Goal: Task Accomplishment & Management: Complete application form

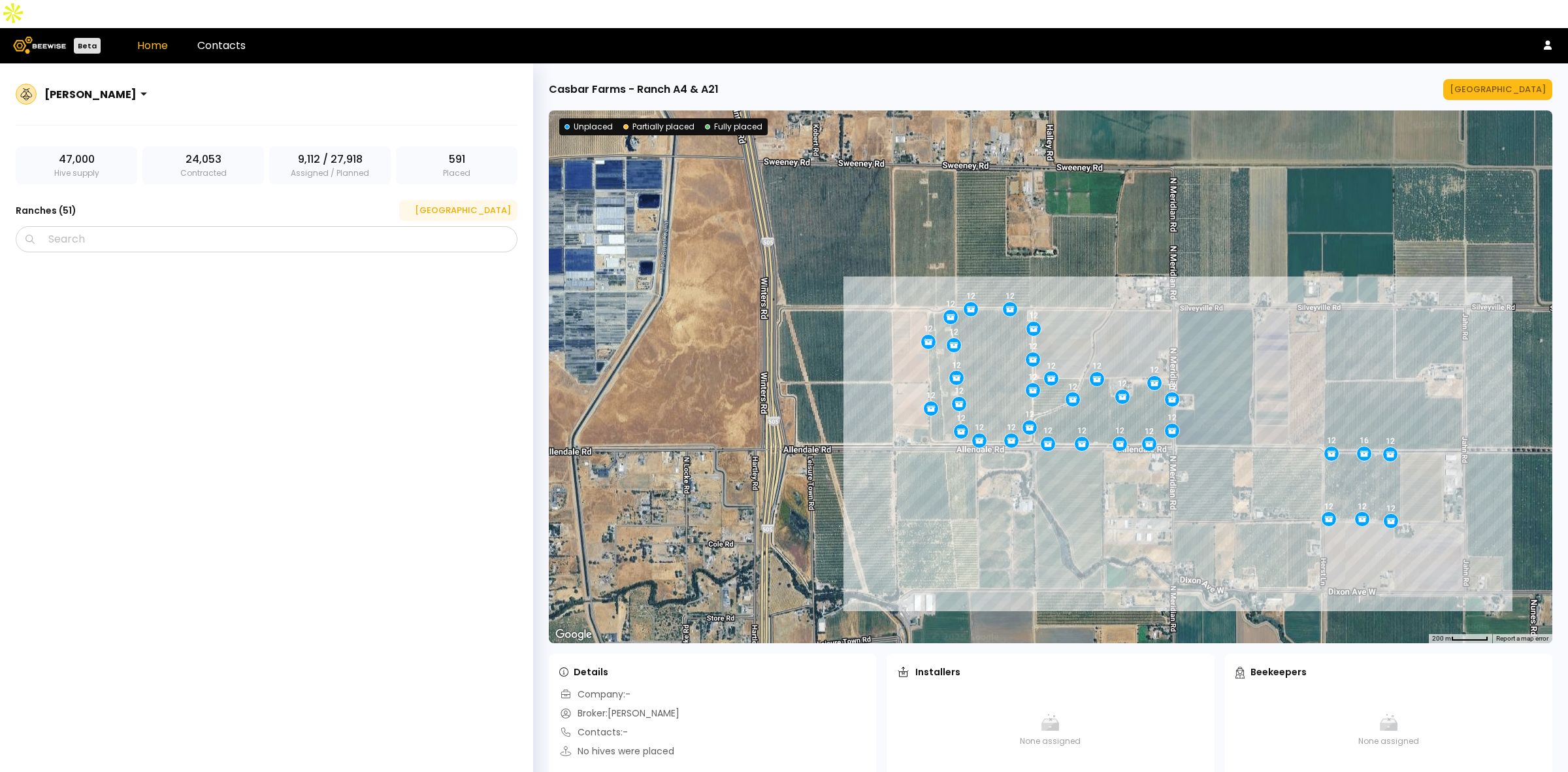
scroll to position [738, 0]
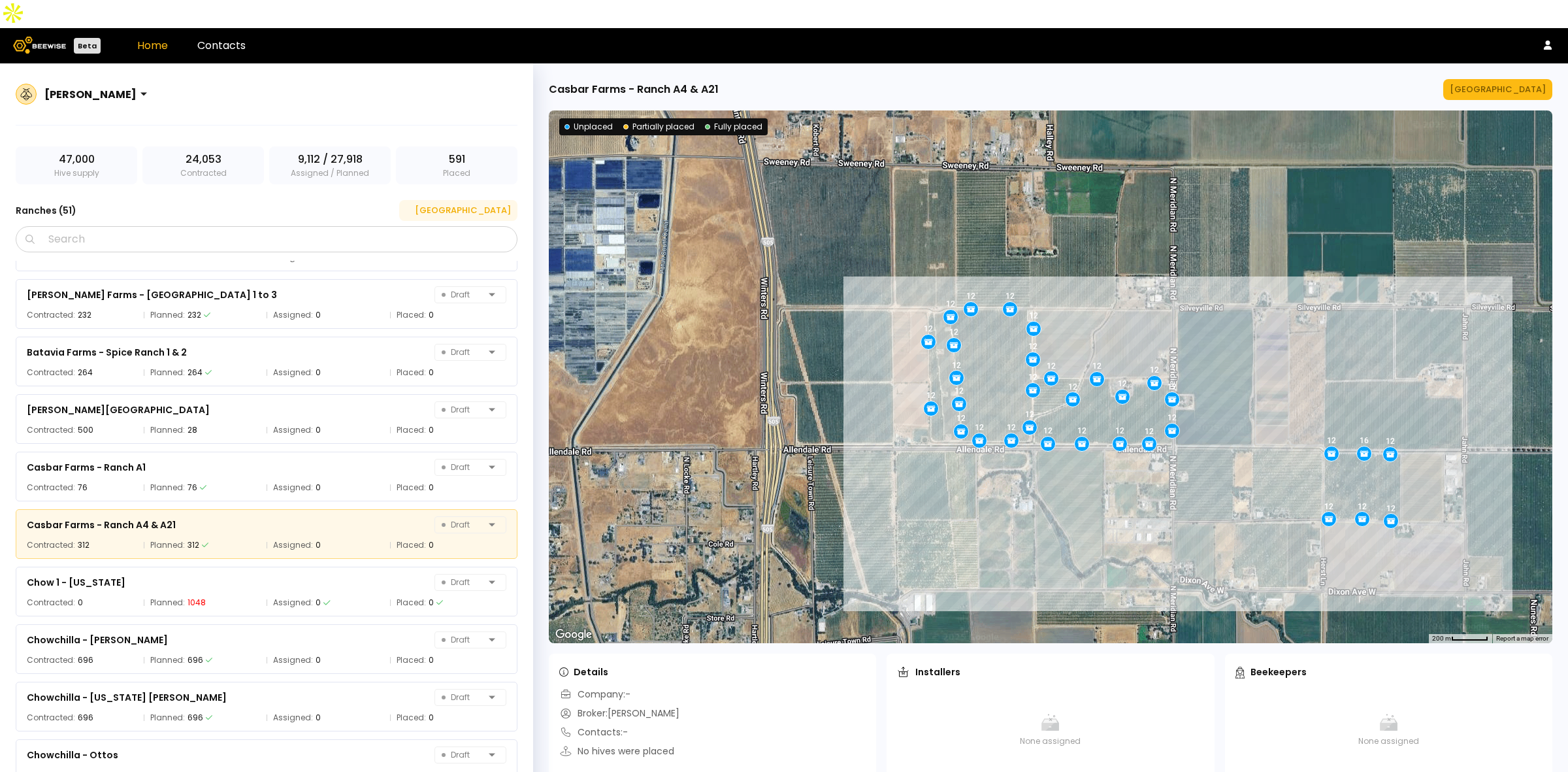
click at [476, 204] on div "[GEOGRAPHIC_DATA]" at bounding box center [458, 210] width 105 height 13
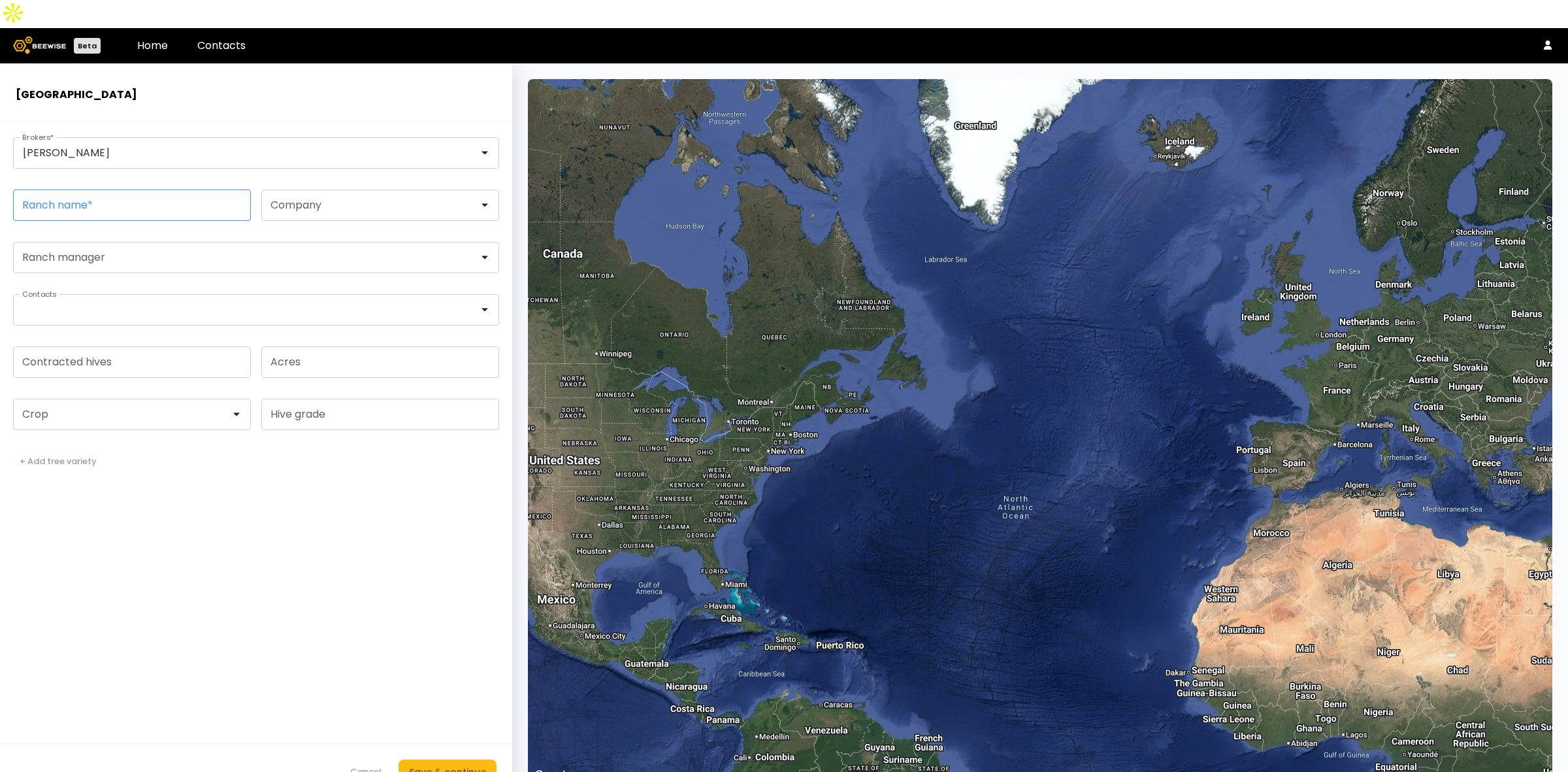
click at [162, 190] on input "Ranch name *" at bounding box center [132, 205] width 237 height 30
paste input "**********"
type input "**********"
click at [413, 491] on form "**********" at bounding box center [256, 461] width 512 height 679
click at [63, 408] on div at bounding box center [127, 414] width 208 height 11
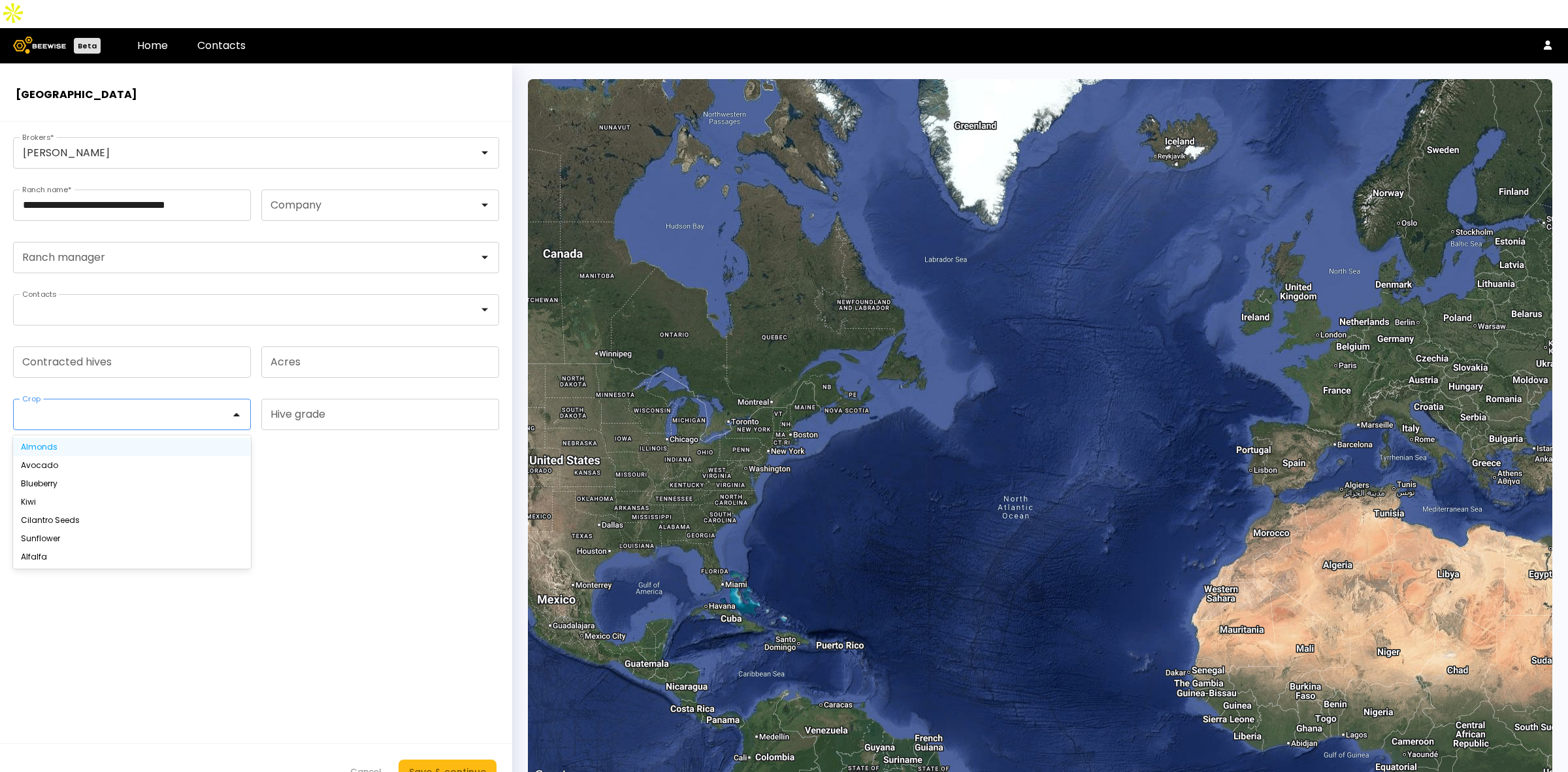
click at [76, 443] on div "Almonds" at bounding box center [131, 447] width 222 height 8
click at [99, 347] on input "Contracted hives" at bounding box center [132, 362] width 237 height 30
type input "***"
click at [381, 495] on form "**********" at bounding box center [256, 461] width 512 height 679
click at [458, 764] on div "Save & continue" at bounding box center [447, 771] width 77 height 15
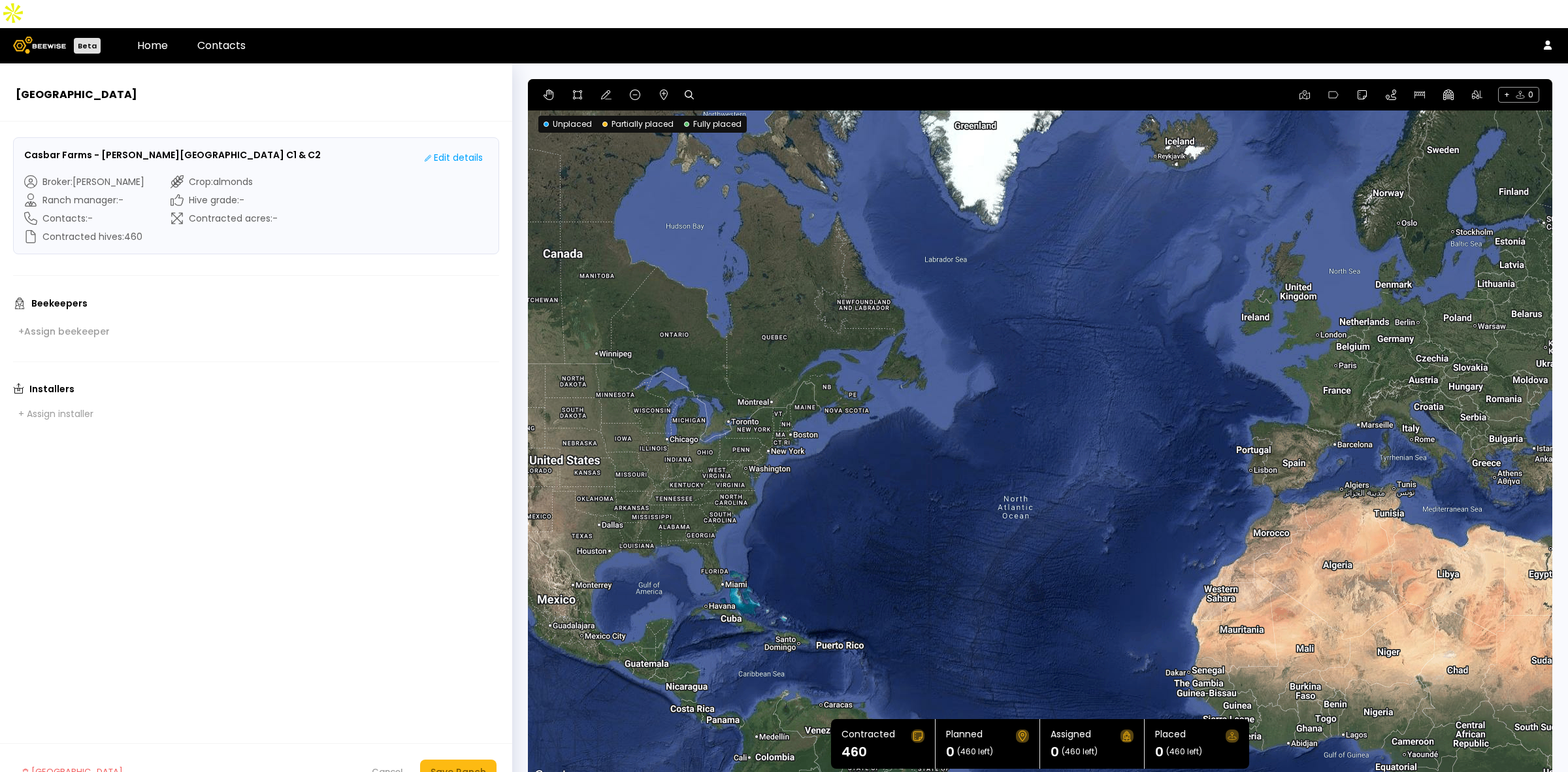
click at [692, 90] on icon at bounding box center [689, 95] width 9 height 9
click at [728, 87] on input at bounding box center [740, 95] width 81 height 16
paste input "**********"
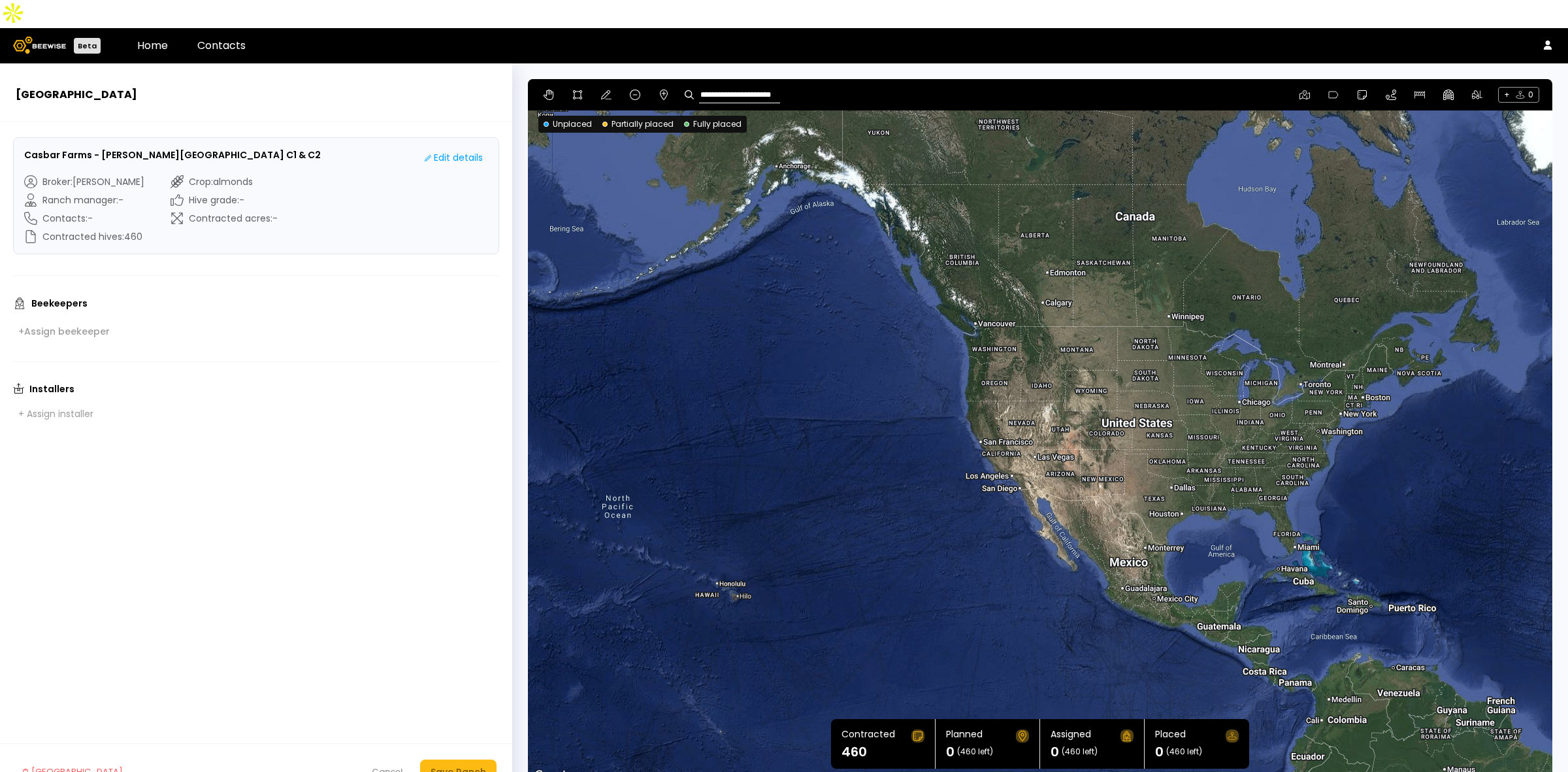
type input "**********"
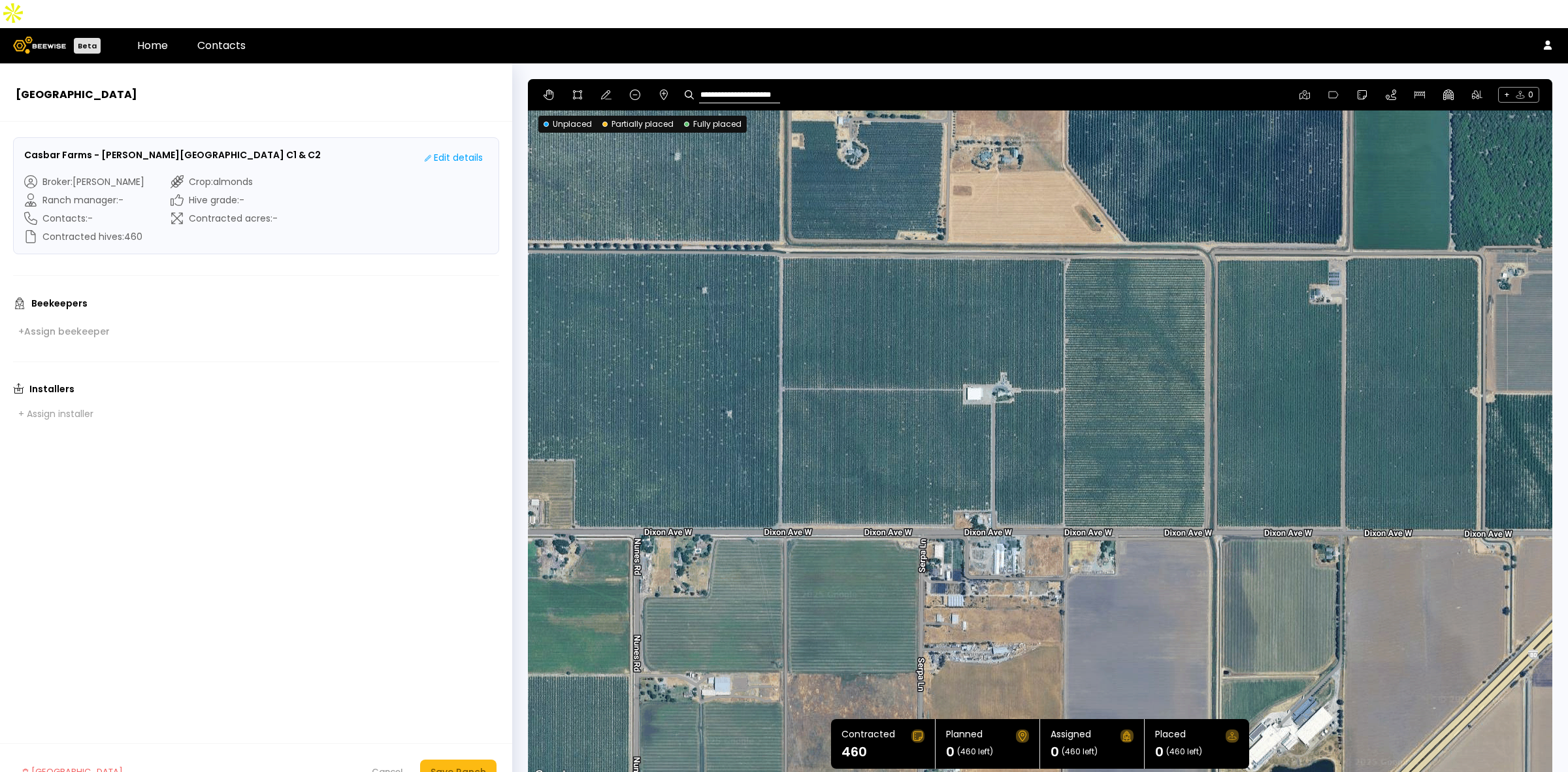
drag, startPoint x: 923, startPoint y: 363, endPoint x: 787, endPoint y: 164, distance: 241.0
click at [787, 164] on div at bounding box center [1040, 431] width 1025 height 706
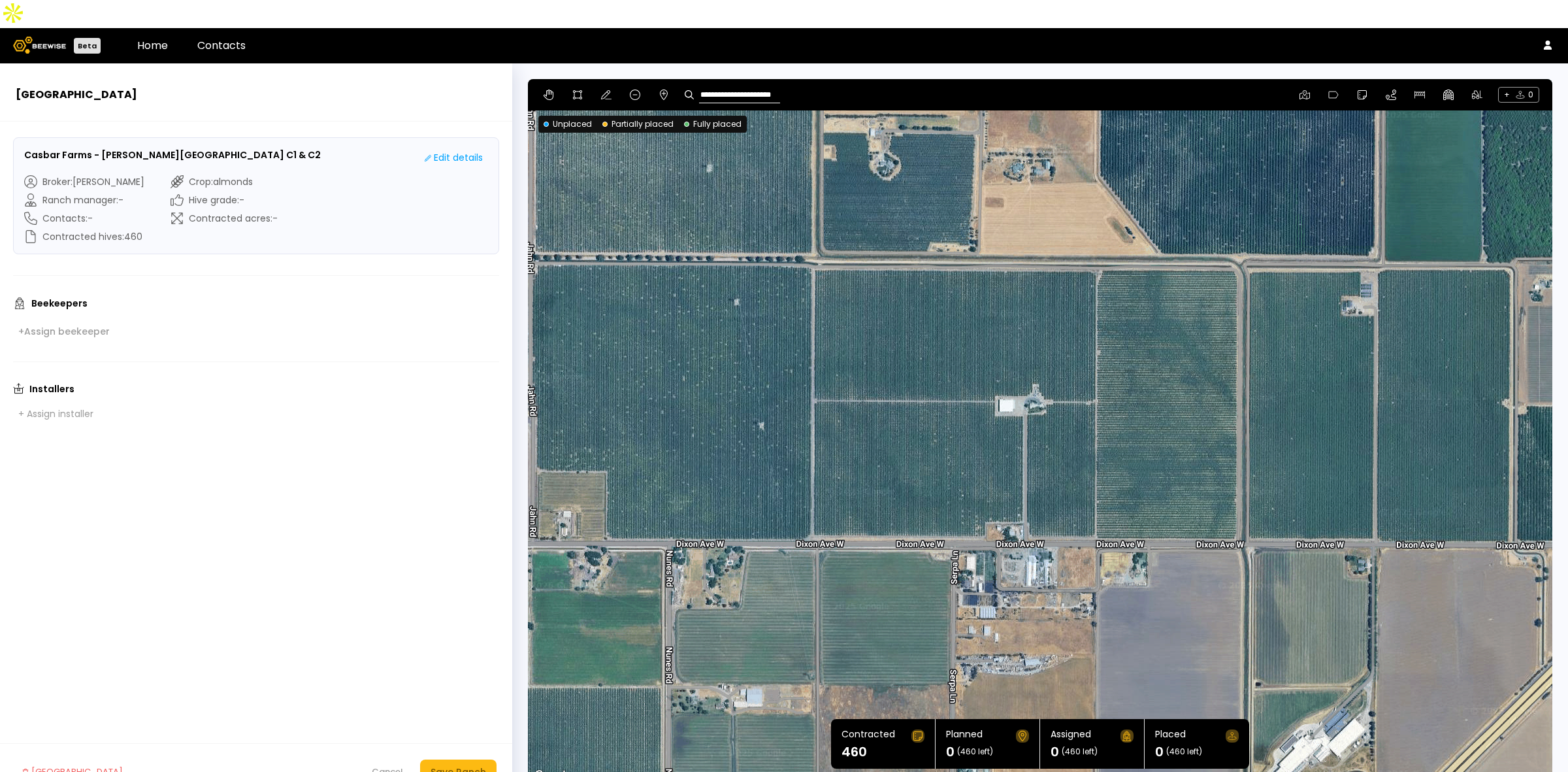
drag, startPoint x: 1000, startPoint y: 304, endPoint x: 1036, endPoint y: 322, distance: 40.2
click at [1036, 322] on div at bounding box center [1040, 431] width 1025 height 706
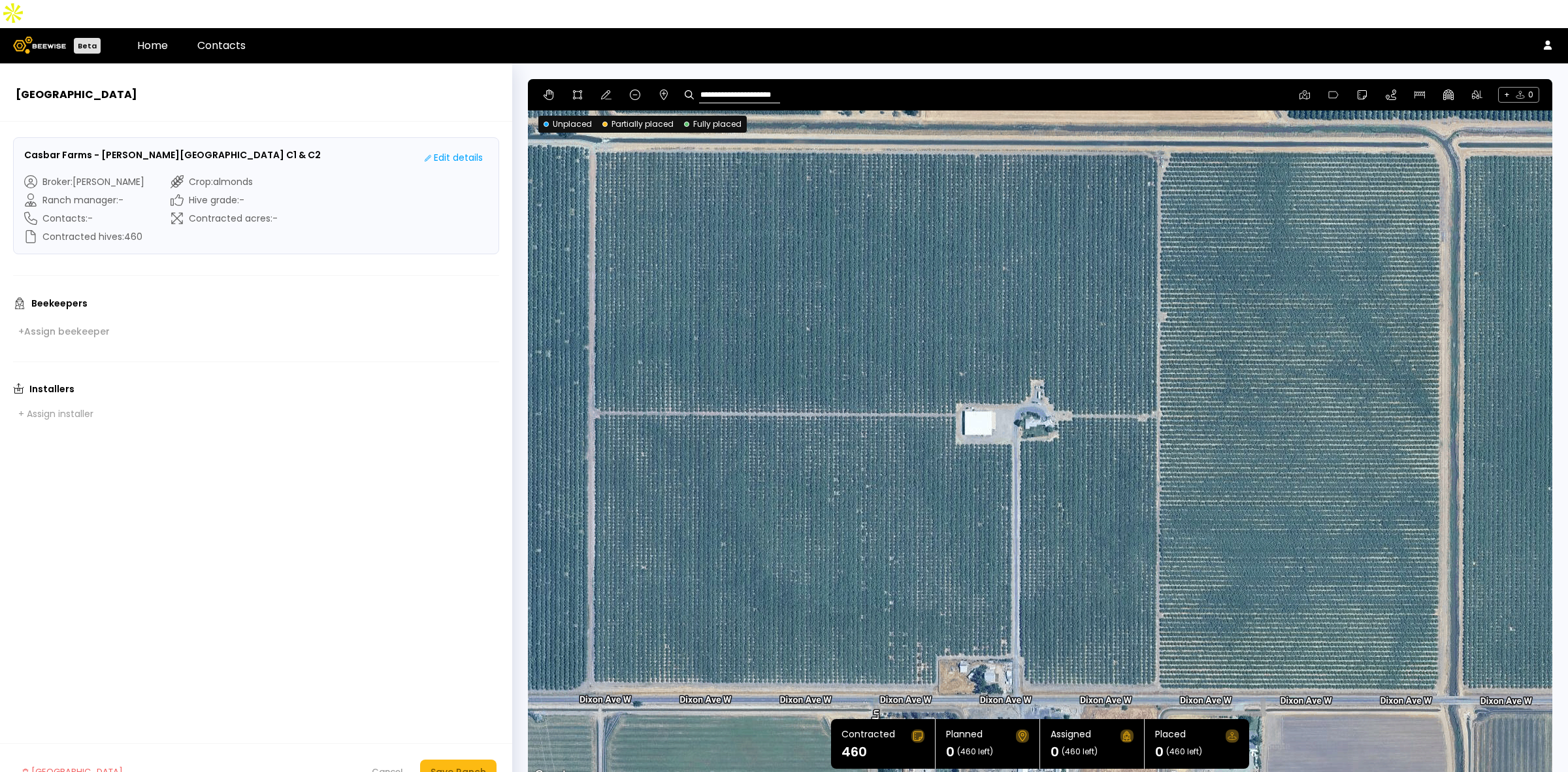
drag, startPoint x: 1002, startPoint y: 343, endPoint x: 992, endPoint y: 304, distance: 40.3
click at [992, 304] on div at bounding box center [1040, 431] width 1025 height 706
click at [578, 89] on icon at bounding box center [578, 95] width 11 height 11
click at [591, 116] on div at bounding box center [1040, 431] width 1023 height 706
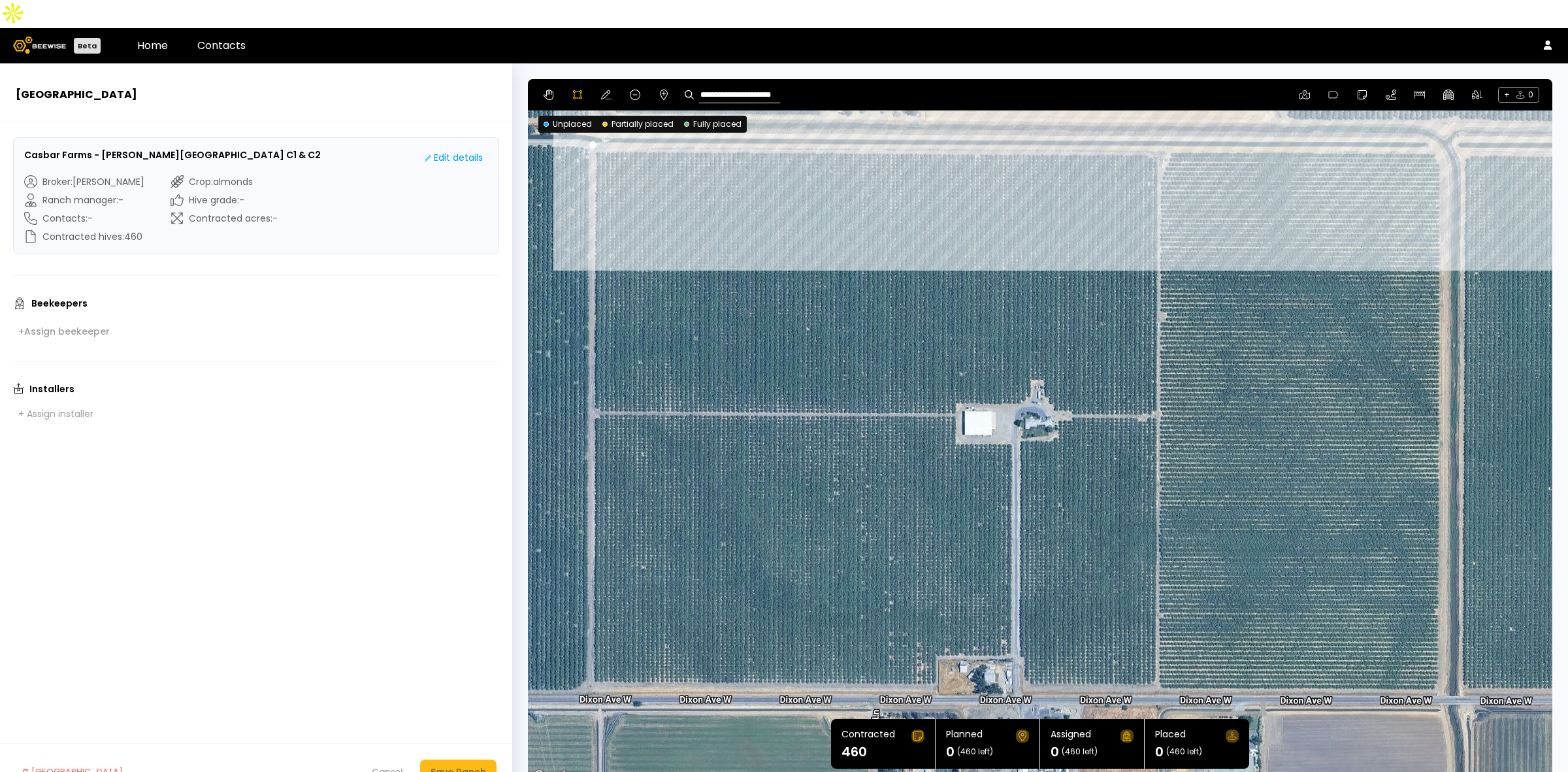
click at [1427, 122] on div at bounding box center [1040, 431] width 1023 height 706
click at [1442, 135] on div at bounding box center [1040, 431] width 1023 height 706
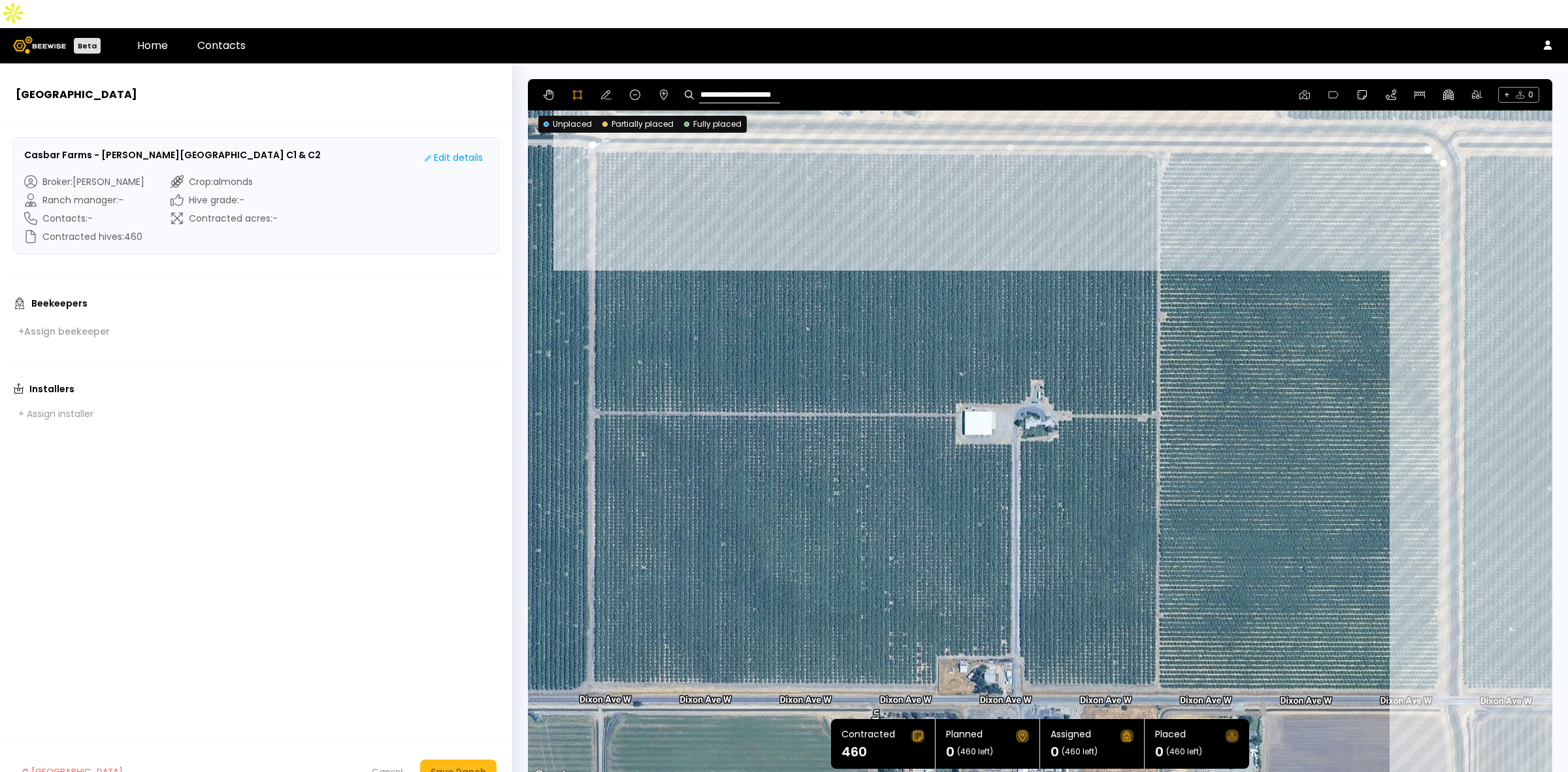
click at [1445, 644] on div at bounding box center [1040, 431] width 1023 height 706
click at [1435, 665] on div at bounding box center [1040, 431] width 1023 height 706
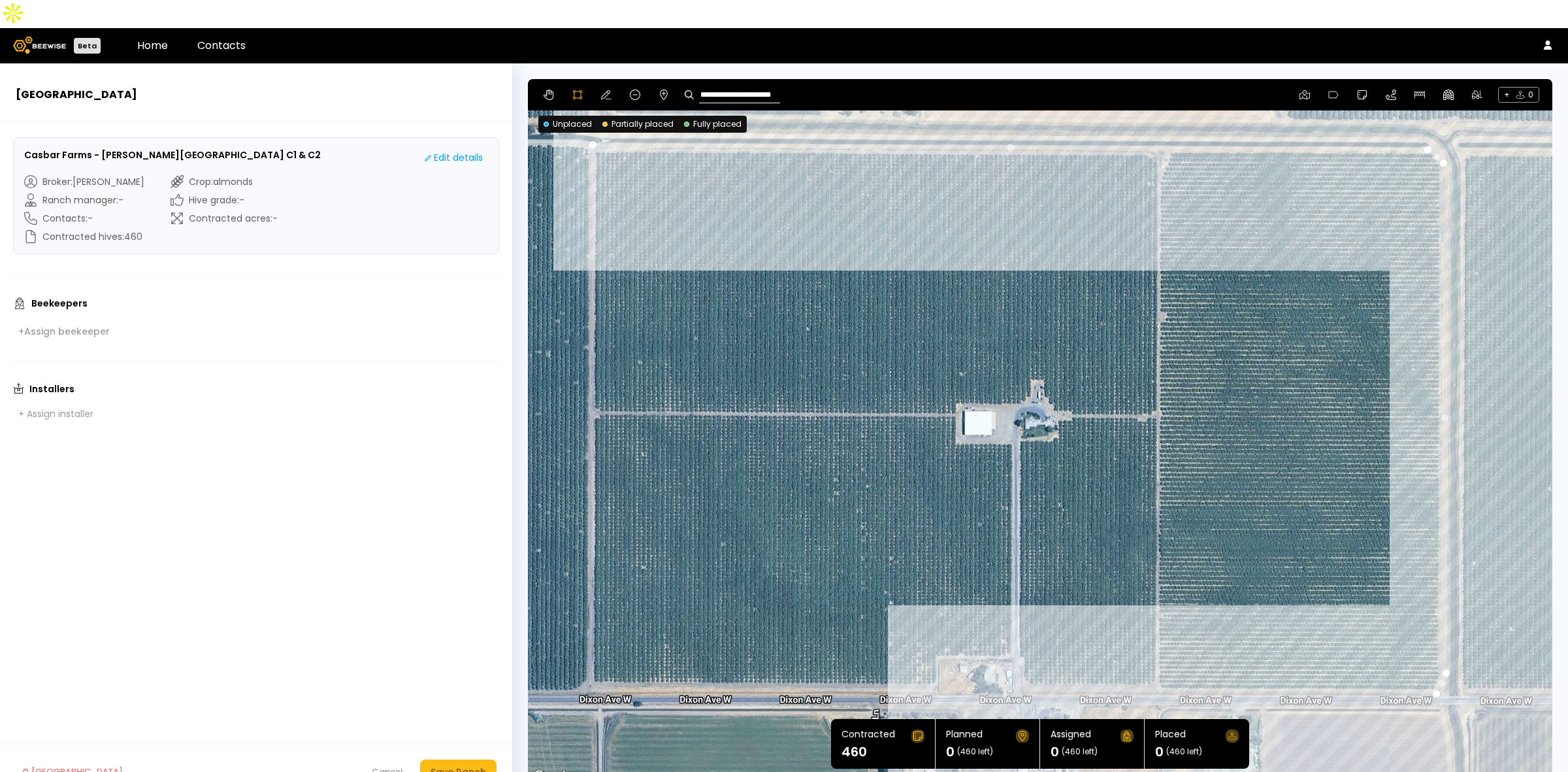
click at [1018, 667] on div at bounding box center [1040, 431] width 1023 height 706
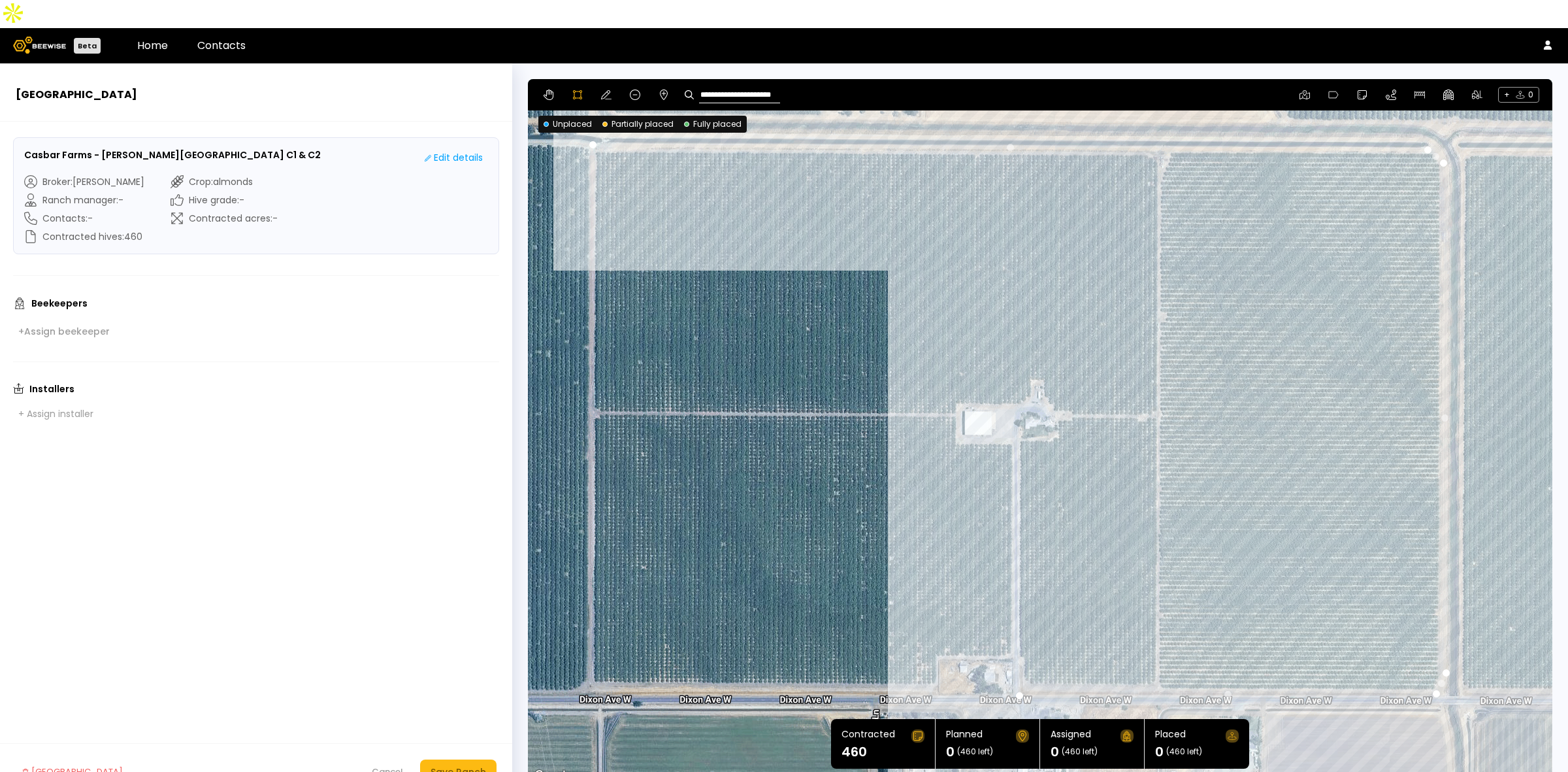
click at [1015, 625] on div at bounding box center [1040, 431] width 1023 height 706
click at [935, 628] on div at bounding box center [1040, 431] width 1023 height 706
click at [936, 667] on div at bounding box center [1040, 431] width 1023 height 706
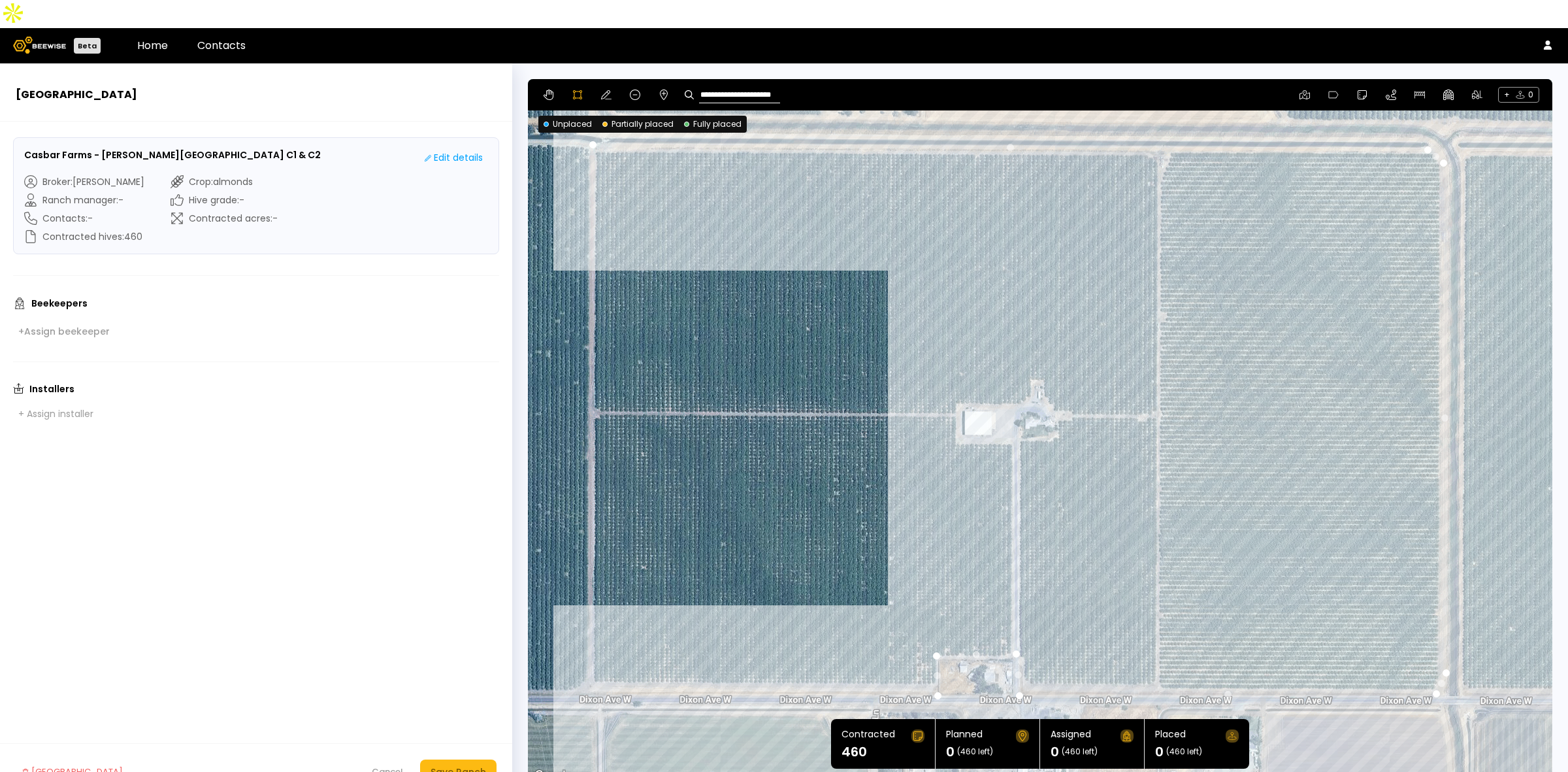
click at [592, 659] on div at bounding box center [1040, 431] width 1023 height 706
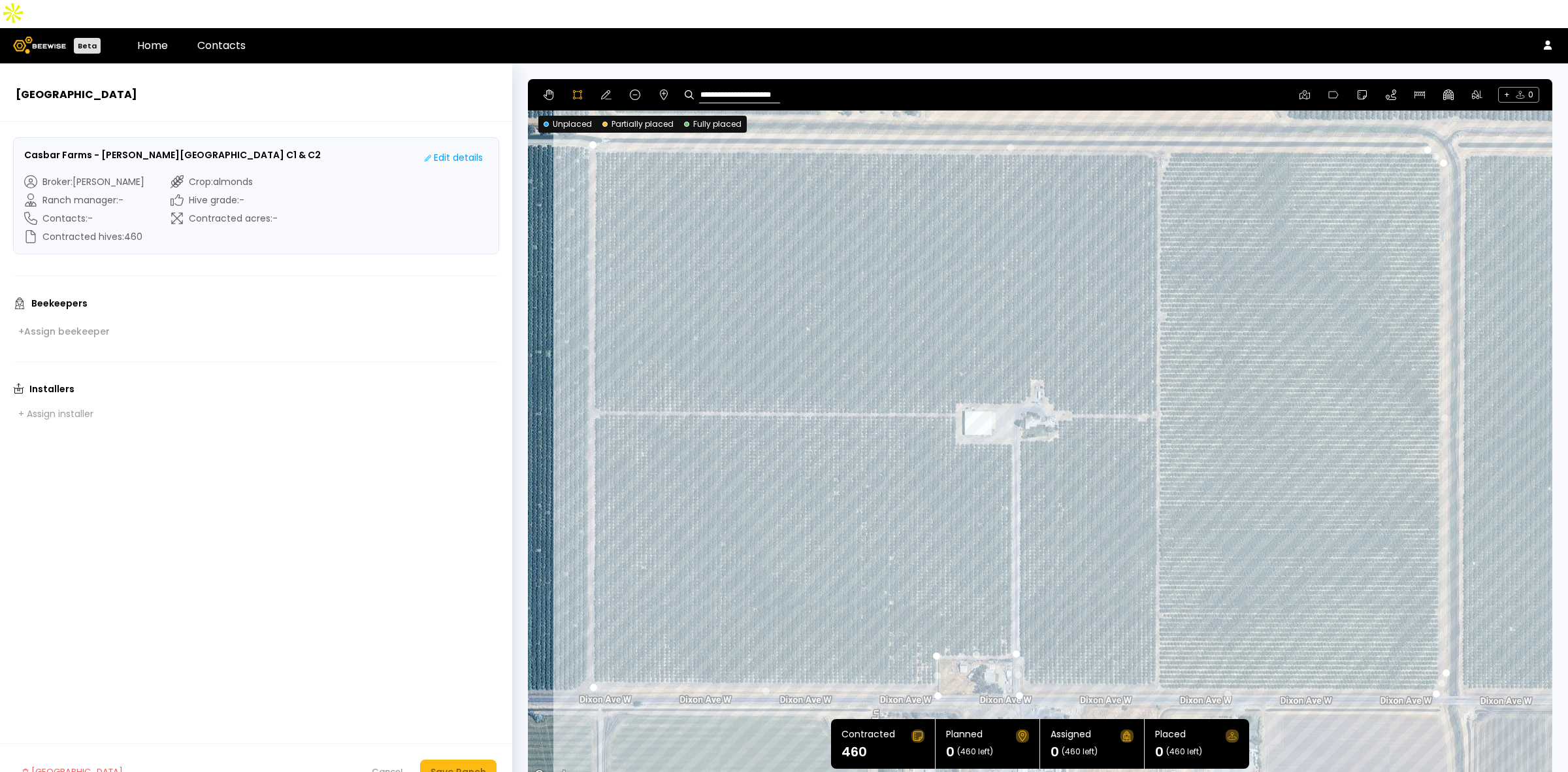
click at [591, 118] on div at bounding box center [1040, 431] width 1023 height 706
click at [608, 90] on icon at bounding box center [607, 95] width 11 height 9
click at [445, 764] on div "Save Ranch" at bounding box center [458, 771] width 56 height 15
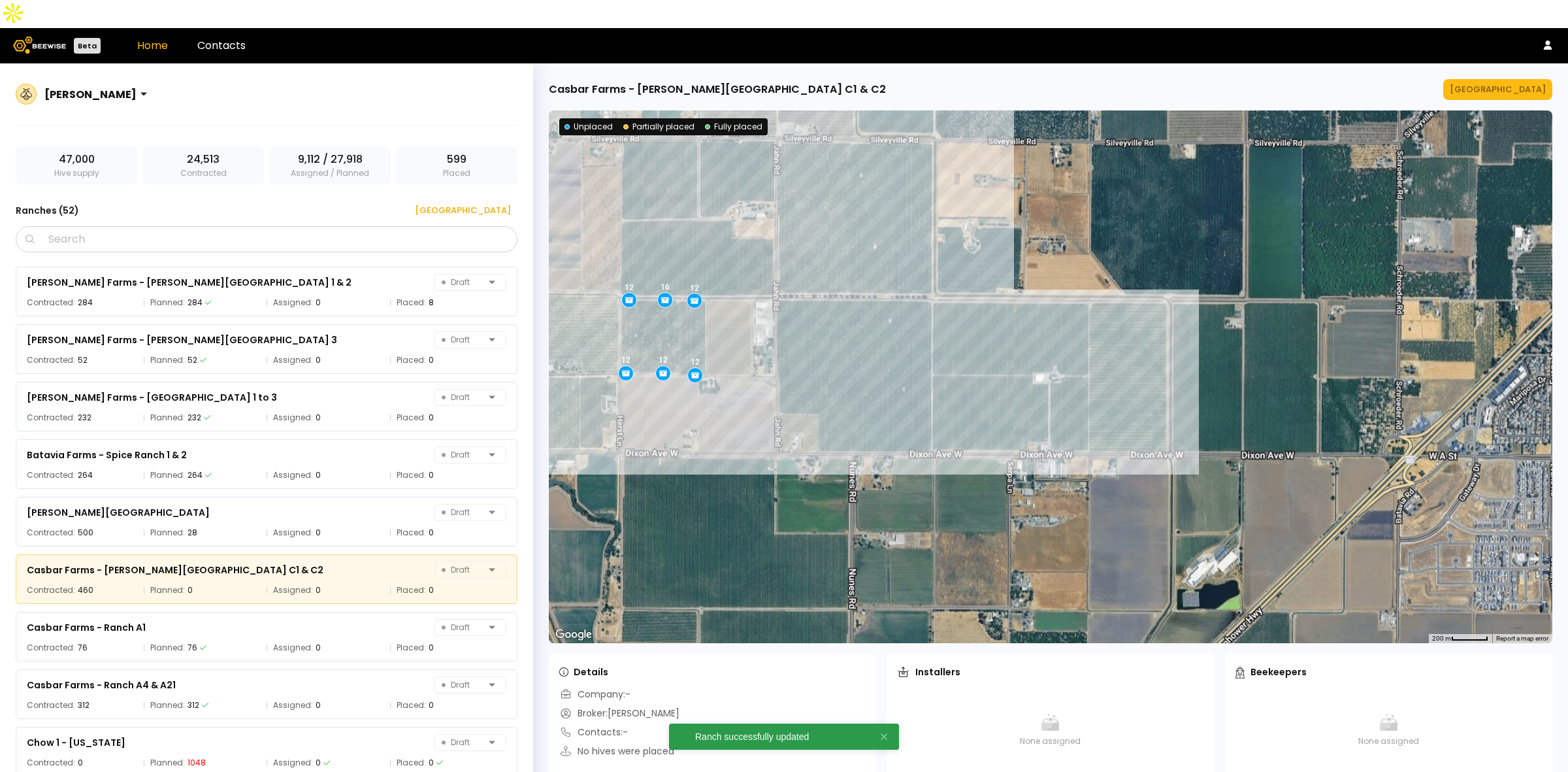
scroll to position [680, 0]
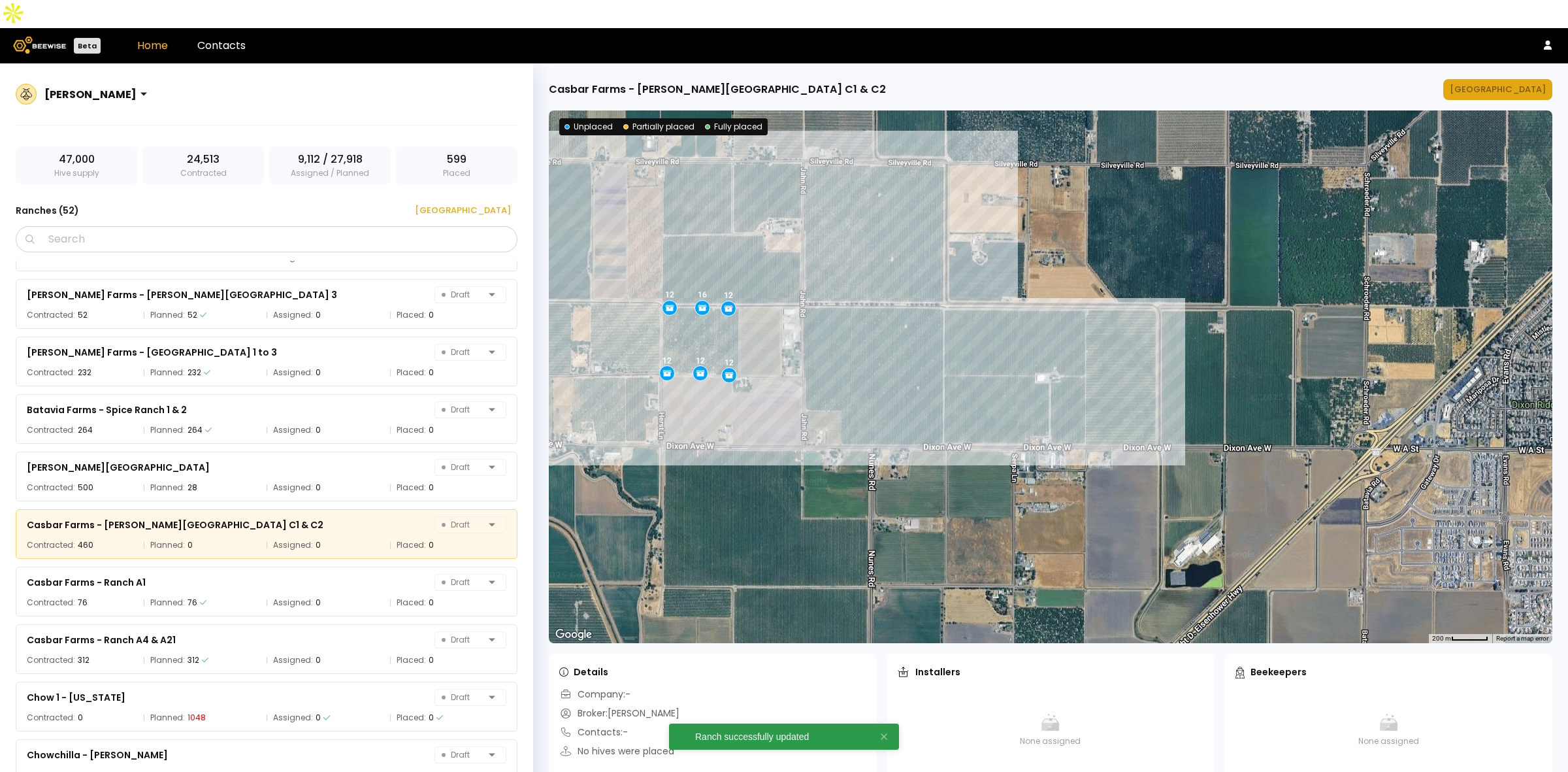
click at [1496, 79] on button "[GEOGRAPHIC_DATA]" at bounding box center [1498, 89] width 109 height 21
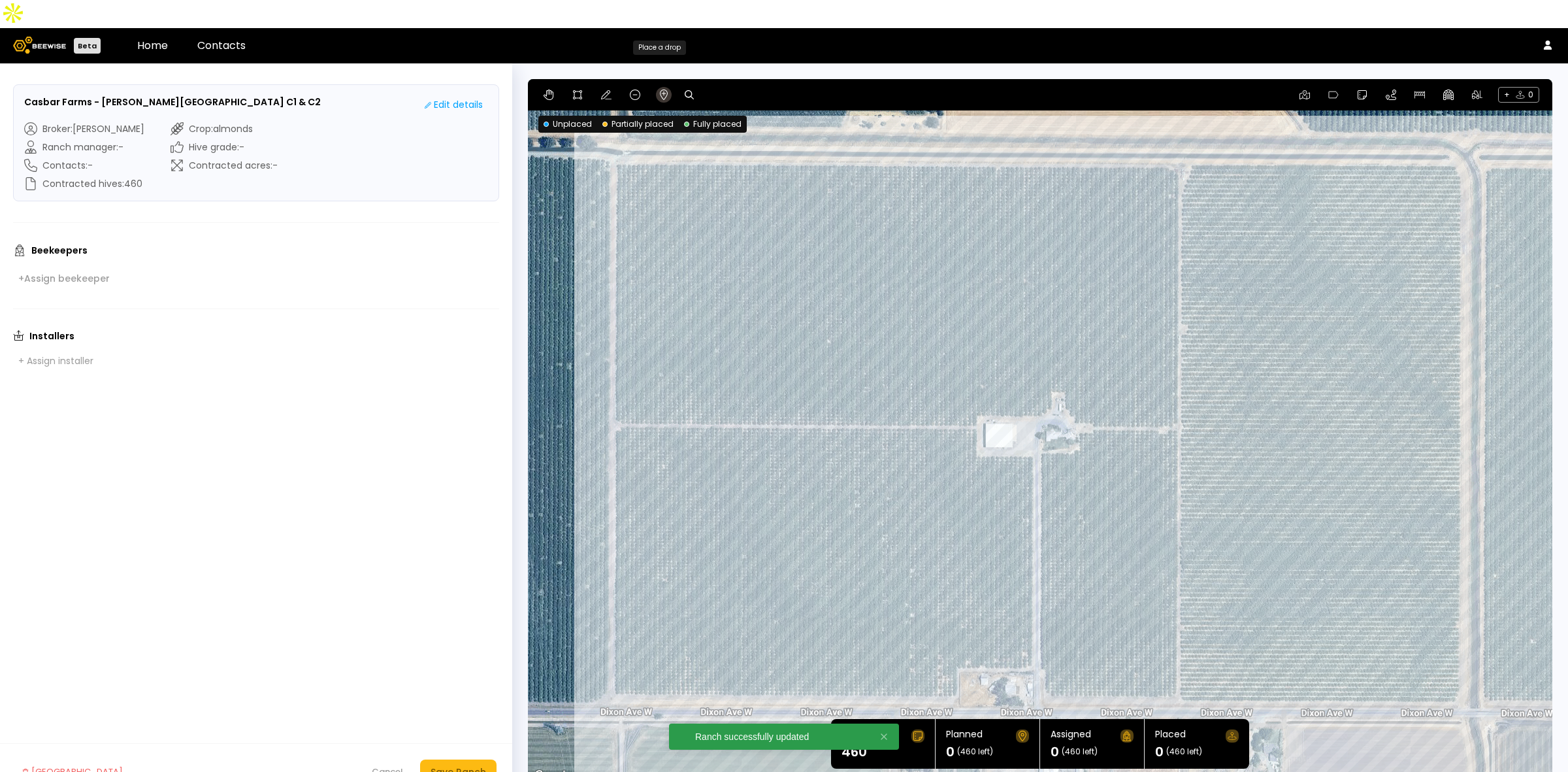
click at [663, 89] on icon at bounding box center [664, 95] width 11 height 11
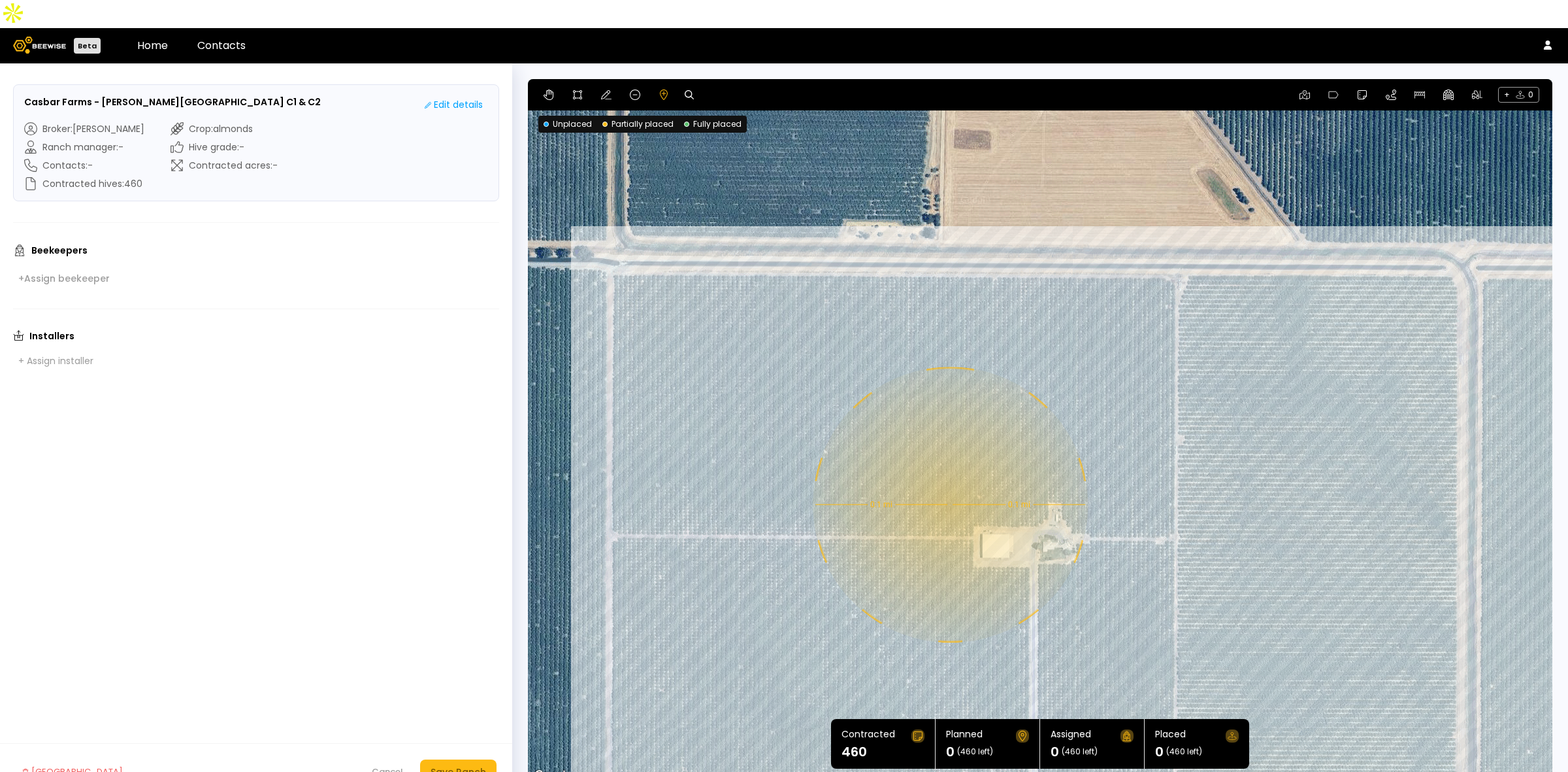
drag, startPoint x: 958, startPoint y: 254, endPoint x: 952, endPoint y: 366, distance: 112.2
click at [952, 366] on div "0.1 mi 0.1 mi" at bounding box center [1040, 431] width 1025 height 706
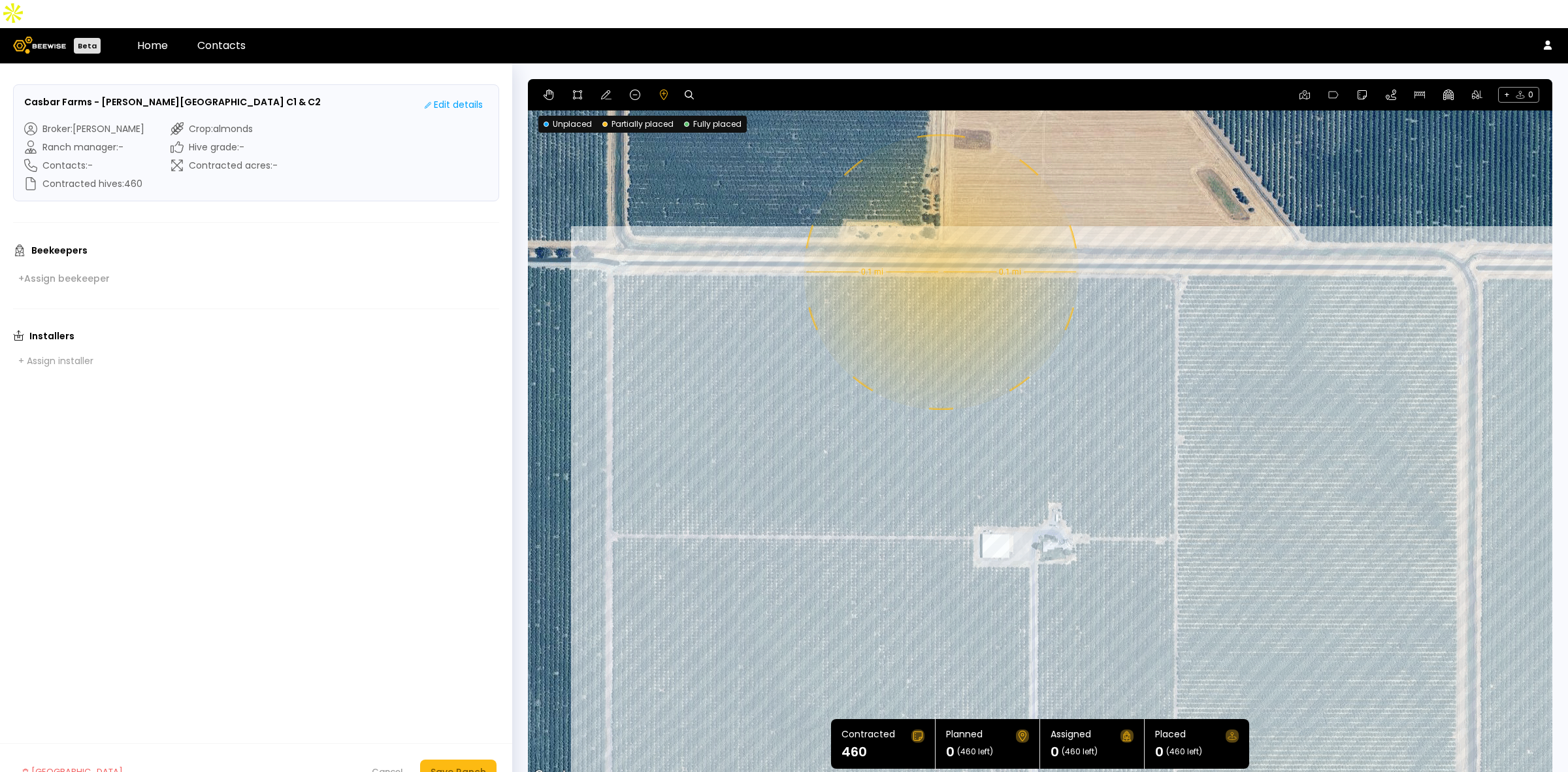
click at [940, 244] on div "0.1 mi 0.1 mi" at bounding box center [1040, 431] width 1025 height 706
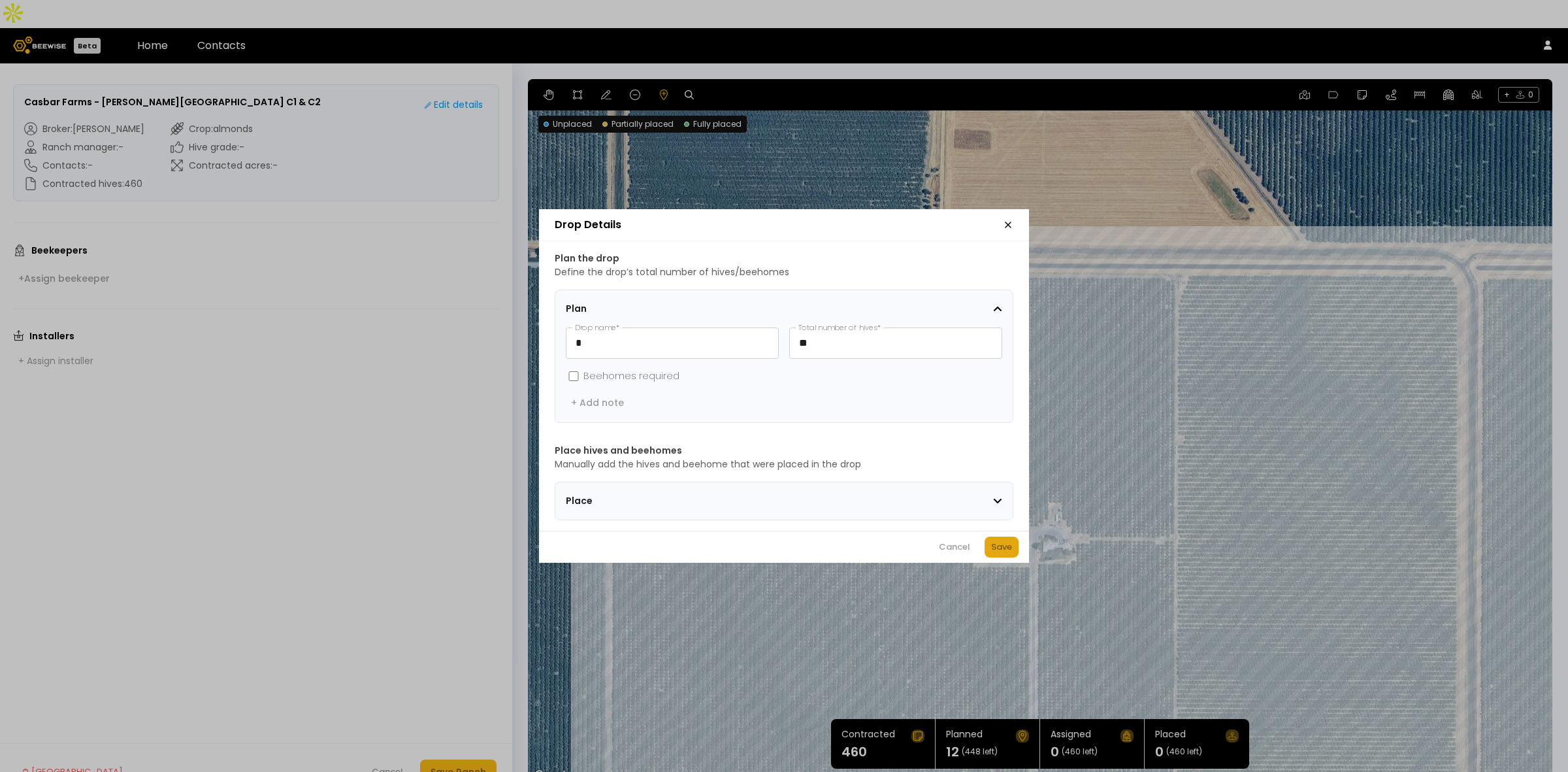
click at [993, 548] on div "Save" at bounding box center [1001, 547] width 21 height 13
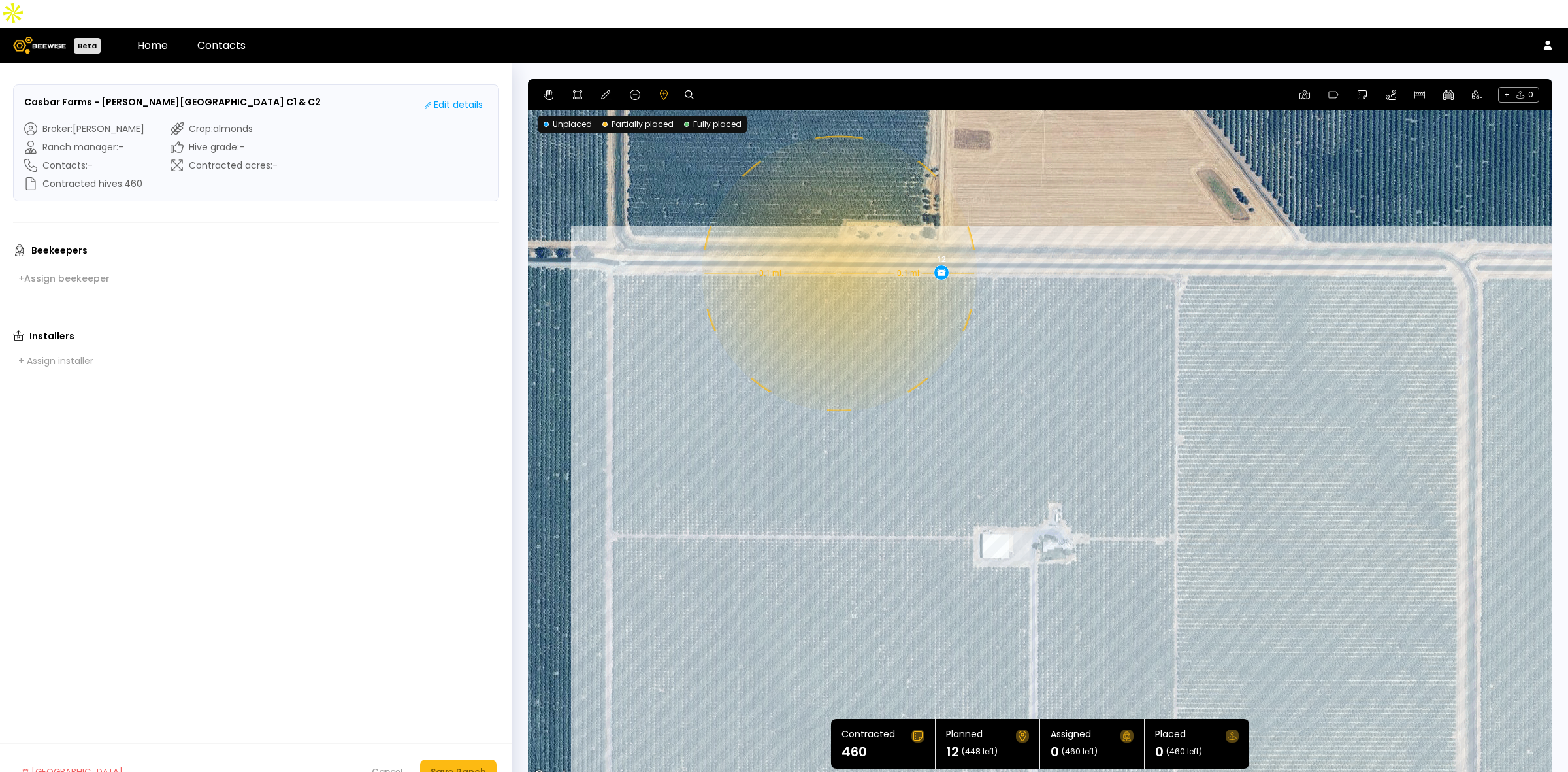
click at [837, 245] on div "0.1 mi 0.1 mi 12" at bounding box center [1040, 431] width 1025 height 706
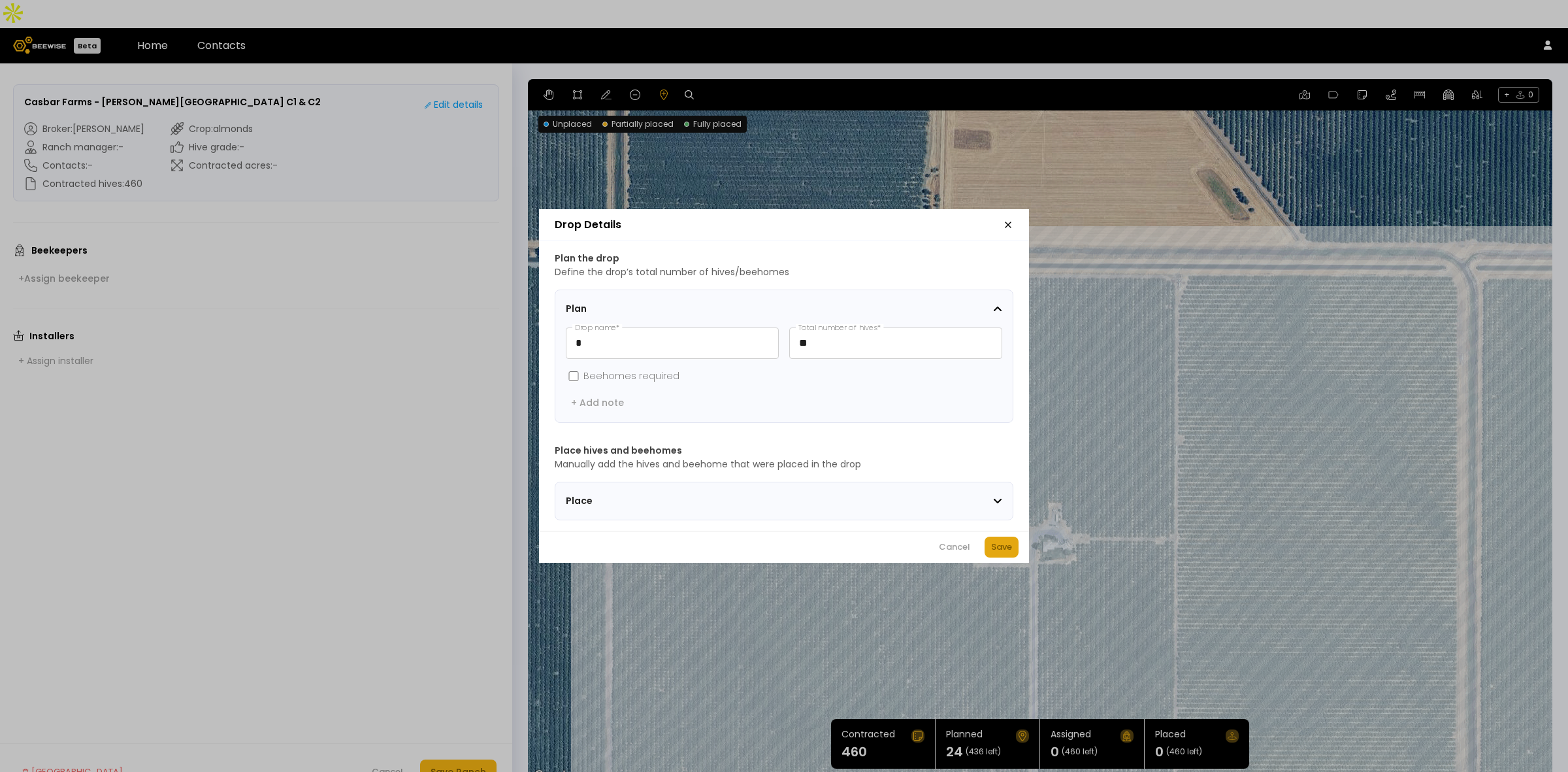
click at [996, 553] on div "Save" at bounding box center [1001, 547] width 21 height 13
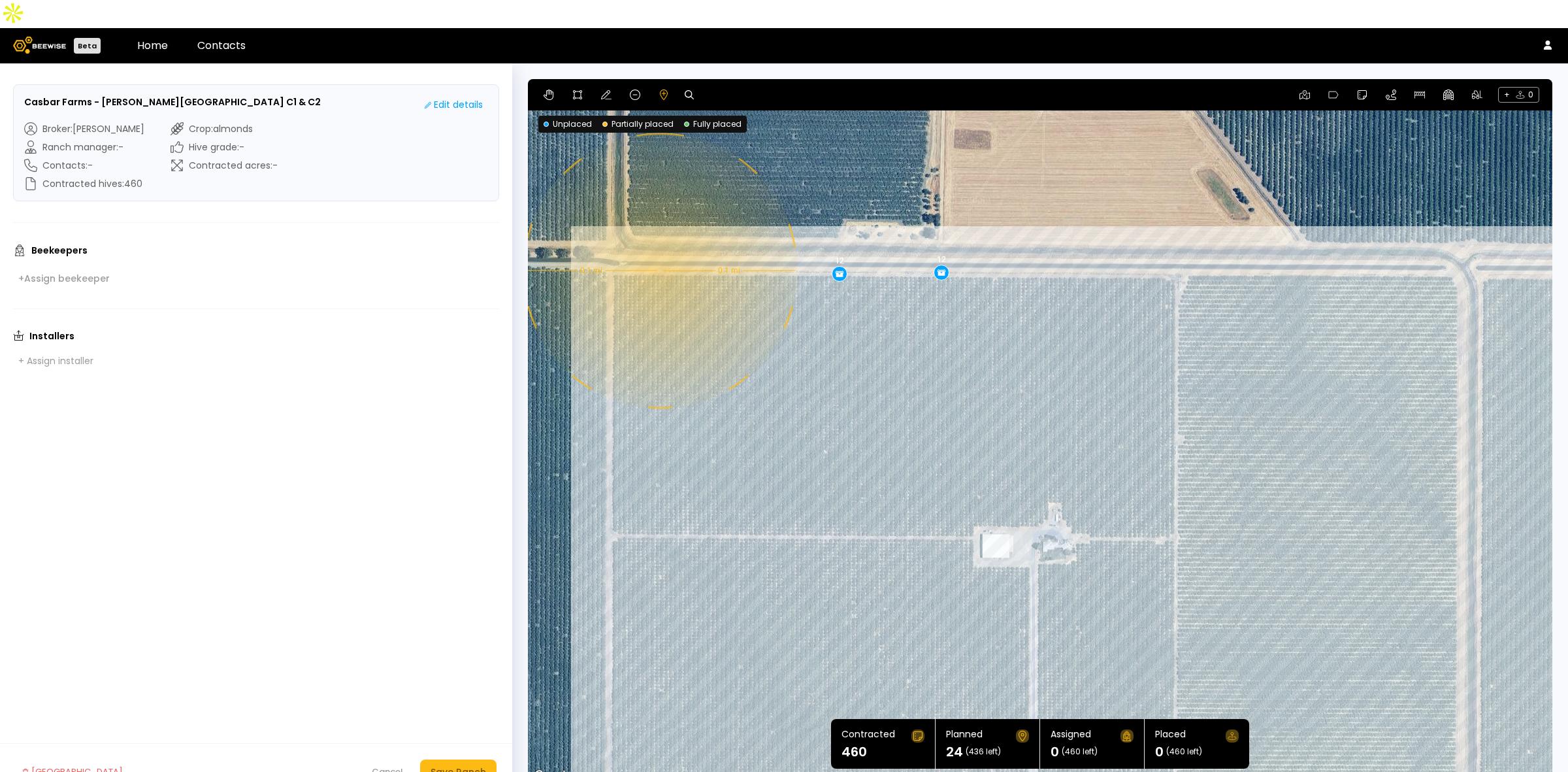
click at [659, 242] on div "0.1 mi 0.1 mi 12 12" at bounding box center [1040, 431] width 1025 height 706
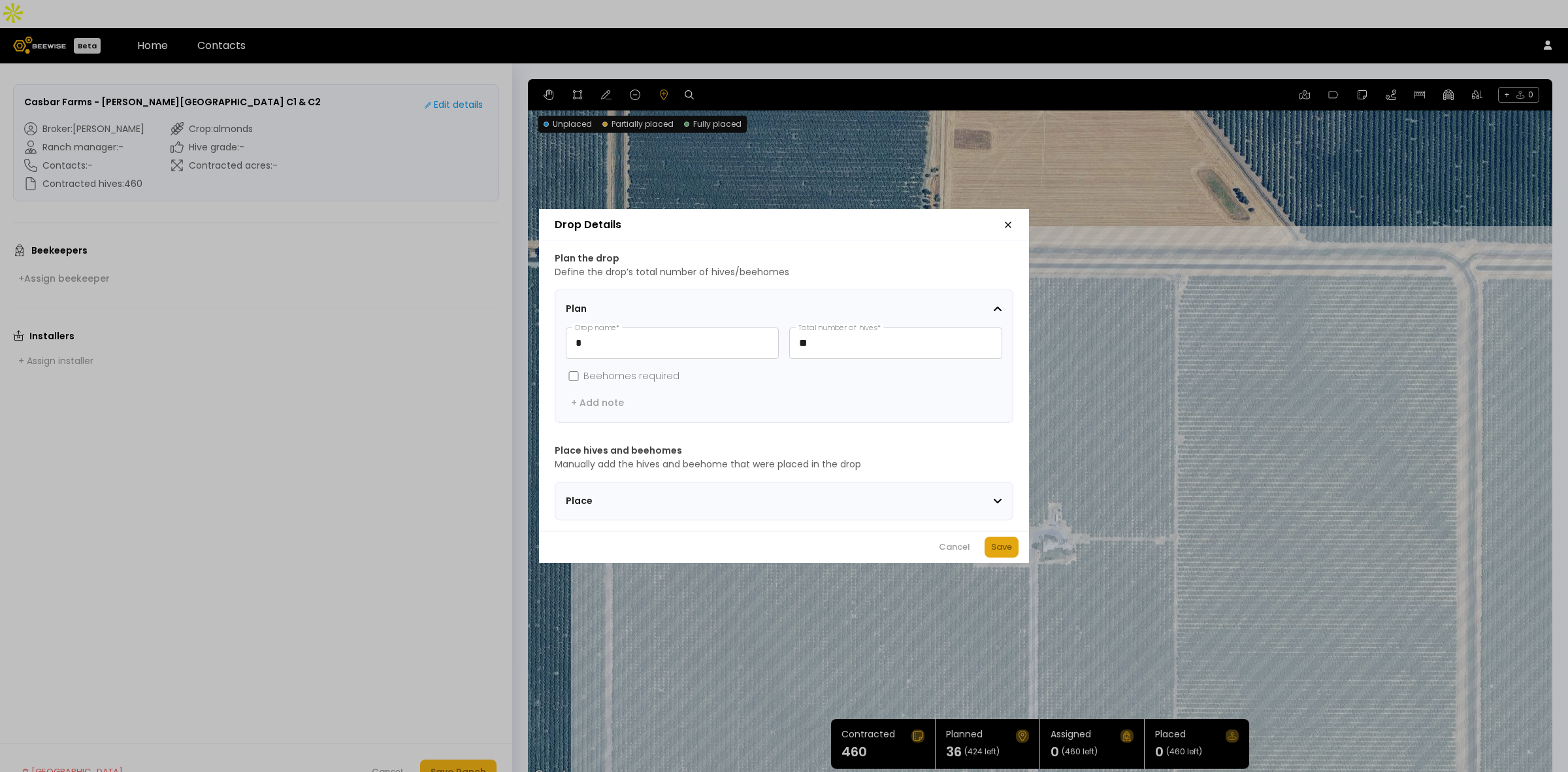
click at [993, 553] on div "Save" at bounding box center [1001, 547] width 21 height 13
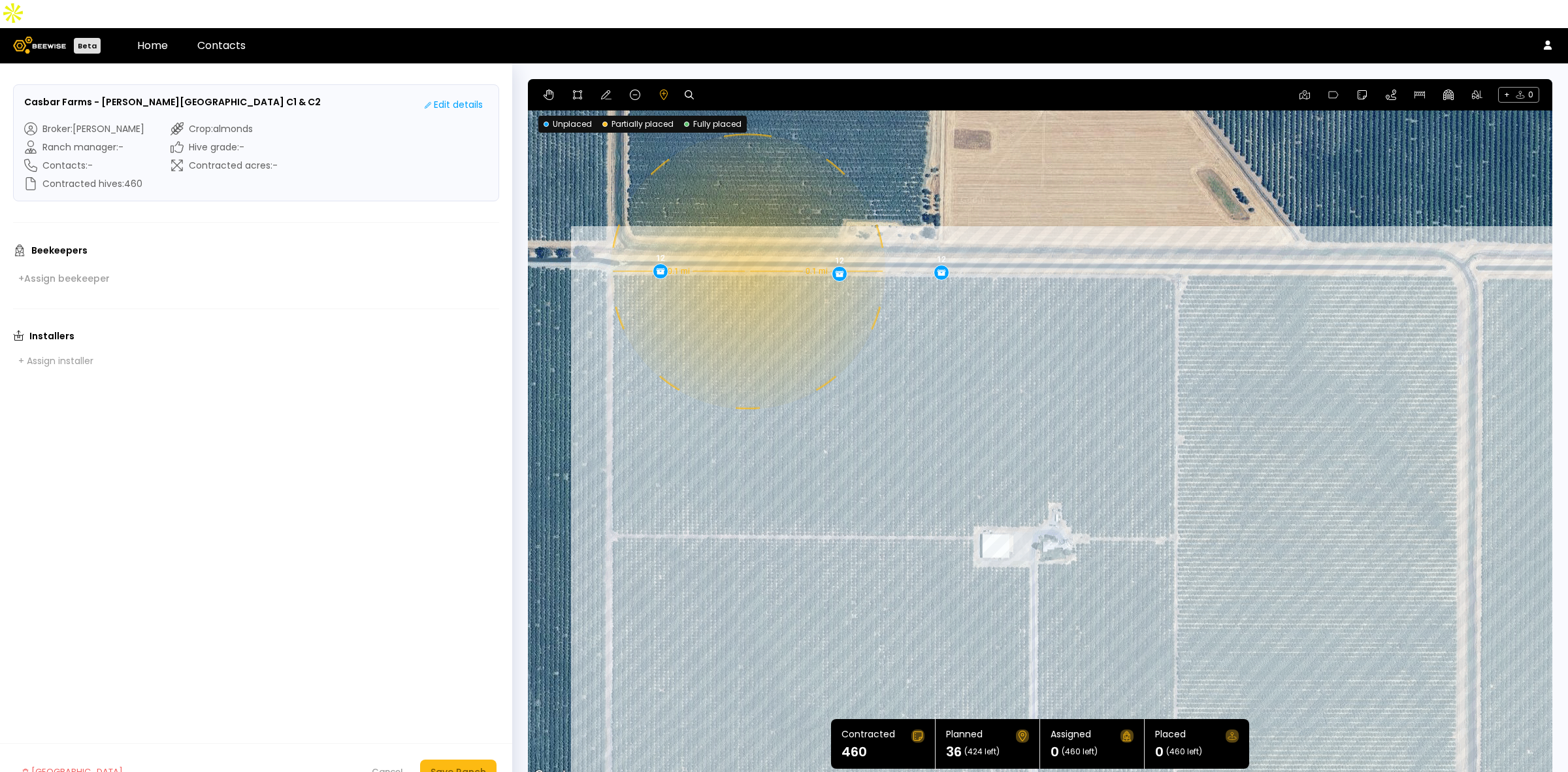
click at [747, 243] on div "0.1 mi 0.1 mi 12 12 12" at bounding box center [1040, 431] width 1025 height 706
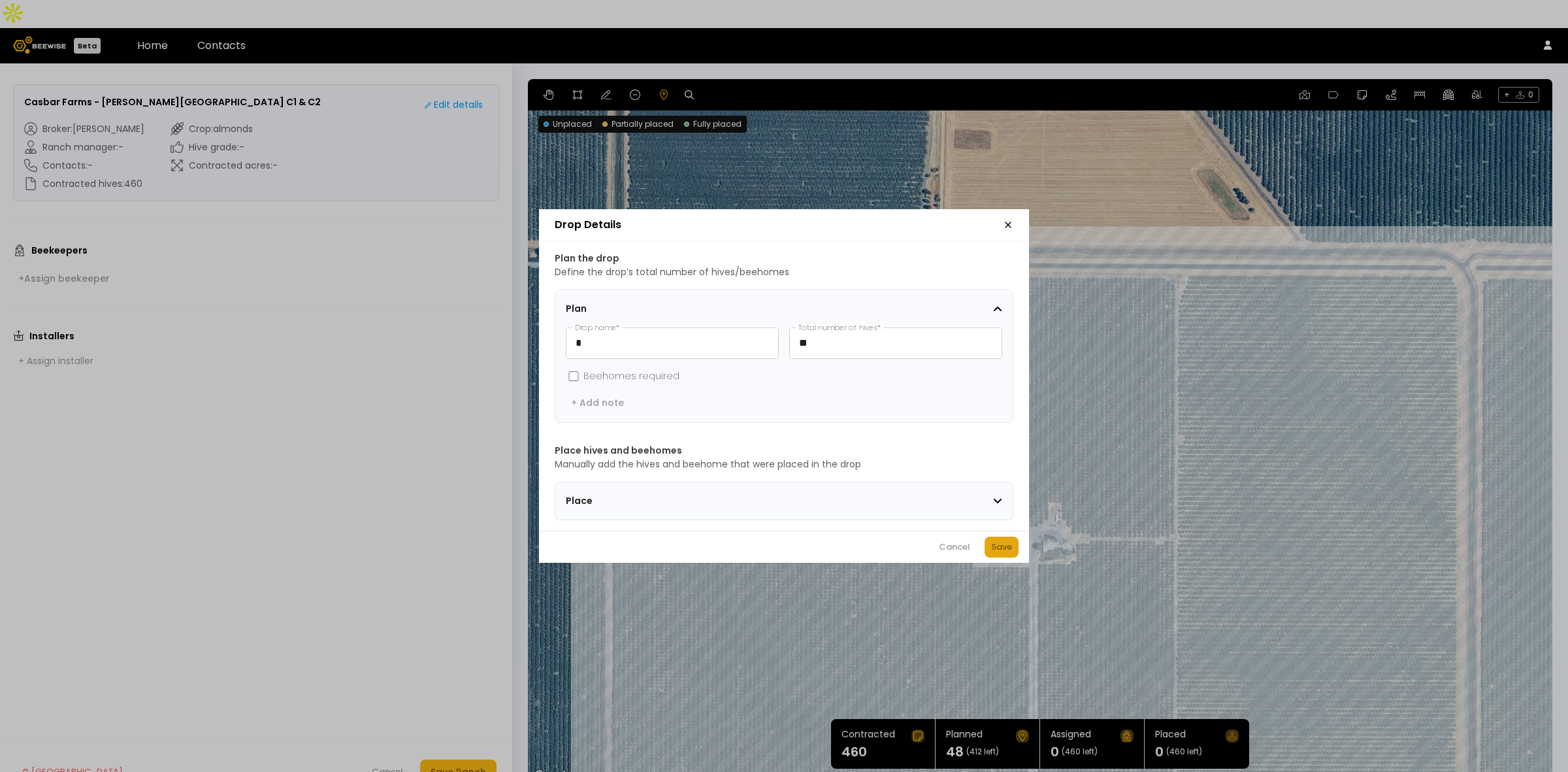
click at [1012, 550] on div "Save" at bounding box center [1001, 547] width 21 height 13
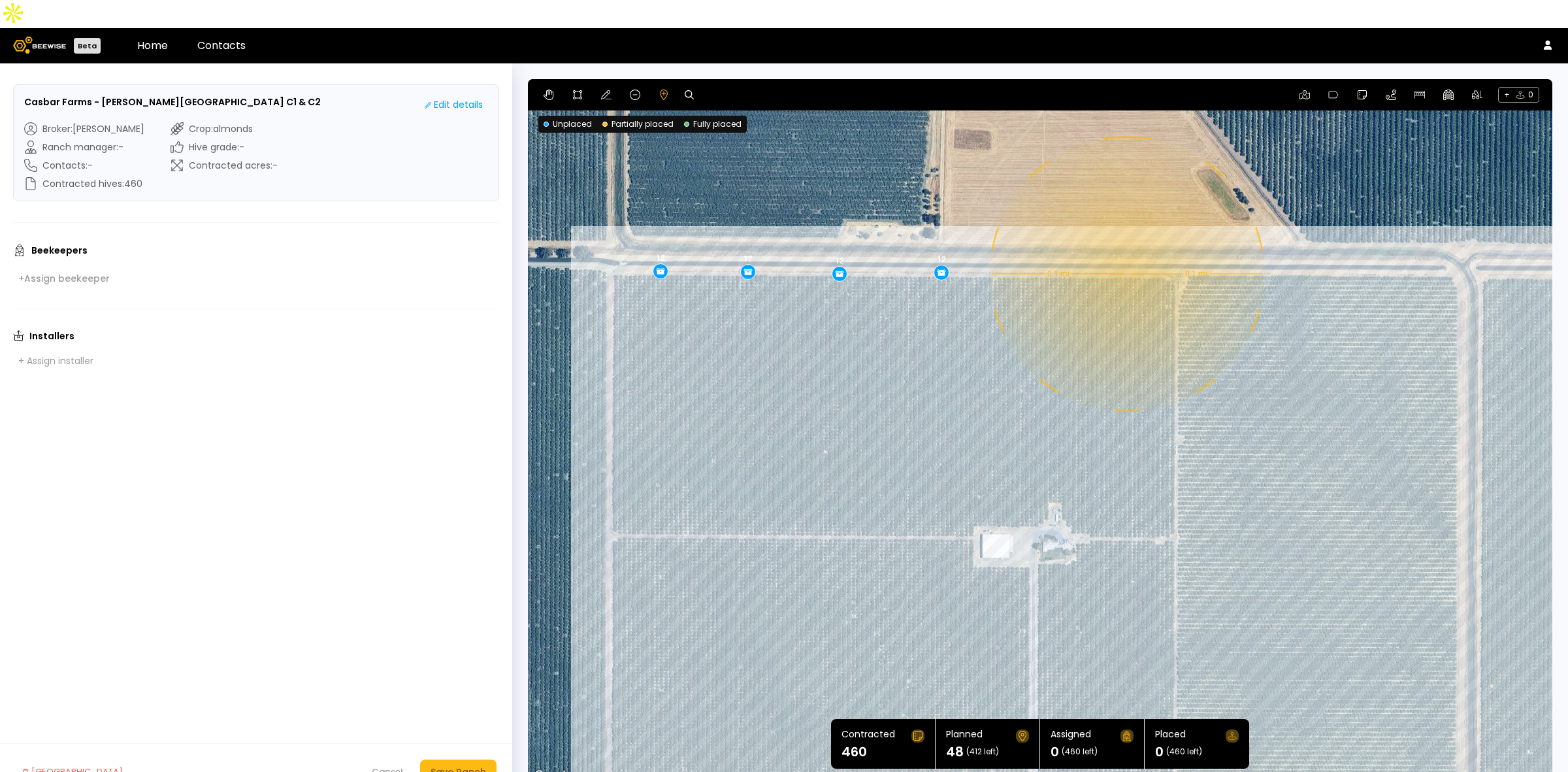
click at [1126, 246] on div "0.1 mi 0.1 mi 12 12 12 12" at bounding box center [1040, 431] width 1025 height 706
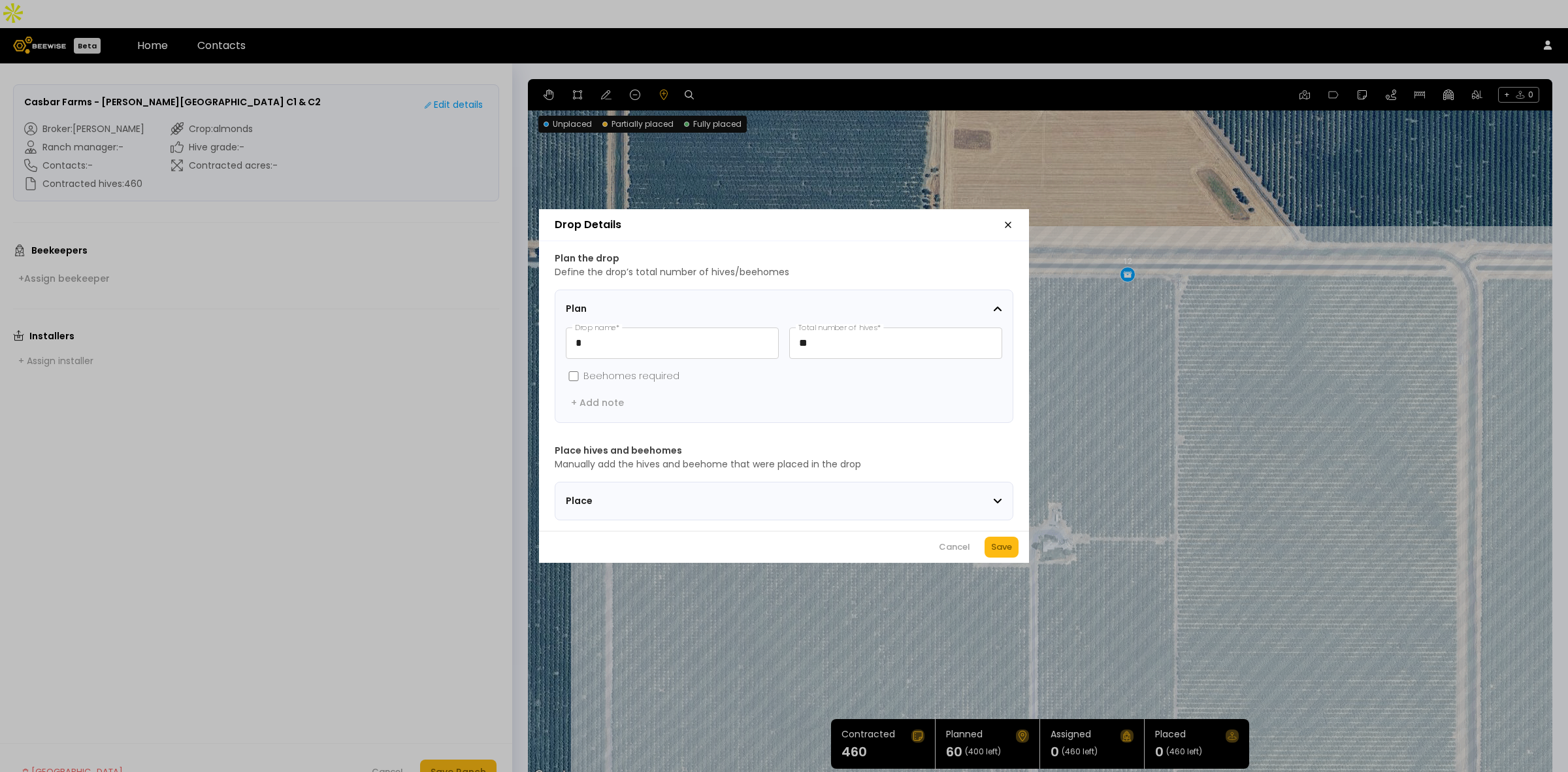
click at [1003, 541] on div "Cancel Save" at bounding box center [783, 547] width 490 height 32
click at [994, 553] on div "Save" at bounding box center [1001, 547] width 21 height 13
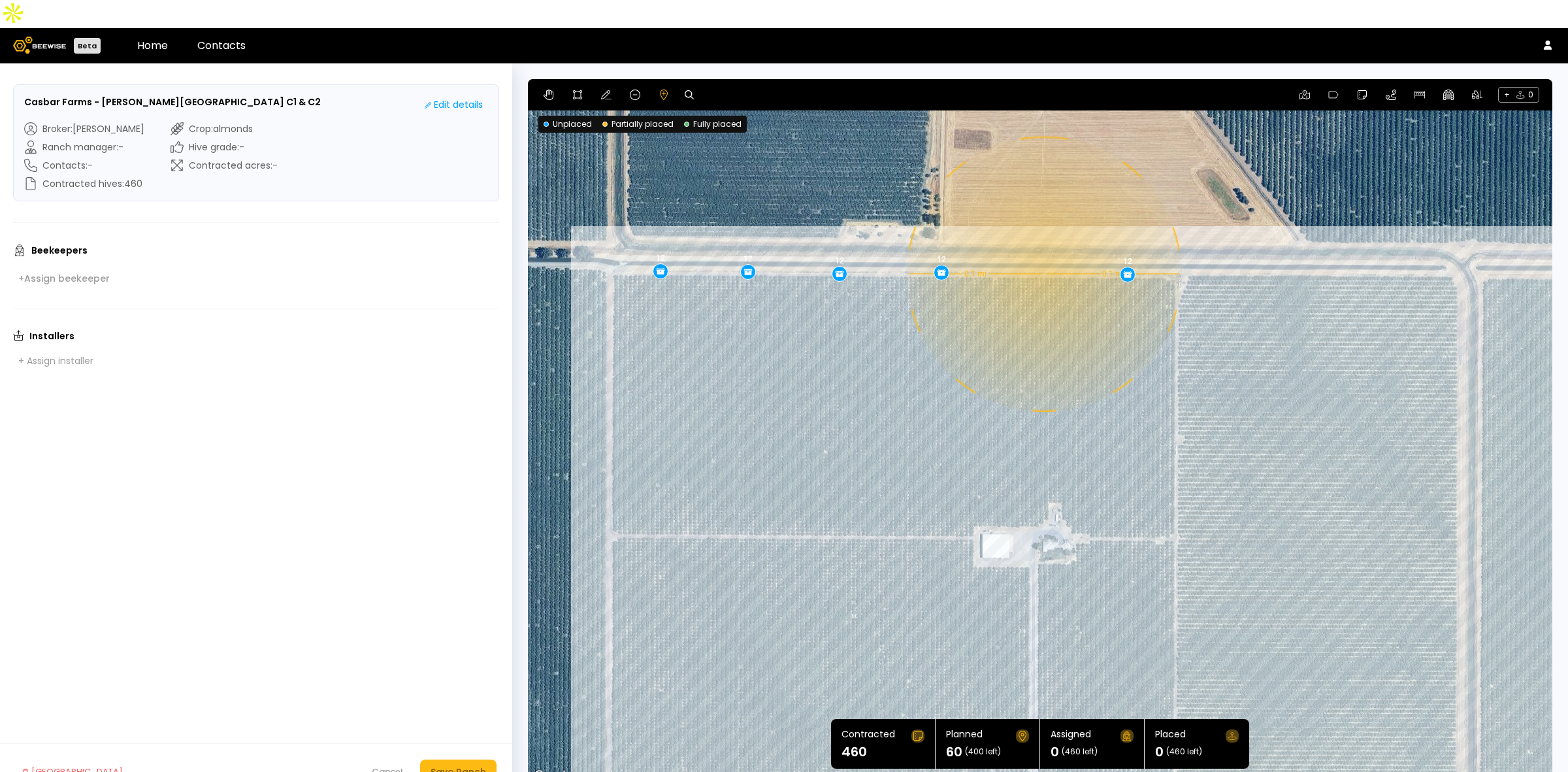
click at [1043, 246] on div "0.1 mi 0.1 mi 12 12 12 12 12" at bounding box center [1040, 431] width 1025 height 706
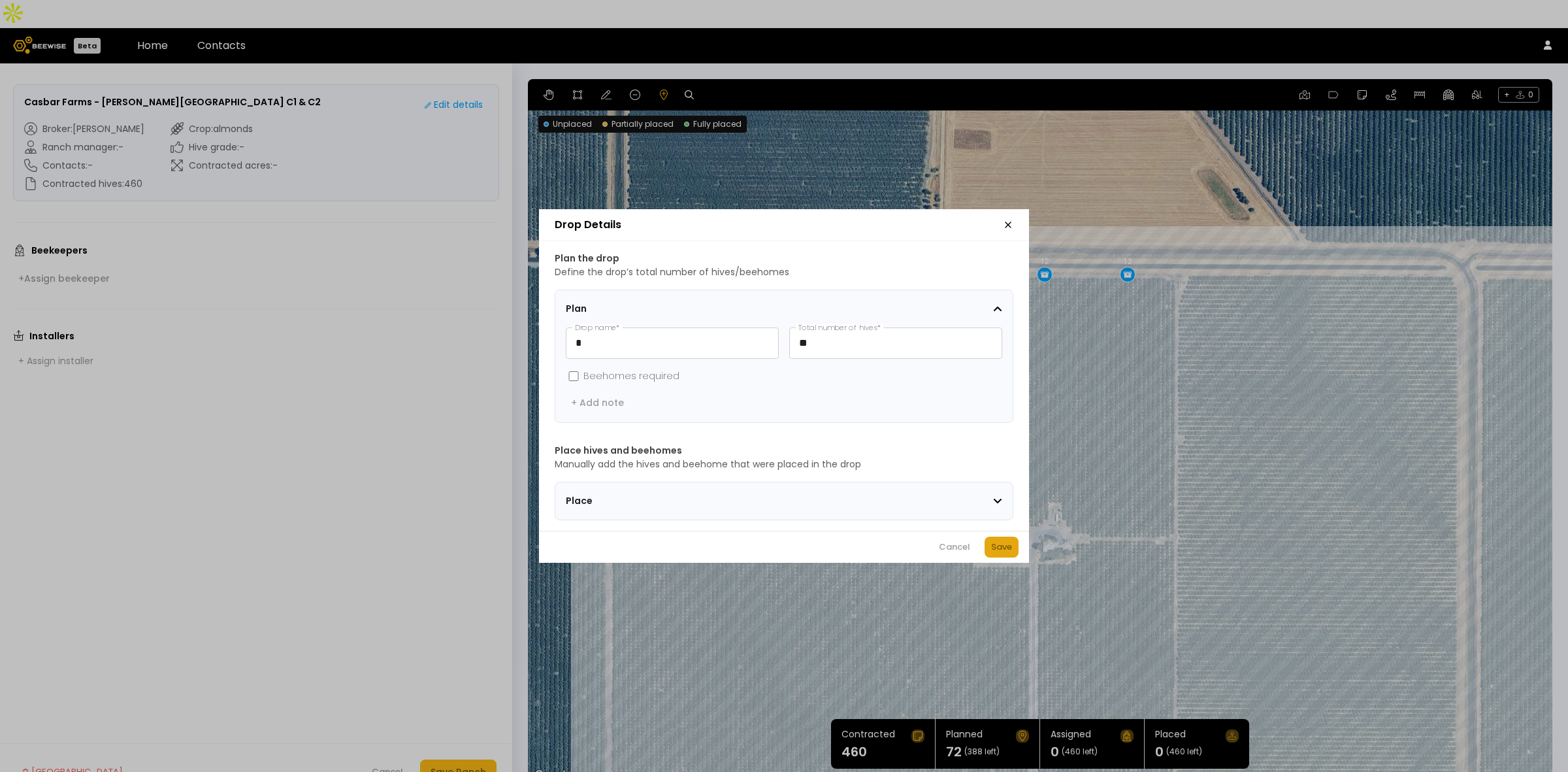
click at [994, 546] on div "Save" at bounding box center [1001, 547] width 21 height 13
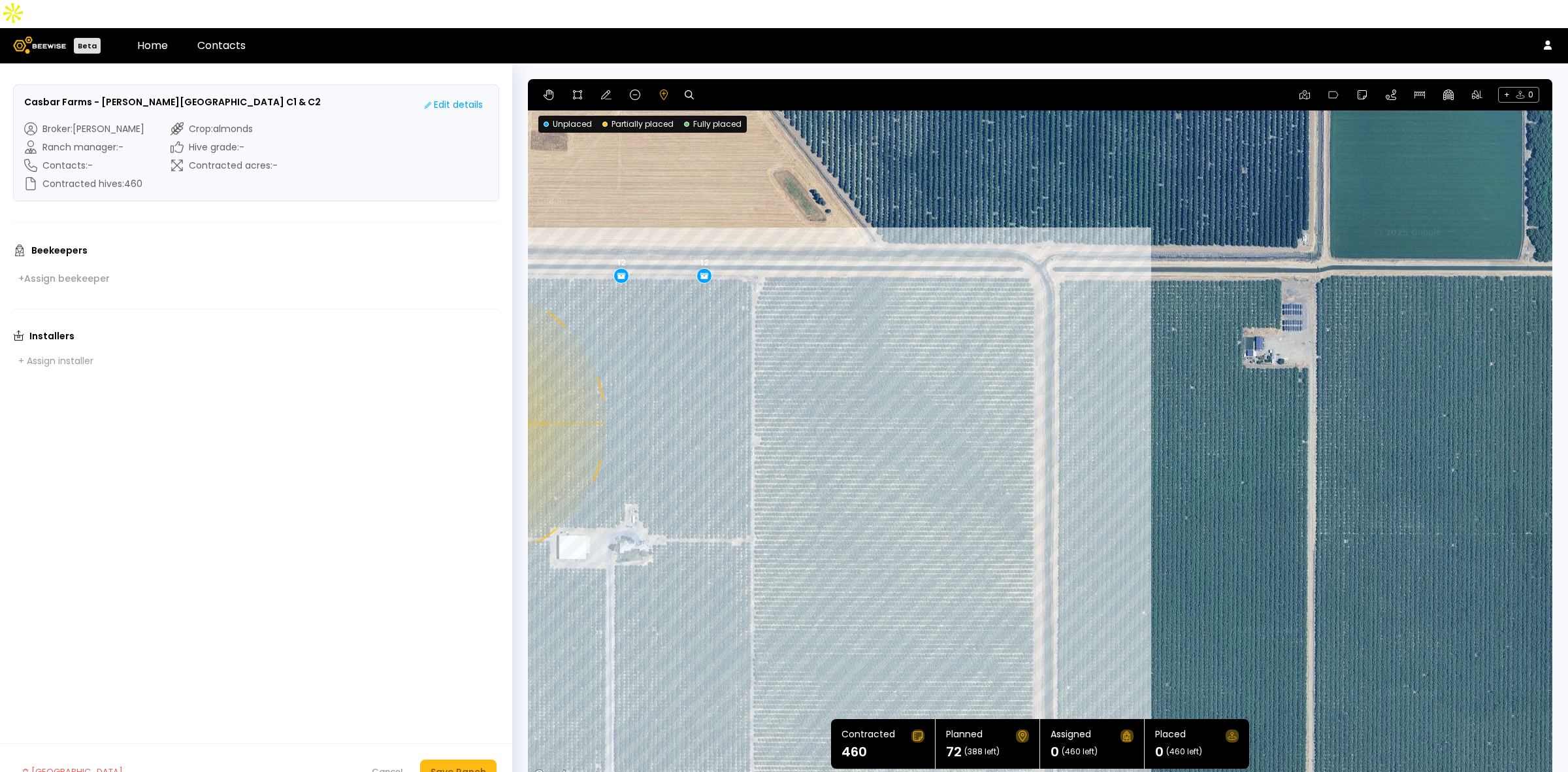
drag, startPoint x: 1318, startPoint y: 394, endPoint x: 890, endPoint y: 394, distance: 428.0
click at [890, 394] on div "0.1 mi 0.1 mi 12 12 12 12 12 12" at bounding box center [1040, 431] width 1025 height 706
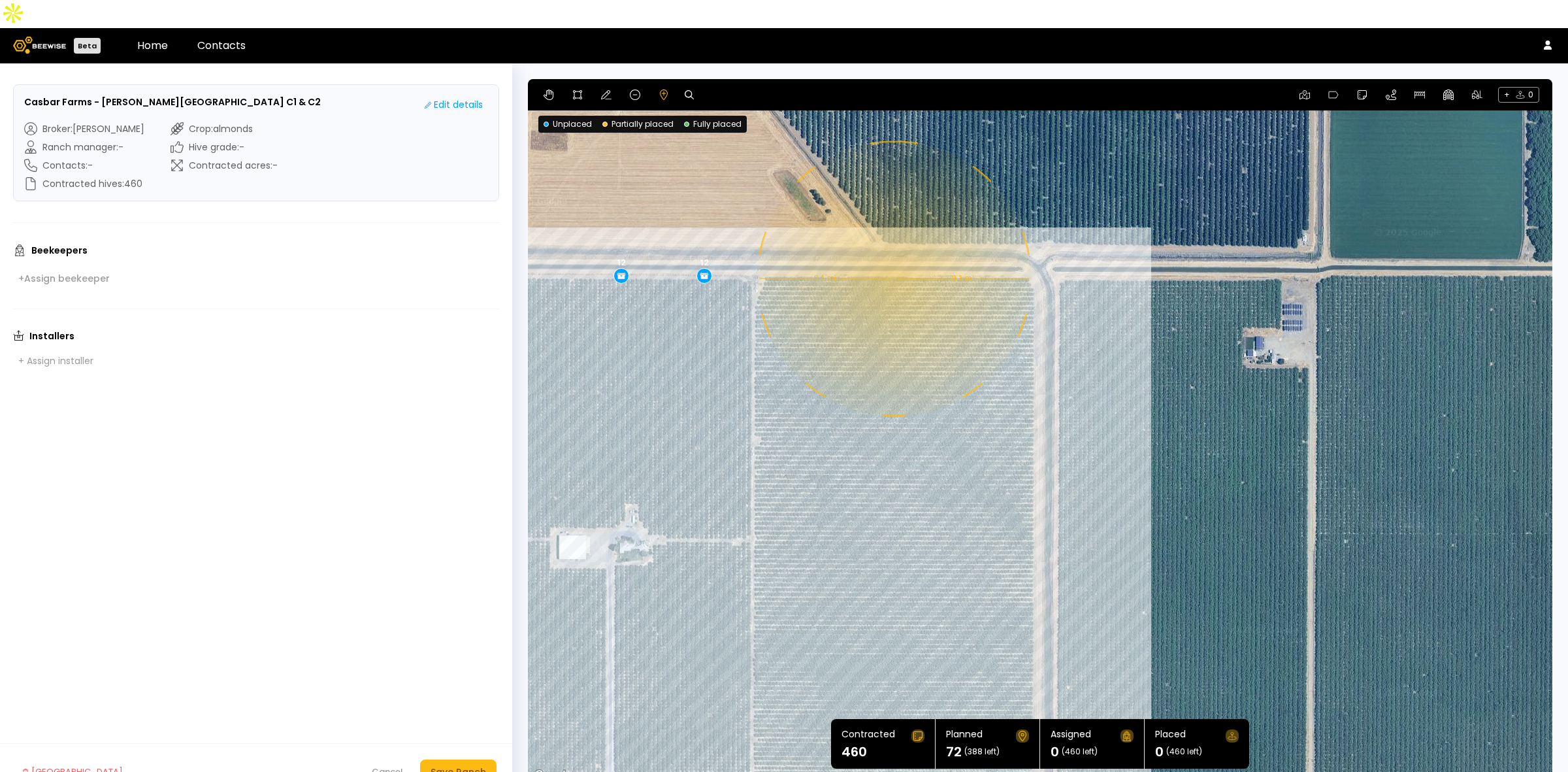
click at [893, 251] on div "0.1 mi 0.1 mi 12 12 12 12 12 12" at bounding box center [1040, 431] width 1025 height 706
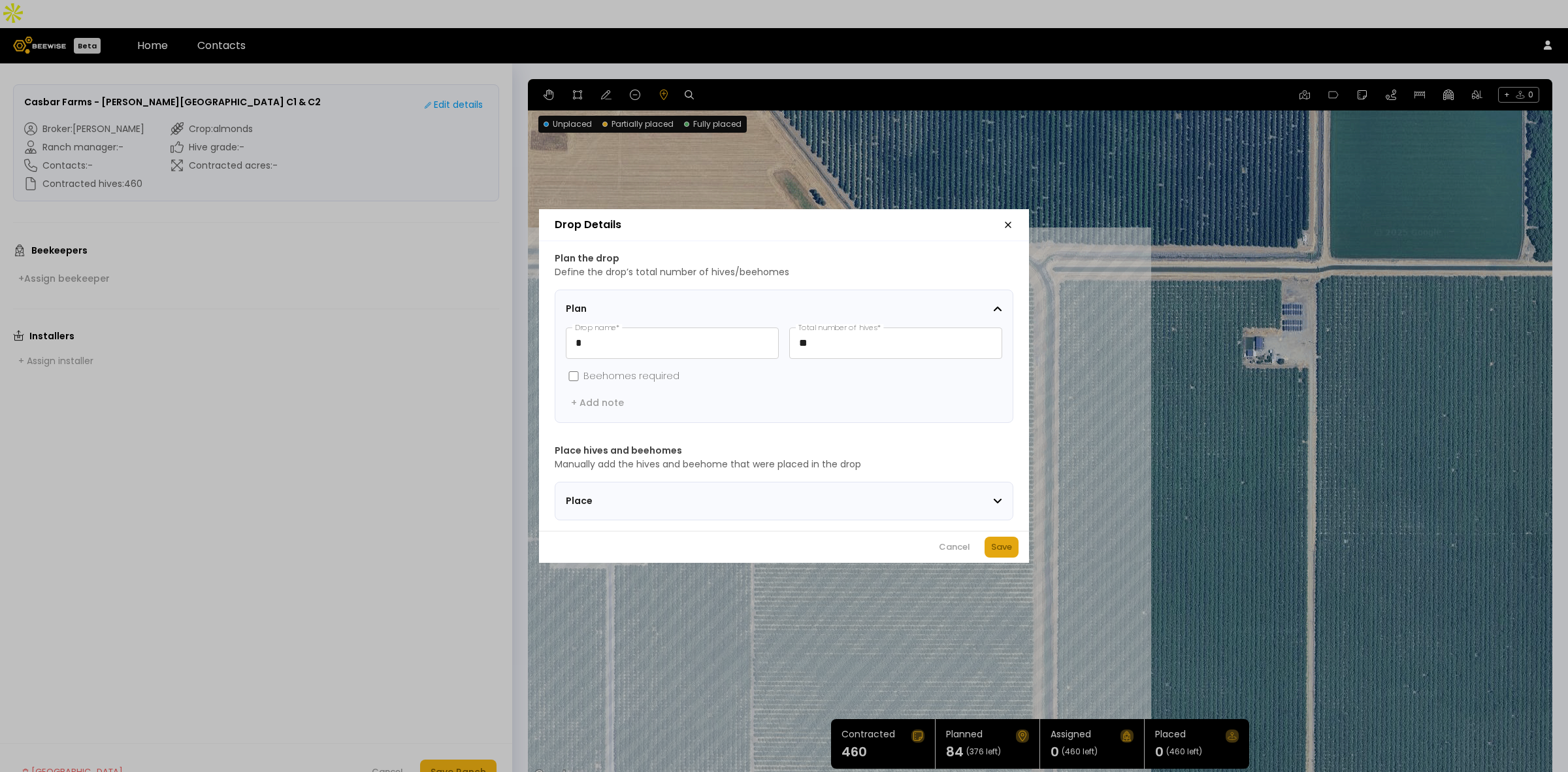
click at [1005, 551] on div "Save" at bounding box center [1001, 547] width 21 height 13
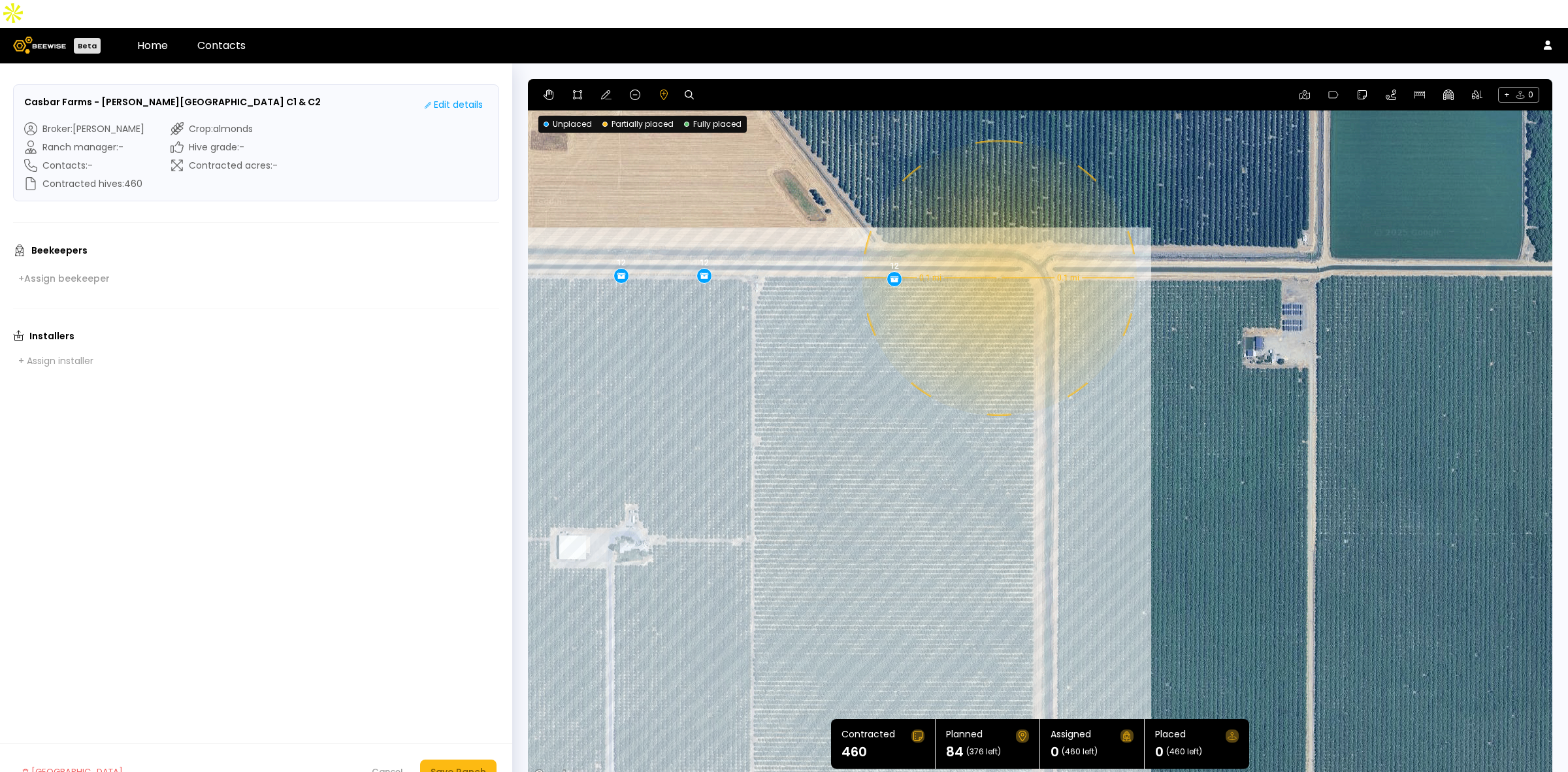
click at [998, 250] on div "0.1 mi 0.1 mi 12 12 12 12 12 12 12" at bounding box center [1040, 431] width 1025 height 706
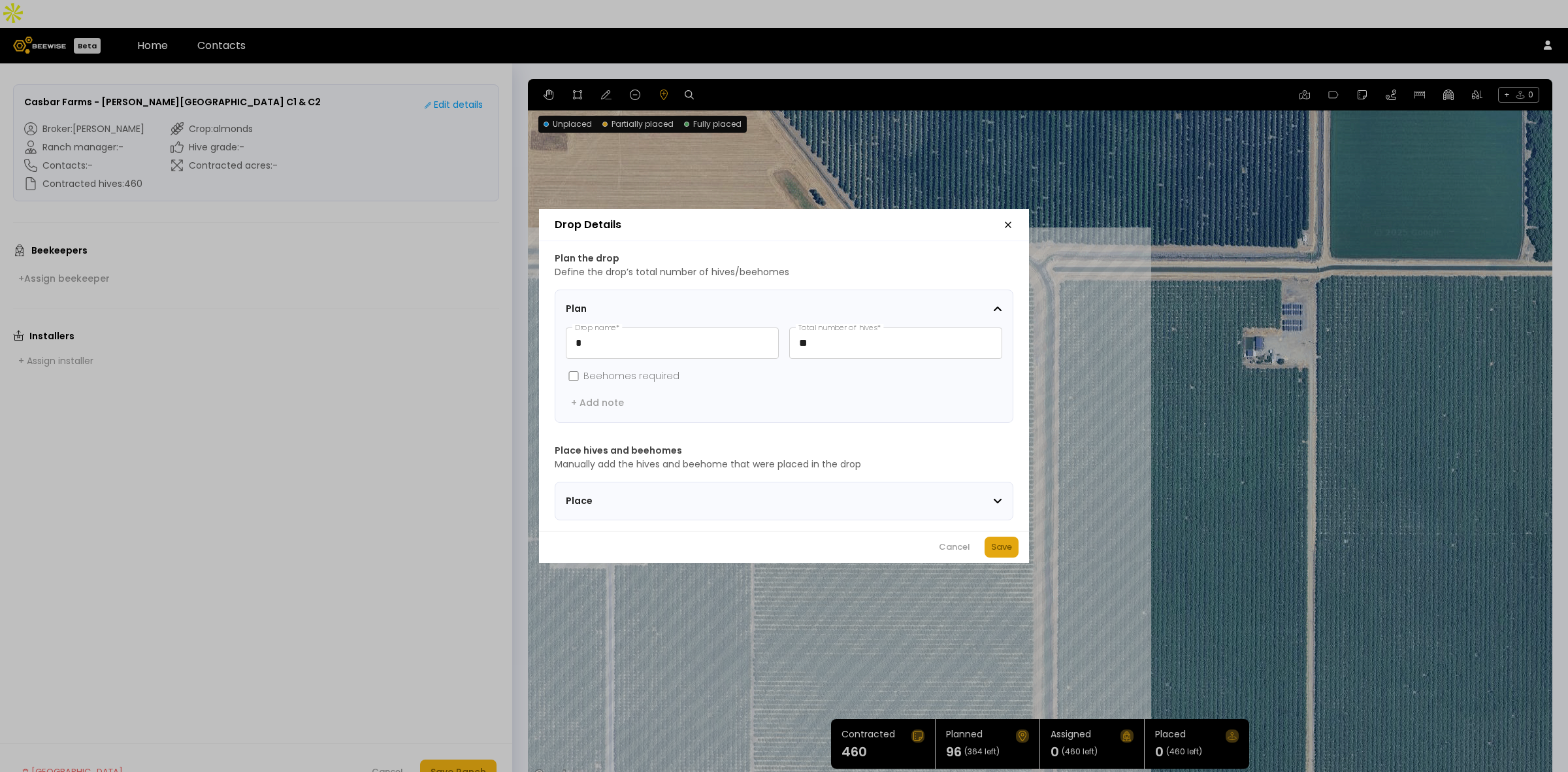
click at [1005, 547] on div "Save" at bounding box center [1001, 547] width 21 height 13
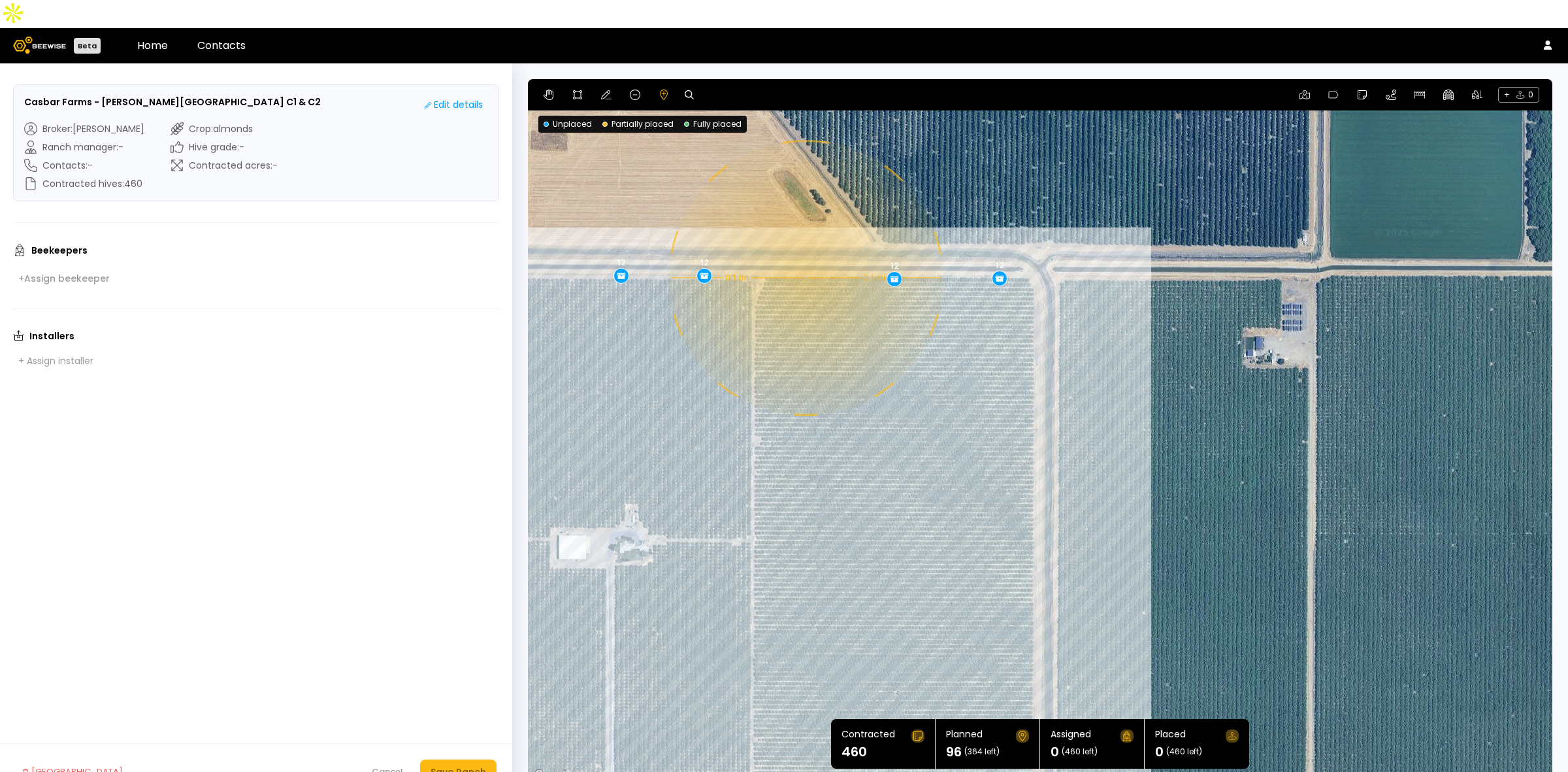
click at [805, 250] on div "0.1 mi 0.1 mi 12 12 12 12 12 12 12 12" at bounding box center [1040, 431] width 1025 height 706
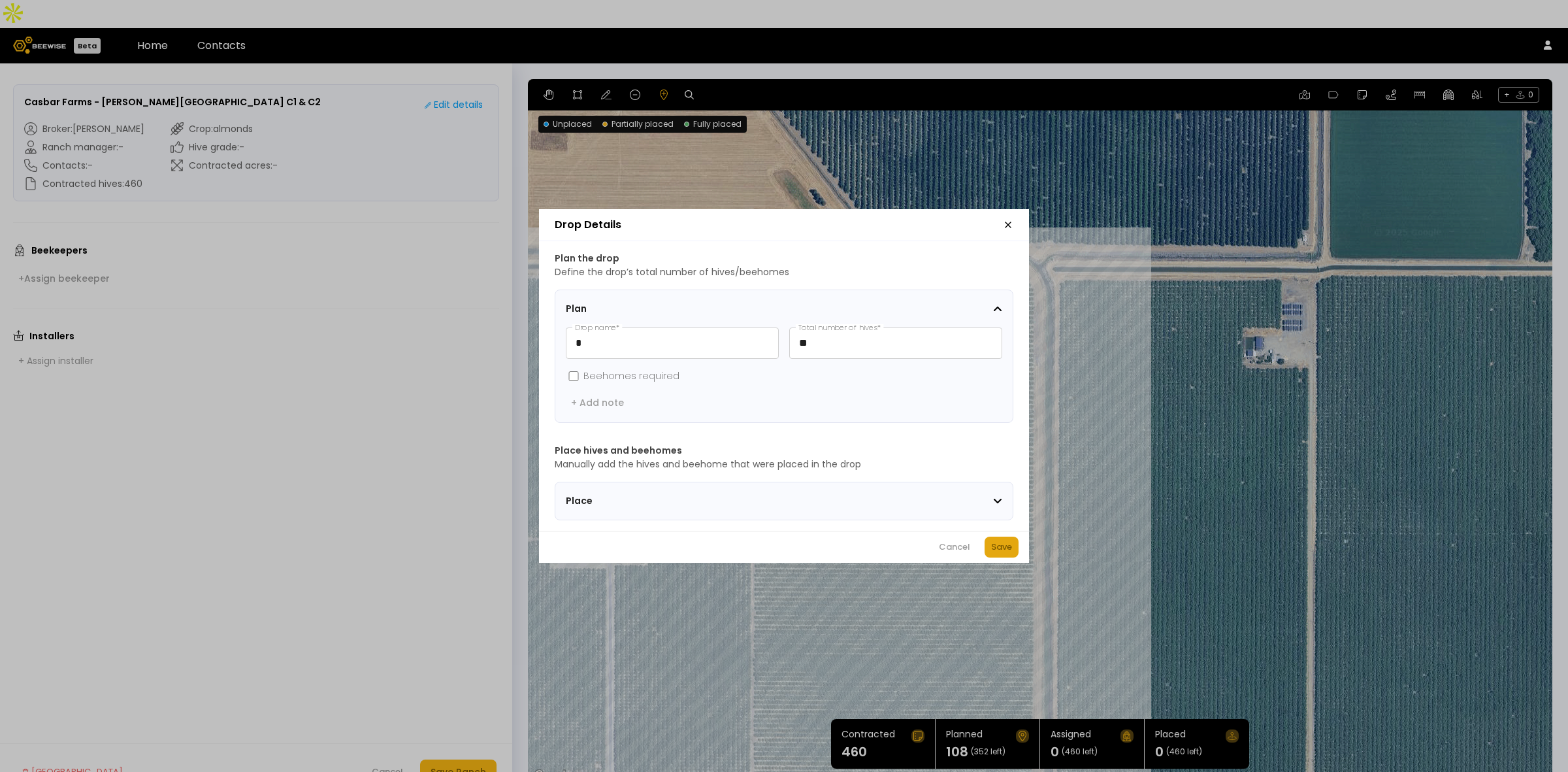
click at [992, 553] on div "Save" at bounding box center [1001, 547] width 21 height 13
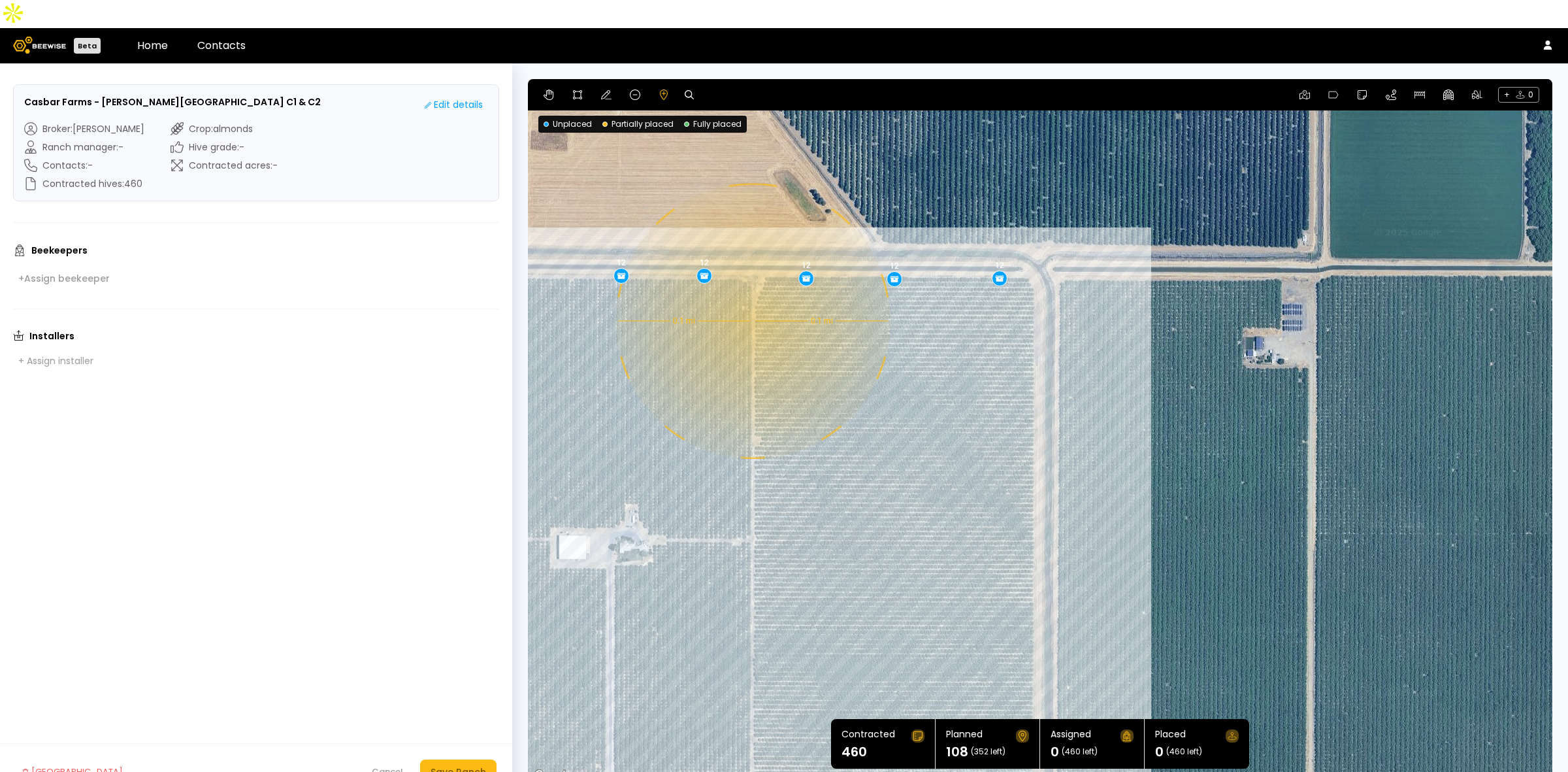
click at [751, 293] on div "0.1 mi 0.1 mi 12 12 12 12 12 12 12 12 12" at bounding box center [1040, 431] width 1025 height 706
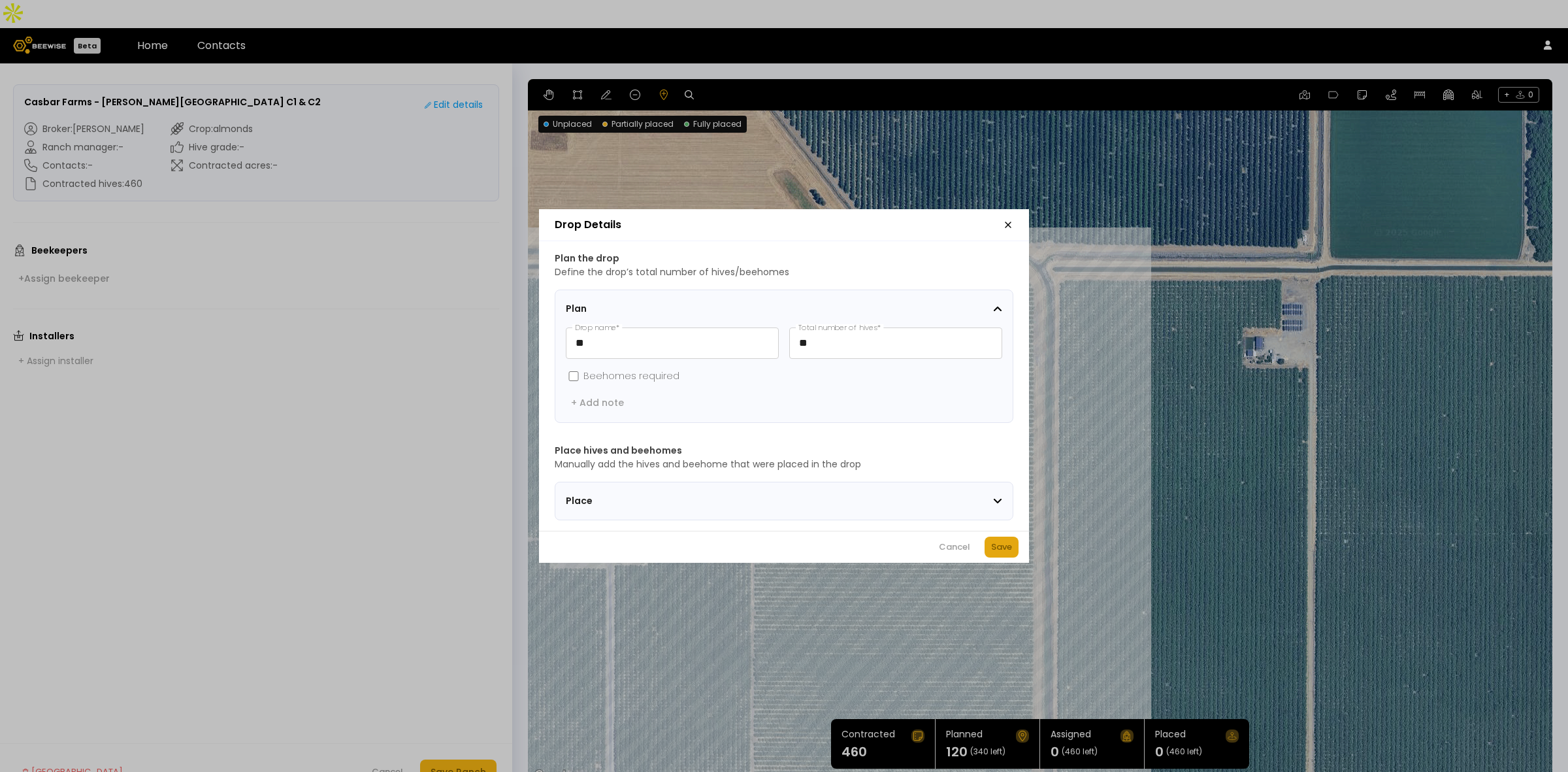
click at [992, 549] on div "Save" at bounding box center [1001, 547] width 21 height 13
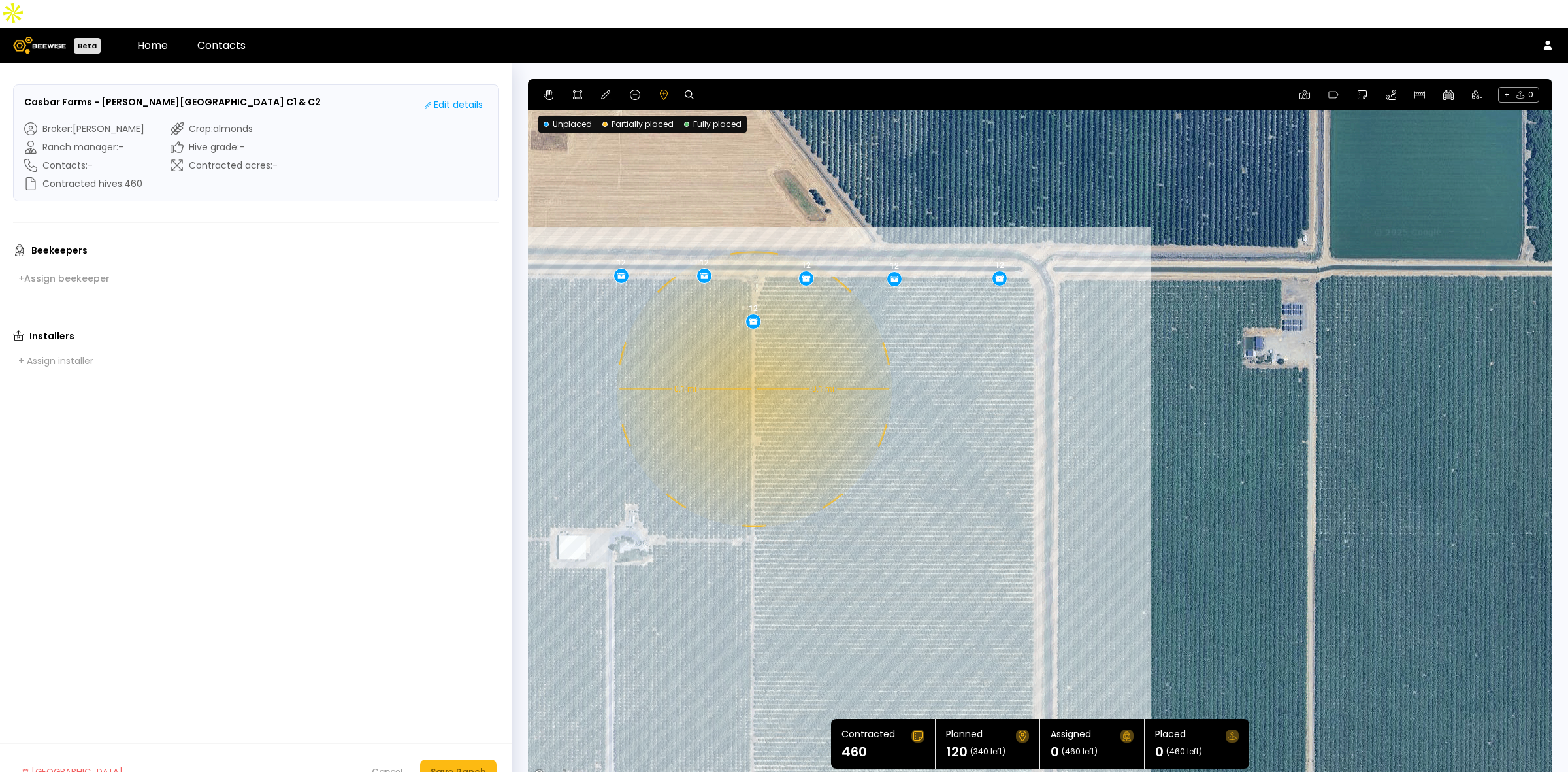
click at [753, 361] on div "0.1 mi 0.1 mi 12 12 12 12 12 12 12 12 12 12" at bounding box center [1040, 431] width 1025 height 706
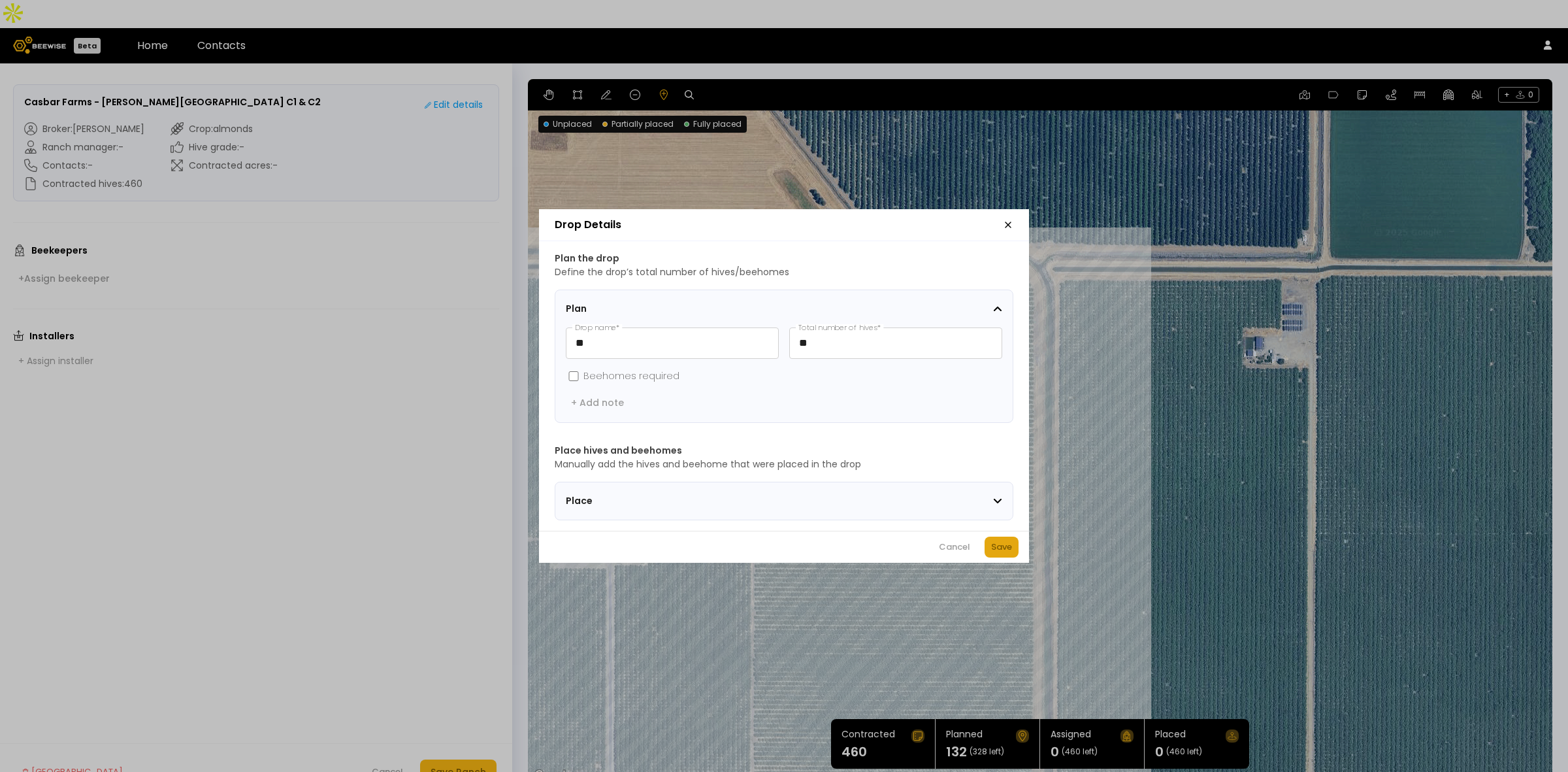
click at [999, 548] on div "Save" at bounding box center [1001, 547] width 21 height 13
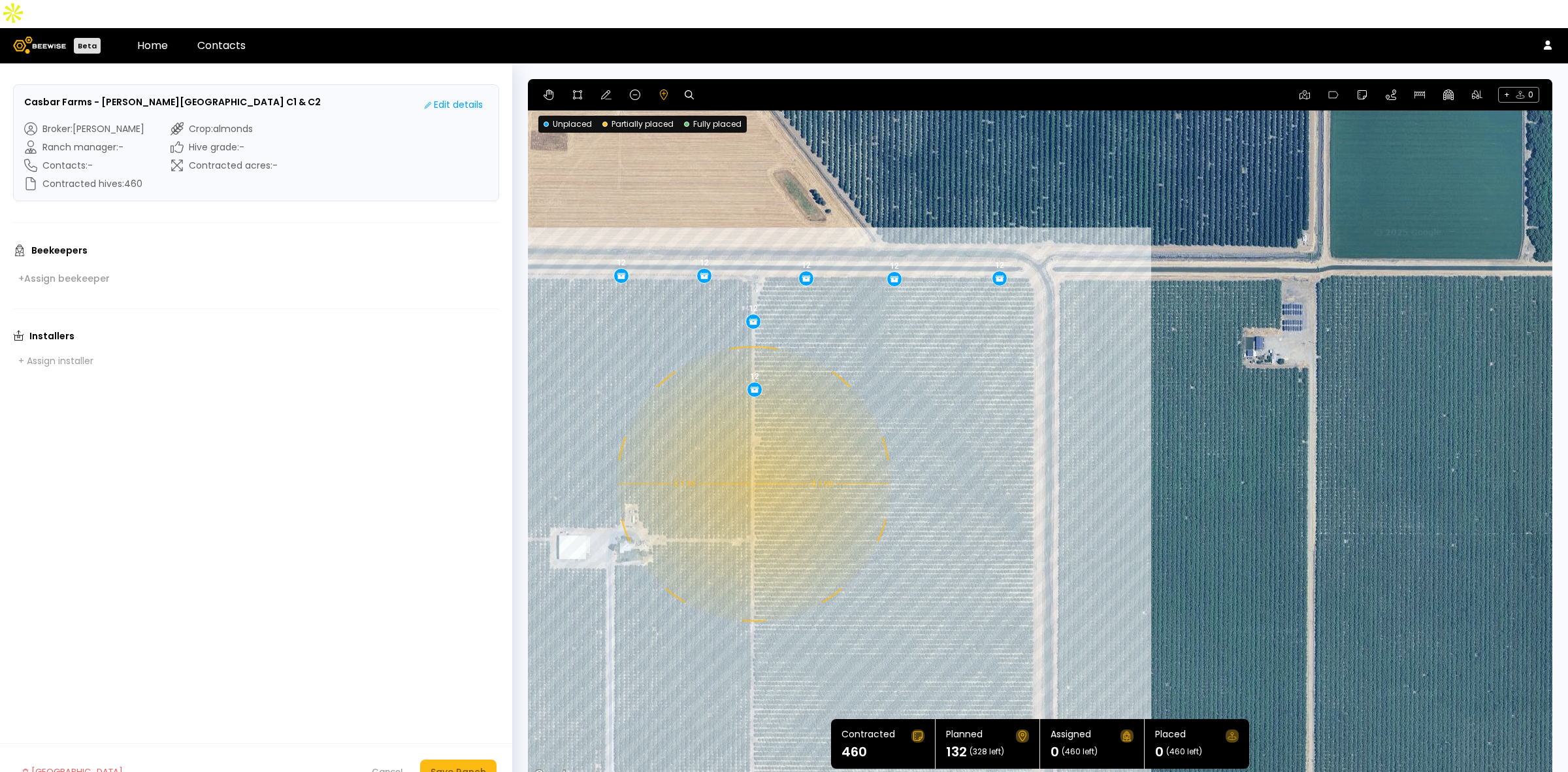
click at [752, 456] on div "0.1 mi 0.1 mi 12 12 12 12 12 12 12 12 12 12 12" at bounding box center [1040, 431] width 1025 height 706
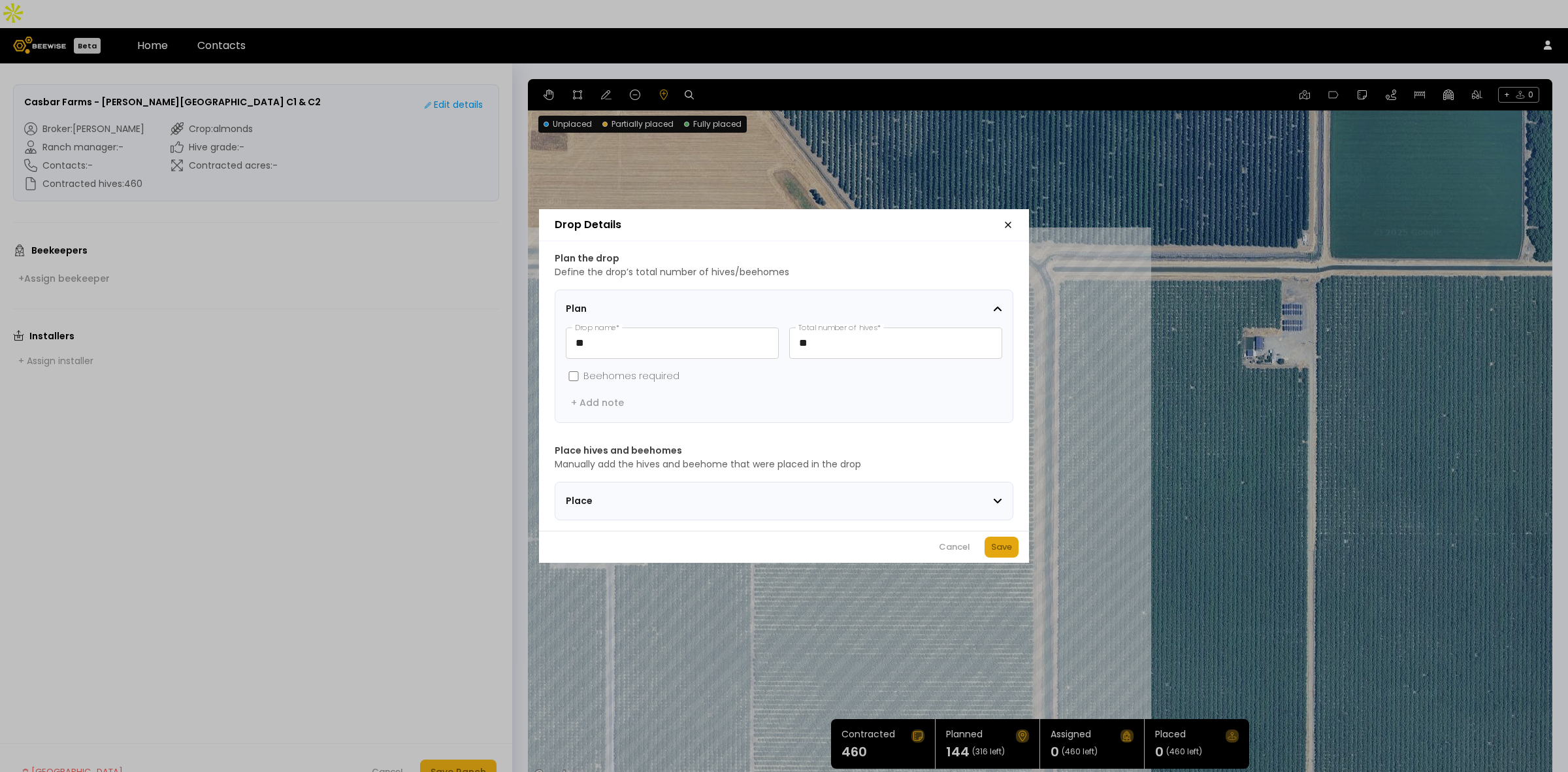
click at [1001, 543] on button "Save" at bounding box center [1002, 547] width 34 height 21
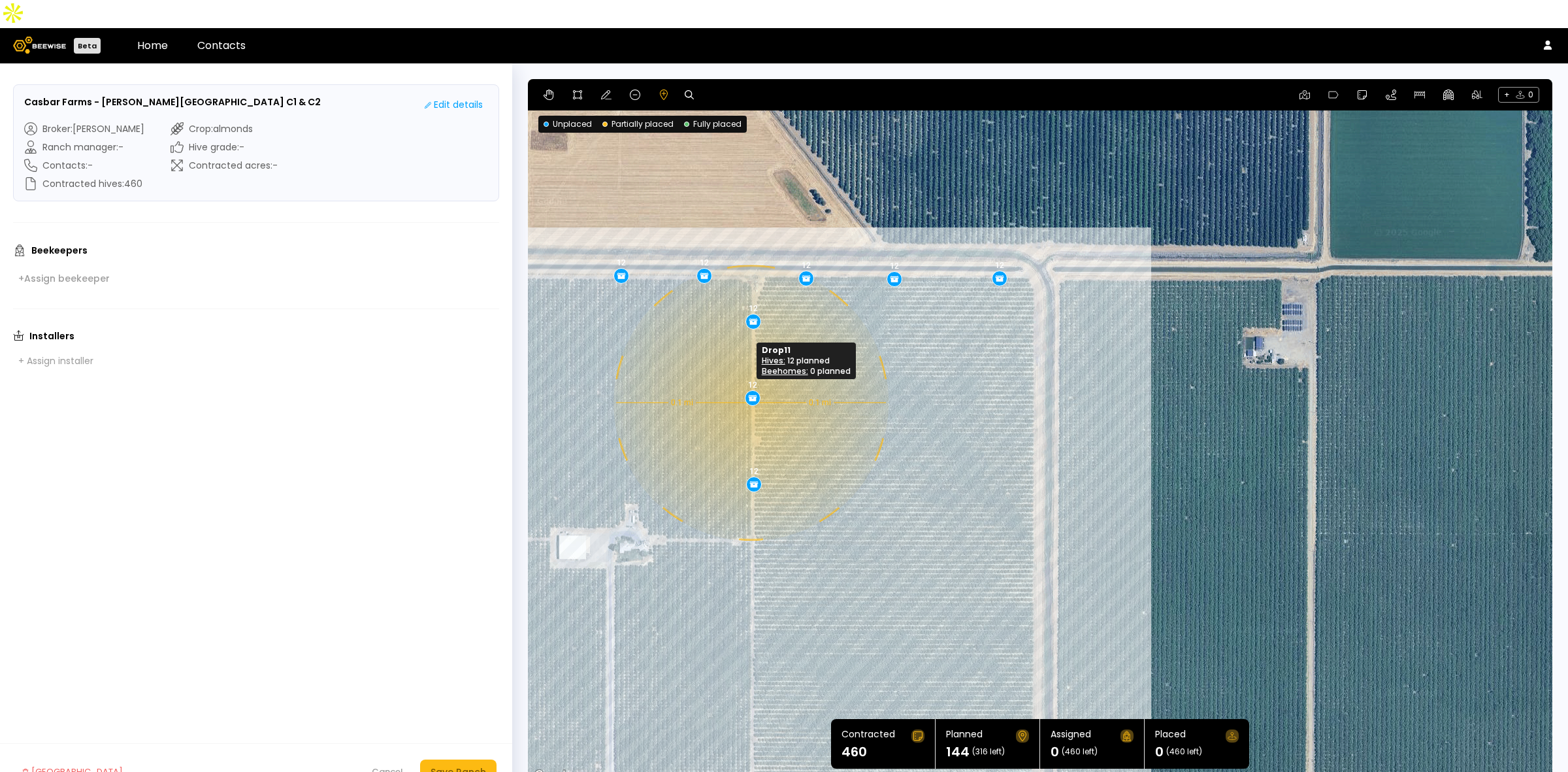
drag, startPoint x: 751, startPoint y: 366, endPoint x: 750, endPoint y: 375, distance: 9.1
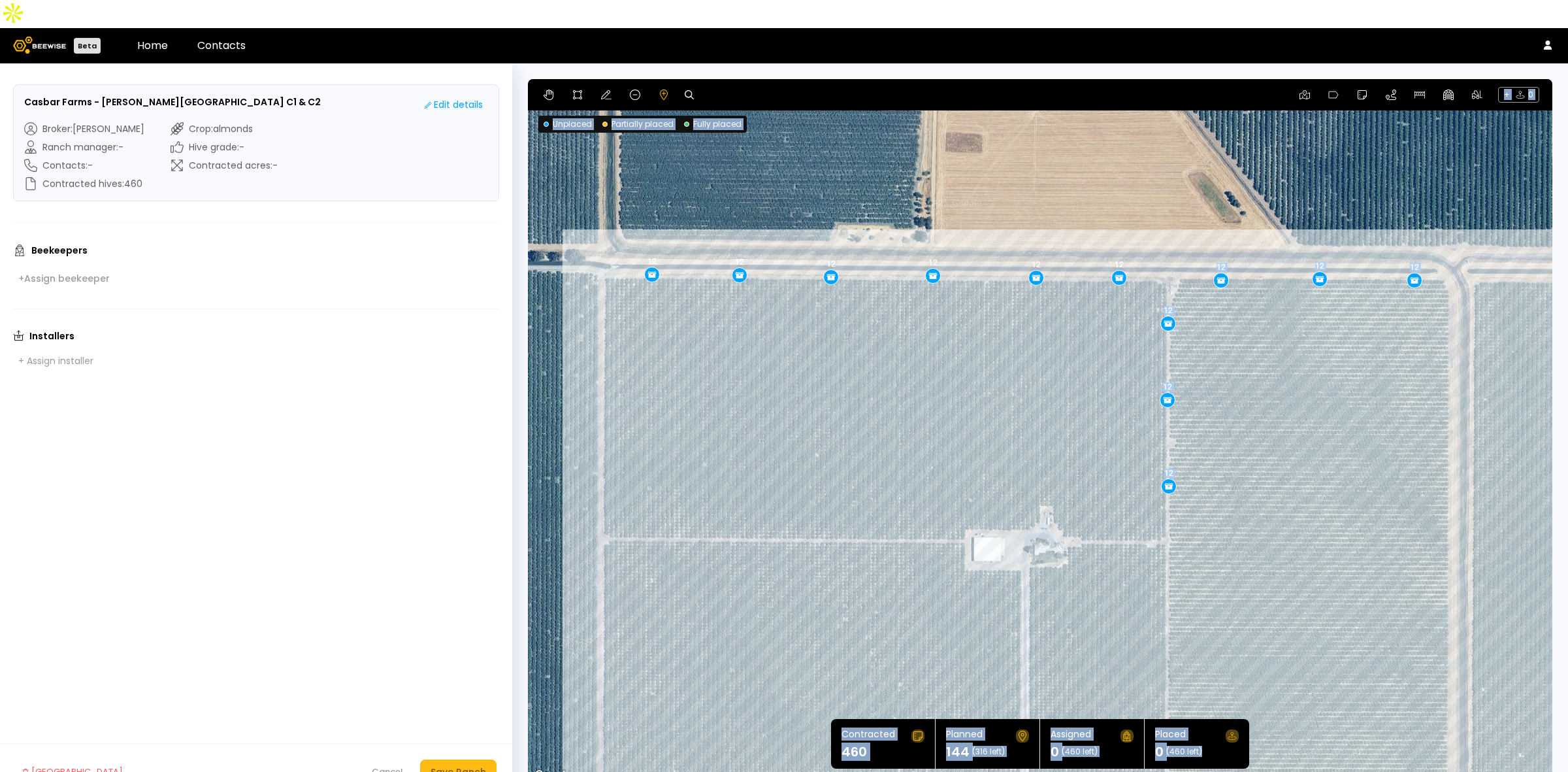
drag, startPoint x: 883, startPoint y: 428, endPoint x: 1297, endPoint y: 429, distance: 414.0
click at [1297, 429] on div "0.1 mi 0.1 mi 12 12 12 12 12 12 12 12 12 12 12 12" at bounding box center [1040, 431] width 1025 height 706
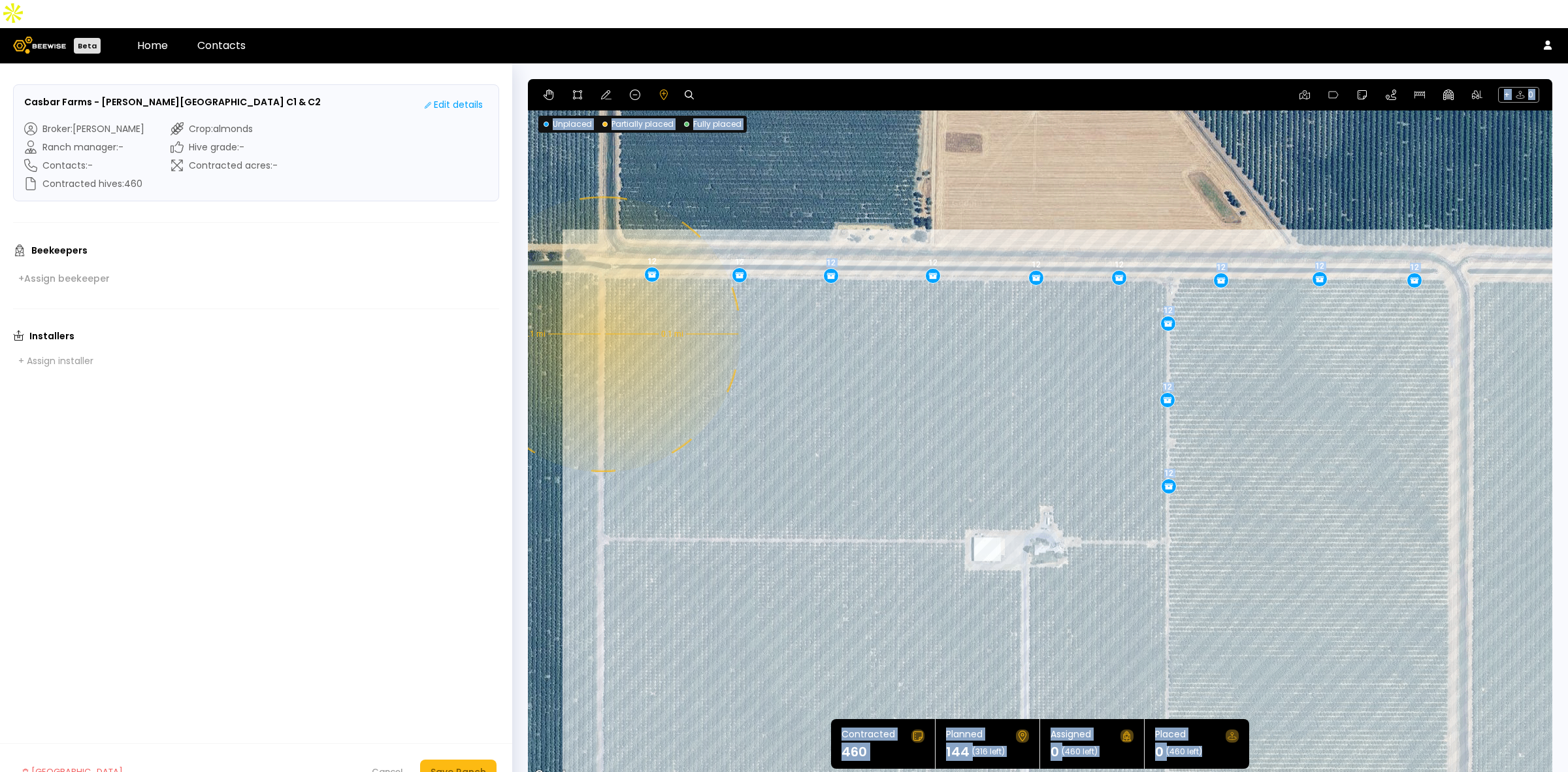
click at [602, 306] on div "0.1 mi 0.1 mi 12 12 12 12 12 12 12 12 12 12 12 12" at bounding box center [1040, 431] width 1025 height 706
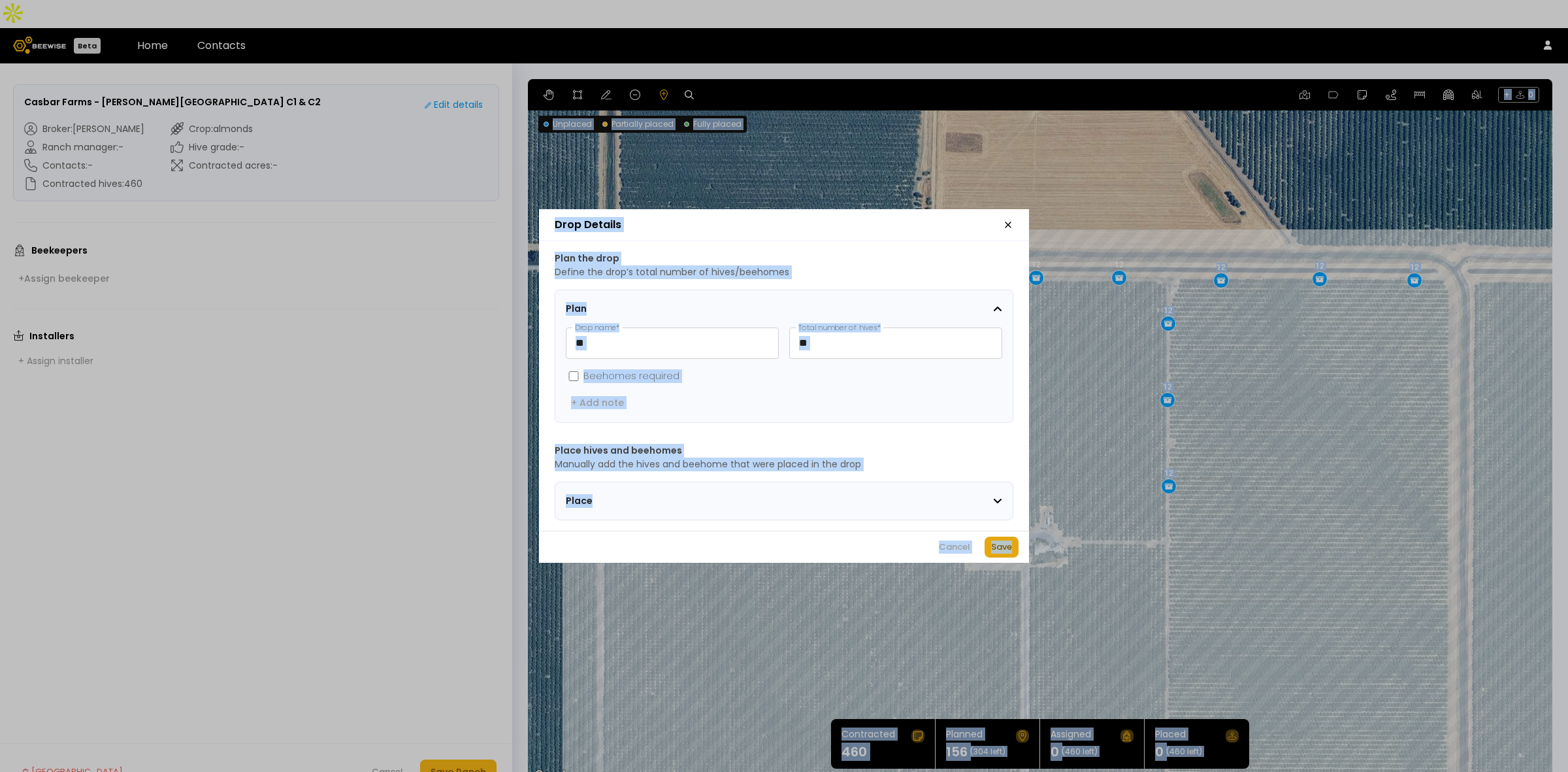
click at [999, 549] on div "Save" at bounding box center [1001, 547] width 21 height 13
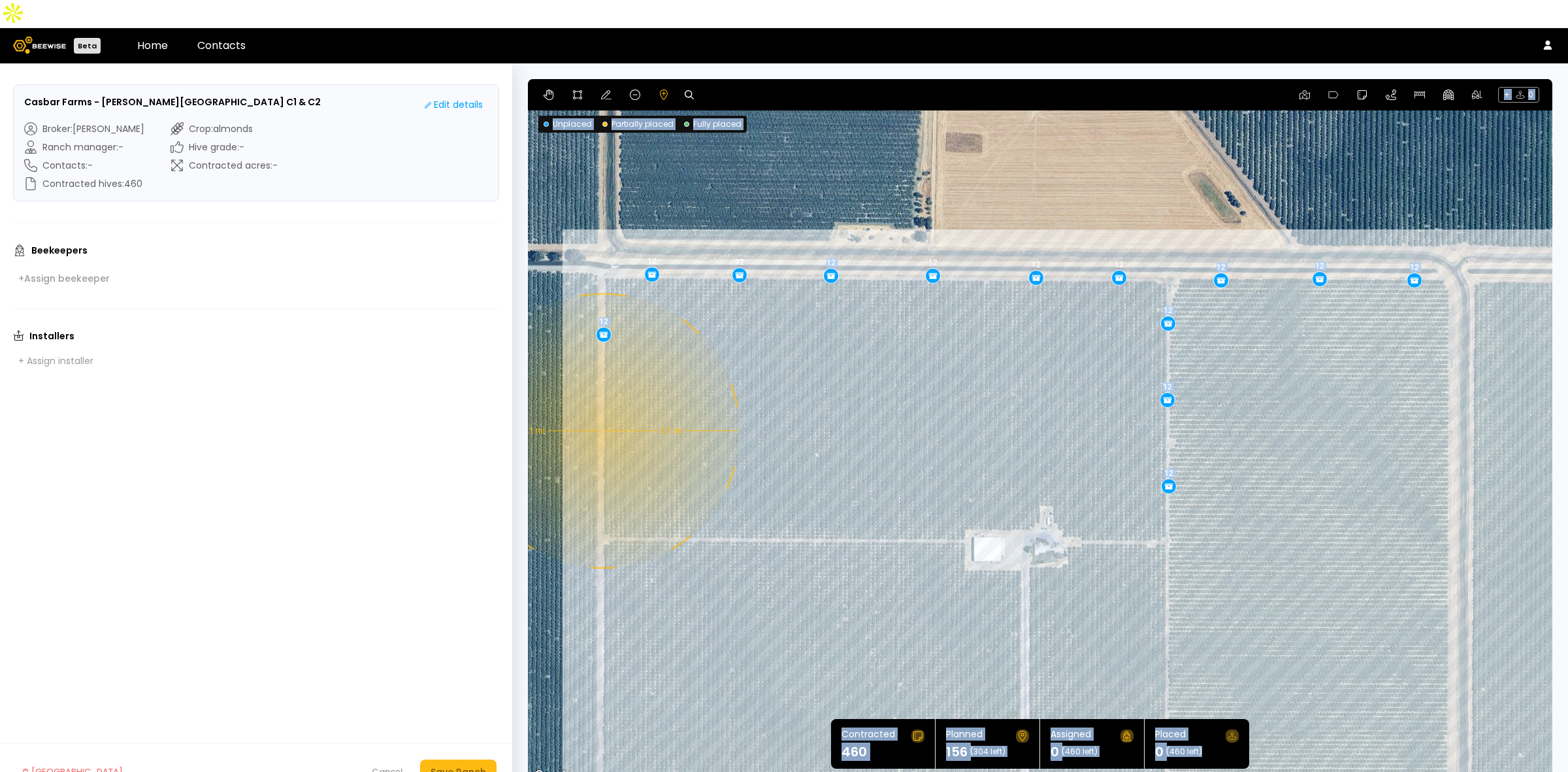
click at [601, 403] on div "0.1 mi 0.1 mi 12 12 12 12 12 12 12 12 12 12 12 12 12" at bounding box center [1040, 431] width 1025 height 706
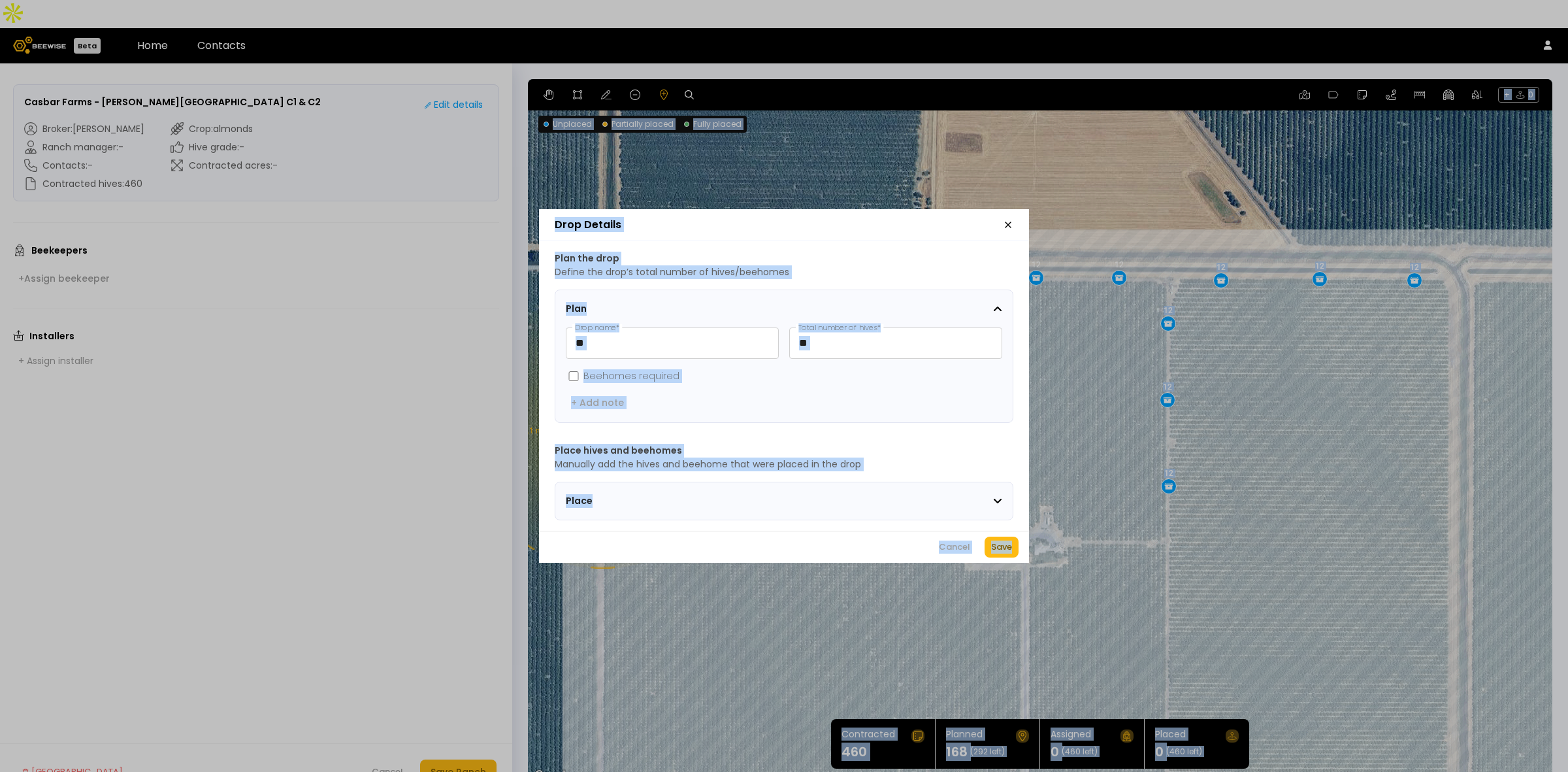
click at [1008, 550] on div "Save" at bounding box center [1001, 547] width 21 height 13
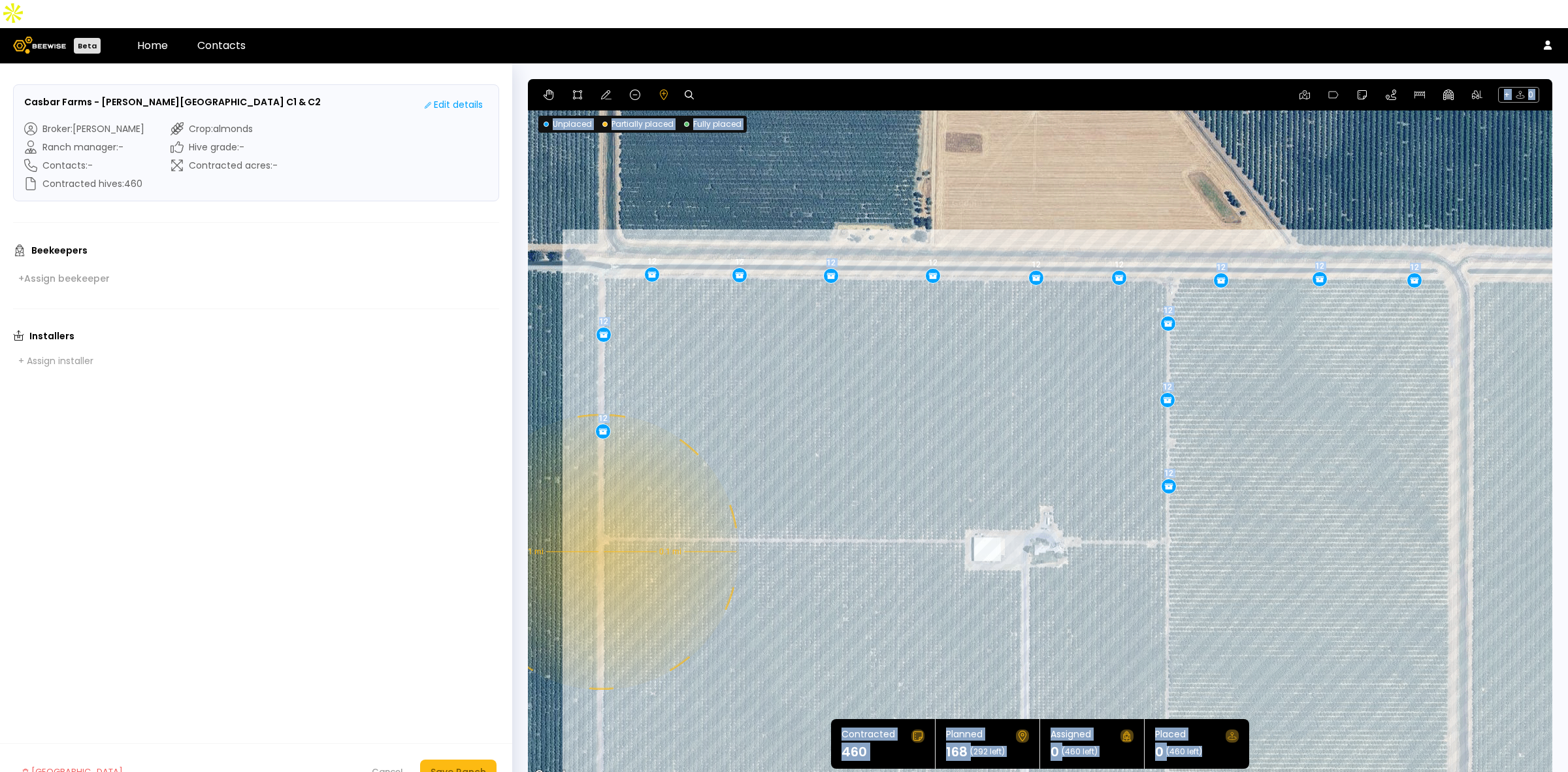
click at [600, 524] on div "0.1 mi 0.1 mi 12 12 12 12 12 12 12 12 12 12 12 12 12 12" at bounding box center [1040, 431] width 1025 height 706
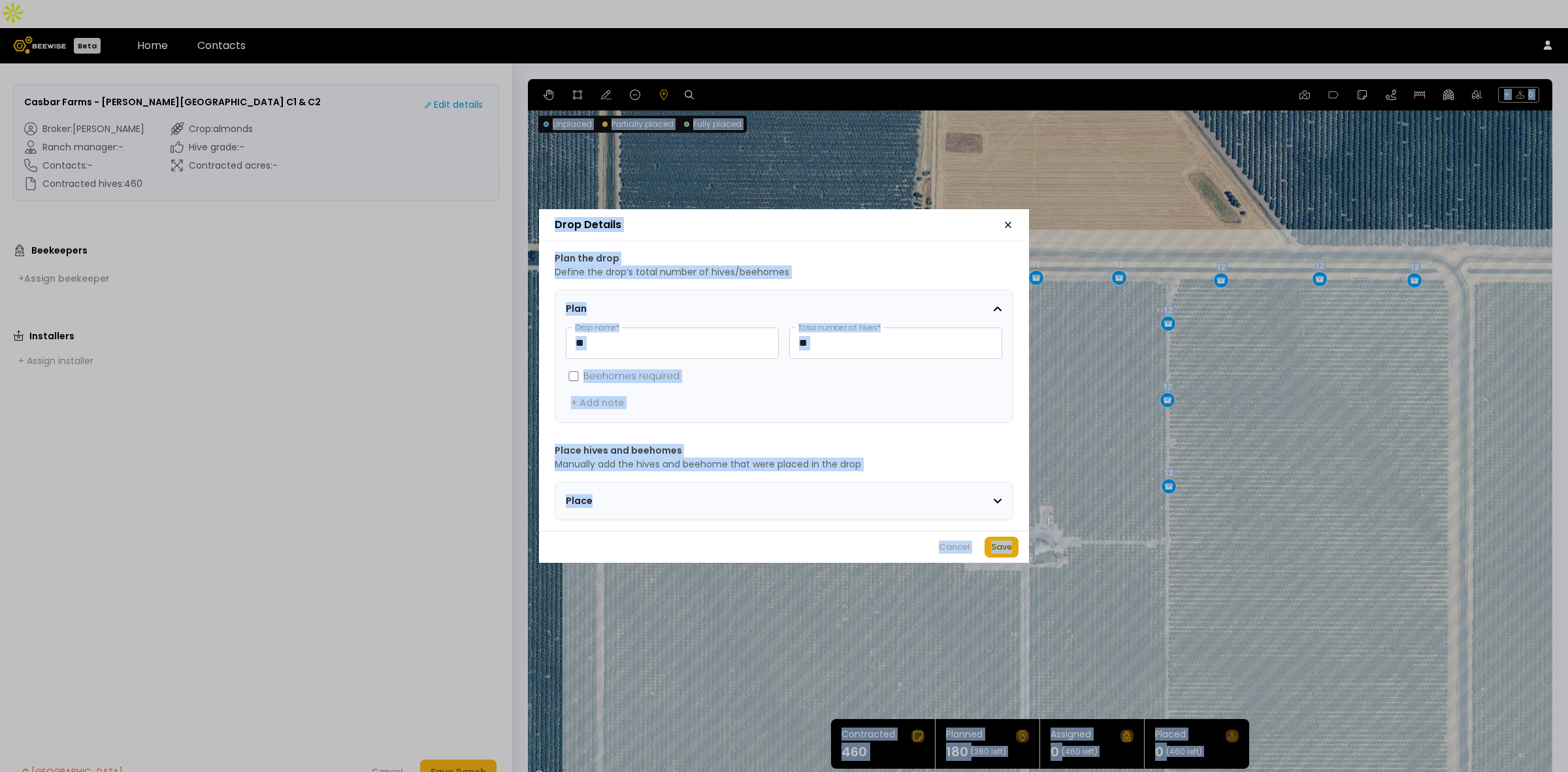
click at [991, 553] on div "Save" at bounding box center [1001, 547] width 21 height 13
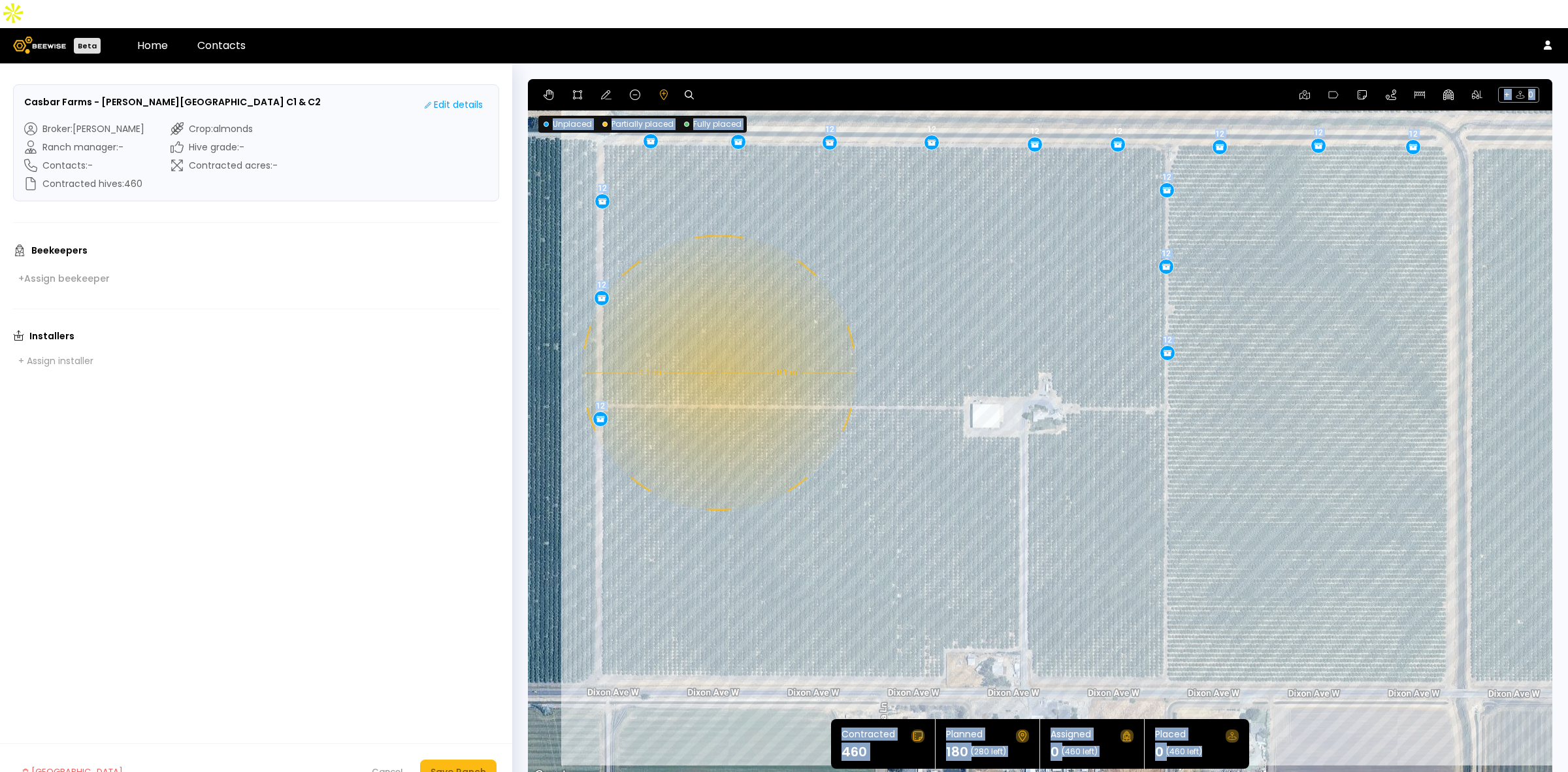
drag, startPoint x: 720, startPoint y: 612, endPoint x: 719, endPoint y: 478, distance: 134.0
click at [719, 478] on div "0.1 mi 0.1 mi 12 12 12 12 12 12 12 12 12 12 12 12 12 12 12" at bounding box center [1040, 431] width 1025 height 706
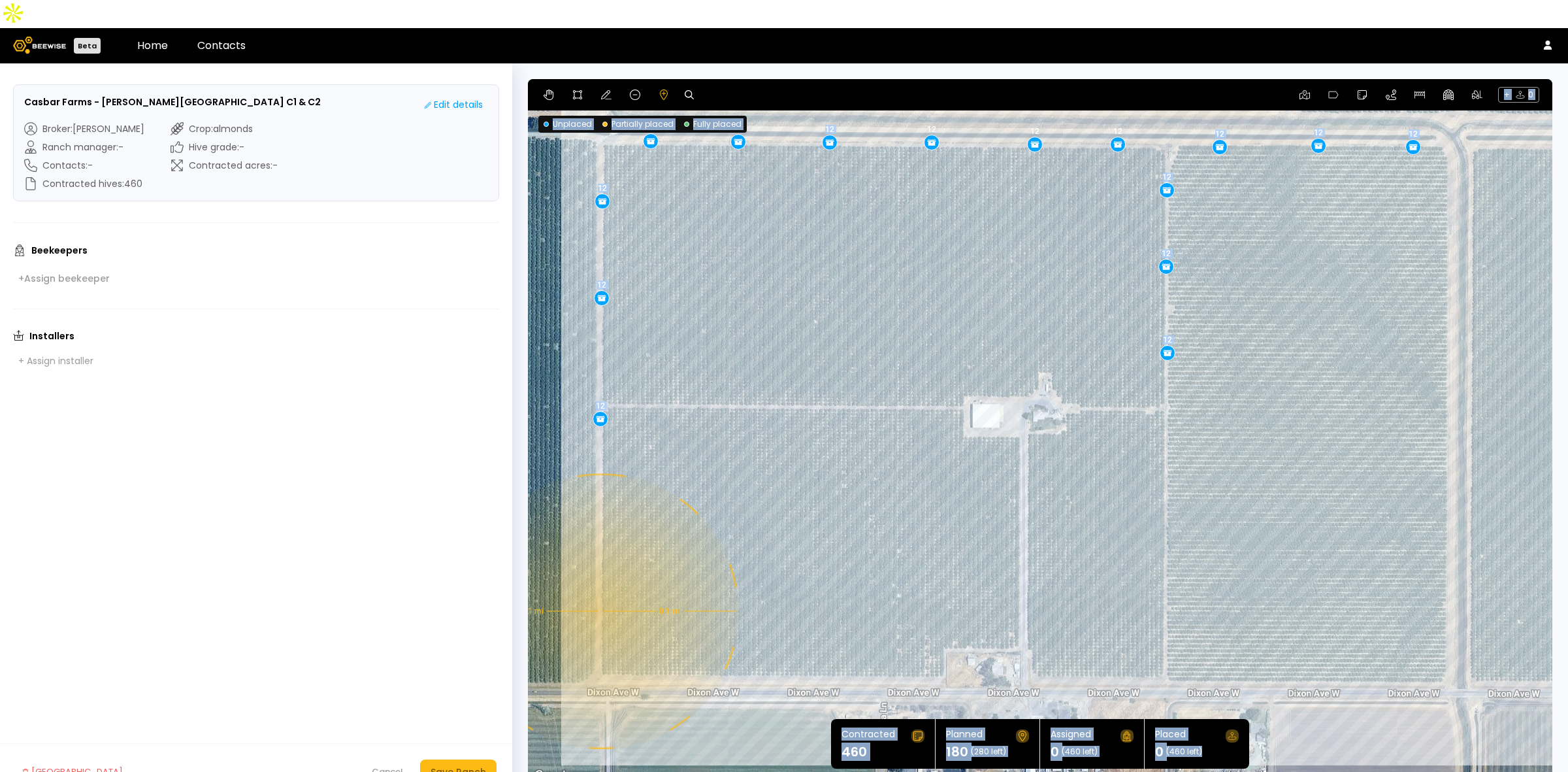
click at [600, 583] on div "0.1 mi 0.1 mi 12 12 12 12 12 12 12 12 12 12 12 12 12 12 12" at bounding box center [1040, 431] width 1025 height 706
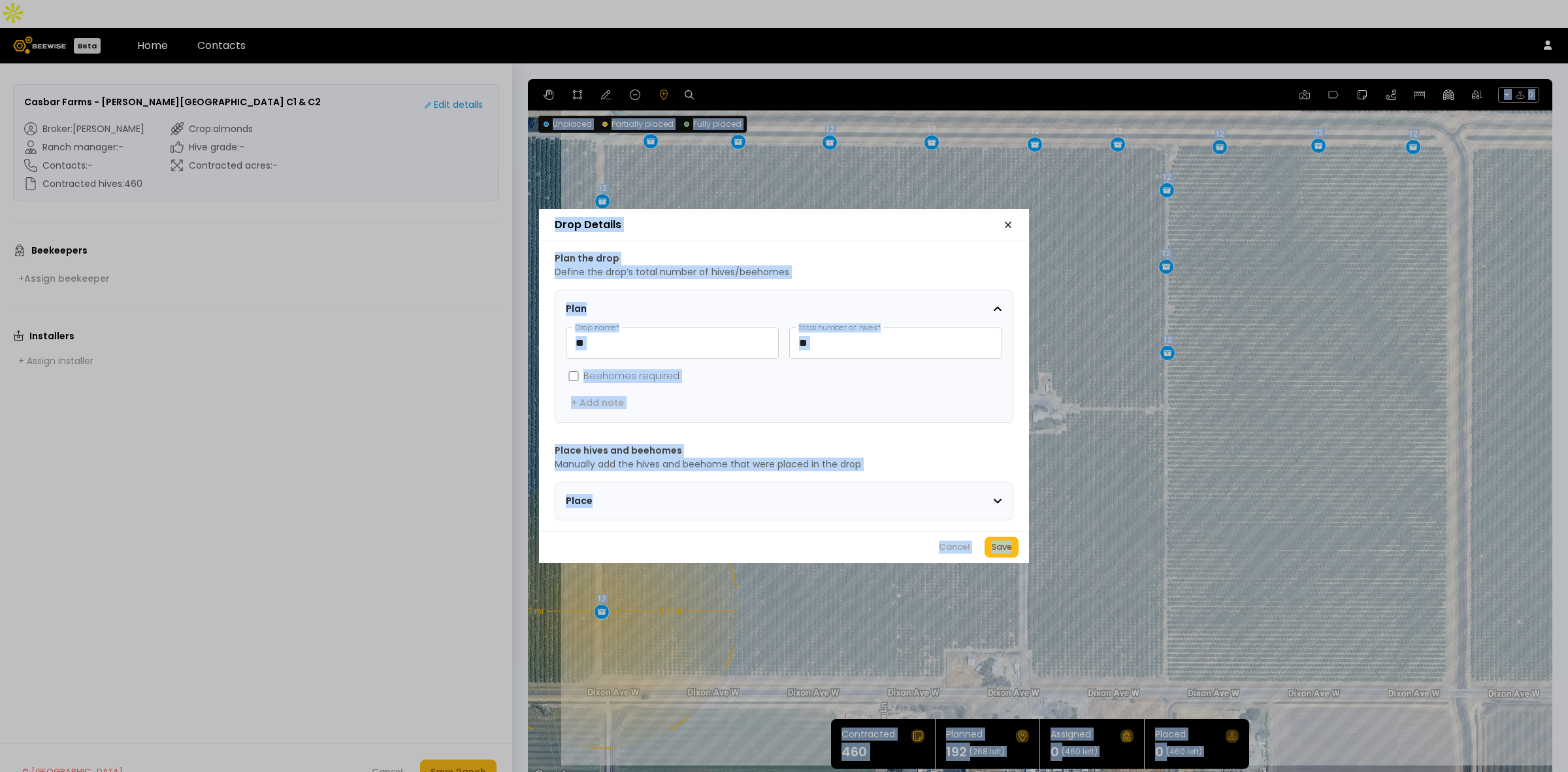
click at [1012, 556] on button "Save" at bounding box center [1002, 547] width 34 height 21
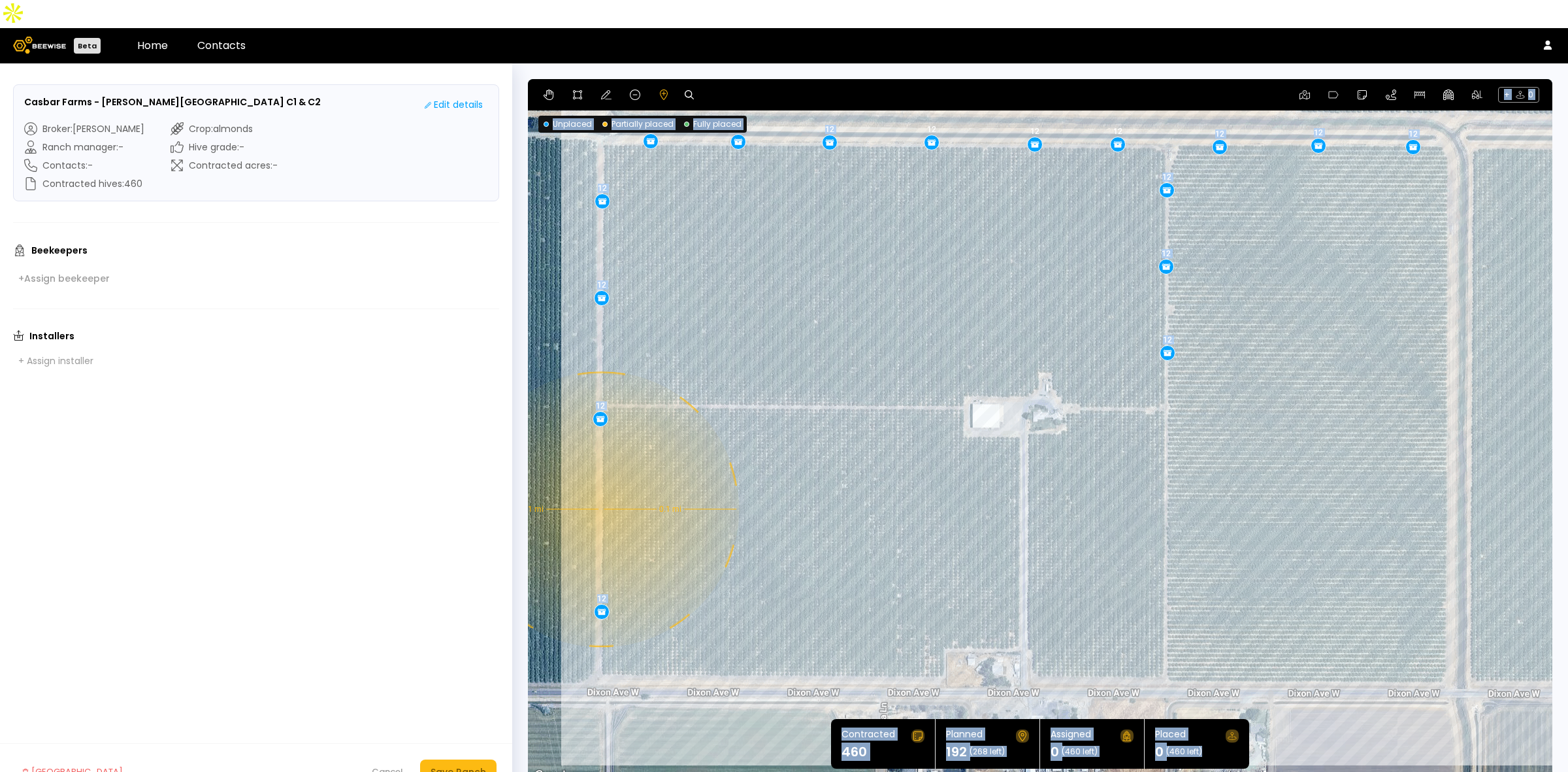
click at [600, 481] on div "0.1 mi 0.1 mi 12 12 12 12 12 12 12 12 12 12 12 12 12 12 12 12" at bounding box center [1040, 431] width 1025 height 706
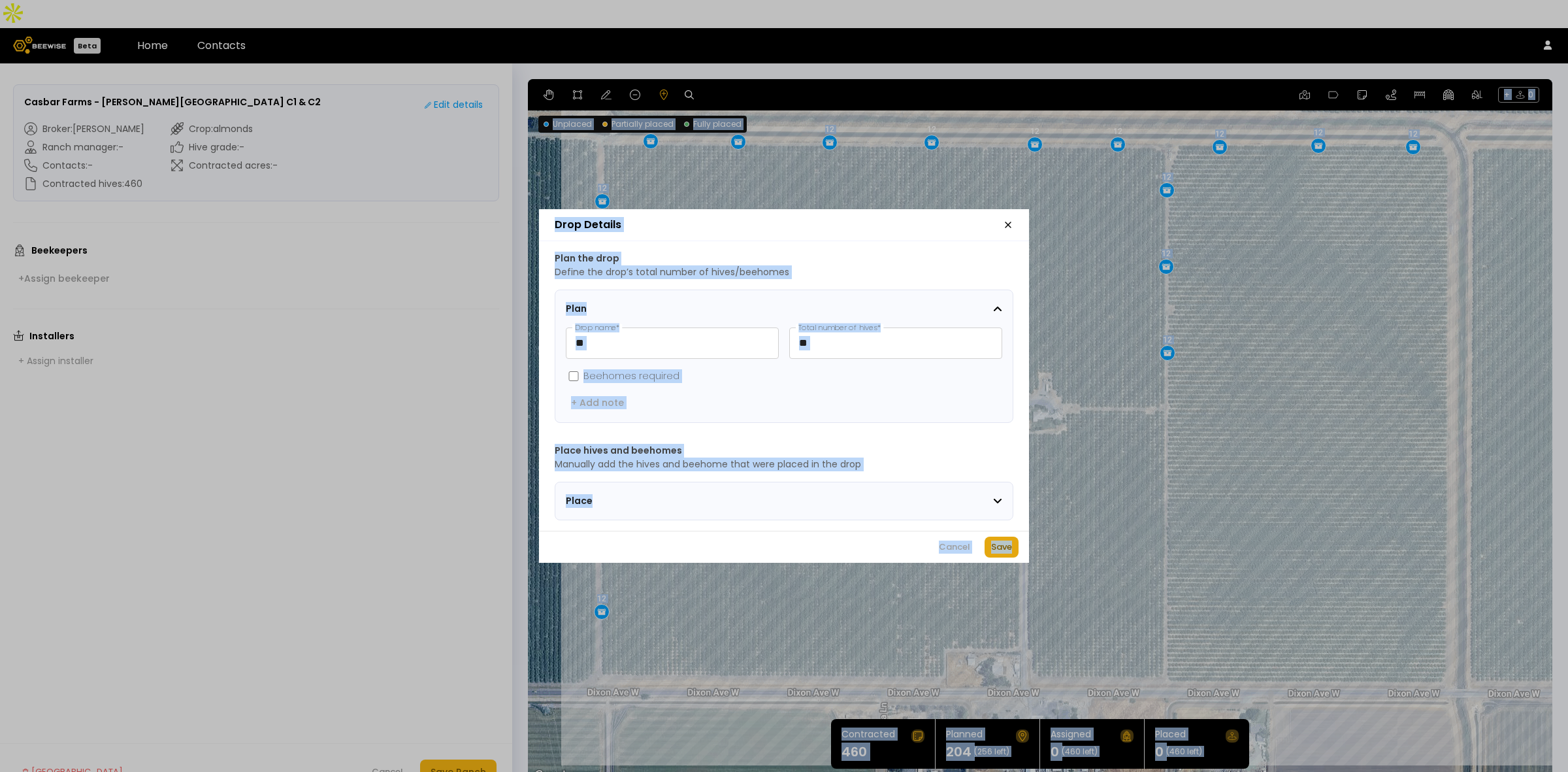
click at [1002, 549] on div "Save" at bounding box center [1001, 547] width 21 height 13
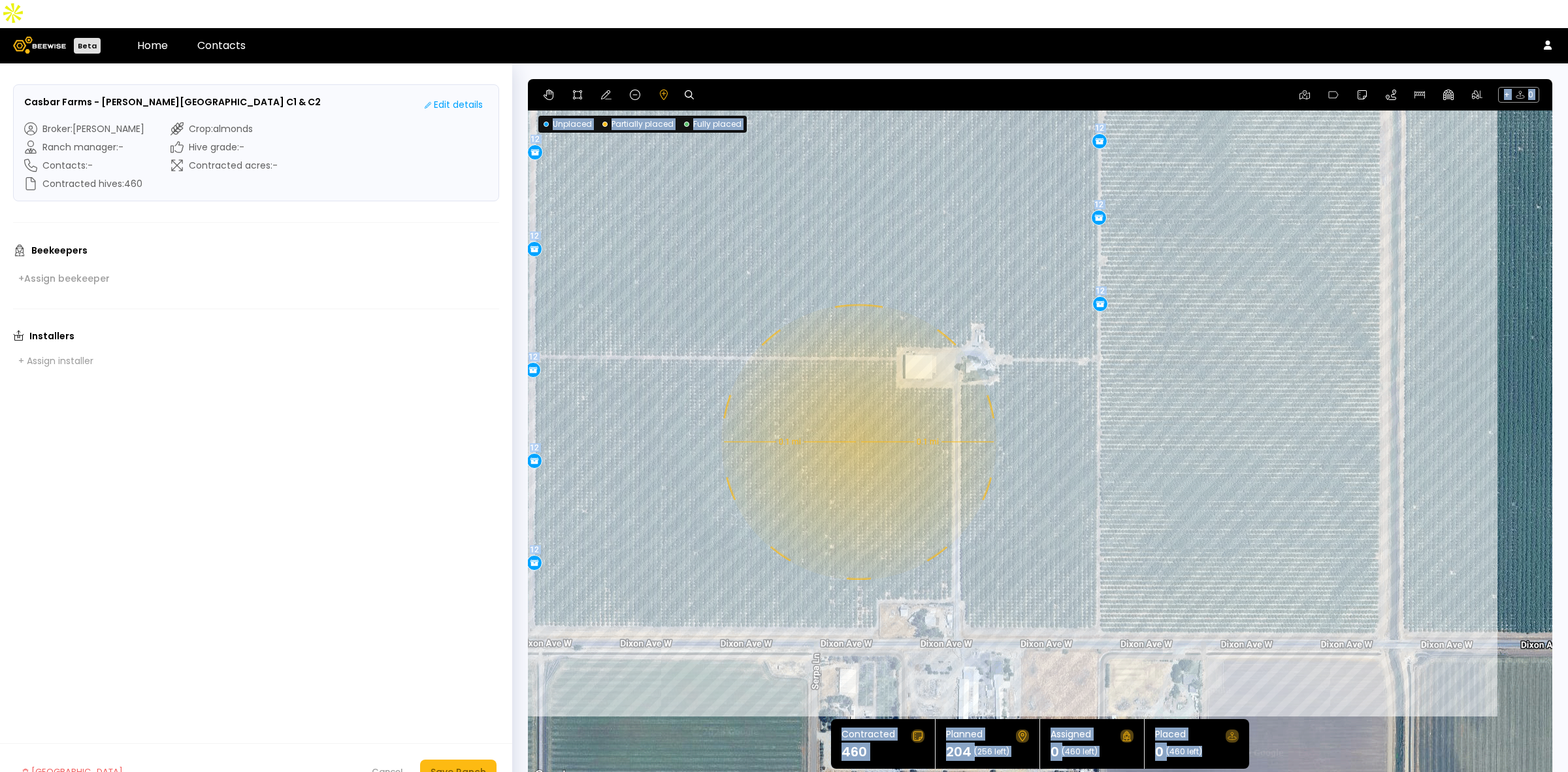
drag, startPoint x: 992, startPoint y: 513, endPoint x: 925, endPoint y: 462, distance: 84.2
click at [925, 462] on div "0.1 mi 0.1 mi 12 12 12 12 12 12 12 12 12 12 12 12 12 12 12 12 12" at bounding box center [1040, 431] width 1025 height 706
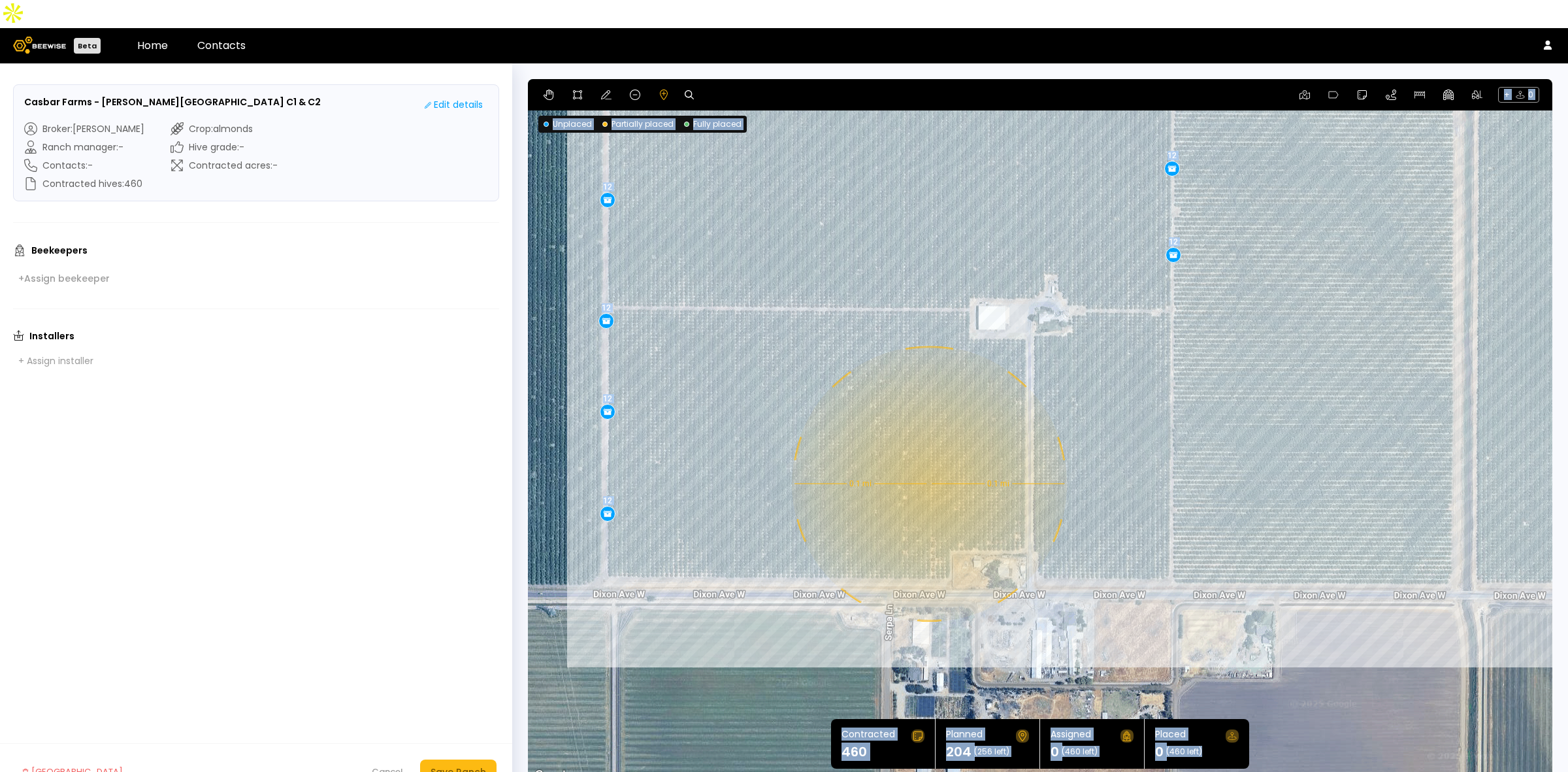
drag, startPoint x: 782, startPoint y: 556, endPoint x: 854, endPoint y: 504, distance: 88.8
click at [854, 504] on div "0.1 mi 0.1 mi 12 12 12 12 12 12 12 12 12 12 12 12 12 12 12 12 12" at bounding box center [1040, 431] width 1025 height 706
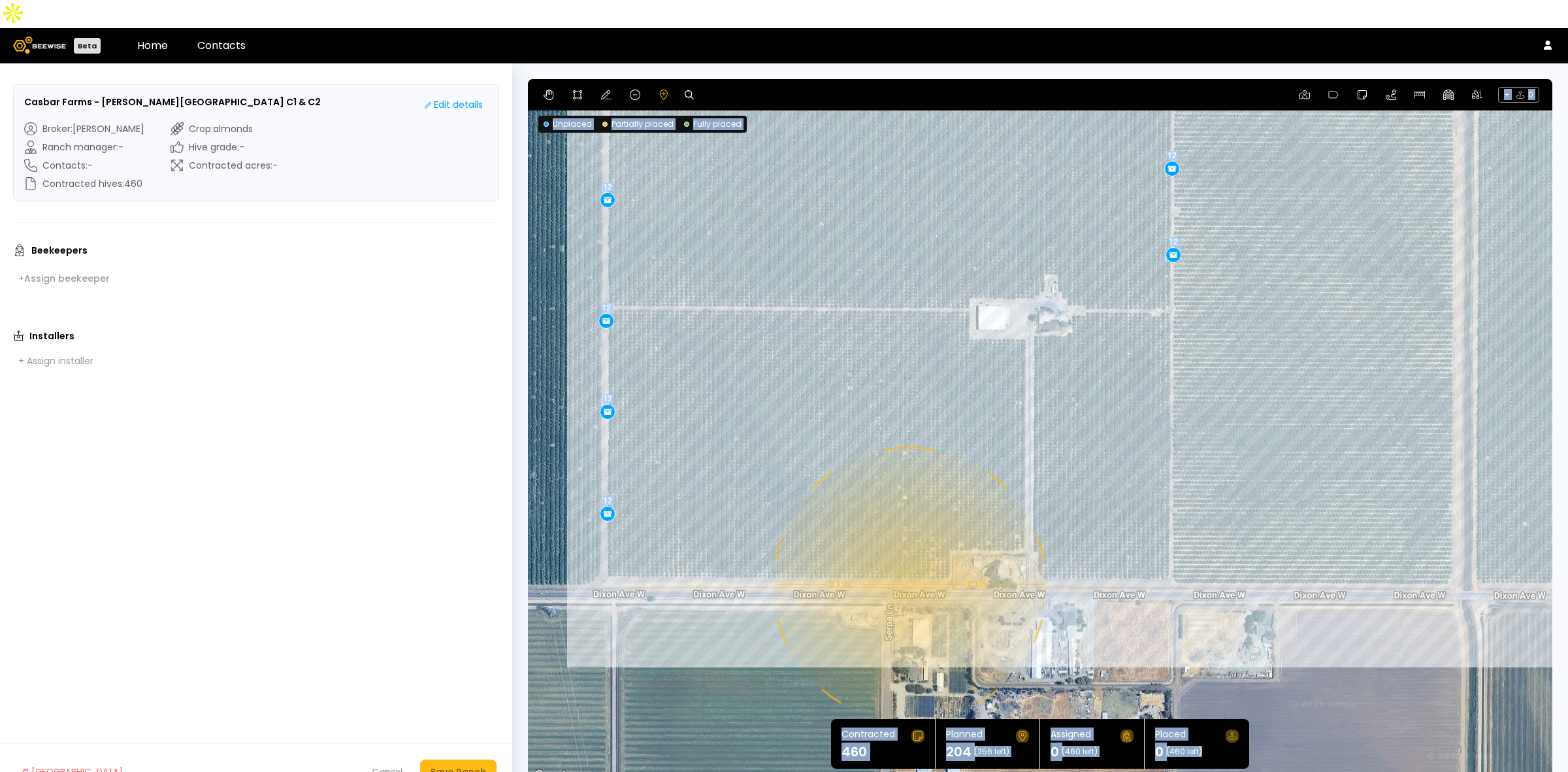
click at [909, 556] on div "0.1 mi 0.1 mi 12 12 12 12 12 12 12 12 12 12 12 12 12 12 12 12 12" at bounding box center [1040, 431] width 1025 height 706
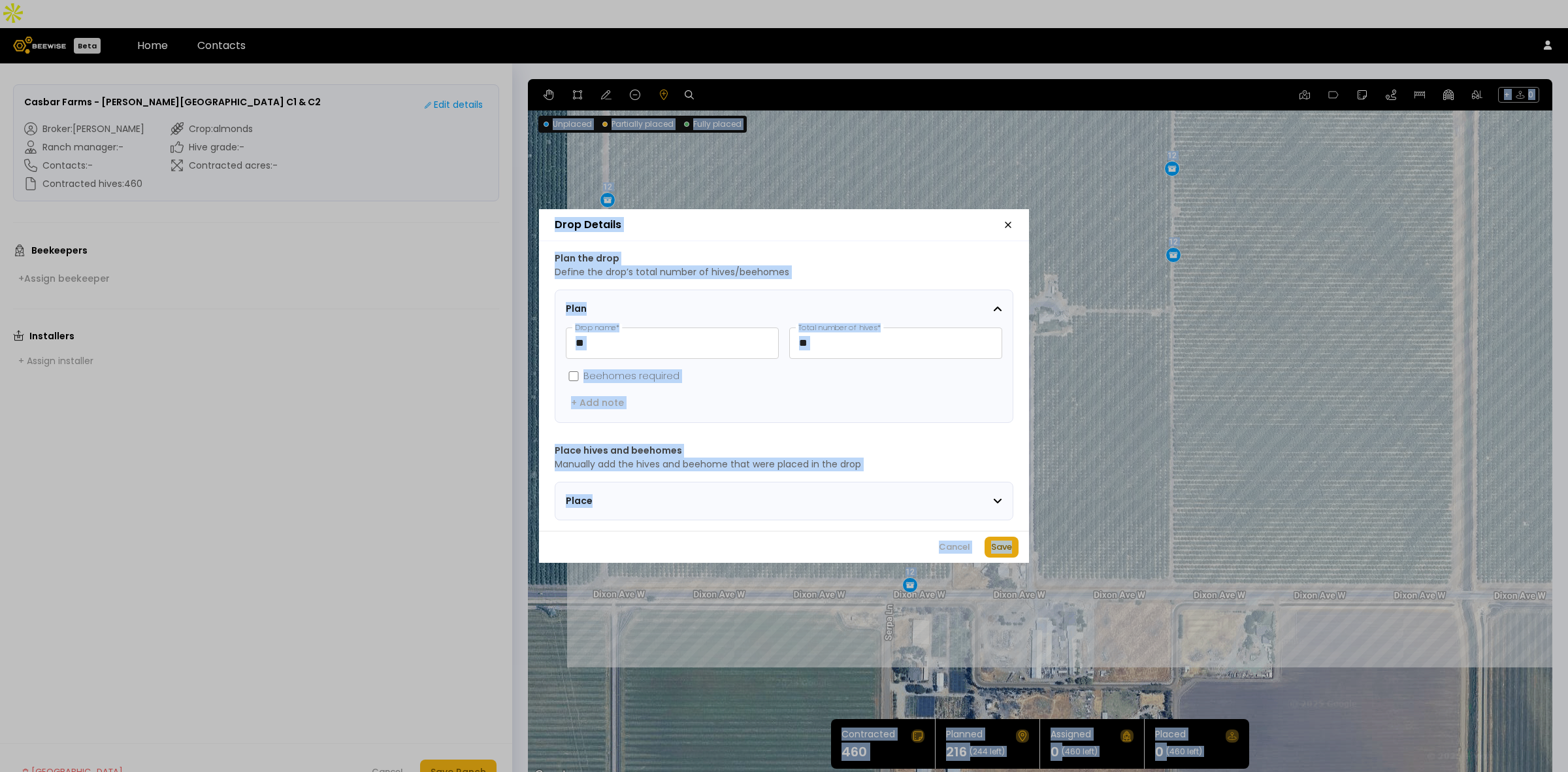
click at [992, 553] on div "Save" at bounding box center [1001, 547] width 21 height 13
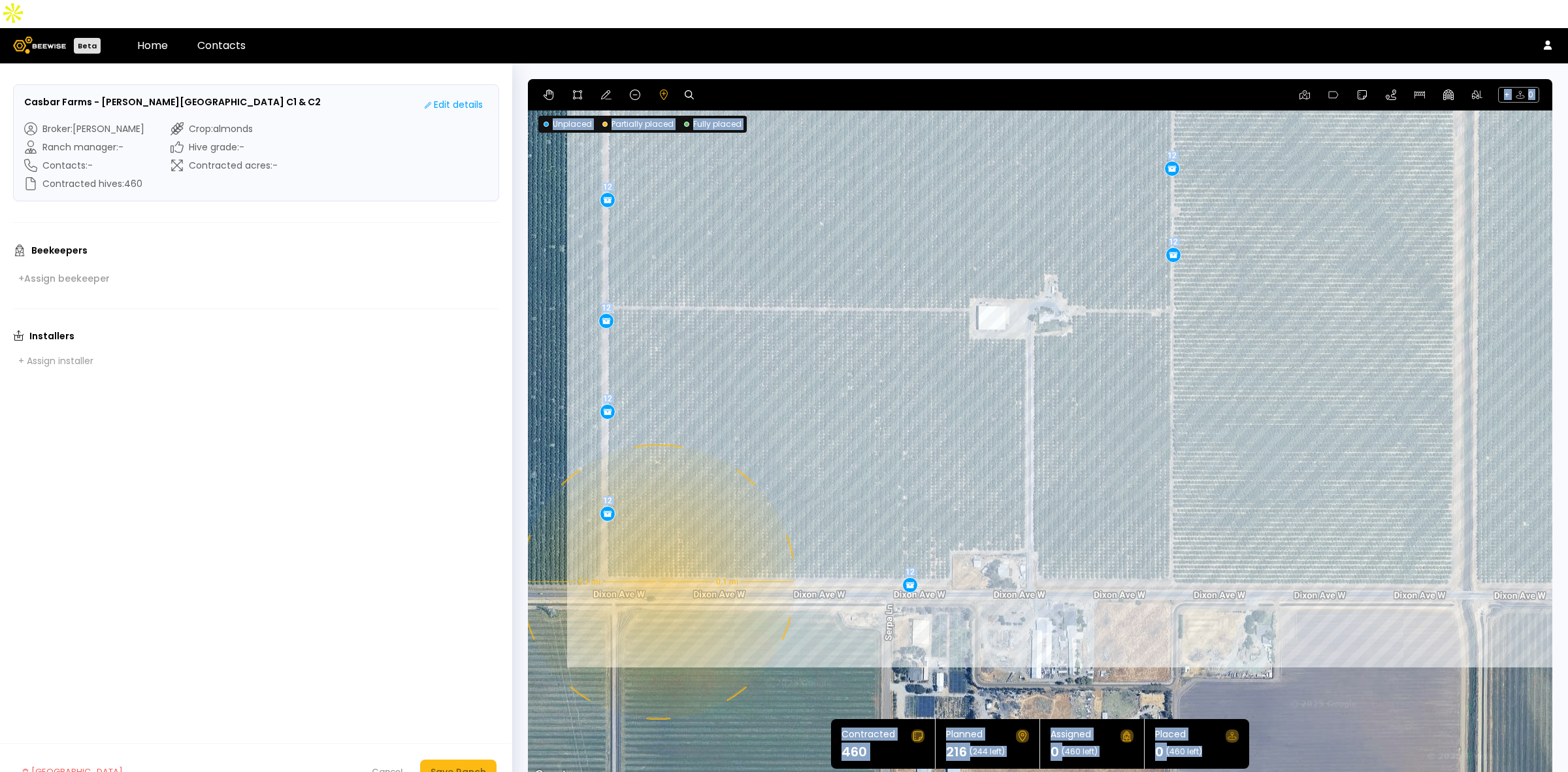
click at [656, 553] on div "0.1 mi 0.1 mi 12 12 12 12 12 12 12 12 12 12 12 12 12 12 12 12 12 12" at bounding box center [1040, 431] width 1025 height 706
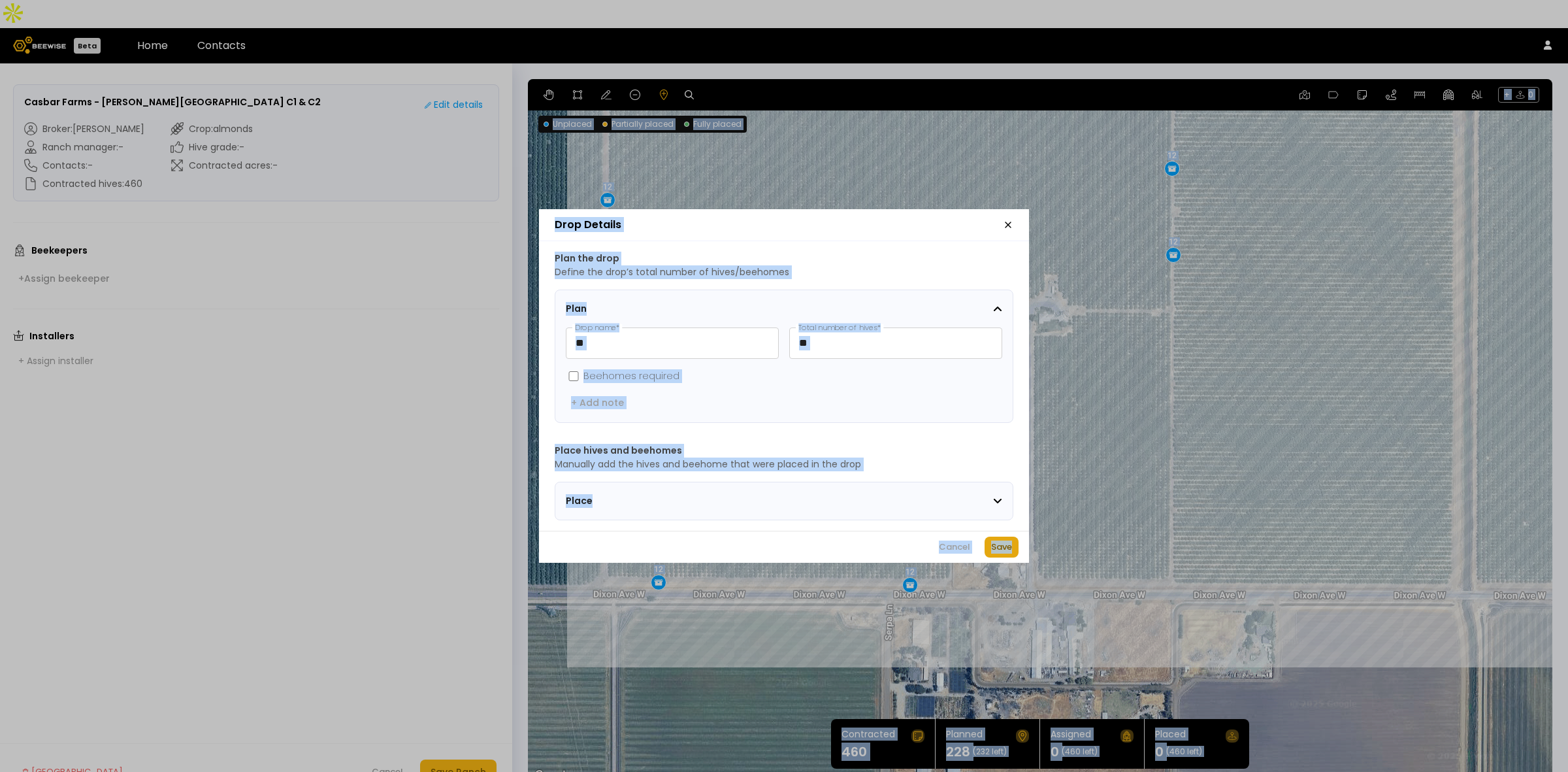
click at [999, 547] on div "Save" at bounding box center [1001, 547] width 21 height 13
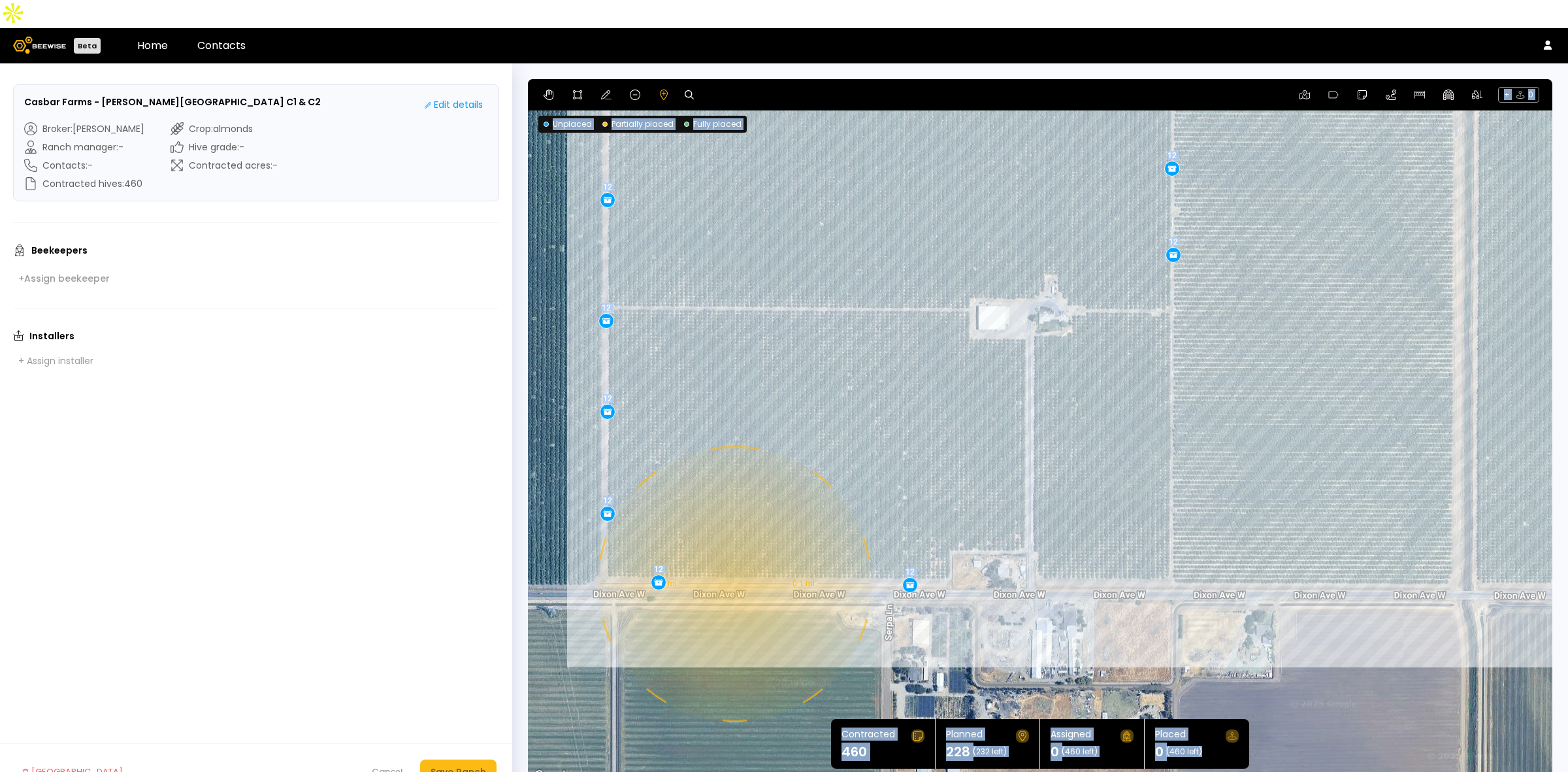
click at [733, 556] on div "0.1 mi 0.1 mi 12 12 12 12 12 12 12 12 12 12 12 12 12 12 12 12 12 12 12" at bounding box center [1040, 431] width 1025 height 706
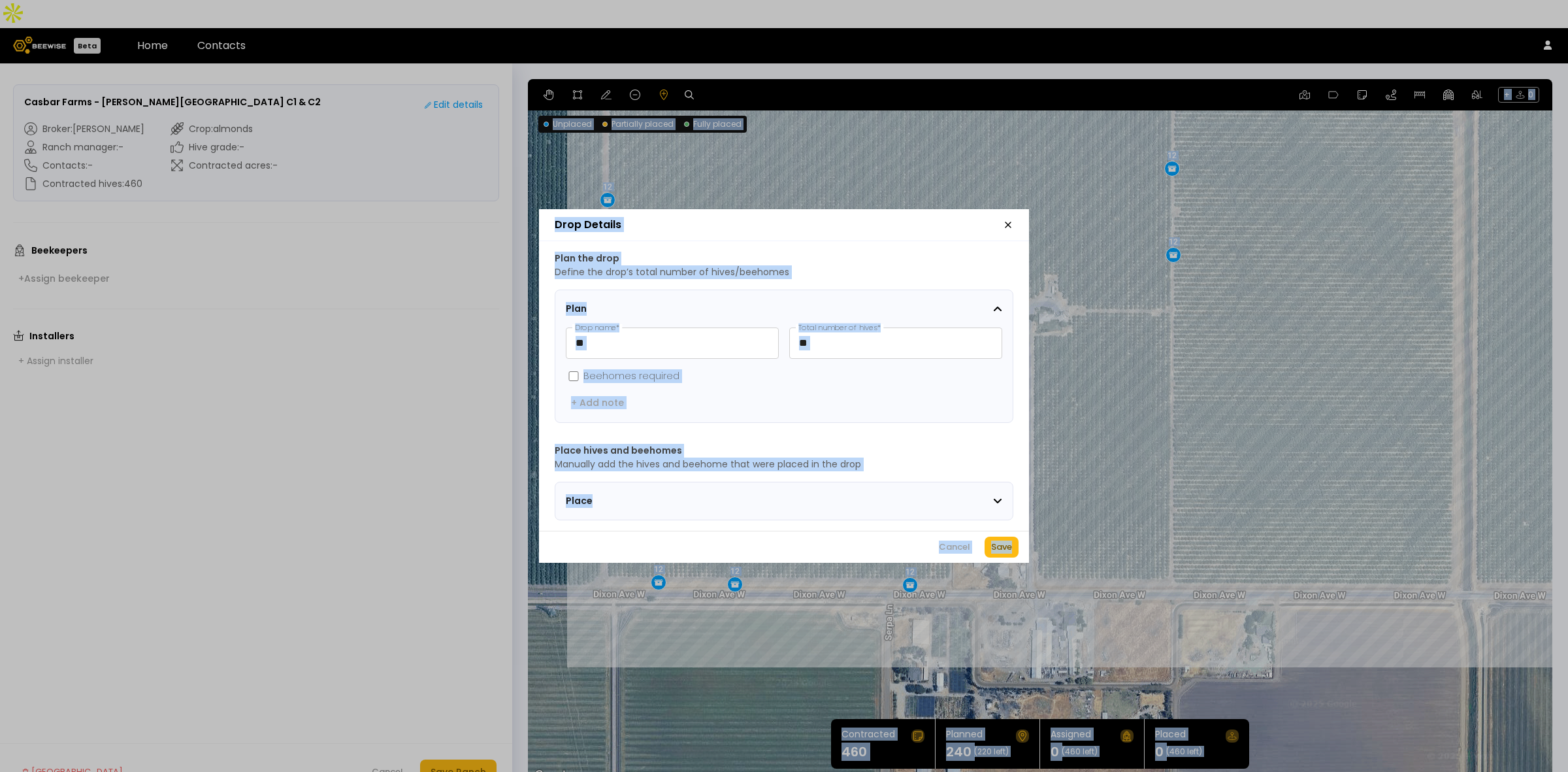
click at [1019, 551] on div "Cancel Save" at bounding box center [783, 547] width 490 height 32
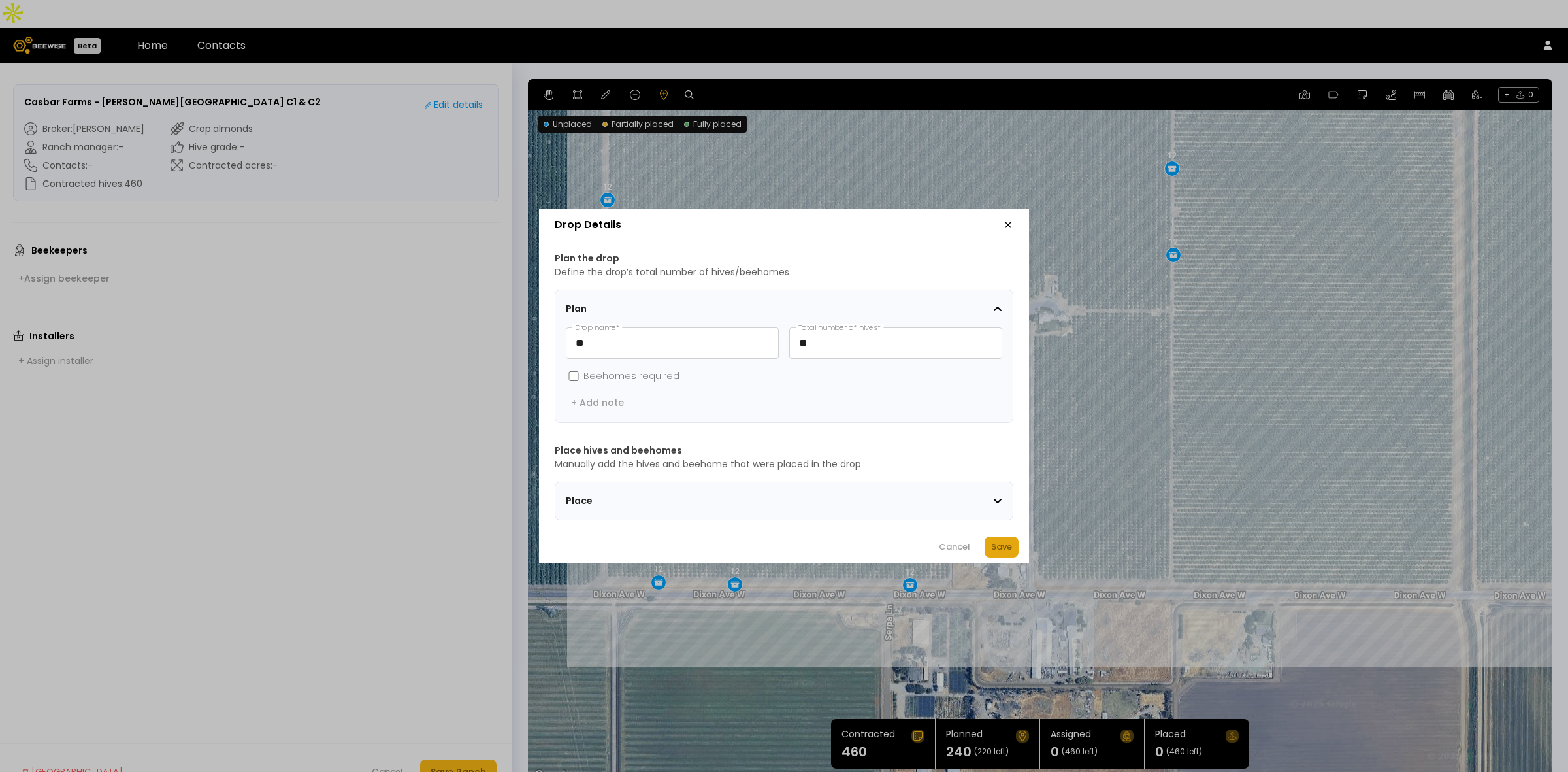
click at [1000, 553] on div "Save" at bounding box center [1001, 547] width 21 height 13
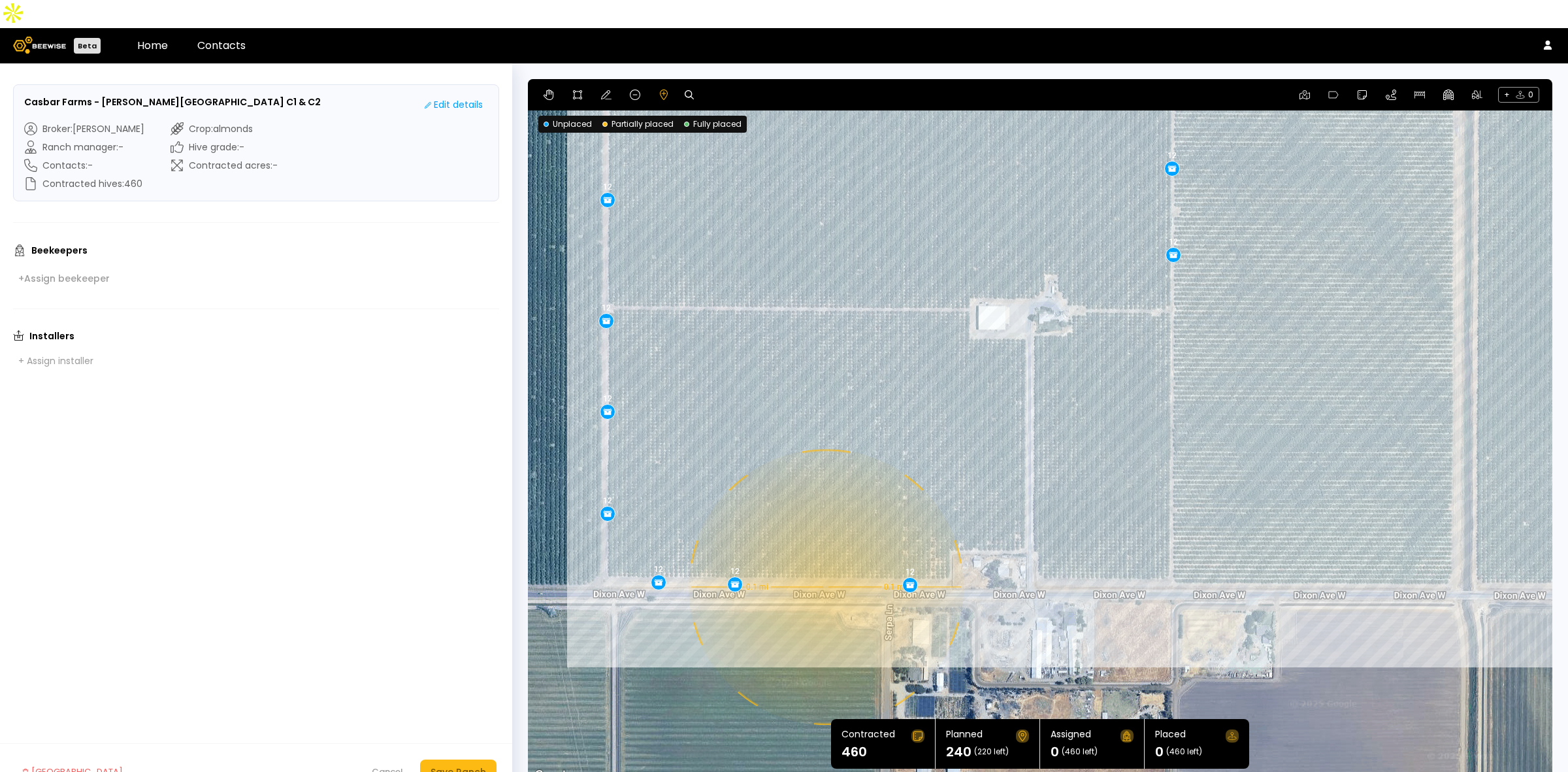
click at [824, 559] on div "0.1 mi 0.1 mi 12 12 12 12 12 12 12 12 12 12 12 12 12 12 12 12 12 12 12 12" at bounding box center [1040, 431] width 1025 height 706
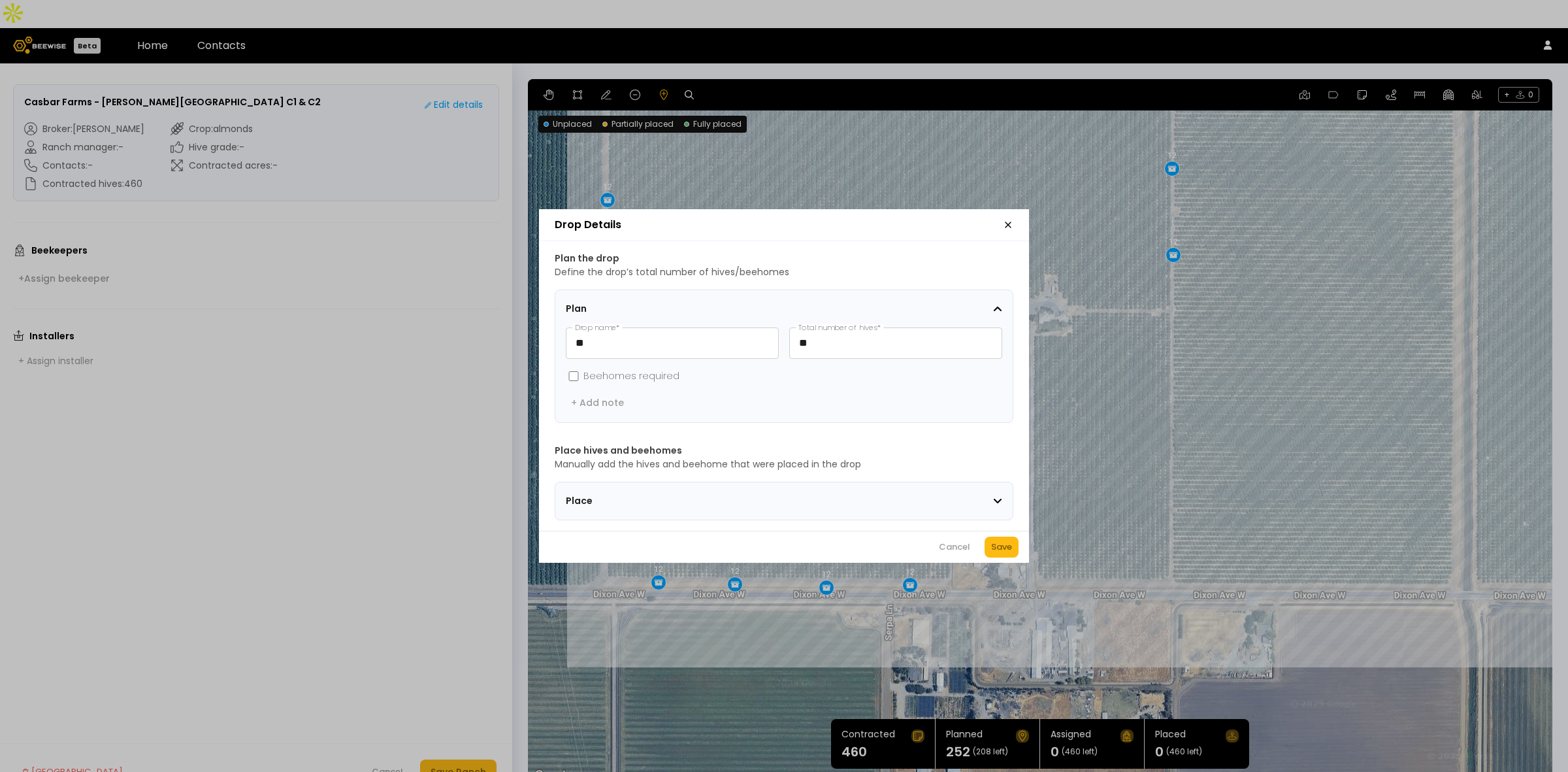
click at [982, 553] on div "Cancel Save" at bounding box center [783, 547] width 490 height 32
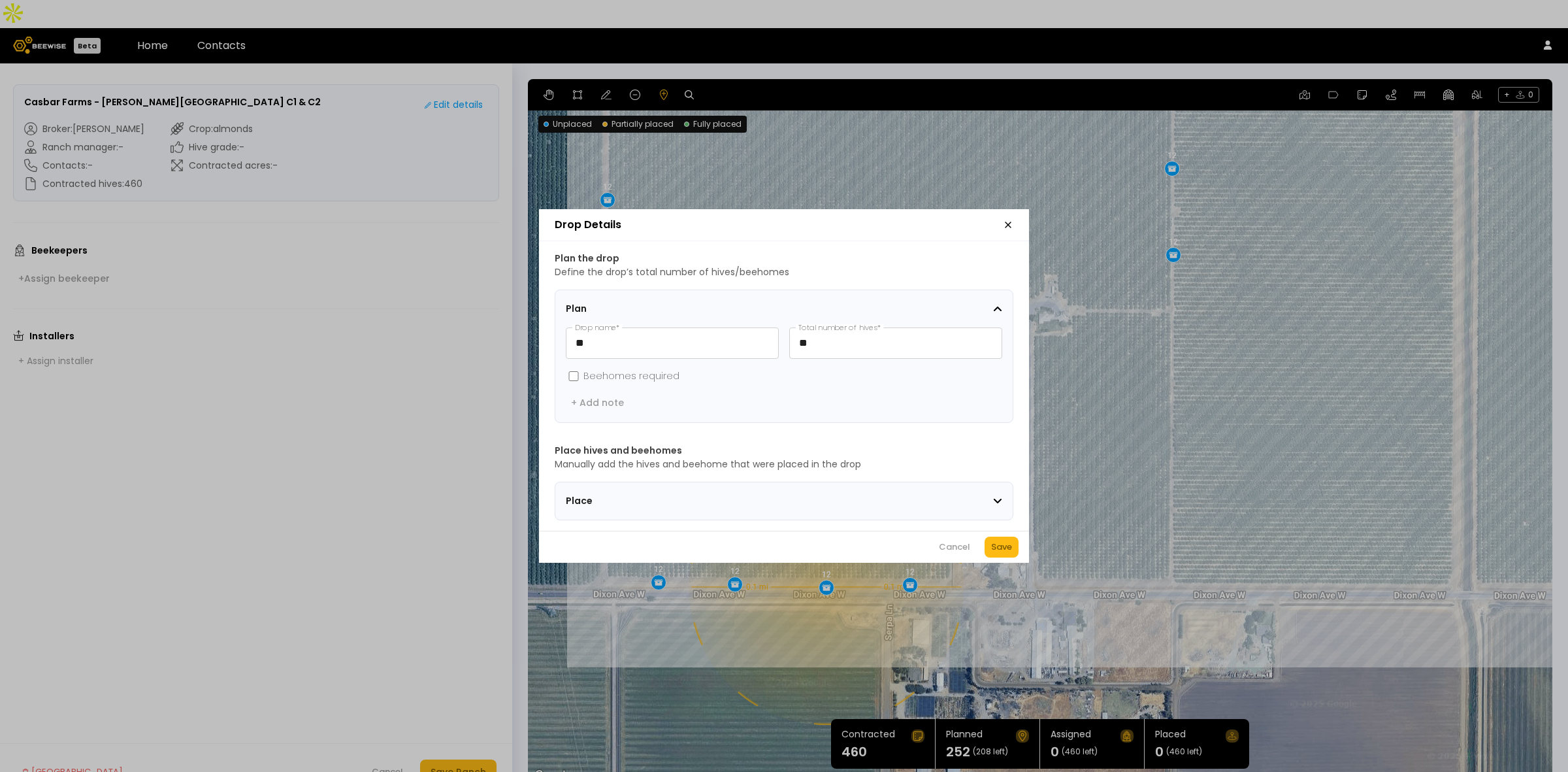
click at [995, 551] on div "Save" at bounding box center [1001, 547] width 21 height 13
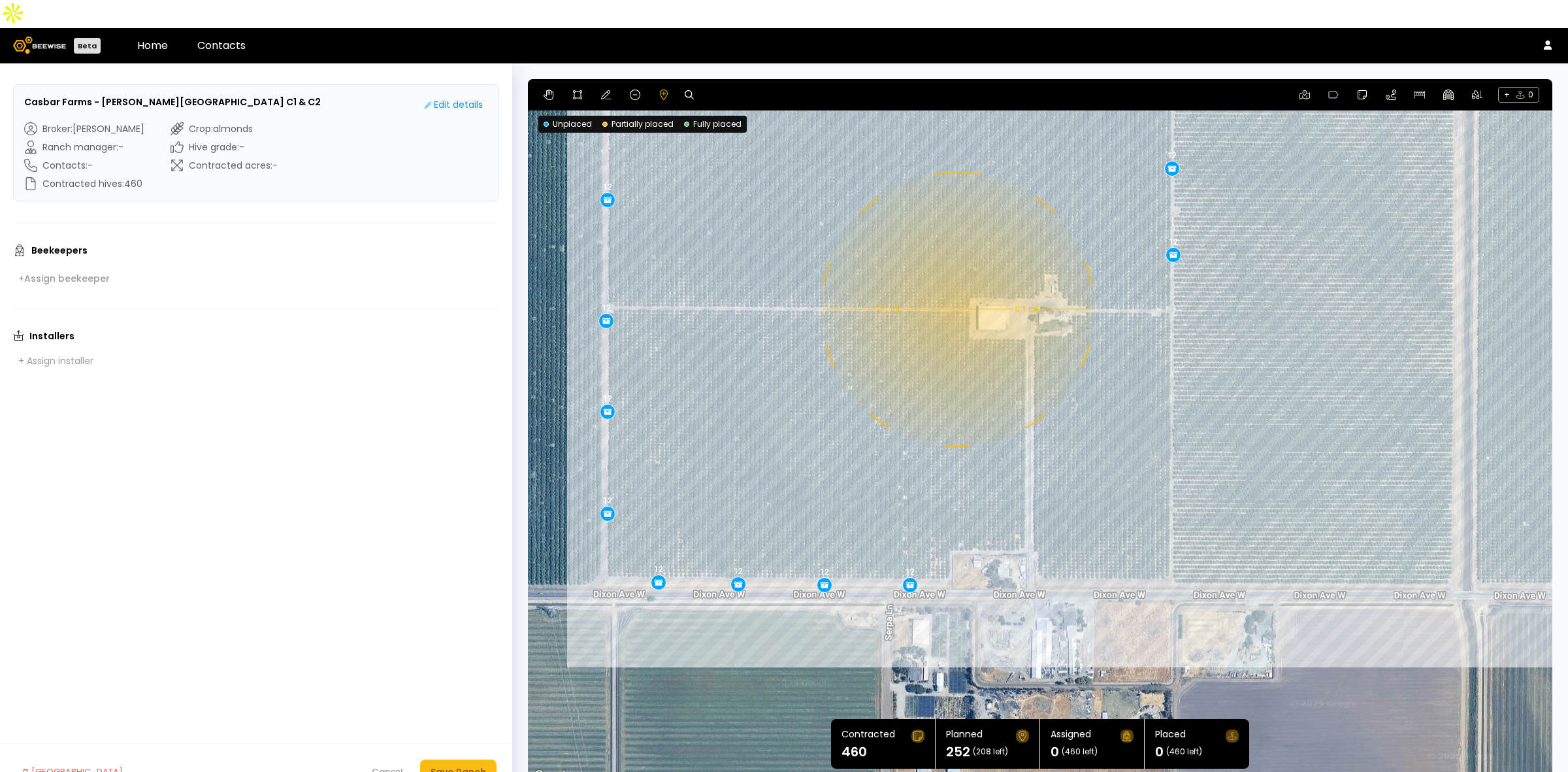
click at [956, 281] on div "0.1 mi 0.1 mi 12 12 12 12 12 12 12 12 12 12 12 12 12 12 12 12 12 12 12 12 12" at bounding box center [1040, 431] width 1025 height 706
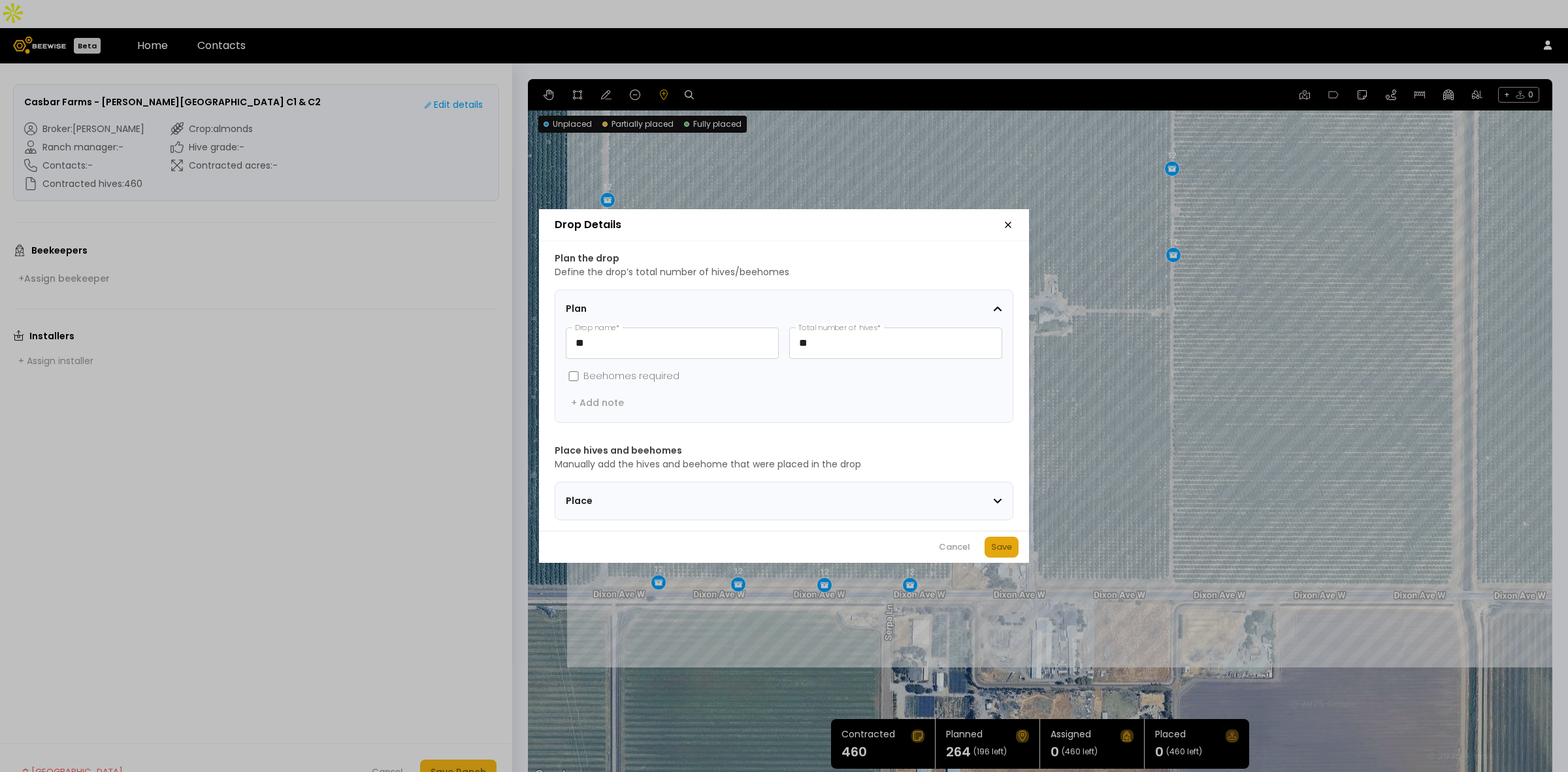
click at [1002, 553] on div "Save" at bounding box center [1001, 547] width 21 height 13
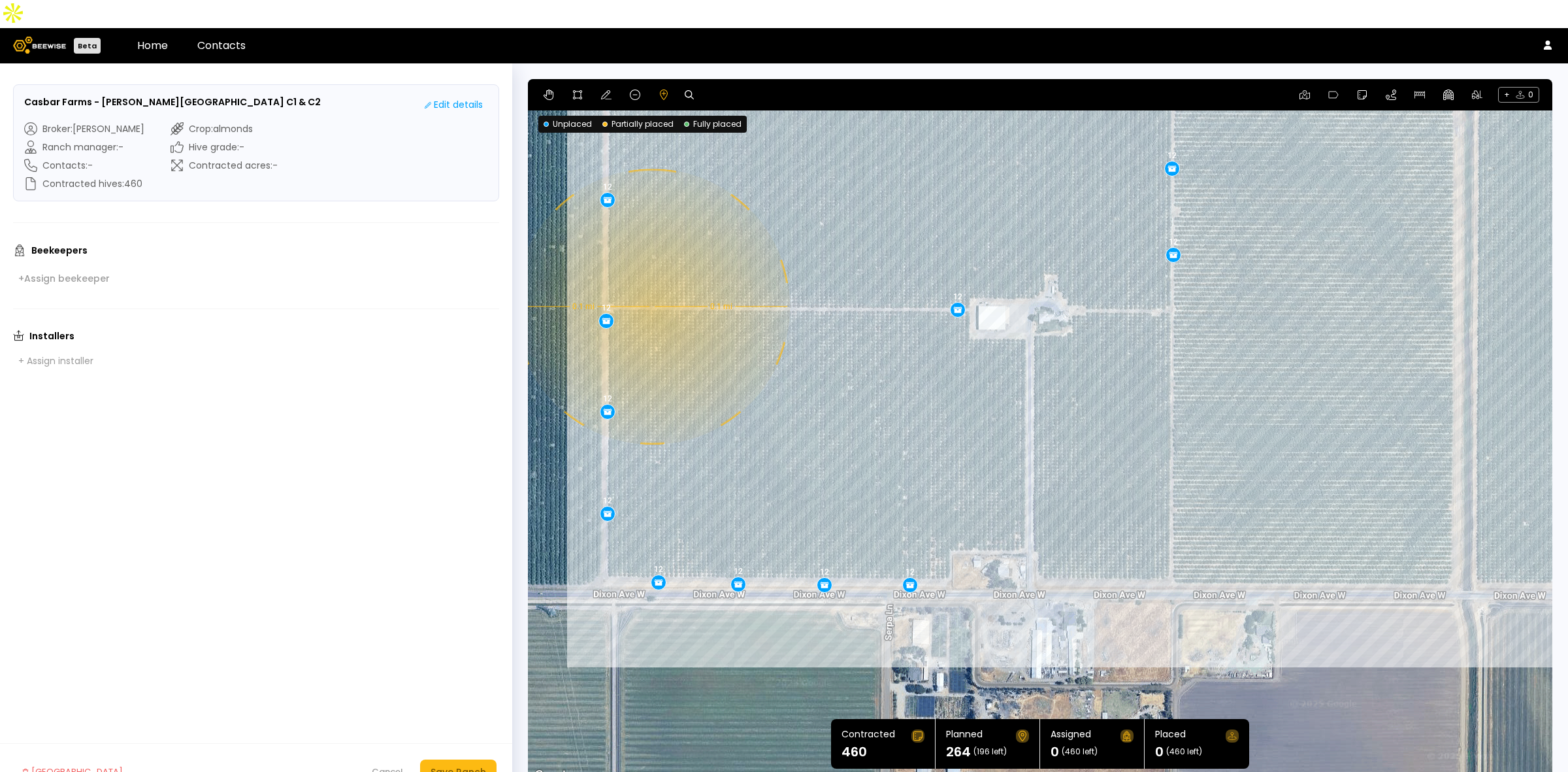
click at [651, 278] on div "0.1 mi 0.1 mi 12 12 12 12 12 12 12 12 12 12 12 12 12 12 12 12 12 12 12 12 12 12" at bounding box center [1040, 431] width 1025 height 706
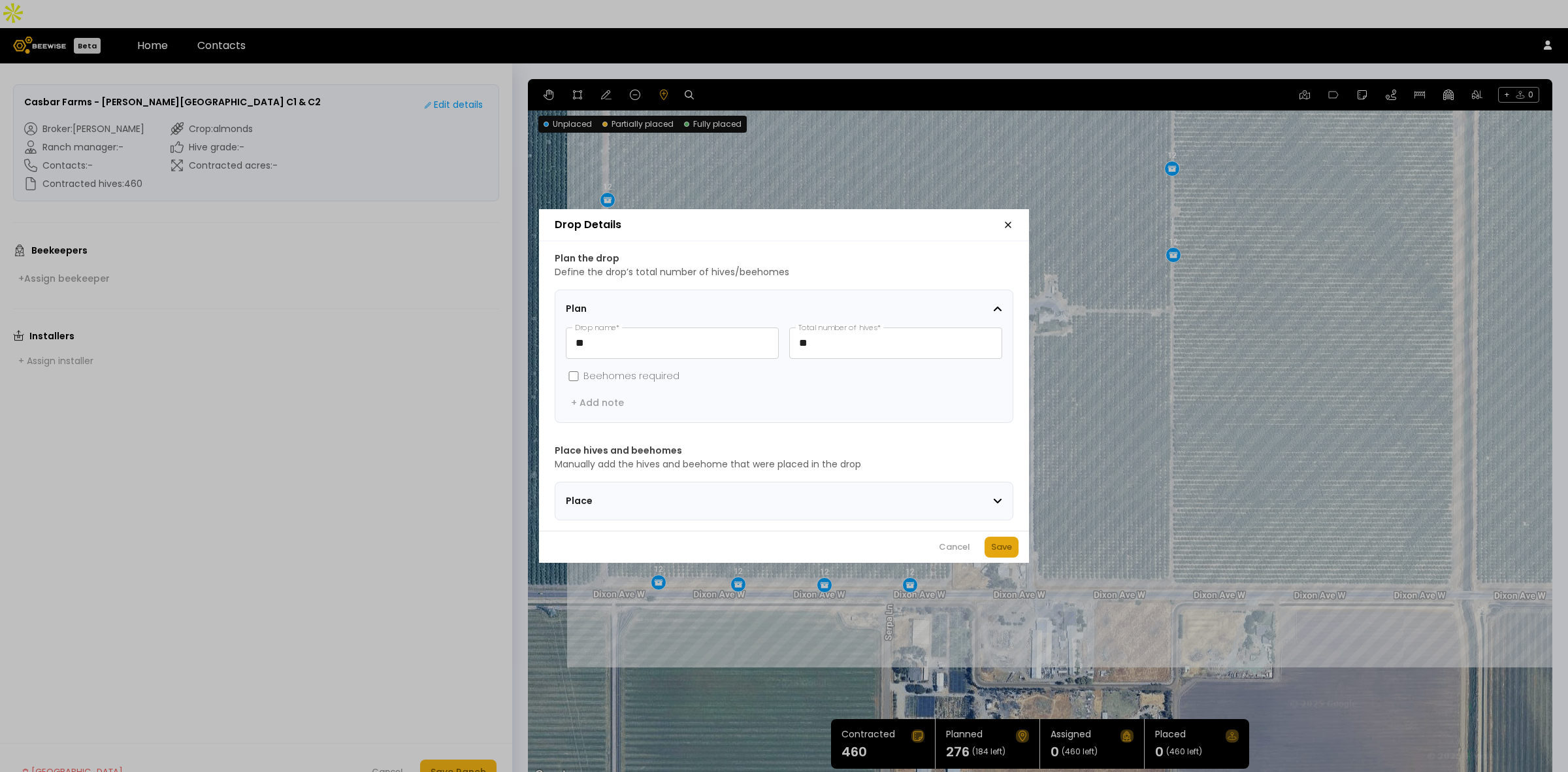
click at [1005, 557] on button "Save" at bounding box center [1002, 547] width 34 height 21
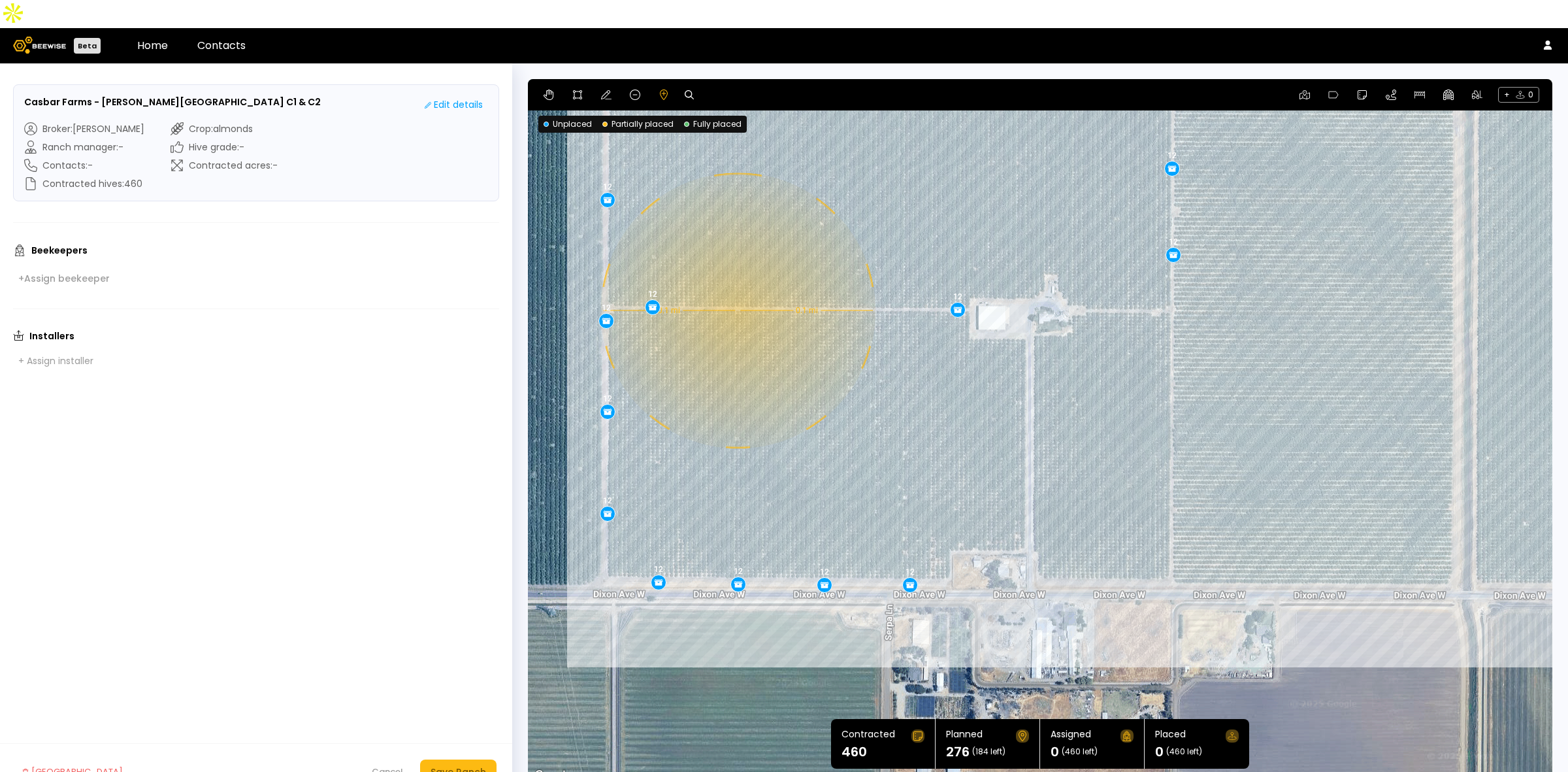
click at [737, 282] on div "0.1 mi 0.1 mi 12 12 12 12 12 12 12 12 12 12 12 12 12 12 12 12 12 12 12 12 12 12…" at bounding box center [1040, 431] width 1025 height 706
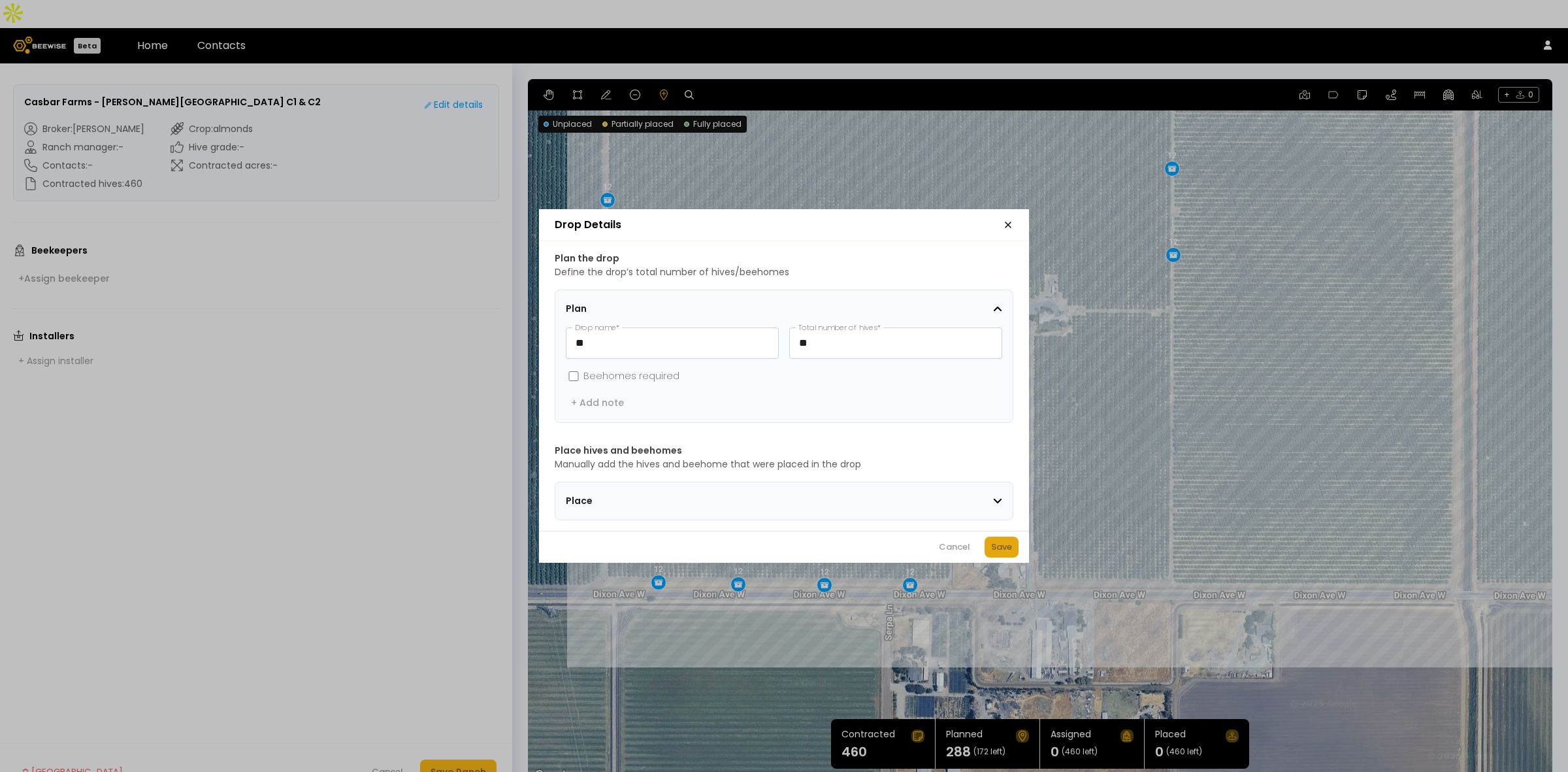
click at [995, 553] on div "Save" at bounding box center [1001, 547] width 21 height 13
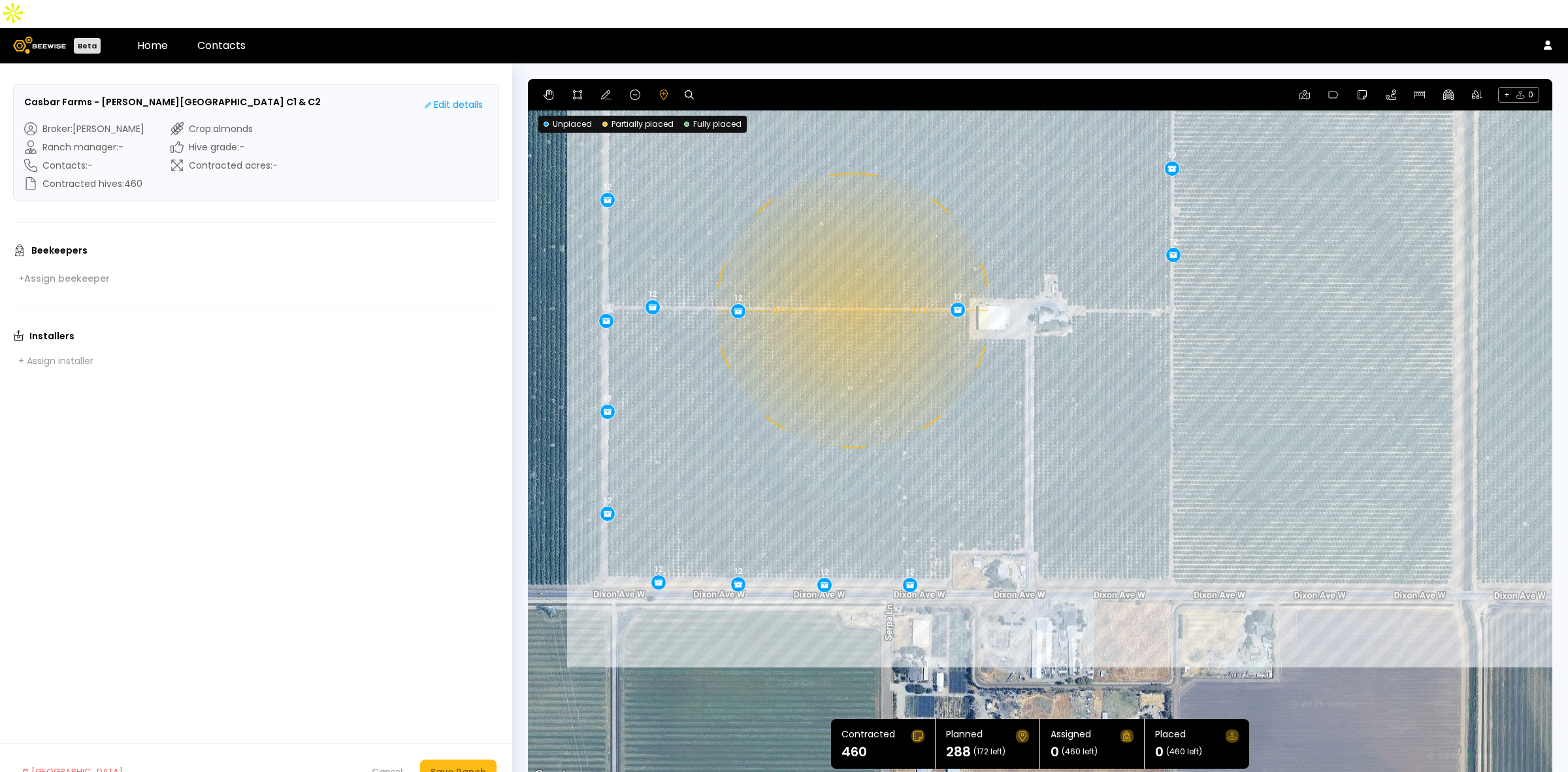
click at [851, 282] on div "0.1 mi 0.1 mi 12 12 12 12 12 12 12 12 12 12 12 12 12 12 12 12 12 12 12 12 12 12…" at bounding box center [1040, 431] width 1025 height 706
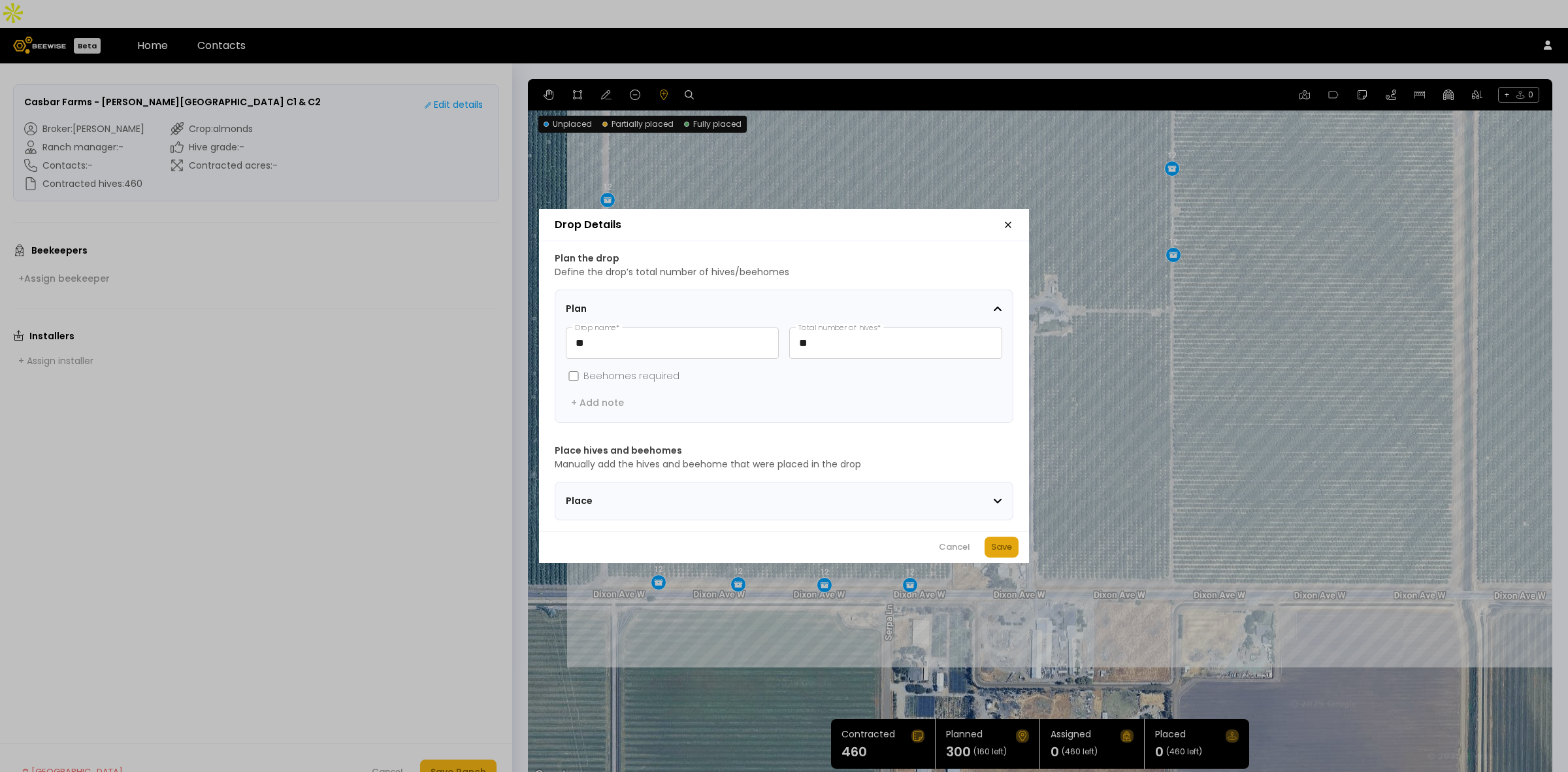
click at [997, 551] on div "Save" at bounding box center [1001, 547] width 21 height 13
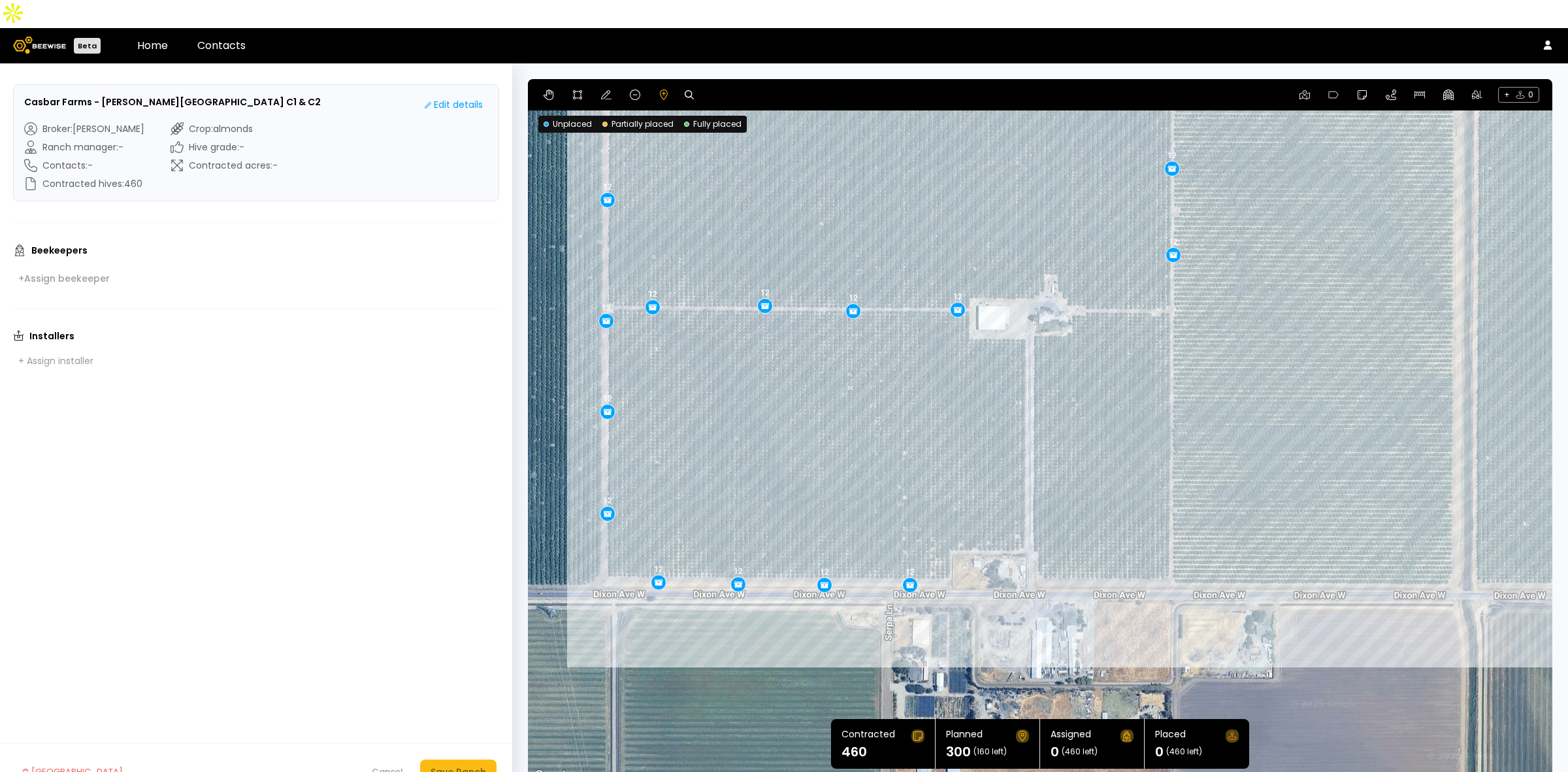
drag, startPoint x: 738, startPoint y: 282, endPoint x: 765, endPoint y: 277, distance: 27.5
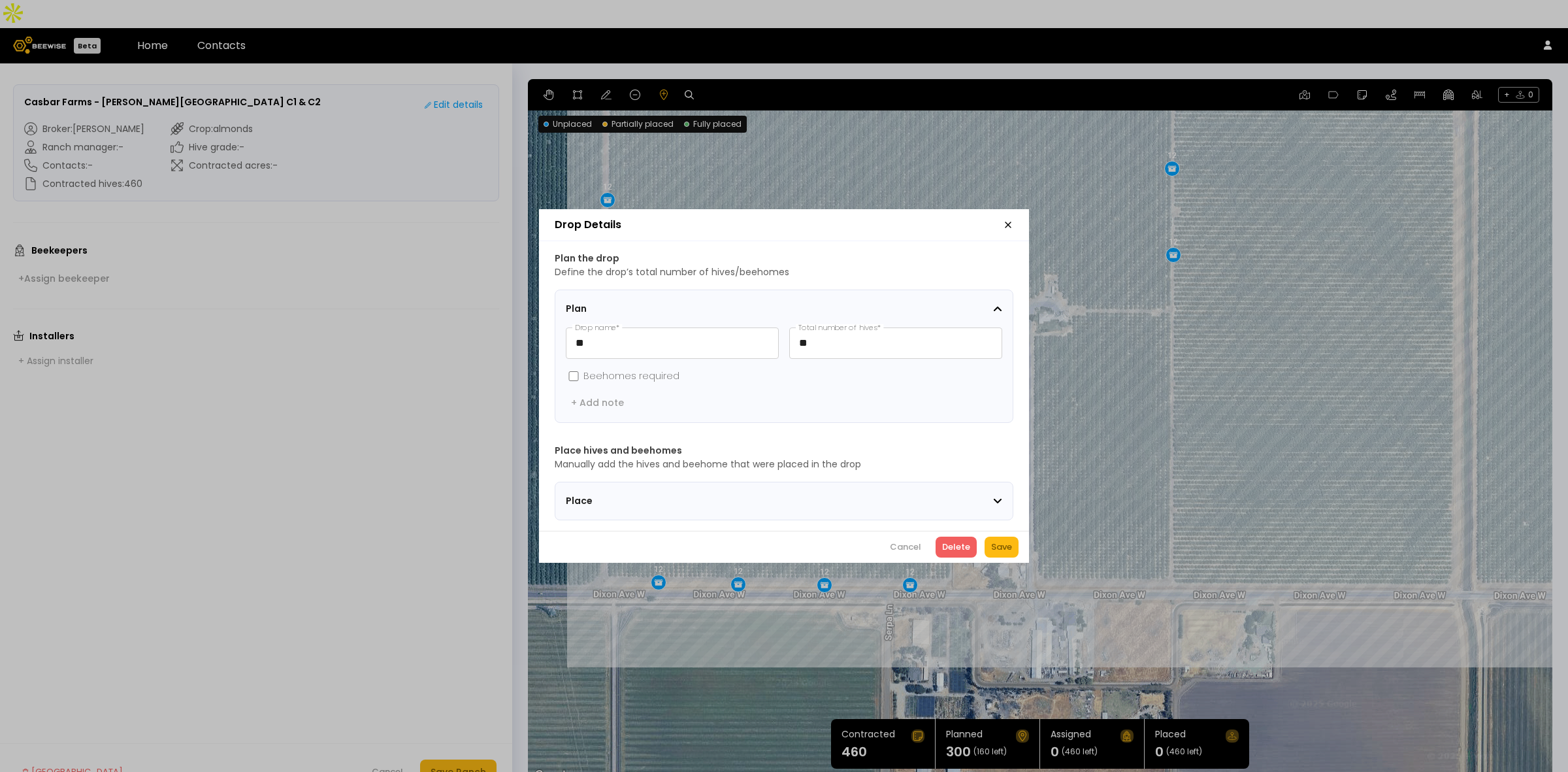
click at [1008, 220] on icon "button" at bounding box center [1009, 225] width 11 height 11
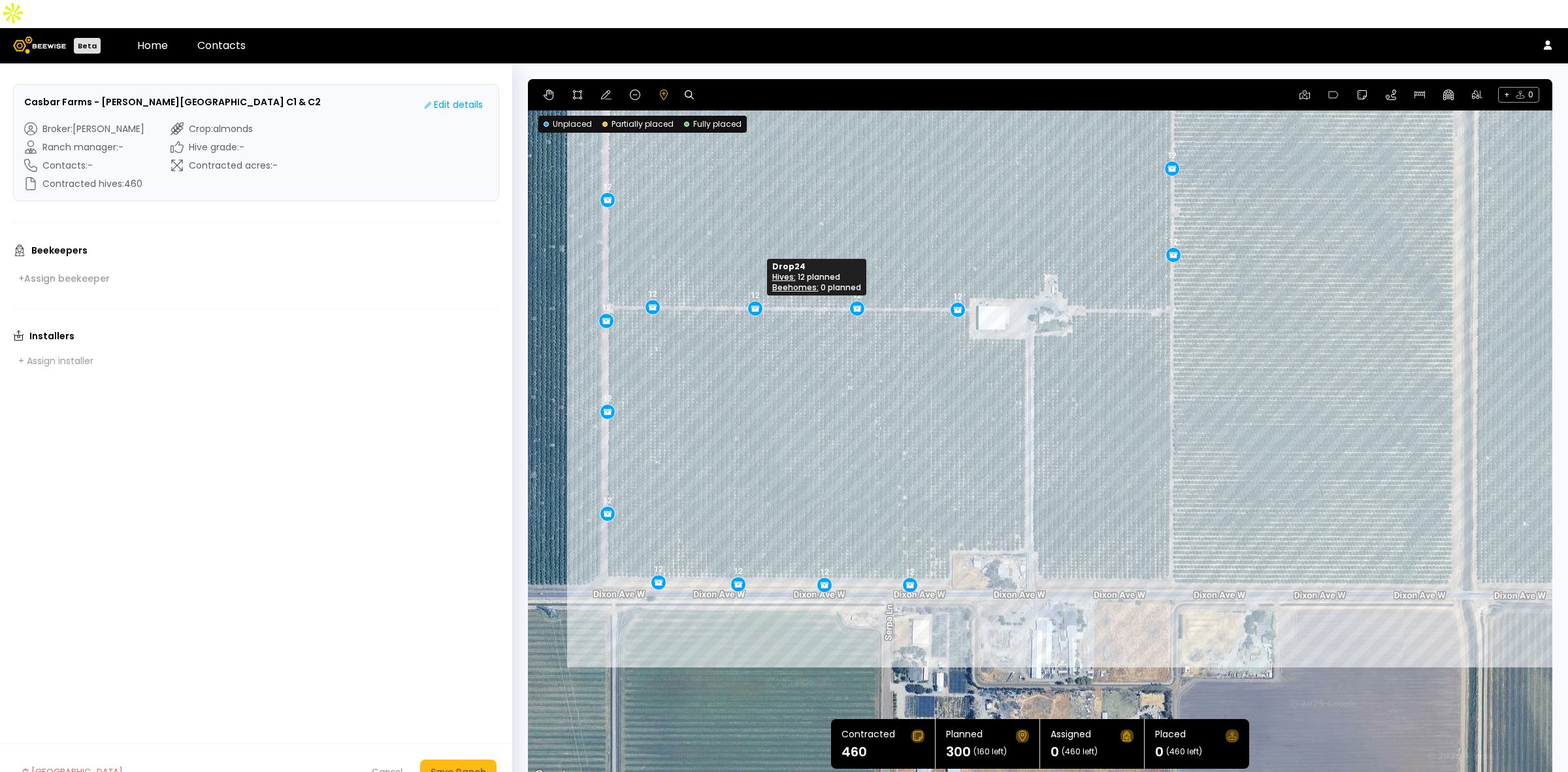
drag, startPoint x: 762, startPoint y: 279, endPoint x: 752, endPoint y: 282, distance: 10.4
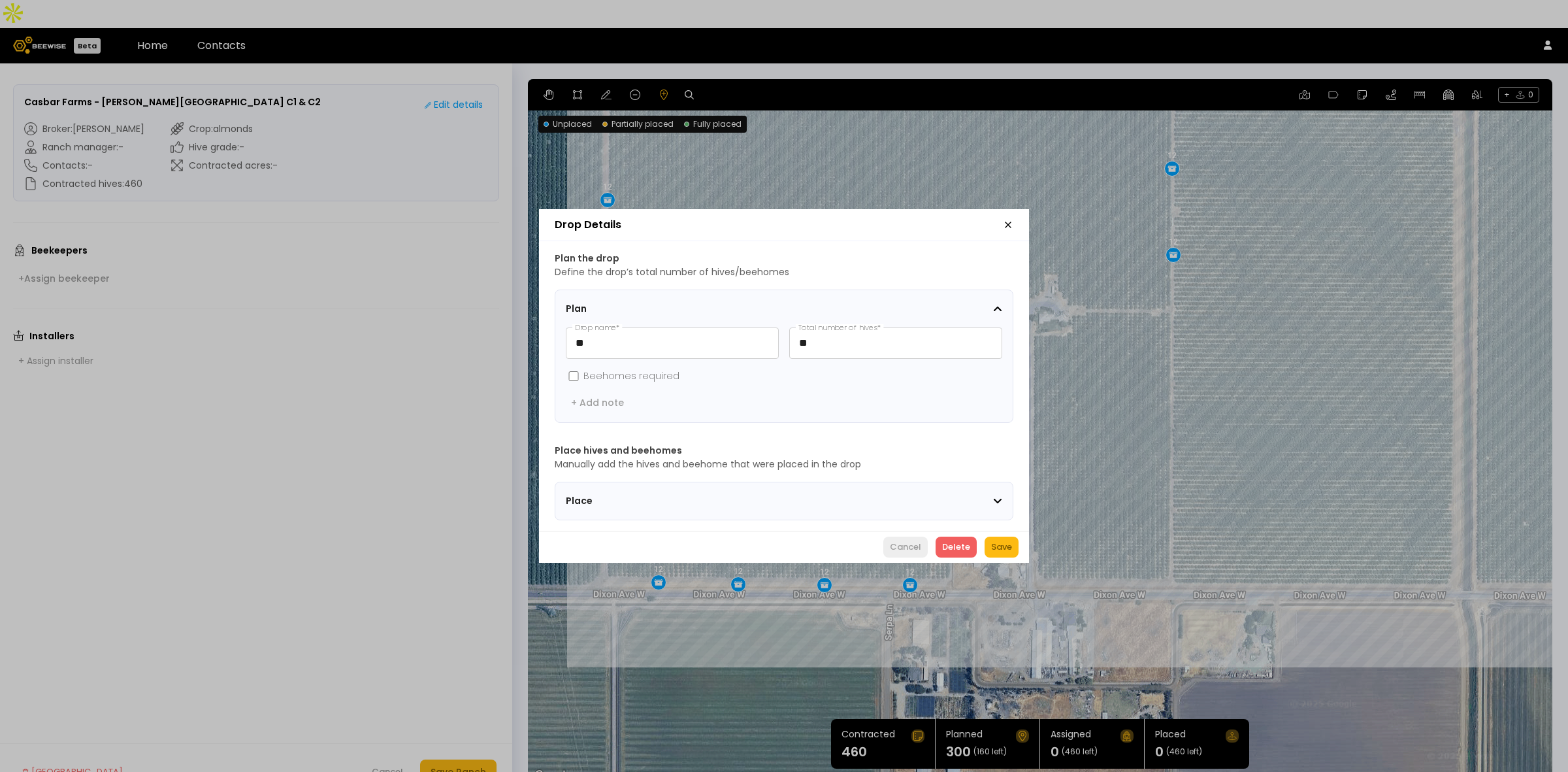
click at [905, 553] on div "Cancel" at bounding box center [905, 547] width 31 height 13
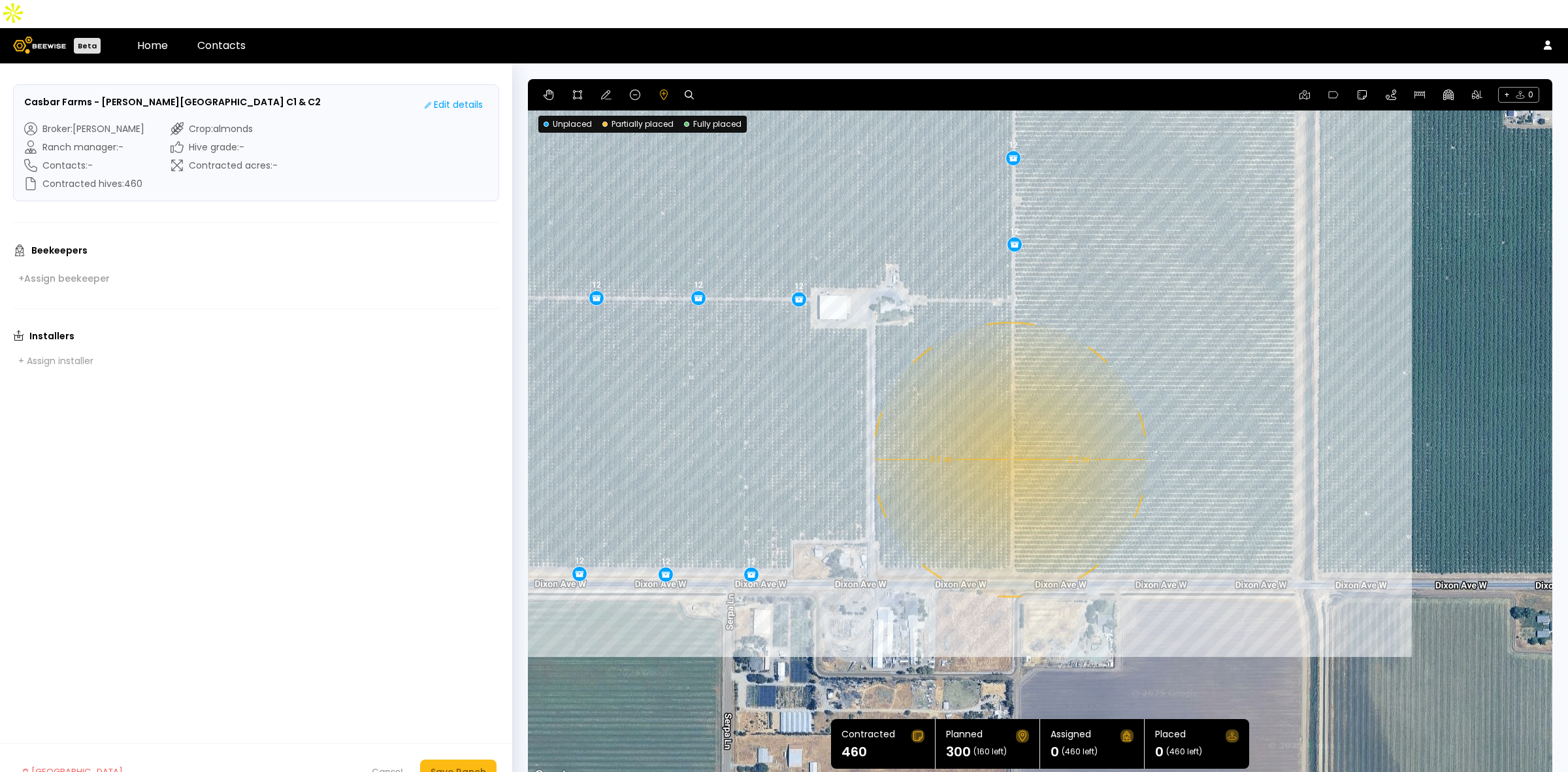
drag, startPoint x: 1328, startPoint y: 452, endPoint x: 1168, endPoint y: 442, distance: 160.3
click at [1168, 442] on div "0.1 mi 0.1 mi 12 12 12 12 12 12 12 12 12 12 12 12 12 12 12 12 12 12 12 12 12 12…" at bounding box center [1040, 431] width 1025 height 706
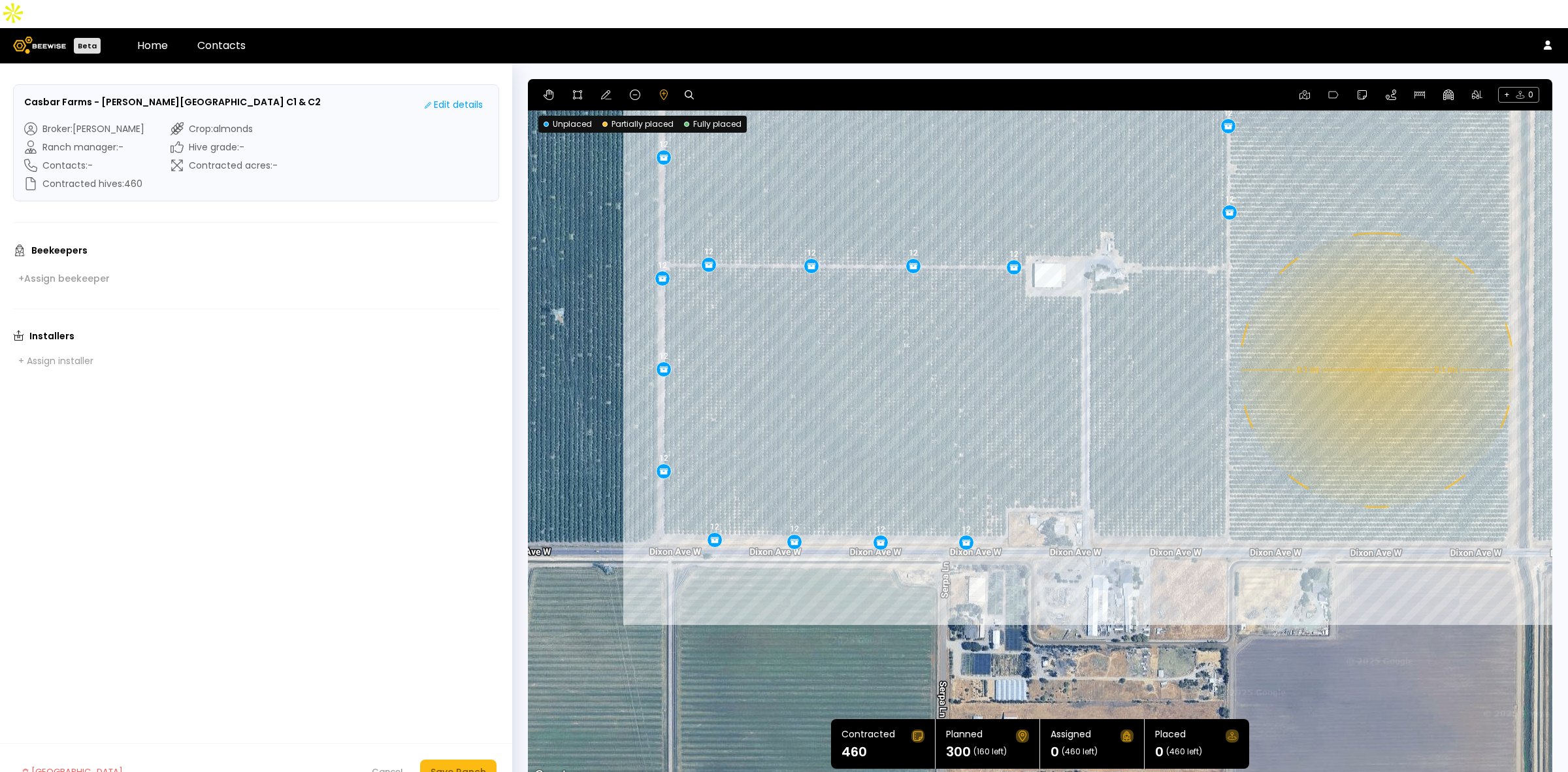
drag, startPoint x: 943, startPoint y: 407, endPoint x: 1152, endPoint y: 377, distance: 211.1
click at [1152, 377] on div "0.1 mi 0.1 mi 12 12 12 12 12 12 12 12 12 12 12 12 12 12 12 12 12 12 12 12 12 12…" at bounding box center [1040, 431] width 1025 height 706
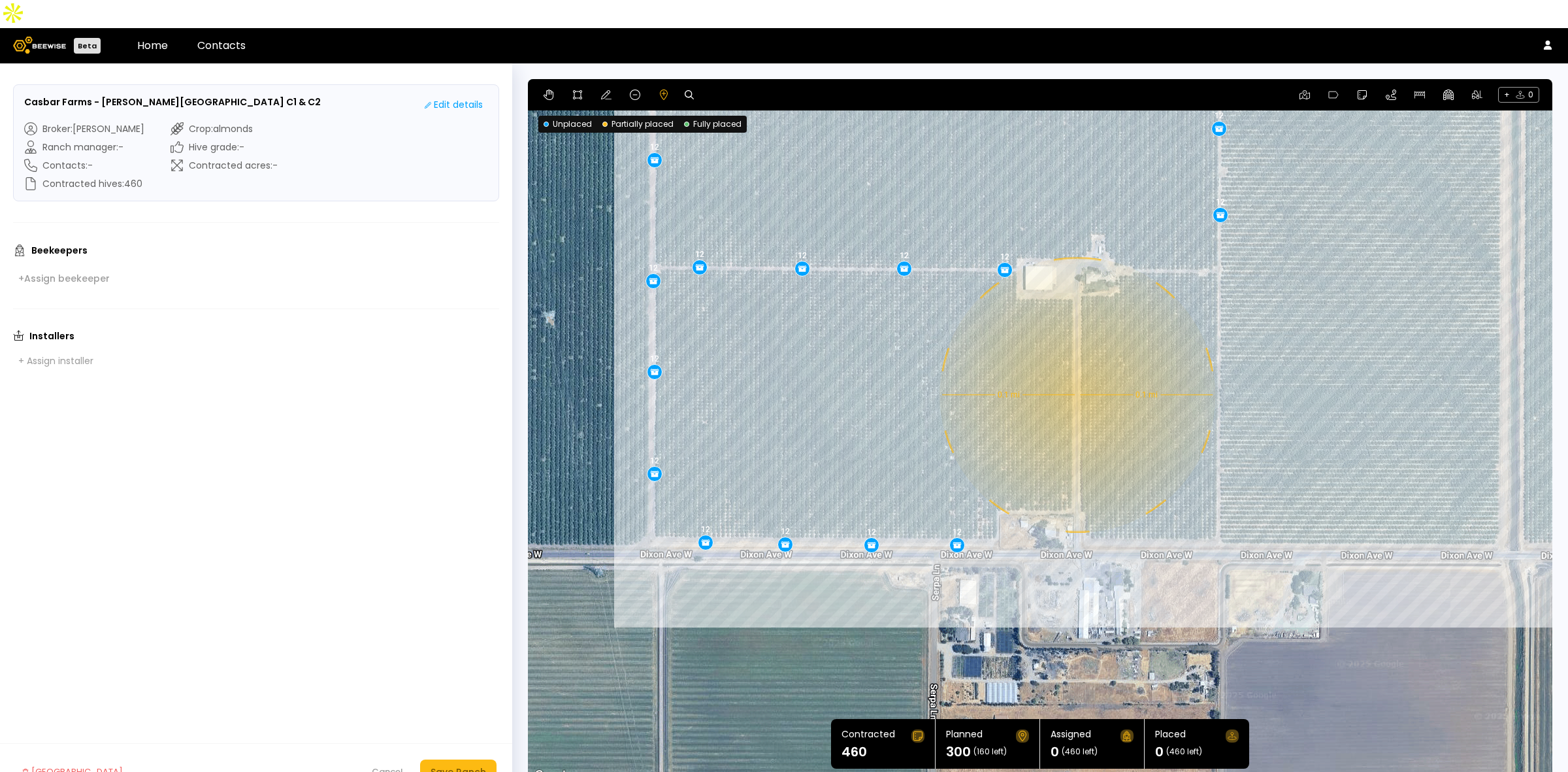
click at [1076, 367] on div "0.1 mi 0.1 mi 12 12 12 12 12 12 12 12 12 12 12 12 12 12 12 12 12 12 12 12 12 12…" at bounding box center [1040, 431] width 1025 height 706
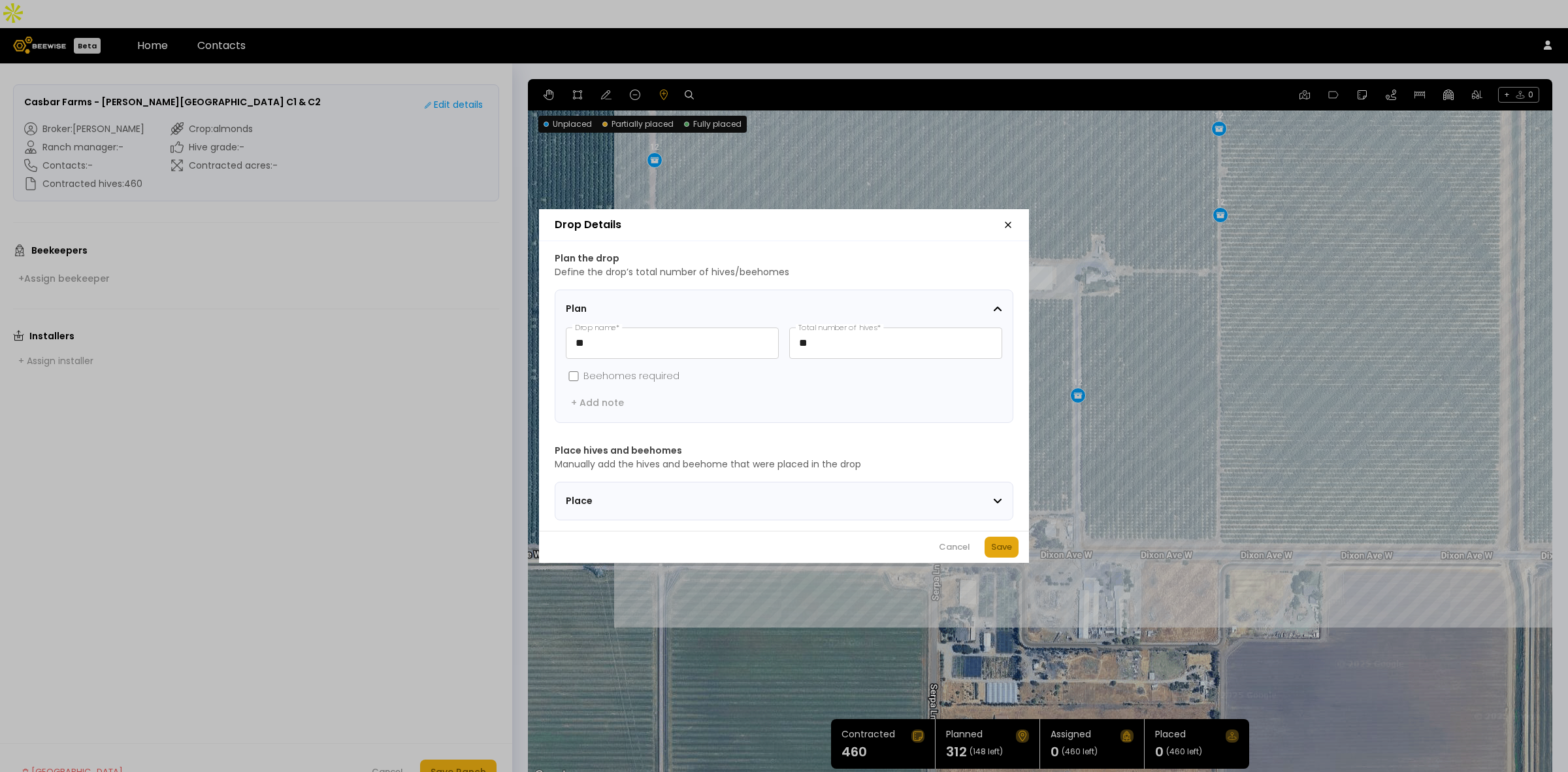
click at [1000, 551] on div "Save" at bounding box center [1001, 547] width 21 height 13
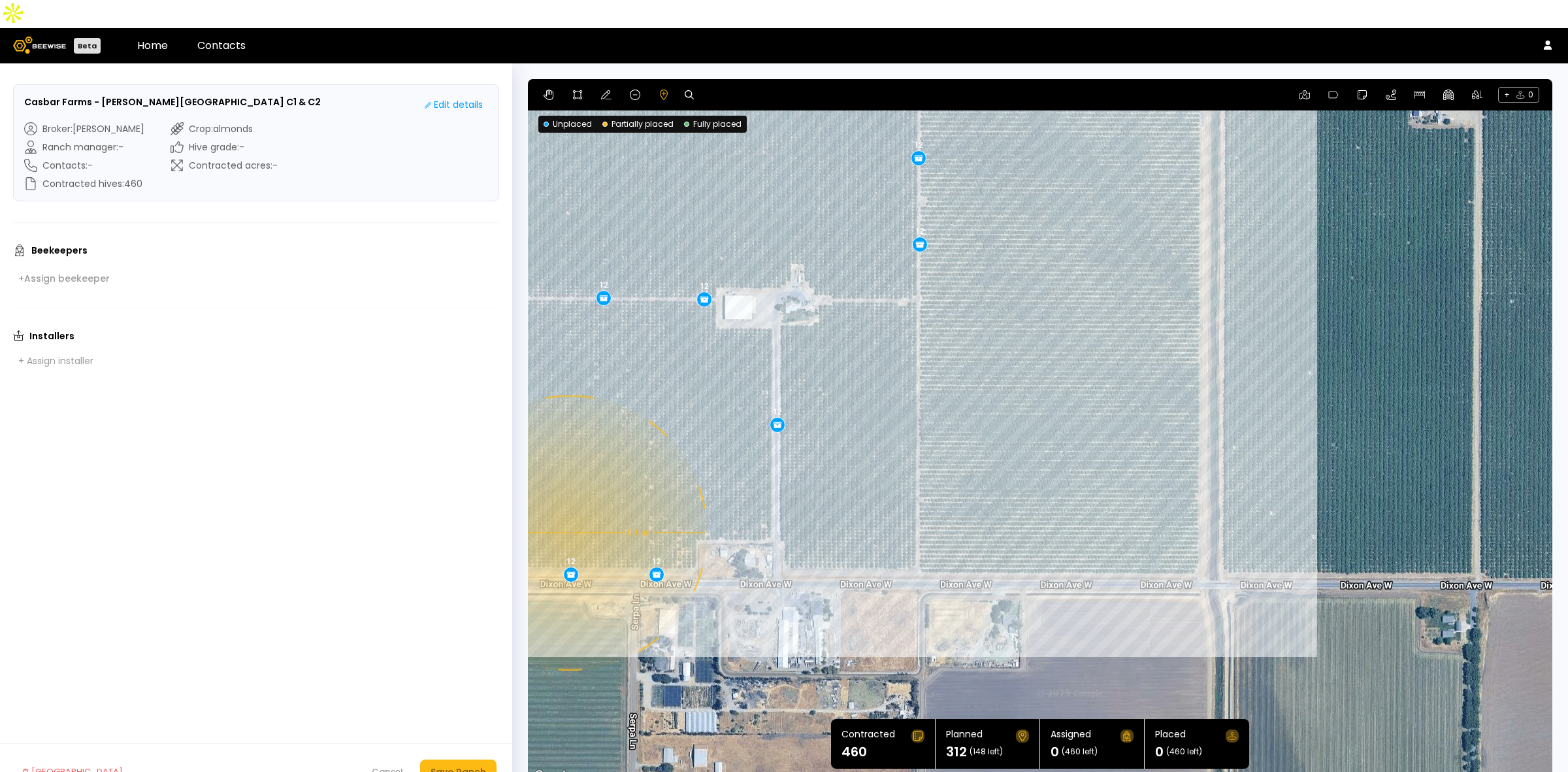
drag, startPoint x: 1174, startPoint y: 445, endPoint x: 869, endPoint y: 475, distance: 306.5
click at [869, 475] on div "0.1 mi 0.1 mi 12 12 12 12 12 12 12 12 12 12 12 12 12 12 12 12 12 12 12 12 12 12…" at bounding box center [1040, 431] width 1025 height 706
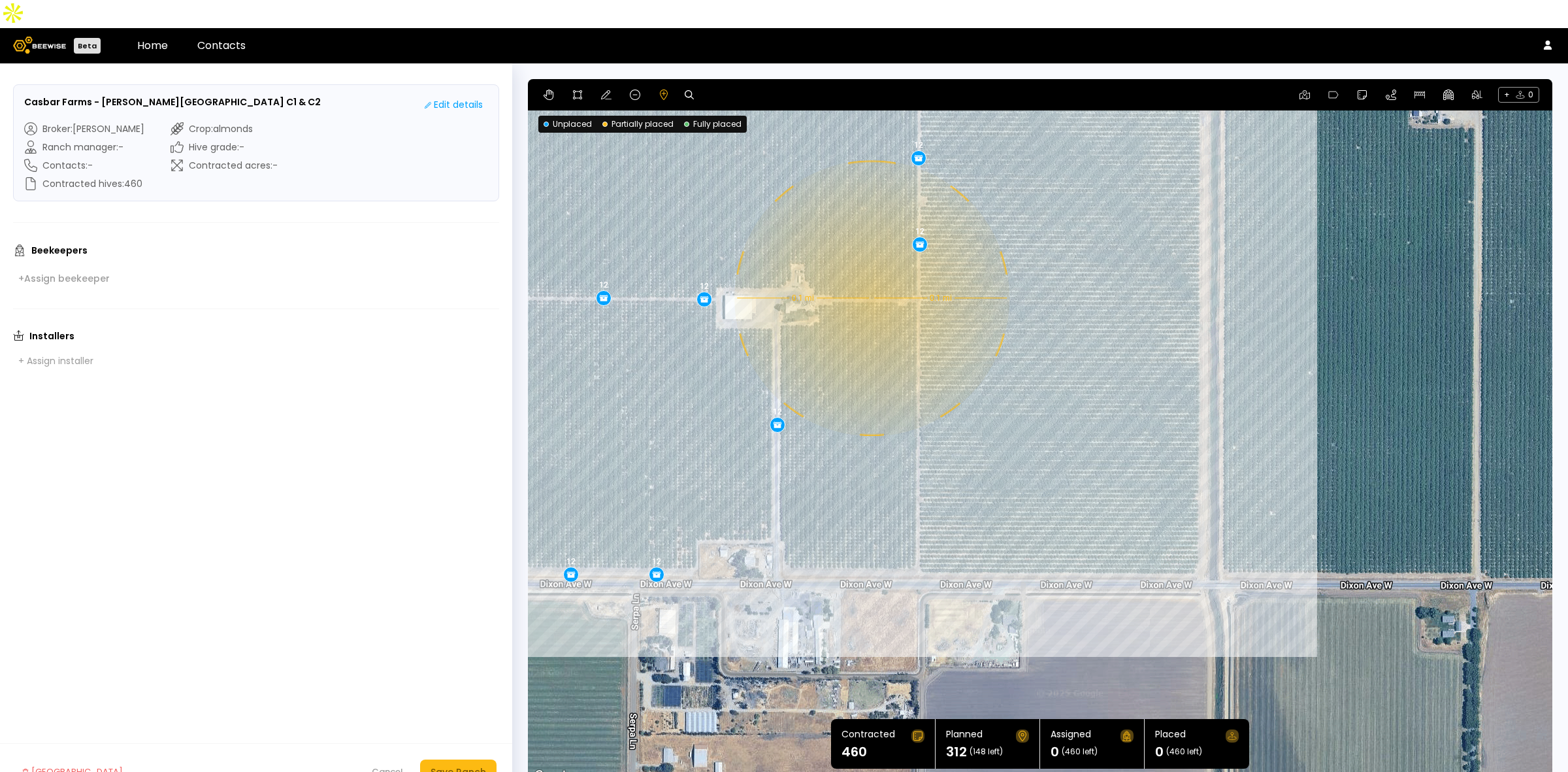
click at [870, 270] on div "0.1 mi 0.1 mi 12 12 12 12 12 12 12 12 12 12 12 12 12 12 12 12 12 12 12 12 12 12…" at bounding box center [1040, 431] width 1025 height 706
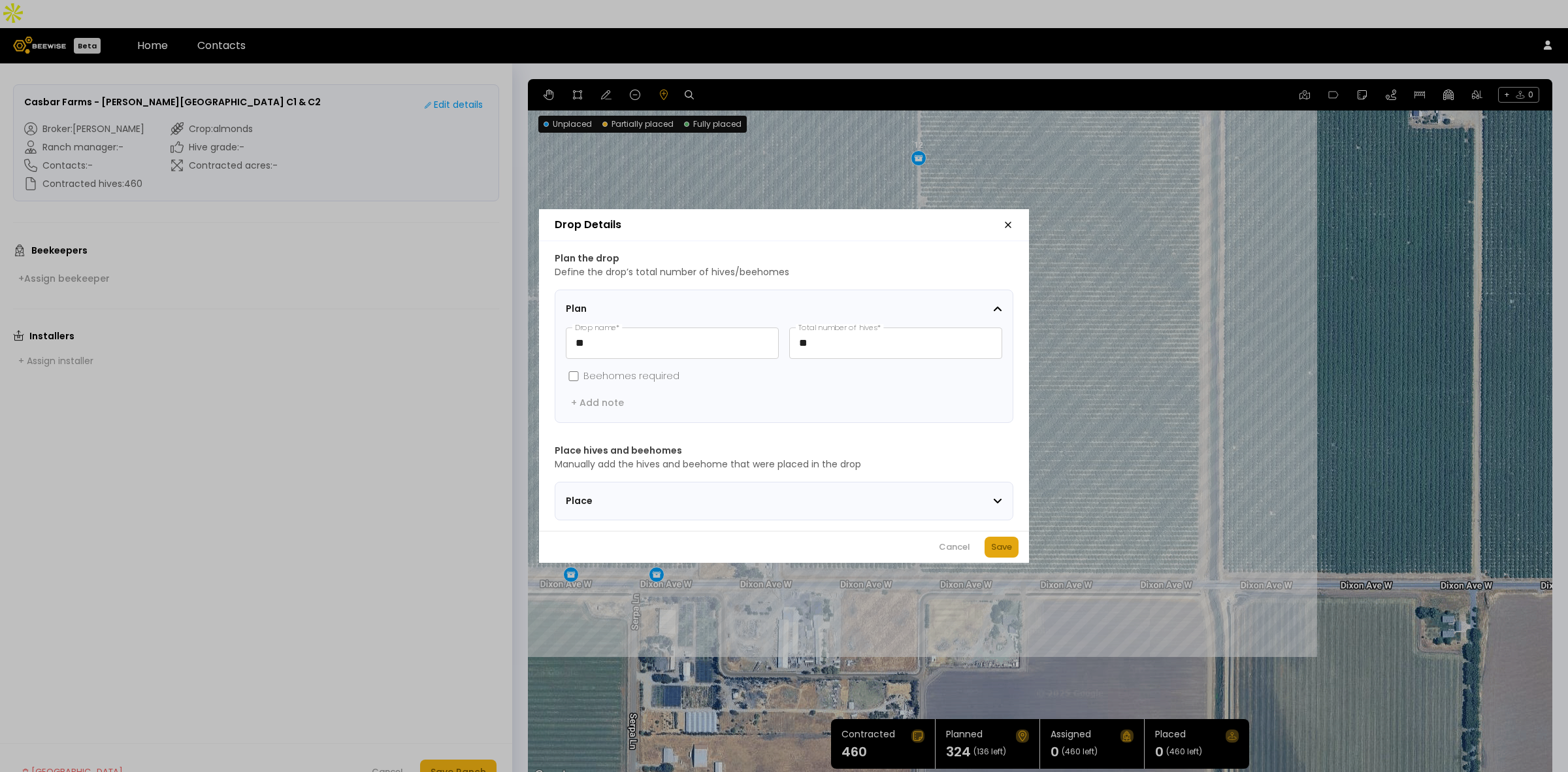
click at [999, 550] on div "Save" at bounding box center [1001, 547] width 21 height 13
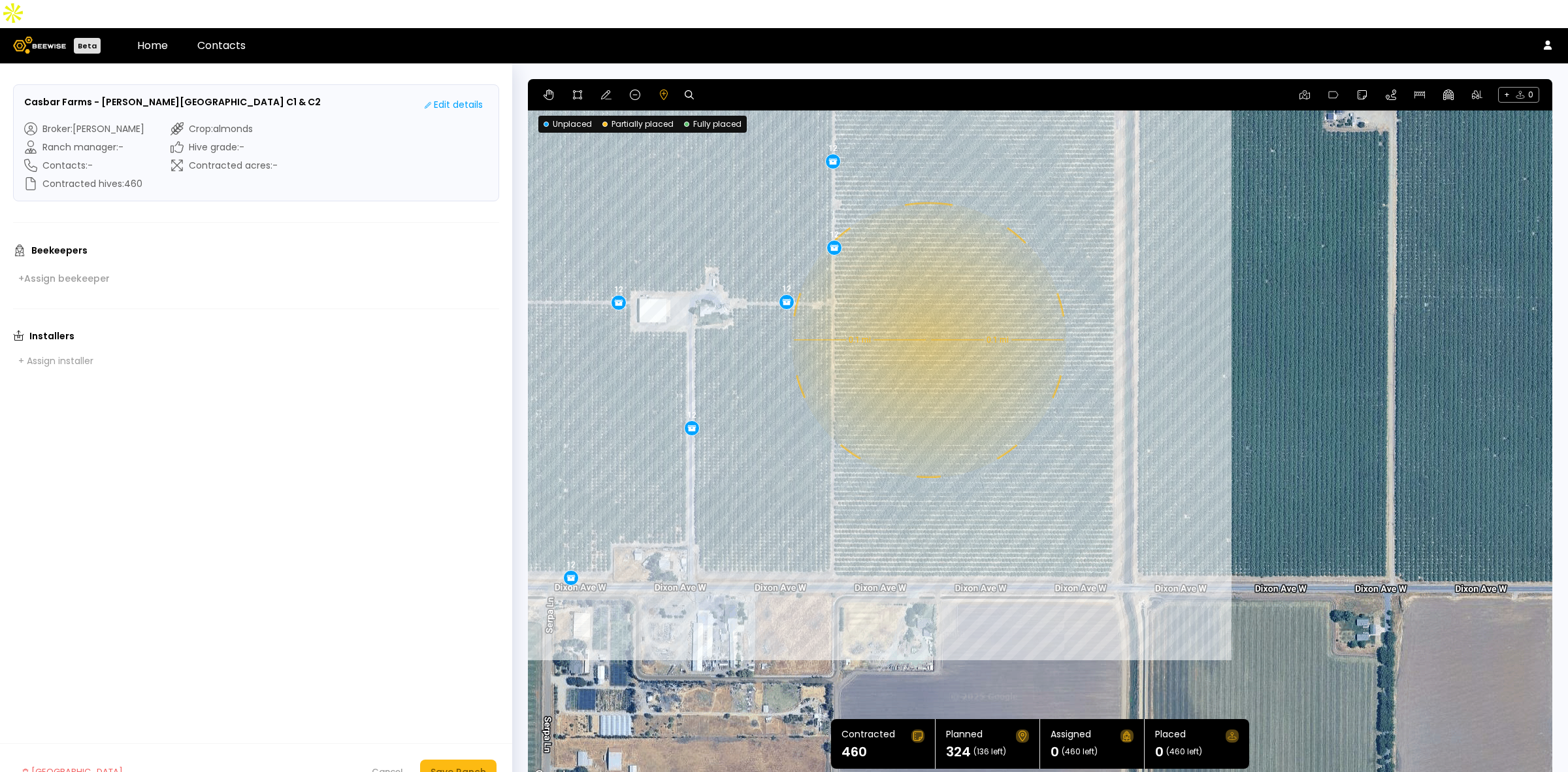
drag, startPoint x: 1098, startPoint y: 304, endPoint x: 1012, endPoint y: 309, distance: 86.1
click at [1012, 309] on div "0.1 mi 0.1 mi 12 12 12 12 12 12 12 12 12 12 12 12 12 12 12 12 12 12 12 12 12 12…" at bounding box center [1040, 431] width 1025 height 706
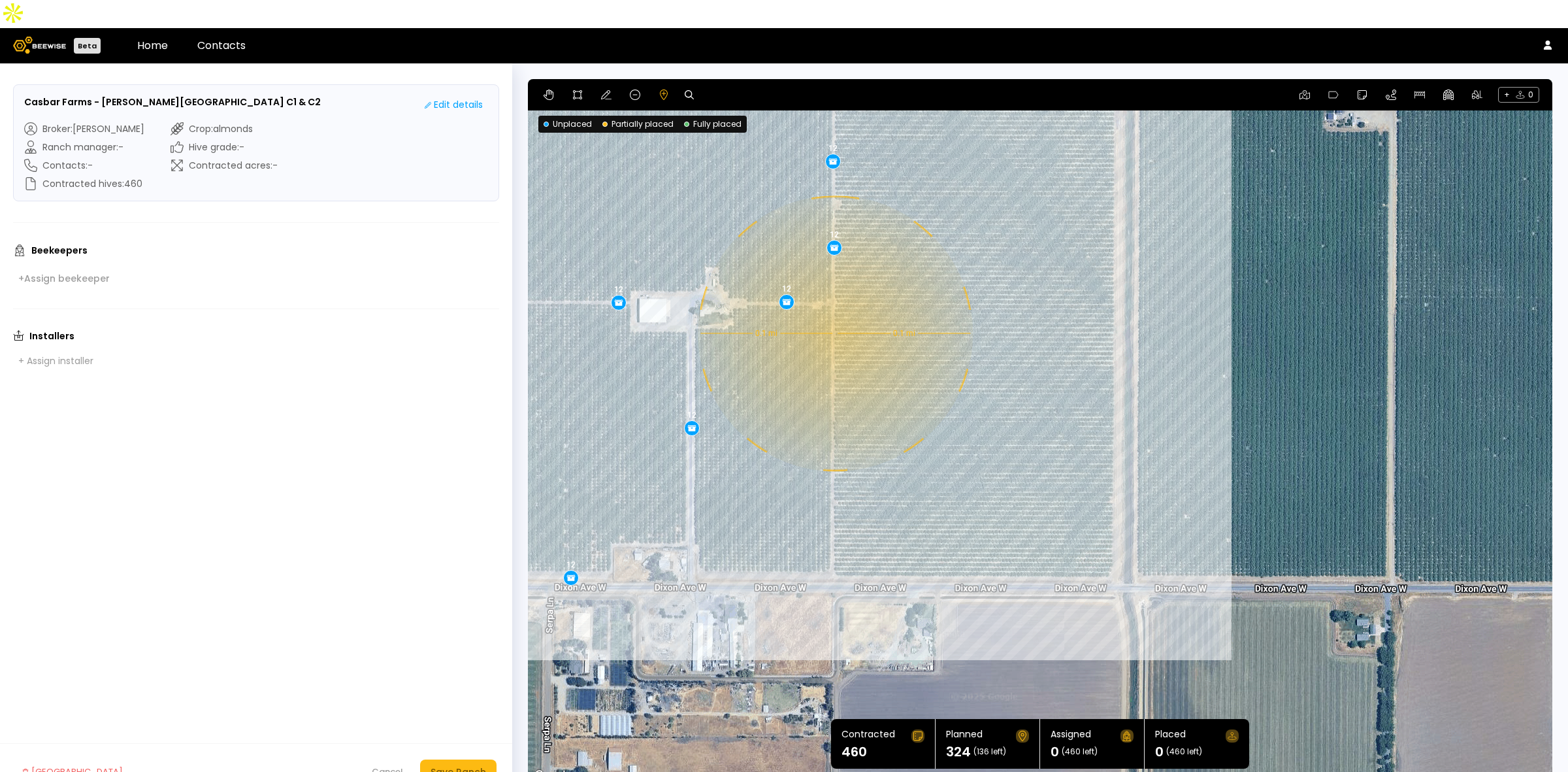
click at [834, 305] on div "0.1 mi 0.1 mi 12 12 12 12 12 12 12 12 12 12 12 12 12 12 12 12 12 12 12 12 12 12…" at bounding box center [1040, 431] width 1025 height 706
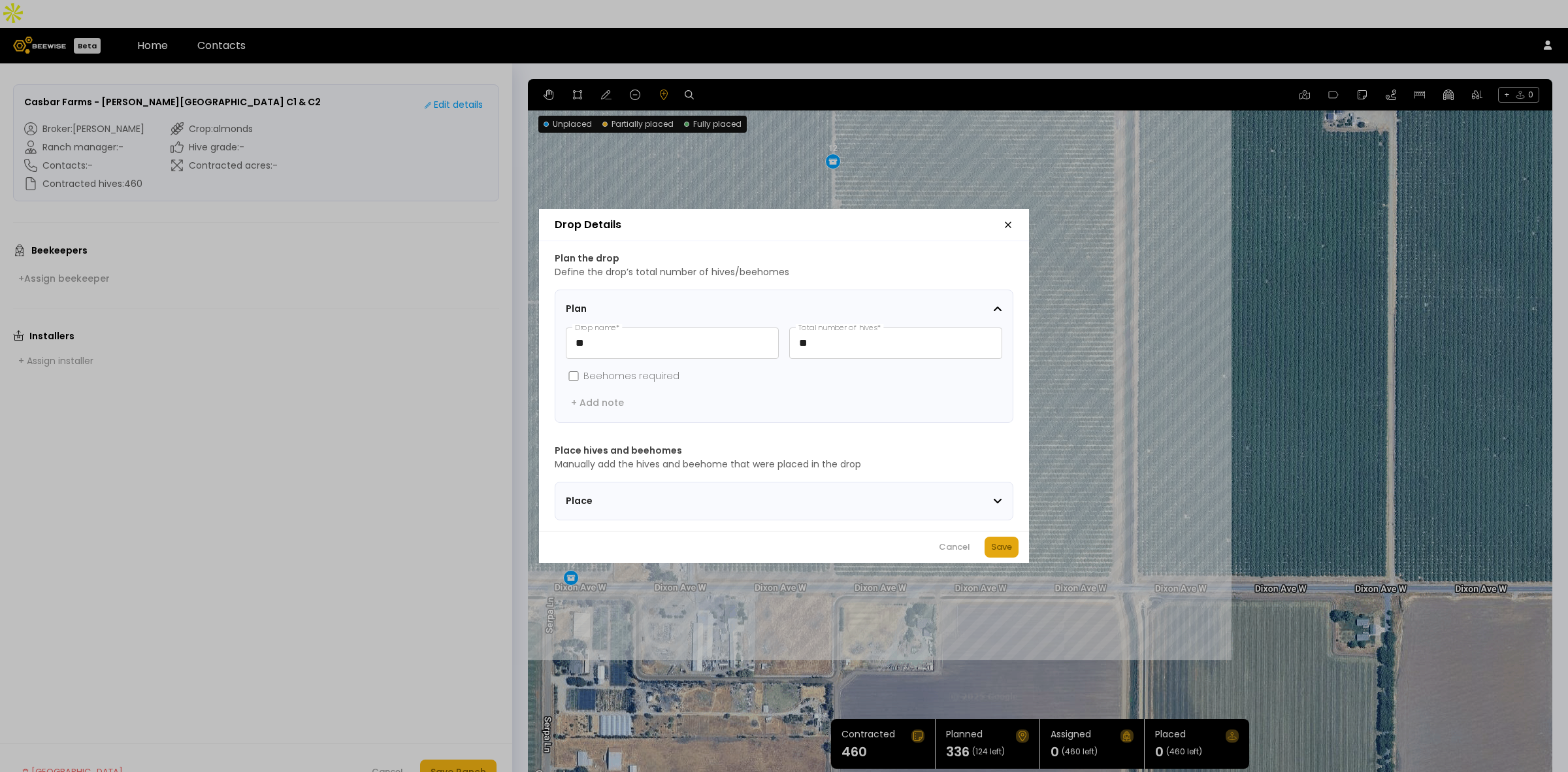
click at [1008, 553] on div "Save" at bounding box center [1001, 547] width 21 height 13
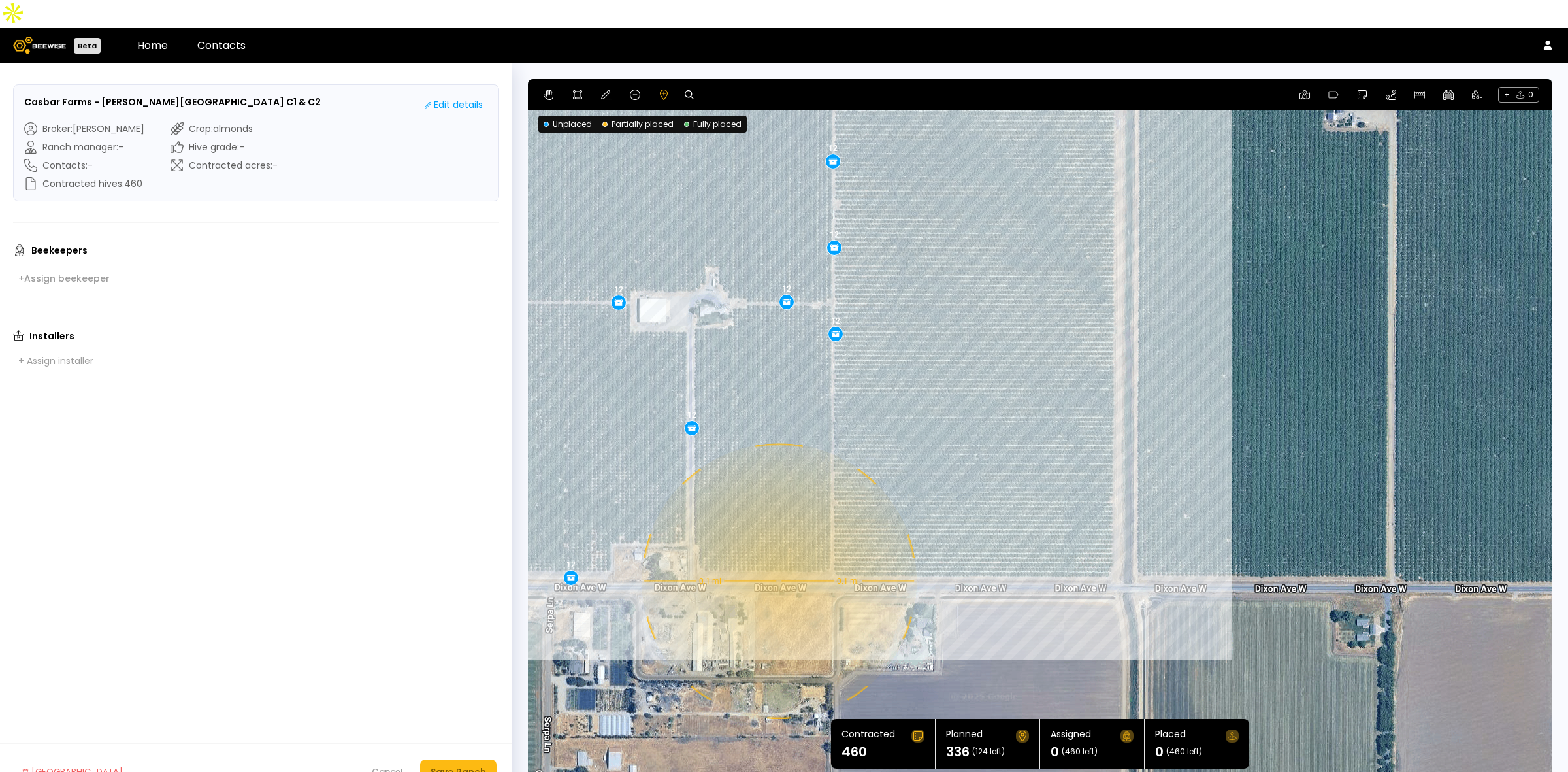
click at [778, 553] on div "0.1 mi 0.1 mi 12 12 12 12 12 12 12 12 12 12 12 12 12 12 12 12 12 12 12 12 12 12…" at bounding box center [1040, 431] width 1025 height 706
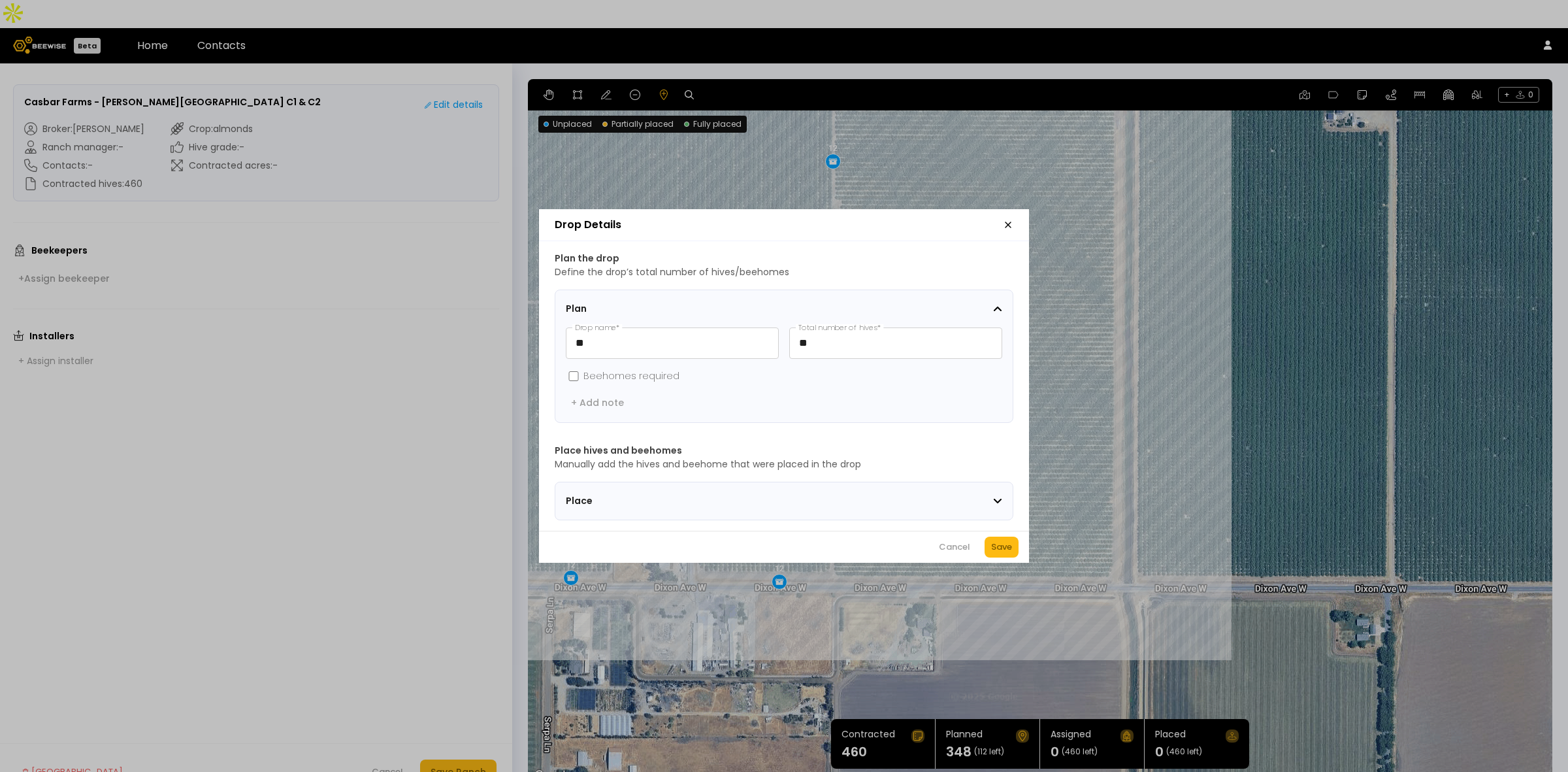
click at [1020, 556] on div "Cancel Save" at bounding box center [783, 547] width 490 height 32
click at [999, 544] on button "Save" at bounding box center [1002, 547] width 34 height 21
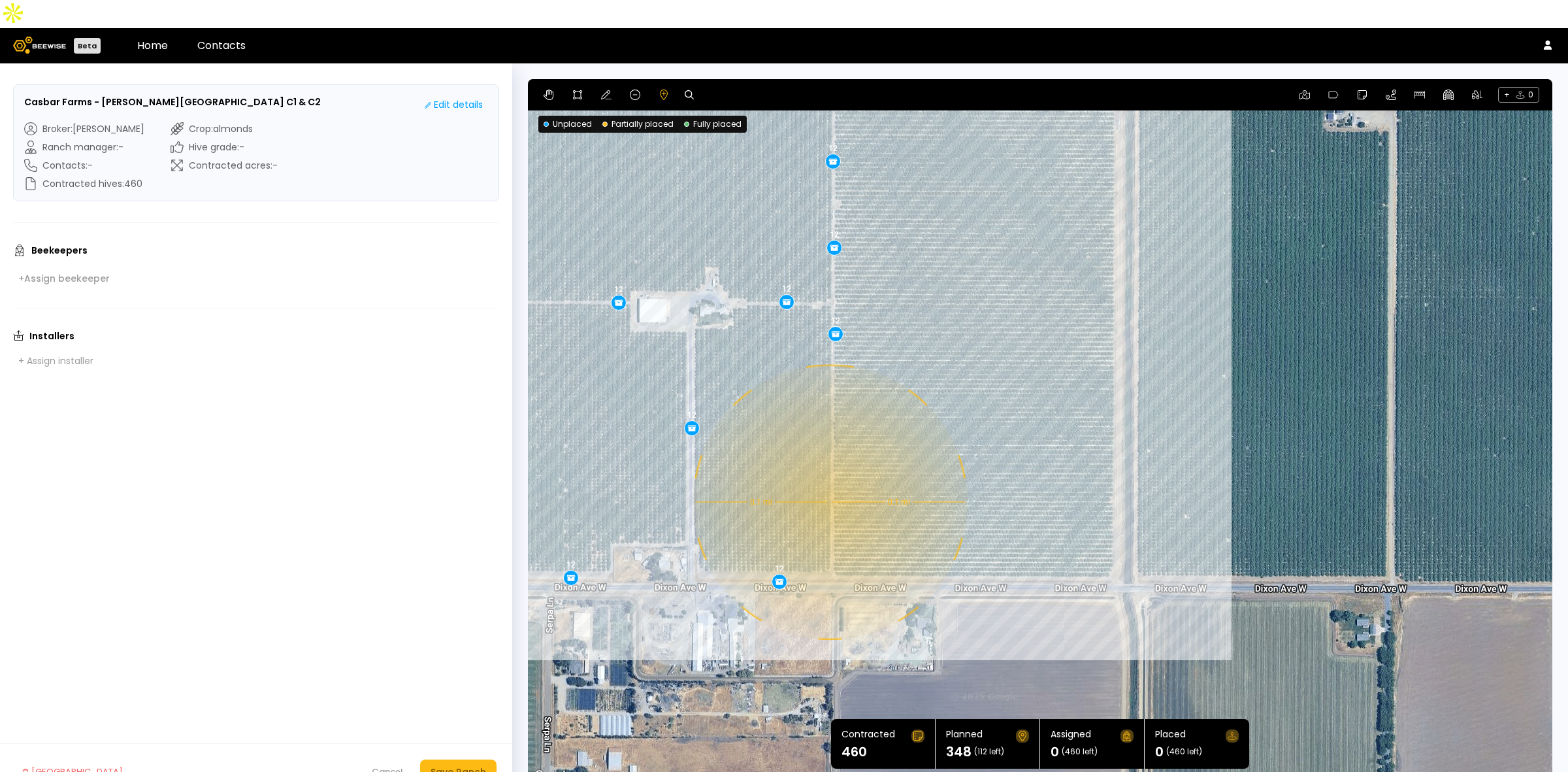
click at [828, 474] on div "0.1 mi 0.1 mi 12 12 12 12 12 12 12 12 12 12 12 12 12 12 12 12 12 12 12 12 12 12…" at bounding box center [1040, 431] width 1025 height 706
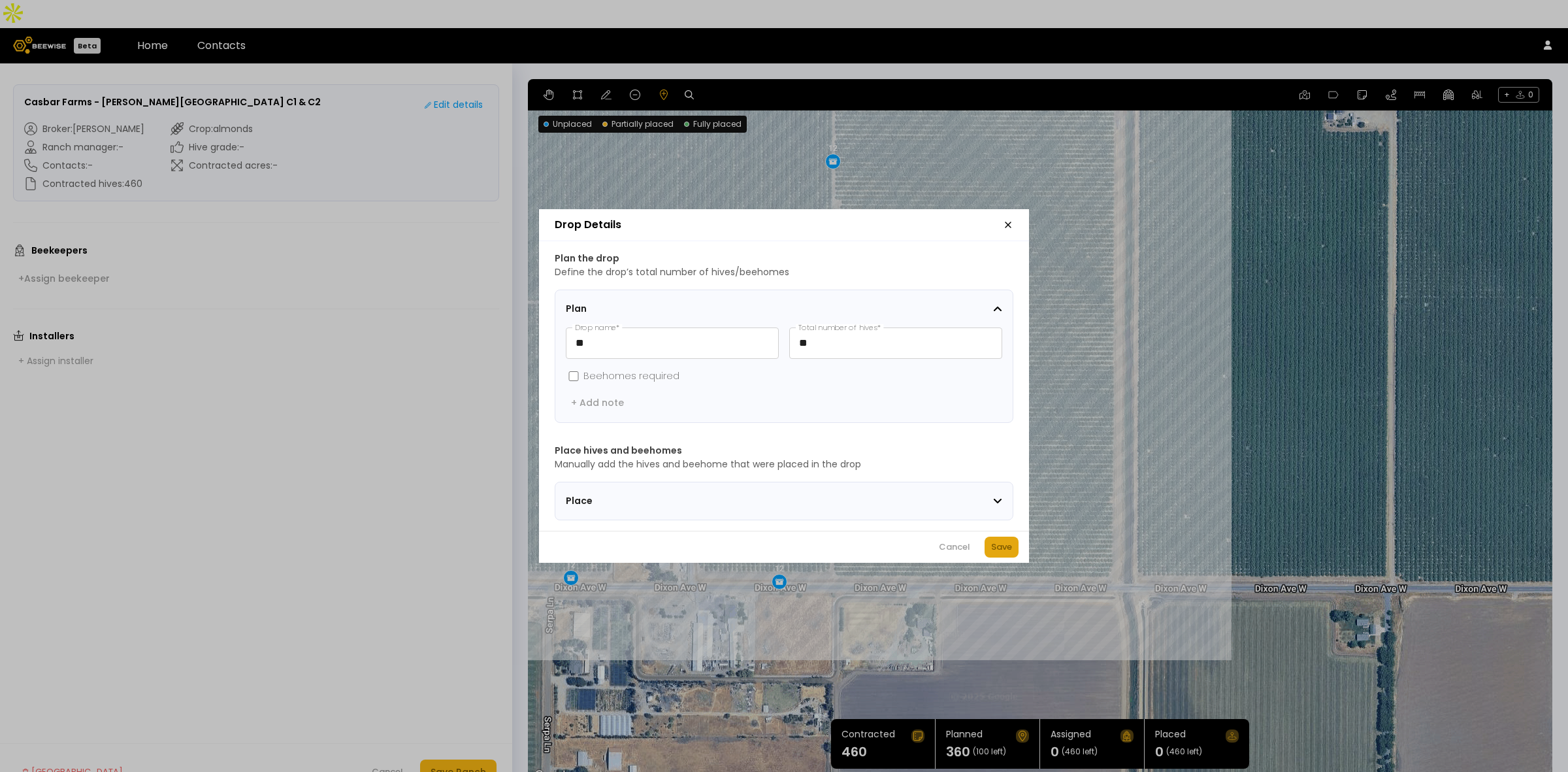
click at [999, 553] on div "Save" at bounding box center [1001, 547] width 21 height 13
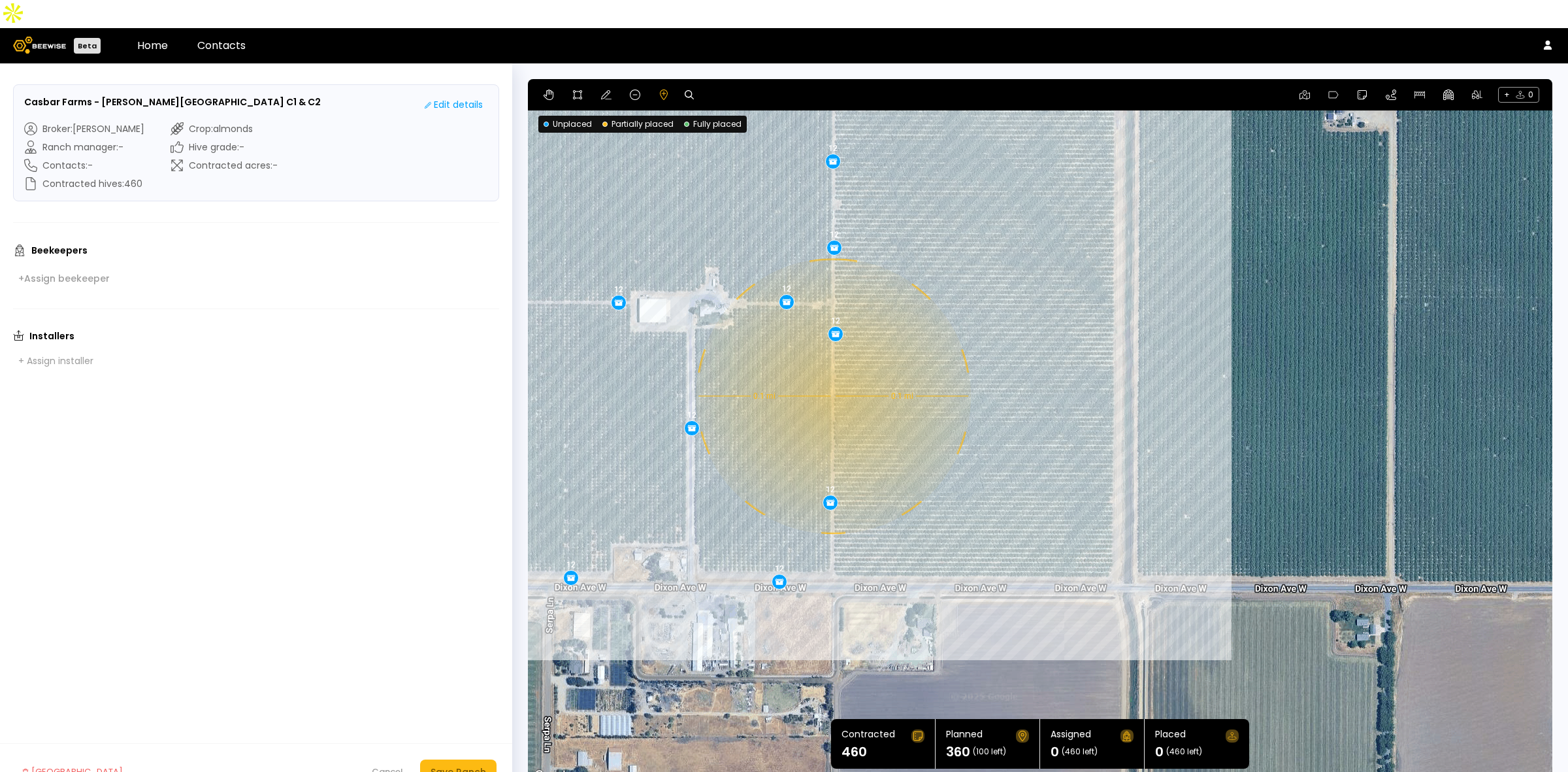
click at [832, 368] on div "0.1 mi 0.1 mi 12 12 12 12 12 12 12 12 12 12 12 12 12 12 12 12 12 12 12 12 12 12…" at bounding box center [1040, 431] width 1025 height 706
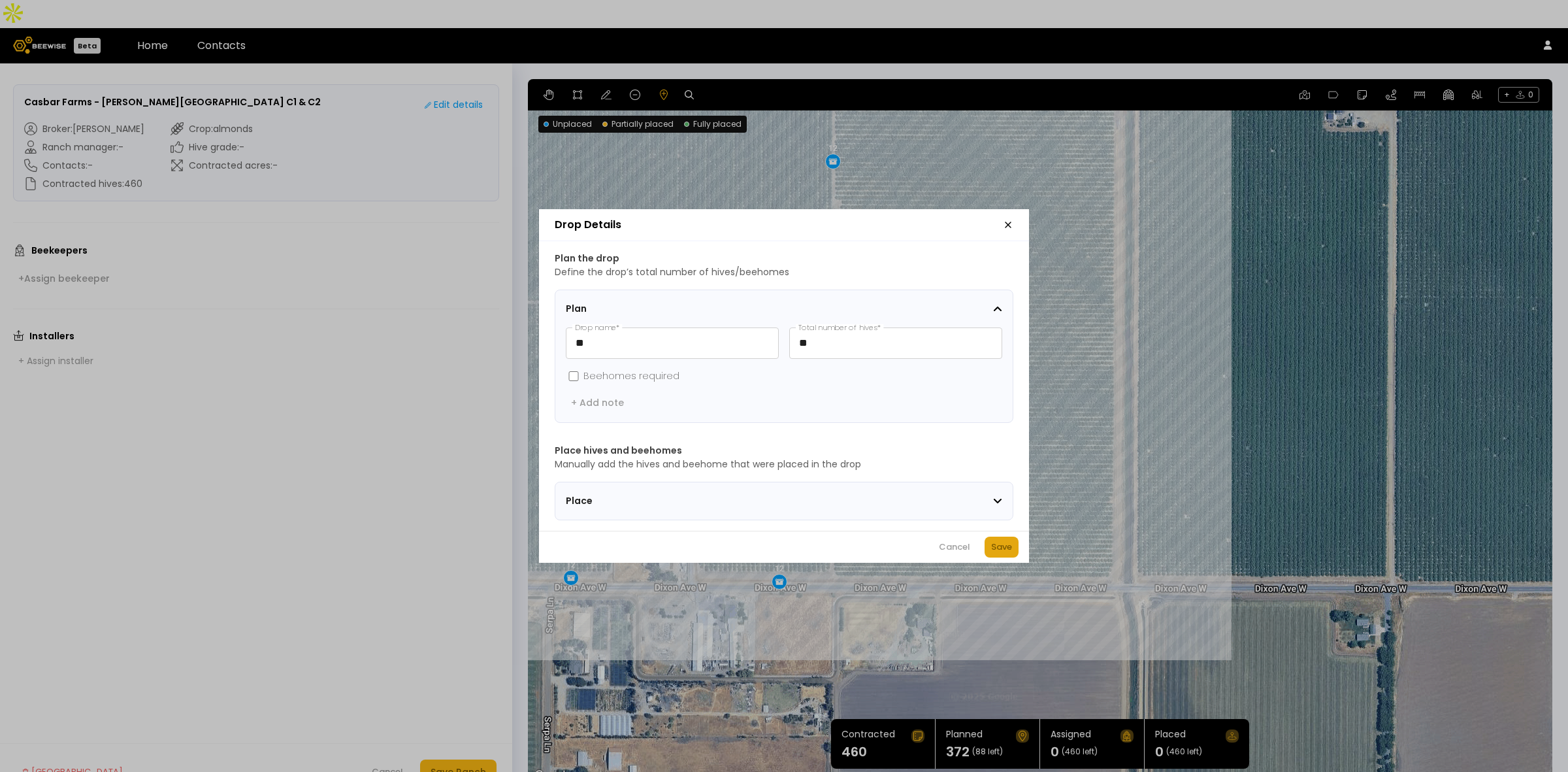
click at [1000, 553] on div "Save" at bounding box center [1001, 547] width 21 height 13
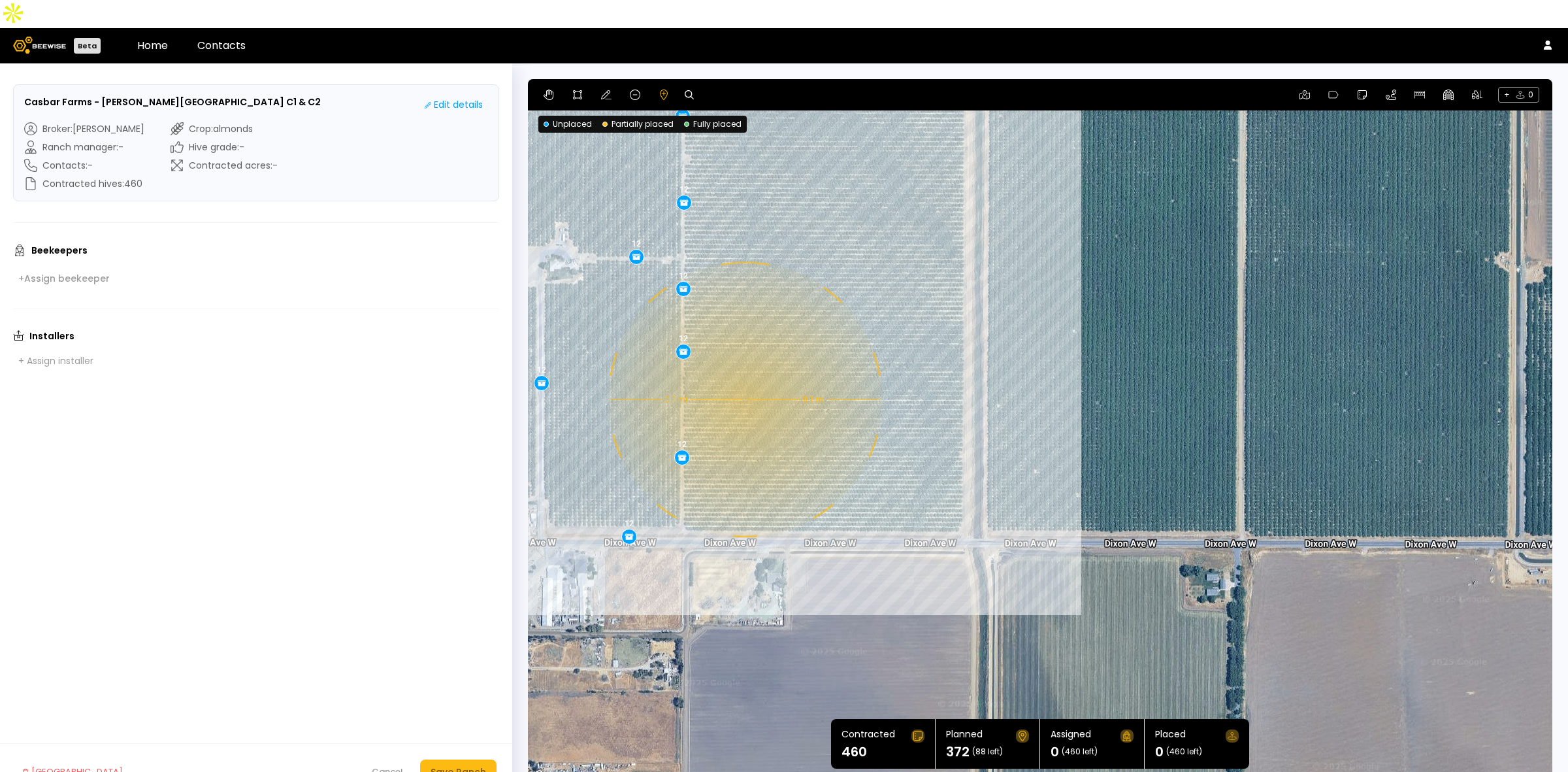
drag, startPoint x: 1048, startPoint y: 462, endPoint x: 894, endPoint y: 417, distance: 160.4
click at [894, 417] on div "0.1 mi 0.1 mi 12 12 12 12 12 12 12 12 12 12 12 12 12 12 12 12 12 12 12 12 12 12…" at bounding box center [1040, 431] width 1025 height 706
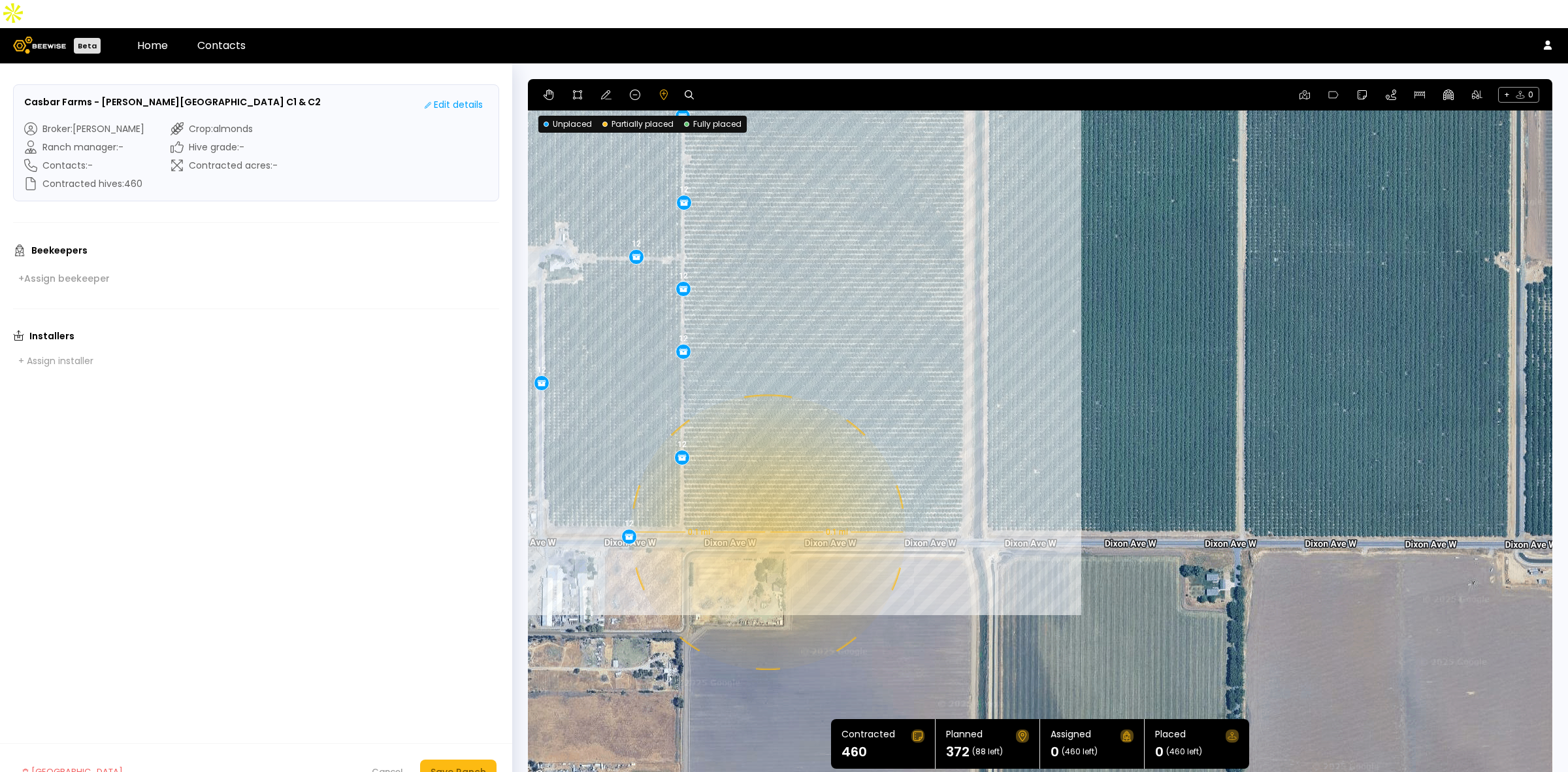
click at [766, 504] on div "0.1 mi 0.1 mi 12 12 12 12 12 12 12 12 12 12 12 12 12 12 12 12 12 12 12 12 12 12…" at bounding box center [1040, 431] width 1025 height 706
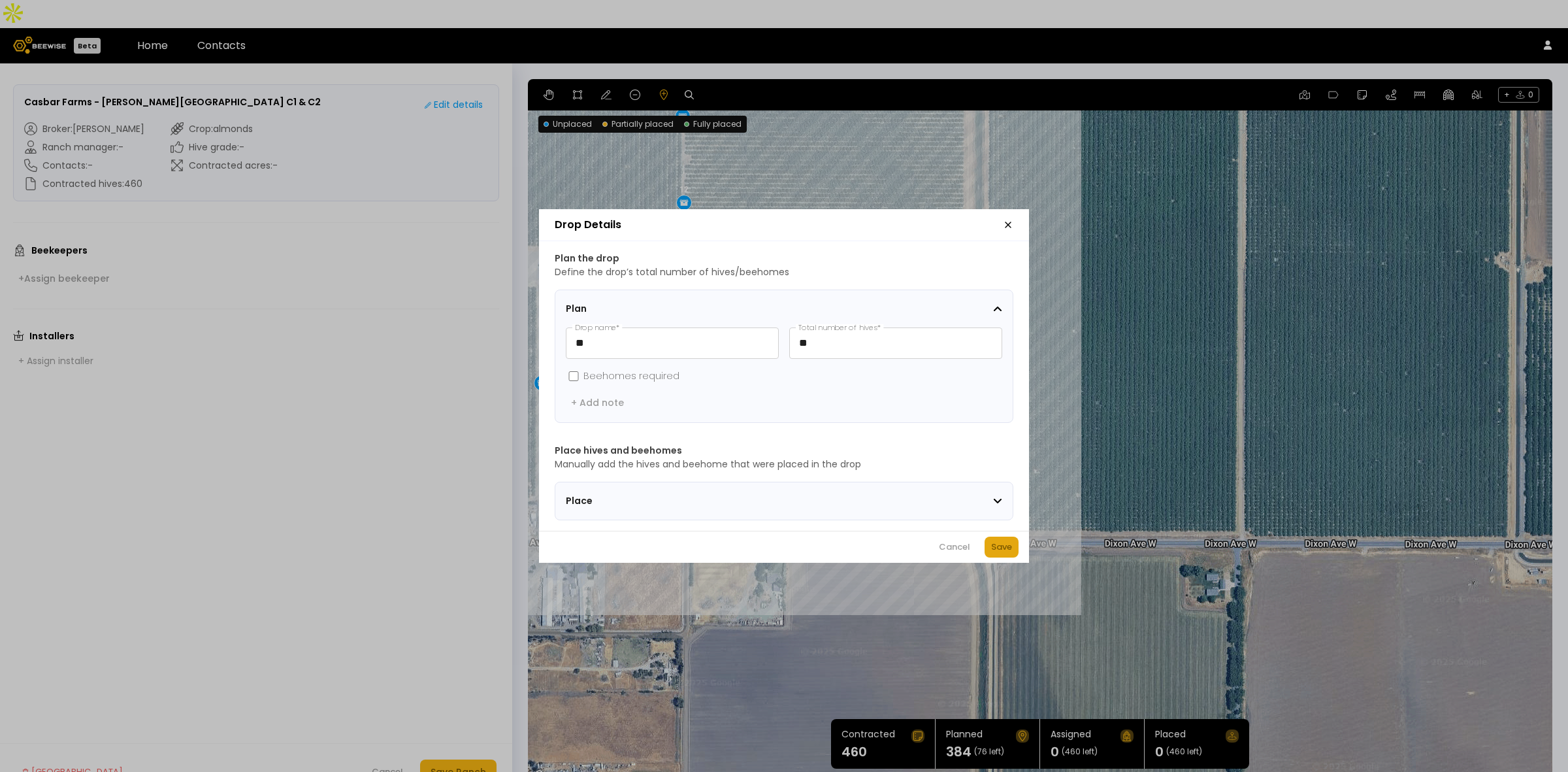
click at [1000, 551] on div "Save" at bounding box center [1001, 547] width 21 height 13
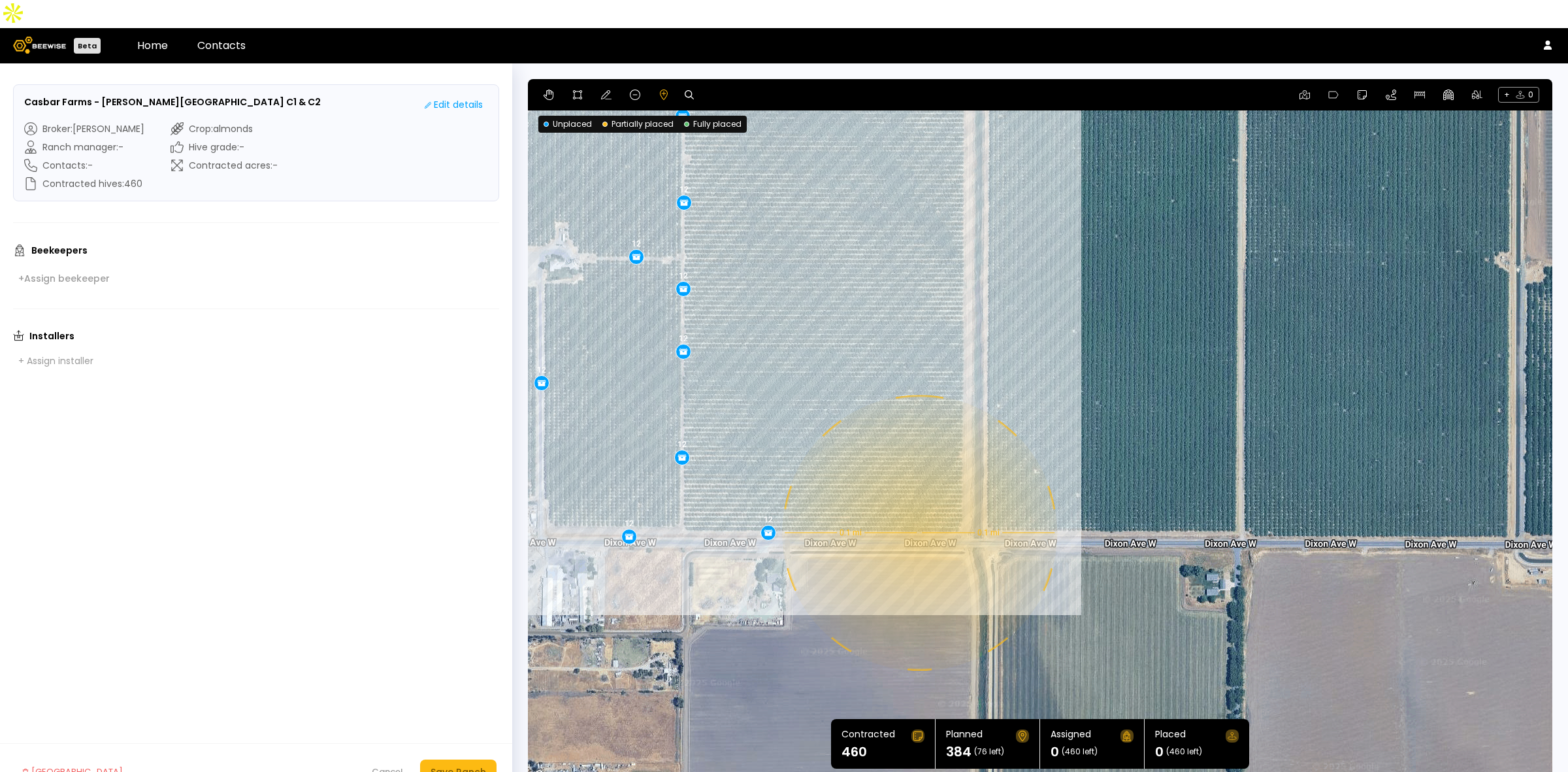
click at [918, 504] on div "0.1 mi 0.1 mi 12 12 12 12 12 12 12 12 12 12 12 12 12 12 12 12 12 12 12 12 12 12…" at bounding box center [1040, 431] width 1025 height 706
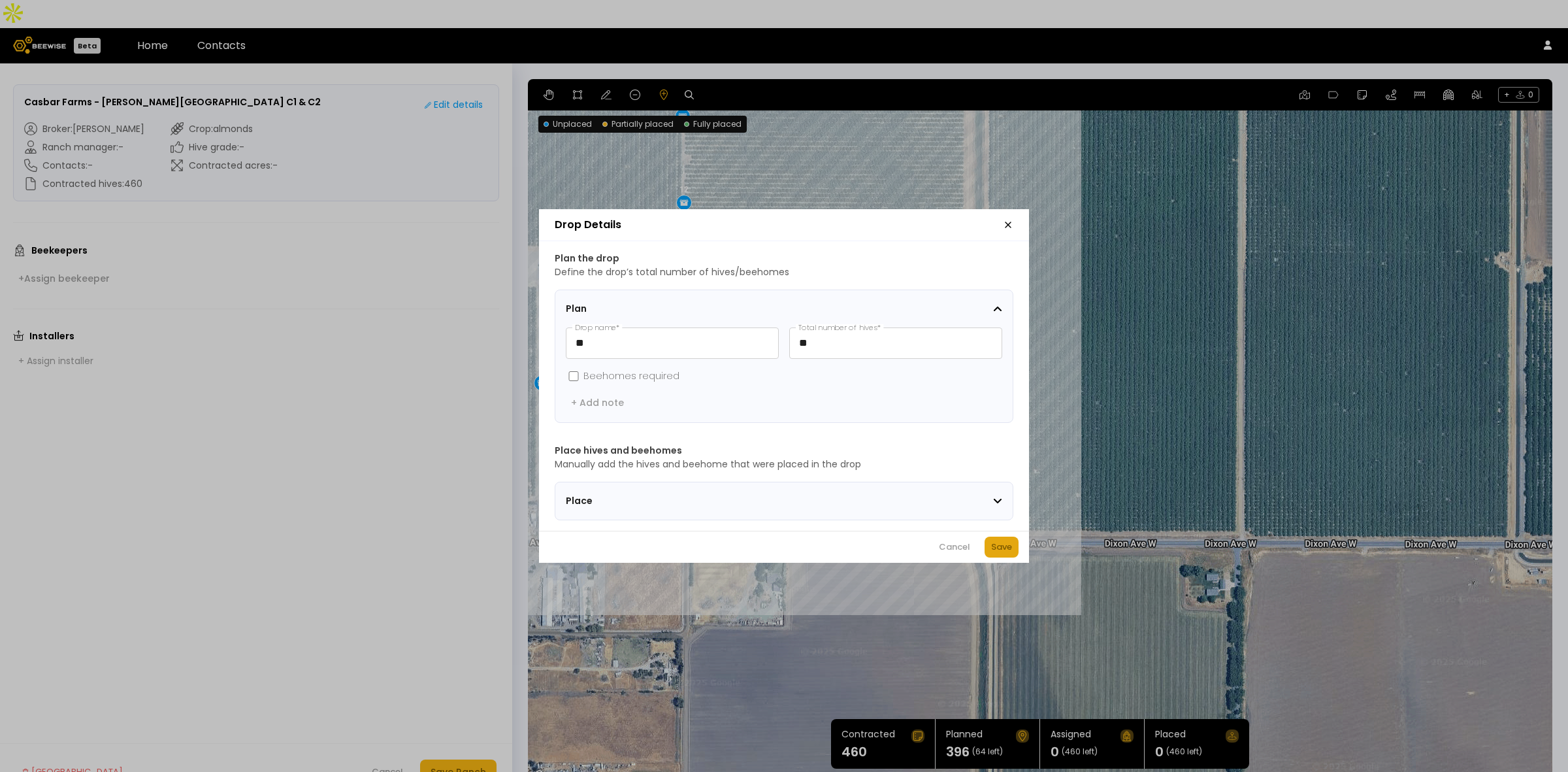
click at [1006, 553] on div "Save" at bounding box center [1001, 547] width 21 height 13
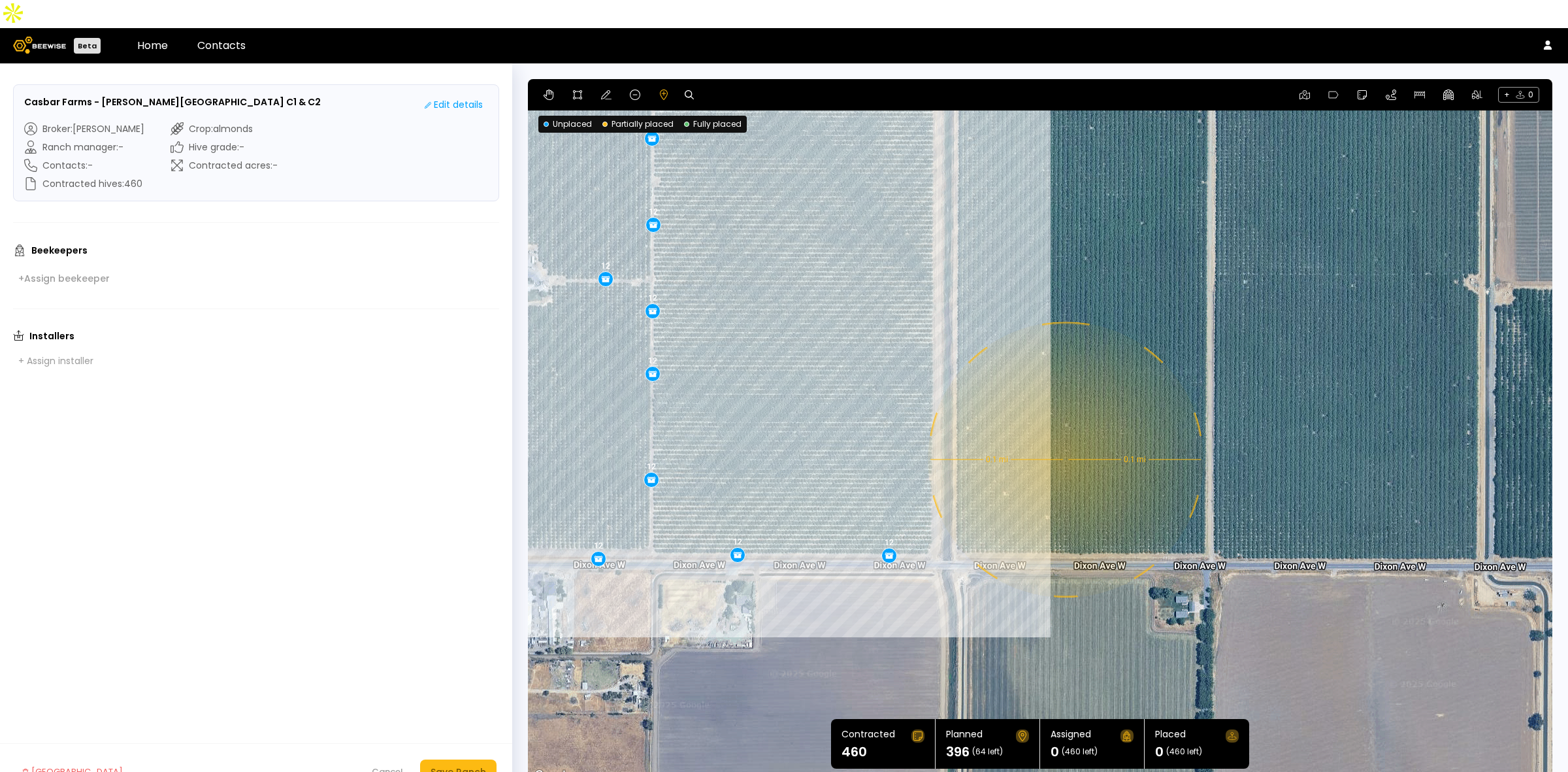
drag, startPoint x: 1126, startPoint y: 386, endPoint x: 1095, endPoint y: 409, distance: 38.6
click at [1095, 409] on div "0.1 mi 0.1 mi 12 12 12 12 12 12 12 12 12 12 12 12 12 12 12 12 12 12 12 12 12 12…" at bounding box center [1040, 431] width 1025 height 706
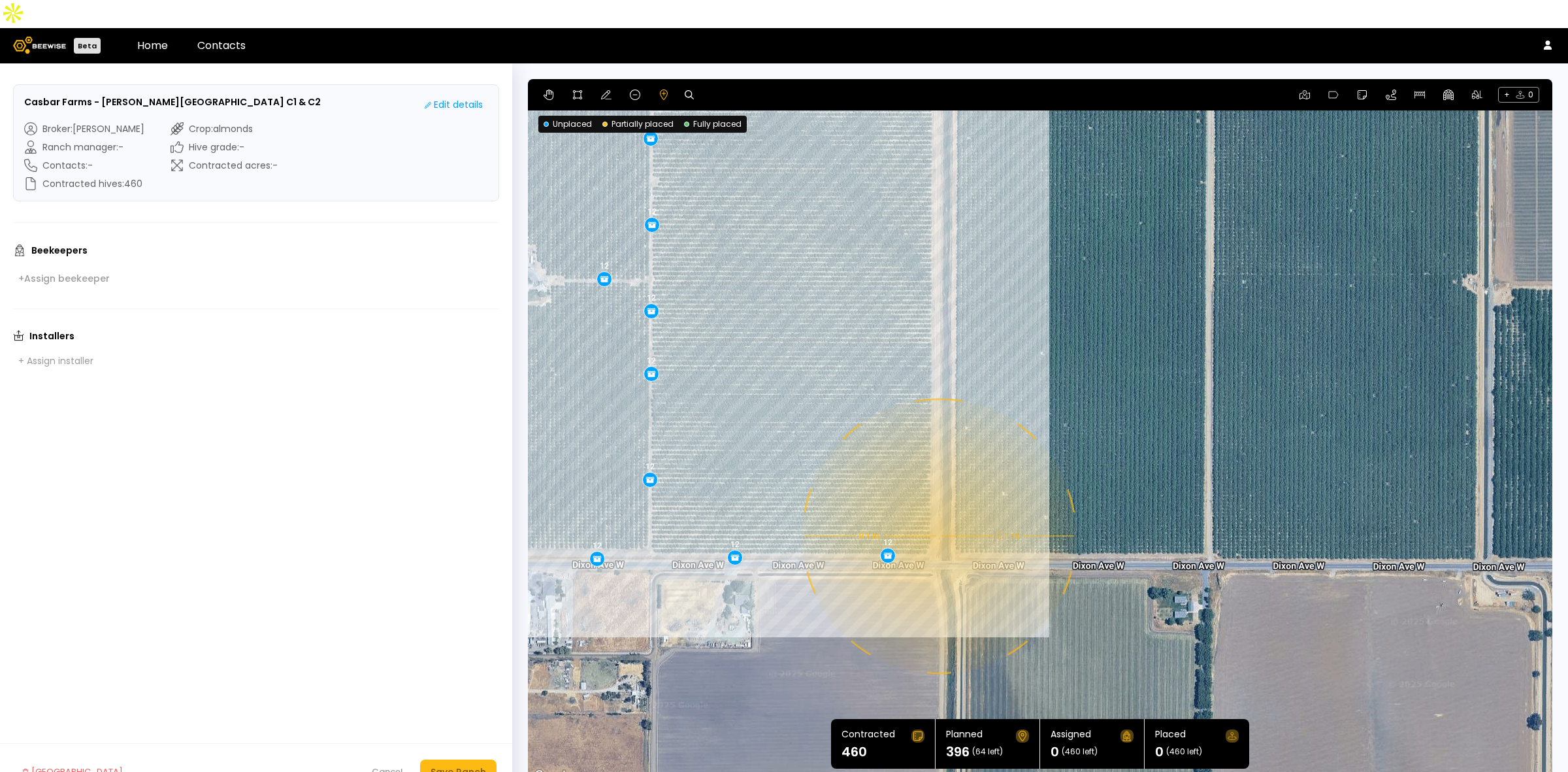
click at [938, 508] on div "0.1 mi 0.1 mi 12 12 12 12 12 12 12 12 12 12 12 12 12 12 12 12 12 12 12 12 12 12…" at bounding box center [1040, 431] width 1025 height 706
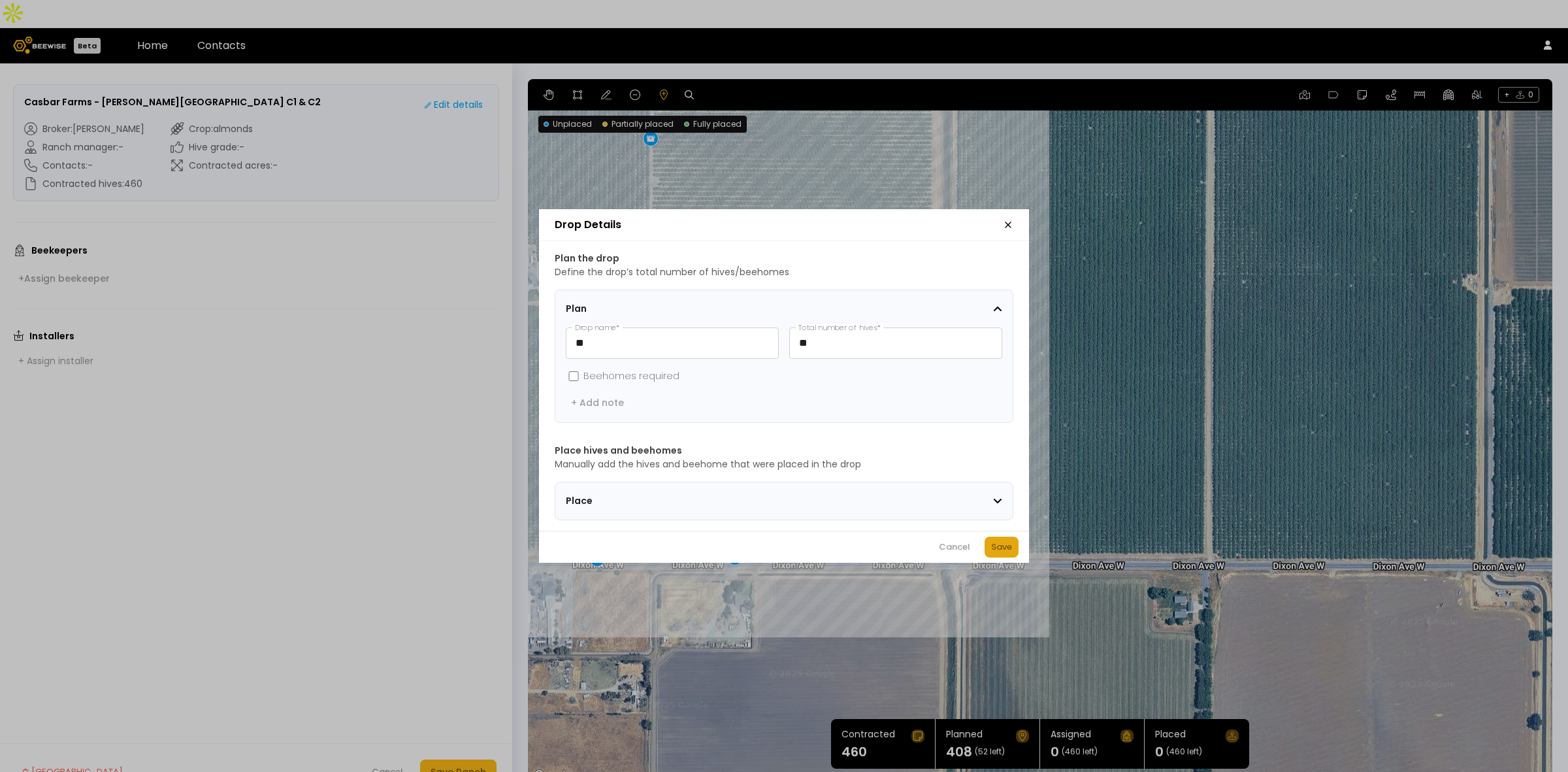
click at [1009, 548] on div "Save" at bounding box center [1001, 547] width 21 height 13
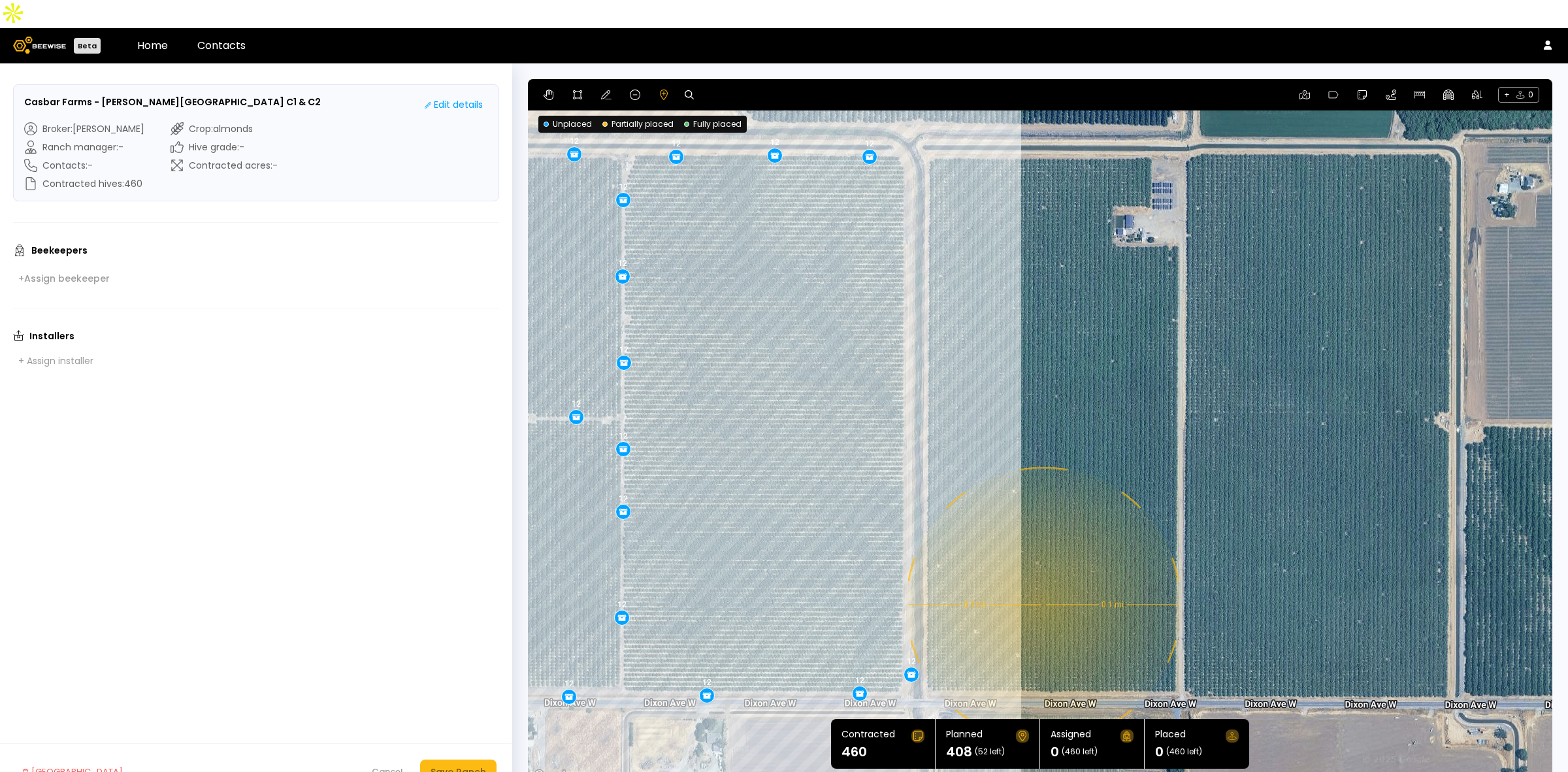
drag, startPoint x: 1098, startPoint y: 300, endPoint x: 1070, endPoint y: 439, distance: 141.8
click at [1070, 439] on div "0.1 mi 0.1 mi 12 12 12 12 12 12 12 12 12 12 12 12 12 12 12 12 12 12 12 12 12 12…" at bounding box center [1040, 431] width 1025 height 706
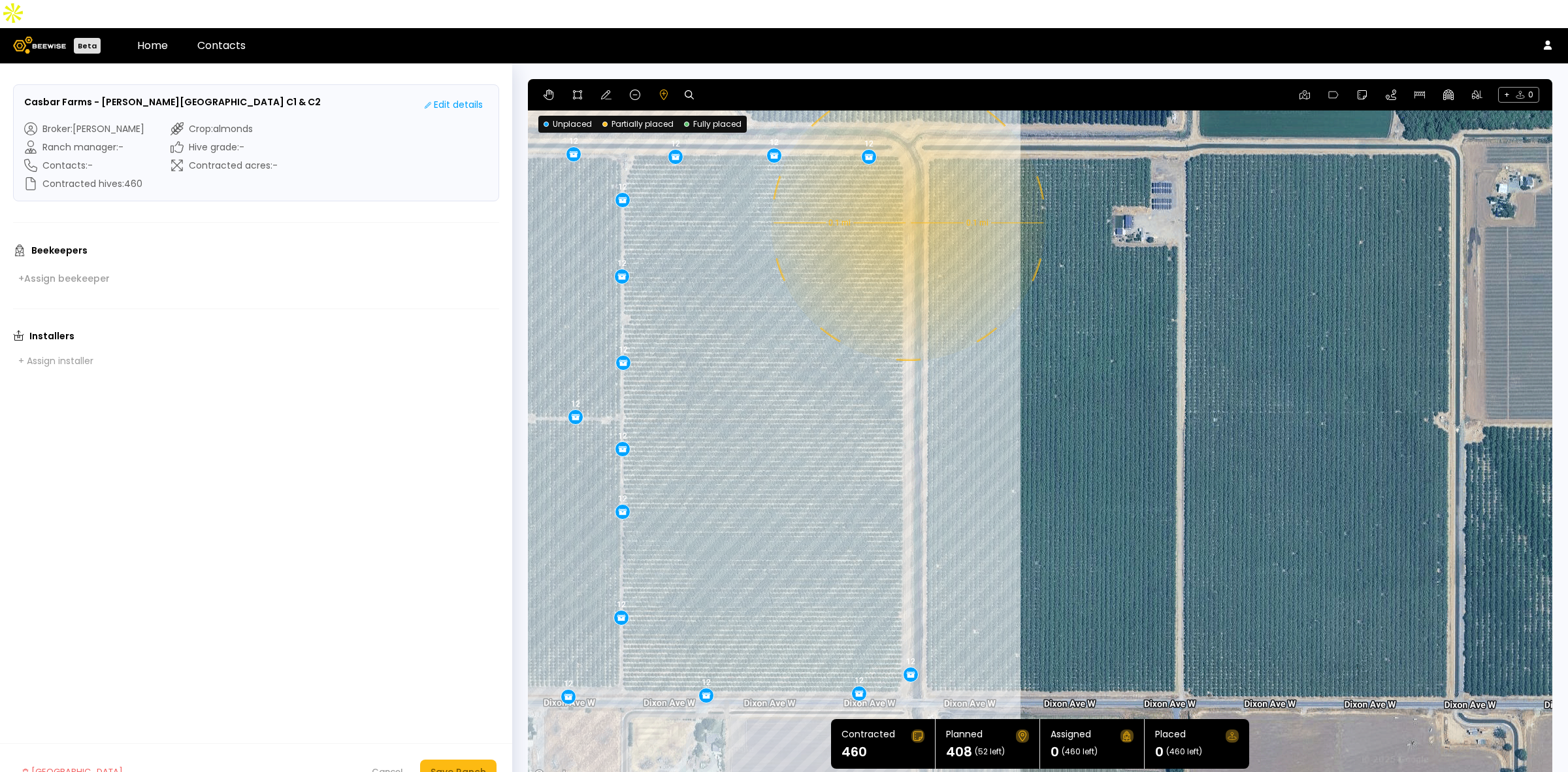
click at [907, 195] on div "0.1 mi 0.1 mi 12 12 12 12 12 12 12 12 12 12 12 12 12 12 12 12 12 12 12 12 12 12…" at bounding box center [1040, 431] width 1025 height 706
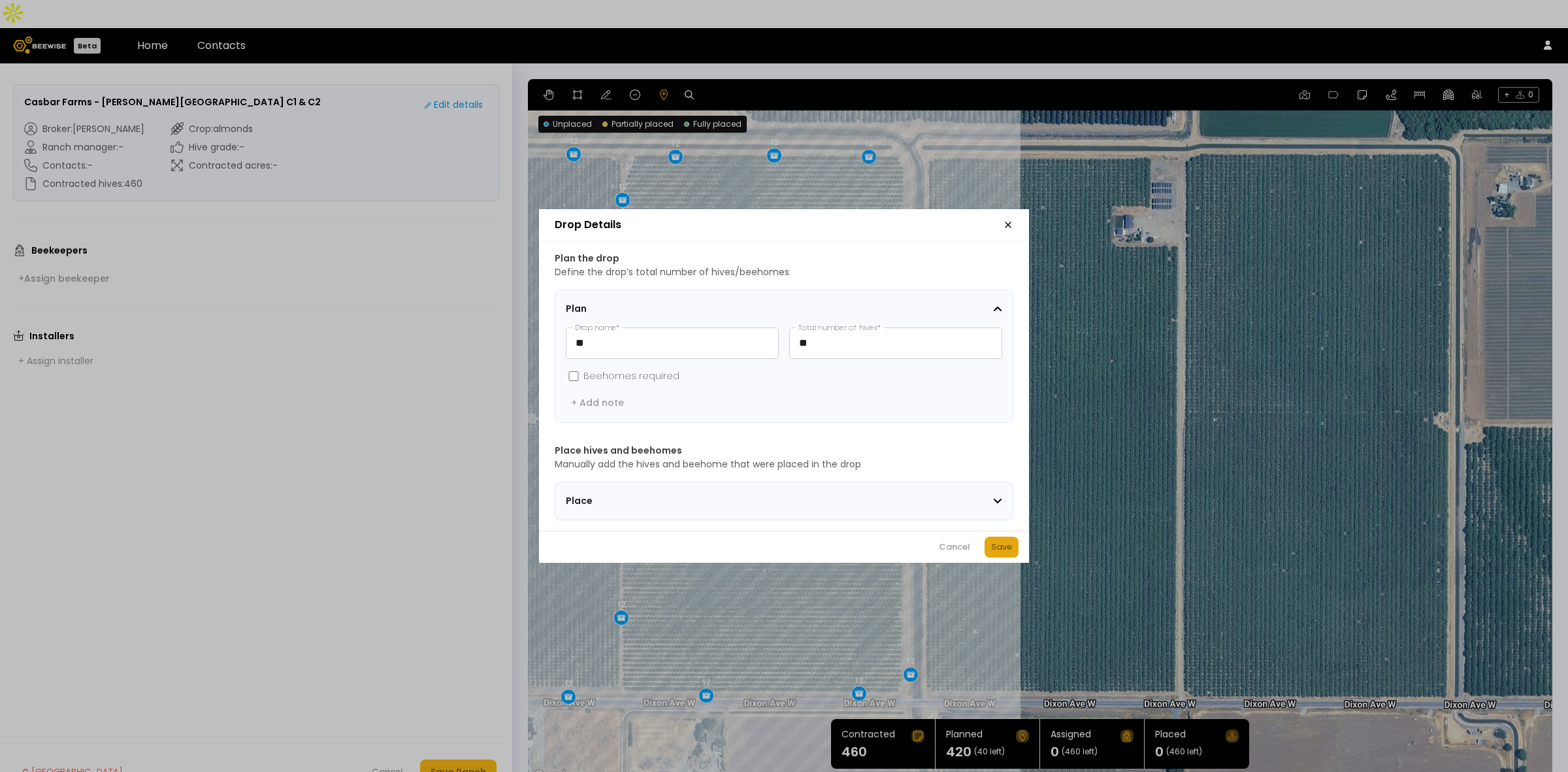
click at [1003, 553] on div "Save" at bounding box center [1001, 547] width 21 height 13
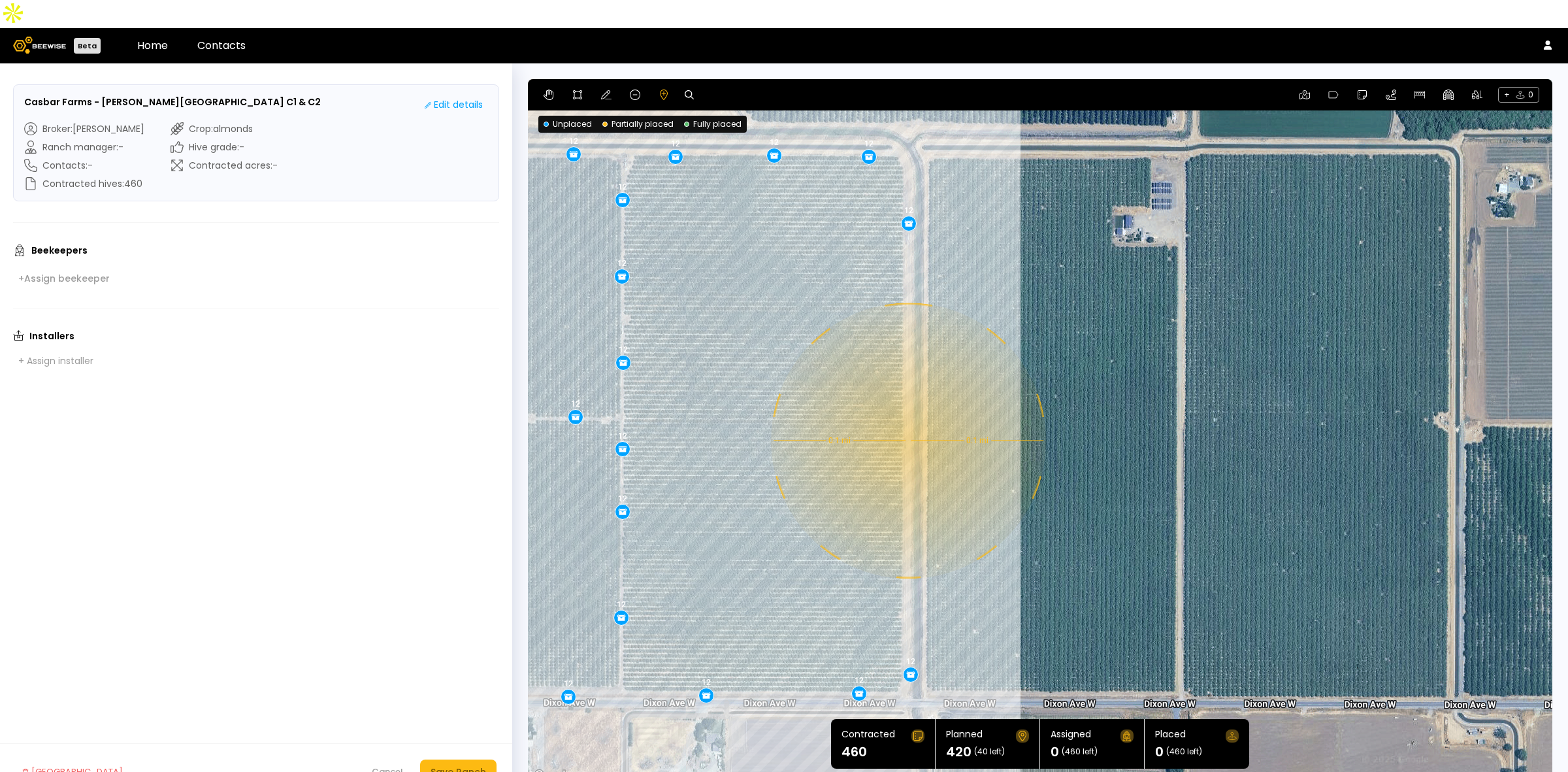
click at [907, 413] on div "0.1 mi 0.1 mi 12 12 12 12 12 12 12 12 12 12 12 12 12 12 12 12 12 12 12 12 12 12…" at bounding box center [1040, 431] width 1025 height 706
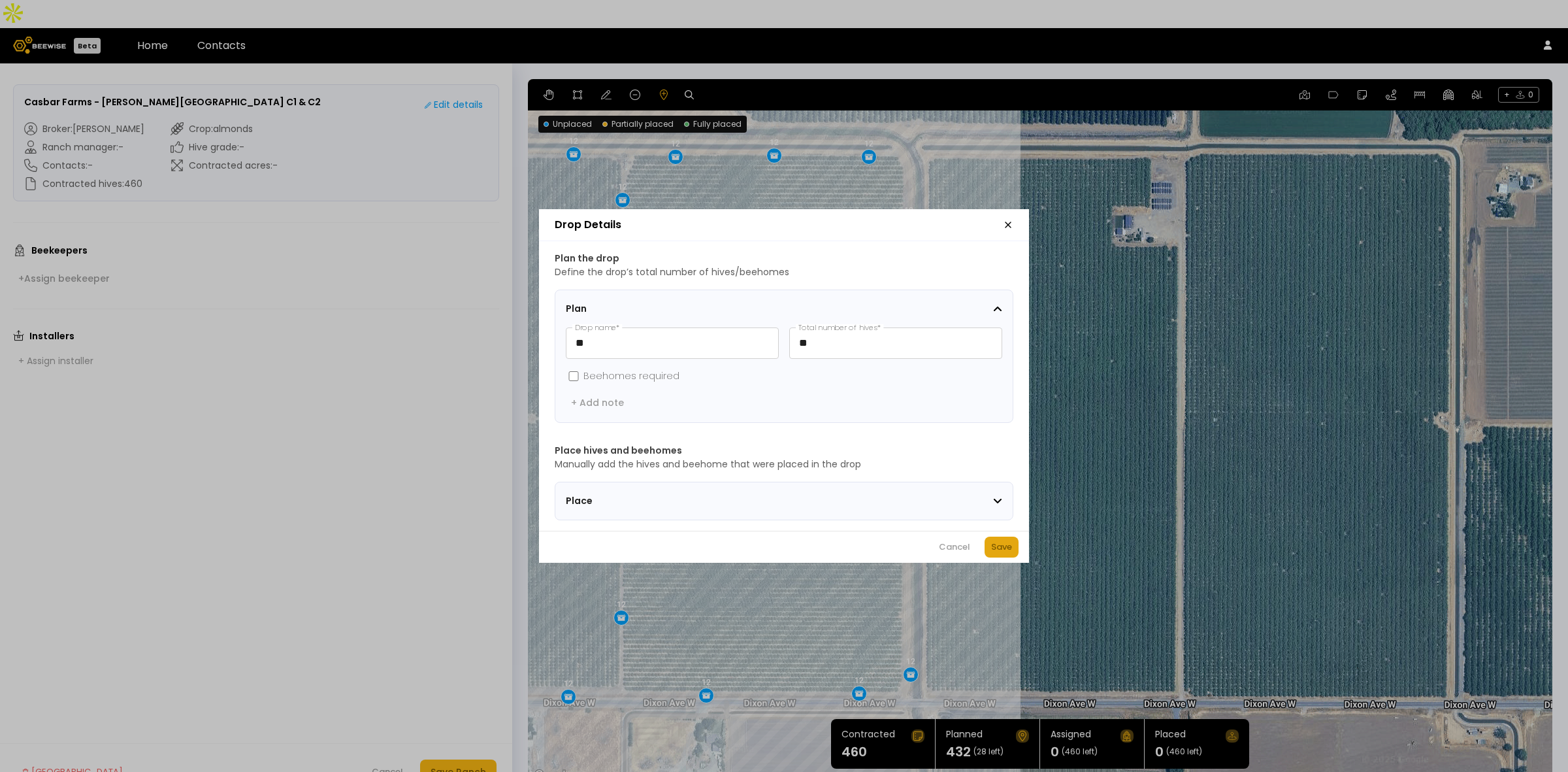
click at [1008, 553] on div "Save" at bounding box center [1001, 547] width 21 height 13
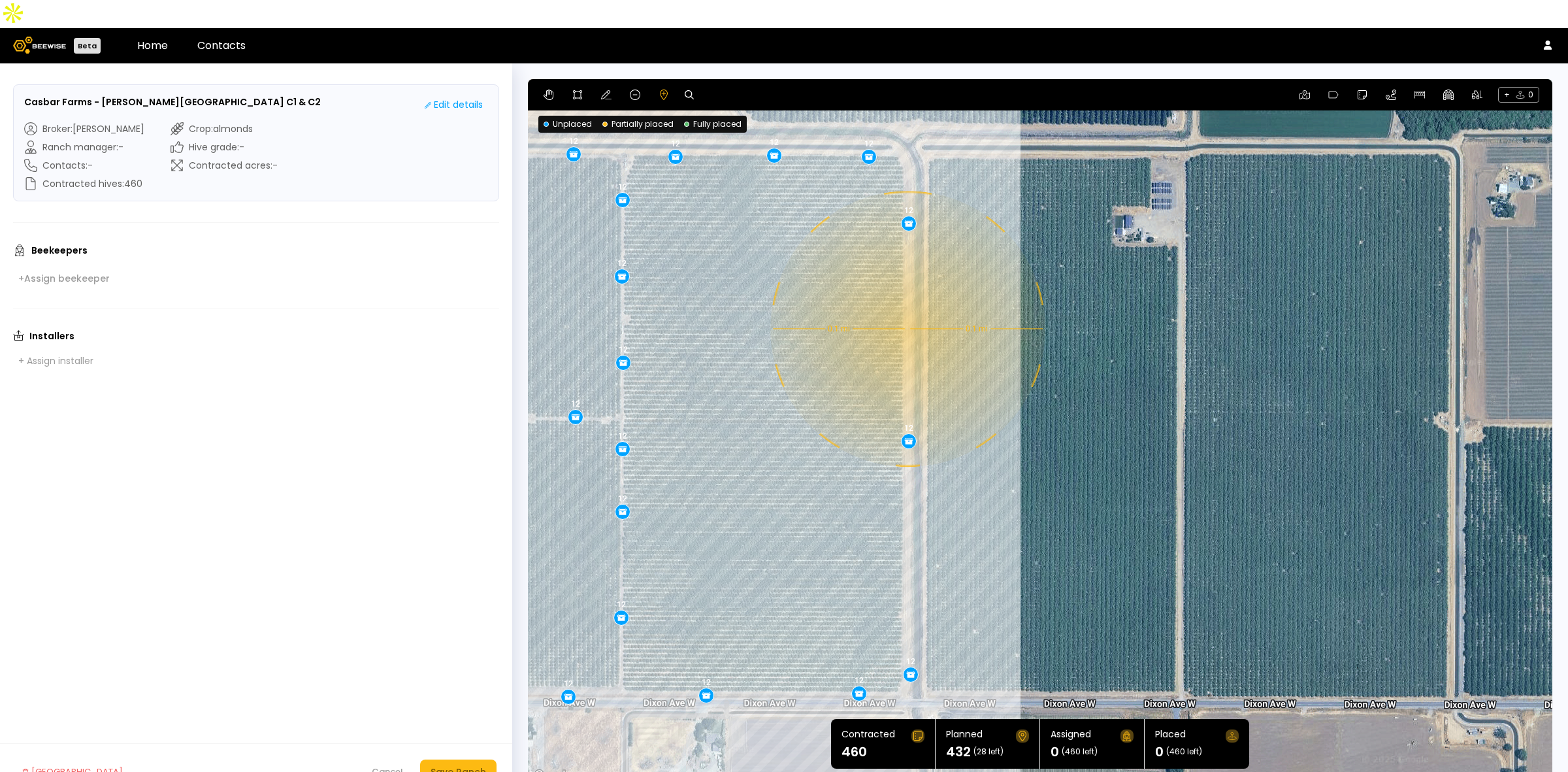
click at [906, 300] on div "0.1 mi 0.1 mi 12 12 12 12 12 12 12 12 12 12 12 12 12 12 12 12 12 12 12 12 12 12…" at bounding box center [1040, 431] width 1025 height 706
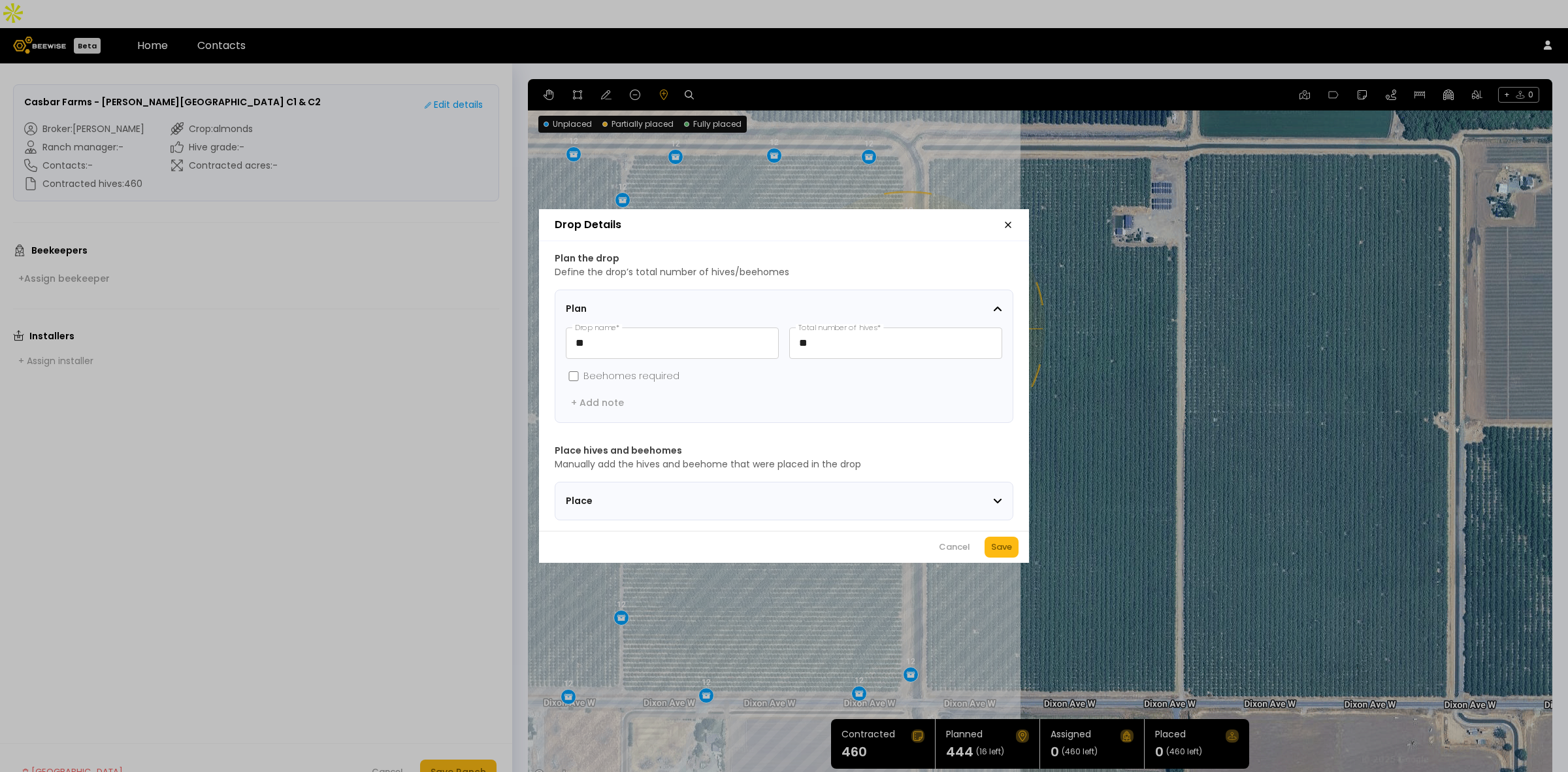
click at [1006, 550] on div "Save" at bounding box center [1001, 547] width 21 height 13
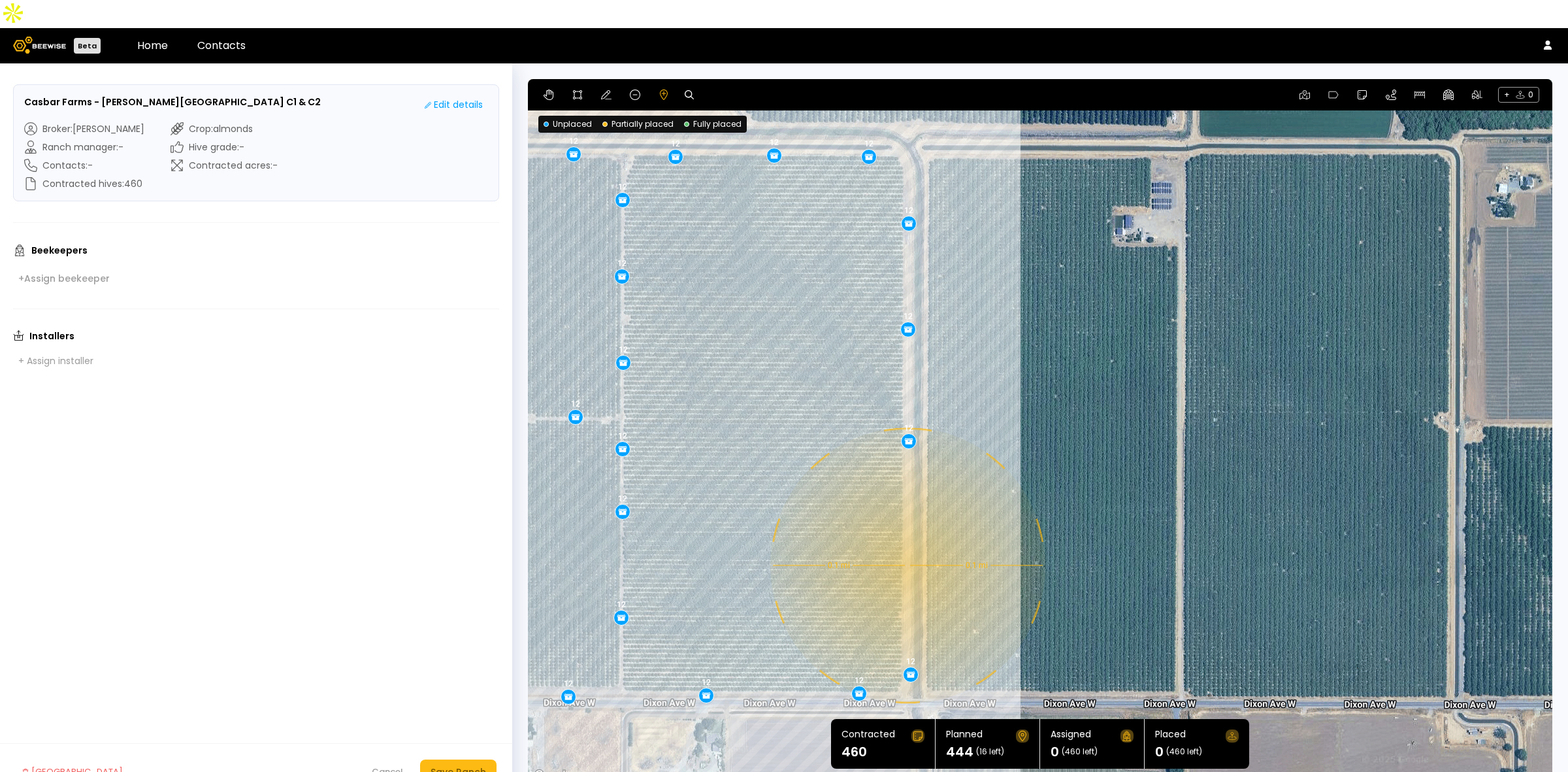
click at [906, 537] on div "0.1 mi 0.1 mi 12 12 12 12 12 12 12 12 12 12 12 12 12 12 12 12 12 12 12 12 12 12…" at bounding box center [1040, 431] width 1025 height 706
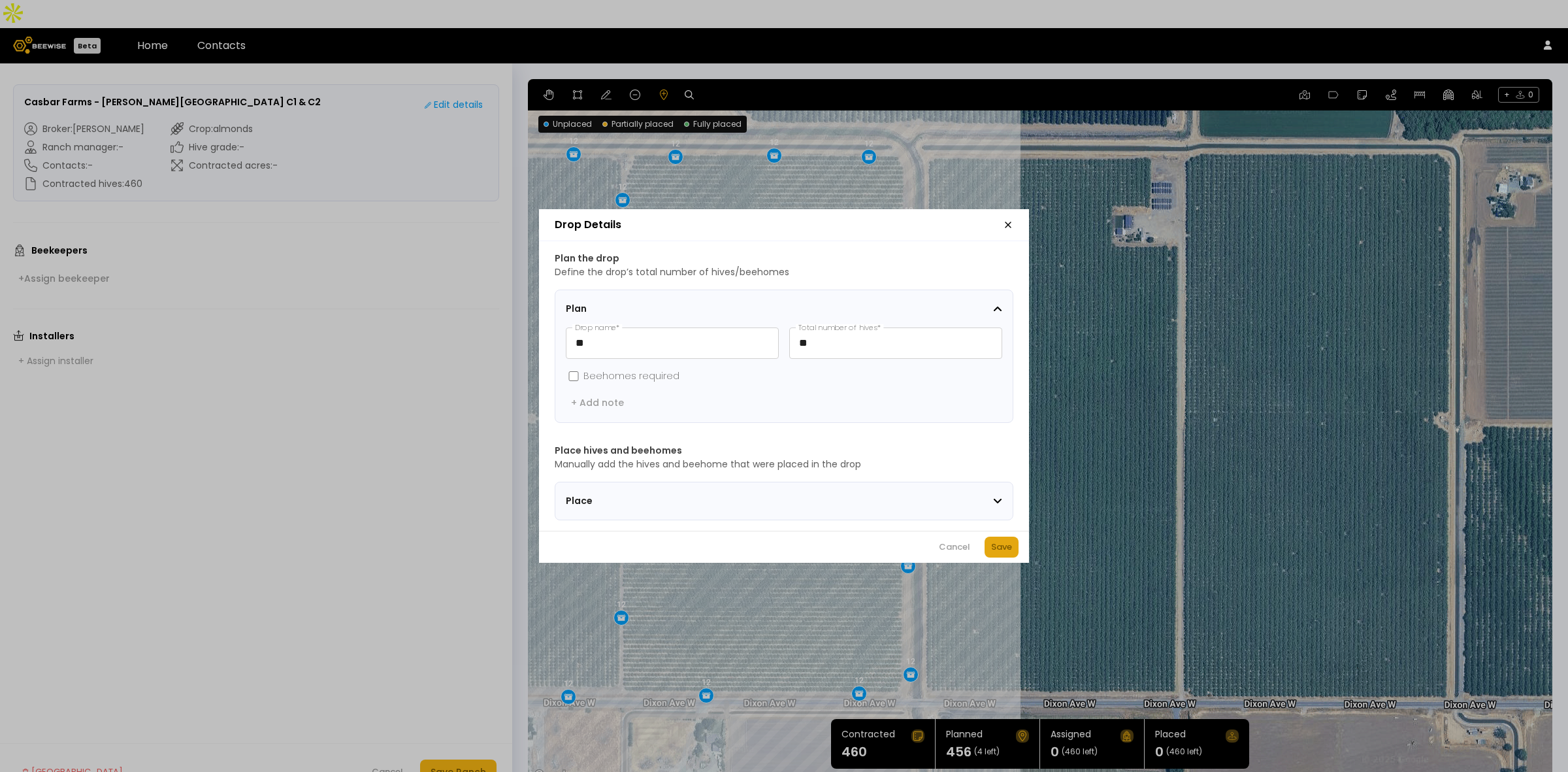
click at [1007, 553] on div "Save" at bounding box center [1001, 547] width 21 height 13
click at [815, 336] on input "**" at bounding box center [896, 342] width 212 height 30
type input "**"
click at [1007, 551] on div "Save" at bounding box center [1001, 547] width 21 height 13
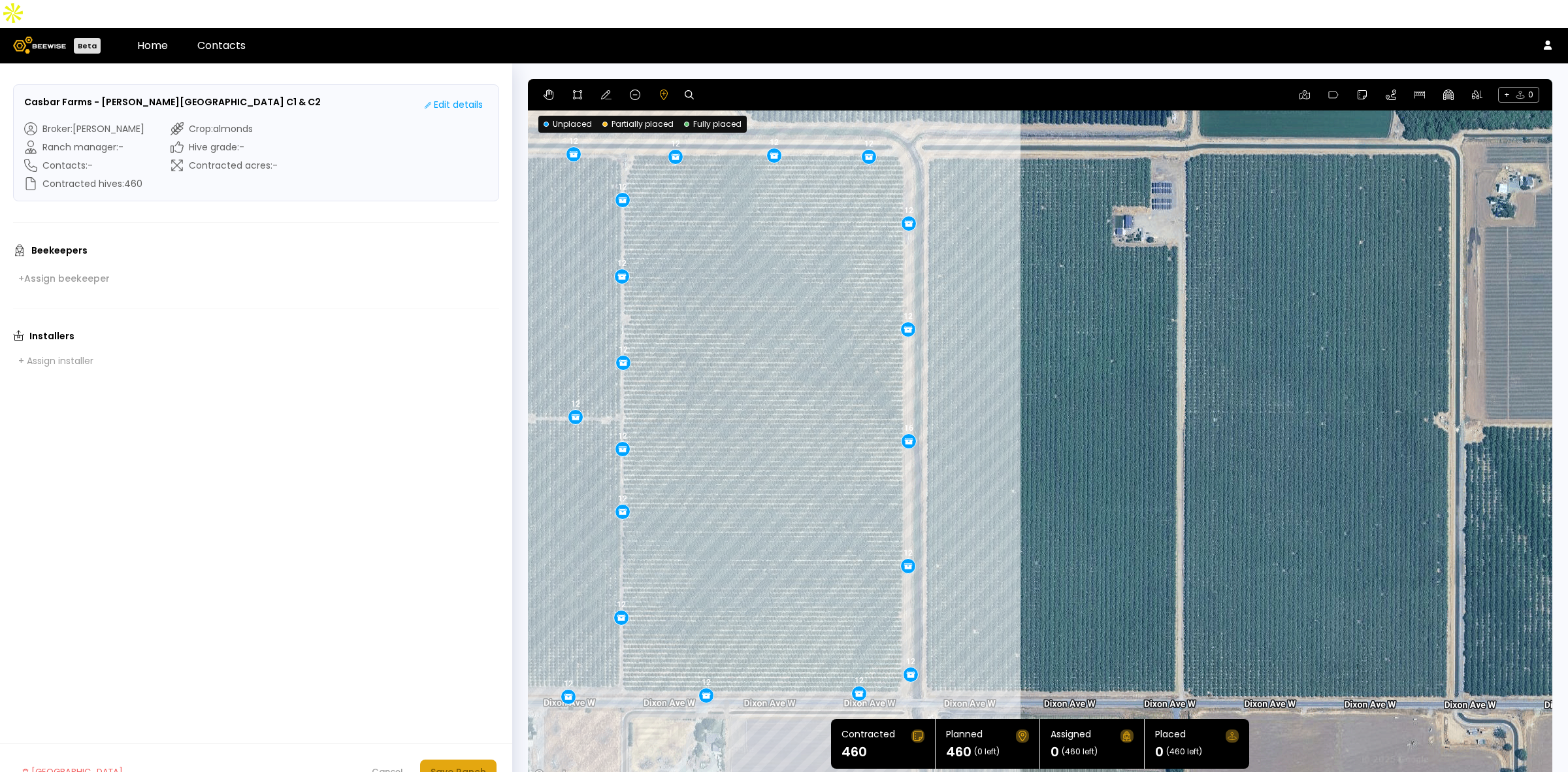
click at [469, 764] on div "Save Ranch" at bounding box center [458, 771] width 56 height 15
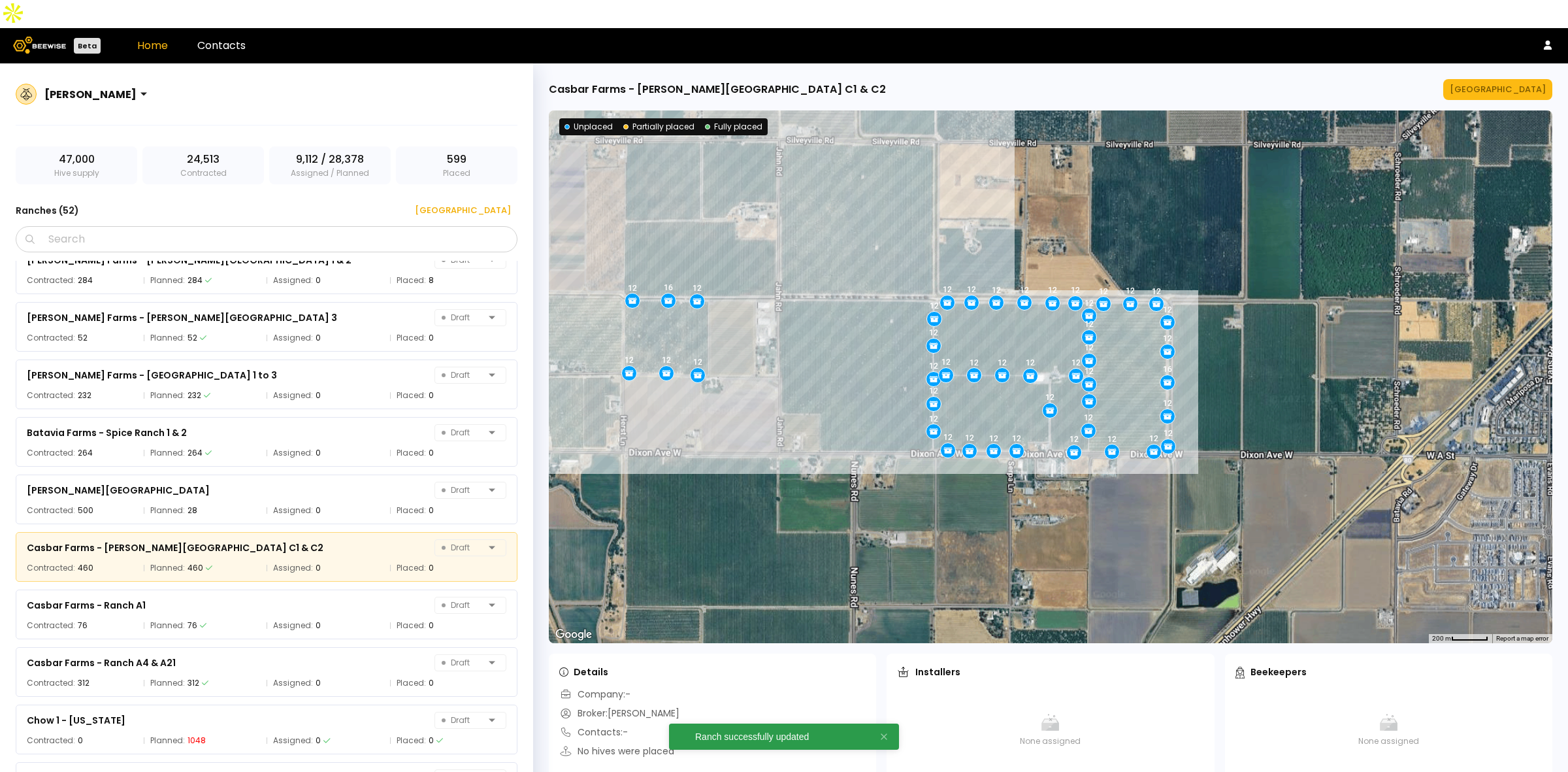
scroll to position [680, 0]
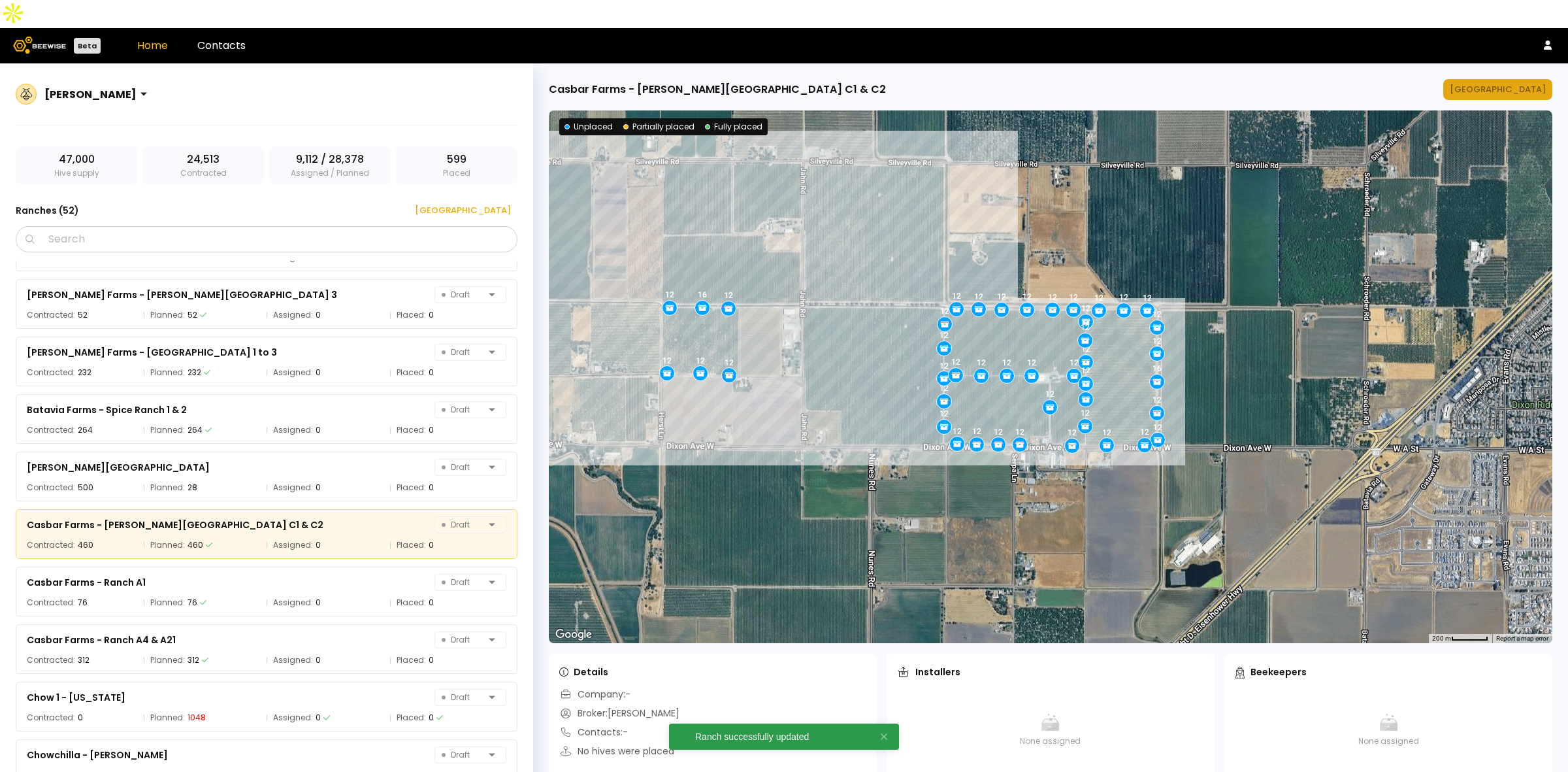
click at [1528, 83] on div "[GEOGRAPHIC_DATA]" at bounding box center [1498, 89] width 96 height 13
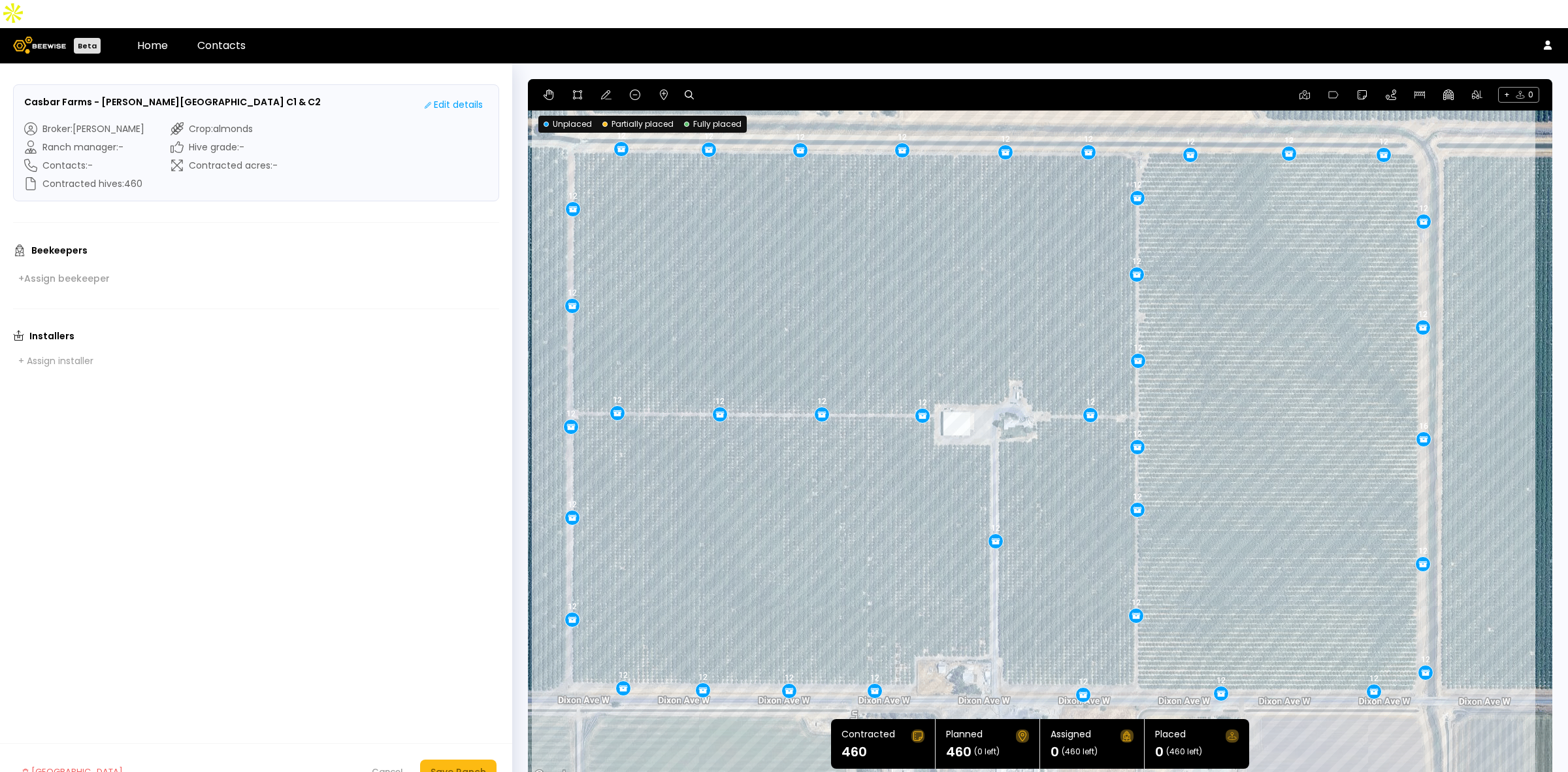
drag, startPoint x: 1503, startPoint y: 359, endPoint x: 1477, endPoint y: 341, distance: 31.6
click at [1477, 341] on div "12 12 12 12 12 12 12 12 12 12 12 12 12 12 12 12 12 12 12 12 12 12 12 12 12 12 1…" at bounding box center [1040, 431] width 1025 height 706
click at [381, 765] on div "Cancel" at bounding box center [387, 771] width 31 height 13
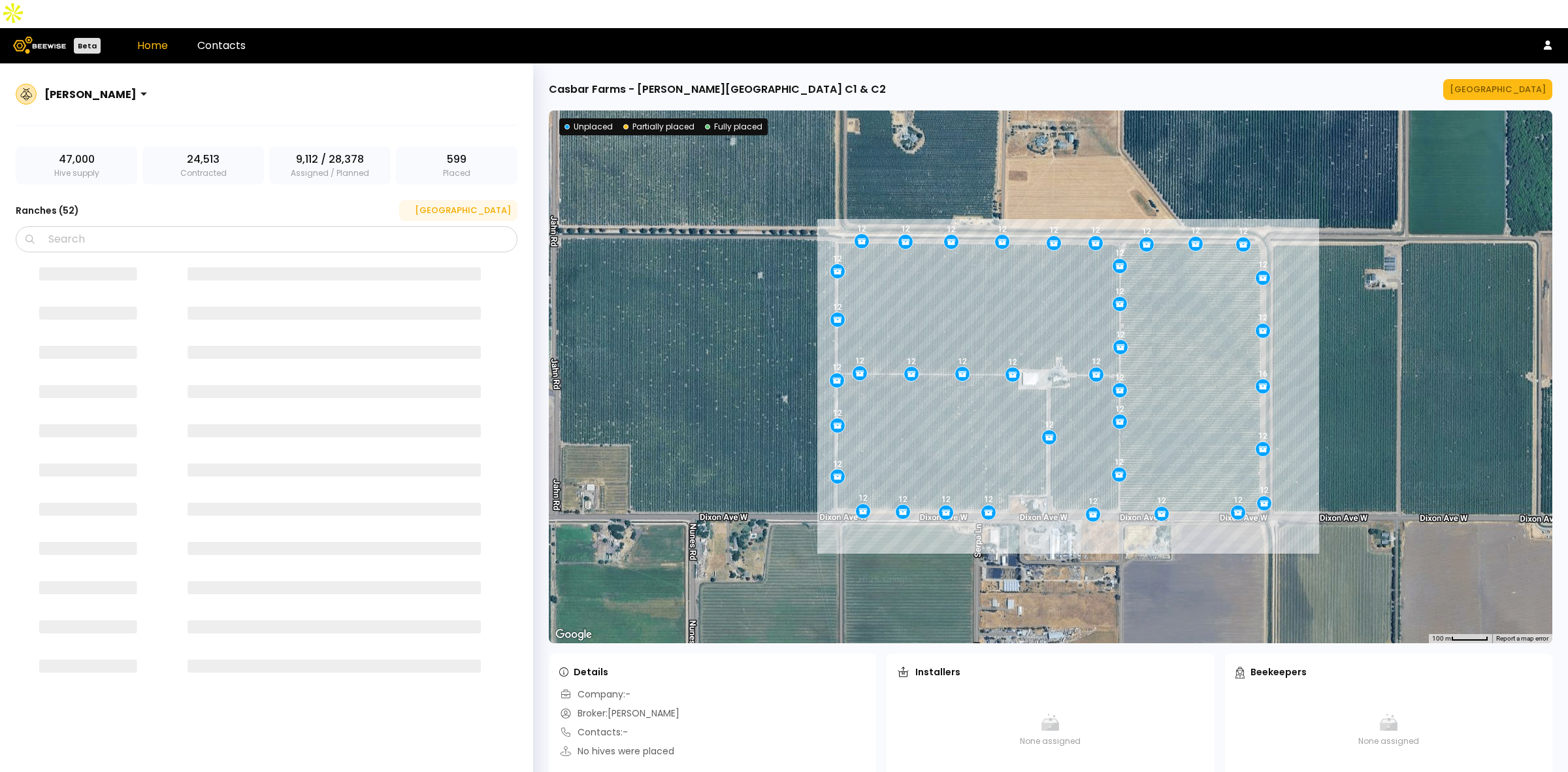
click at [489, 204] on div "[GEOGRAPHIC_DATA]" at bounding box center [458, 210] width 105 height 13
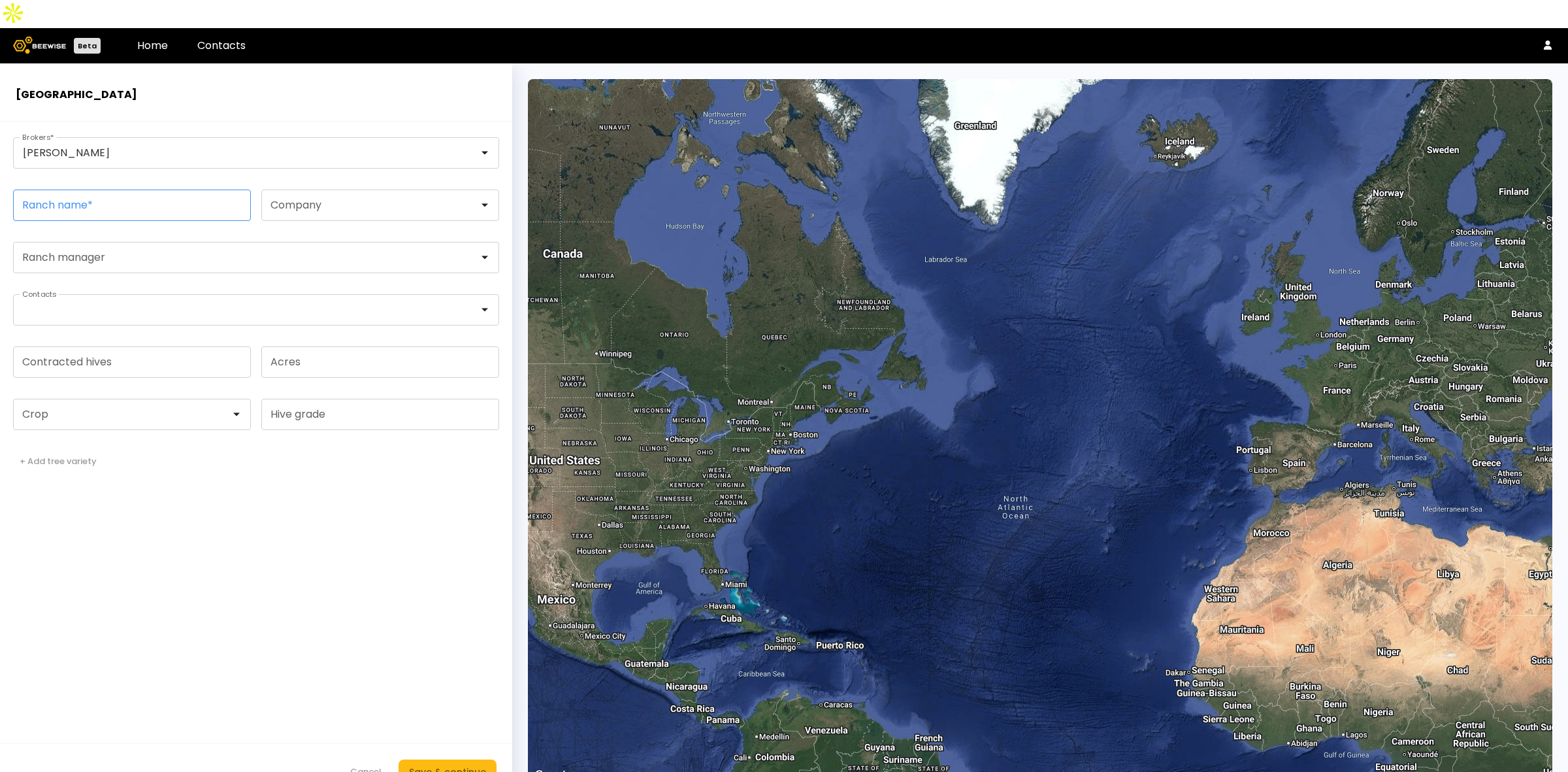
click at [123, 190] on input "Ranch name *" at bounding box center [132, 205] width 237 height 30
paste input "**********"
type input "**********"
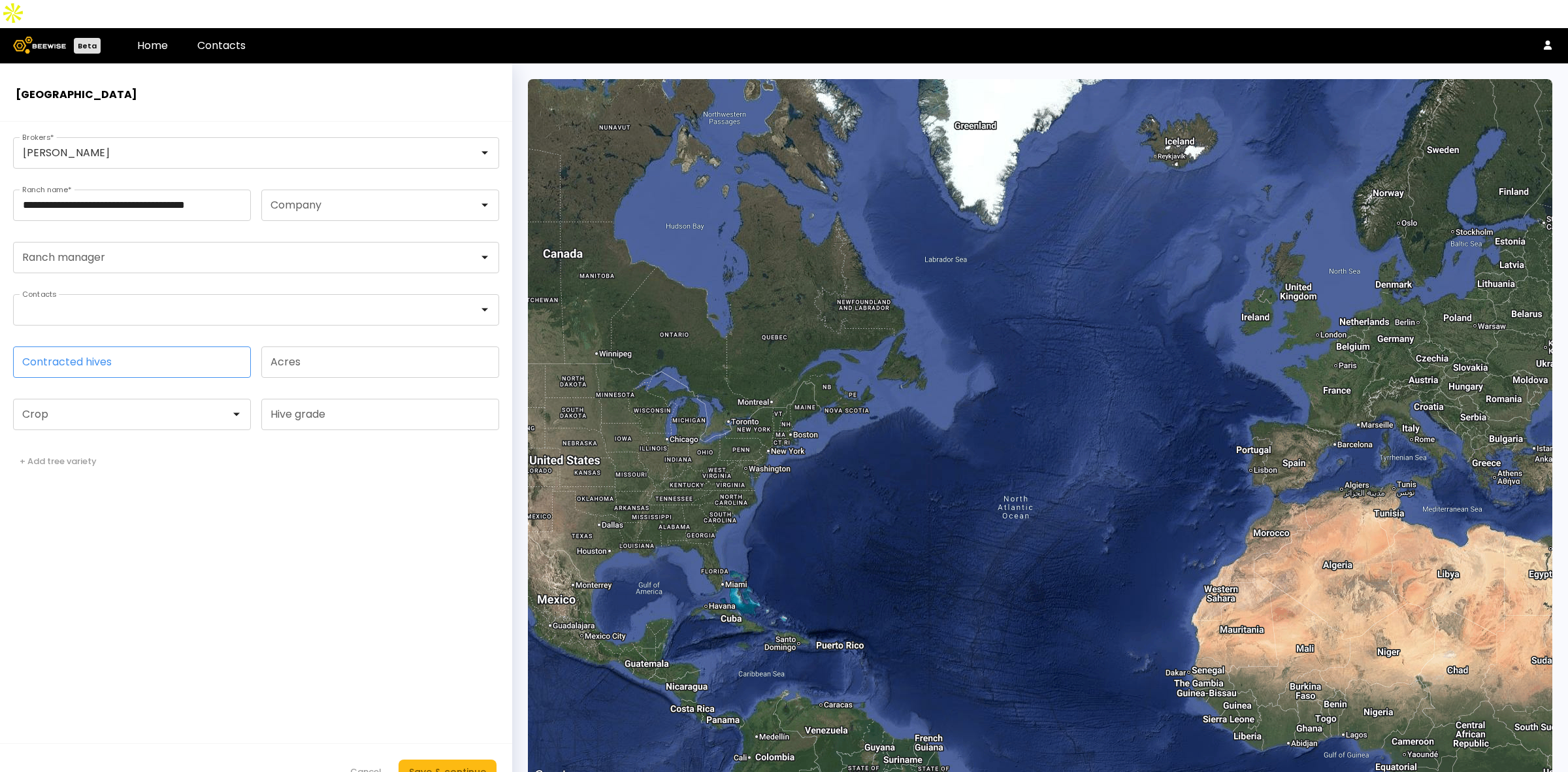
click at [86, 347] on input "Contracted hives" at bounding box center [132, 362] width 237 height 30
type input "***"
click at [86, 408] on div at bounding box center [127, 414] width 208 height 11
click at [76, 438] on div "Almonds" at bounding box center [131, 447] width 238 height 18
click at [182, 443] on div "Almonds" at bounding box center [131, 447] width 222 height 8
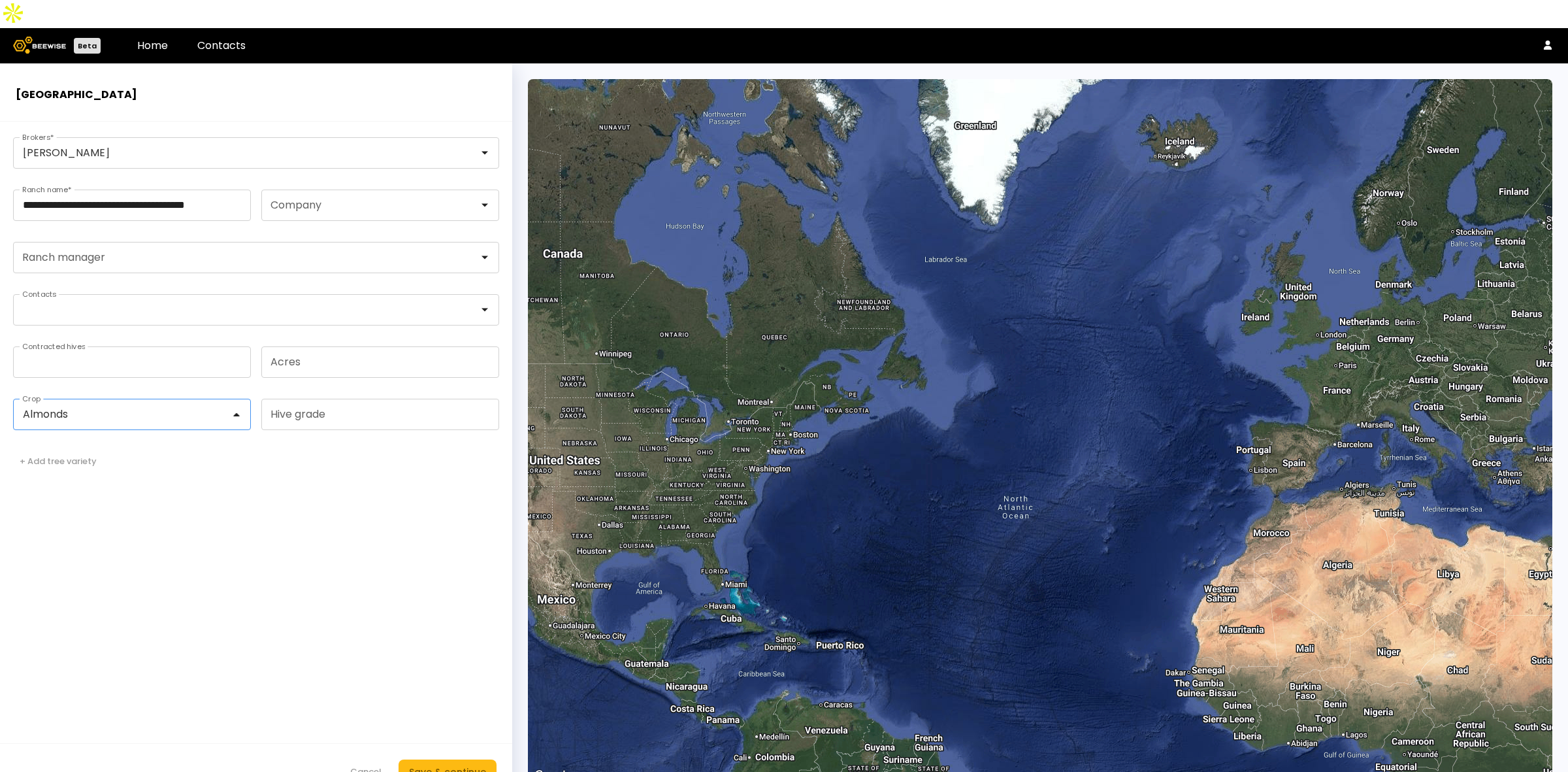
click at [418, 536] on form "**********" at bounding box center [256, 461] width 512 height 679
click at [436, 764] on div "Save & continue" at bounding box center [447, 771] width 77 height 15
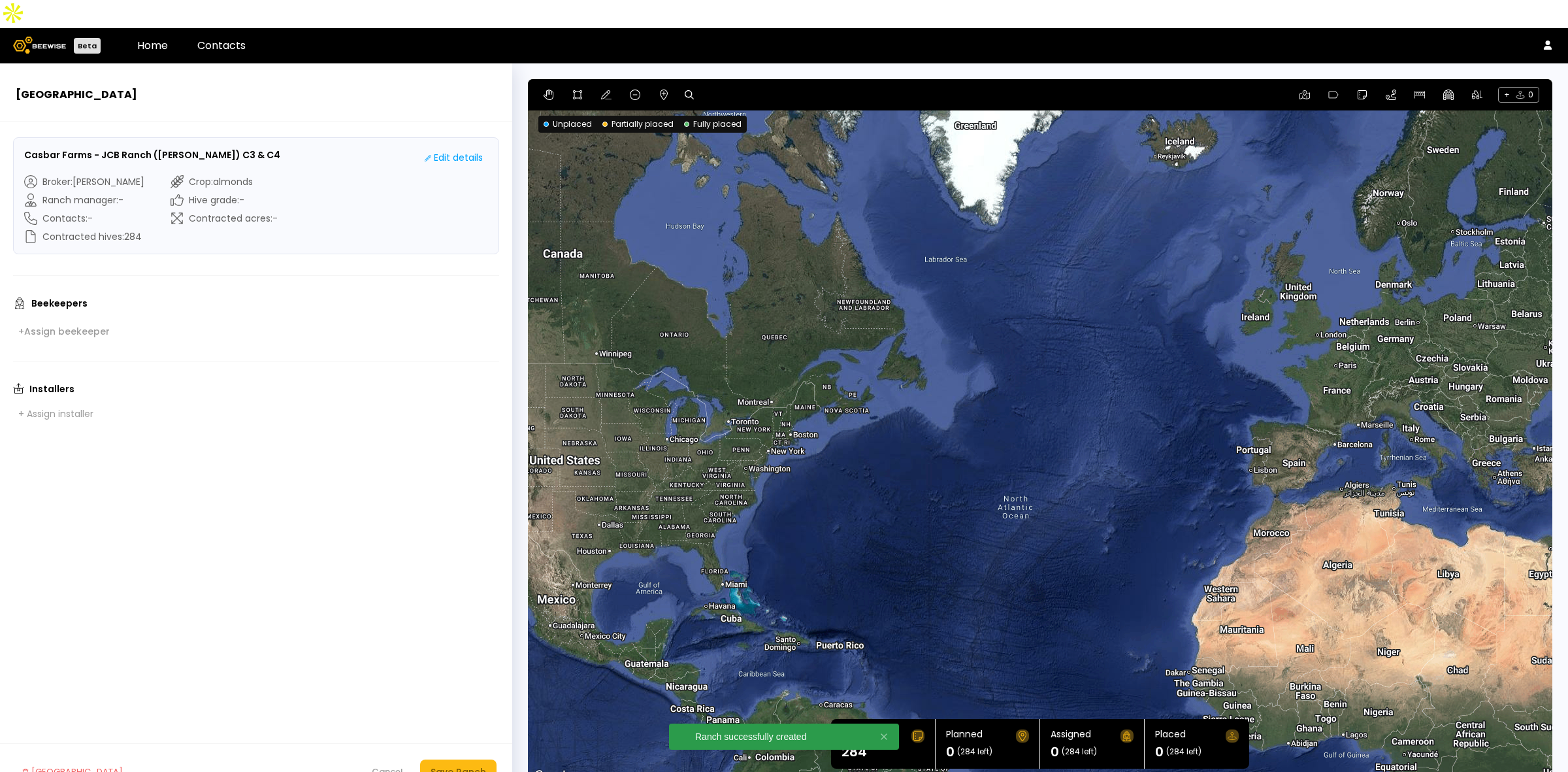
click at [685, 90] on icon at bounding box center [689, 95] width 9 height 9
click at [716, 87] on input at bounding box center [740, 95] width 81 height 16
paste input "**********"
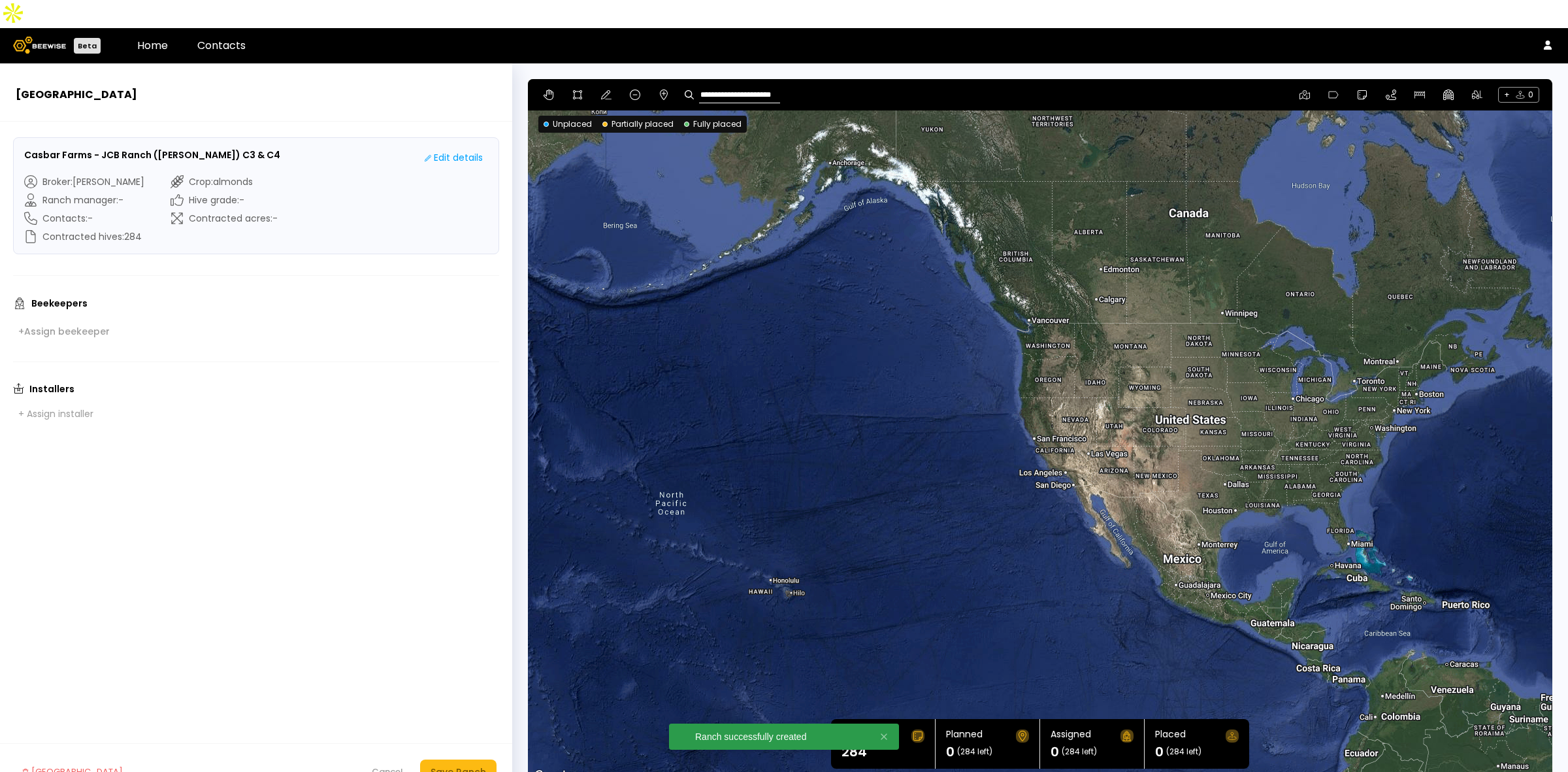
type input "**********"
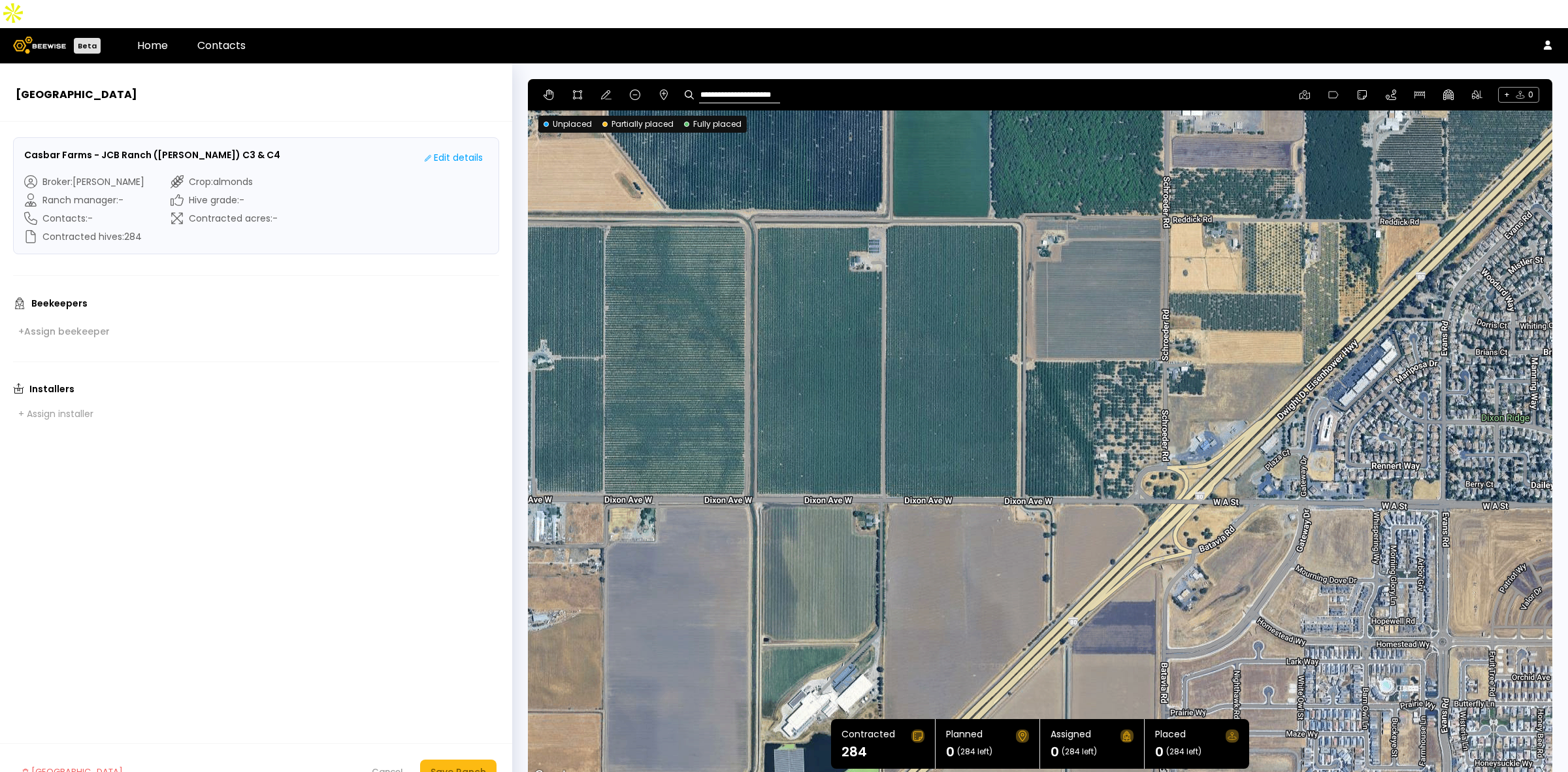
drag, startPoint x: 1112, startPoint y: 296, endPoint x: 1096, endPoint y: 360, distance: 66.0
click at [1096, 360] on div at bounding box center [1040, 431] width 1025 height 706
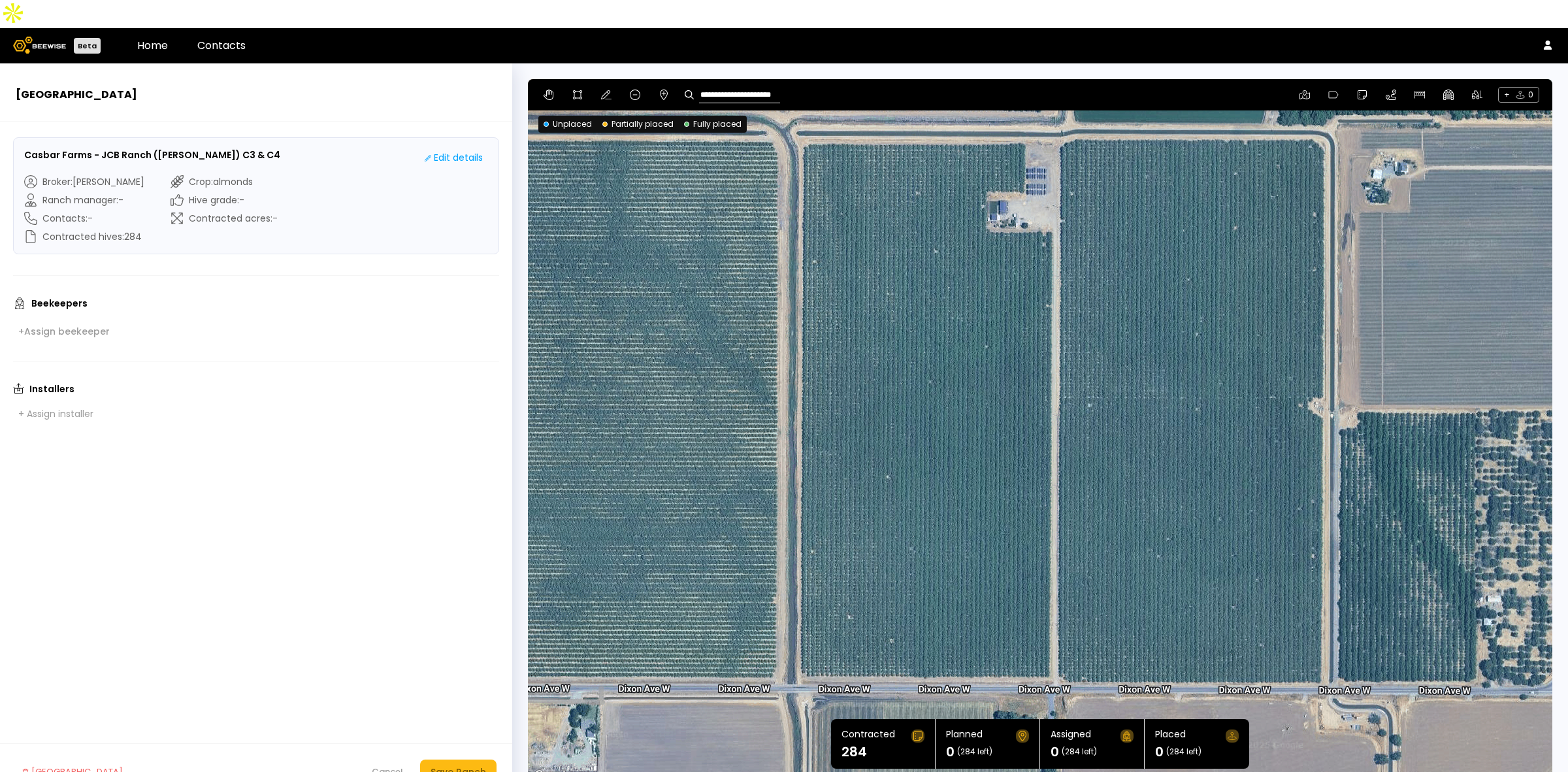
drag, startPoint x: 1330, startPoint y: 448, endPoint x: 1309, endPoint y: 433, distance: 25.8
click at [1309, 433] on div at bounding box center [1040, 431] width 1025 height 706
click at [579, 89] on icon at bounding box center [578, 95] width 11 height 11
click at [799, 112] on div at bounding box center [1040, 431] width 1023 height 706
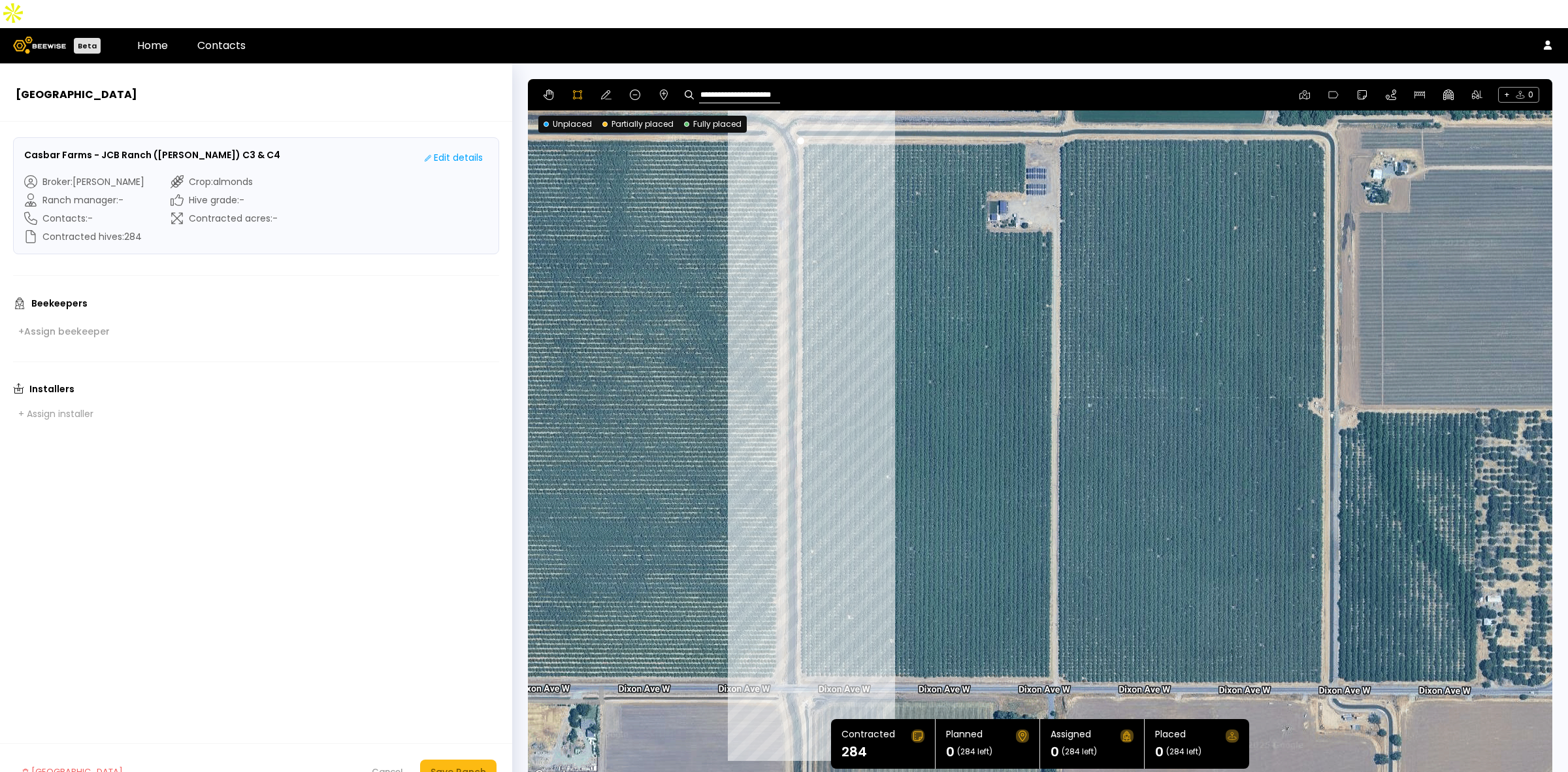
click at [799, 647] on div at bounding box center [1040, 431] width 1023 height 706
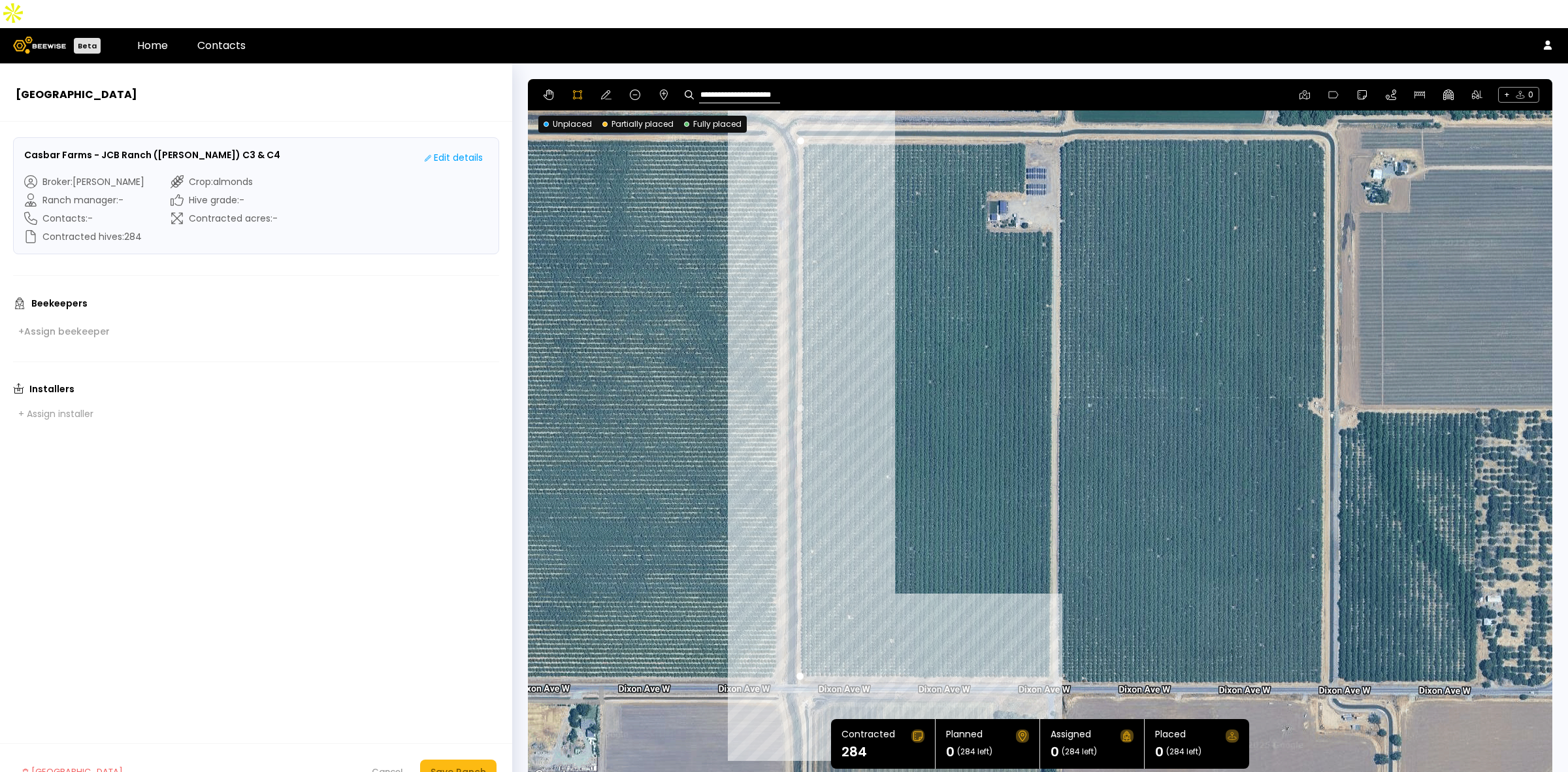
click at [1049, 649] on div at bounding box center [1040, 431] width 1023 height 706
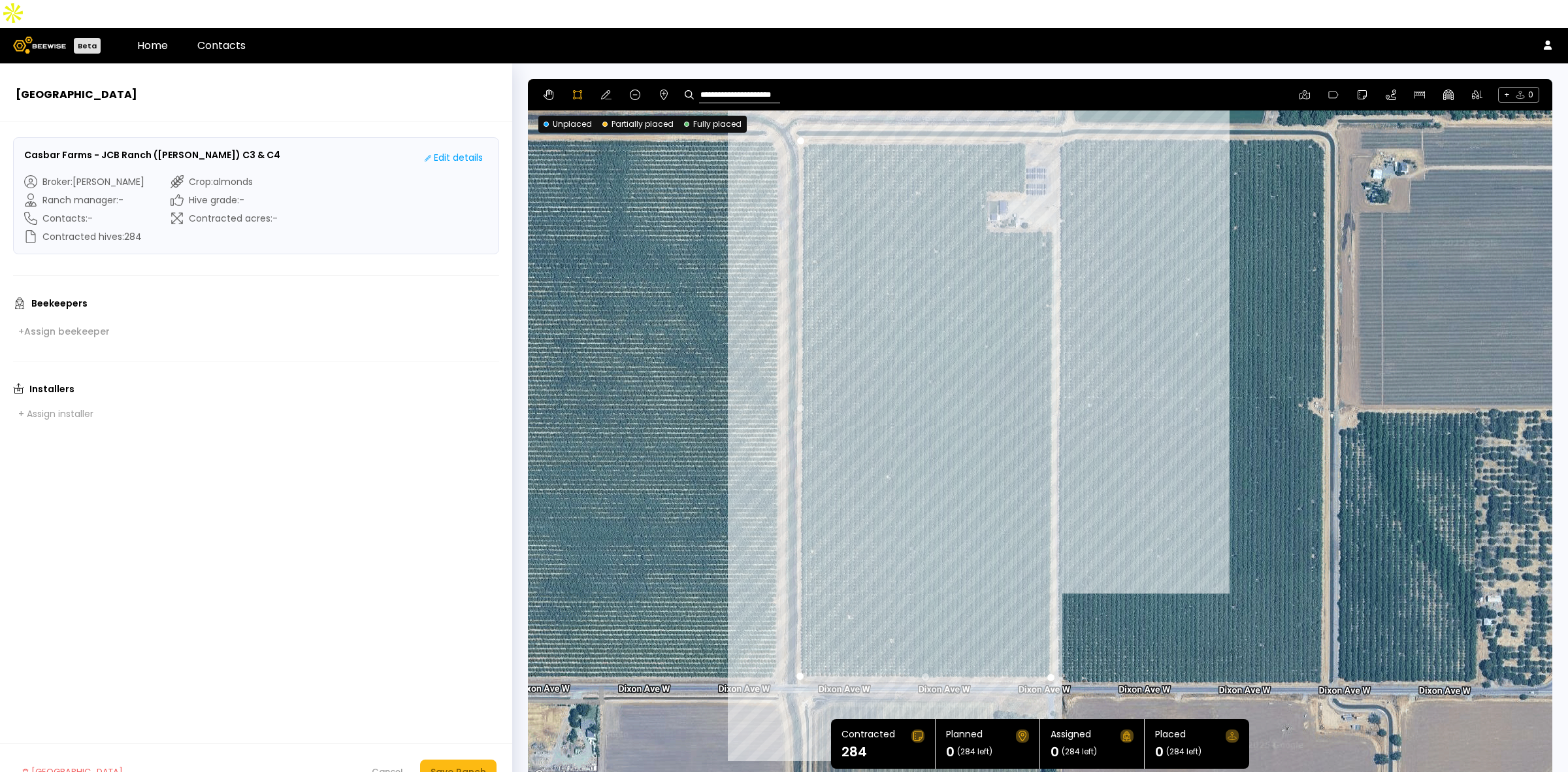
click at [1052, 200] on div at bounding box center [1040, 431] width 1023 height 706
click at [989, 200] on div at bounding box center [1040, 431] width 1023 height 706
click at [987, 164] on div at bounding box center [1040, 431] width 1023 height 706
click at [1025, 164] on div at bounding box center [1040, 431] width 1023 height 706
click at [1026, 115] on div at bounding box center [1040, 431] width 1023 height 706
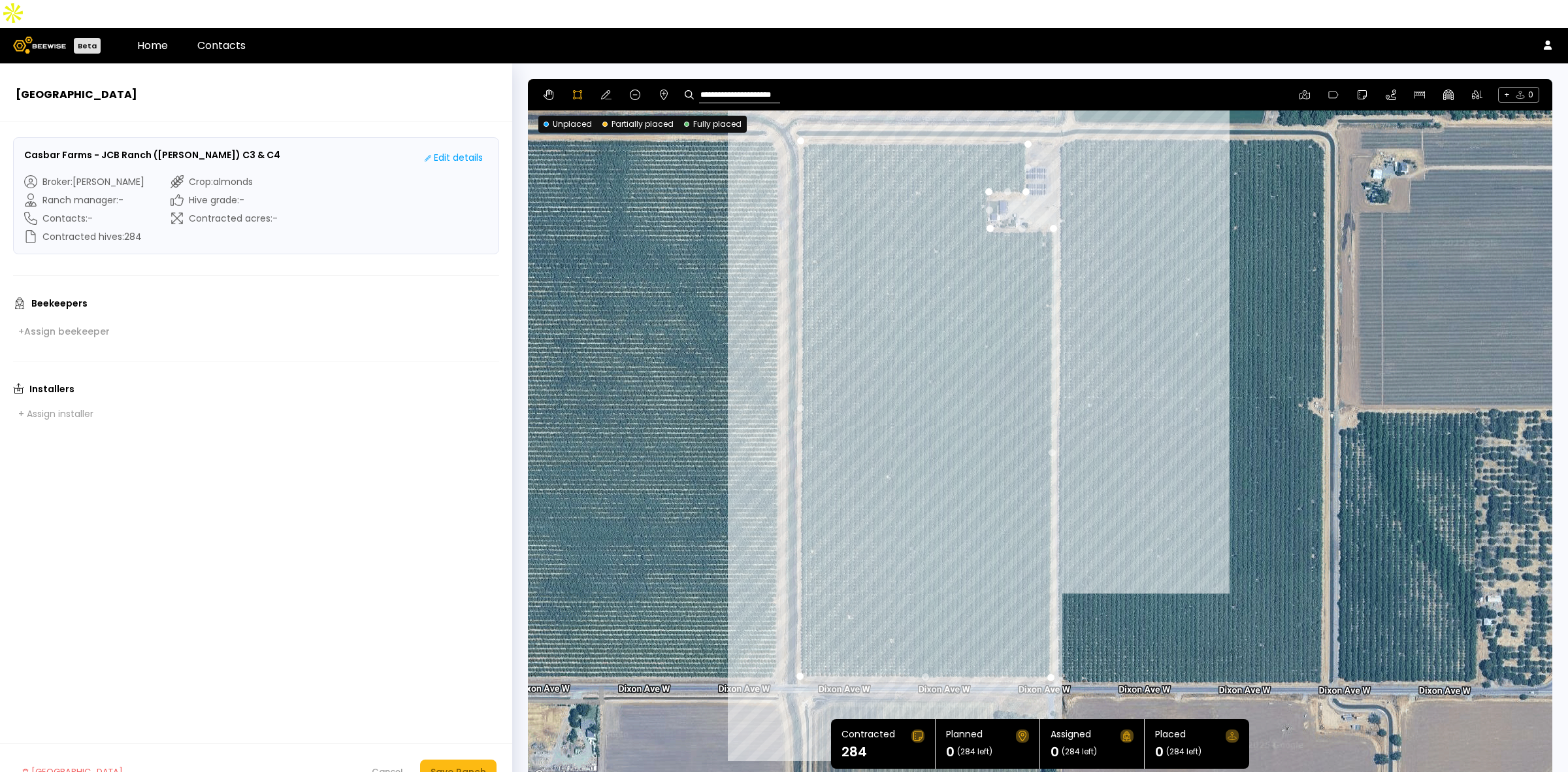
click at [798, 112] on div at bounding box center [1040, 431] width 1023 height 706
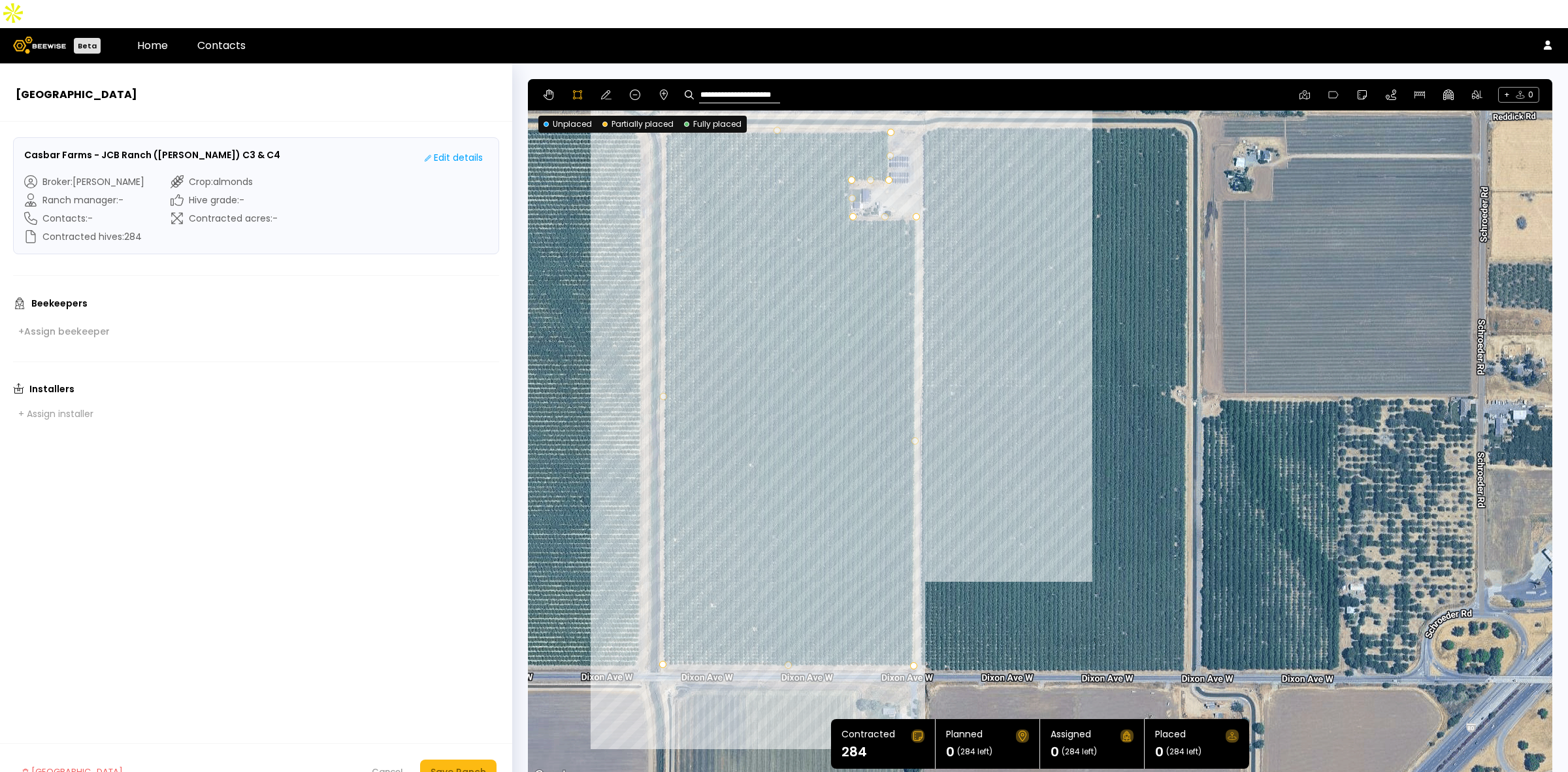
drag, startPoint x: 1239, startPoint y: 439, endPoint x: 1095, endPoint y: 427, distance: 144.5
click at [1095, 427] on div at bounding box center [1040, 431] width 1023 height 706
click at [922, 105] on div at bounding box center [1040, 431] width 1023 height 706
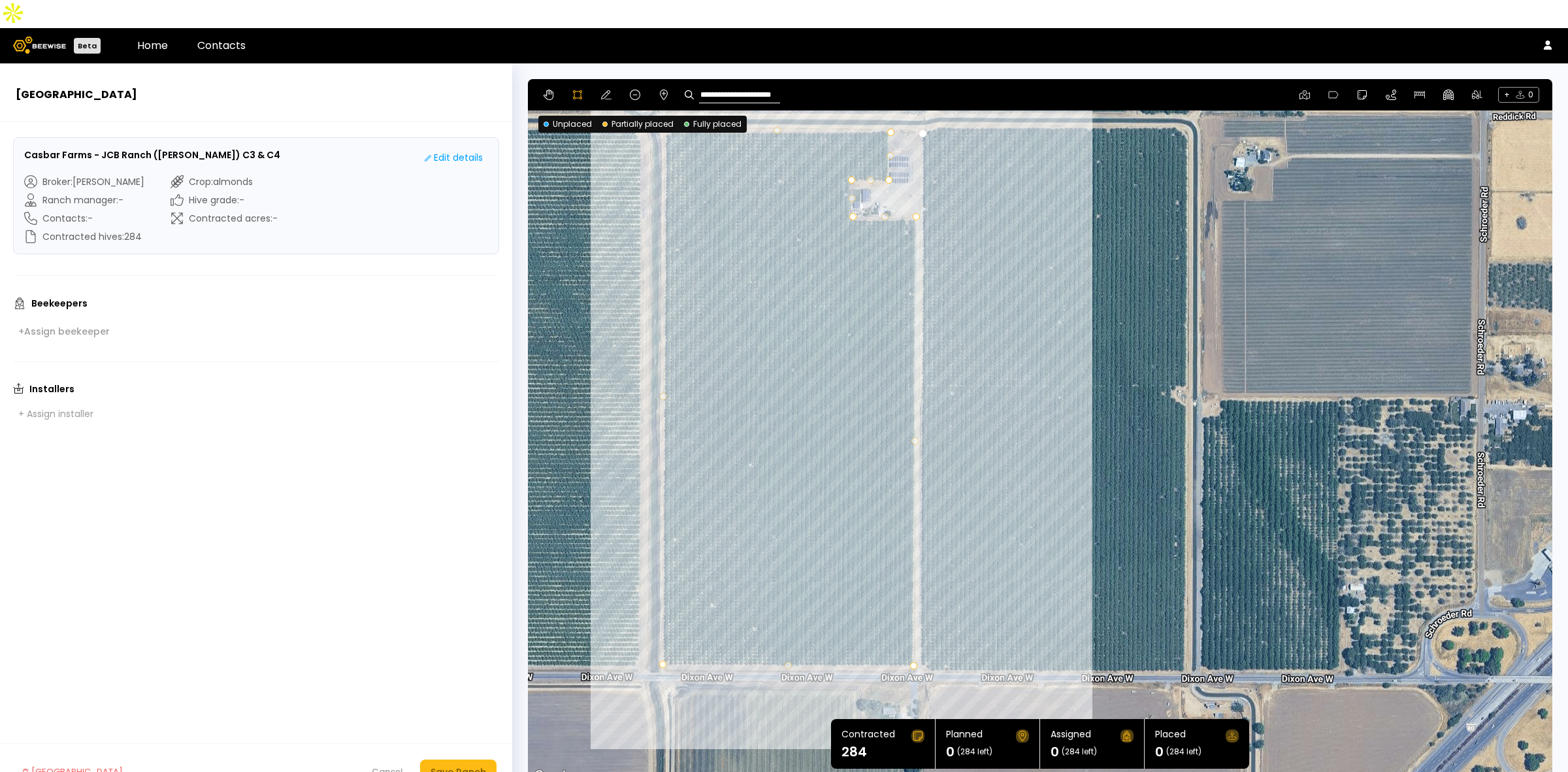
click at [920, 641] on div at bounding box center [1040, 431] width 1023 height 706
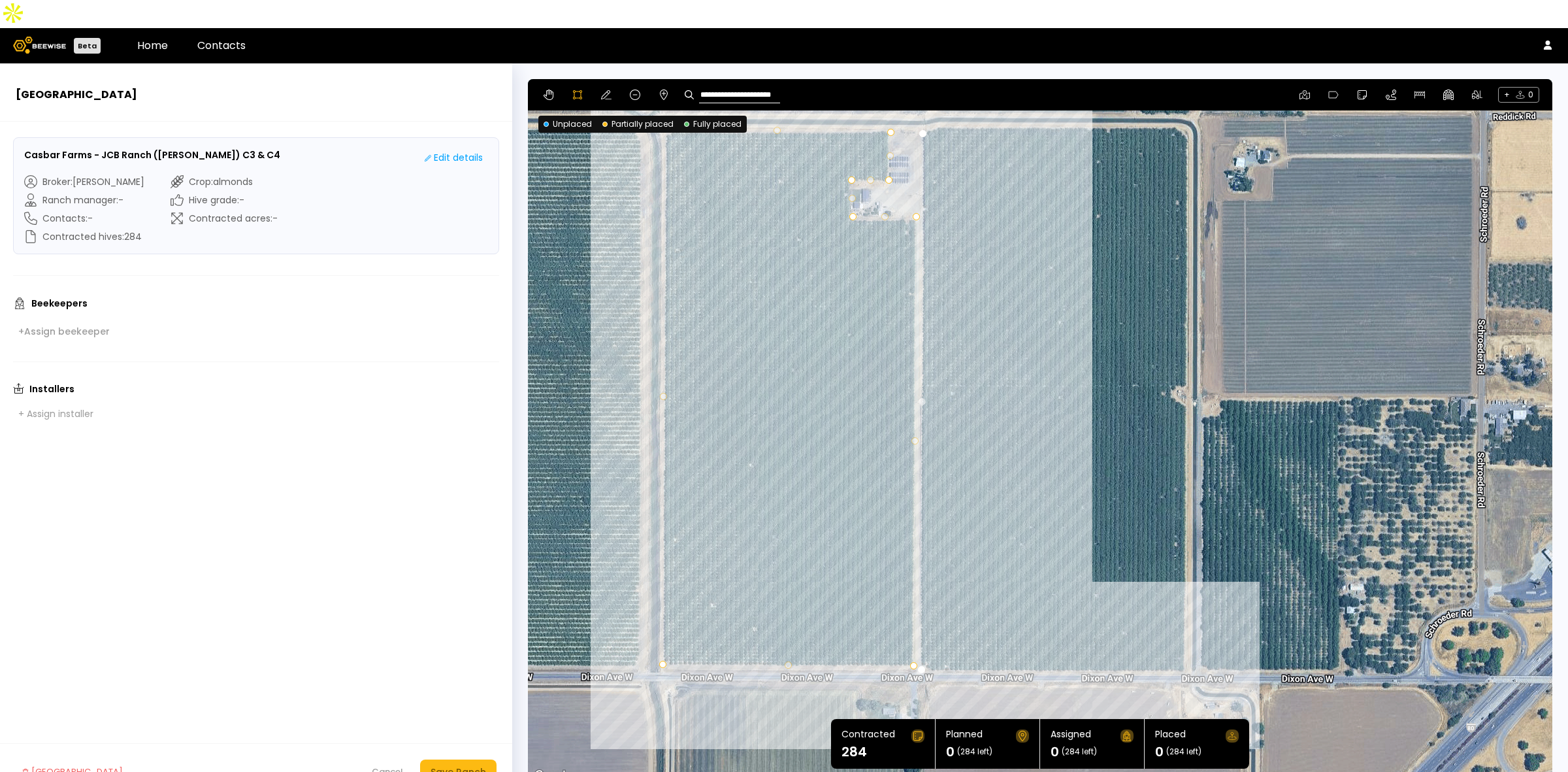
click at [1186, 642] on div at bounding box center [1040, 431] width 1023 height 706
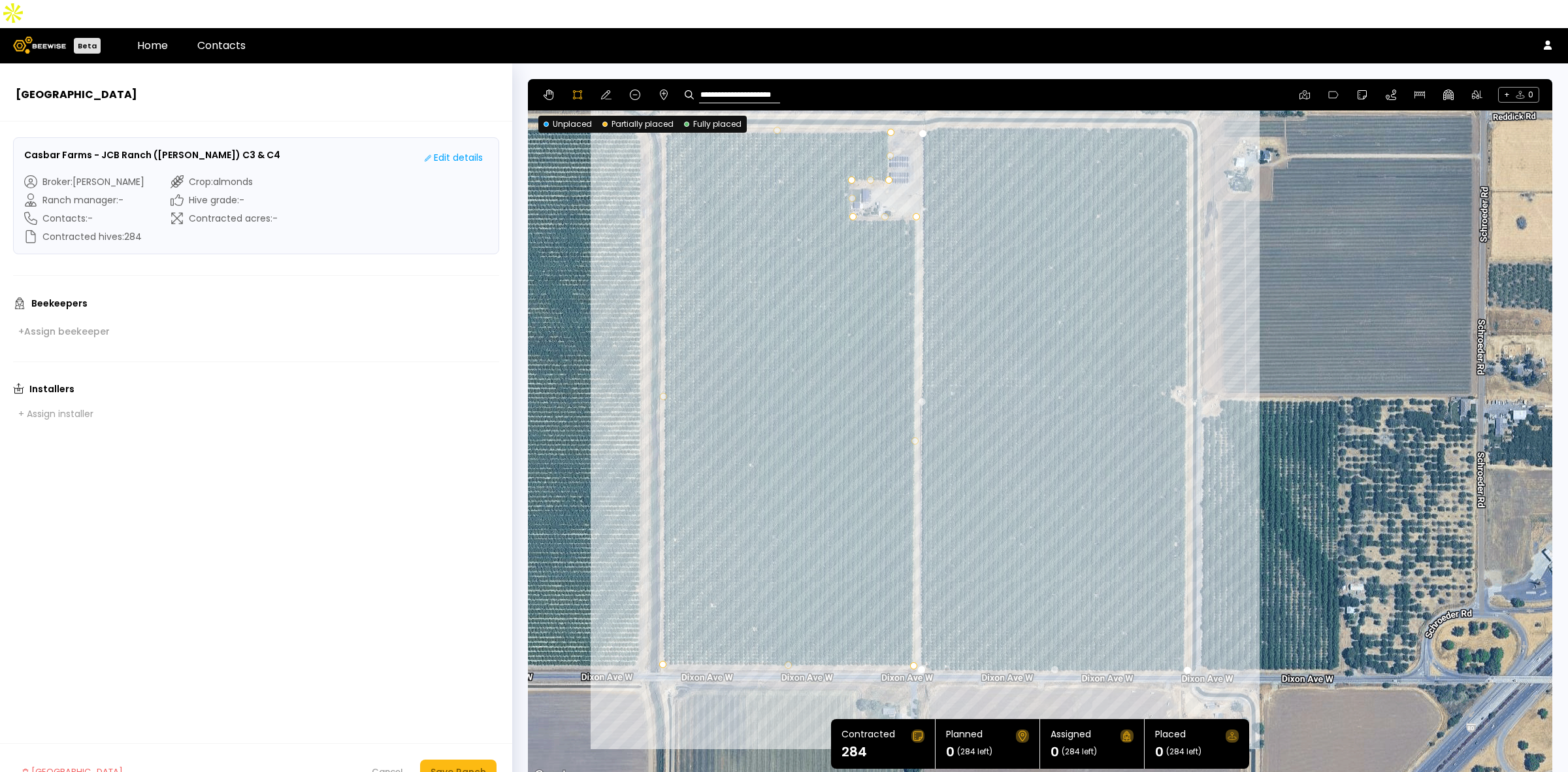
click at [1187, 106] on div at bounding box center [1040, 431] width 1023 height 706
click at [1177, 99] on div at bounding box center [1040, 431] width 1023 height 706
click at [939, 99] on div at bounding box center [1040, 431] width 1023 height 706
click at [925, 102] on div at bounding box center [1040, 431] width 1023 height 706
click at [458, 764] on div "Save Ranch" at bounding box center [458, 771] width 56 height 15
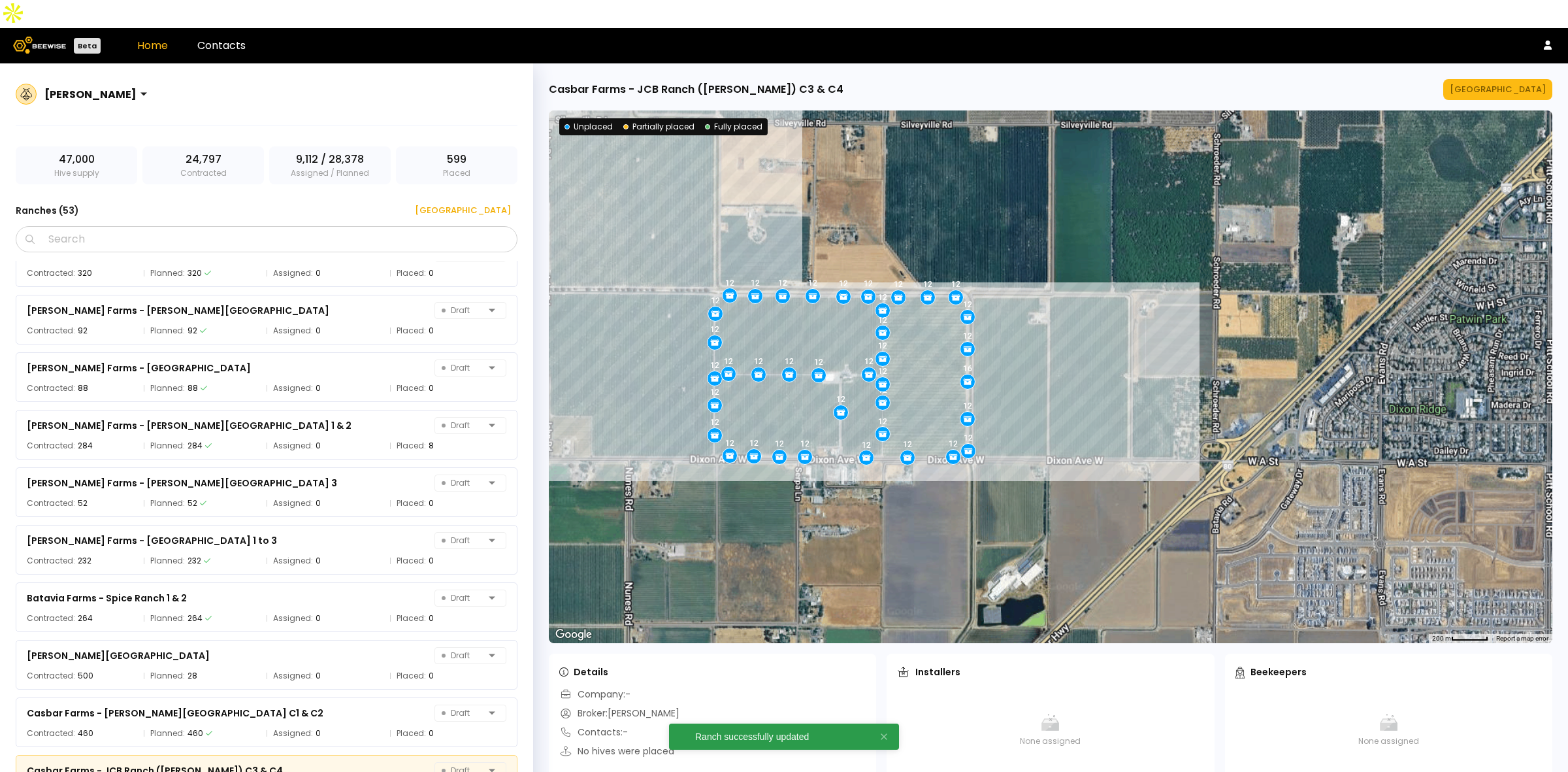
scroll to position [738, 0]
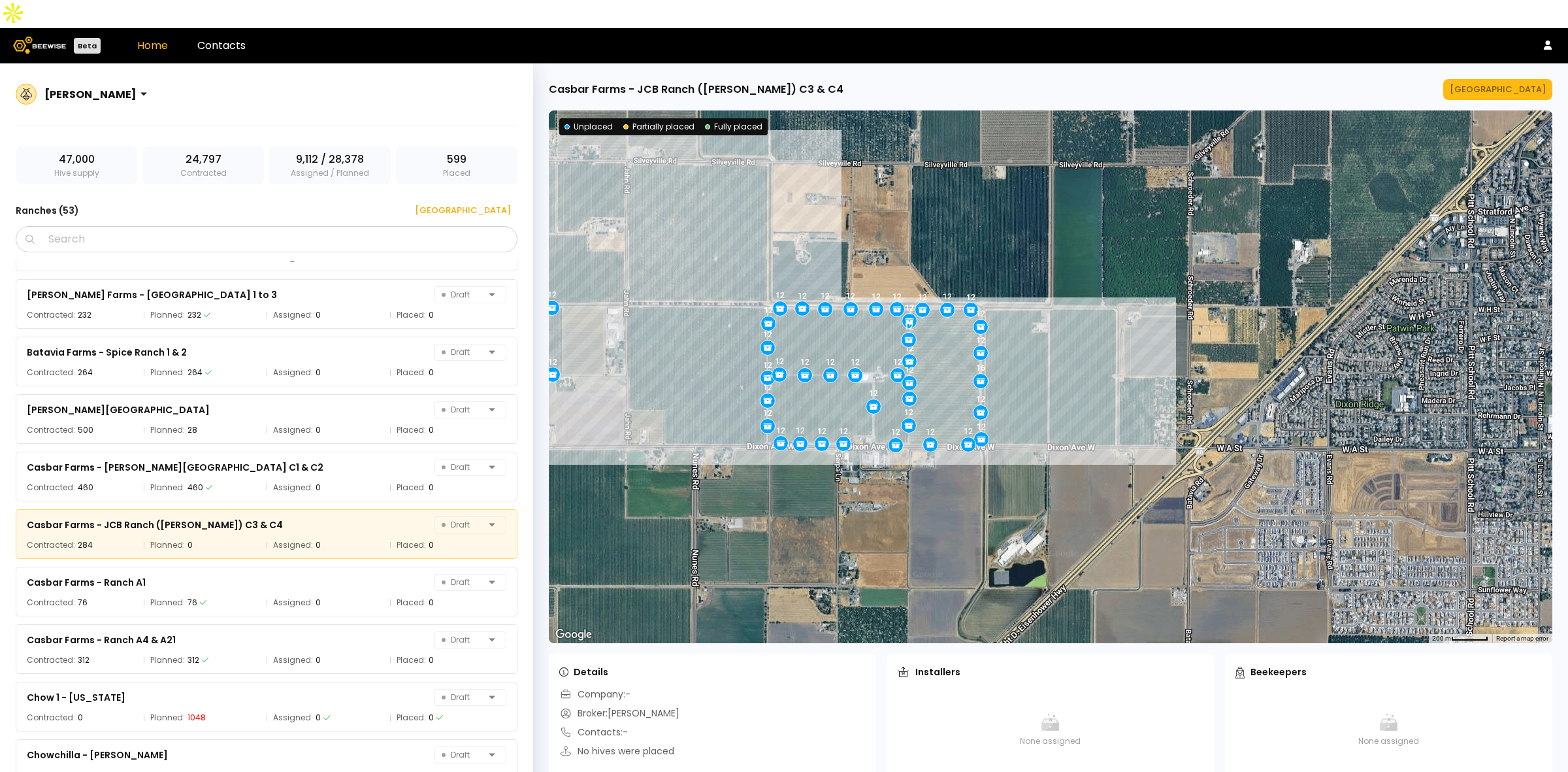
click at [1534, 63] on div "Casbar Farms - [GEOGRAPHIC_DATA] ([PERSON_NAME]) C3 & C4 [GEOGRAPHIC_DATA] ← Mo…" at bounding box center [1051, 432] width 1035 height 737
click at [1535, 79] on button "[GEOGRAPHIC_DATA]" at bounding box center [1498, 89] width 109 height 21
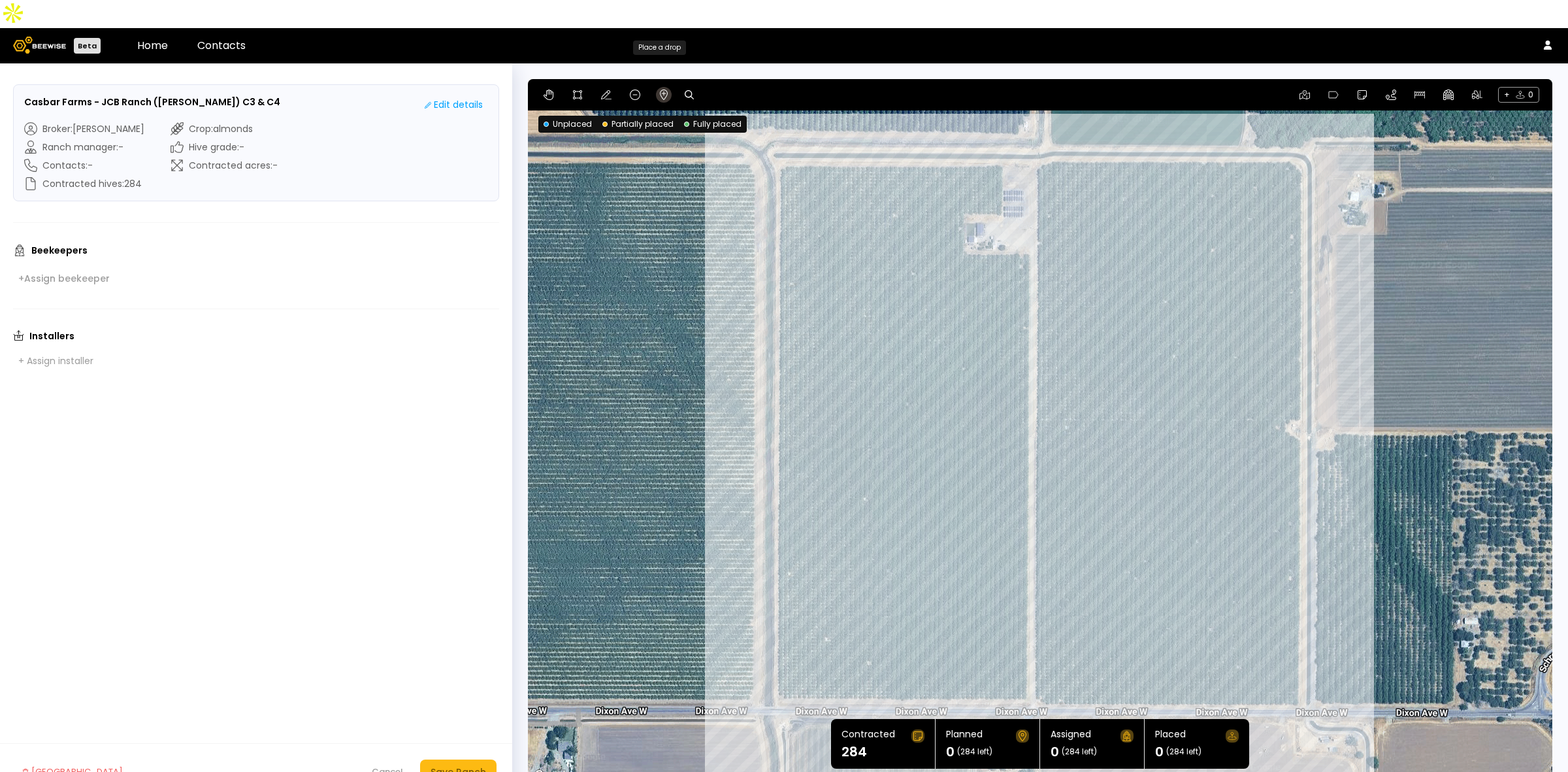
click at [664, 89] on icon at bounding box center [664, 95] width 11 height 11
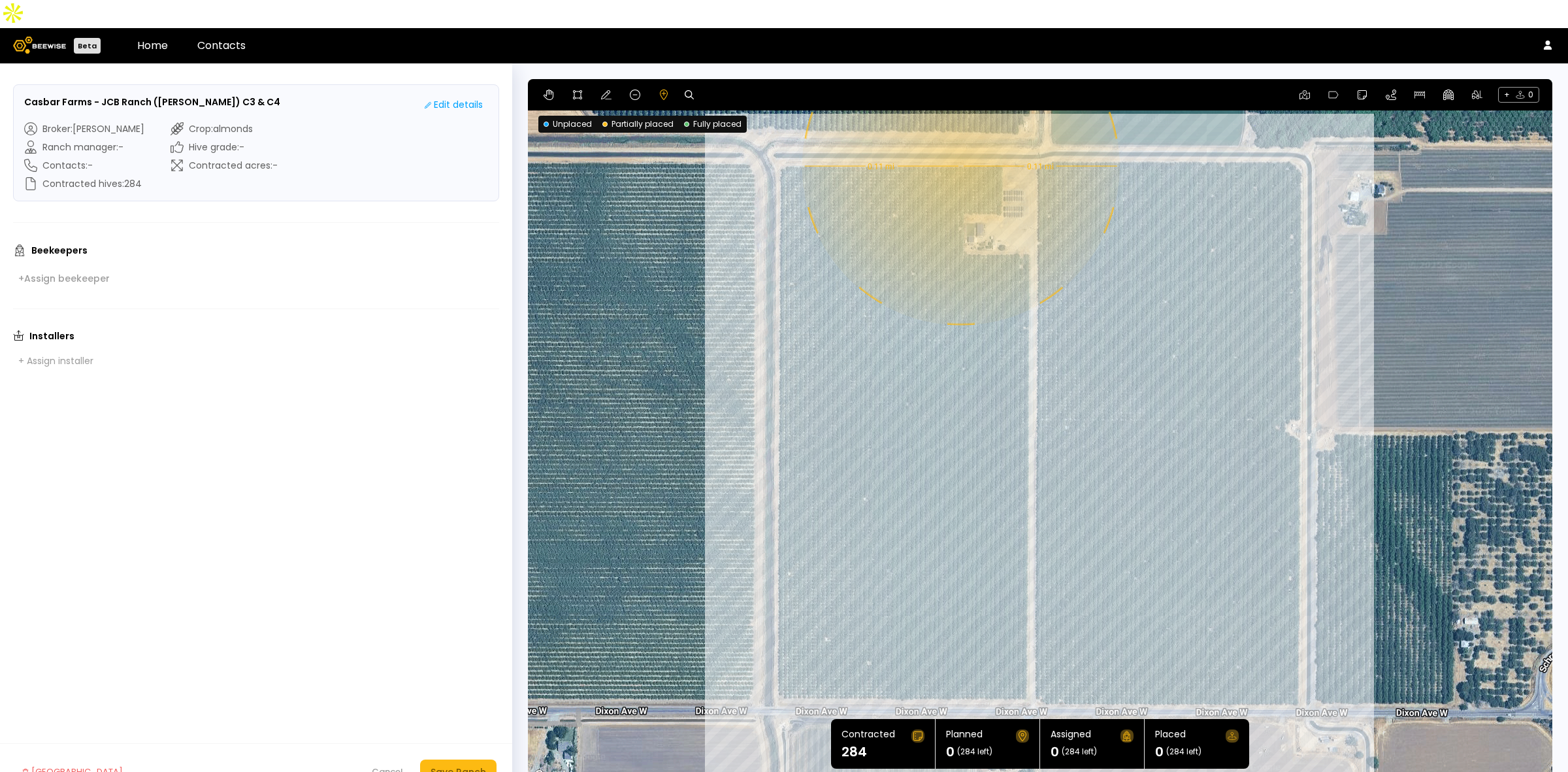
click at [959, 138] on div "0.11 mi 0.11 mi" at bounding box center [1040, 431] width 1025 height 706
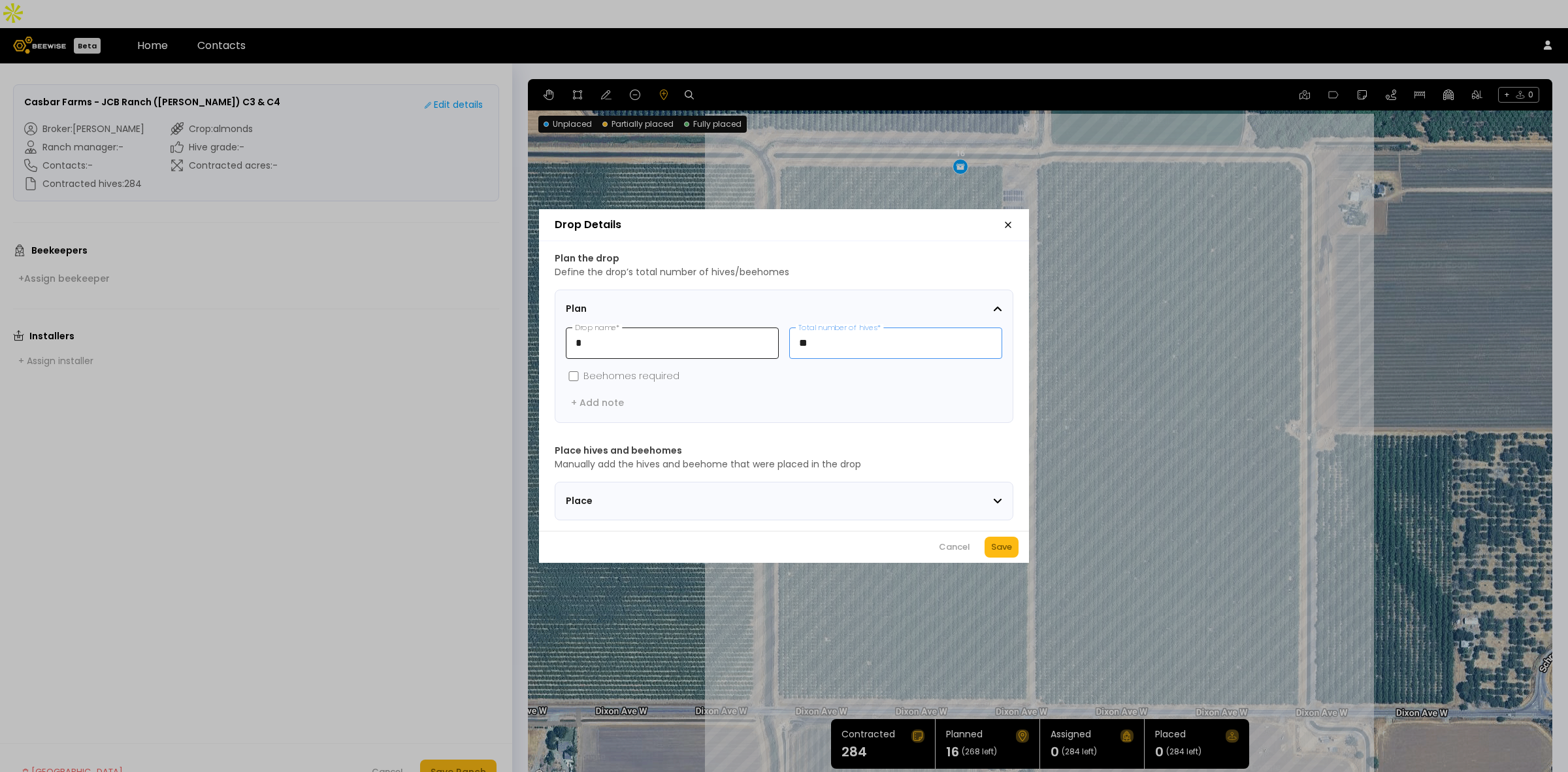
drag, startPoint x: 837, startPoint y: 336, endPoint x: 725, endPoint y: 346, distance: 112.4
click at [725, 346] on div "* Drop name * ** Total number of hives *" at bounding box center [784, 342] width 436 height 31
type input "**"
click at [1011, 553] on div "Save" at bounding box center [1001, 547] width 21 height 13
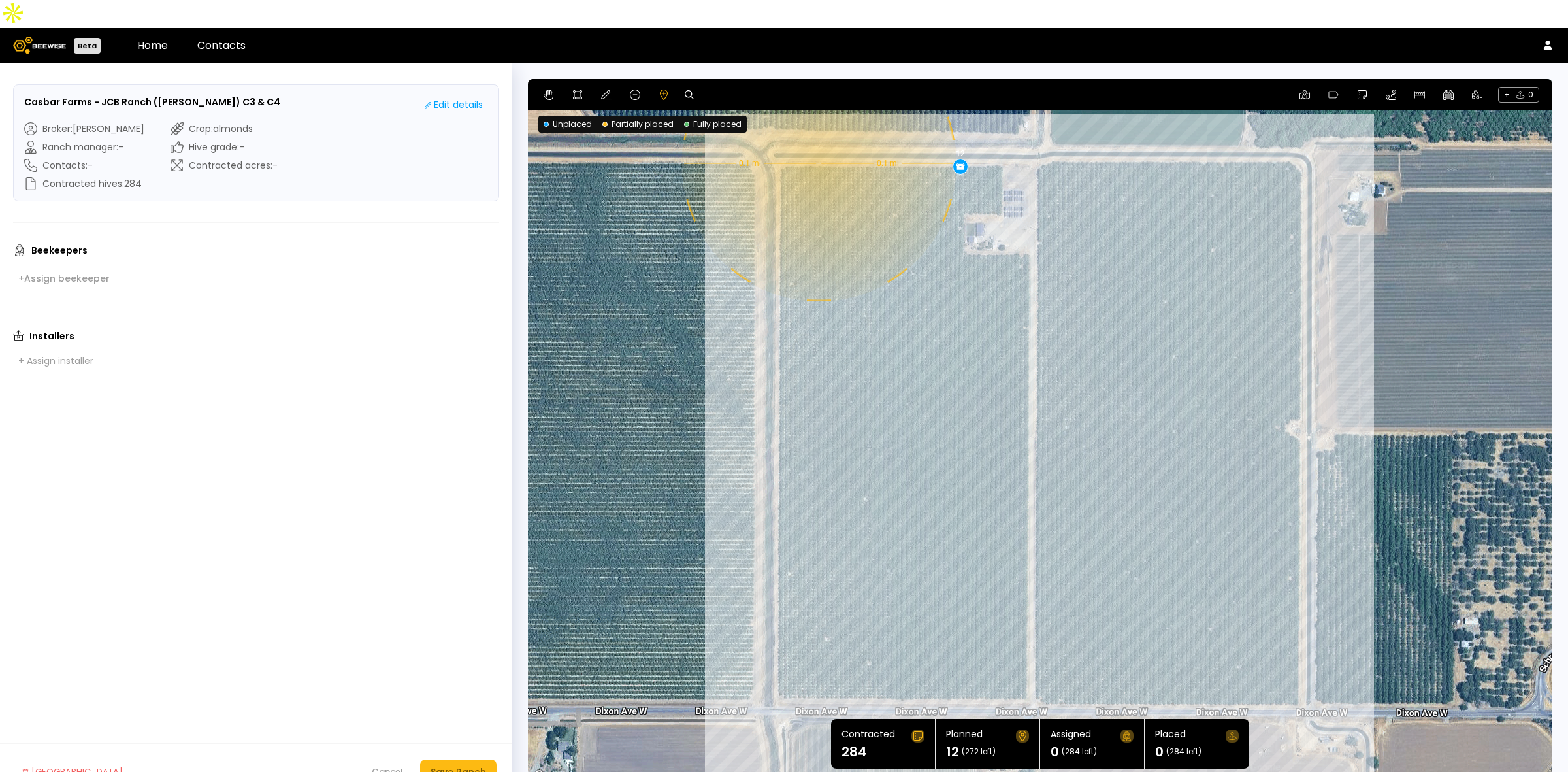
click at [818, 135] on div "0.1 mi 0.1 mi 12" at bounding box center [1040, 431] width 1025 height 706
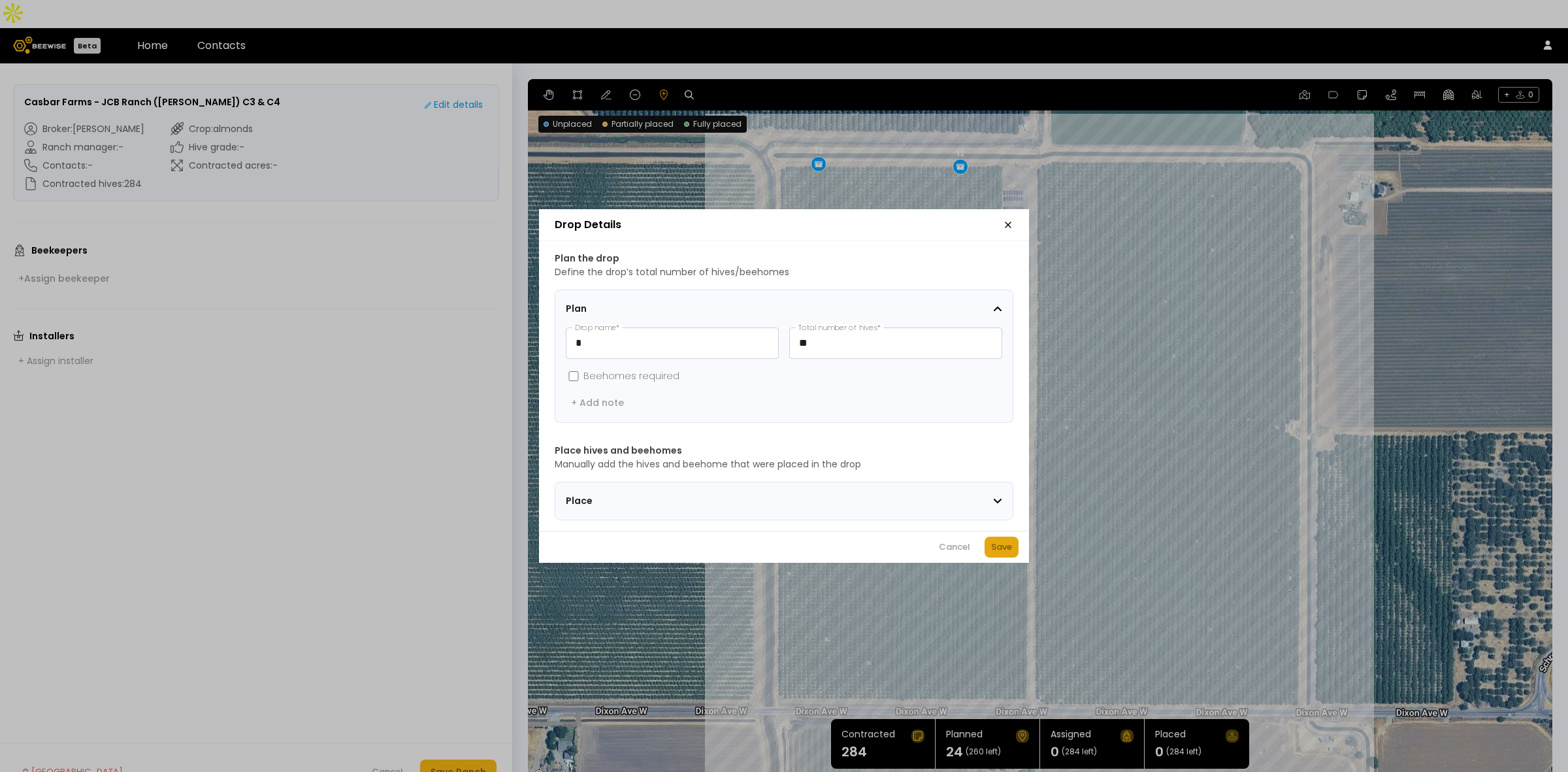
click at [1003, 547] on div "Save" at bounding box center [1001, 547] width 21 height 13
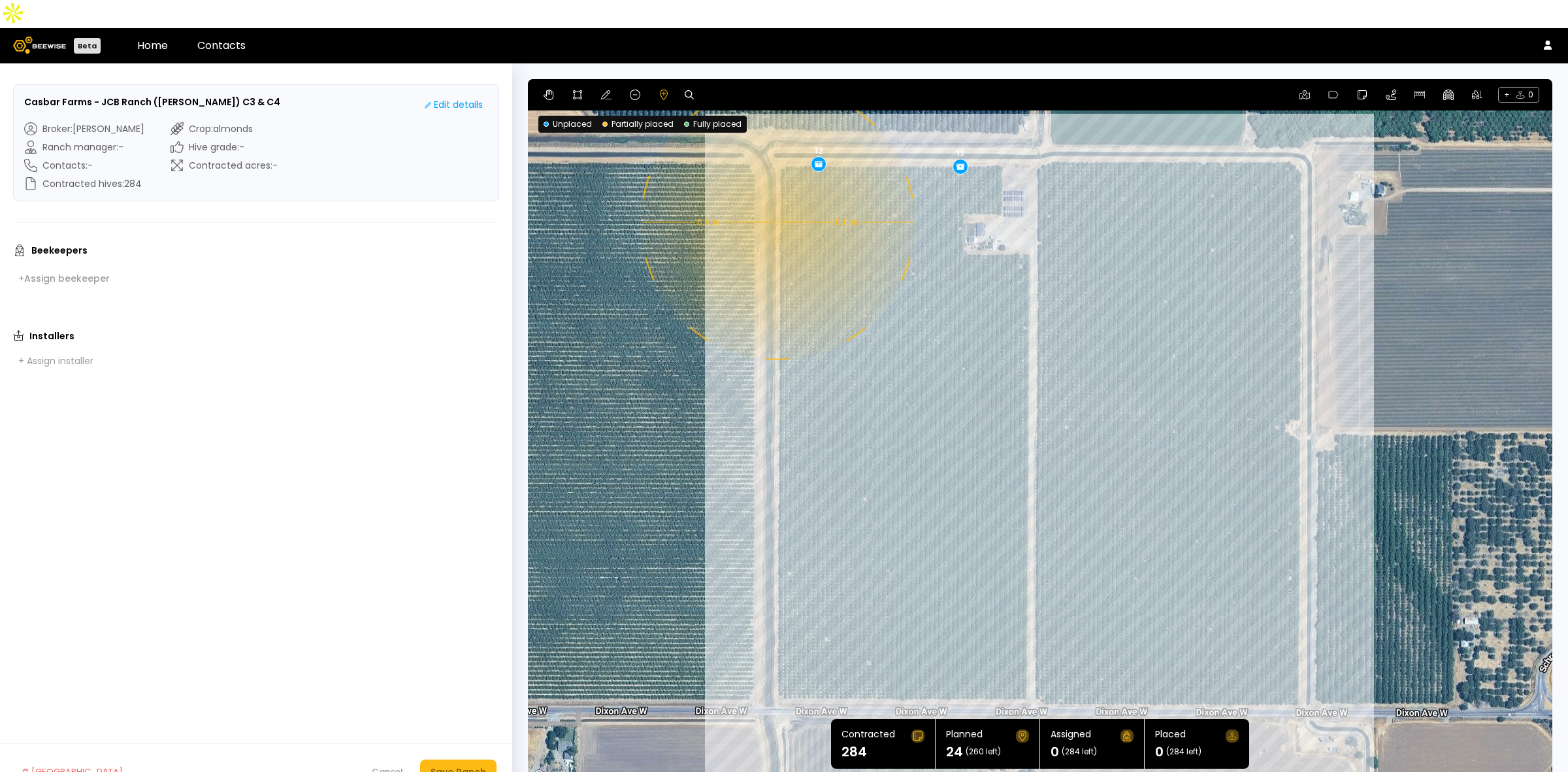
click at [776, 194] on div "0.1 mi 0.1 mi 12 12" at bounding box center [1040, 431] width 1025 height 706
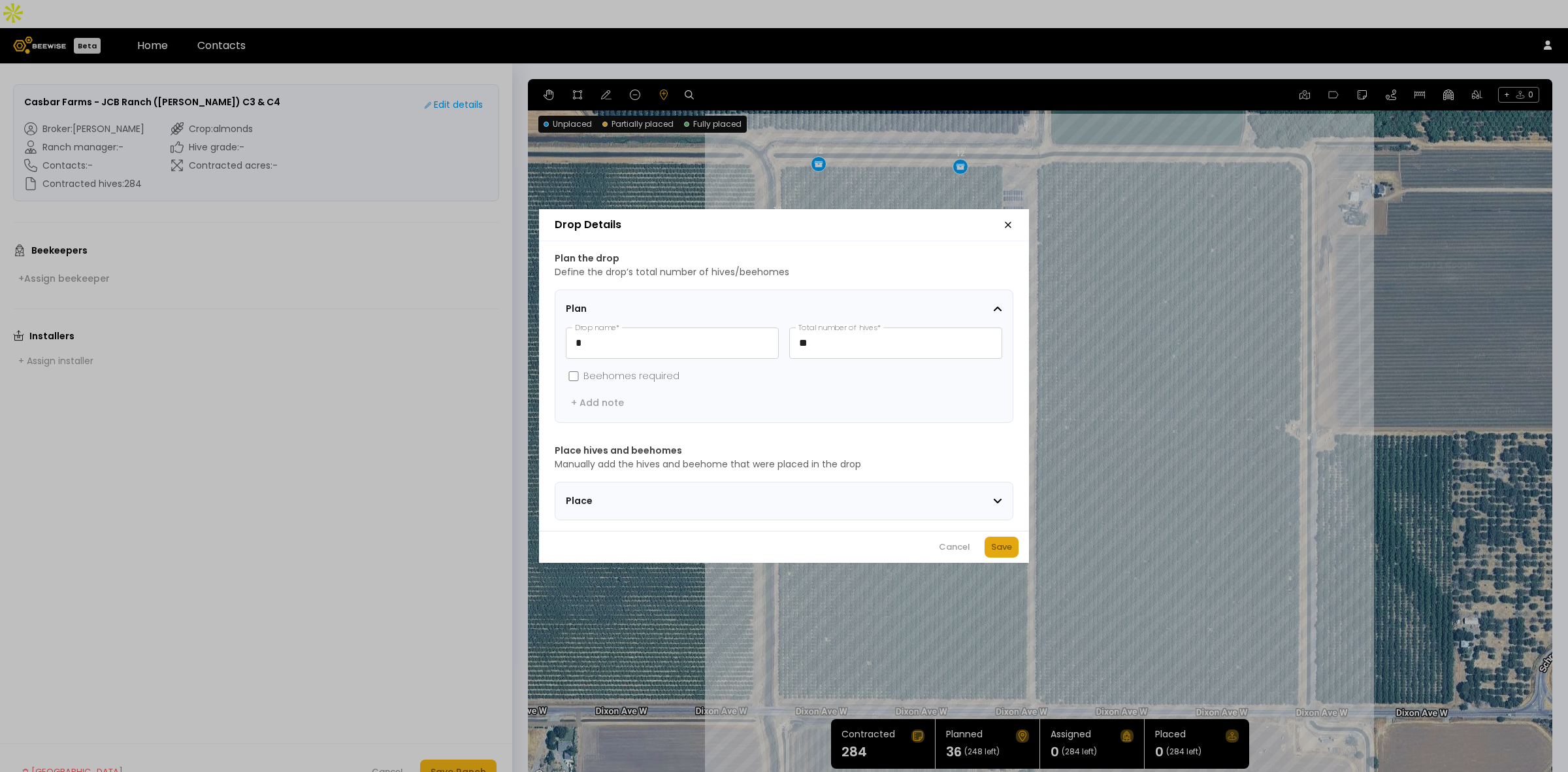
click at [999, 548] on div "Save" at bounding box center [1001, 547] width 21 height 13
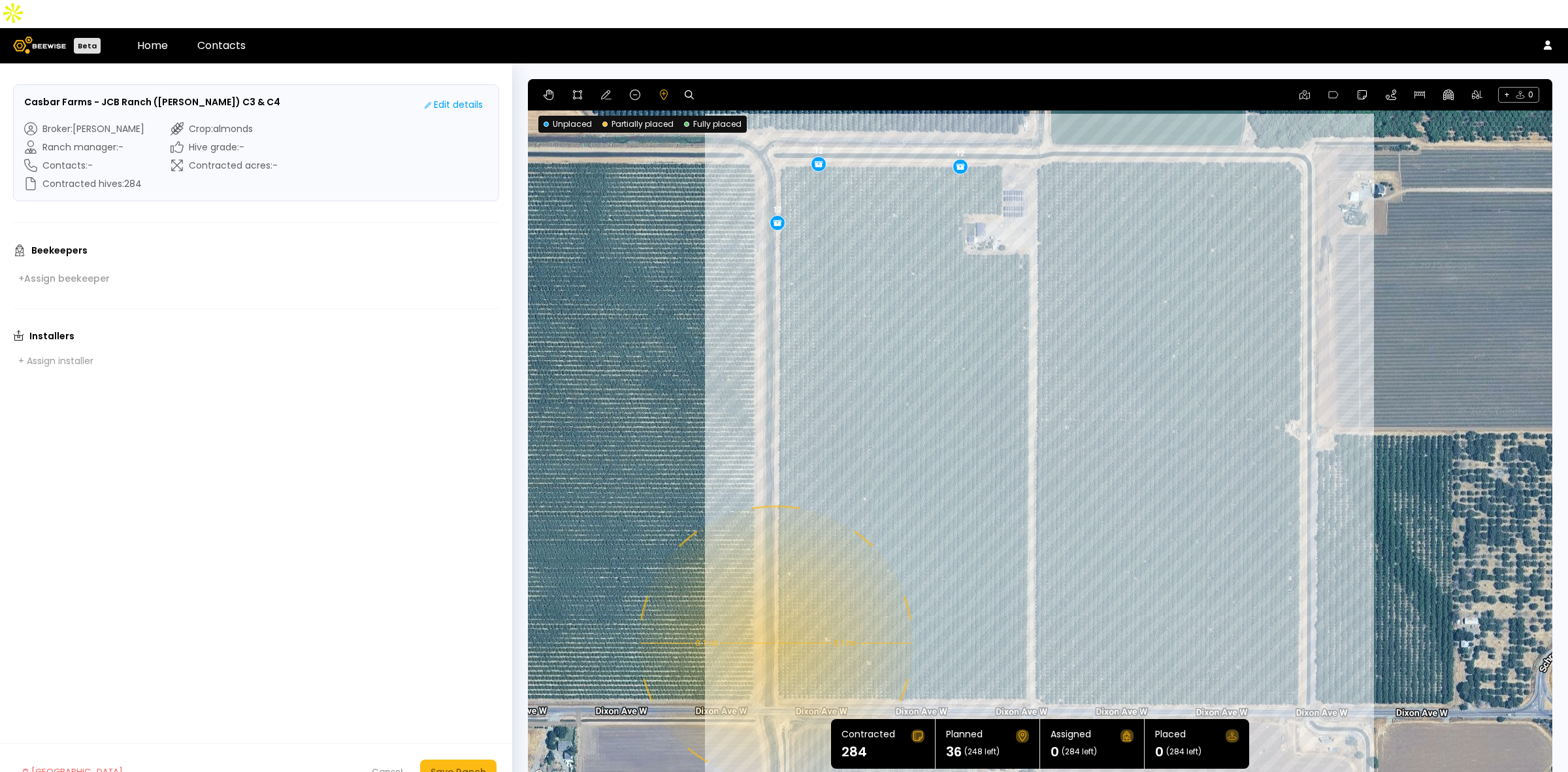
click at [774, 615] on div "0.1 mi 0.1 mi 12 12 12" at bounding box center [1040, 431] width 1025 height 706
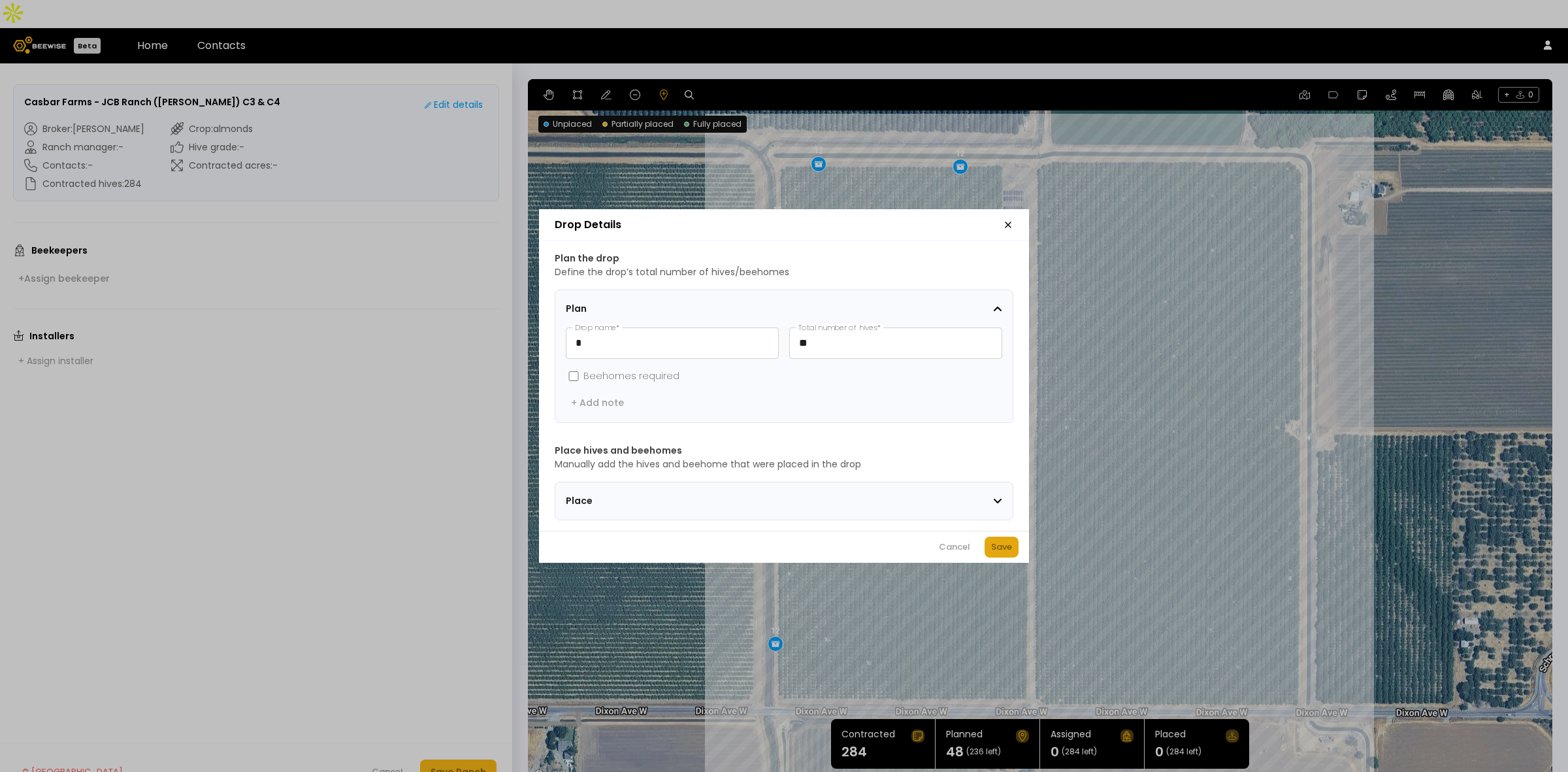
click at [1003, 551] on div "Save" at bounding box center [1001, 547] width 21 height 13
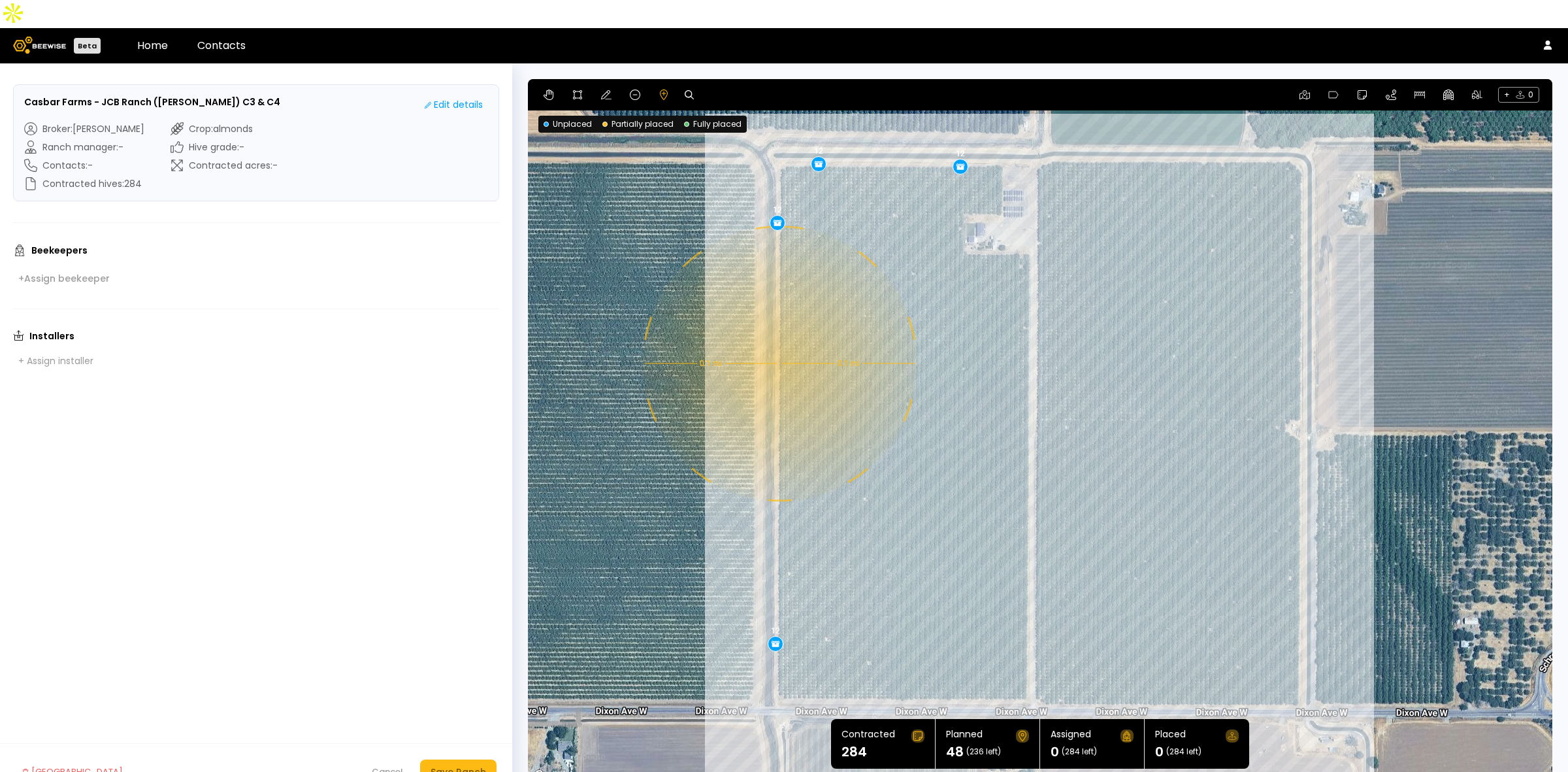
click at [778, 336] on div "0.1 mi 0.1 mi 12 12 12 12" at bounding box center [1040, 431] width 1025 height 706
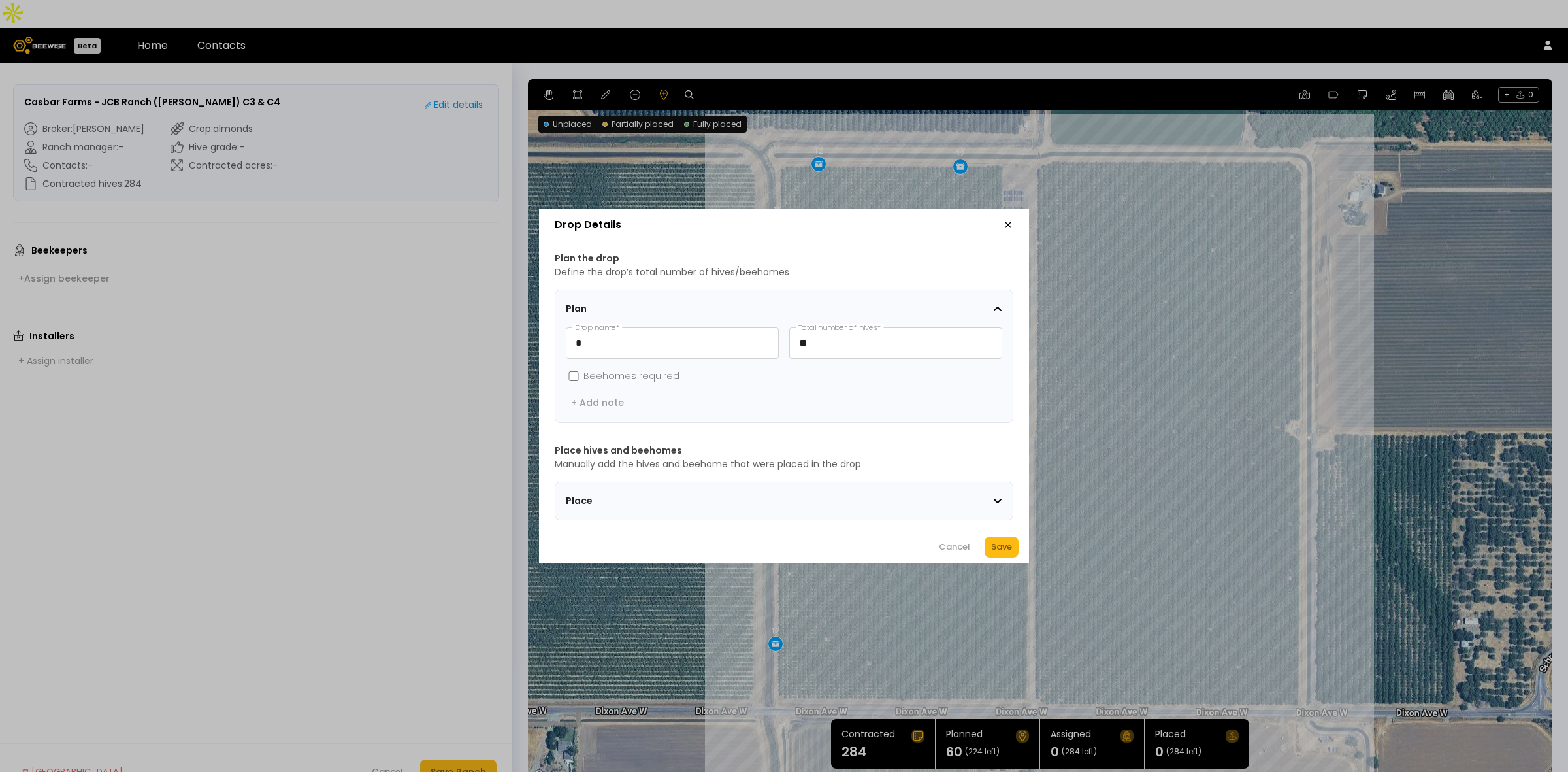
click at [993, 540] on div "Cancel Save" at bounding box center [783, 547] width 490 height 32
click at [997, 553] on div "Save" at bounding box center [1001, 547] width 21 height 13
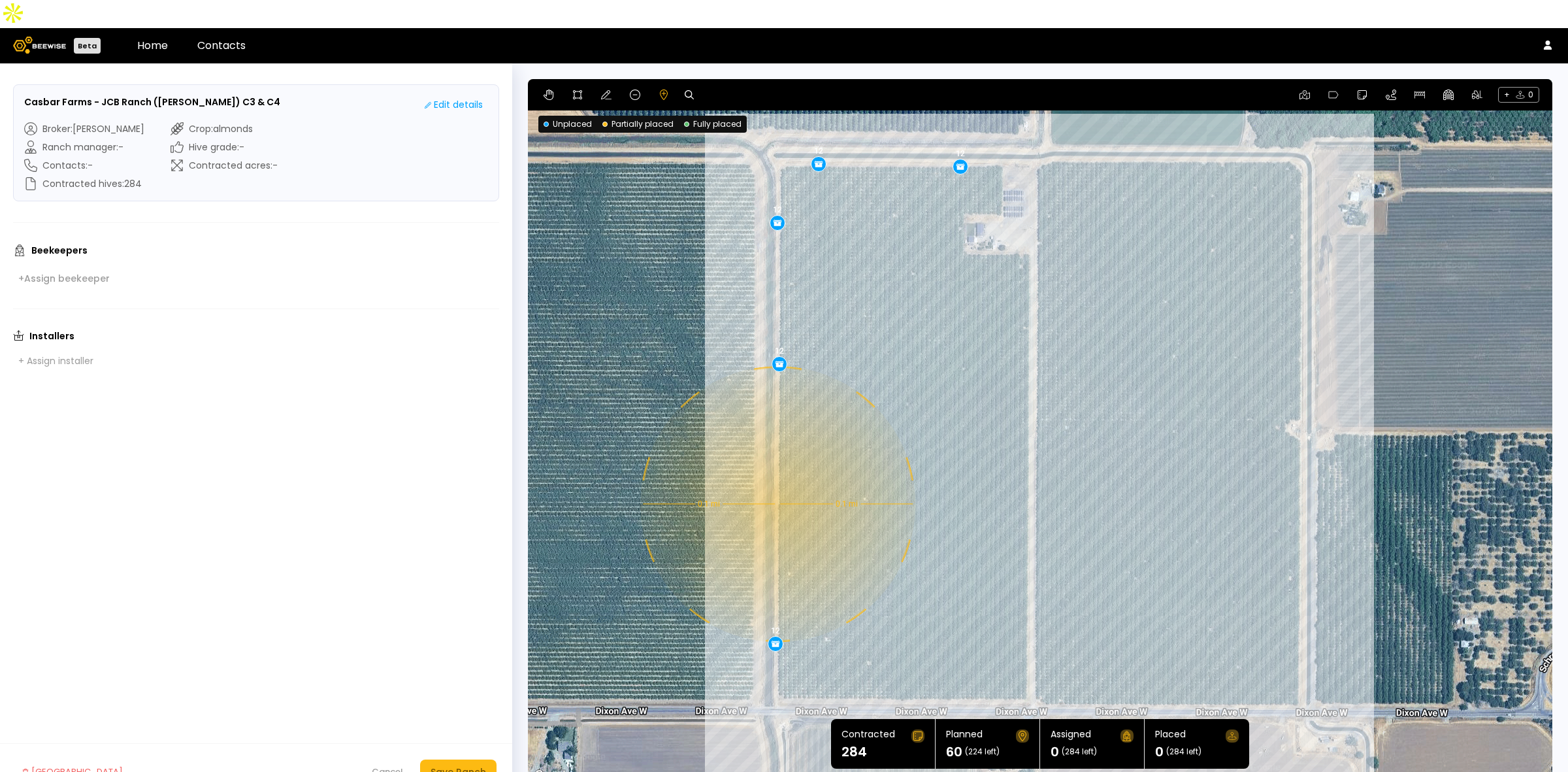
click at [776, 476] on div "0.1 mi 0.1 mi 12 12 12 12 12" at bounding box center [1040, 431] width 1025 height 706
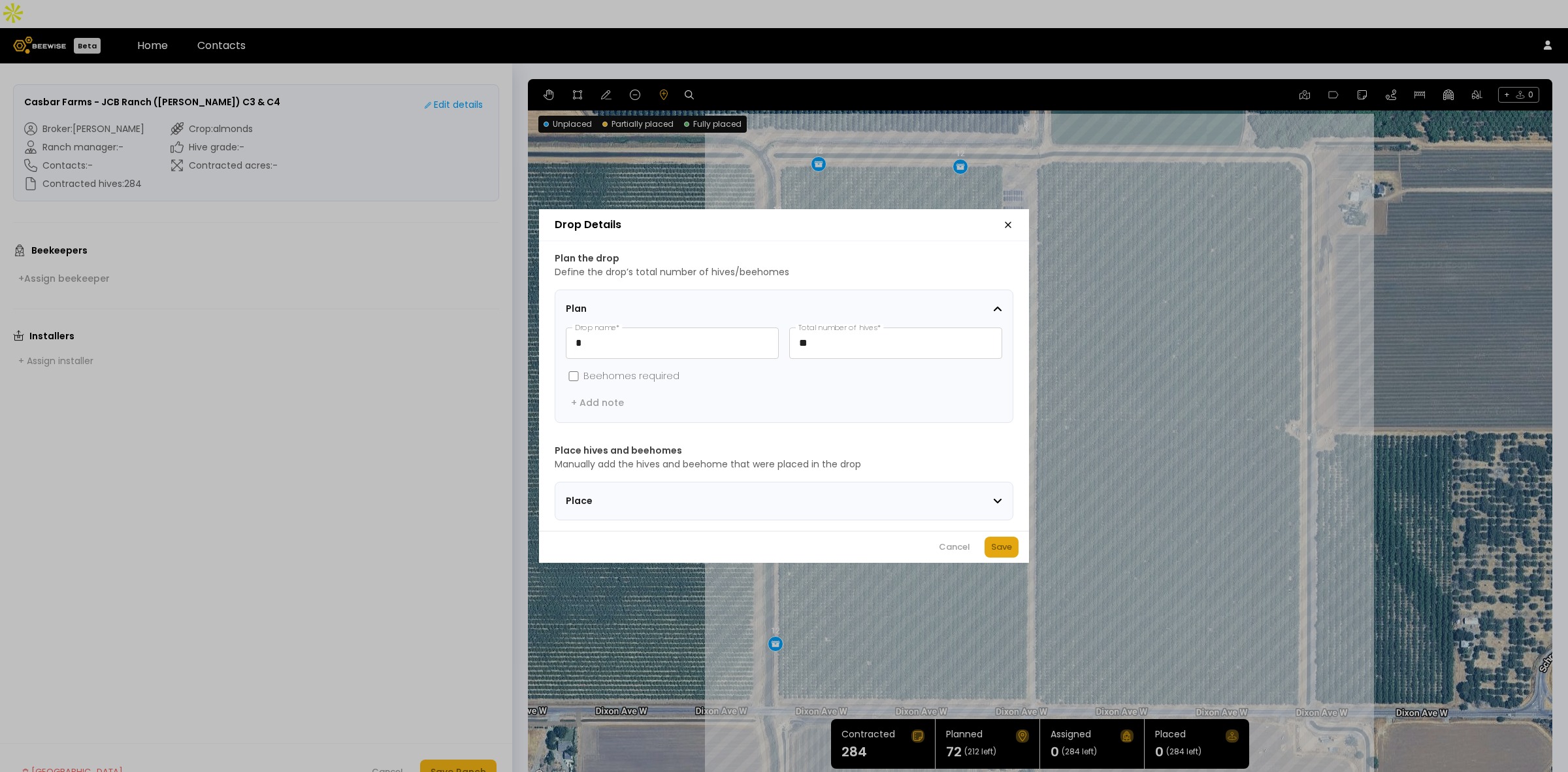
click at [1005, 548] on div "Save" at bounding box center [1001, 547] width 21 height 13
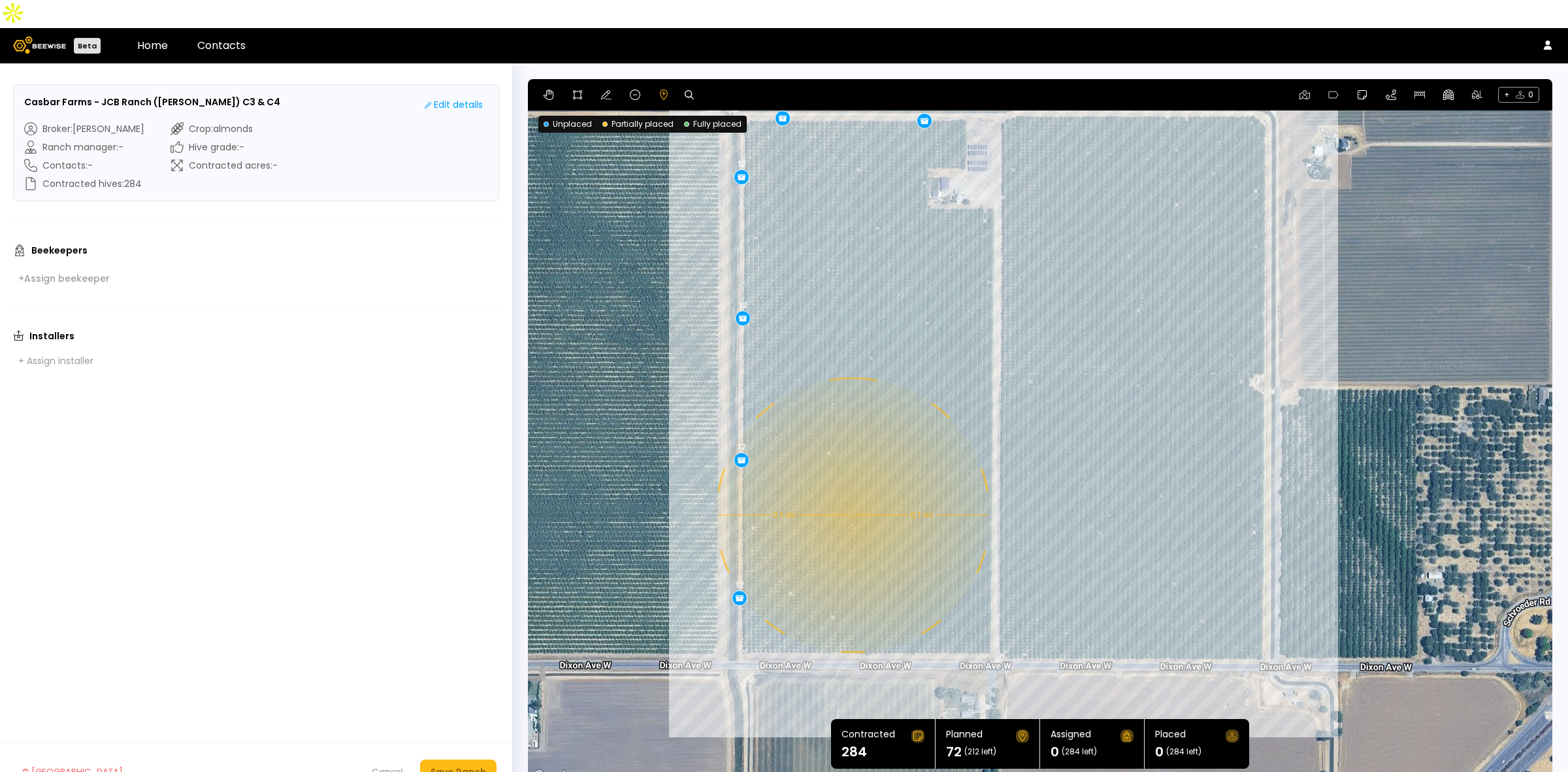
drag, startPoint x: 923, startPoint y: 579, endPoint x: 887, endPoint y: 533, distance: 58.4
click at [887, 533] on div "0.1 mi 0.1 mi 12 12 12 12 12 12" at bounding box center [1040, 431] width 1025 height 706
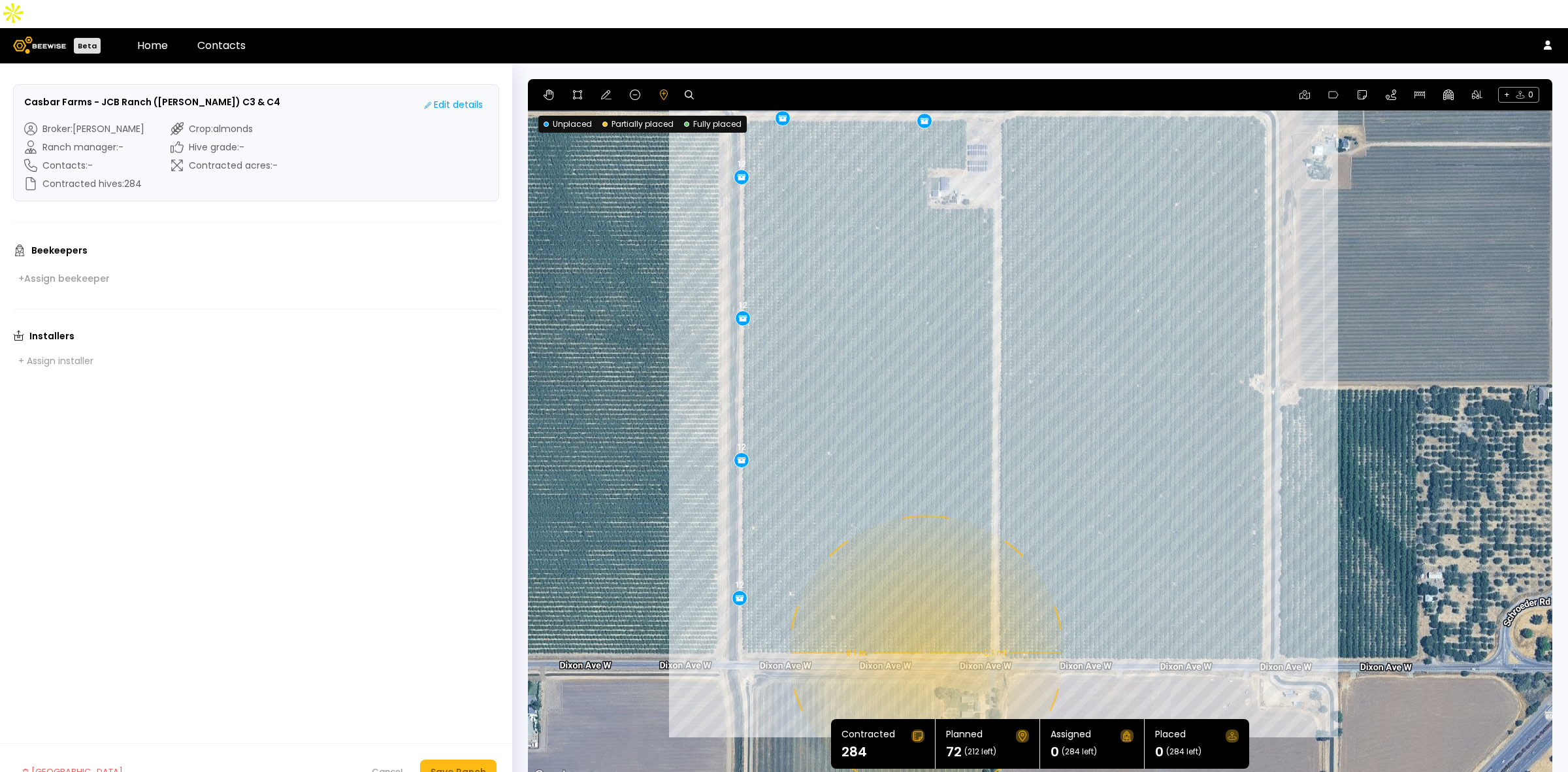
click at [925, 624] on div "0.1 mi 0.1 mi 12 12 12 12 12 12" at bounding box center [1040, 431] width 1025 height 706
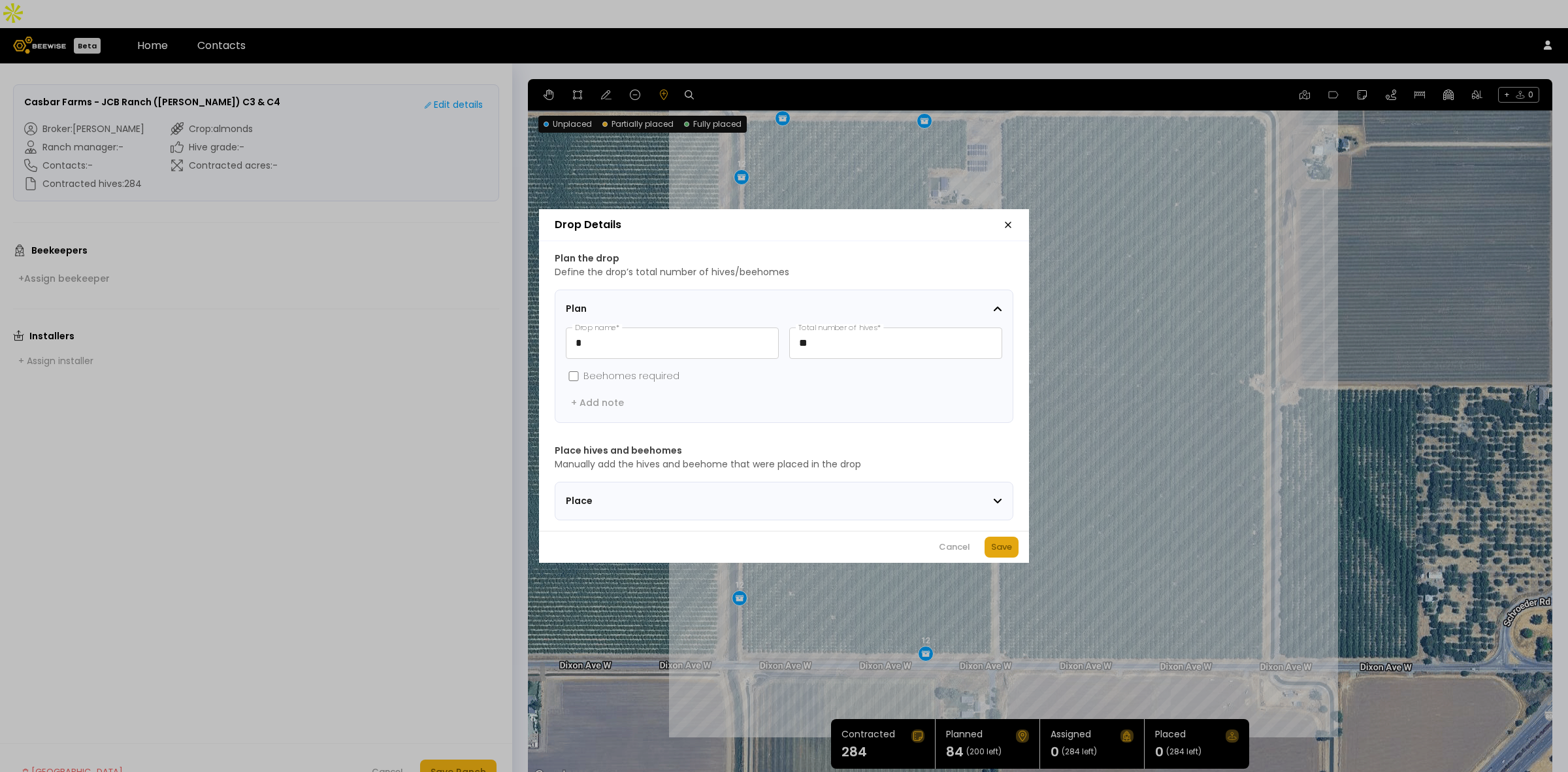
click at [1003, 553] on div "Save" at bounding box center [1001, 547] width 21 height 13
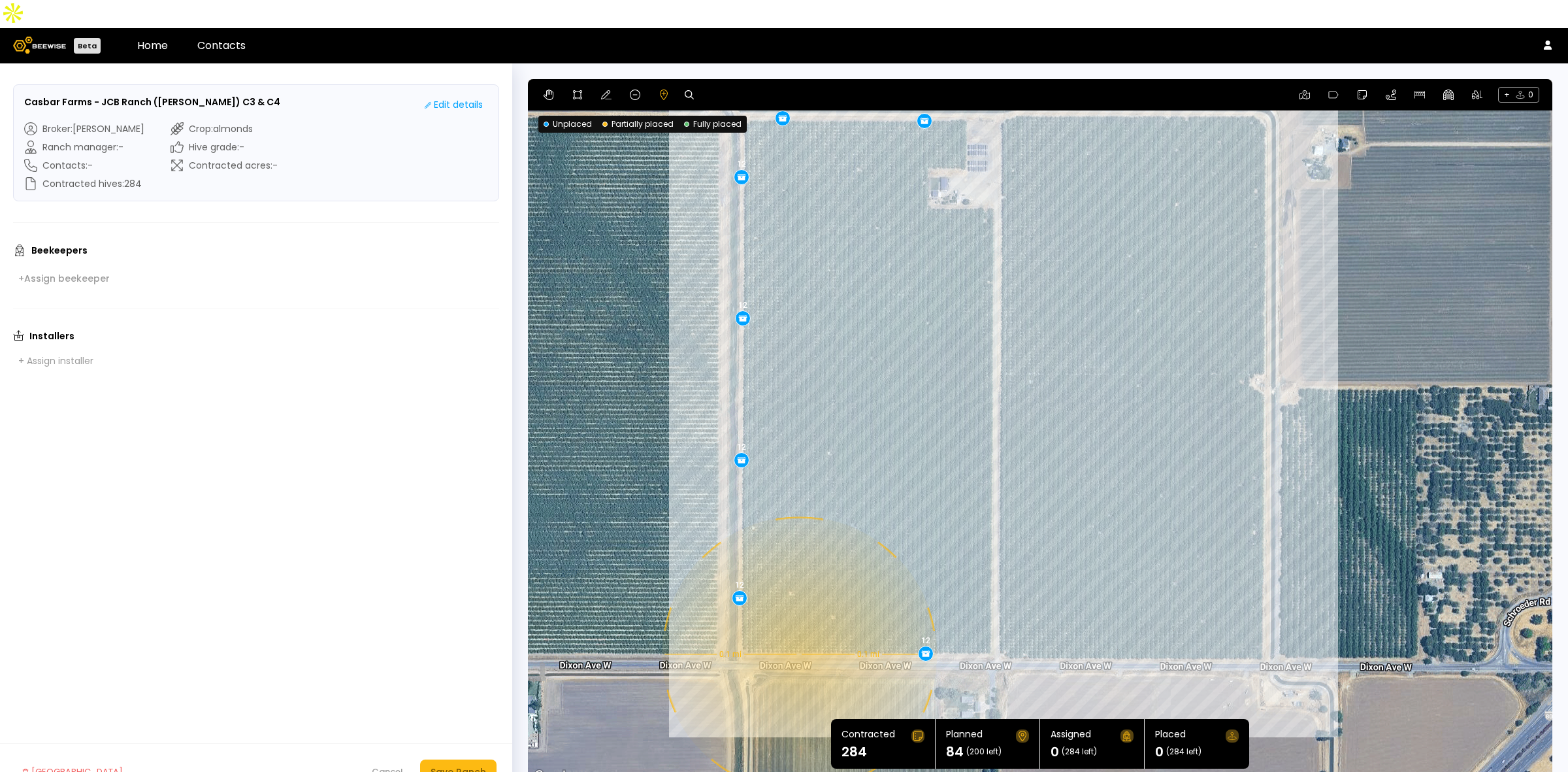
click at [798, 626] on div "0.1 mi 0.1 mi 12 12 12 12 12 12 12" at bounding box center [1040, 431] width 1025 height 706
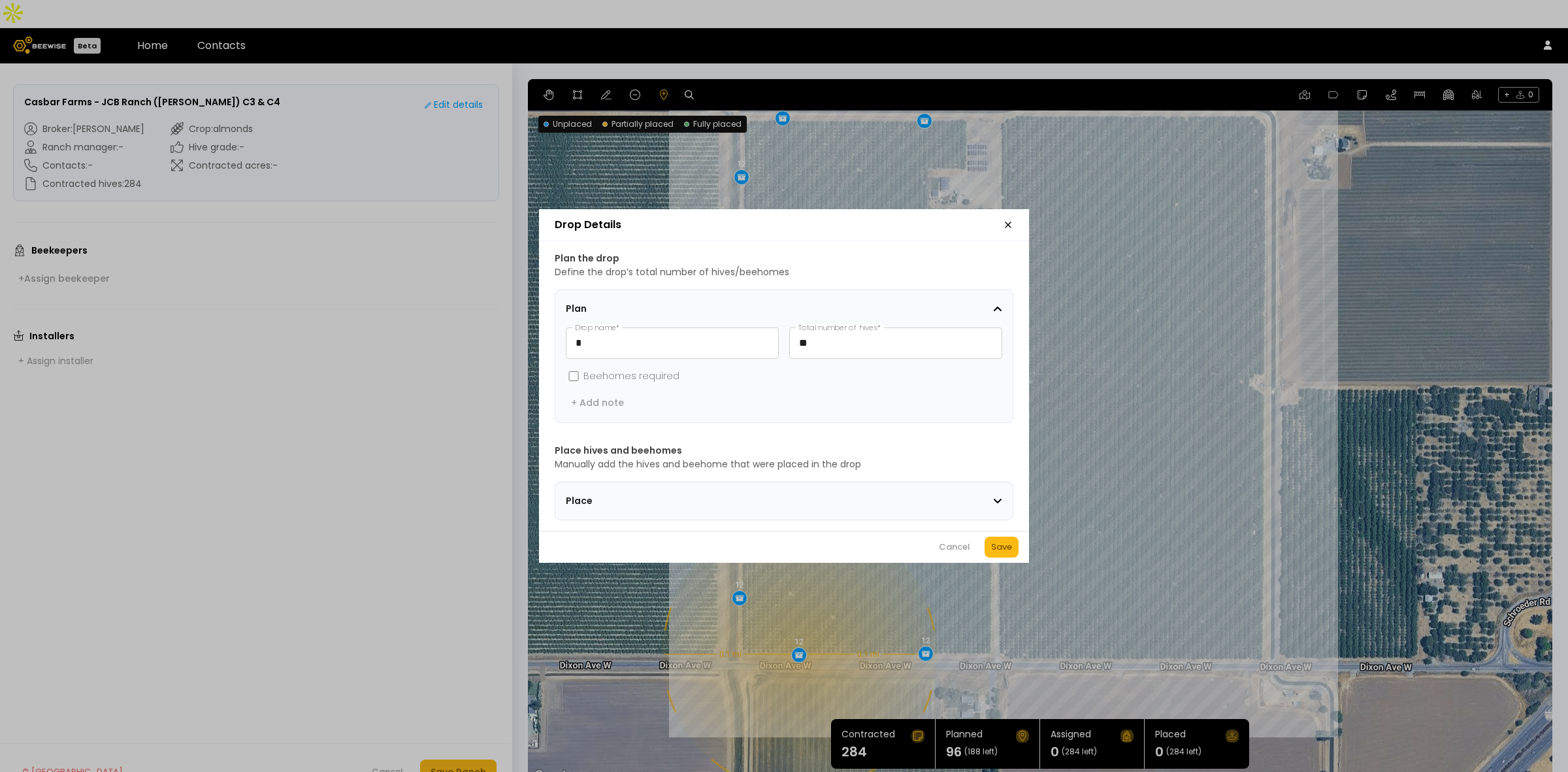
click at [1008, 553] on div "Save" at bounding box center [1001, 547] width 21 height 13
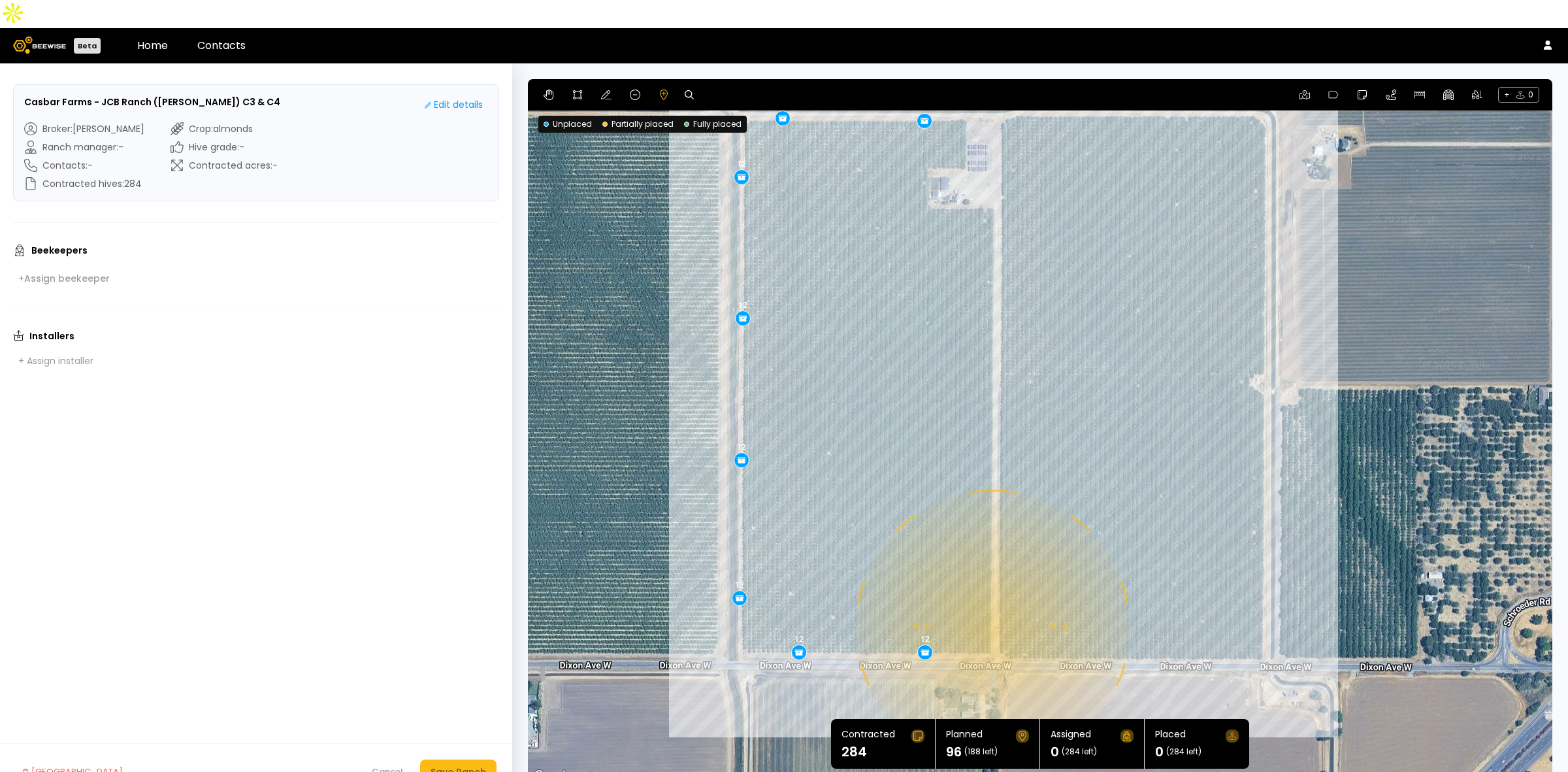
click at [991, 599] on div "0.1 mi 0.1 mi 12 12 12 12 12 12 12 12" at bounding box center [1040, 431] width 1025 height 706
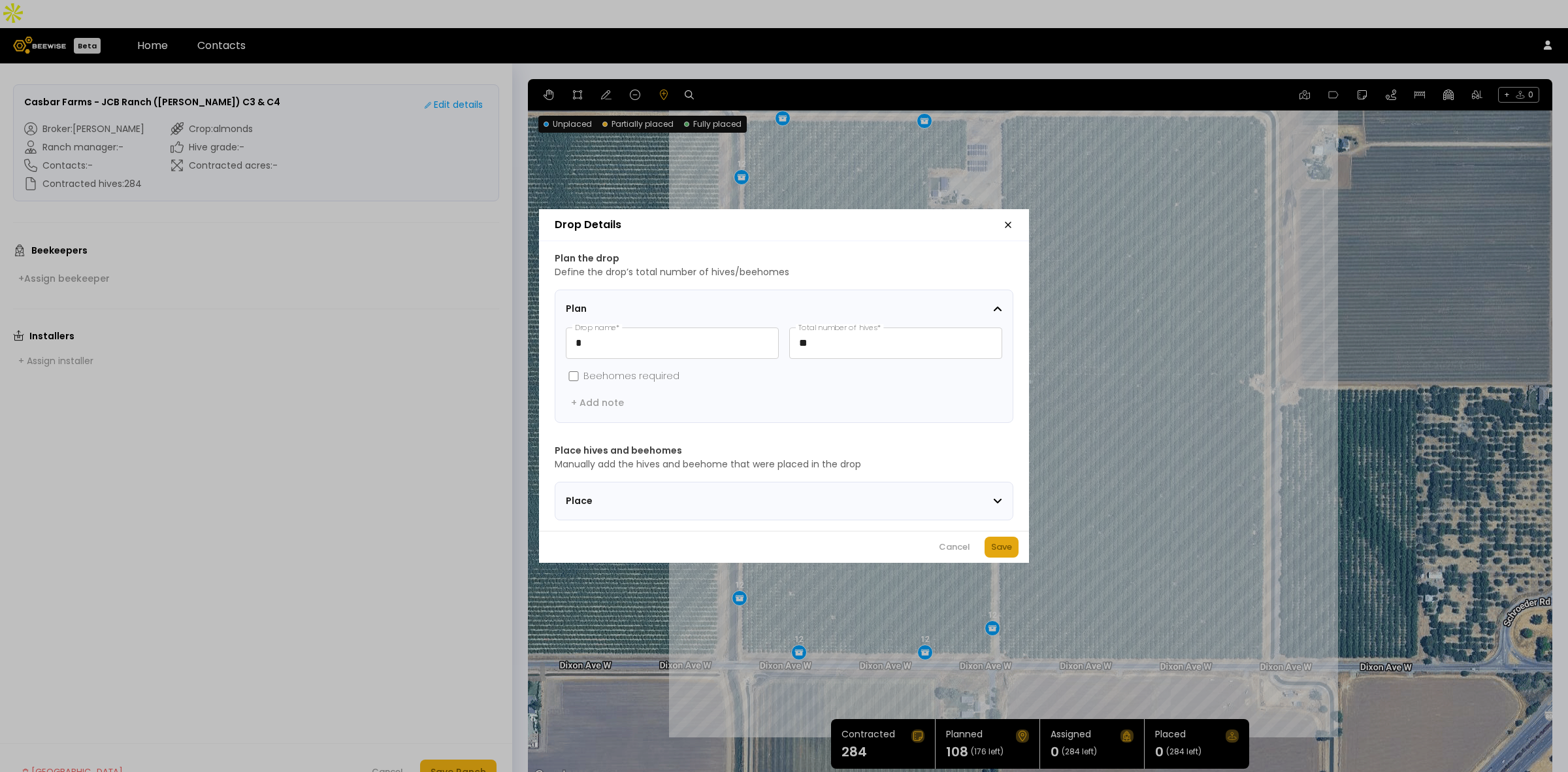
click at [1005, 553] on div "Save" at bounding box center [1001, 547] width 21 height 13
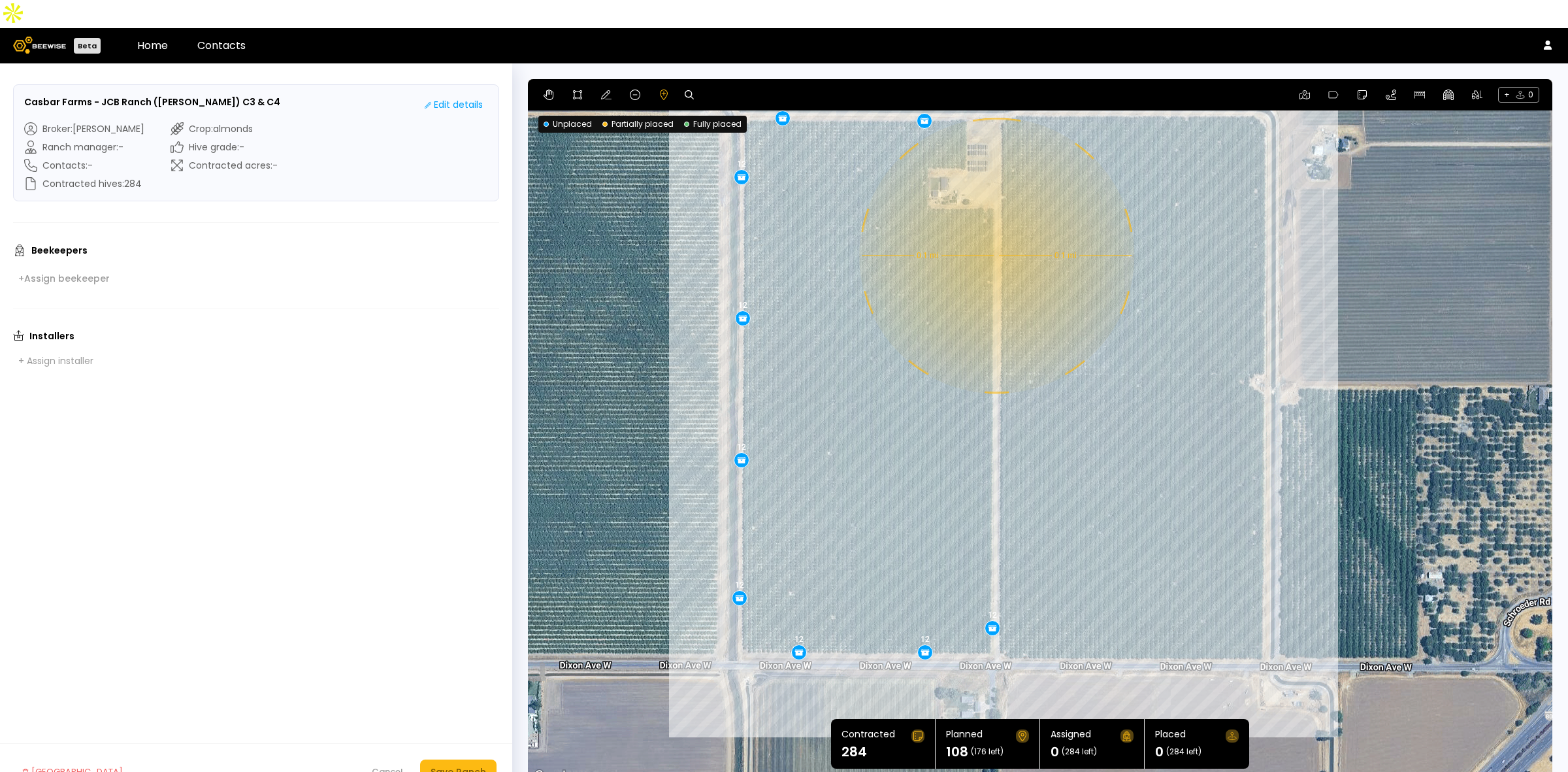
click at [995, 228] on div "0.1 mi 0.1 mi 12 12 12 12 12 12 12 12 12" at bounding box center [1040, 431] width 1025 height 706
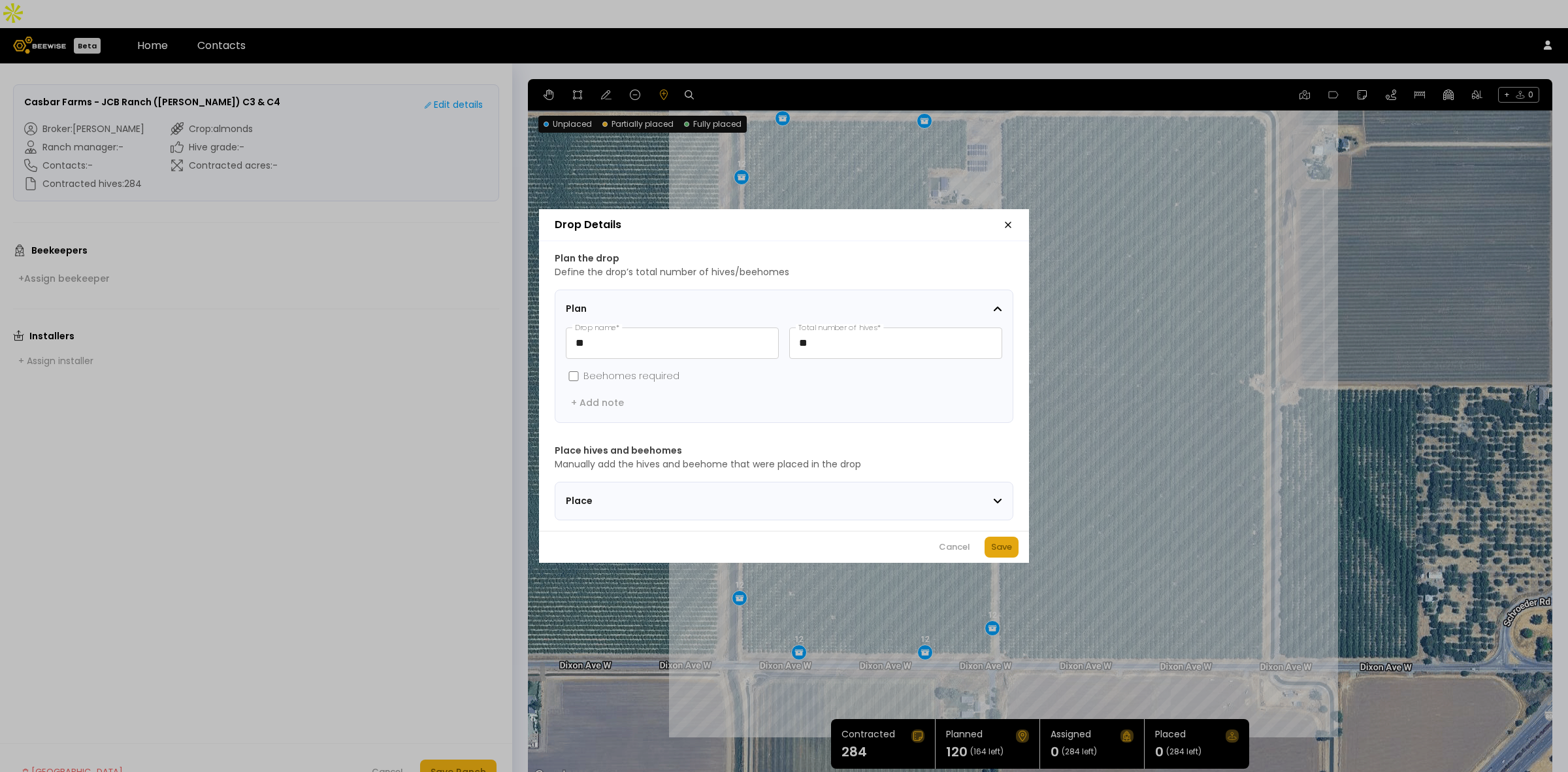
click at [999, 544] on button "Save" at bounding box center [1002, 547] width 34 height 21
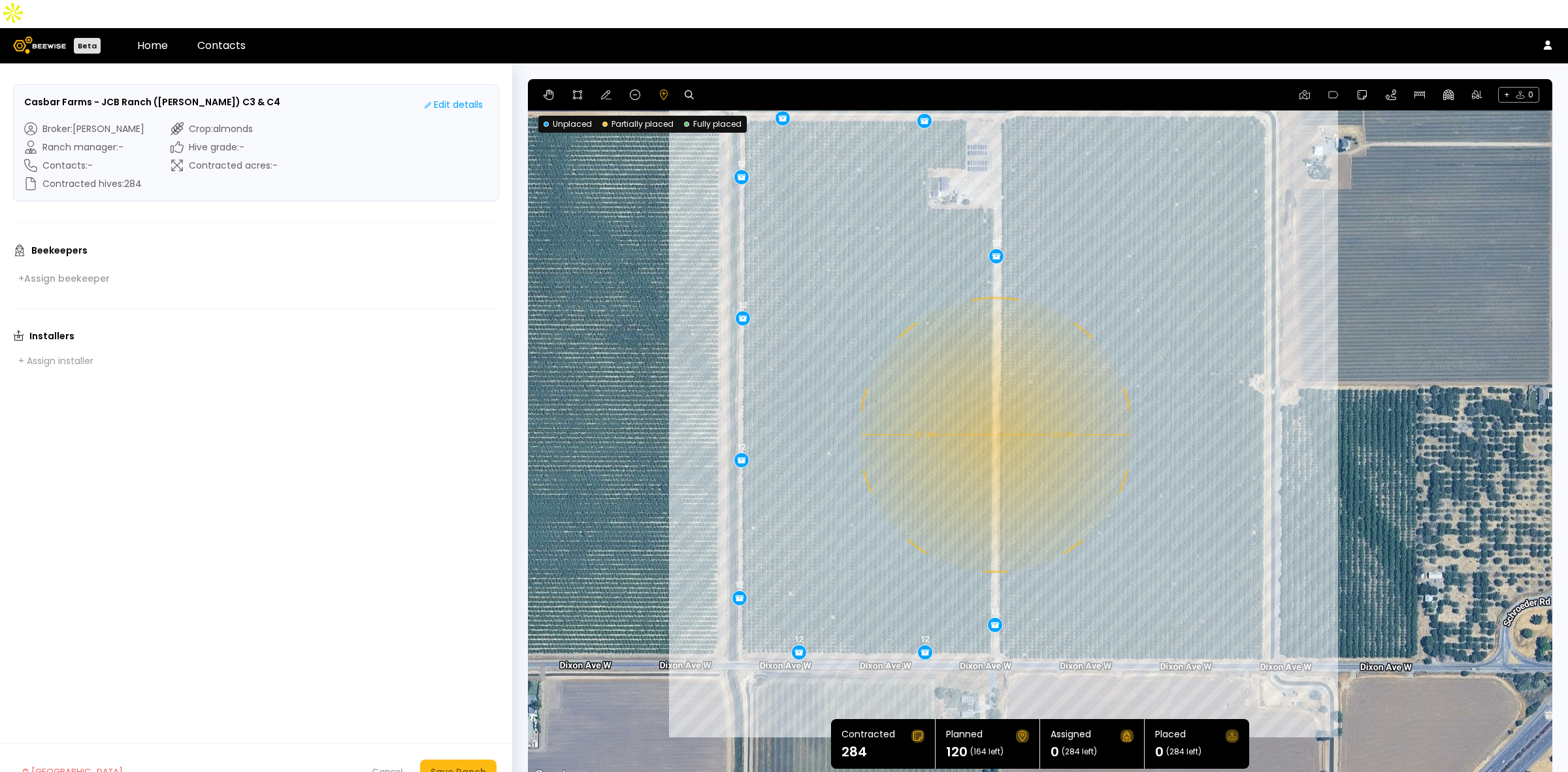
click at [994, 407] on div "0.1 mi 0.1 mi 12 12 12 12 12 12 12 12 12 12" at bounding box center [1040, 431] width 1025 height 706
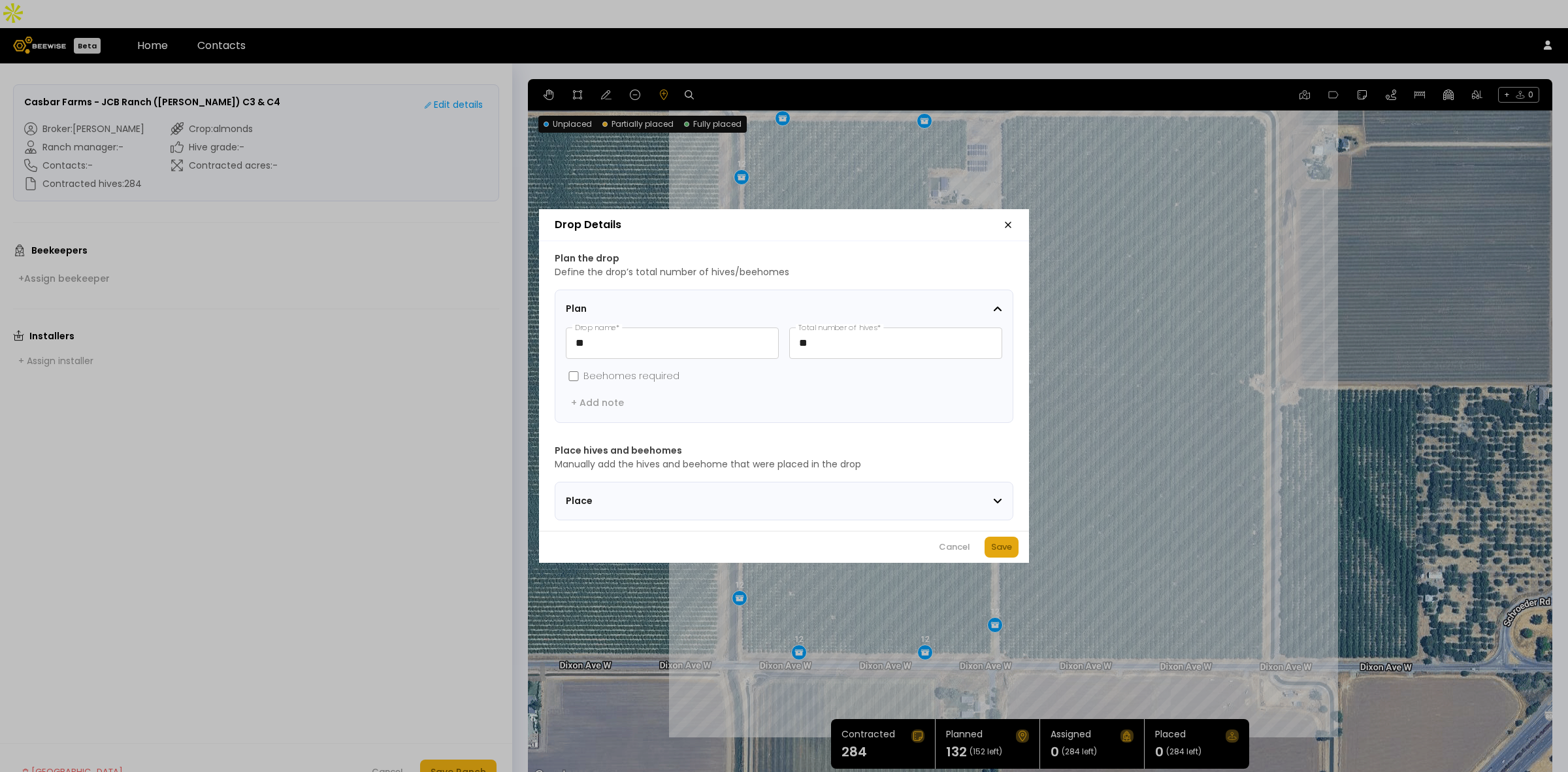
click at [996, 550] on div "Save" at bounding box center [1001, 547] width 21 height 13
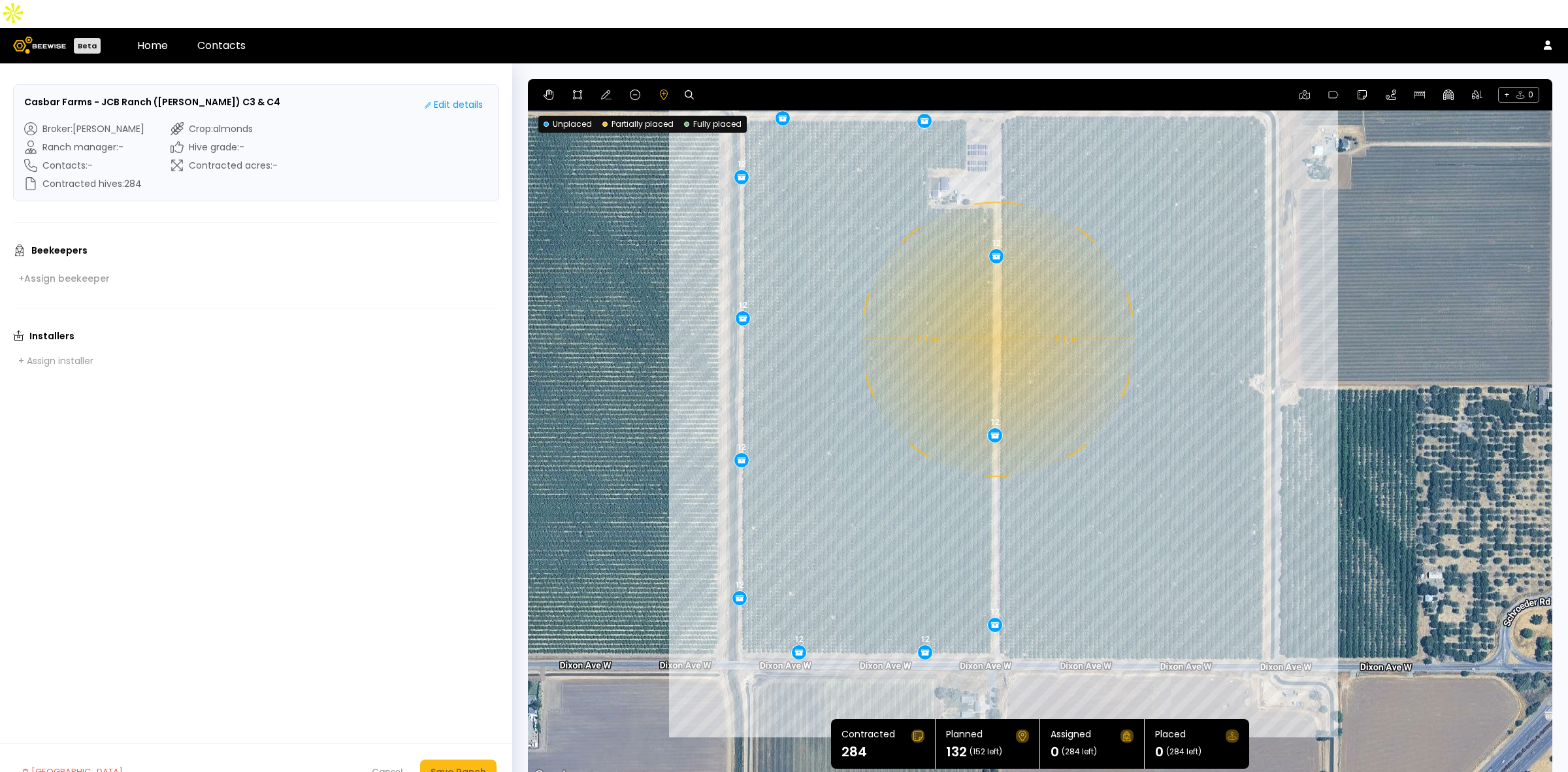
click at [996, 311] on div "0.1 mi 0.1 mi 12 12 12 12 12 12 12 12 12 12 12" at bounding box center [1040, 431] width 1025 height 706
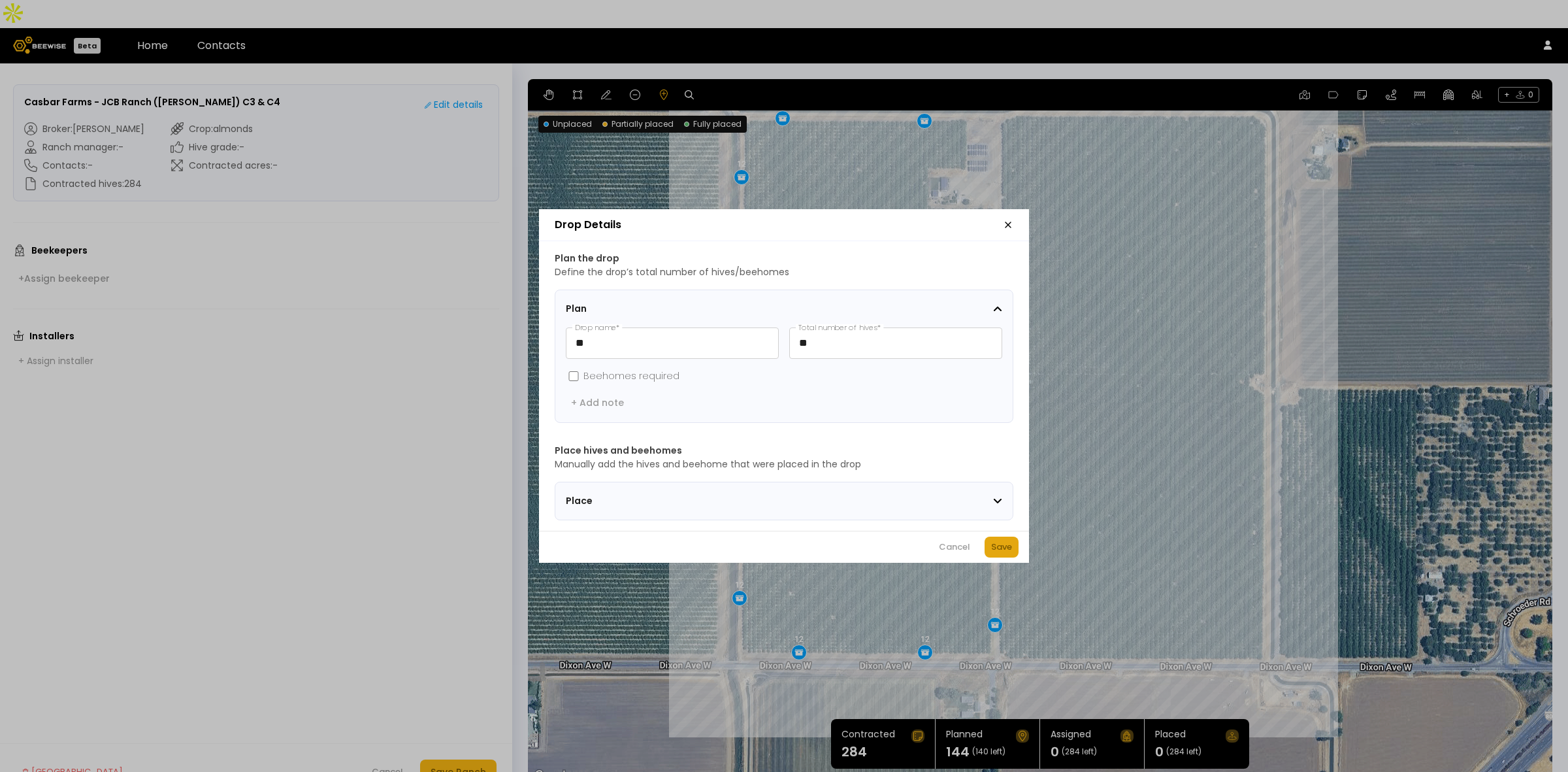
click at [1010, 553] on div "Save" at bounding box center [1001, 547] width 21 height 13
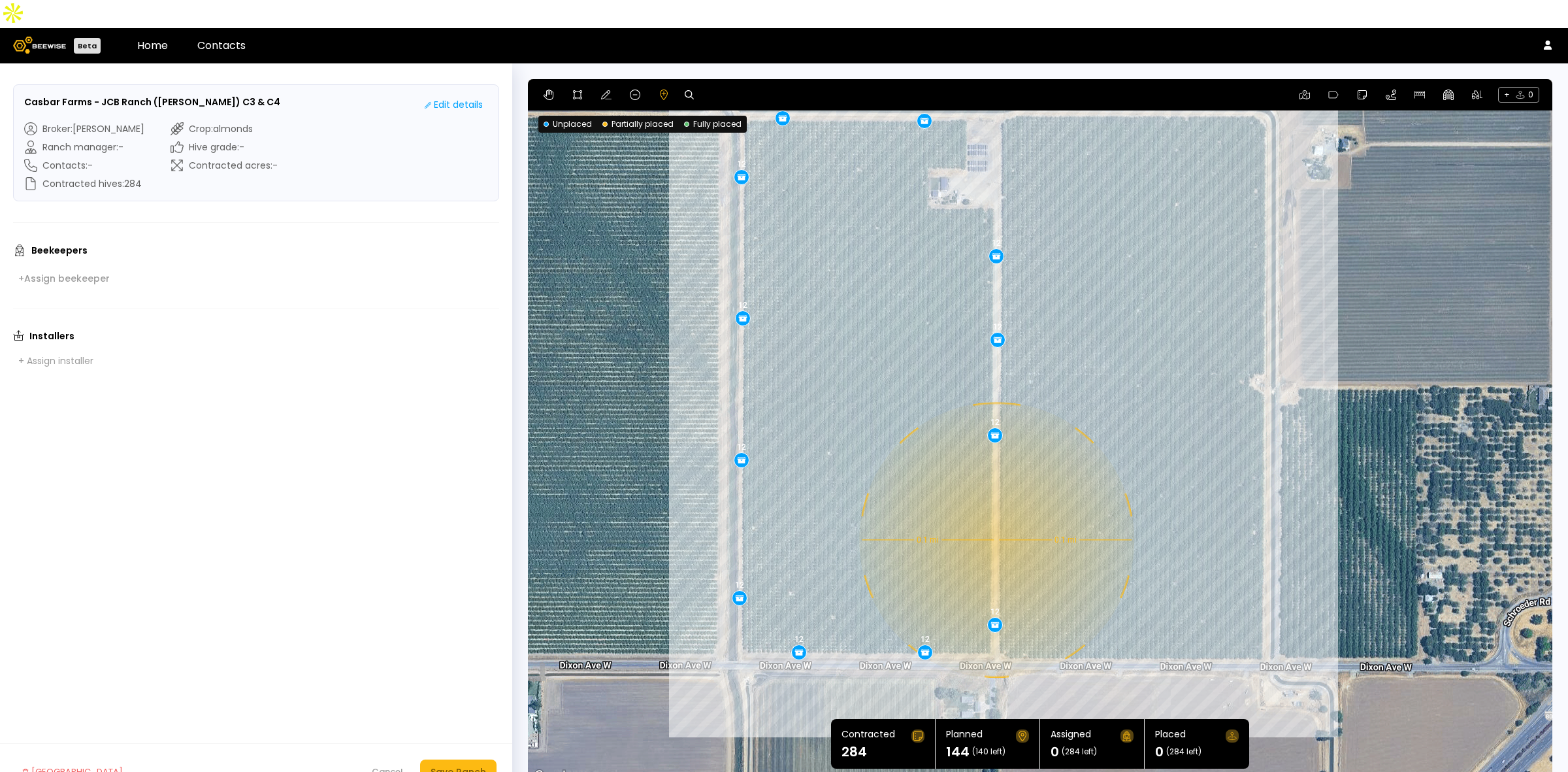
click at [995, 512] on div "0.1 mi 0.1 mi 12 12 12 12 12 12 12 12 12 12 12 12" at bounding box center [1040, 431] width 1025 height 706
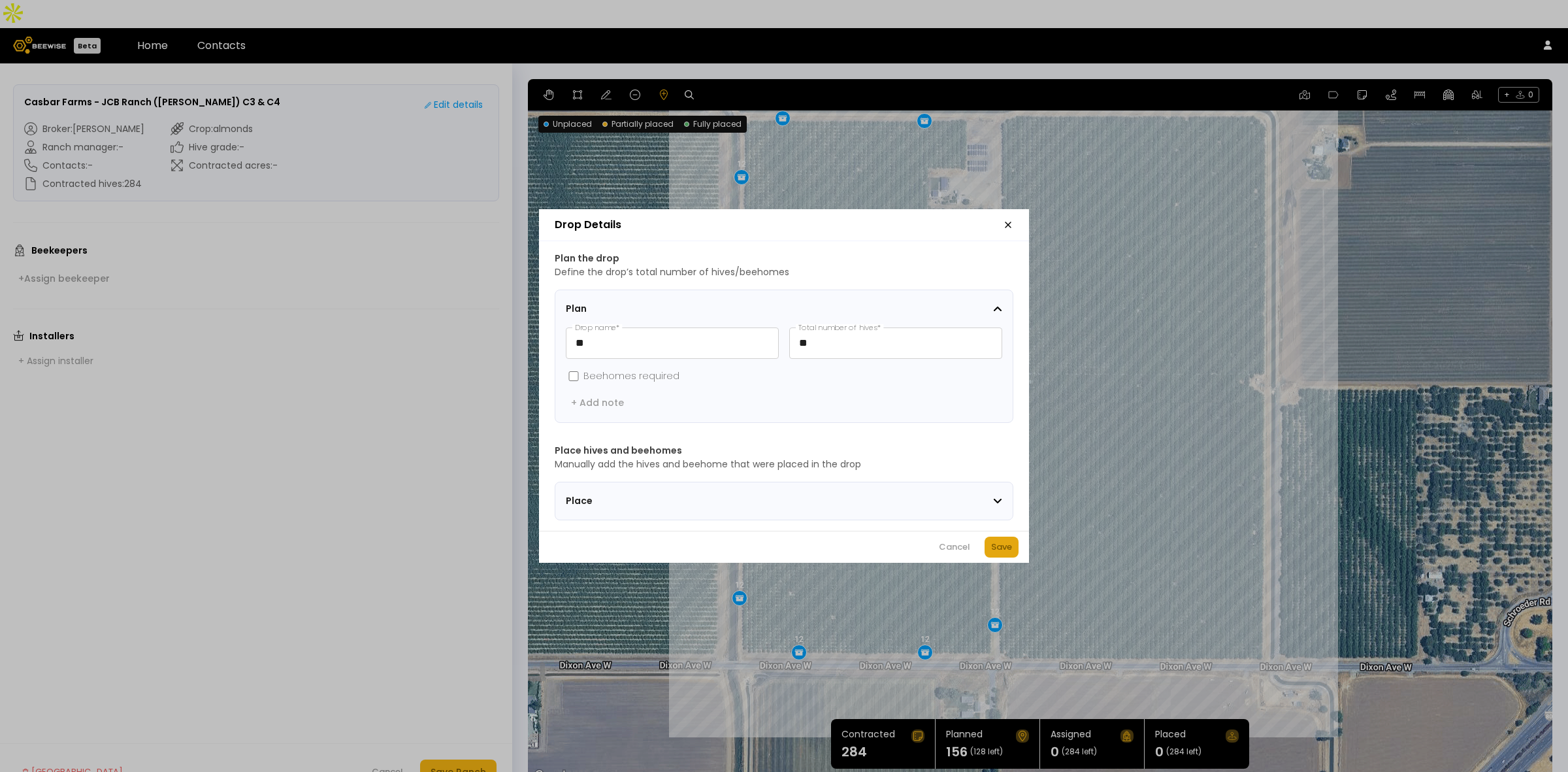
click at [1013, 549] on button "Save" at bounding box center [1002, 547] width 34 height 21
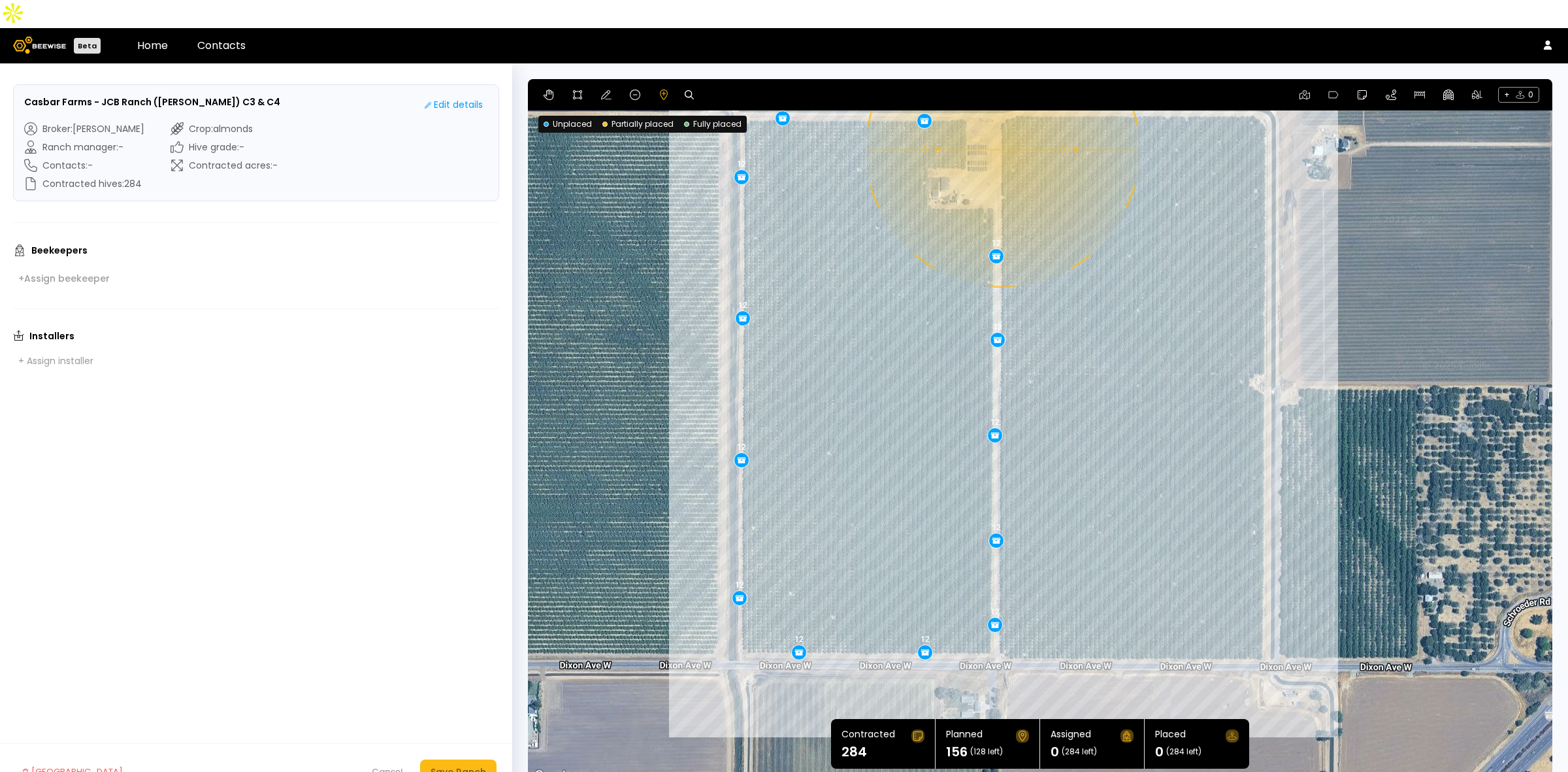
click at [1001, 122] on div "0.1 mi 0.1 mi 12 12 12 12 12 12 12 12 12 12 12 12 12" at bounding box center [1040, 431] width 1025 height 706
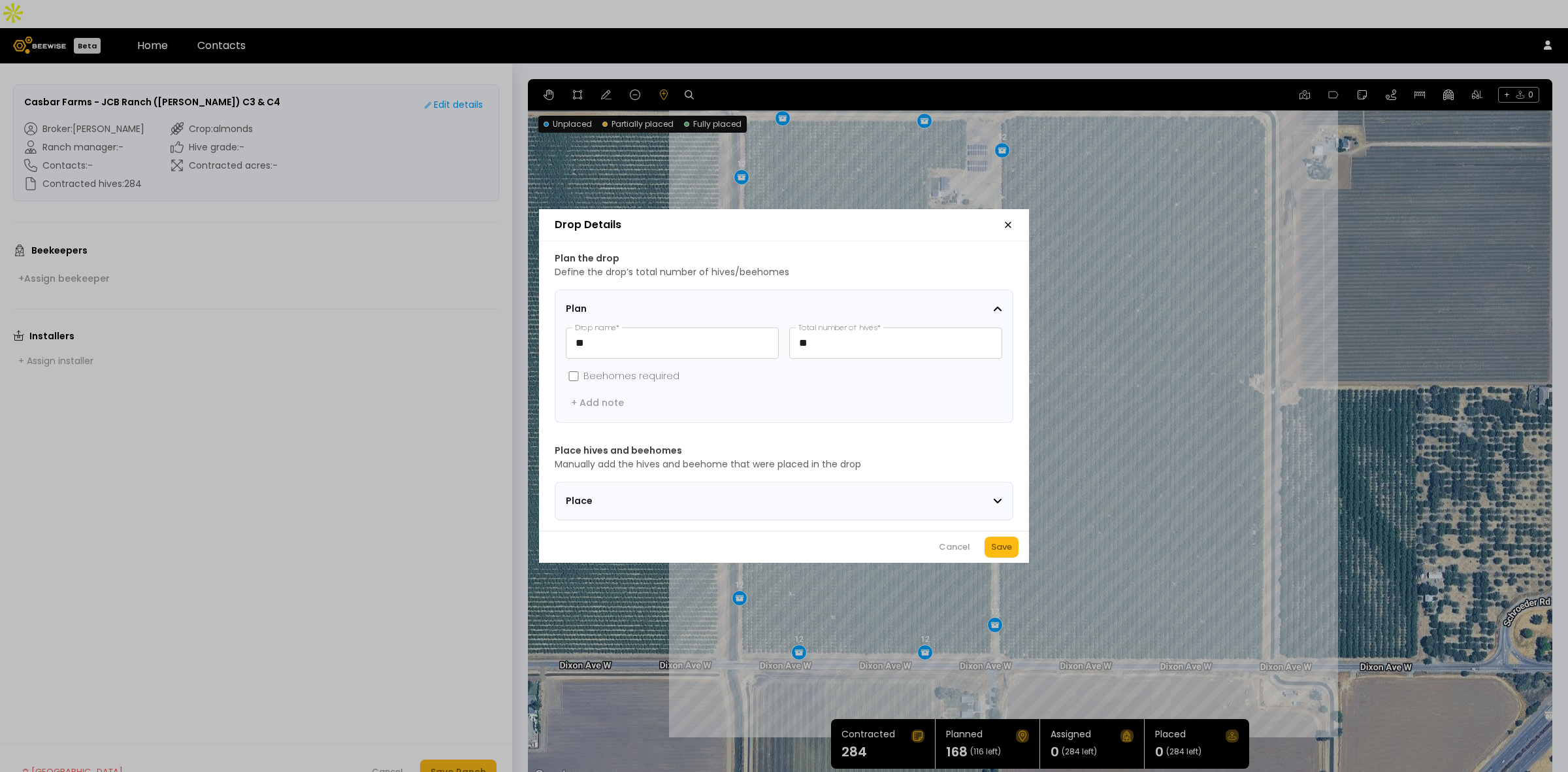
drag, startPoint x: 995, startPoint y: 544, endPoint x: 27, endPoint y: 462, distance: 971.5
click at [996, 543] on button "Save" at bounding box center [1002, 547] width 34 height 21
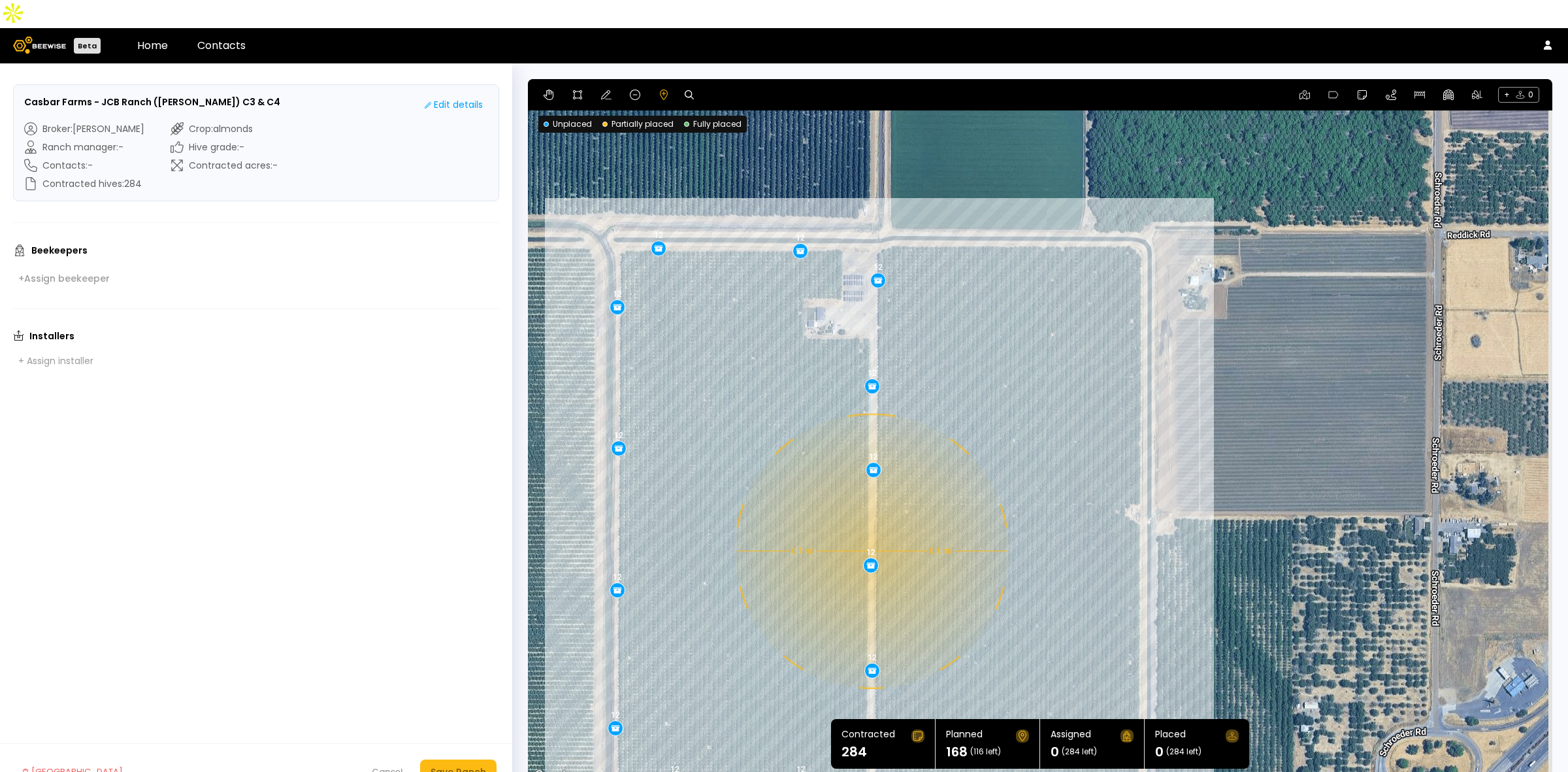
drag, startPoint x: 1121, startPoint y: 259, endPoint x: 945, endPoint y: 286, distance: 178.1
click at [994, 393] on div "0.1 mi 0.1 mi 12 12 12 12 12 12 12 12 12 12 12 12 12 12" at bounding box center [1040, 431] width 1025 height 706
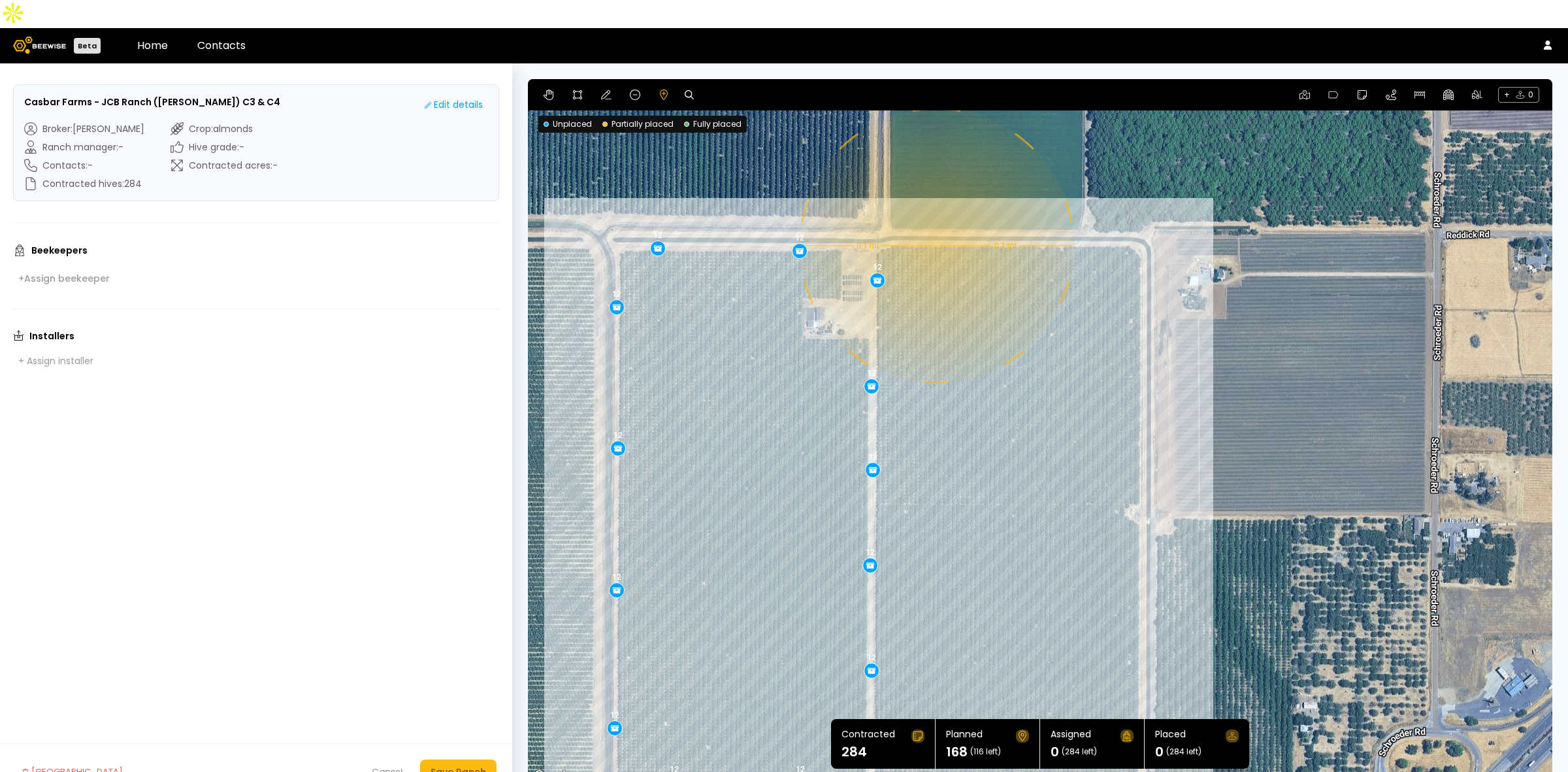
click at [935, 218] on div "0.1 mi 0.1 mi 12 12 12 12 12 12 12 12 12 12 12 12 12 12" at bounding box center [1040, 431] width 1025 height 706
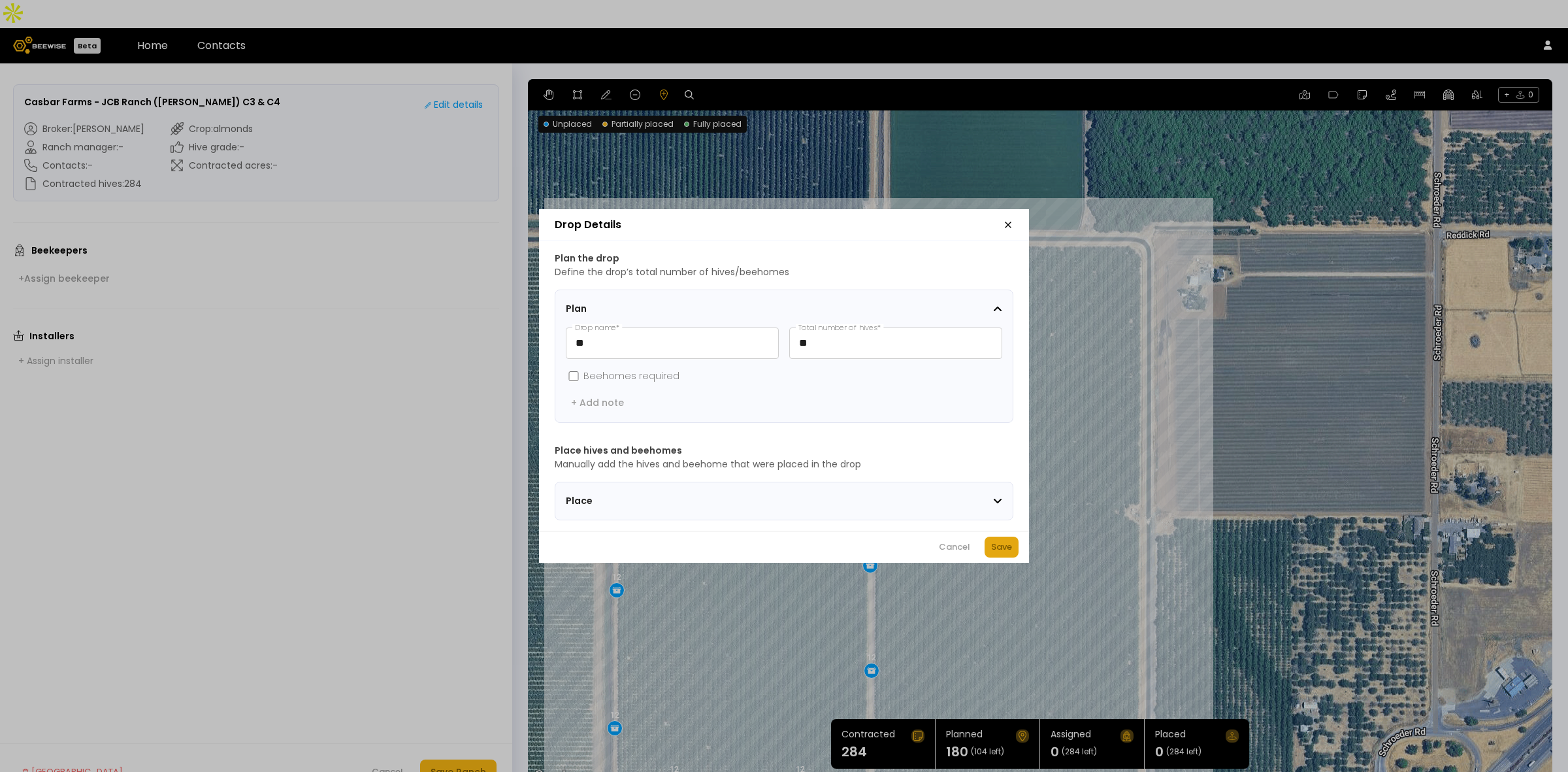
click at [1011, 546] on div "Save" at bounding box center [1001, 547] width 21 height 13
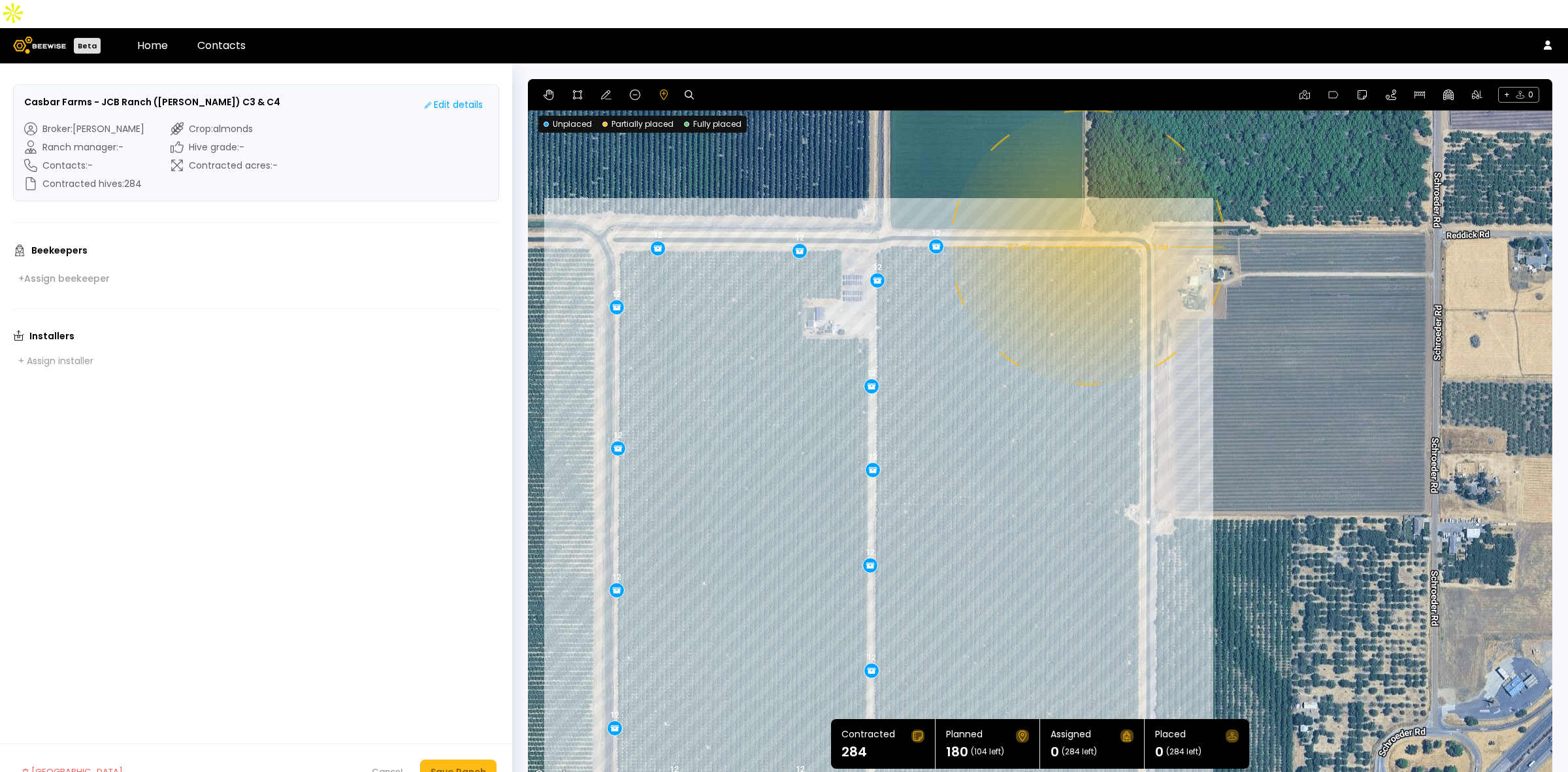
click at [1087, 219] on div "0.1 mi 0.1 mi 12 12 12 12 12 12 12 12 12 12 12 12 12 12 12" at bounding box center [1040, 431] width 1025 height 706
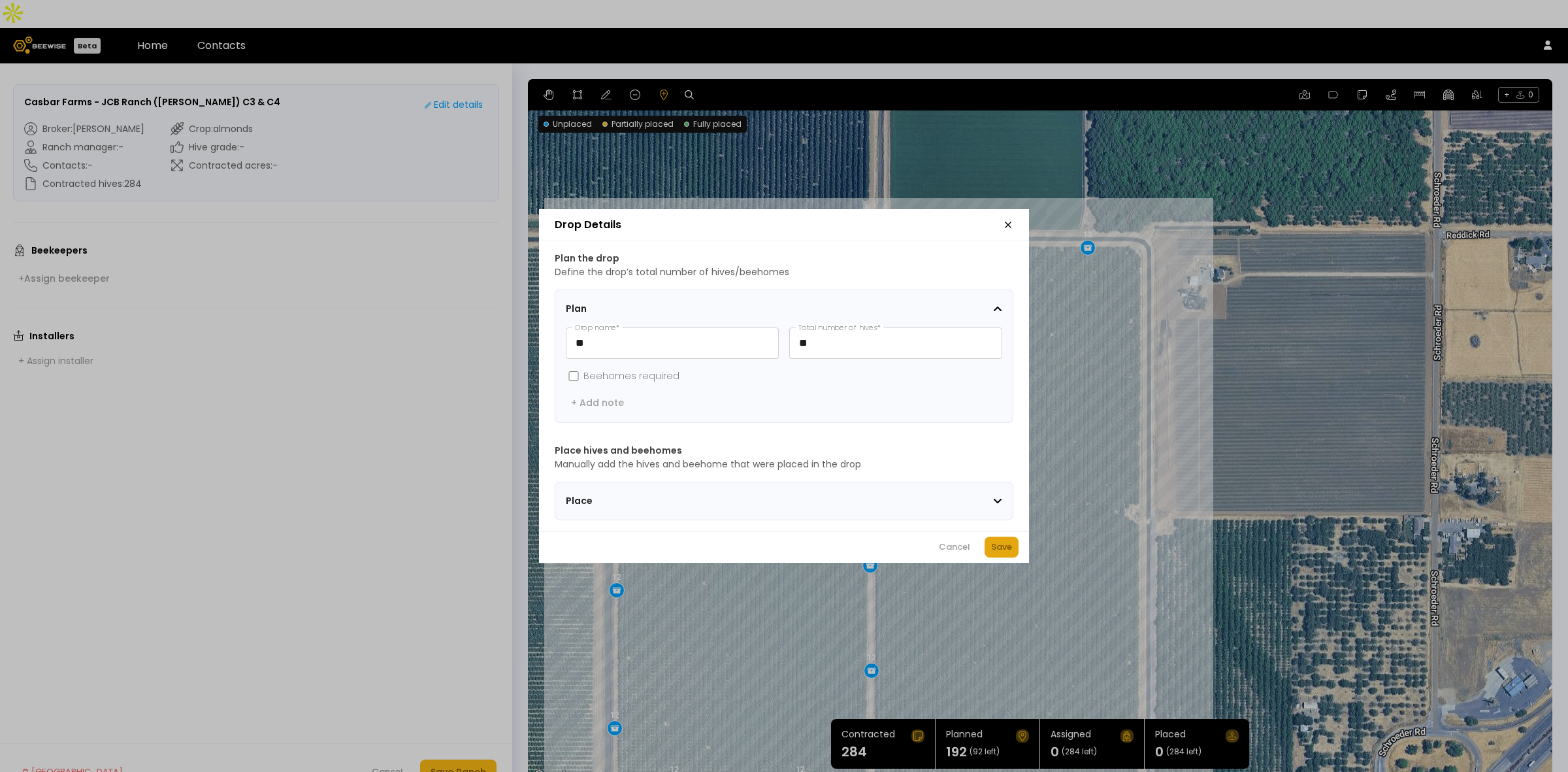
click at [1002, 550] on div "Save" at bounding box center [1001, 547] width 21 height 13
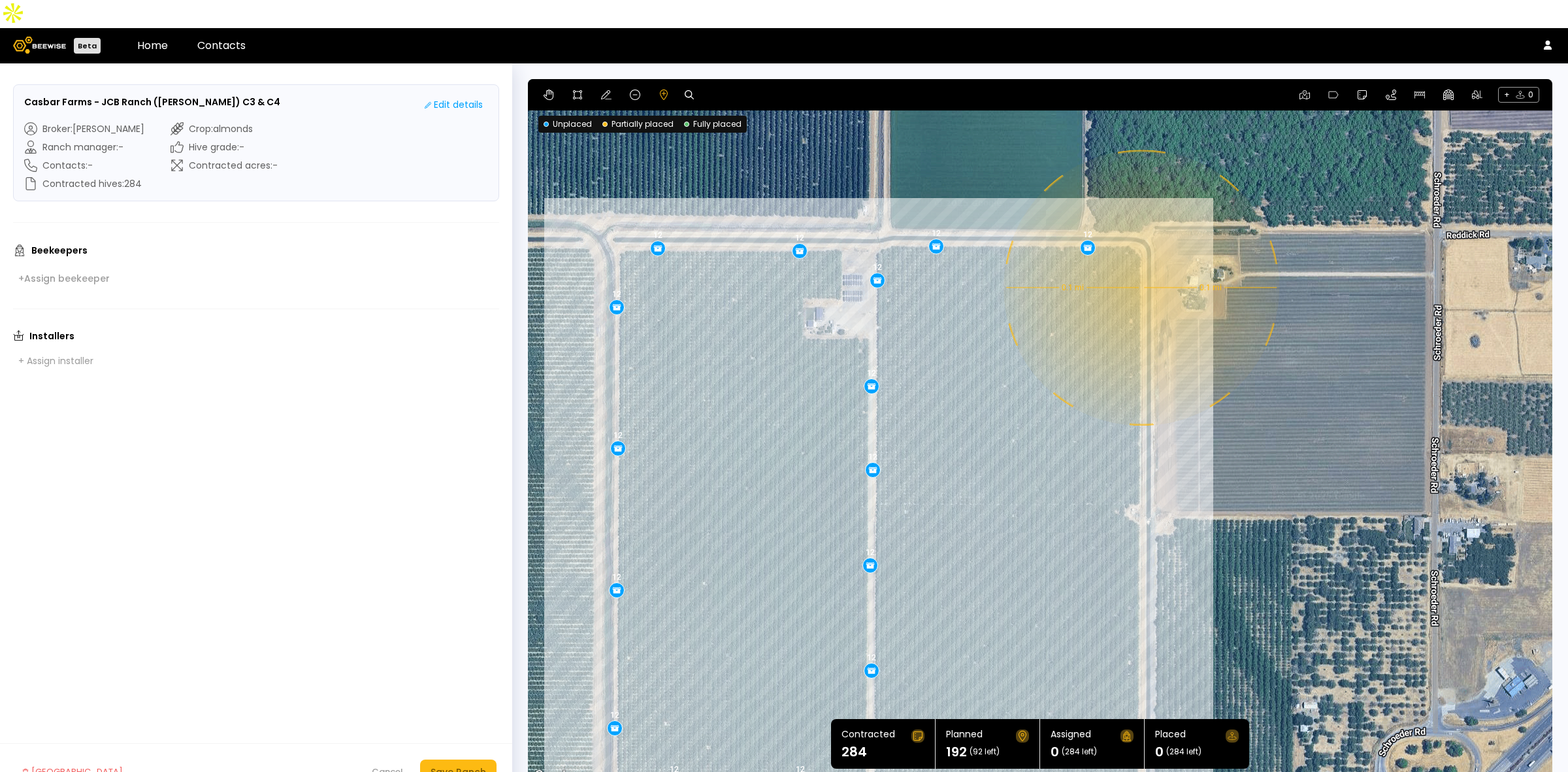
click at [1140, 259] on div "0.1 mi 0.1 mi 12 12 12 12 12 12 12 12 12 12 12 12 12 12 12 12" at bounding box center [1040, 431] width 1025 height 706
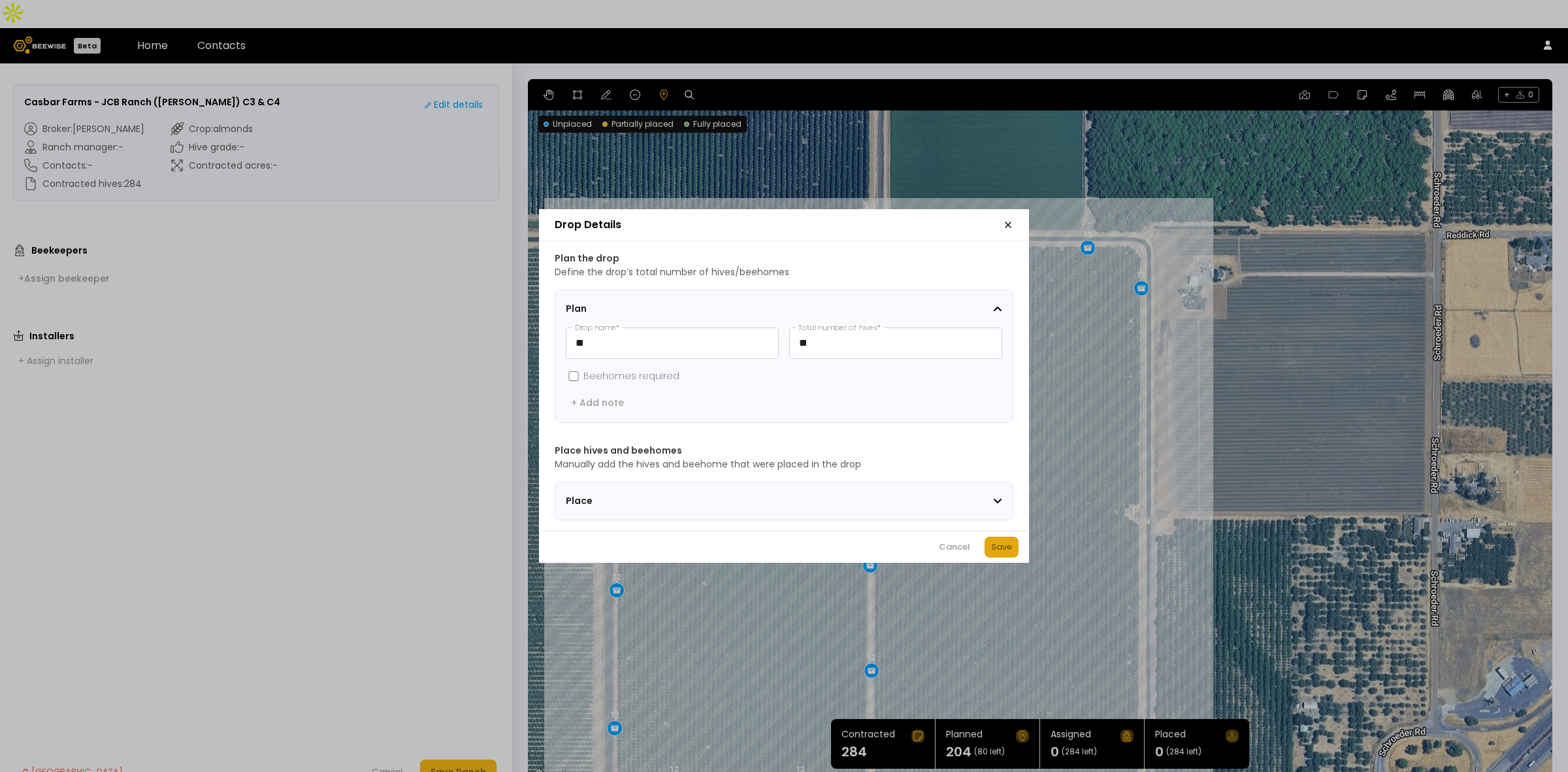
click at [1001, 553] on div "Save" at bounding box center [1001, 547] width 21 height 13
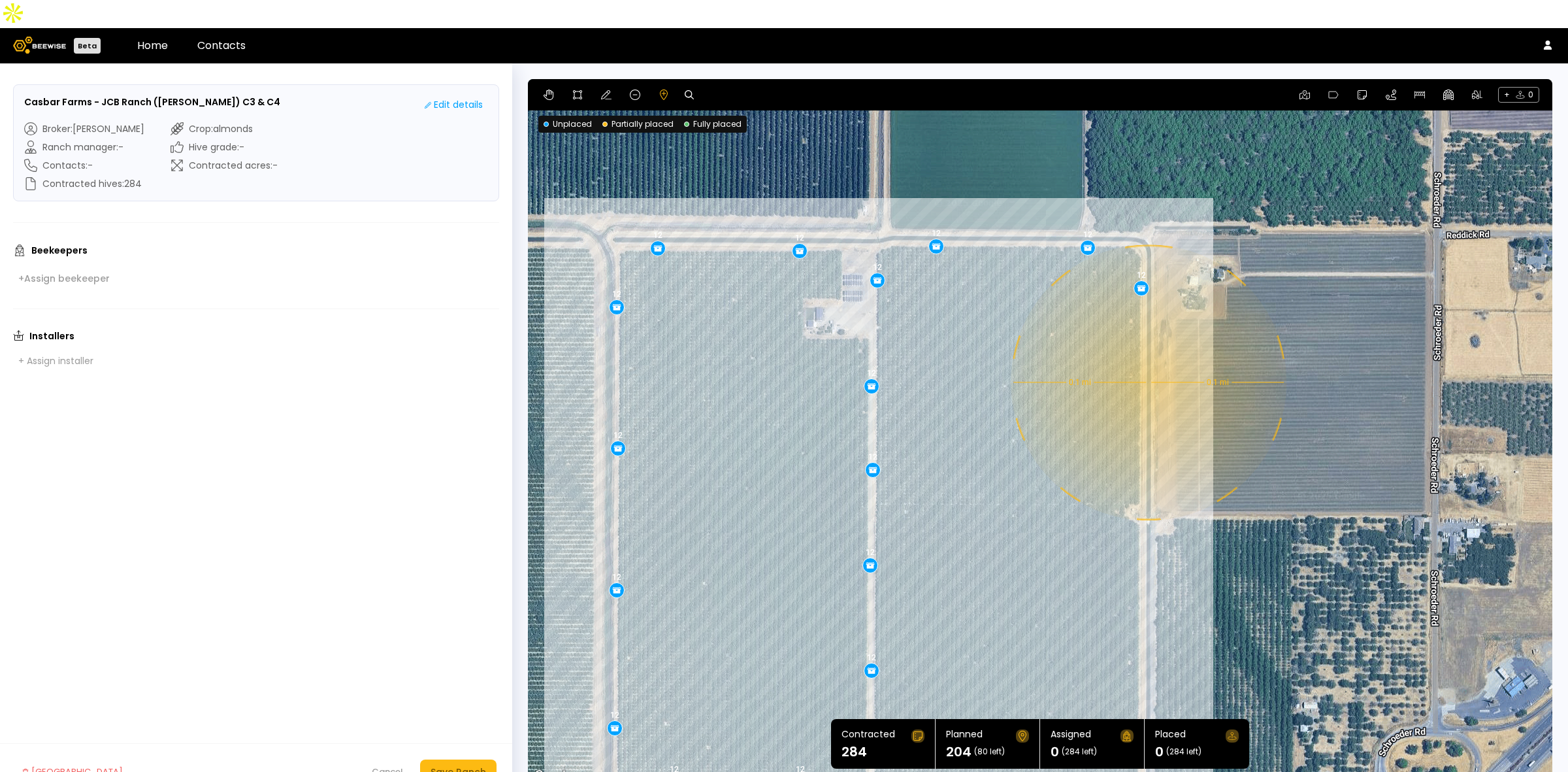
click at [1148, 354] on div "0.1 mi 0.1 mi 12 12 12 12 12 12 12 12 12 12 12 12 12 12 12 12 12" at bounding box center [1040, 431] width 1025 height 706
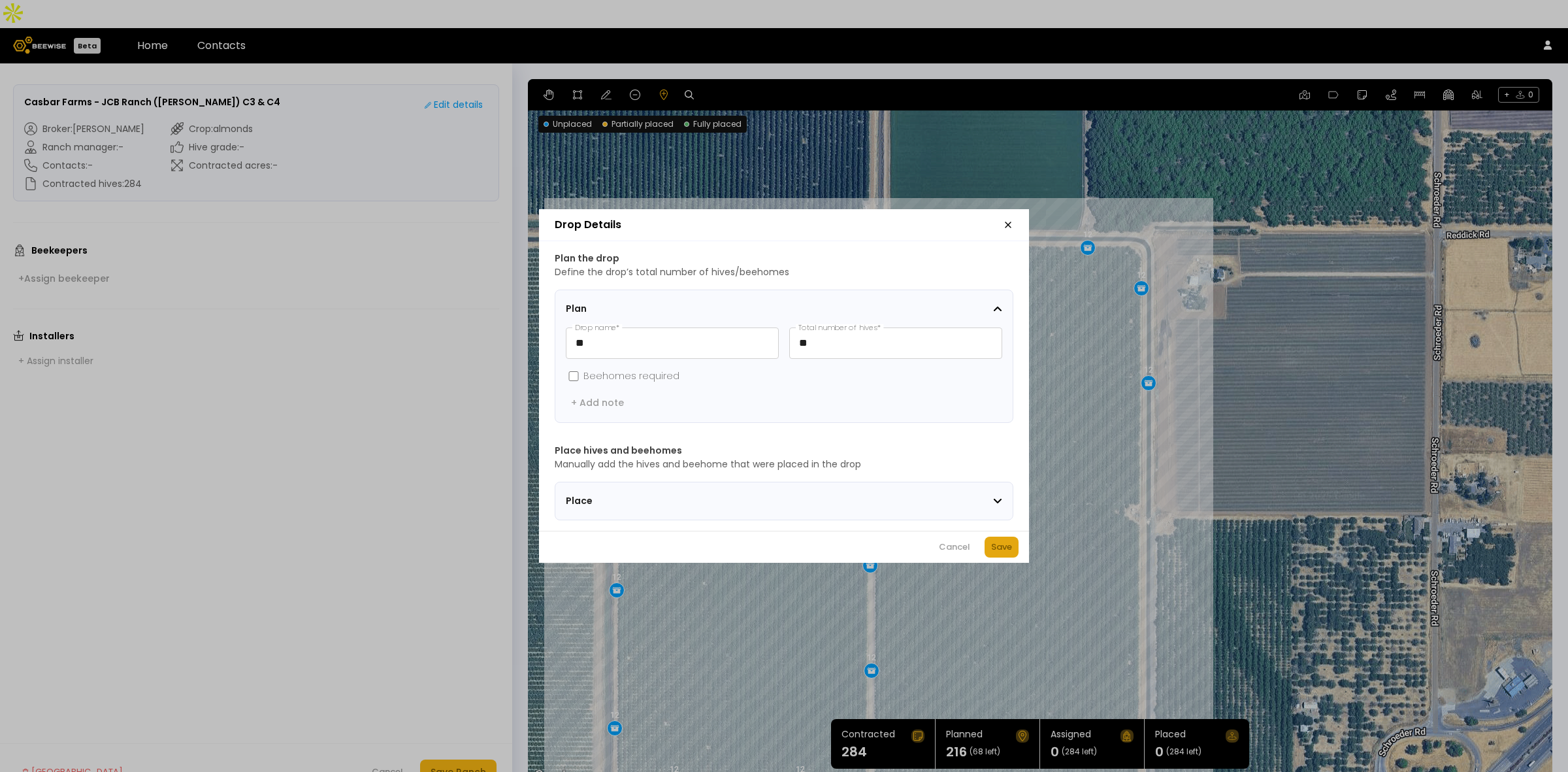
click at [993, 553] on div "Save" at bounding box center [1001, 547] width 21 height 13
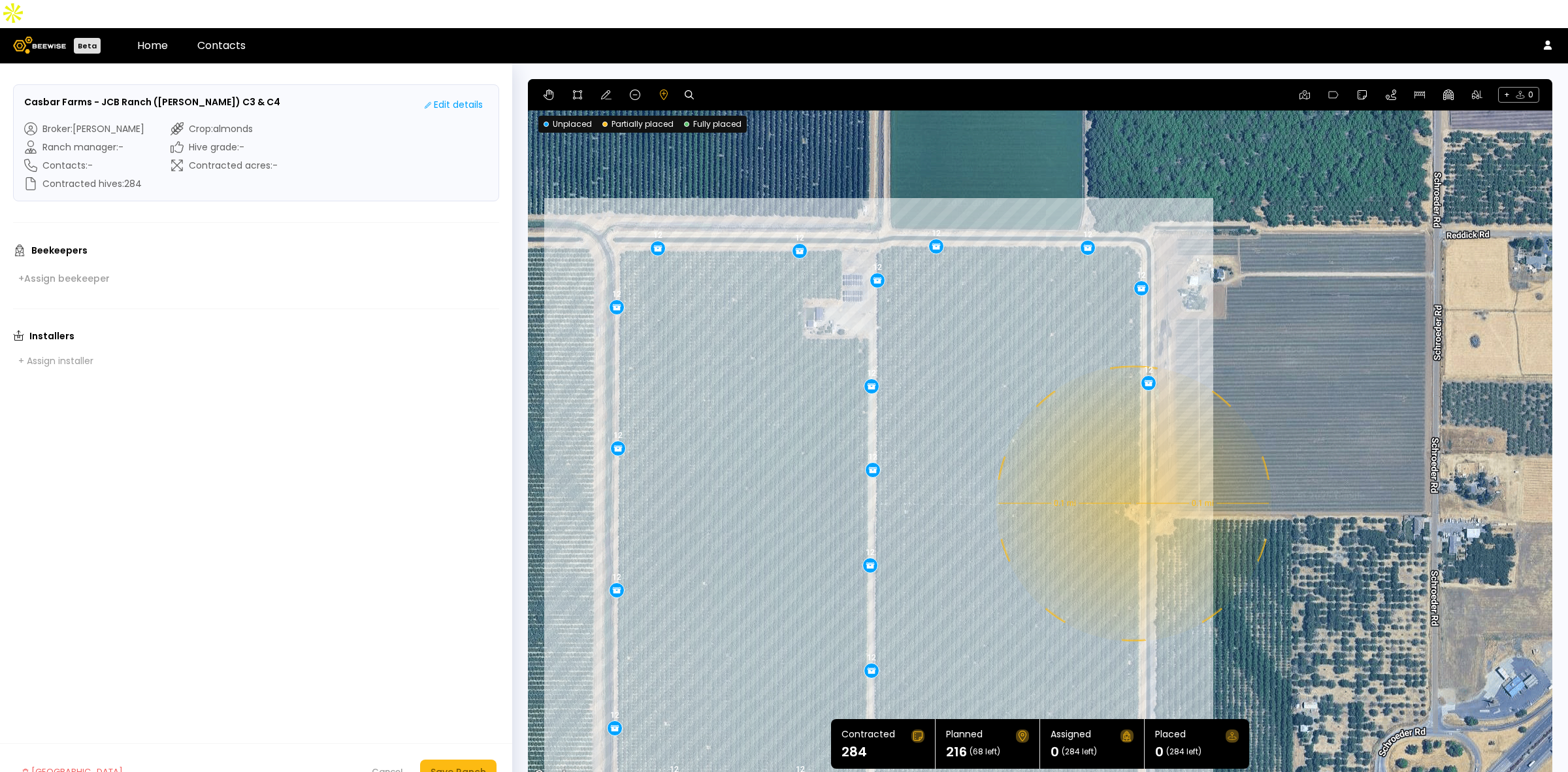
click at [1132, 475] on div "0.1 mi 0.1 mi 12 12 12 12 12 12 12 12 12 12 12 12 12 12 12 12 12 12" at bounding box center [1040, 431] width 1025 height 706
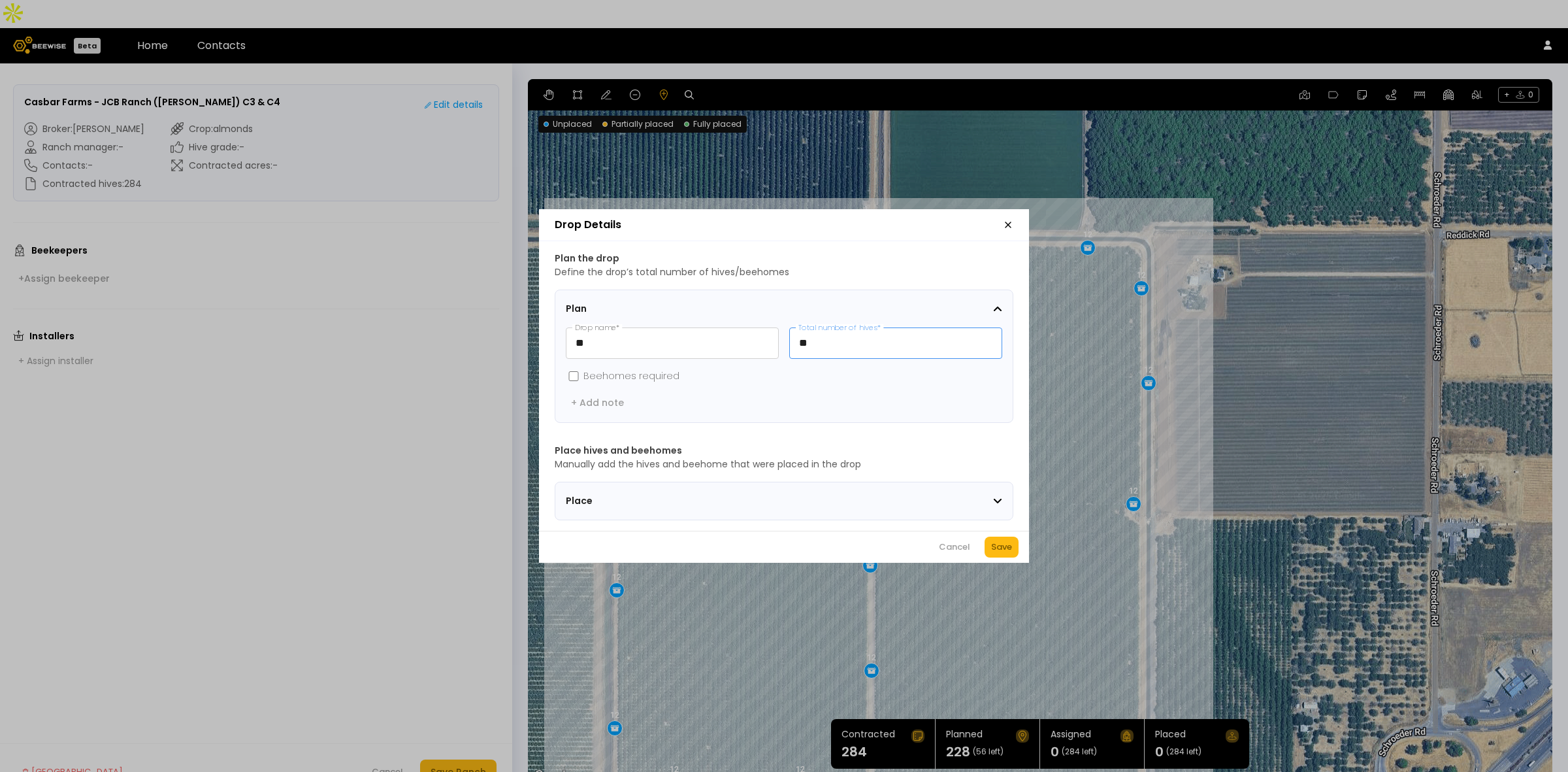
drag, startPoint x: 857, startPoint y: 334, endPoint x: 779, endPoint y: 337, distance: 78.1
click at [779, 337] on div "** Drop name * ** Total number of hives *" at bounding box center [784, 342] width 436 height 31
type input "*"
click at [1012, 550] on div "Save" at bounding box center [1001, 547] width 21 height 13
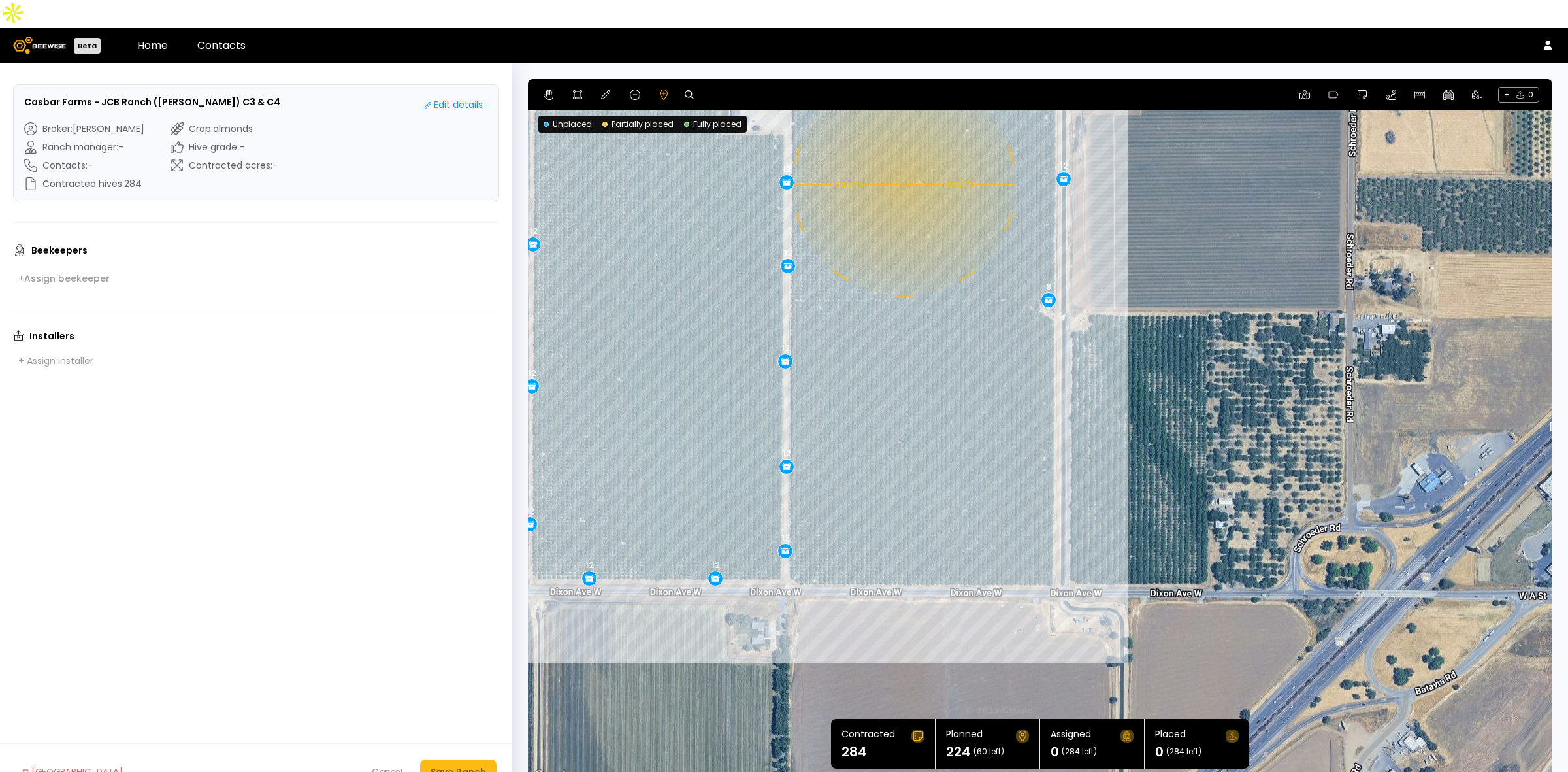
drag, startPoint x: 1067, startPoint y: 553, endPoint x: 987, endPoint y: 360, distance: 208.9
click at [987, 360] on div "0.08 mi 0.08 mi 12 12 12 12 12 12 12 12 12 12 12 12 12 12 12 12 12 12 8" at bounding box center [1040, 431] width 1025 height 706
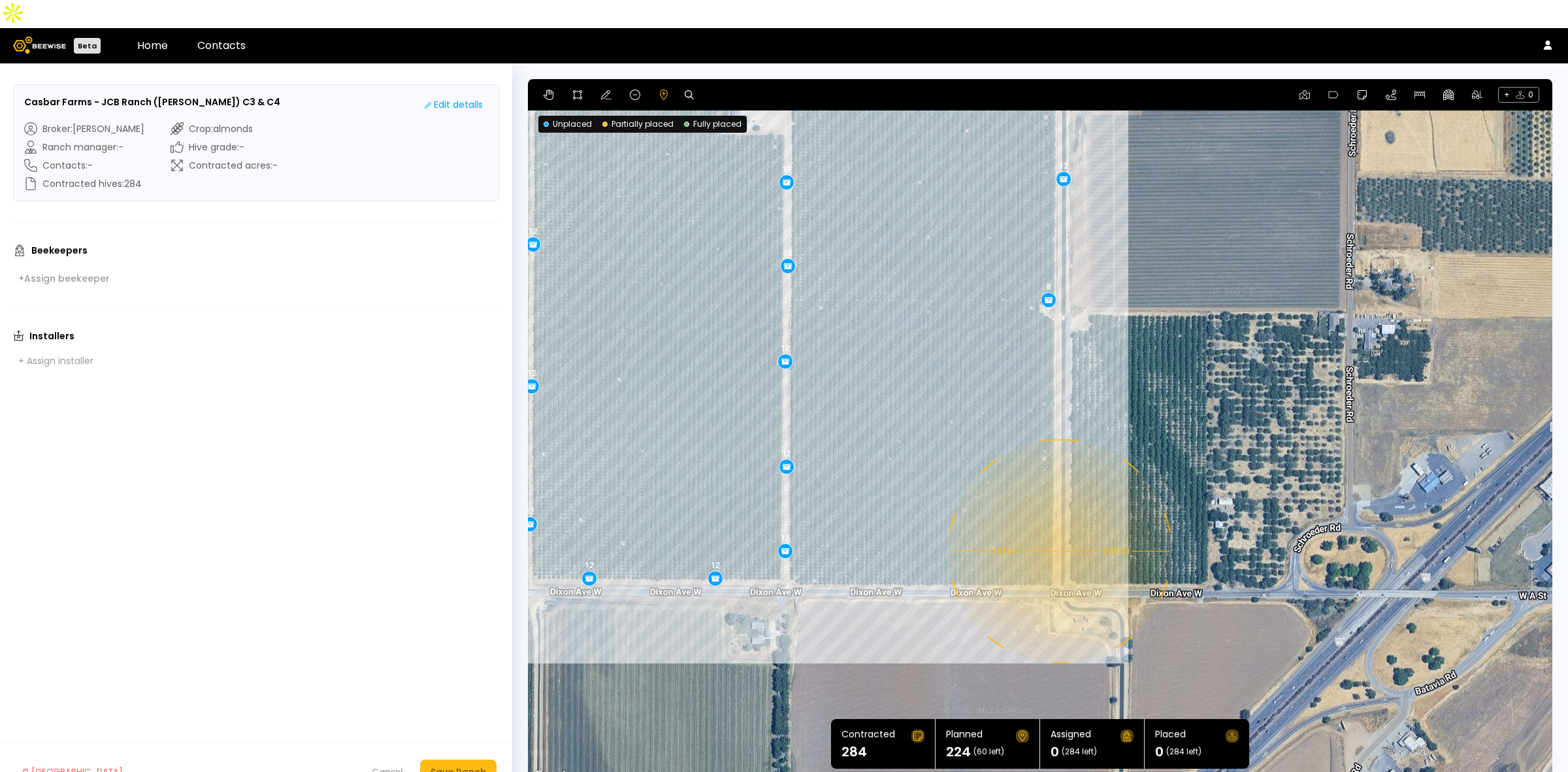
click at [1058, 521] on div "0.08 mi 0.08 mi 12 12 12 12 12 12 12 12 12 12 12 12 12 12 12 12 12 12 8" at bounding box center [1040, 431] width 1025 height 706
click at [1059, 521] on div "0.08 mi 0.08 mi 12 12 12 12 12 12 12 12 12 12 12 12 12 12 12 12 12 12 8" at bounding box center [1040, 431] width 1025 height 706
click at [1051, 521] on div "0.08 mi 0.08 mi 12 12 12 12 12 12 12 12 12 12 12 12 12 12 12 12 12 12 8" at bounding box center [1040, 431] width 1025 height 706
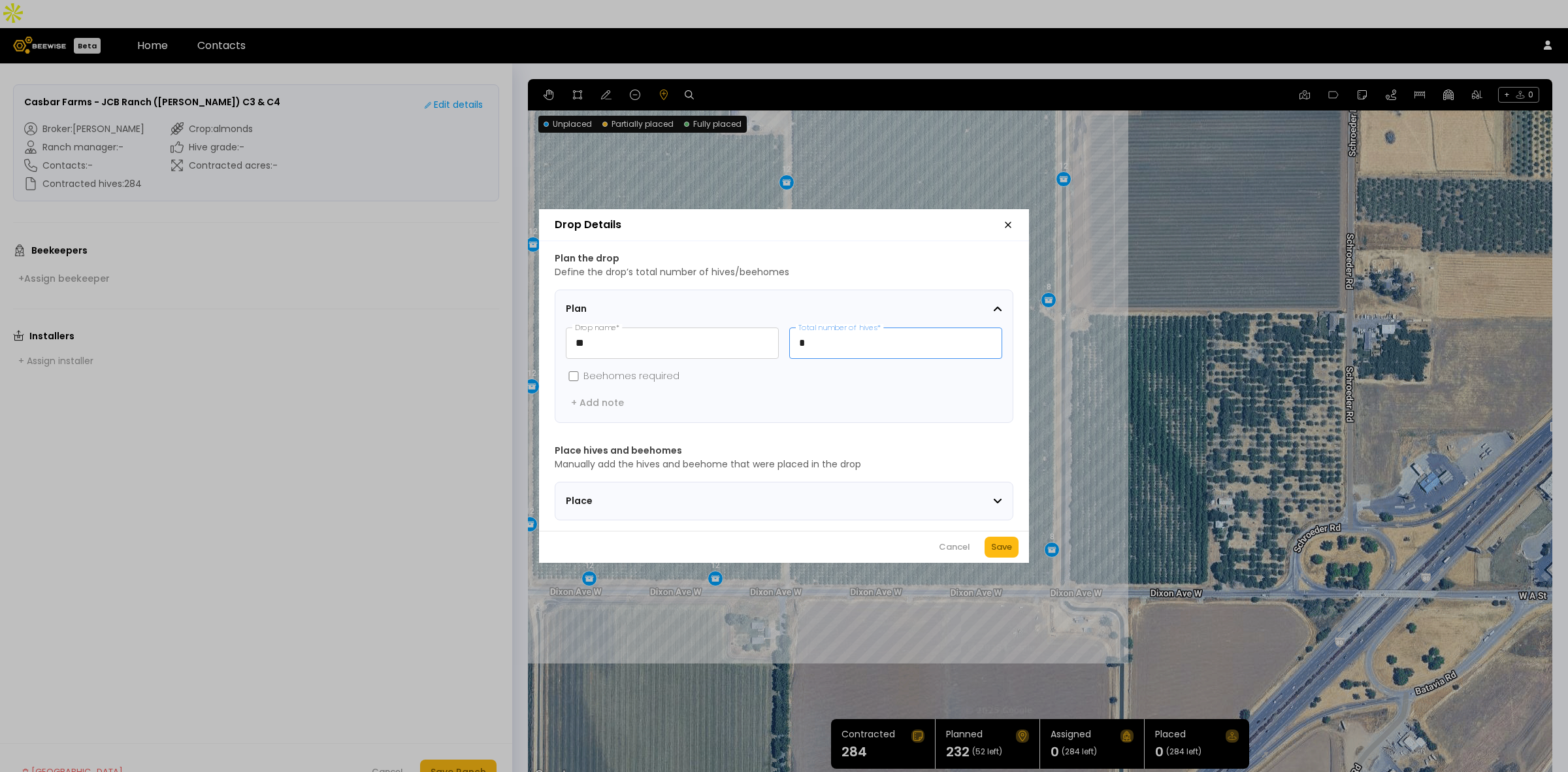
drag, startPoint x: 841, startPoint y: 343, endPoint x: 791, endPoint y: 344, distance: 50.0
click at [791, 344] on input "*" at bounding box center [896, 342] width 212 height 30
type input "**"
click at [1006, 553] on div "Save" at bounding box center [1001, 547] width 21 height 13
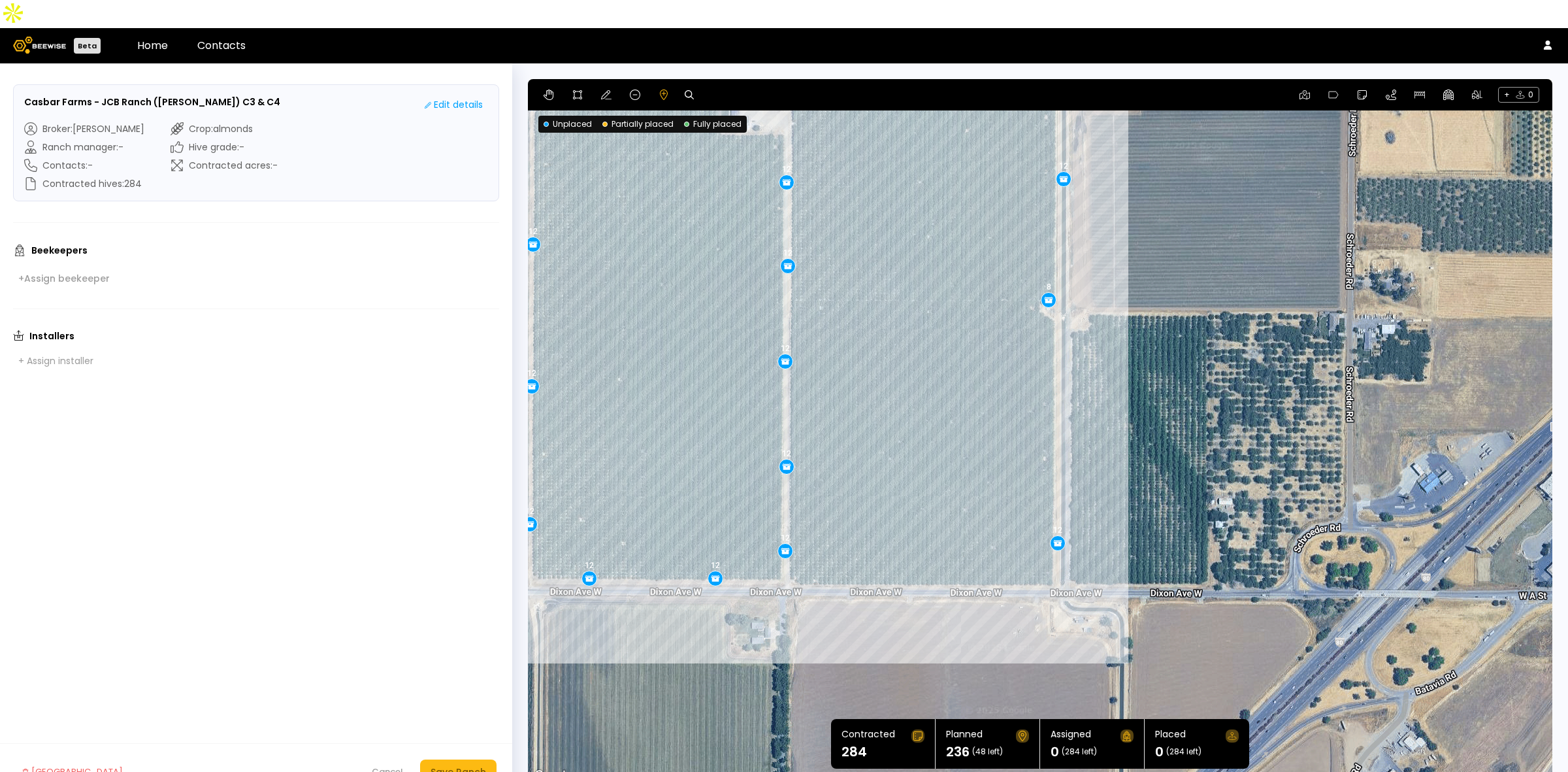
drag, startPoint x: 1049, startPoint y: 524, endPoint x: 1055, endPoint y: 517, distance: 9.2
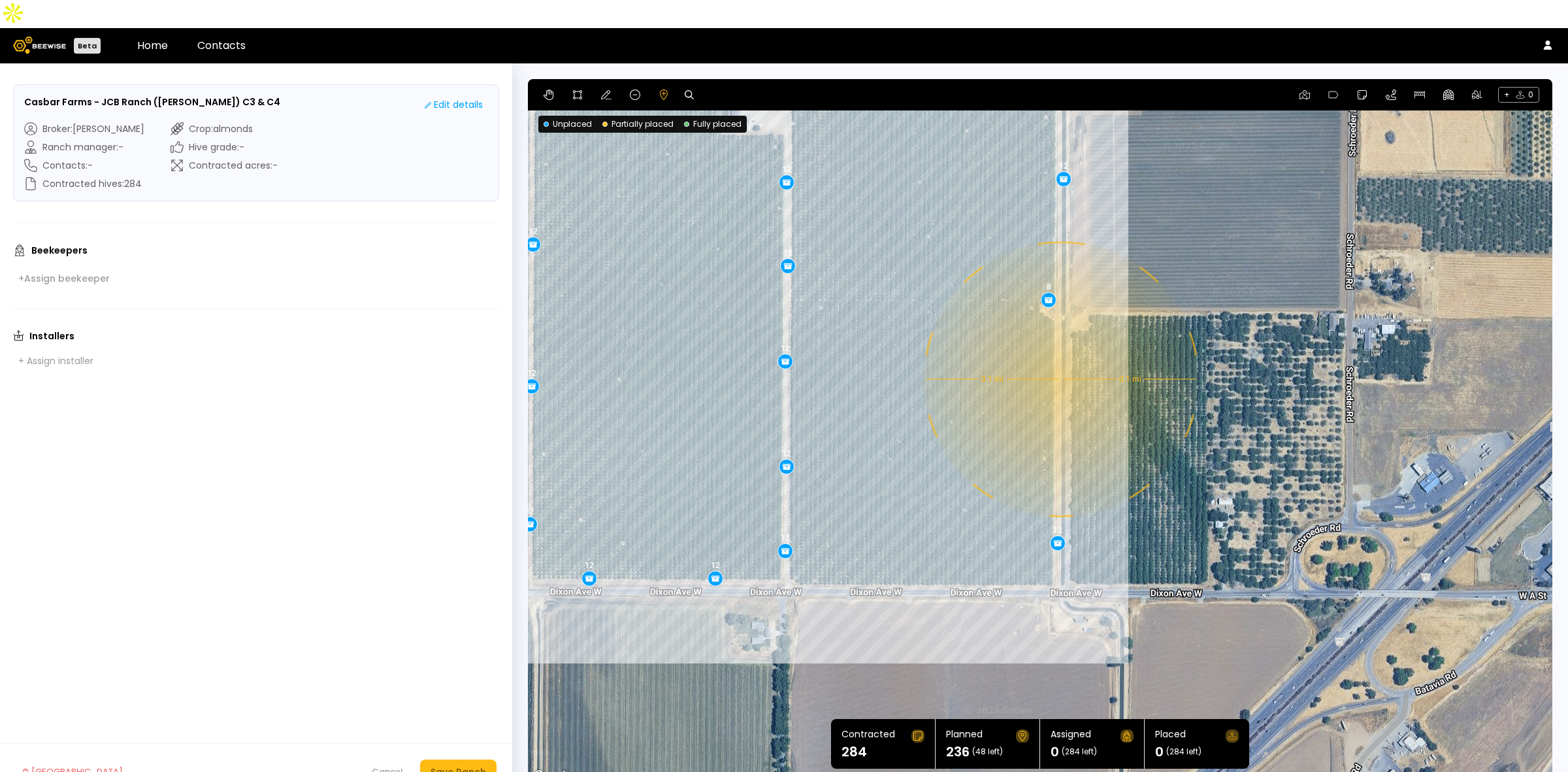
click at [1060, 351] on div "0.1 mi 0.1 mi 12 12 12 12 12 12 12 12 12 12 12 12 12 12 12 12 12 12 8 12" at bounding box center [1040, 431] width 1025 height 706
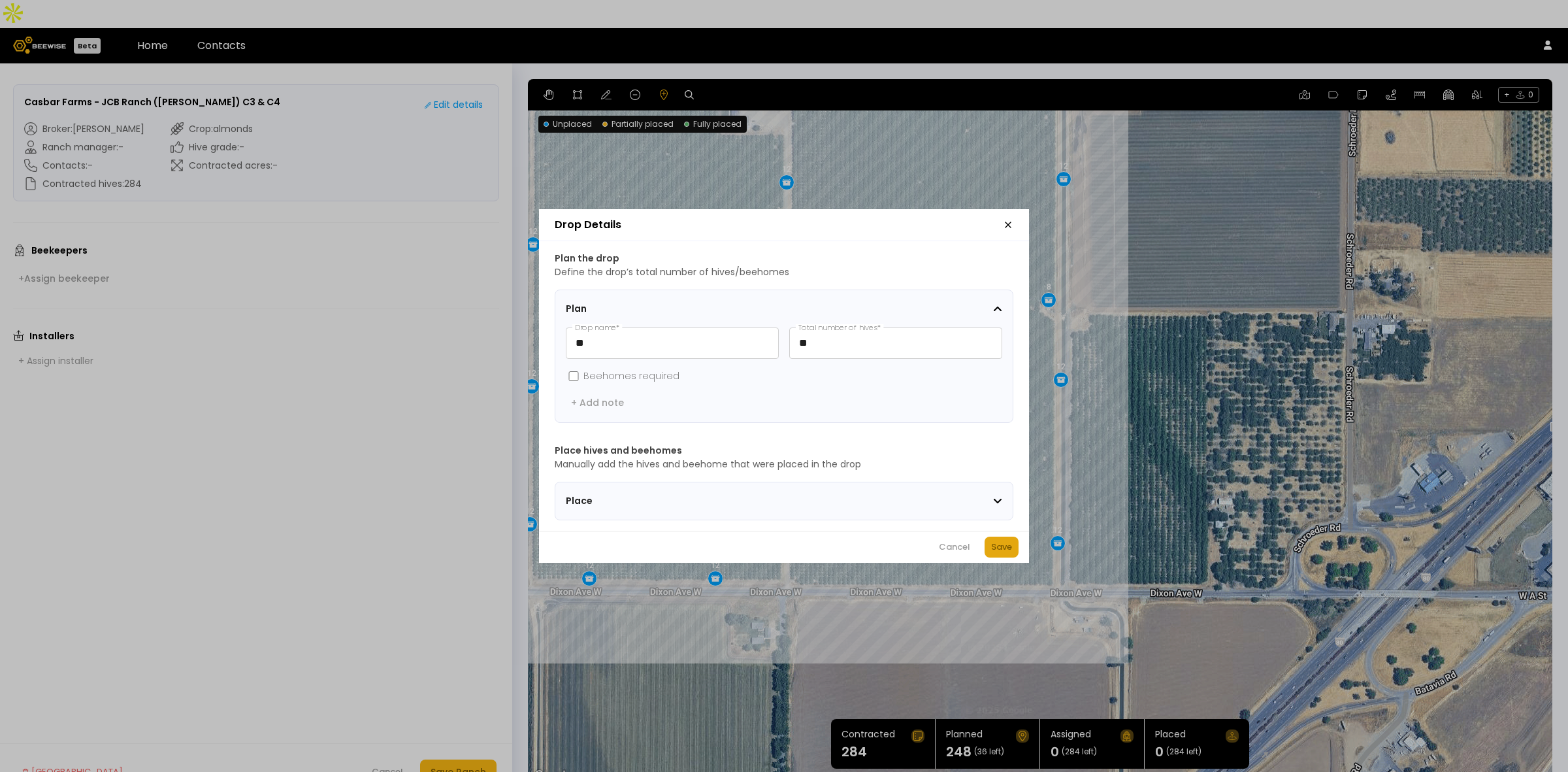
click at [1007, 543] on button "Save" at bounding box center [1002, 547] width 34 height 21
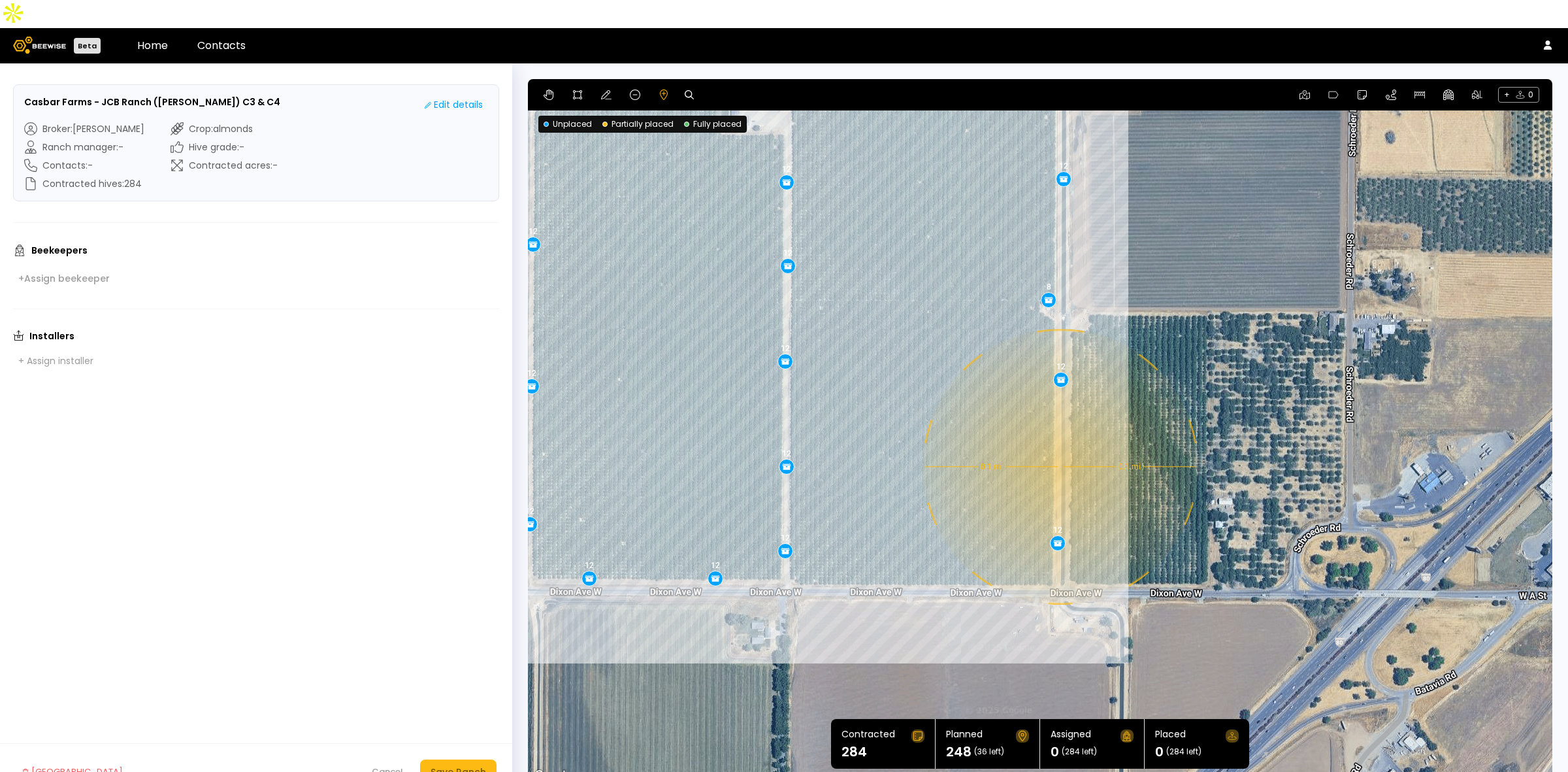
click at [1059, 439] on div "0.1 mi 0.1 mi 12 12 12 12 12 12 12 12 12 12 12 12 12 12 12 12 12 12 8 12 12" at bounding box center [1040, 431] width 1025 height 706
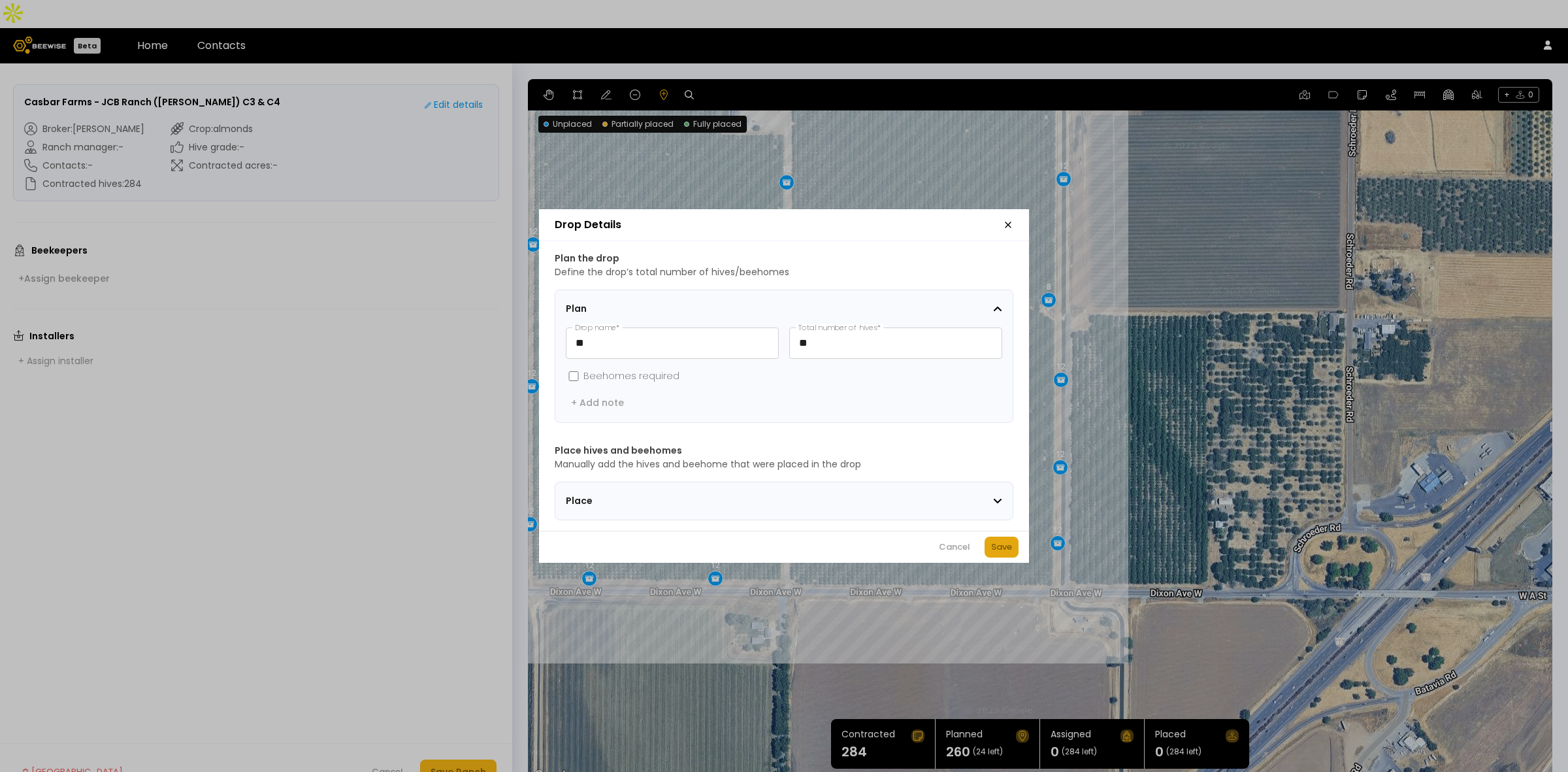
click at [1003, 546] on div "Save" at bounding box center [1001, 547] width 21 height 13
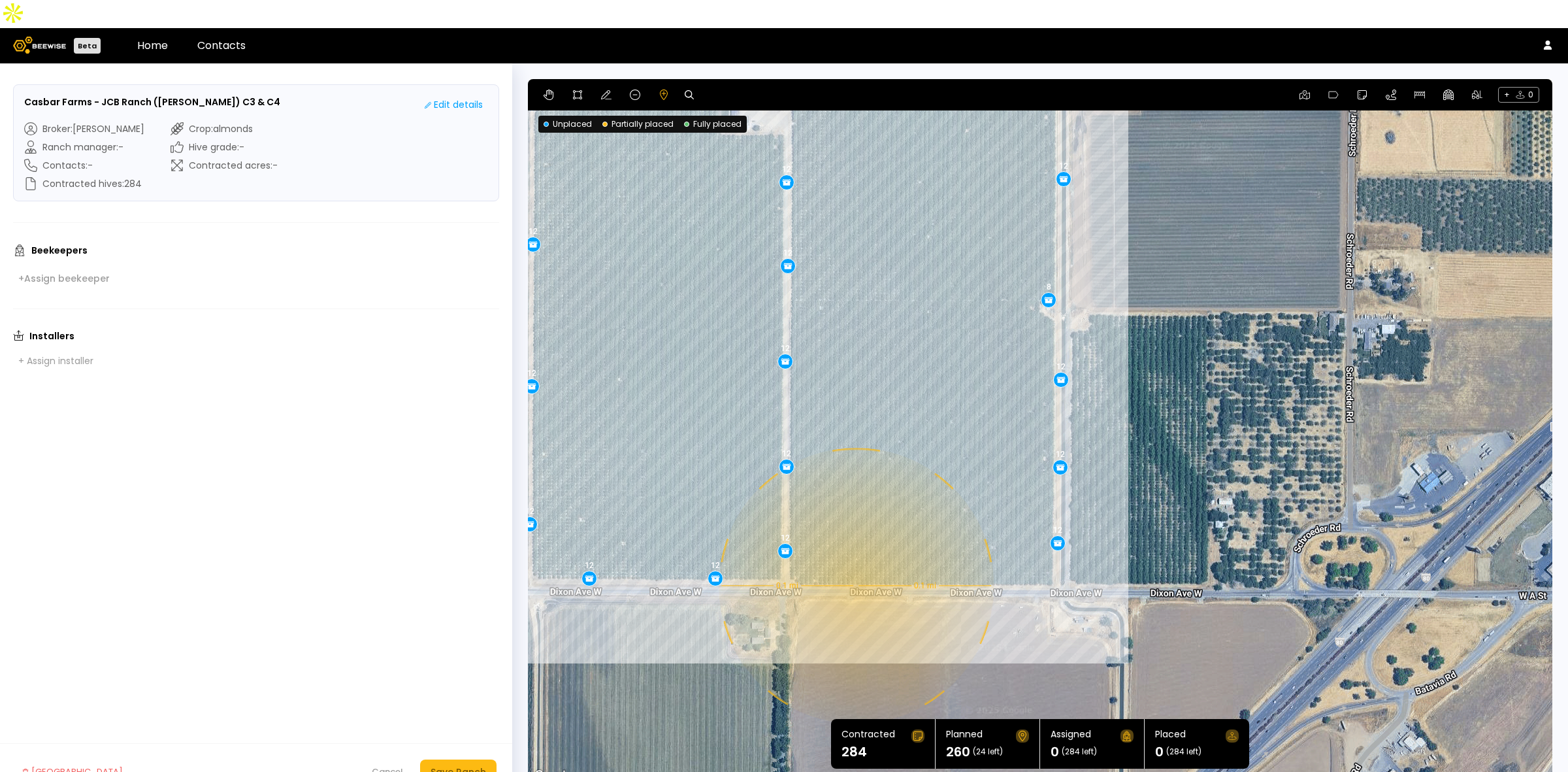
click at [854, 559] on div "0.1 mi 0.1 mi 12 12 12 12 12 12 12 12 12 12 12 12 12 12 12 12 12 12 8 12 12 12" at bounding box center [1040, 431] width 1025 height 706
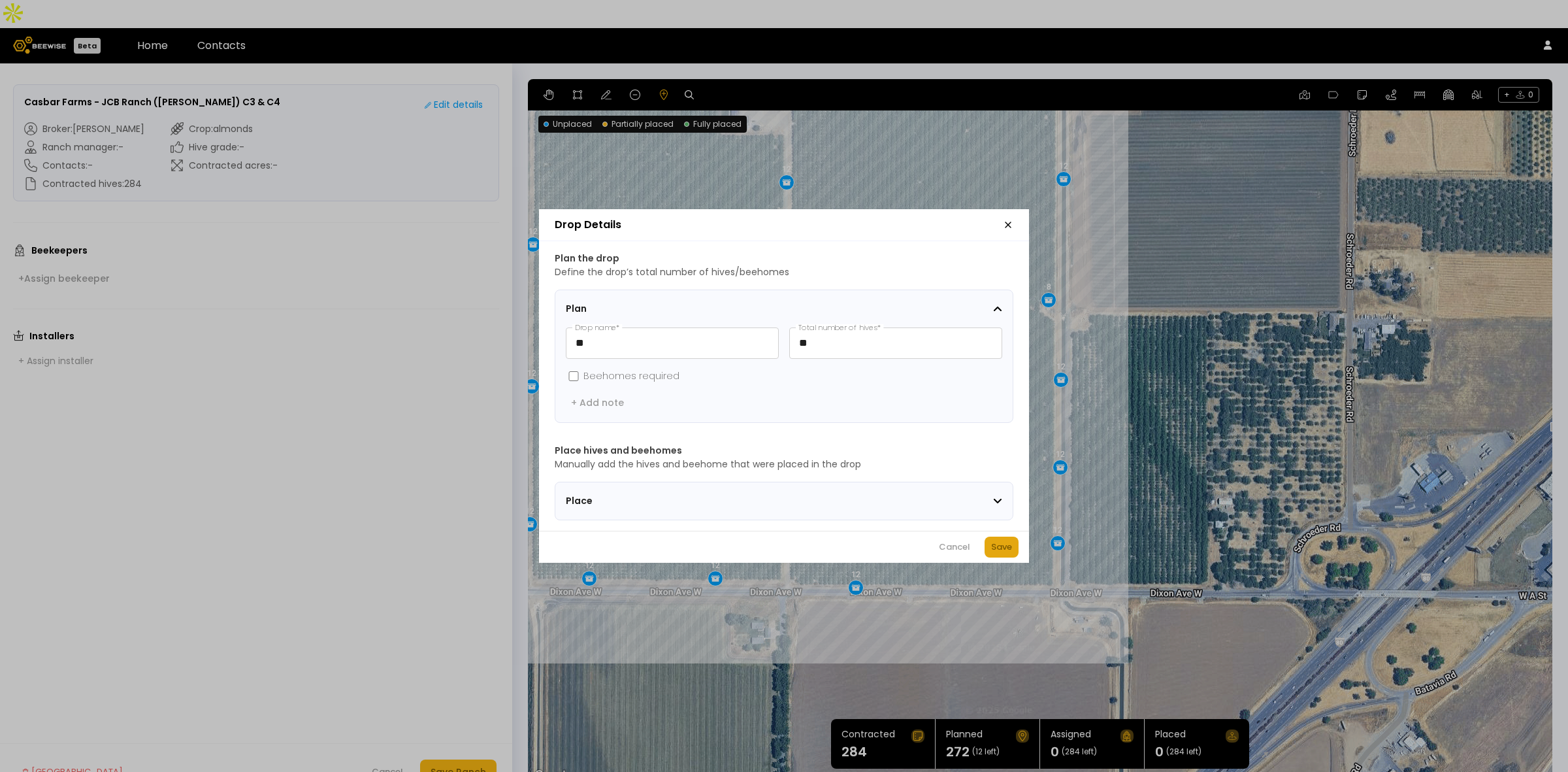
click at [1006, 549] on div "Save" at bounding box center [1001, 547] width 21 height 13
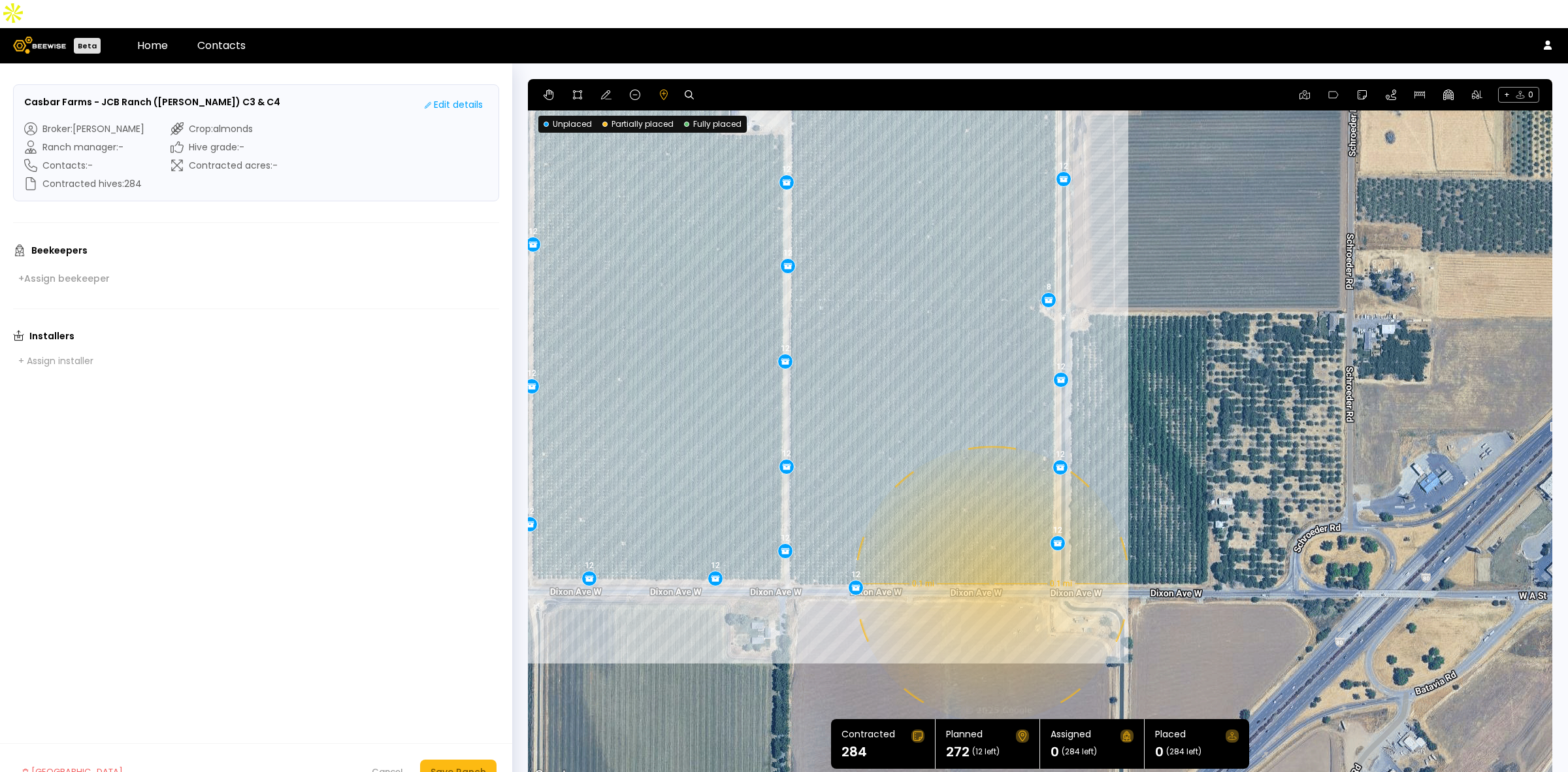
click at [990, 556] on div "0.1 mi 0.1 mi 12 12 12 12 12 12 12 12 12 12 12 12 12 12 12 12 12 12 8 12 12 12 …" at bounding box center [1040, 431] width 1025 height 706
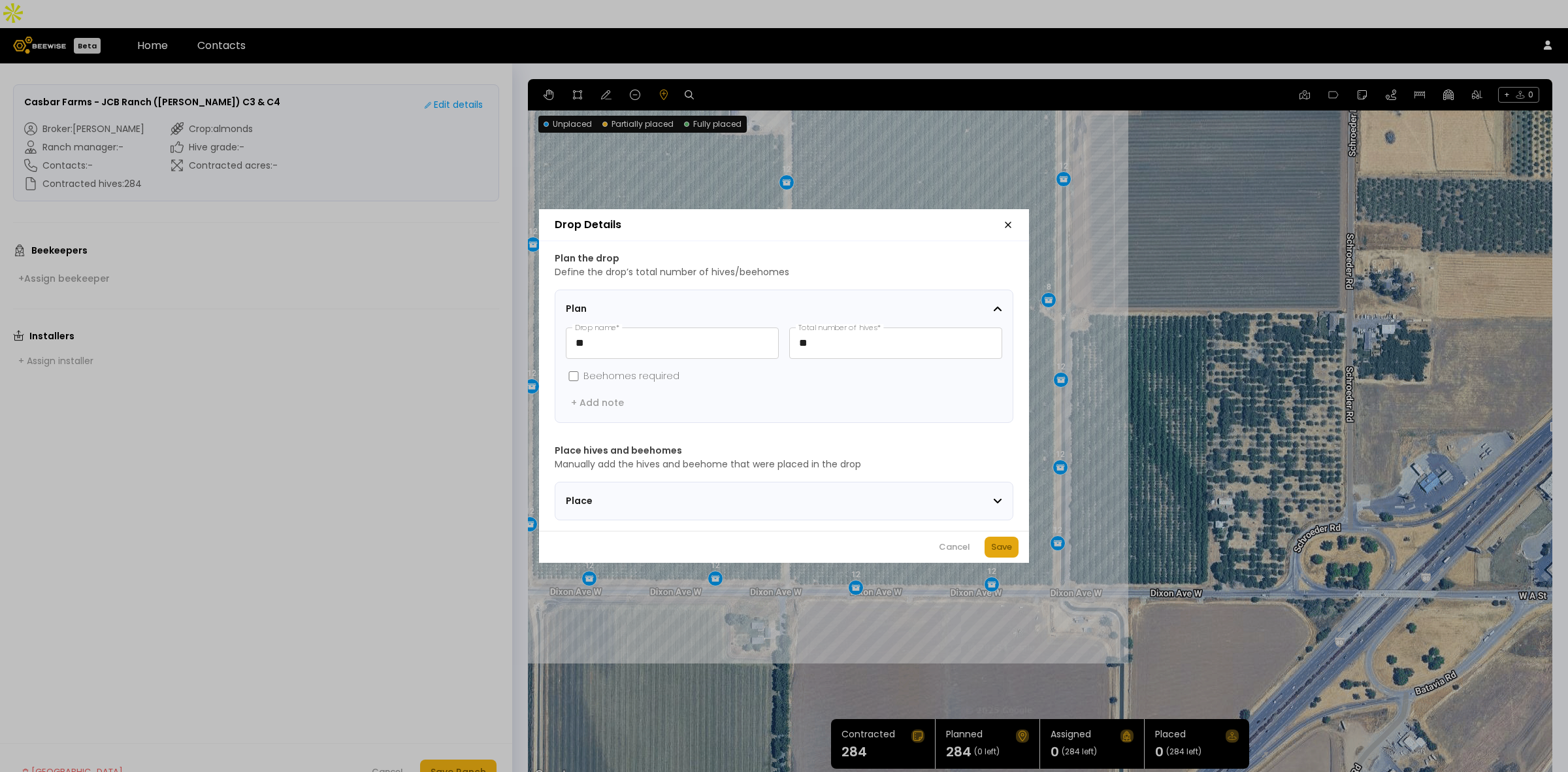
click at [997, 553] on div "Save" at bounding box center [1001, 547] width 21 height 13
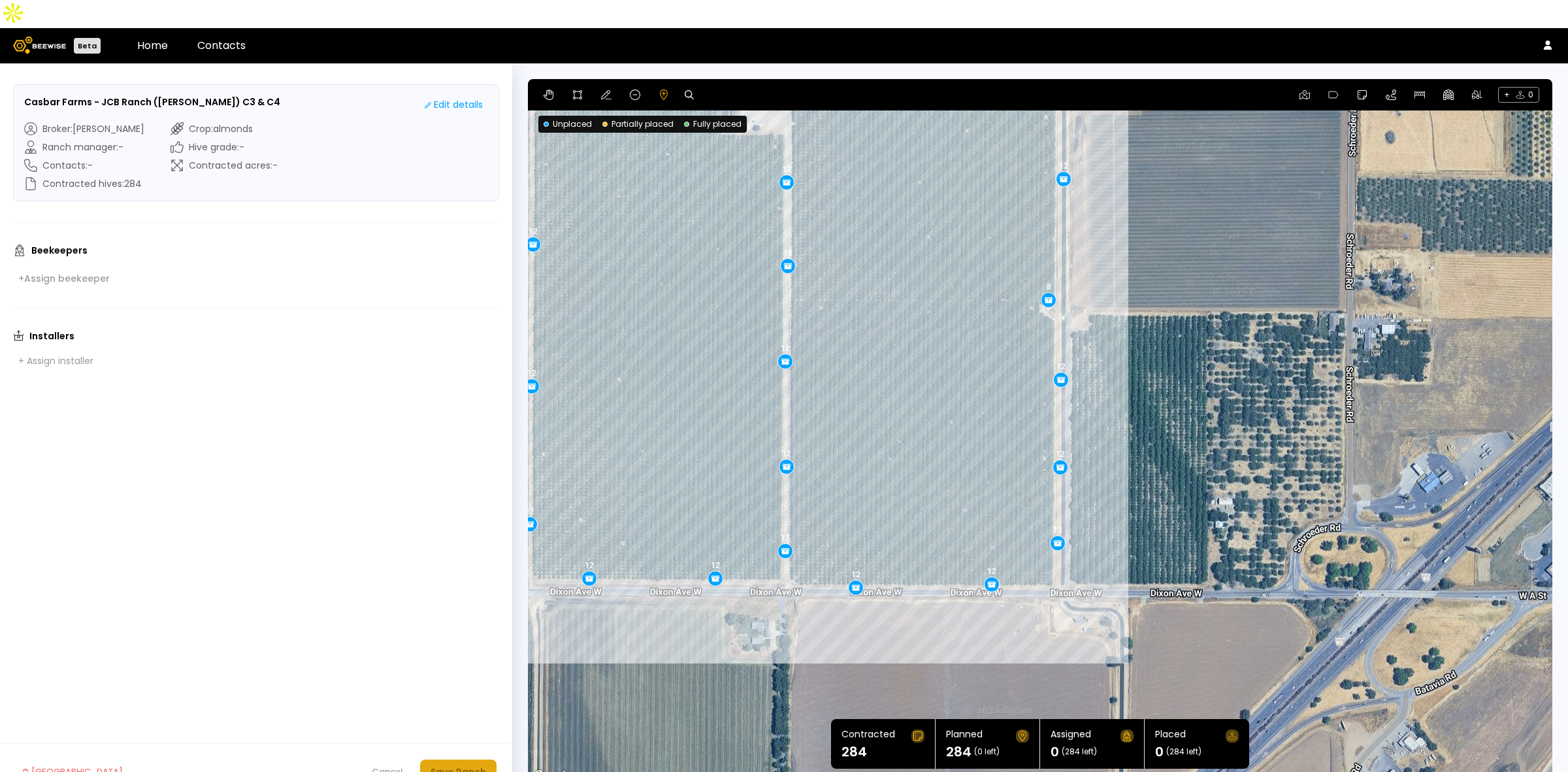
click at [487, 760] on button "Save Ranch" at bounding box center [458, 772] width 76 height 24
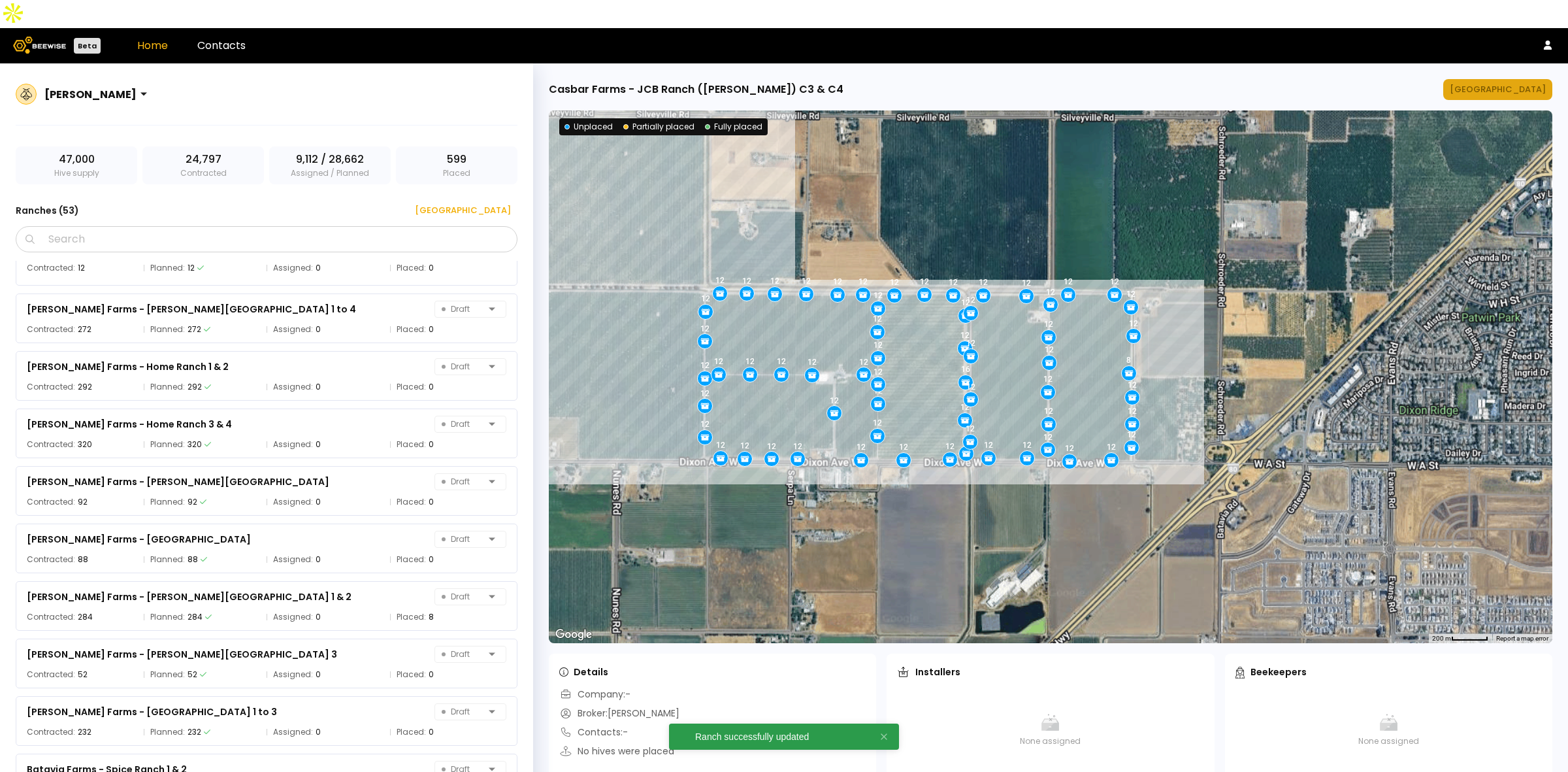
scroll to position [688, 0]
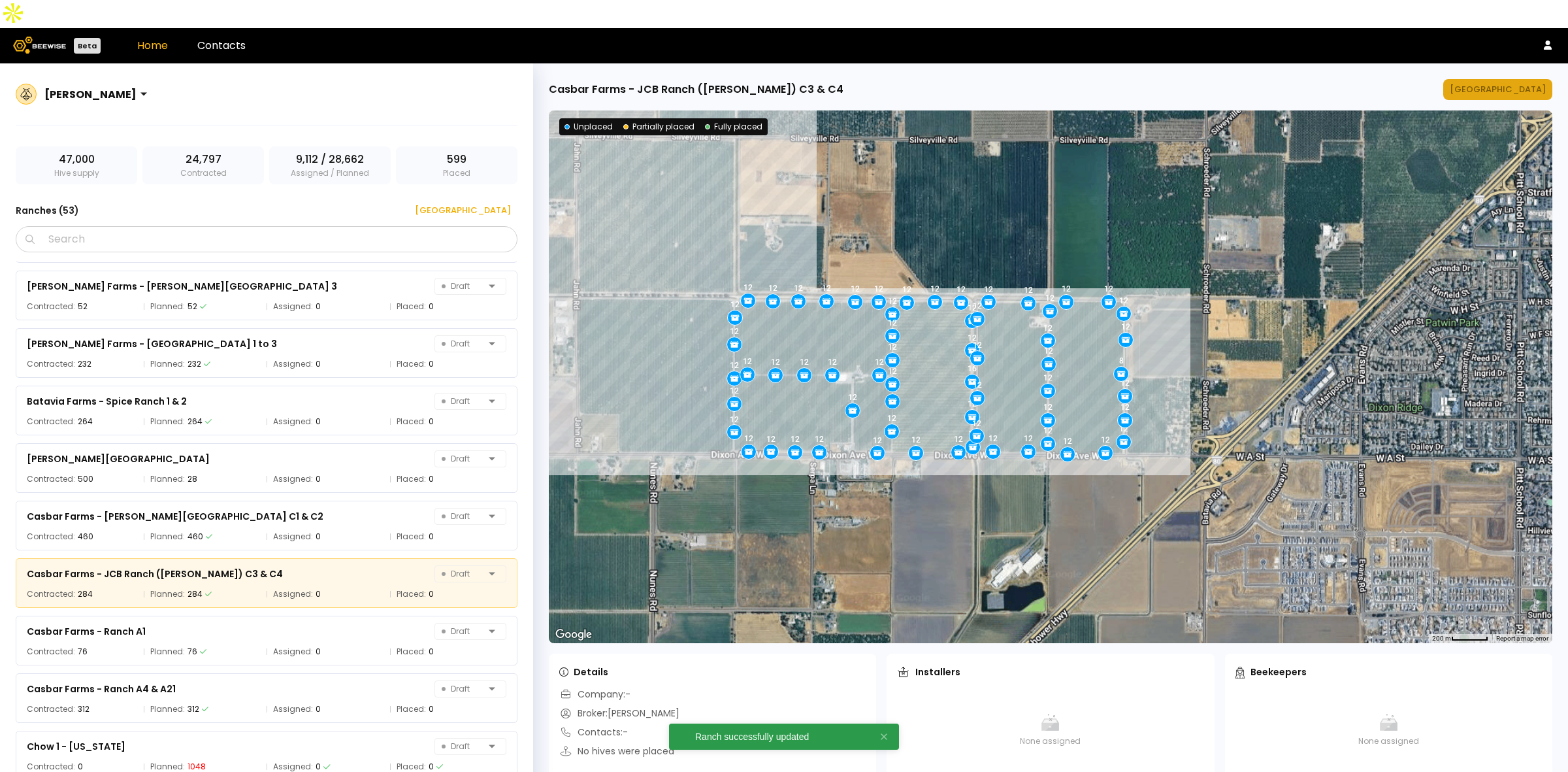
click at [1504, 83] on div "[GEOGRAPHIC_DATA]" at bounding box center [1498, 89] width 96 height 13
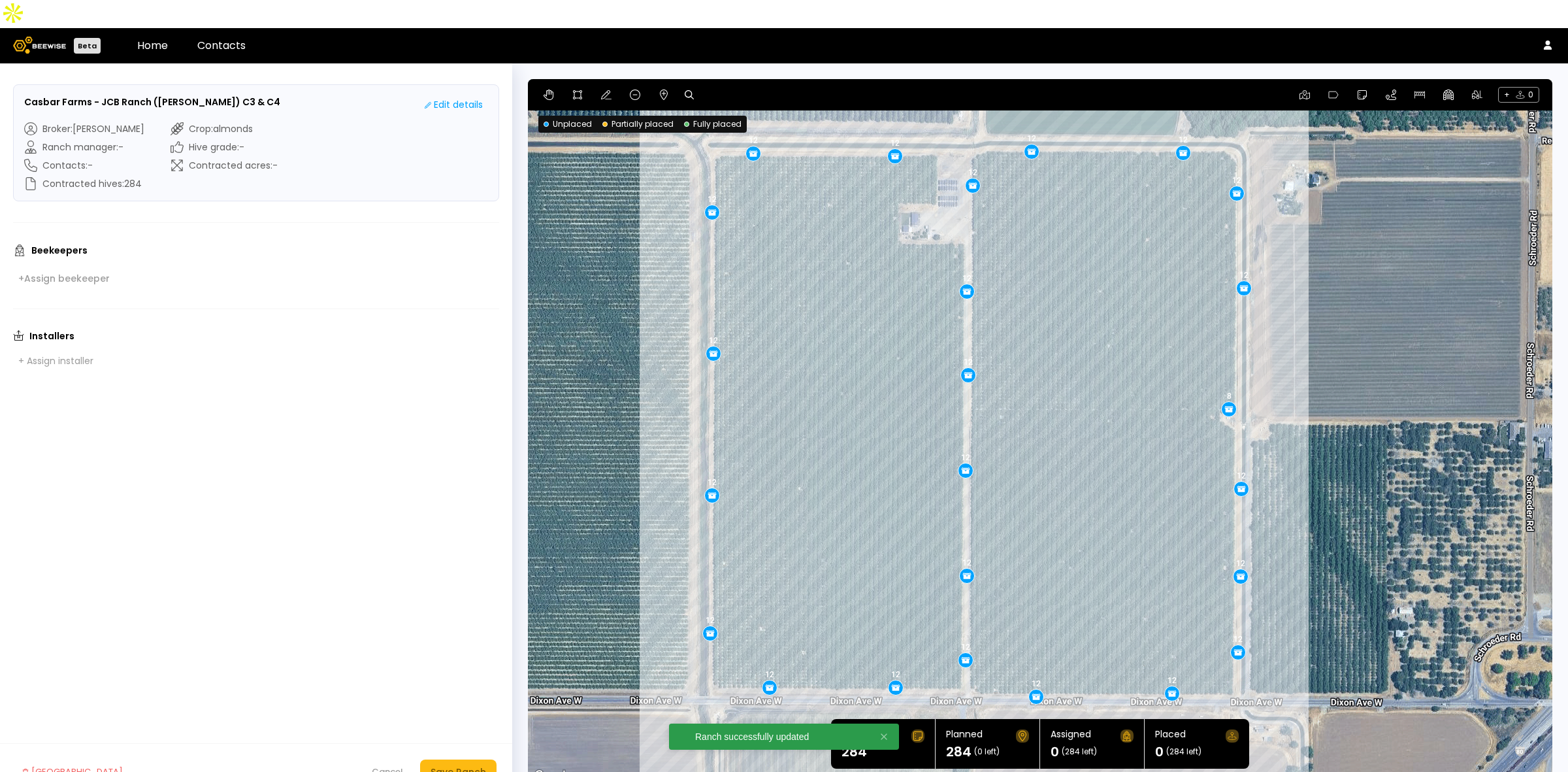
drag, startPoint x: 1431, startPoint y: 368, endPoint x: 1364, endPoint y: 358, distance: 67.7
click at [1364, 358] on div "12 12 12 12 12 12 12 12 12 12 12 12 12 12 12 12 8 12 12 12 12 12 12 12" at bounding box center [1040, 431] width 1025 height 706
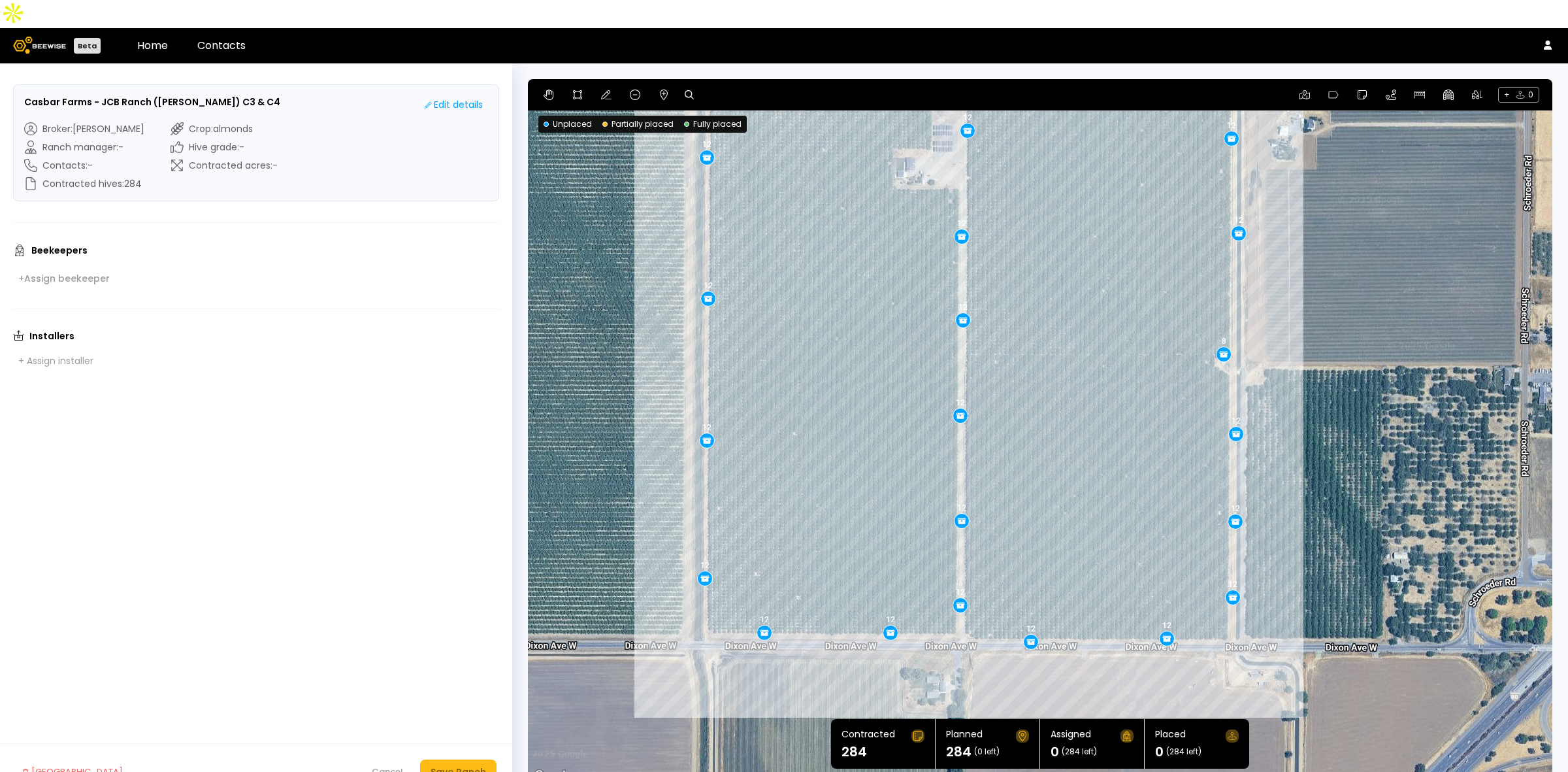
drag, startPoint x: 827, startPoint y: 416, endPoint x: 820, endPoint y: 358, distance: 58.4
click at [820, 358] on div "12 12 12 12 12 12 12 12 12 12 12 12 12 12 12 12 8 12 12 12 12 12 12 12" at bounding box center [1040, 431] width 1025 height 706
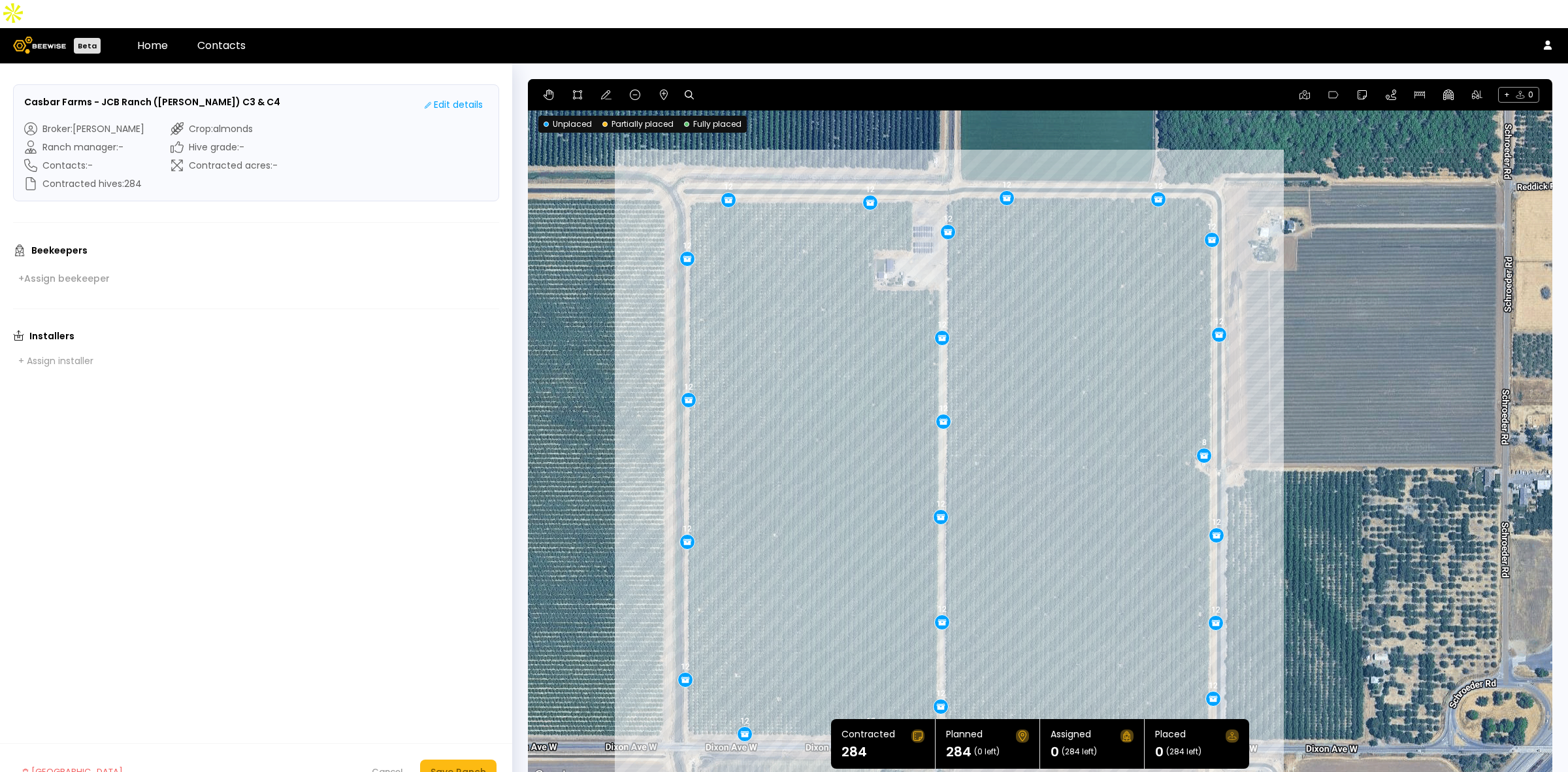
drag, startPoint x: 1062, startPoint y: 246, endPoint x: 1052, endPoint y: 317, distance: 71.7
click at [1052, 317] on div "12 12 12 12 12 12 12 12 12 12 12 12 12 12 12 12 8 12 12 12 12 12 12 12" at bounding box center [1040, 431] width 1025 height 706
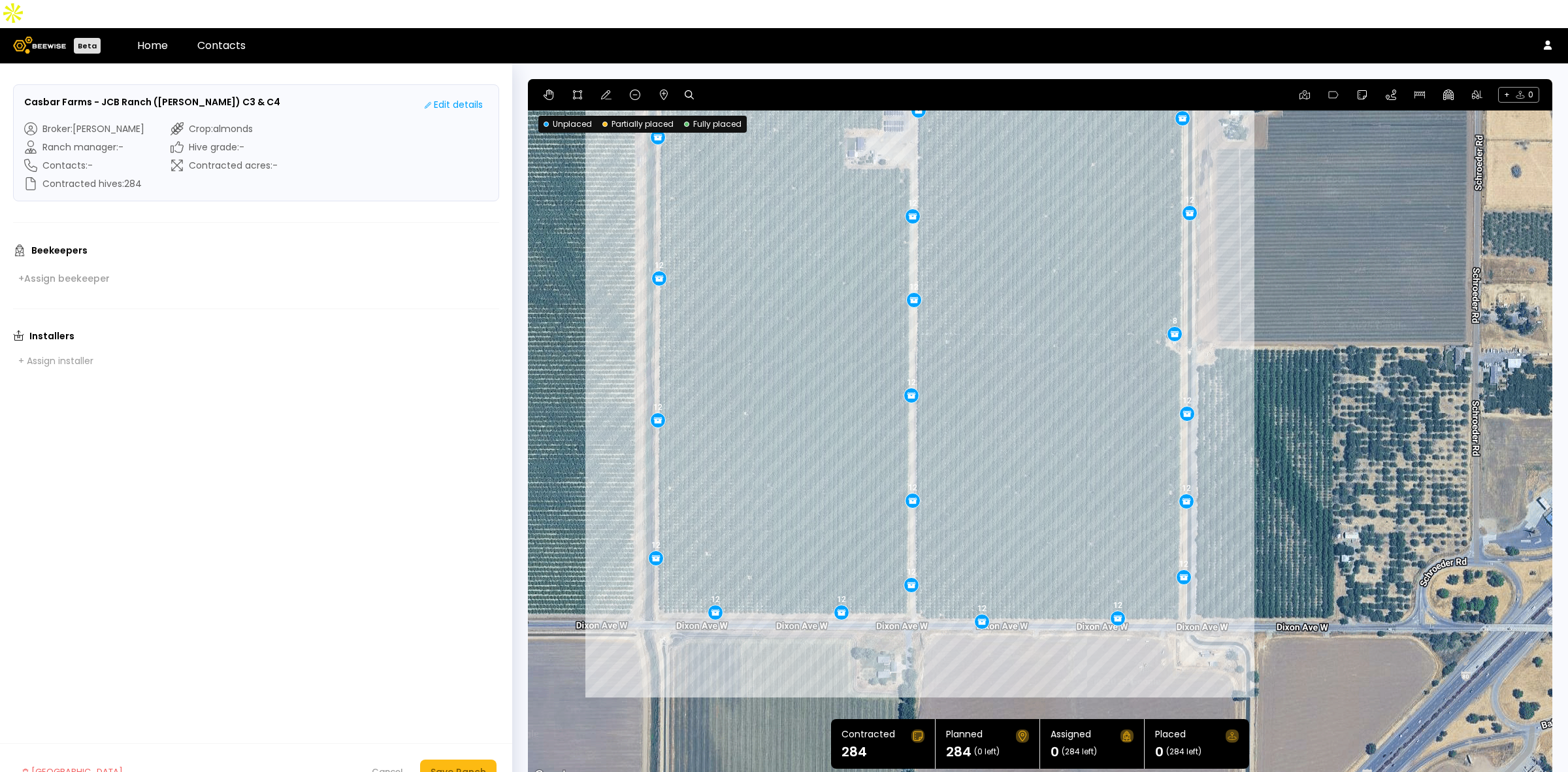
drag, startPoint x: 1278, startPoint y: 517, endPoint x: 1249, endPoint y: 394, distance: 126.4
click at [1249, 394] on div "12 12 12 12 12 12 12 12 12 12 12 12 12 12 12 12 8 12 12 12 12 12 12 12" at bounding box center [1040, 431] width 1025 height 706
click at [387, 765] on div "Cancel" at bounding box center [387, 771] width 31 height 13
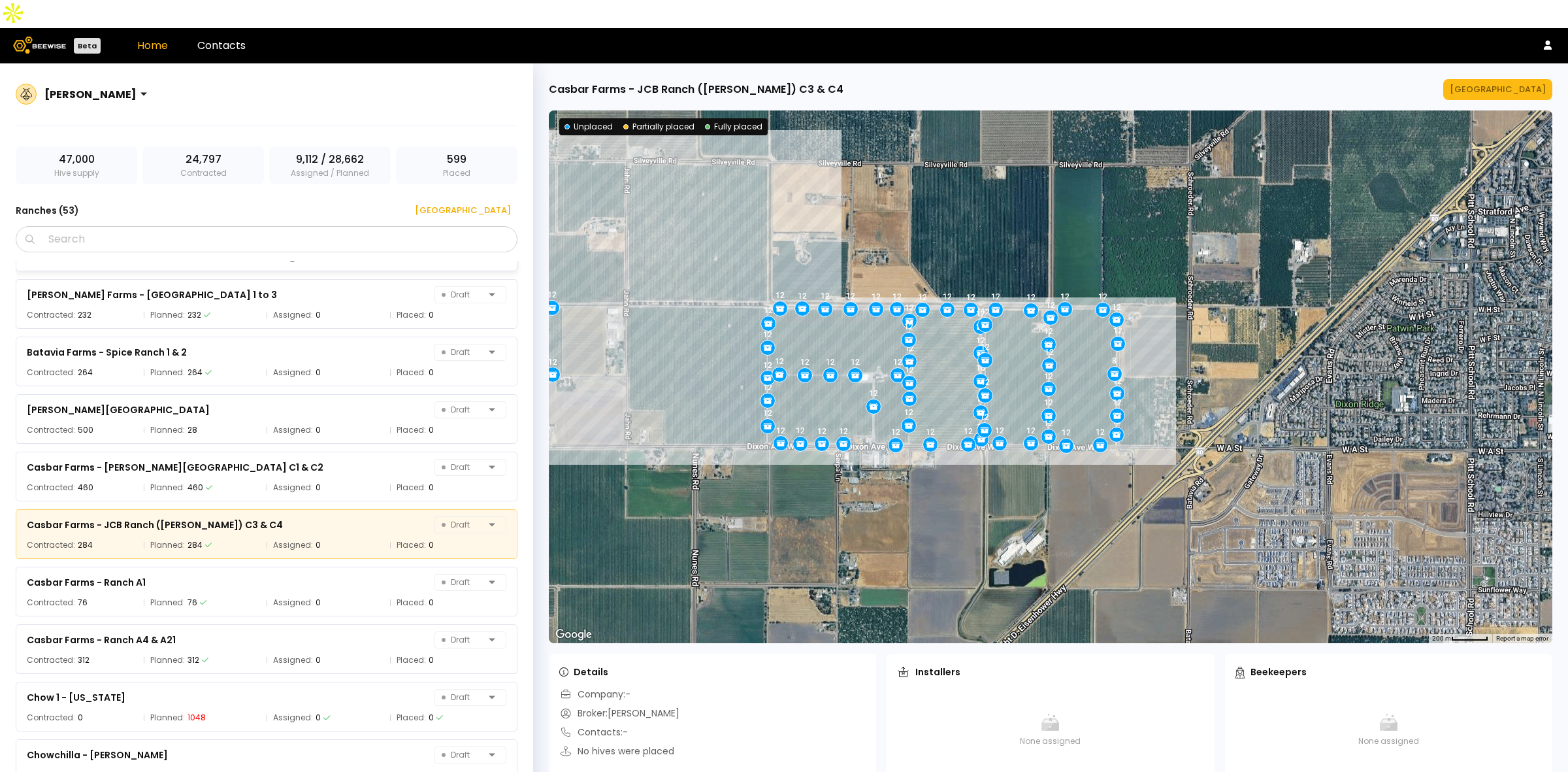
scroll to position [738, 0]
click at [484, 204] on div "[GEOGRAPHIC_DATA]" at bounding box center [458, 210] width 105 height 13
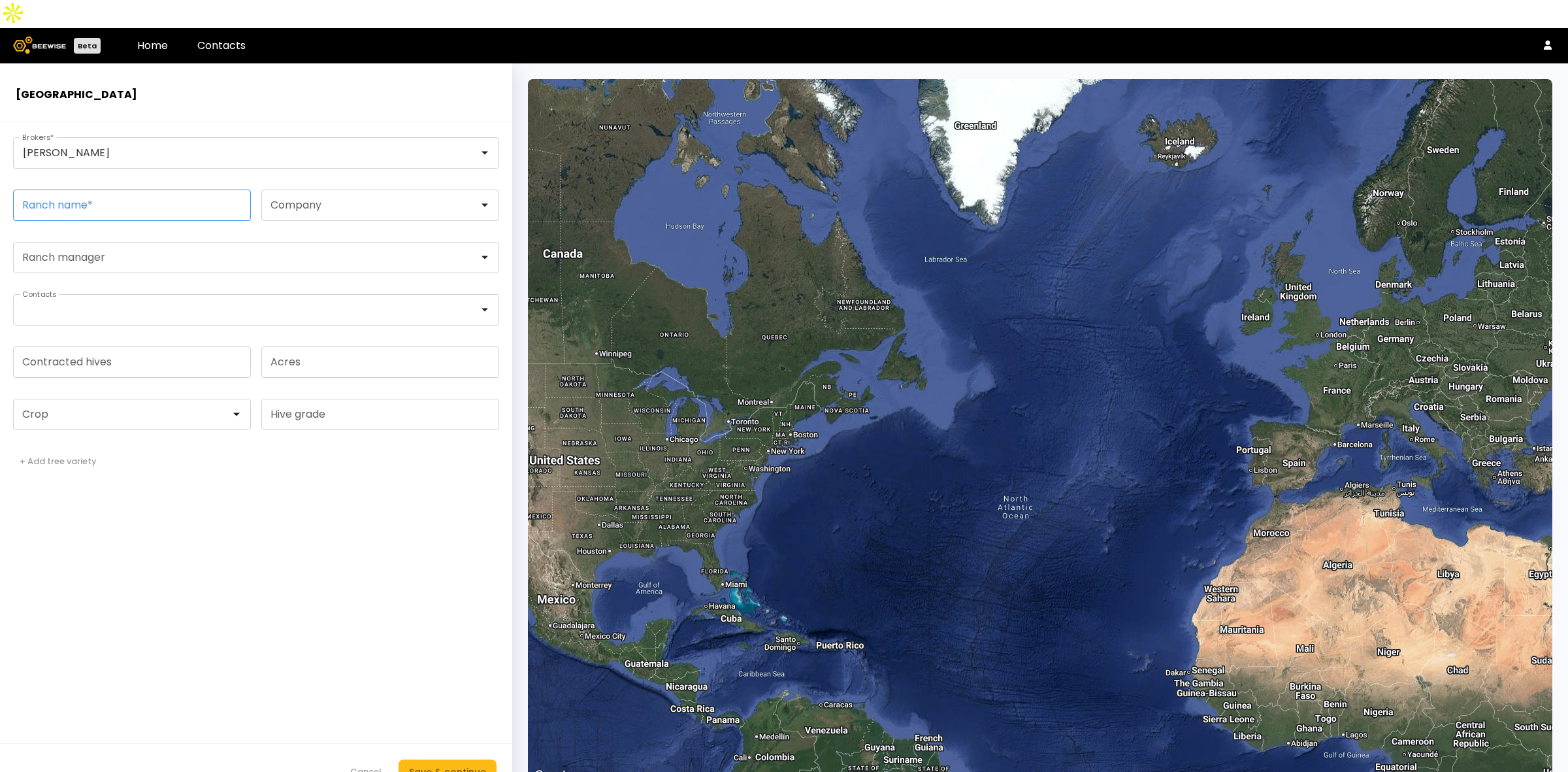
click at [111, 190] on input "Ranch name *" at bounding box center [132, 205] width 237 height 30
paste input "**********"
type input "**********"
click at [328, 613] on form "**********" at bounding box center [256, 461] width 512 height 679
click at [102, 399] on div at bounding box center [127, 414] width 226 height 30
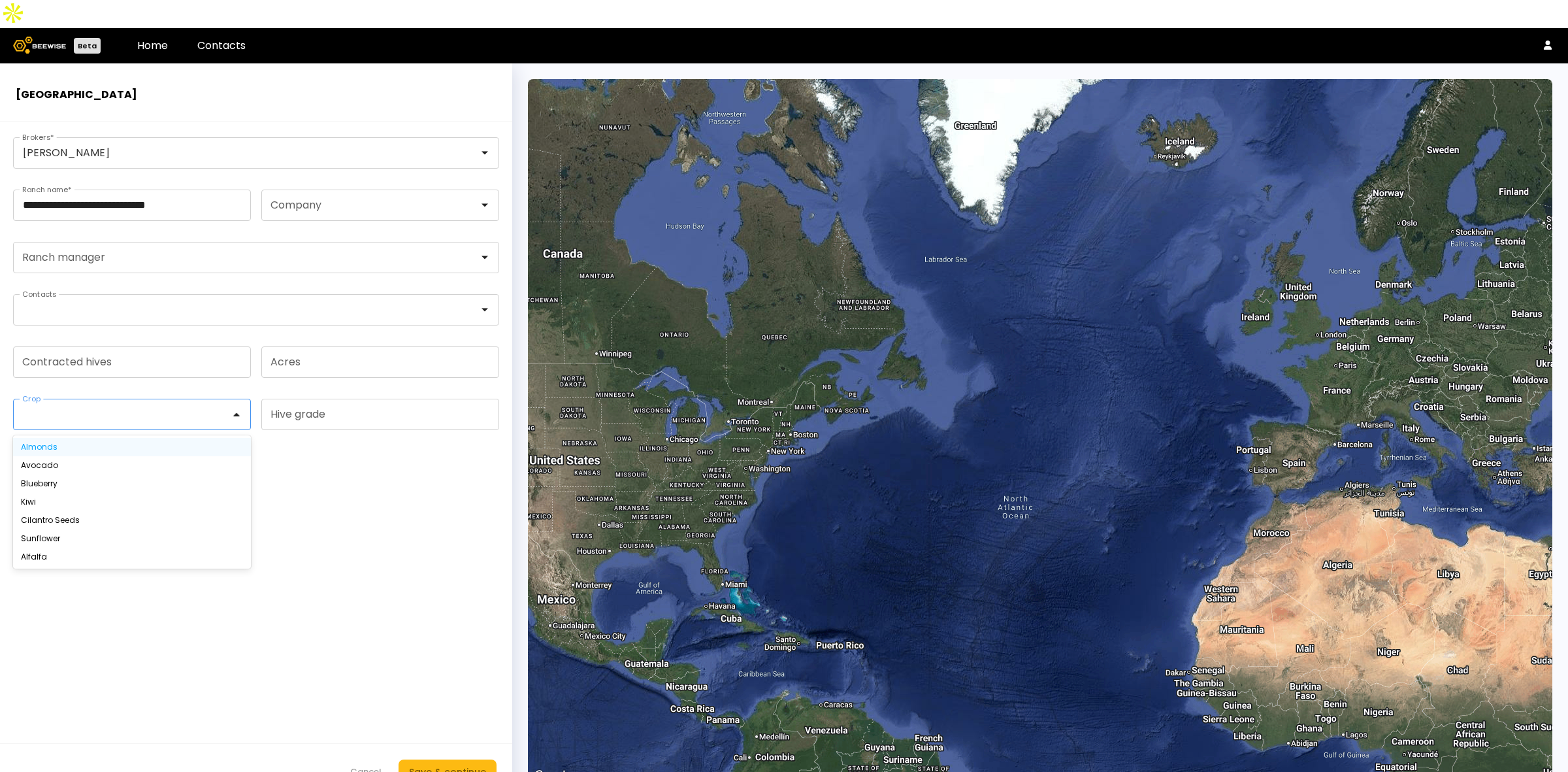
click at [95, 438] on div "Almonds" at bounding box center [131, 447] width 238 height 18
click at [72, 443] on div "Almonds" at bounding box center [131, 447] width 222 height 8
click at [109, 347] on input "Contracted hives" at bounding box center [132, 362] width 237 height 30
type input "***"
click at [289, 660] on form "**********" at bounding box center [256, 461] width 512 height 679
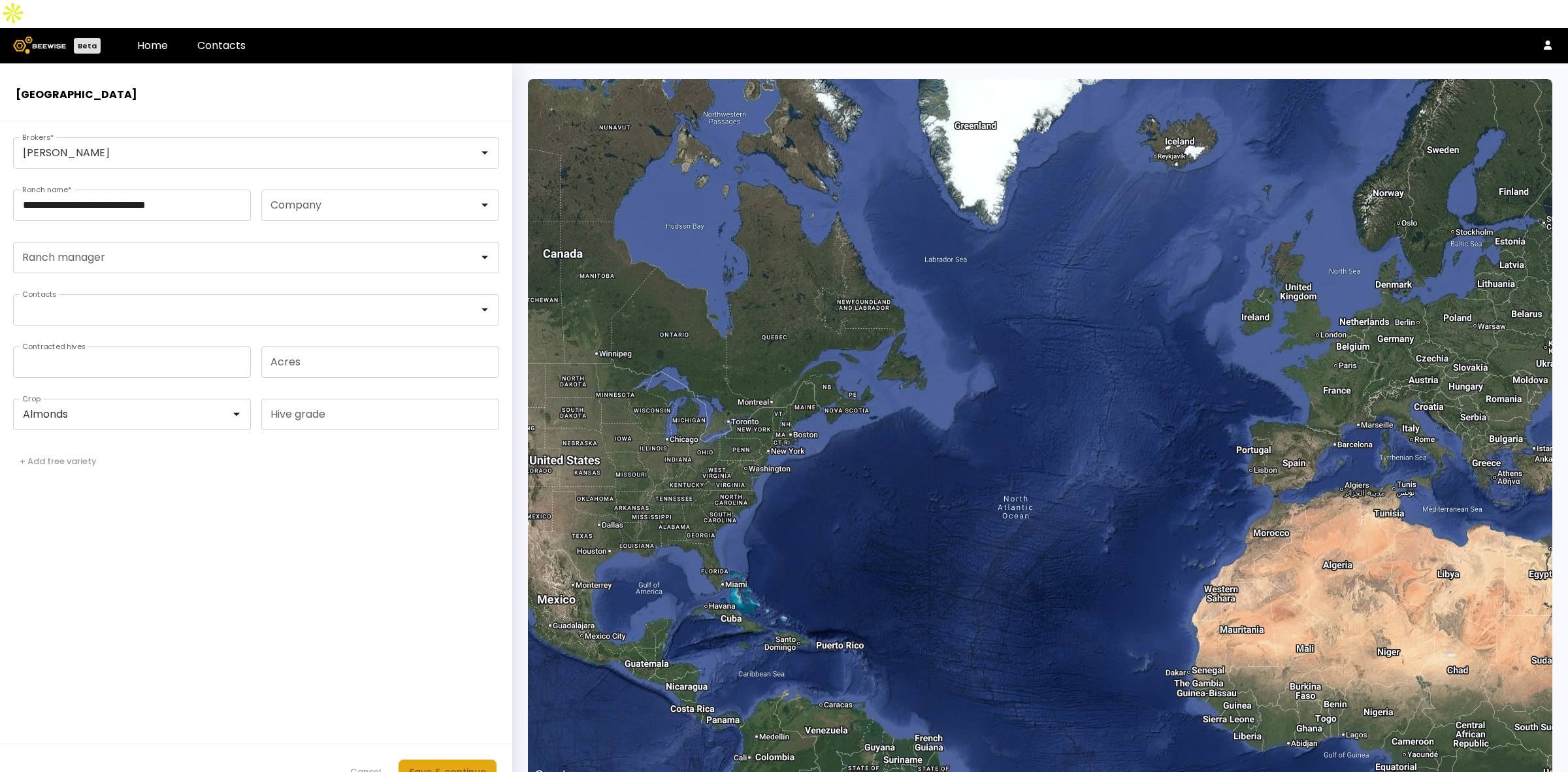
click at [435, 764] on div "Save & continue" at bounding box center [447, 771] width 77 height 15
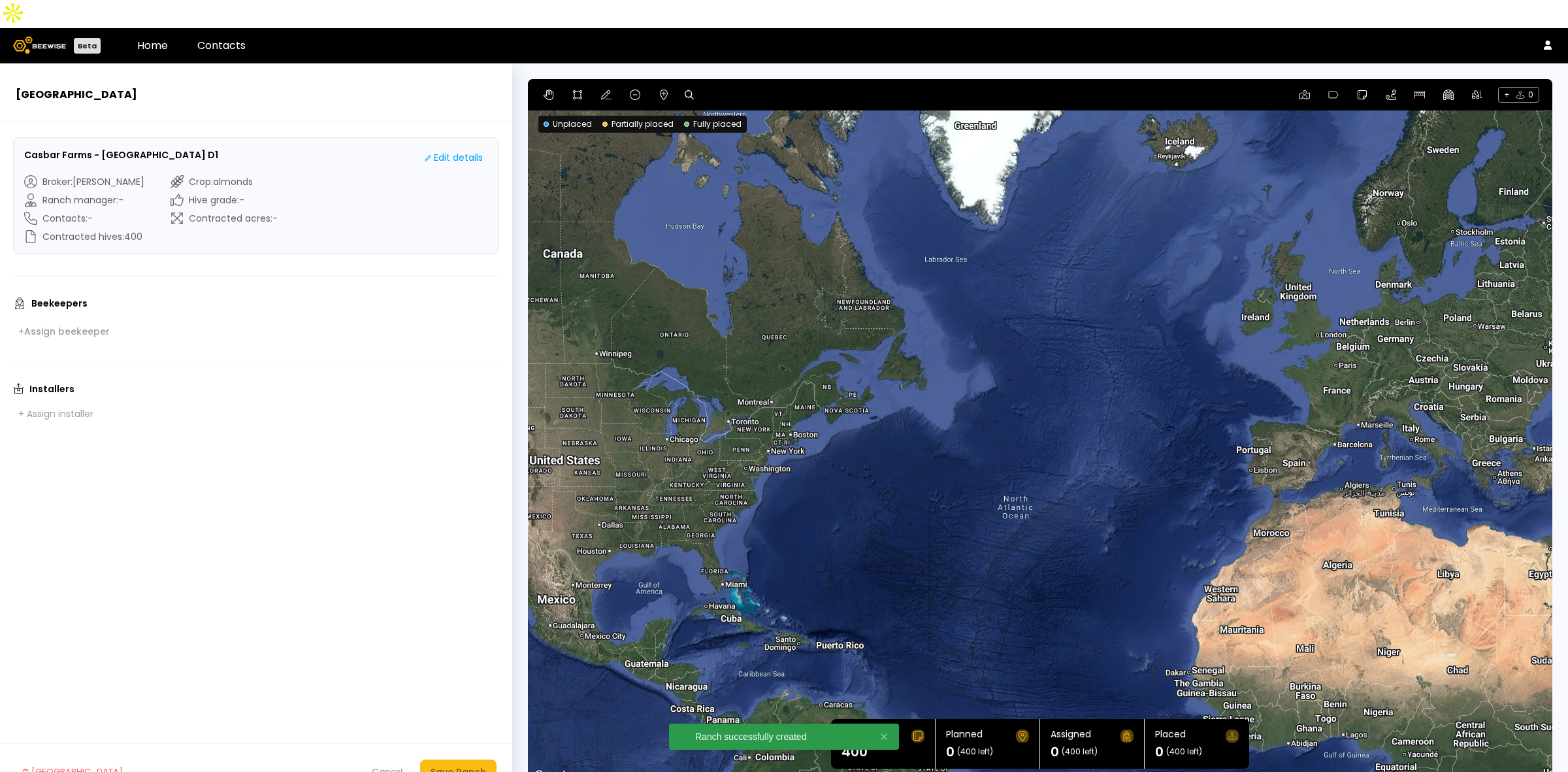
click at [691, 90] on icon at bounding box center [689, 95] width 9 height 9
click at [728, 87] on input at bounding box center [740, 95] width 81 height 16
paste input "**********"
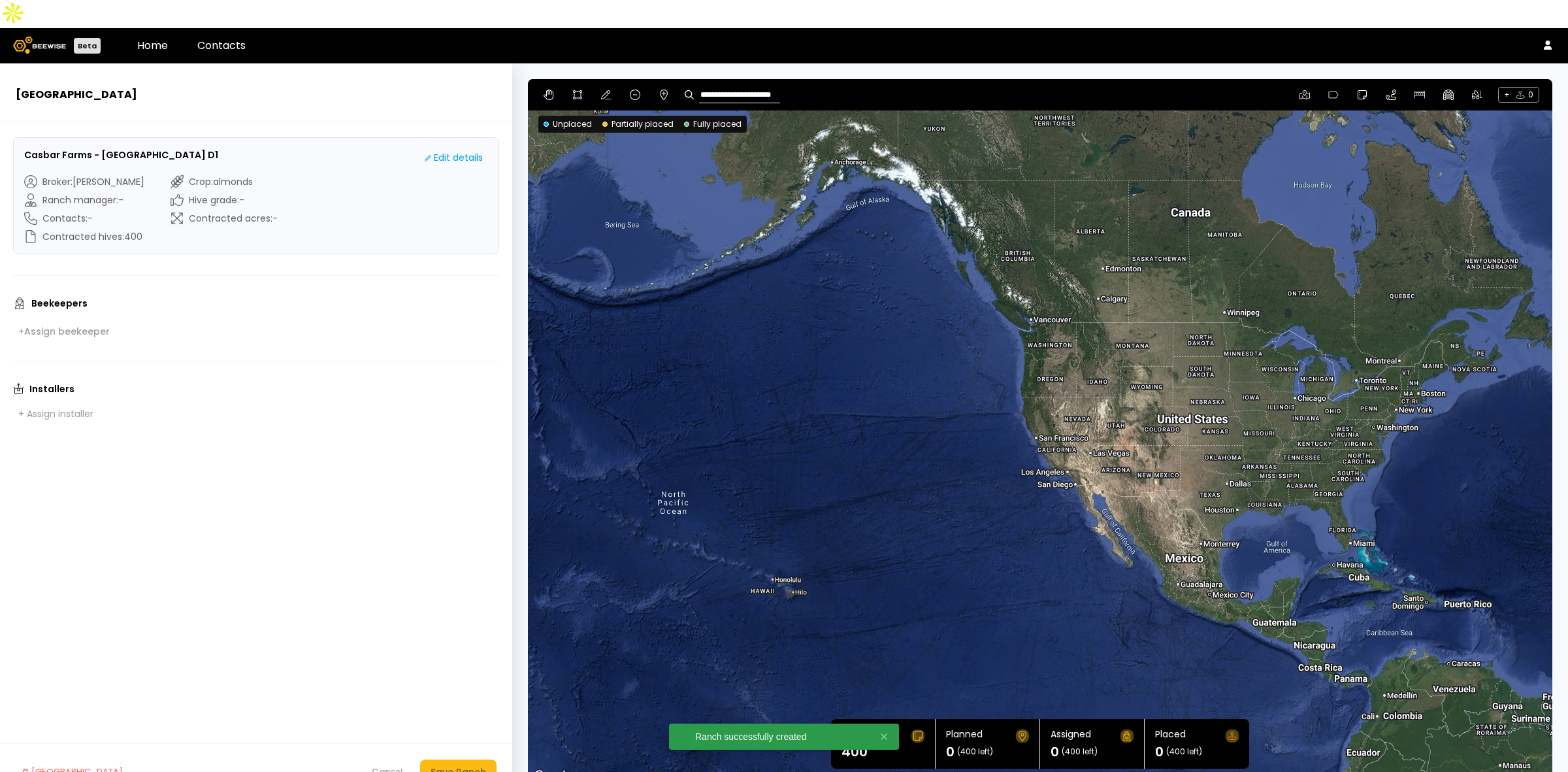
type input "**********"
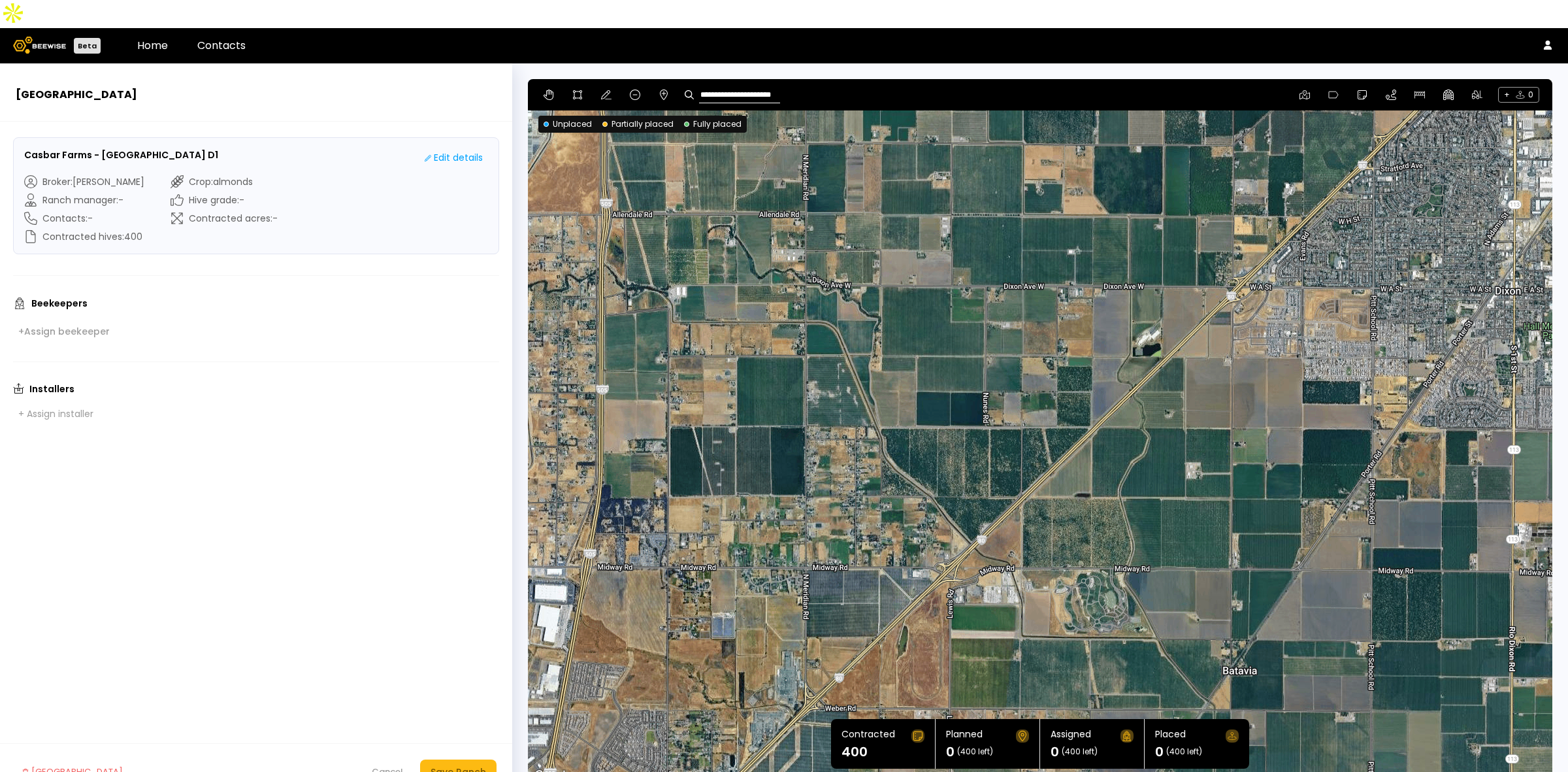
drag, startPoint x: 1148, startPoint y: 465, endPoint x: 1023, endPoint y: 350, distance: 169.9
click at [1023, 350] on div at bounding box center [1040, 431] width 1025 height 706
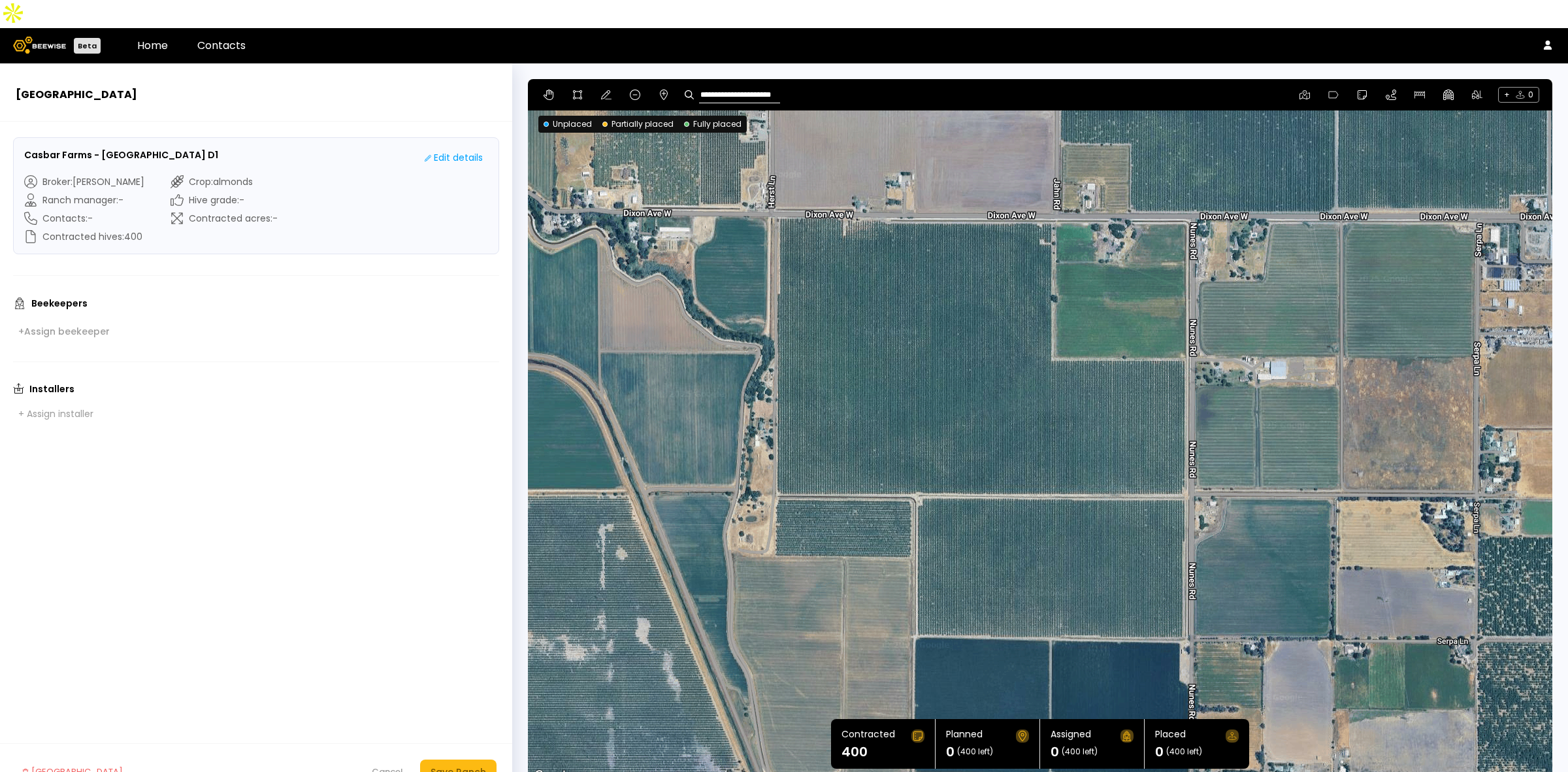
drag, startPoint x: 912, startPoint y: 246, endPoint x: 962, endPoint y: 401, distance: 162.9
click at [962, 401] on div at bounding box center [1040, 431] width 1025 height 706
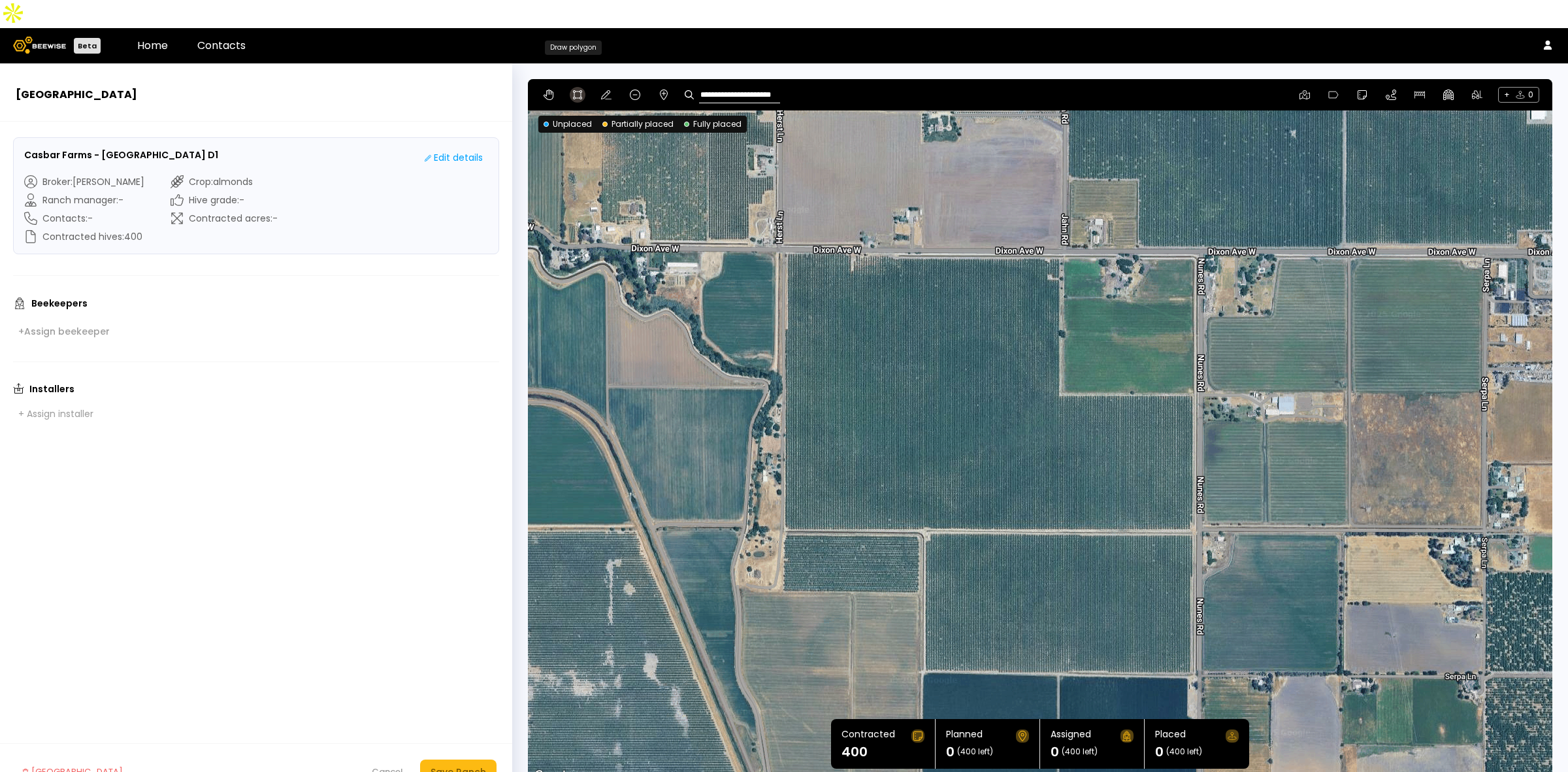
click at [572, 89] on icon at bounding box center [578, 95] width 11 height 11
click at [781, 221] on div at bounding box center [1040, 431] width 1023 height 706
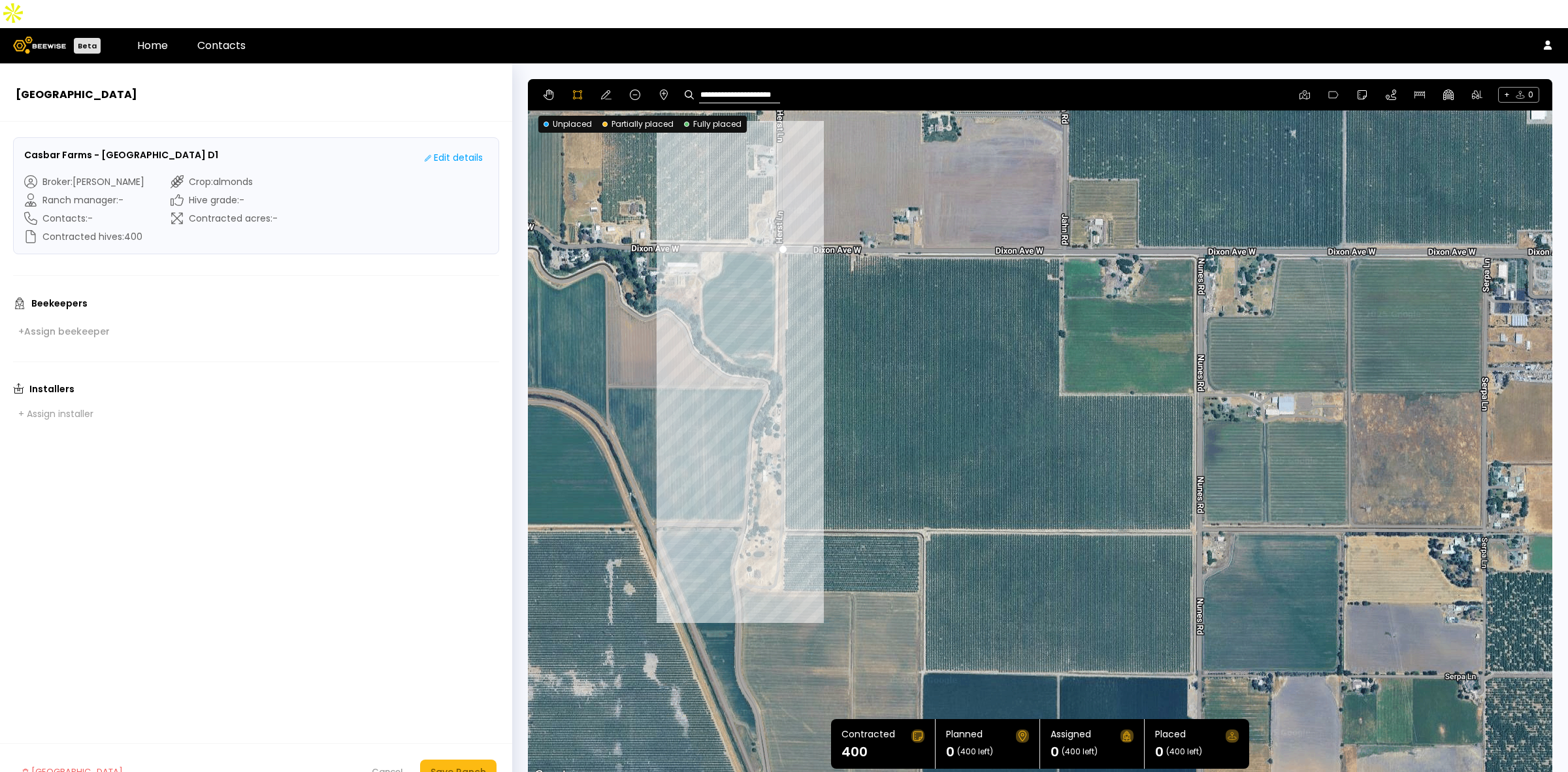
click at [782, 503] on div at bounding box center [1040, 431] width 1023 height 706
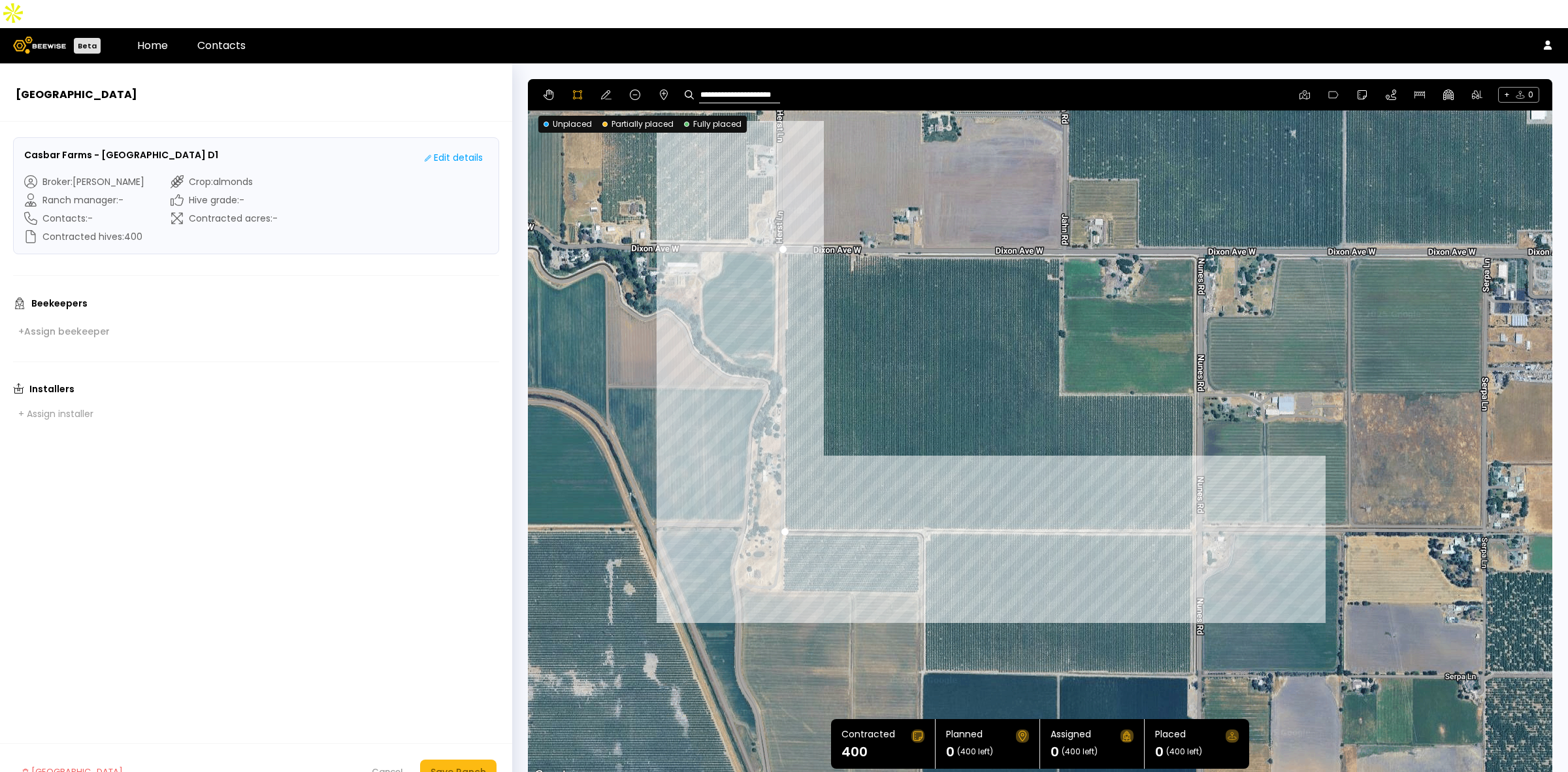
click at [1194, 504] on div at bounding box center [1040, 431] width 1023 height 706
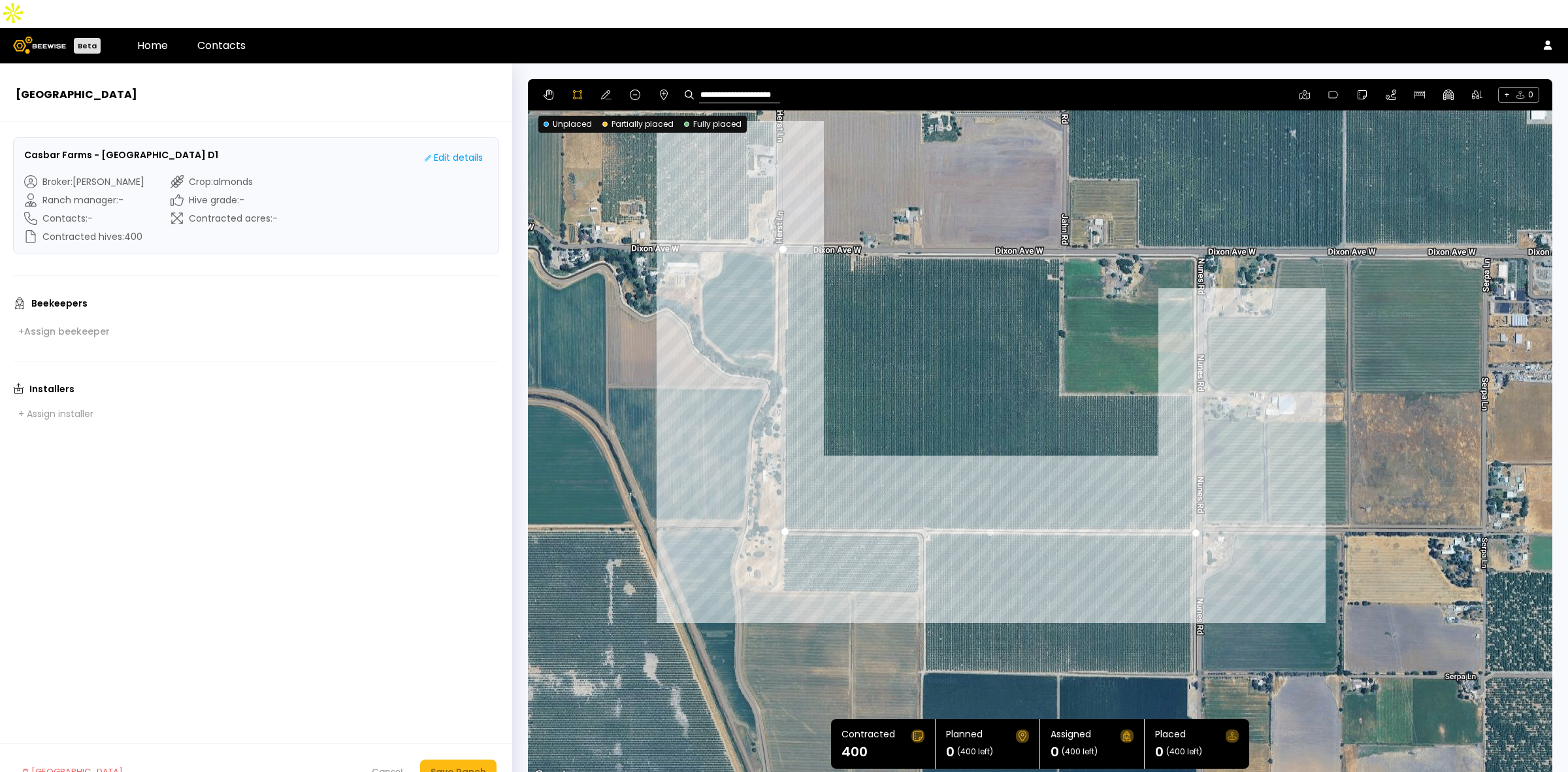
click at [1193, 364] on div at bounding box center [1040, 431] width 1023 height 706
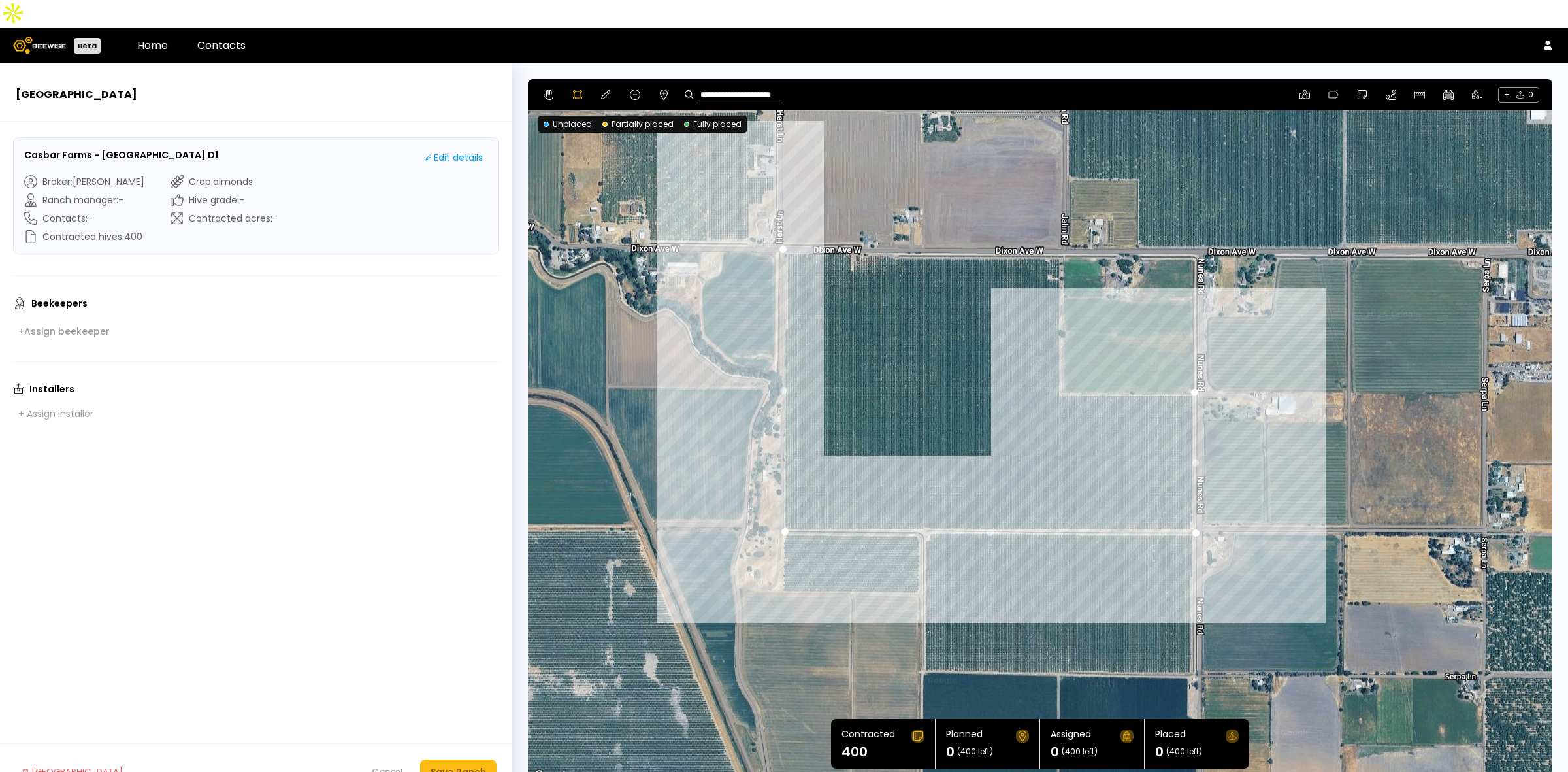
click at [1059, 364] on div at bounding box center [1040, 431] width 1023 height 706
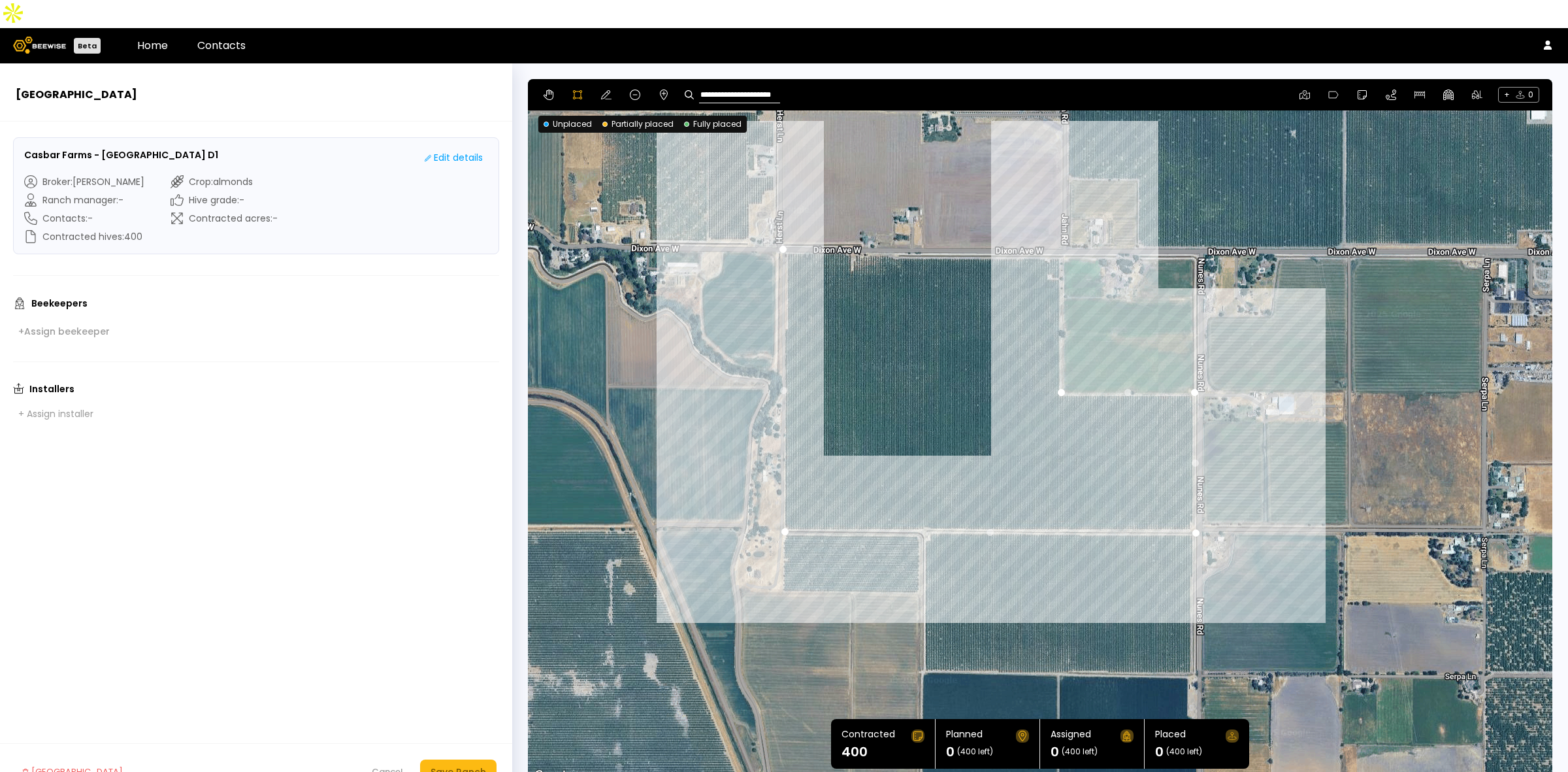
click at [1059, 229] on div at bounding box center [1040, 431] width 1023 height 706
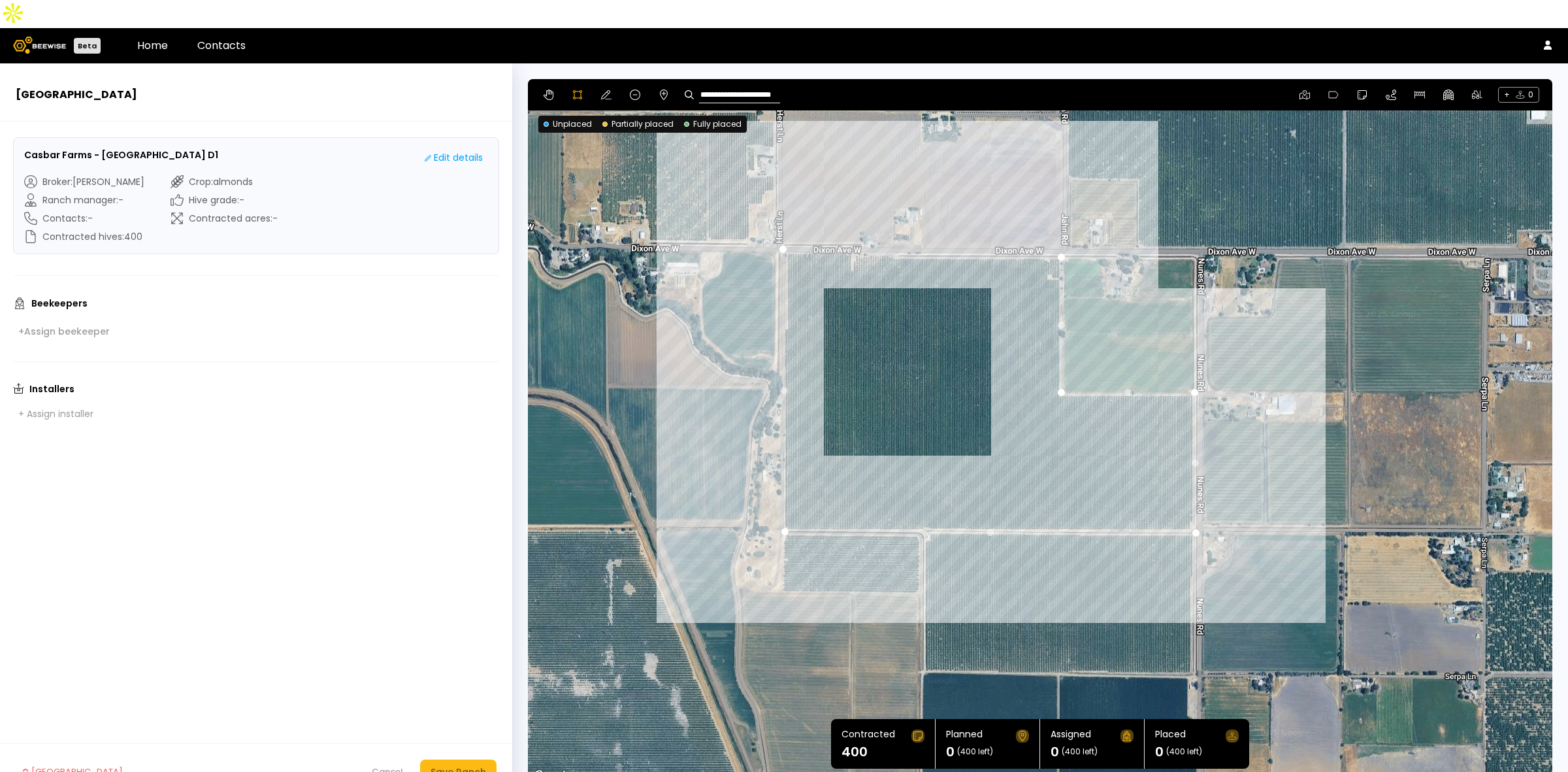
click at [786, 221] on div at bounding box center [1040, 431] width 1023 height 706
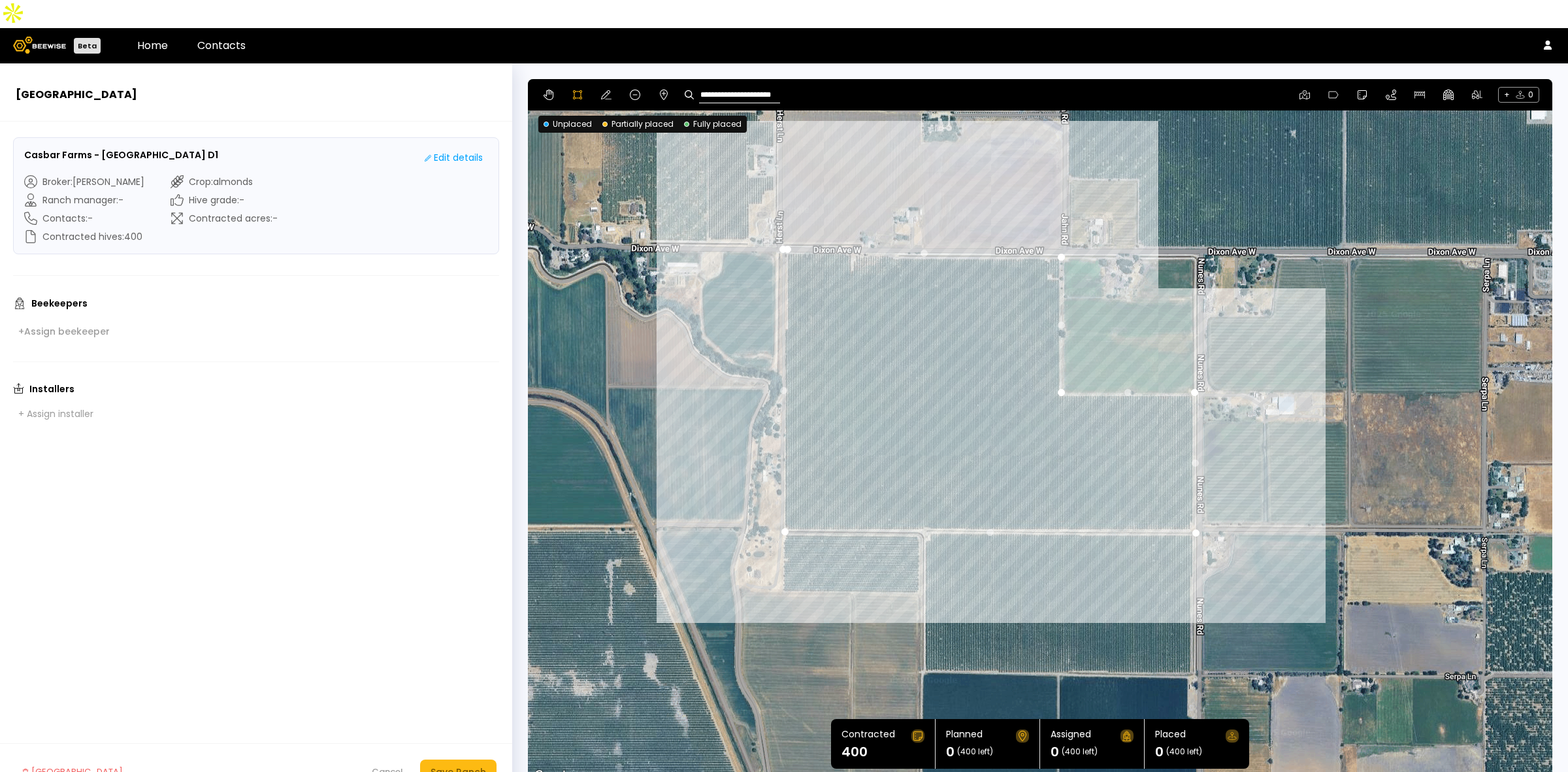
click at [781, 219] on div at bounding box center [1040, 431] width 1023 height 706
click at [605, 87] on button at bounding box center [606, 95] width 16 height 16
drag, startPoint x: 1062, startPoint y: 228, endPoint x: 1062, endPoint y: 220, distance: 8.0
click at [462, 764] on div "Save Ranch" at bounding box center [458, 771] width 56 height 15
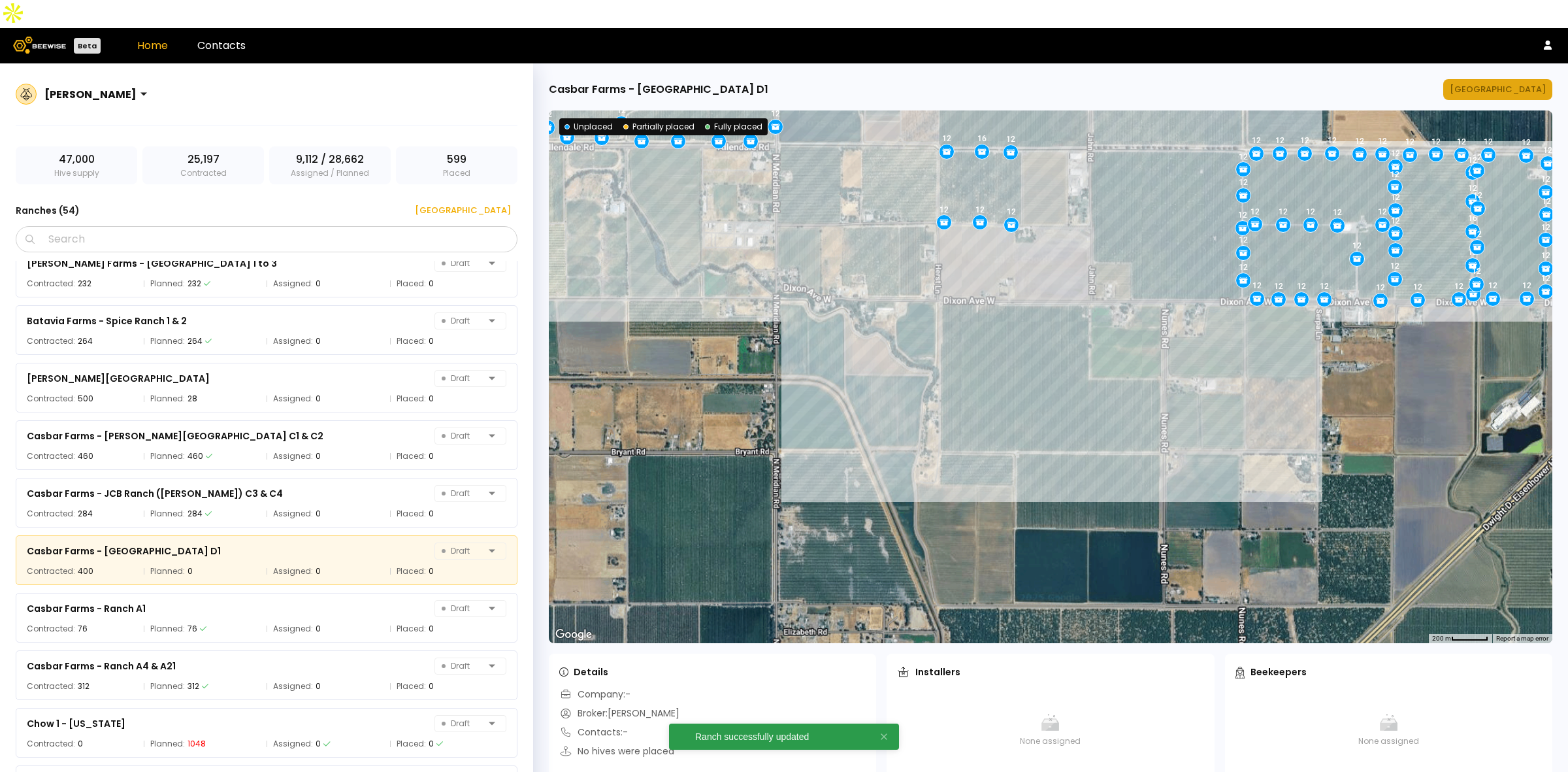
scroll to position [795, 0]
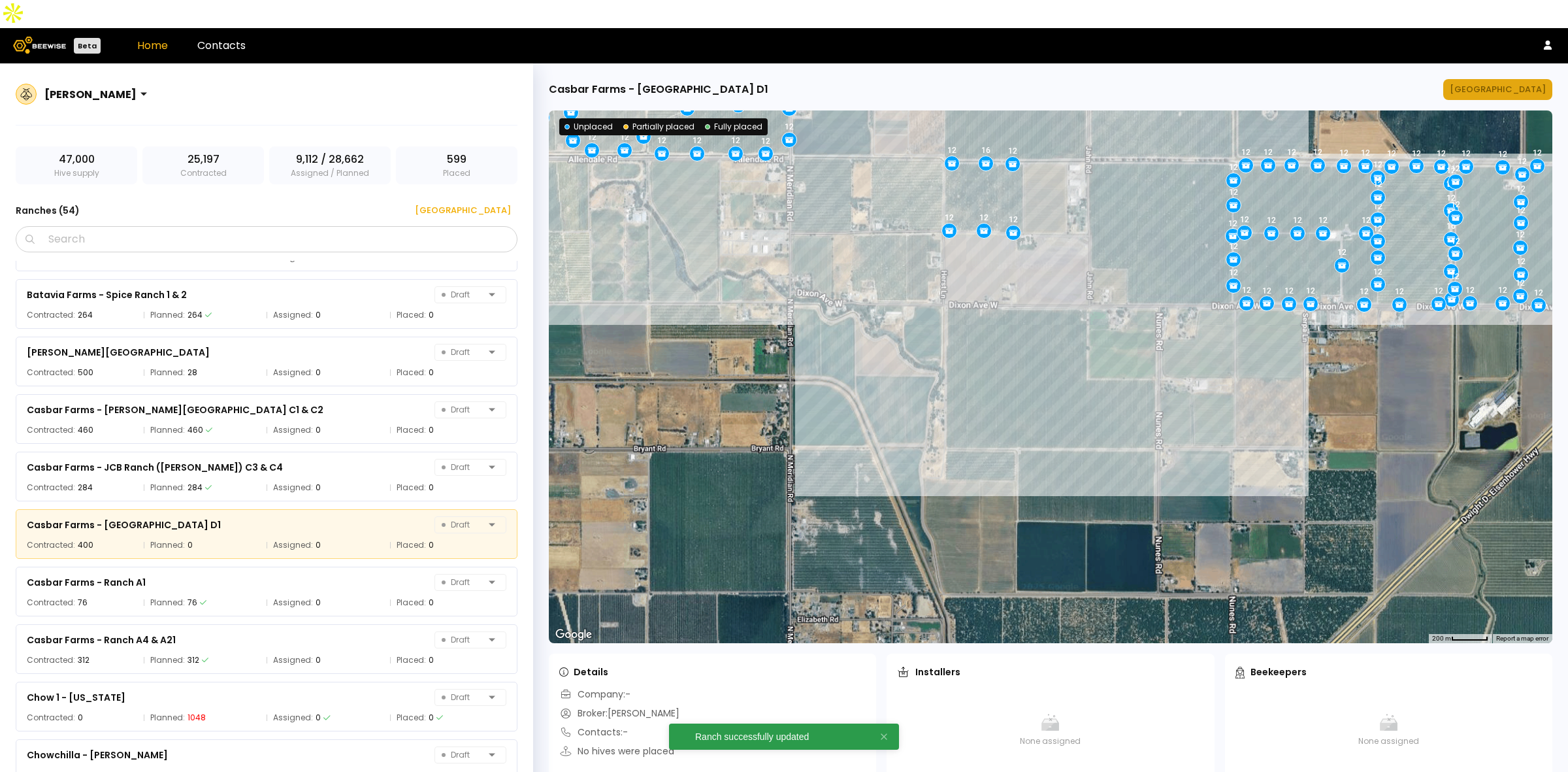
click at [1484, 83] on div "[GEOGRAPHIC_DATA]" at bounding box center [1498, 89] width 96 height 13
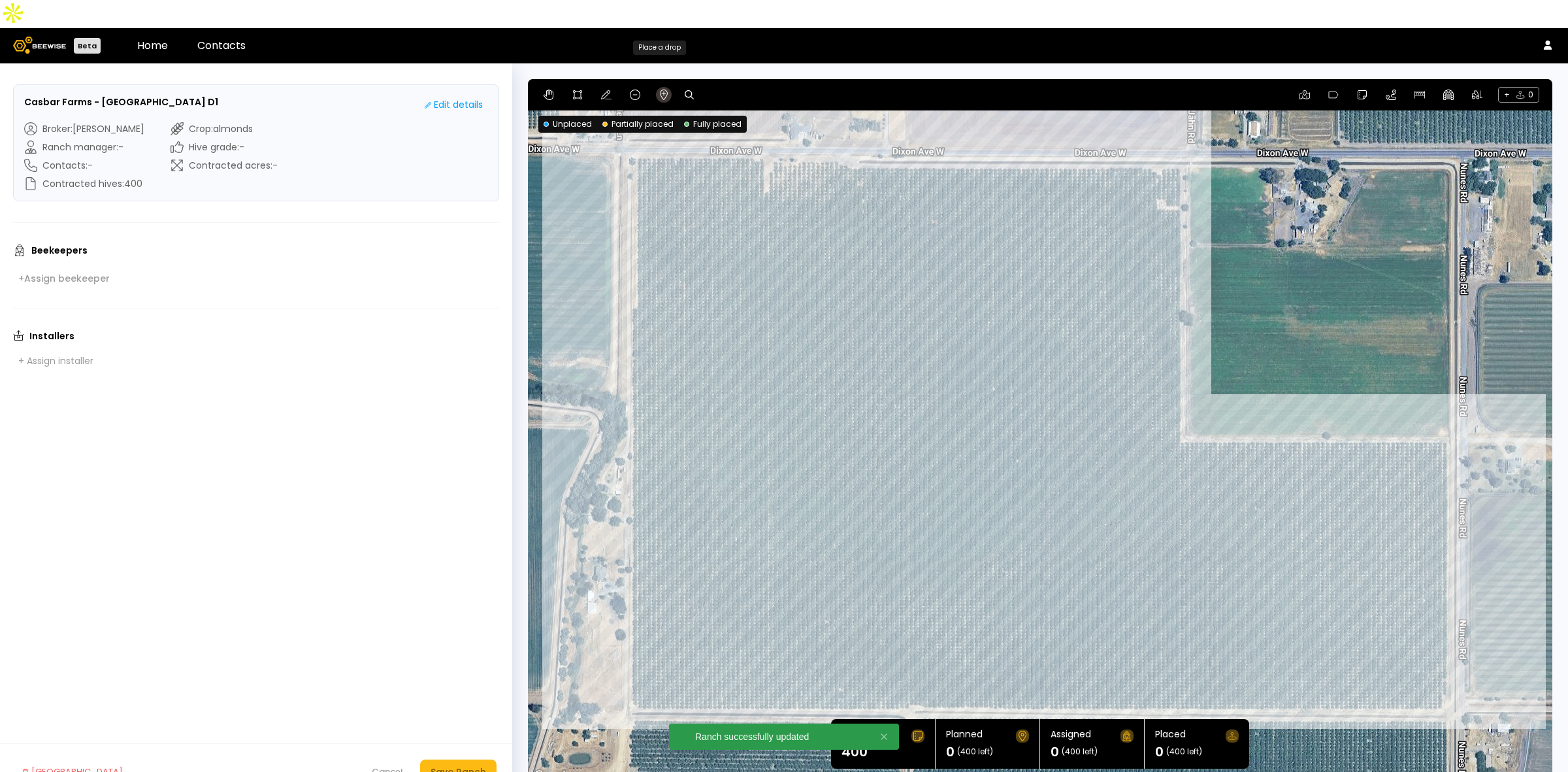
click at [660, 89] on icon at bounding box center [664, 95] width 11 height 11
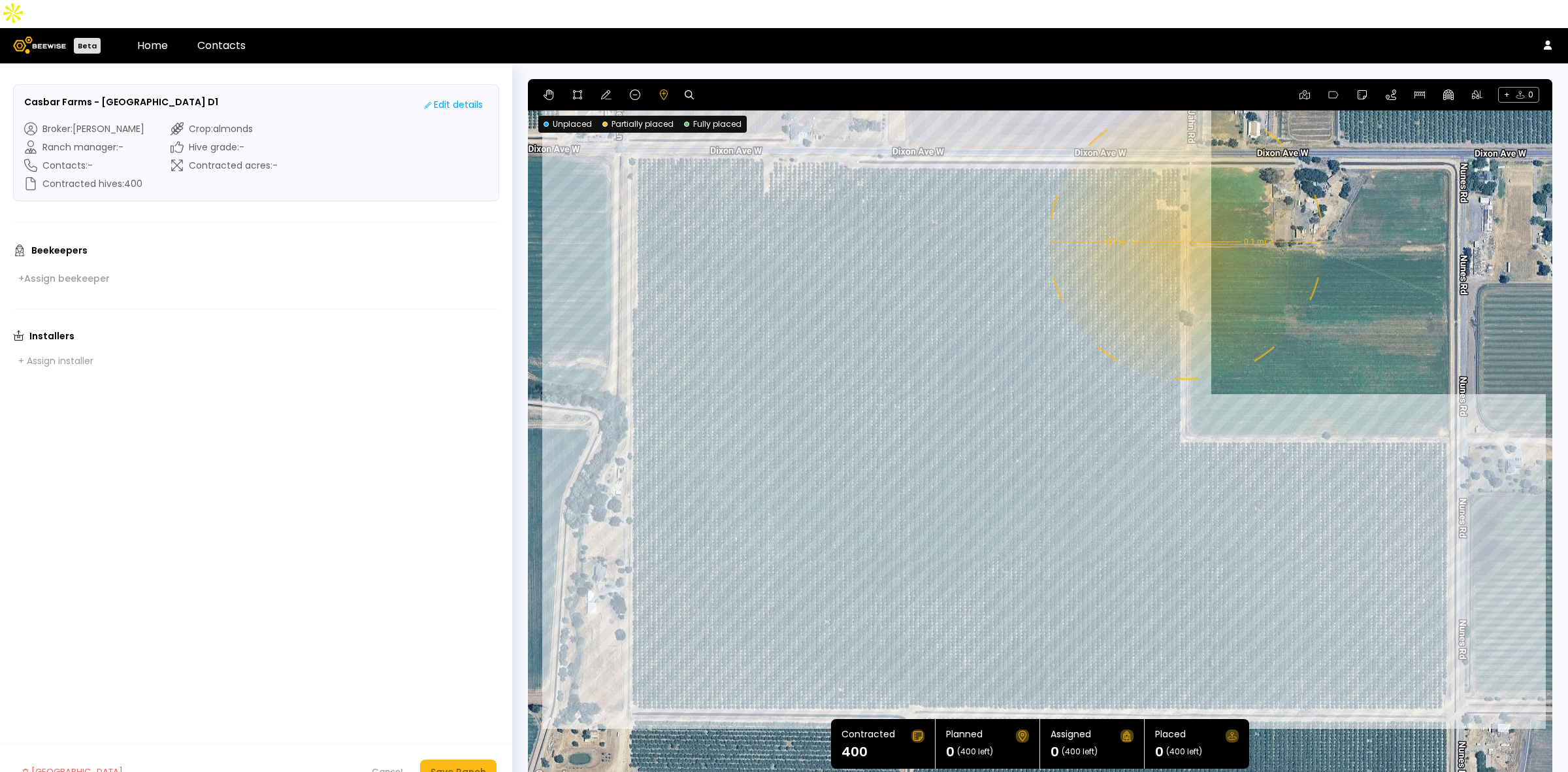
click at [1184, 214] on div "0.1 mi 0.1 mi" at bounding box center [1040, 431] width 1025 height 706
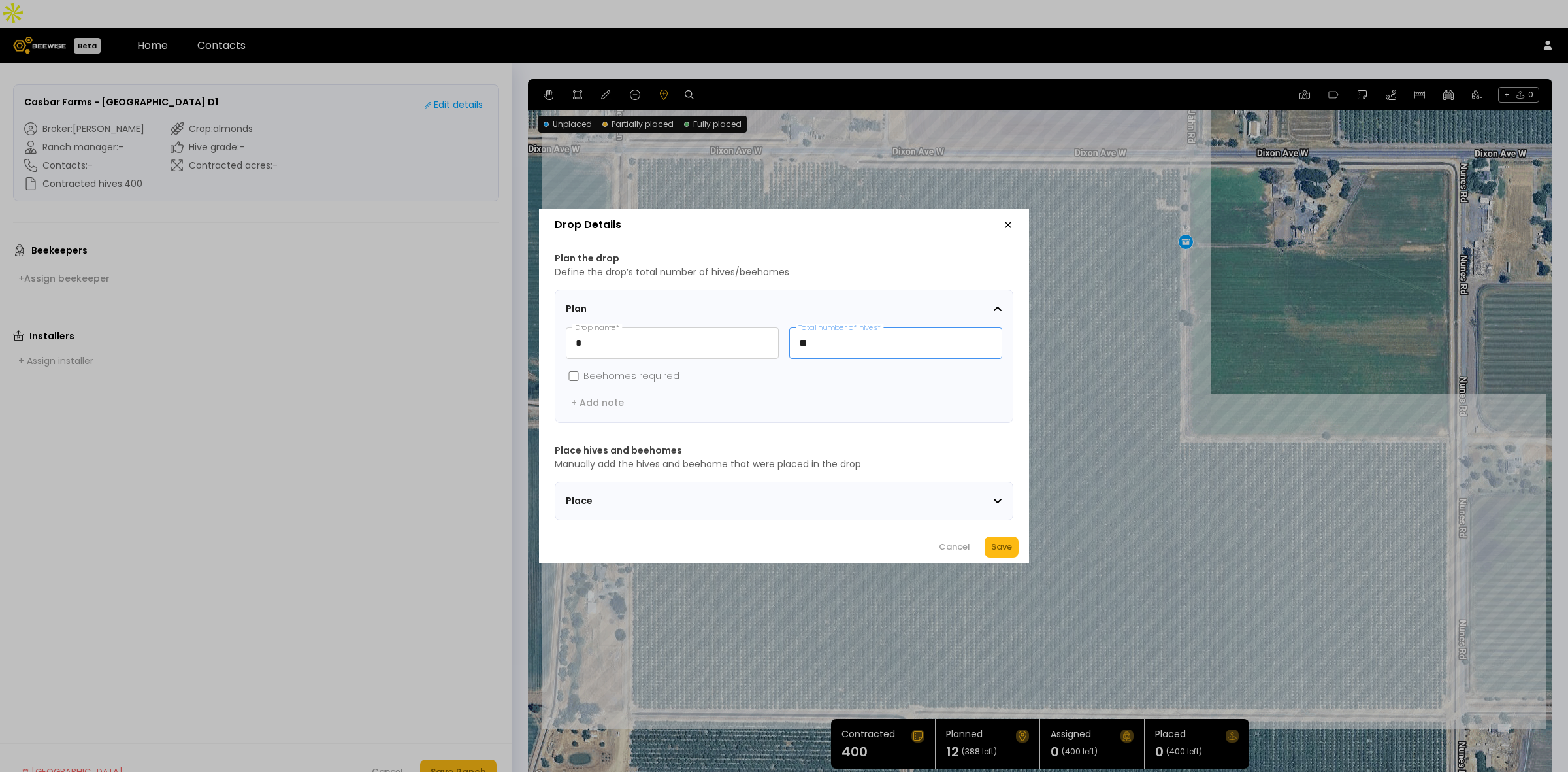
click at [850, 341] on input "**" at bounding box center [896, 342] width 212 height 30
type input "**"
click at [993, 550] on div "Save" at bounding box center [1001, 547] width 21 height 13
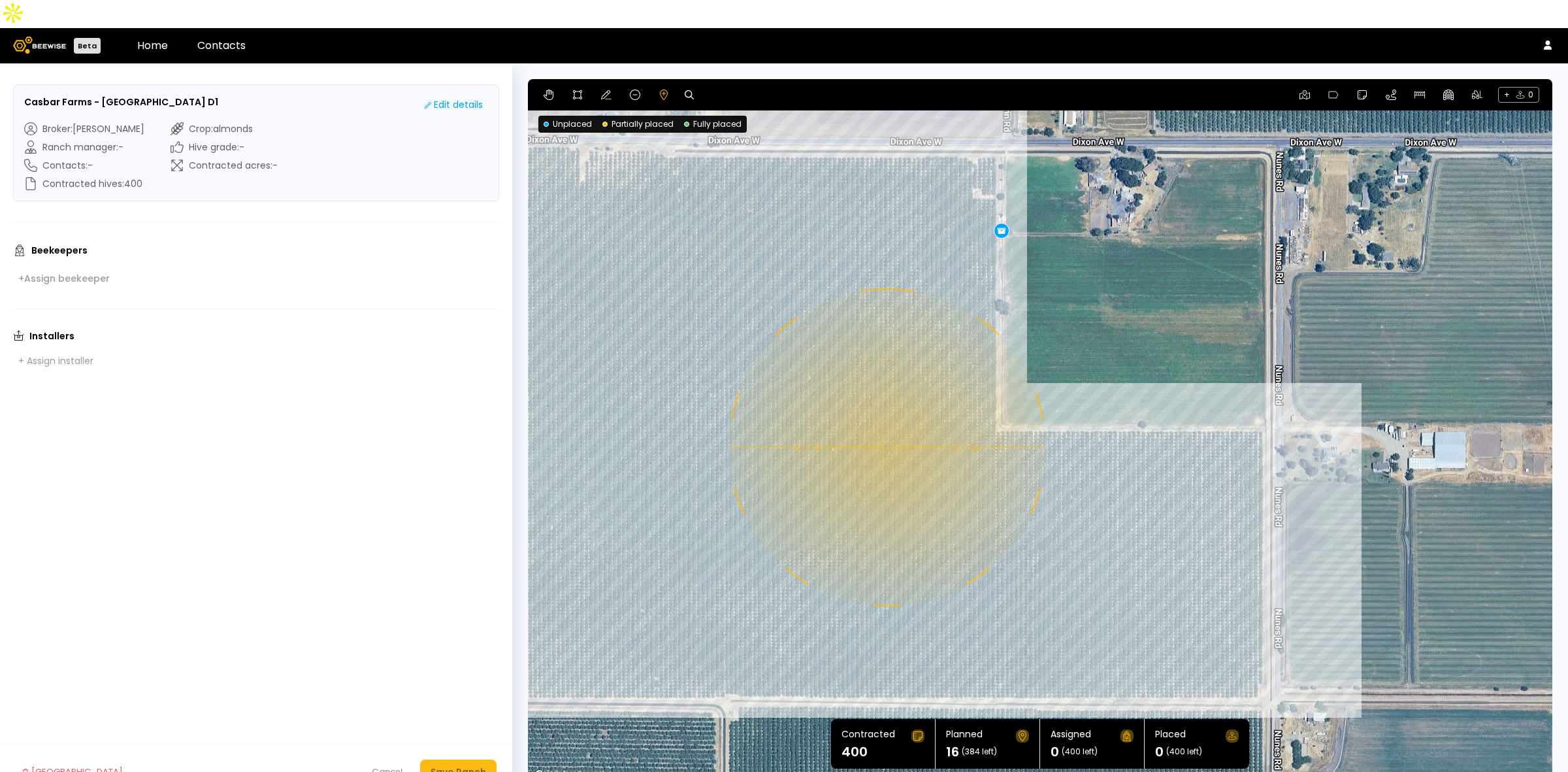
drag, startPoint x: 1256, startPoint y: 441, endPoint x: 1071, endPoint y: 430, distance: 185.3
click at [1071, 430] on div "0.11 mi 0.11 mi 16" at bounding box center [1040, 431] width 1025 height 706
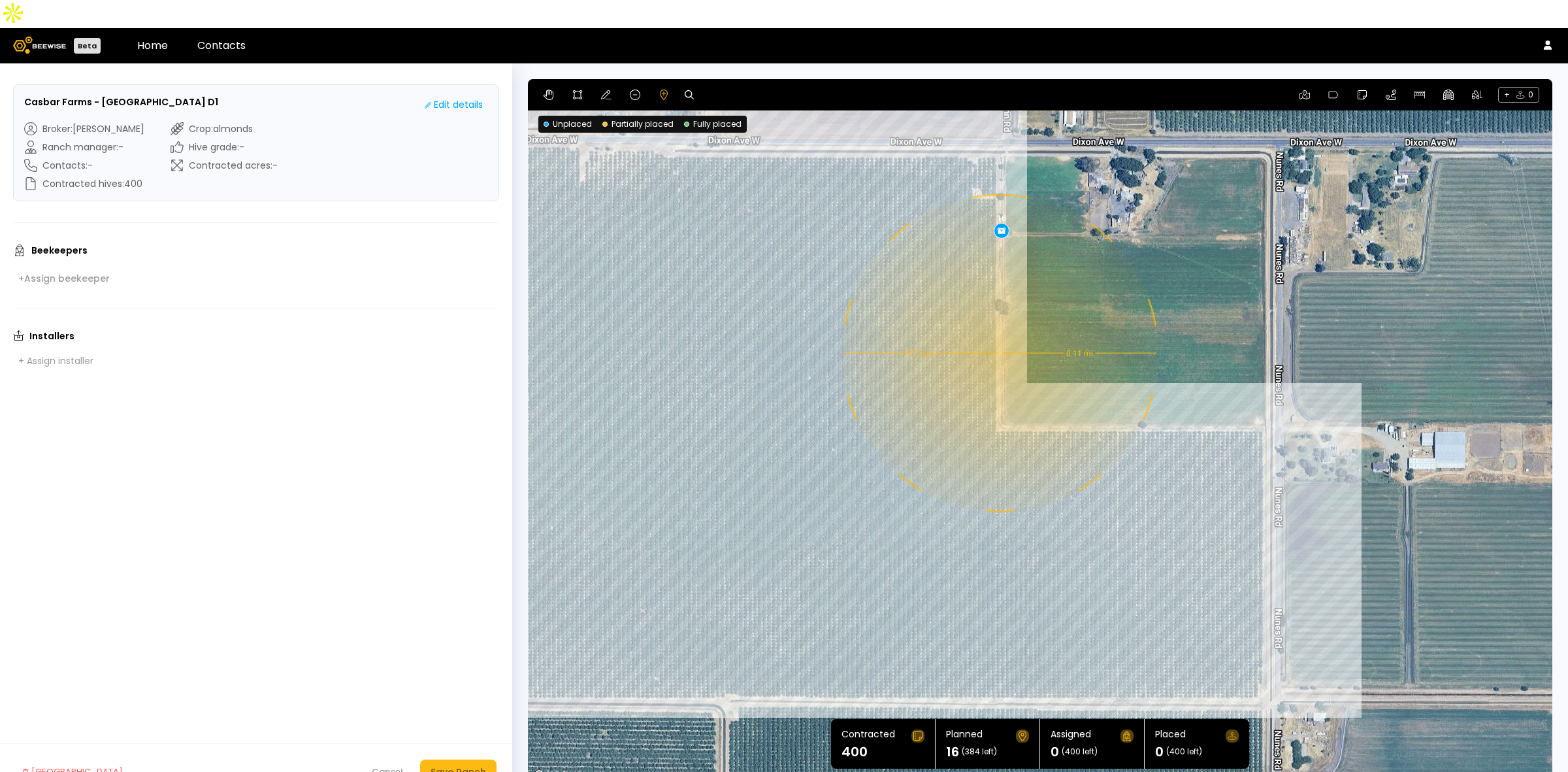
click at [999, 325] on div "0.11 mi 0.11 mi 16" at bounding box center [1040, 431] width 1025 height 706
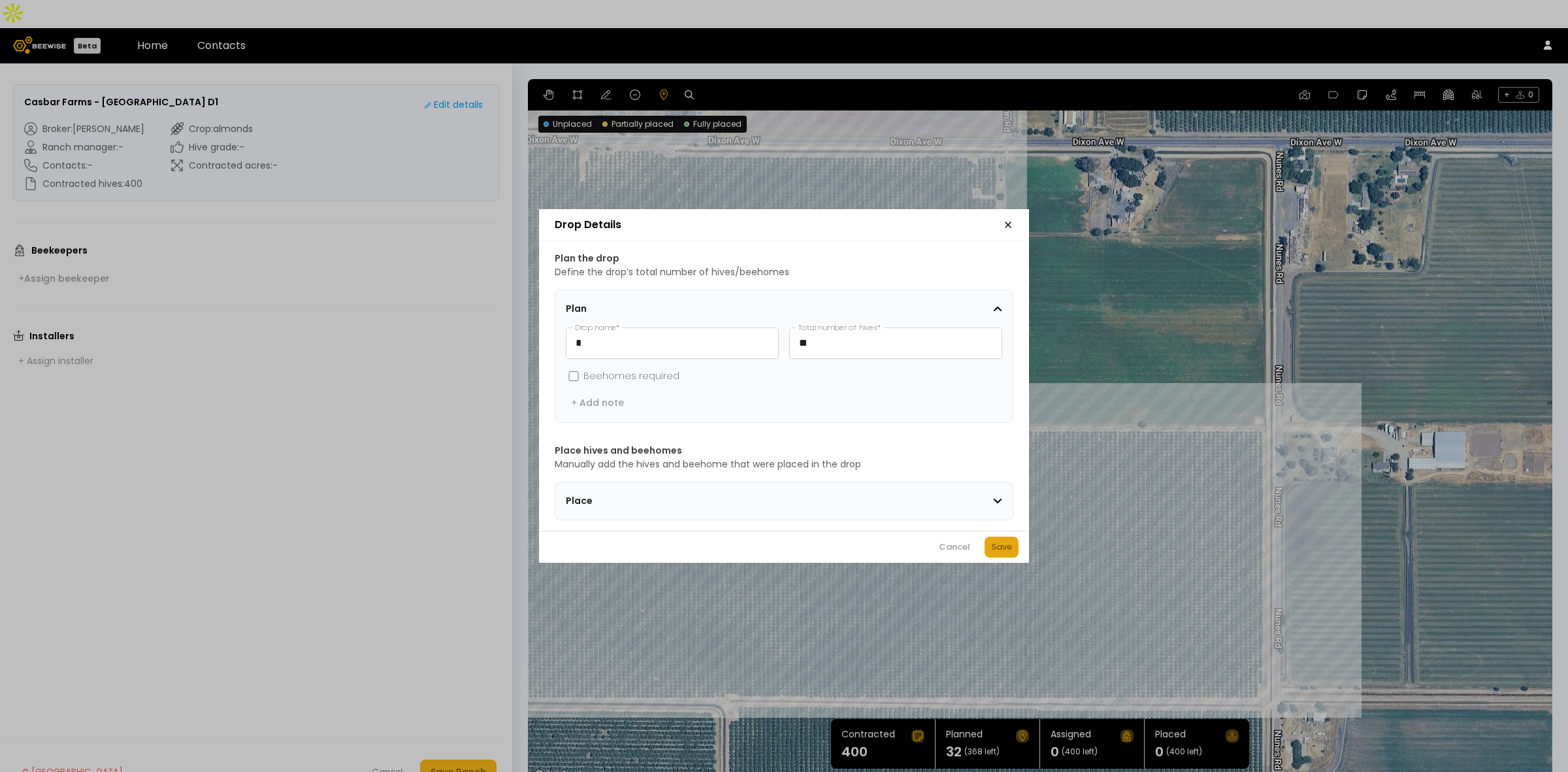
click at [990, 550] on button "Save" at bounding box center [1002, 547] width 34 height 21
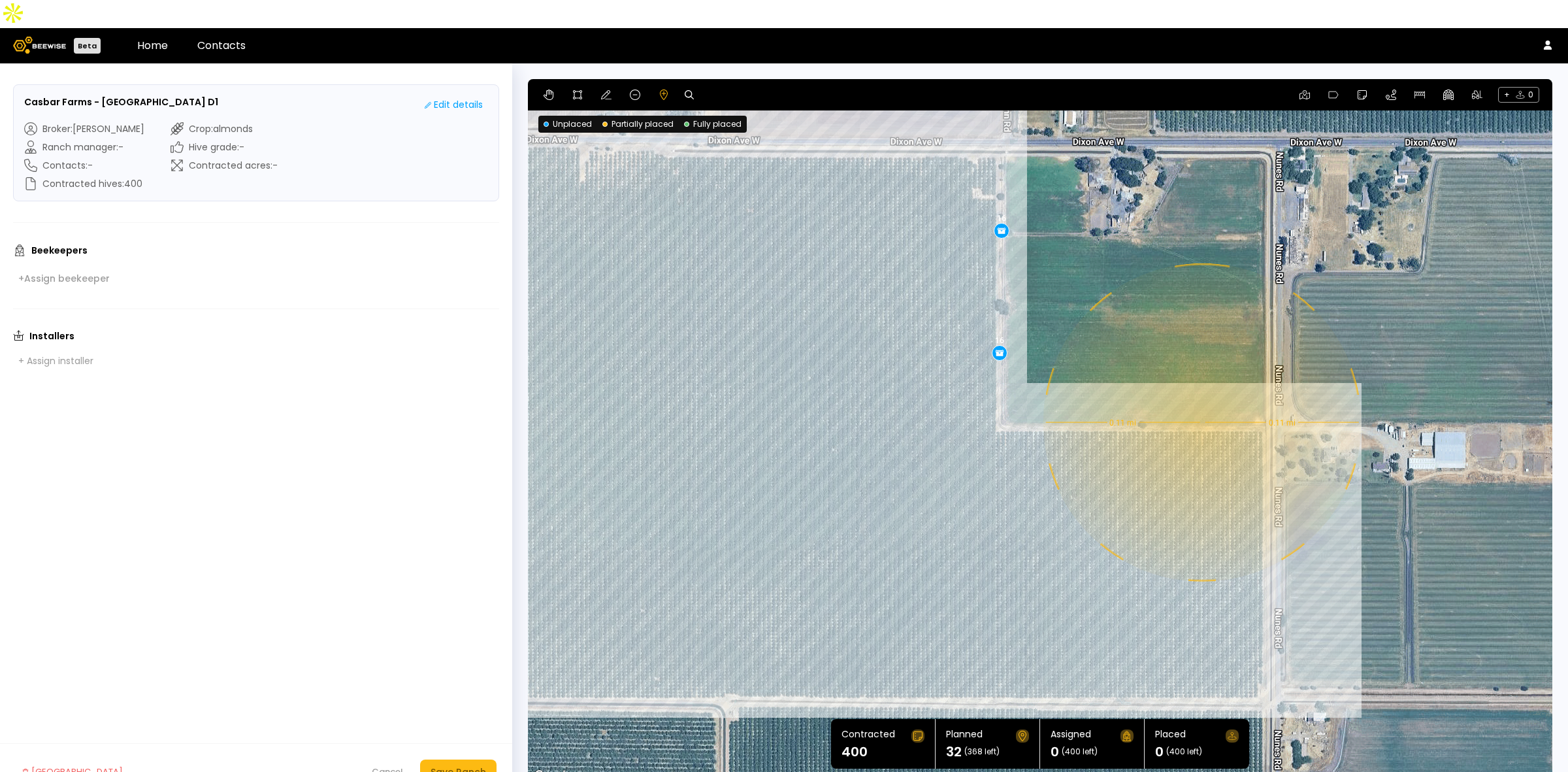
click at [1201, 394] on div "0.11 mi 0.11 mi 16 16" at bounding box center [1040, 431] width 1025 height 706
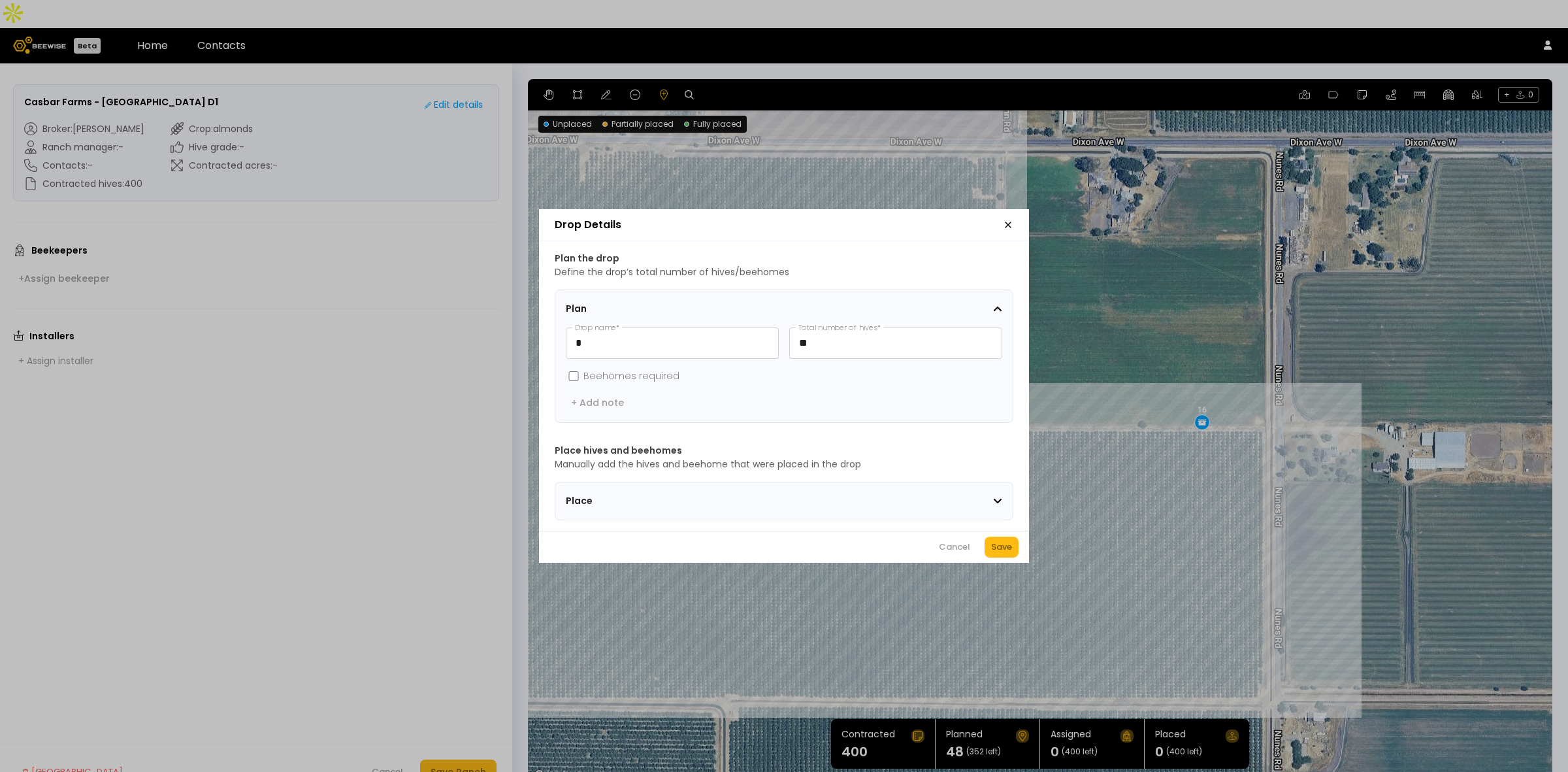
click at [1015, 538] on div "Cancel Save" at bounding box center [783, 547] width 490 height 32
click at [996, 553] on div "Save" at bounding box center [1001, 547] width 21 height 13
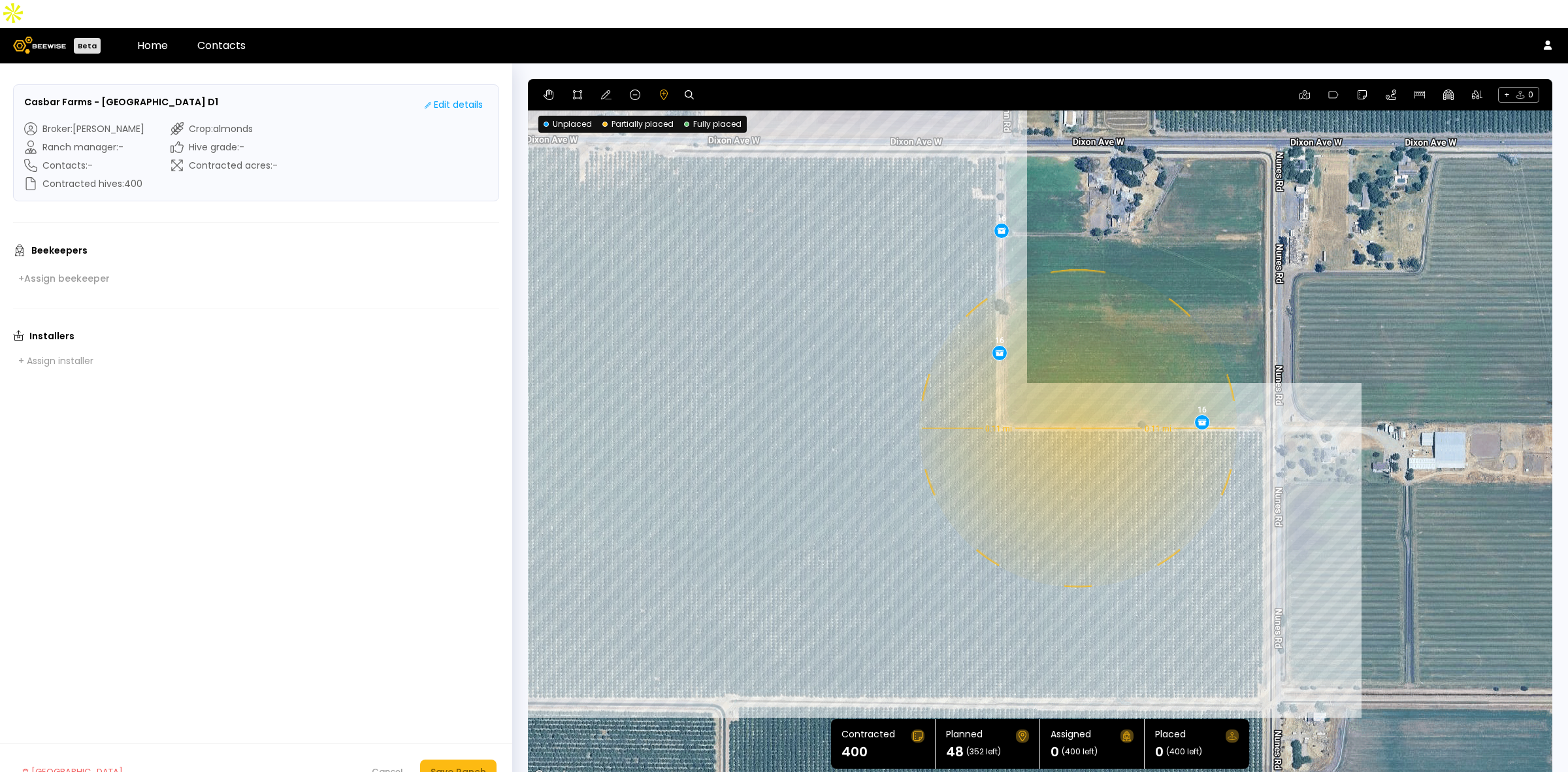
click at [1077, 400] on div "0.11 mi 0.11 mi 16 16 16" at bounding box center [1040, 431] width 1025 height 706
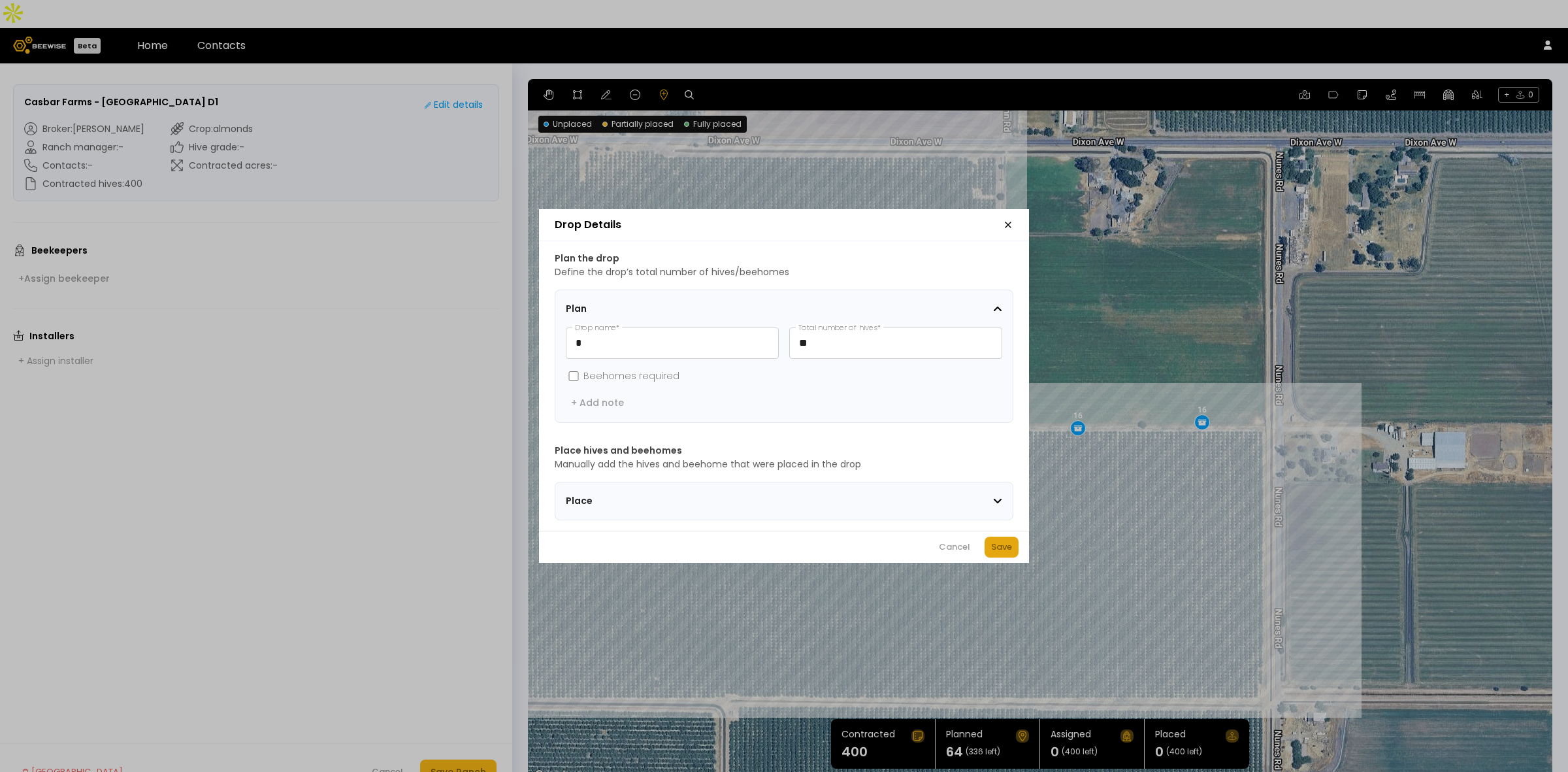
click at [1009, 547] on div "Save" at bounding box center [1001, 547] width 21 height 13
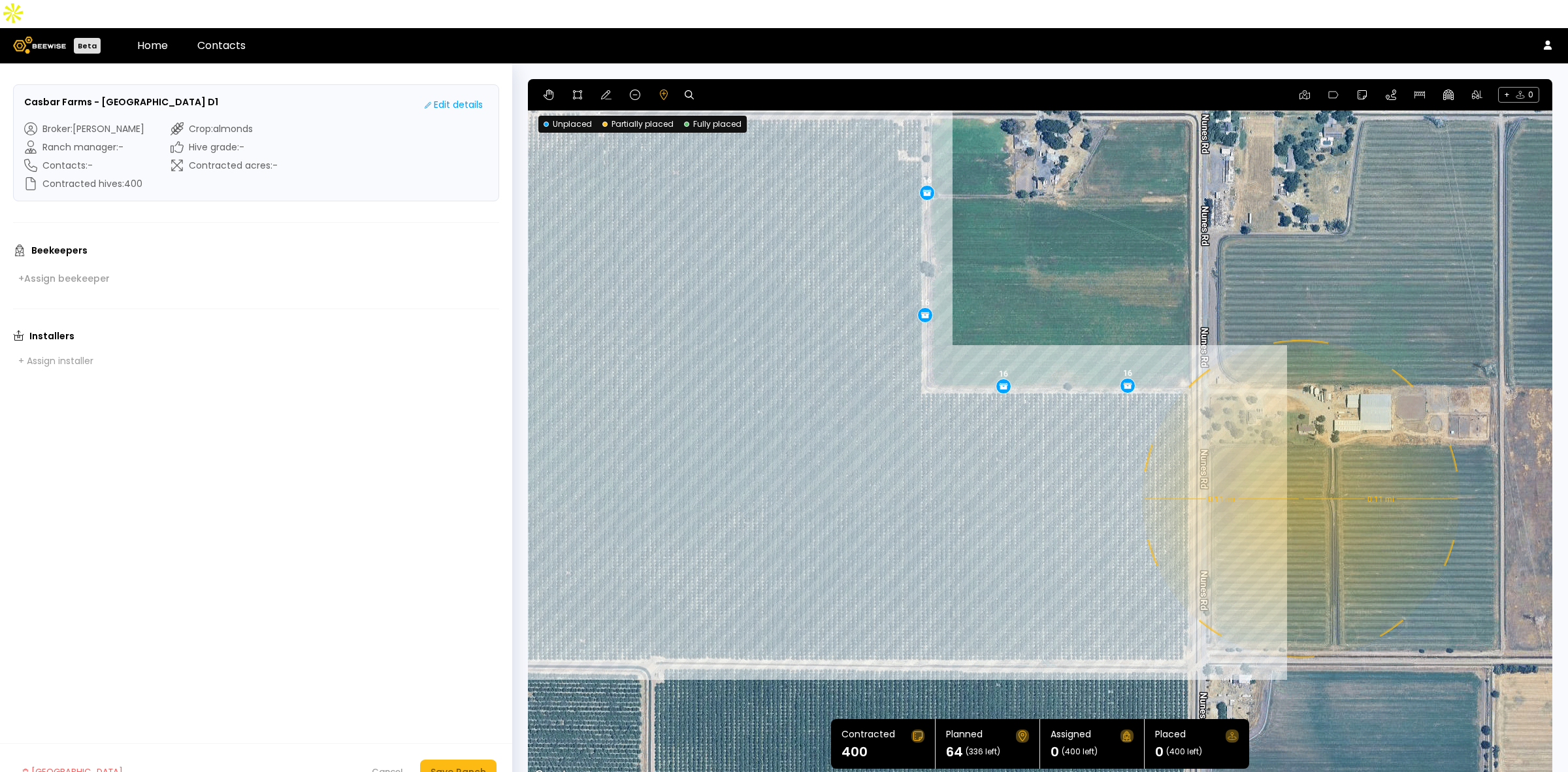
drag, startPoint x: 1451, startPoint y: 548, endPoint x: 1374, endPoint y: 508, distance: 86.8
click at [1374, 508] on div "0.11 mi 0.11 mi 16 16 16 16" at bounding box center [1040, 431] width 1025 height 706
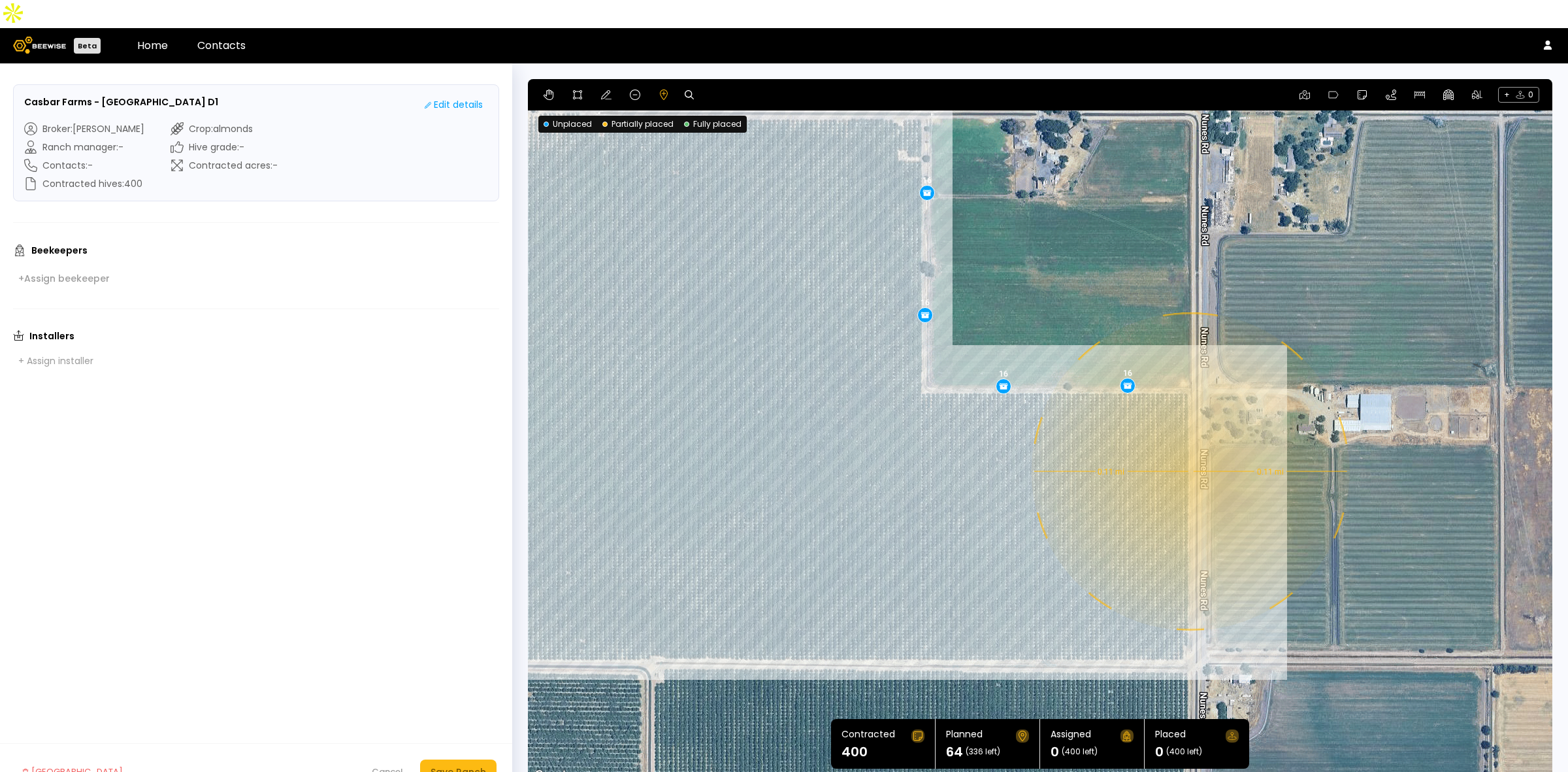
click at [1189, 443] on div "0.11 mi 0.11 mi 16 16 16 16" at bounding box center [1040, 431] width 1025 height 706
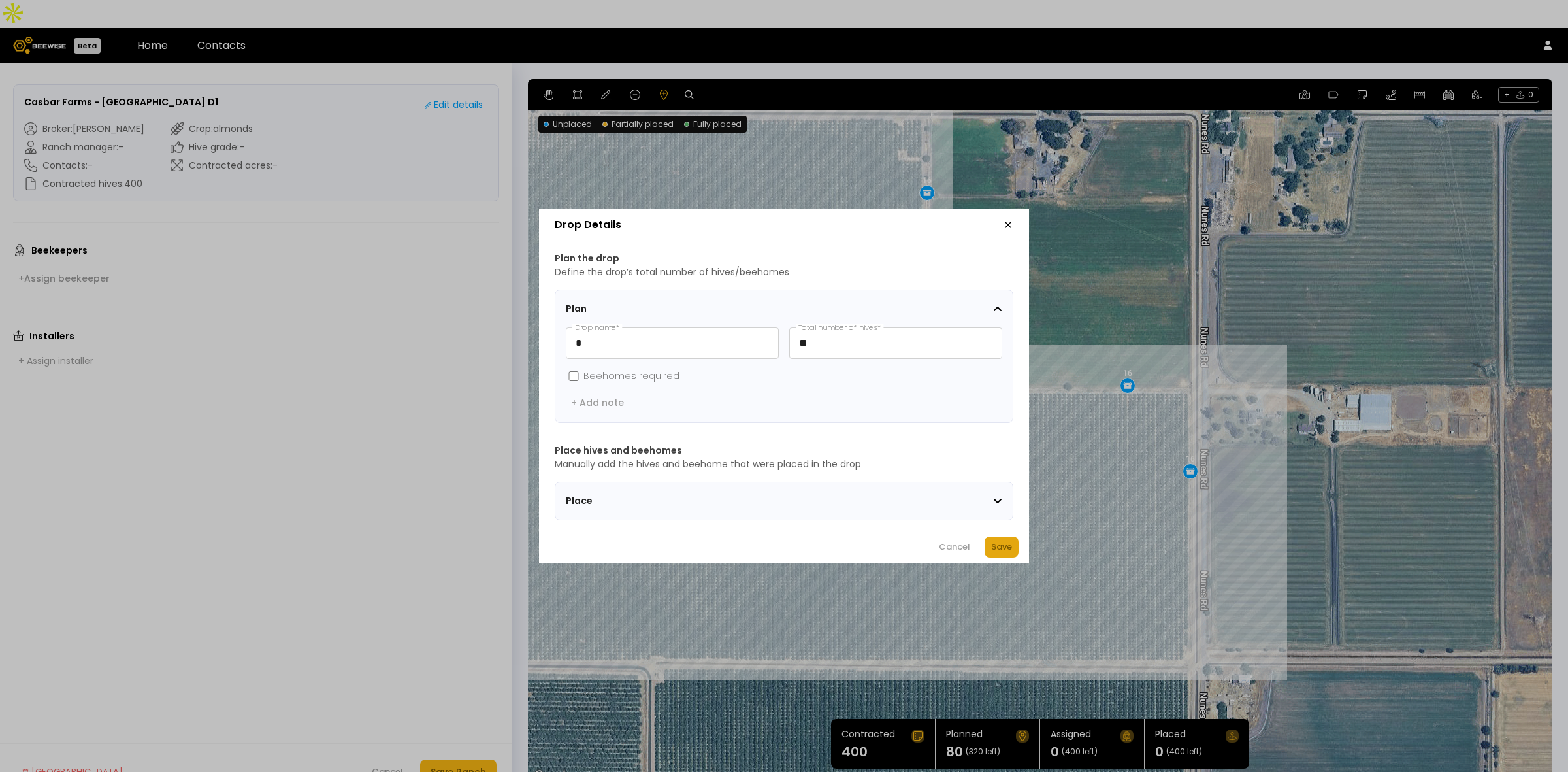
click at [1014, 547] on button "Save" at bounding box center [1002, 547] width 34 height 21
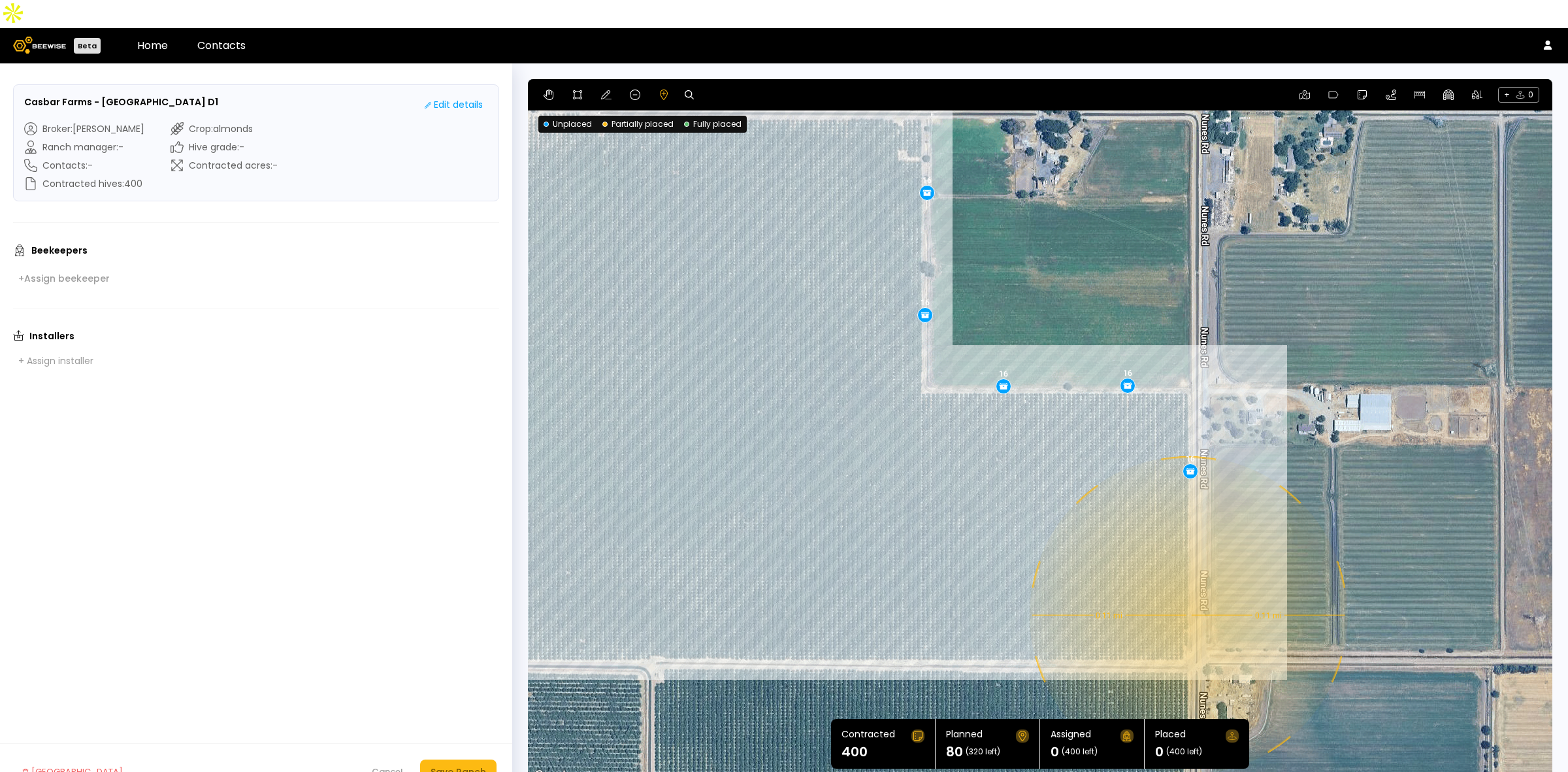
click at [1187, 587] on div "0.11 mi 0.11 mi 16 16 16 16 16" at bounding box center [1040, 431] width 1025 height 706
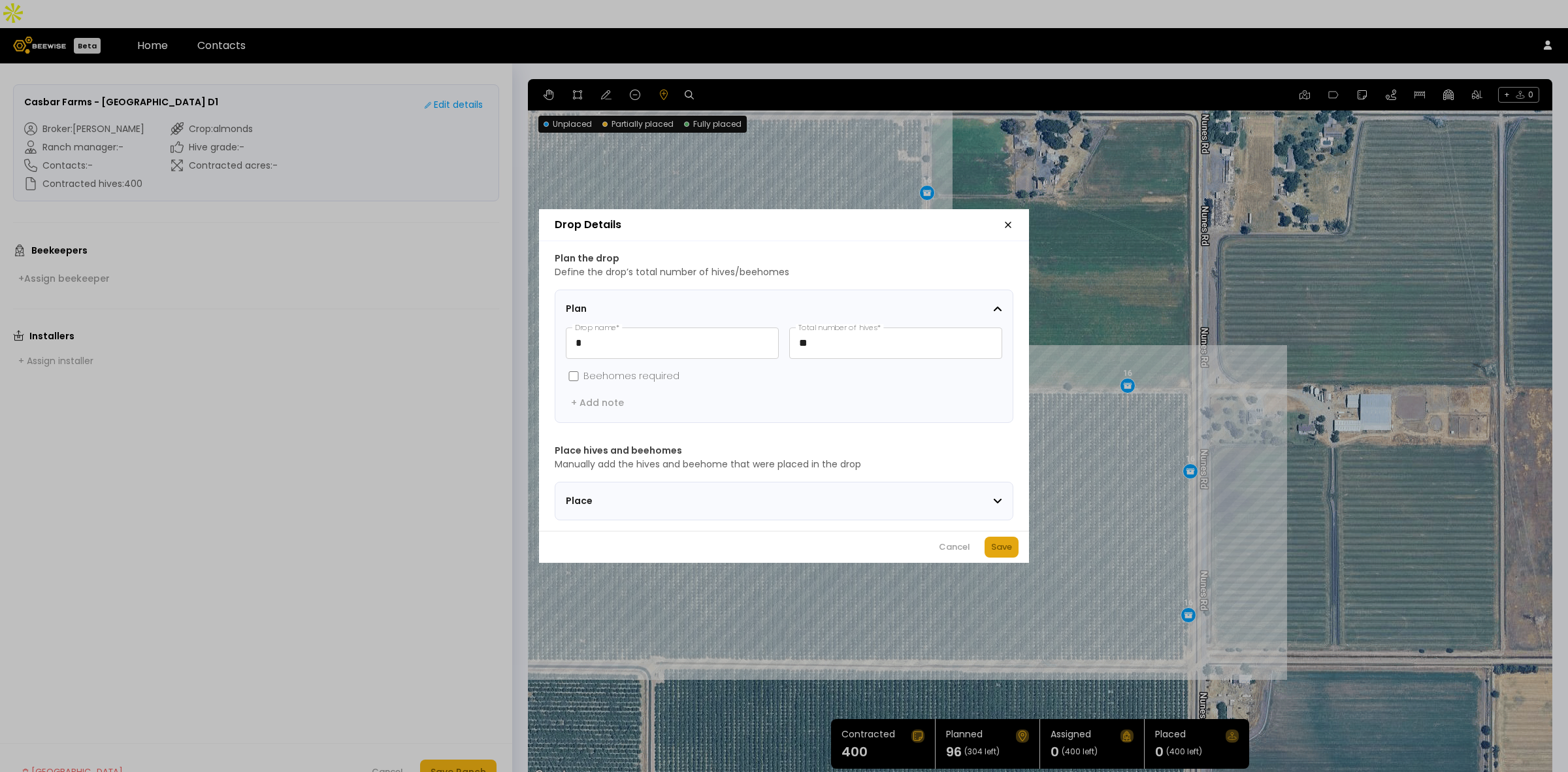
click at [1003, 550] on div "Save" at bounding box center [1001, 547] width 21 height 13
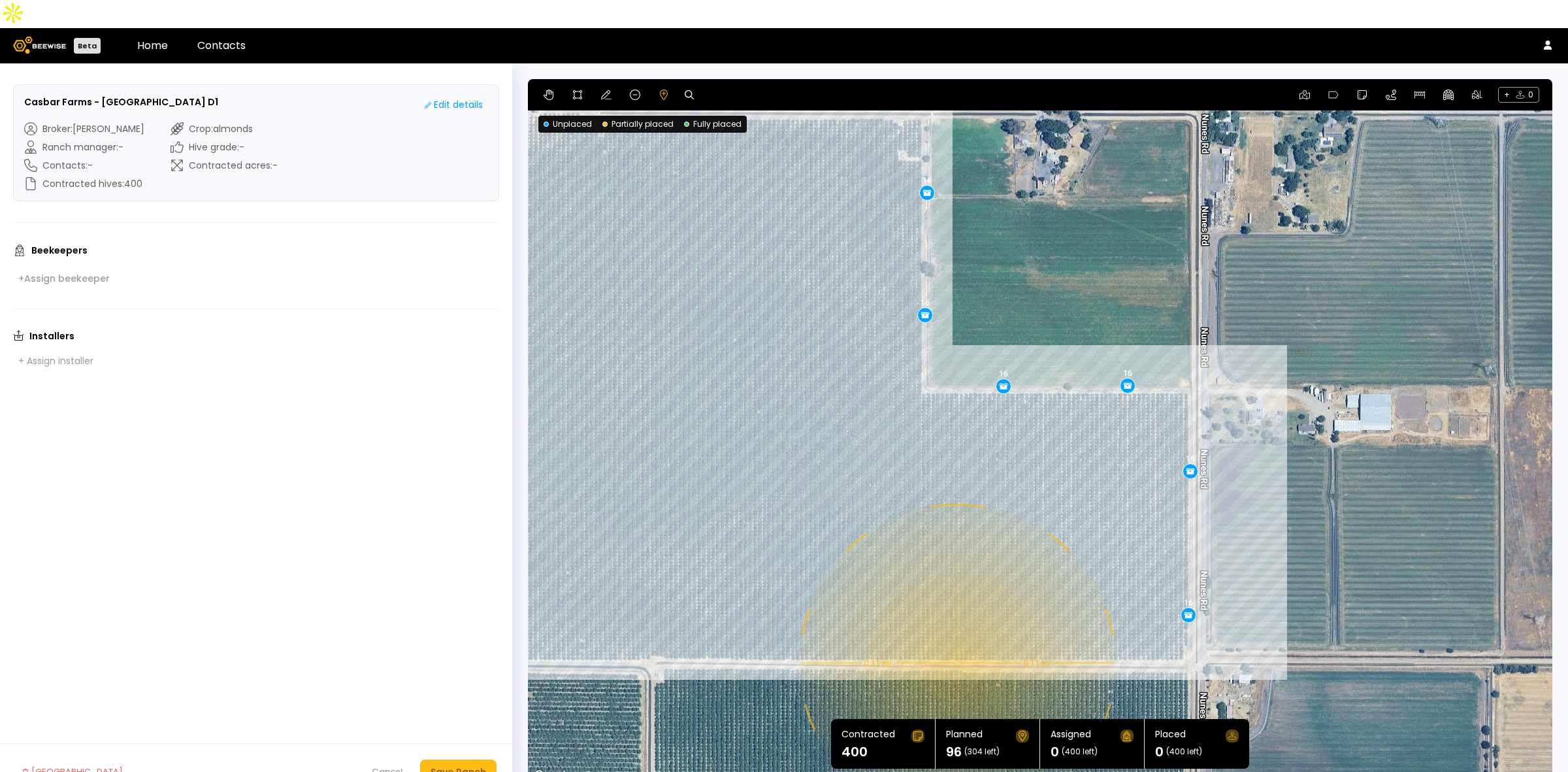
click at [956, 634] on div "0.11 mi 0.11 mi 16 16 16 16 16 16" at bounding box center [1040, 431] width 1025 height 706
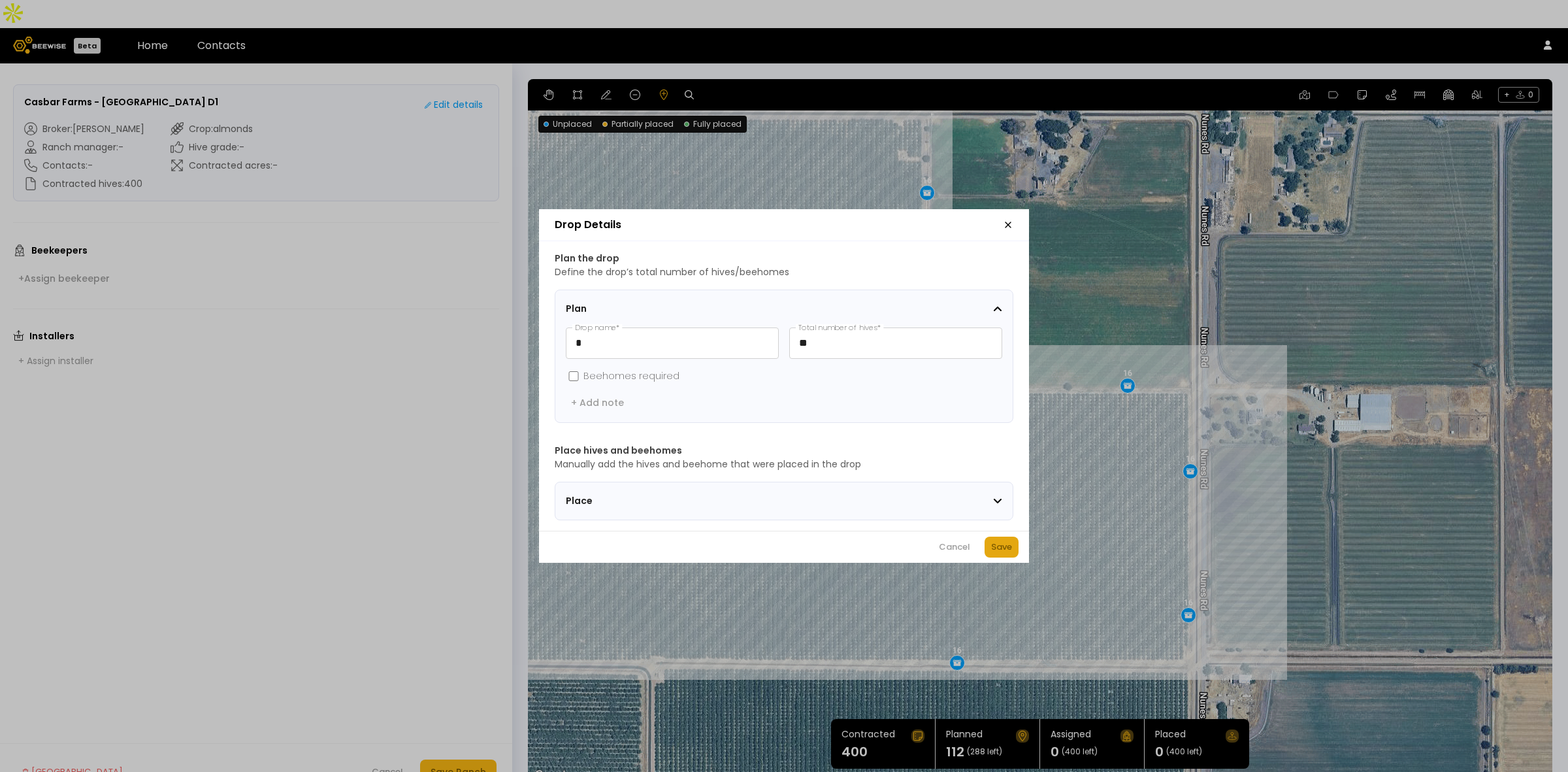
click at [1006, 553] on div "Save" at bounding box center [1001, 547] width 21 height 13
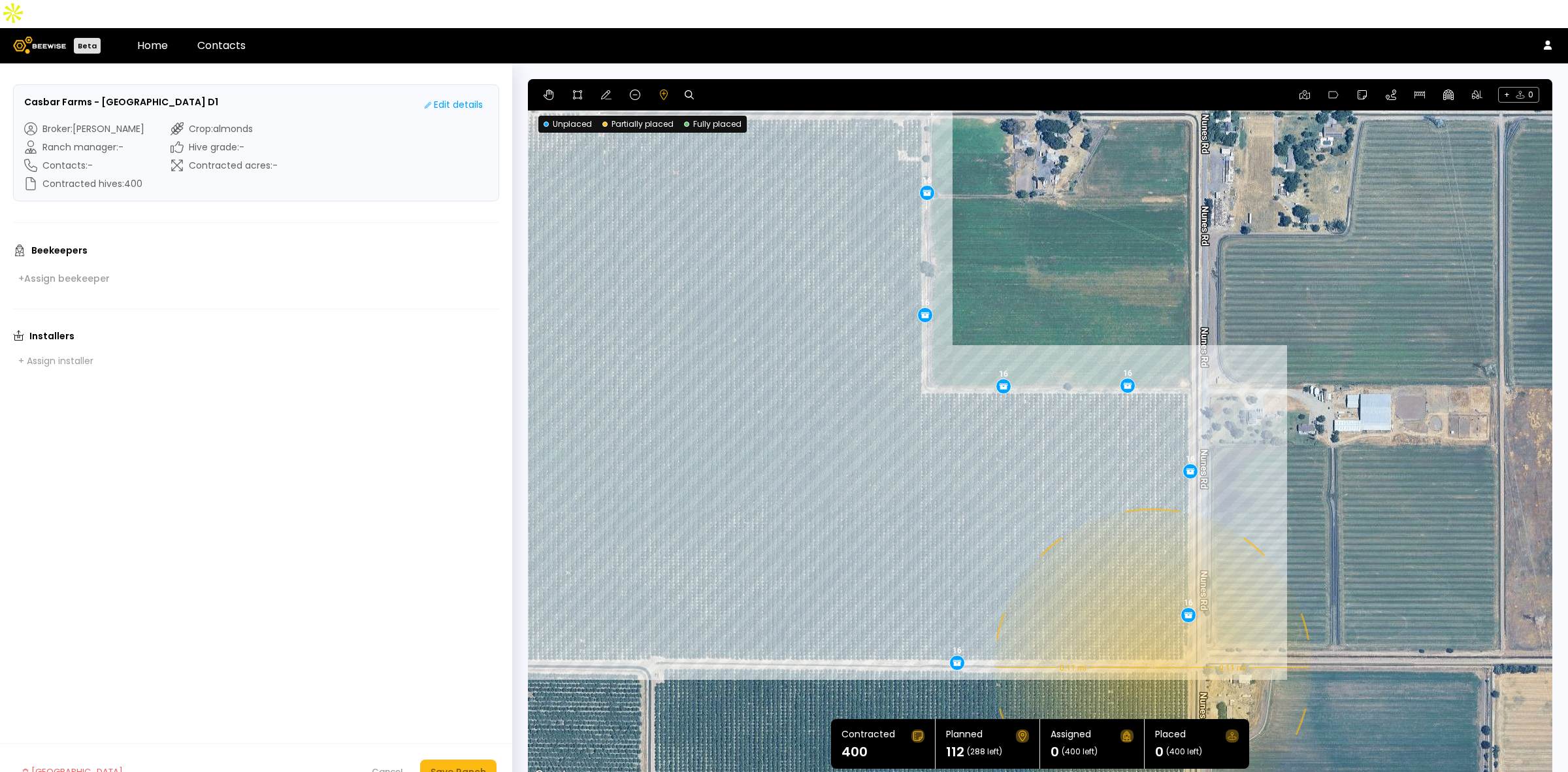
click at [1152, 639] on div "0.11 mi 0.11 mi 16 16 16 16 16 16 16" at bounding box center [1040, 431] width 1025 height 706
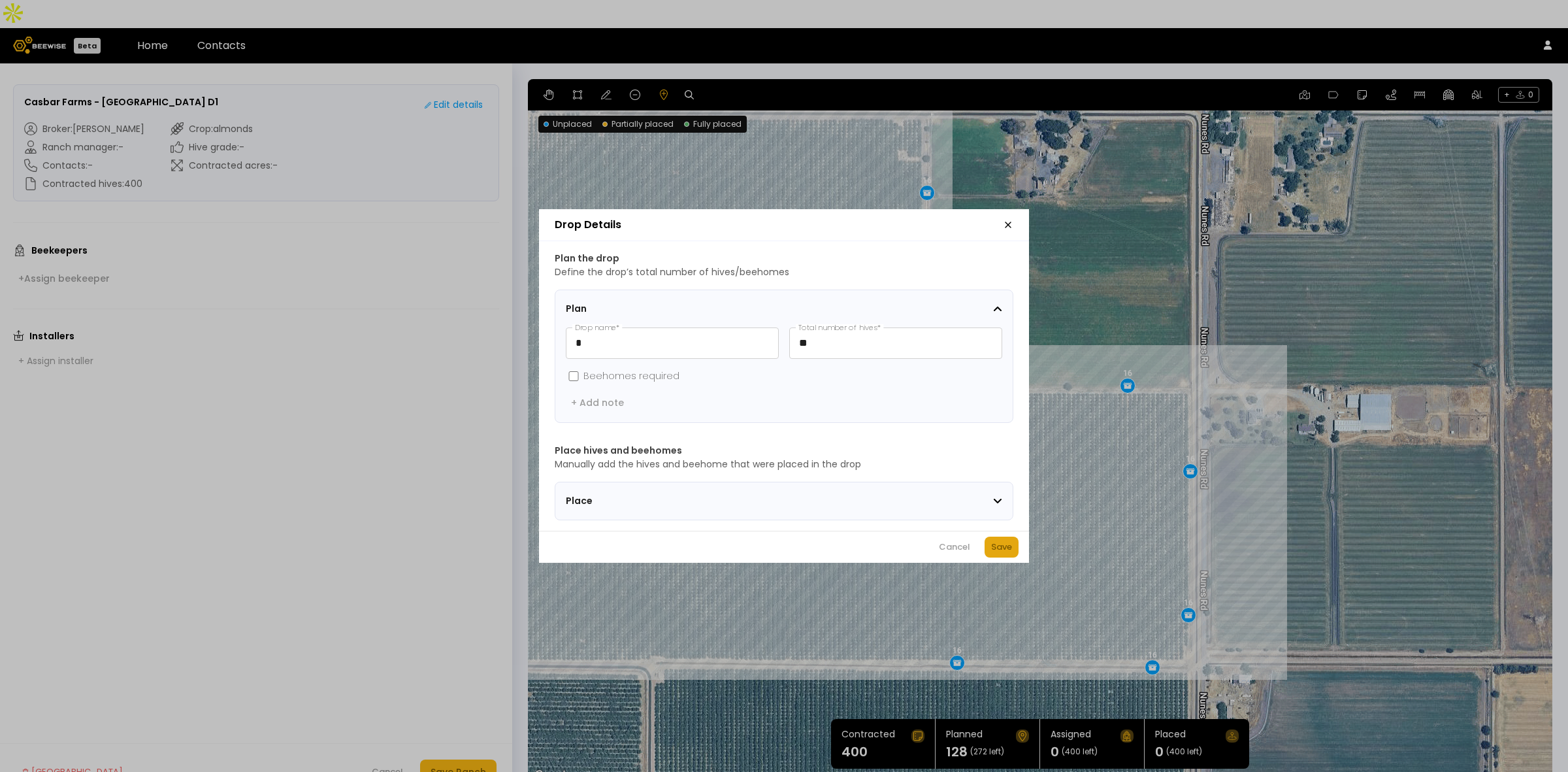
click at [993, 550] on div "Save" at bounding box center [1001, 547] width 21 height 13
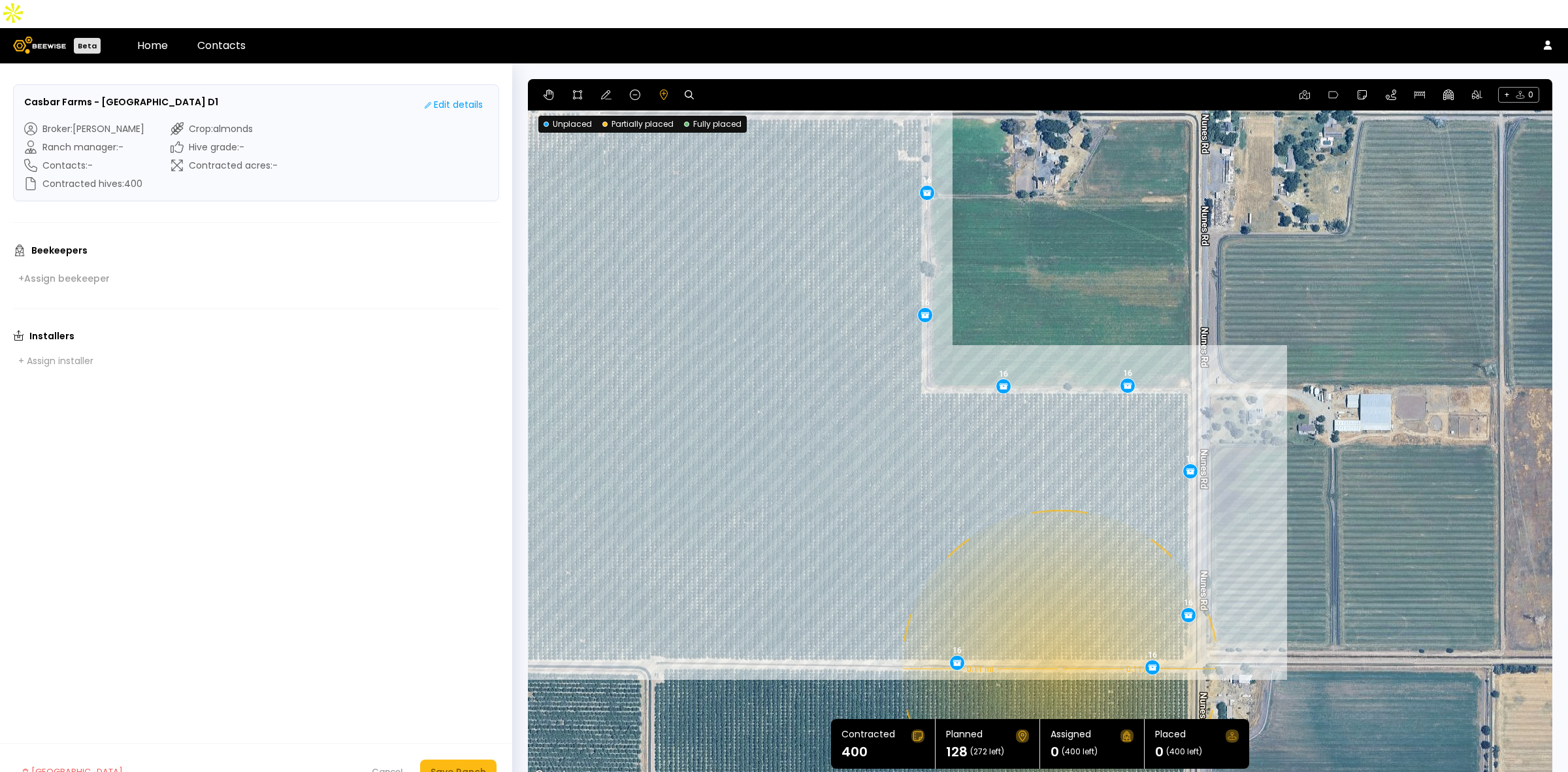
click at [1058, 641] on div "0.11 mi 0.11 mi 16 16 16 16 16 16 16 16" at bounding box center [1040, 431] width 1025 height 706
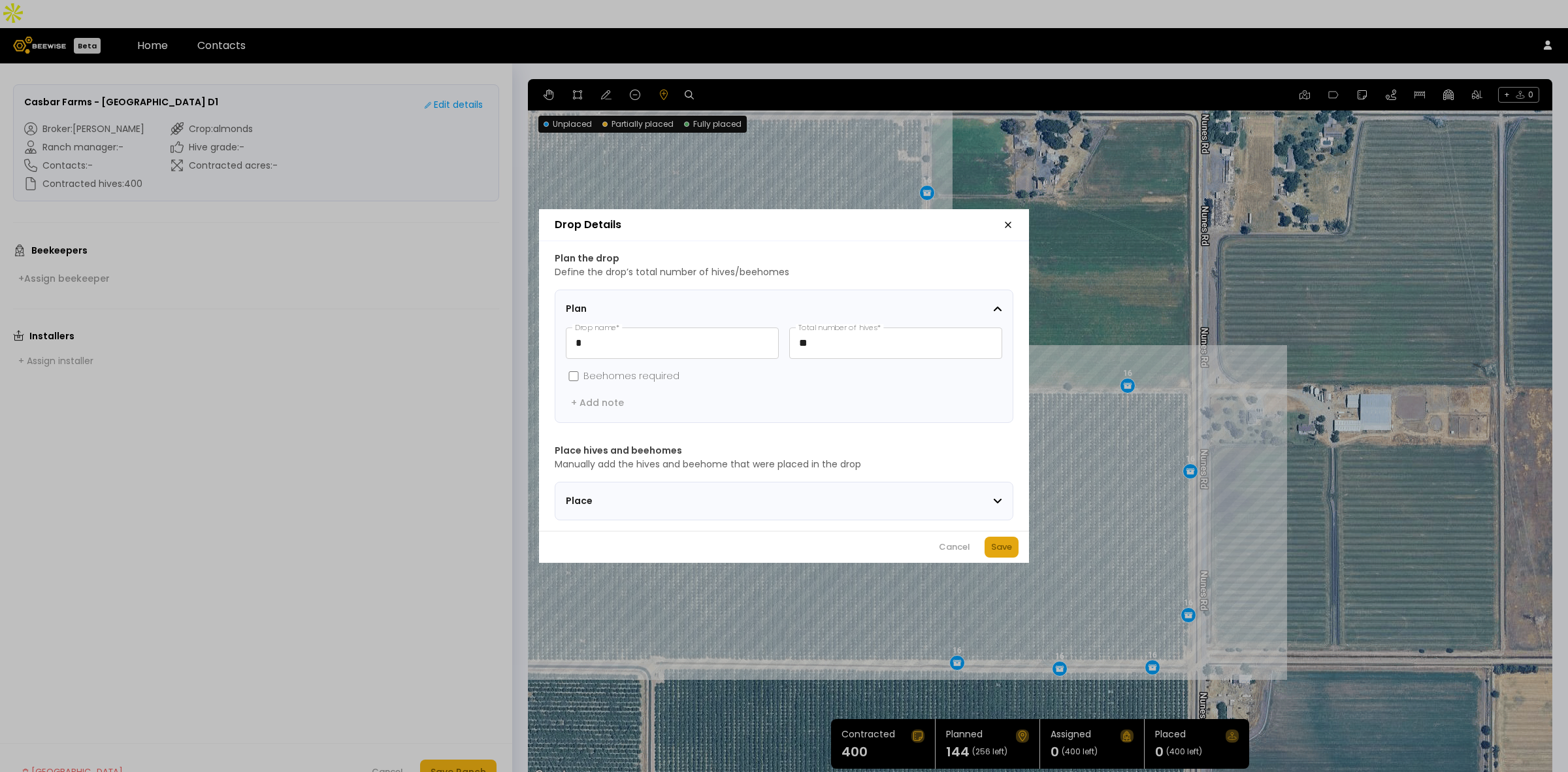
click at [1009, 553] on div "Save" at bounding box center [1001, 547] width 21 height 13
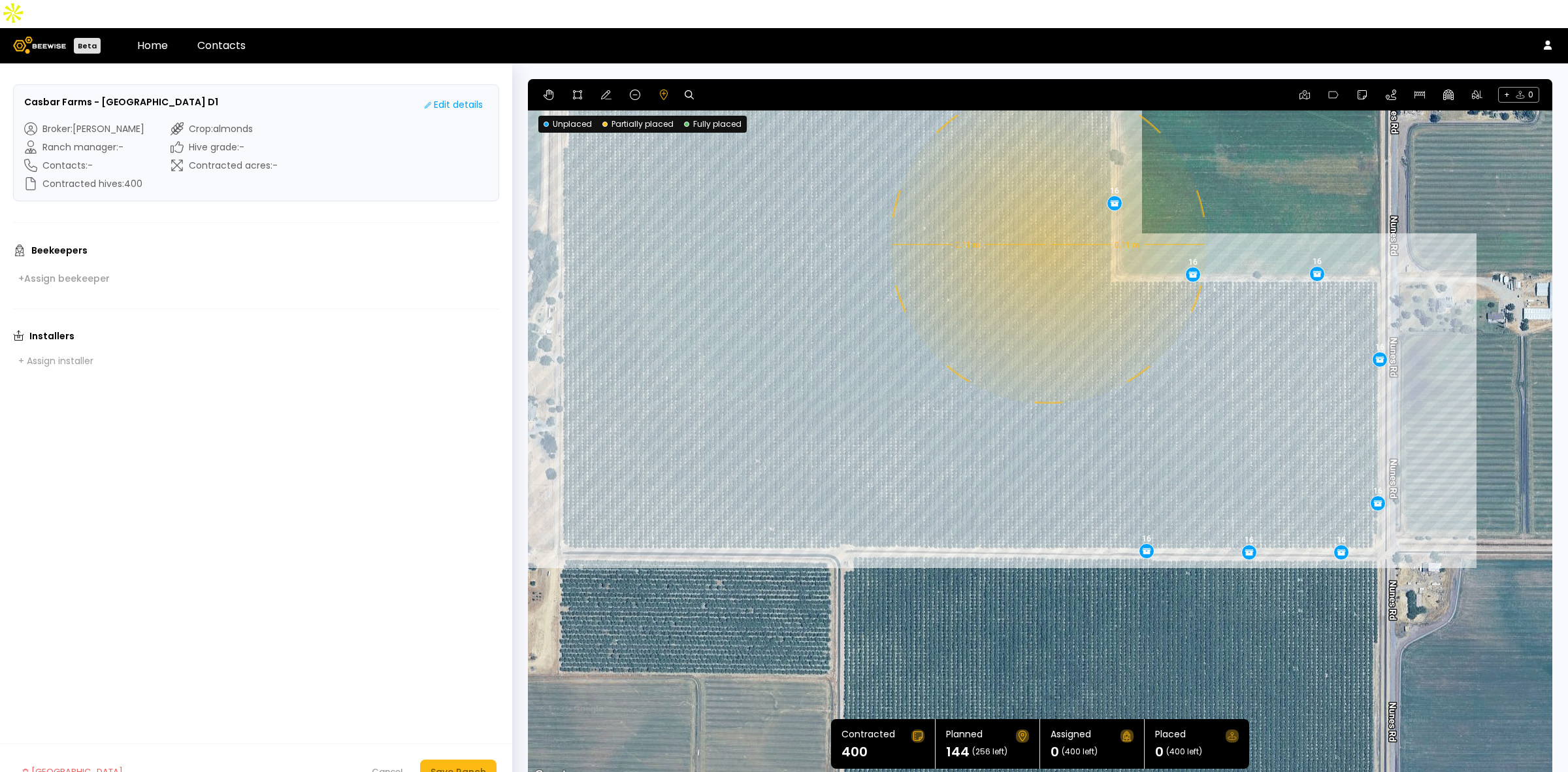
drag, startPoint x: 661, startPoint y: 440, endPoint x: 857, endPoint y: 328, distance: 225.7
click at [857, 328] on div "0.11 mi 0.11 mi 16 16 16 16 16 16 16 16 16" at bounding box center [1040, 431] width 1025 height 706
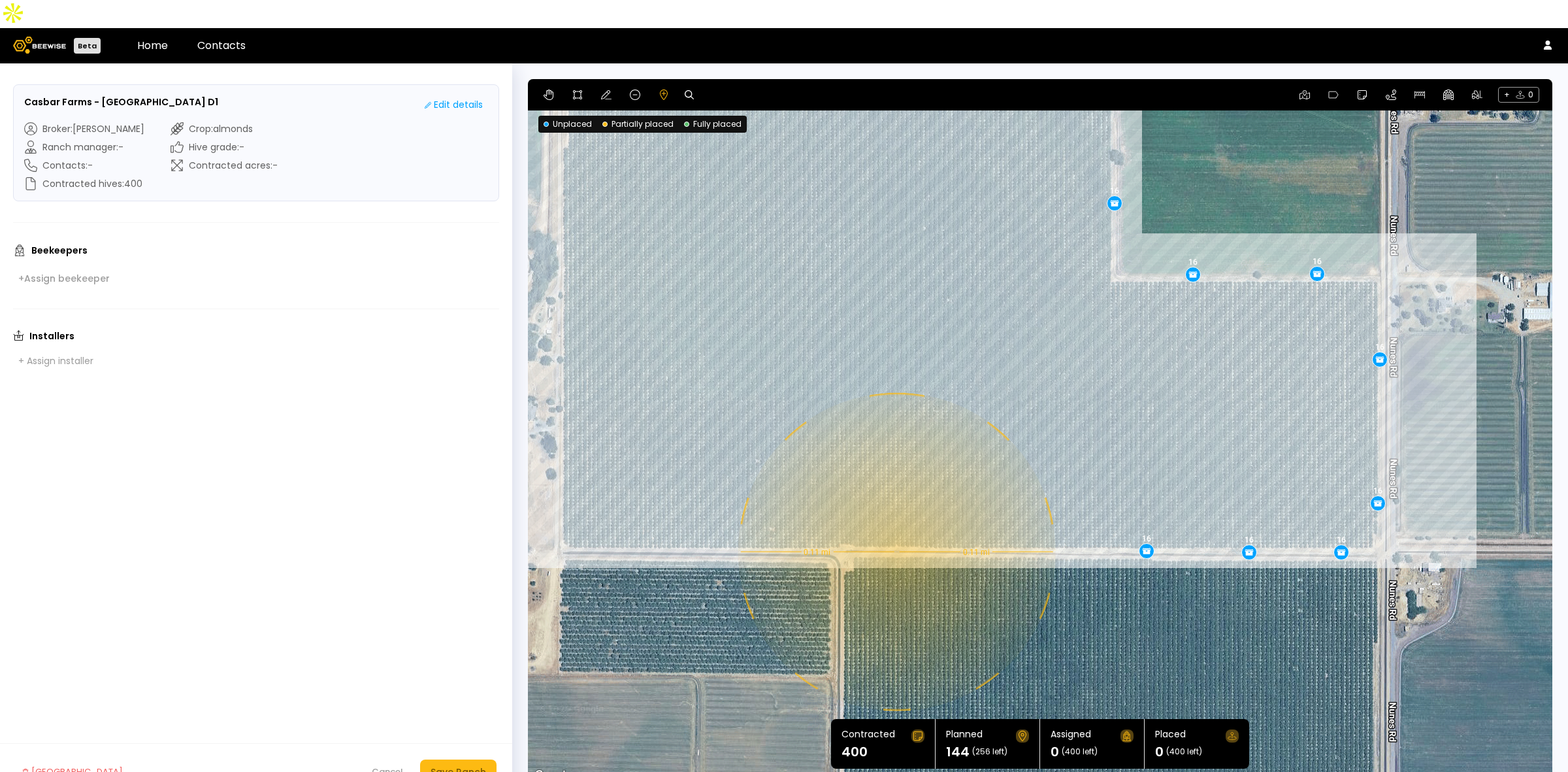
click at [895, 524] on div "0.11 mi 0.11 mi 16 16 16 16 16 16 16 16 16" at bounding box center [1040, 431] width 1025 height 706
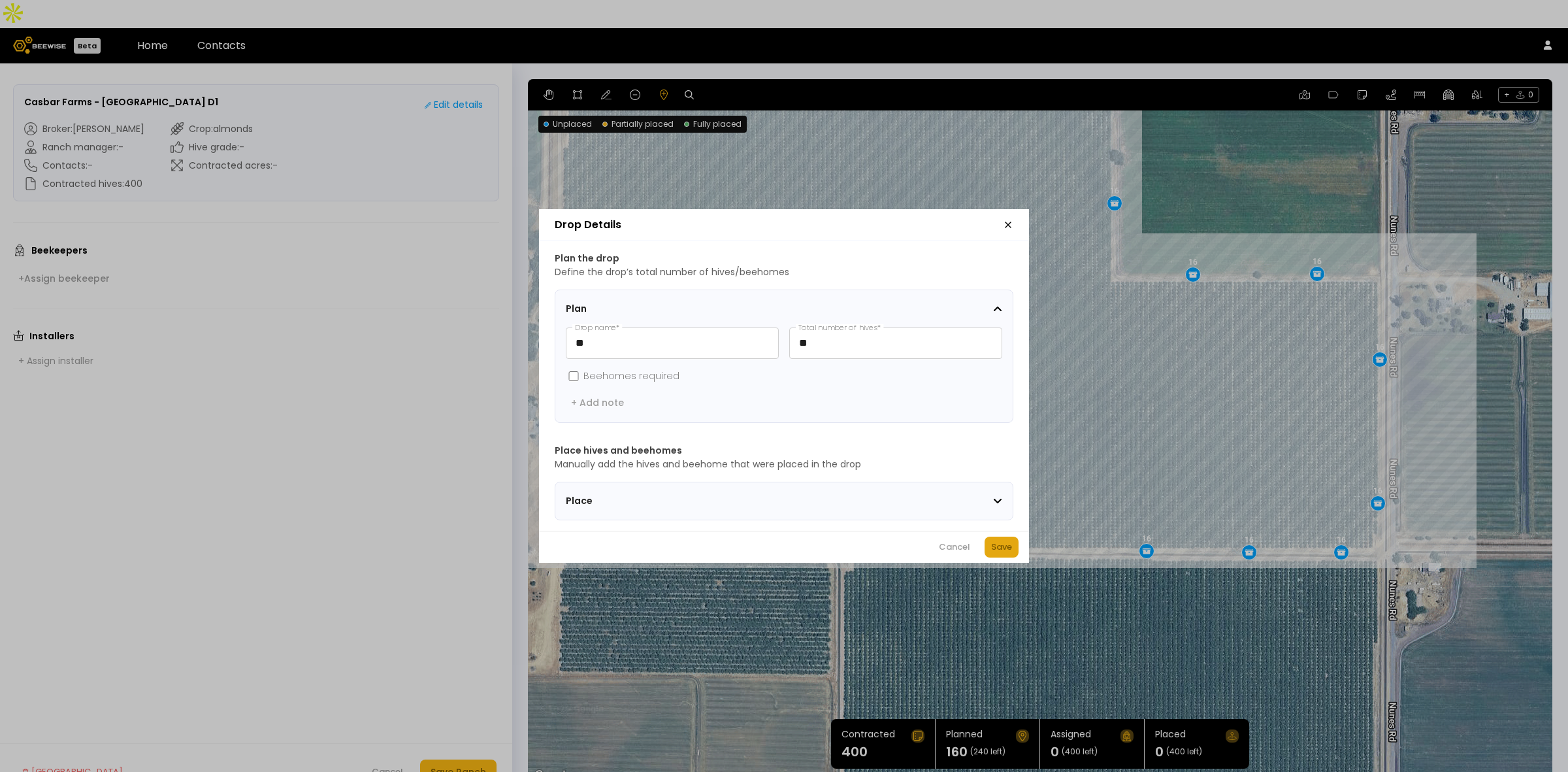
click at [987, 554] on button "Save" at bounding box center [1002, 547] width 34 height 21
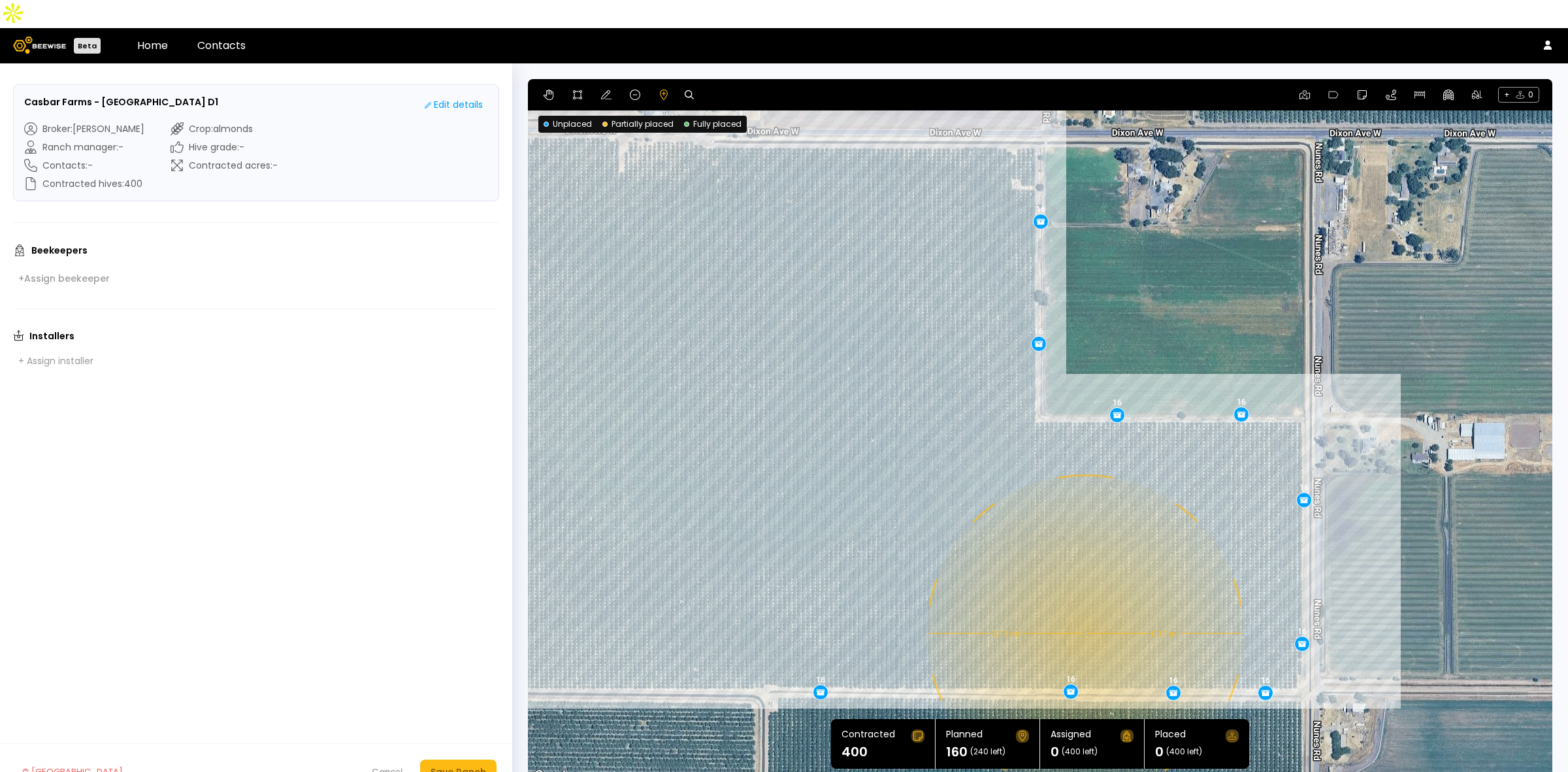
drag, startPoint x: 1236, startPoint y: 322, endPoint x: 1160, endPoint y: 465, distance: 161.9
click at [1160, 465] on div "0.11 mi 0.11 mi 16 16 16 16 16 16 16 16 16 16" at bounding box center [1040, 431] width 1025 height 706
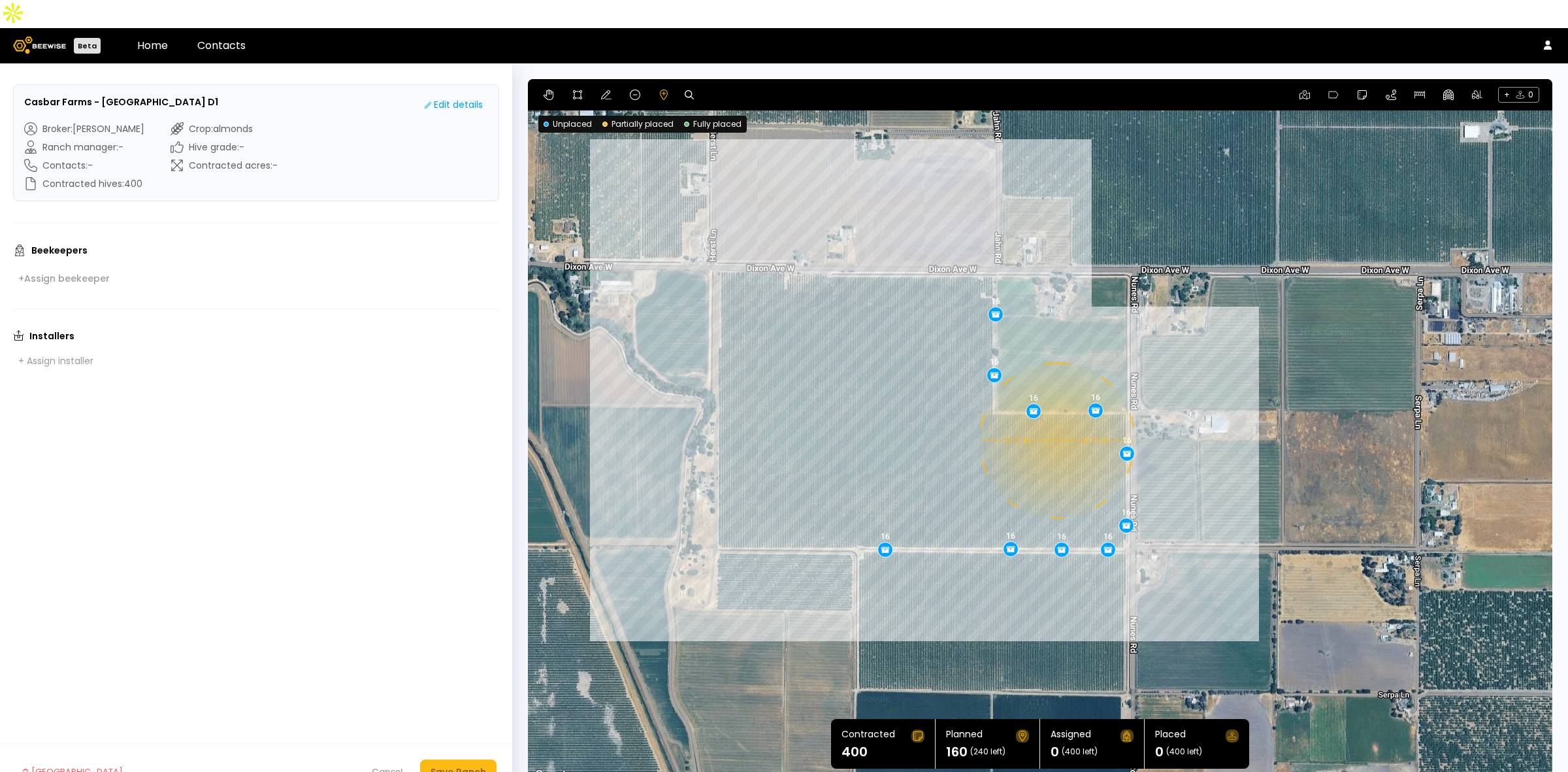
drag, startPoint x: 1134, startPoint y: 508, endPoint x: 1095, endPoint y: 459, distance: 62.6
click at [1095, 459] on div "0.11 mi 0.11 mi 16 16 16 16 16 16 16 16 16 16" at bounding box center [1040, 431] width 1025 height 706
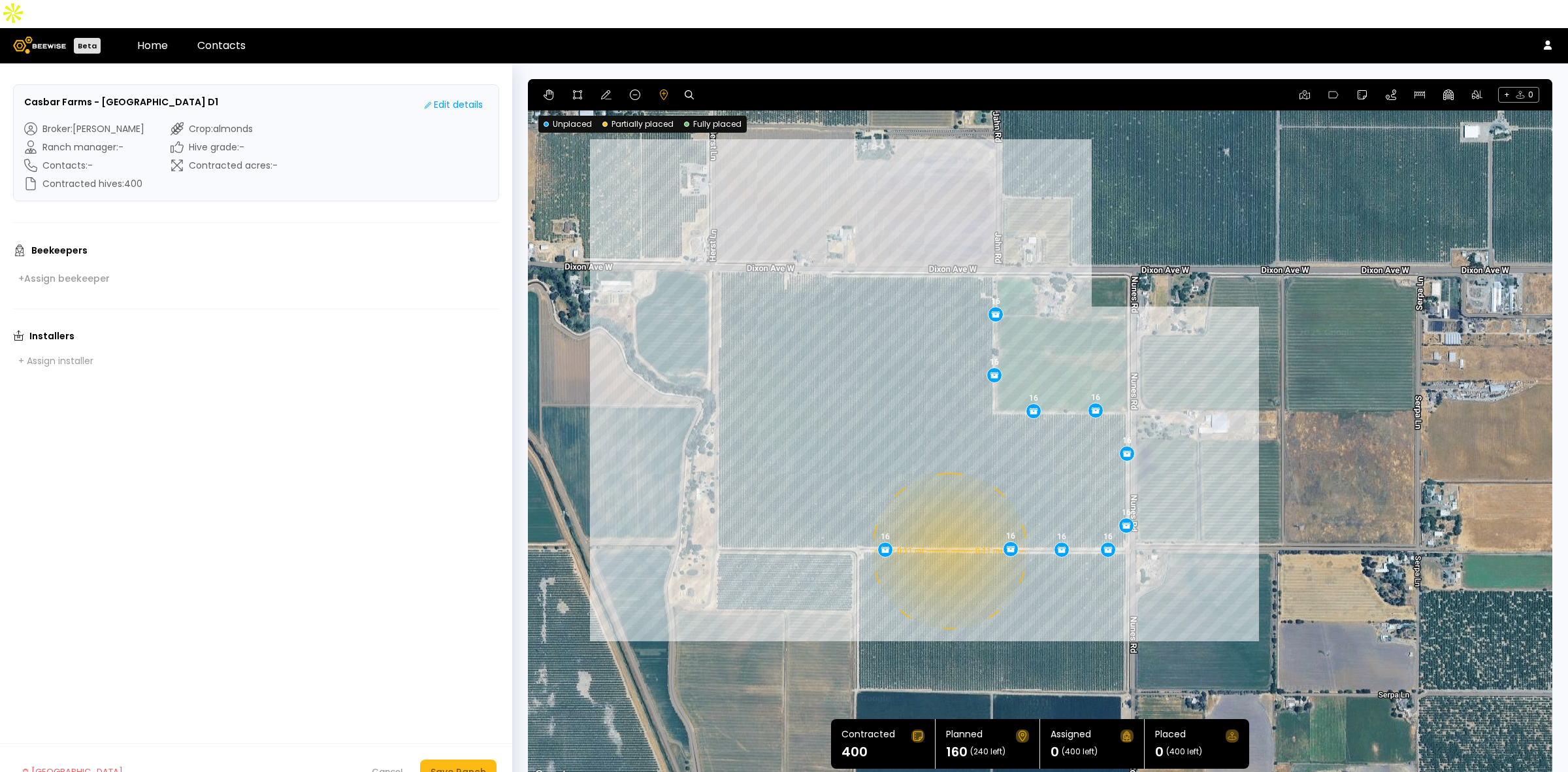
click at [948, 523] on div "0.11 mi 0.11 mi 16 16 16 16 16 16 16 16 16 16" at bounding box center [1040, 431] width 1025 height 706
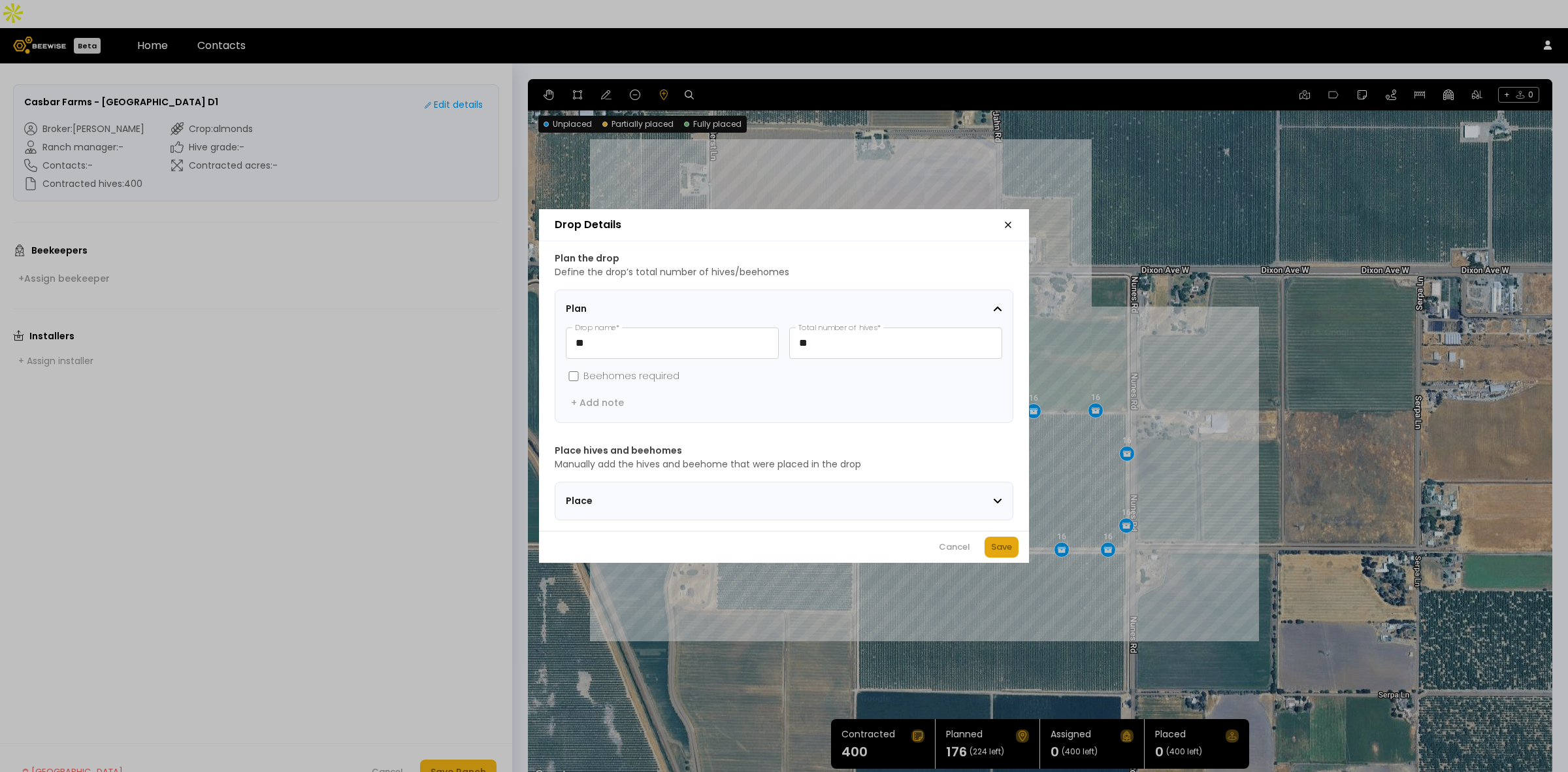
click at [1010, 553] on div "Save" at bounding box center [1001, 547] width 21 height 13
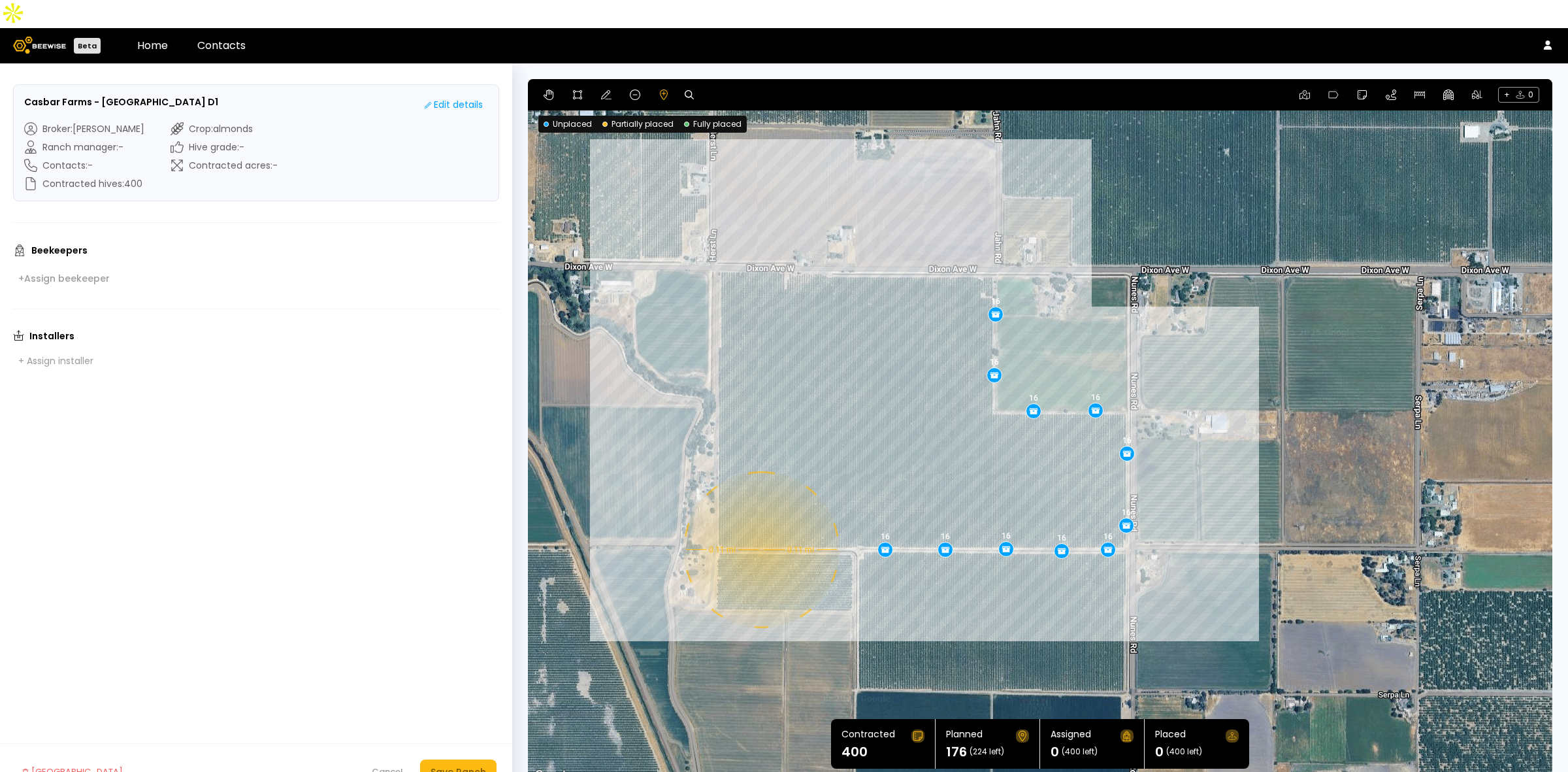
click at [760, 521] on div "0.11 mi 0.11 mi 16 16 16 16 16 16 16 16 16 16 16" at bounding box center [1040, 431] width 1025 height 706
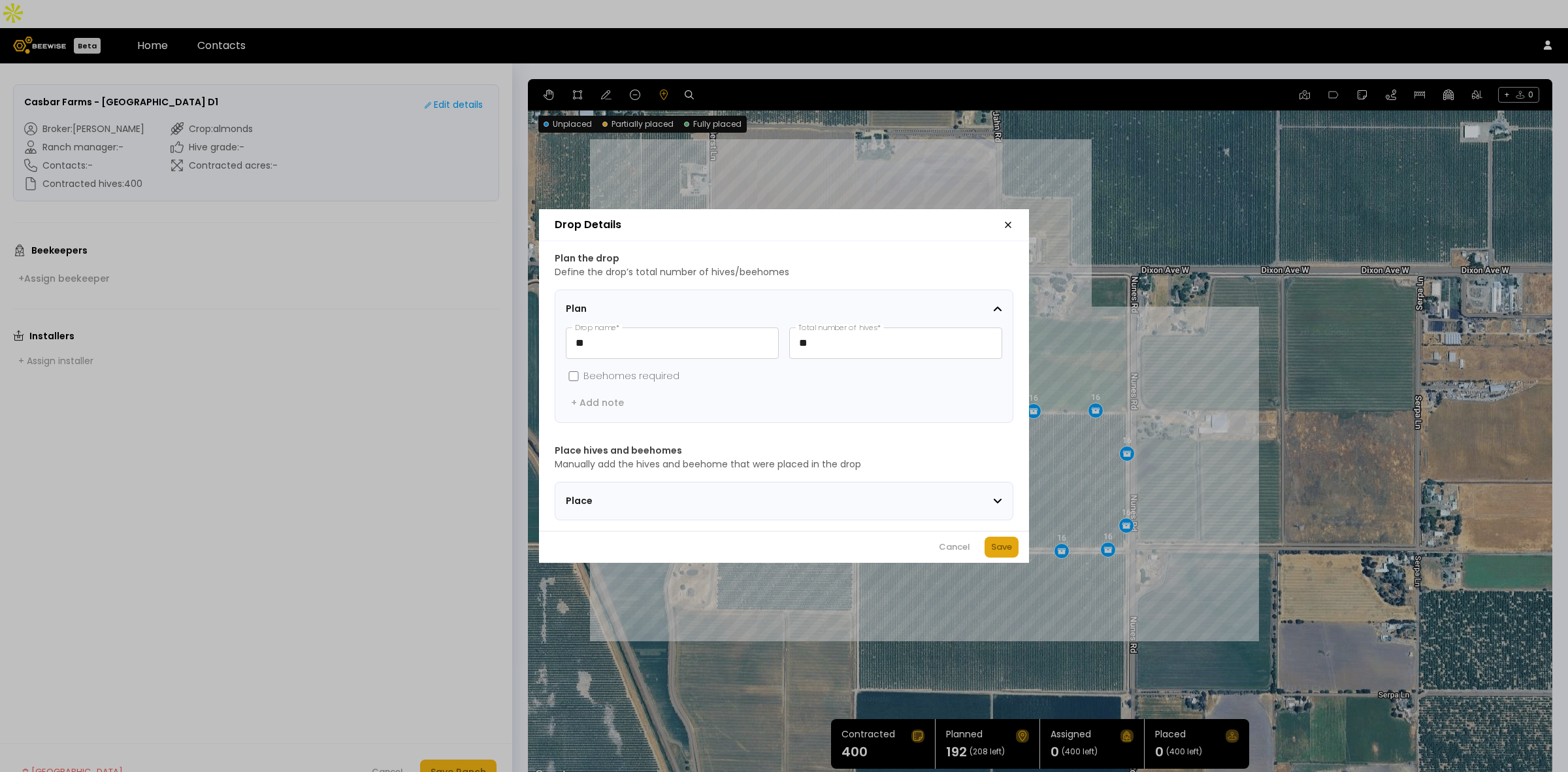
click at [1001, 553] on div "Save" at bounding box center [1001, 547] width 21 height 13
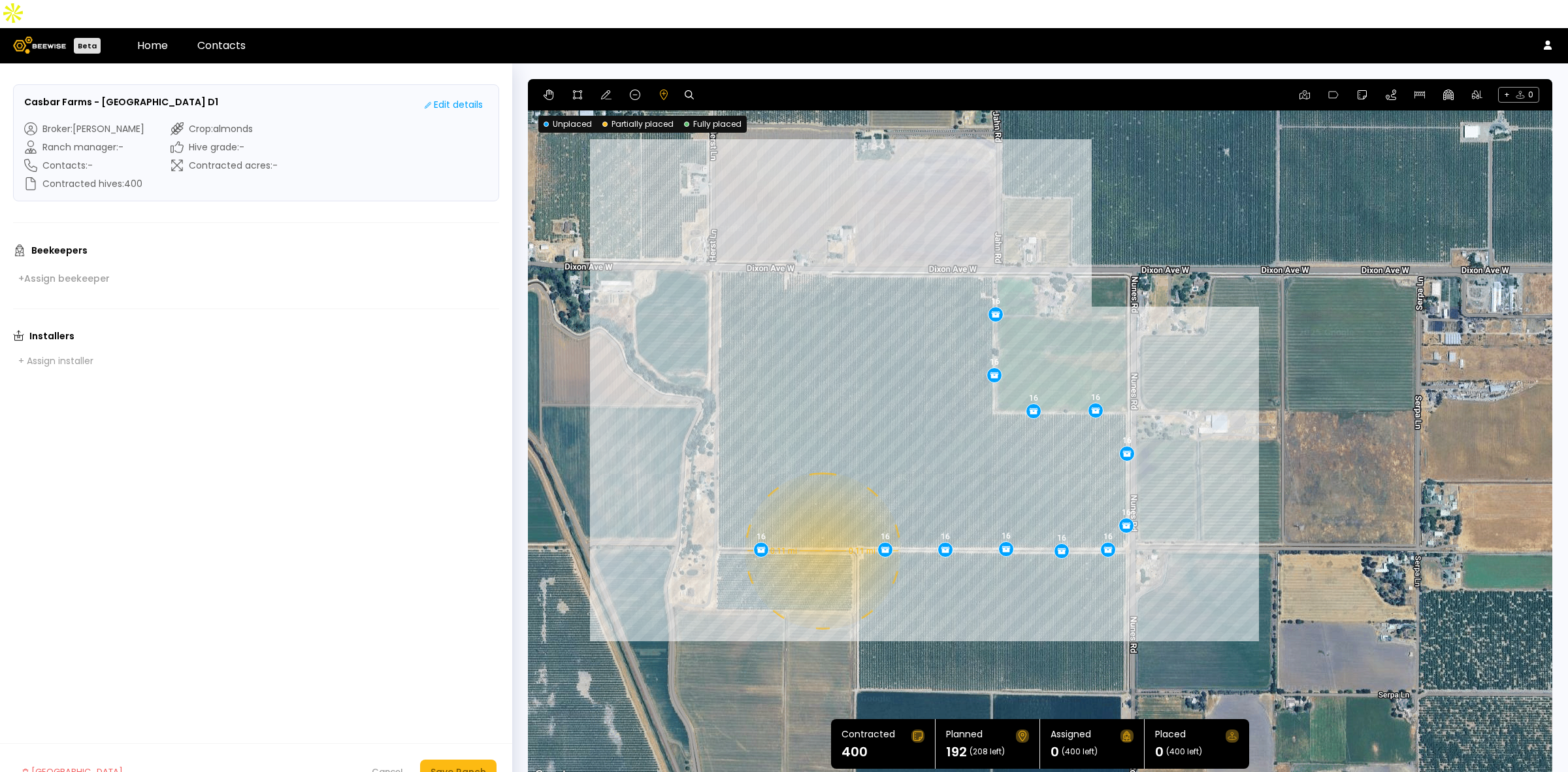
click at [821, 523] on div "0.11 mi 0.11 mi 16 16 16 16 16 16 16 16 16 16 16 16" at bounding box center [1040, 431] width 1025 height 706
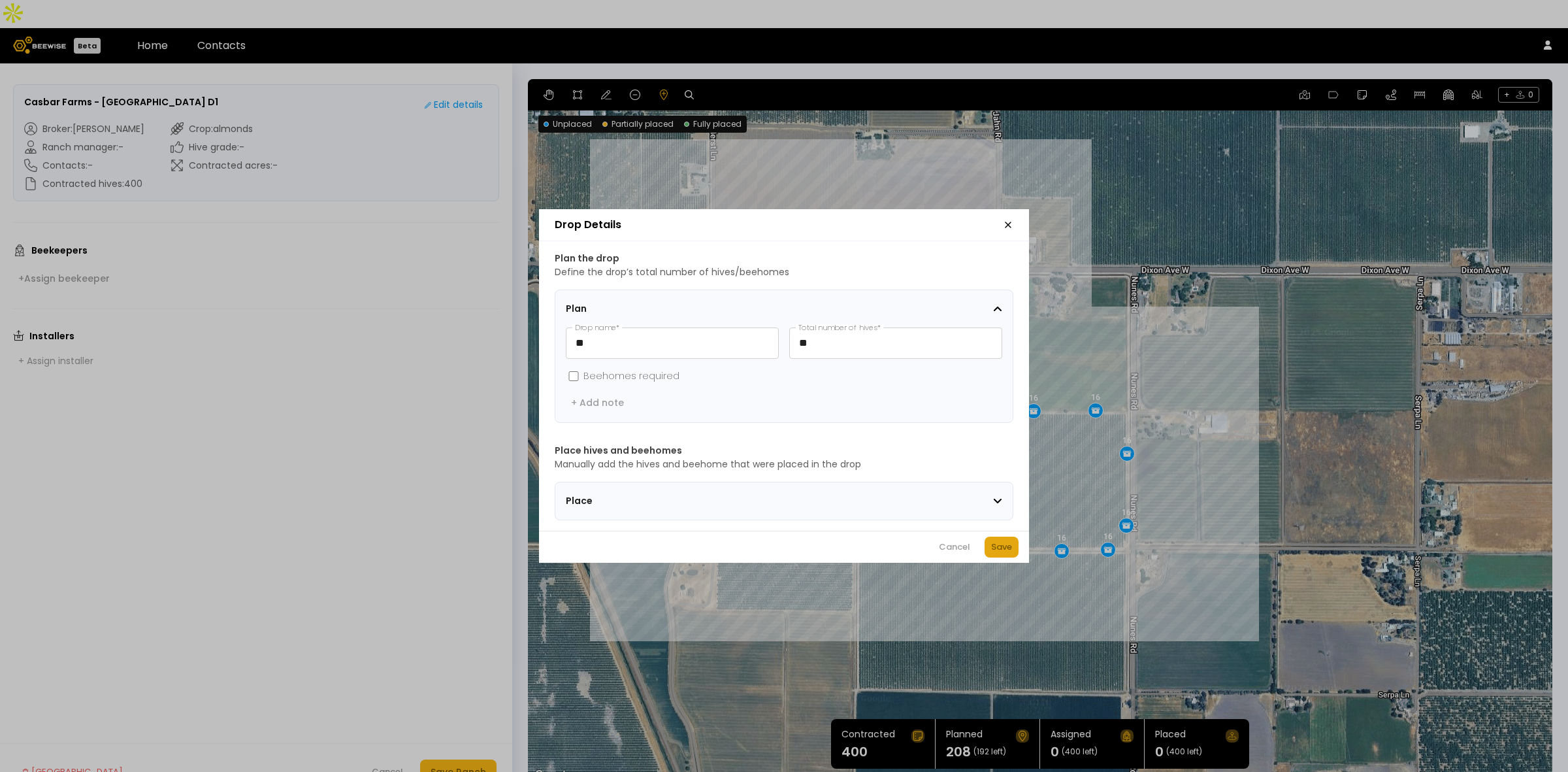
click at [991, 551] on div "Save" at bounding box center [1001, 547] width 21 height 13
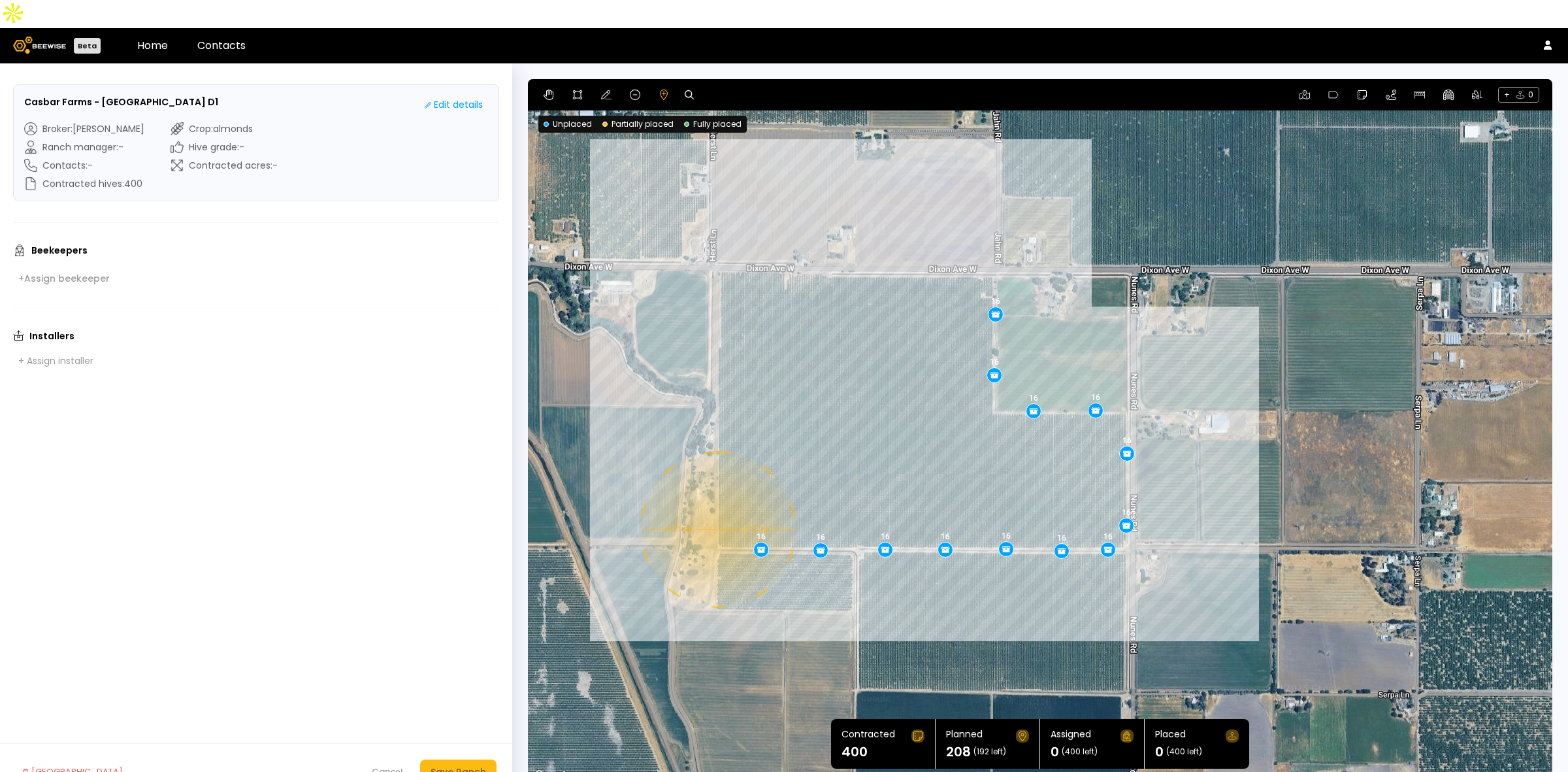
click at [717, 501] on div "0.11 mi 0.11 mi 16 16 16 16 16 16 16 16 16 16 16 16 16" at bounding box center [1040, 431] width 1025 height 706
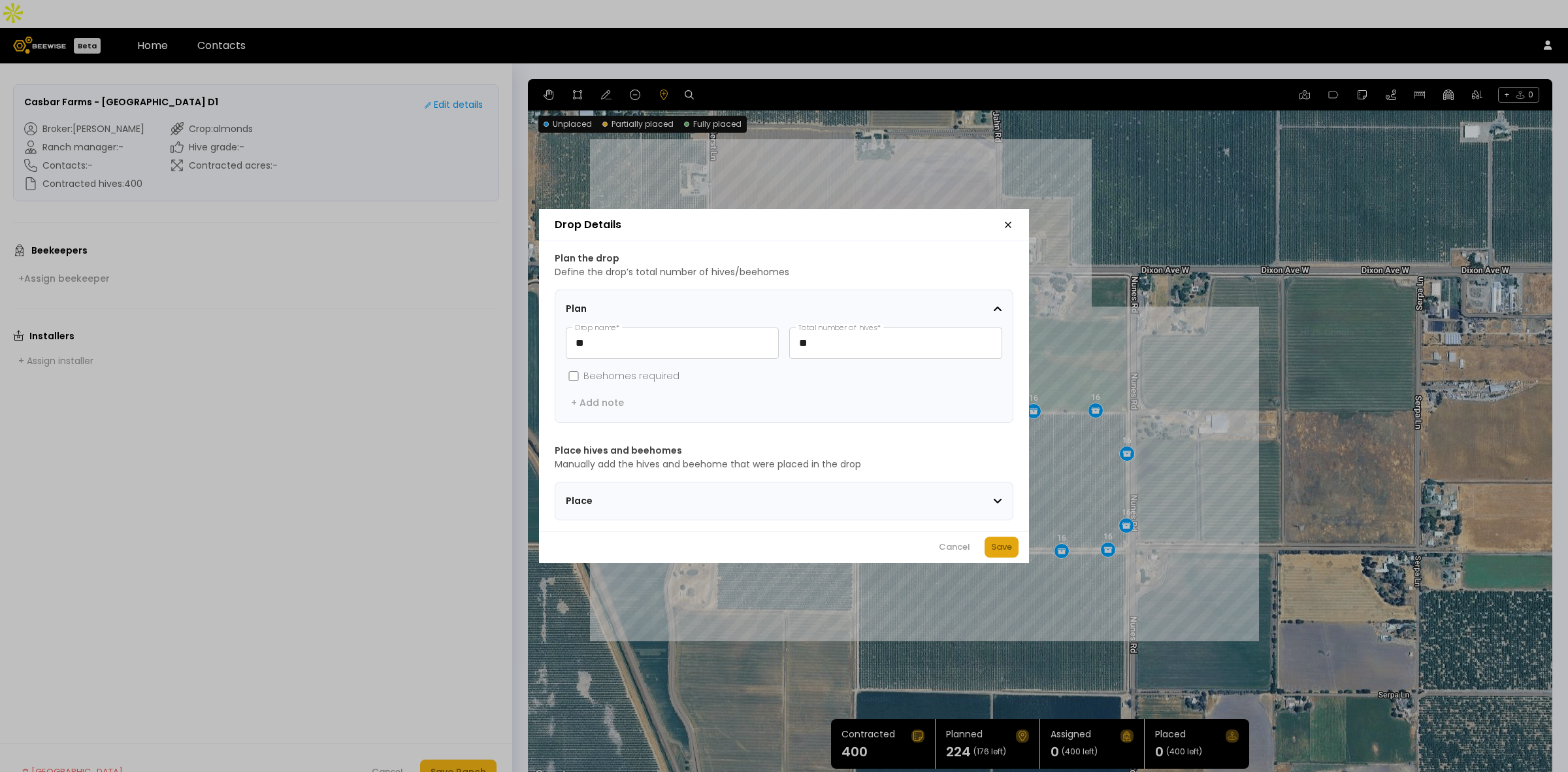
click at [1007, 548] on div "Save" at bounding box center [1001, 547] width 21 height 13
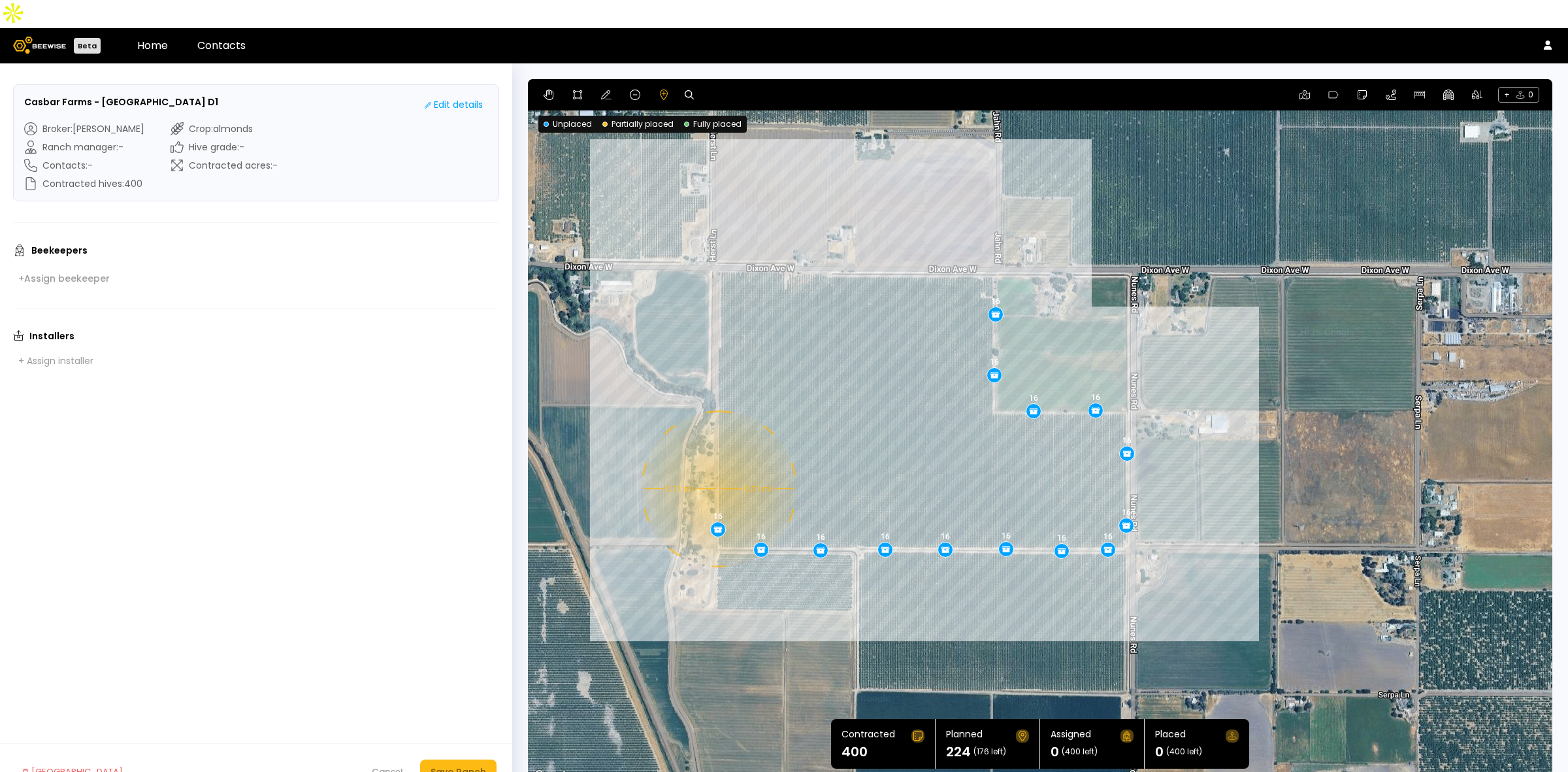
click at [718, 461] on div "0.11 mi 0.11 mi 16 16 16 16 16 16 16 16 16 16 16 16 16 16" at bounding box center [1040, 431] width 1025 height 706
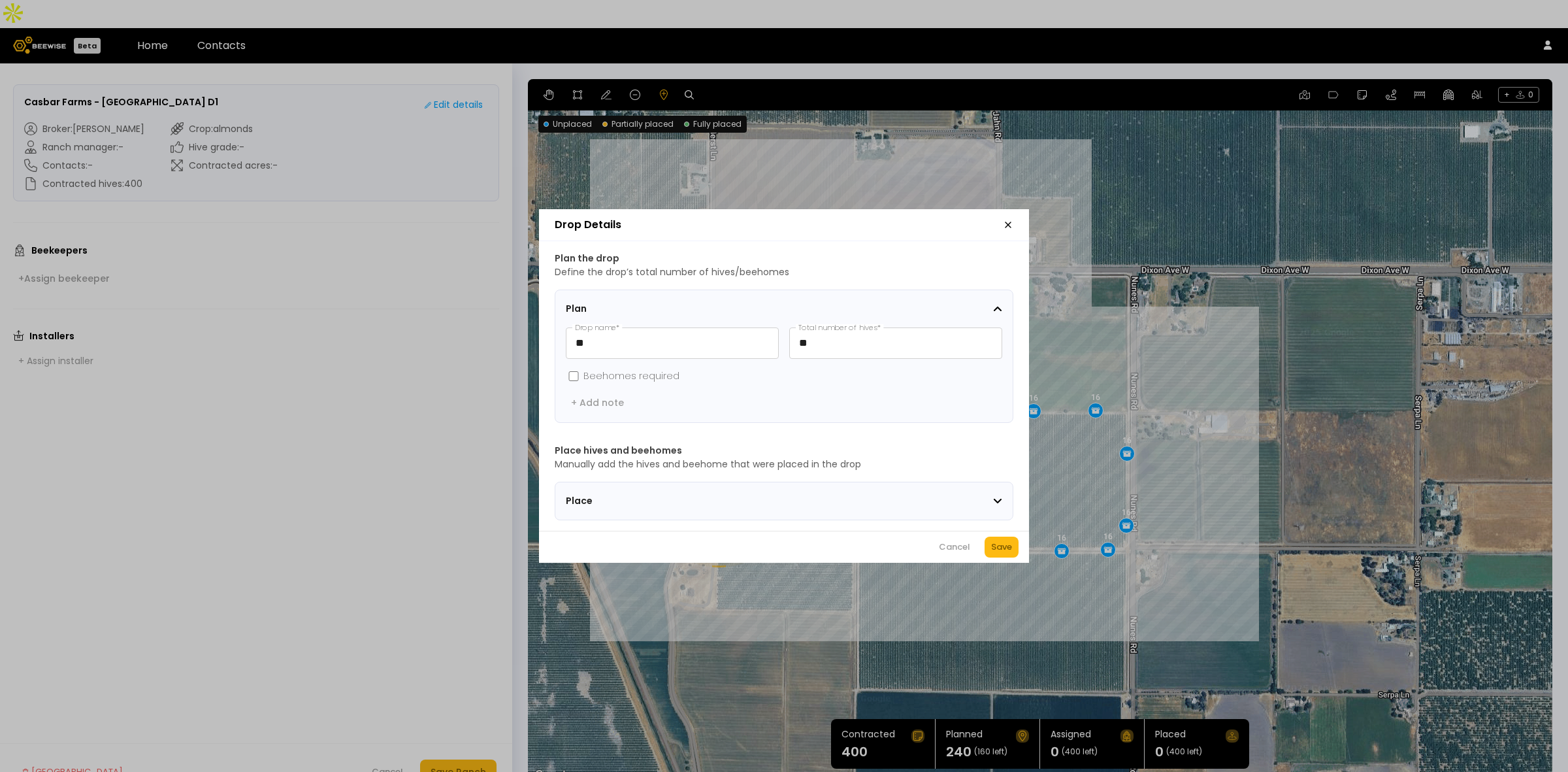
click at [1005, 547] on div "Save" at bounding box center [1001, 547] width 21 height 13
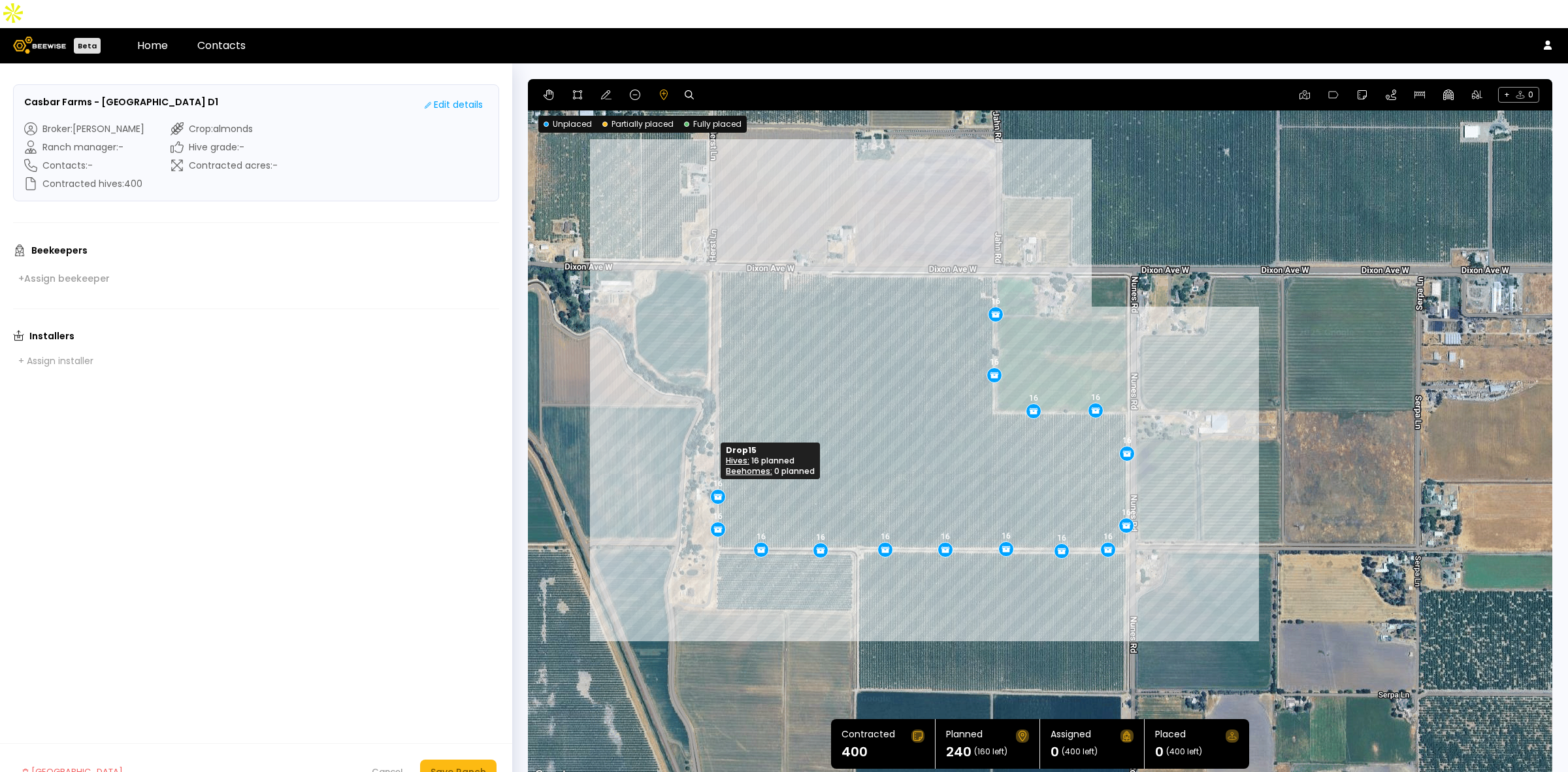
drag, startPoint x: 718, startPoint y: 462, endPoint x: 717, endPoint y: 471, distance: 9.1
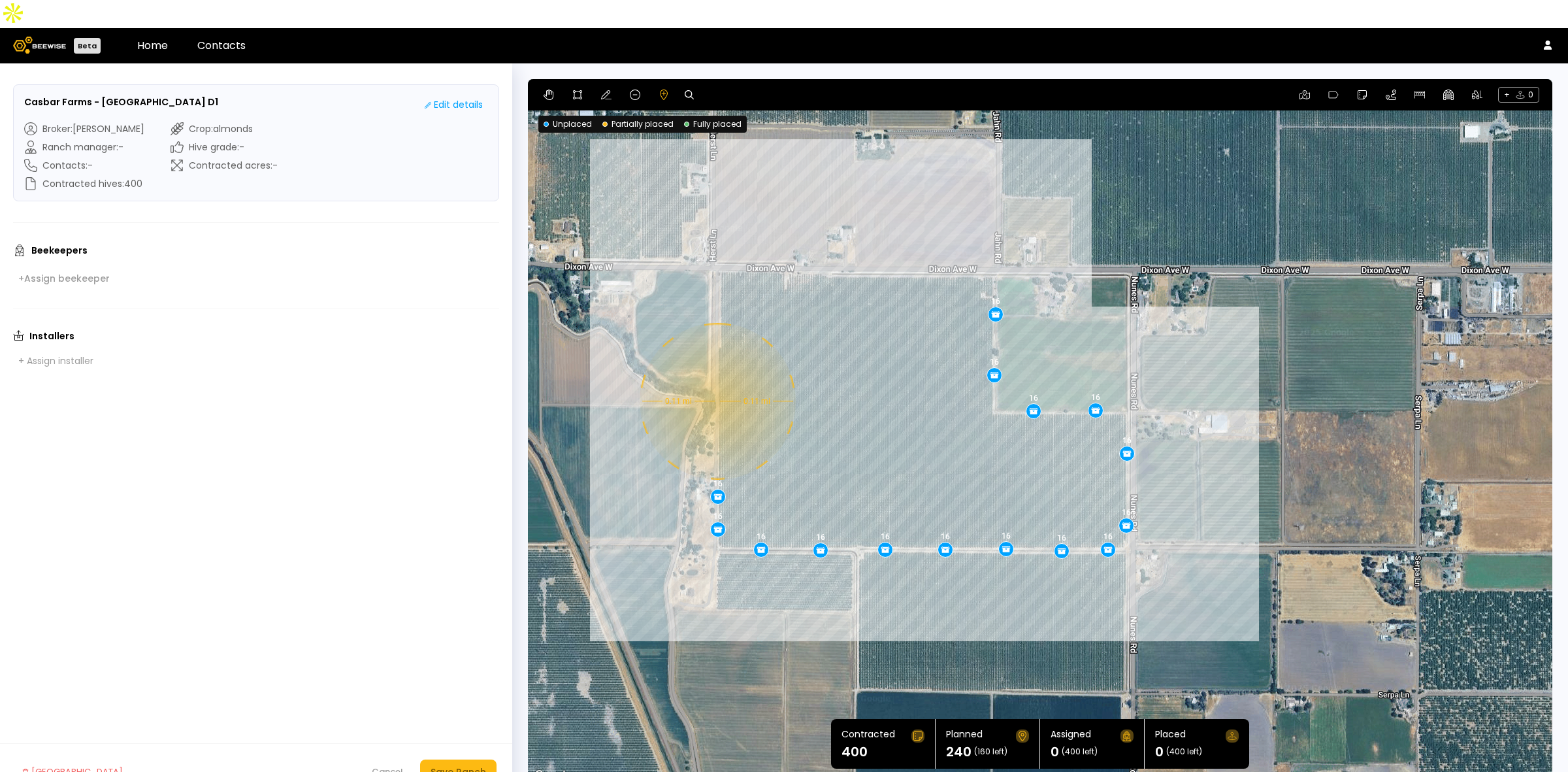
click at [716, 373] on div "0.11 mi 0.11 mi 16 16 16 16 16 16 16 16 16 16 16 16 16 16 16" at bounding box center [1040, 431] width 1025 height 706
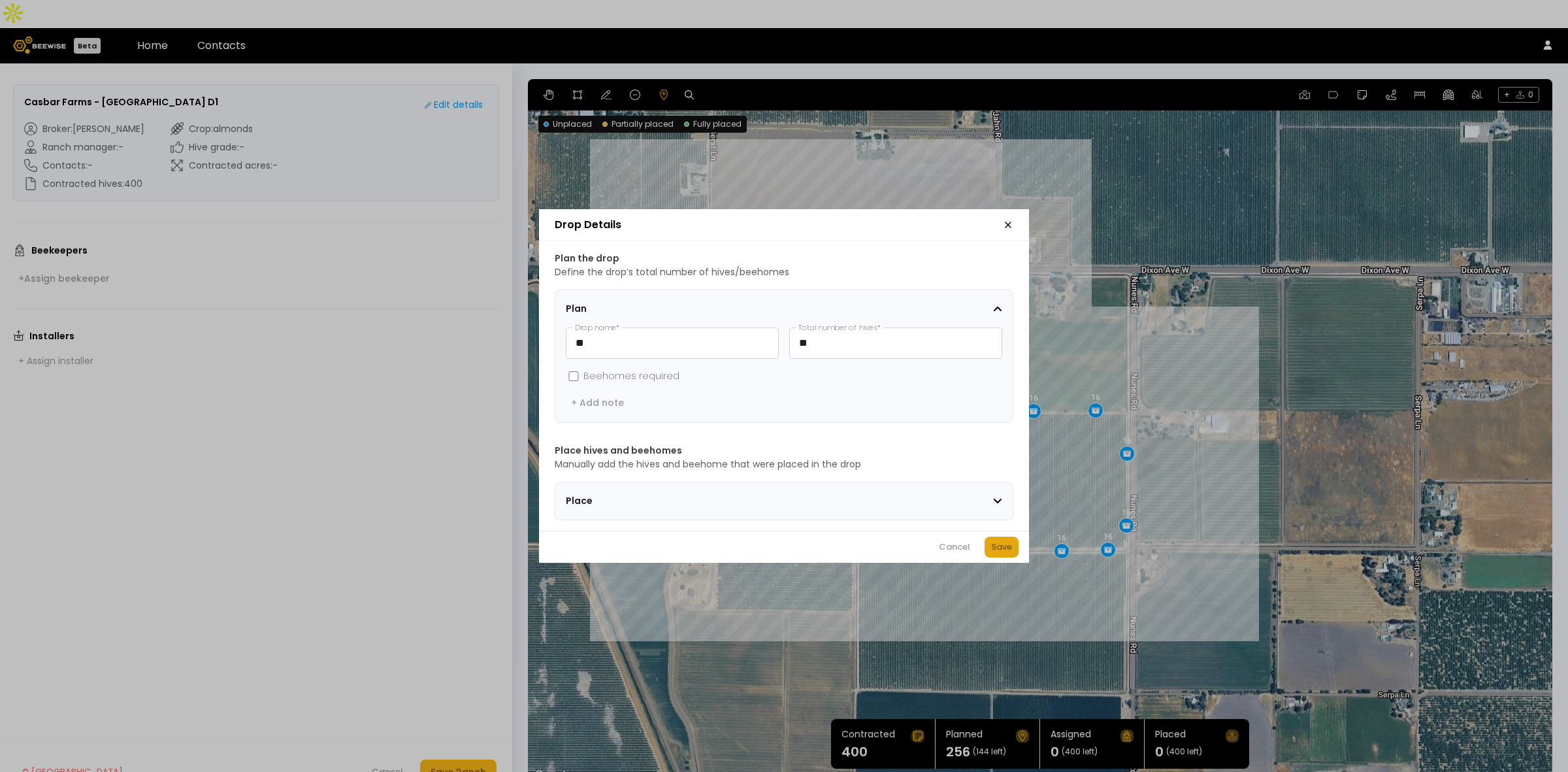
click at [1010, 553] on div "Save" at bounding box center [1001, 547] width 21 height 13
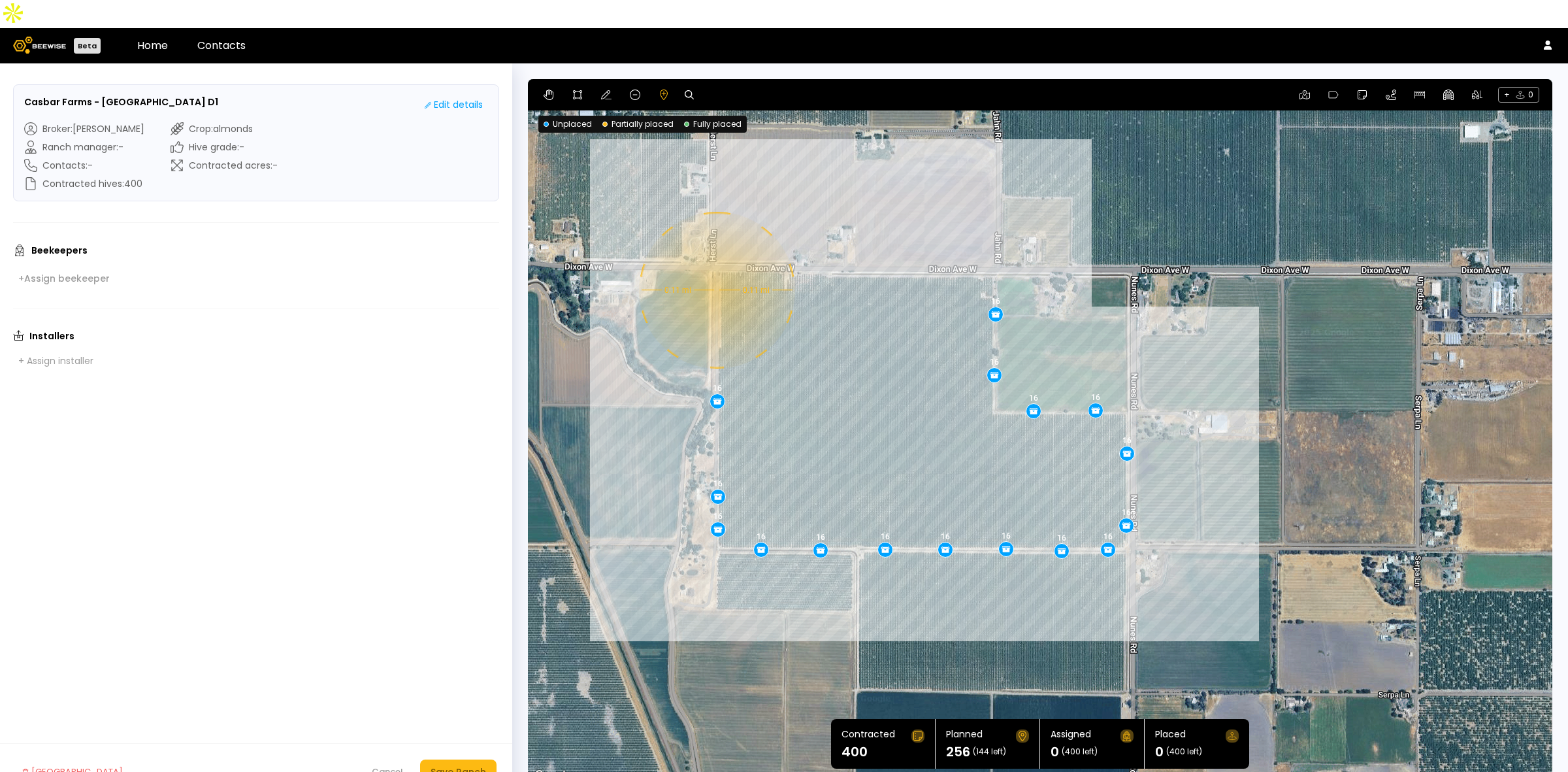
click at [715, 262] on div "0.11 mi 0.11 mi 16 16 16 16 16 16 16 16 16 16 16 16 16 16 16 16" at bounding box center [1040, 431] width 1025 height 706
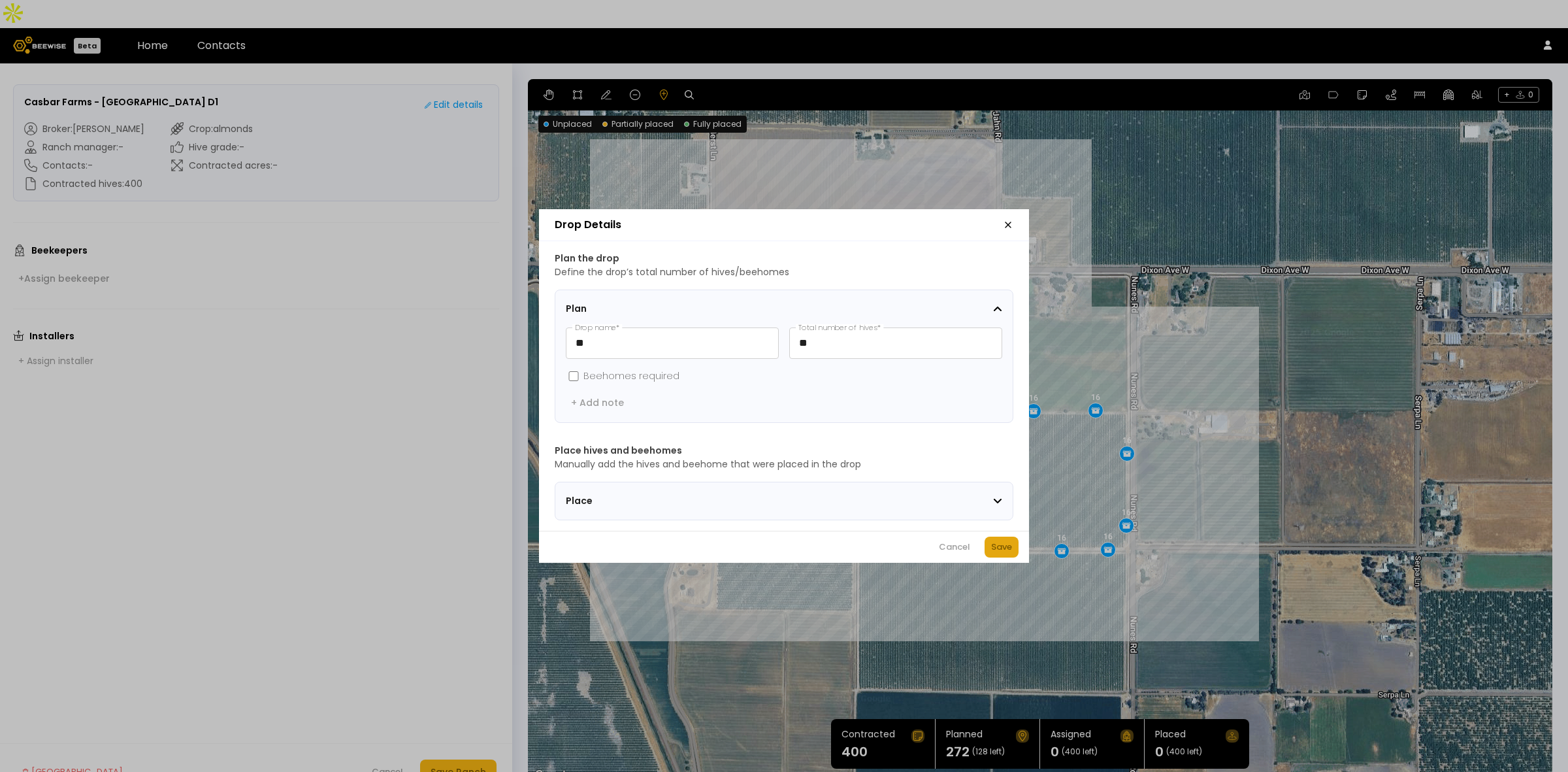
click at [1003, 543] on button "Save" at bounding box center [1002, 547] width 34 height 21
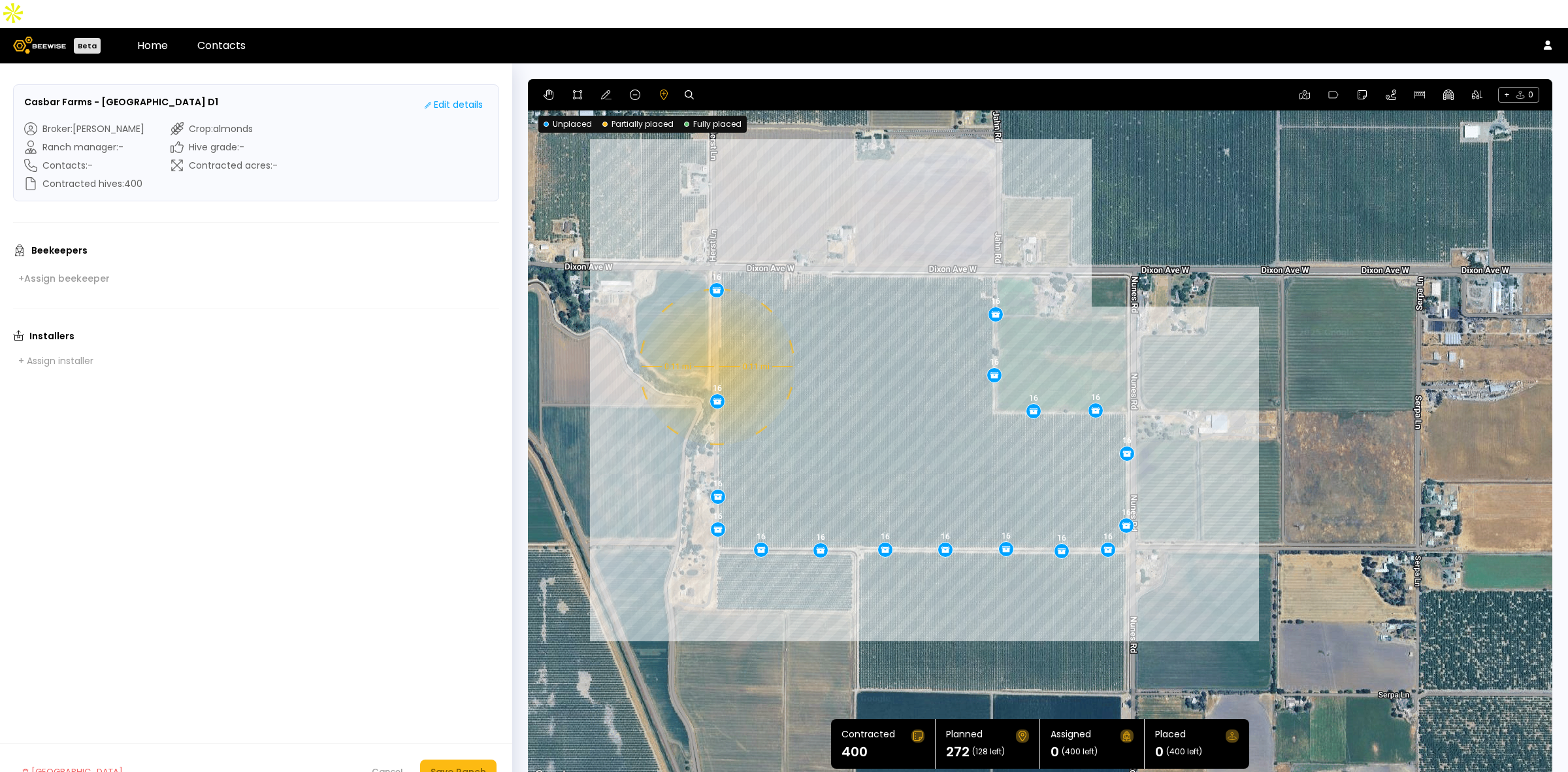
click at [715, 339] on div "0.11 mi 0.11 mi 16 16 16 16 16 16 16 16 16 16 16 16 16 16 16 16 16" at bounding box center [1040, 431] width 1025 height 706
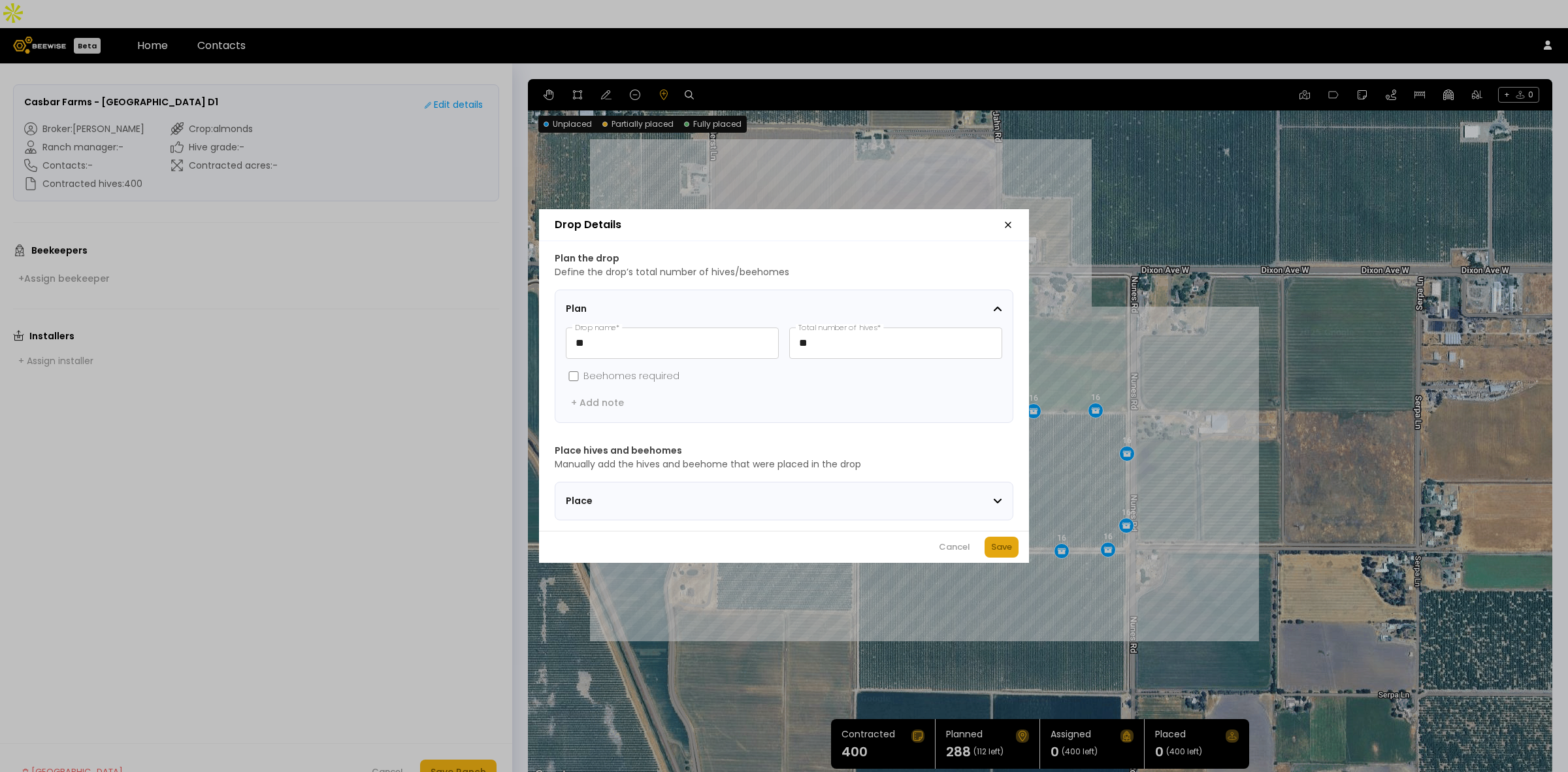
click at [990, 549] on button "Save" at bounding box center [1002, 547] width 34 height 21
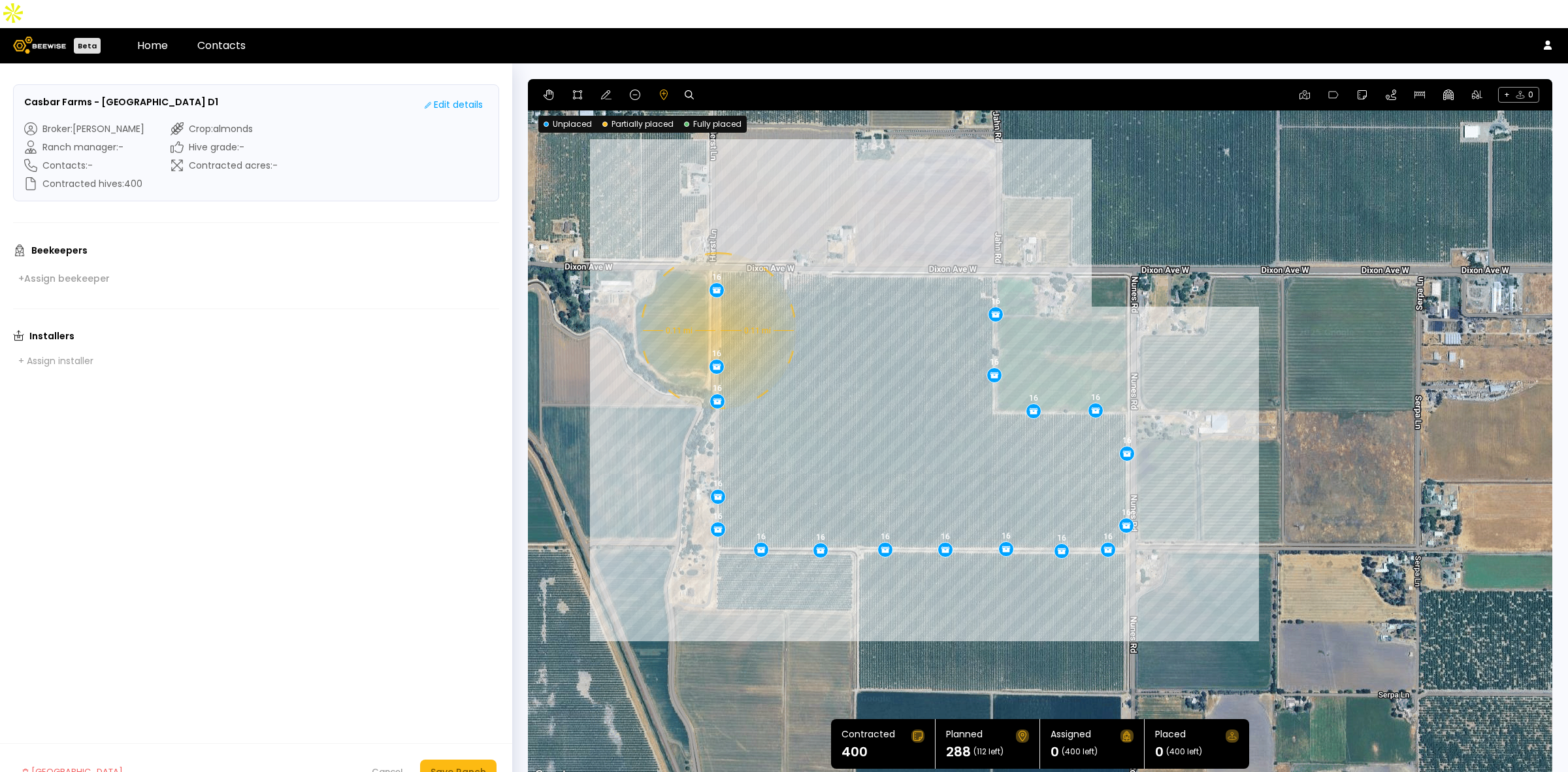
click at [717, 303] on div "0.11 mi 0.11 mi 16 16 16 16 16 16 16 16 16 16 16 16 16 16 16 16 16 16" at bounding box center [1040, 431] width 1025 height 706
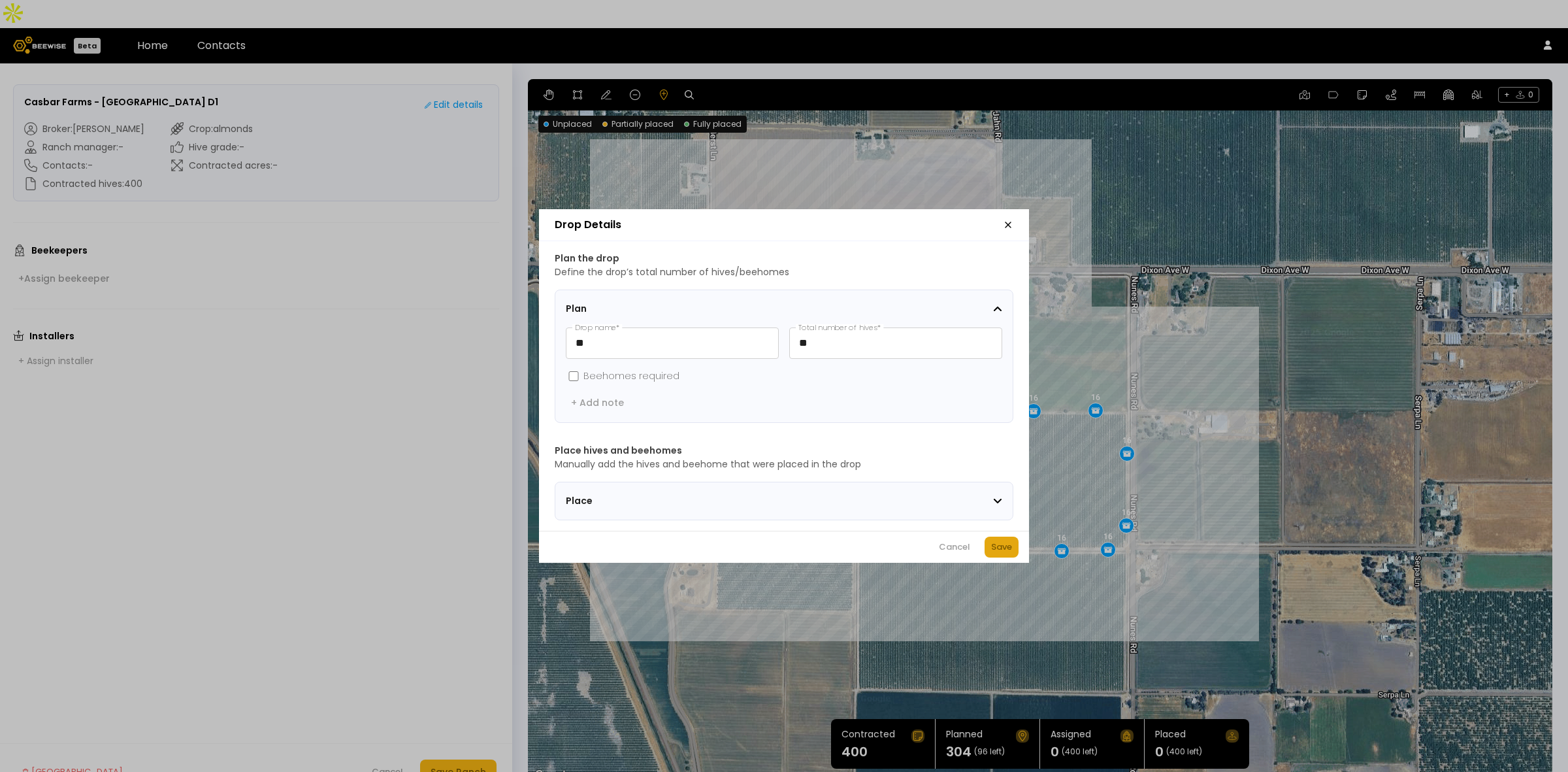
click at [1013, 557] on button "Save" at bounding box center [1002, 547] width 34 height 21
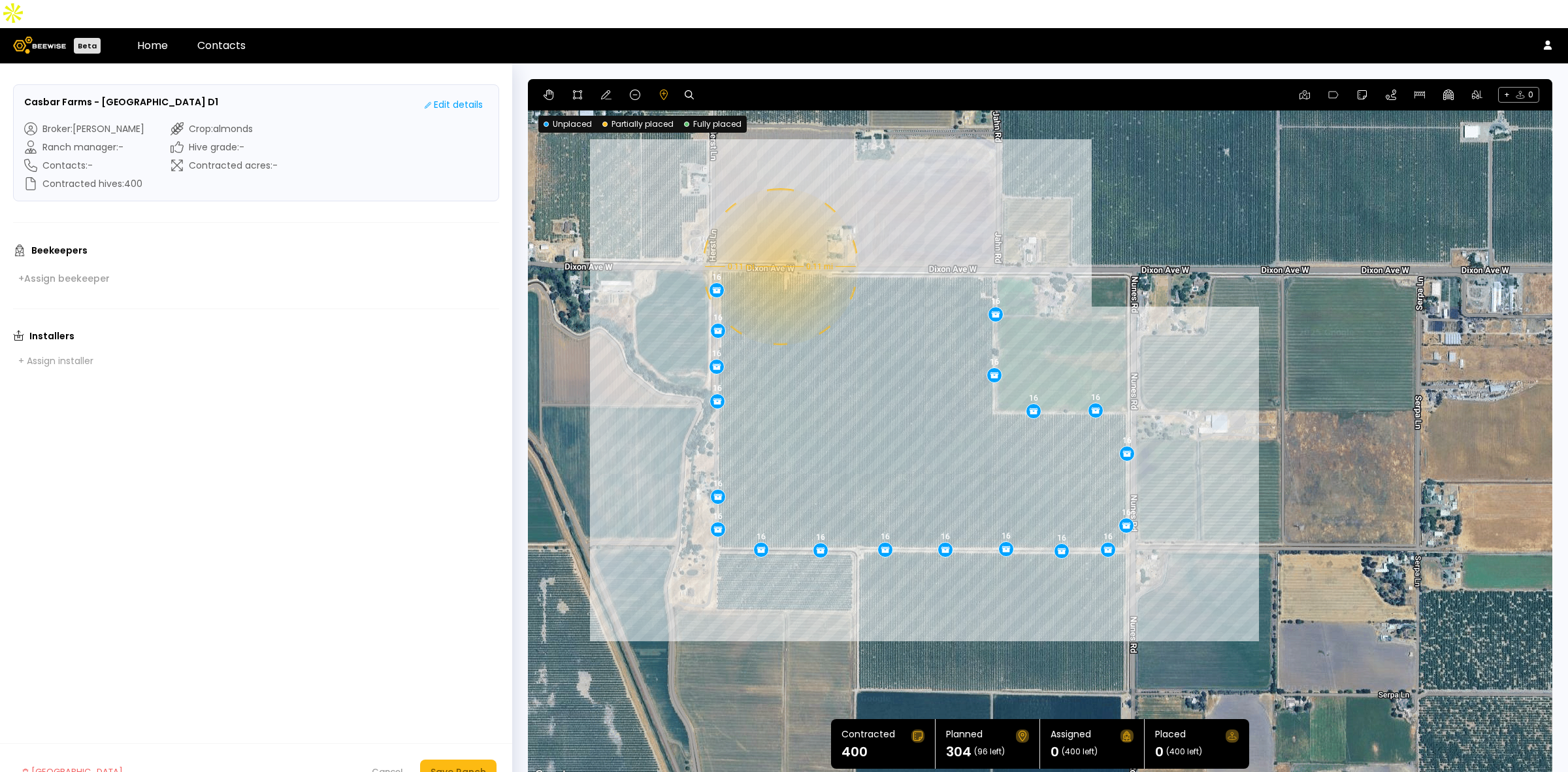
click at [781, 238] on div "0.11 mi 0.11 mi 16 16 16 16 16 16 16 16 16 16 16 16 16 16 16 16 16 16 16" at bounding box center [1040, 431] width 1025 height 706
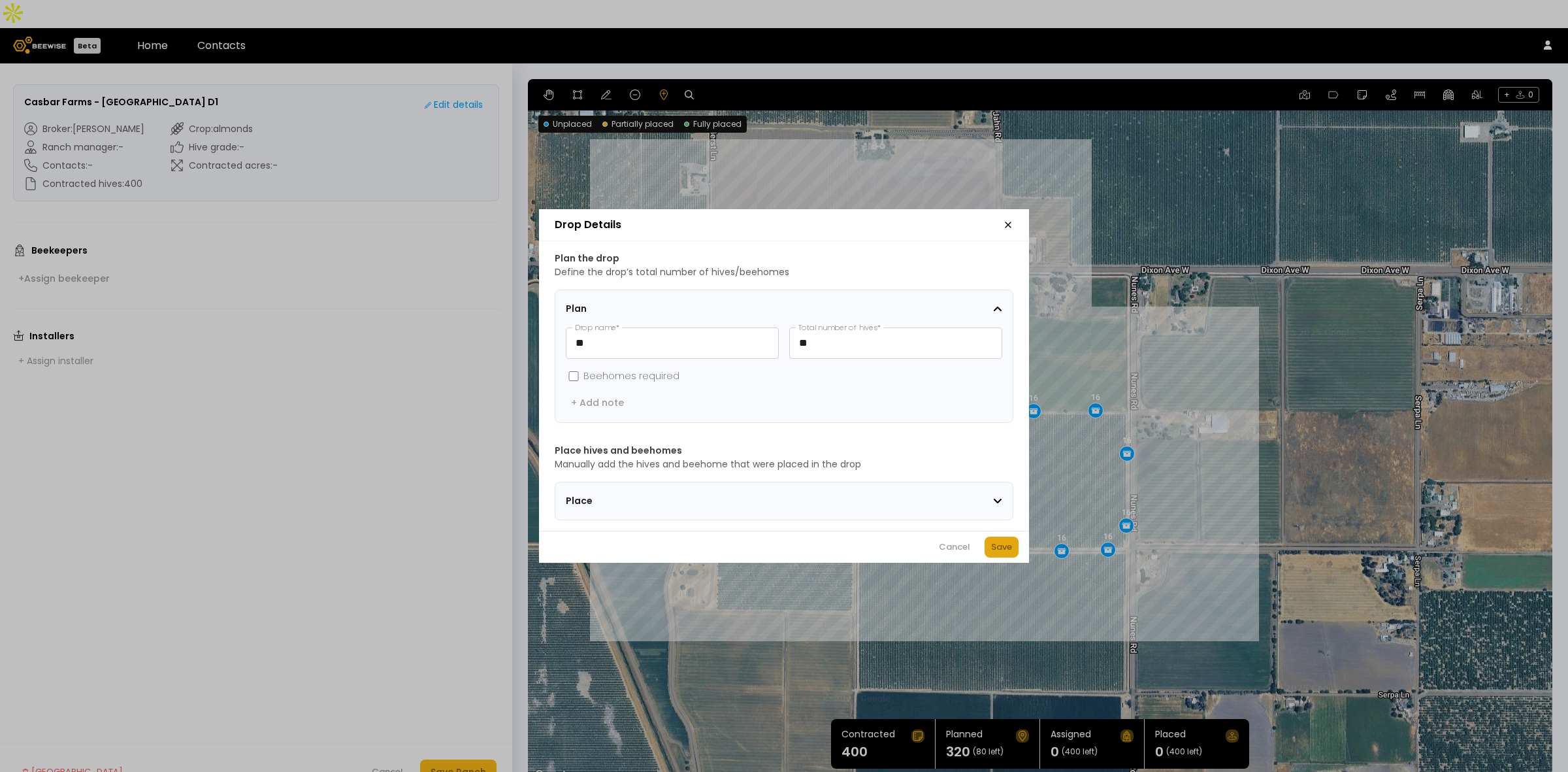
click at [998, 551] on div "Save" at bounding box center [1001, 547] width 21 height 13
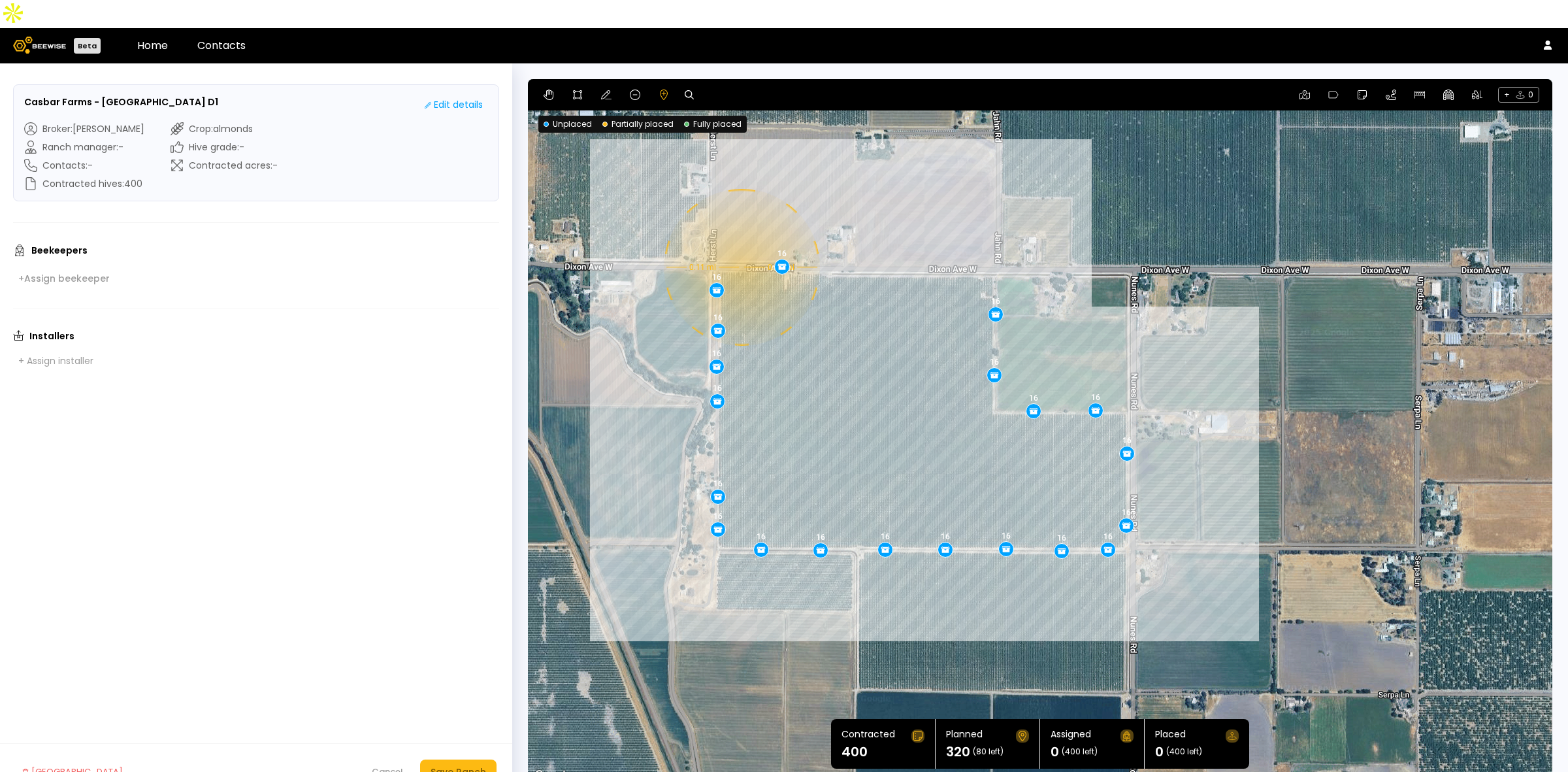
click at [740, 239] on div "0.11 mi 0.11 mi 16 16 16 16 16 16 16 16 16 16 16 16 16 16 16 16 16 16 16 16" at bounding box center [1040, 431] width 1025 height 706
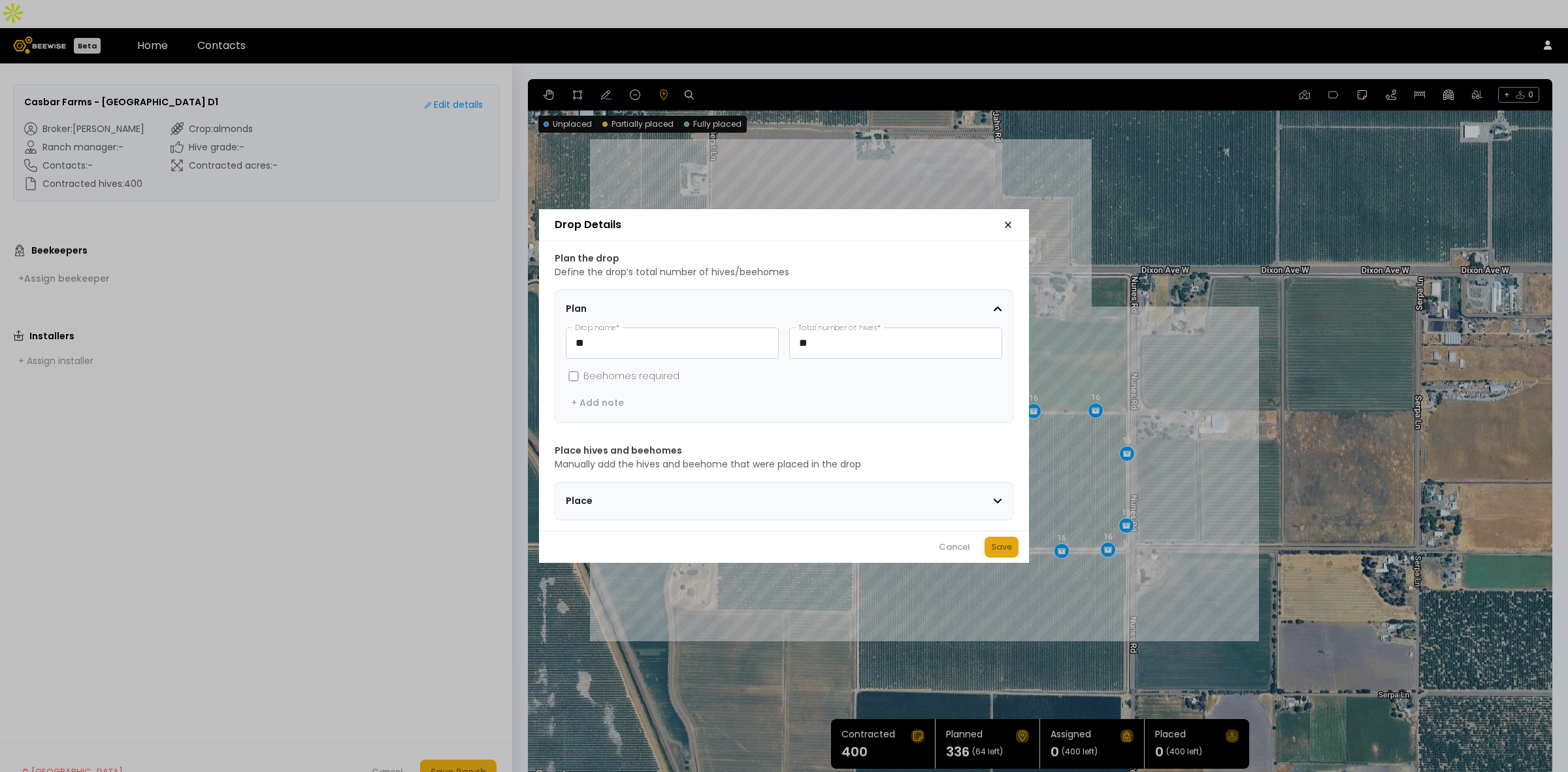
click at [1003, 547] on div "Save" at bounding box center [1001, 547] width 21 height 13
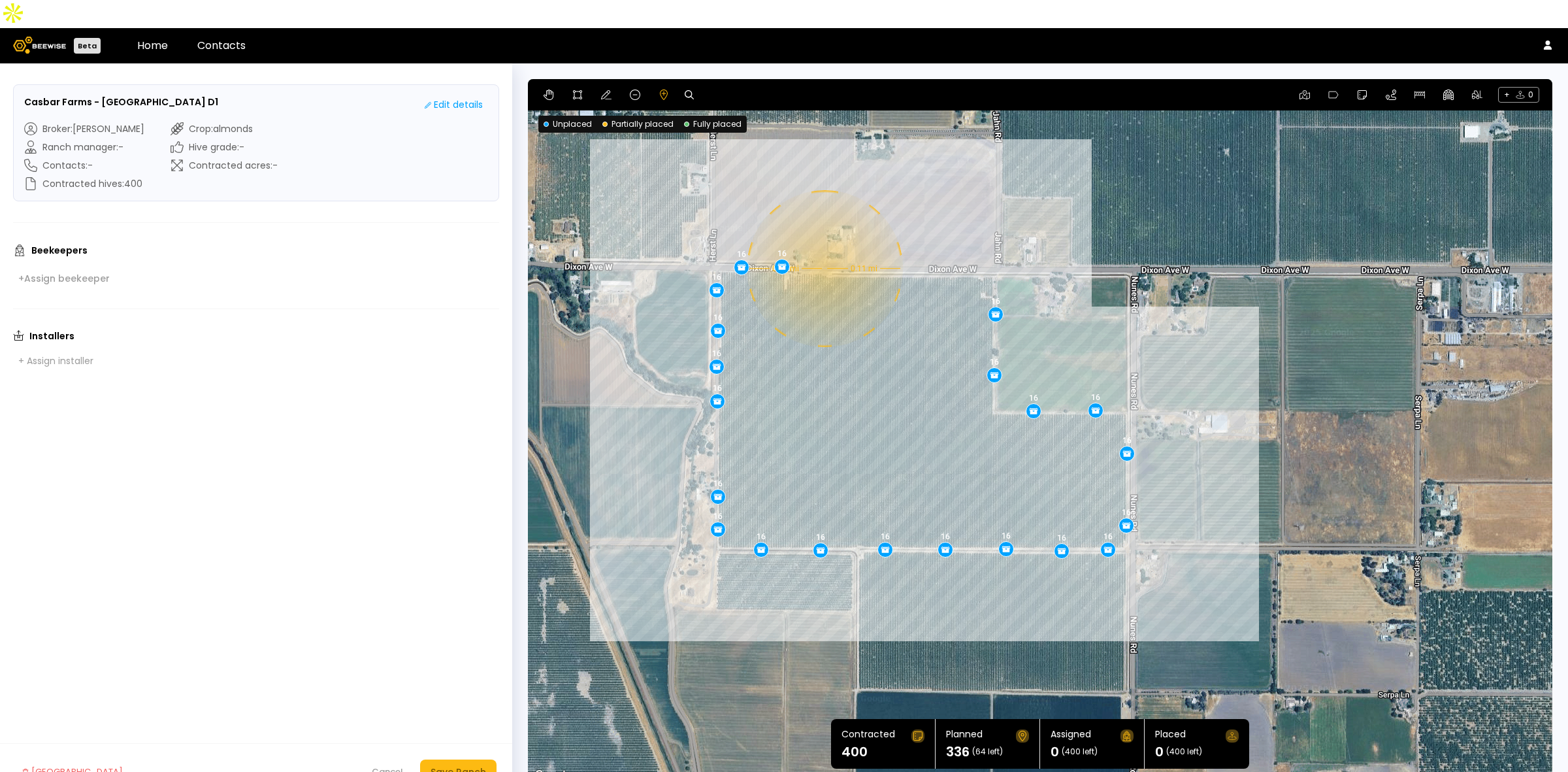
click at [823, 241] on div "0.11 mi 0.11 mi 16 16 16 16 16 16 16 16 16 16 16 16 16 16 16 16 16 16 16 16 16" at bounding box center [1040, 431] width 1025 height 706
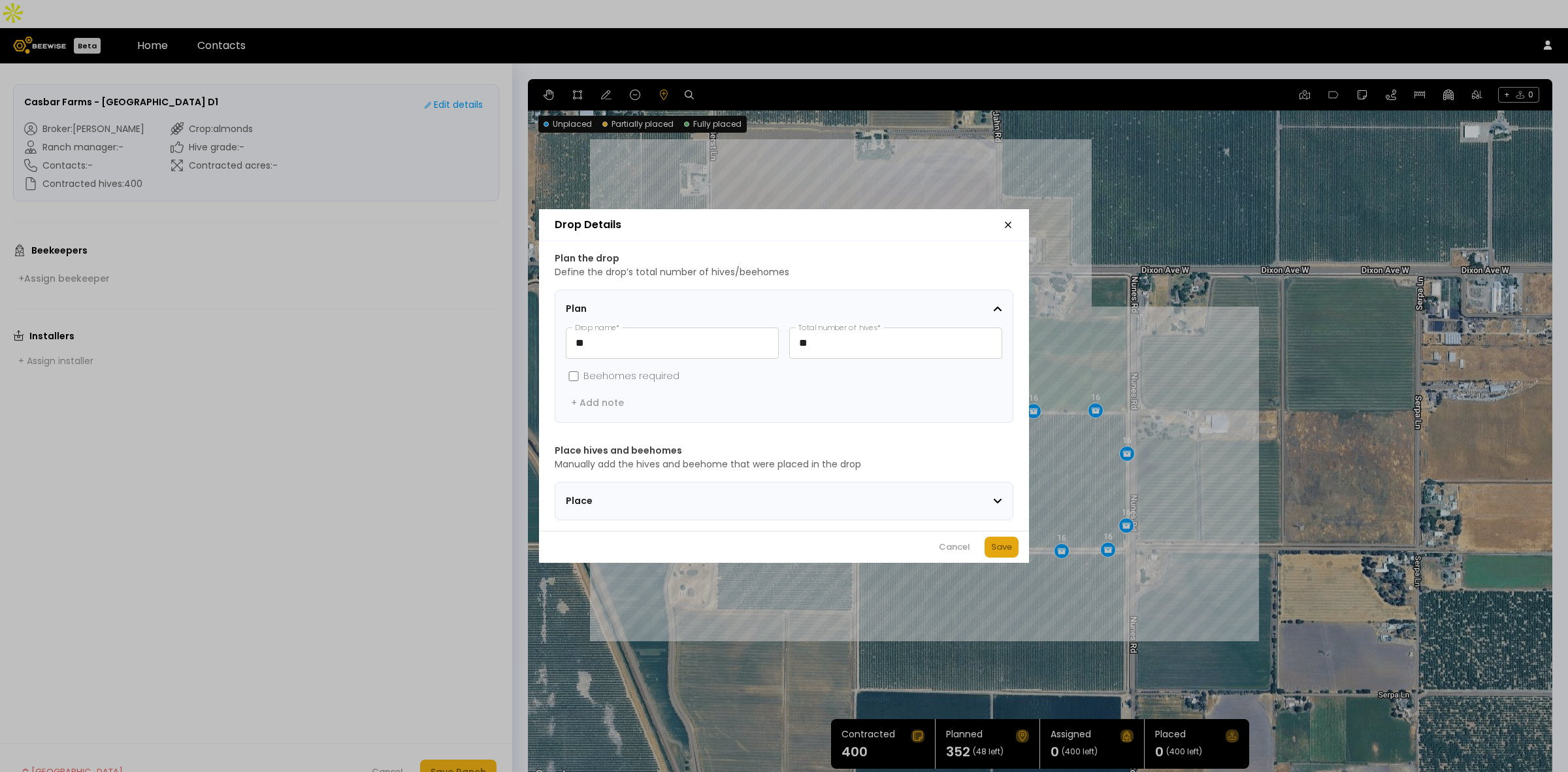
click at [994, 551] on div "Save" at bounding box center [1001, 547] width 21 height 13
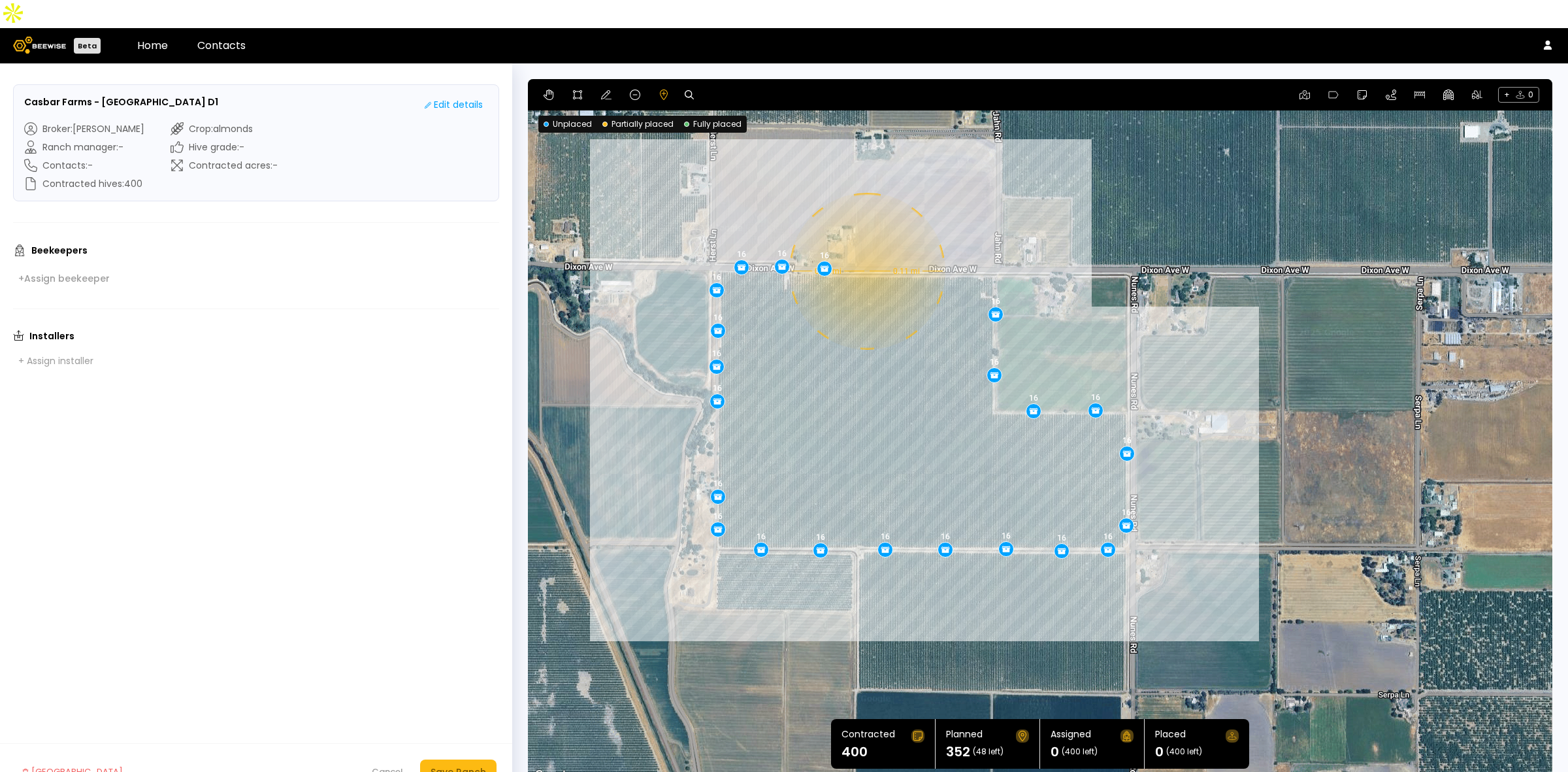
click at [866, 243] on div "0.11 mi 0.11 mi 16 16 16 16 16 16 16 16 16 16 16 16 16 16 16 16 16 16 16 16 16 …" at bounding box center [1040, 431] width 1025 height 706
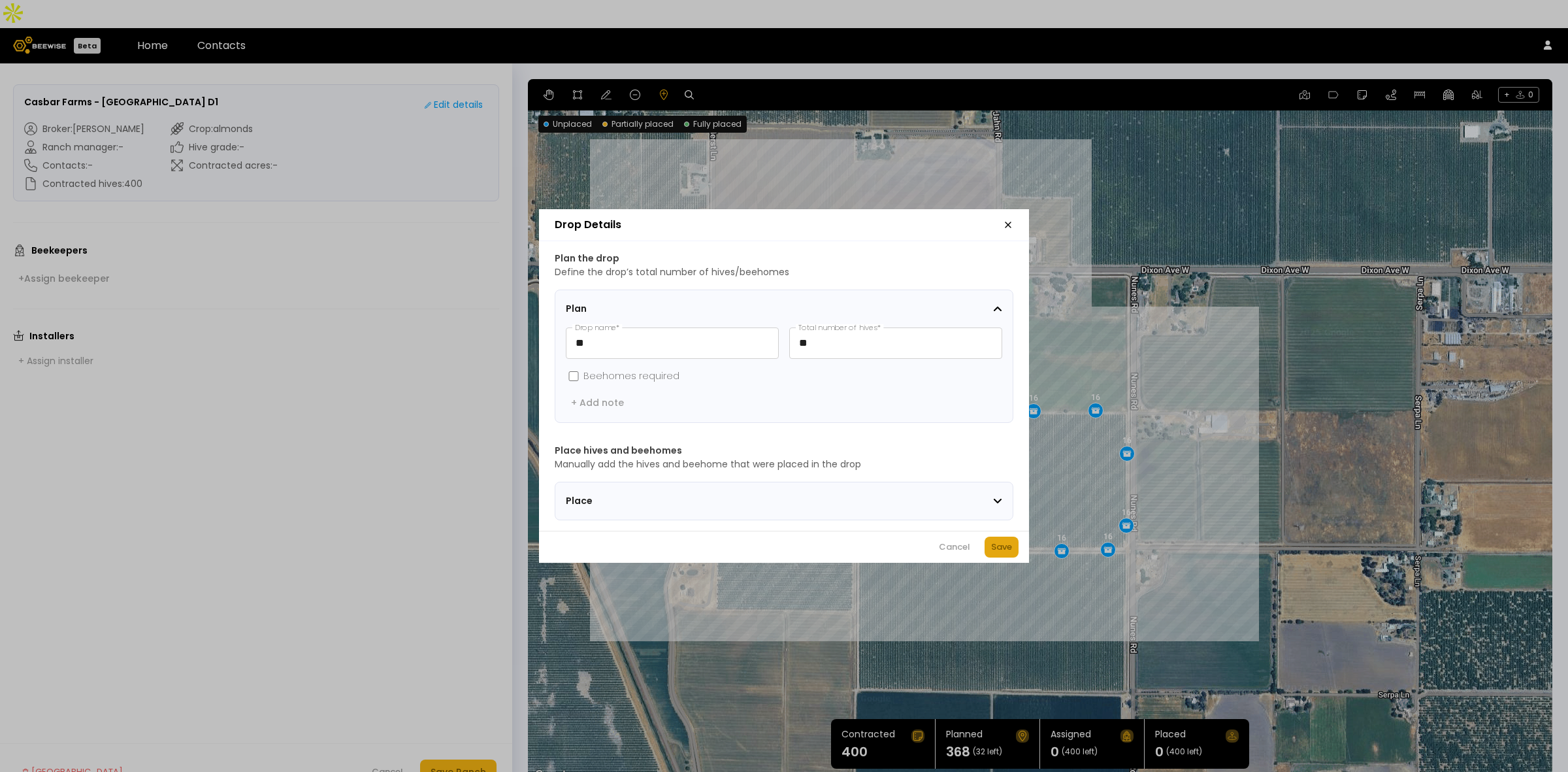
click at [994, 547] on div "Save" at bounding box center [1001, 547] width 21 height 13
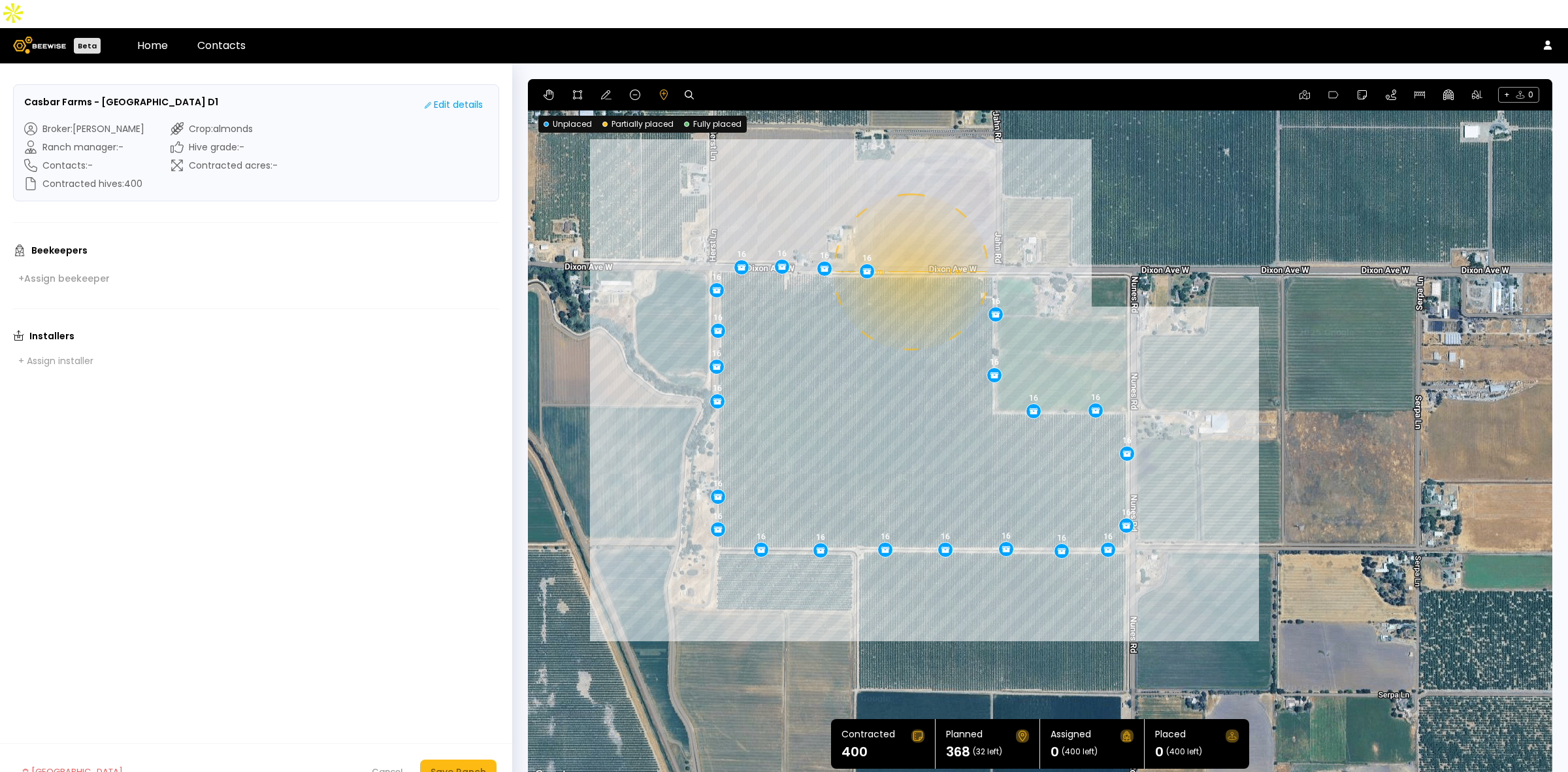
click at [909, 244] on div "0.11 mi 0.11 mi 16 16 16 16 16 16 16 16 16 16 16 16 16 16 16 16 16 16 16 16 16 …" at bounding box center [1040, 431] width 1025 height 706
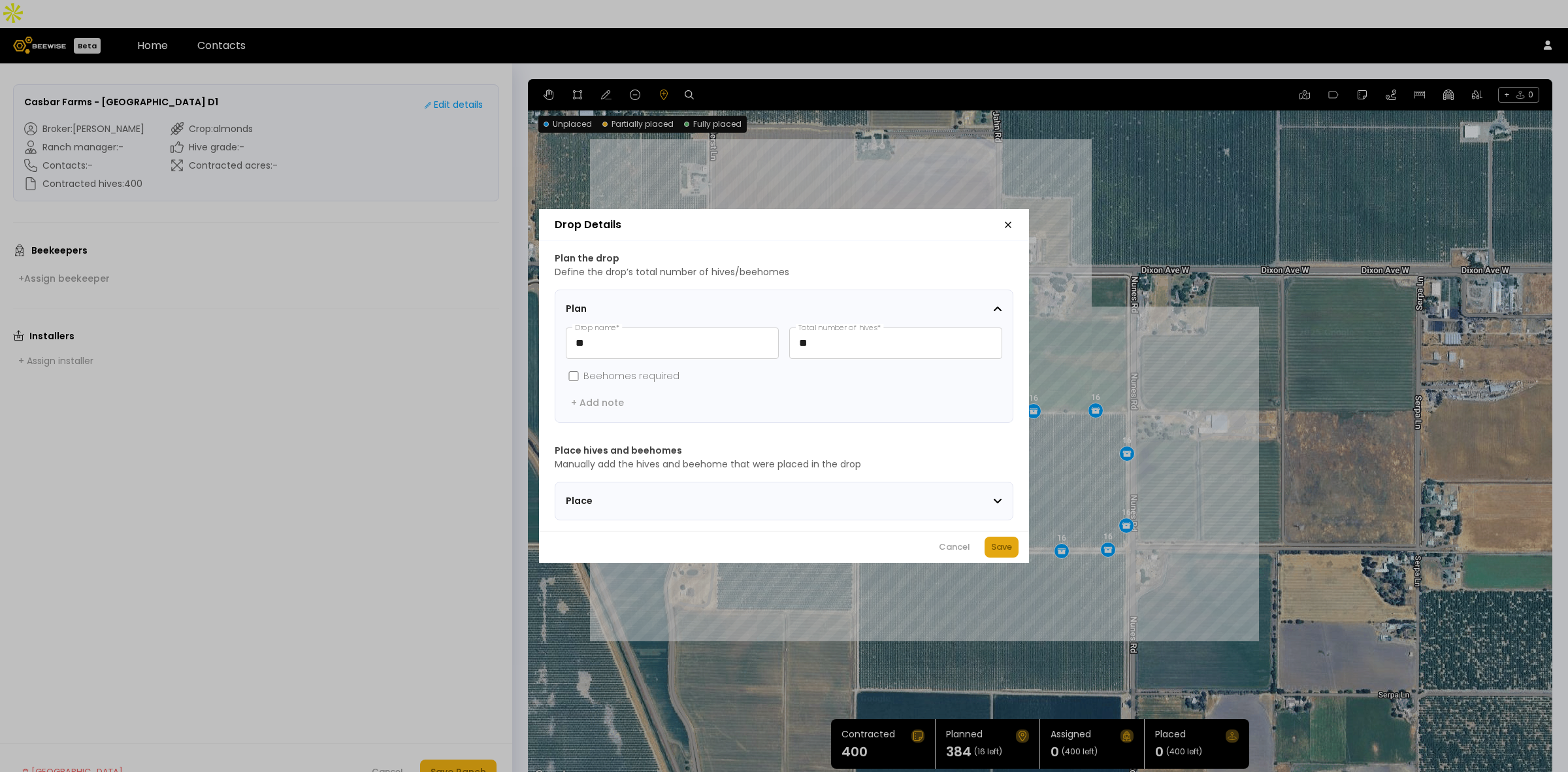
click at [993, 553] on div "Save" at bounding box center [1001, 547] width 21 height 13
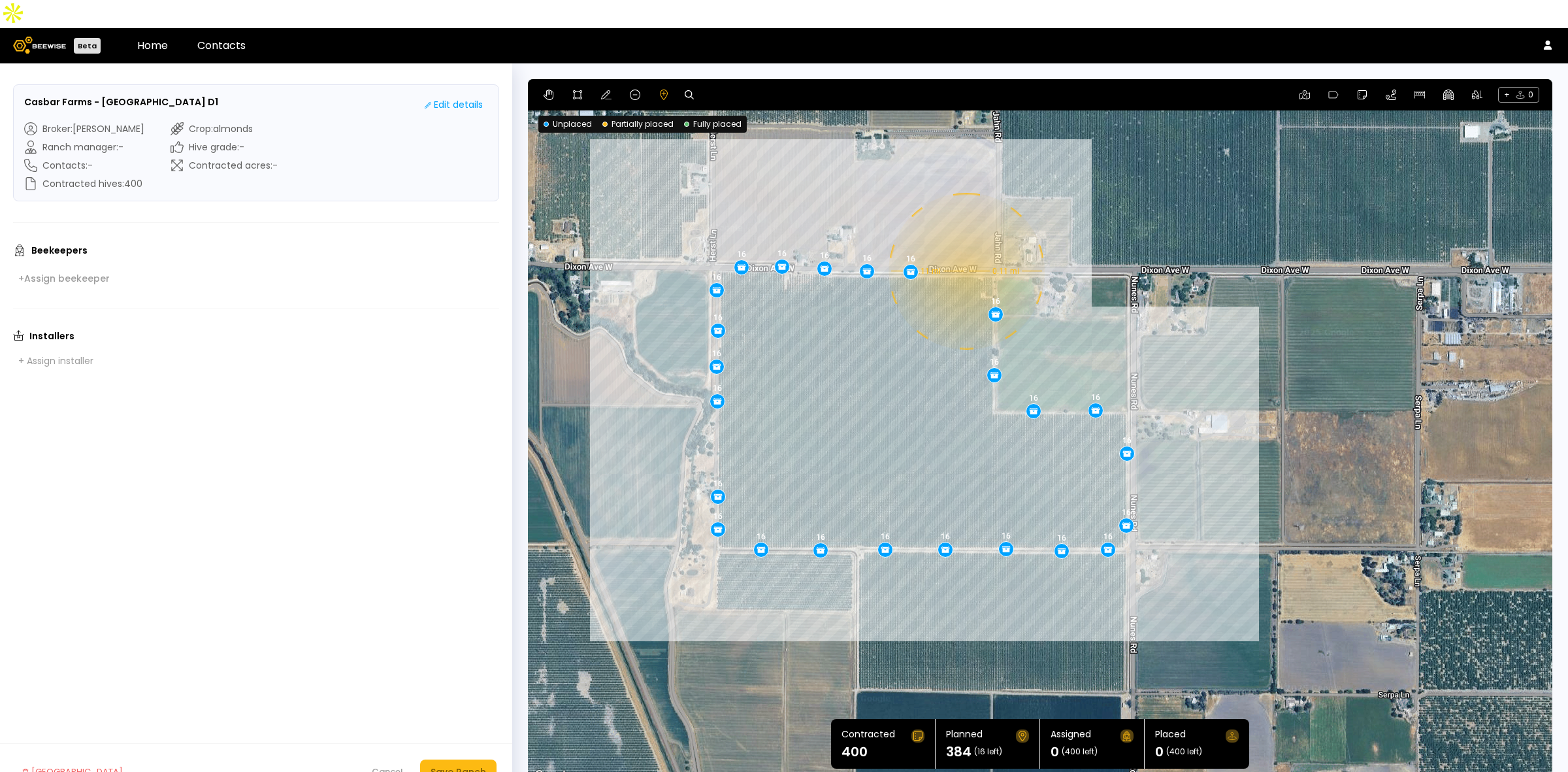
click at [965, 243] on div "0.11 mi 0.11 mi 16 16 16 16 16 16 16 16 16 16 16 16 16 16 16 16 16 16 16 16 16 …" at bounding box center [1040, 431] width 1025 height 706
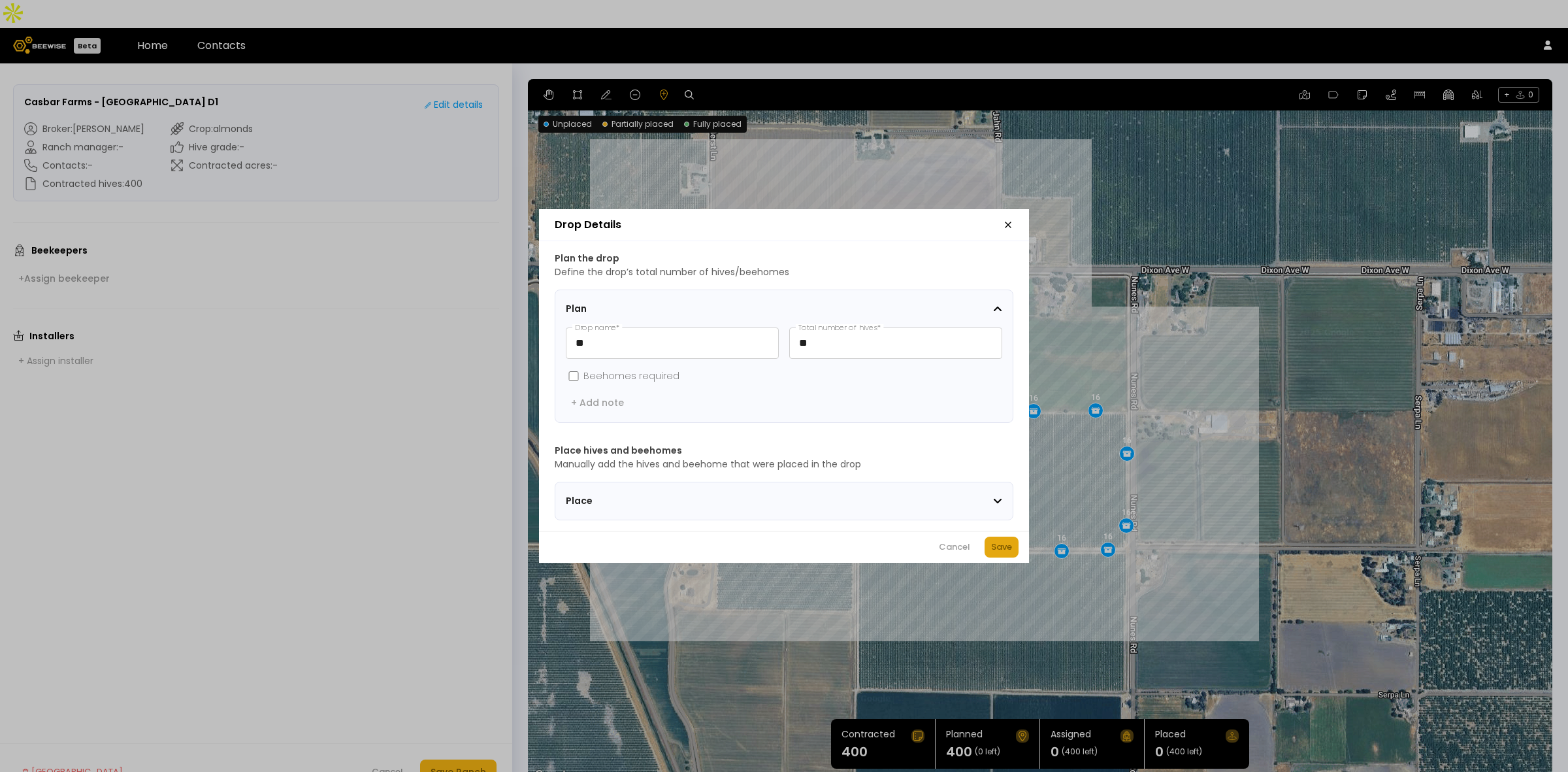
click at [994, 550] on div "Save" at bounding box center [1001, 547] width 21 height 13
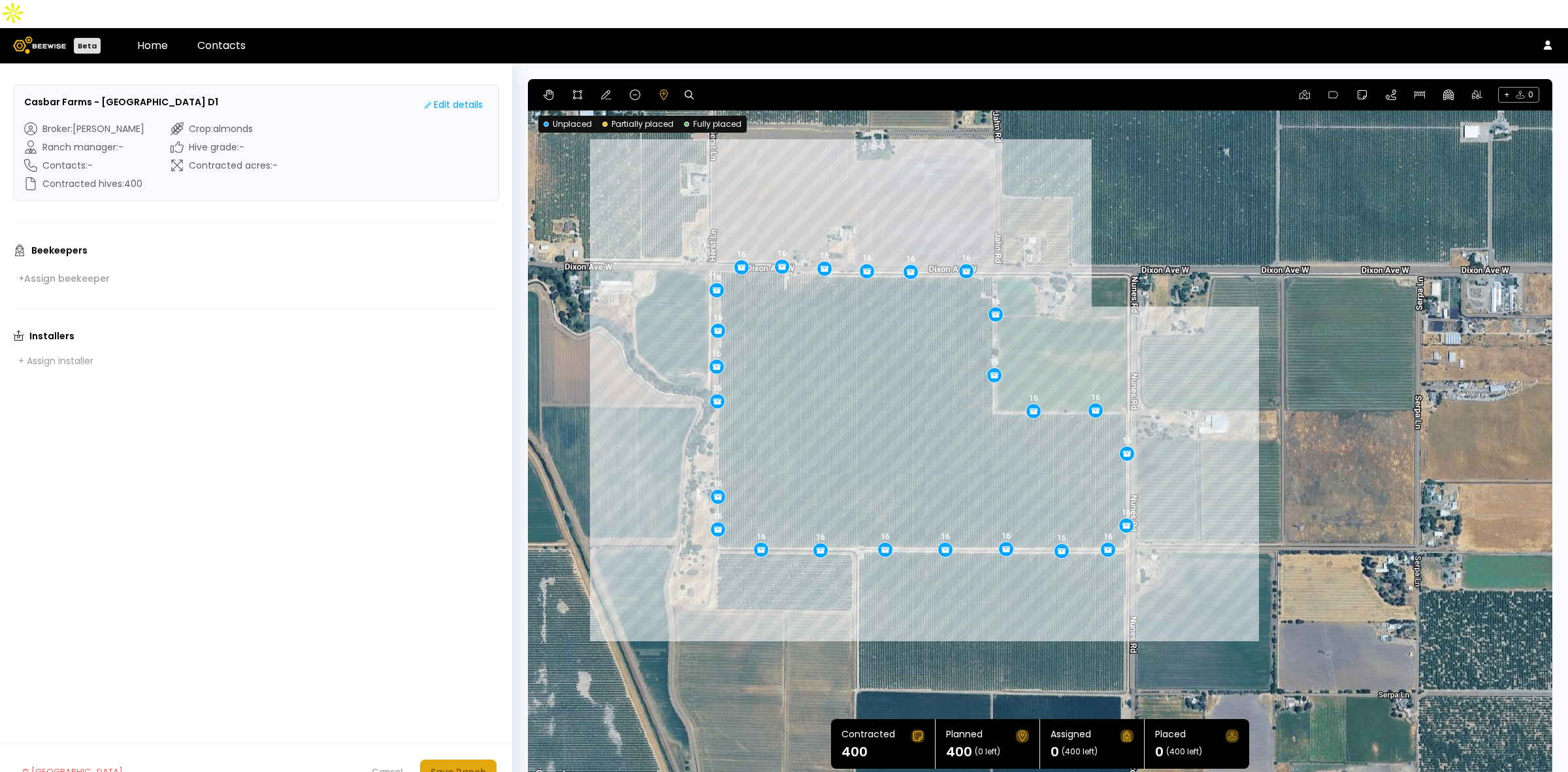
click at [458, 764] on div "Save Ranch" at bounding box center [458, 771] width 56 height 15
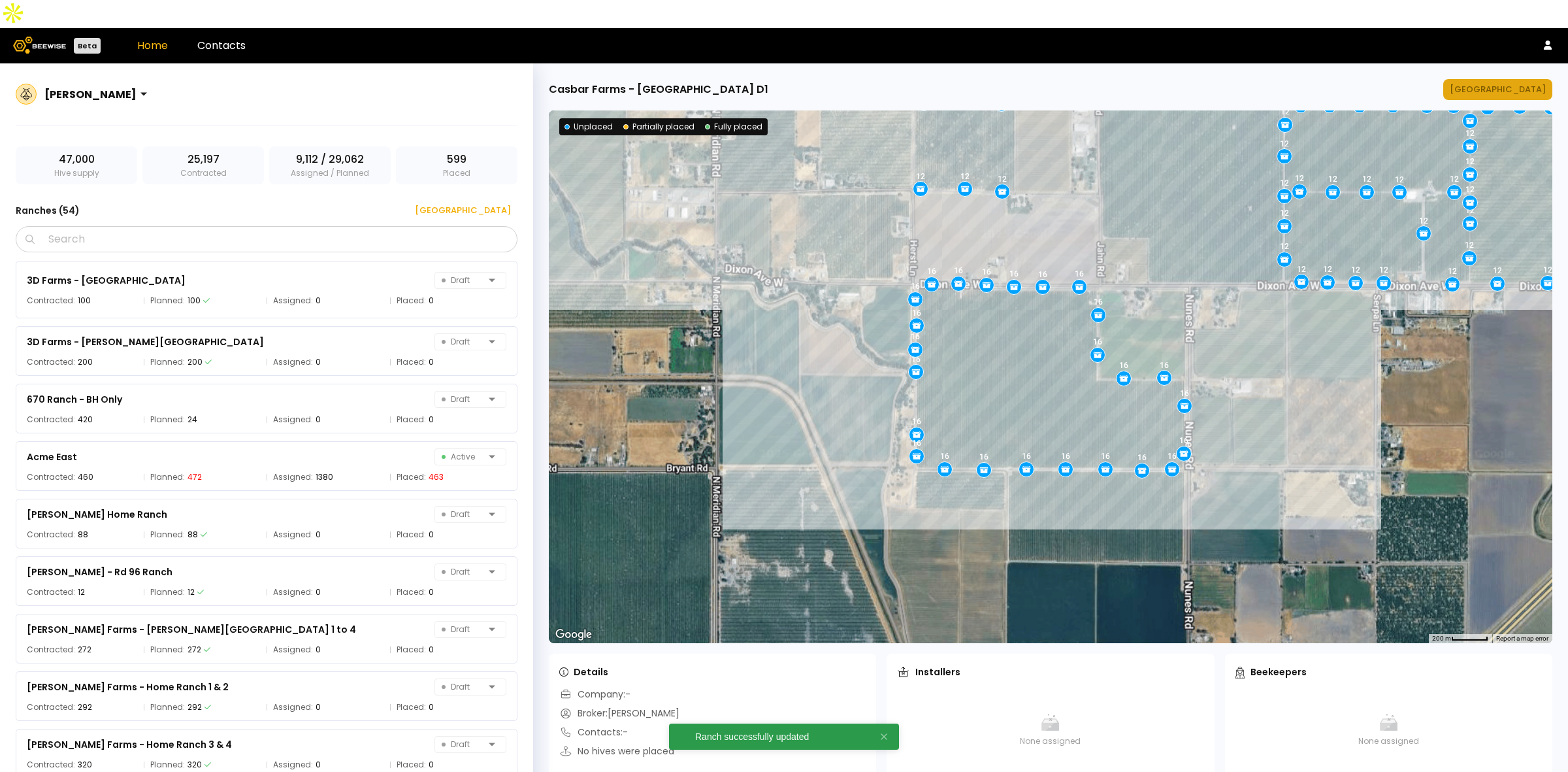
click at [1508, 79] on button "[GEOGRAPHIC_DATA]" at bounding box center [1498, 89] width 109 height 21
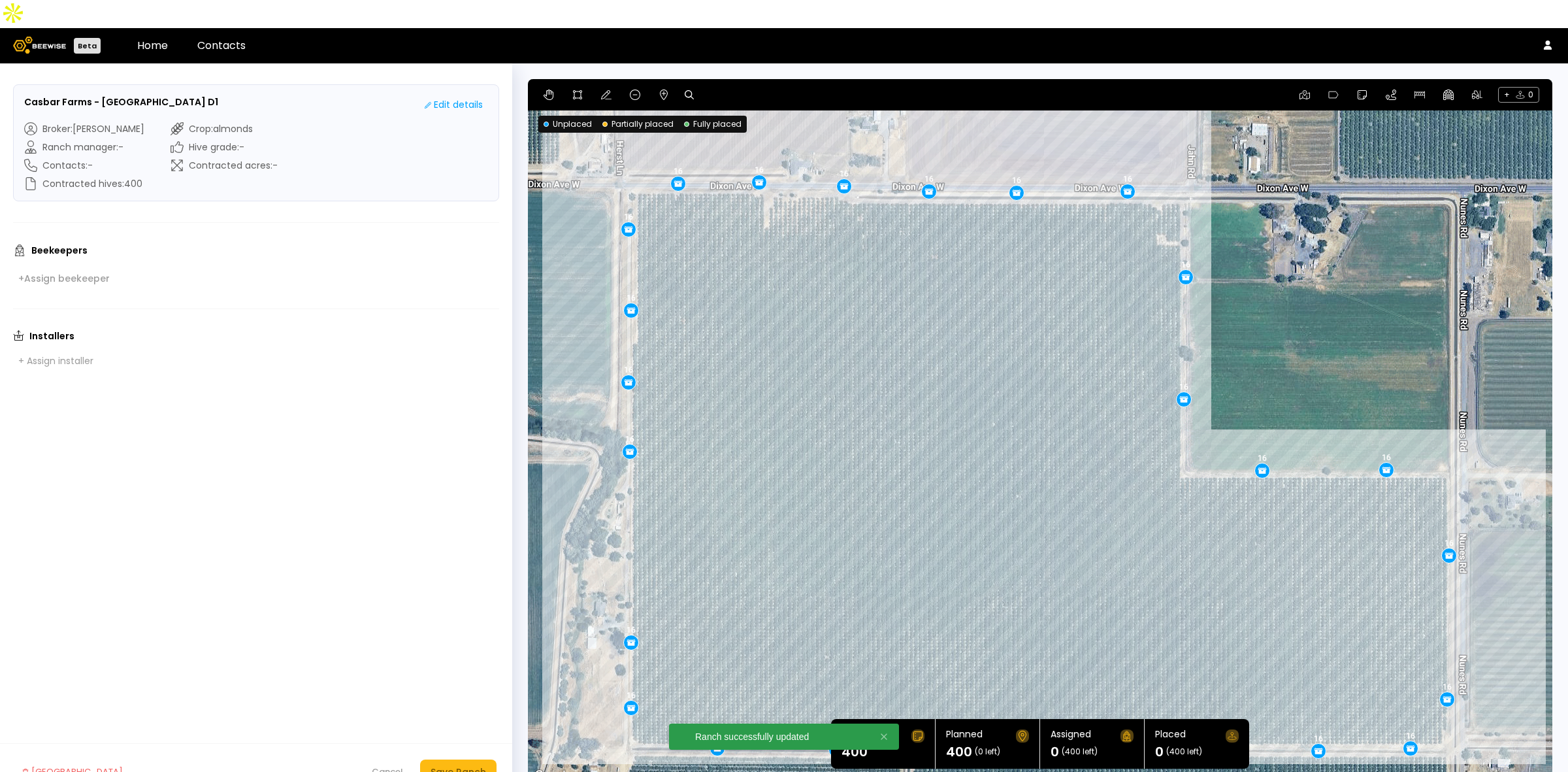
drag, startPoint x: 900, startPoint y: 256, endPoint x: 899, endPoint y: 294, distance: 38.0
click at [899, 294] on div "16 16 16 16 16 16 16 16 16 16 16 16 16 16 16 16 16 16 16 16 16 16 16 16 16" at bounding box center [1040, 431] width 1025 height 706
drag, startPoint x: 1017, startPoint y: 167, endPoint x: 1024, endPoint y: 164, distance: 7.6
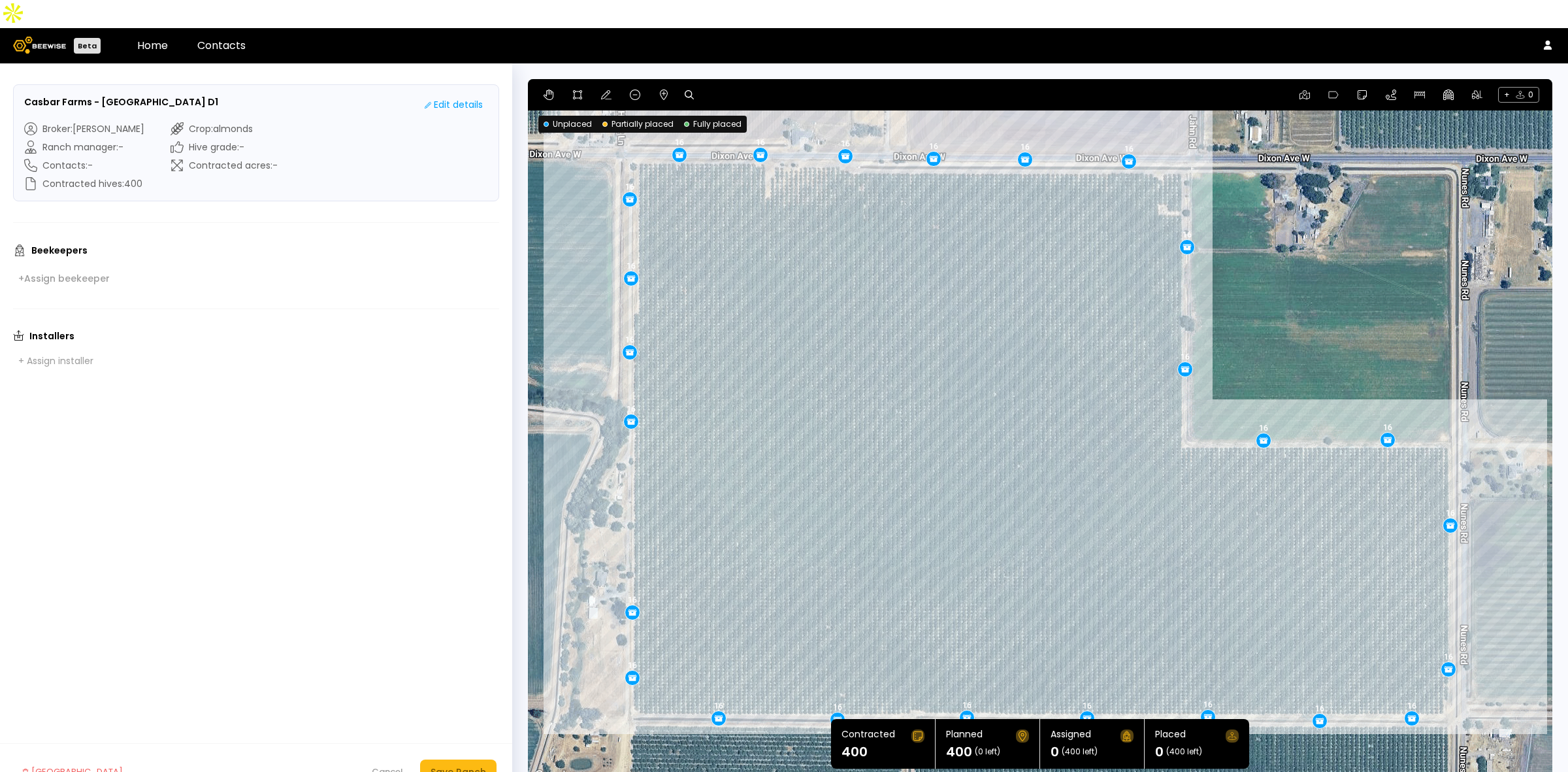
drag, startPoint x: 733, startPoint y: 548, endPoint x: 734, endPoint y: 517, distance: 31.0
click at [734, 517] on div "16 16 16 16 16 16 16 16 16 16 16 16 16 16 16 16 16 16 16 16 16 16 16 16 16" at bounding box center [1040, 431] width 1025 height 706
drag, startPoint x: 633, startPoint y: 582, endPoint x: 633, endPoint y: 595, distance: 13.0
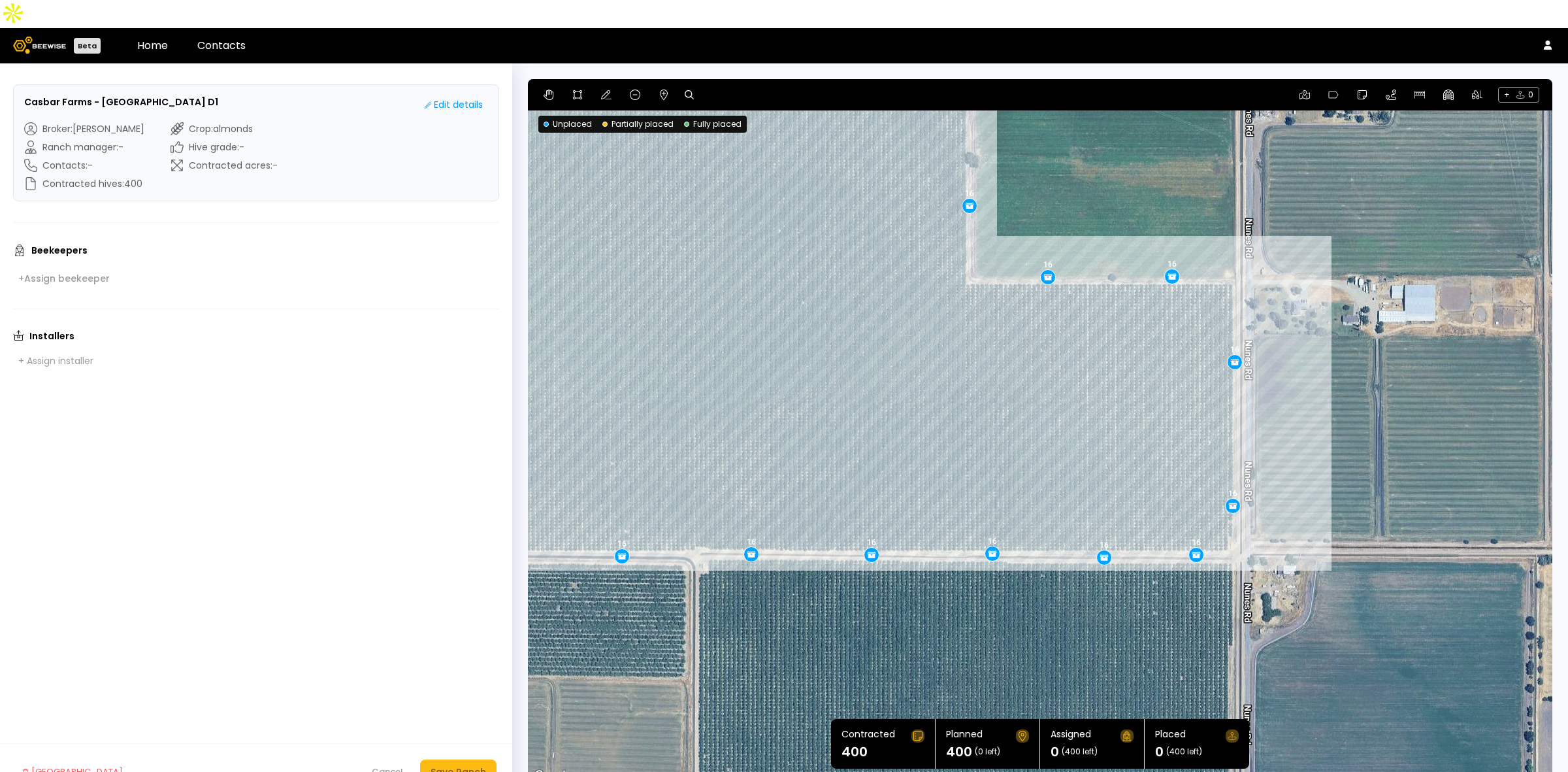
drag, startPoint x: 996, startPoint y: 557, endPoint x: 762, endPoint y: 390, distance: 287.5
click at [762, 390] on div "16 16 16 16 16 16 16 16 16 16 16 16 16 16 16 16 16 16 16 16 16 16 16 16 16" at bounding box center [1040, 431] width 1025 height 706
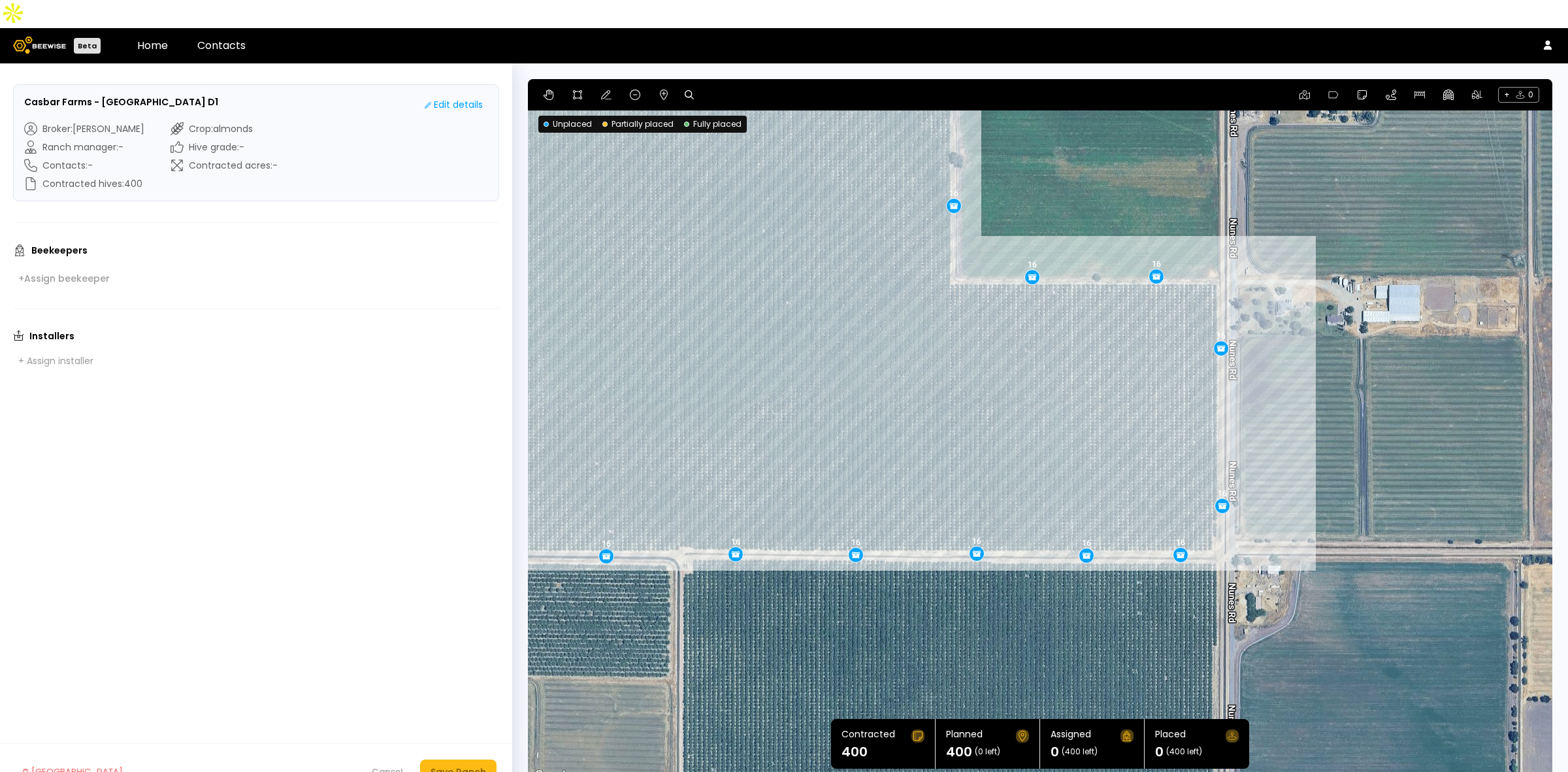
click at [1223, 318] on body "Beta Home Contacts Casbar Farms - Lebhers Ranch D1 Edit details Broker : [PERSO…" at bounding box center [784, 400] width 1568 height 800
click at [478, 760] on button "Save Ranch" at bounding box center [458, 772] width 76 height 24
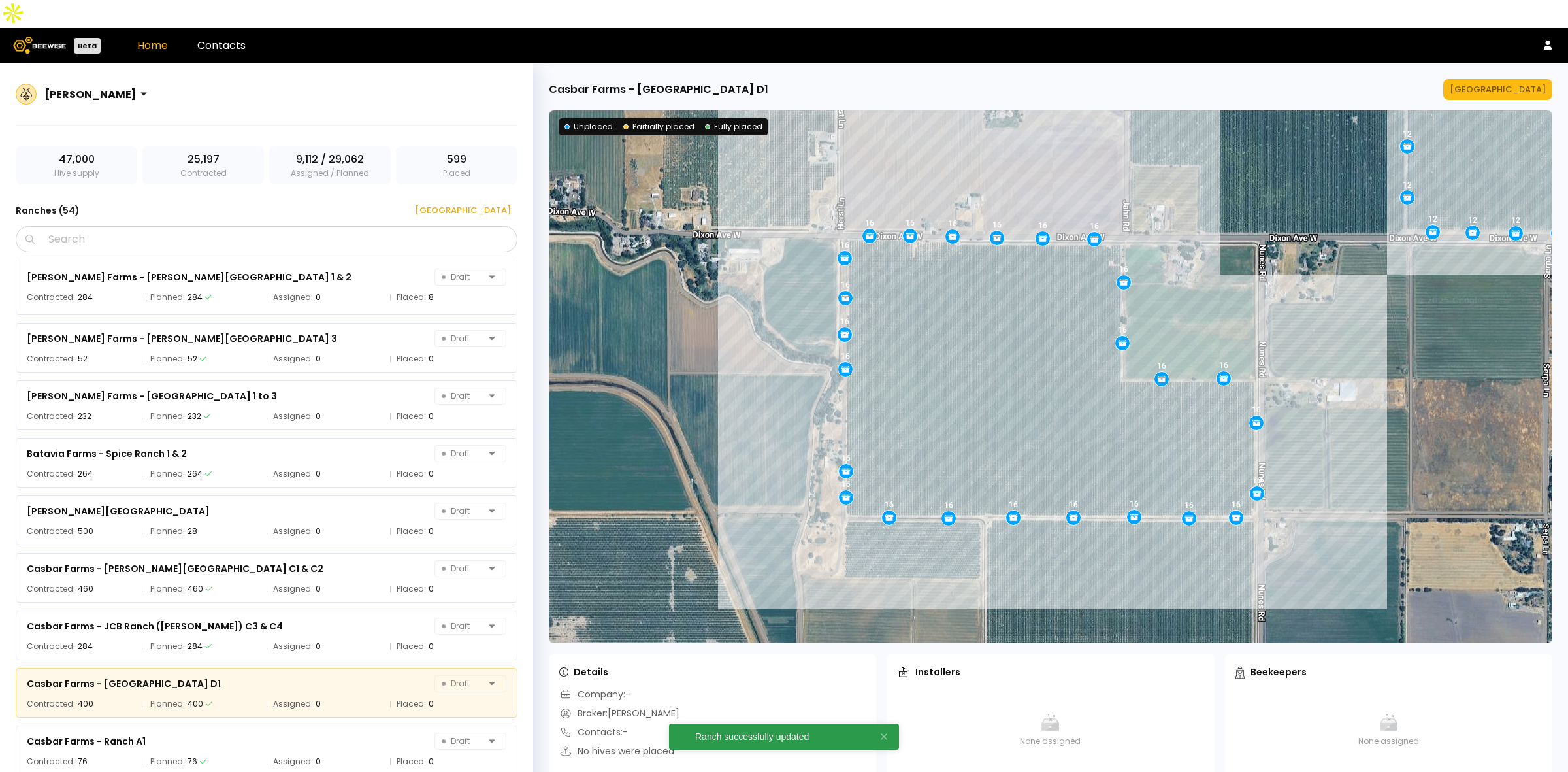
scroll to position [795, 0]
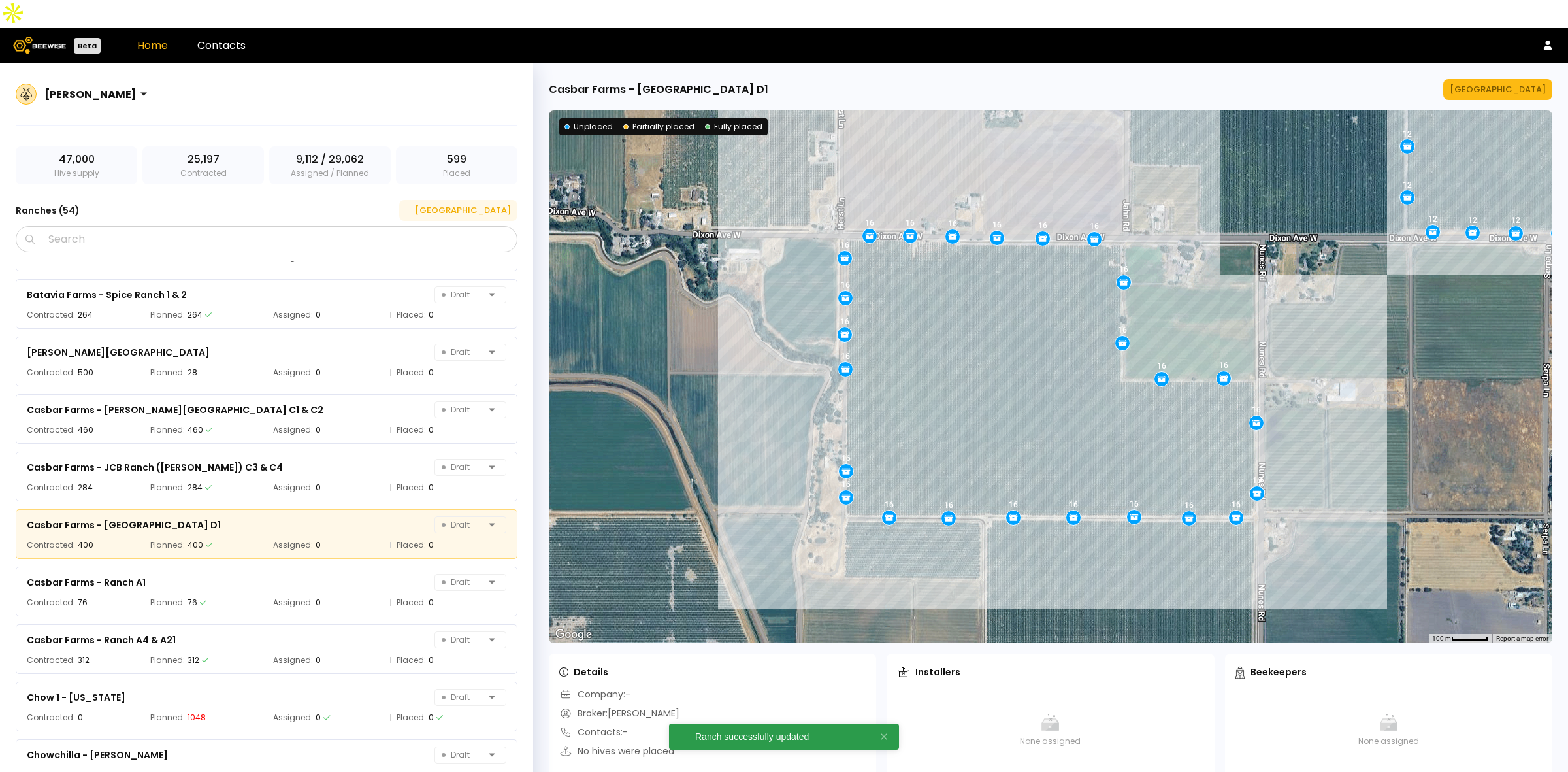
click at [484, 204] on div "[GEOGRAPHIC_DATA]" at bounding box center [458, 210] width 105 height 13
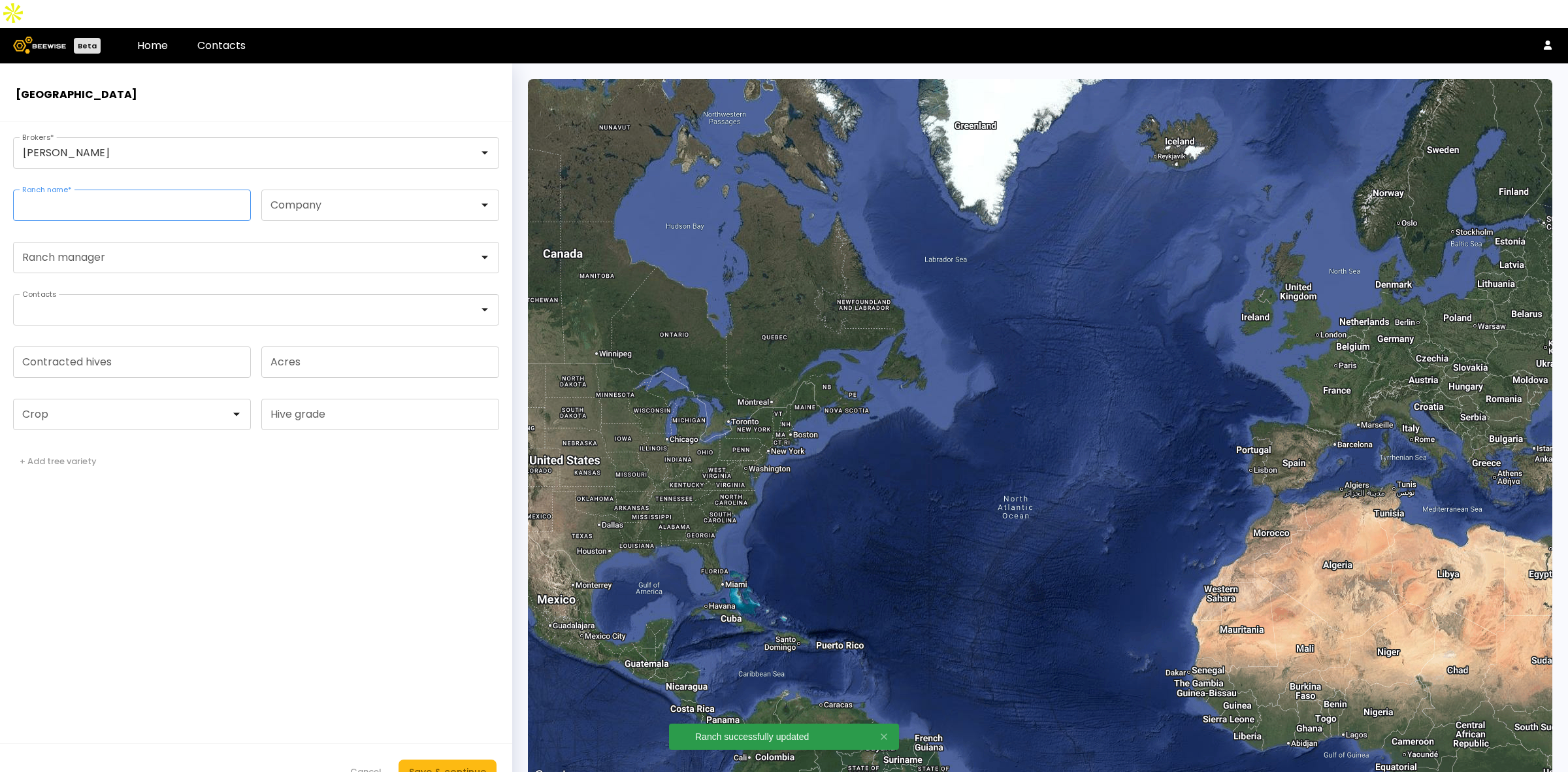
click at [131, 190] on input "Ranch name *" at bounding box center [132, 205] width 237 height 30
paste input "**********"
drag, startPoint x: 47, startPoint y: 183, endPoint x: -127, endPoint y: 313, distance: 217.2
click at [0, 313] on html "**********" at bounding box center [784, 400] width 1568 height 800
click at [216, 190] on input "**********" at bounding box center [132, 205] width 237 height 30
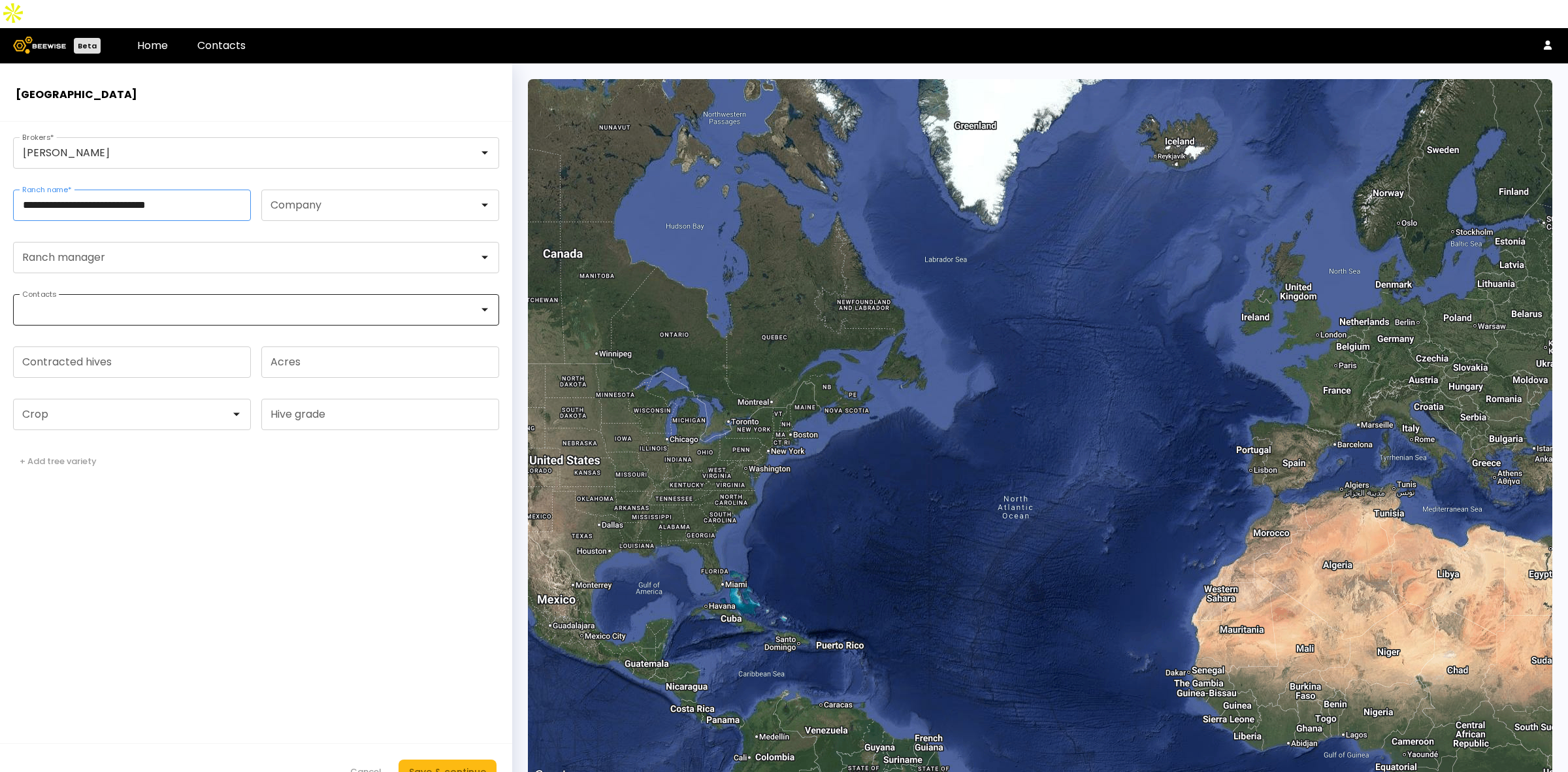
type input "**********"
click at [124, 408] on div at bounding box center [127, 414] width 208 height 11
click at [98, 443] on div "Almonds" at bounding box center [131, 447] width 222 height 8
click at [96, 347] on input "Contracted hives" at bounding box center [132, 362] width 237 height 30
type input "***"
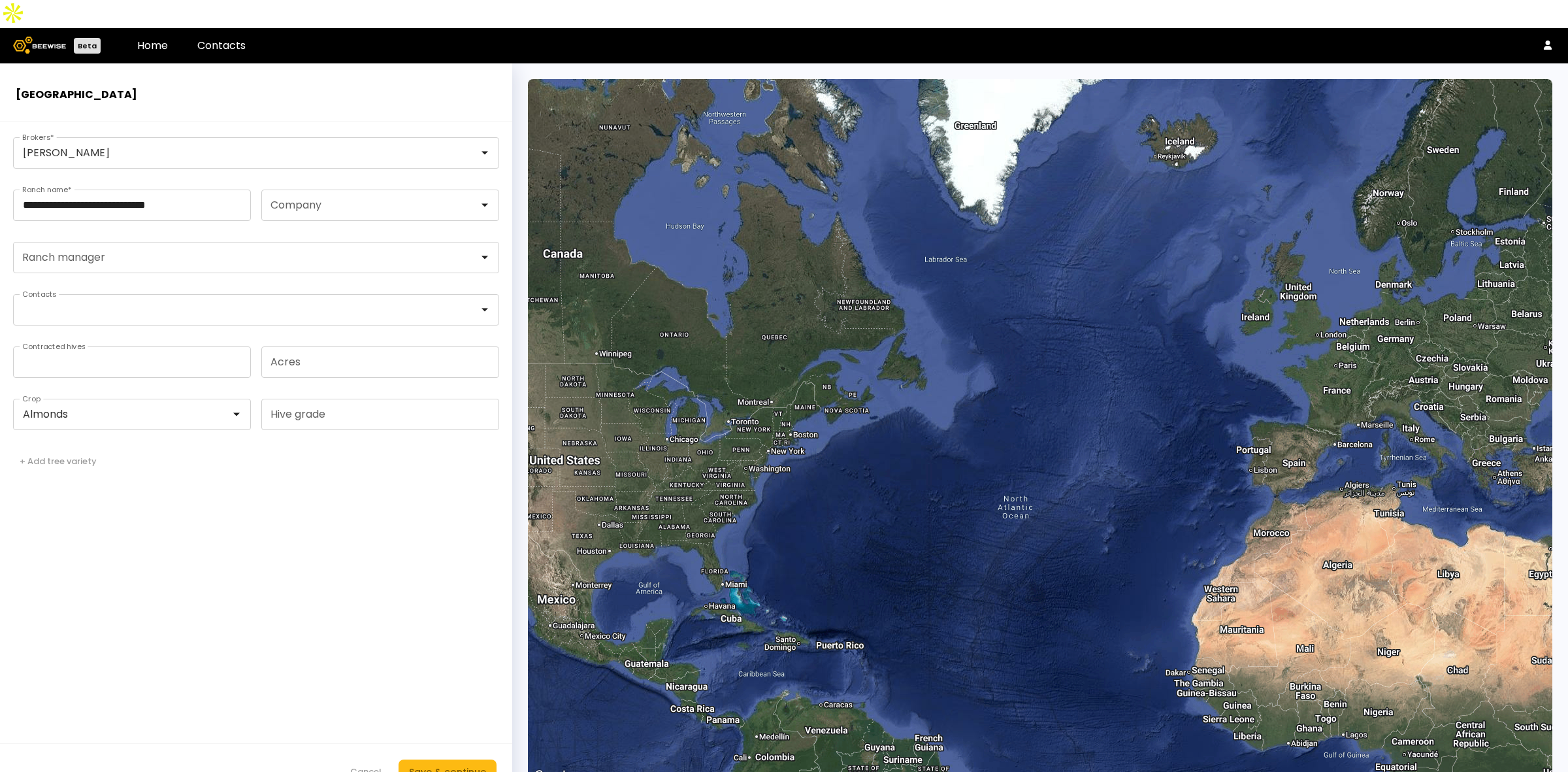
click at [241, 494] on form "**********" at bounding box center [256, 461] width 512 height 679
click at [468, 764] on div "Save & continue" at bounding box center [447, 771] width 77 height 15
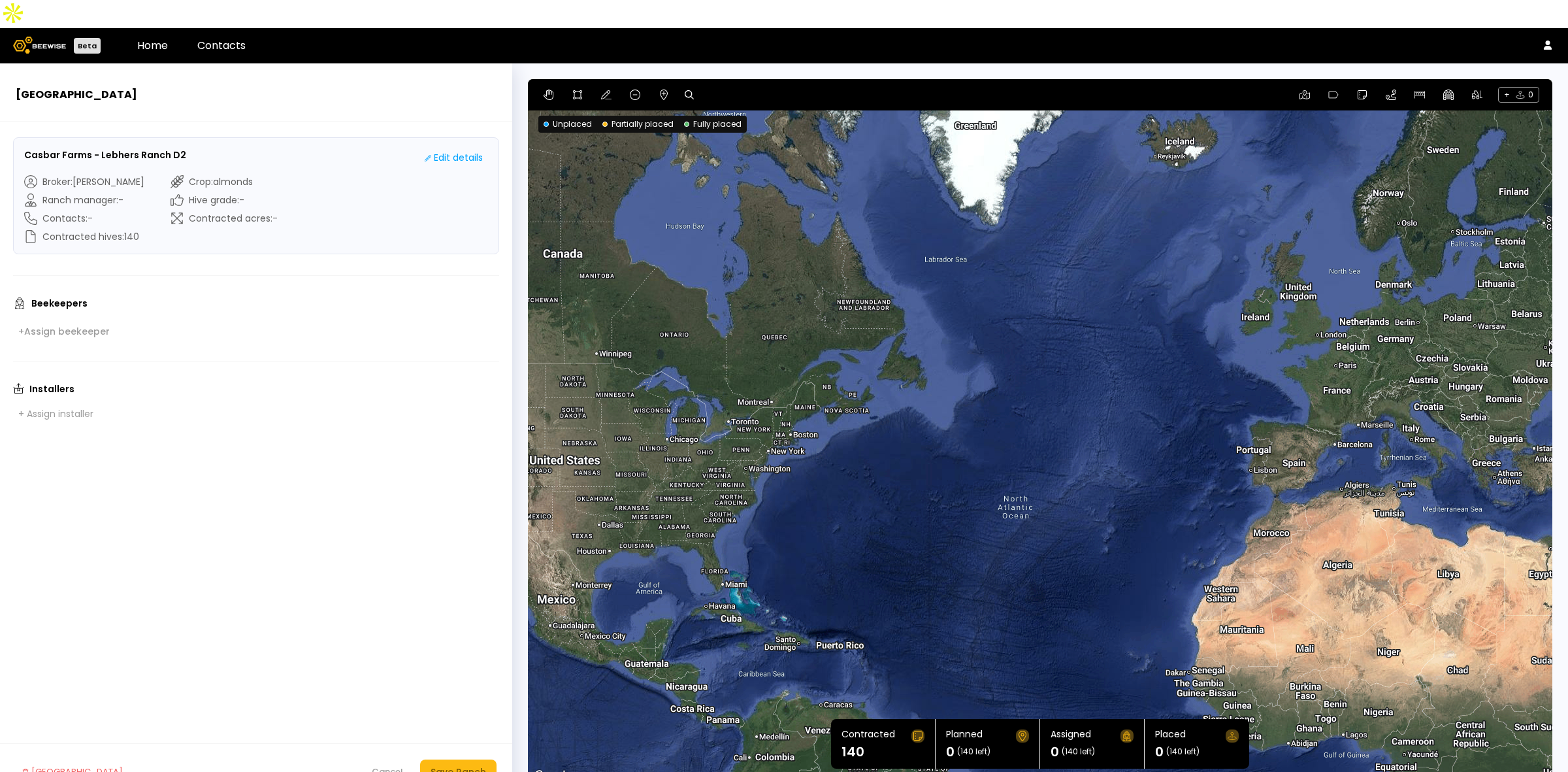
click at [691, 90] on icon at bounding box center [689, 95] width 9 height 9
click at [739, 87] on input at bounding box center [740, 95] width 81 height 16
paste input "**********"
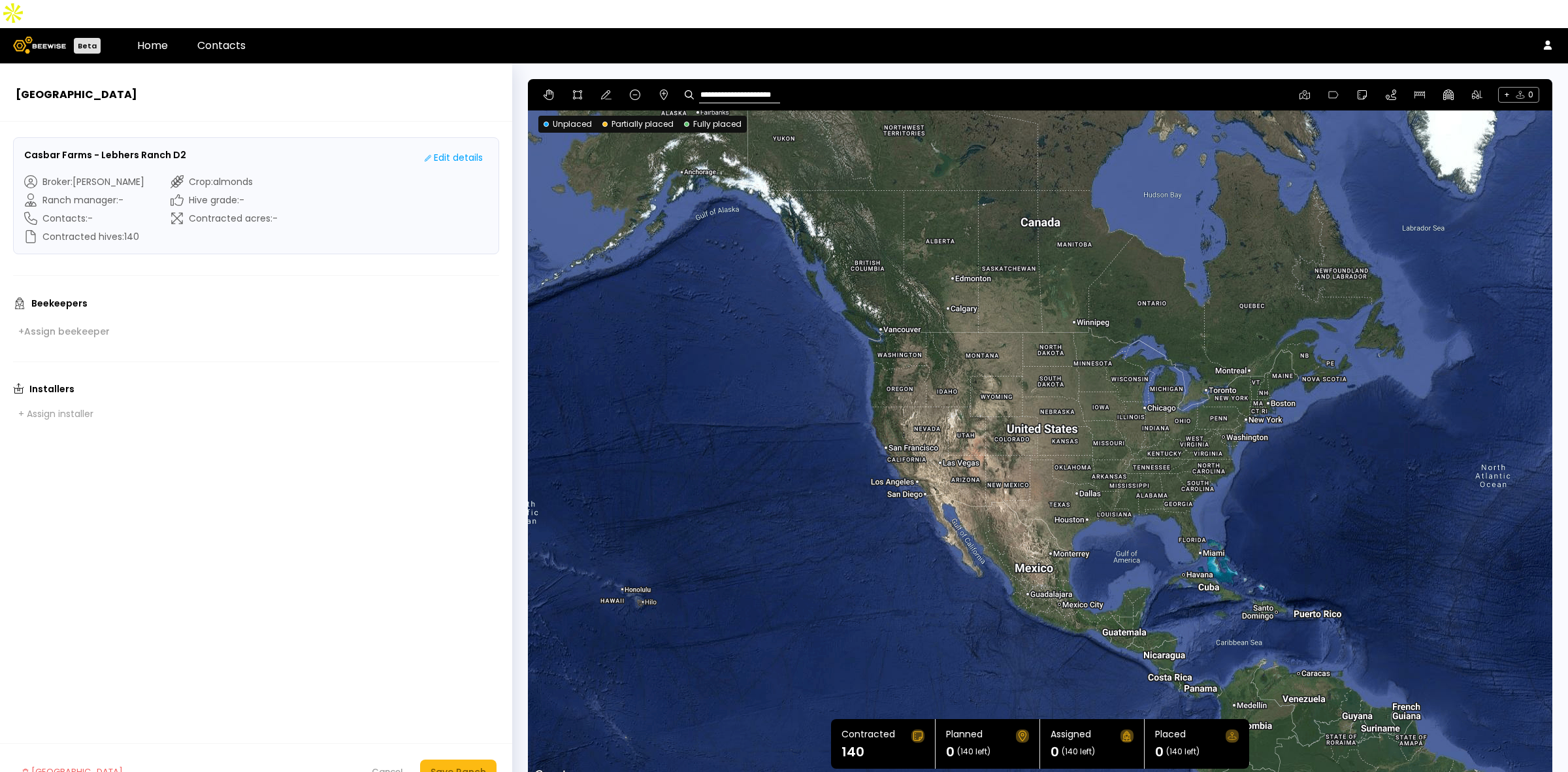
type input "**********"
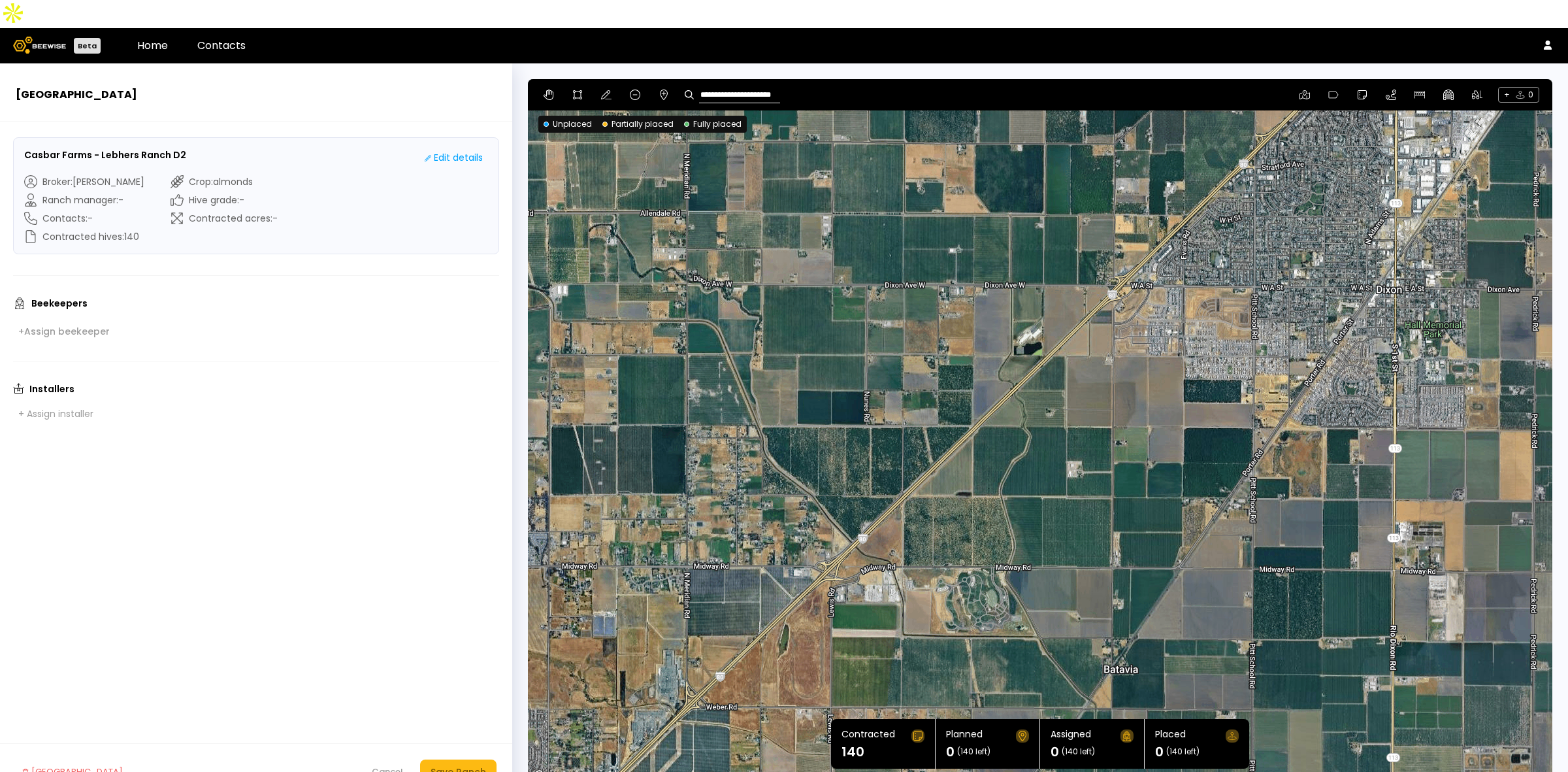
drag, startPoint x: 1067, startPoint y: 352, endPoint x: 895, endPoint y: 290, distance: 182.8
click at [895, 290] on div at bounding box center [1040, 431] width 1025 height 706
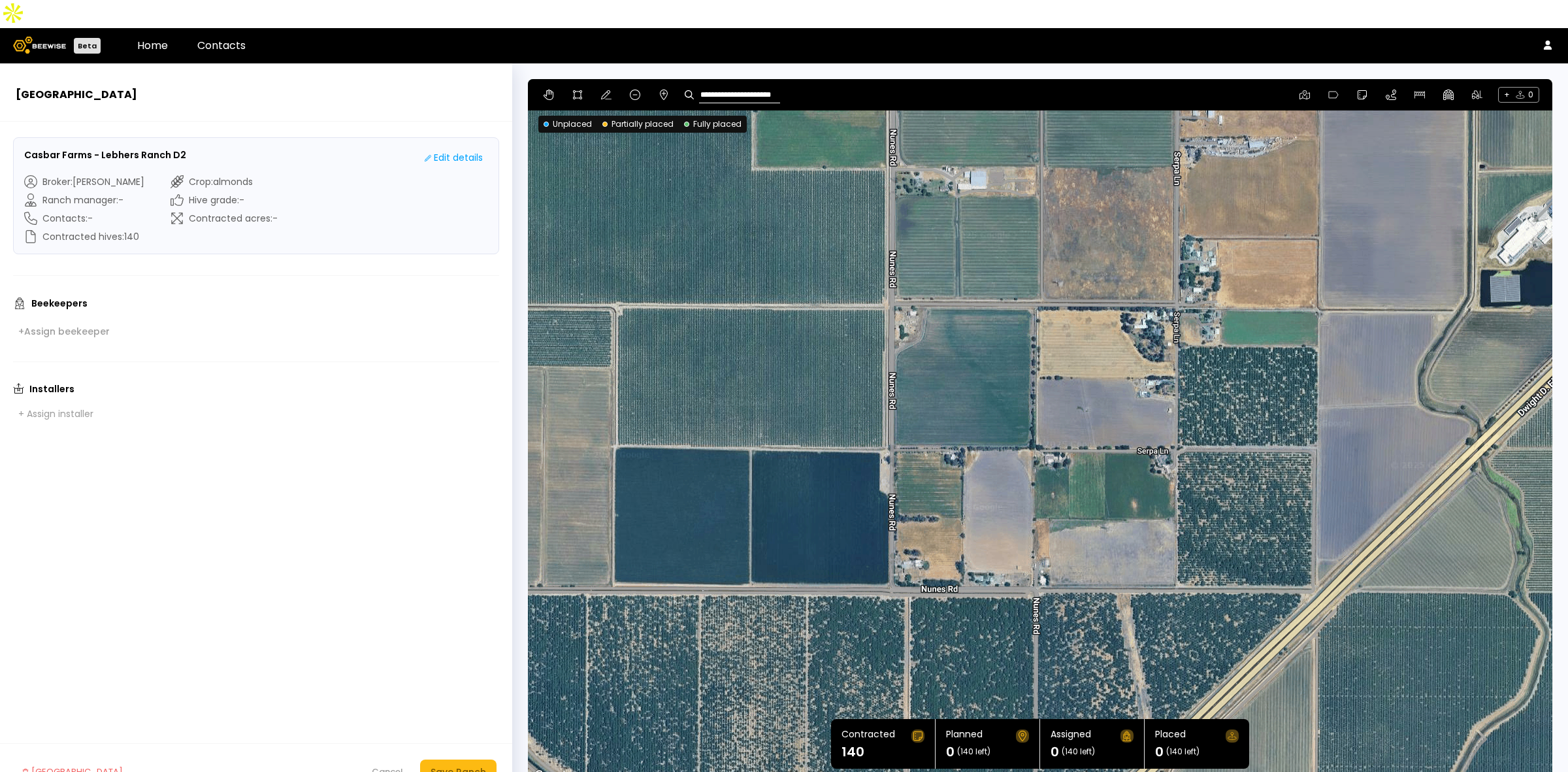
drag, startPoint x: 874, startPoint y: 331, endPoint x: 985, endPoint y: 309, distance: 113.2
click at [995, 322] on div at bounding box center [1040, 431] width 1025 height 706
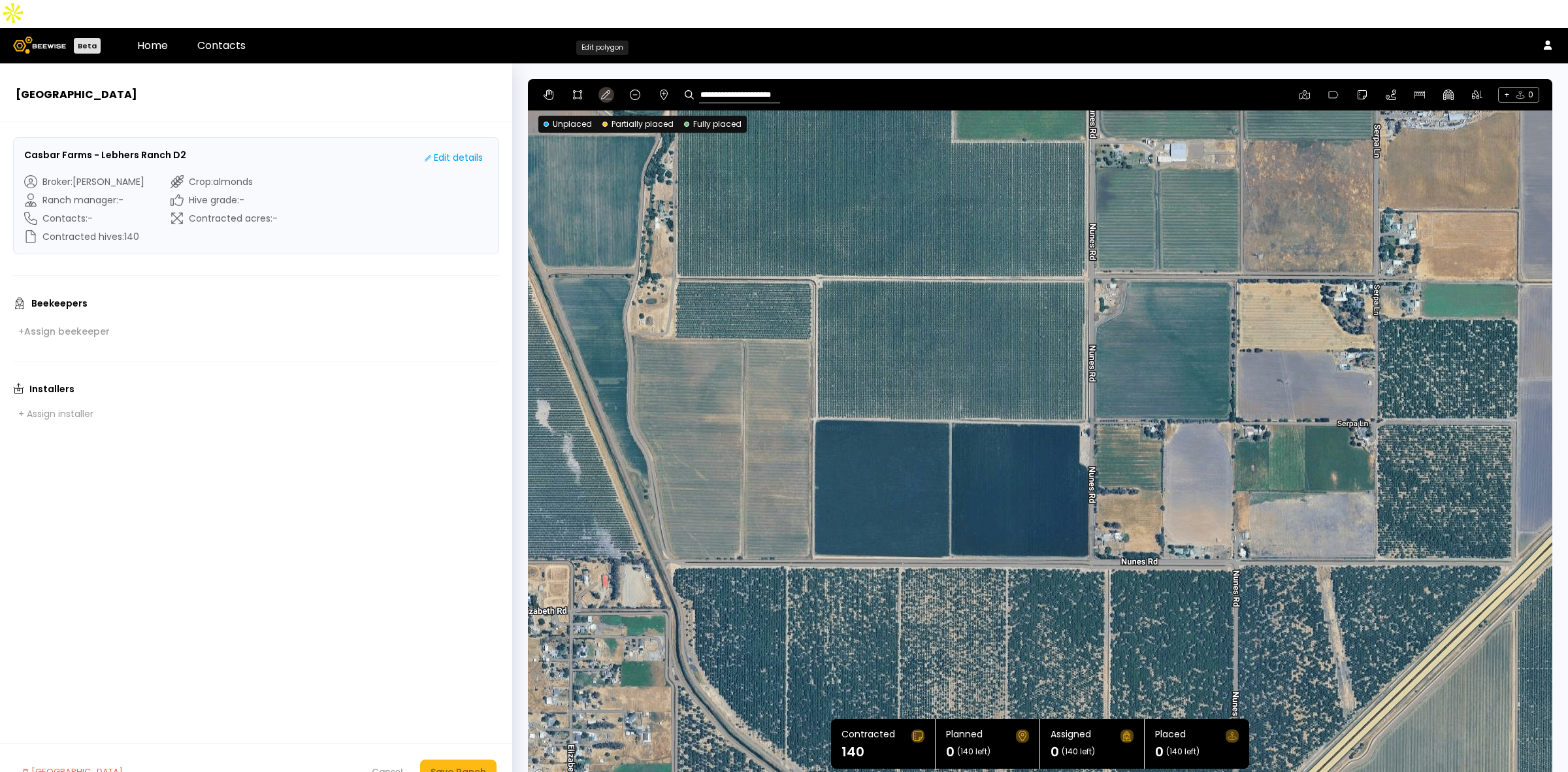
click at [605, 89] on icon at bounding box center [607, 95] width 11 height 11
click at [578, 89] on icon at bounding box center [578, 95] width 11 height 11
click at [815, 259] on div at bounding box center [1040, 432] width 1023 height 706
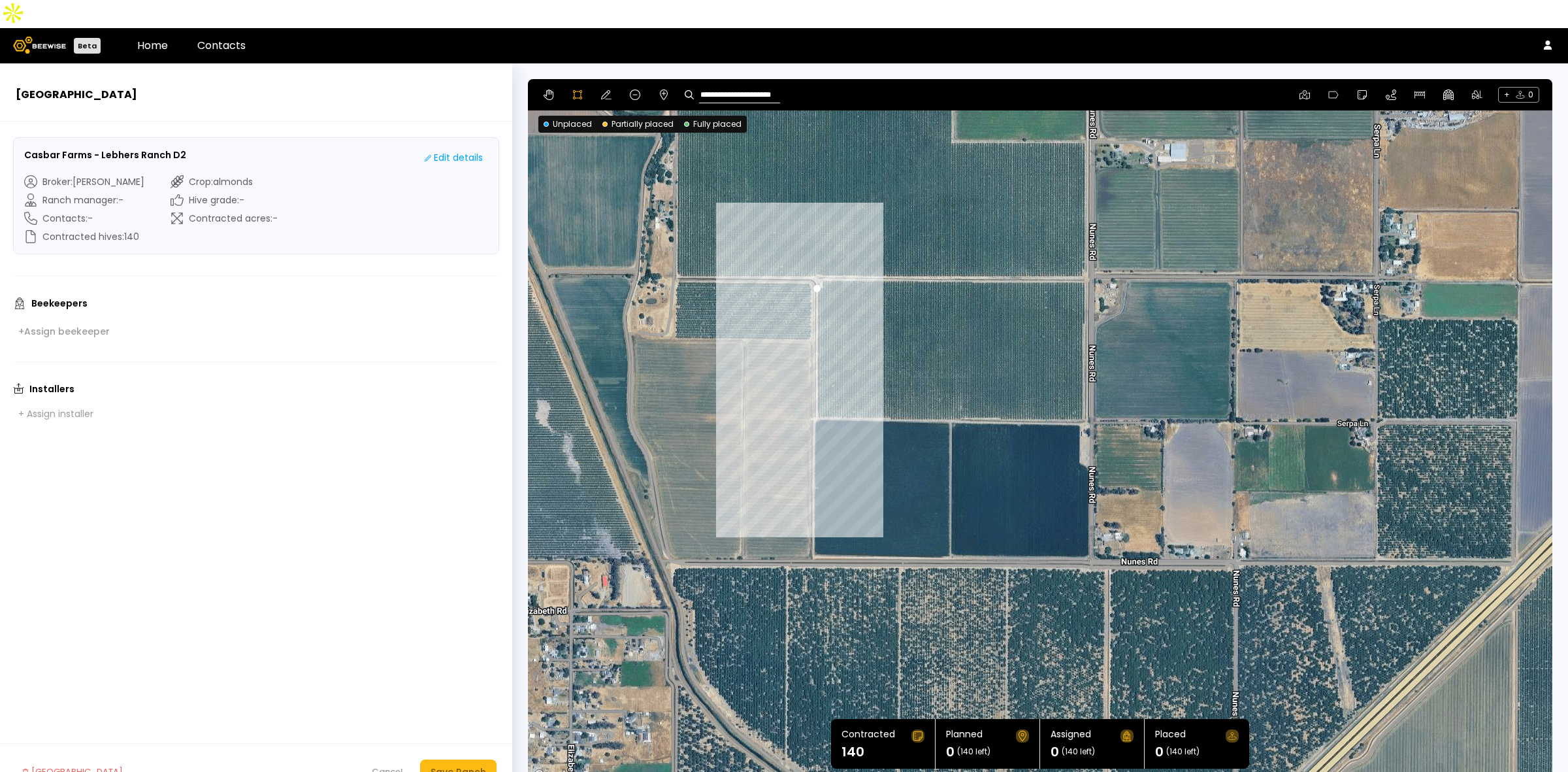
click at [814, 390] on div at bounding box center [1040, 432] width 1023 height 706
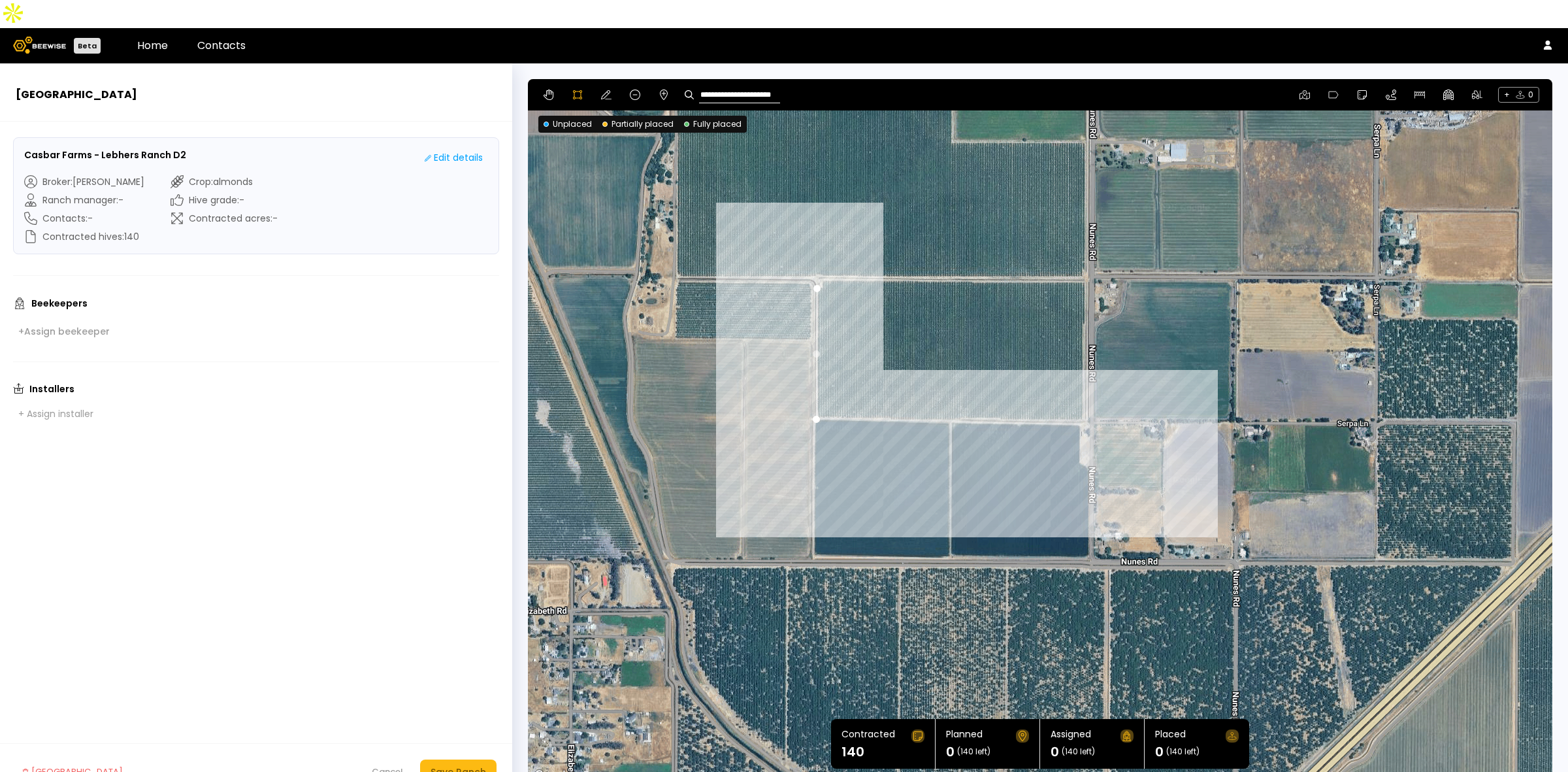
click at [1085, 393] on div at bounding box center [1040, 432] width 1023 height 706
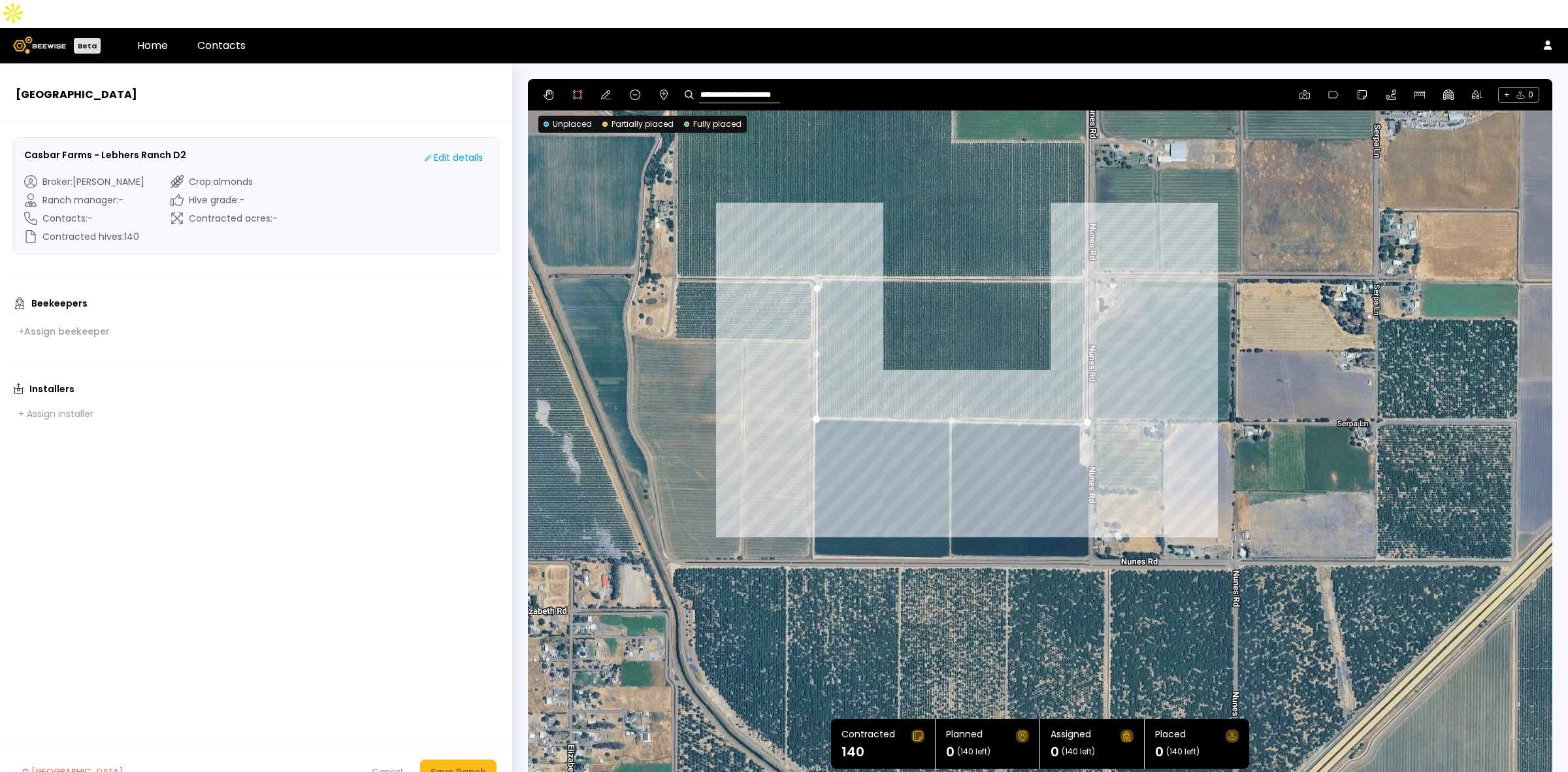
click at [1085, 251] on div at bounding box center [1040, 432] width 1023 height 706
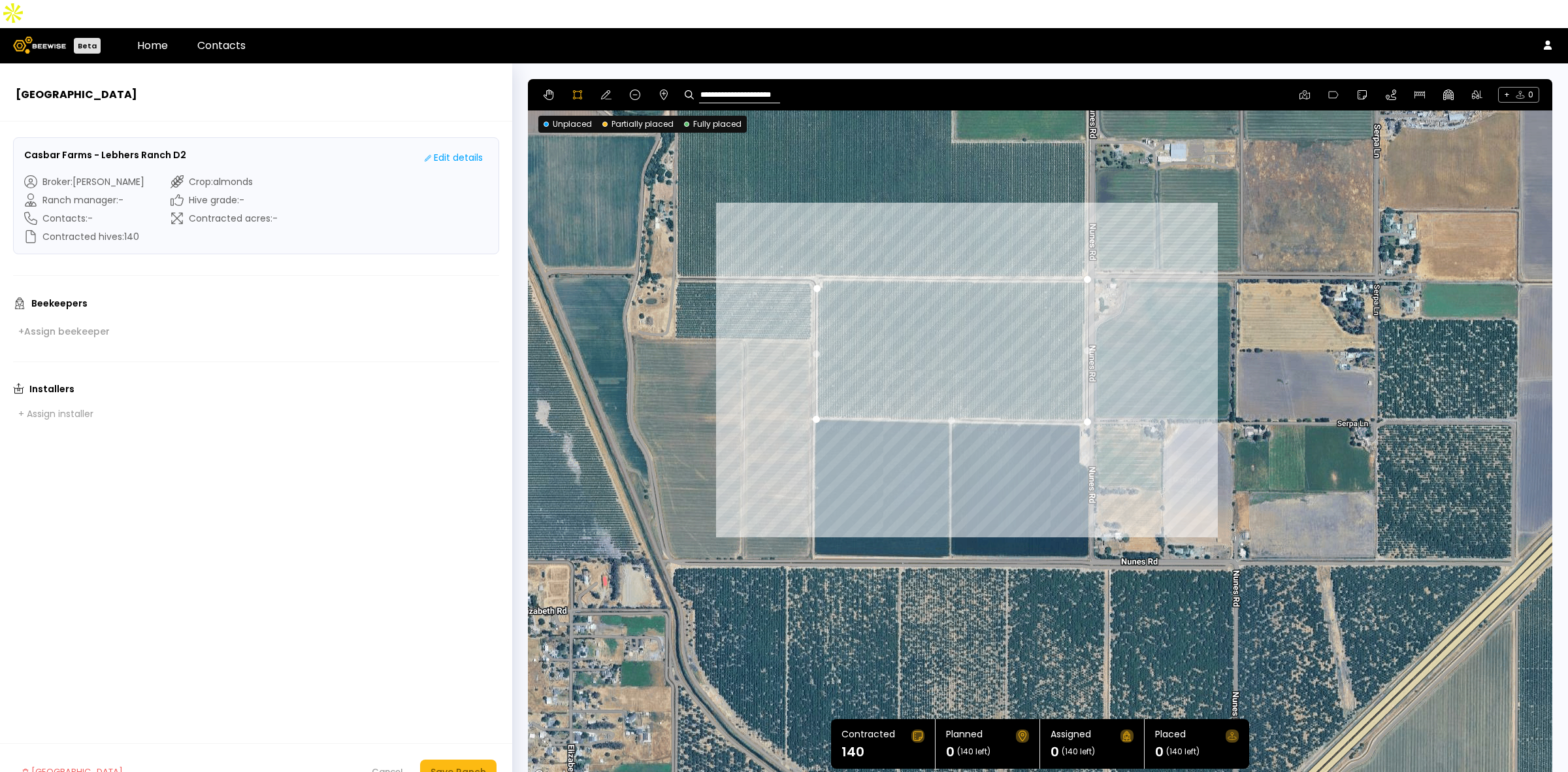
click at [821, 250] on div at bounding box center [1040, 432] width 1023 height 706
click at [818, 259] on div at bounding box center [1040, 432] width 1023 height 706
click at [471, 764] on div "Save Ranch" at bounding box center [458, 771] width 56 height 15
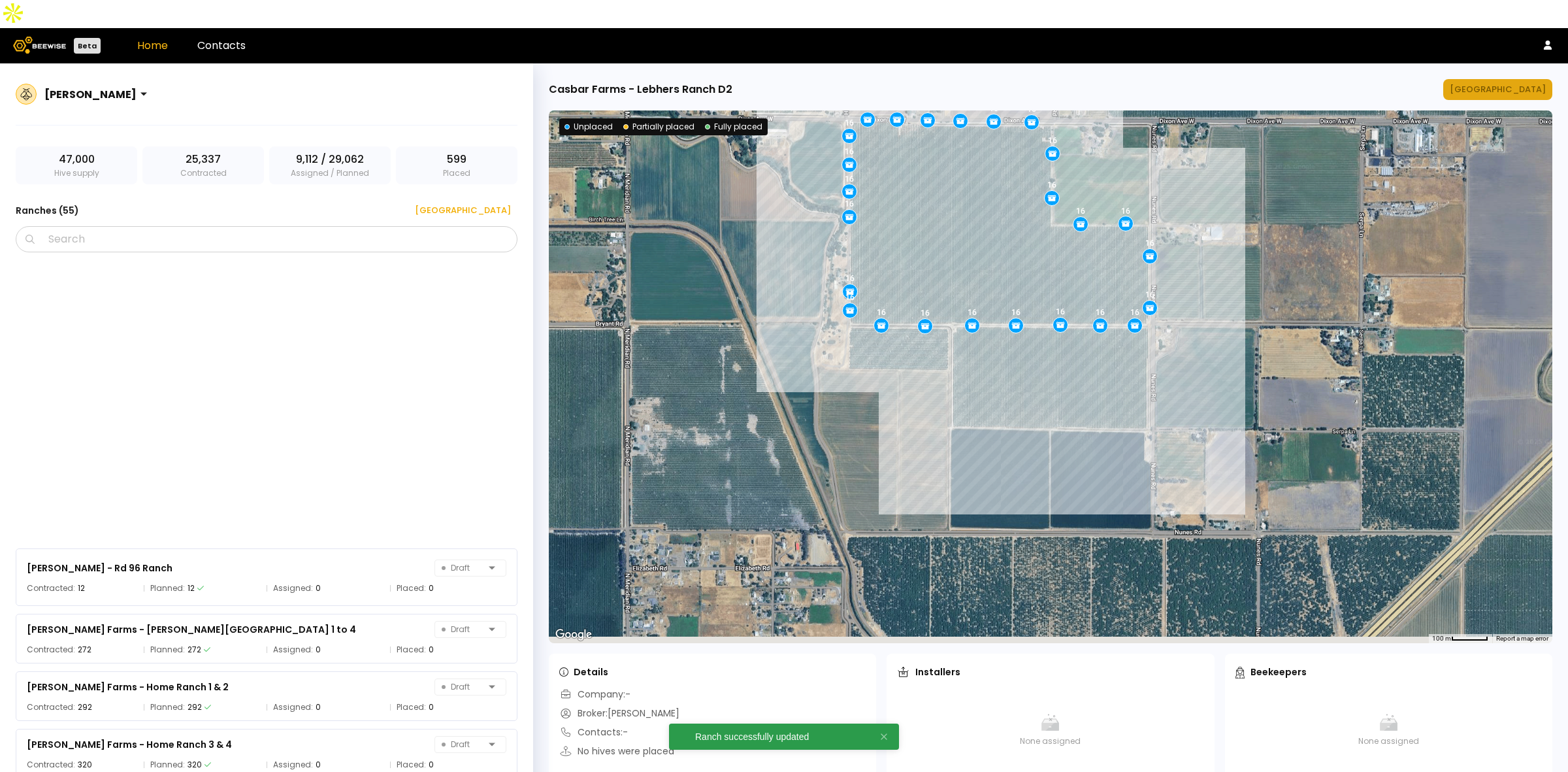
click at [1494, 83] on div "[GEOGRAPHIC_DATA]" at bounding box center [1498, 89] width 96 height 13
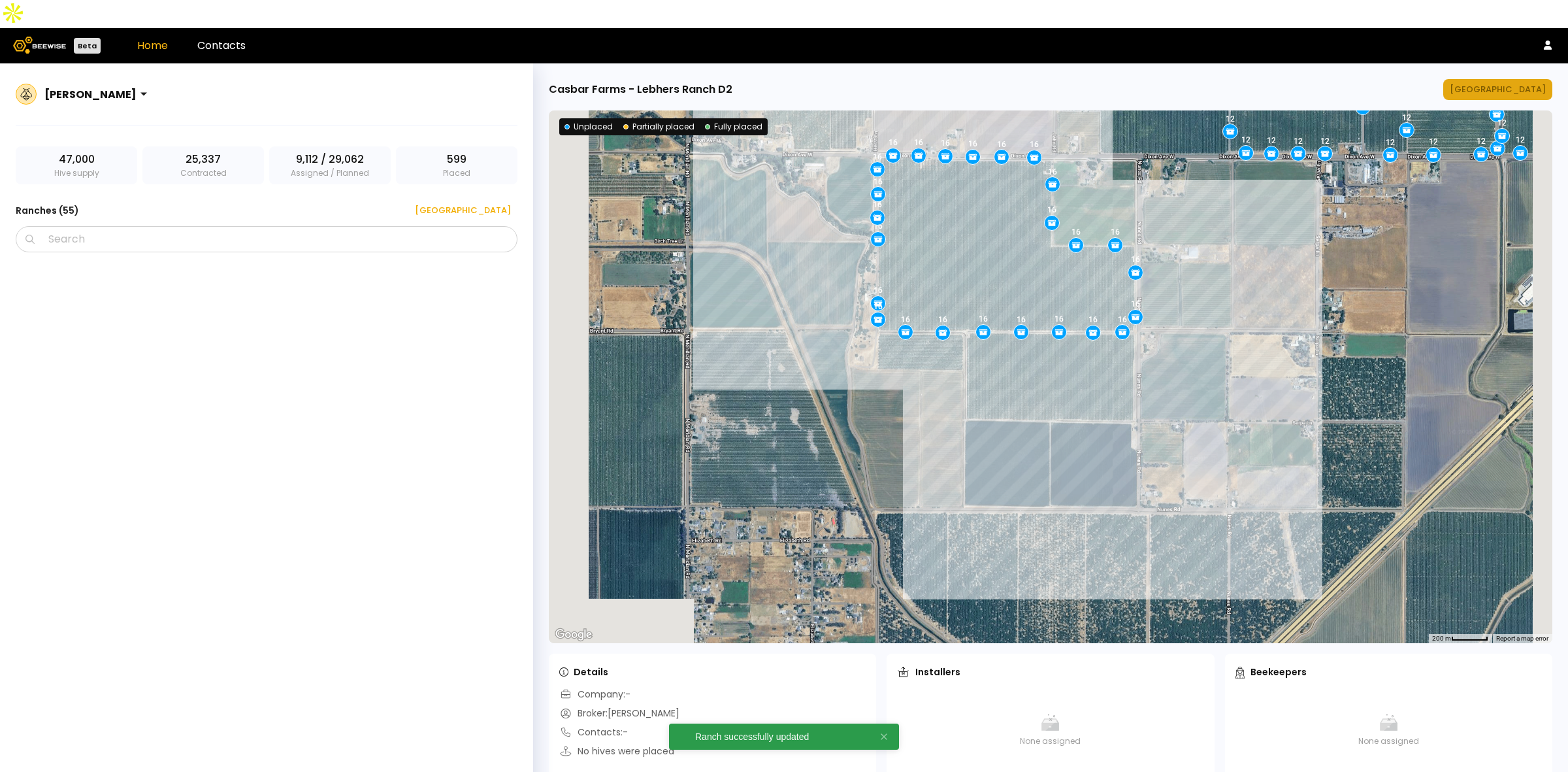
scroll to position [853, 0]
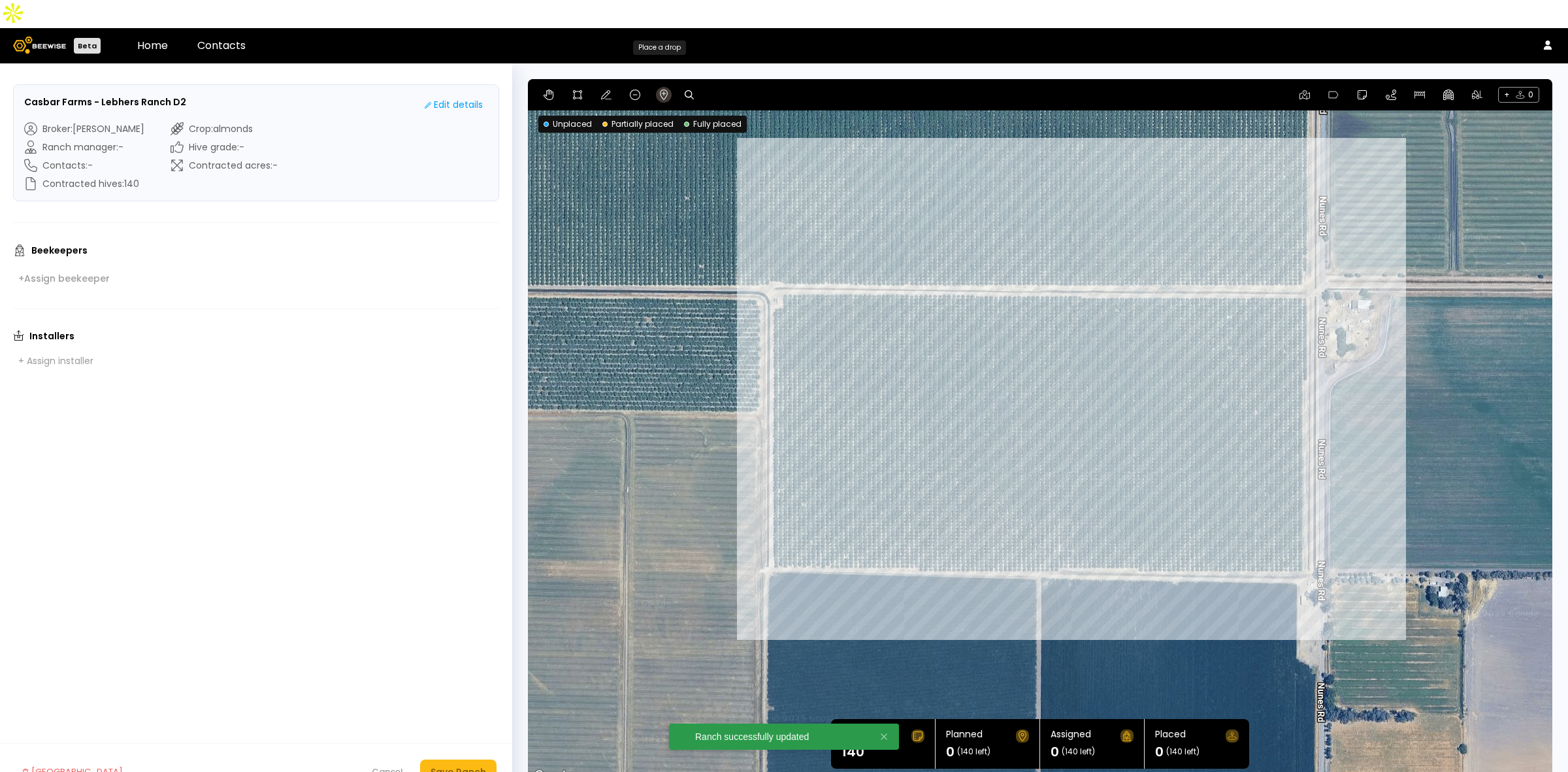
click at [666, 89] on icon at bounding box center [664, 95] width 8 height 11
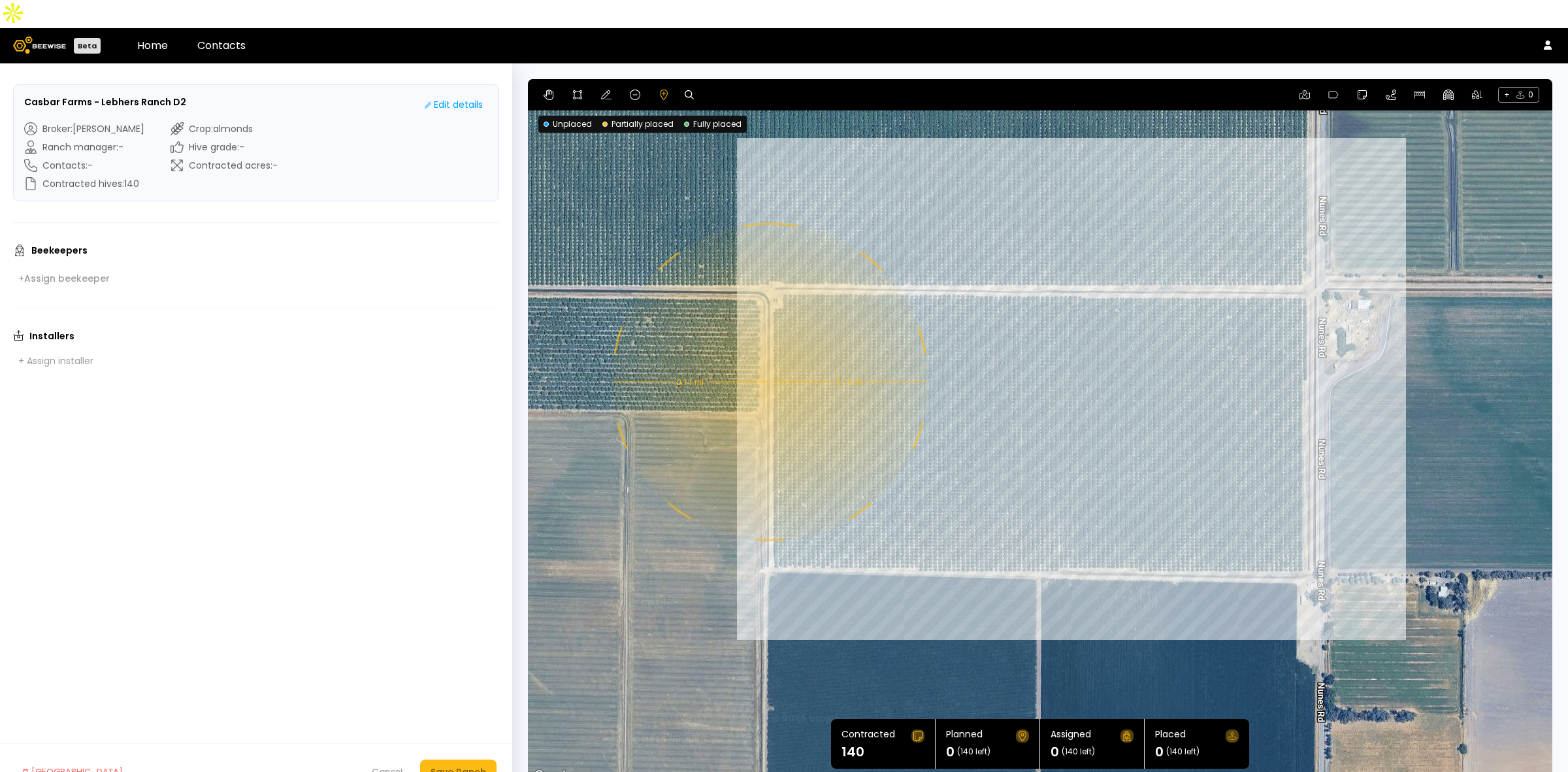
click at [769, 354] on div "0.11 mi 0.11 mi" at bounding box center [1040, 431] width 1025 height 706
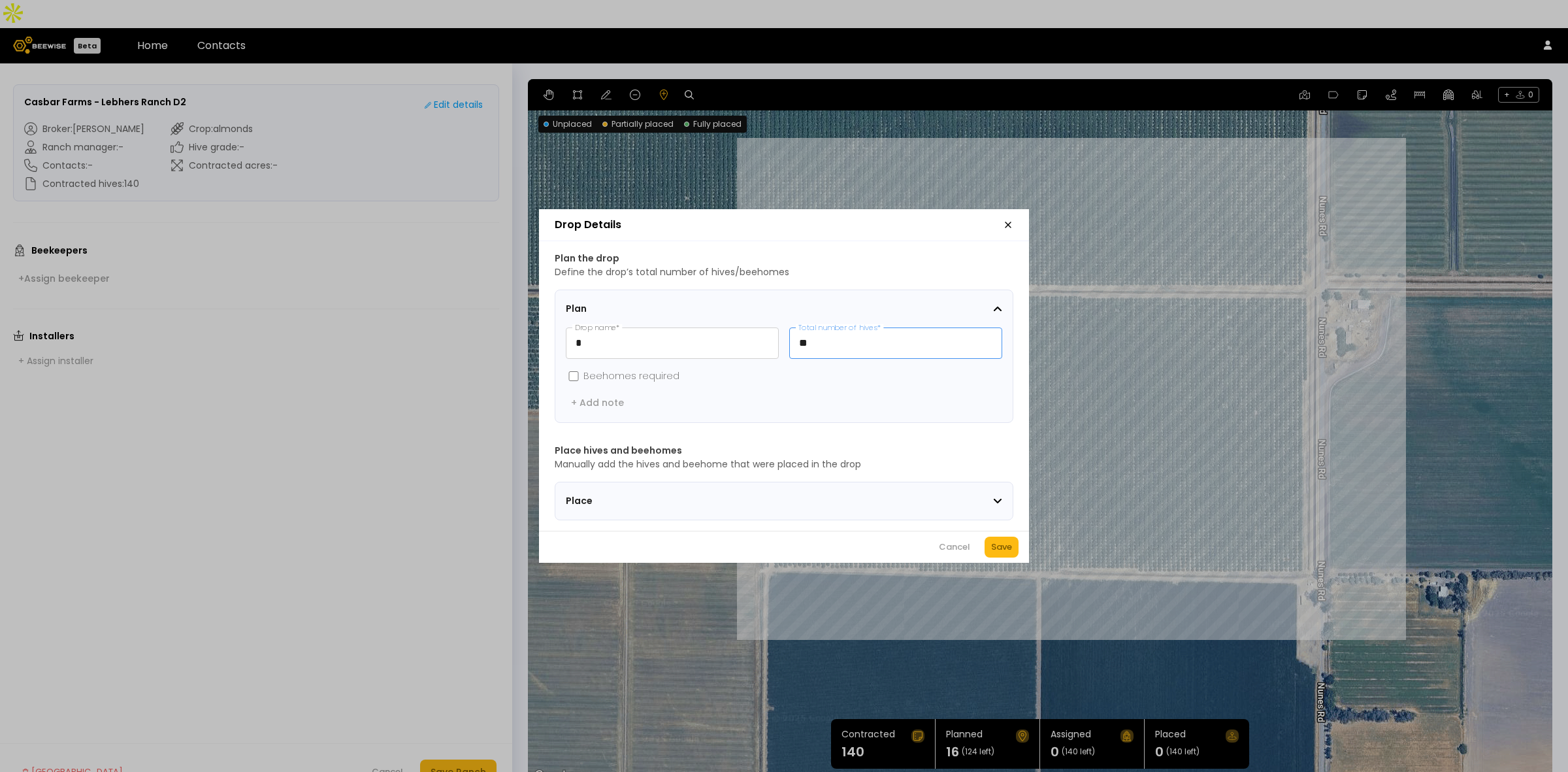
click at [853, 330] on input "**" at bounding box center [896, 342] width 212 height 30
type input "**"
click at [995, 553] on div "Save" at bounding box center [1001, 547] width 21 height 13
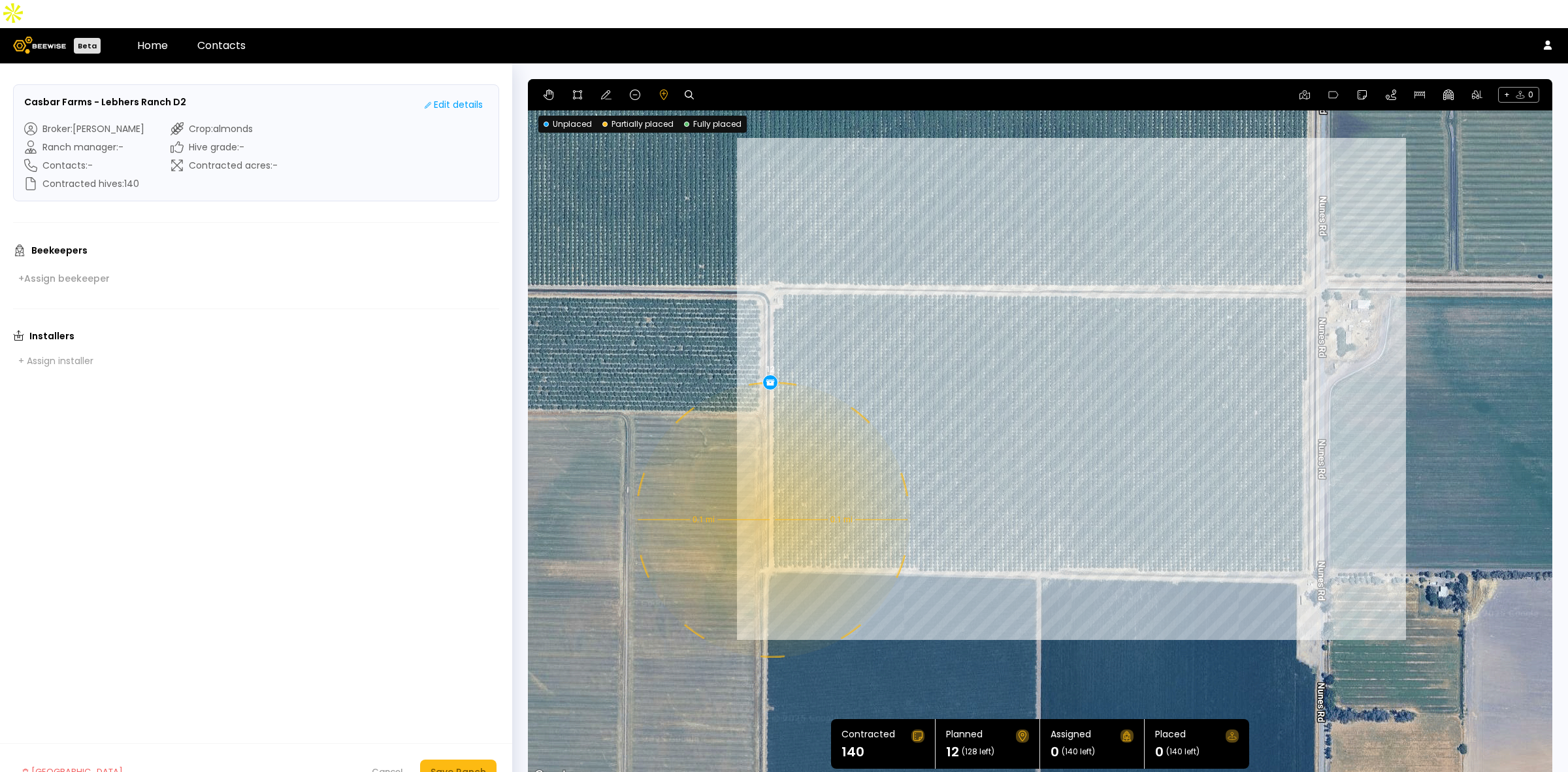
click at [771, 491] on div "0.1 mi 0.1 mi 12" at bounding box center [1040, 431] width 1025 height 706
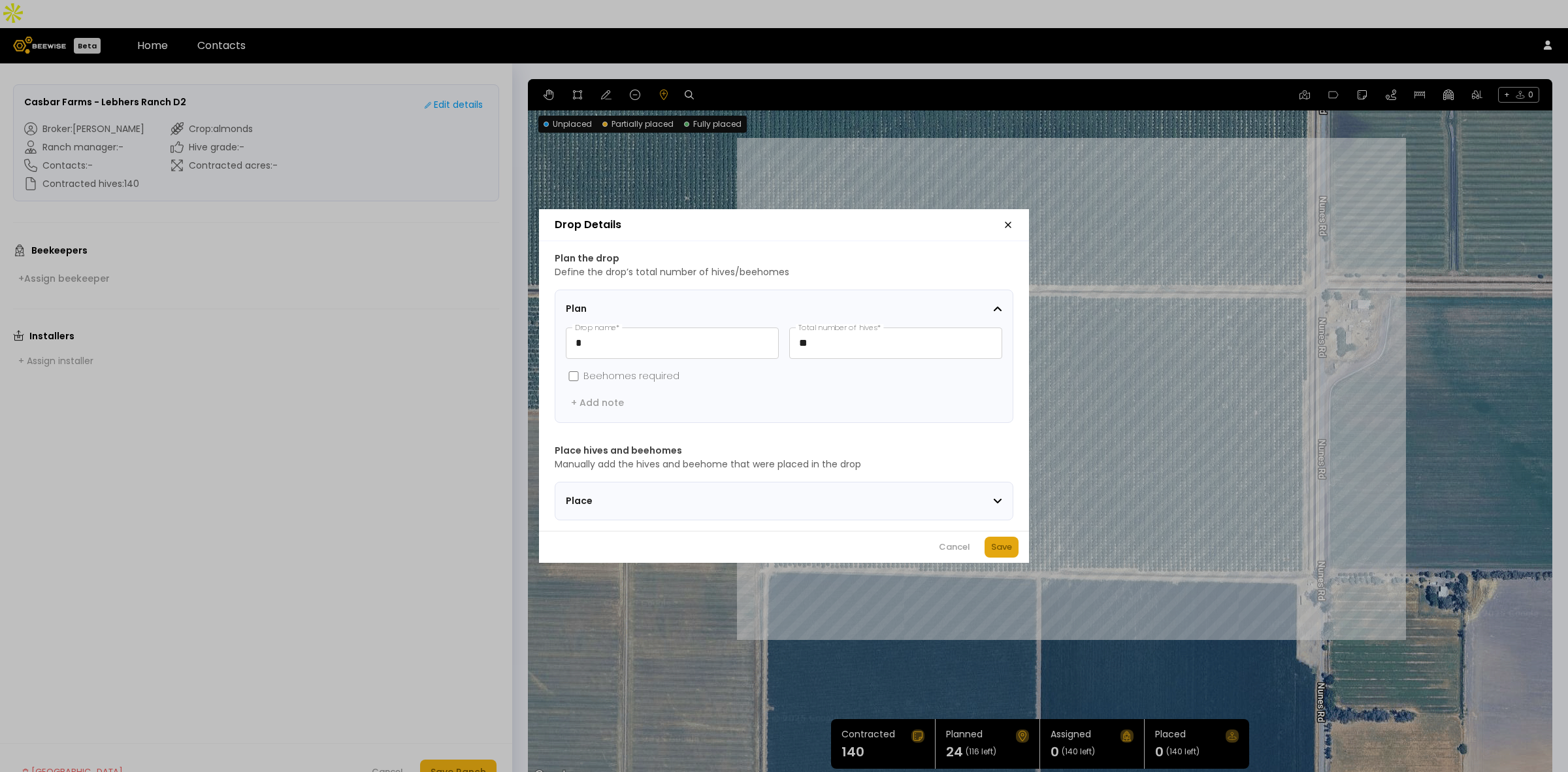
click at [999, 550] on div "Save" at bounding box center [1001, 547] width 21 height 13
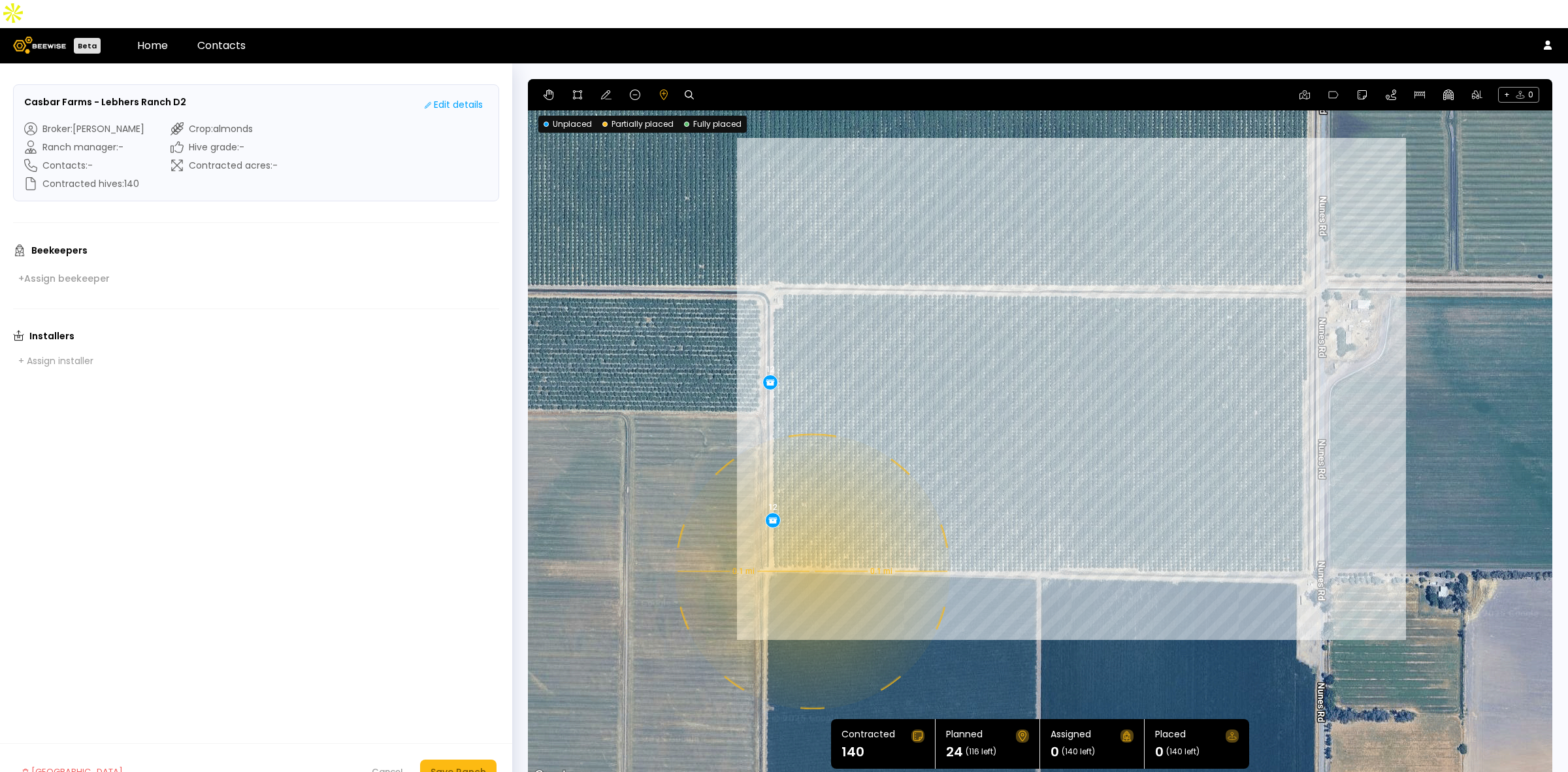
click at [811, 543] on div "0.1 mi 0.1 mi 12 12" at bounding box center [1040, 431] width 1025 height 706
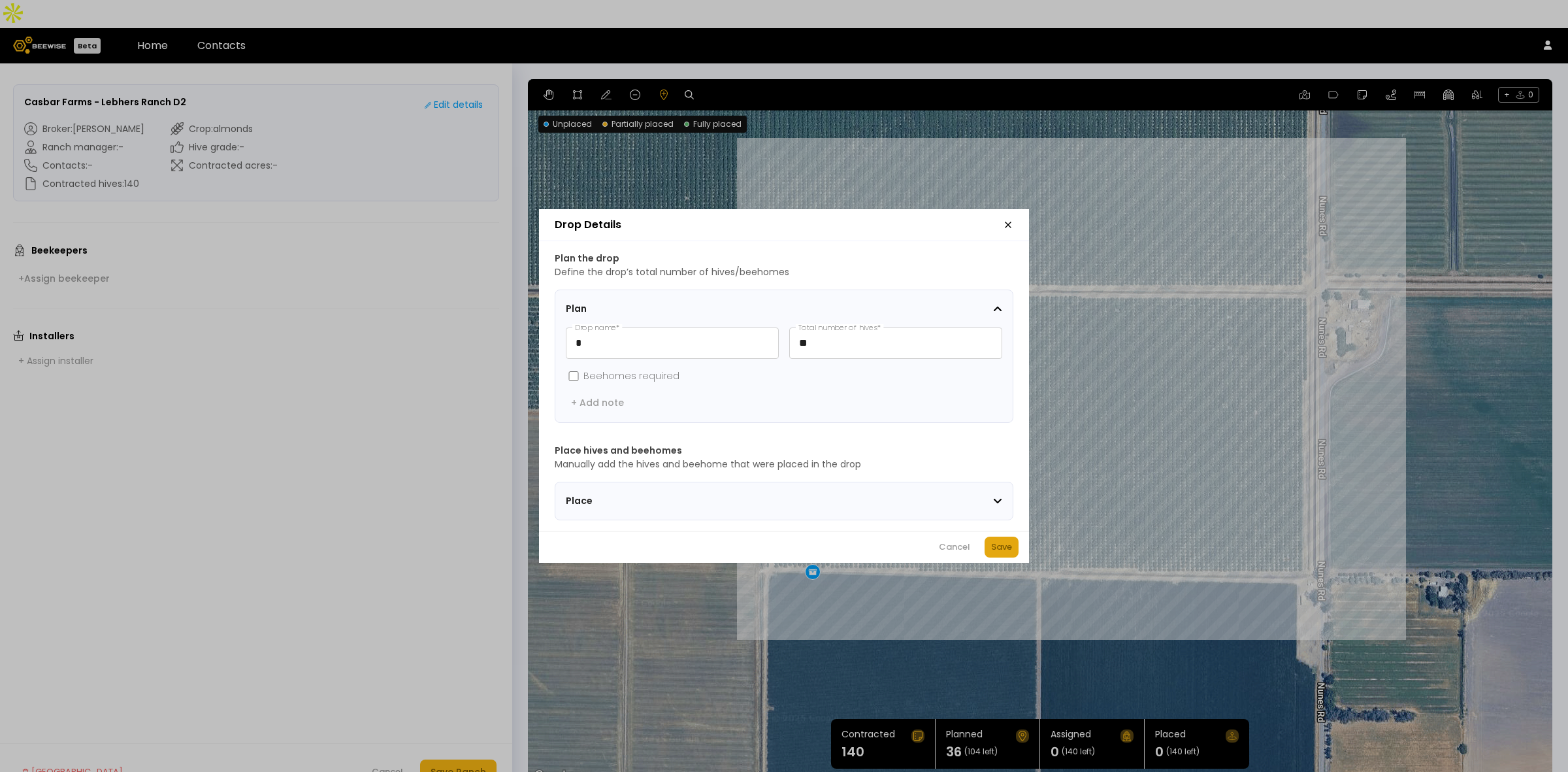
click at [1002, 551] on div "Save" at bounding box center [1001, 547] width 21 height 13
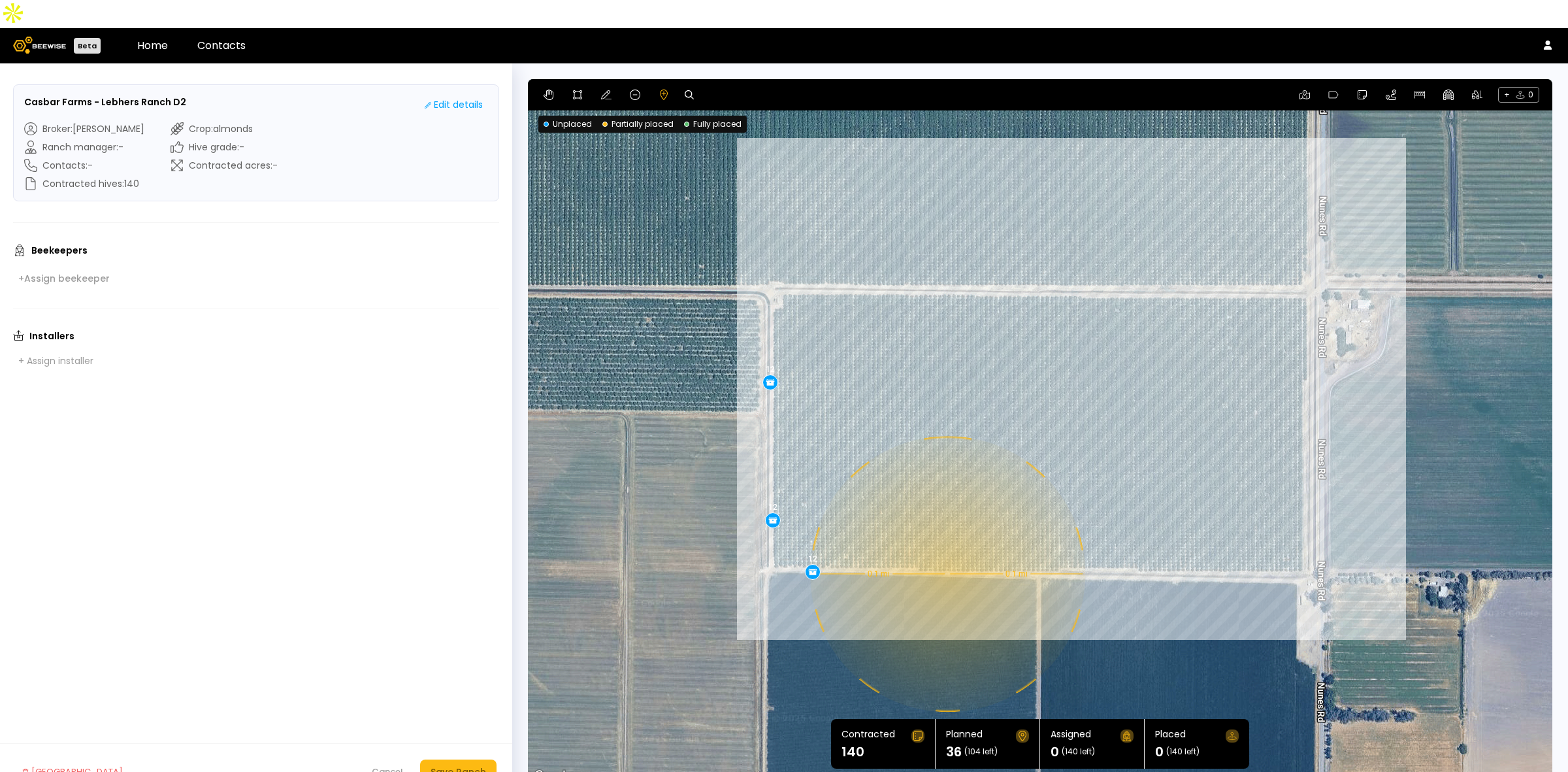
click at [946, 546] on div "0.1 mi 0.1 mi 12 12 12" at bounding box center [1040, 431] width 1025 height 706
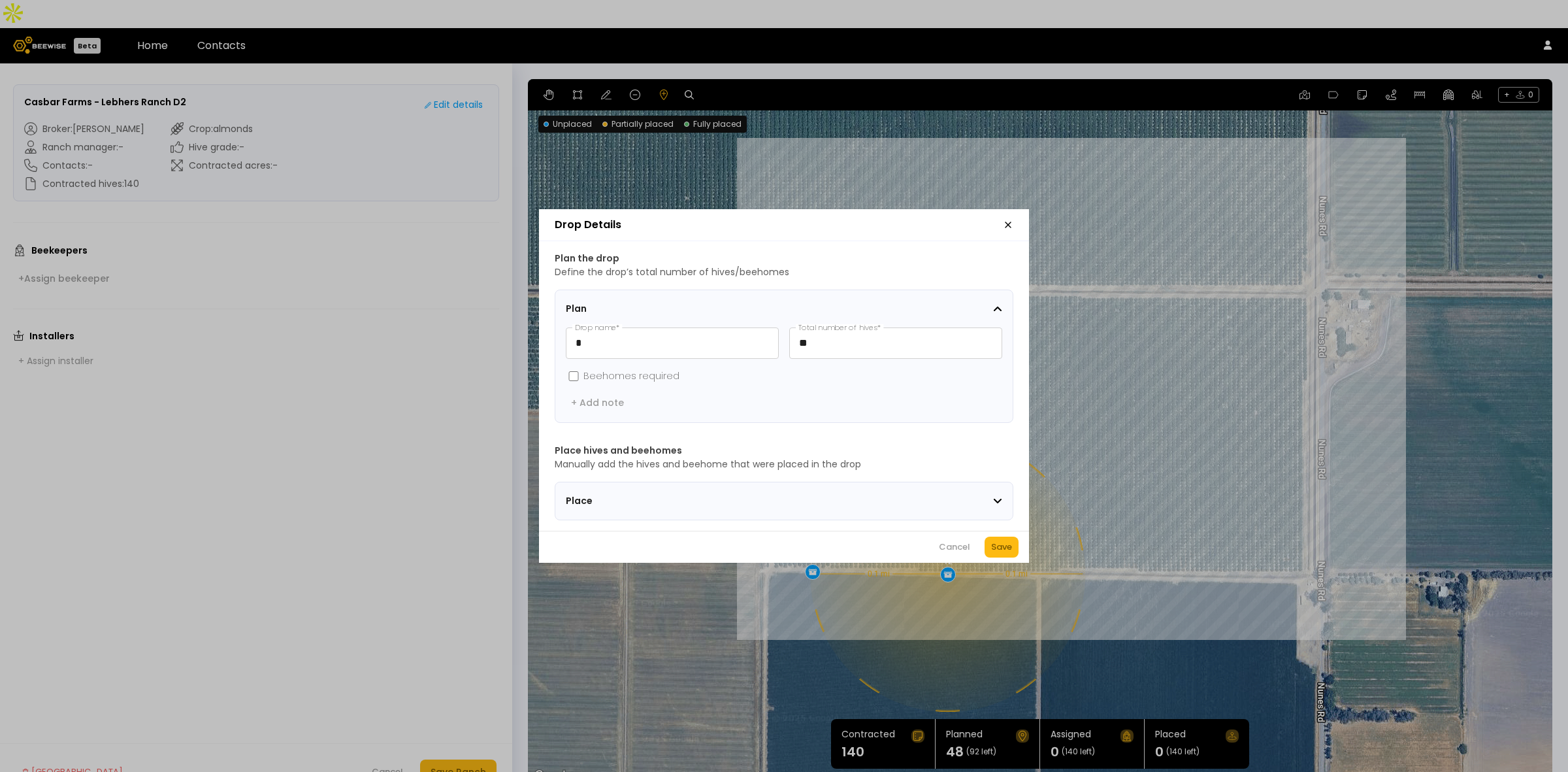
drag, startPoint x: 998, startPoint y: 553, endPoint x: 1003, endPoint y: 547, distance: 7.8
click at [999, 553] on div "Save" at bounding box center [1001, 547] width 21 height 13
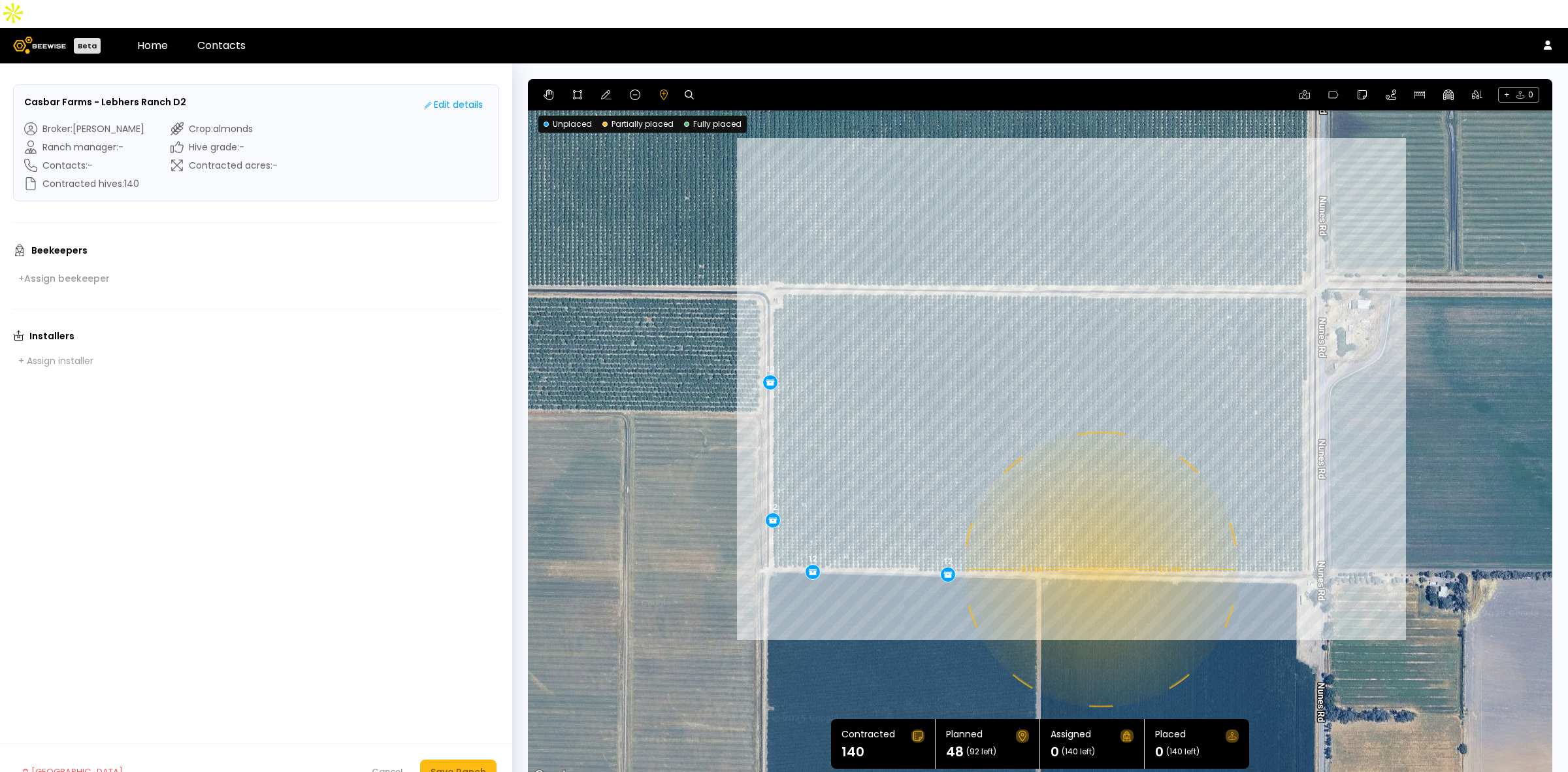
click at [1100, 541] on div "0.1 mi 0.1 mi 12 12 12 12" at bounding box center [1040, 431] width 1025 height 706
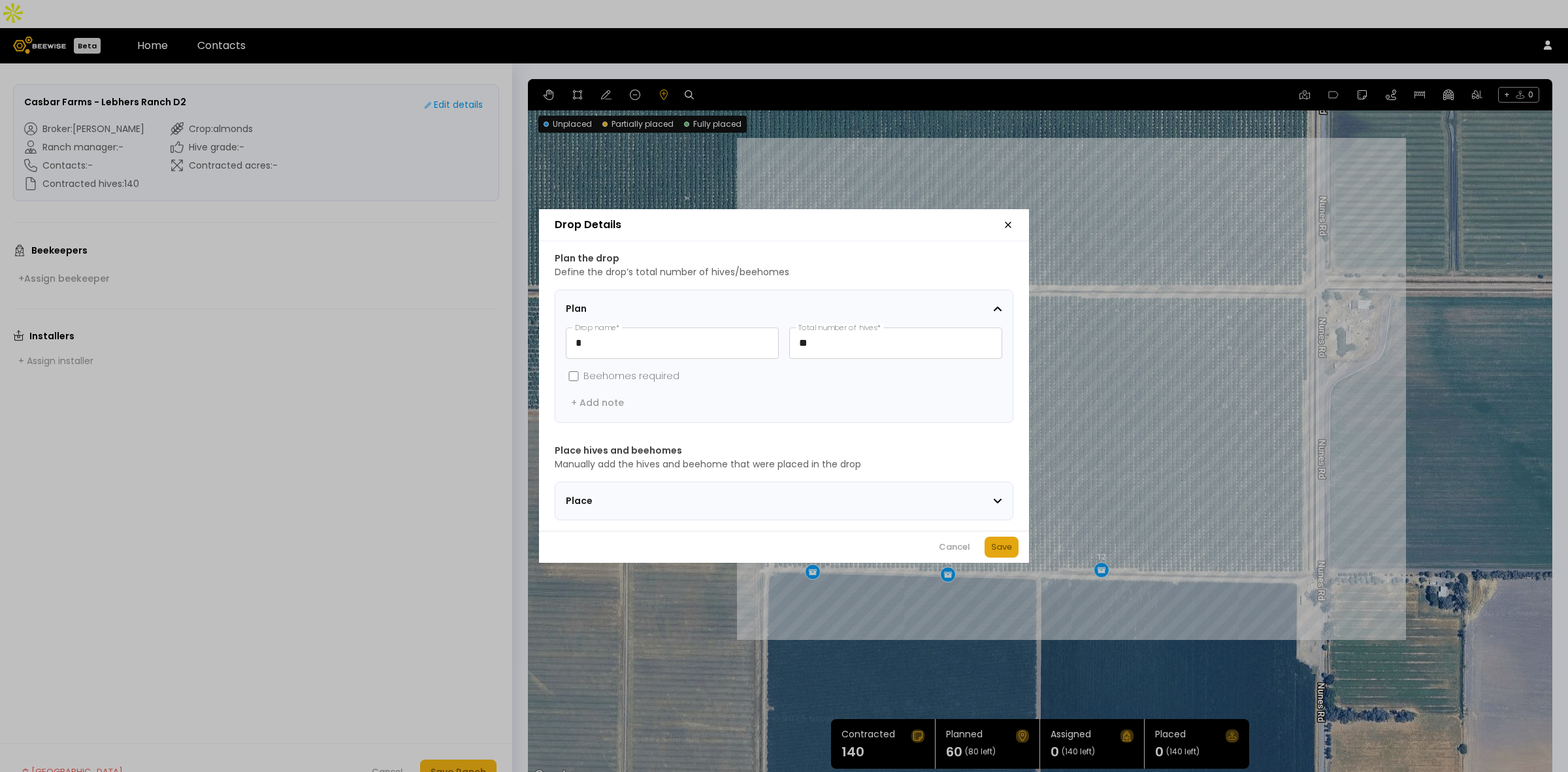
click at [1004, 544] on button "Save" at bounding box center [1002, 547] width 34 height 21
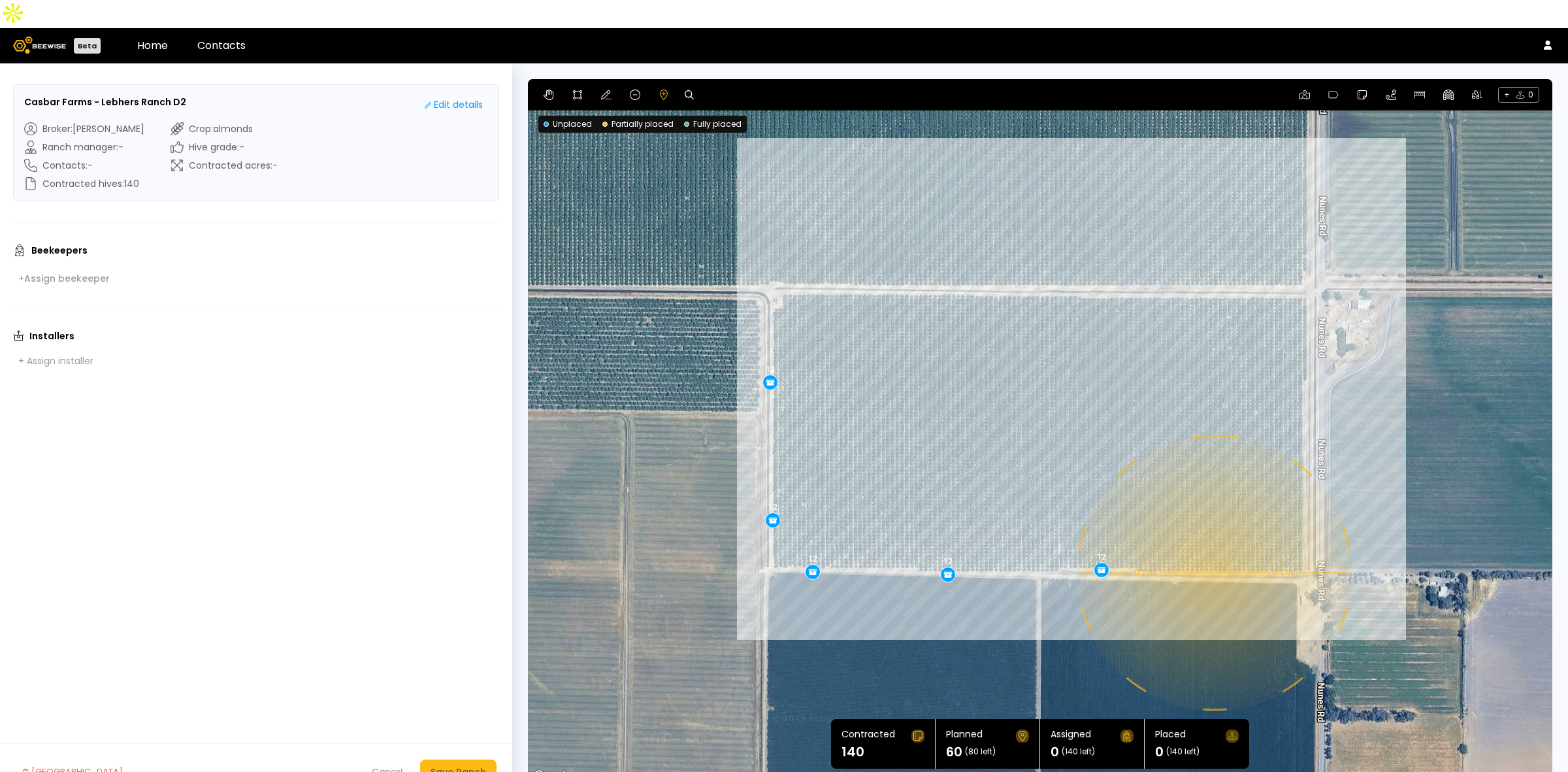
click at [1213, 544] on div "0.1 mi 0.1 mi 12 12 12 12 12" at bounding box center [1040, 431] width 1025 height 706
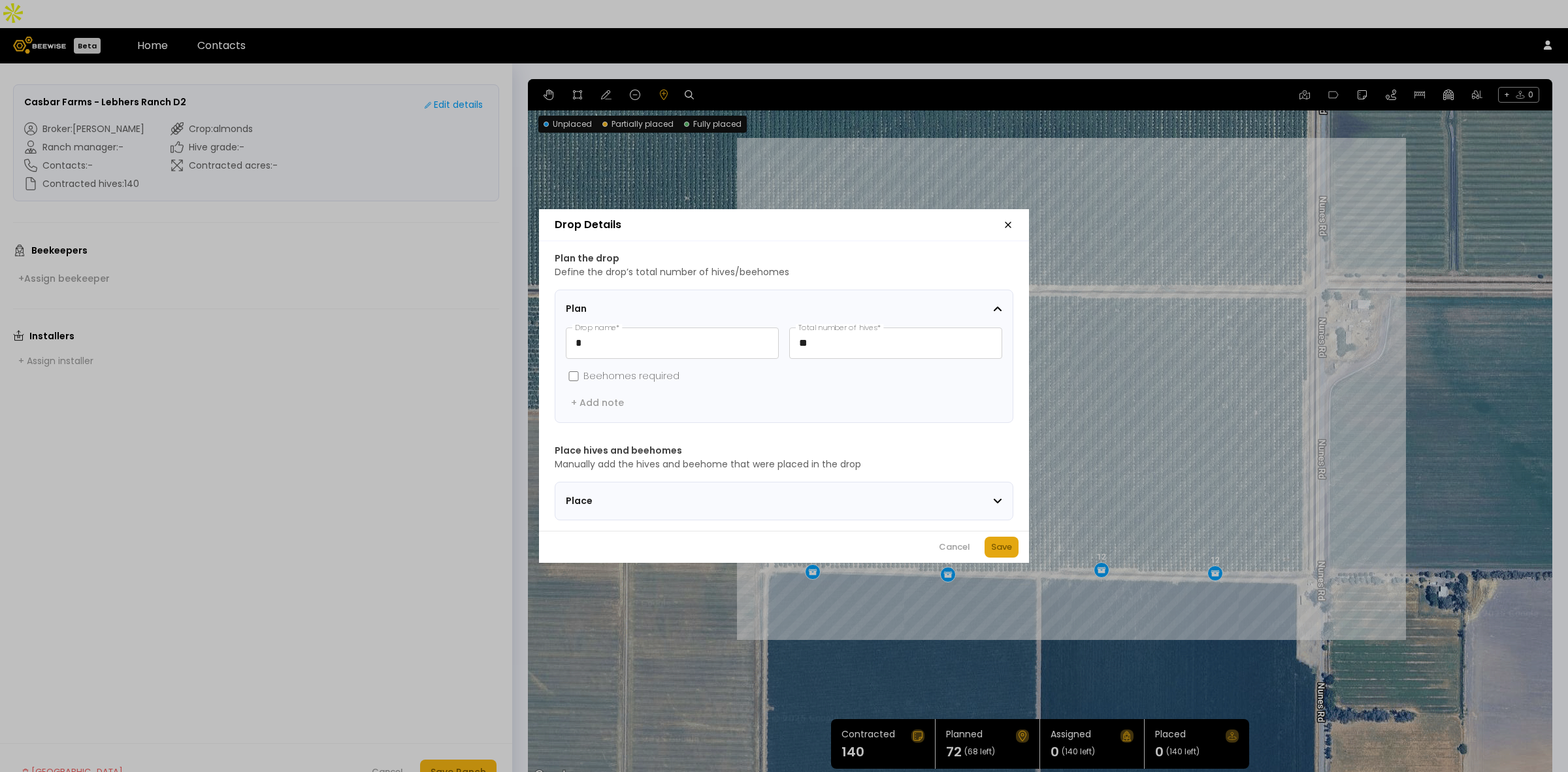
click at [998, 550] on div "Save" at bounding box center [1001, 547] width 21 height 13
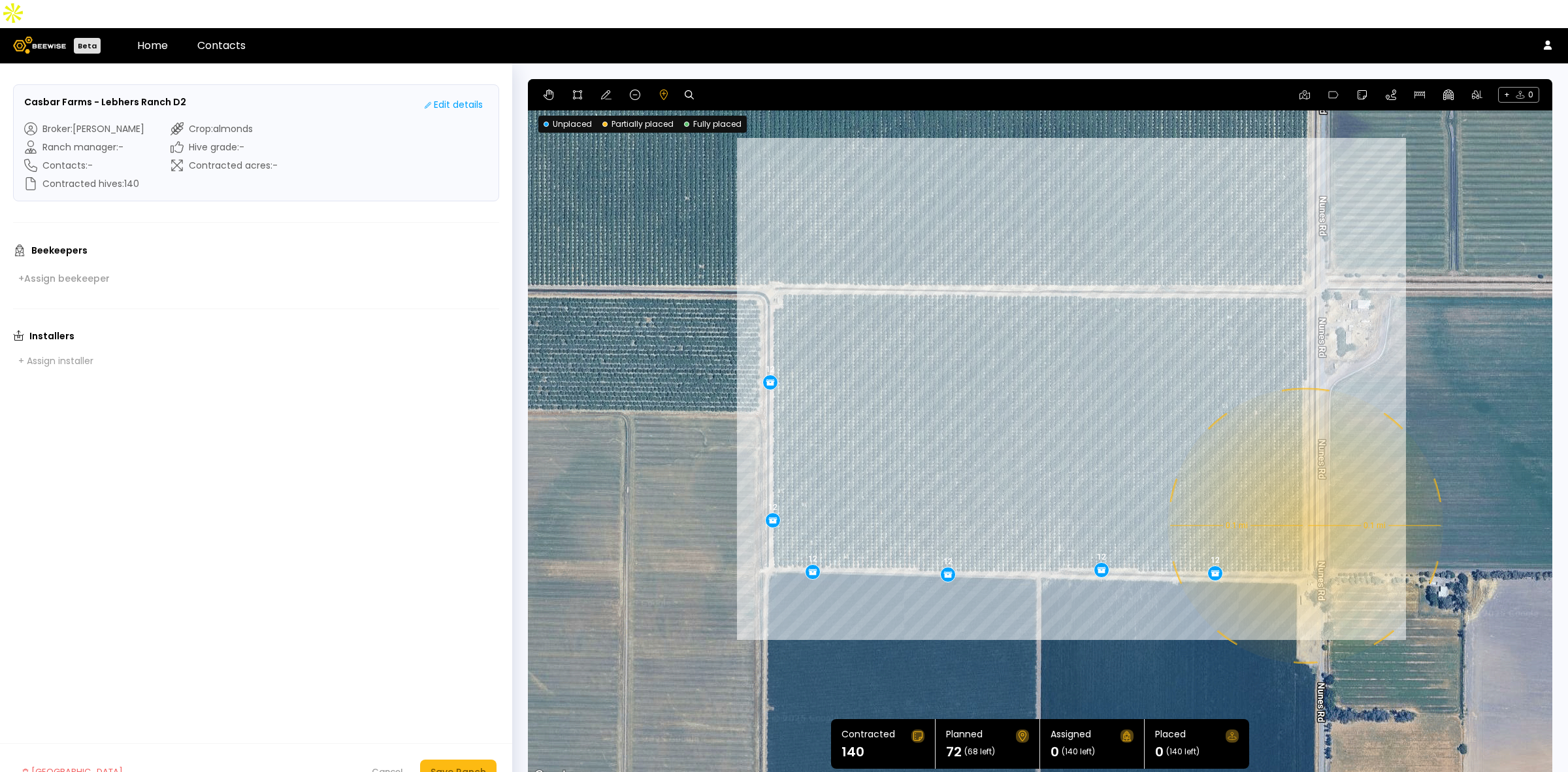
click at [1304, 498] on div "0.1 mi 0.1 mi 12 12 12 12 12 12" at bounding box center [1040, 431] width 1025 height 706
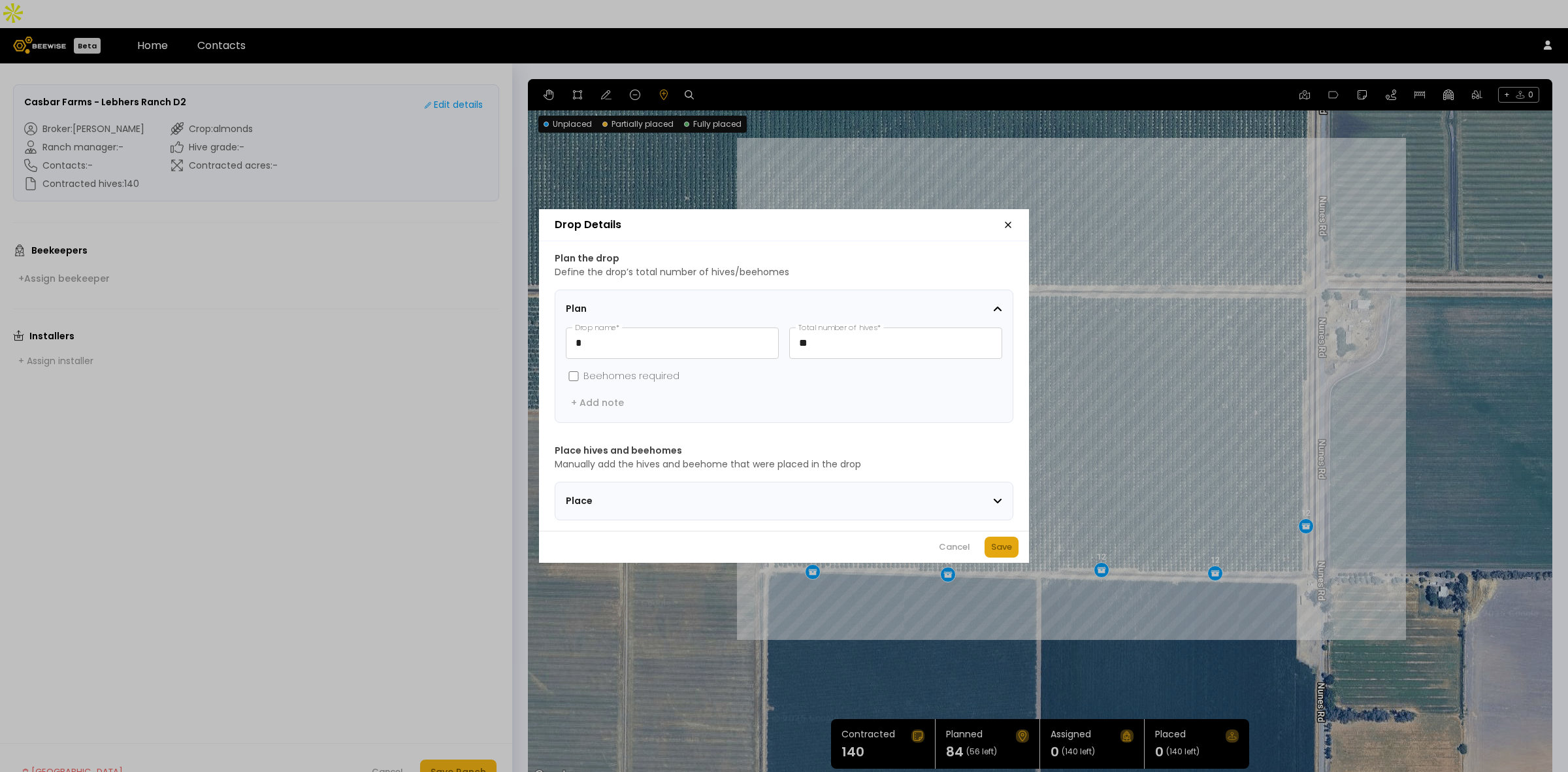
click at [1008, 546] on div "Save" at bounding box center [1001, 547] width 21 height 13
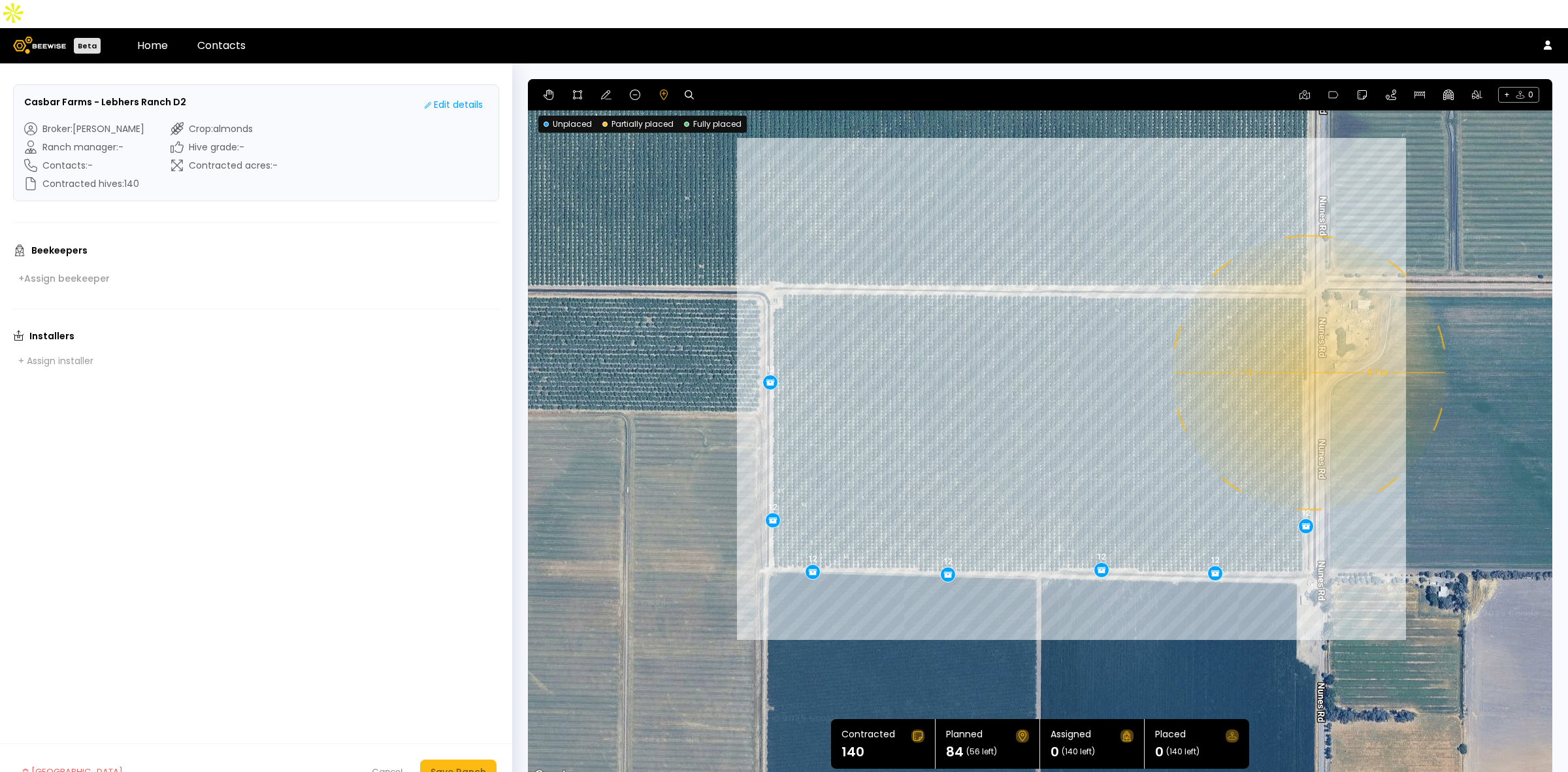
click at [1308, 345] on div "0.1 mi 0.1 mi 12 12 12 12 12 12 12" at bounding box center [1040, 431] width 1025 height 706
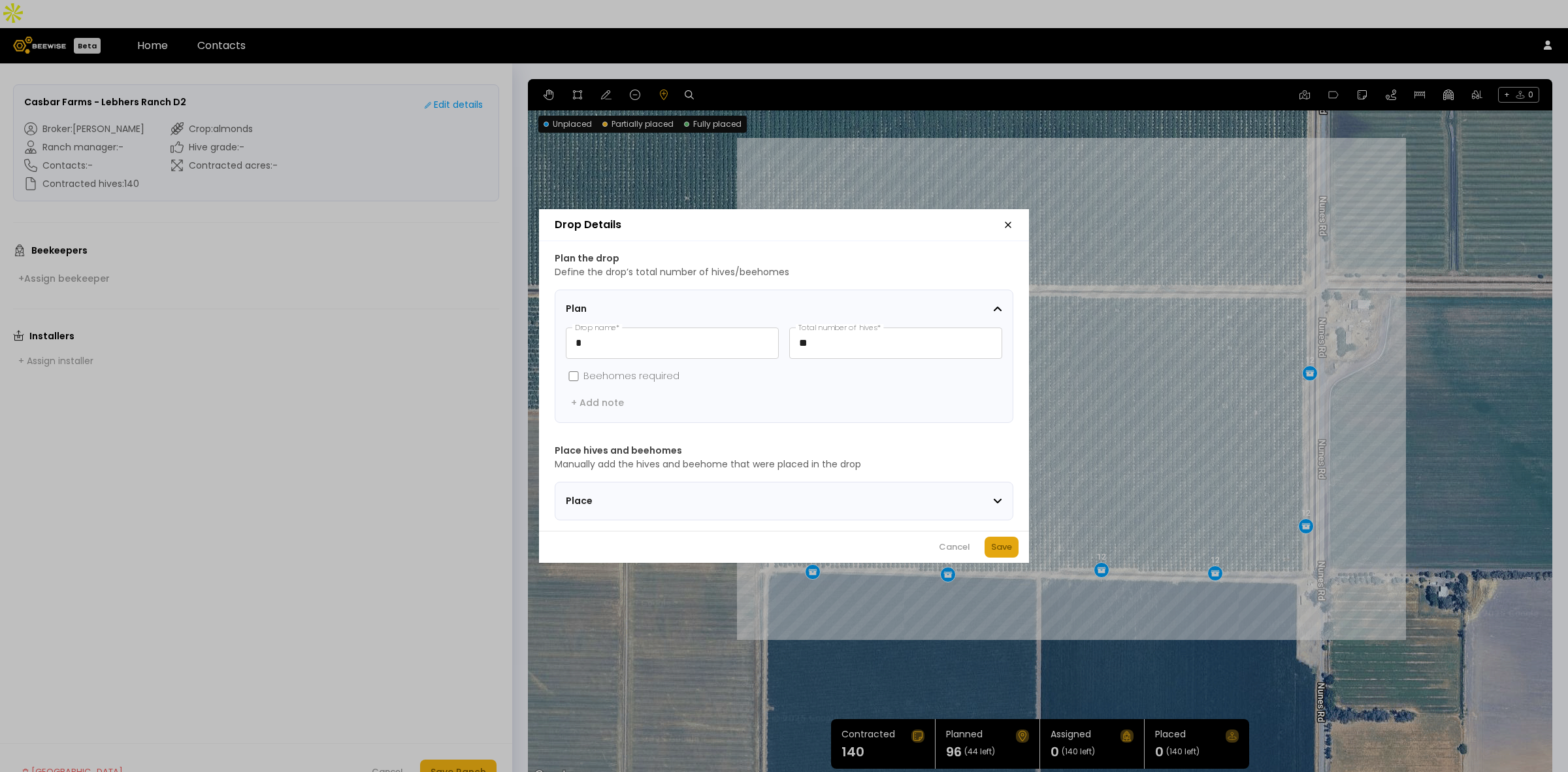
click at [1003, 550] on div "Save" at bounding box center [1001, 547] width 21 height 13
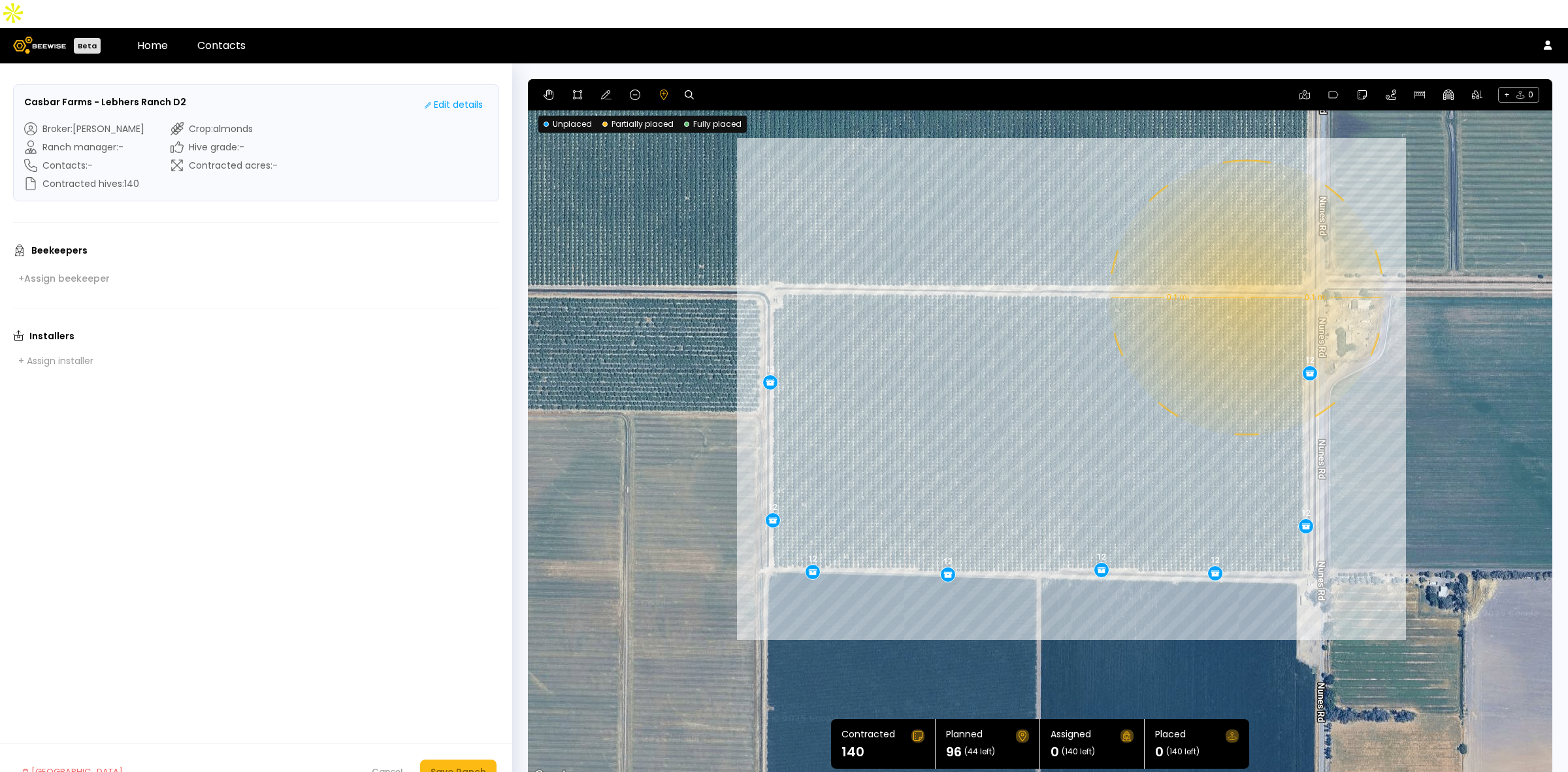
click at [1246, 269] on div "0.1 mi 0.1 mi 12 12 12 12 12 12 12 12" at bounding box center [1040, 431] width 1025 height 706
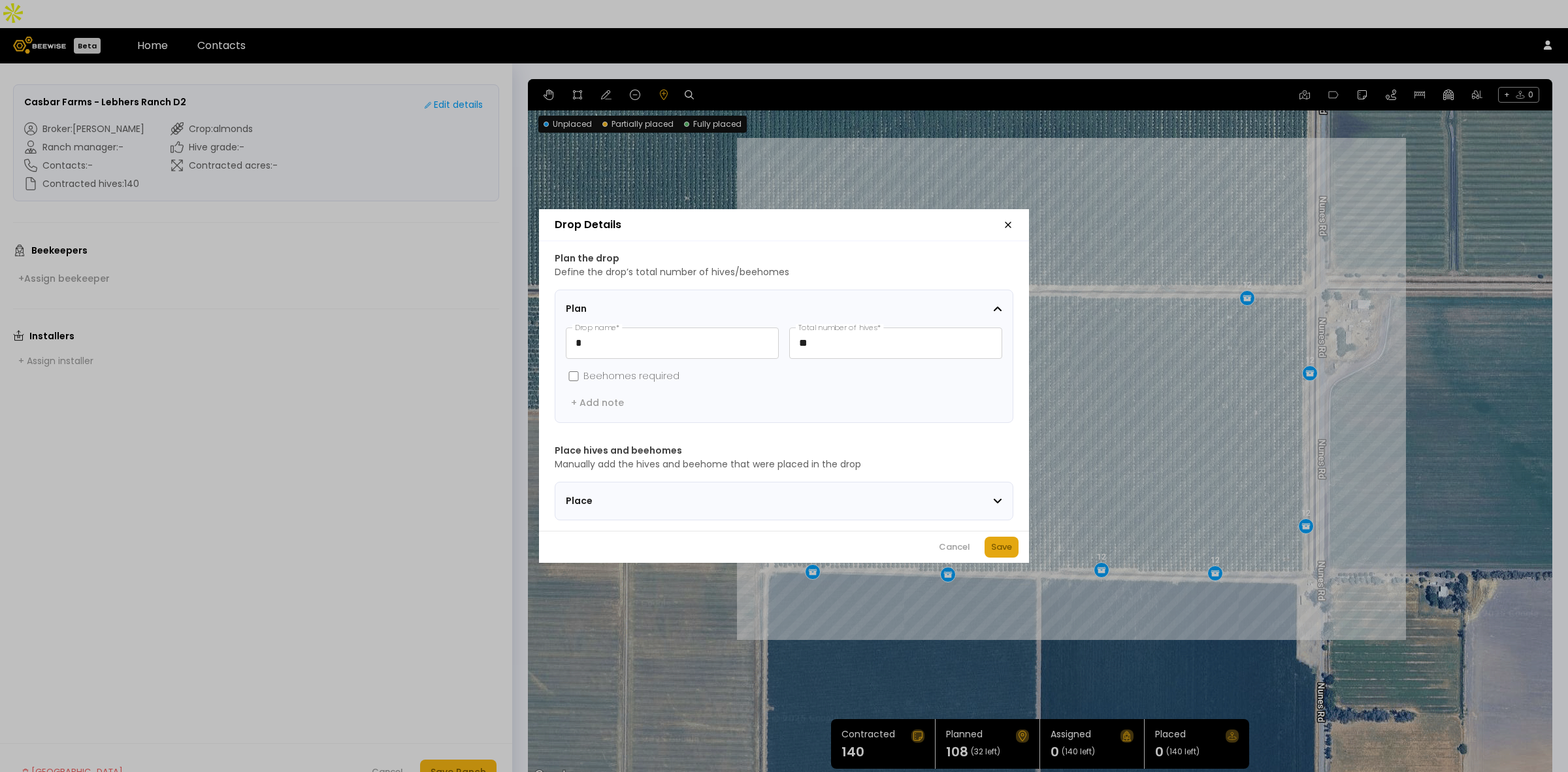
click at [1000, 549] on div "Save" at bounding box center [1001, 547] width 21 height 13
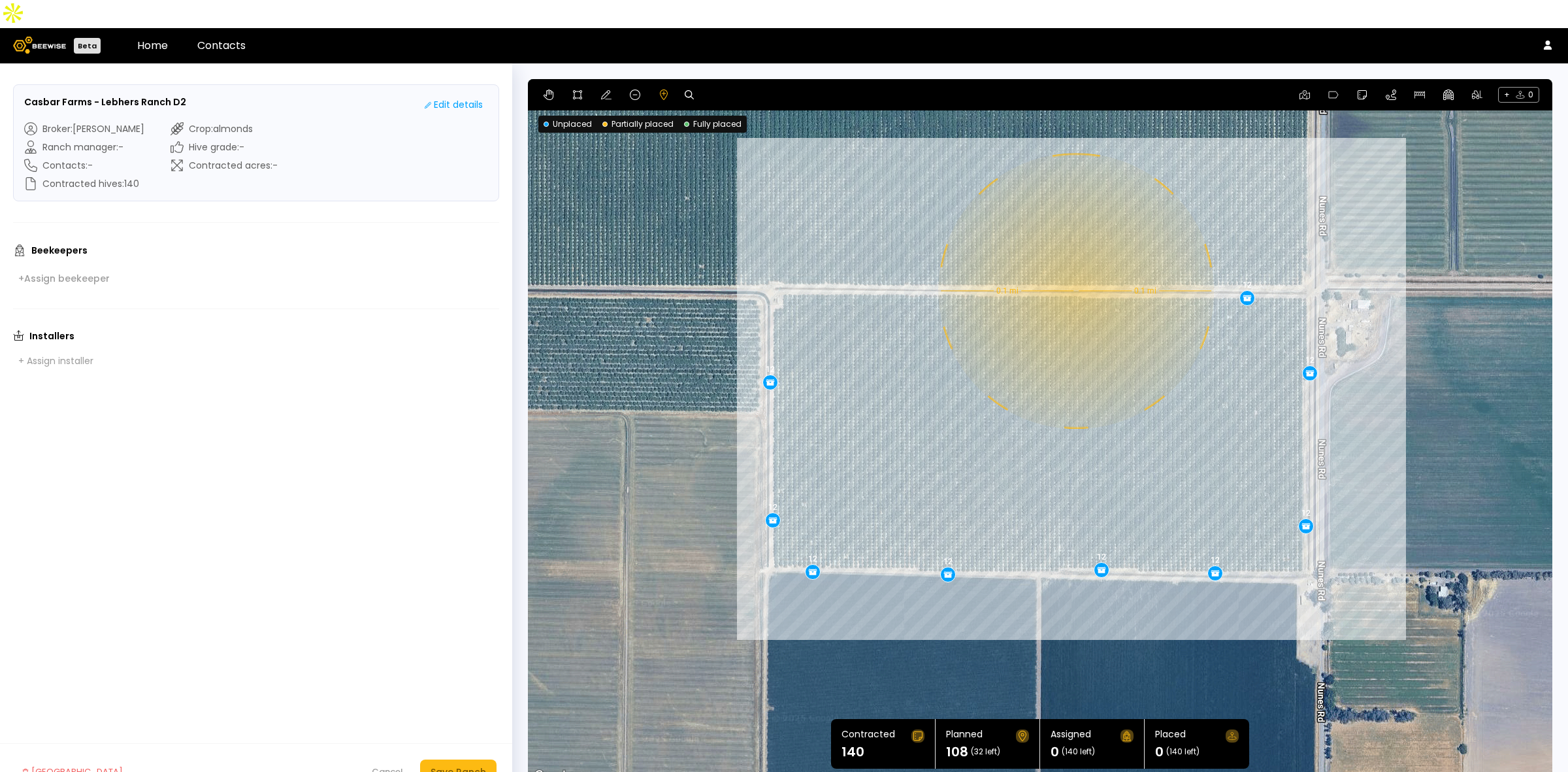
click at [1075, 263] on div "0.1 mi 0.1 mi 12 12 12 12 12 12 12 12 12" at bounding box center [1040, 431] width 1025 height 706
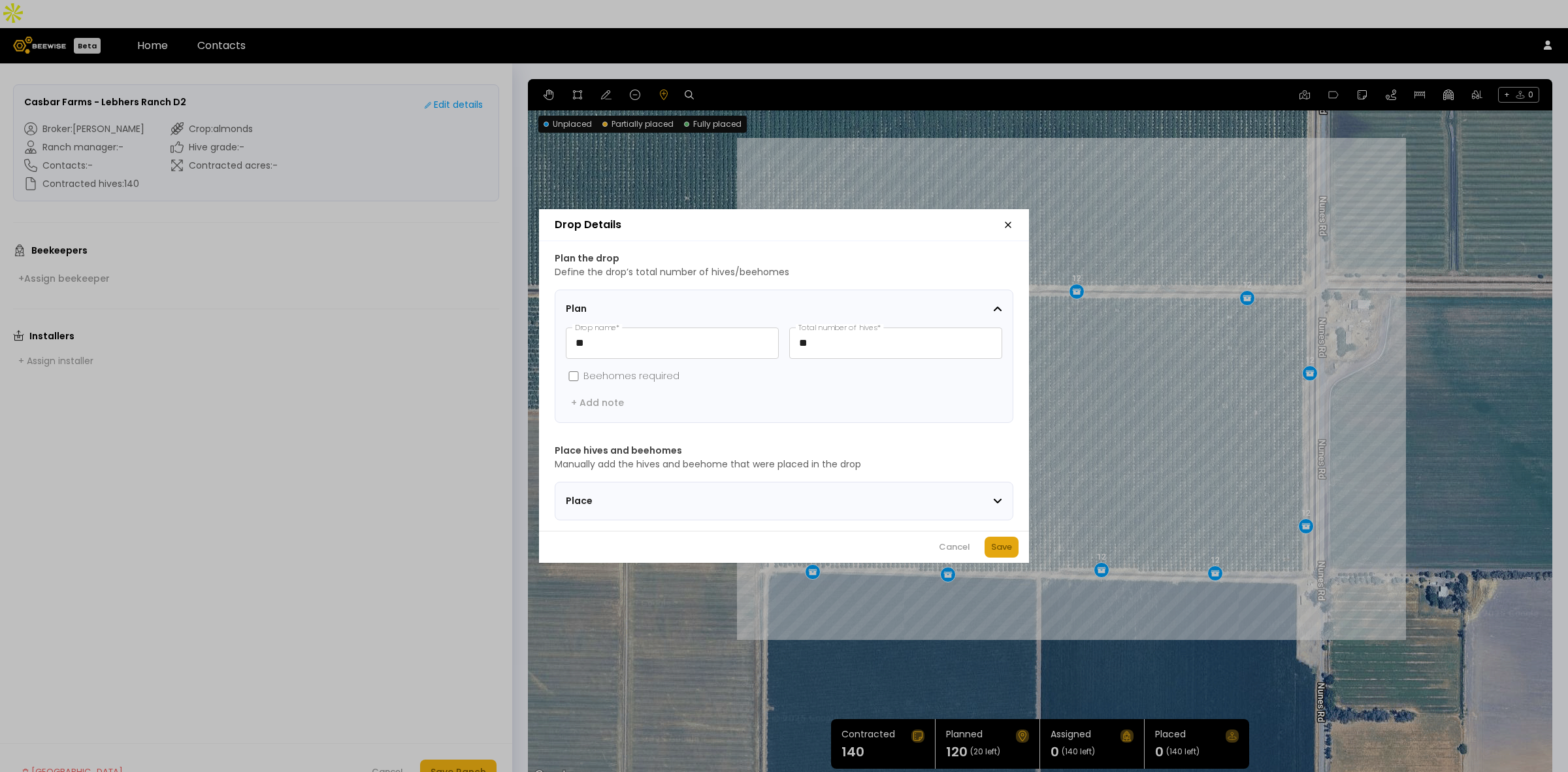
click at [999, 543] on button "Save" at bounding box center [1002, 547] width 34 height 21
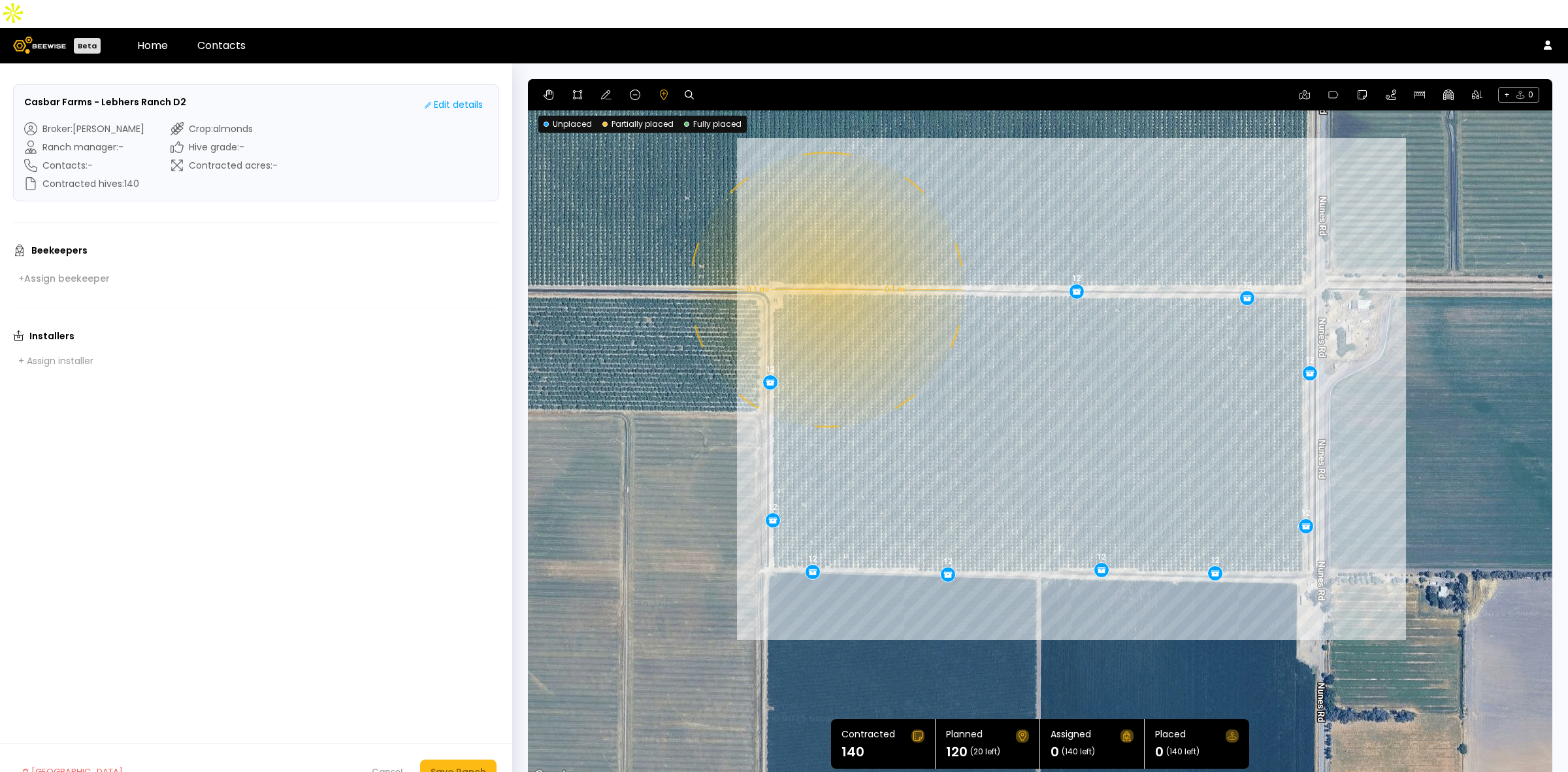
click at [825, 261] on div "0.1 mi 0.1 mi 12 12 12 12 12 12 12 12 12 12" at bounding box center [1040, 431] width 1025 height 706
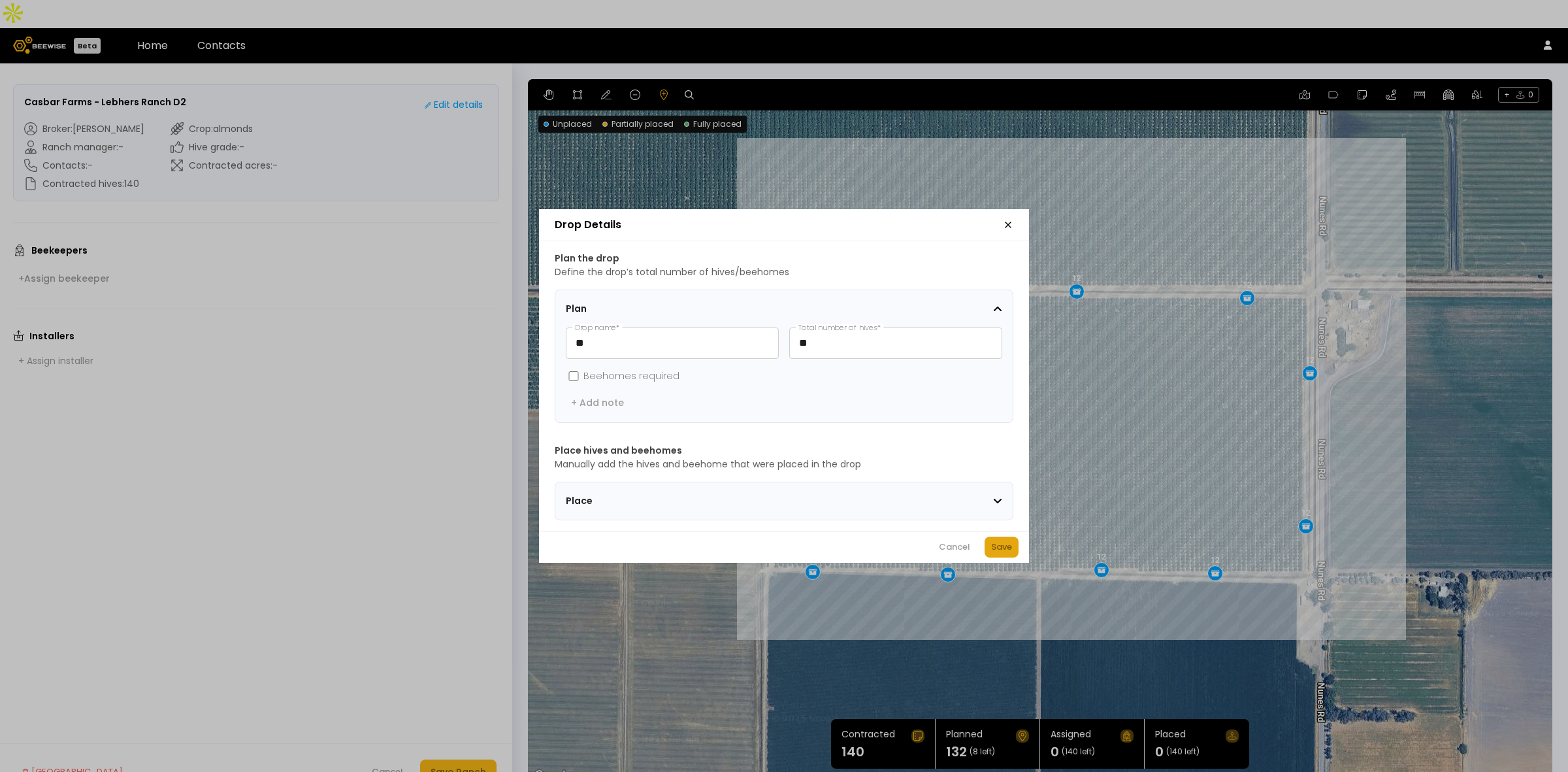
click at [1005, 550] on div "Save" at bounding box center [1001, 547] width 21 height 13
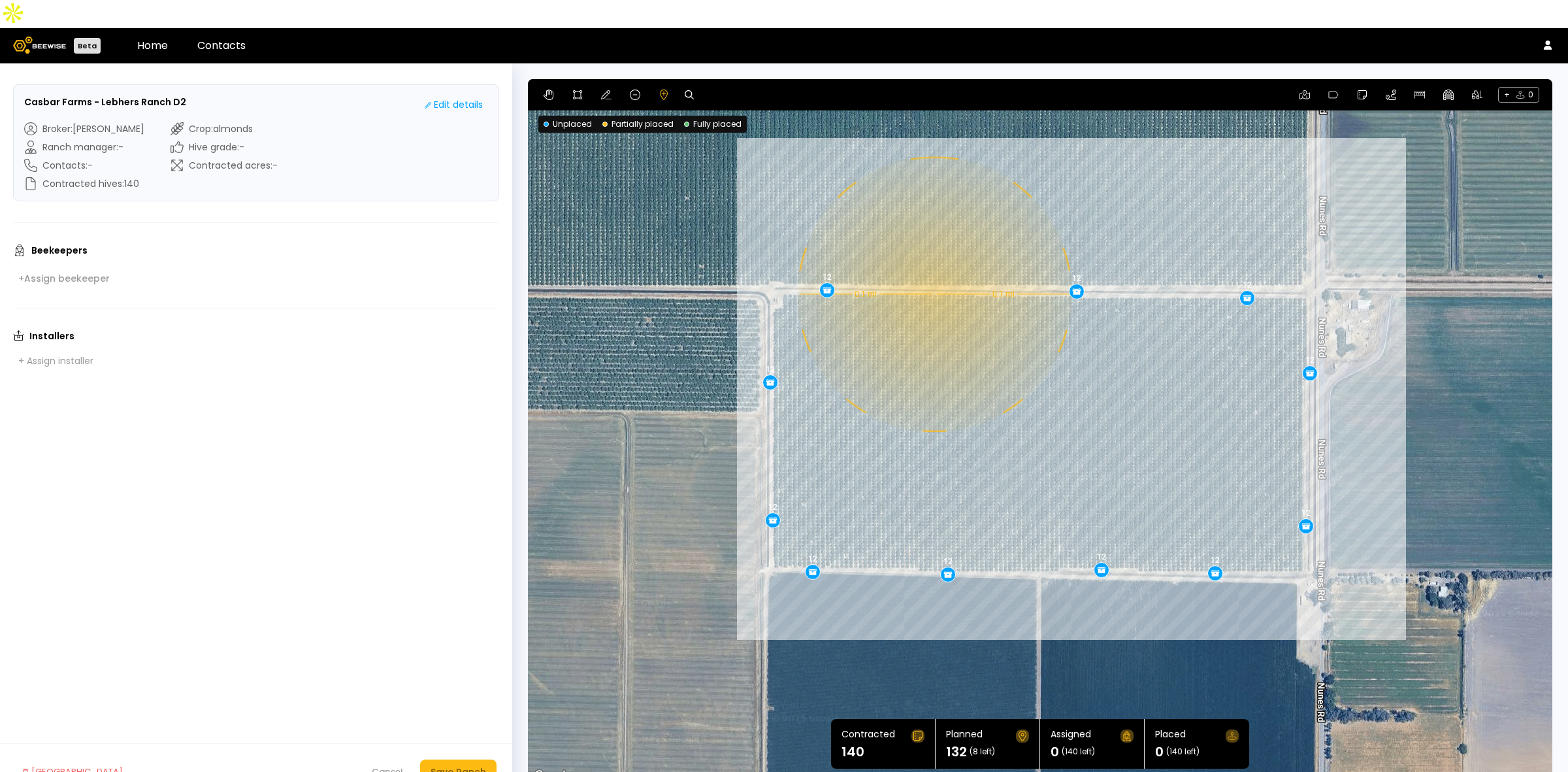
click at [933, 266] on div "0.1 mi 0.1 mi 12 12 12 12 12 12 12 12 12 12 12" at bounding box center [1040, 431] width 1025 height 706
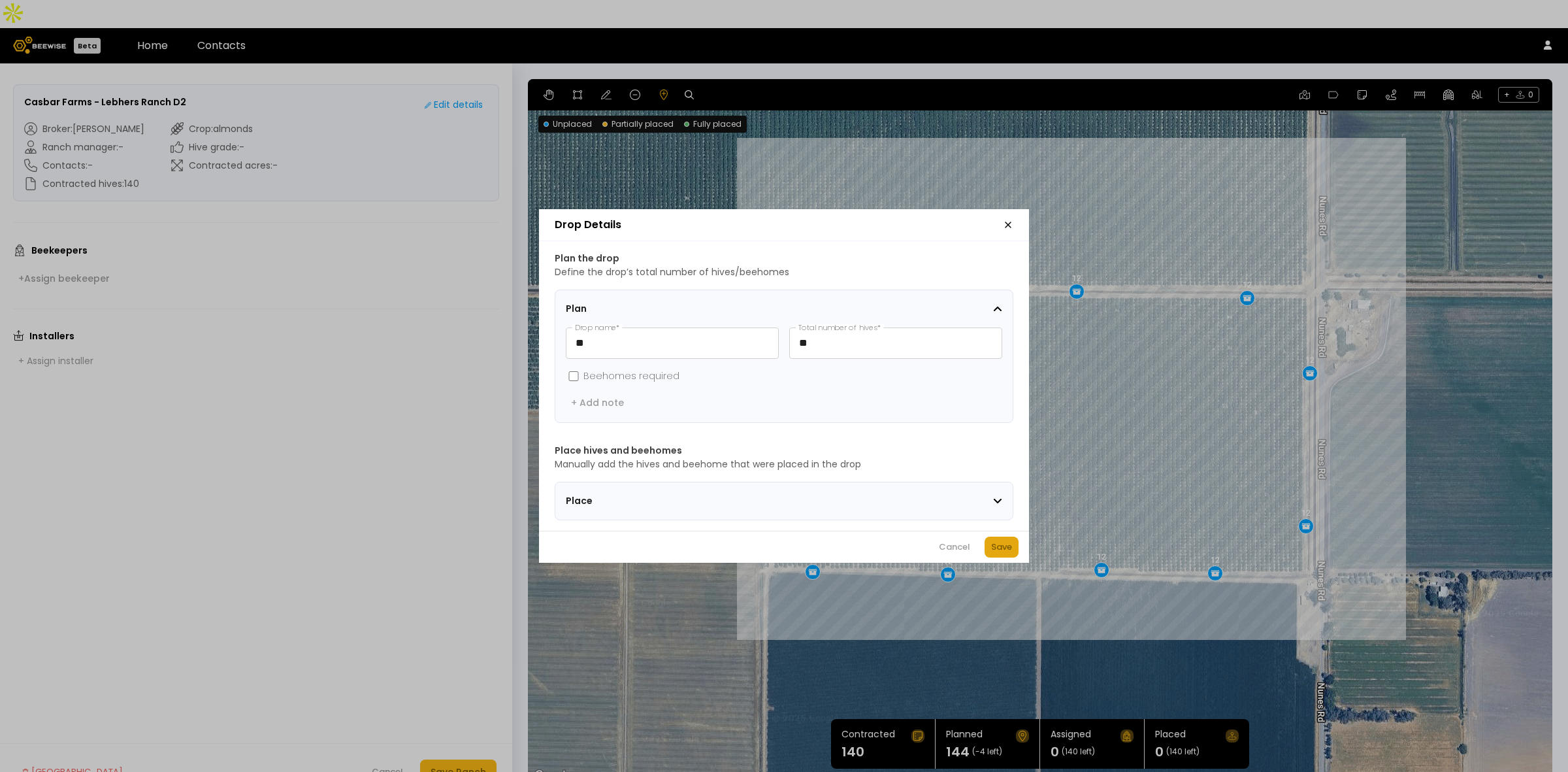
click at [1006, 549] on div "Save" at bounding box center [1001, 547] width 21 height 13
drag, startPoint x: 843, startPoint y: 327, endPoint x: 786, endPoint y: 325, distance: 57.0
click at [786, 327] on div "** Drop name * ** Total number of hives *" at bounding box center [784, 342] width 436 height 31
type input "*"
click at [1001, 549] on div "Save" at bounding box center [1001, 547] width 21 height 13
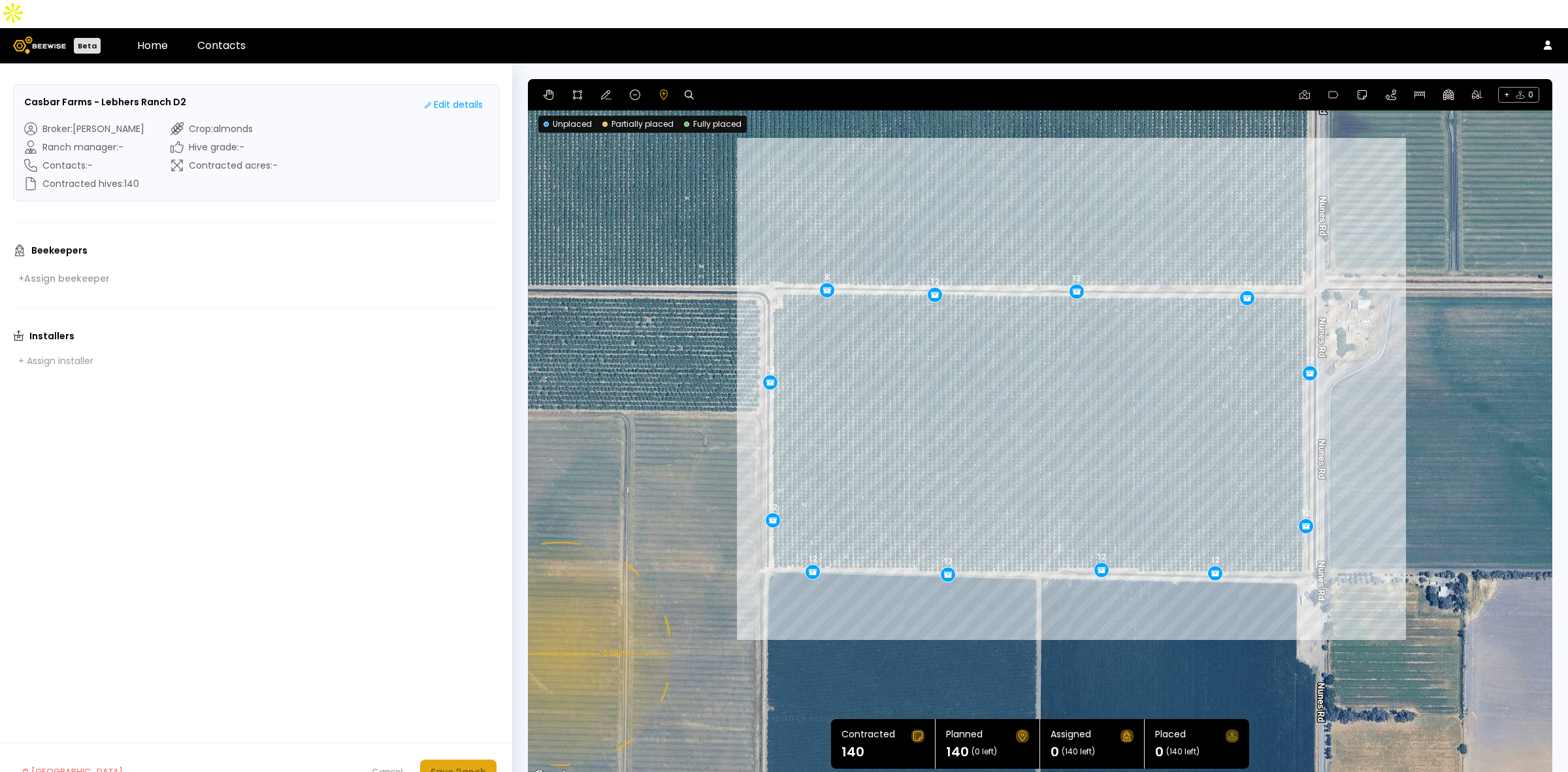
click at [481, 764] on div "Save Ranch" at bounding box center [458, 771] width 56 height 15
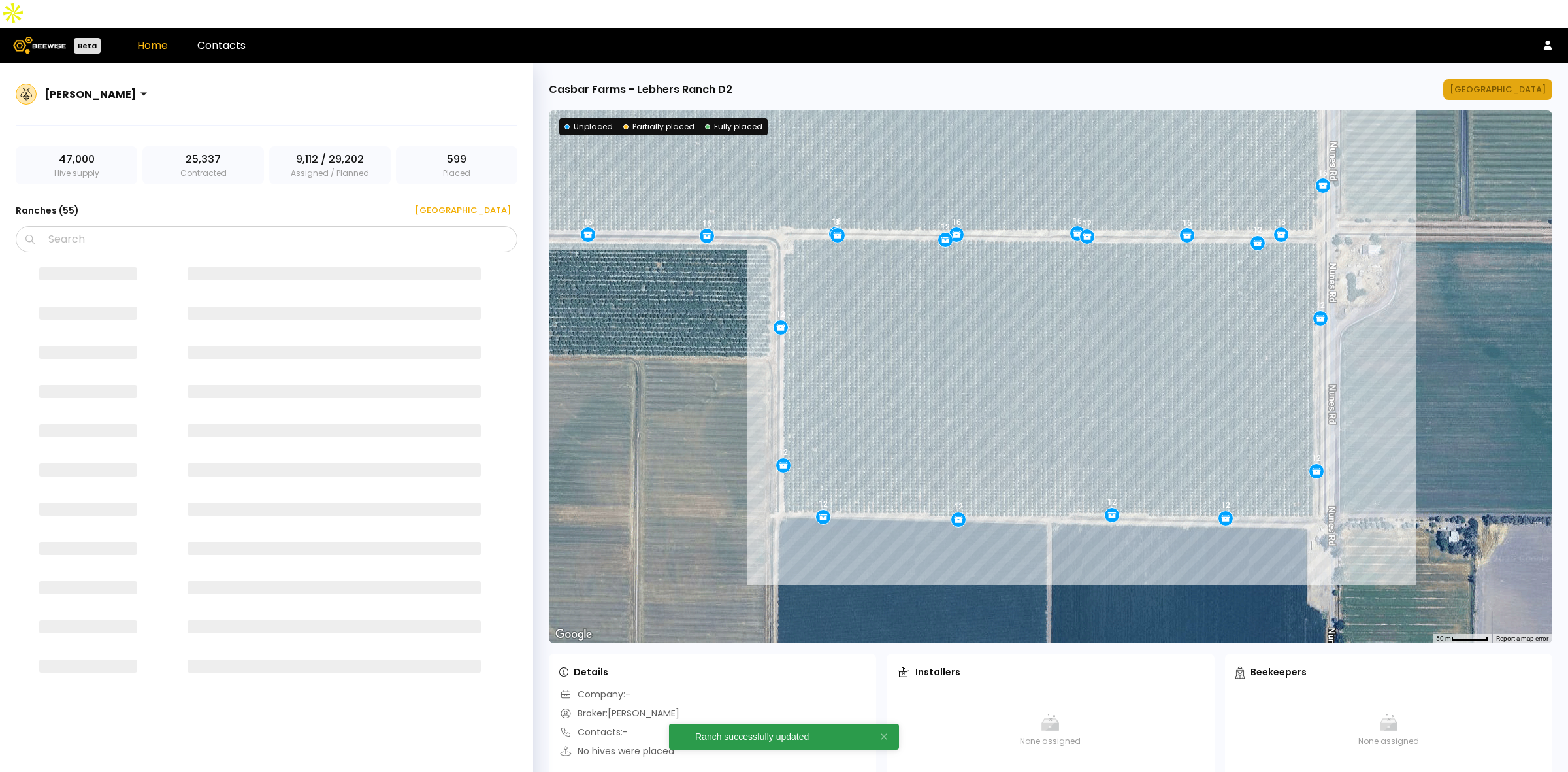
click at [1517, 83] on div "[GEOGRAPHIC_DATA]" at bounding box center [1498, 89] width 96 height 13
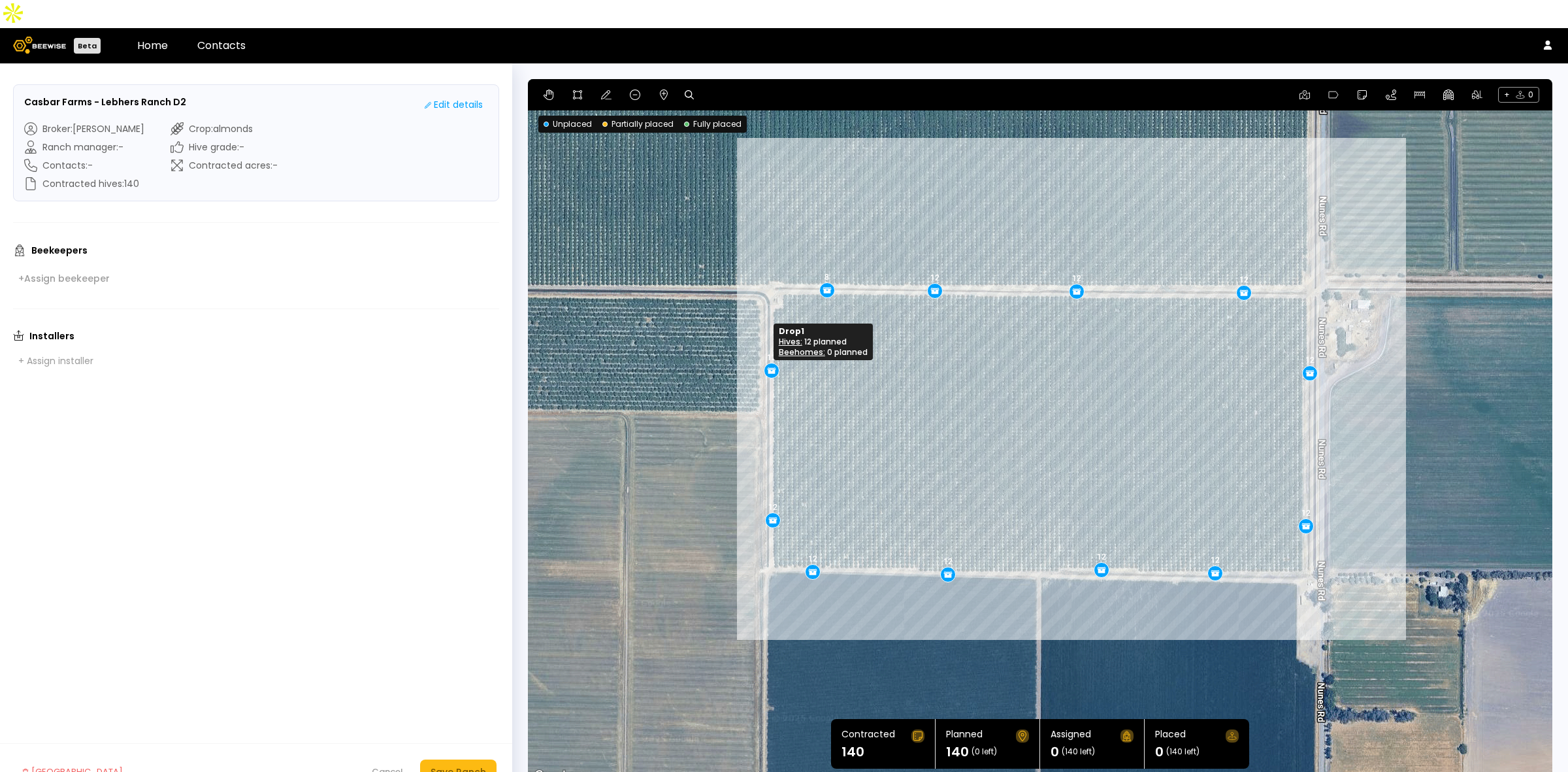
drag, startPoint x: 769, startPoint y: 354, endPoint x: 772, endPoint y: 341, distance: 13.3
drag, startPoint x: 769, startPoint y: 488, endPoint x: 769, endPoint y: 481, distance: 7.0
click at [464, 760] on button "Save Ranch" at bounding box center [458, 772] width 76 height 24
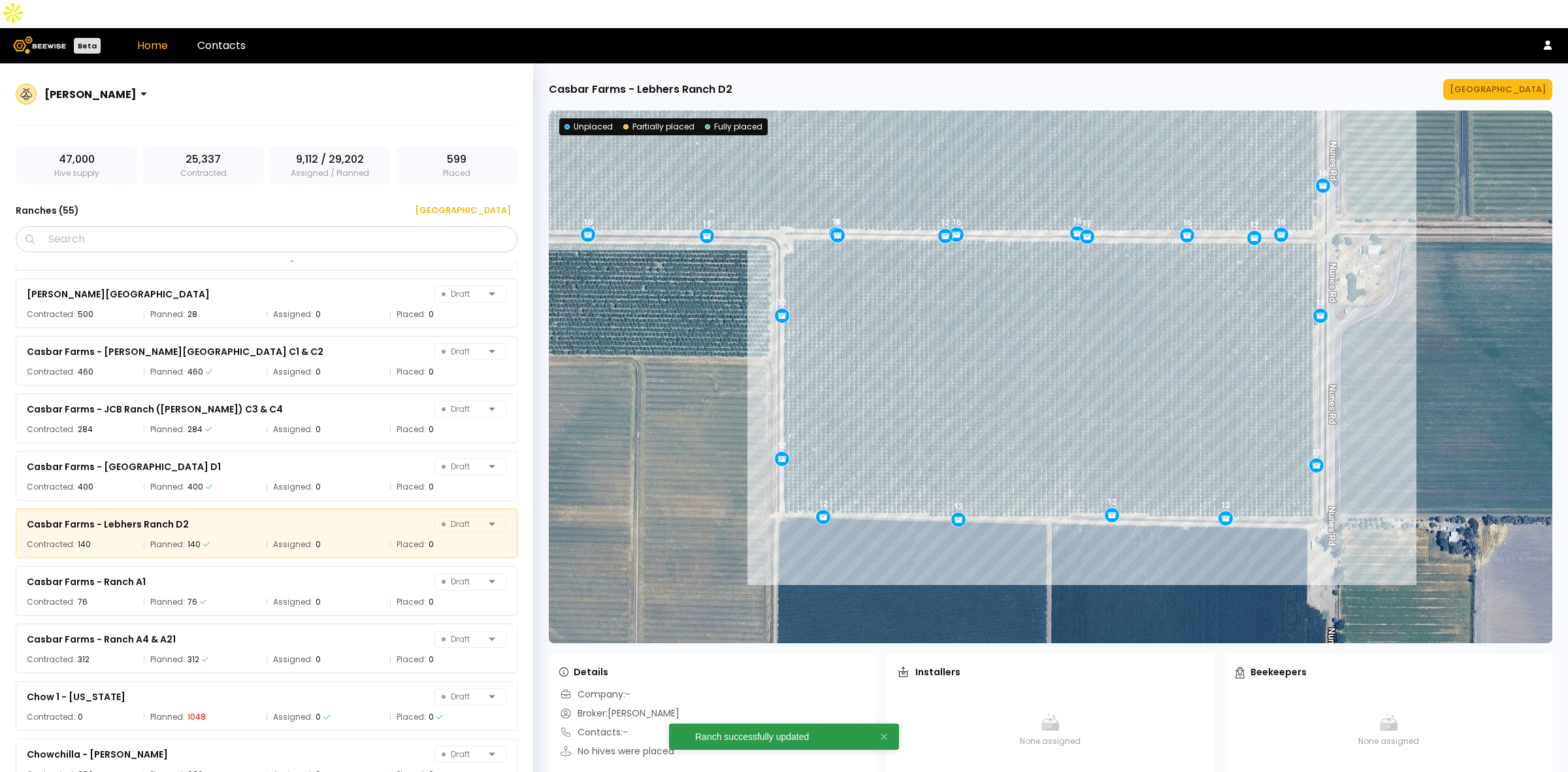
scroll to position [853, 0]
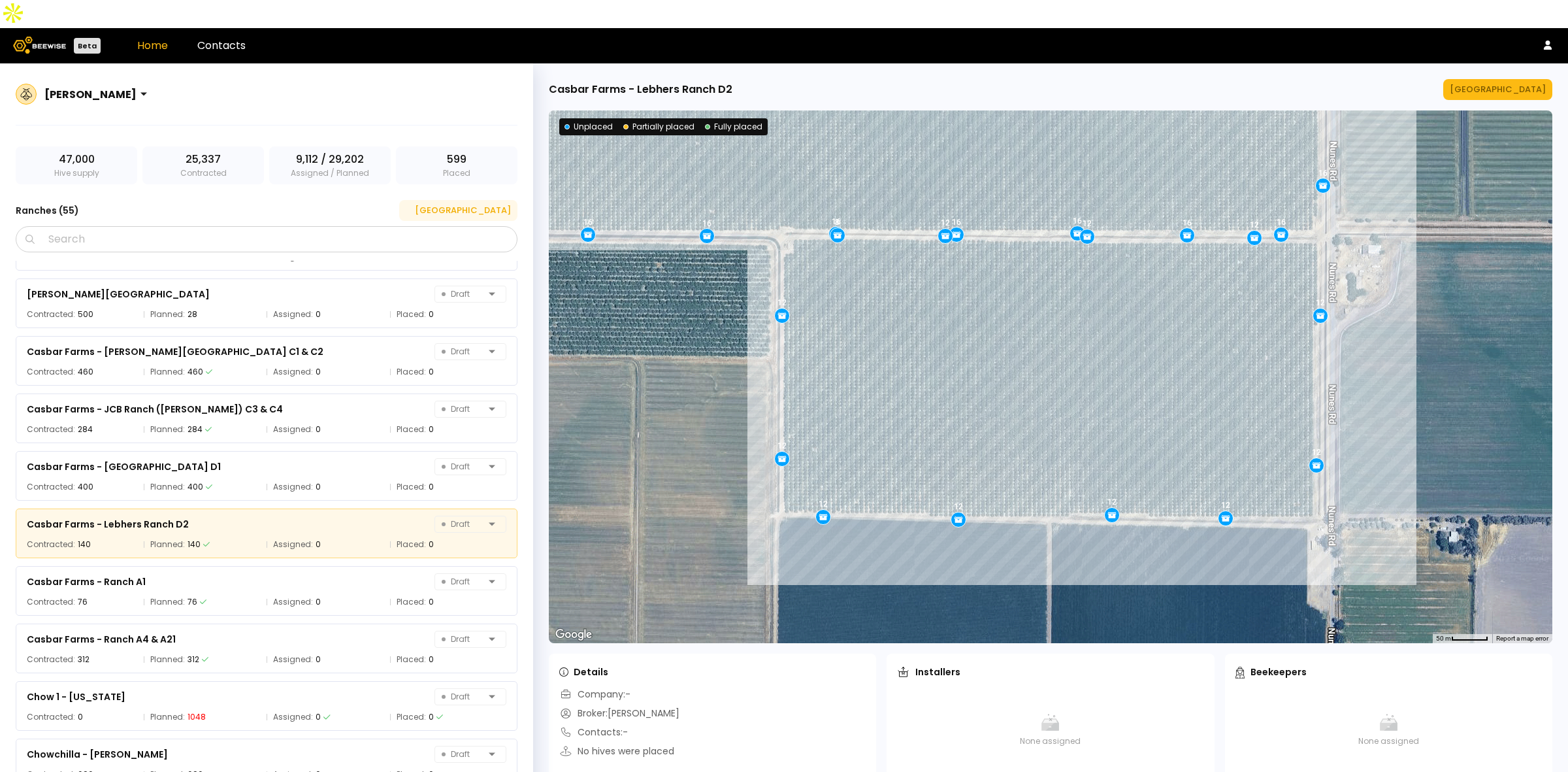
click at [498, 204] on div "[GEOGRAPHIC_DATA]" at bounding box center [458, 210] width 105 height 13
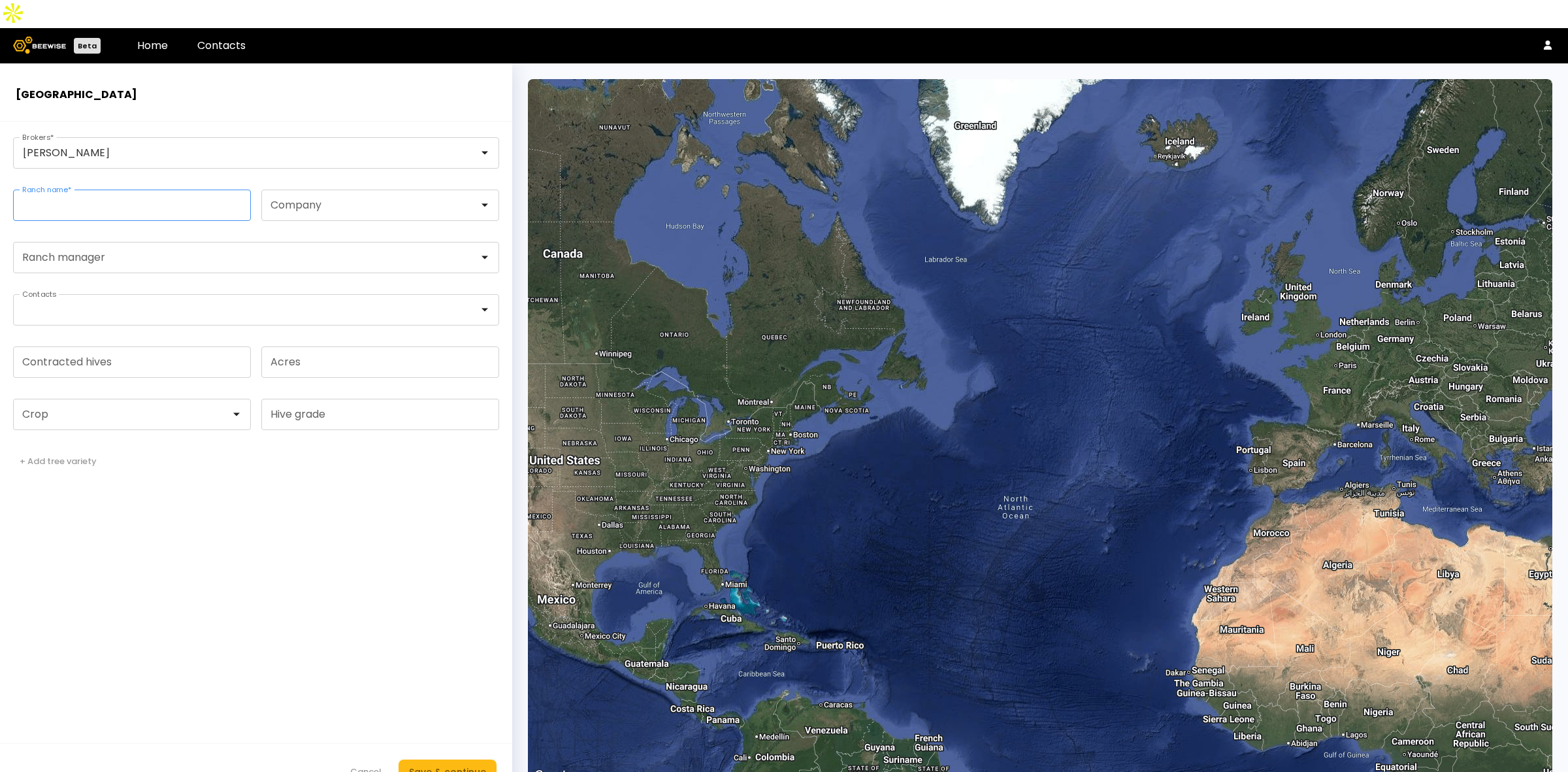
click at [128, 190] on input "Ranch name *" at bounding box center [132, 205] width 237 height 30
paste input "**********"
click at [361, 63] on header "[GEOGRAPHIC_DATA]" at bounding box center [256, 92] width 512 height 58
click at [152, 190] on input "**********" at bounding box center [132, 205] width 237 height 30
paste input "*******"
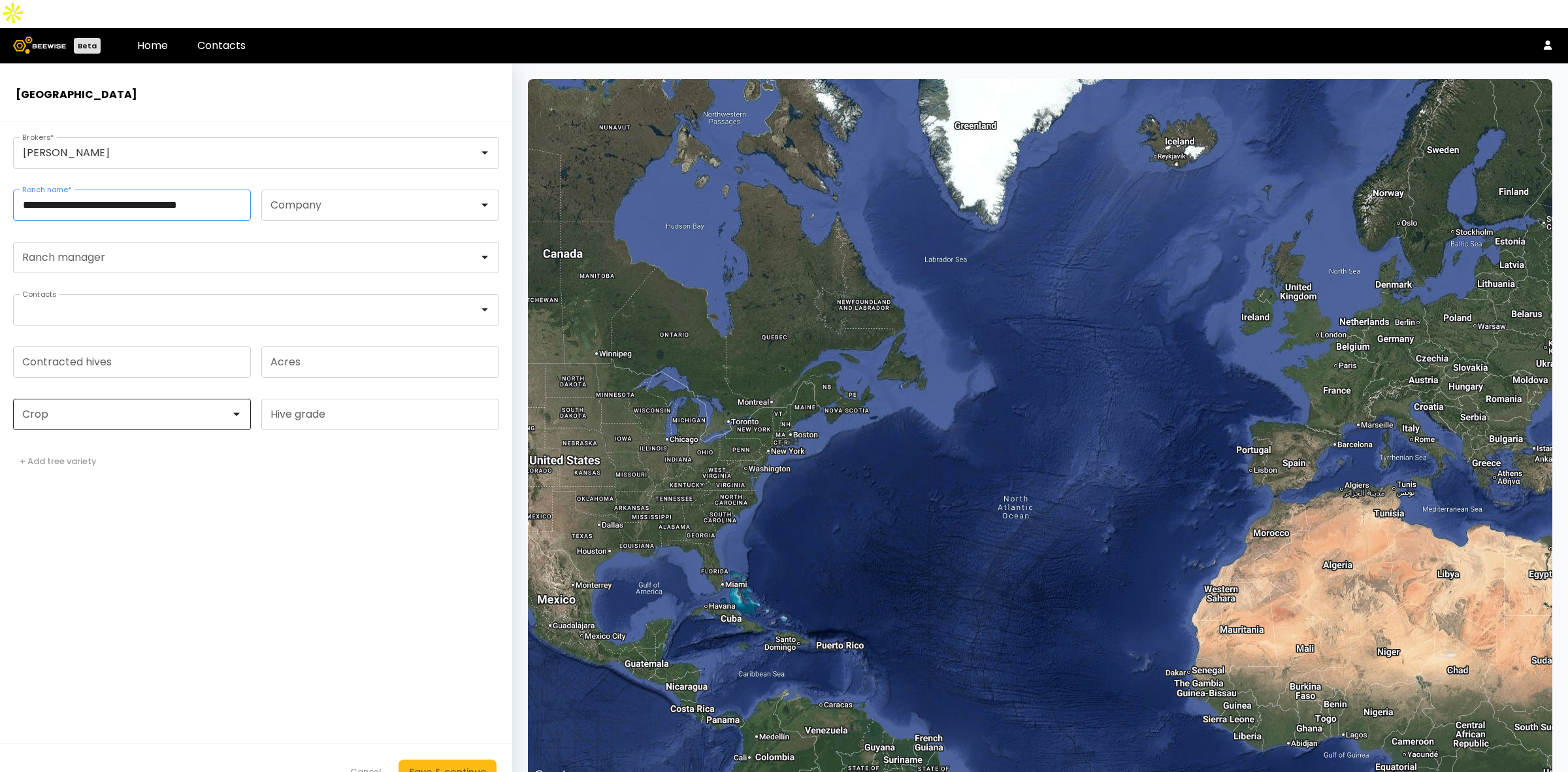
type input "**********"
click at [164, 408] on div at bounding box center [127, 414] width 208 height 11
click at [125, 443] on div "Almonds" at bounding box center [131, 447] width 222 height 8
click at [118, 347] on input "Contracted hives" at bounding box center [132, 362] width 237 height 30
type input "***"
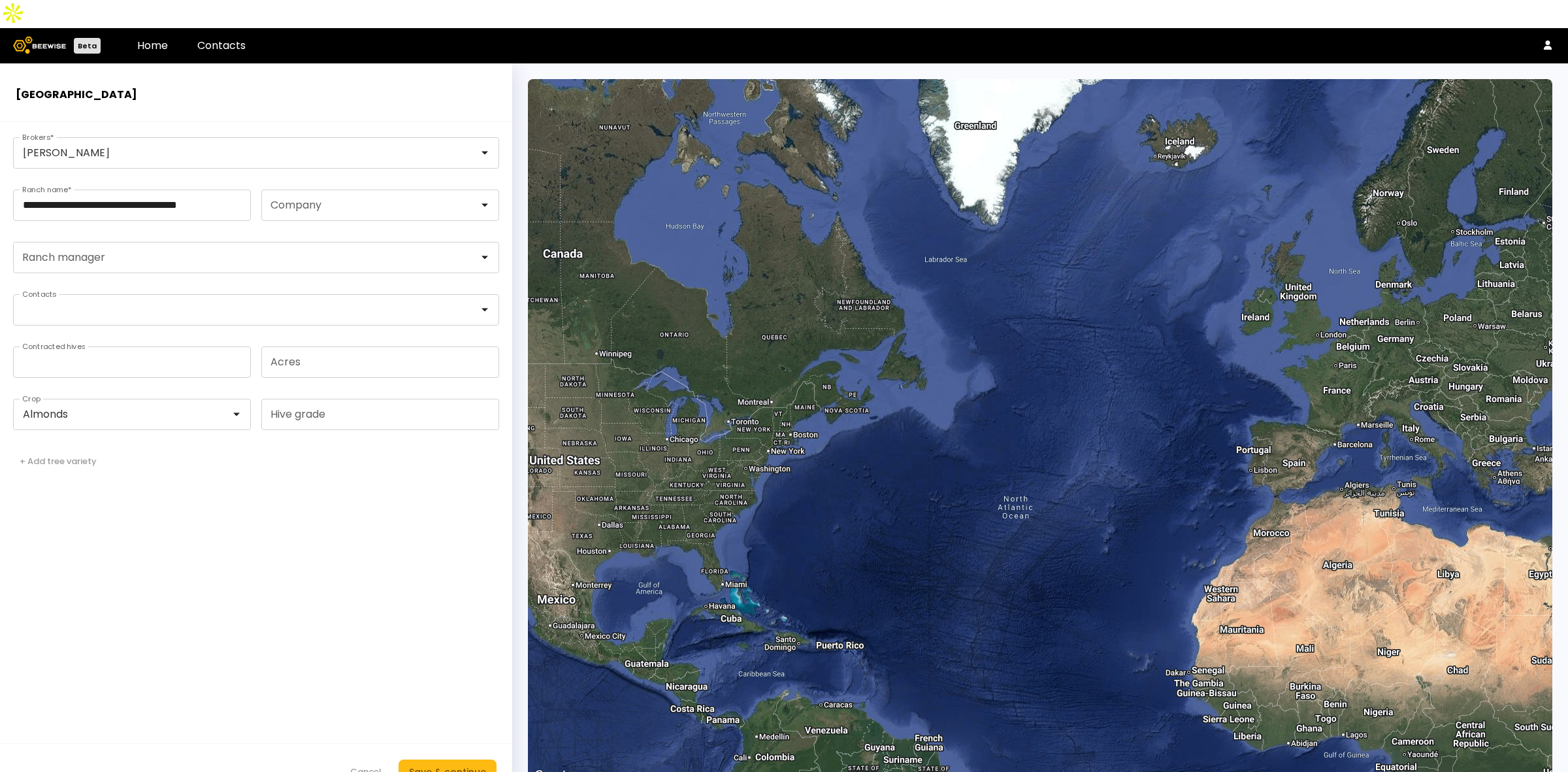
click at [287, 501] on form "**********" at bounding box center [256, 461] width 512 height 679
click at [456, 764] on div "Save & continue" at bounding box center [447, 771] width 77 height 15
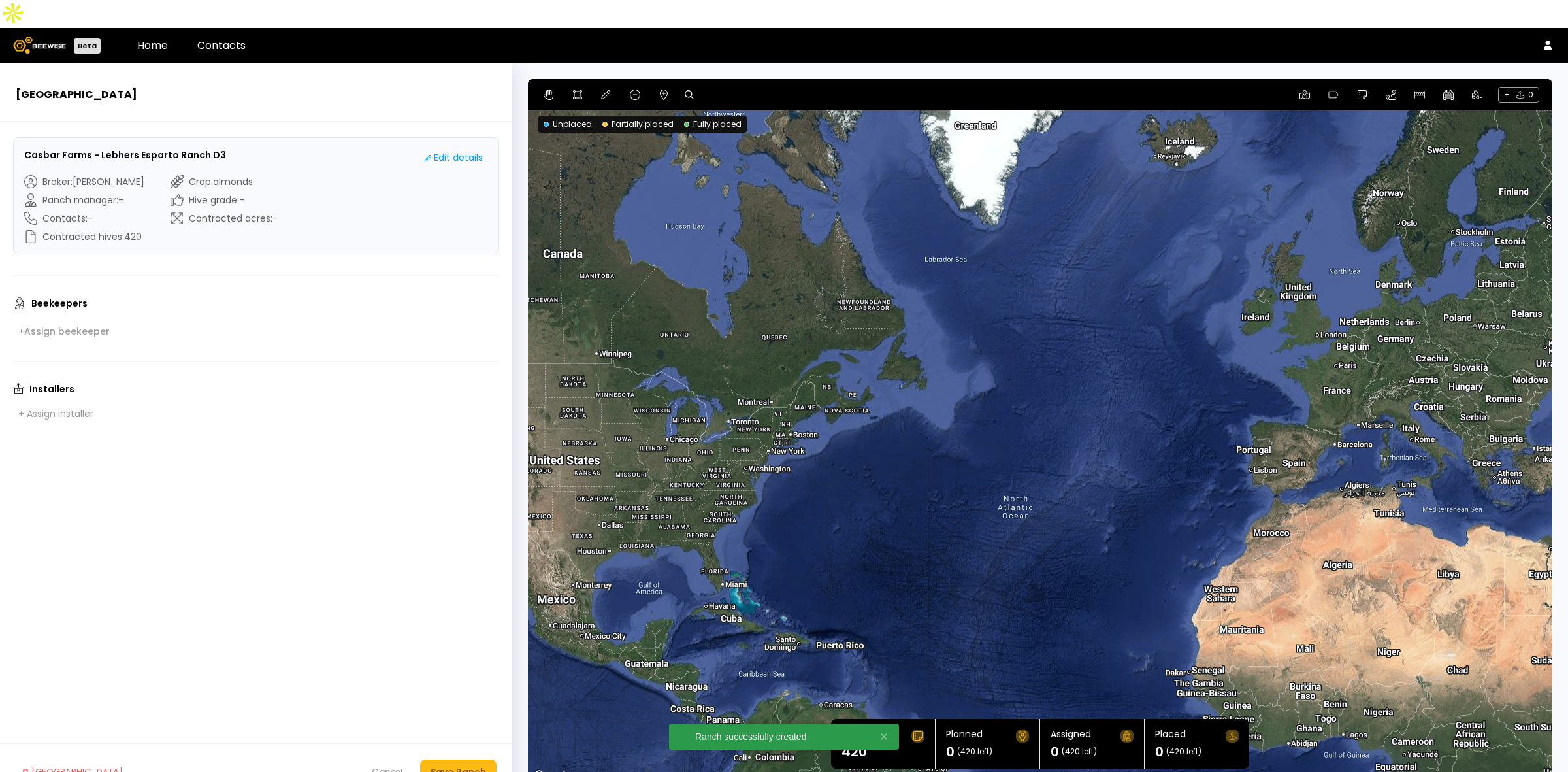
click at [688, 90] on icon at bounding box center [689, 95] width 9 height 9
click at [725, 87] on input at bounding box center [740, 95] width 81 height 16
paste input "**********"
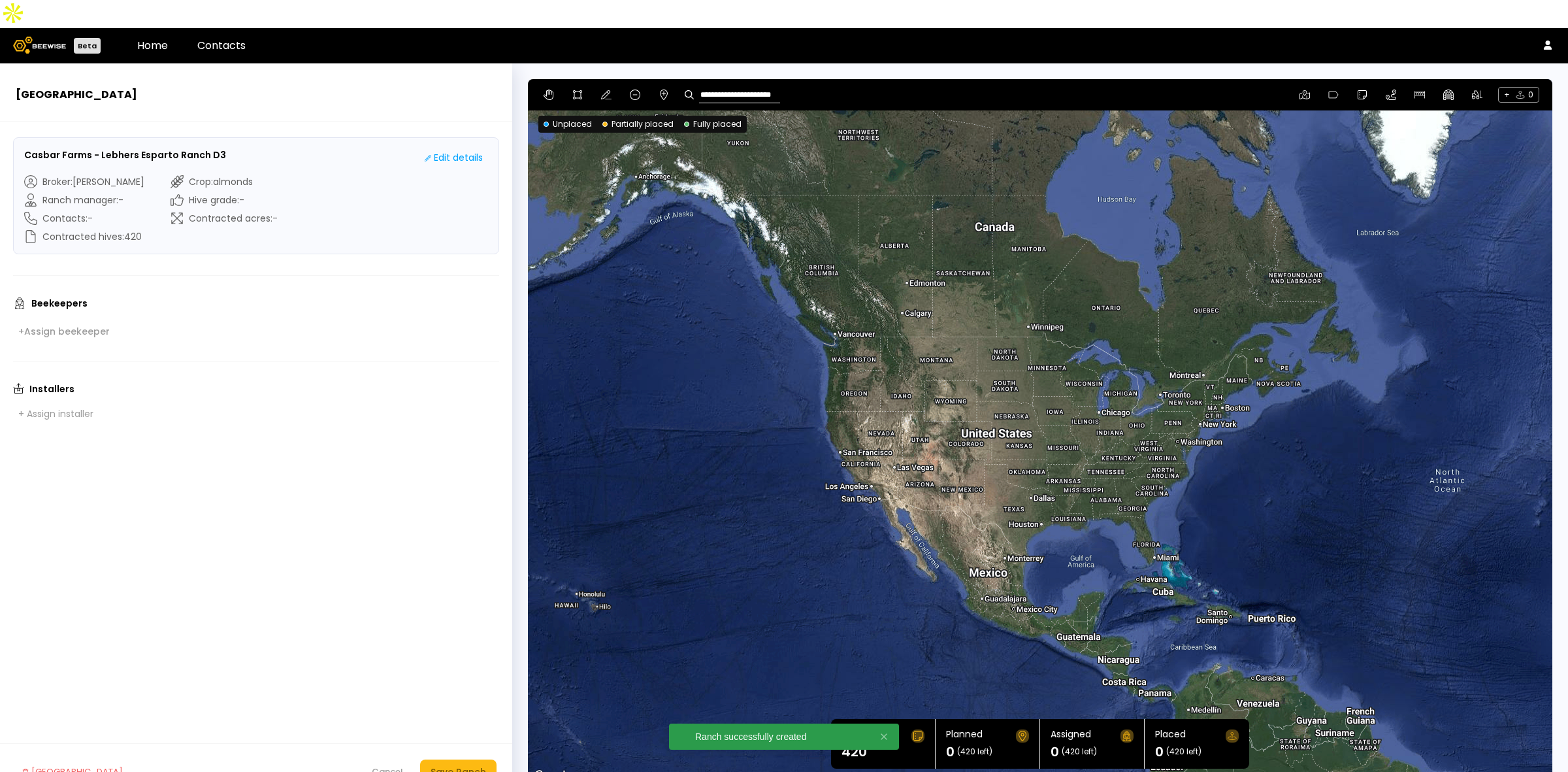
type input "**********"
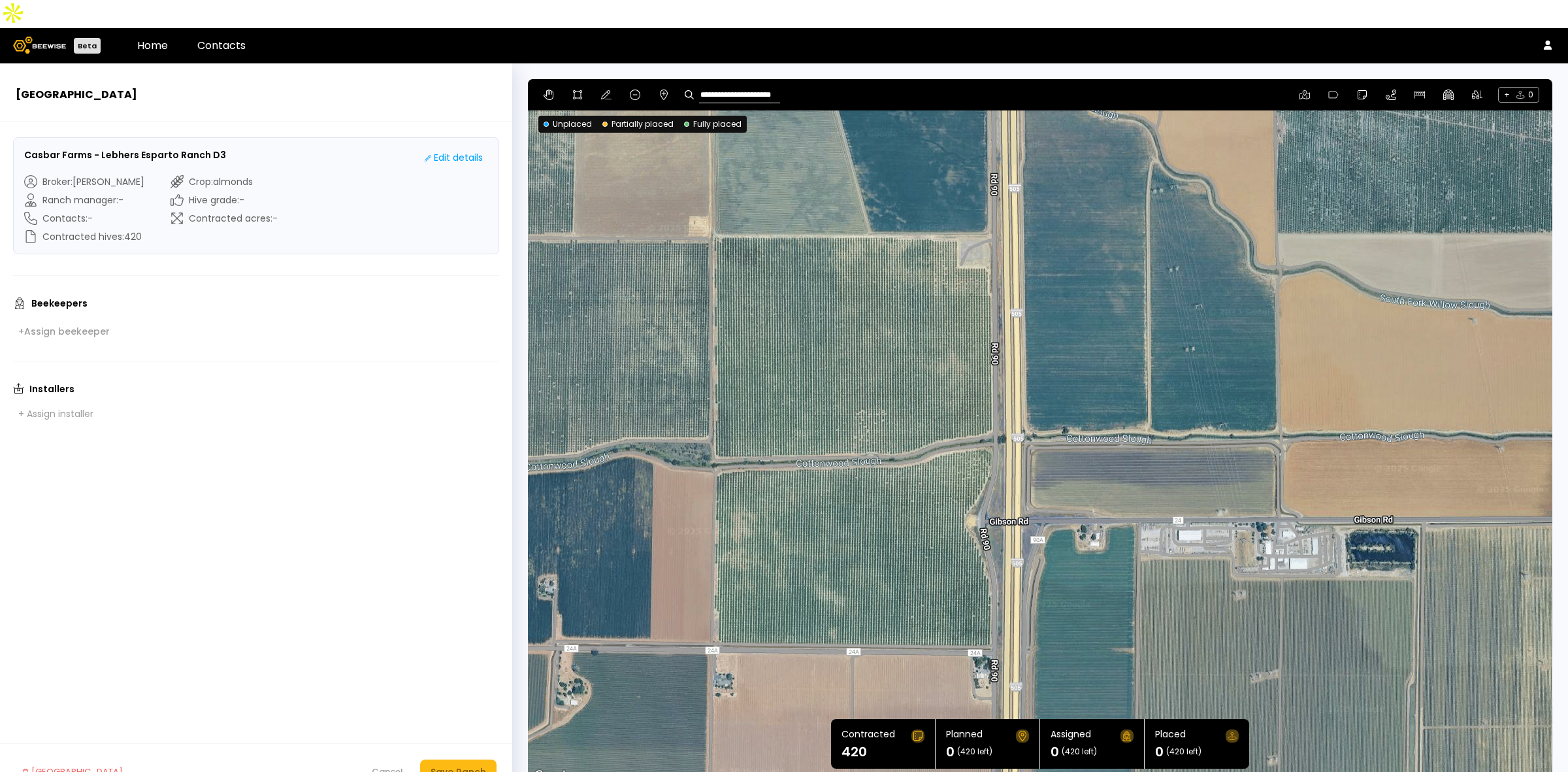
drag, startPoint x: 1255, startPoint y: 449, endPoint x: 1220, endPoint y: 278, distance: 174.5
click at [1226, 281] on div at bounding box center [1040, 431] width 1025 height 706
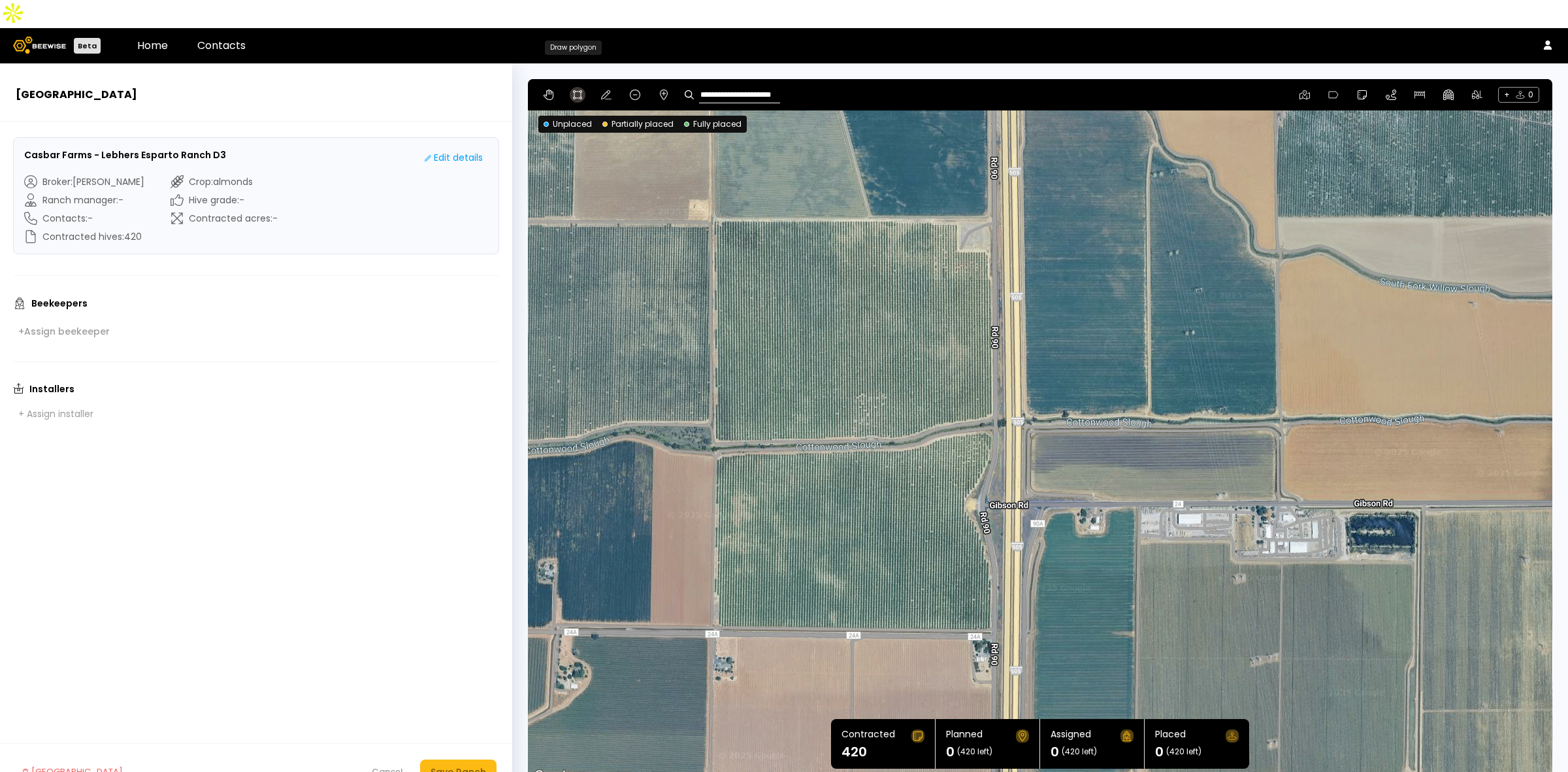
click at [576, 89] on icon at bounding box center [578, 95] width 11 height 11
click at [711, 190] on div at bounding box center [1040, 431] width 1023 height 706
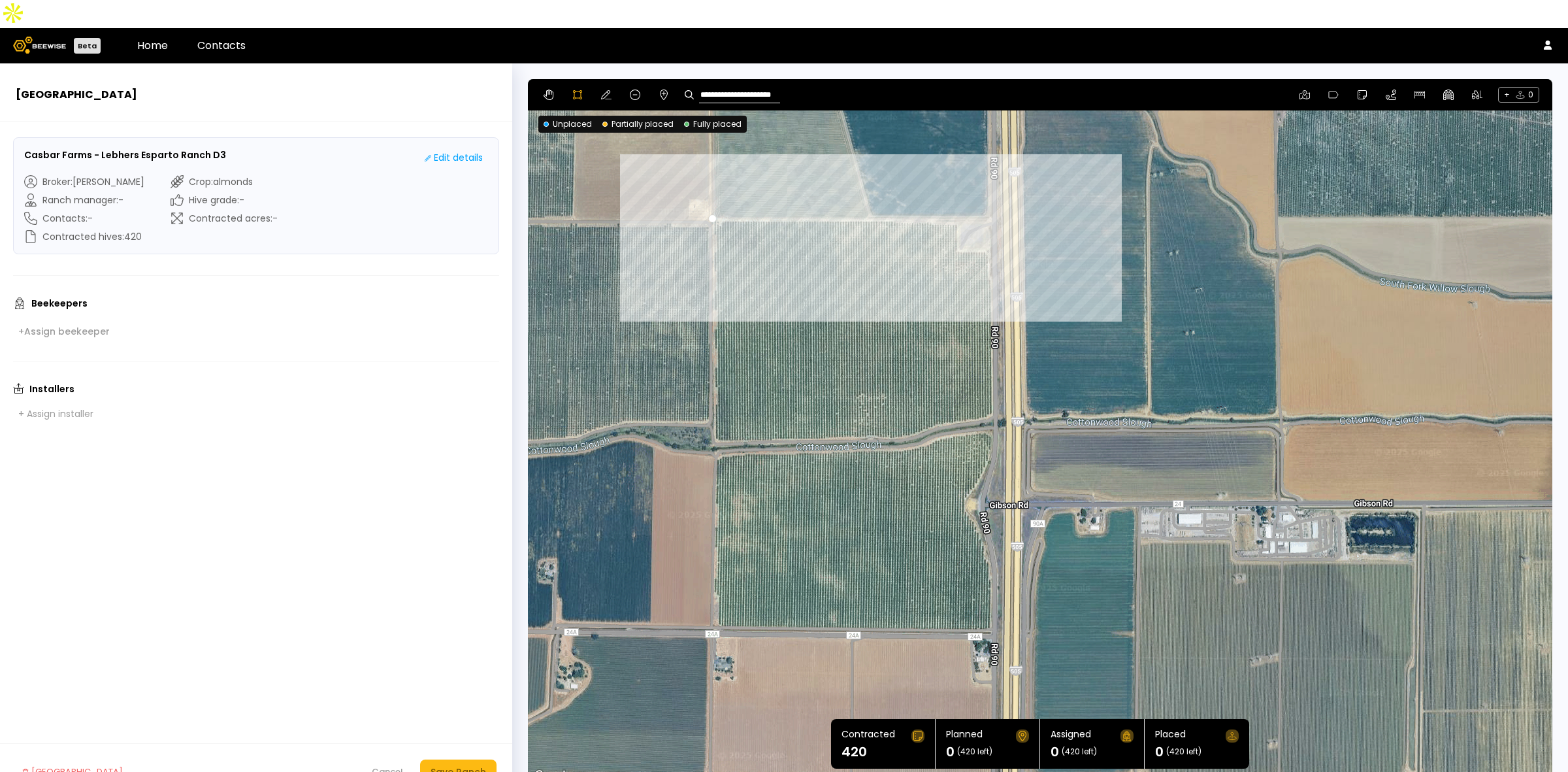
click at [955, 192] on div at bounding box center [1040, 431] width 1023 height 706
click at [956, 221] on div at bounding box center [1040, 431] width 1023 height 706
click at [984, 223] on div at bounding box center [1040, 431] width 1023 height 706
click at [988, 249] on div at bounding box center [1040, 431] width 1023 height 706
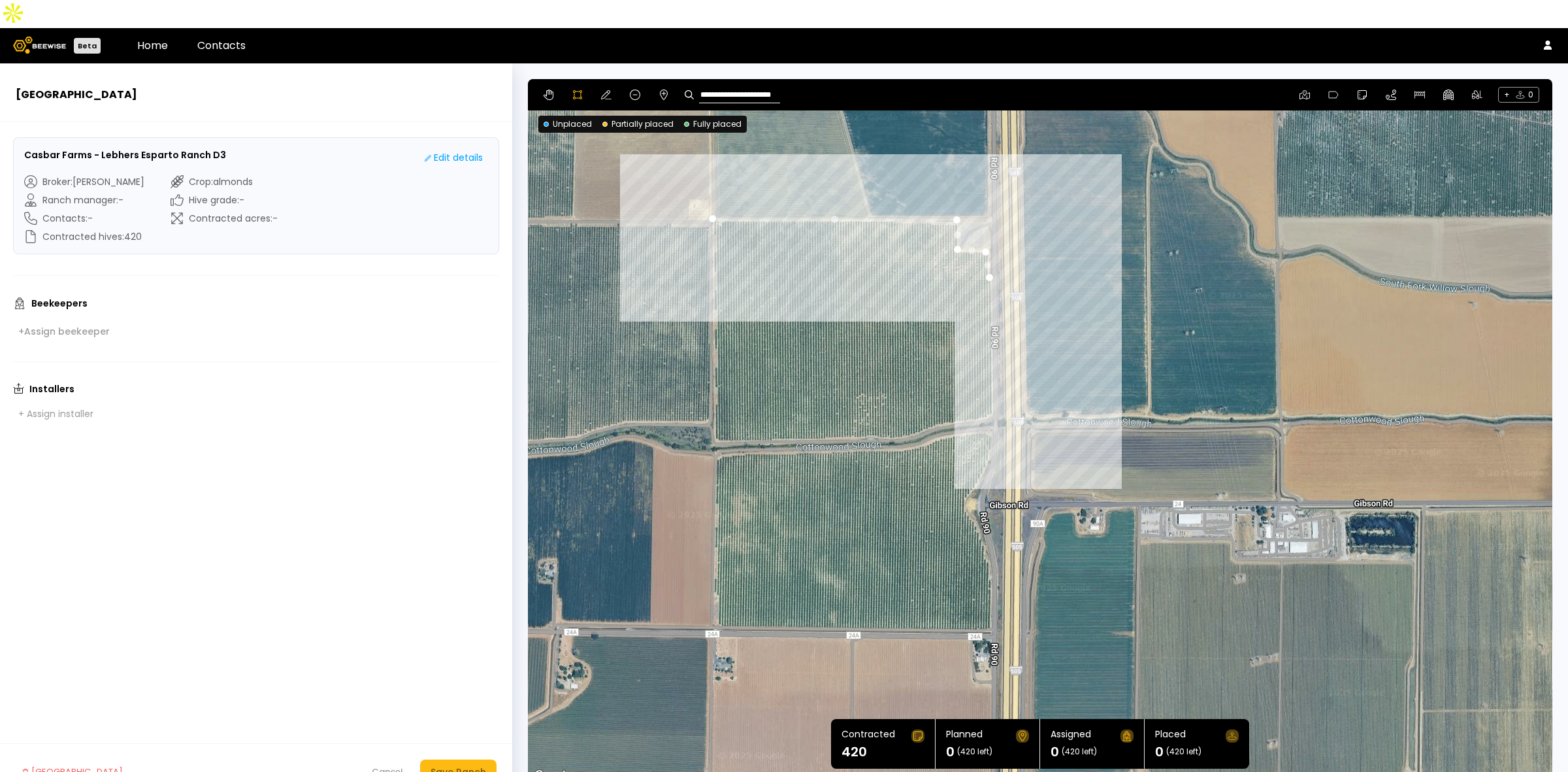
click at [990, 386] on div at bounding box center [1040, 431] width 1023 height 706
click at [974, 394] on div at bounding box center [1040, 431] width 1023 height 706
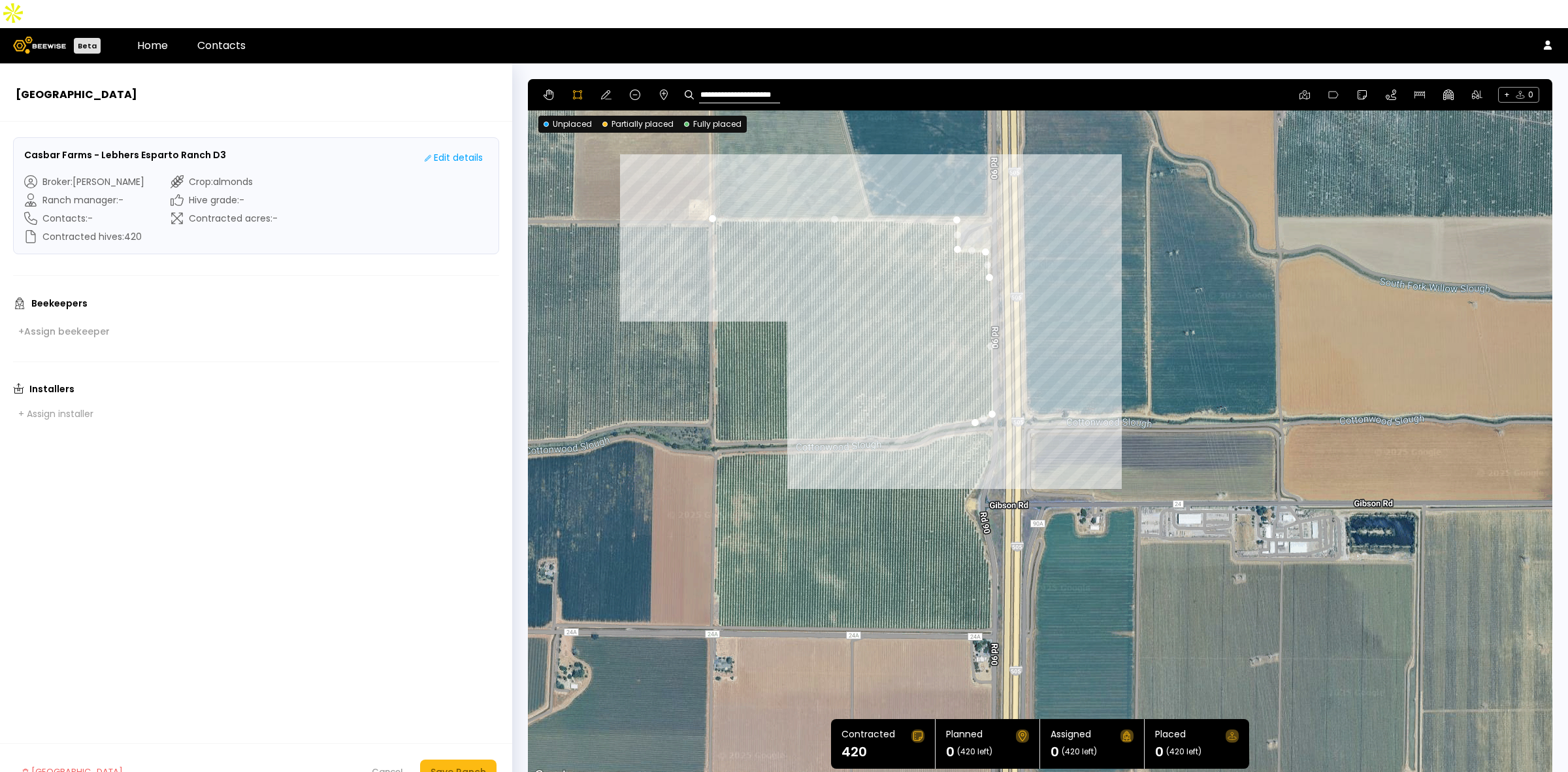
click at [948, 393] on div at bounding box center [1040, 431] width 1023 height 706
click at [930, 399] on div at bounding box center [1040, 431] width 1023 height 706
click at [913, 407] on div at bounding box center [1040, 431] width 1023 height 706
click at [892, 410] on div at bounding box center [1040, 431] width 1023 height 706
click at [871, 410] on div at bounding box center [1040, 431] width 1023 height 706
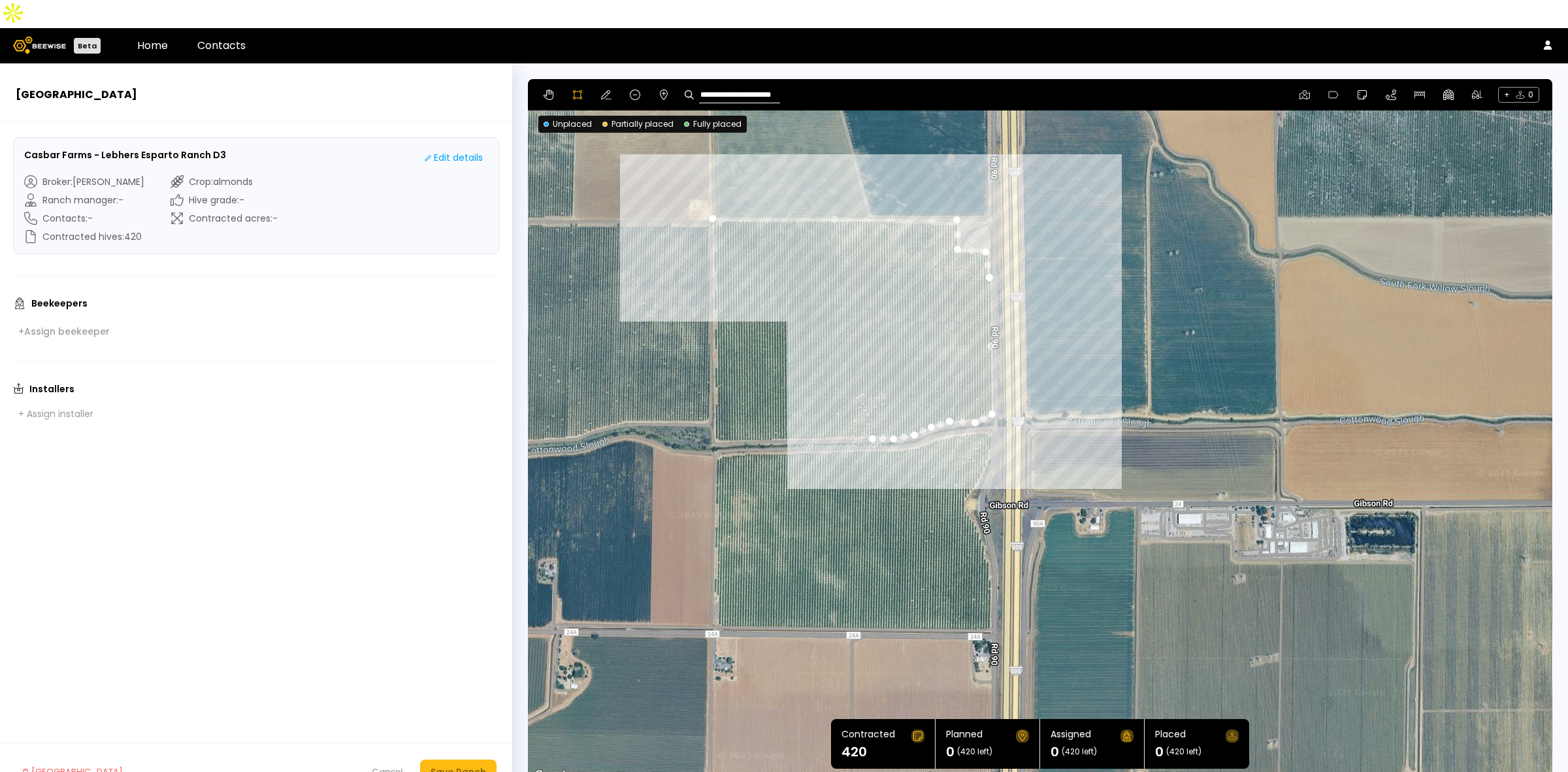
click at [858, 408] on div at bounding box center [1040, 431] width 1023 height 706
click at [835, 410] on div at bounding box center [1040, 431] width 1023 height 706
click at [811, 410] on div at bounding box center [1040, 431] width 1023 height 706
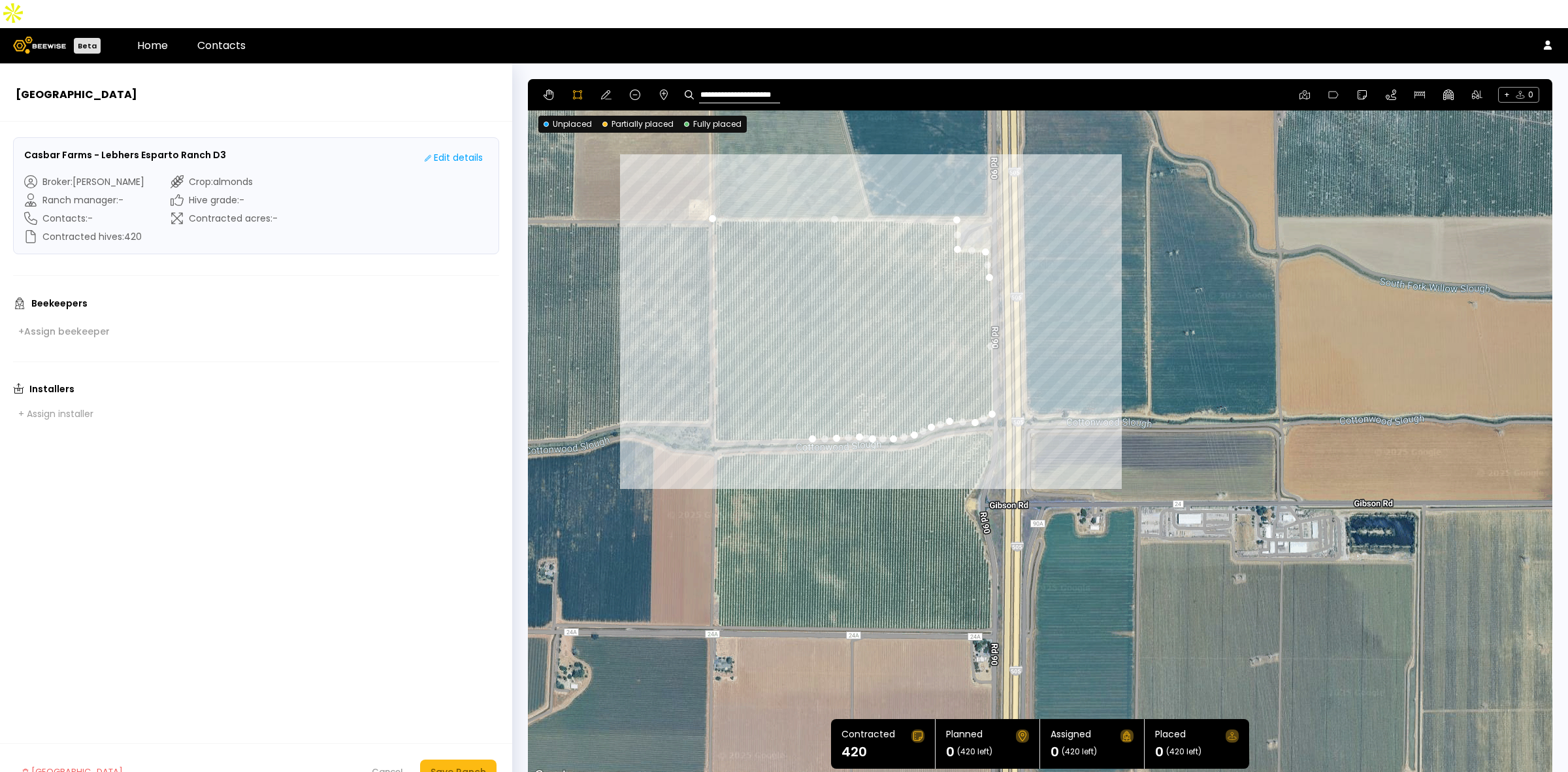
click at [778, 410] on div at bounding box center [1040, 431] width 1023 height 706
click at [755, 416] on div at bounding box center [1040, 431] width 1023 height 706
click at [734, 414] on div at bounding box center [1040, 431] width 1023 height 706
click at [713, 414] on div at bounding box center [1040, 431] width 1023 height 706
click at [712, 191] on div at bounding box center [1040, 431] width 1023 height 706
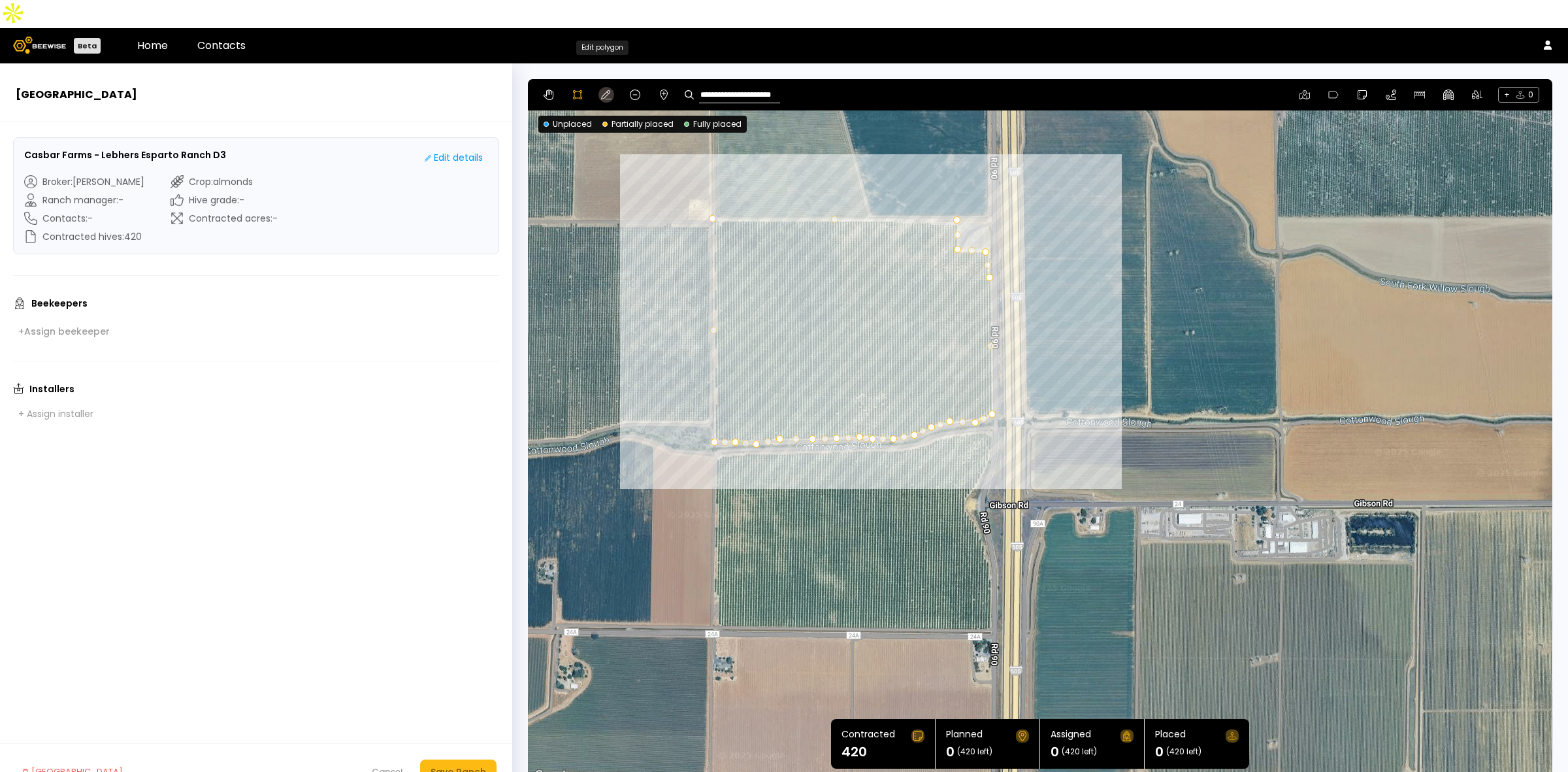
click at [604, 89] on icon at bounding box center [607, 95] width 11 height 11
click at [988, 261] on div at bounding box center [988, 264] width 7 height 7
click at [580, 89] on icon at bounding box center [578, 95] width 11 height 11
click at [715, 430] on div at bounding box center [1040, 431] width 1023 height 706
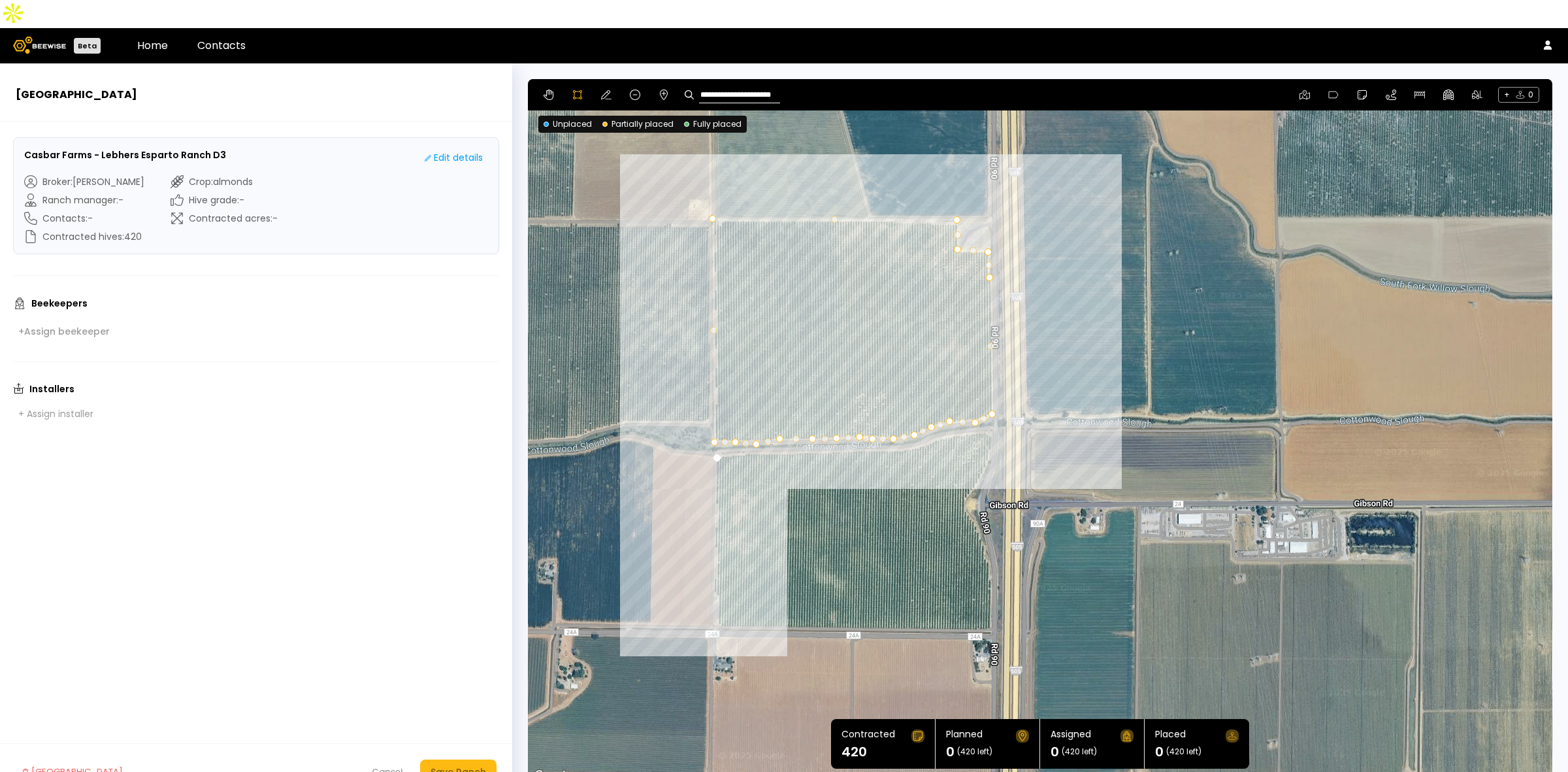
click at [716, 600] on div at bounding box center [1040, 431] width 1023 height 706
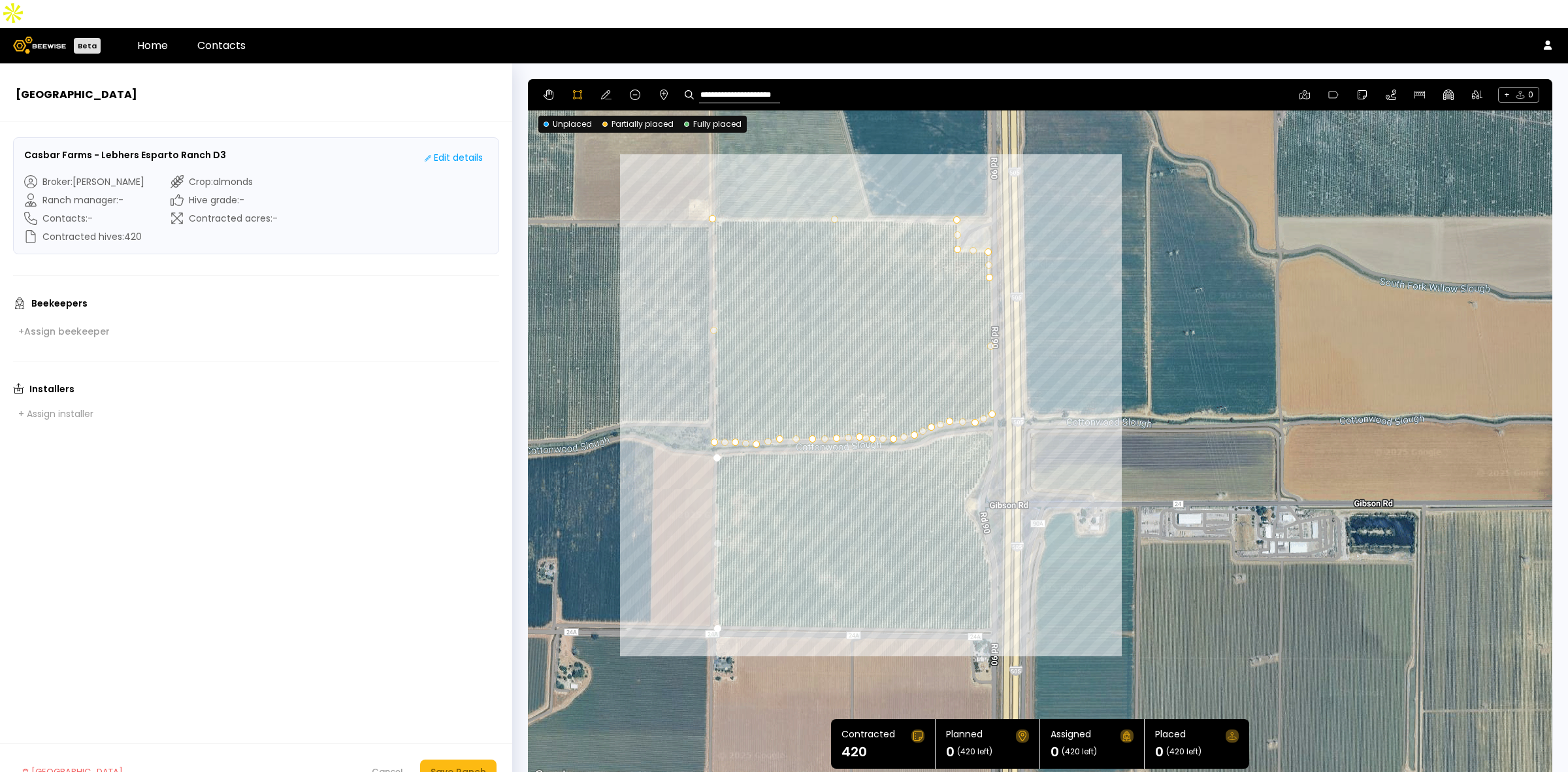
click at [993, 602] on div at bounding box center [1040, 431] width 1023 height 706
click at [990, 537] on div at bounding box center [1040, 431] width 1023 height 706
click at [985, 517] on div at bounding box center [1040, 431] width 1023 height 706
click at [975, 494] on div at bounding box center [1040, 431] width 1023 height 706
click at [965, 485] on div at bounding box center [1040, 431] width 1023 height 706
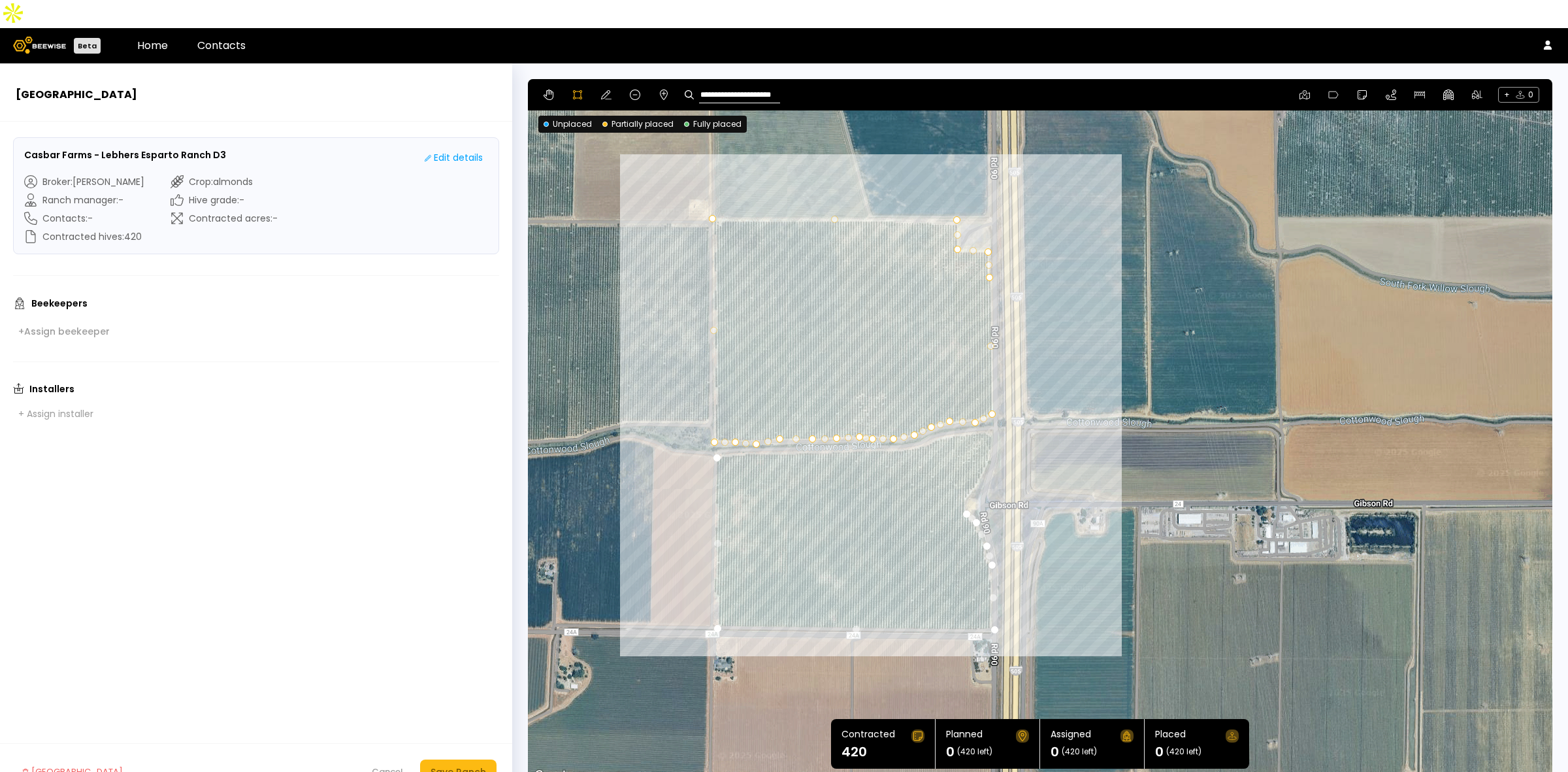
click at [963, 475] on div at bounding box center [1040, 431] width 1023 height 706
click at [969, 467] on div at bounding box center [1040, 431] width 1023 height 706
click at [981, 449] on div at bounding box center [1040, 431] width 1023 height 706
click at [988, 435] on div at bounding box center [1040, 431] width 1023 height 706
click at [990, 414] on div at bounding box center [1040, 431] width 1023 height 706
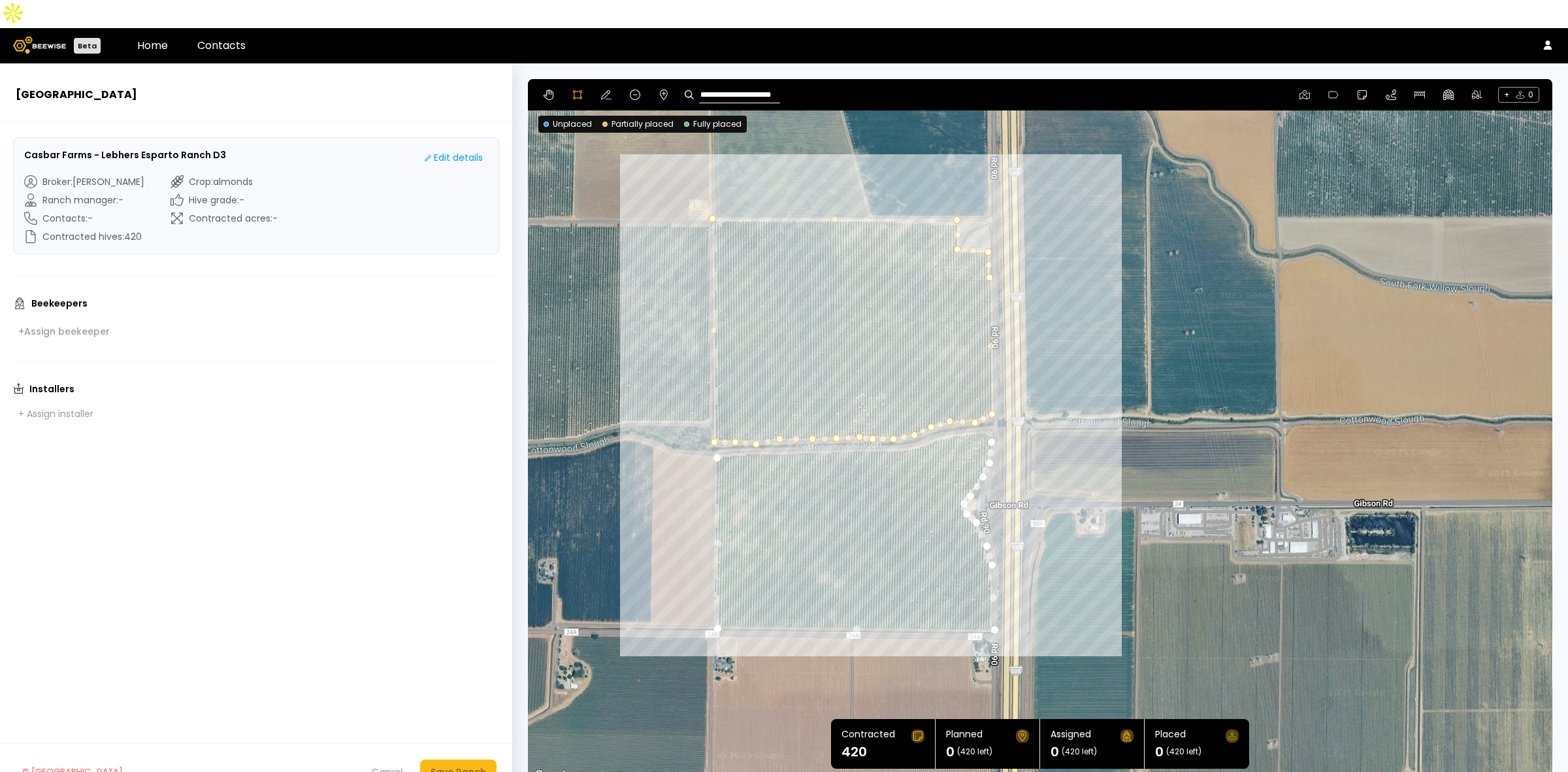
click at [989, 408] on div at bounding box center [1040, 431] width 1023 height 706
click at [983, 403] on div at bounding box center [1040, 431] width 1023 height 706
click at [956, 407] on div at bounding box center [1040, 431] width 1023 height 706
click at [941, 409] on div at bounding box center [1040, 431] width 1023 height 706
click at [926, 416] on div at bounding box center [1040, 431] width 1023 height 706
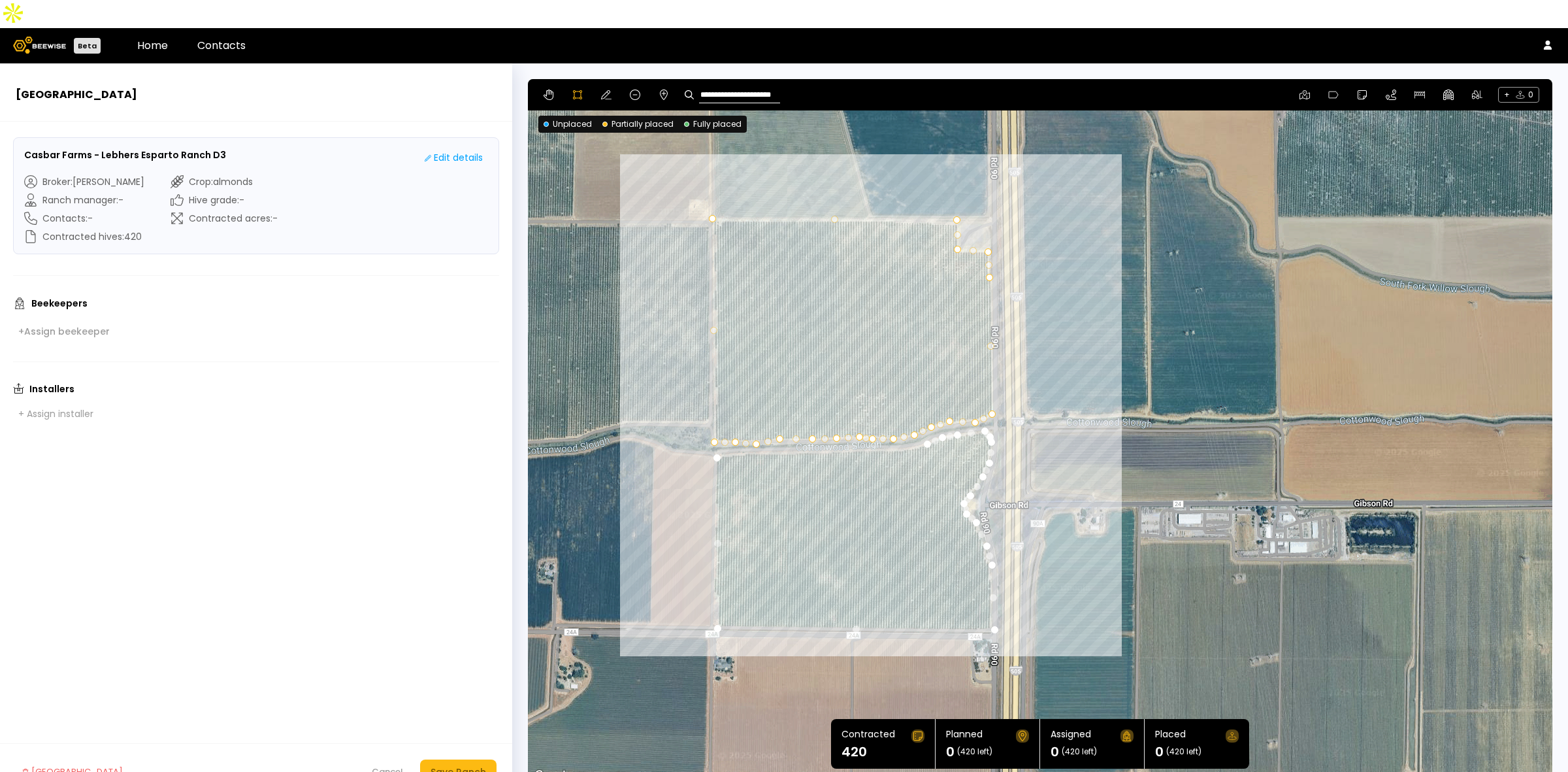
click at [904, 422] on div at bounding box center [1040, 431] width 1023 height 706
click at [880, 423] on div at bounding box center [1040, 431] width 1023 height 706
click at [827, 425] on div at bounding box center [1040, 431] width 1023 height 706
click at [792, 425] on div at bounding box center [1040, 431] width 1023 height 706
click at [755, 425] on div at bounding box center [1040, 431] width 1023 height 706
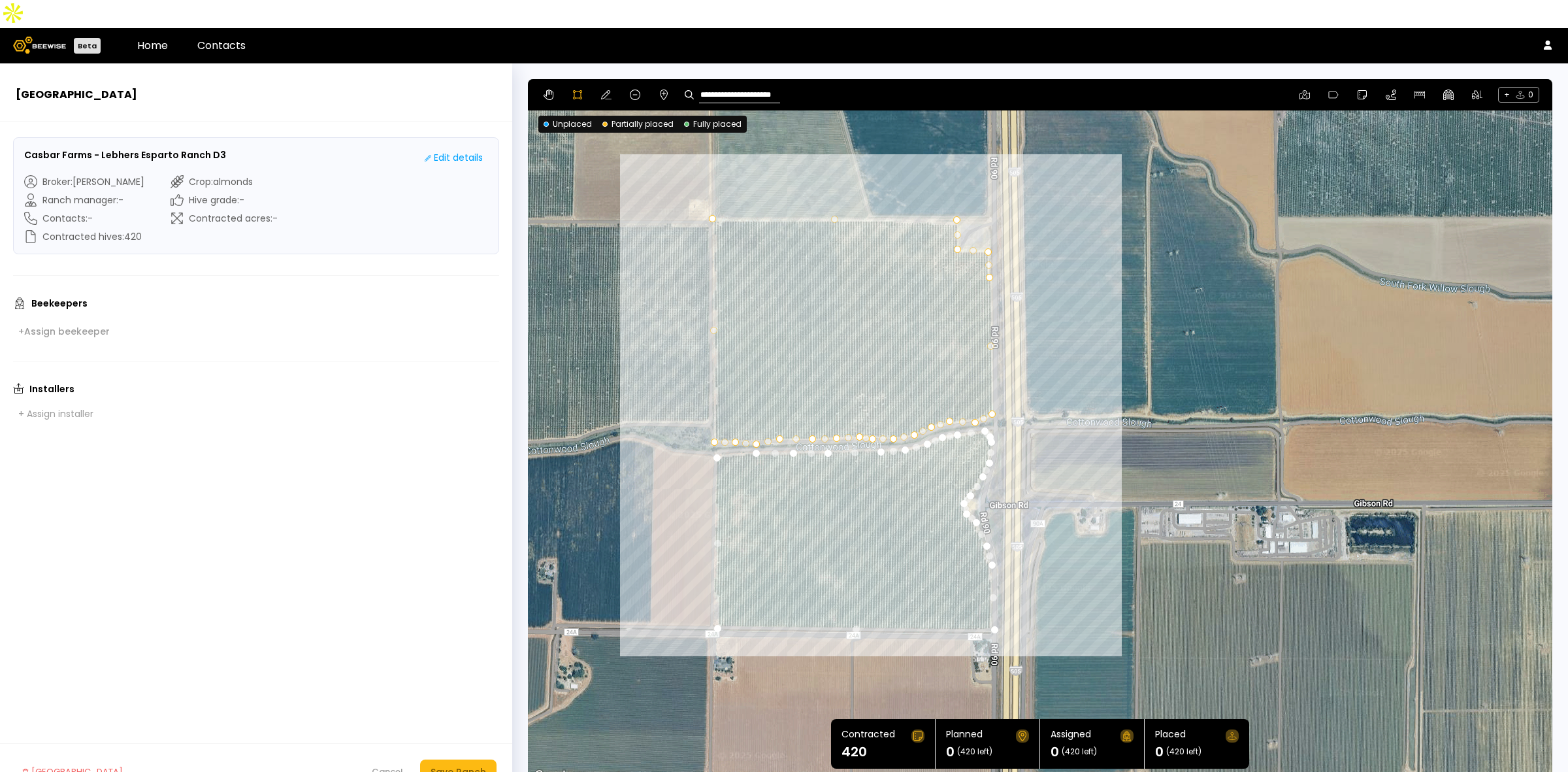
click at [735, 425] on div at bounding box center [1040, 431] width 1023 height 706
click at [719, 428] on div at bounding box center [1040, 431] width 1023 height 706
click at [465, 764] on div "Save Ranch" at bounding box center [458, 771] width 56 height 15
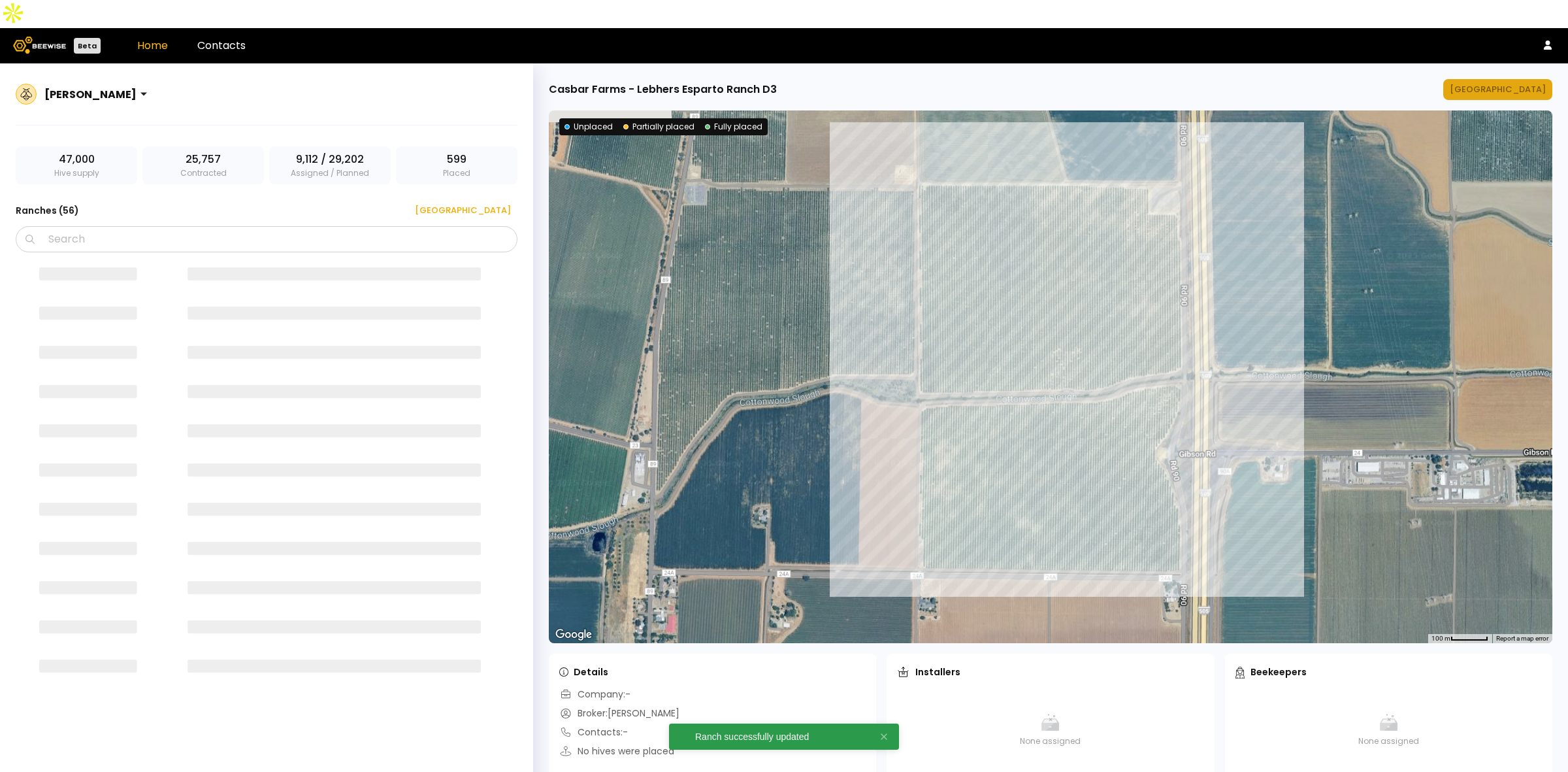
click at [1518, 83] on div "[GEOGRAPHIC_DATA]" at bounding box center [1498, 89] width 96 height 13
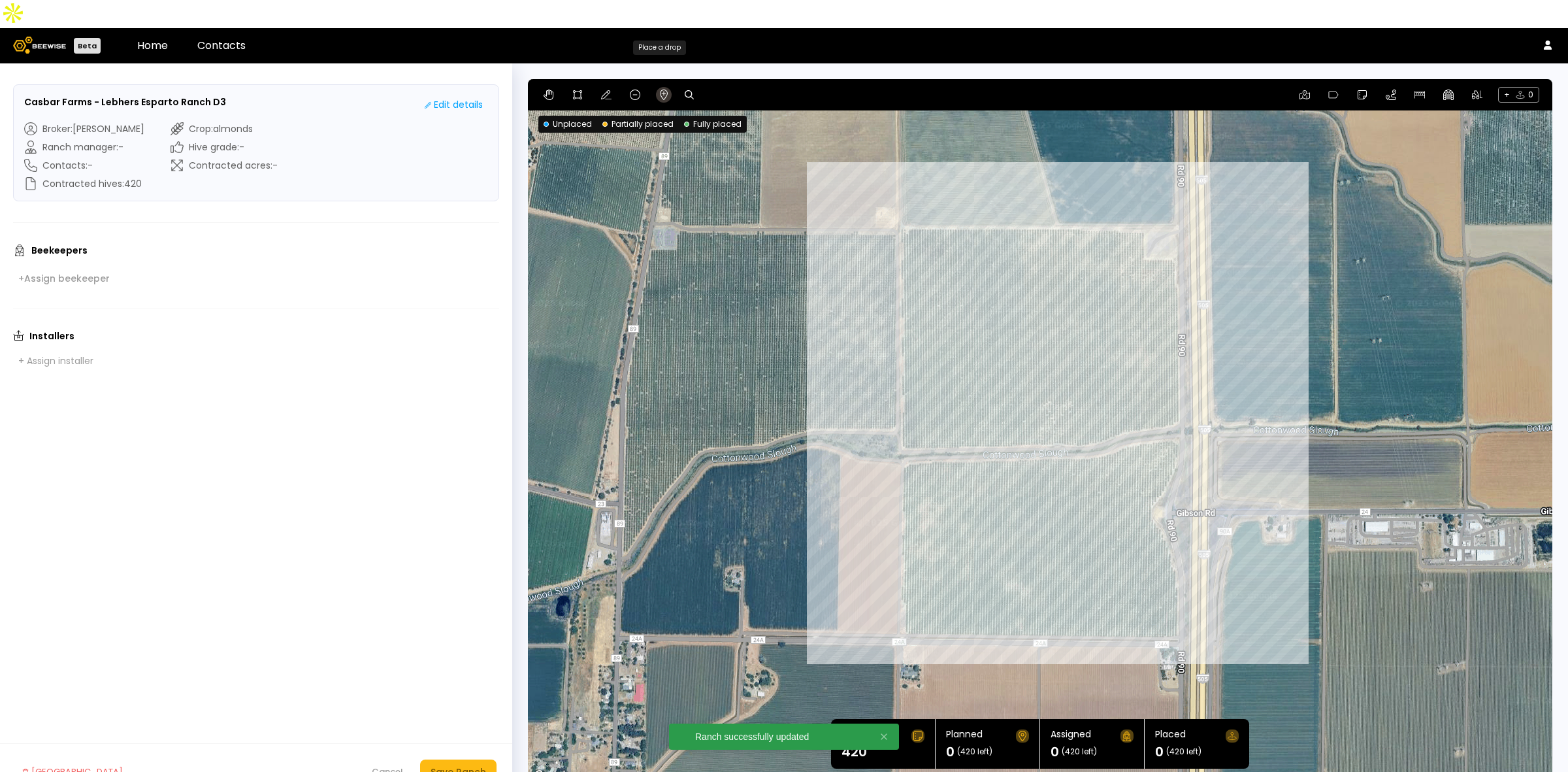
click at [665, 89] on icon at bounding box center [664, 95] width 8 height 11
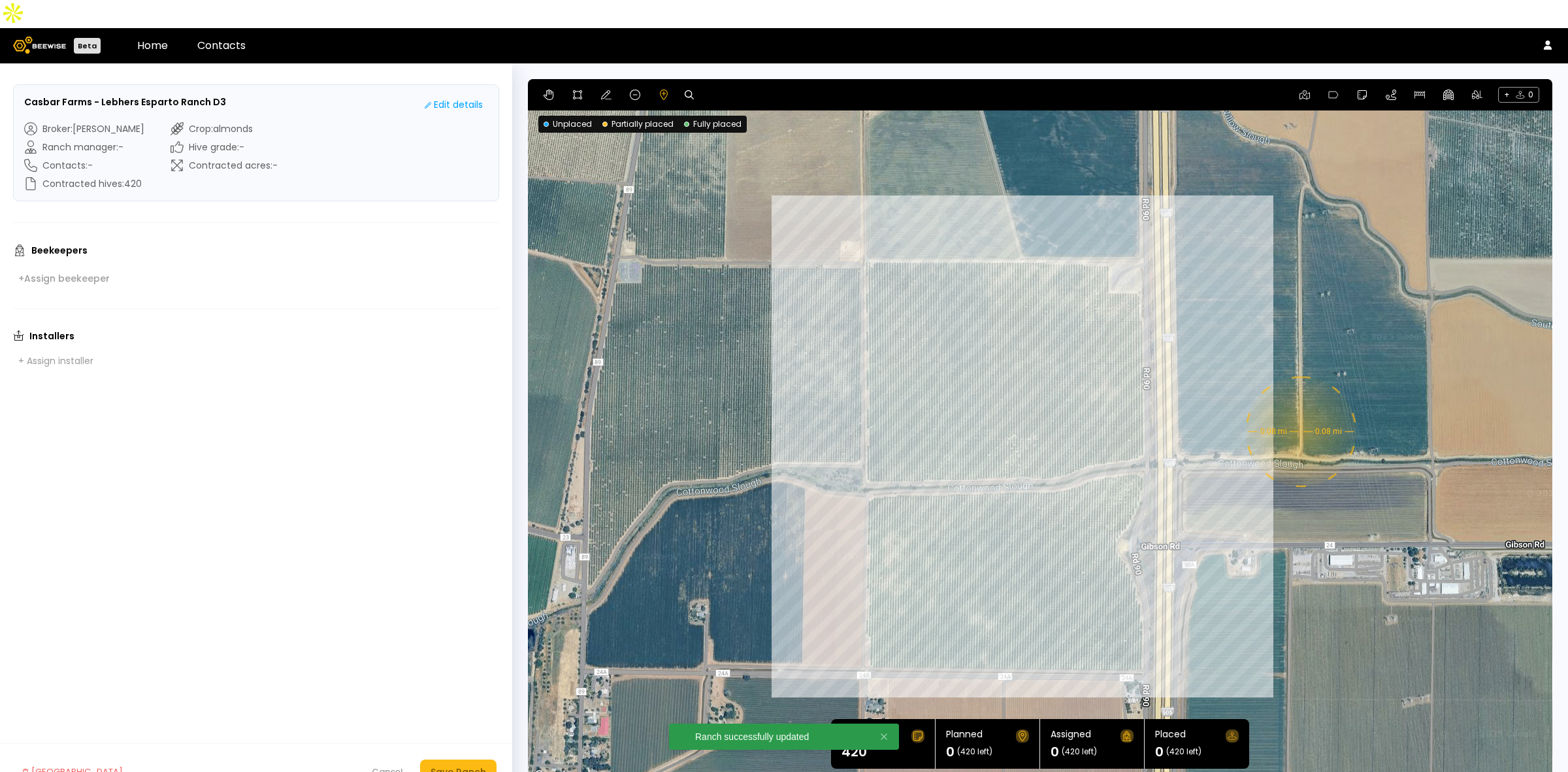
drag, startPoint x: 1371, startPoint y: 336, endPoint x: 1335, endPoint y: 370, distance: 49.5
click at [1335, 370] on div "0.08 mi 0.08 mi" at bounding box center [1040, 431] width 1025 height 706
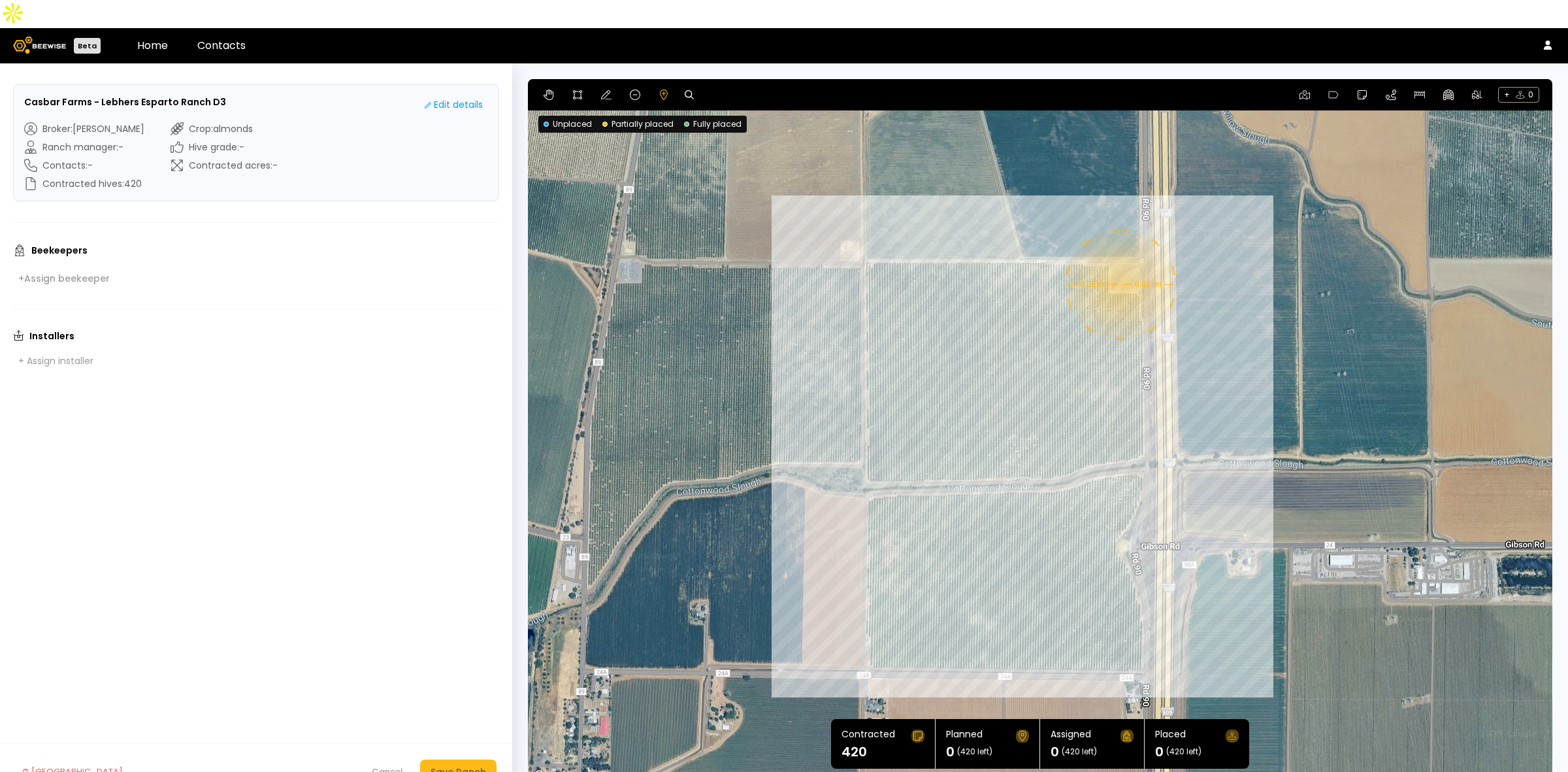
click at [1119, 256] on div "0.08 mi 0.08 mi" at bounding box center [1040, 431] width 1025 height 706
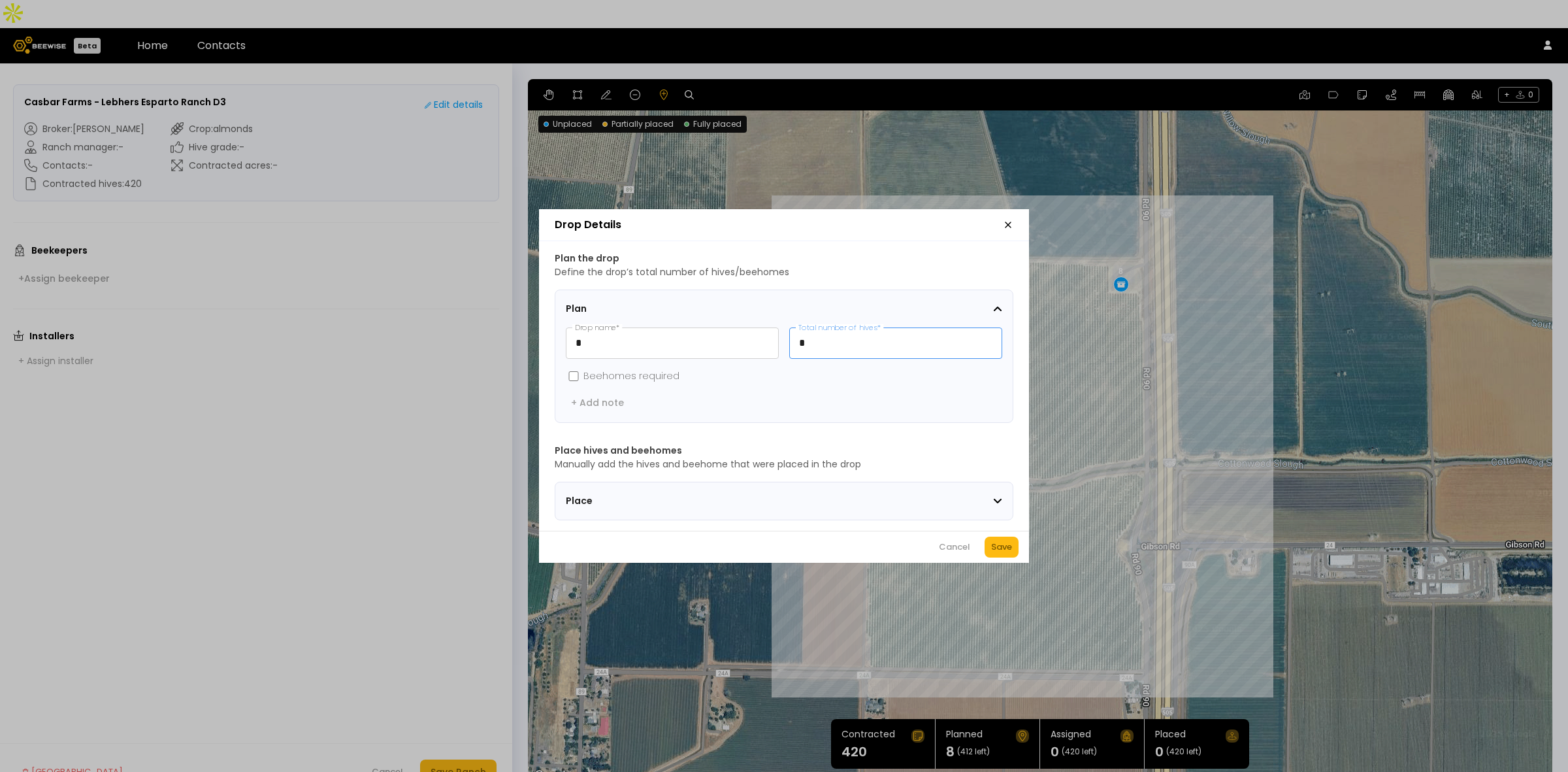
drag, startPoint x: 812, startPoint y: 341, endPoint x: 795, endPoint y: 341, distance: 17.0
click at [795, 341] on input "*" at bounding box center [896, 342] width 212 height 30
type input "**"
click at [1008, 553] on div "Save" at bounding box center [1001, 547] width 21 height 13
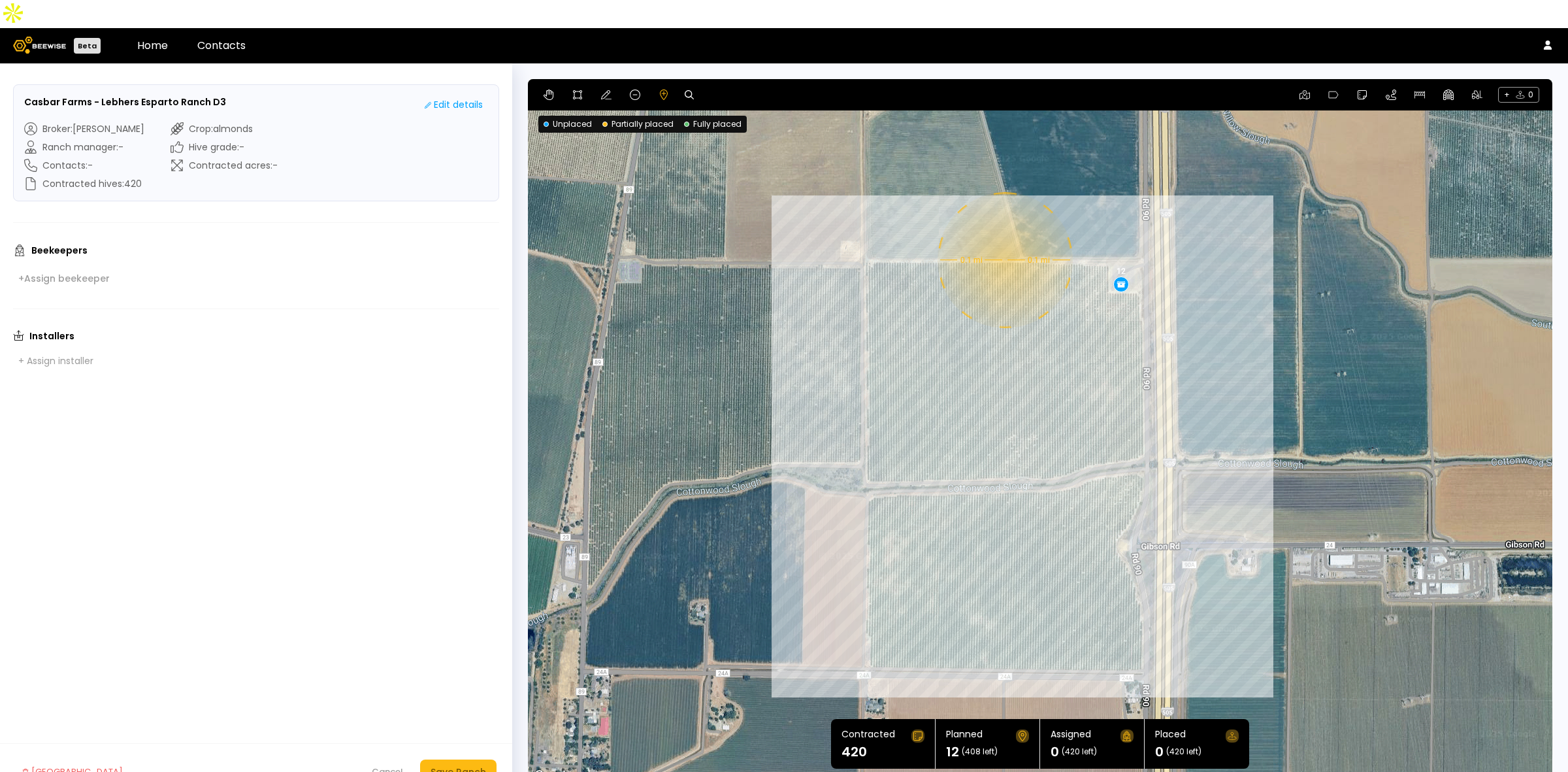
click at [1003, 232] on div "0.1 mi 0.1 mi 12" at bounding box center [1040, 431] width 1025 height 706
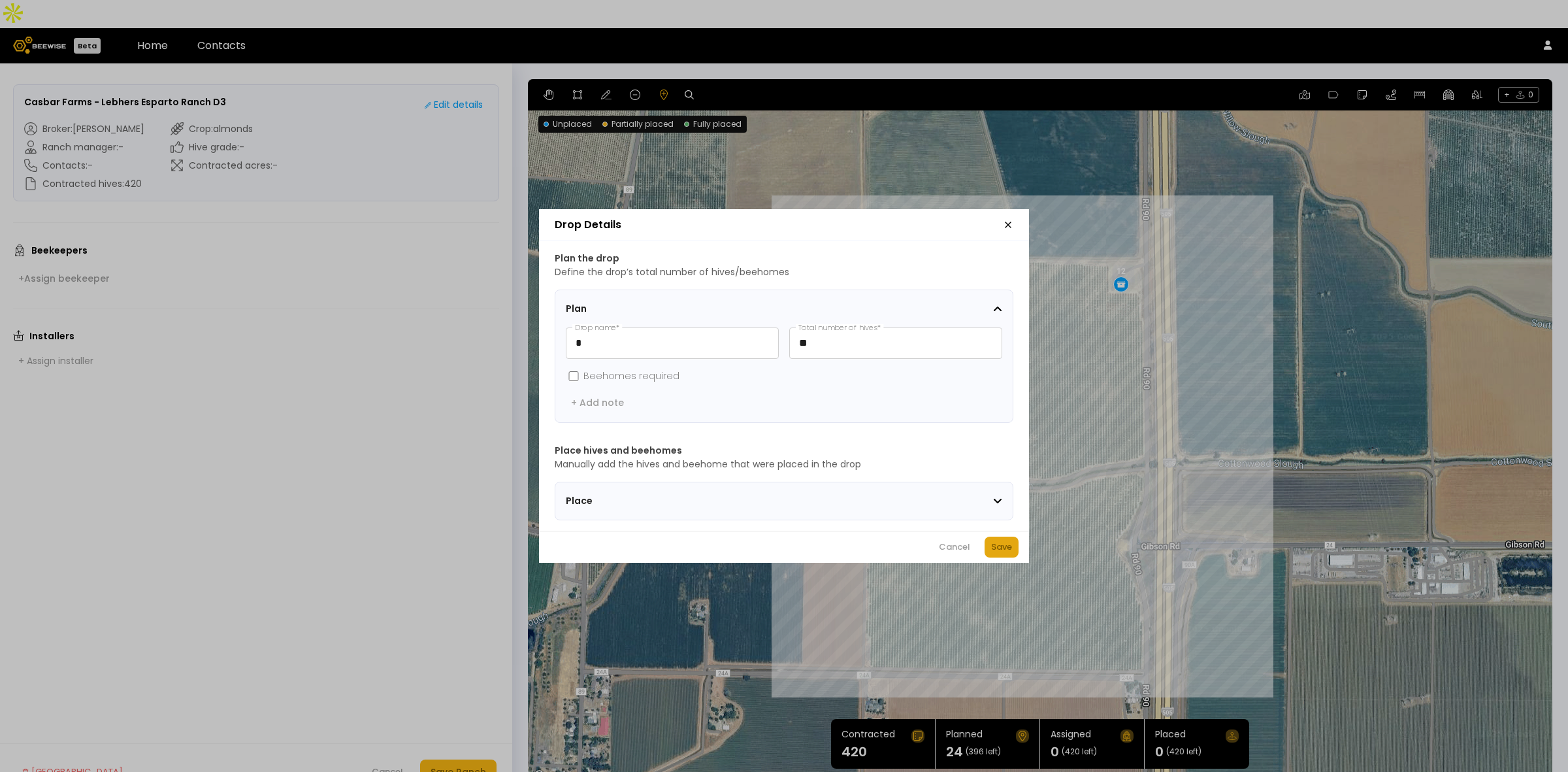
click at [1001, 544] on button "Save" at bounding box center [1002, 547] width 34 height 21
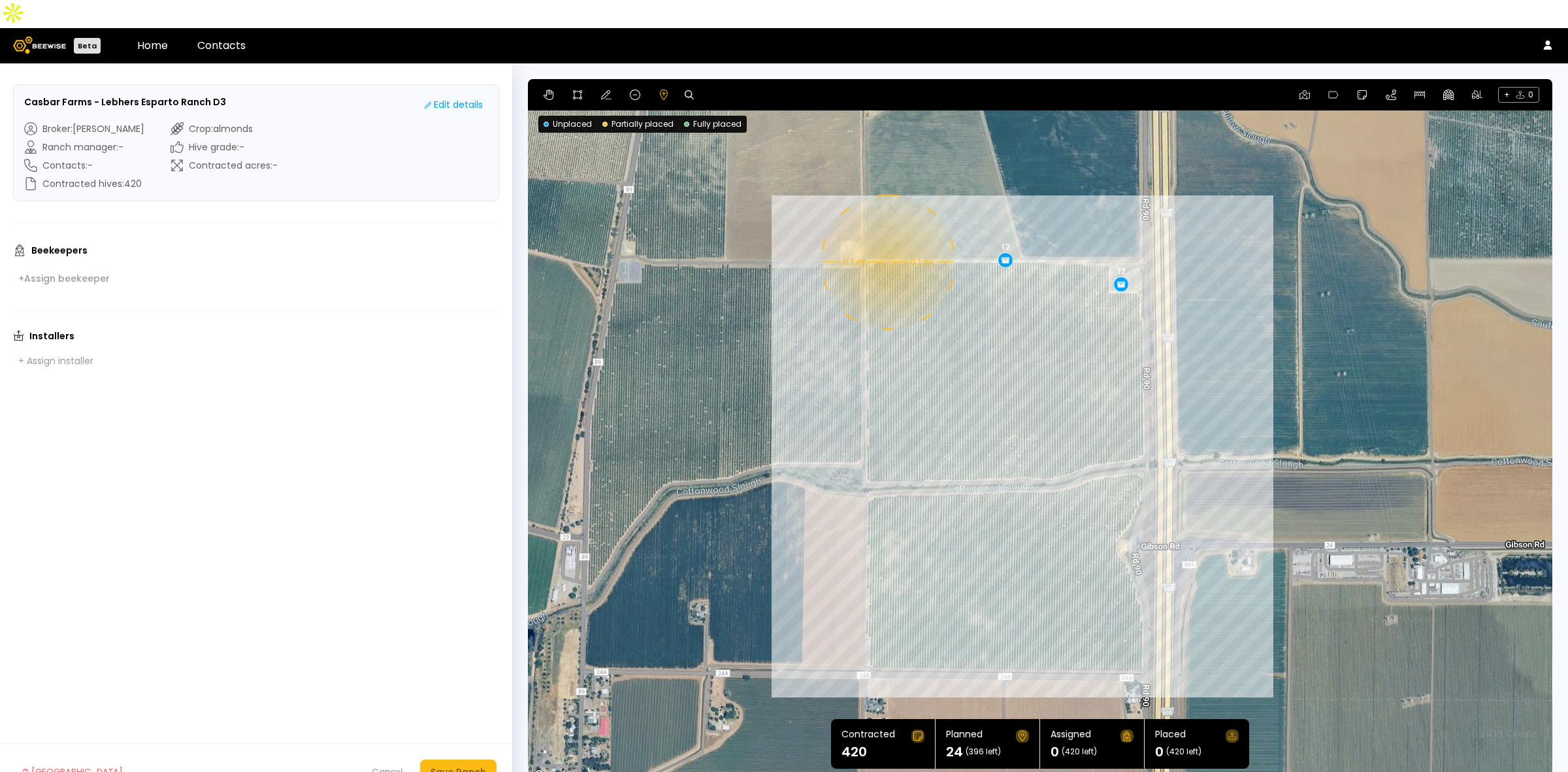
click at [886, 234] on div "0.1 mi 0.1 mi 12 12" at bounding box center [1040, 431] width 1025 height 706
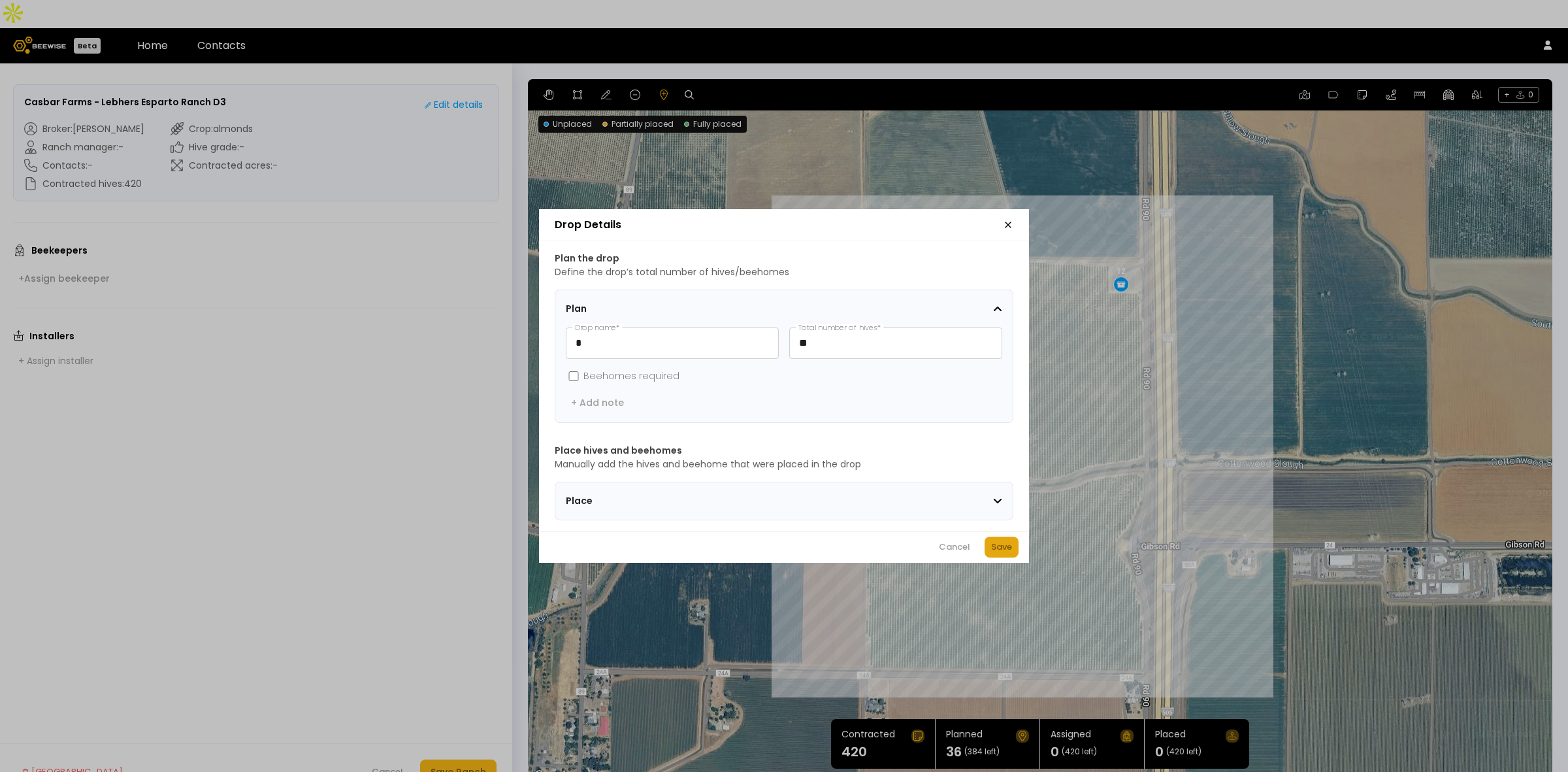
click at [999, 548] on div "Save" at bounding box center [1001, 547] width 21 height 13
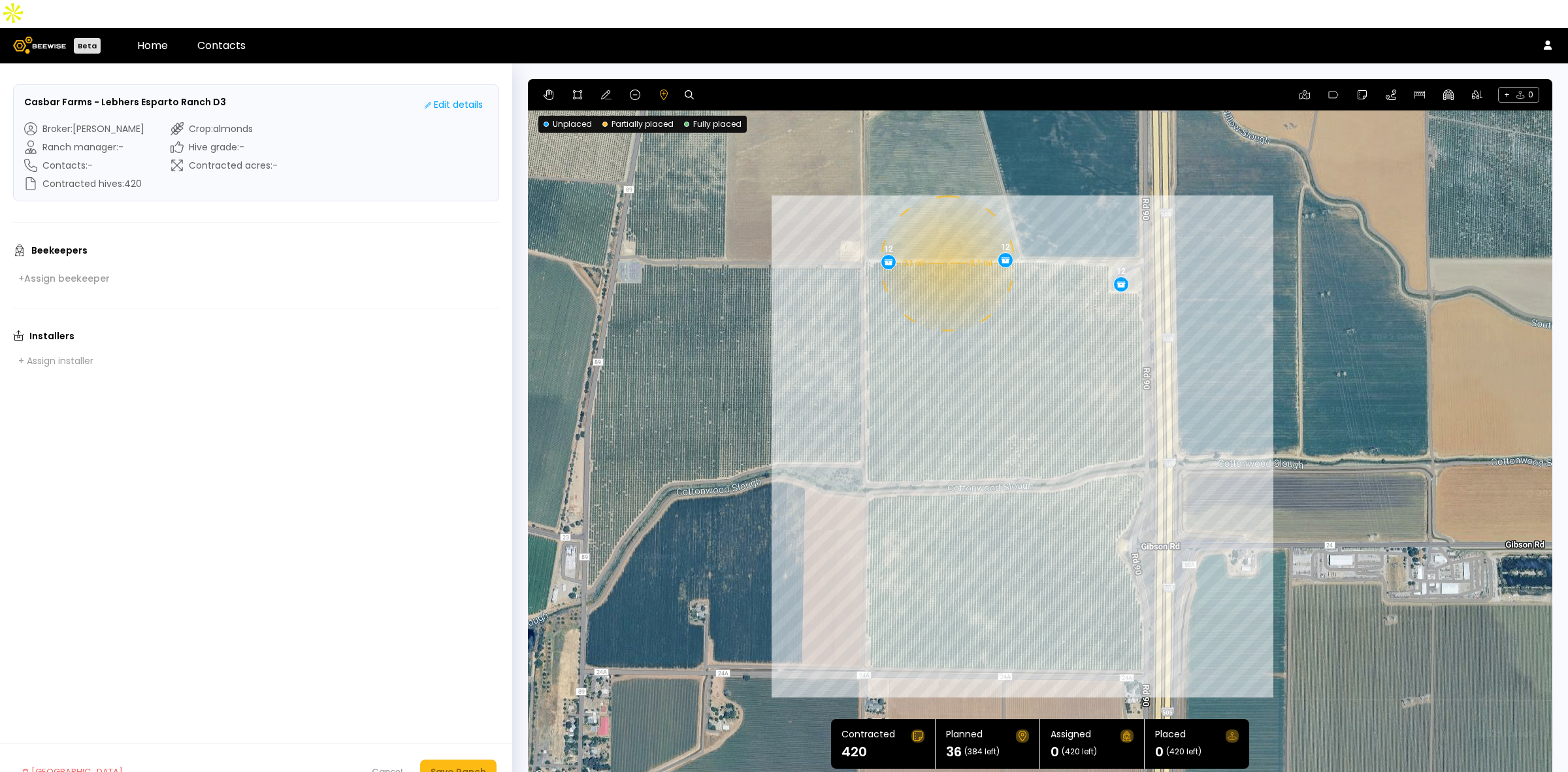
click at [946, 235] on div "0.1 mi 0.1 mi 12 12 12" at bounding box center [1040, 431] width 1025 height 706
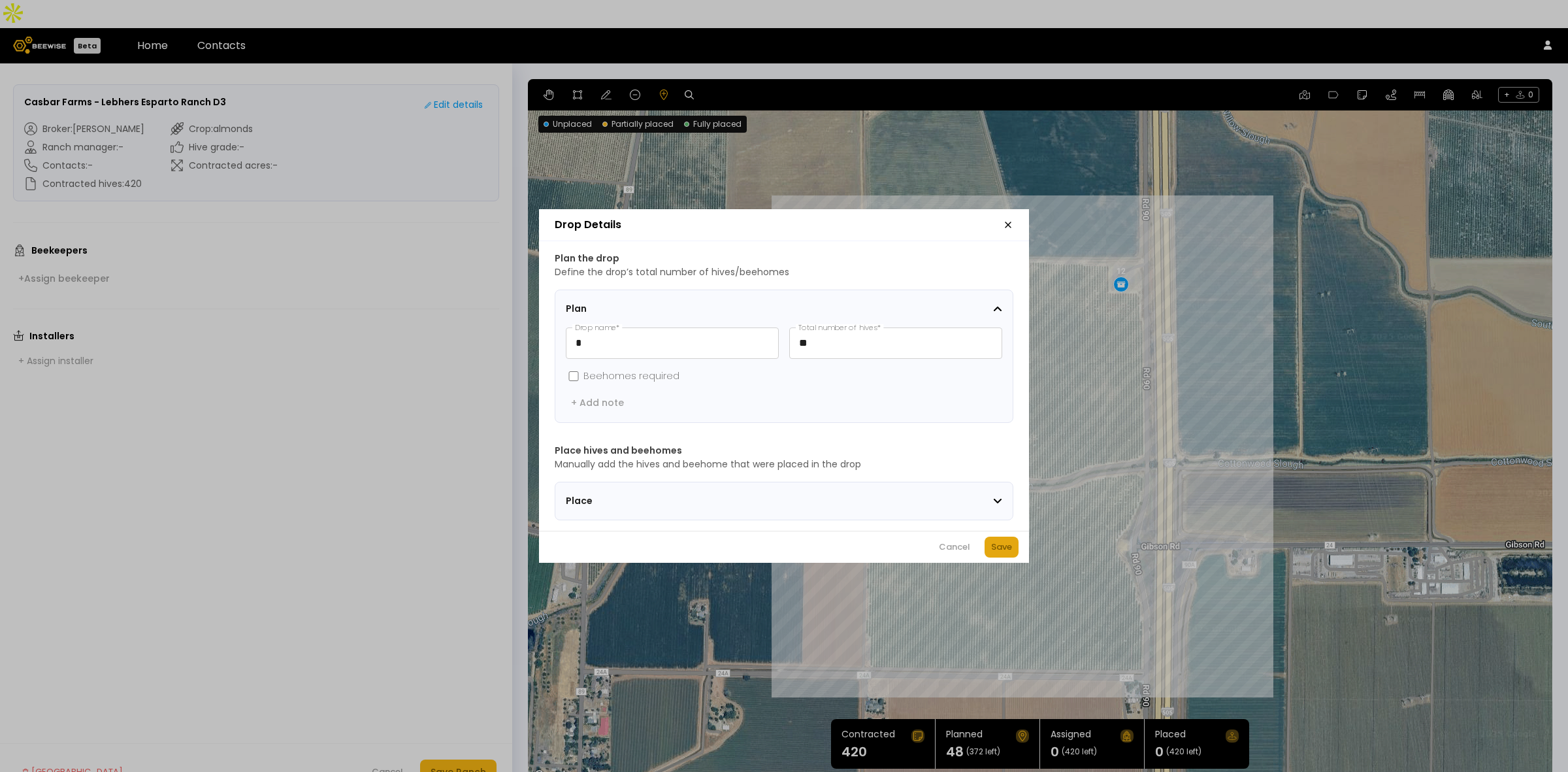
click at [991, 551] on div "Save" at bounding box center [1001, 547] width 21 height 13
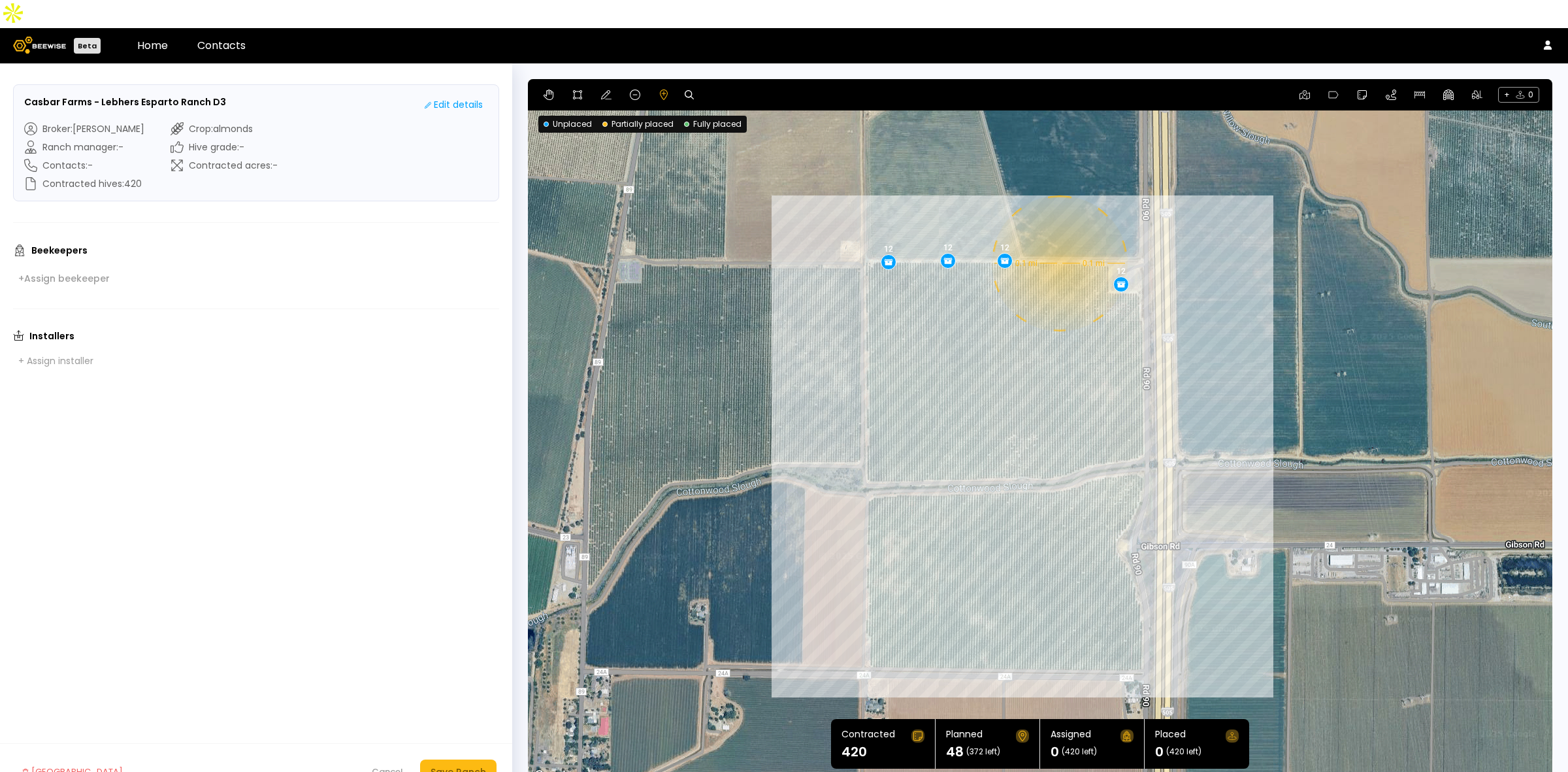
click at [1058, 235] on div "0.1 mi 0.1 mi 12 12 12 12" at bounding box center [1040, 431] width 1025 height 706
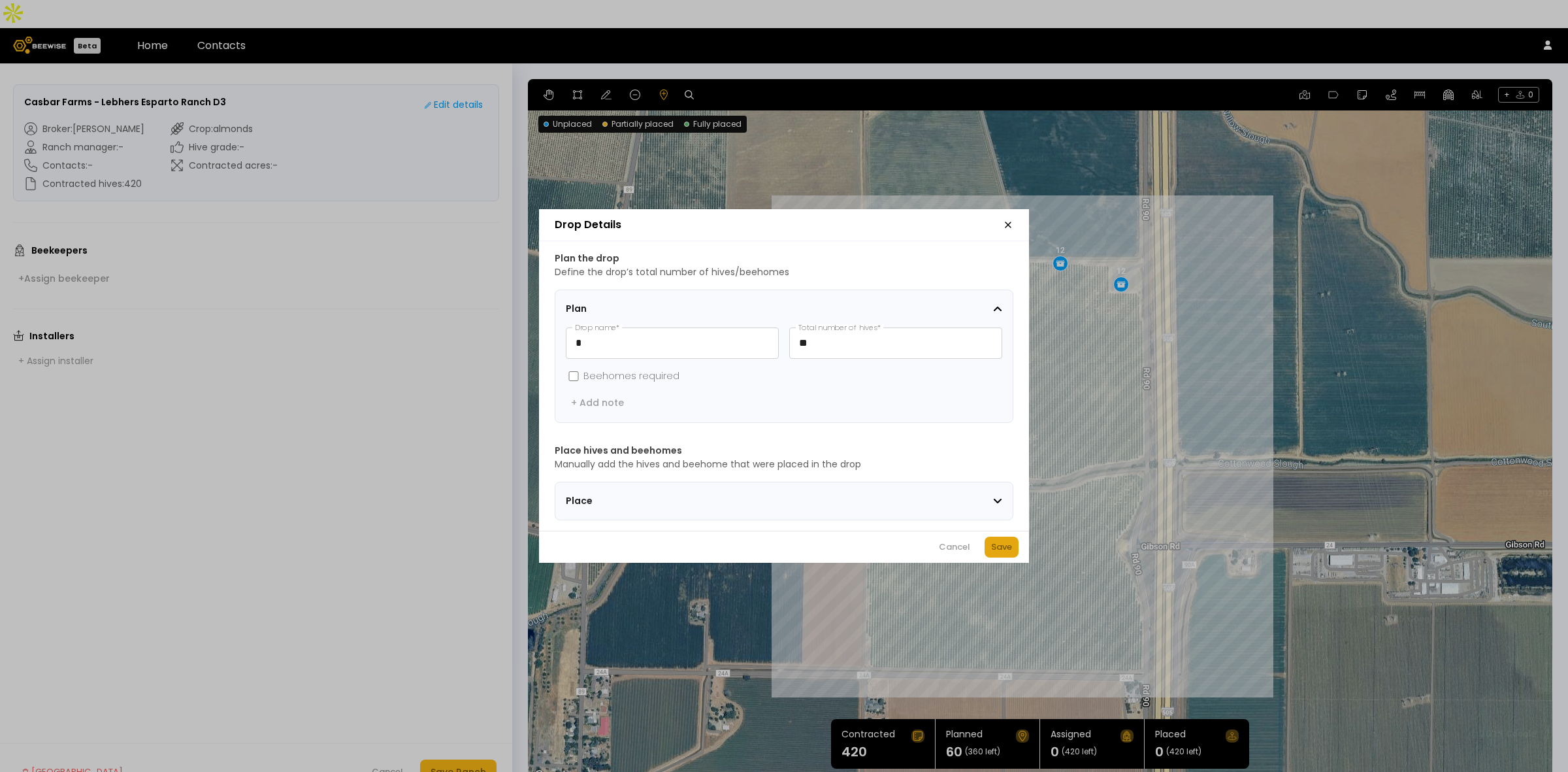
click at [1009, 550] on div "Save" at bounding box center [1001, 547] width 21 height 13
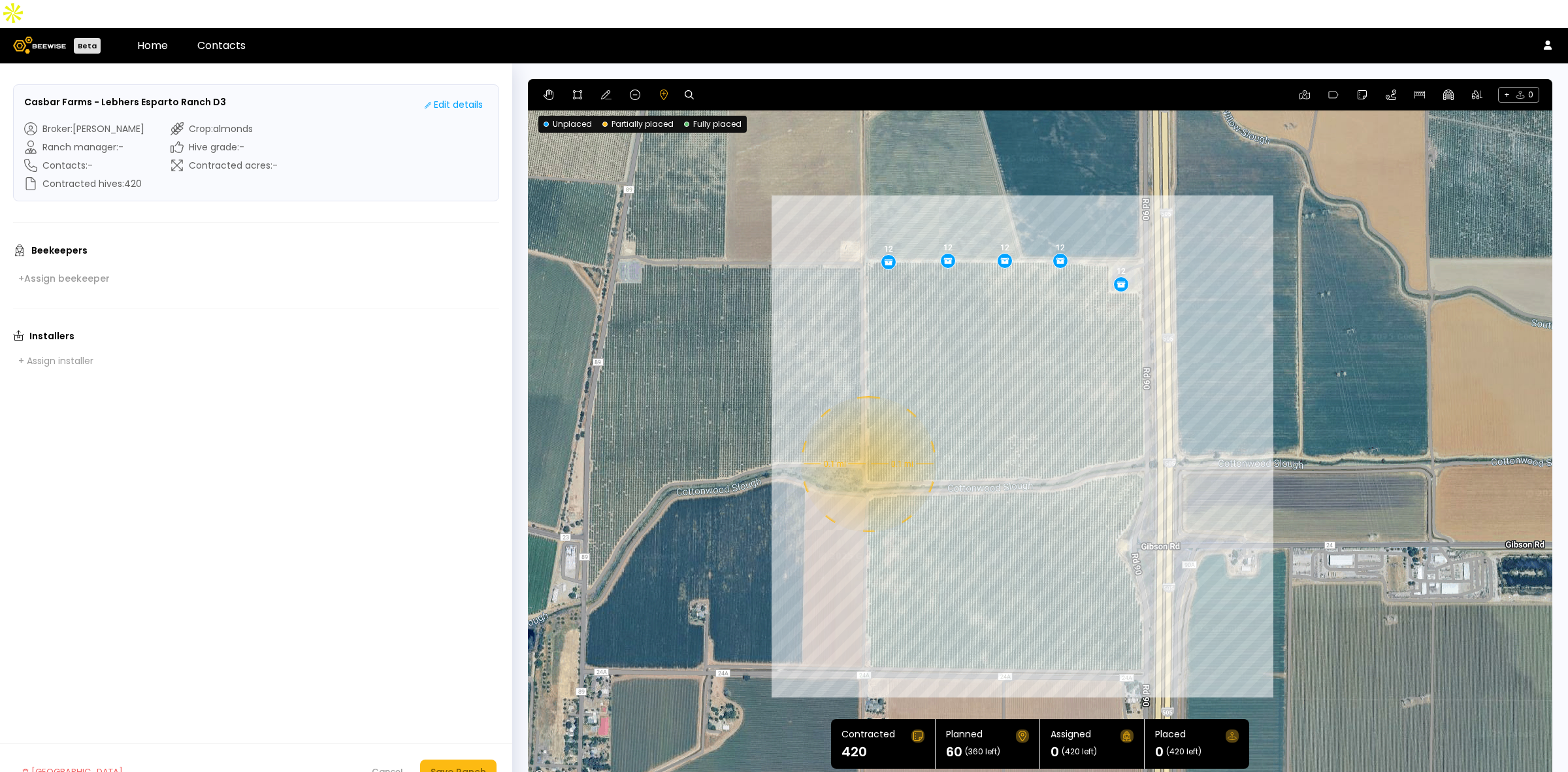
click at [867, 436] on div "0.1 mi 0.1 mi 12 12 12 12 12" at bounding box center [1040, 431] width 1025 height 706
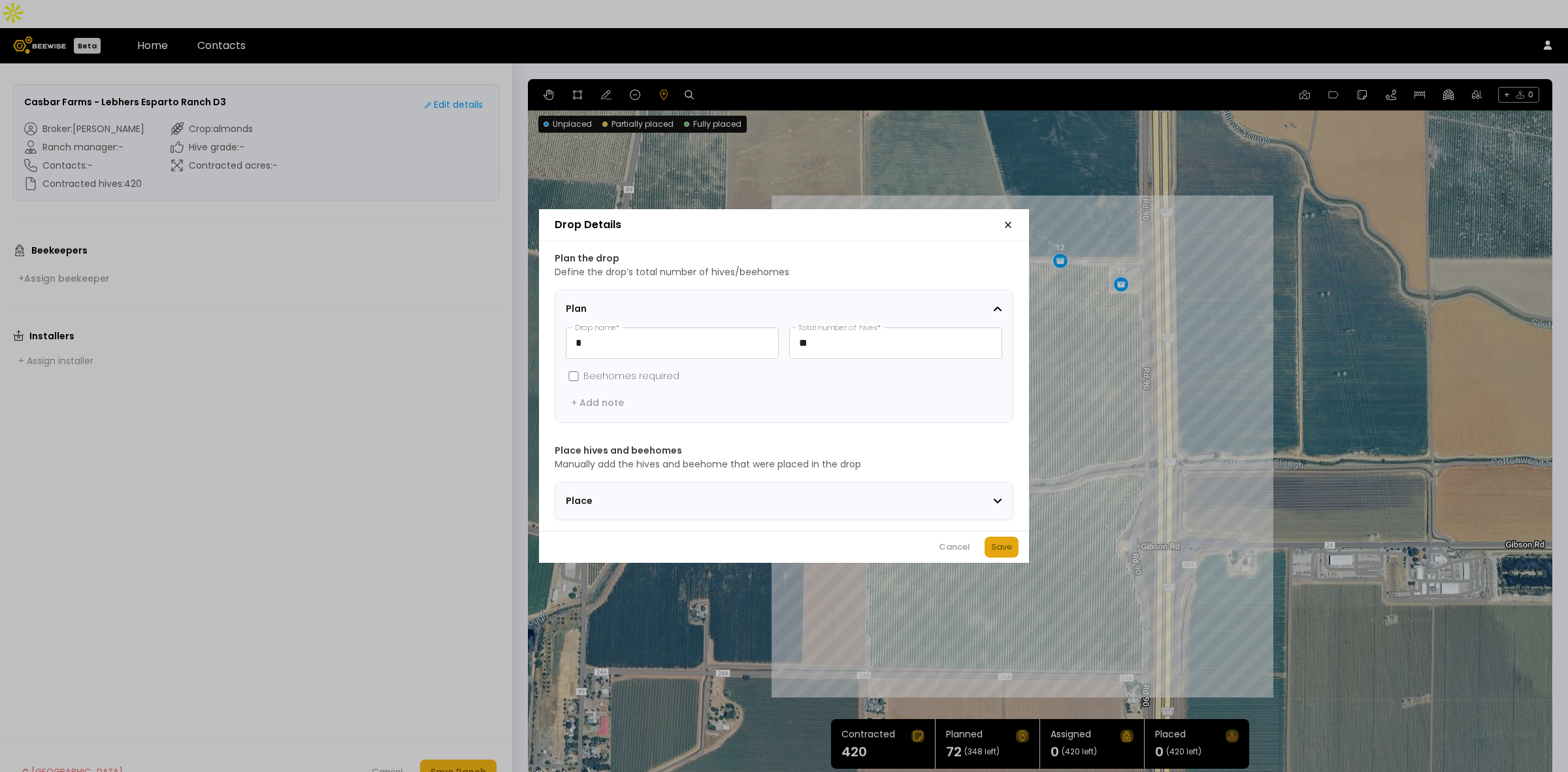
click at [1009, 547] on div "Save" at bounding box center [1001, 547] width 21 height 13
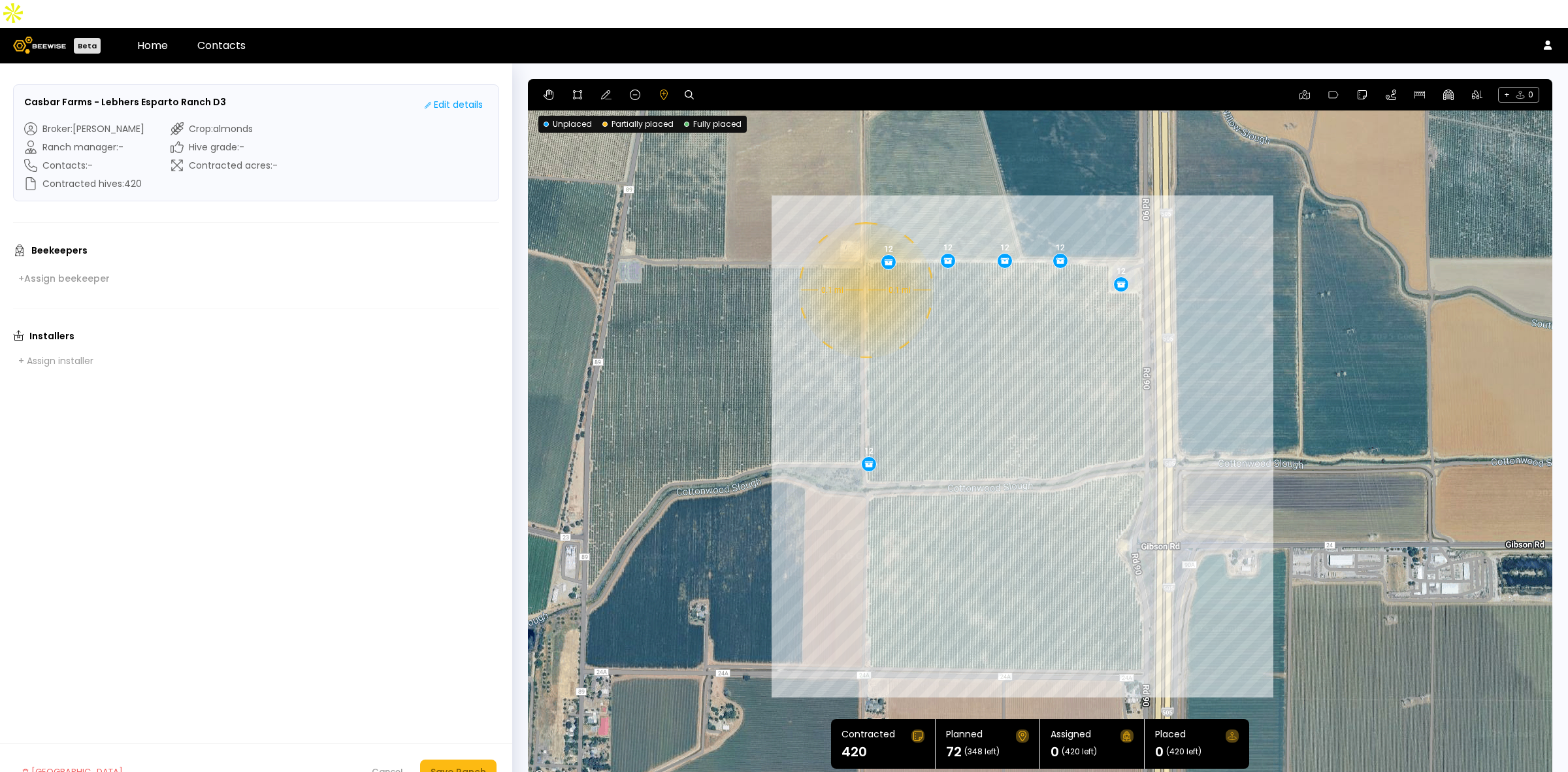
click at [864, 262] on div "0.1 mi 0.1 mi 12 12 12 12 12 12" at bounding box center [1040, 431] width 1025 height 706
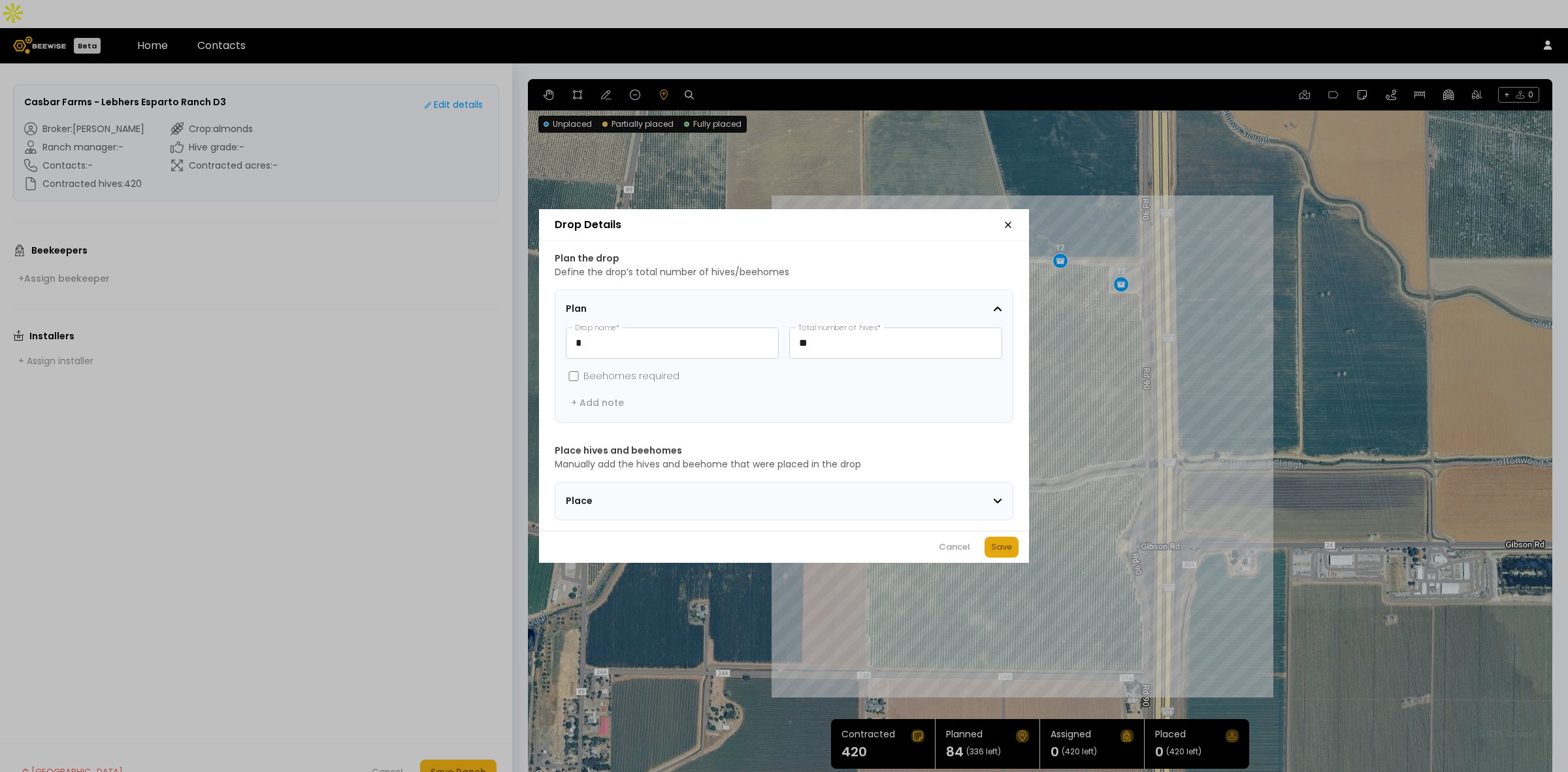
click at [1005, 553] on div "Save" at bounding box center [1001, 547] width 21 height 13
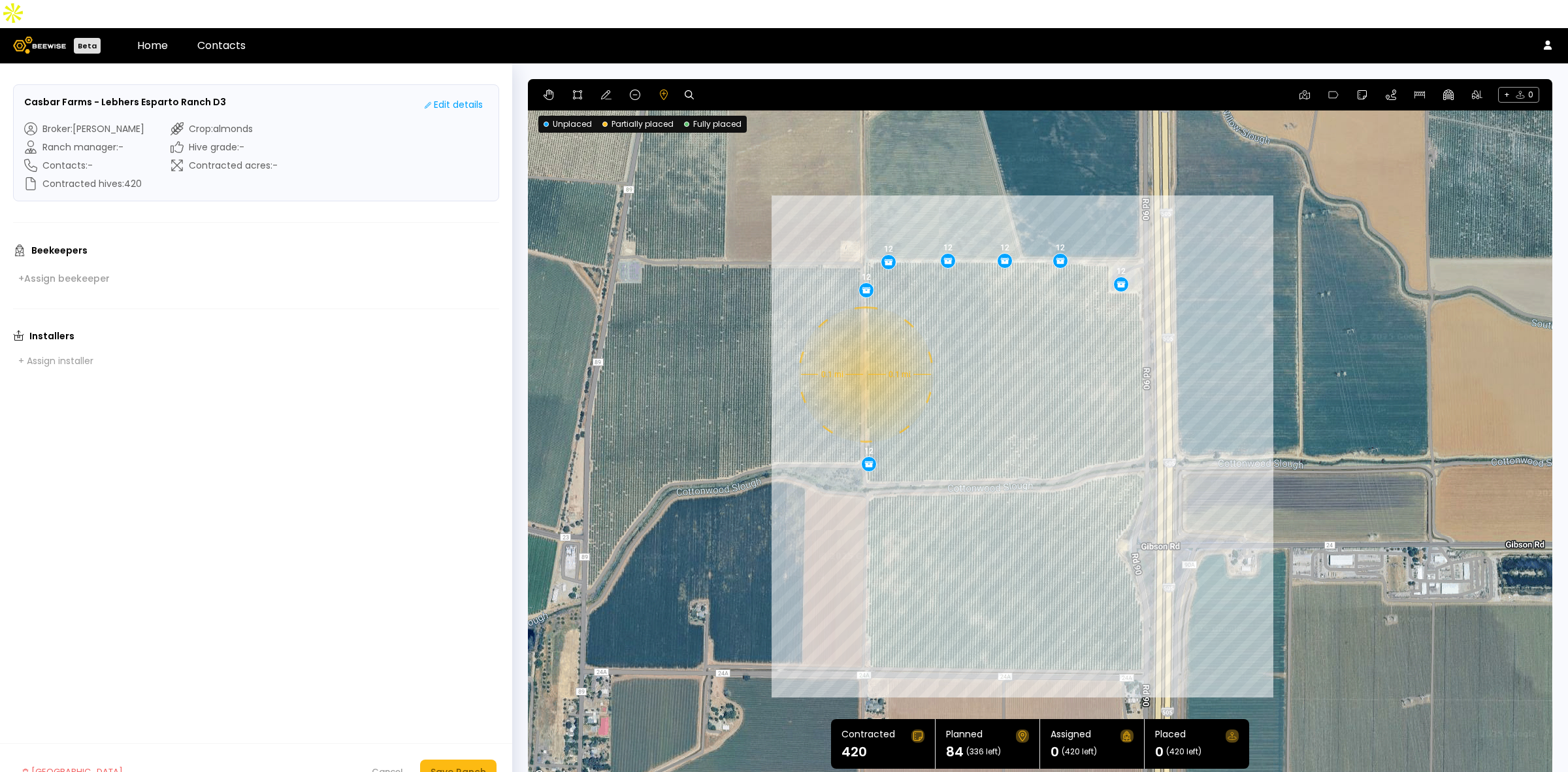
click at [864, 346] on div "0.1 mi 0.1 mi 12 12 12 12 12 12 12" at bounding box center [1040, 431] width 1025 height 706
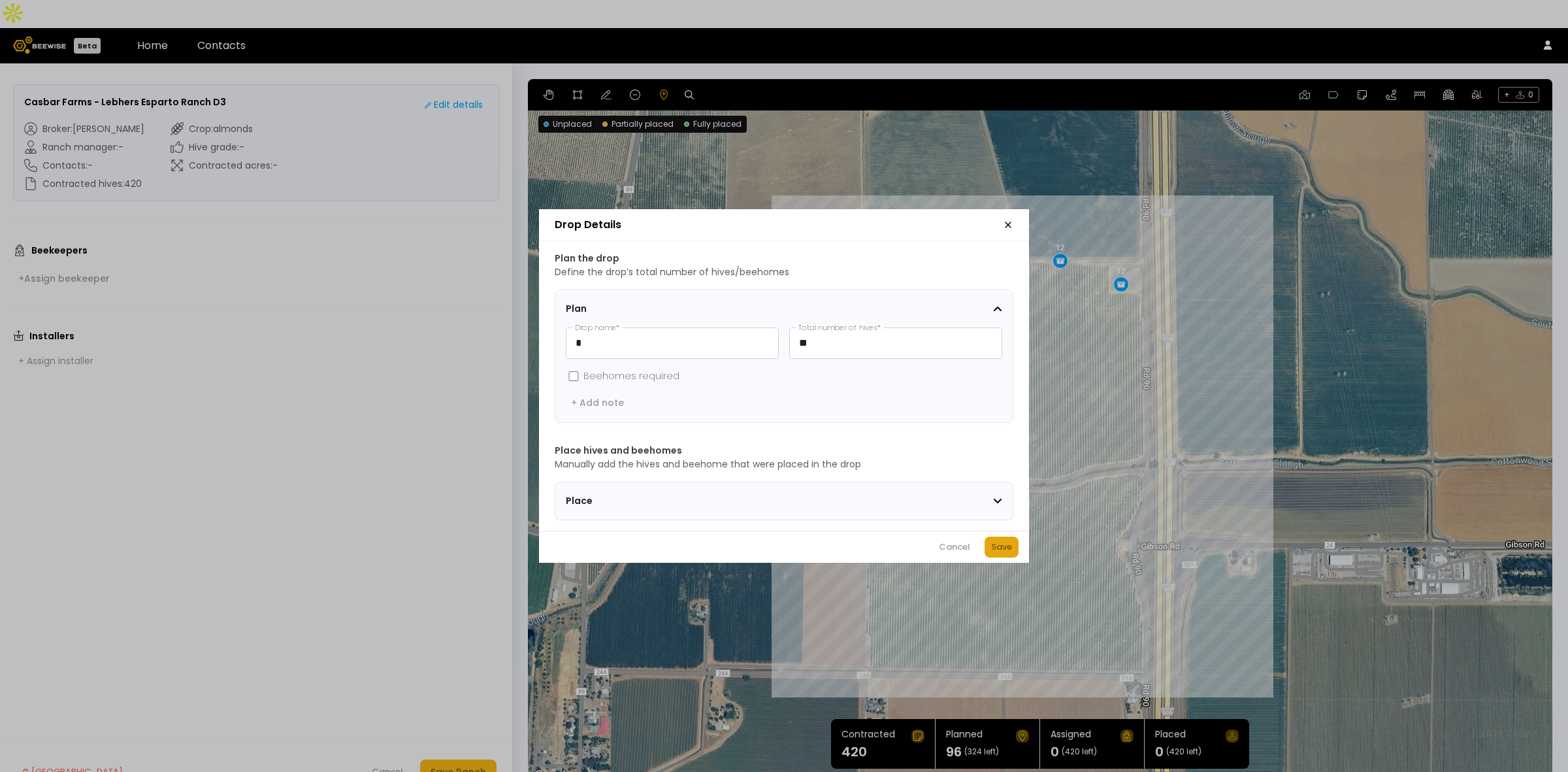
click at [995, 543] on button "Save" at bounding box center [1002, 547] width 34 height 21
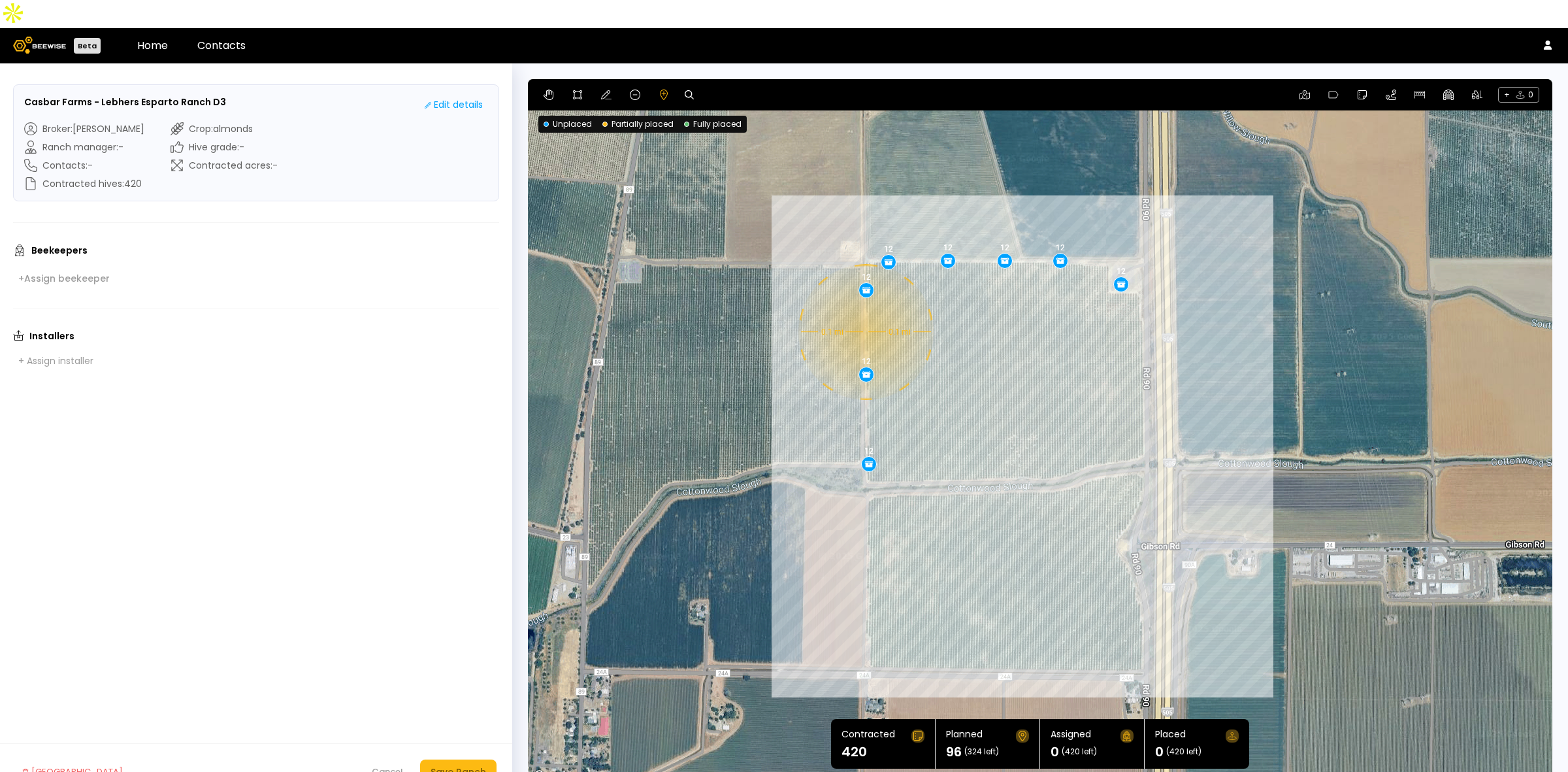
click at [864, 304] on div "0.1 mi 0.1 mi 12 12 12 12 12 12 12 12" at bounding box center [1040, 431] width 1025 height 706
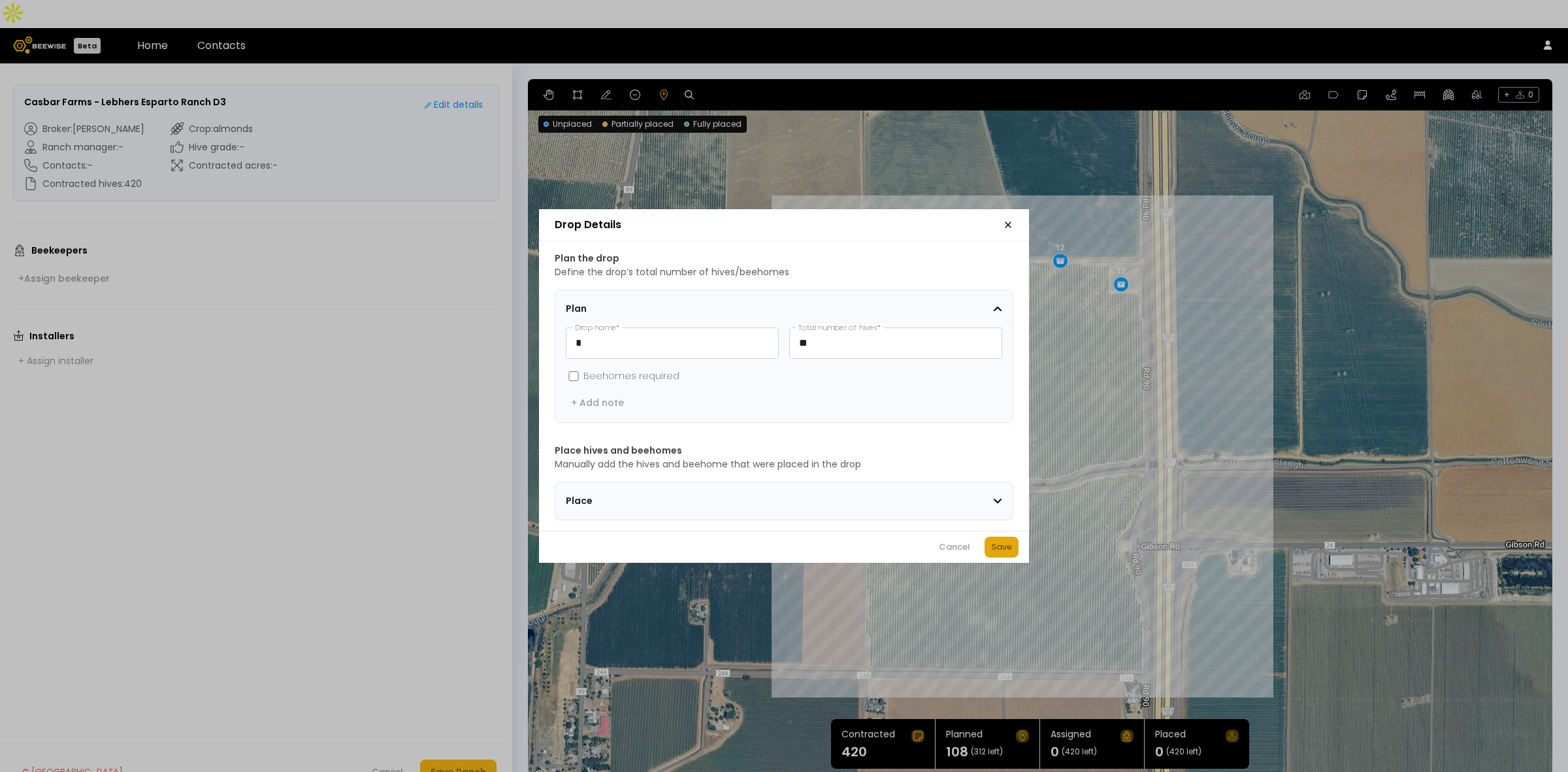
click at [1004, 553] on div "Save" at bounding box center [1001, 547] width 21 height 13
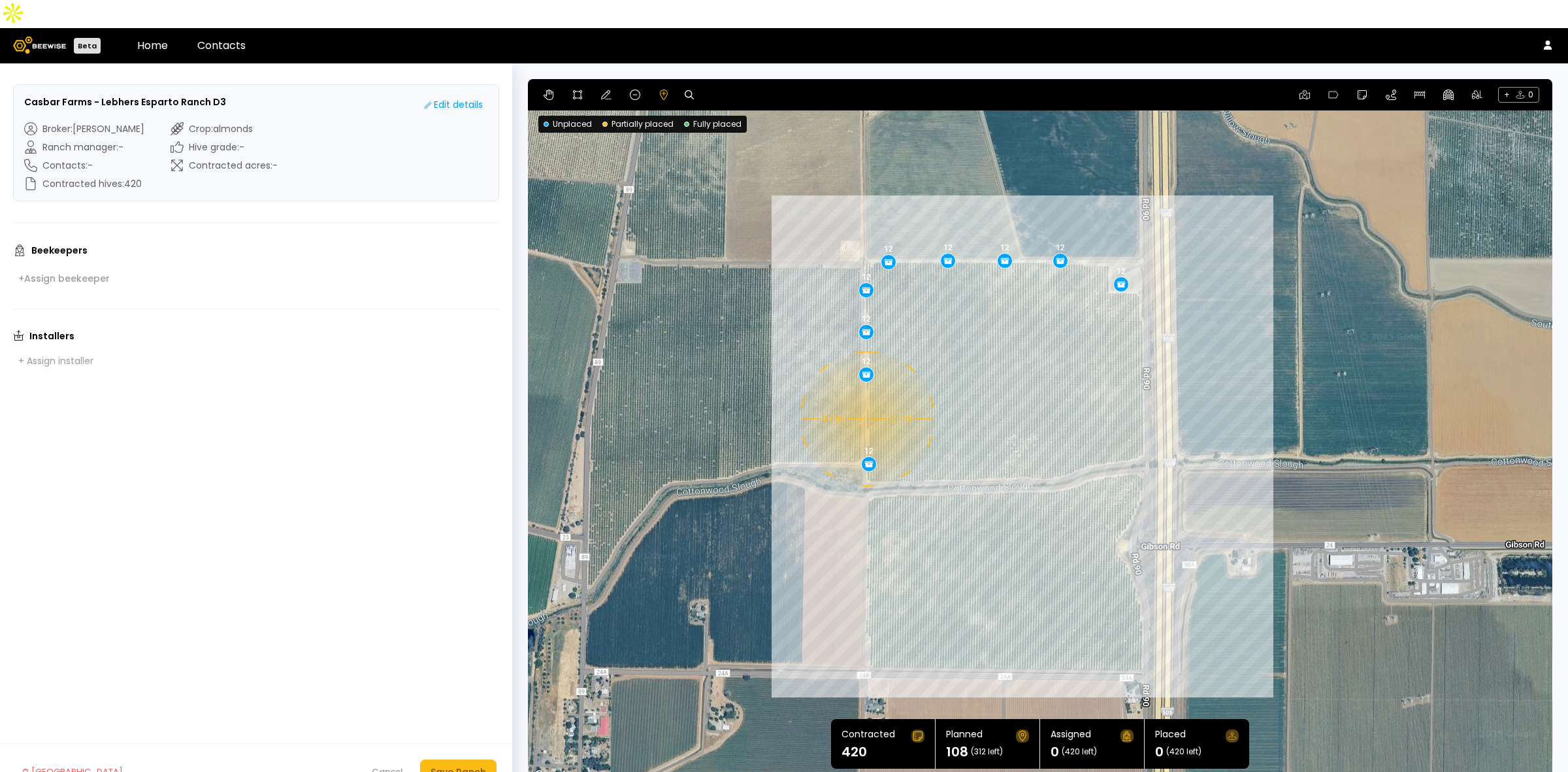
click at [866, 391] on div "0.1 mi 0.1 mi 12 12 12 12 12 12 12 12 12" at bounding box center [1040, 431] width 1025 height 706
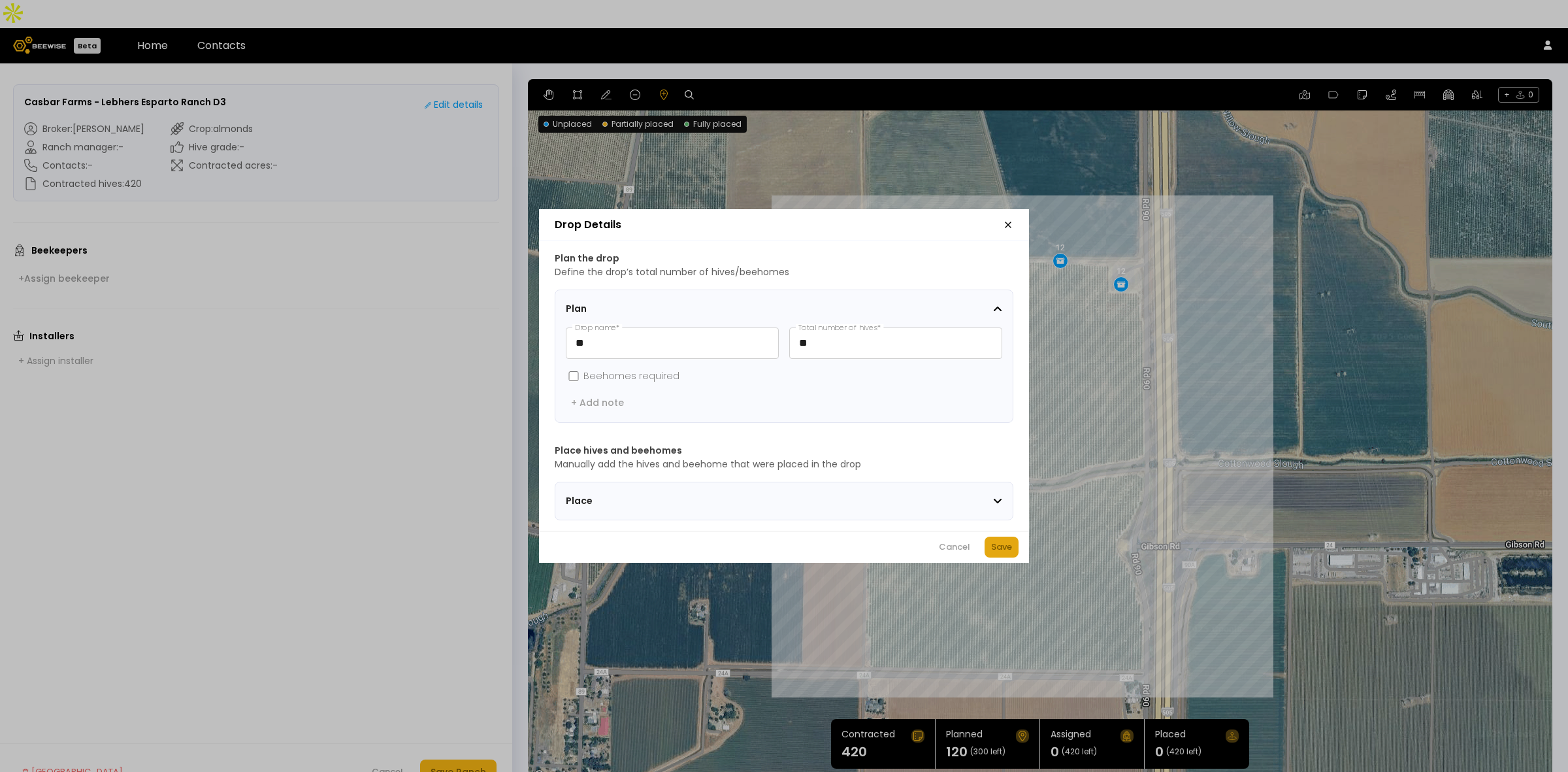
click at [1003, 550] on div "Save" at bounding box center [1001, 547] width 21 height 13
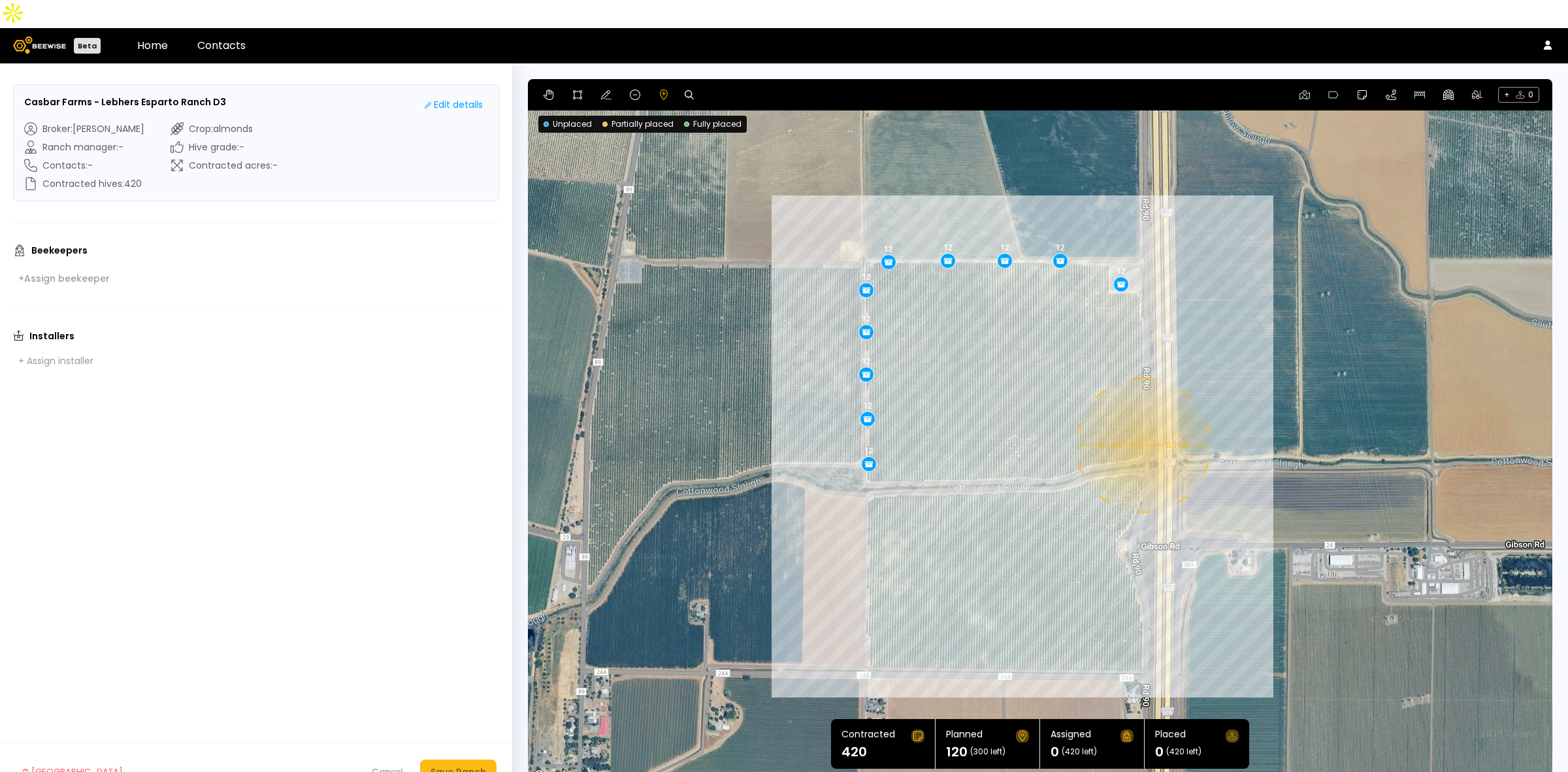
click at [1142, 417] on div "0.1 mi 0.1 mi 12 12 12 12 12 12 12 12 12 12" at bounding box center [1040, 431] width 1025 height 706
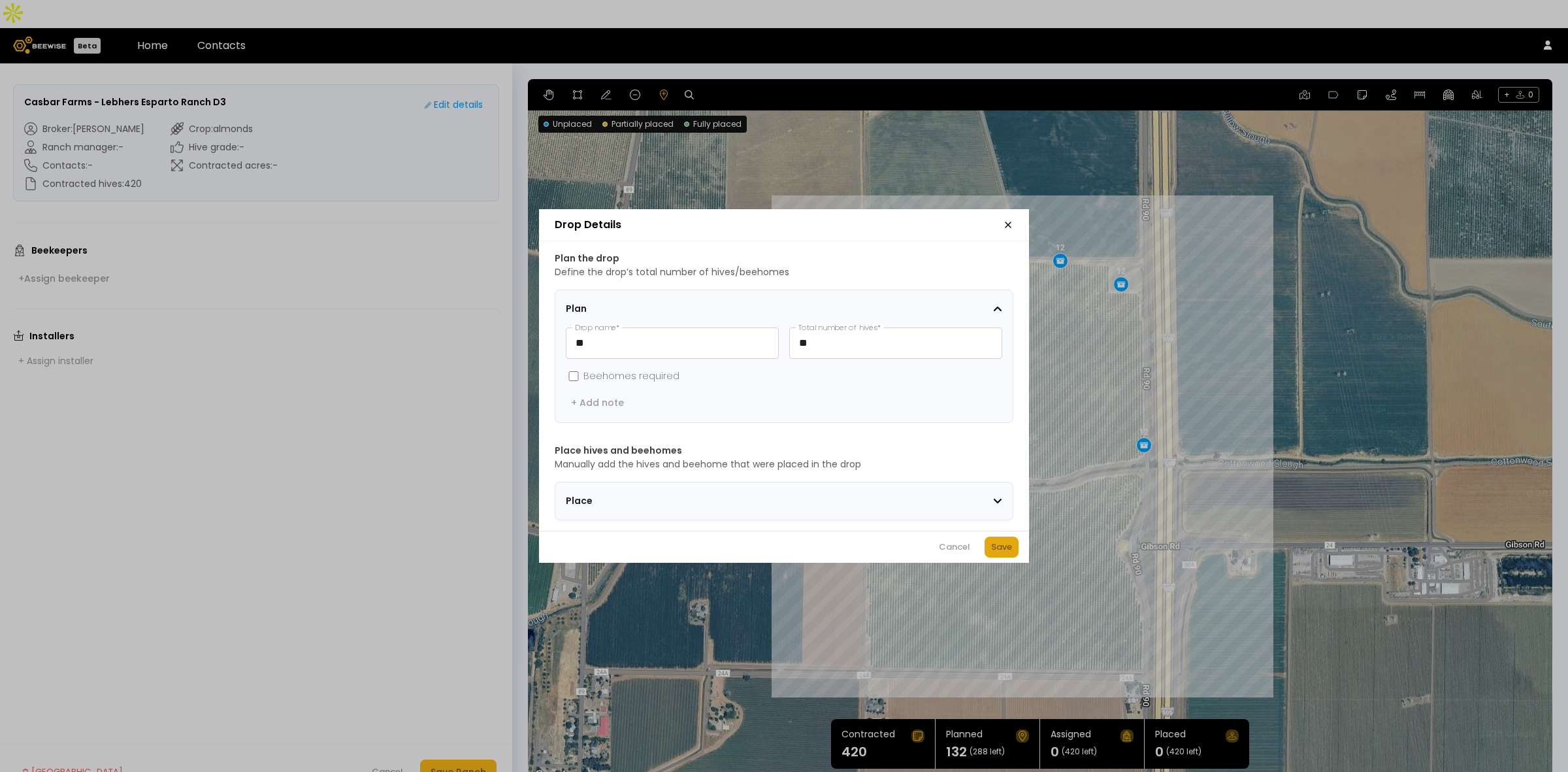
click at [1003, 553] on div "Save" at bounding box center [1001, 547] width 21 height 13
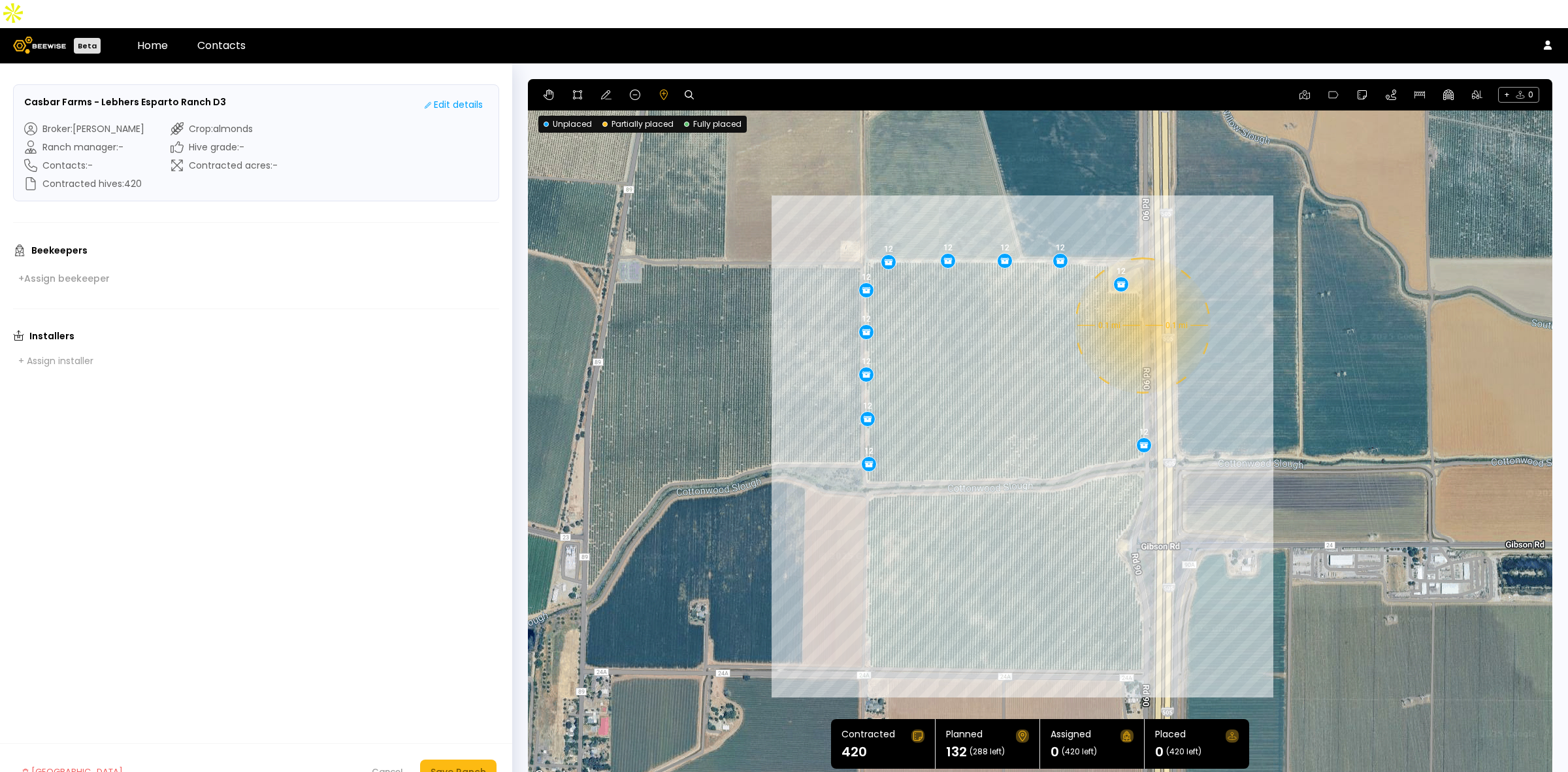
click at [1142, 297] on div "0.1 mi 0.1 mi 12 12 12 12 12 12 12 12 12 12 12" at bounding box center [1040, 431] width 1025 height 706
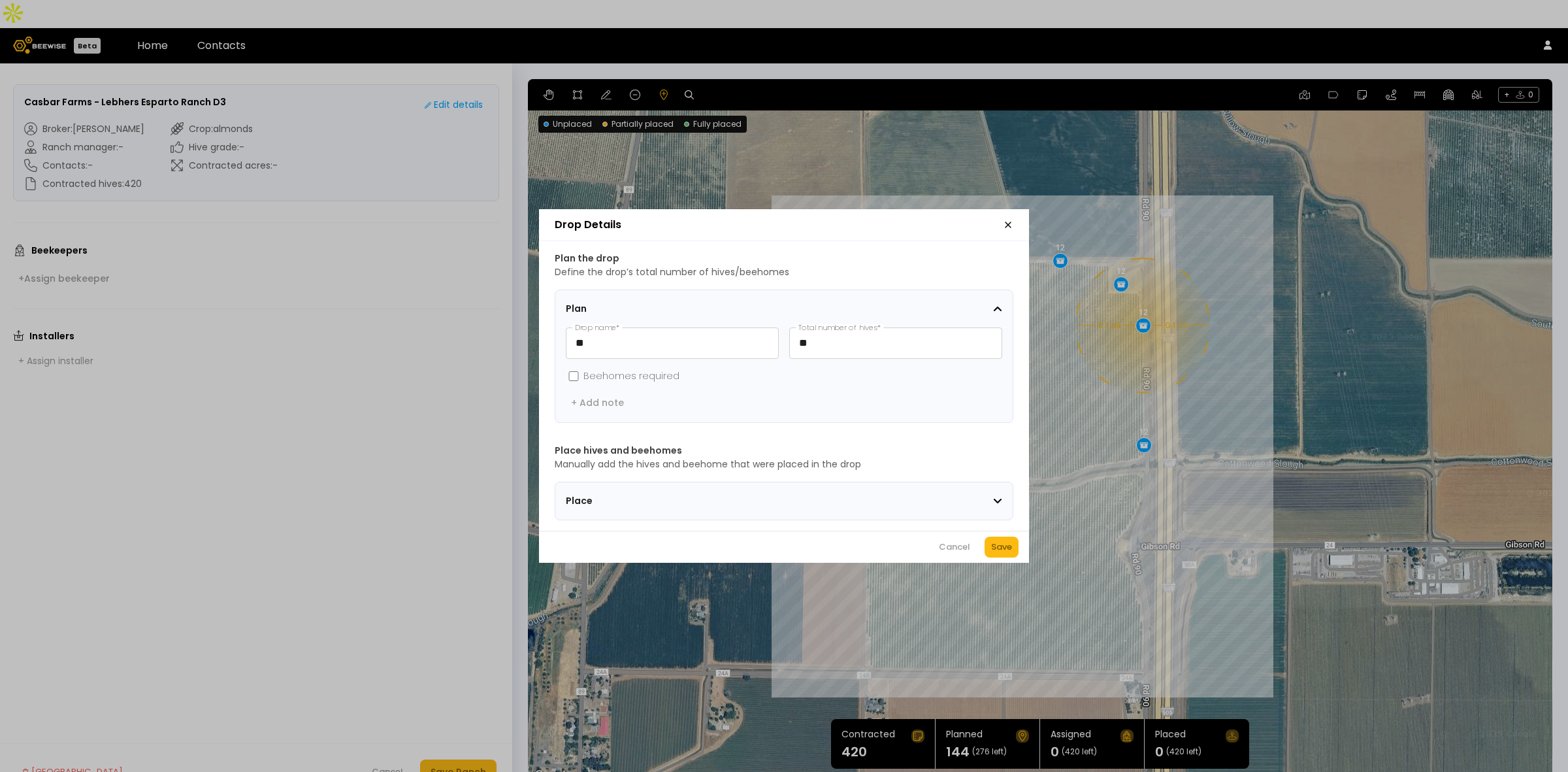
click at [1008, 547] on div "Save" at bounding box center [1001, 547] width 21 height 13
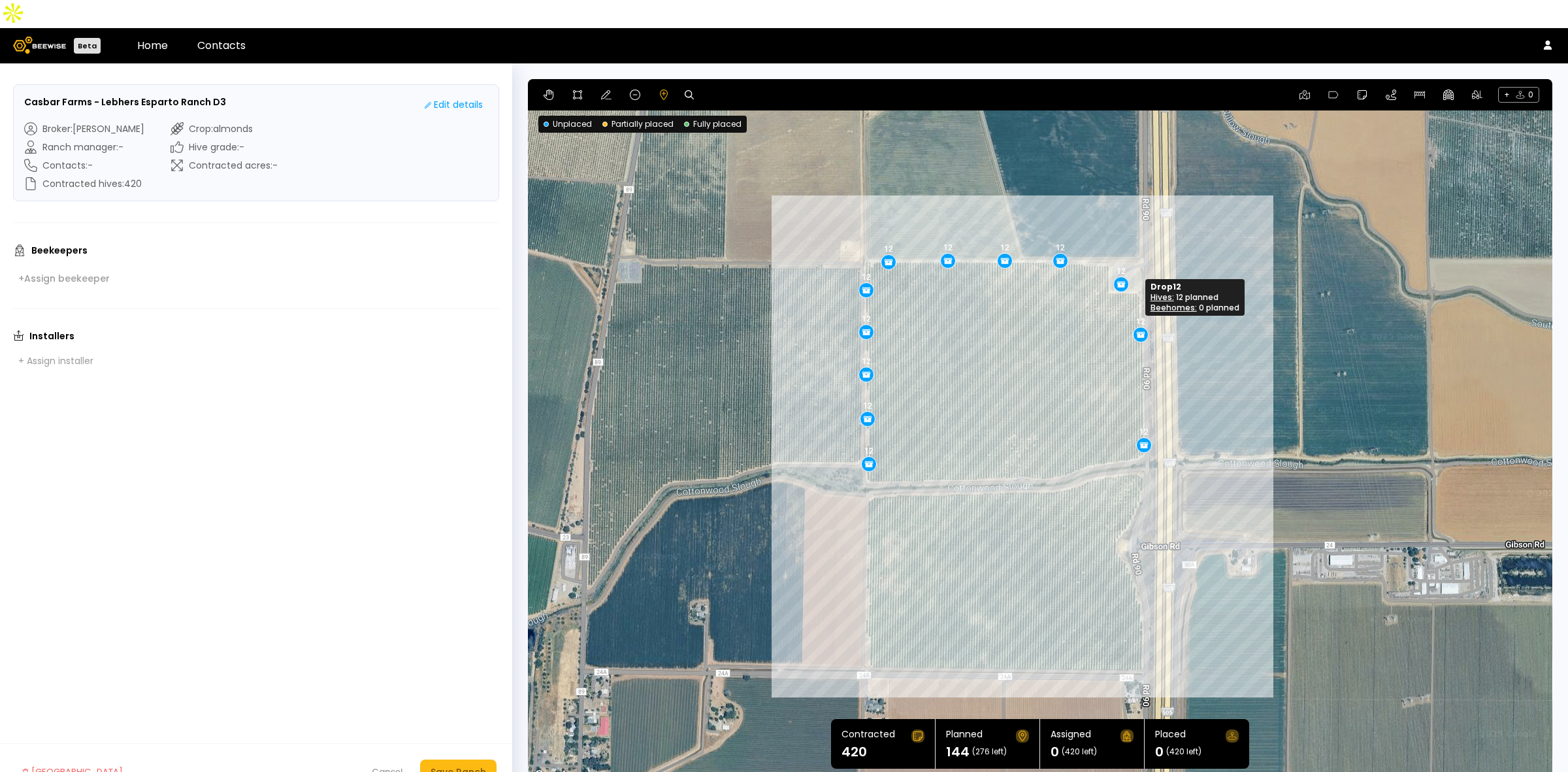
drag, startPoint x: 1143, startPoint y: 296, endPoint x: 1141, endPoint y: 304, distance: 8.2
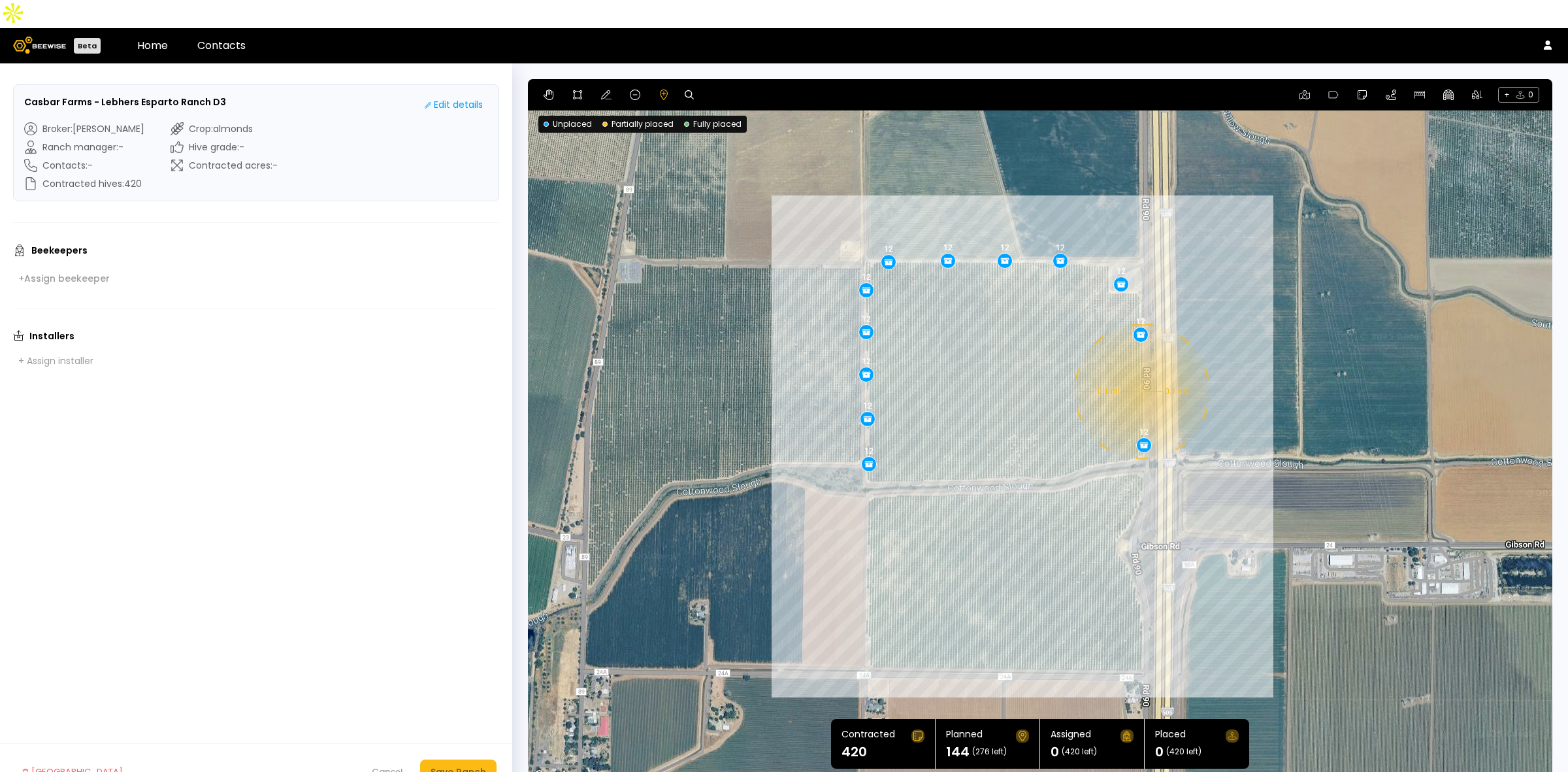
click at [1141, 363] on div "0.1 mi 0.1 mi 12 12 12 12 12 12 12 12 12 12 12 12" at bounding box center [1040, 431] width 1025 height 706
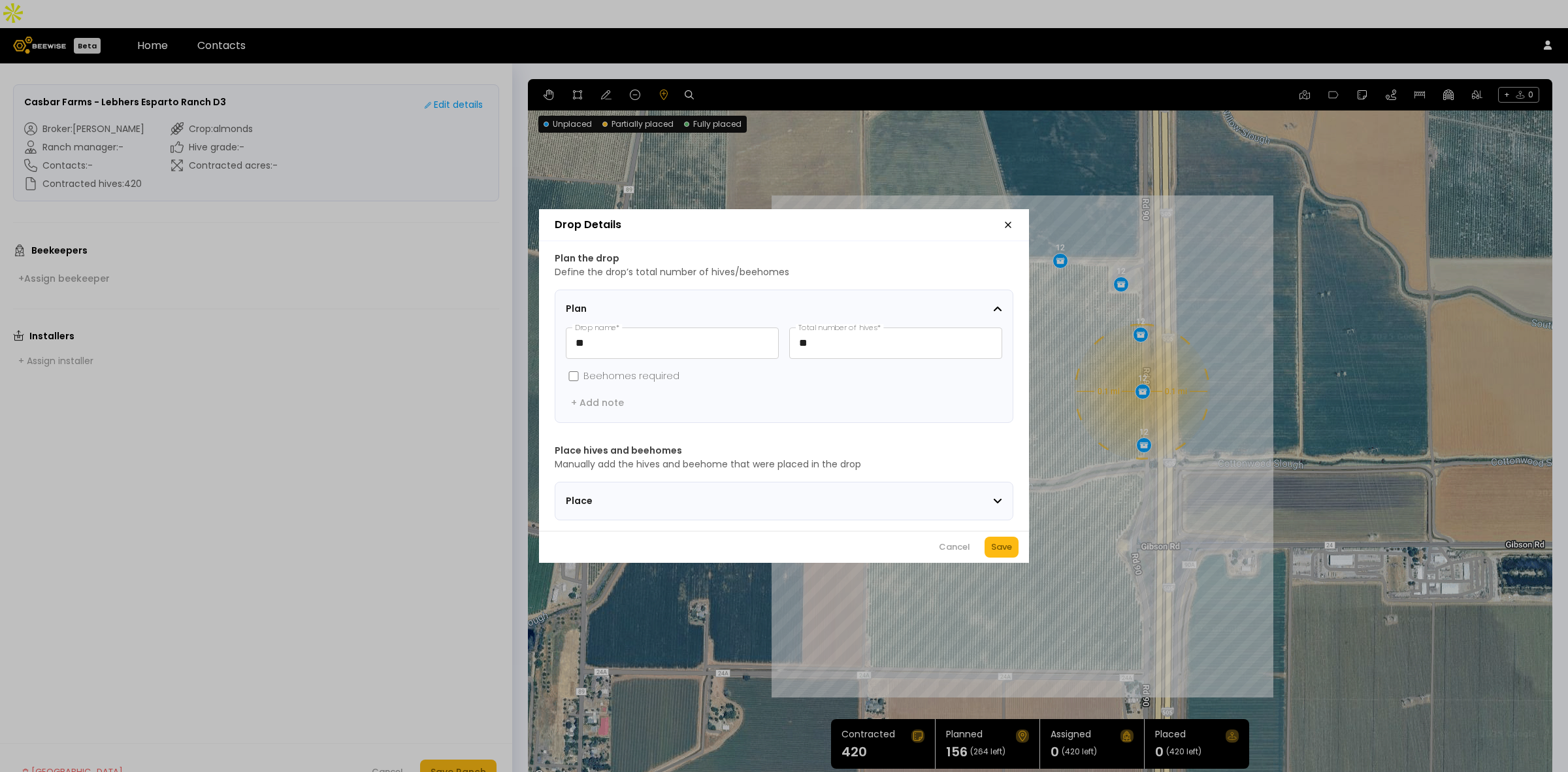
click at [1001, 549] on div "Save" at bounding box center [1001, 547] width 21 height 13
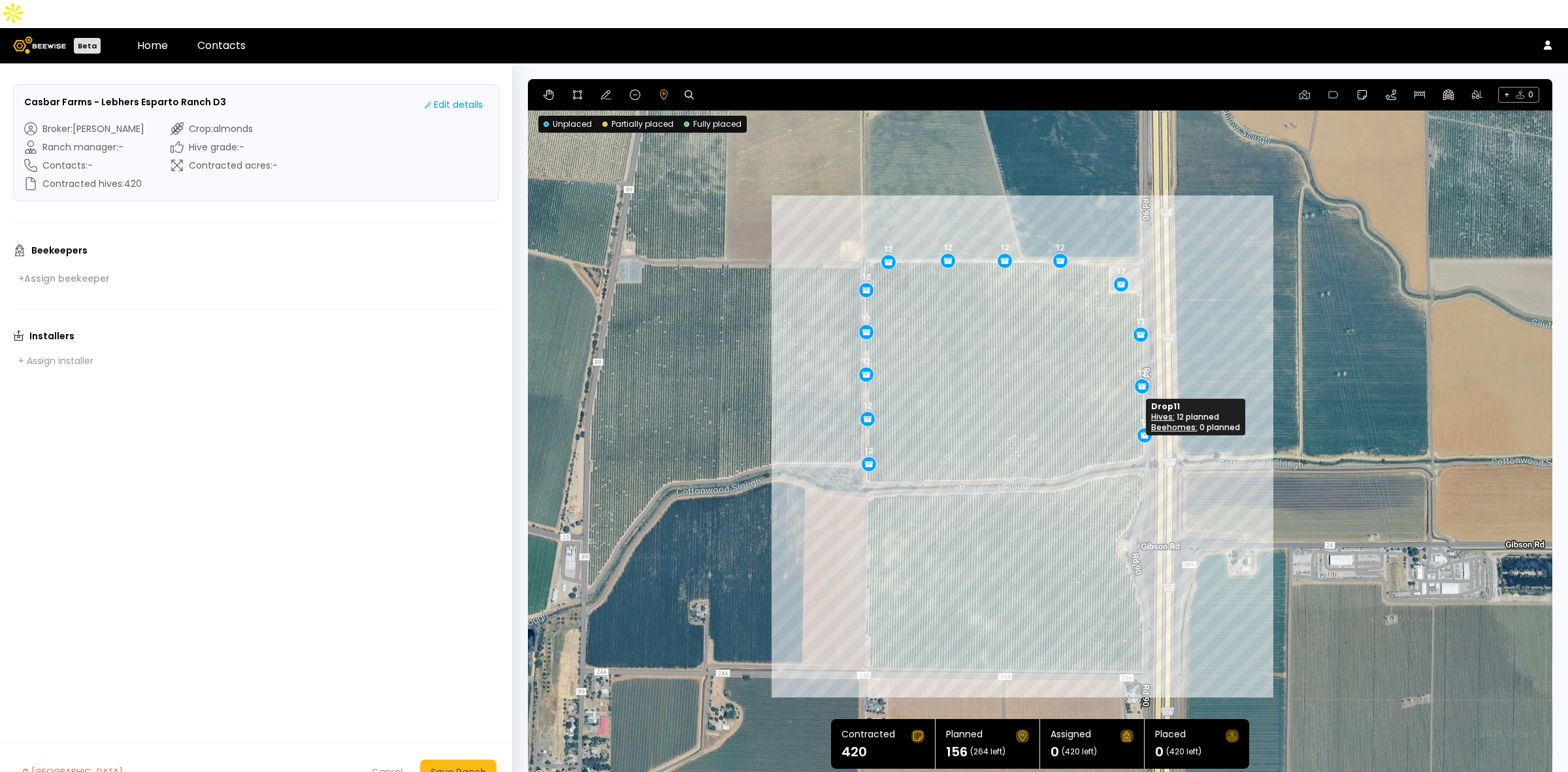
drag, startPoint x: 1139, startPoint y: 417, endPoint x: 1139, endPoint y: 407, distance: 10.0
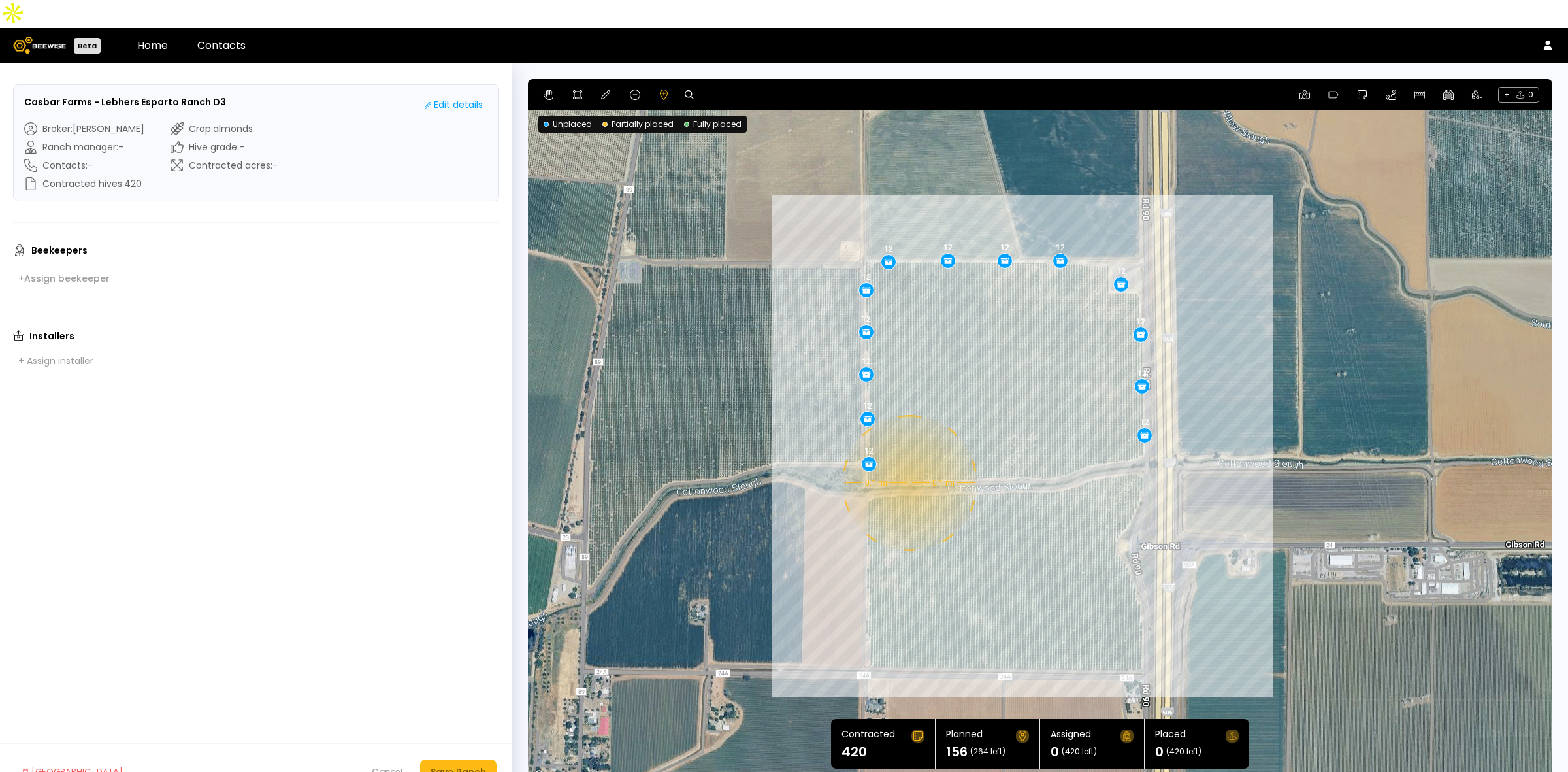
click at [909, 455] on div "0.1 mi 0.1 mi 12 12 12 12 12 12 12 12 12 12 12 12 12" at bounding box center [1040, 431] width 1025 height 706
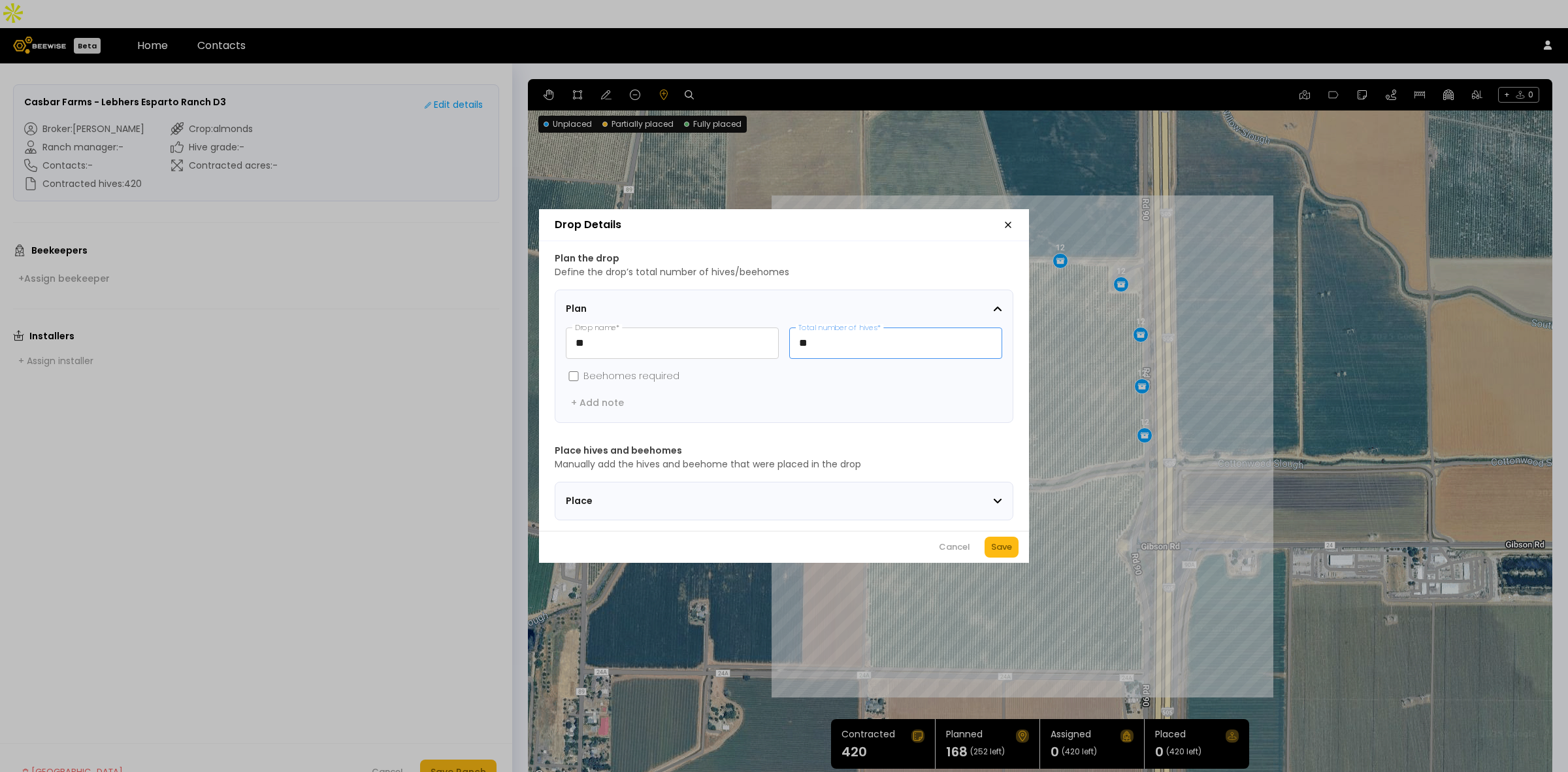
click at [831, 338] on input "**" at bounding box center [896, 342] width 212 height 30
type input "**"
click at [1012, 554] on button "Save" at bounding box center [1002, 547] width 34 height 21
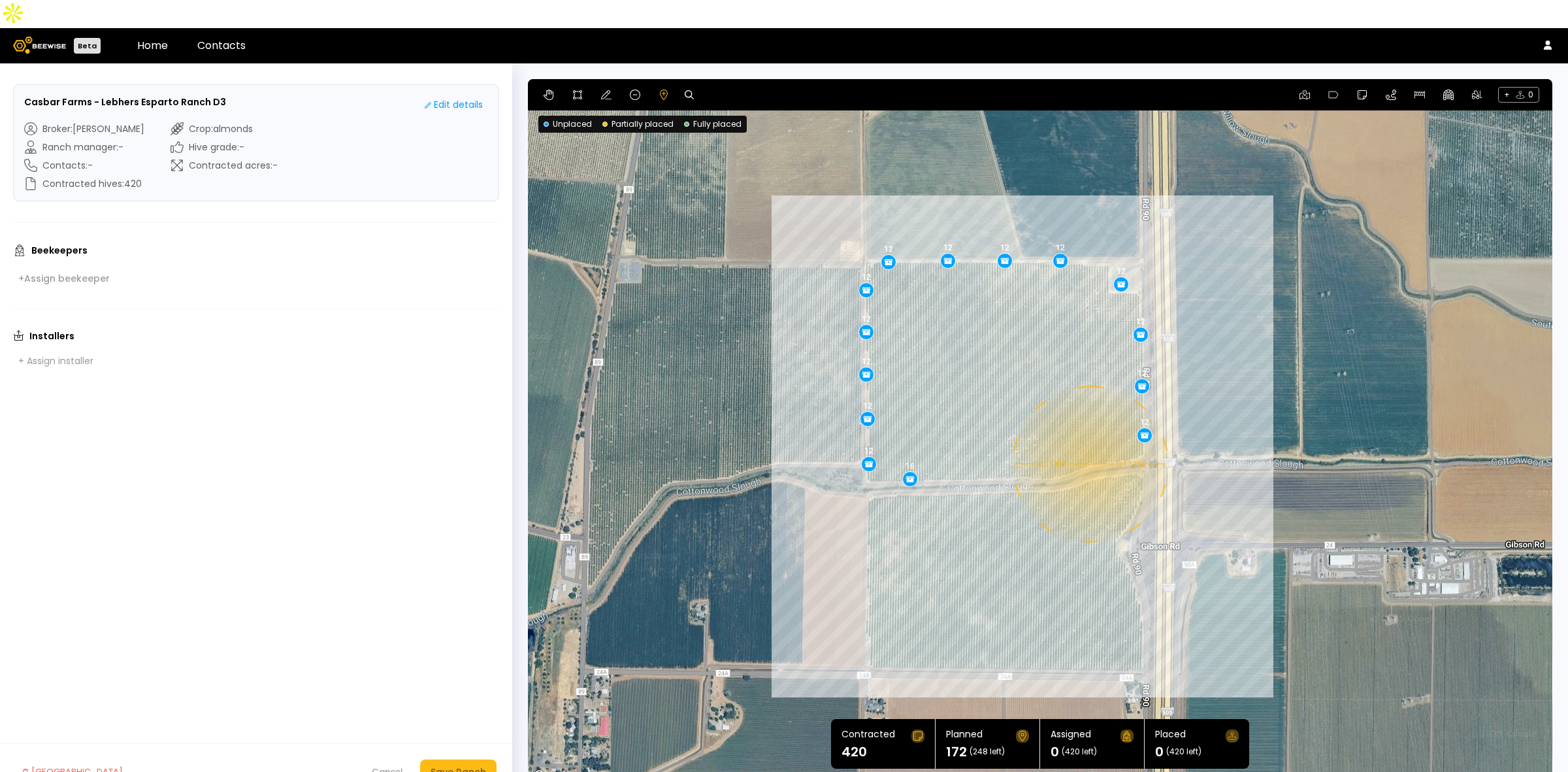
click at [1089, 436] on div "0.11 mi 0.11 mi 12 12 12 12 12 12 12 12 12 12 12 12 12 16" at bounding box center [1040, 431] width 1025 height 706
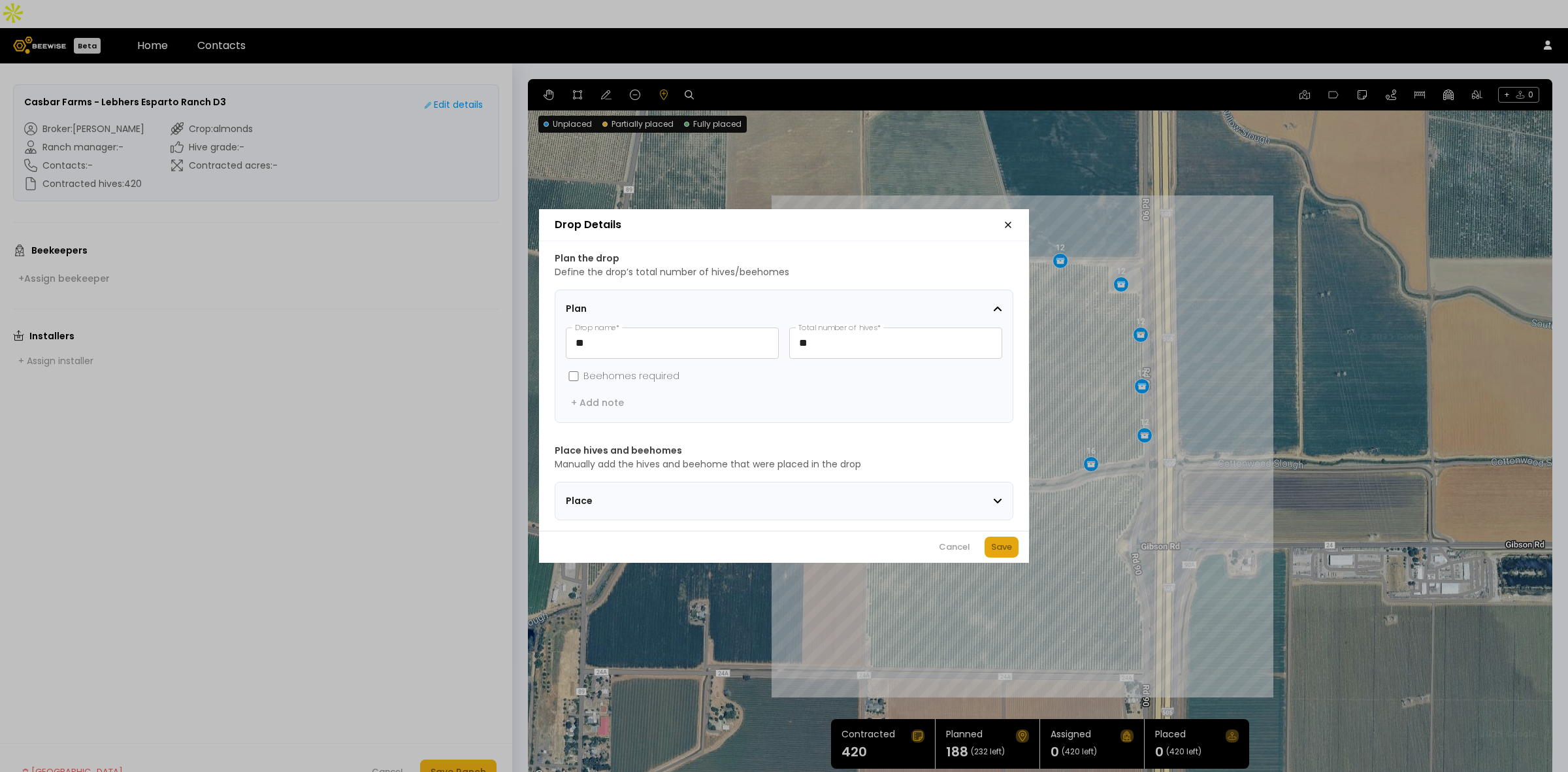
click at [1011, 551] on div "Save" at bounding box center [1001, 547] width 21 height 13
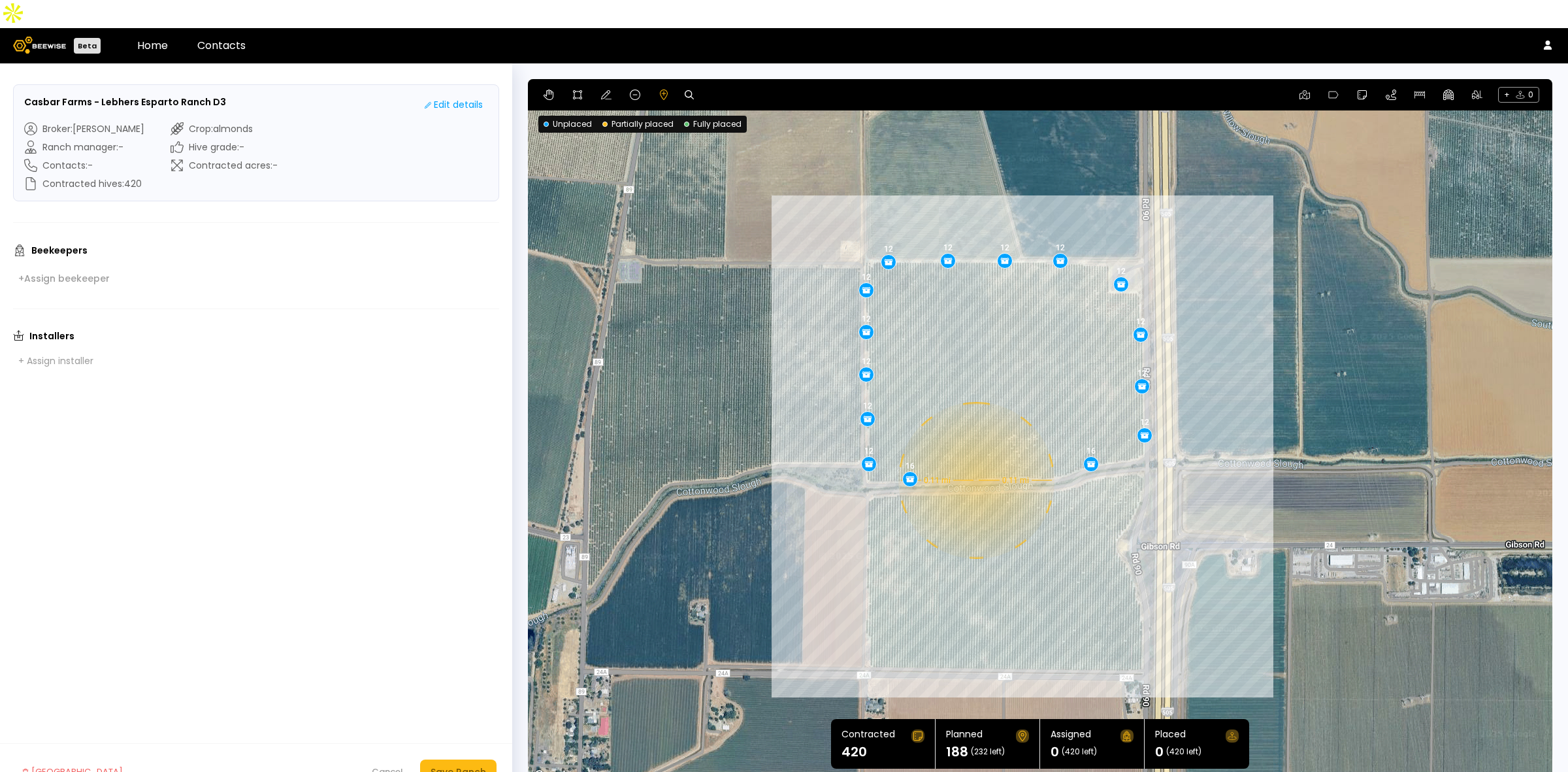
click at [975, 452] on div "0.11 mi 0.11 mi 12 12 12 12 12 12 12 12 12 12 12 12 12 16 16" at bounding box center [1040, 431] width 1025 height 706
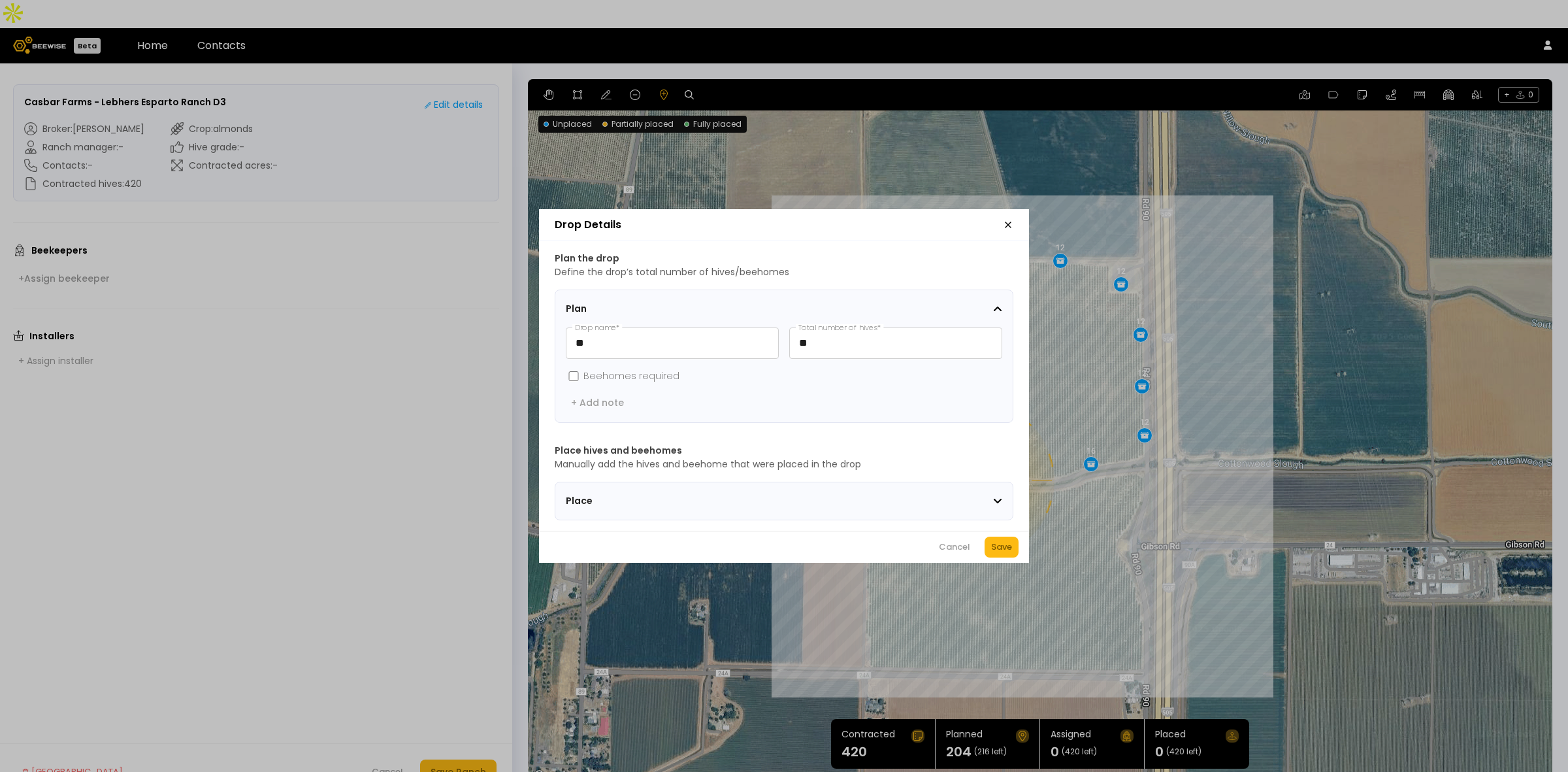
drag, startPoint x: 1006, startPoint y: 553, endPoint x: 1035, endPoint y: 472, distance: 86.0
click at [1006, 550] on div "Save" at bounding box center [1001, 547] width 21 height 13
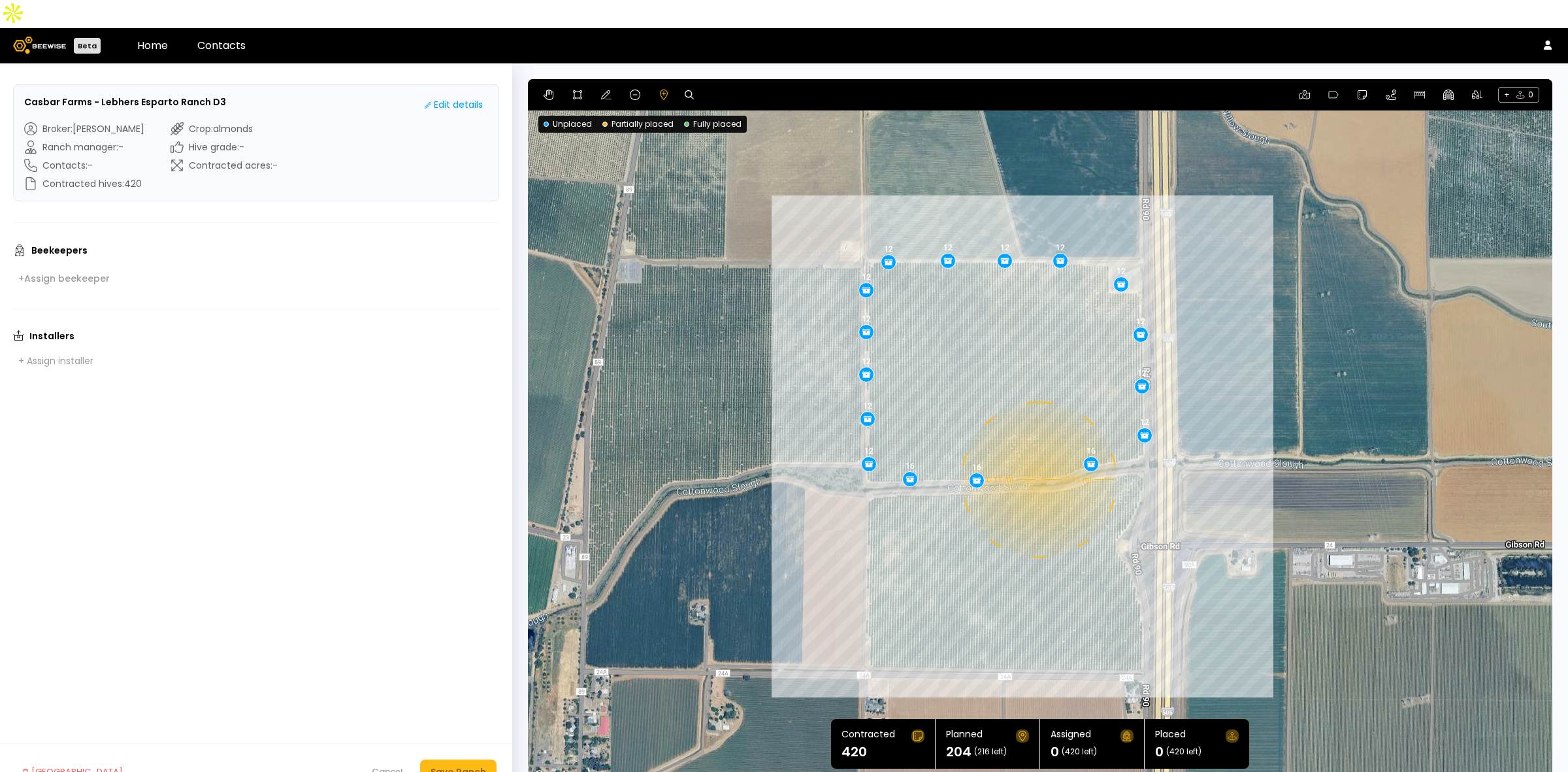
click at [1038, 452] on div "0.11 mi 0.11 mi 12 12 12 12 12 12 12 12 12 12 12 12 12 16 16 16" at bounding box center [1040, 431] width 1025 height 706
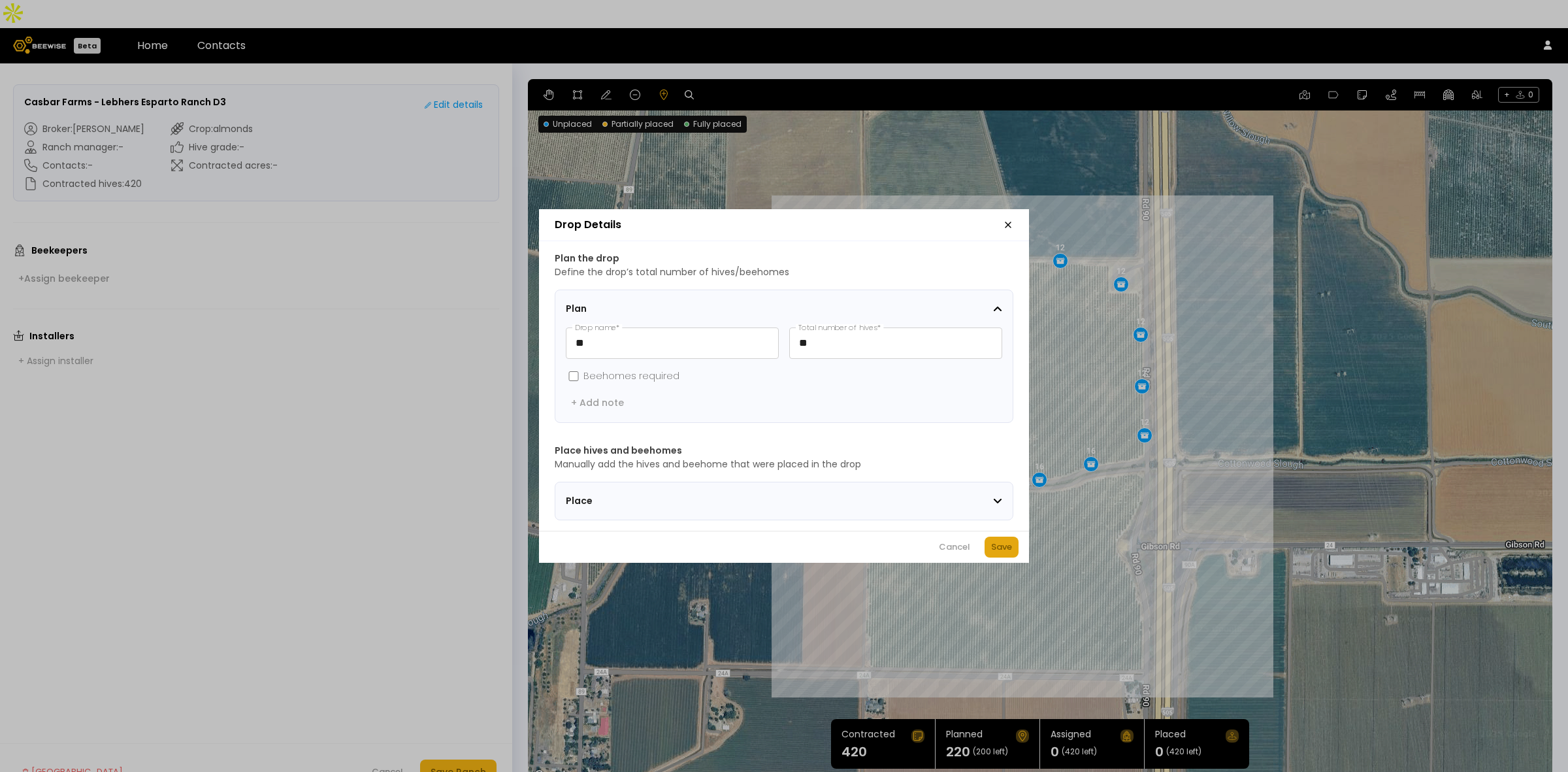
click at [1006, 548] on div "Save" at bounding box center [1001, 547] width 21 height 13
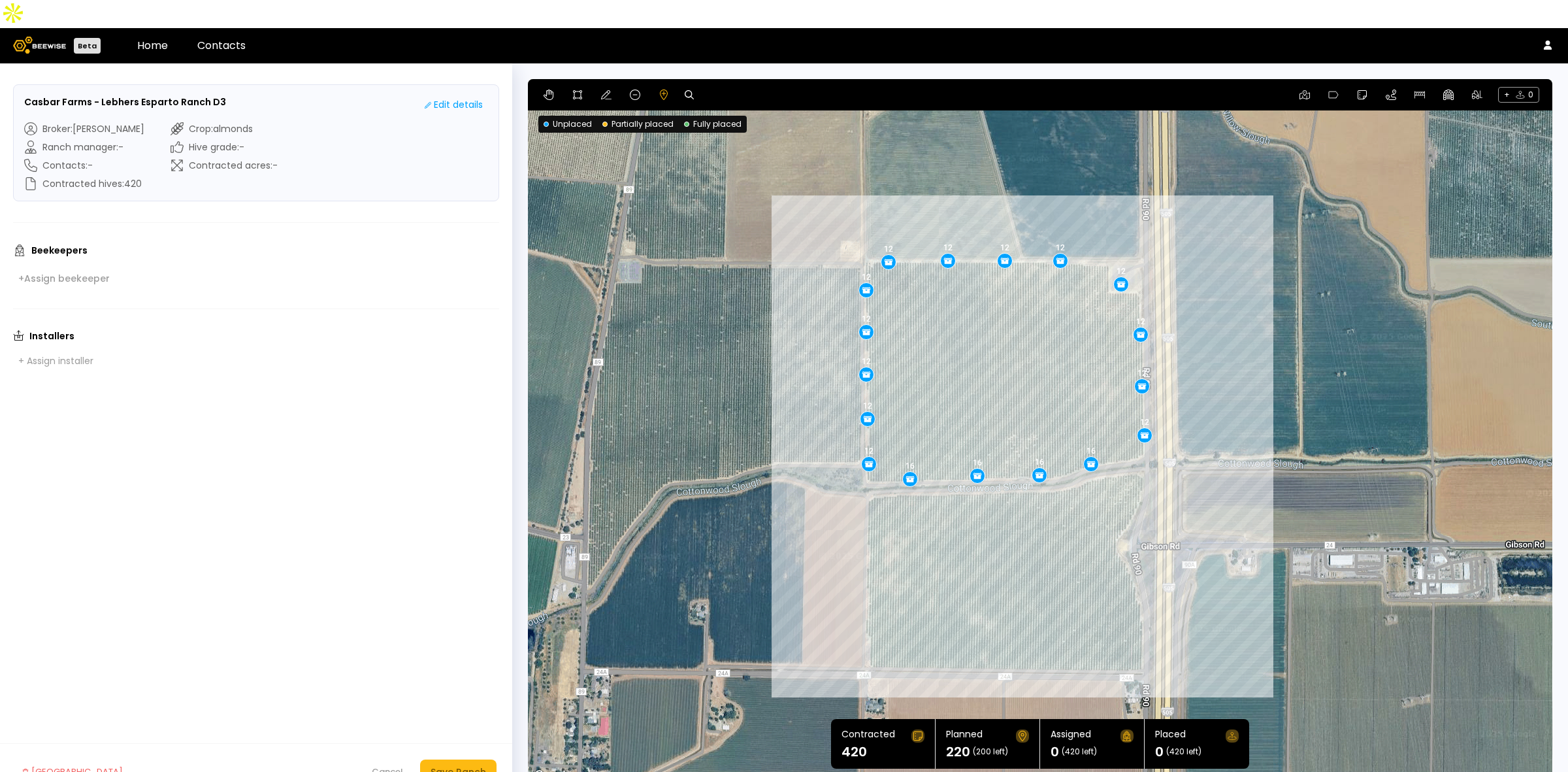
click at [1040, 446] on body "Beta Home Contacts Casbar Farms - Lebhers Esparto Ranch D3 Edit details Broker …" at bounding box center [784, 400] width 1568 height 800
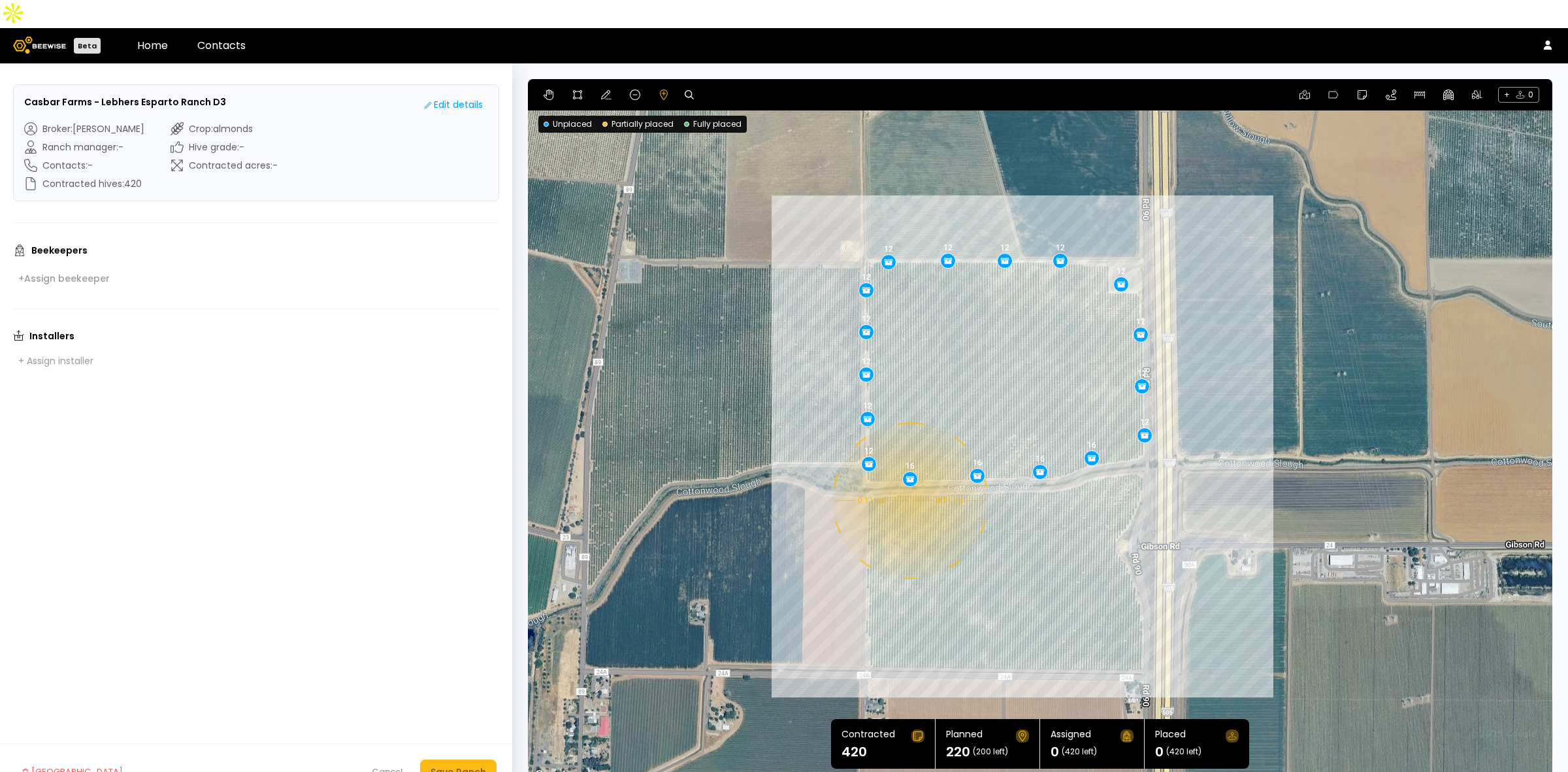
click at [909, 472] on div "0.11 mi 0.11 mi 12 12 12 12 12 12 12 12 12 12 12 12 12 16 16 16 16" at bounding box center [1040, 431] width 1025 height 706
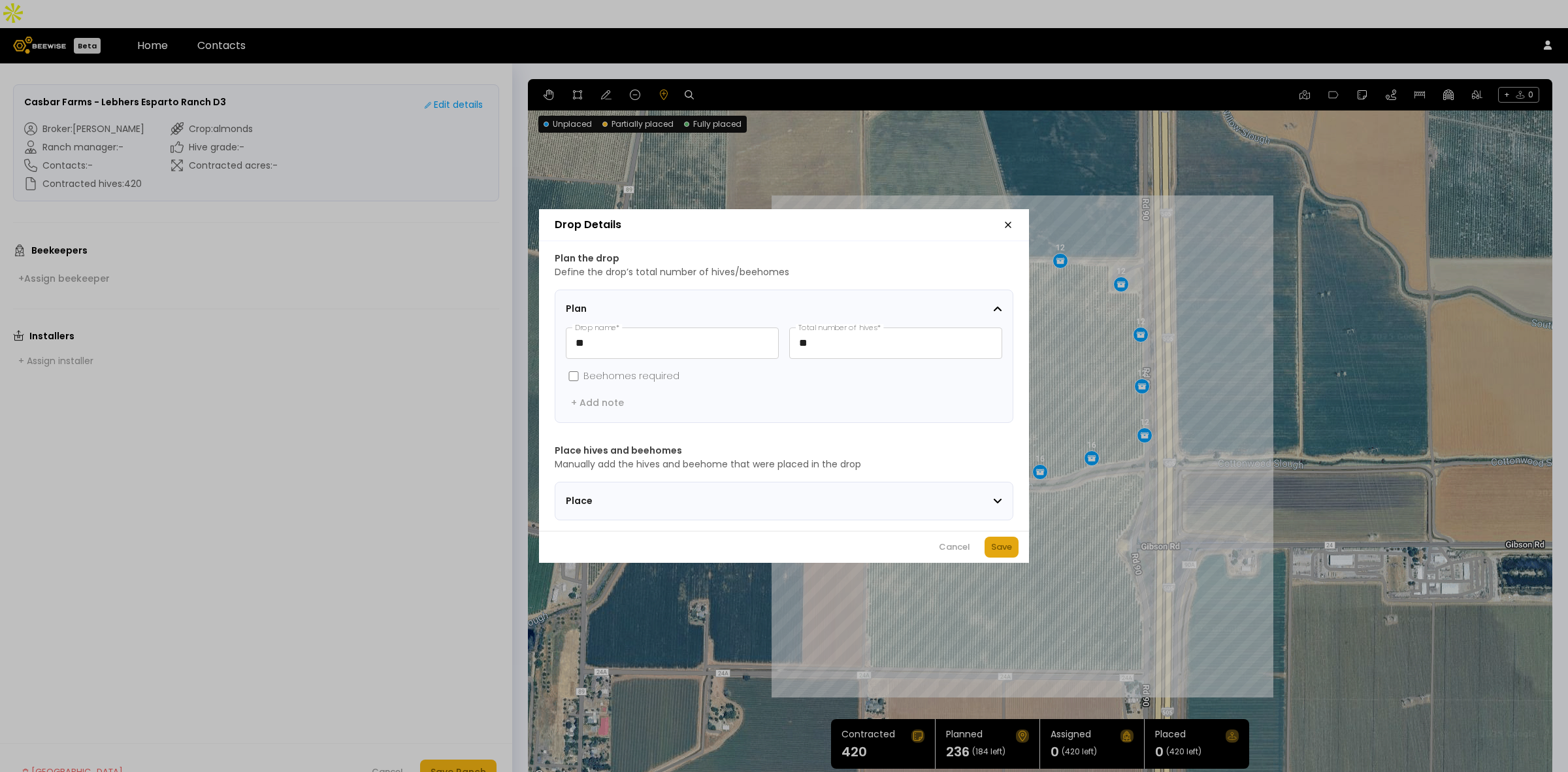
click at [994, 550] on div "Save" at bounding box center [1001, 547] width 21 height 13
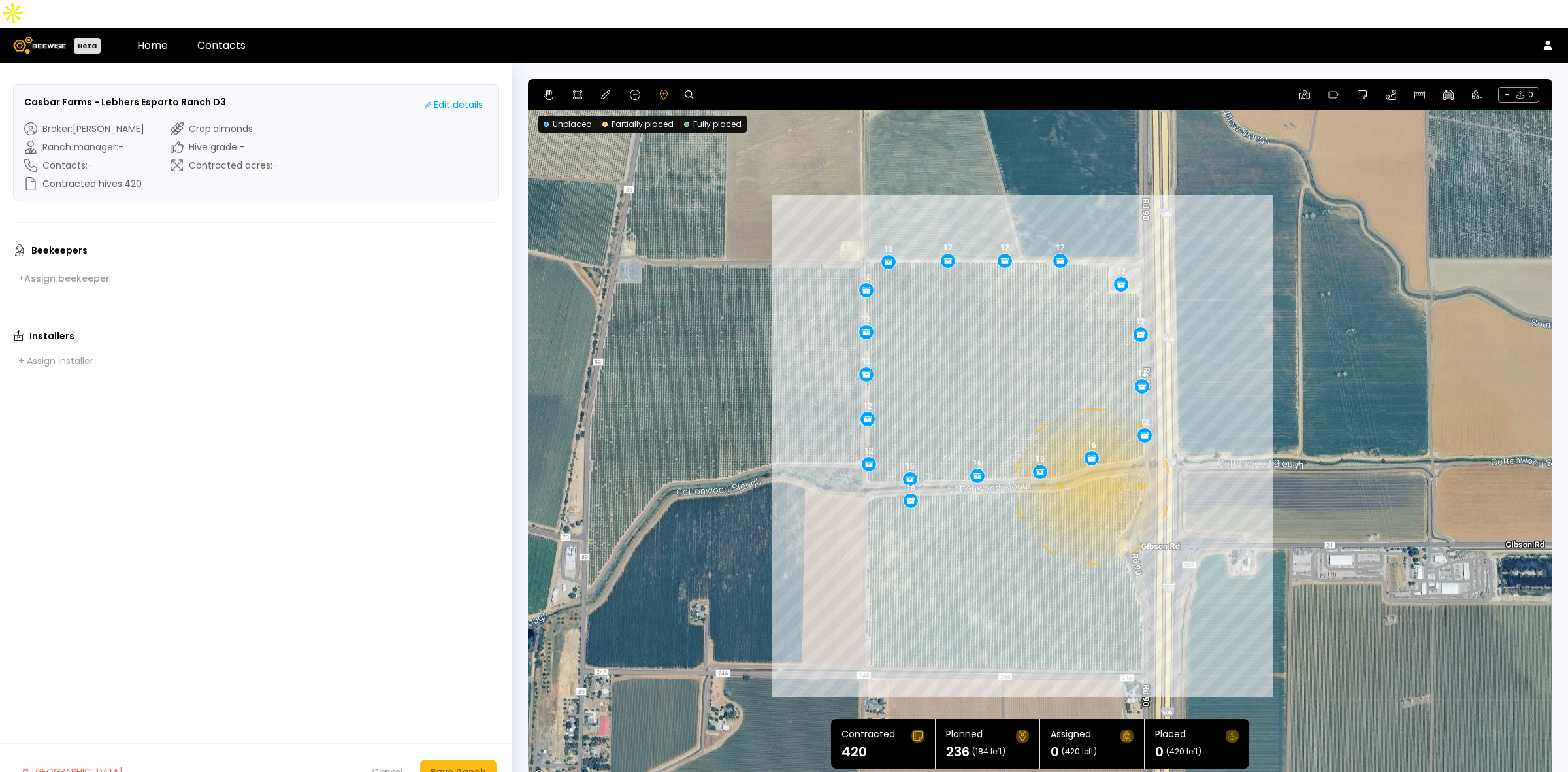
click at [1091, 458] on div "0.11 mi 0.11 mi 12 12 12 12 12 12 12 12 12 12 12 12 12 16 16 16 16 16" at bounding box center [1040, 431] width 1025 height 706
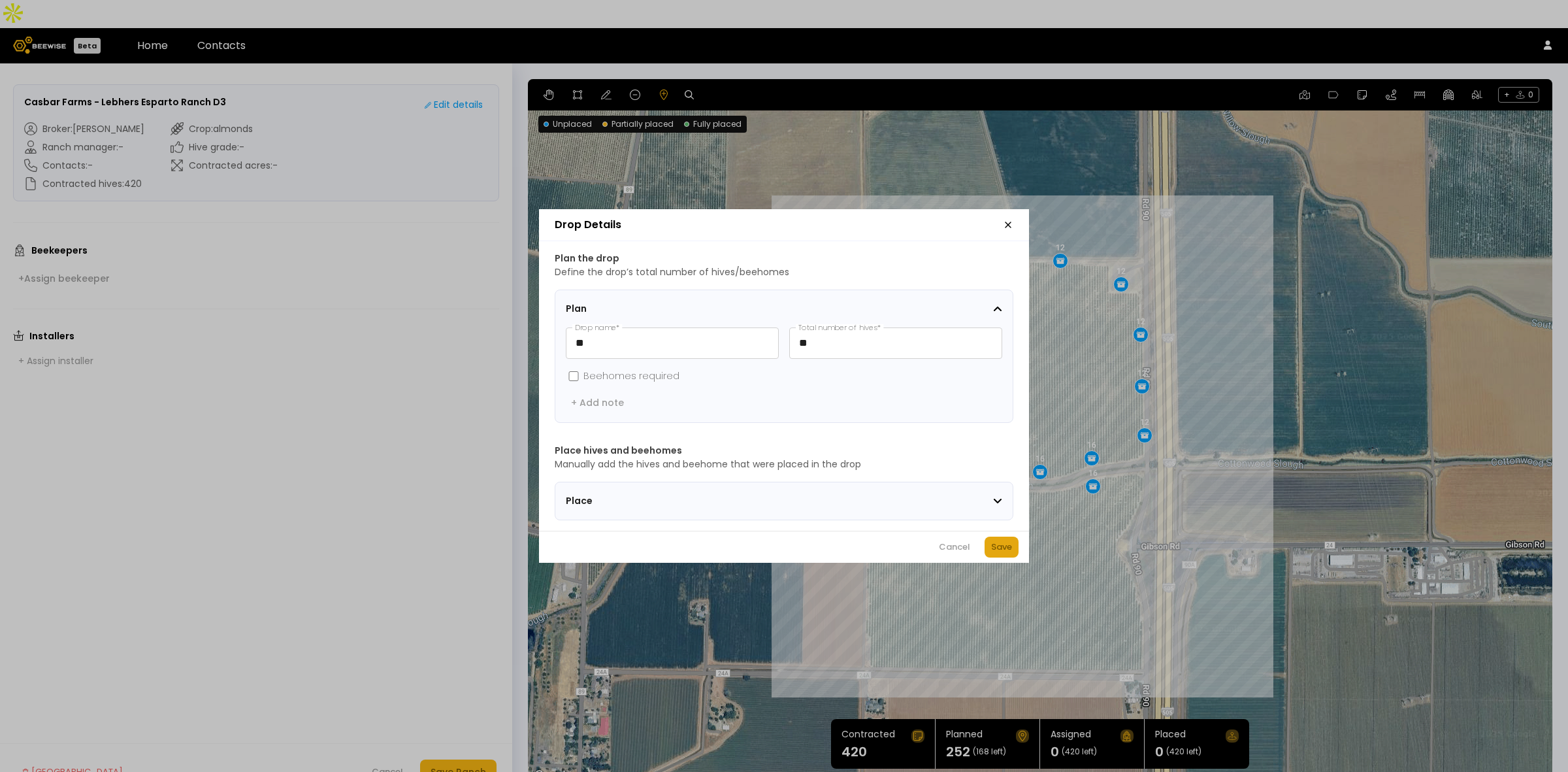
click at [1005, 551] on div "Save" at bounding box center [1001, 547] width 21 height 13
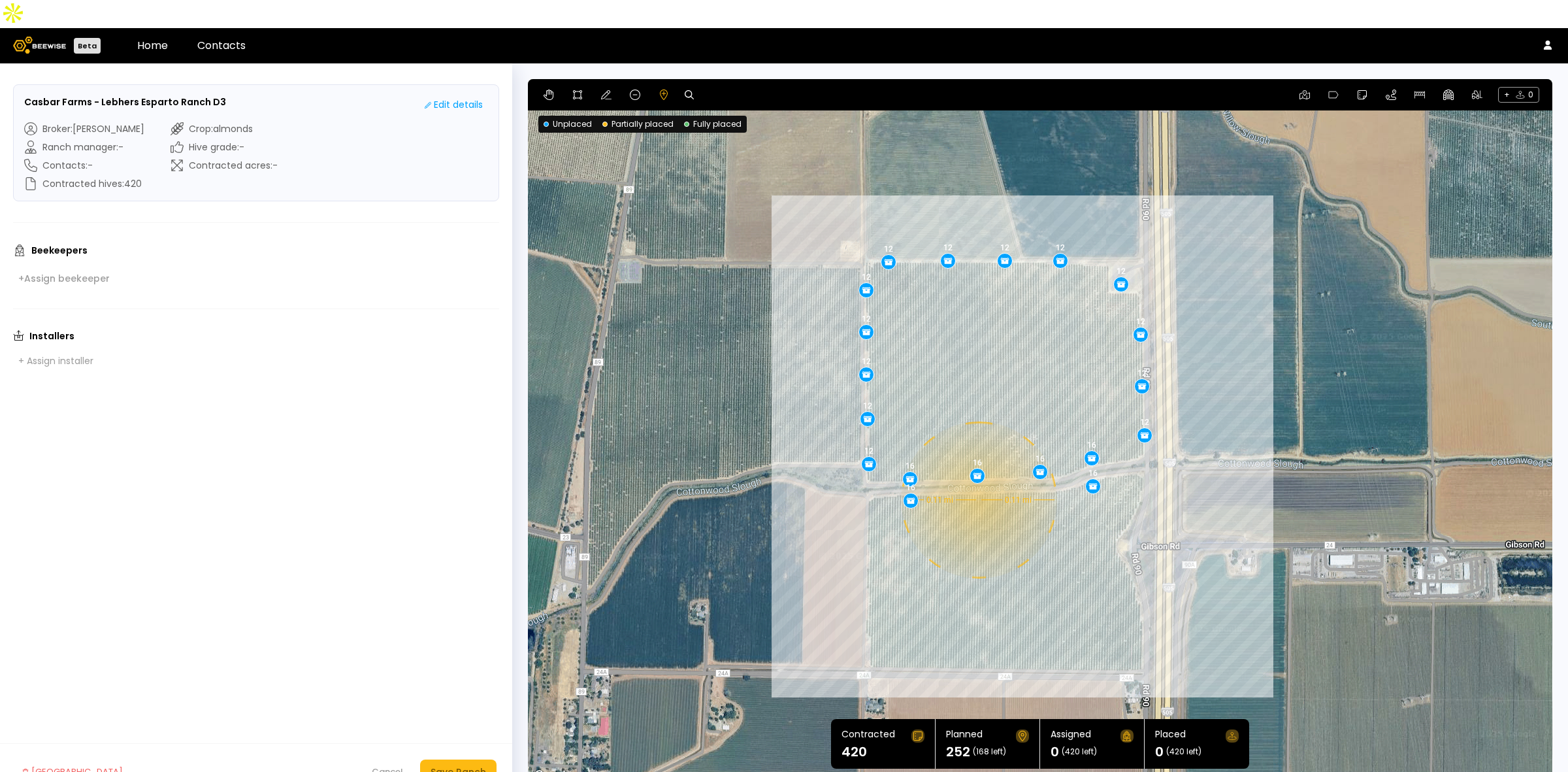
click at [977, 472] on div "0.11 mi 0.11 mi 12 12 12 12 12 12 12 12 12 12 12 12 12 16 16 16 16 16 16" at bounding box center [1040, 431] width 1025 height 706
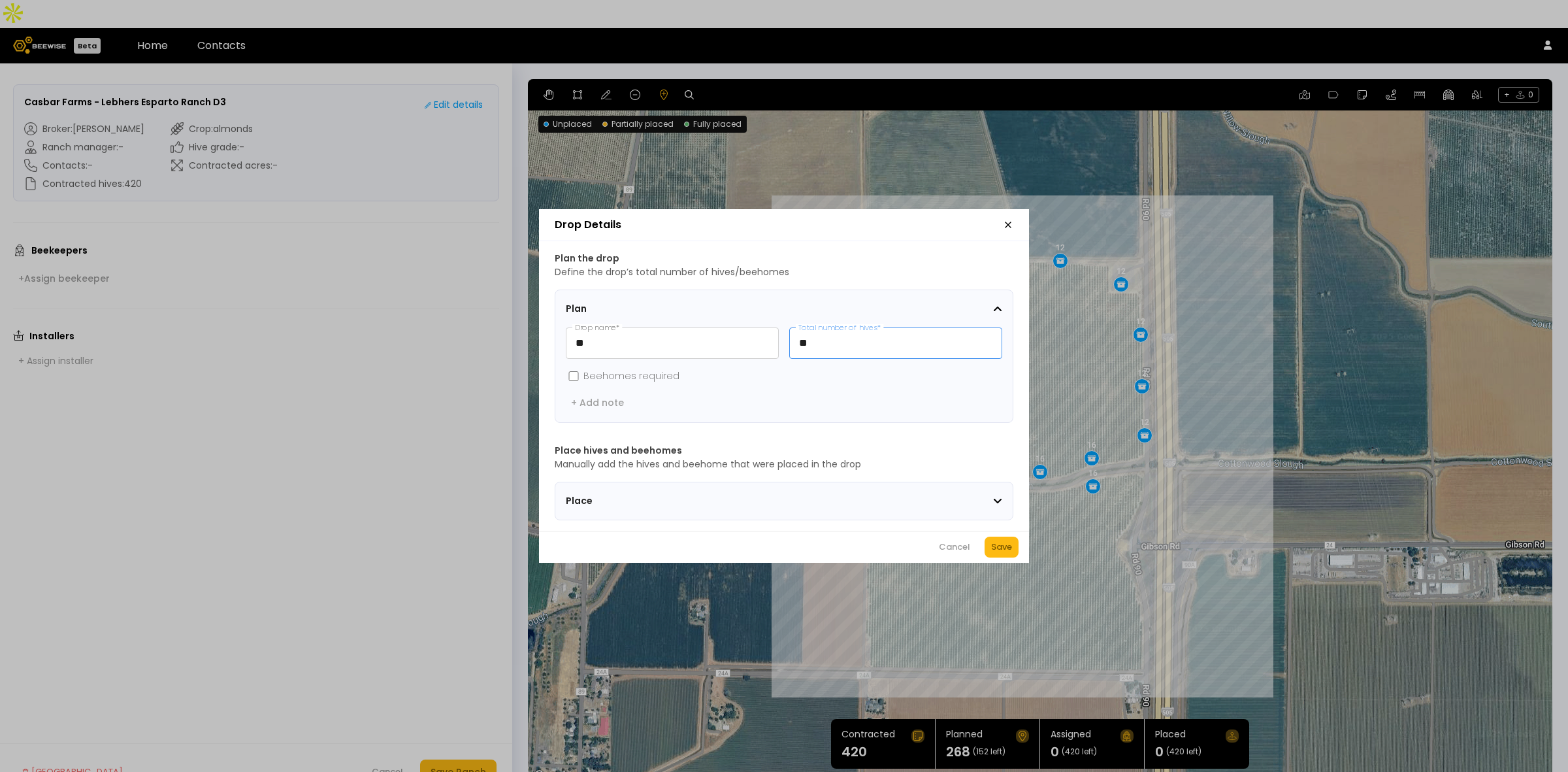
click at [837, 330] on input "**" at bounding box center [896, 342] width 212 height 30
type input "**"
click at [1000, 553] on div "Save" at bounding box center [1001, 547] width 21 height 13
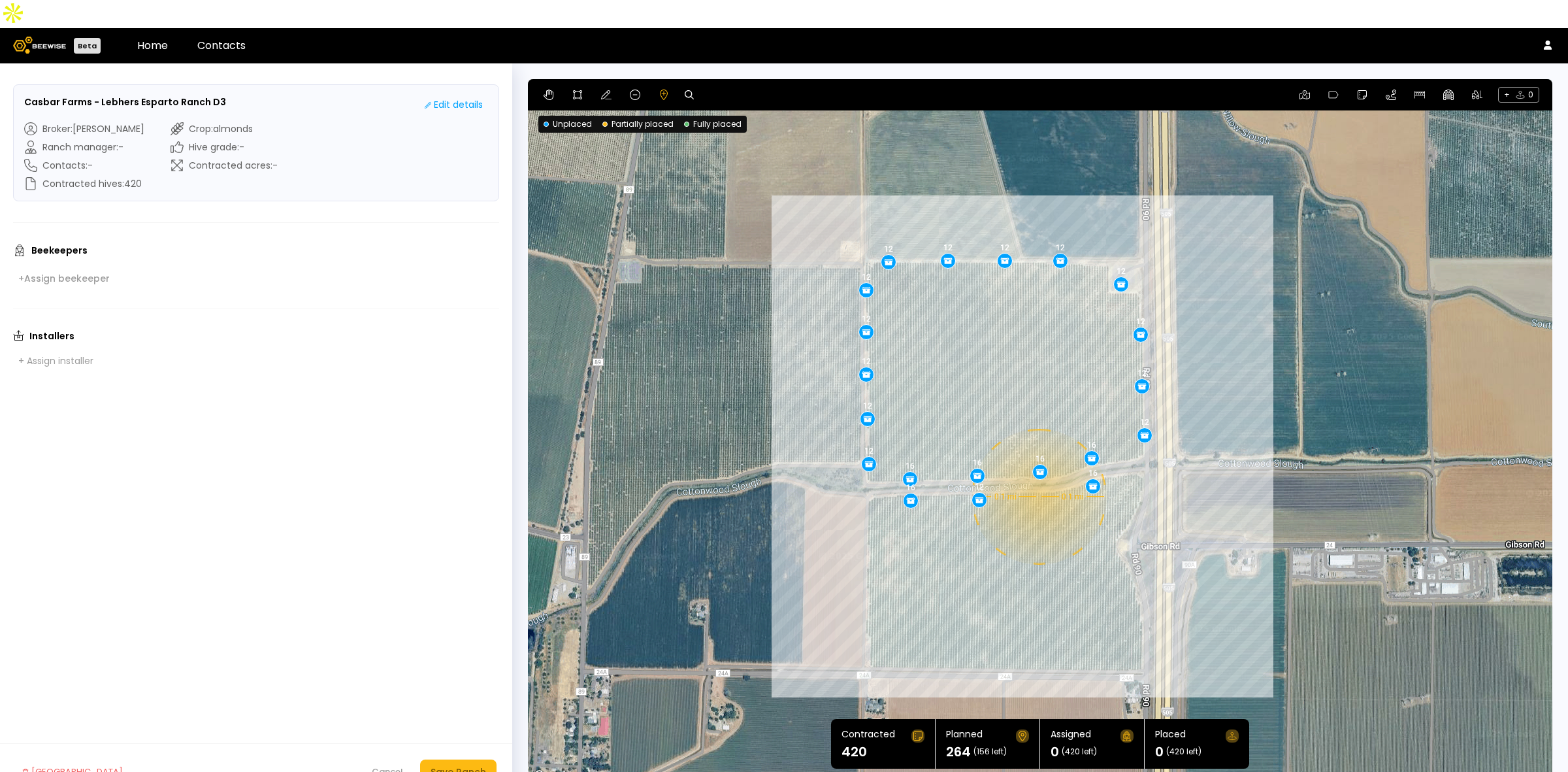
click at [1038, 469] on div "0.1 mi 0.1 mi 12 12 12 12 12 12 12 12 12 12 12 12 12 16 16 16 16 16 16 12" at bounding box center [1040, 431] width 1025 height 706
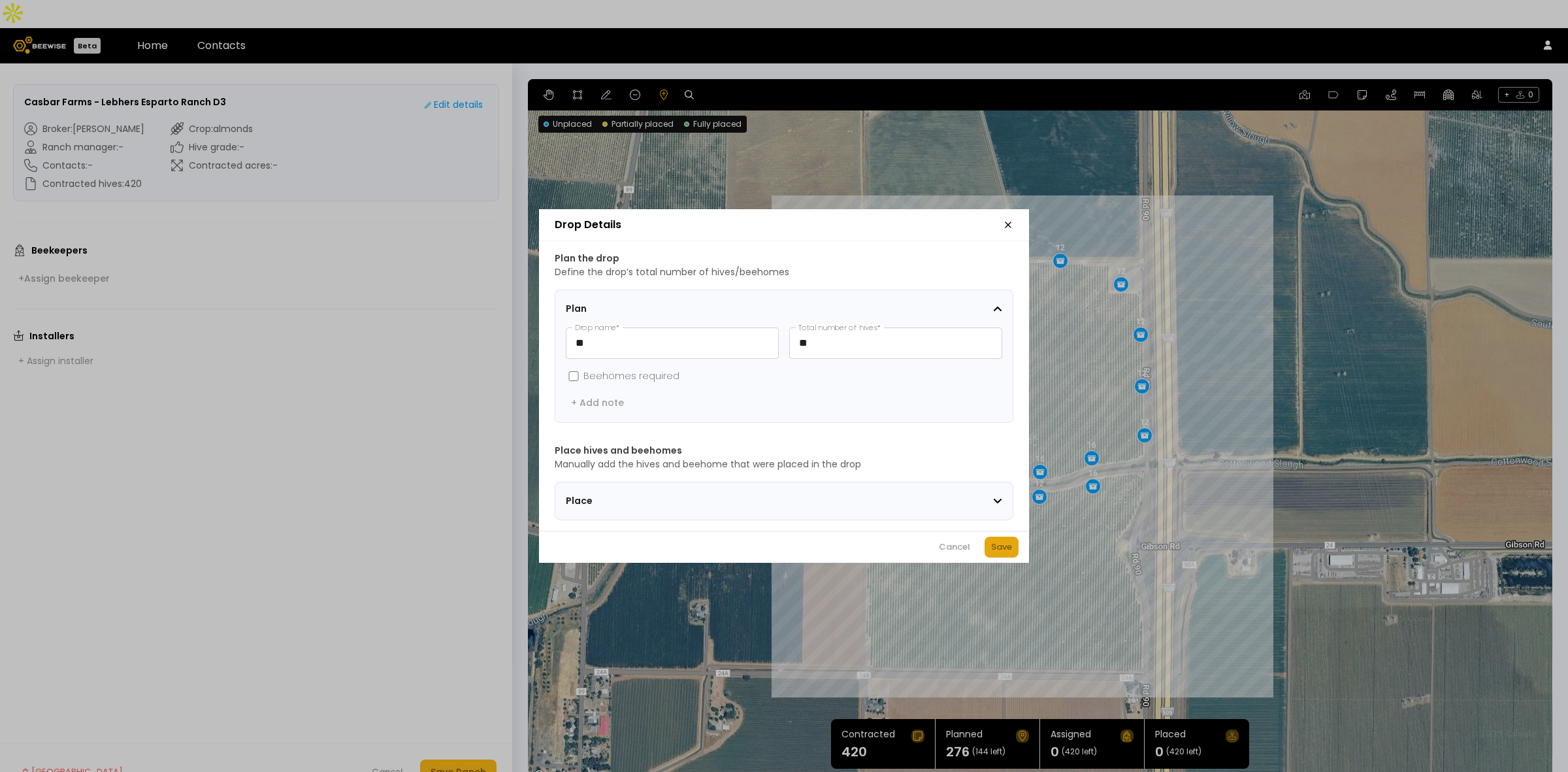
click at [995, 553] on div "Save" at bounding box center [1001, 547] width 21 height 13
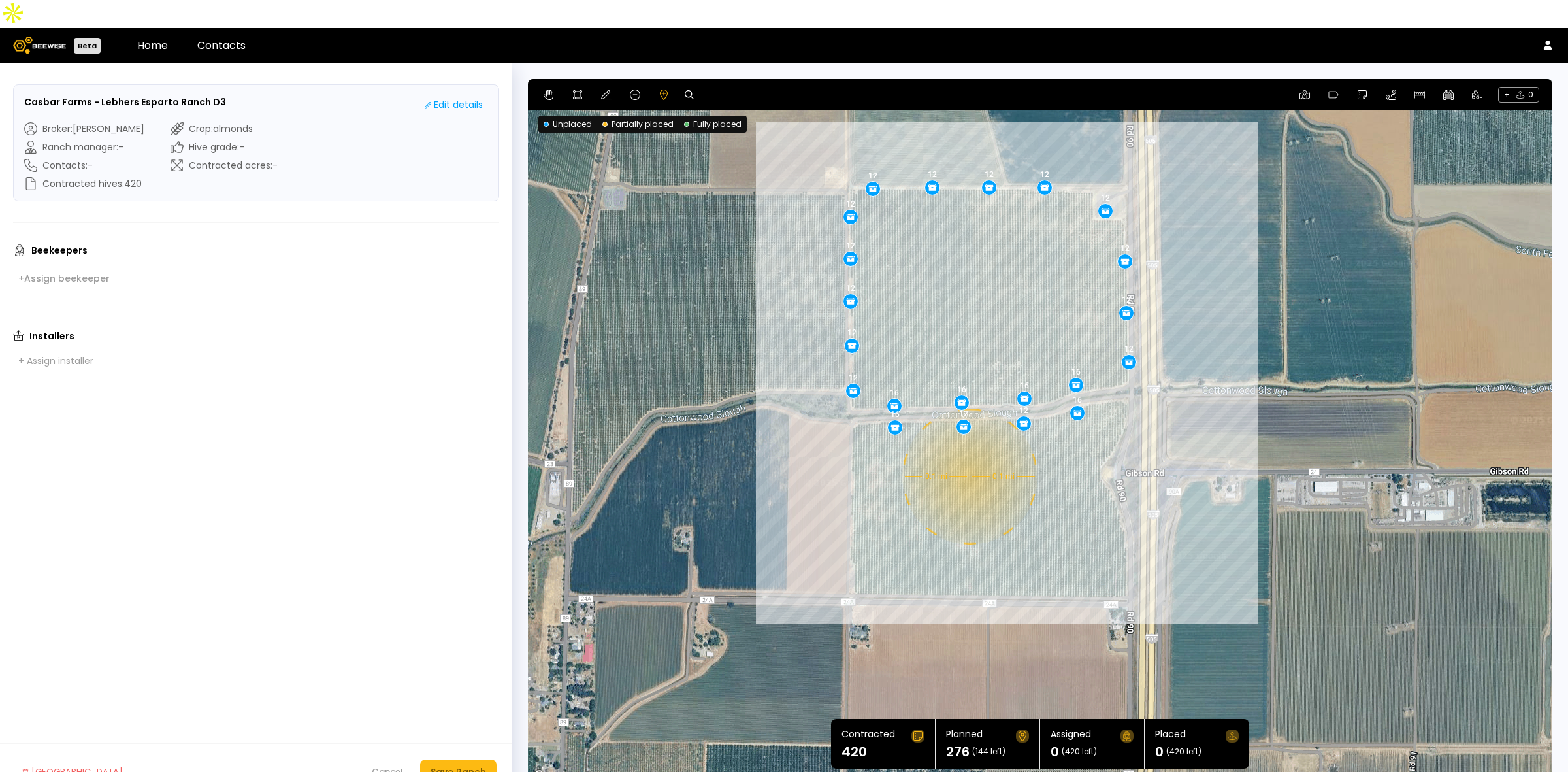
drag, startPoint x: 999, startPoint y: 600, endPoint x: 984, endPoint y: 521, distance: 80.4
click at [984, 521] on div "0.1 mi 0.1 mi 12 12 12 12 12 12 12 12 12 12 12 12 12 16 16 16 16 16 16 12 12" at bounding box center [1040, 431] width 1025 height 706
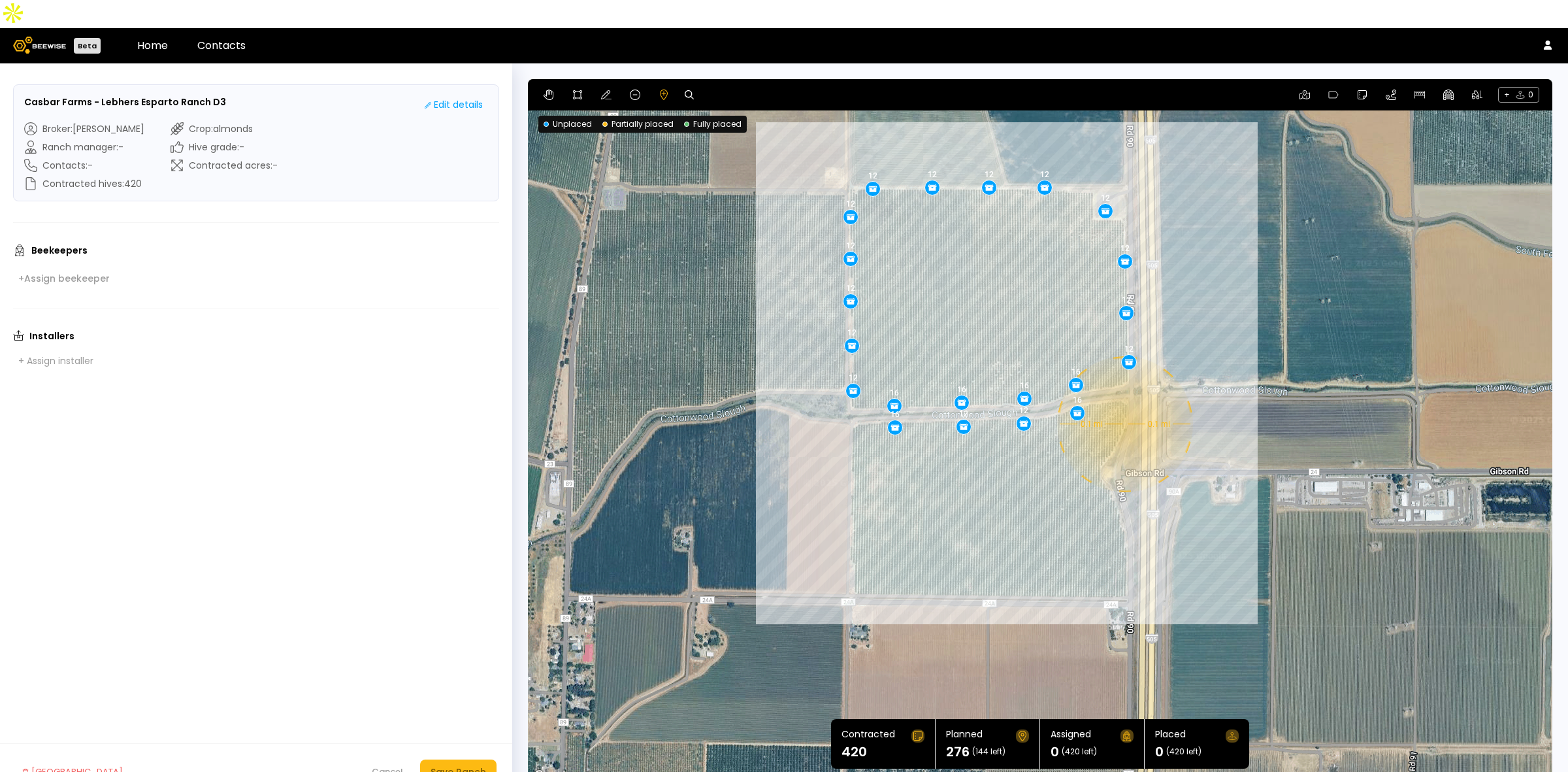
click at [1124, 396] on div "0.1 mi 0.1 mi 12 12 12 12 12 12 12 12 12 12 12 12 12 16 16 16 16 16 16 12 12" at bounding box center [1040, 431] width 1025 height 706
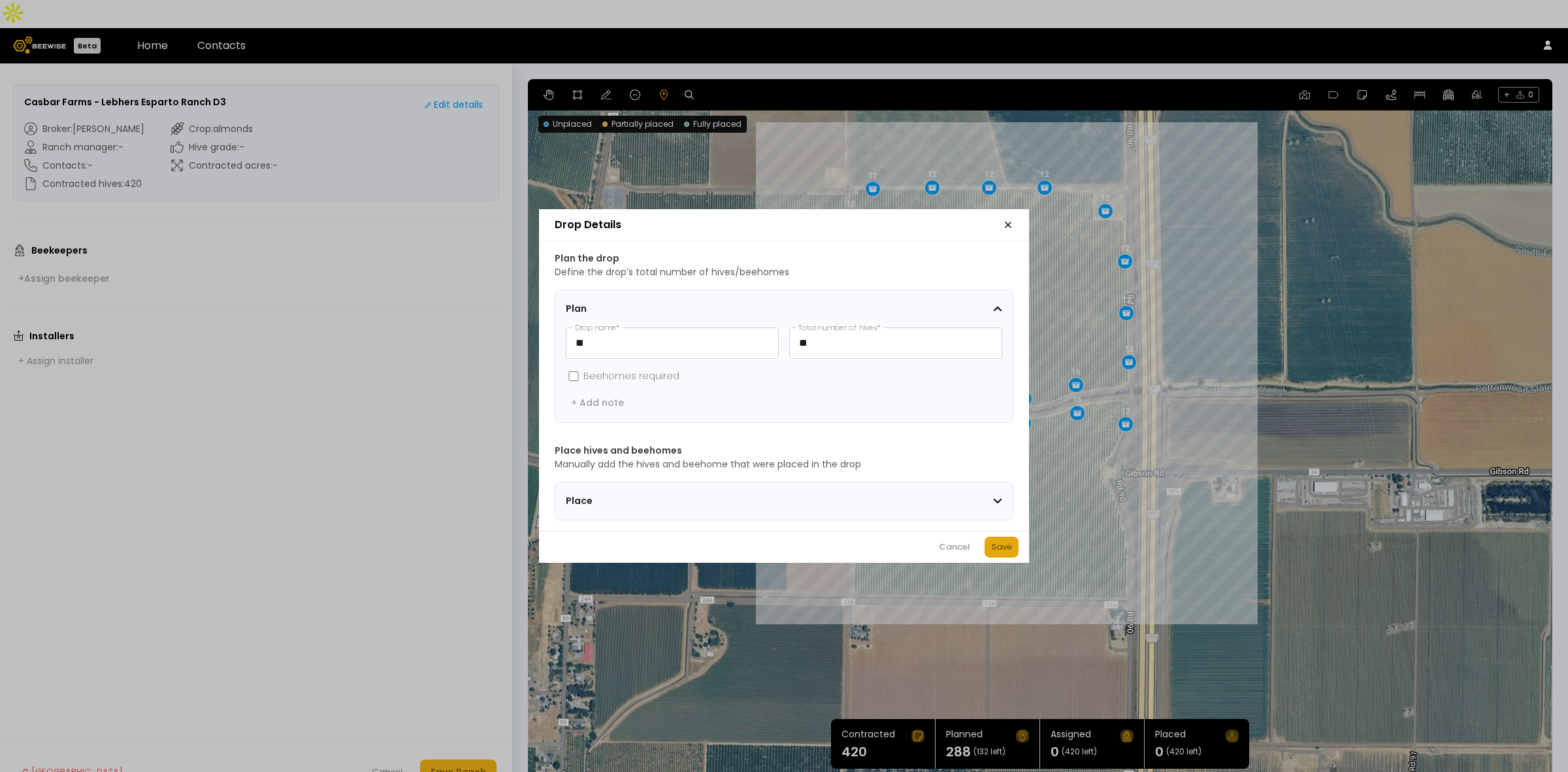
click at [1012, 556] on button "Save" at bounding box center [1002, 547] width 34 height 21
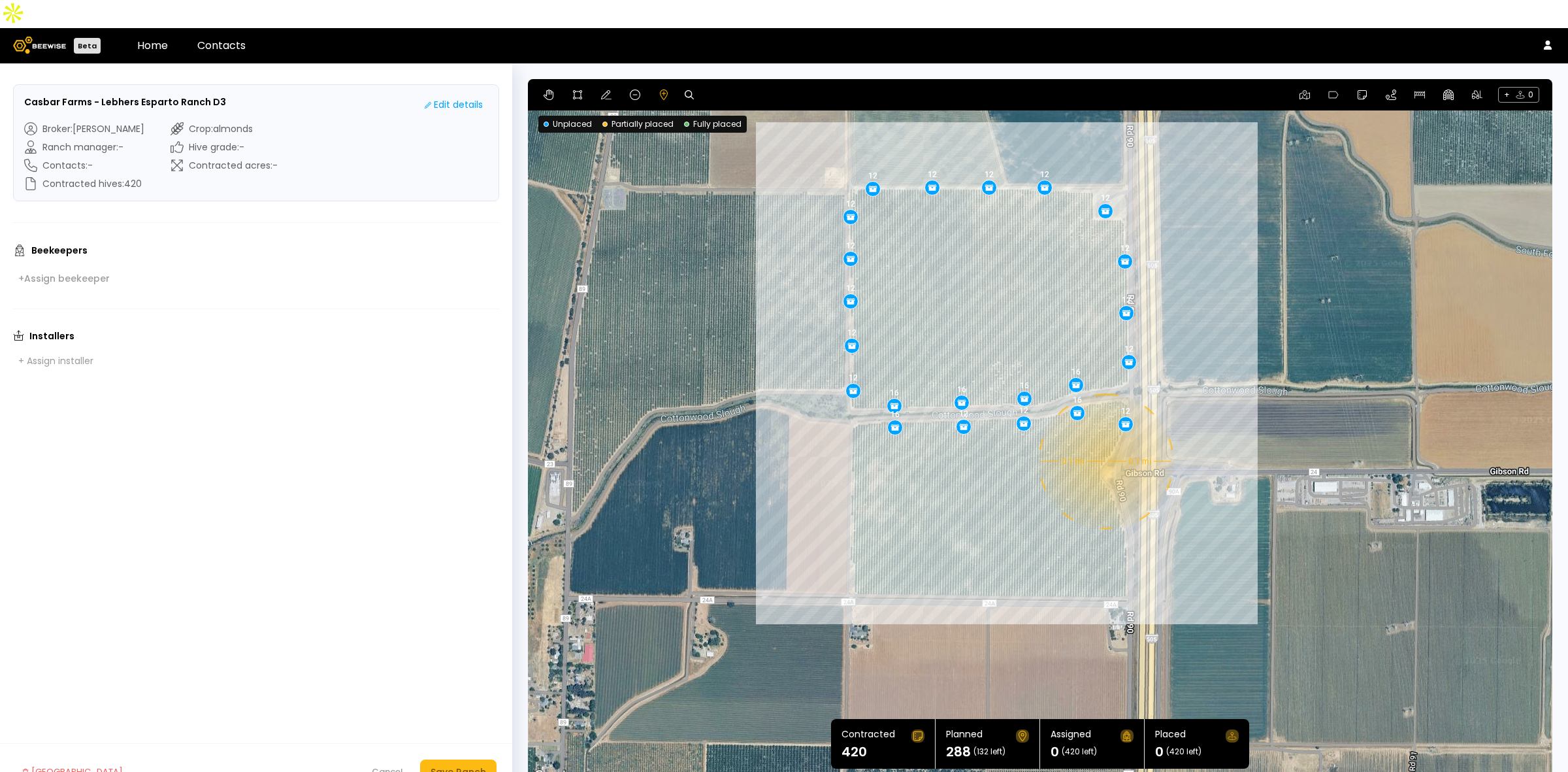
click at [1105, 433] on div "0.1 mi 0.1 mi 12 12 12 12 12 12 12 12 12 12 12 12 12 16 16 16 16 16 16 12 12 12" at bounding box center [1040, 431] width 1025 height 706
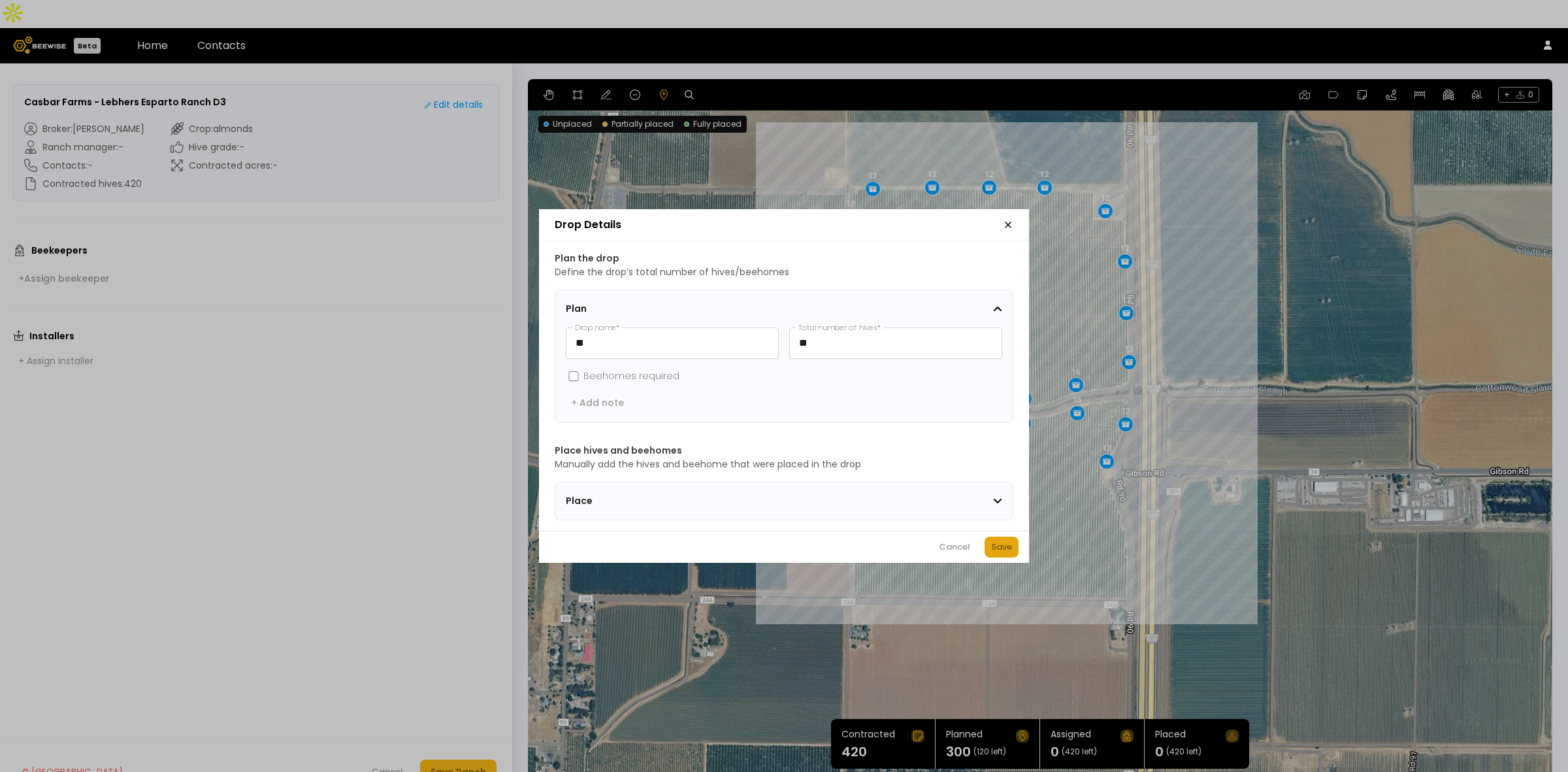
click at [1013, 554] on button "Save" at bounding box center [1002, 547] width 34 height 21
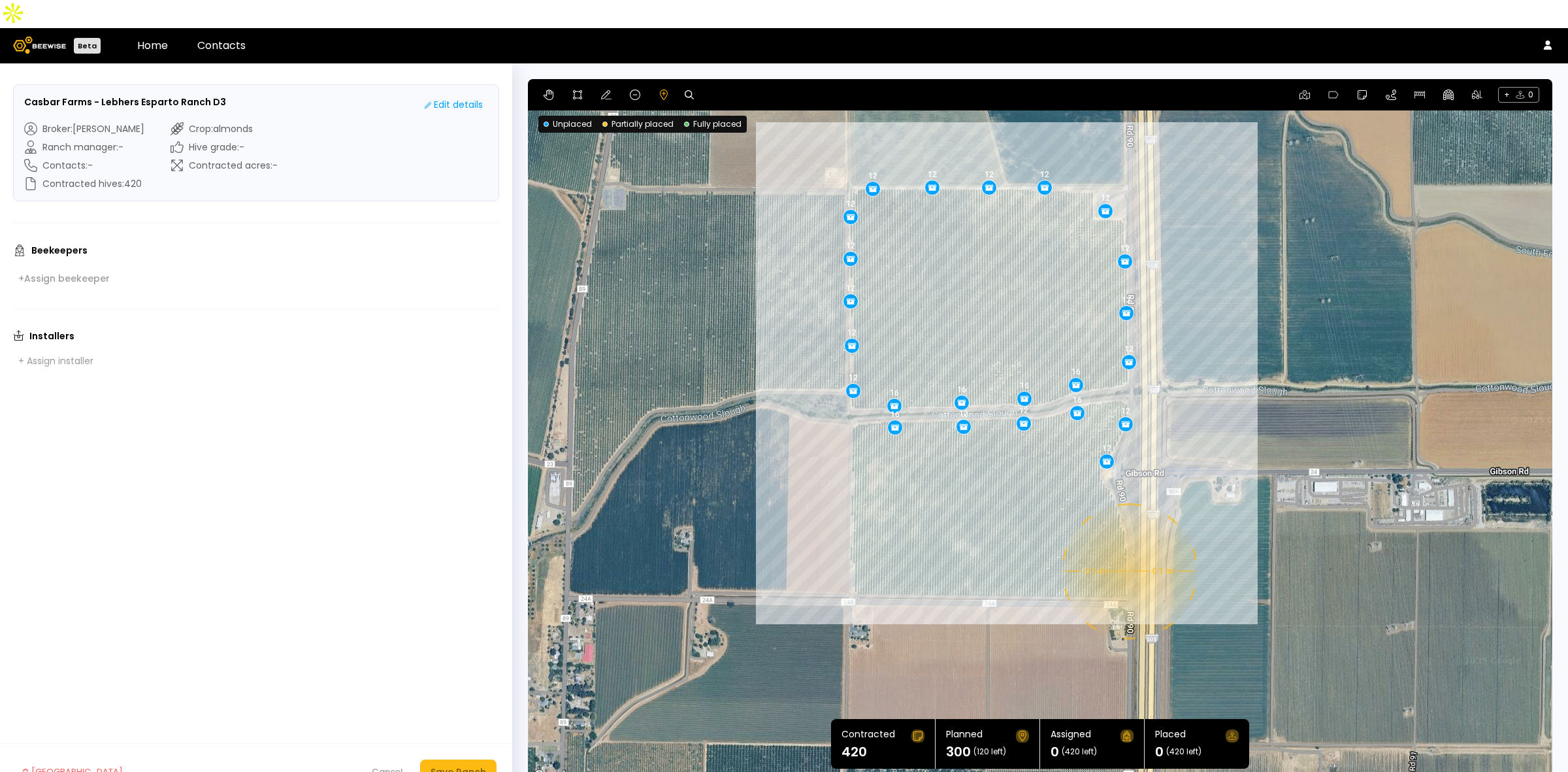
click at [1129, 543] on div "0.1 mi 0.1 mi 12 12 12 12 12 12 12 12 12 12 12 12 12 16 16 16 16 16 16 12 12 12…" at bounding box center [1040, 431] width 1025 height 706
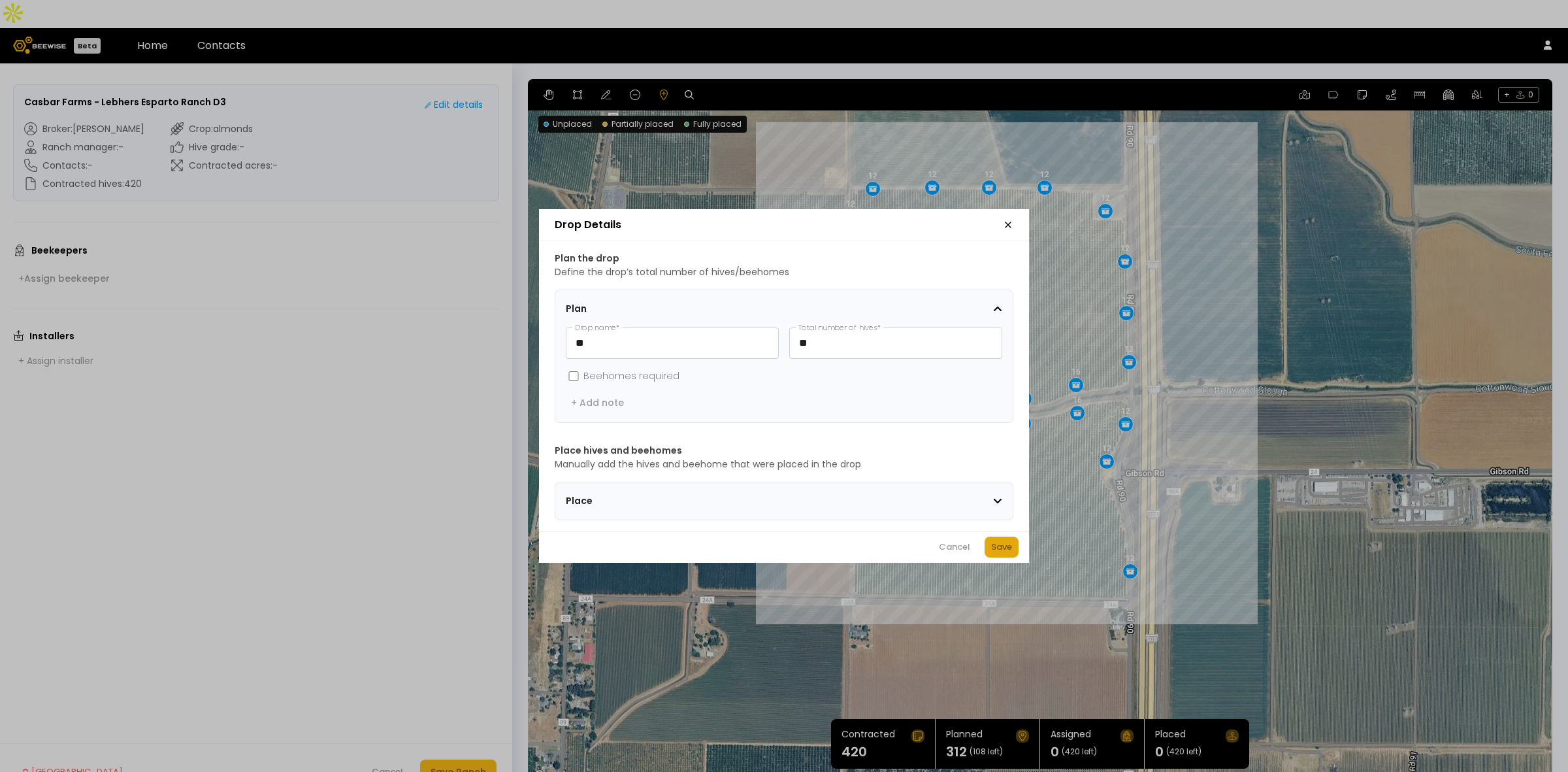
click at [998, 551] on div "Save" at bounding box center [1001, 547] width 21 height 13
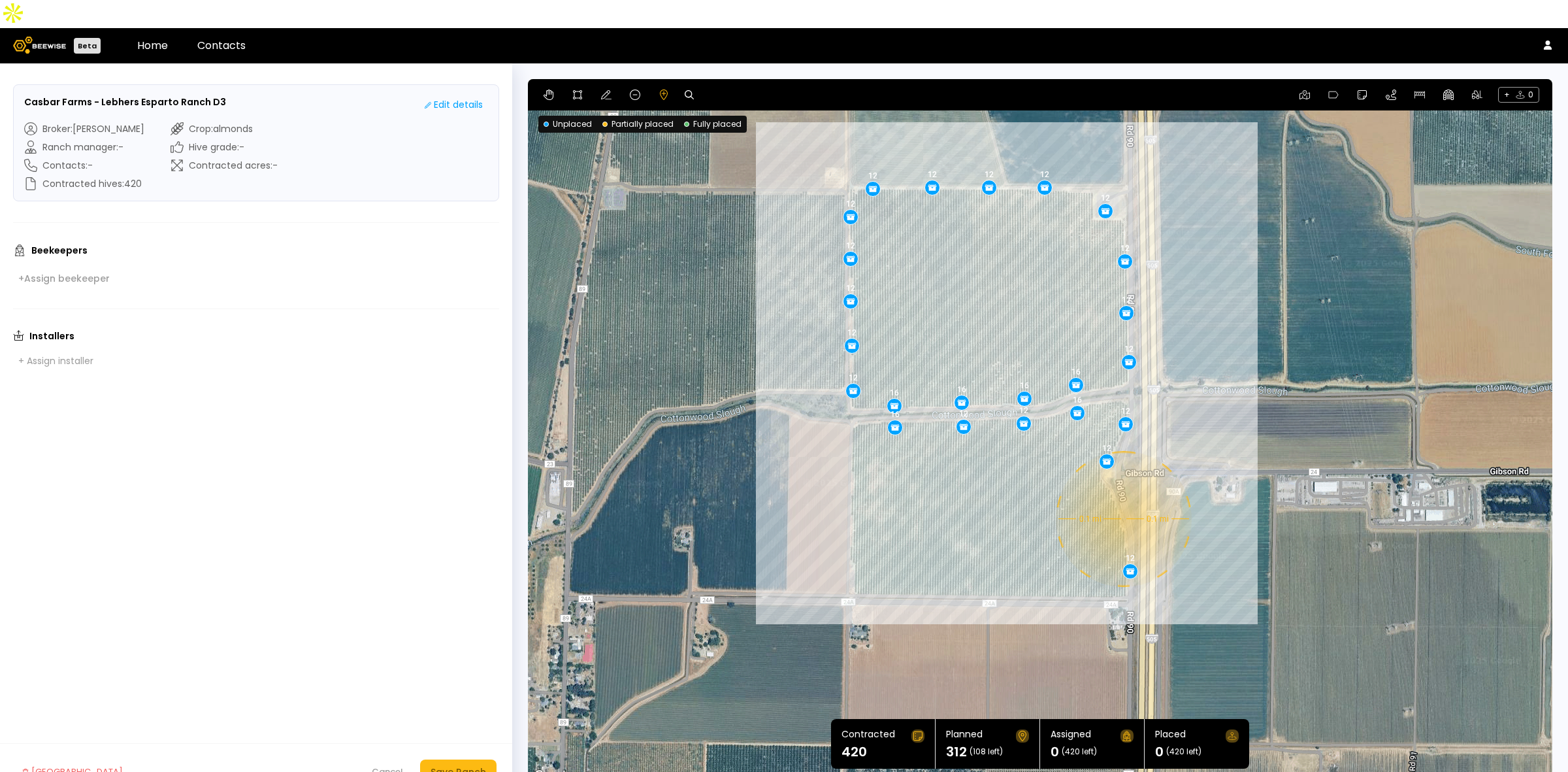
click at [1123, 491] on div "0.1 mi 0.1 mi 12 12 12 12 12 12 12 12 12 12 12 12 12 16 16 16 16 16 16 12 12 12…" at bounding box center [1040, 431] width 1025 height 706
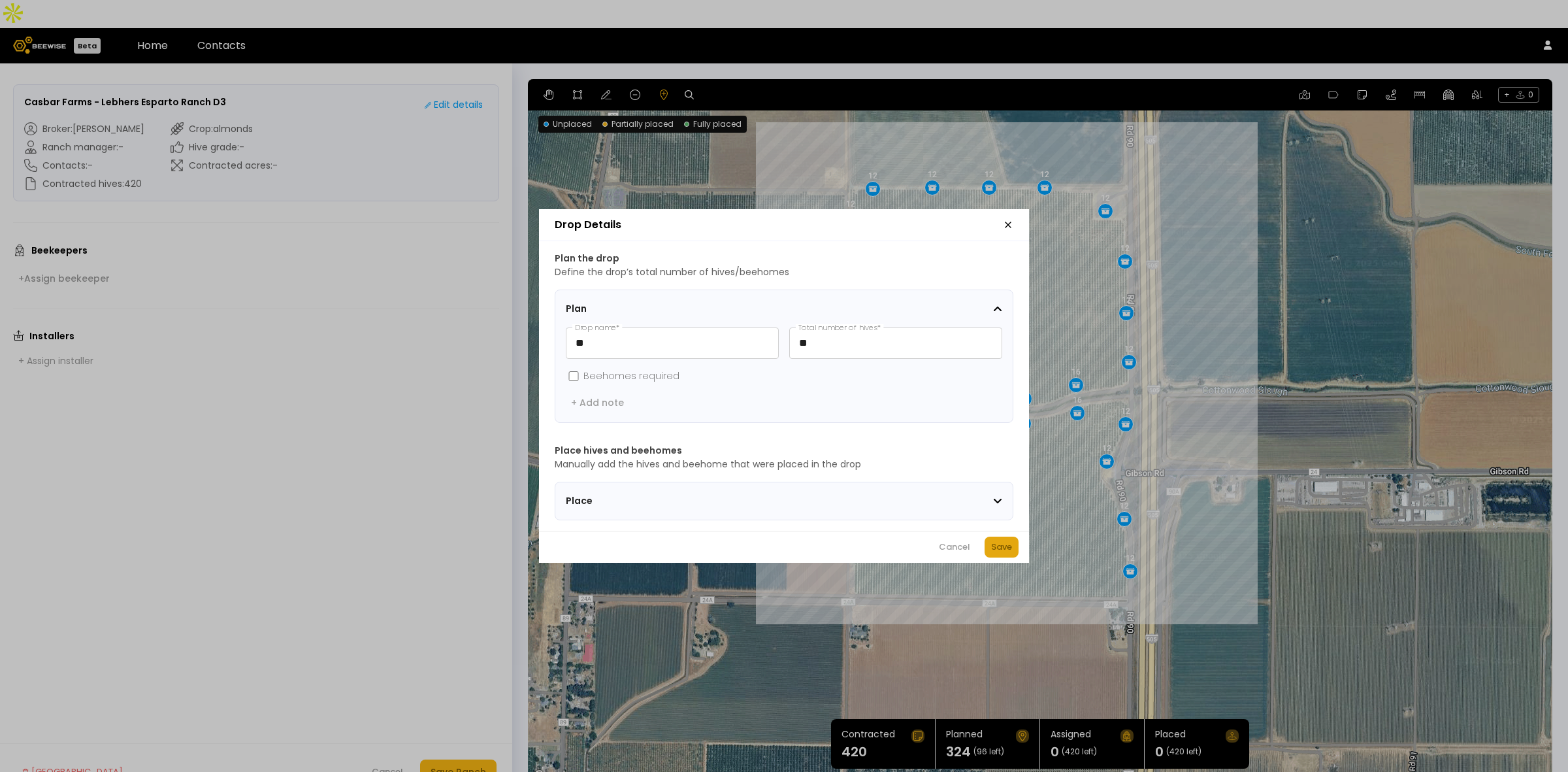
click at [1003, 549] on div "Save" at bounding box center [1001, 547] width 21 height 13
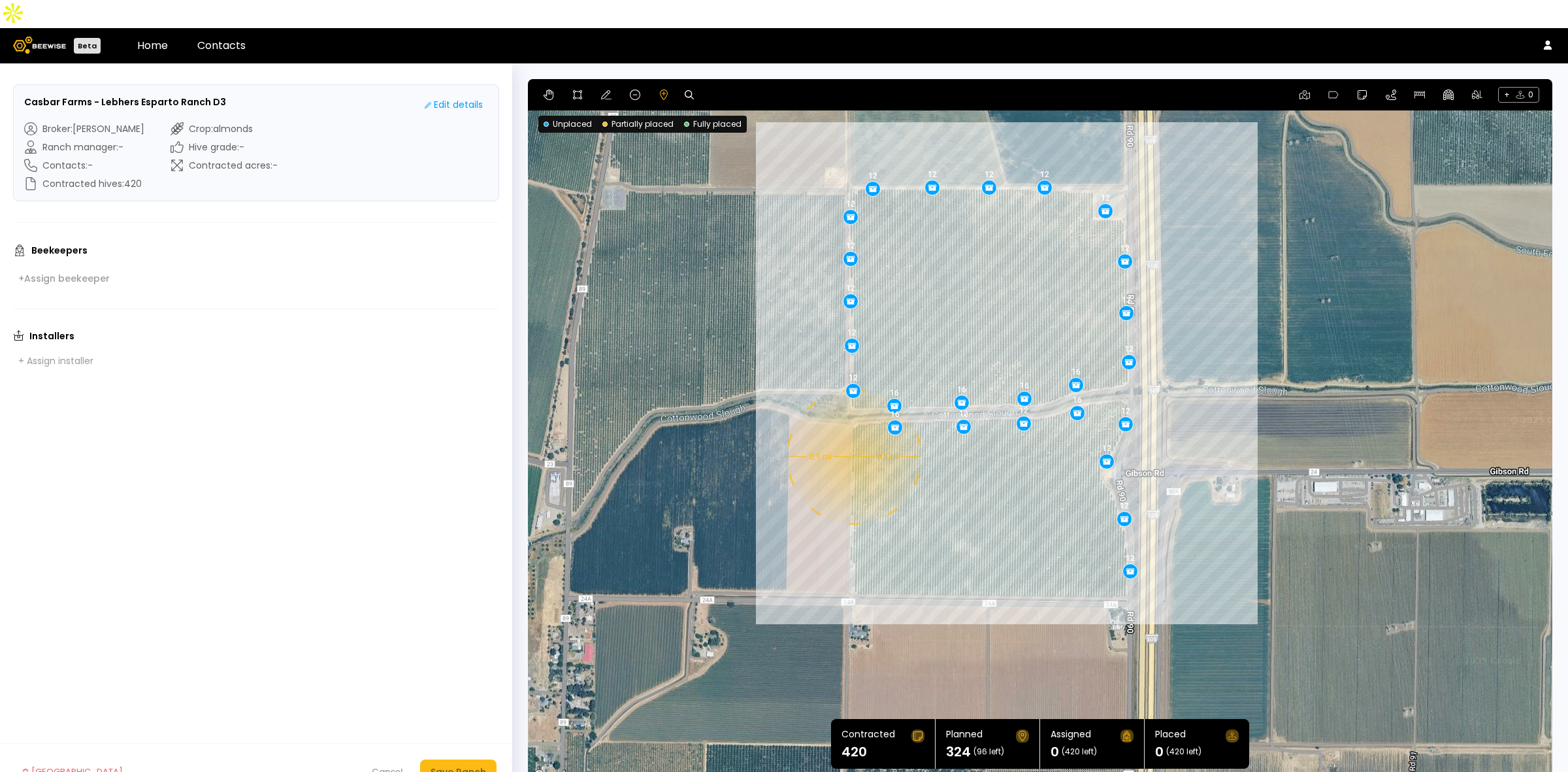
click at [853, 429] on div "0.1 mi 0.1 mi 12 12 12 12 12 12 12 12 12 12 12 12 12 16 16 16 16 16 16 12 12 12…" at bounding box center [1040, 431] width 1025 height 706
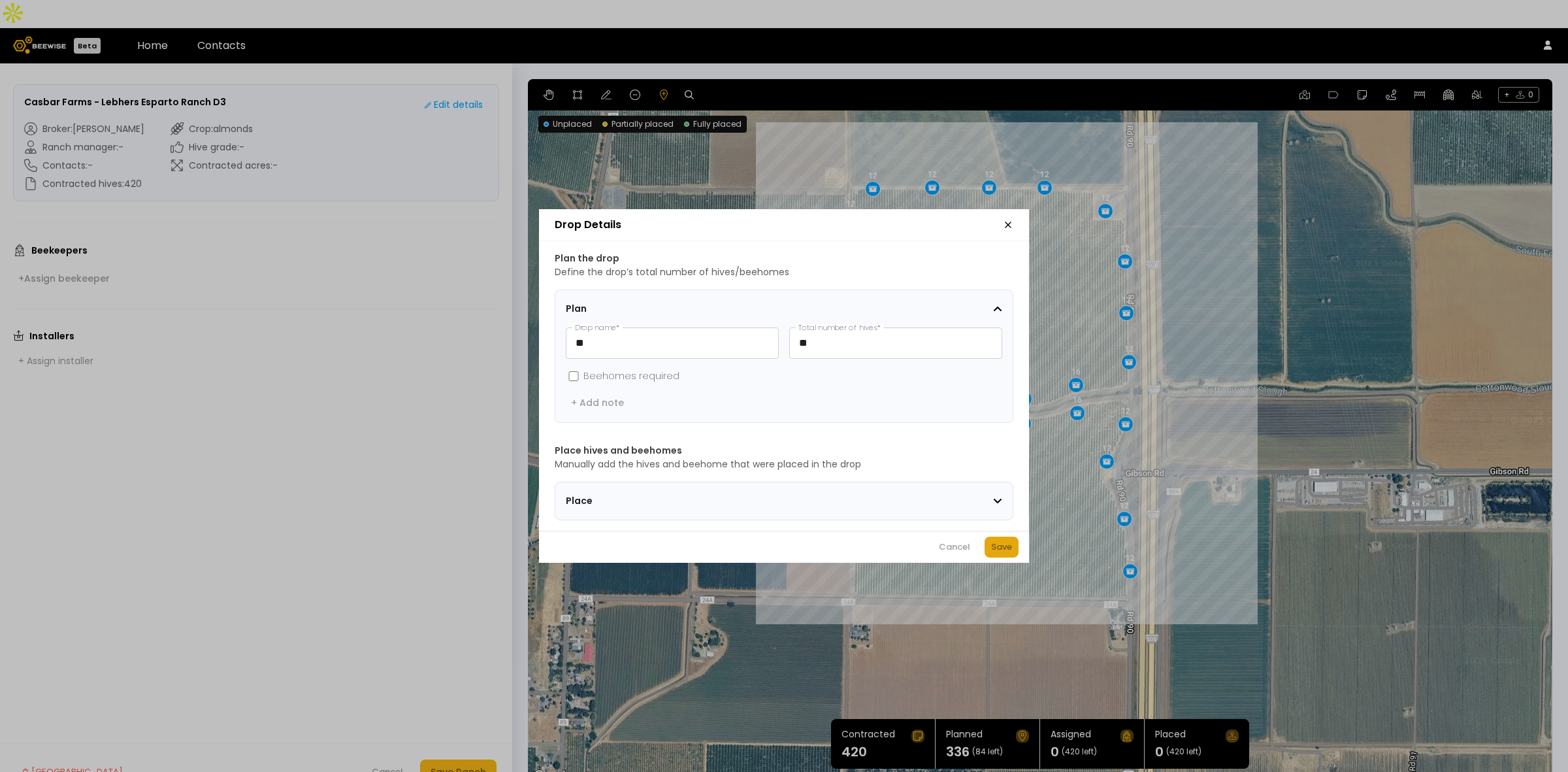
click at [997, 547] on div "Save" at bounding box center [1001, 547] width 21 height 13
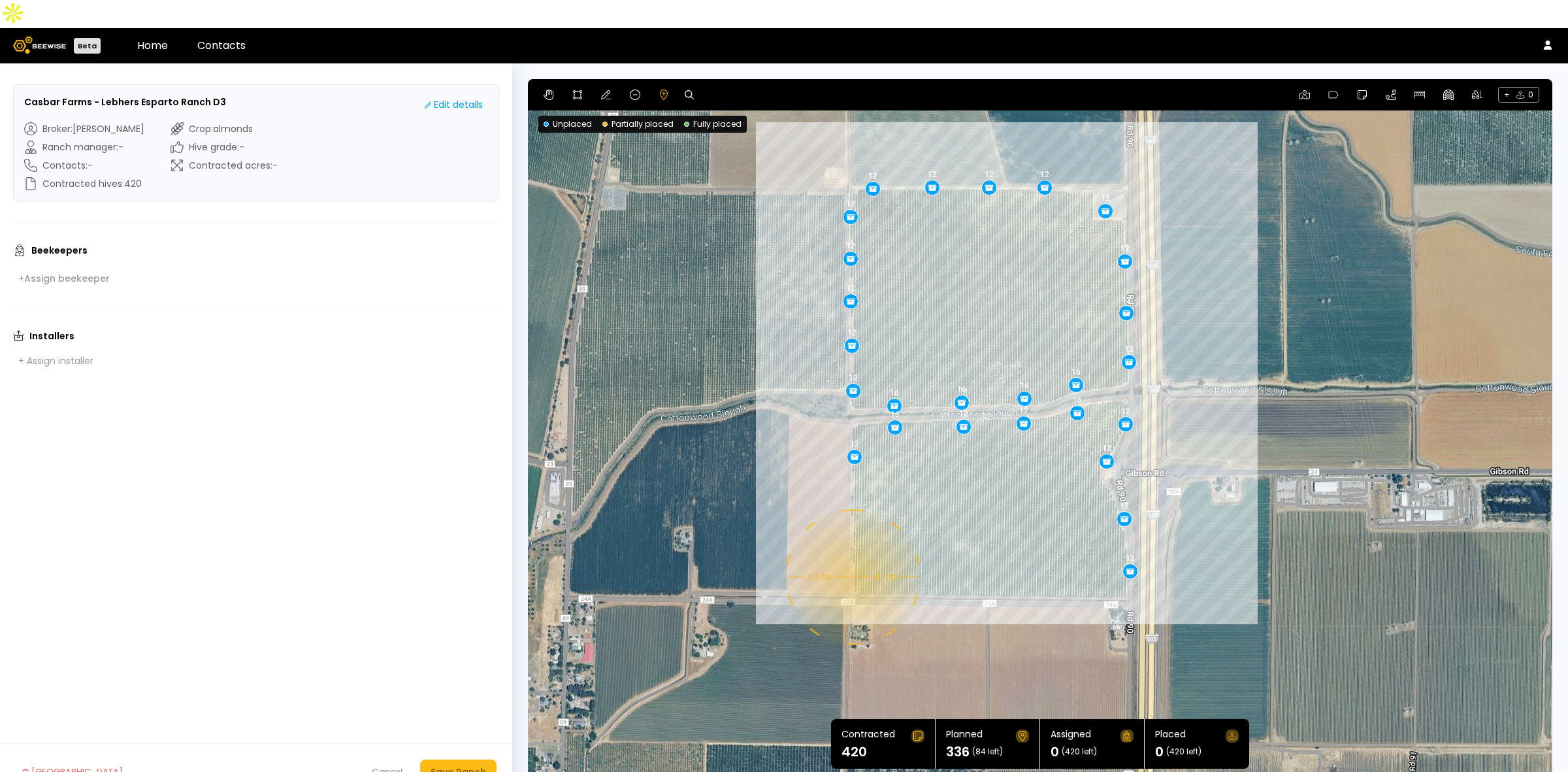
click at [851, 549] on div "0.1 mi 0.1 mi 12 12 12 12 12 12 12 12 12 12 12 12 12 16 16 16 16 16 16 12 12 12…" at bounding box center [1040, 431] width 1025 height 706
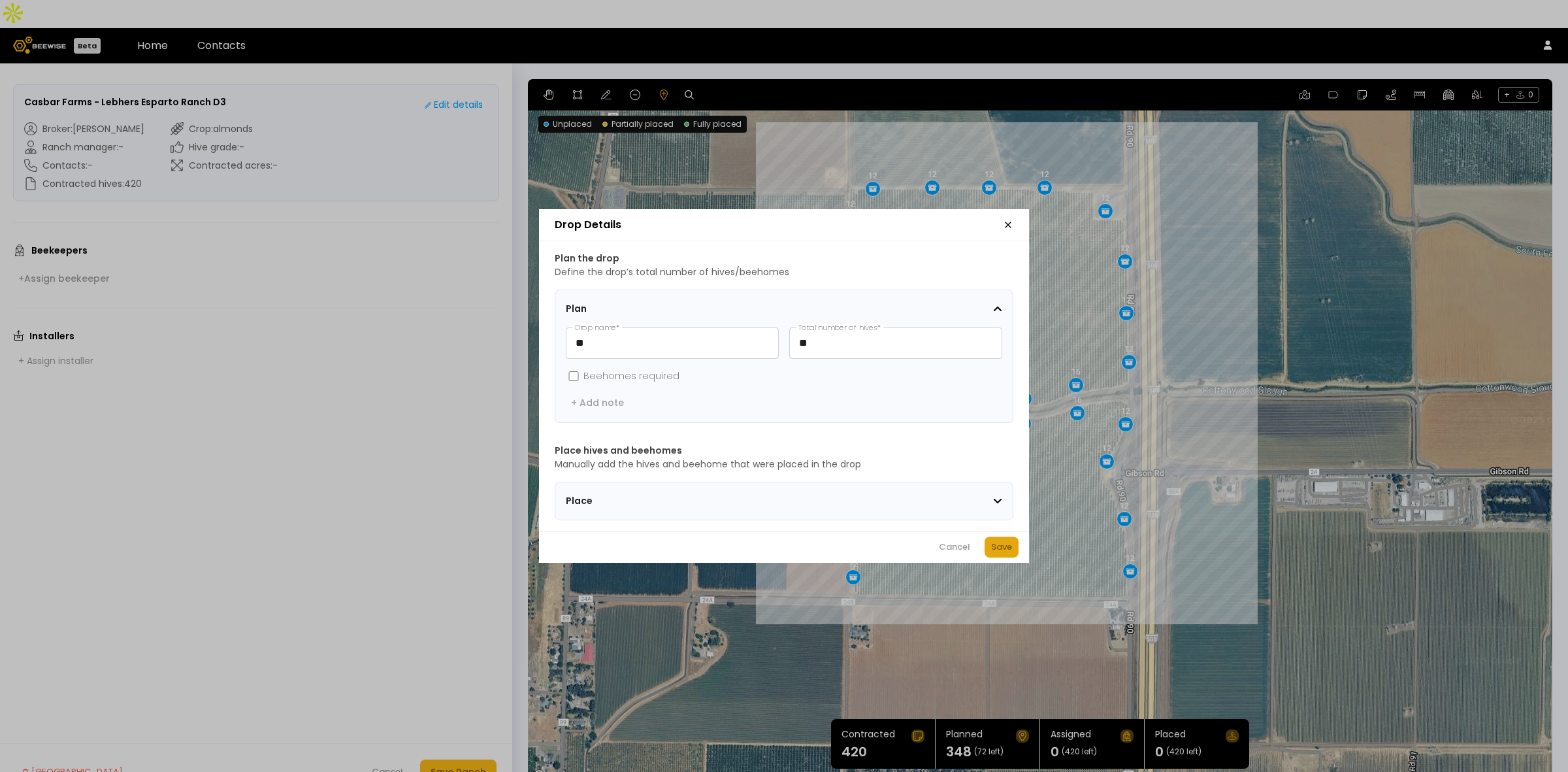
click at [993, 553] on div "Save" at bounding box center [1001, 547] width 21 height 13
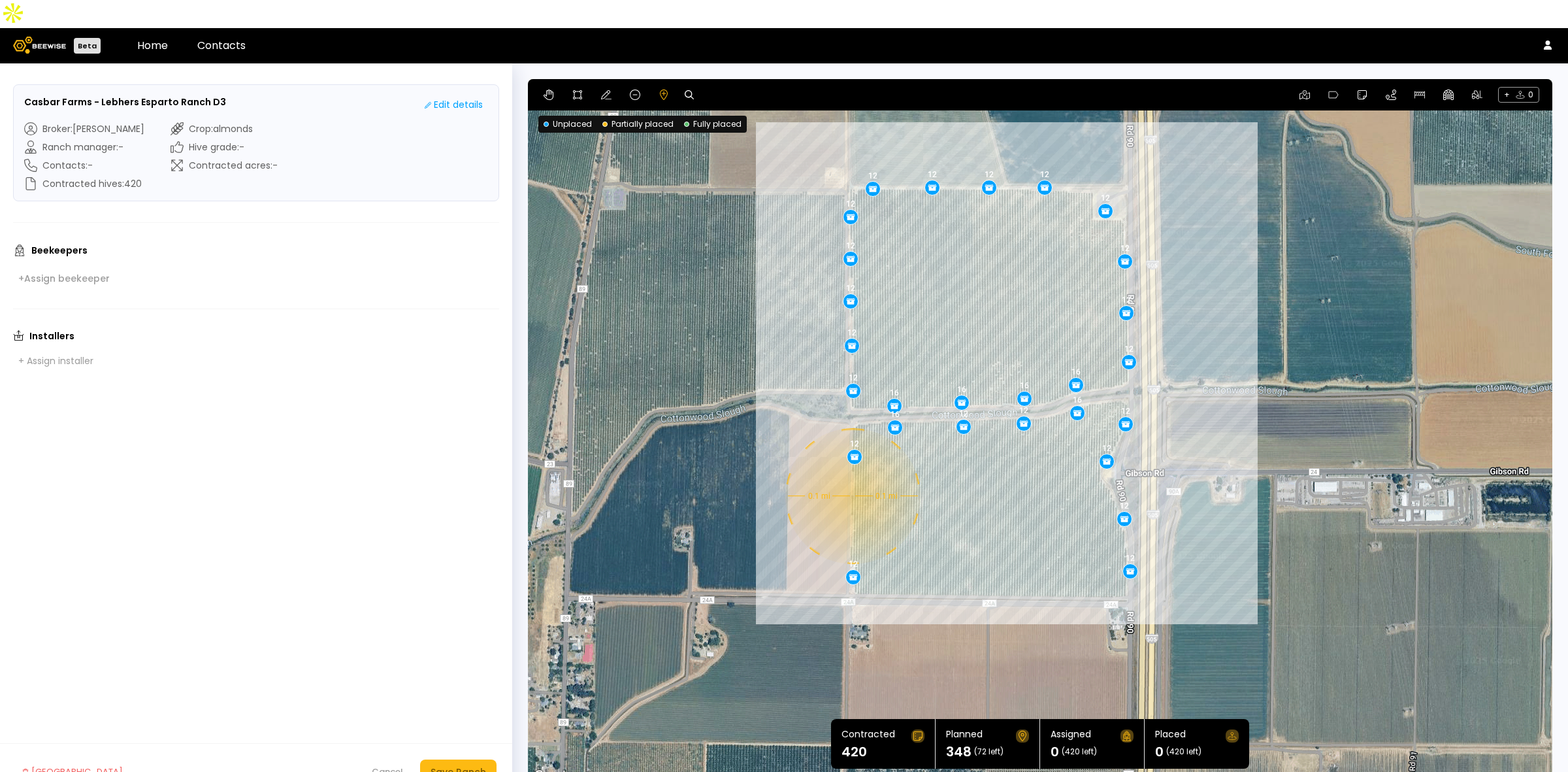
click at [851, 468] on div "0.1 mi 0.1 mi 12 12 12 12 12 12 12 12 12 12 12 12 12 16 16 16 16 16 16 12 12 12…" at bounding box center [1040, 431] width 1025 height 706
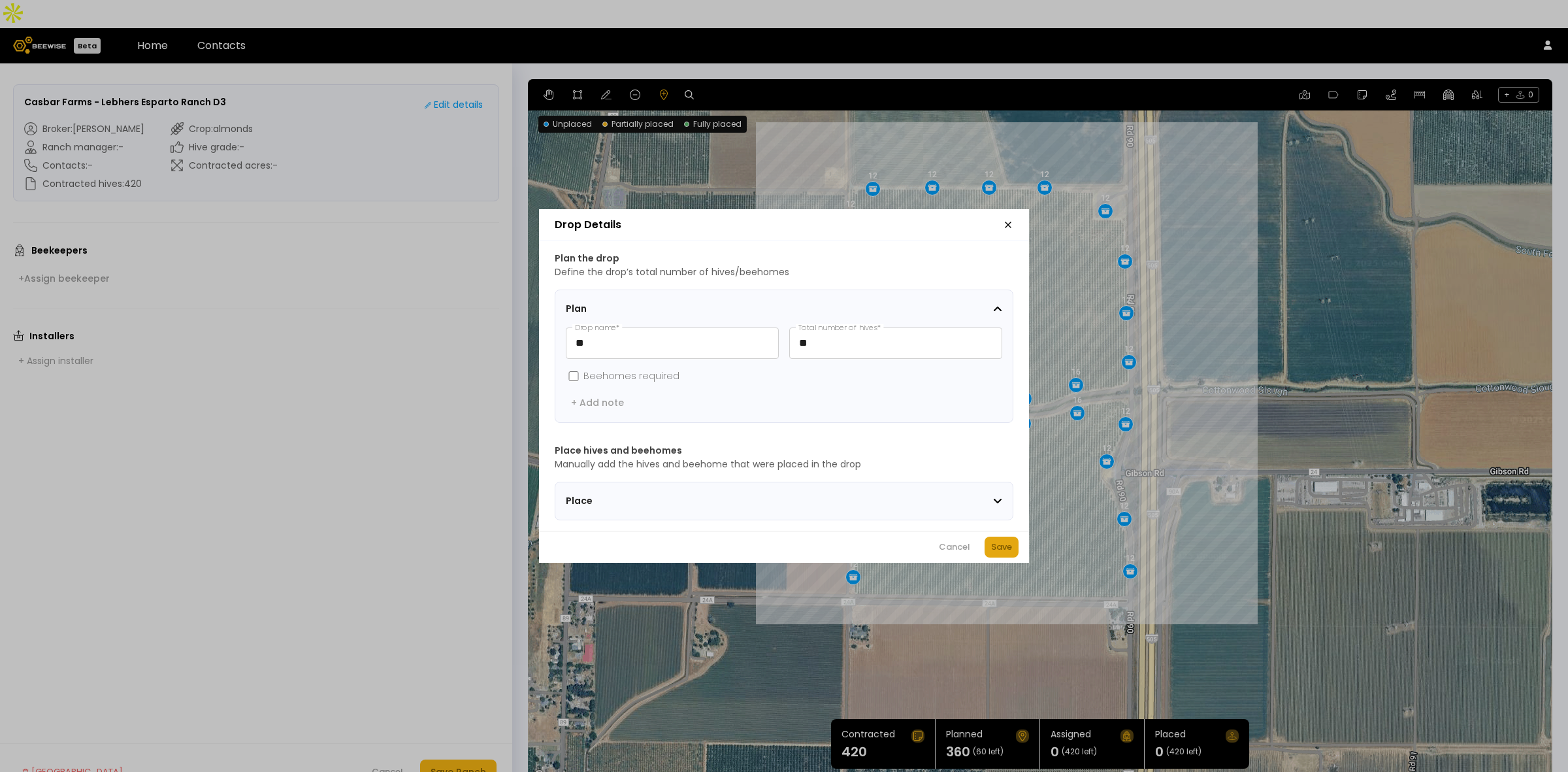
click at [1011, 549] on div "Save" at bounding box center [1001, 547] width 21 height 13
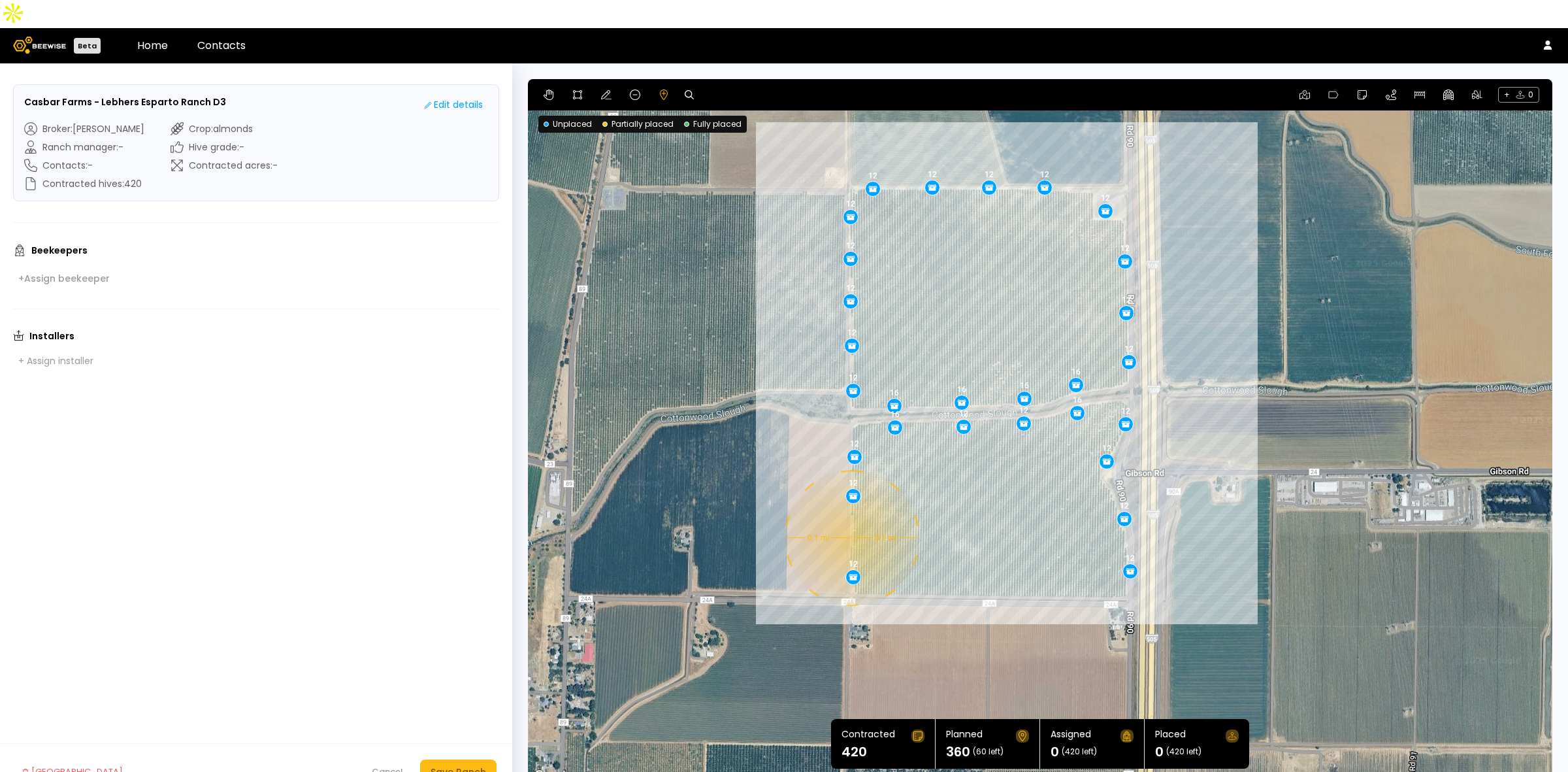
click at [850, 510] on div "0.1 mi 0.1 mi 12 12 12 12 12 12 12 12 12 12 12 12 12 16 16 16 16 16 16 12 12 12…" at bounding box center [1040, 431] width 1025 height 706
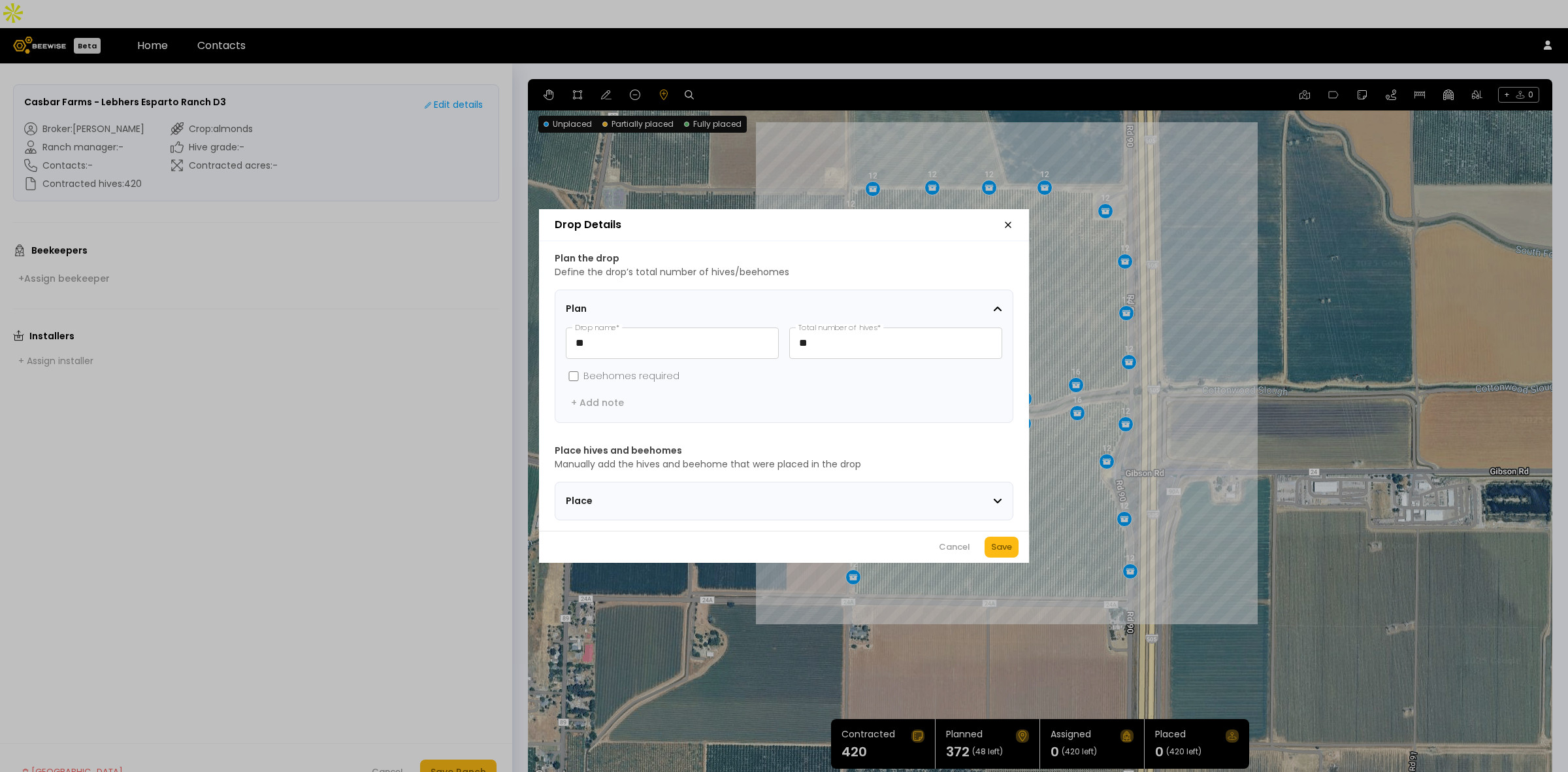
click at [1004, 540] on div "Cancel Save" at bounding box center [783, 547] width 490 height 32
click at [1005, 550] on div "Save" at bounding box center [1001, 547] width 21 height 13
click at [917, 551] on div "Cancel" at bounding box center [905, 547] width 31 height 13
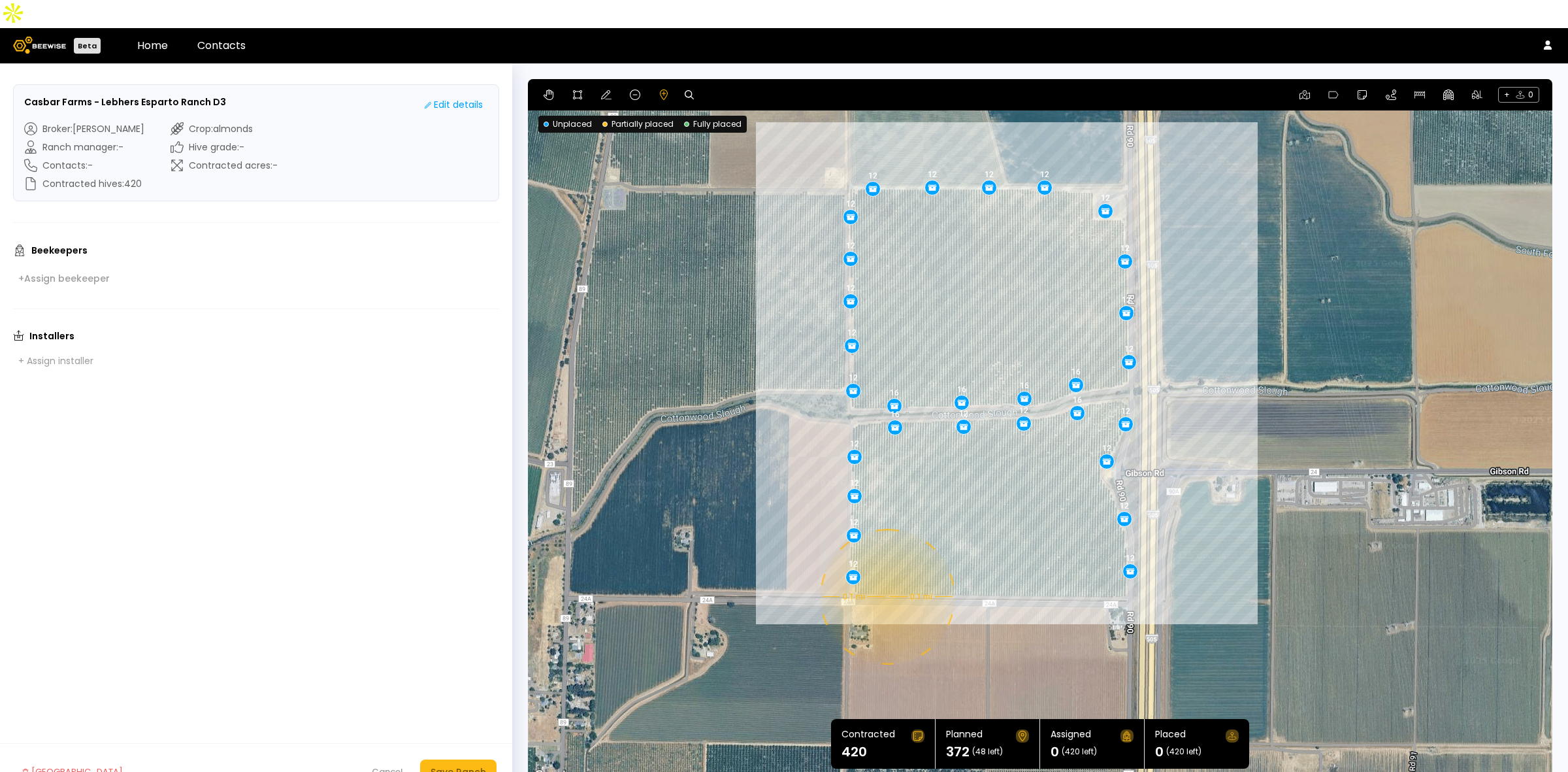
click at [886, 569] on div "0.1 mi 0.1 mi 12 12 12 12 12 12 12 12 12 12 12 12 12 16 16 16 16 16 16 12 12 12…" at bounding box center [1040, 431] width 1025 height 706
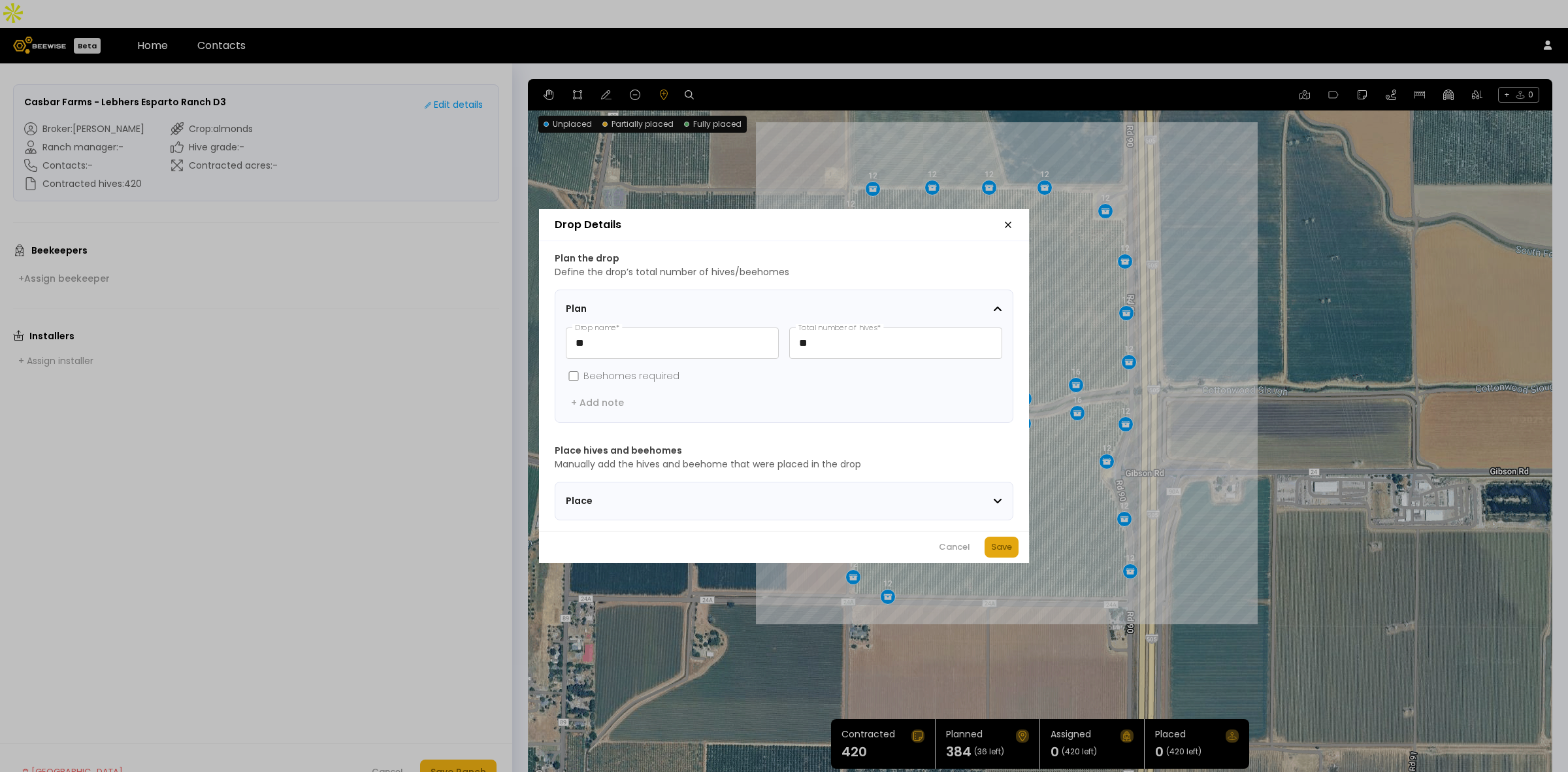
click at [997, 550] on div "Save" at bounding box center [1001, 547] width 21 height 13
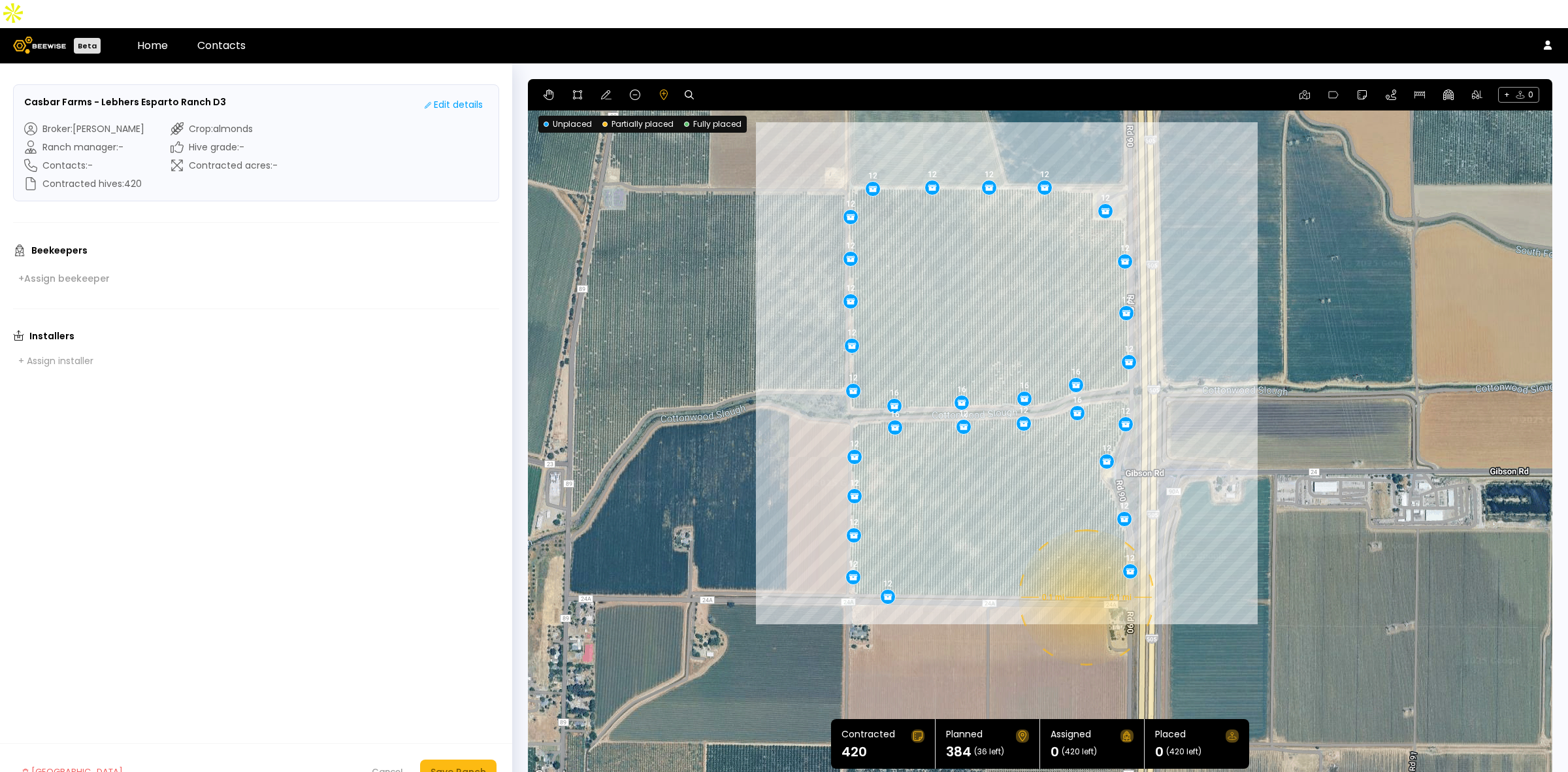
click at [1085, 569] on div "0.1 mi 0.1 mi 12 12 12 12 12 12 12 12 12 12 12 12 12 16 16 16 16 16 16 12 12 12…" at bounding box center [1040, 431] width 1025 height 706
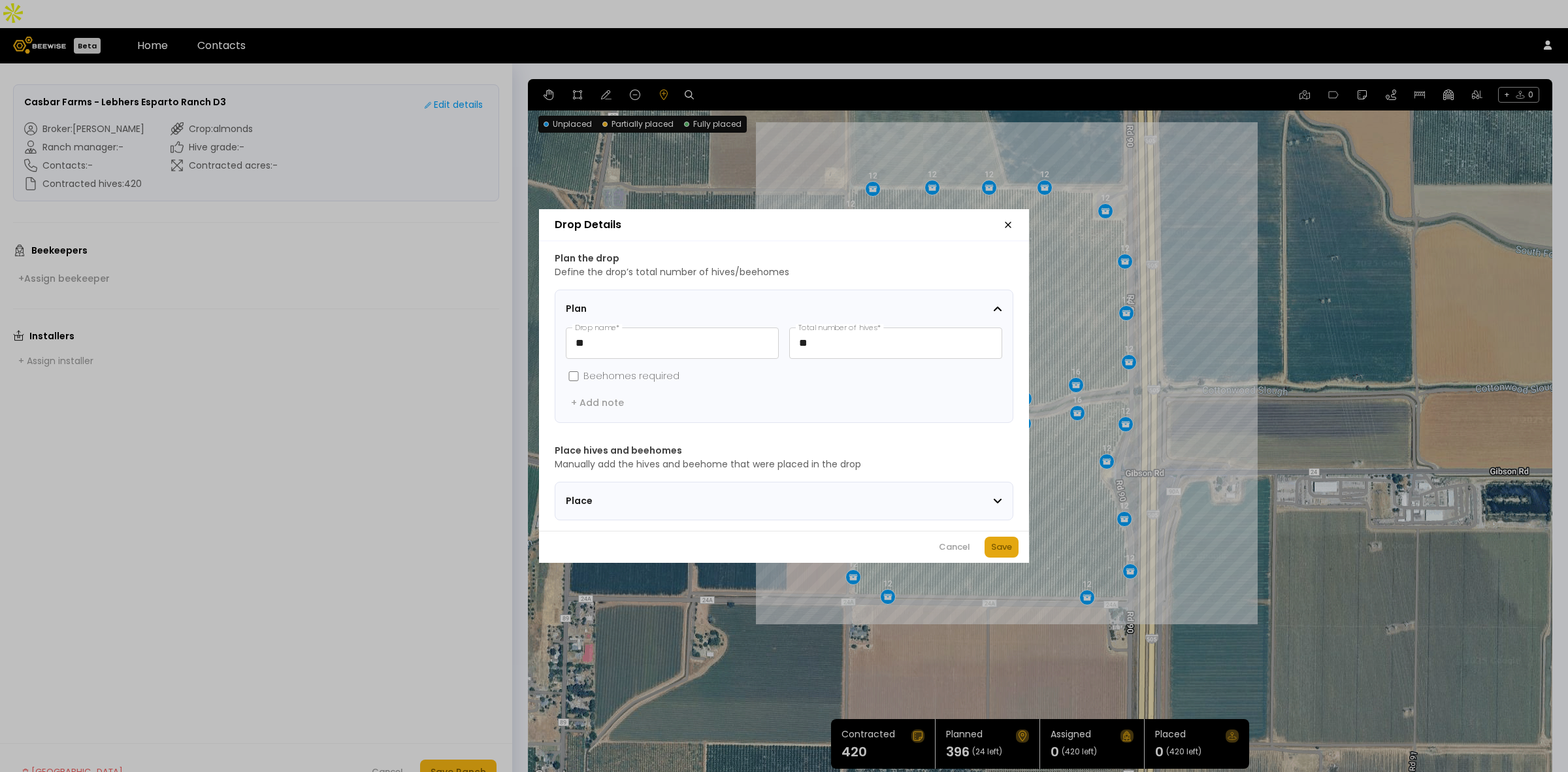
click at [1006, 553] on div "Save" at bounding box center [1001, 547] width 21 height 13
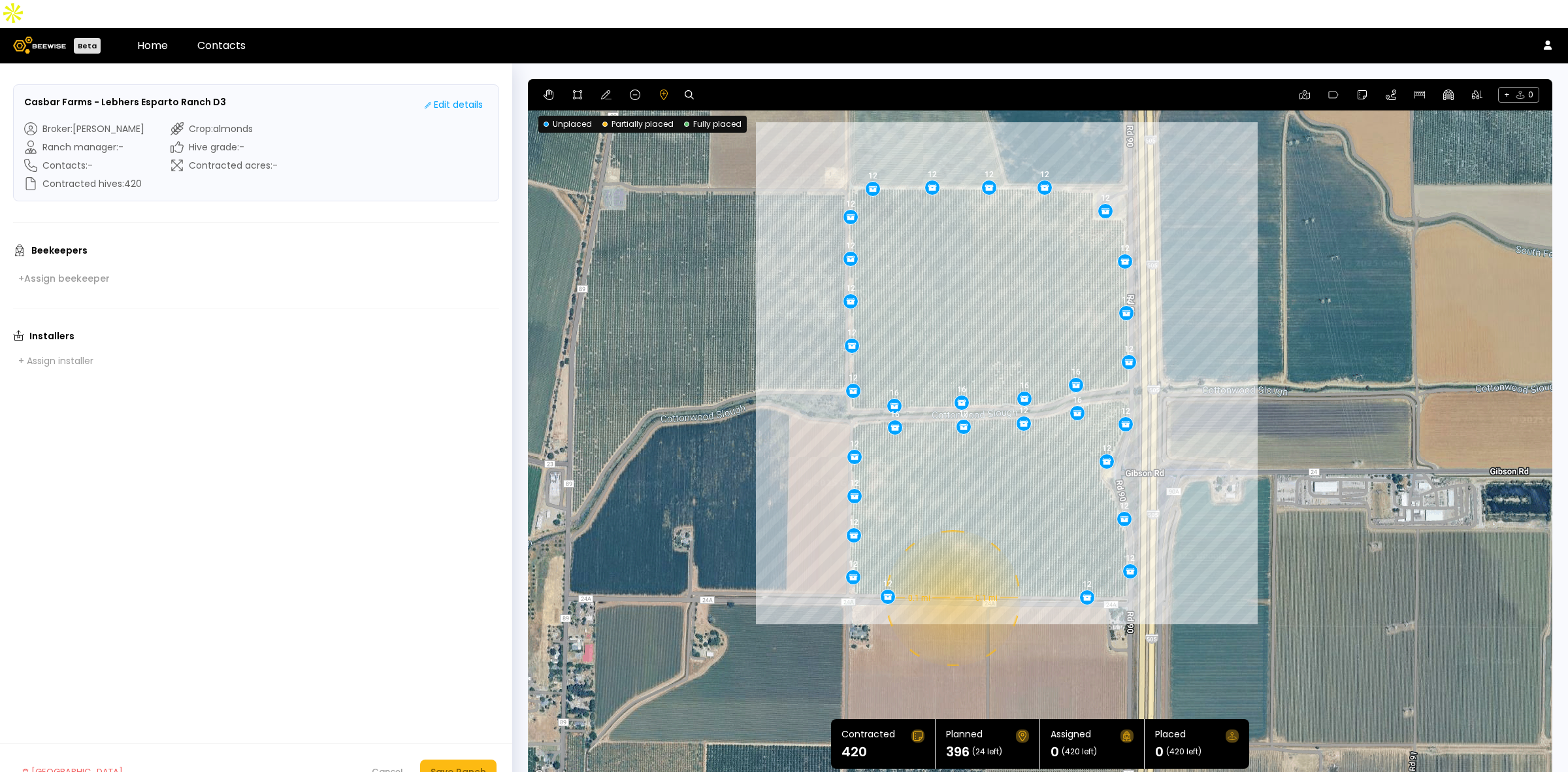
click at [951, 570] on div "0.1 mi 0.1 mi 12 12 12 12 12 12 12 12 12 12 12 12 12 16 16 16 16 16 16 12 12 12…" at bounding box center [1040, 431] width 1025 height 706
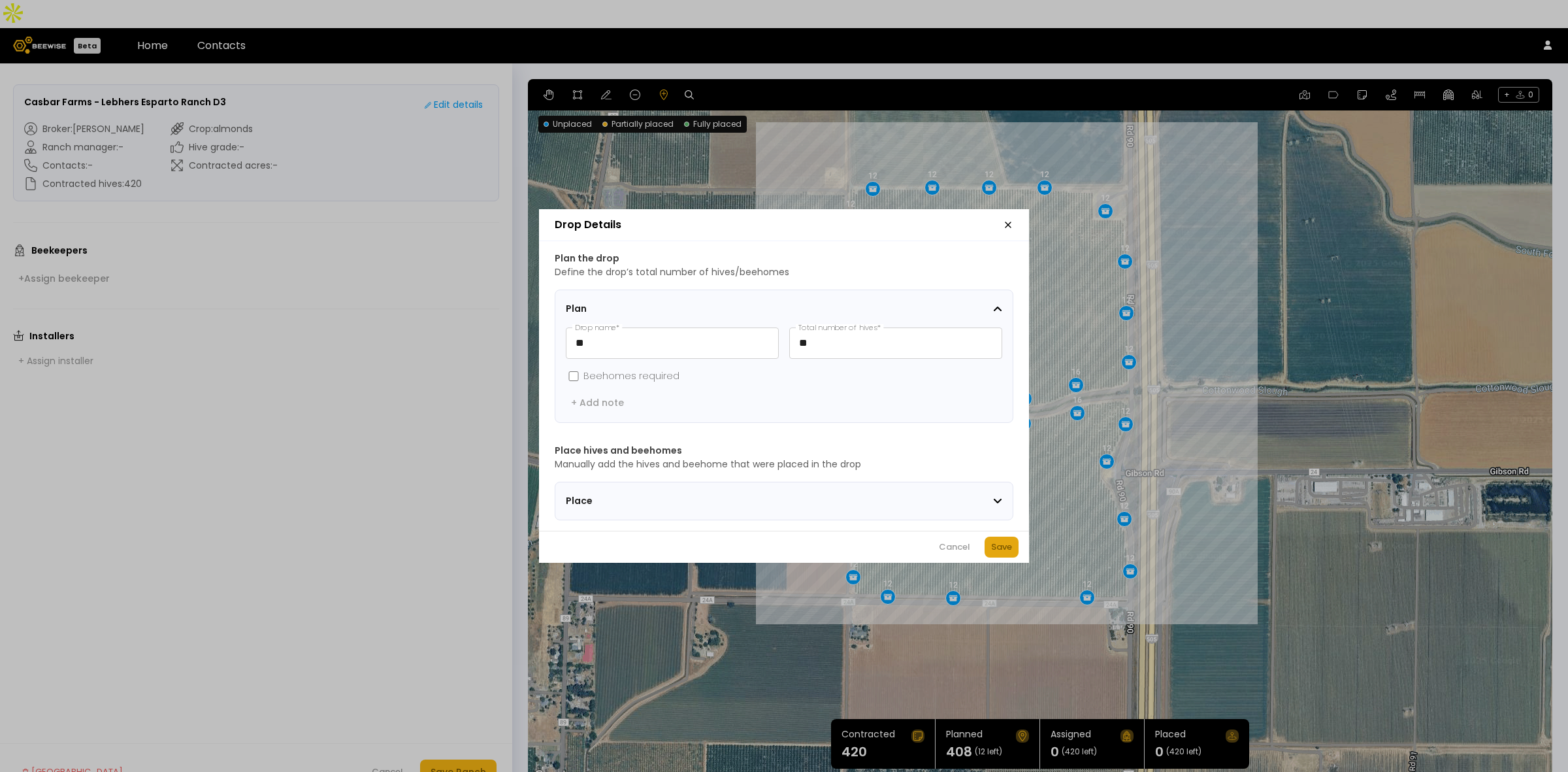
click at [990, 557] on button "Save" at bounding box center [1002, 547] width 34 height 21
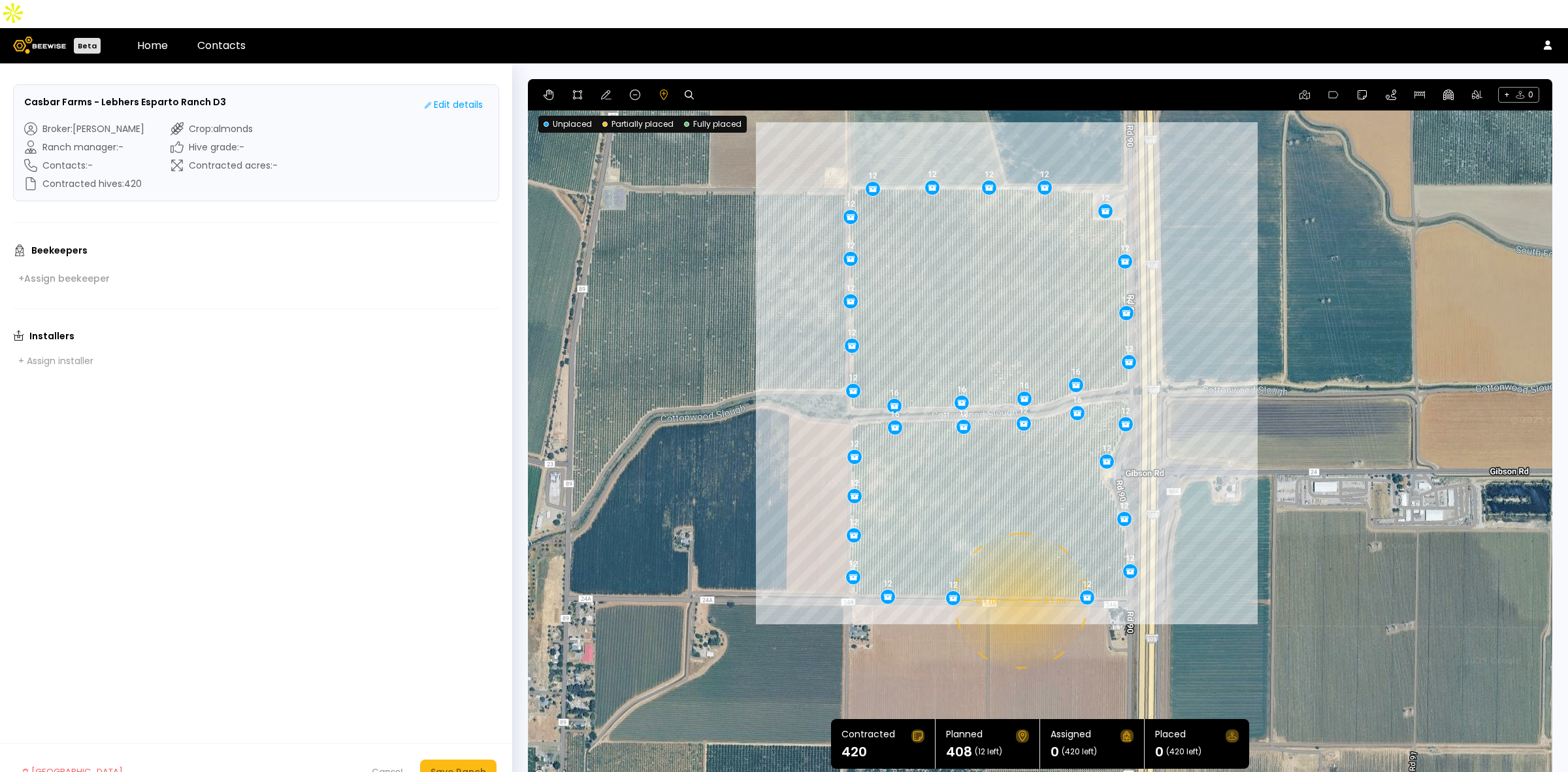
click at [1019, 573] on div "0.1 mi 0.1 mi 12 12 12 12 12 12 12 12 12 12 12 12 12 16 16 16 16 16 16 12 12 12…" at bounding box center [1040, 431] width 1025 height 706
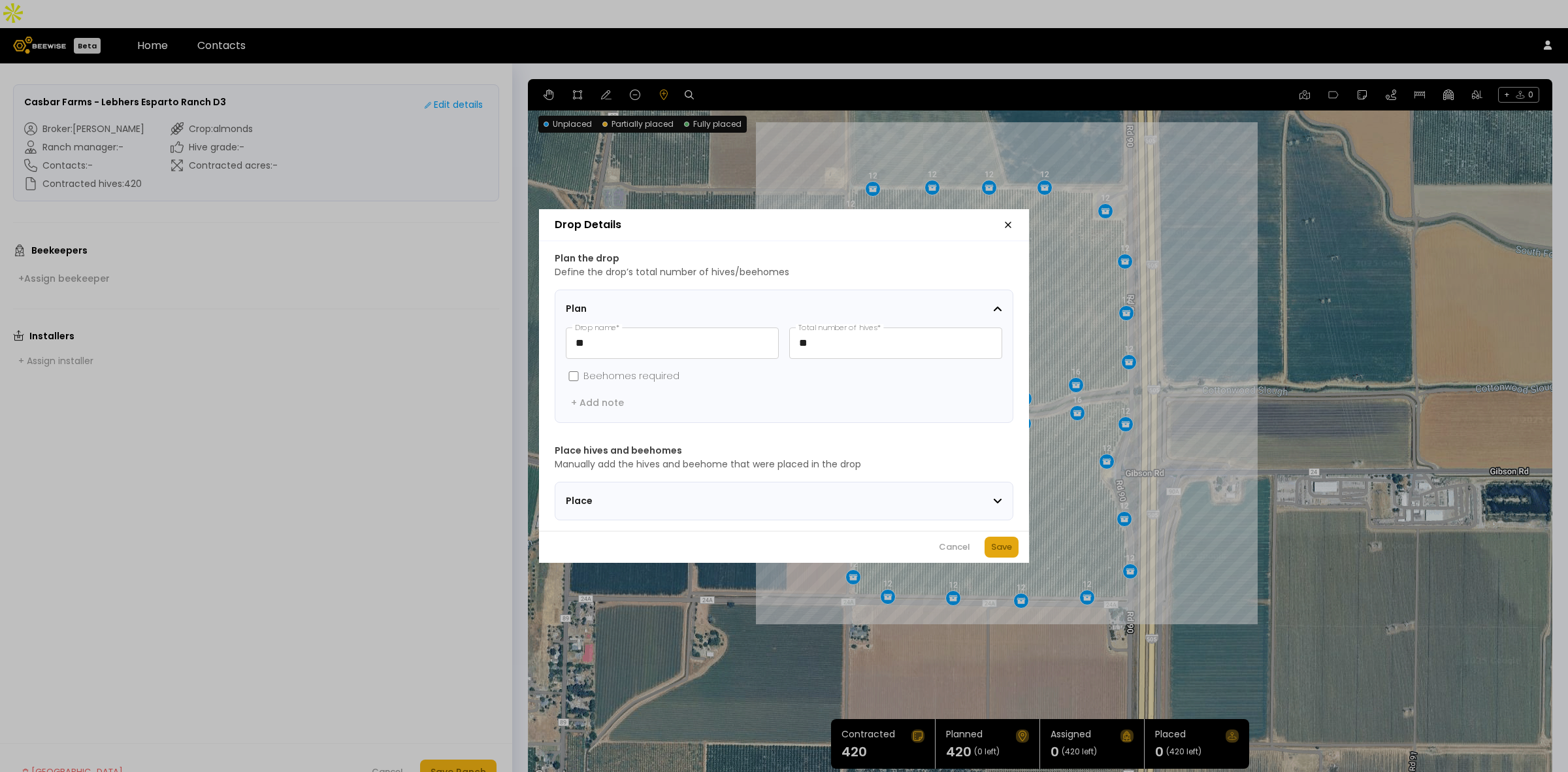
click at [1007, 553] on div "Save" at bounding box center [1001, 547] width 21 height 13
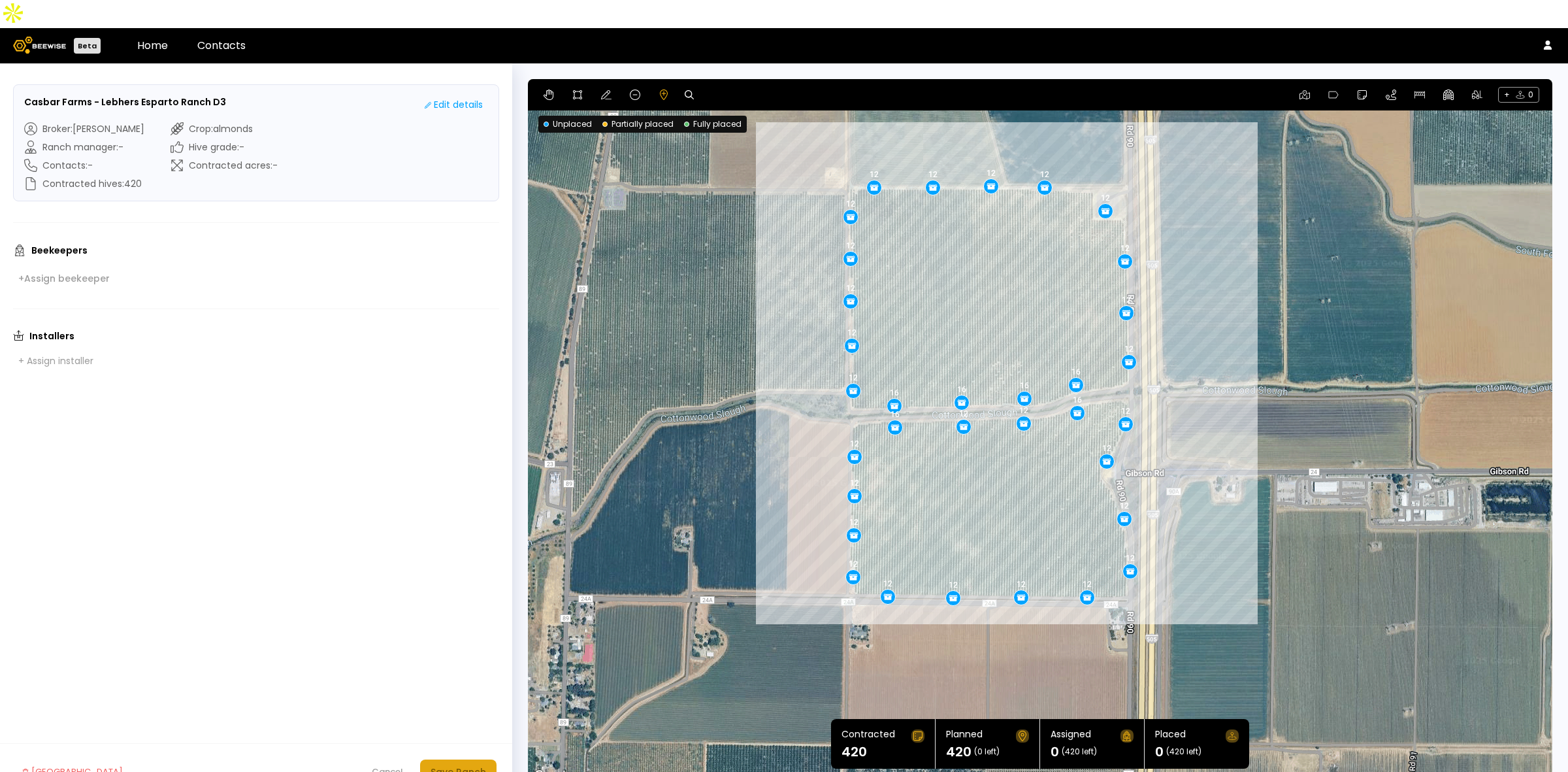
click at [478, 764] on div "Save Ranch" at bounding box center [458, 771] width 56 height 15
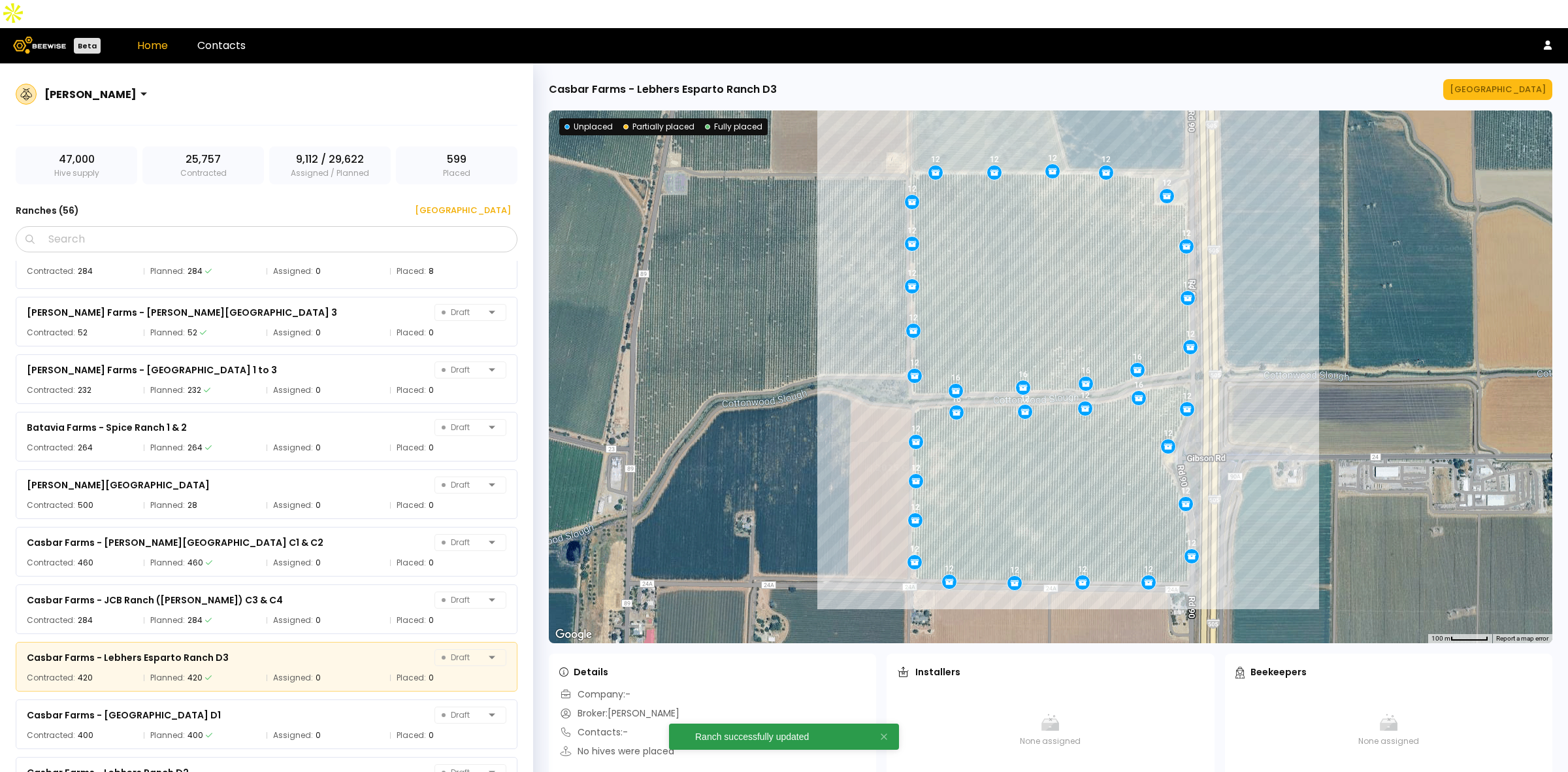
scroll to position [795, 0]
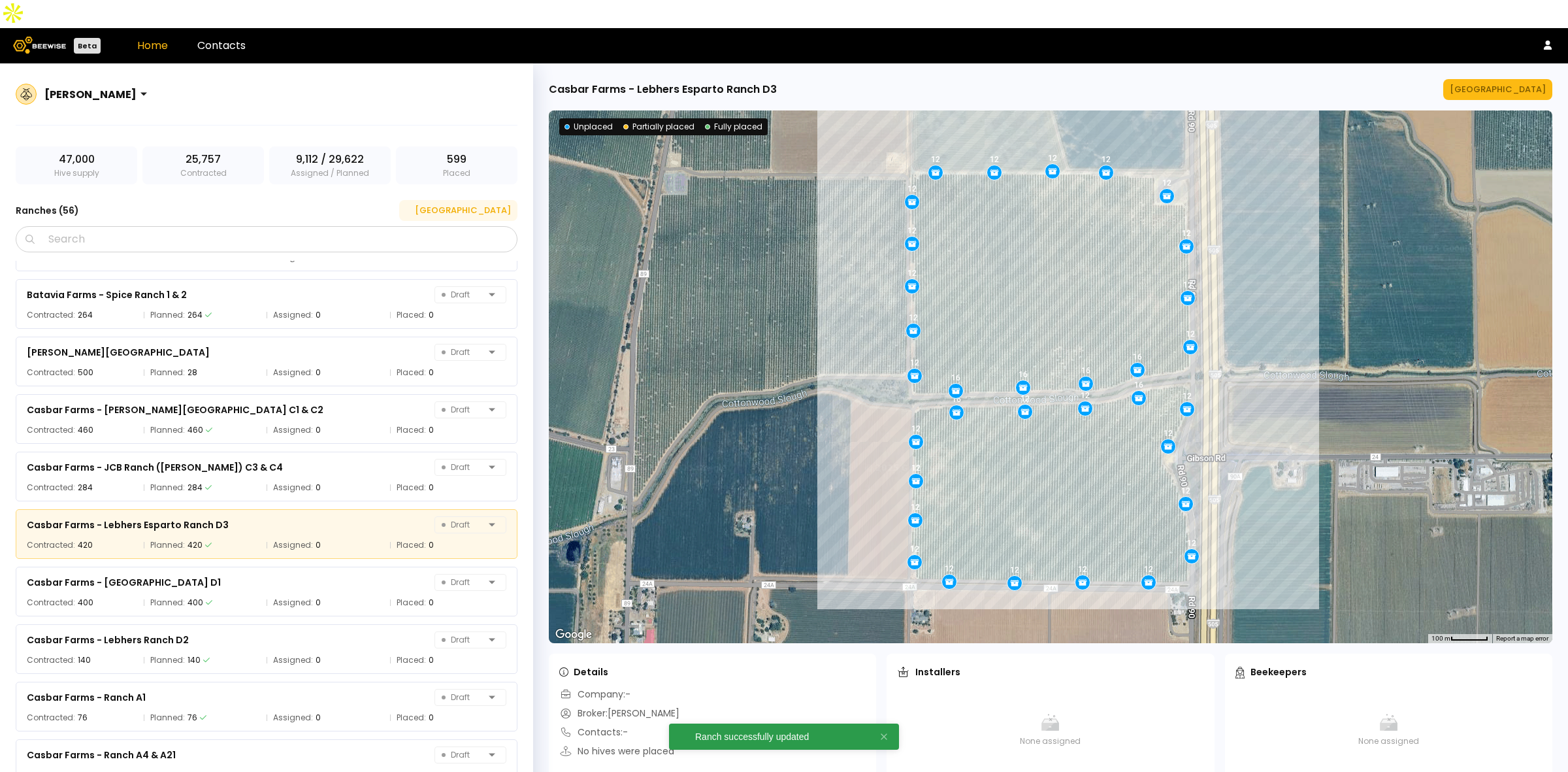
click at [482, 204] on div "[GEOGRAPHIC_DATA]" at bounding box center [458, 210] width 105 height 13
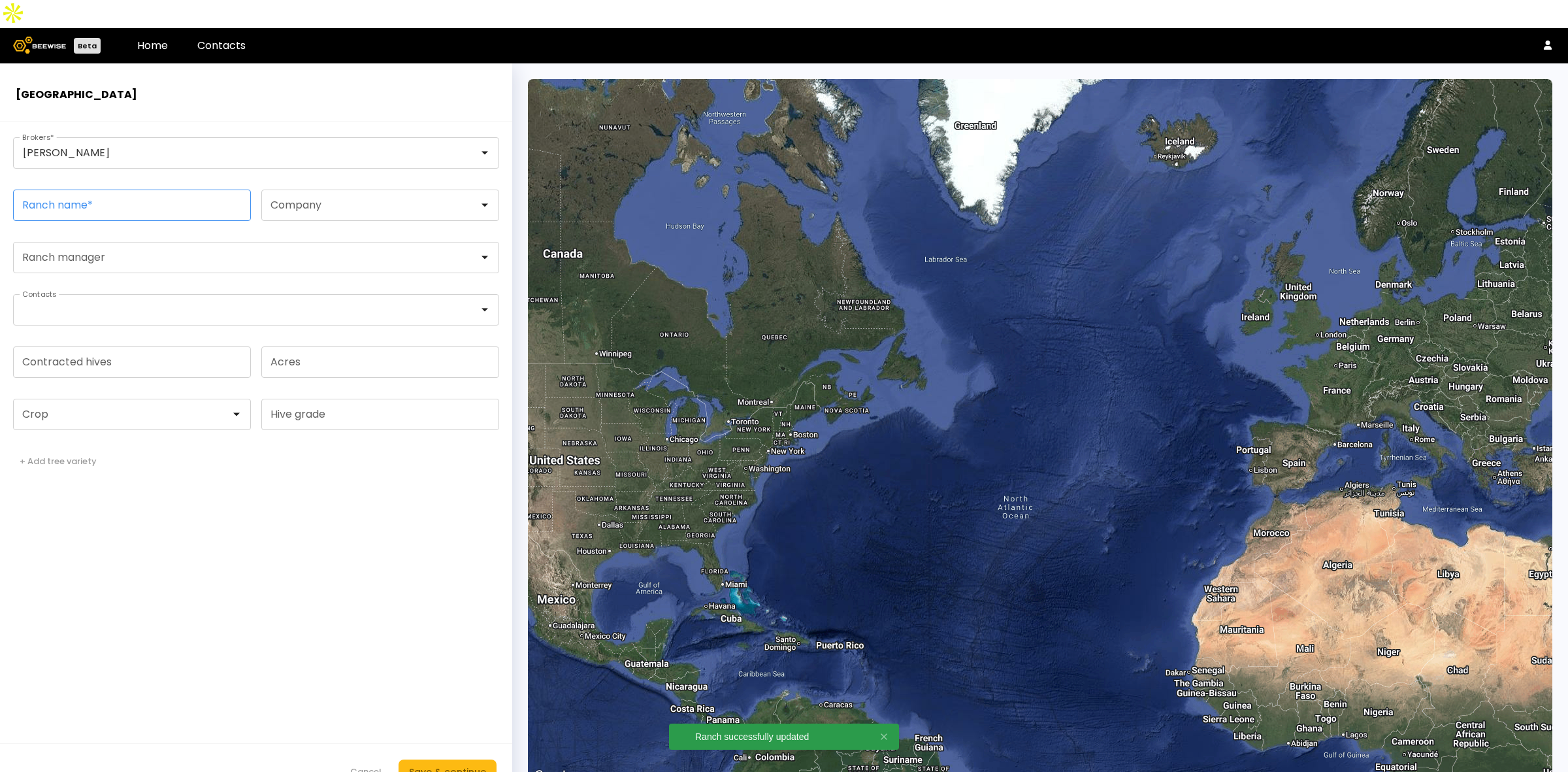
click at [116, 190] on input "Ranch name *" at bounding box center [132, 205] width 237 height 30
paste input "**********"
type input "**********"
click at [61, 408] on div at bounding box center [127, 414] width 208 height 11
click at [60, 443] on div "Almonds" at bounding box center [131, 447] width 222 height 8
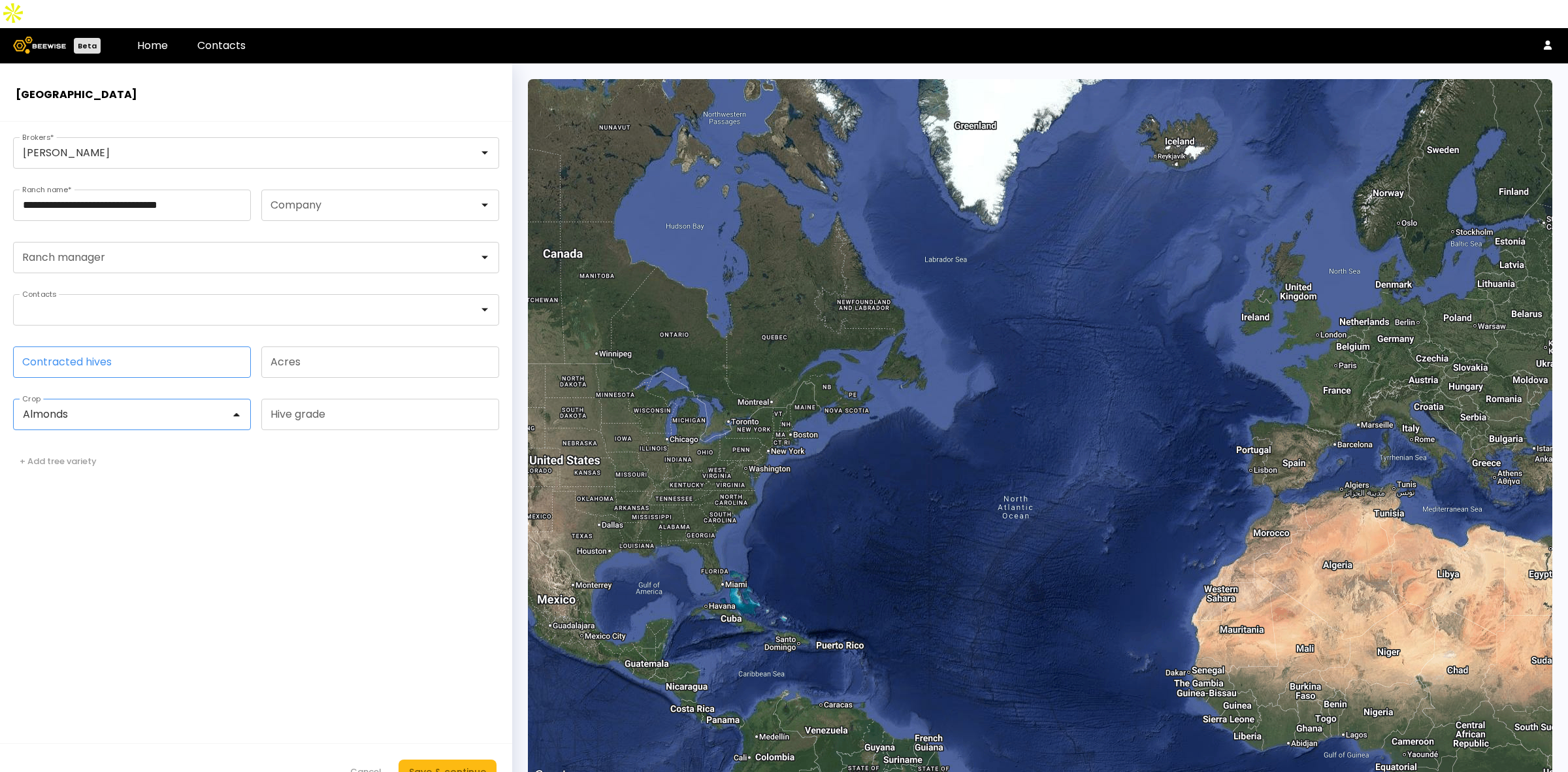
click at [79, 347] on input "Contracted hives" at bounding box center [132, 362] width 237 height 30
type input "***"
click at [494, 585] on form "**********" at bounding box center [256, 461] width 512 height 679
click at [425, 764] on div "Save & continue" at bounding box center [447, 771] width 77 height 15
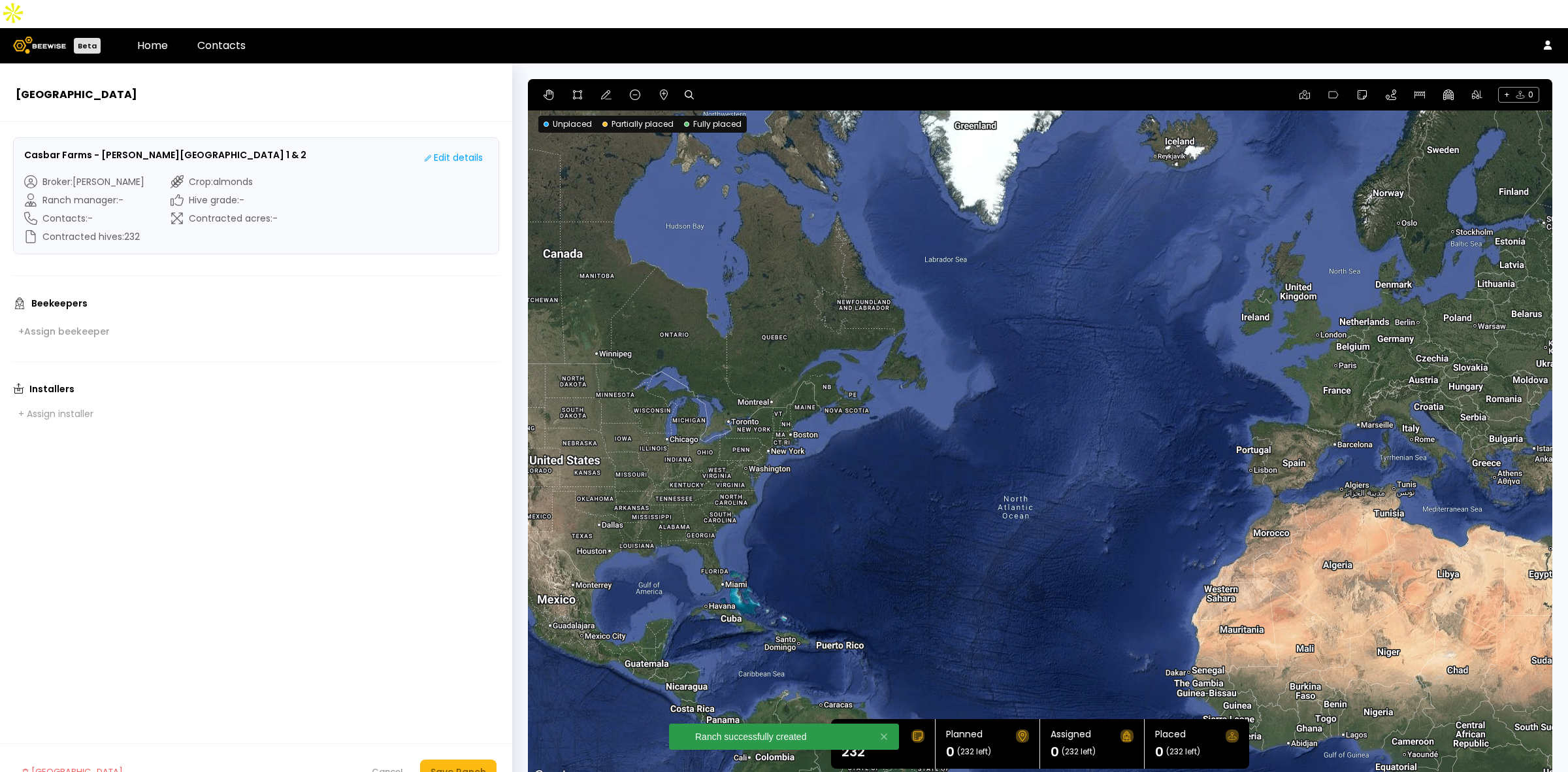
click at [685, 90] on icon at bounding box center [689, 95] width 9 height 9
click at [737, 87] on input at bounding box center [740, 95] width 81 height 16
paste input "**********"
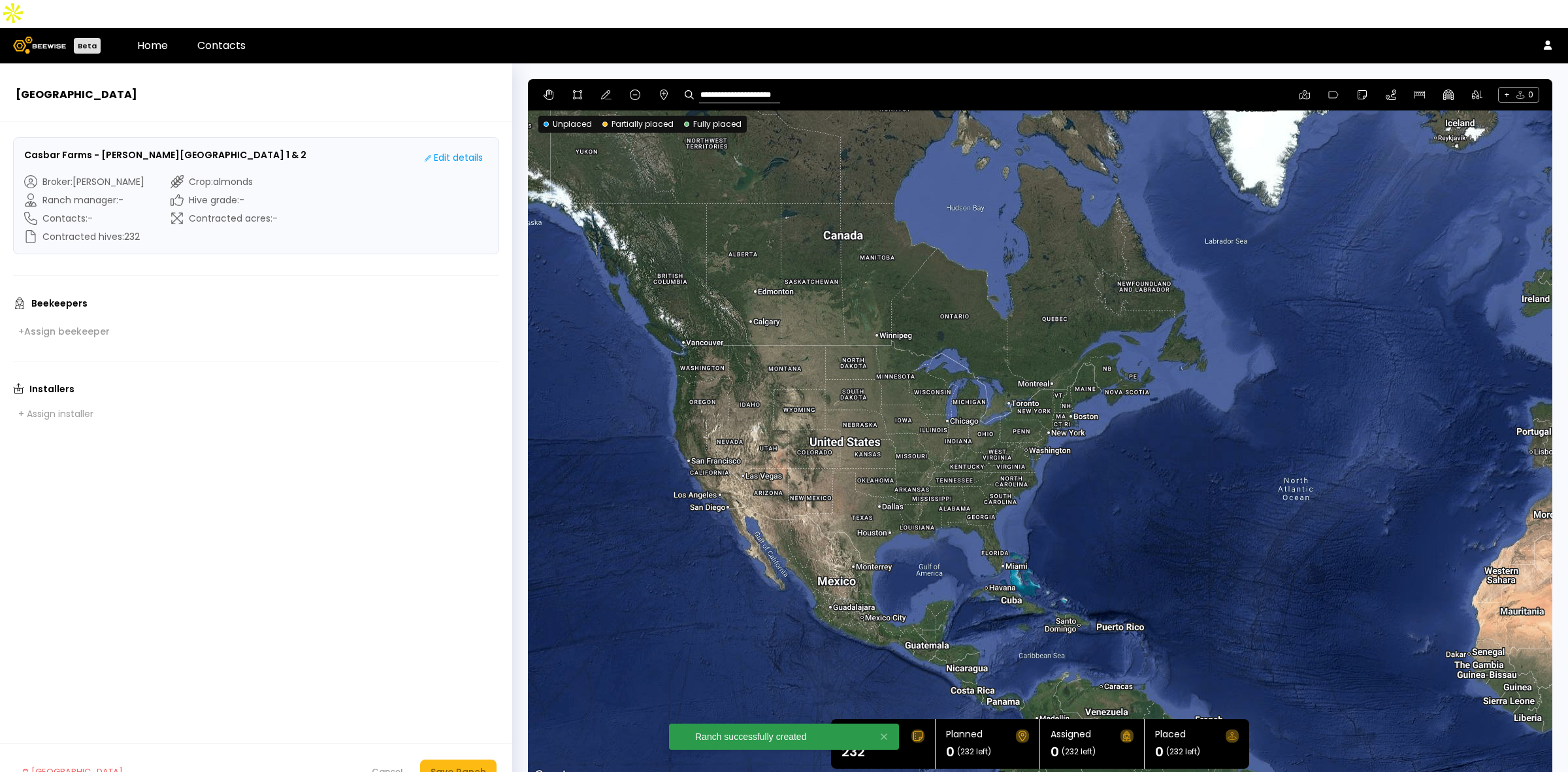
type input "**********"
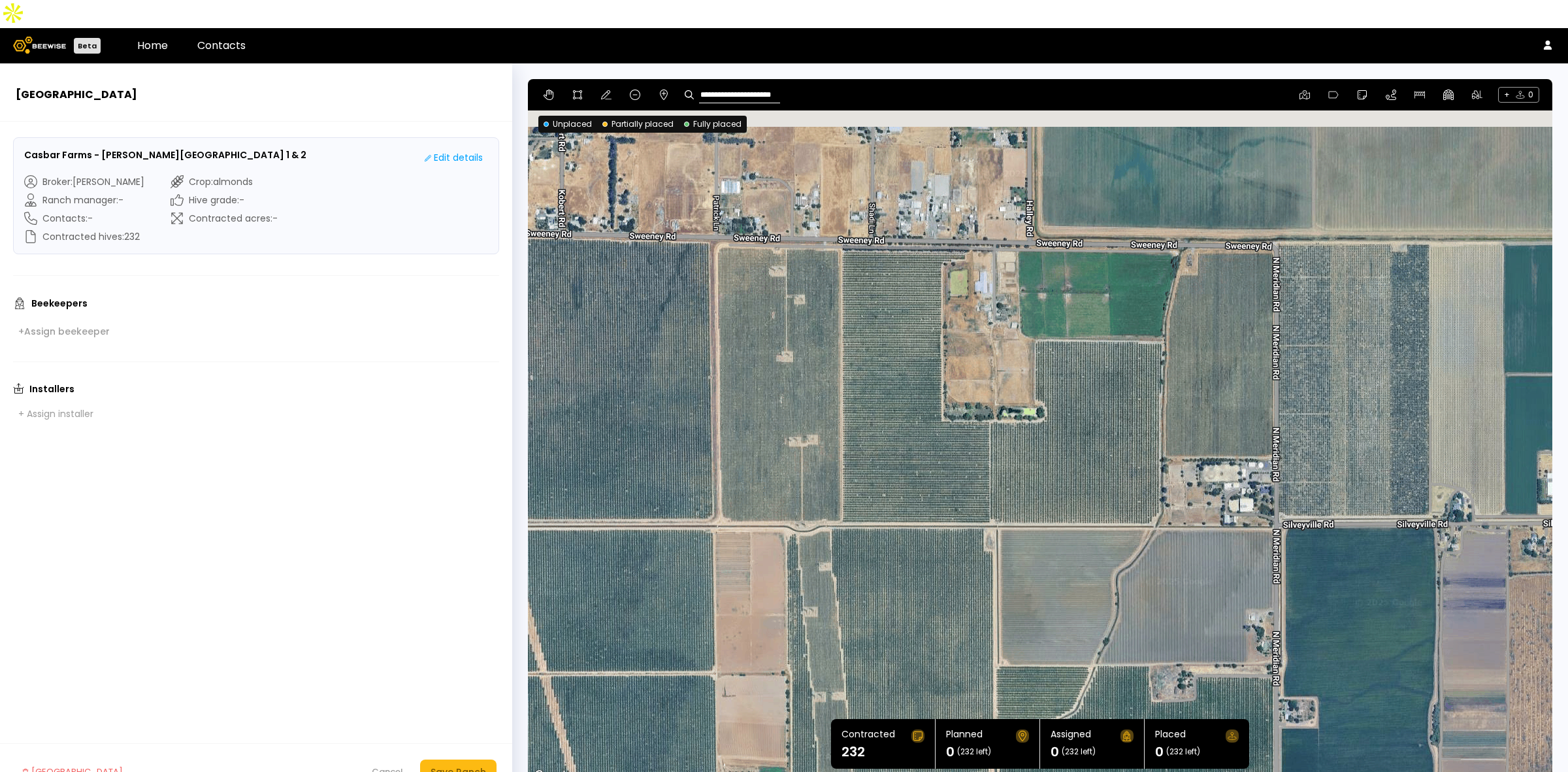
drag, startPoint x: 997, startPoint y: 364, endPoint x: 1017, endPoint y: 433, distance: 71.8
click at [1017, 433] on div at bounding box center [1040, 431] width 1025 height 706
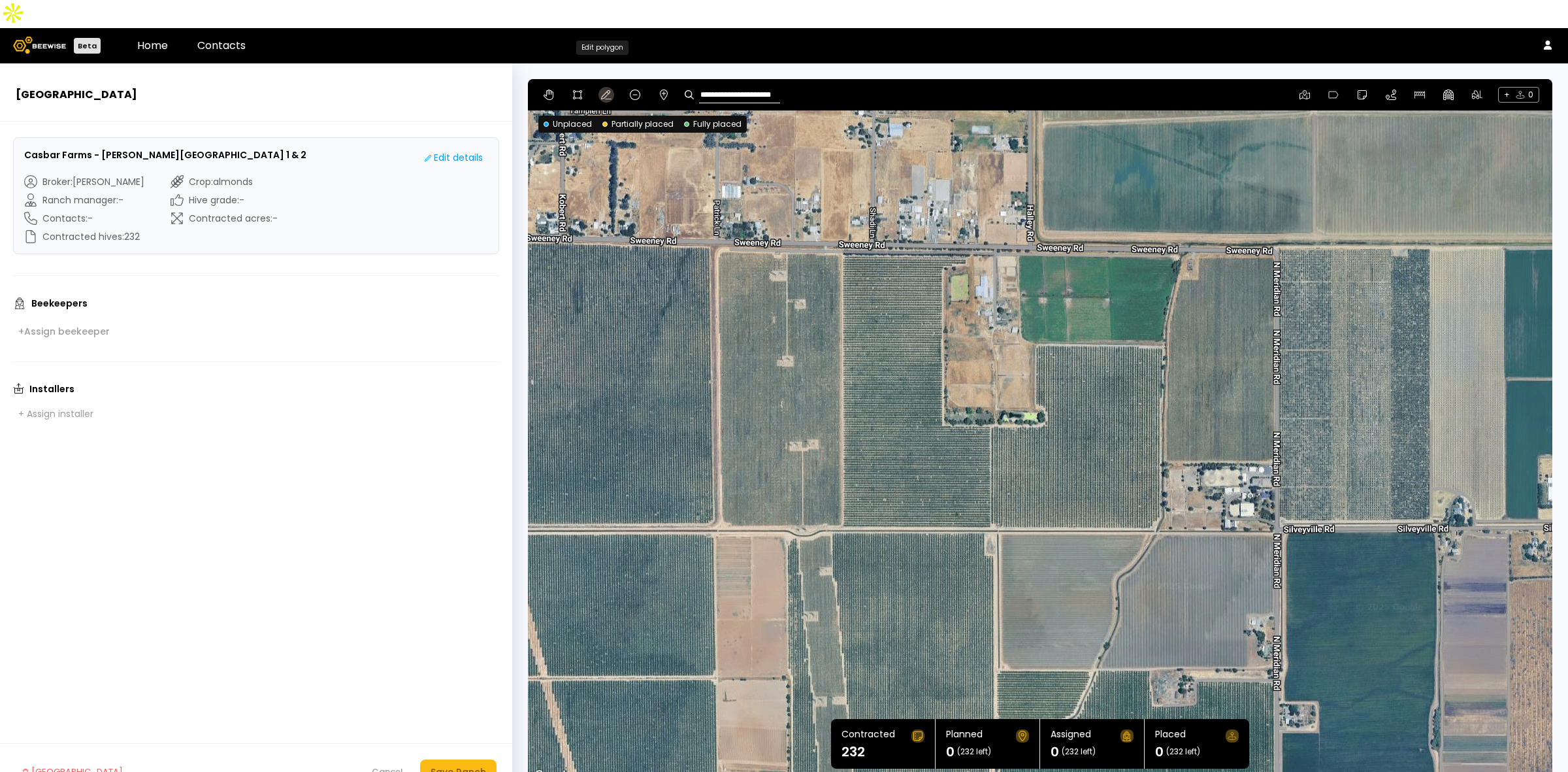
click at [607, 87] on button at bounding box center [606, 95] width 16 height 16
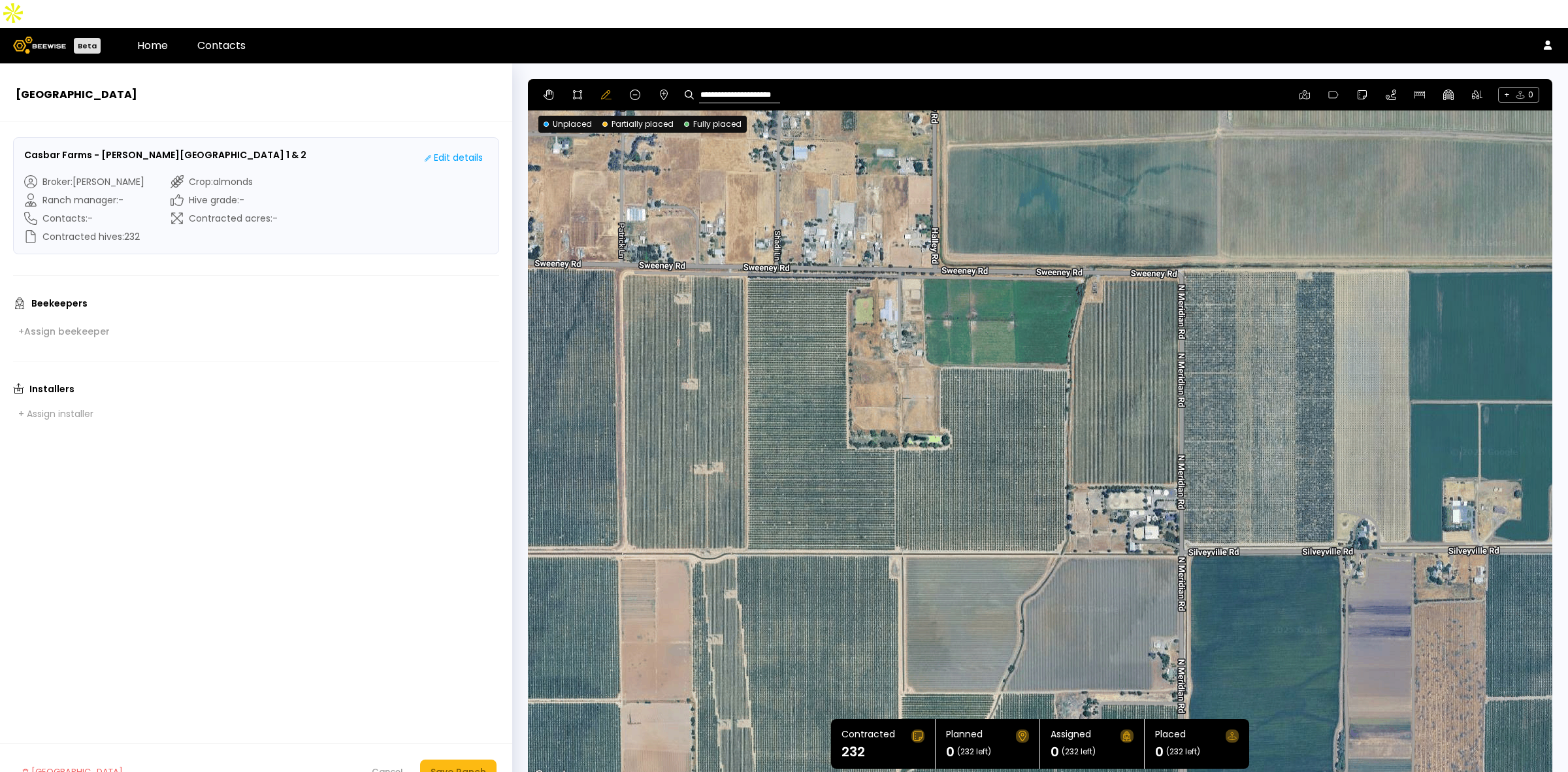
drag, startPoint x: 1046, startPoint y: 204, endPoint x: 946, endPoint y: 227, distance: 102.6
click at [946, 227] on div at bounding box center [1040, 431] width 1025 height 706
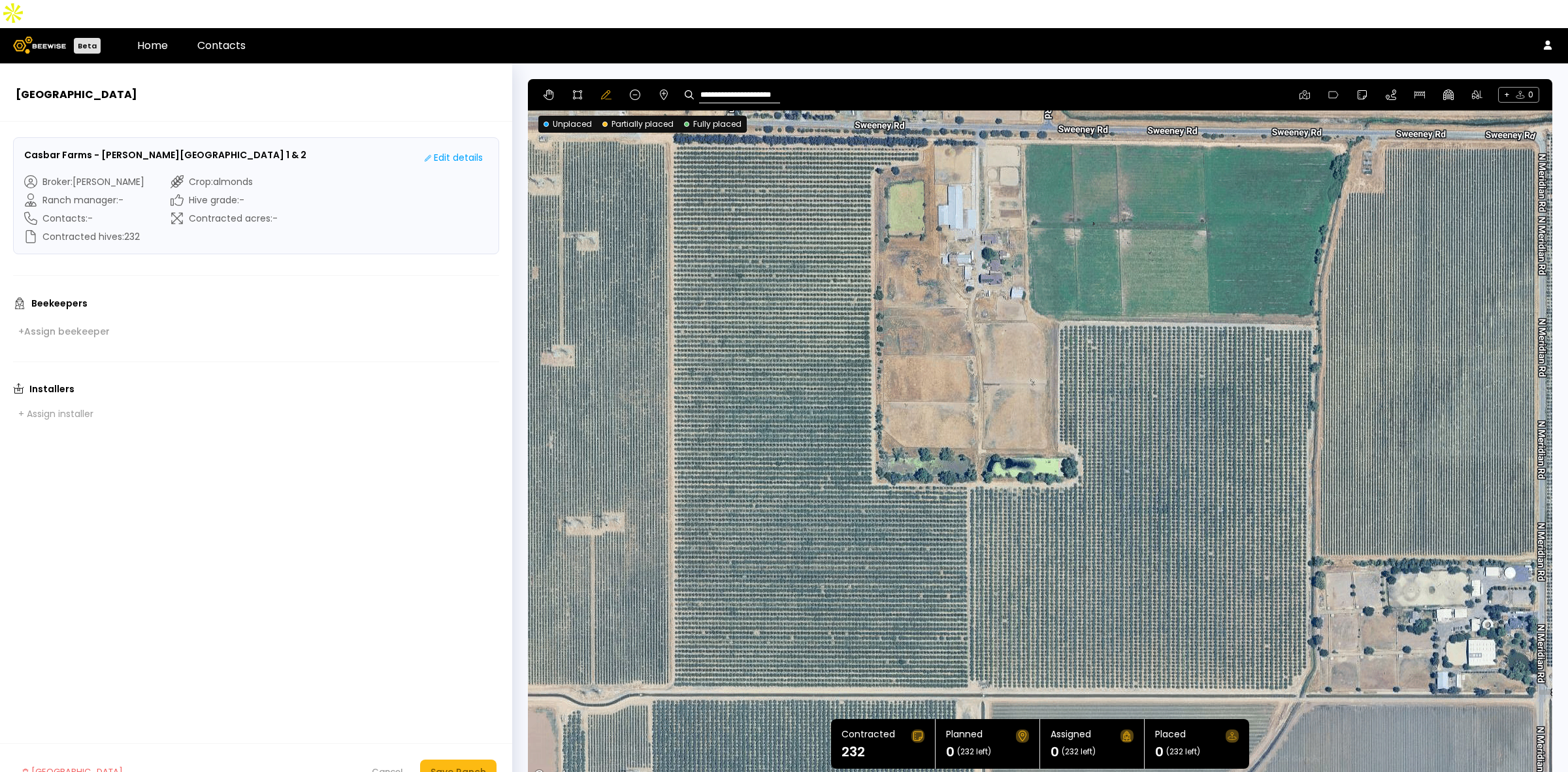
drag, startPoint x: 1088, startPoint y: 354, endPoint x: 1138, endPoint y: 229, distance: 134.6
click at [1138, 229] on div at bounding box center [1040, 431] width 1025 height 706
click at [573, 90] on icon at bounding box center [578, 95] width 9 height 9
click at [873, 139] on div at bounding box center [1040, 432] width 1023 height 706
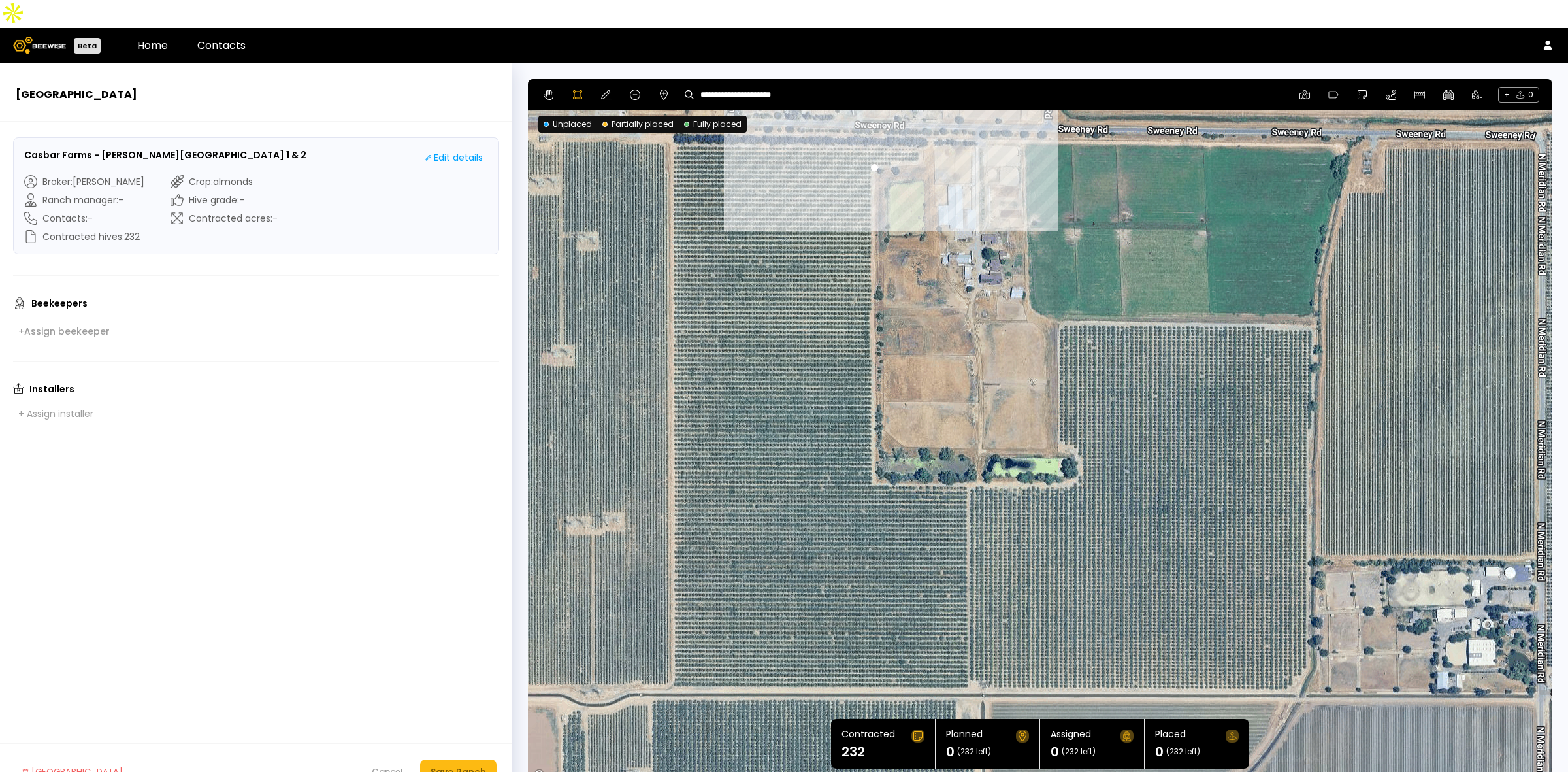
click at [919, 131] on div at bounding box center [1040, 432] width 1023 height 706
click at [922, 119] on div at bounding box center [1040, 432] width 1023 height 706
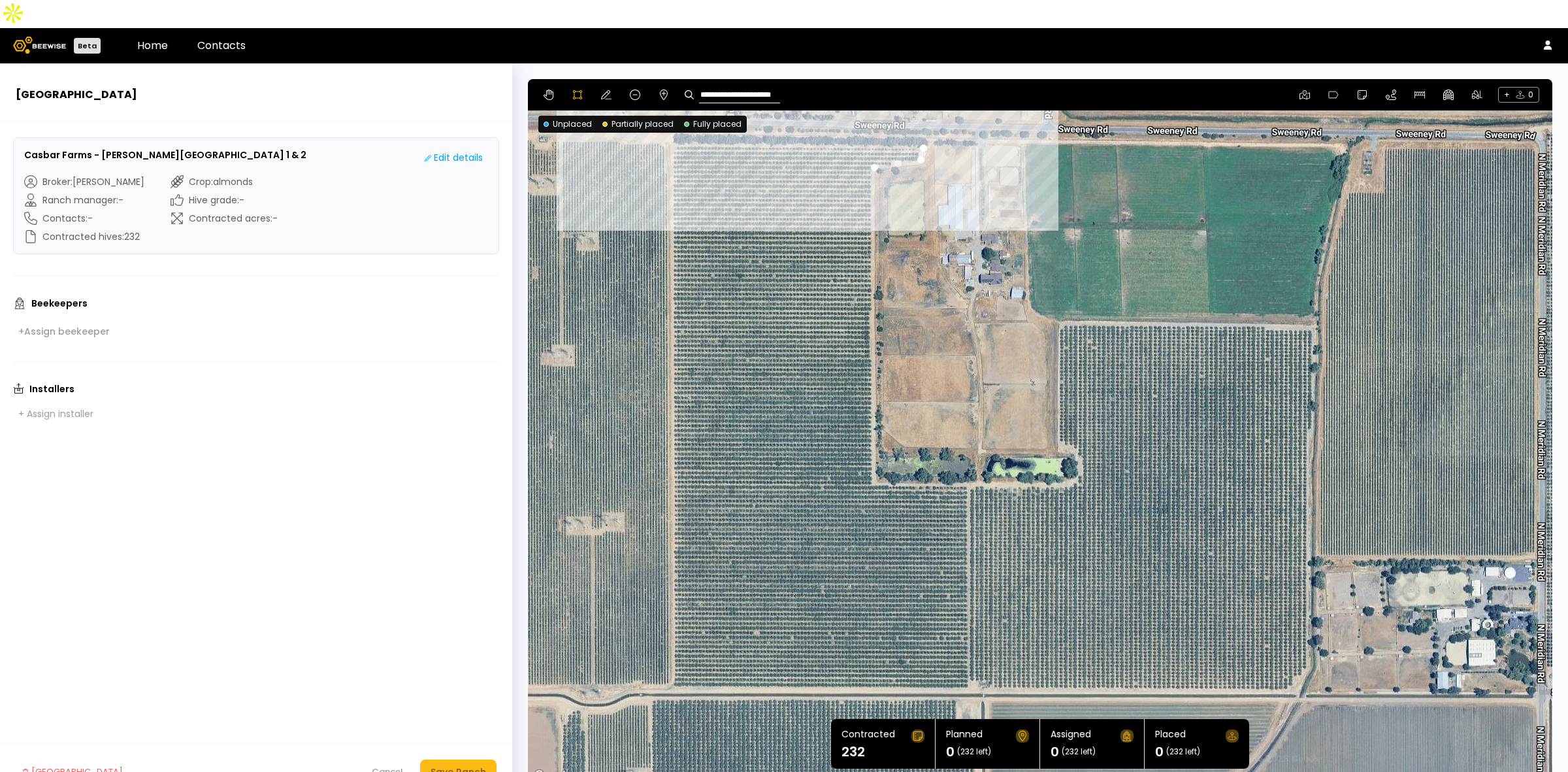
click at [673, 116] on div at bounding box center [1040, 432] width 1023 height 706
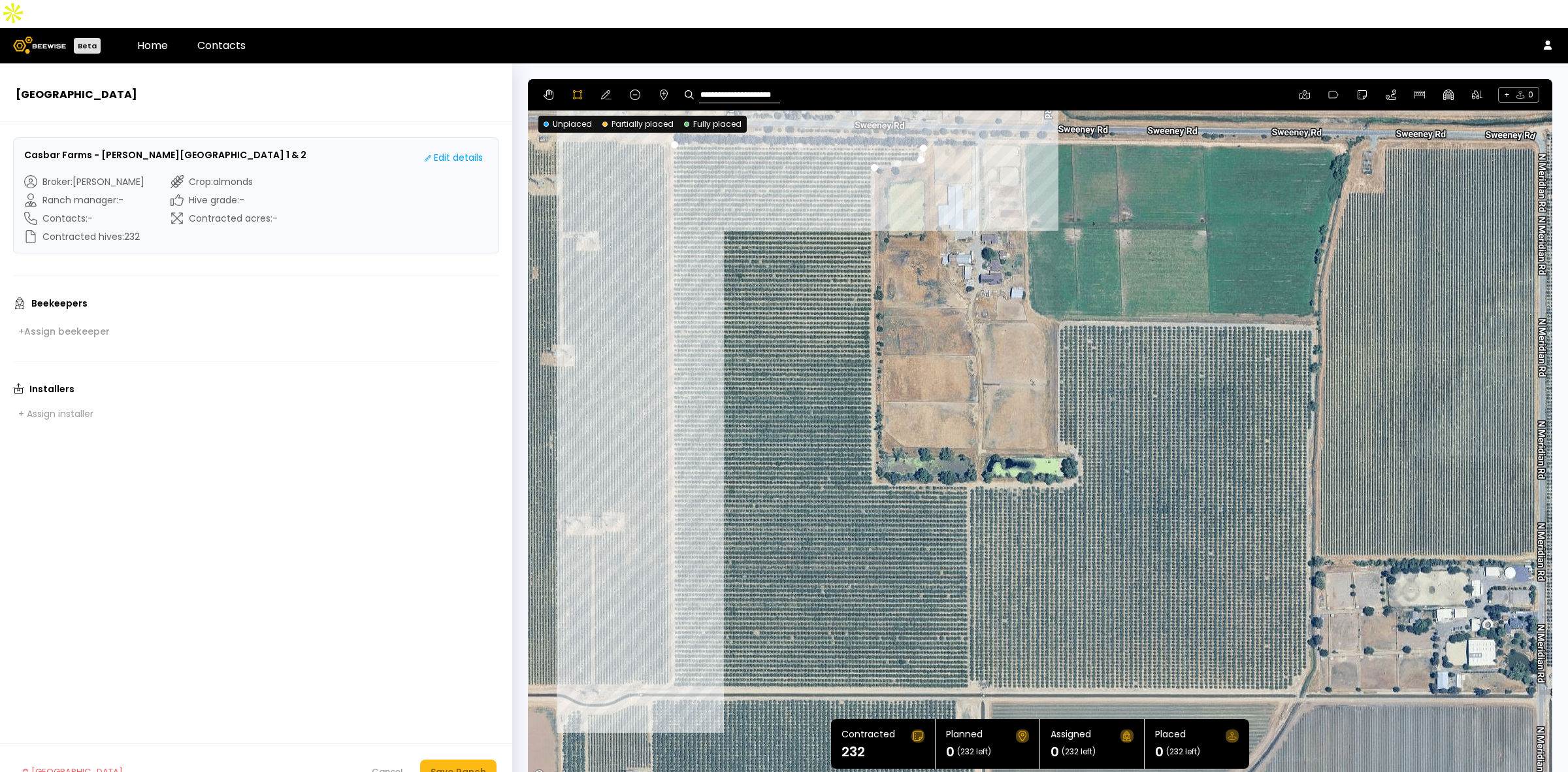
click at [673, 660] on div at bounding box center [1040, 432] width 1023 height 706
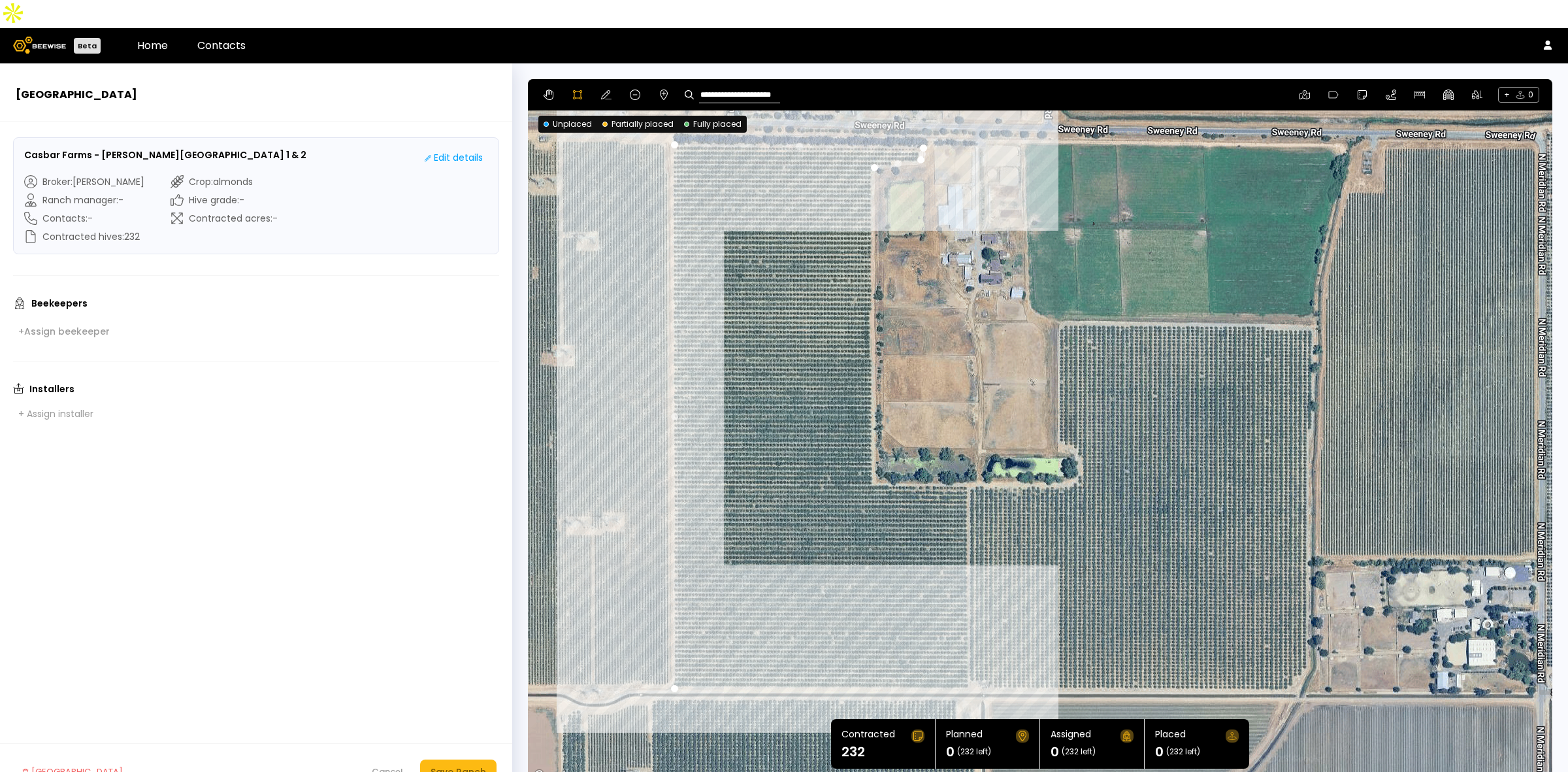
click at [965, 660] on div at bounding box center [1040, 432] width 1023 height 706
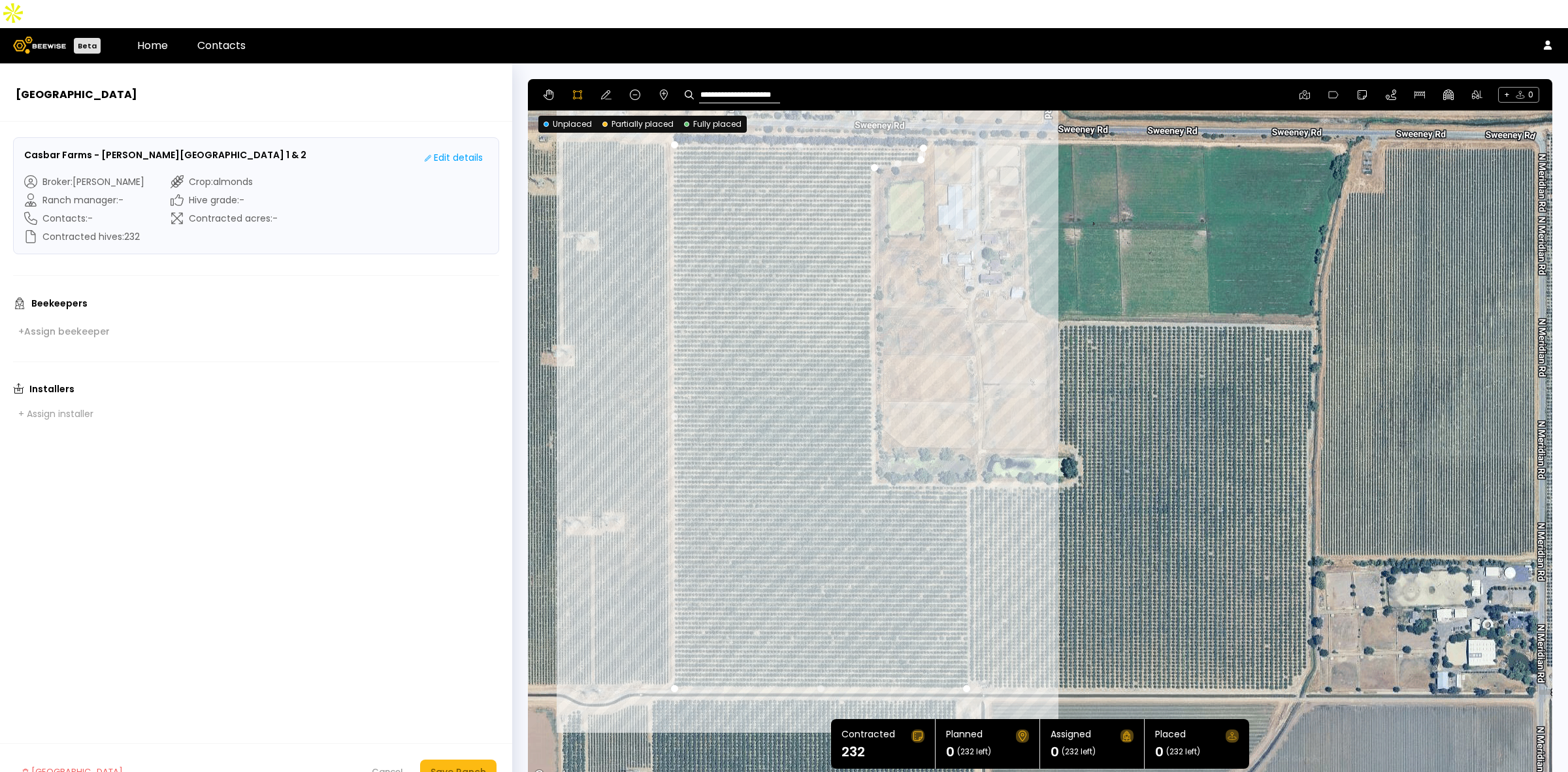
click at [974, 652] on div at bounding box center [1040, 432] width 1023 height 706
click at [987, 659] on div at bounding box center [1040, 432] width 1023 height 706
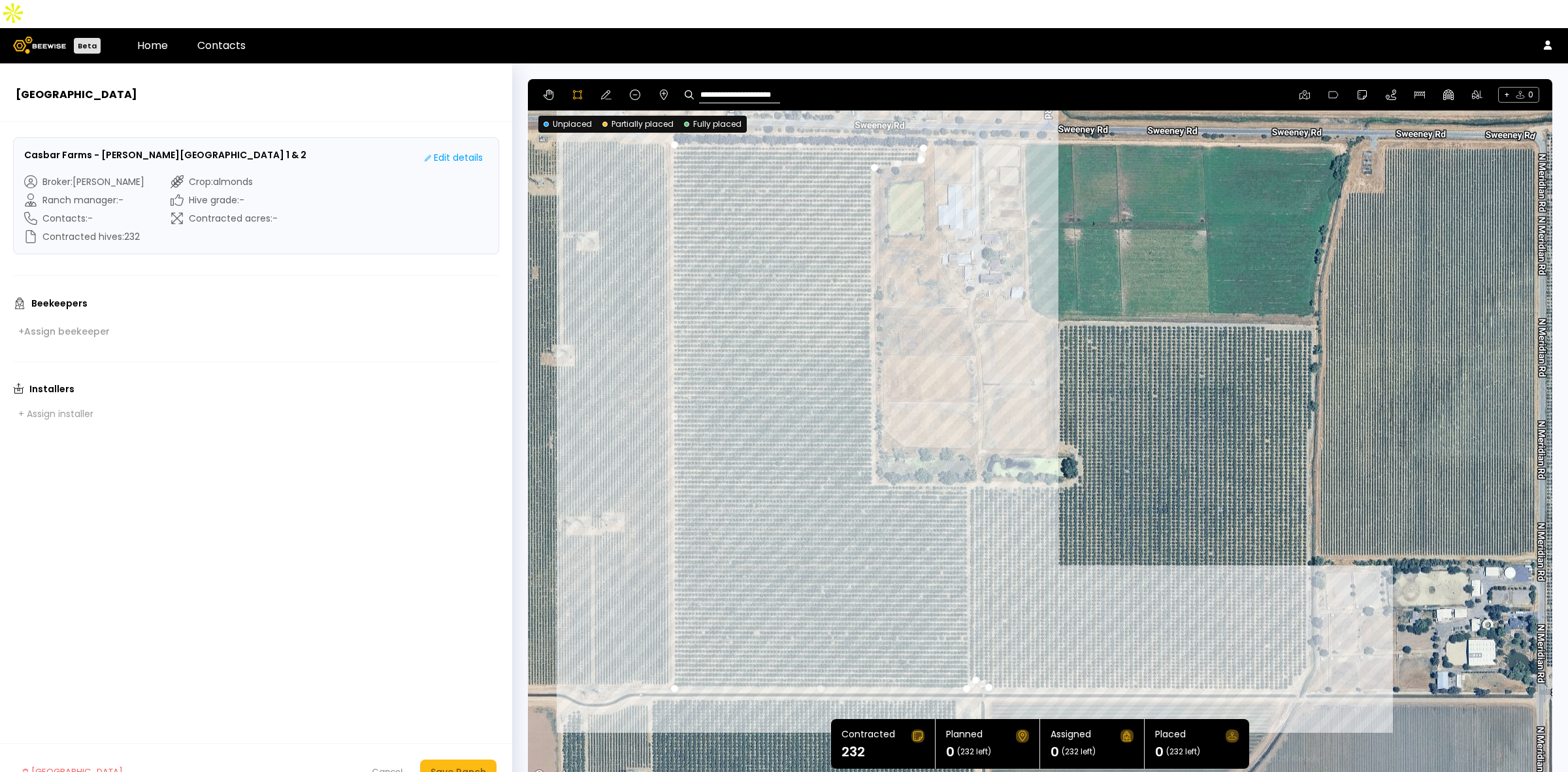
click at [1288, 660] on div at bounding box center [1040, 432] width 1023 height 706
click at [1292, 649] on div at bounding box center [1040, 432] width 1023 height 706
click at [1307, 639] on div at bounding box center [1040, 432] width 1023 height 706
click at [1307, 637] on div at bounding box center [1040, 432] width 1023 height 706
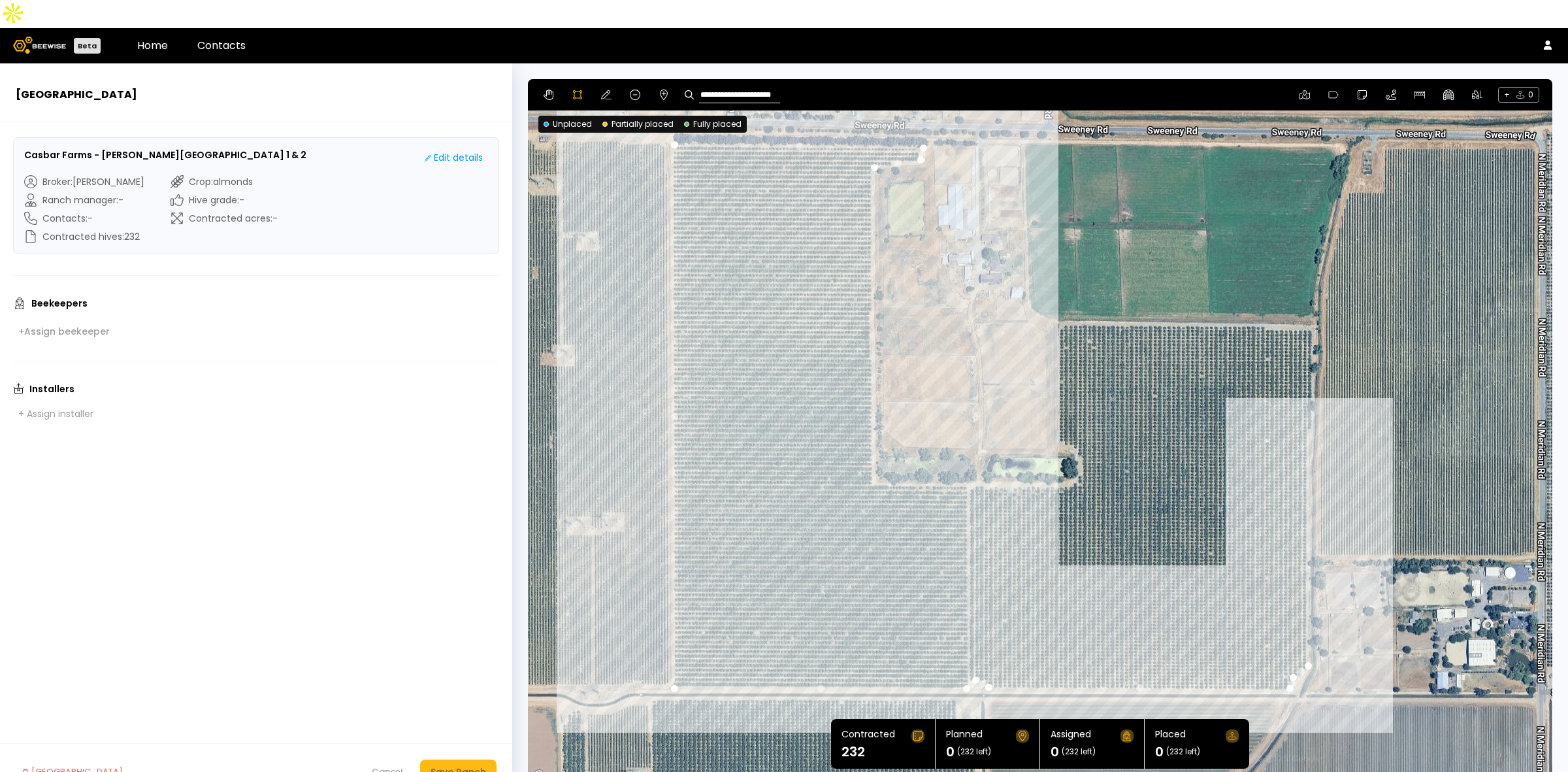
click at [1305, 403] on div at bounding box center [1040, 432] width 1023 height 706
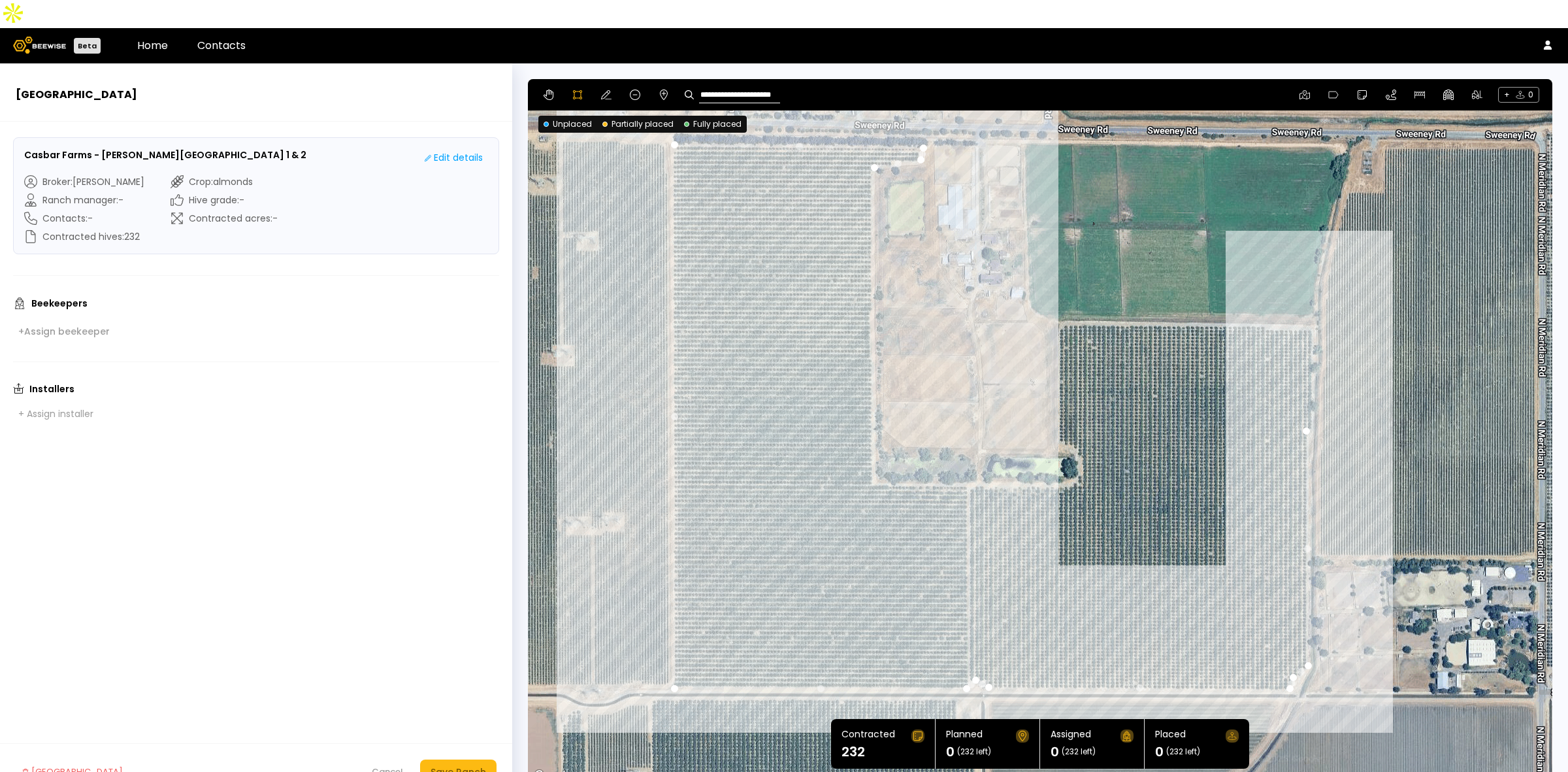
click at [1311, 380] on div at bounding box center [1040, 432] width 1023 height 706
click at [1311, 341] on div at bounding box center [1040, 432] width 1023 height 706
click at [1311, 303] on div at bounding box center [1040, 432] width 1023 height 706
click at [1263, 301] on div at bounding box center [1040, 432] width 1023 height 706
click at [1259, 296] on div at bounding box center [1040, 432] width 1023 height 706
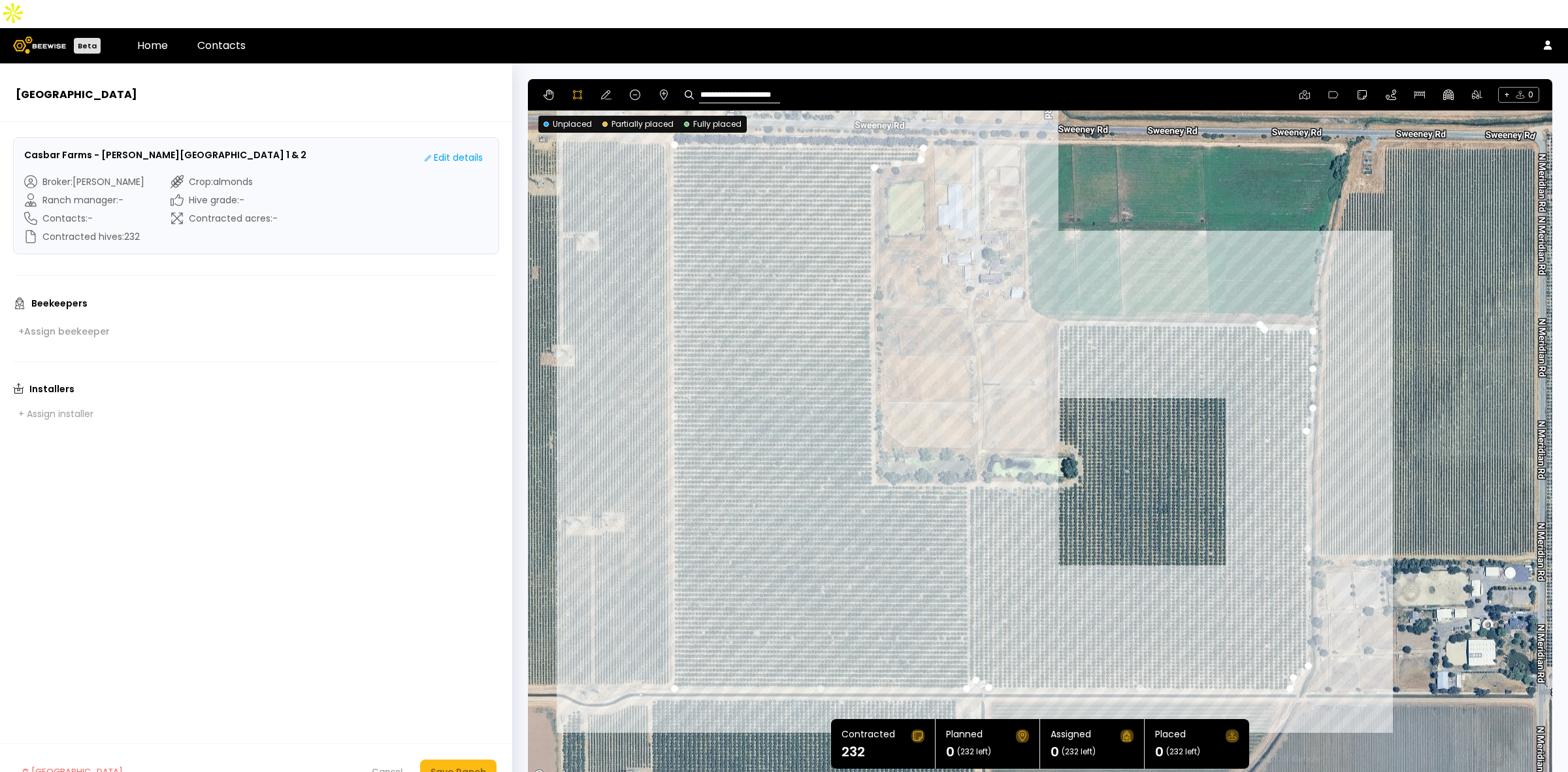
click at [1062, 296] on div at bounding box center [1040, 432] width 1023 height 706
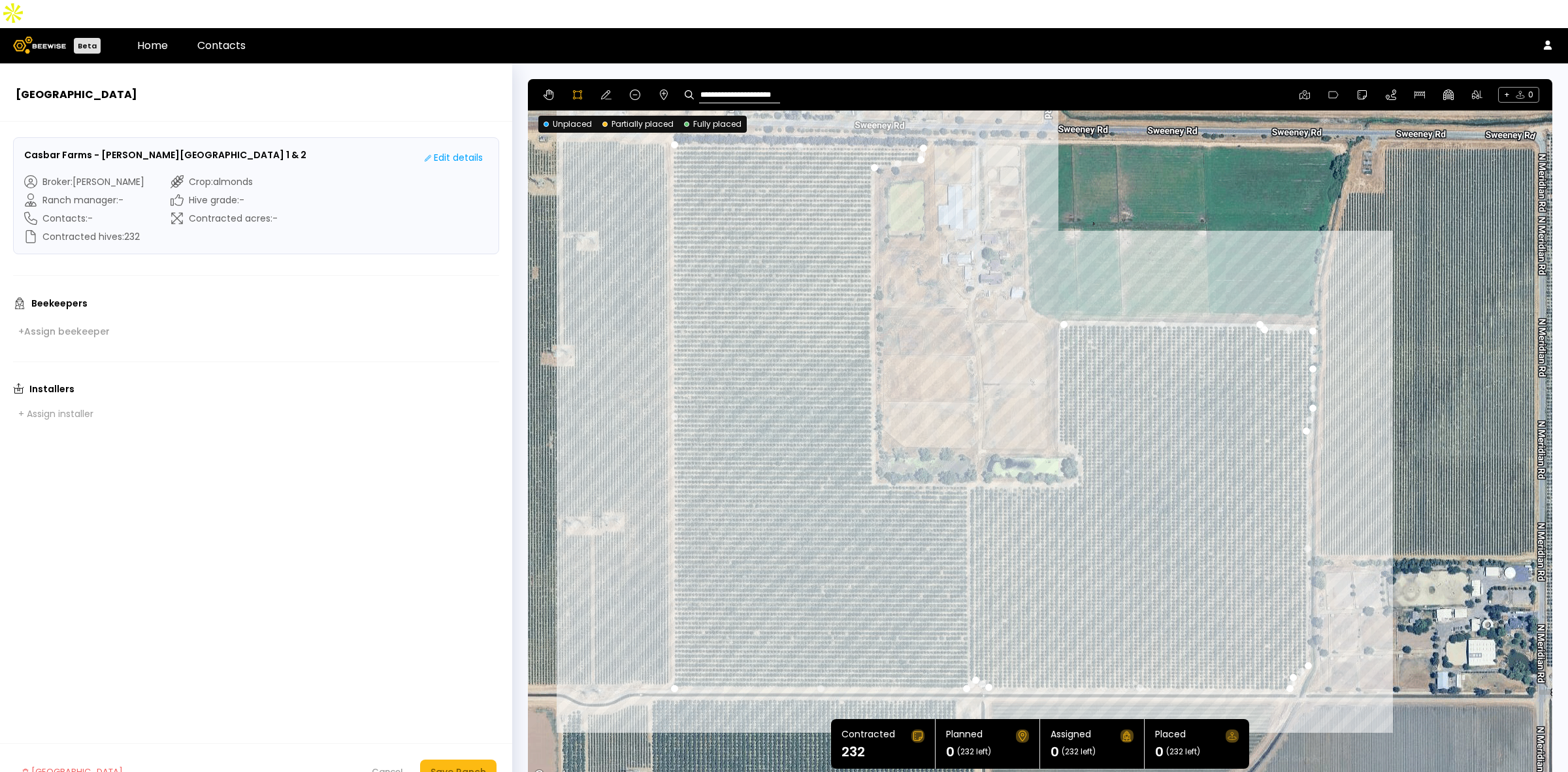
click at [1060, 415] on div at bounding box center [1040, 432] width 1023 height 706
click at [1058, 417] on div at bounding box center [1040, 432] width 1023 height 706
drag, startPoint x: 1075, startPoint y: 426, endPoint x: 1086, endPoint y: 435, distance: 14.2
click at [1075, 425] on div at bounding box center [1040, 432] width 1023 height 706
click at [1082, 449] on div at bounding box center [1040, 432] width 1023 height 706
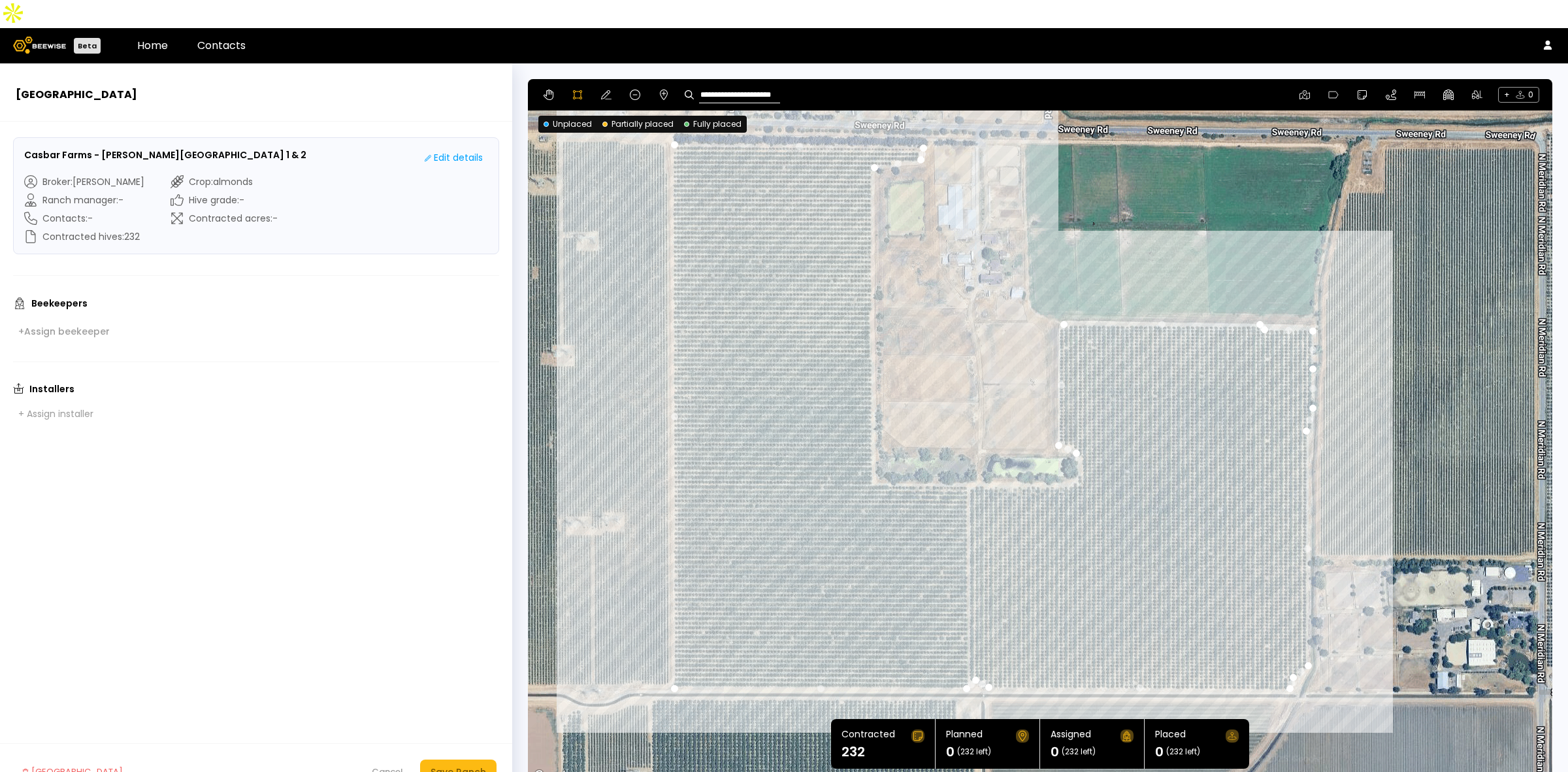
click at [1080, 432] on div at bounding box center [1040, 432] width 1023 height 706
click at [1078, 449] on div at bounding box center [1040, 432] width 1023 height 706
click at [1062, 458] on div at bounding box center [1040, 432] width 1023 height 706
click at [1012, 458] on div at bounding box center [1040, 432] width 1023 height 706
click at [972, 458] on div at bounding box center [1040, 432] width 1023 height 706
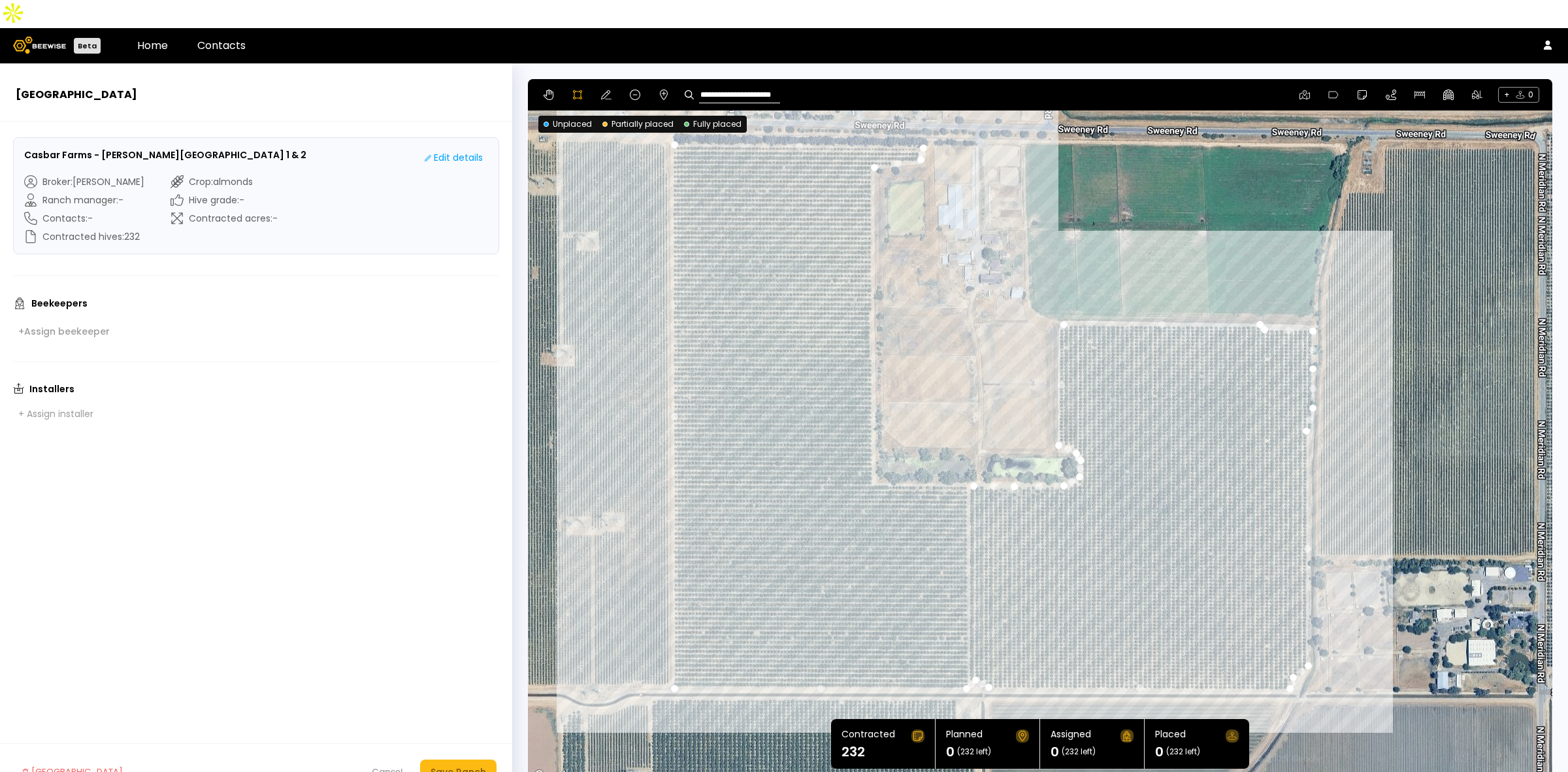
click at [909, 458] on div at bounding box center [1040, 432] width 1023 height 706
click at [868, 455] on div at bounding box center [1040, 432] width 1023 height 706
click at [874, 139] on div at bounding box center [1040, 432] width 1023 height 706
click at [602, 89] on icon at bounding box center [607, 95] width 11 height 11
drag, startPoint x: 1304, startPoint y: 403, endPoint x: 1310, endPoint y: 405, distance: 6.3
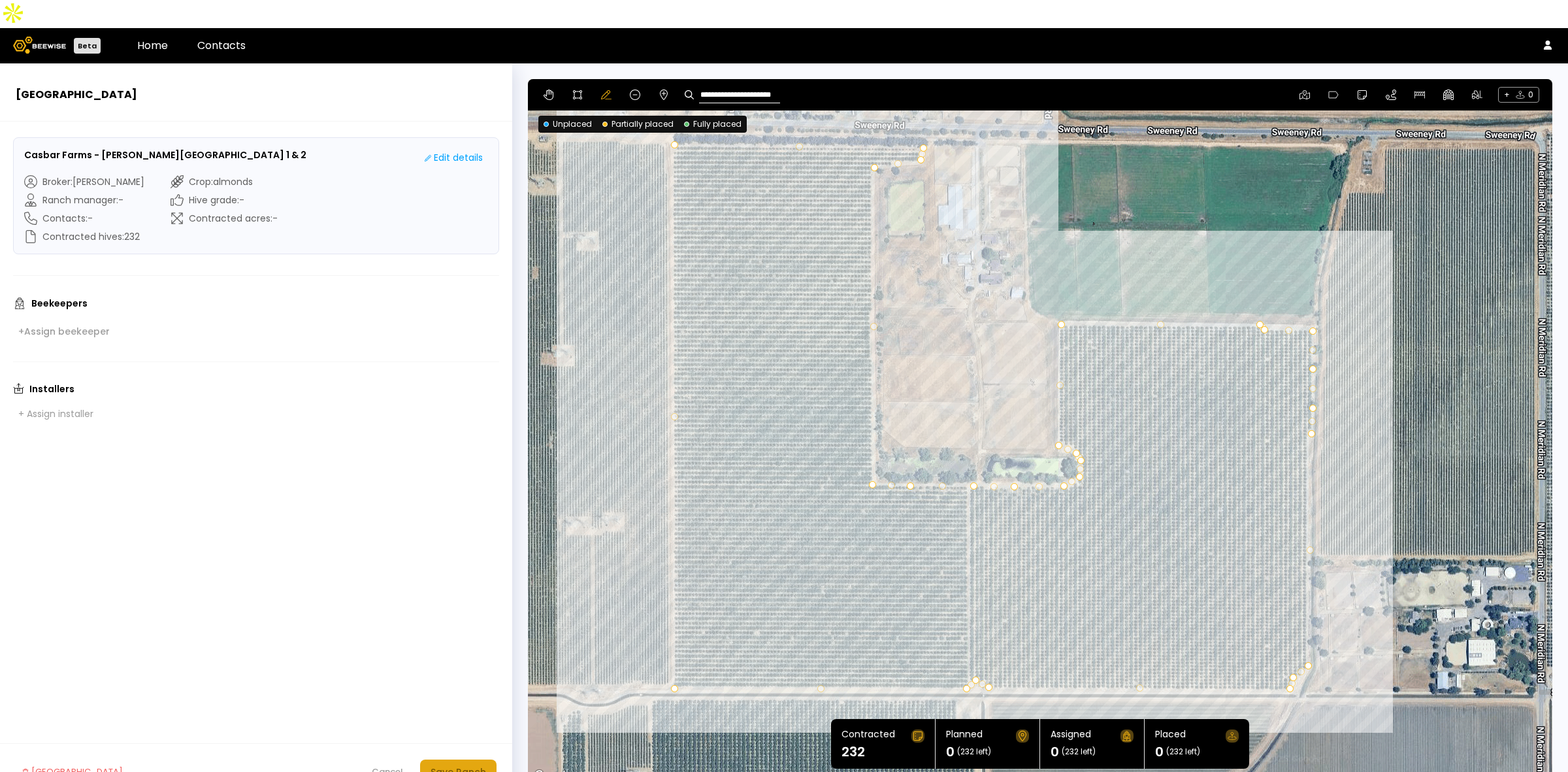
click at [449, 764] on div "Save Ranch" at bounding box center [458, 771] width 56 height 15
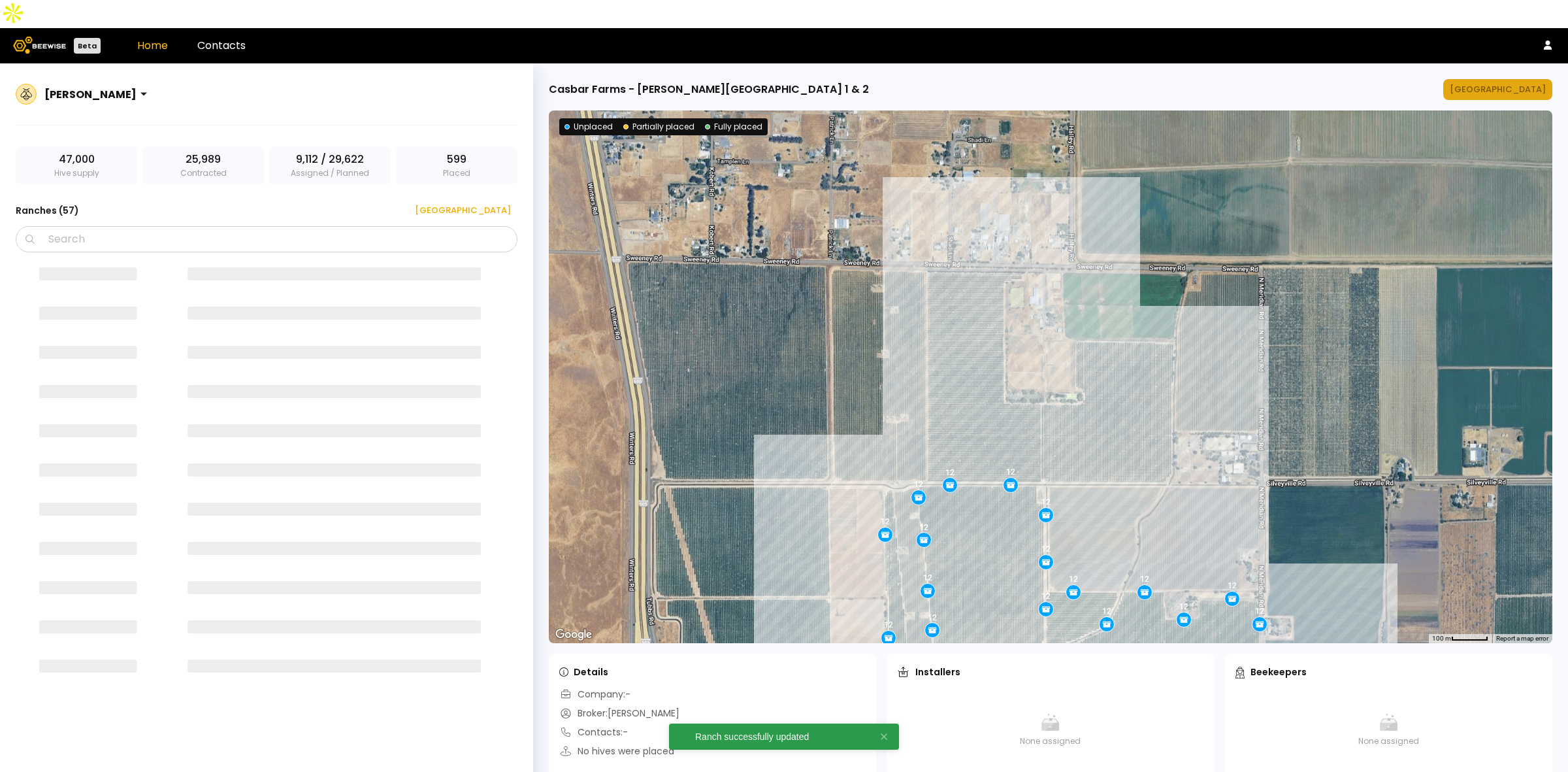
click at [1498, 83] on div "[GEOGRAPHIC_DATA]" at bounding box center [1498, 89] width 96 height 13
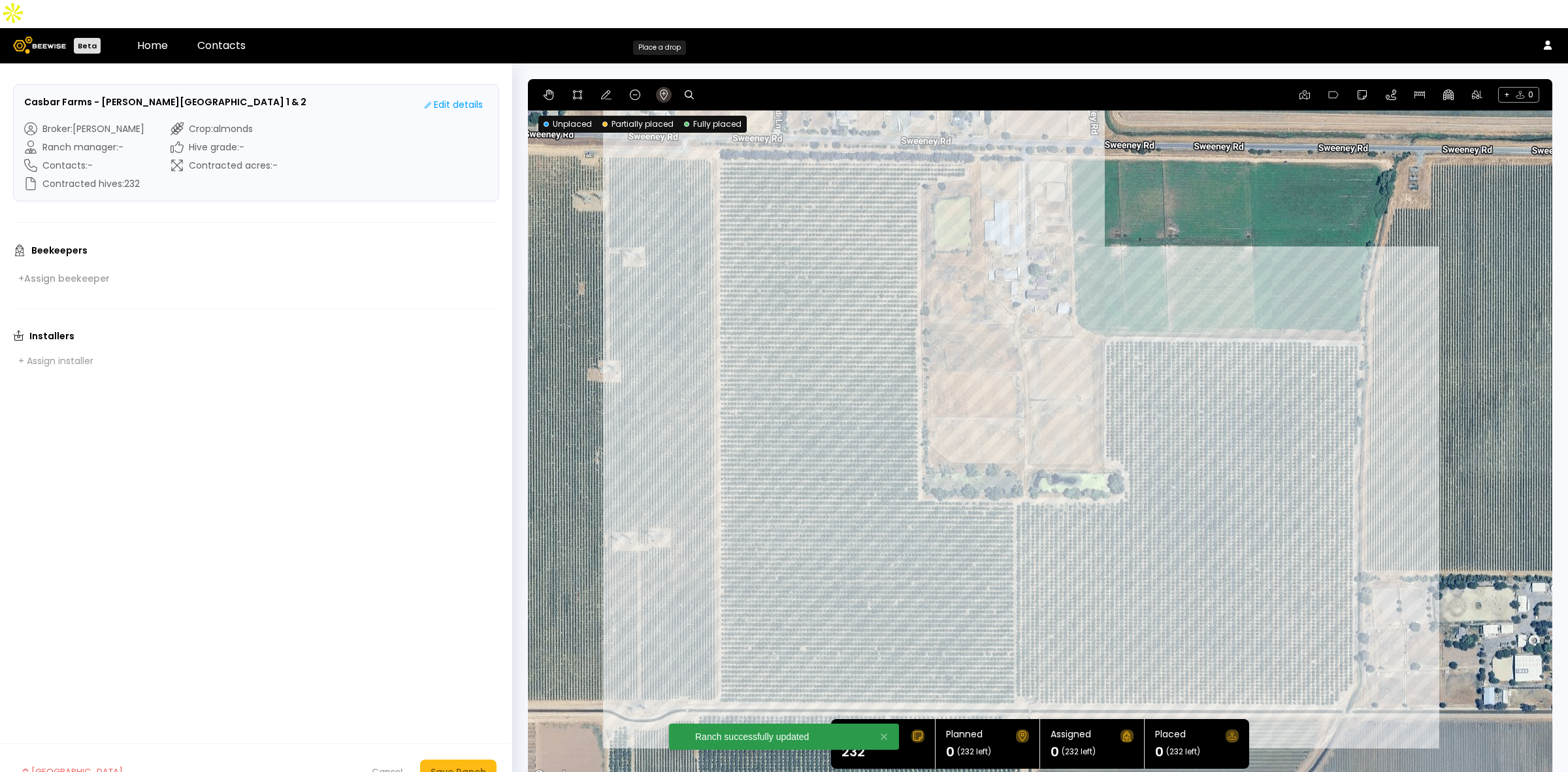
click at [668, 89] on icon at bounding box center [664, 95] width 11 height 11
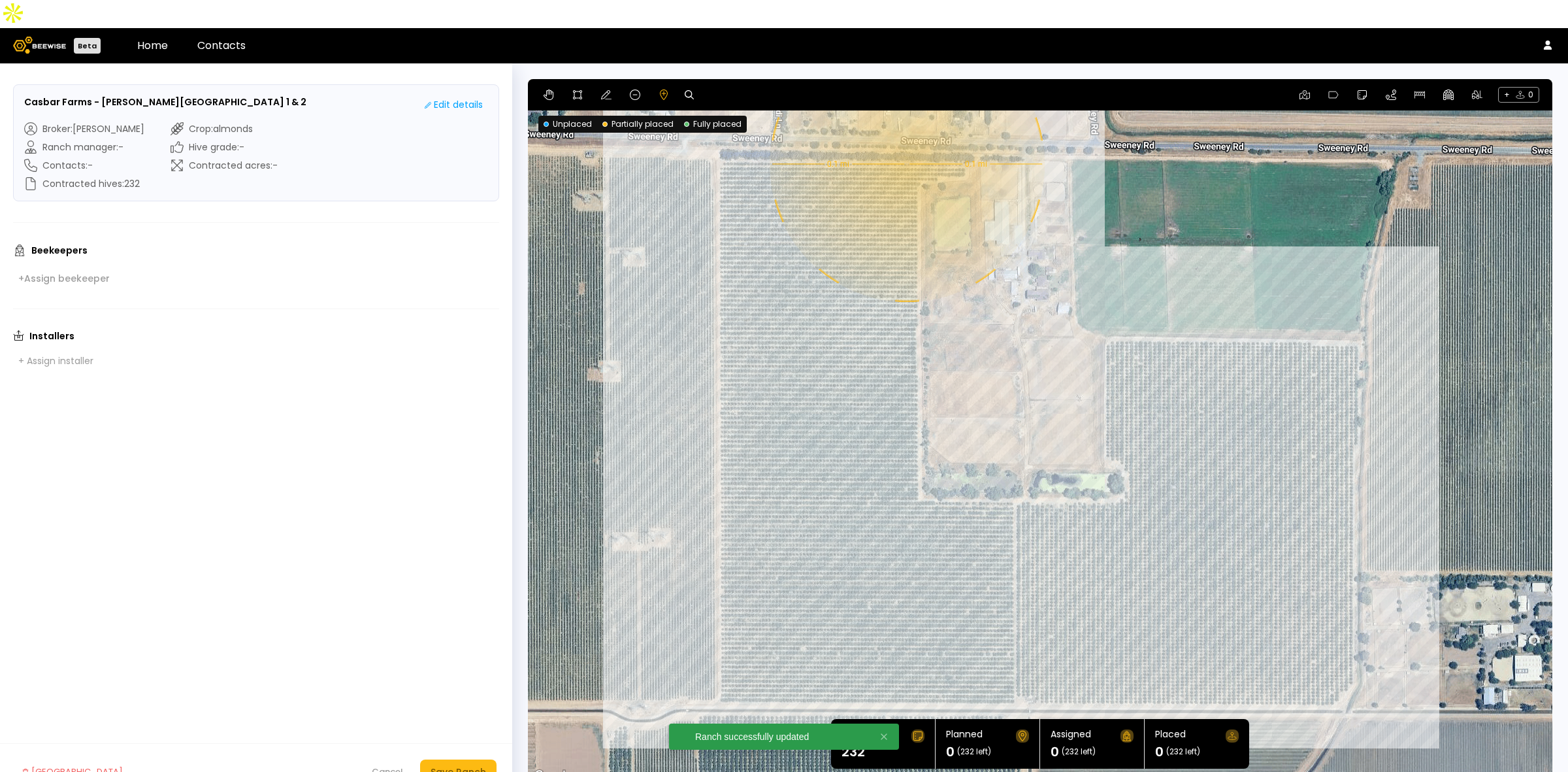
click at [905, 136] on div "0.1 mi 0.1 mi" at bounding box center [1040, 431] width 1025 height 706
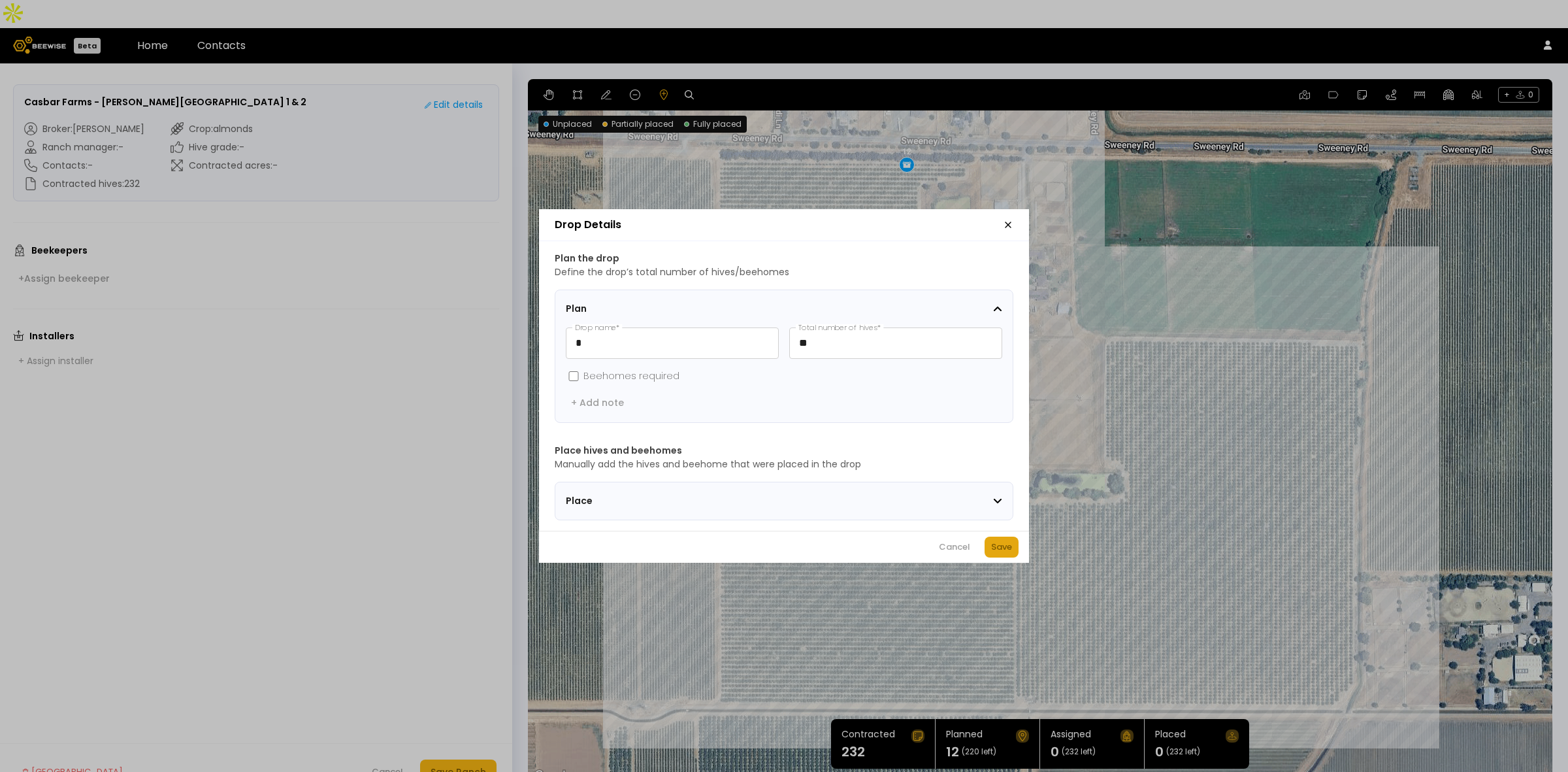
click at [1001, 550] on div "Save" at bounding box center [1001, 547] width 21 height 13
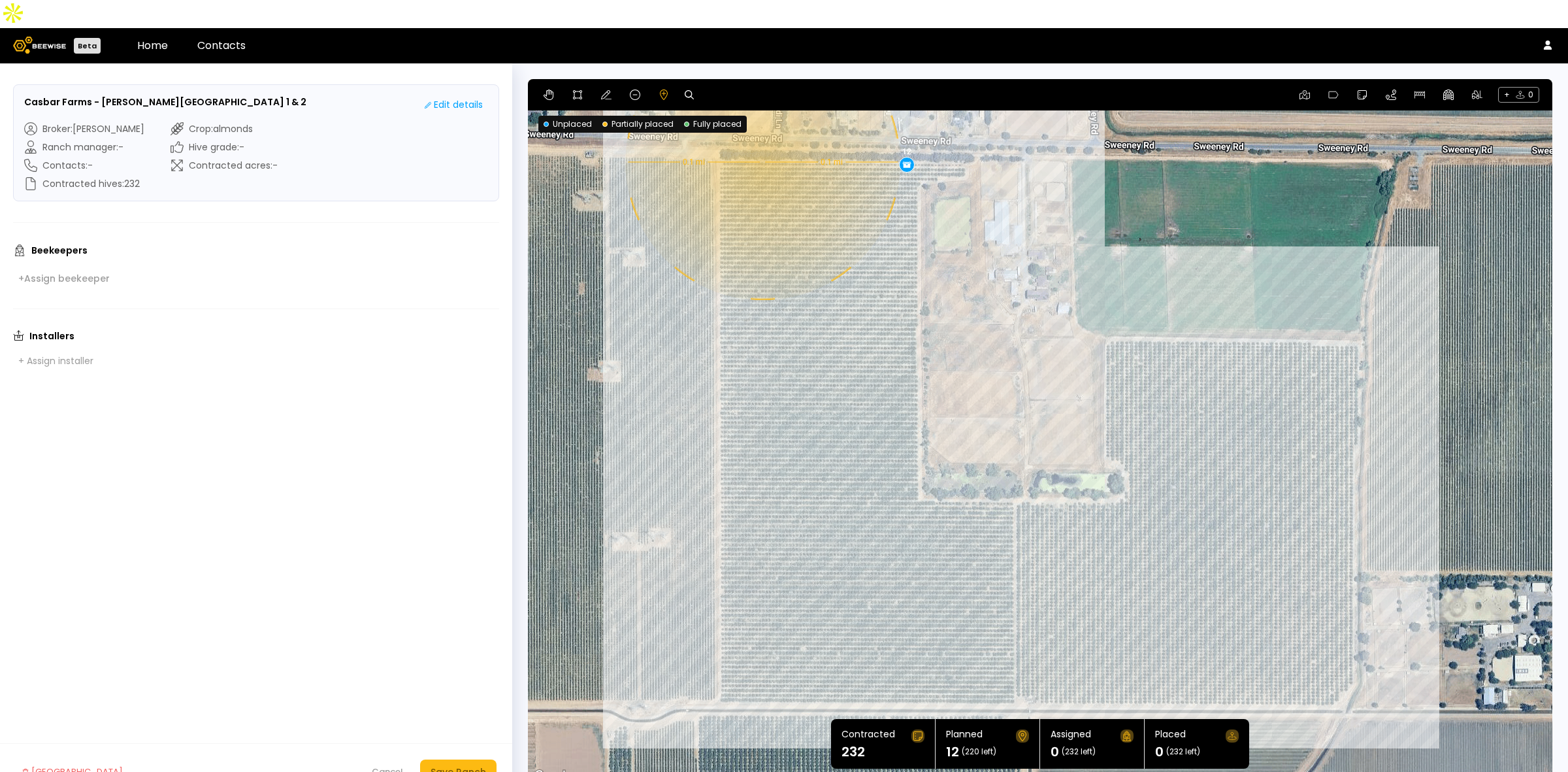
click at [761, 134] on div "0.1 mi 0.1 mi 12" at bounding box center [1040, 431] width 1025 height 706
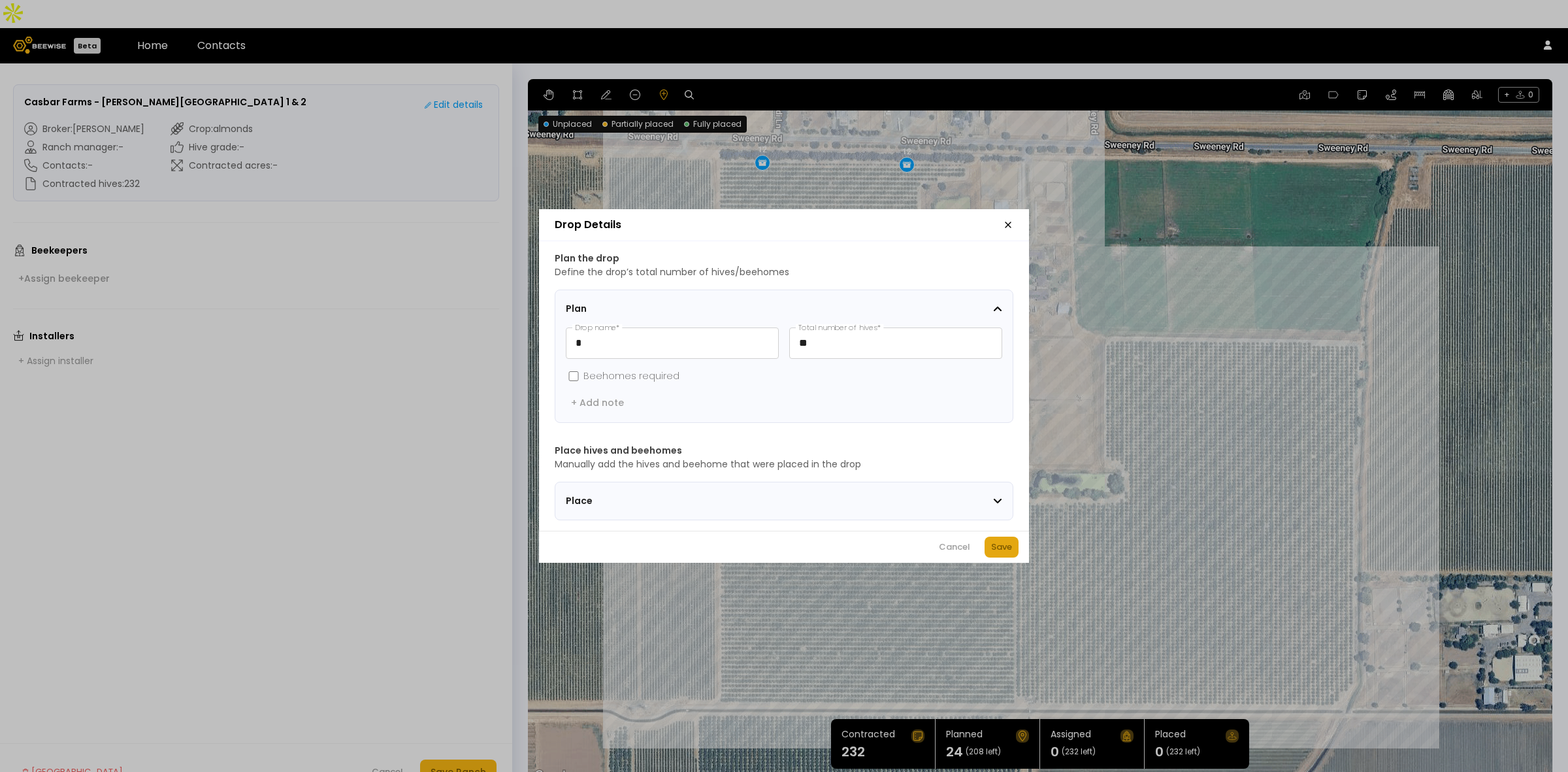
click at [999, 553] on div "Save" at bounding box center [1001, 547] width 21 height 13
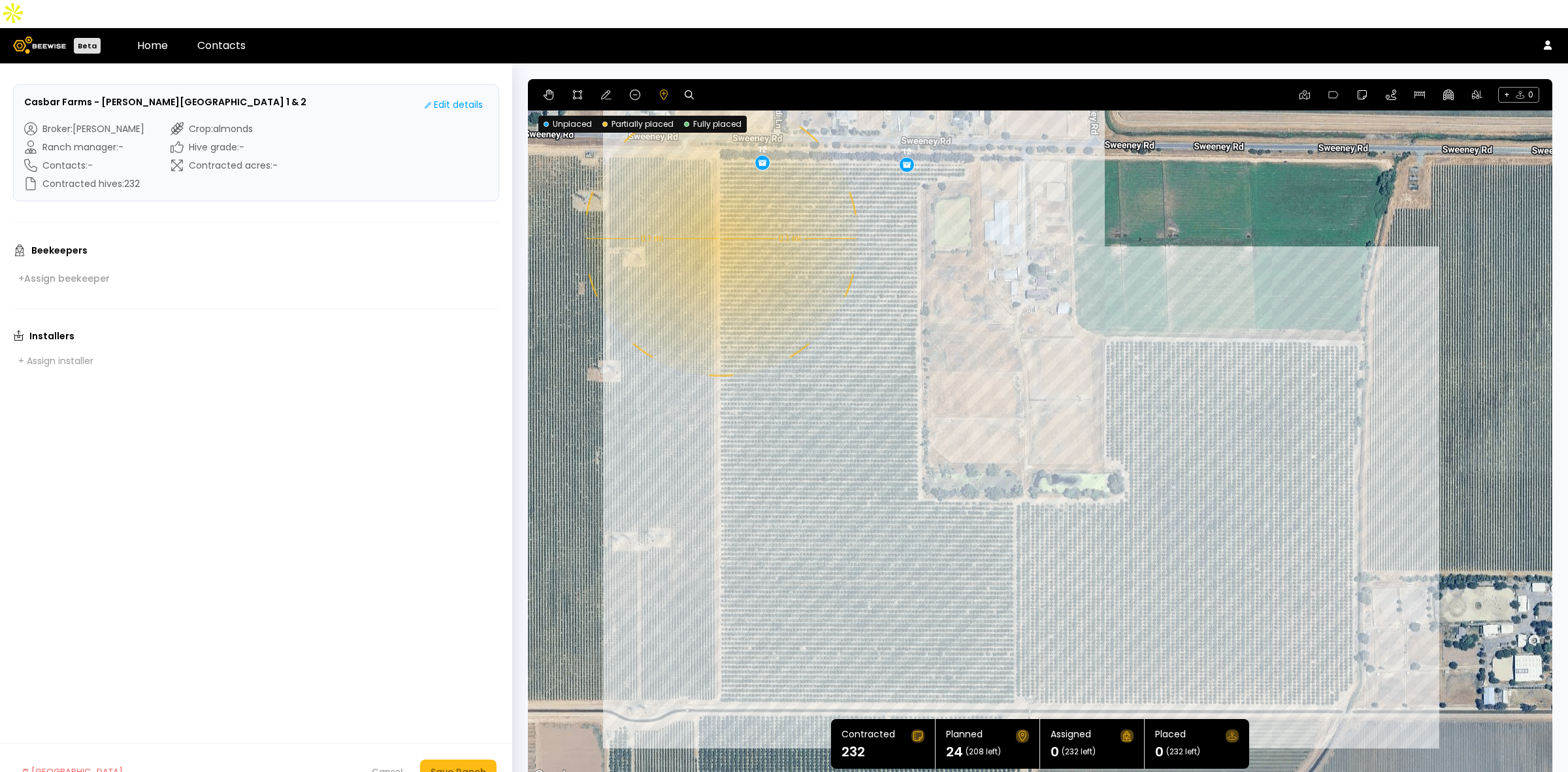
click at [719, 210] on div "0.1 mi 0.1 mi 12 12" at bounding box center [1040, 431] width 1025 height 706
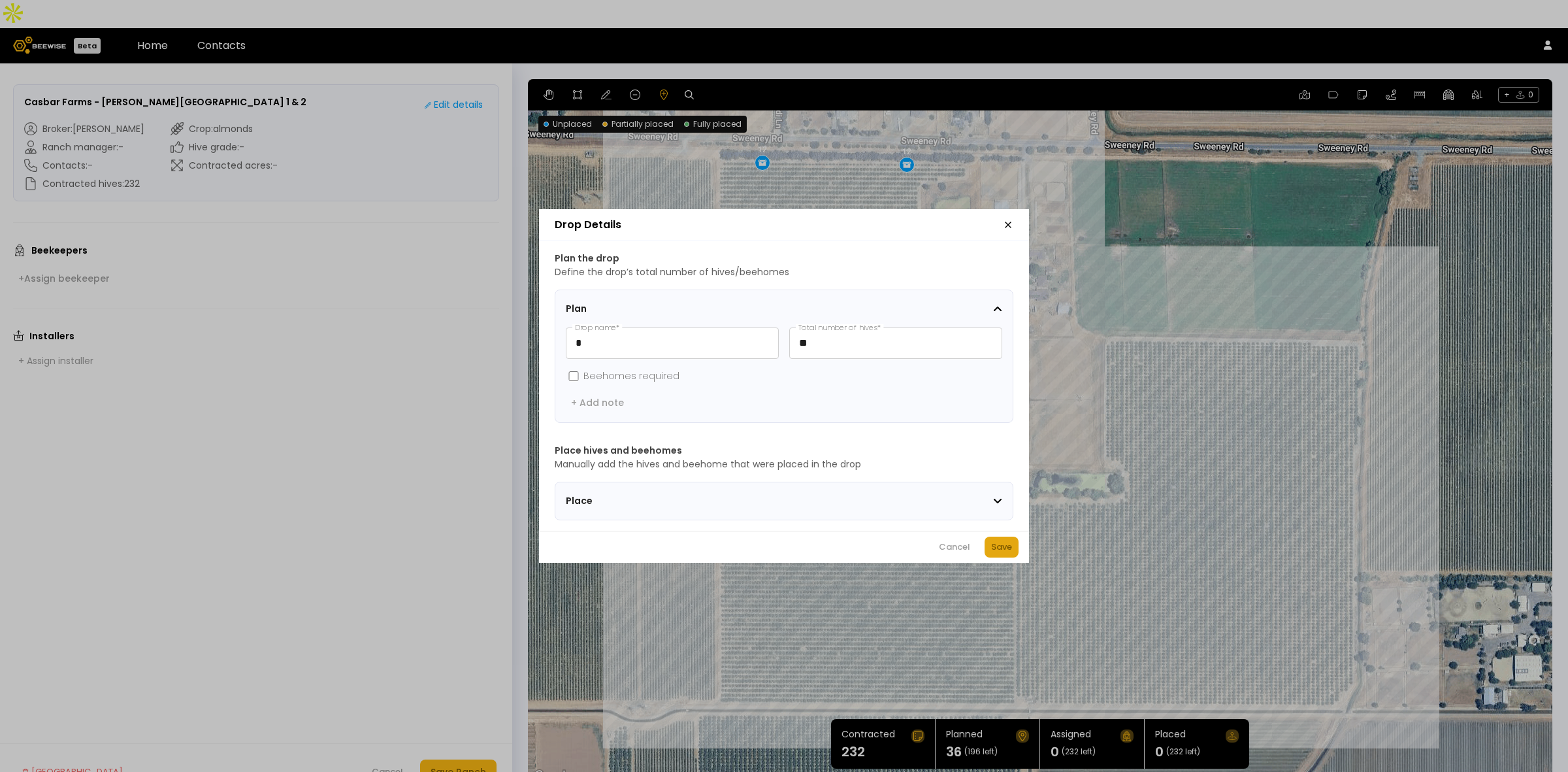
click at [1001, 546] on div "Save" at bounding box center [1001, 547] width 21 height 13
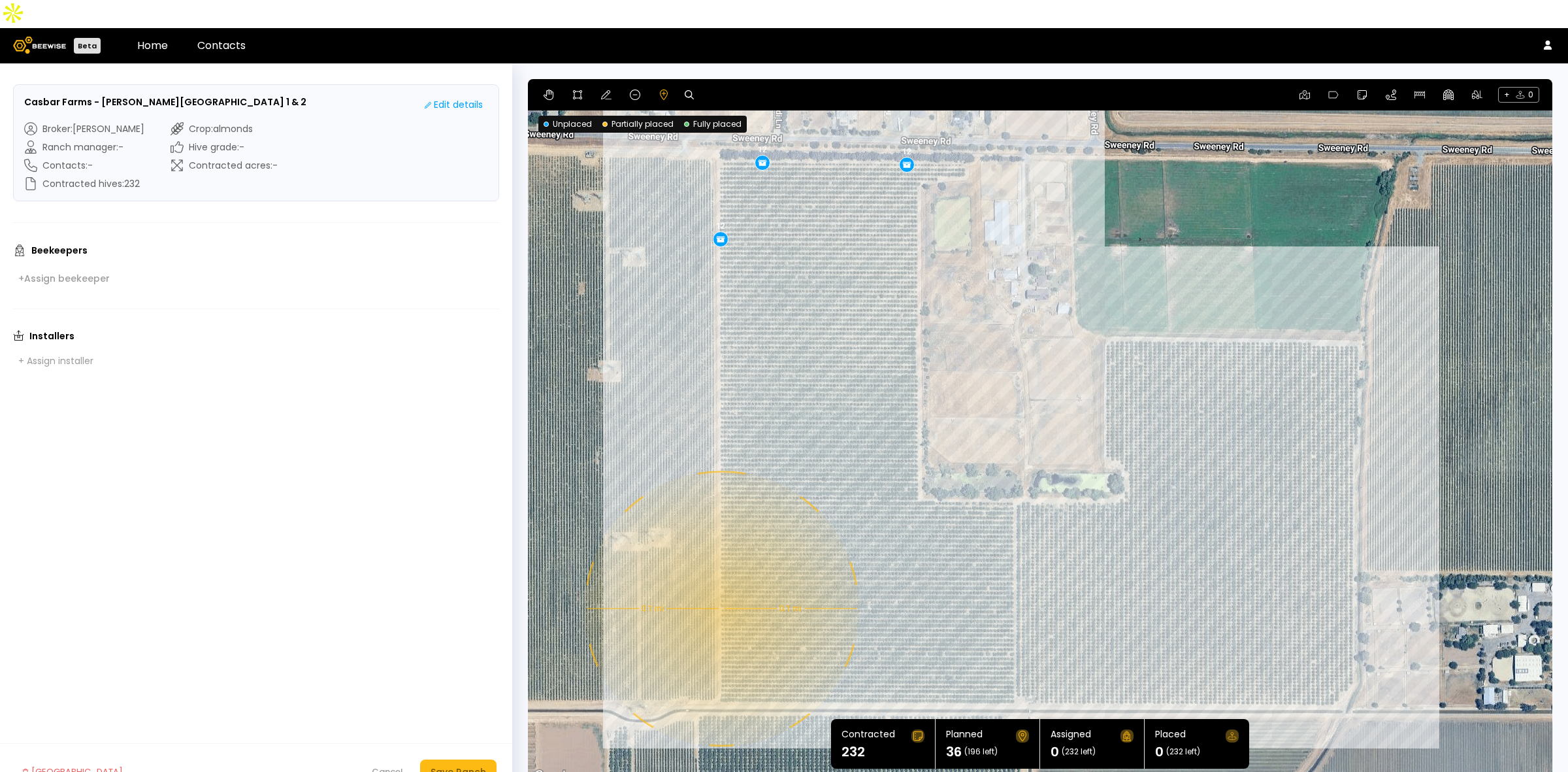
click at [720, 580] on div "0.1 mi 0.1 mi 12 12 12" at bounding box center [1040, 431] width 1025 height 706
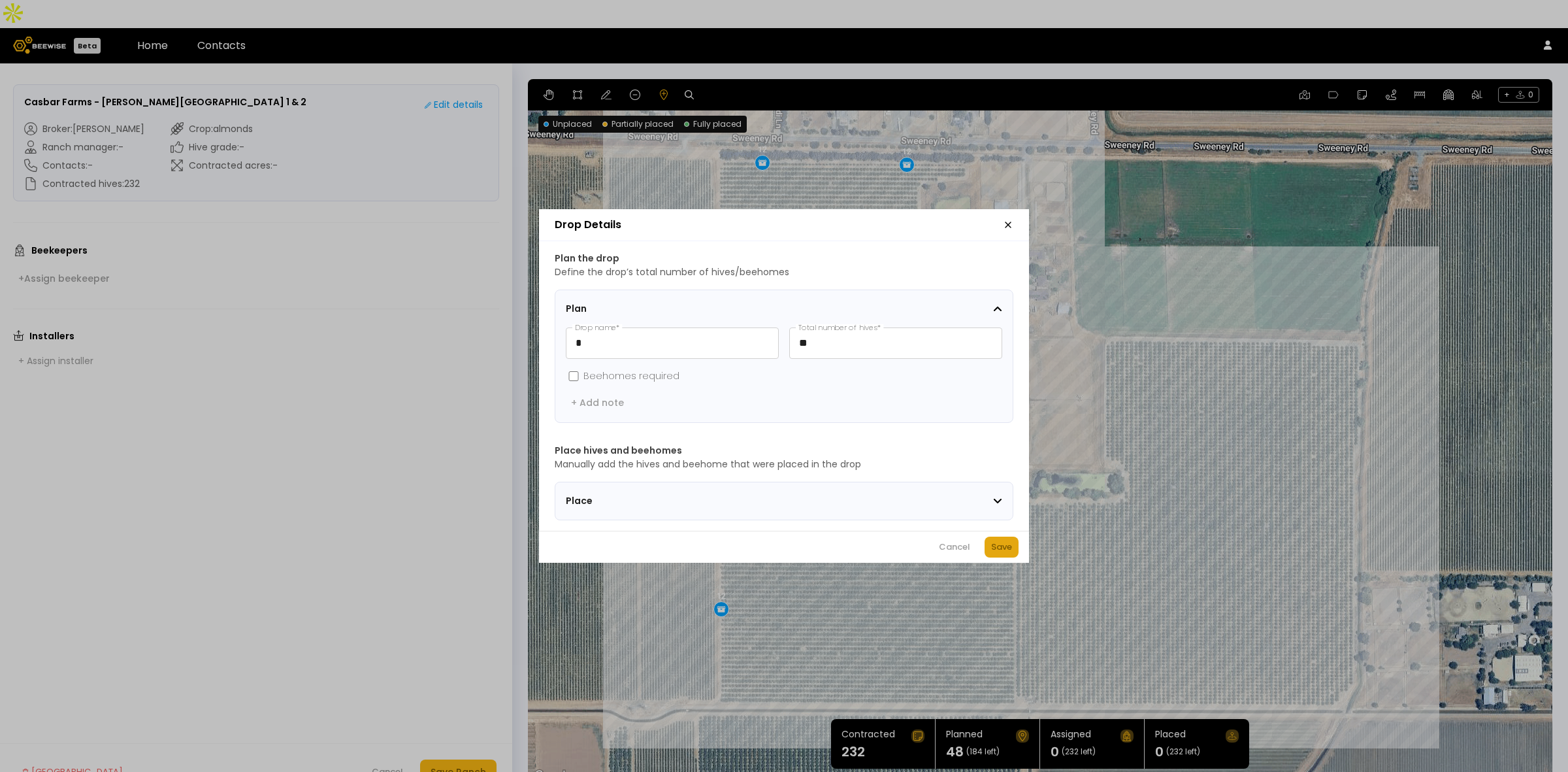
click at [999, 550] on div "Save" at bounding box center [1001, 547] width 21 height 13
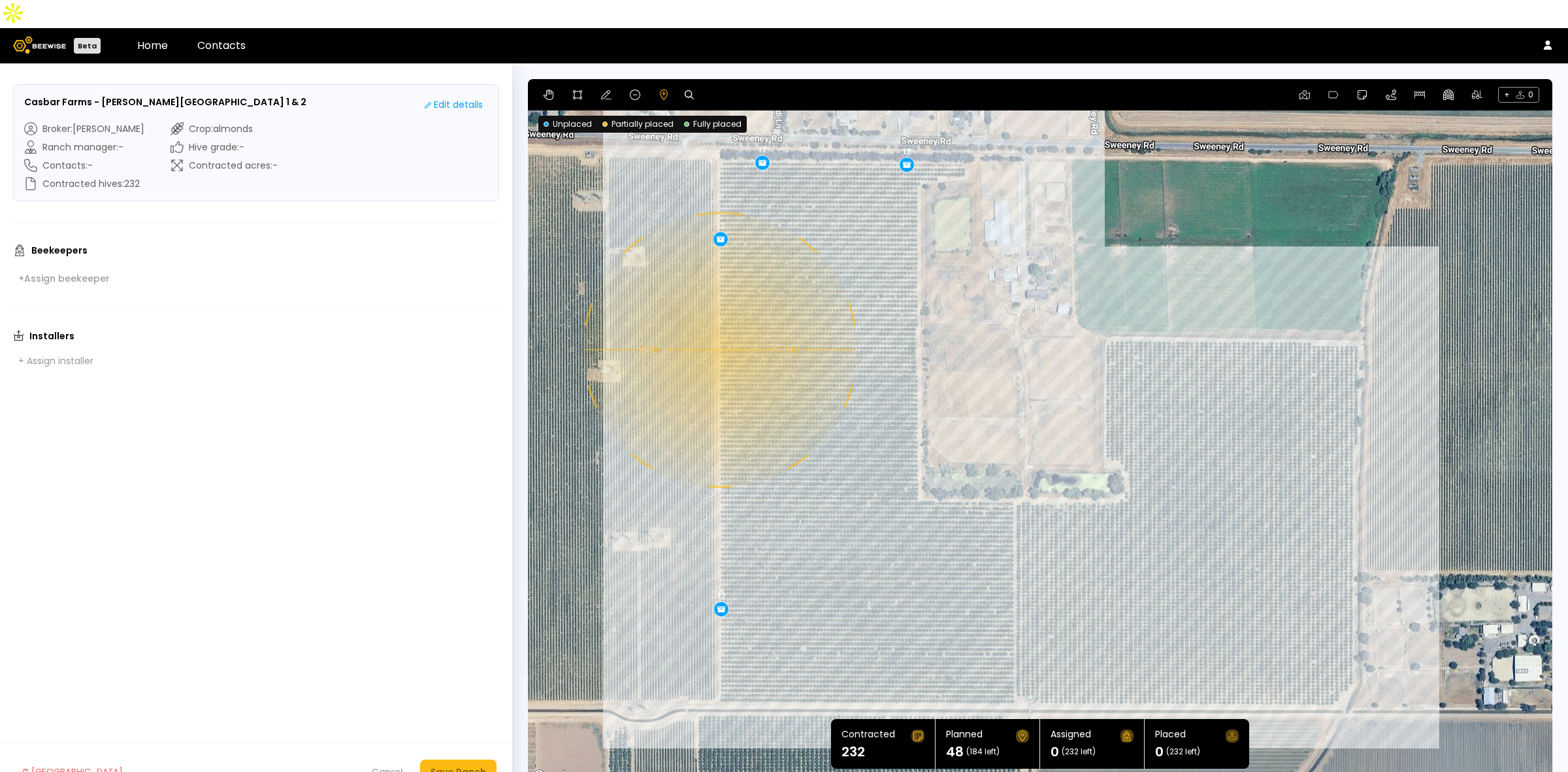
click at [719, 322] on div "0.1 mi 0.1 mi 12 12 12 12" at bounding box center [1040, 431] width 1025 height 706
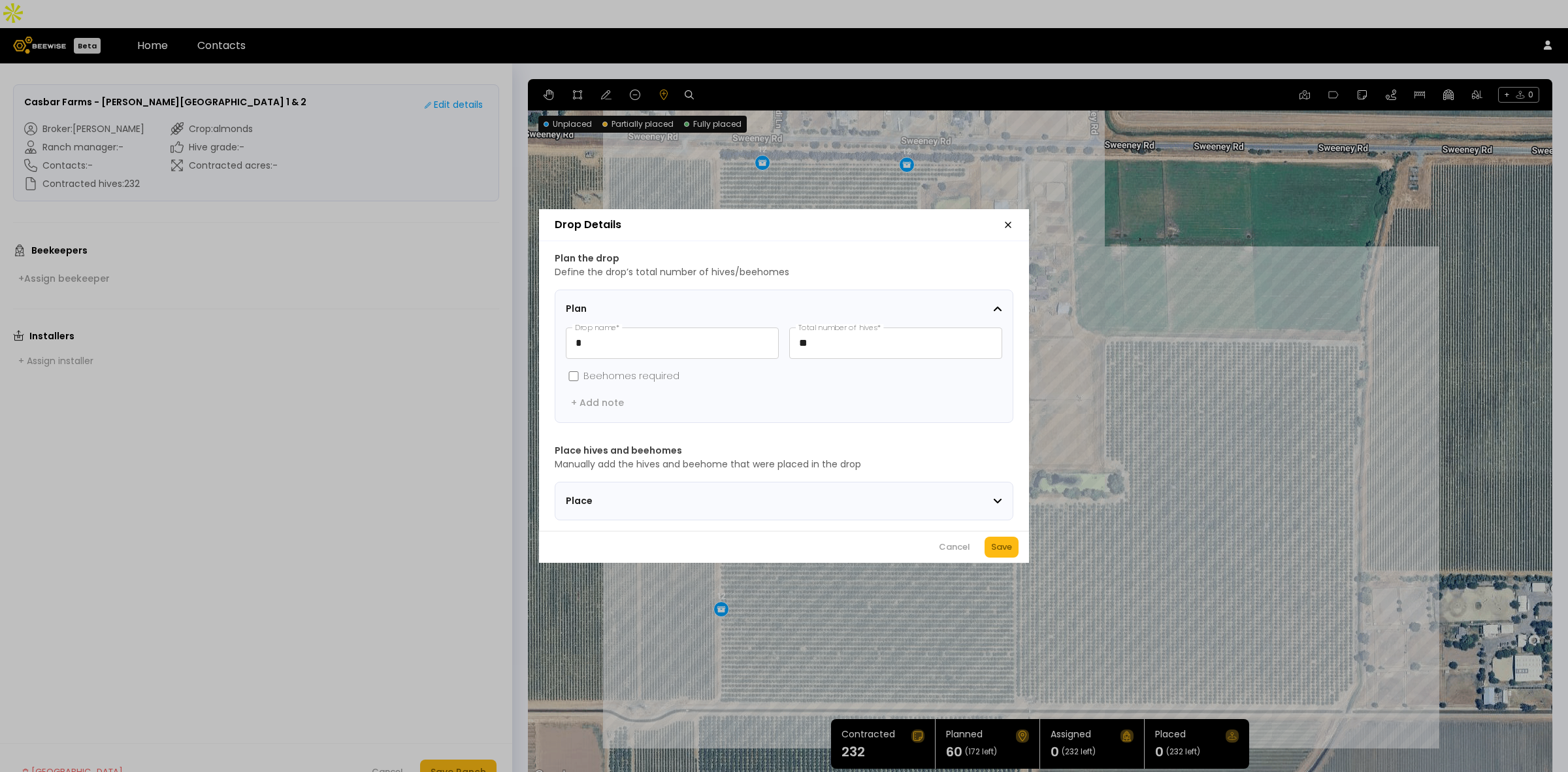
click at [1007, 550] on div "Save" at bounding box center [1001, 547] width 21 height 13
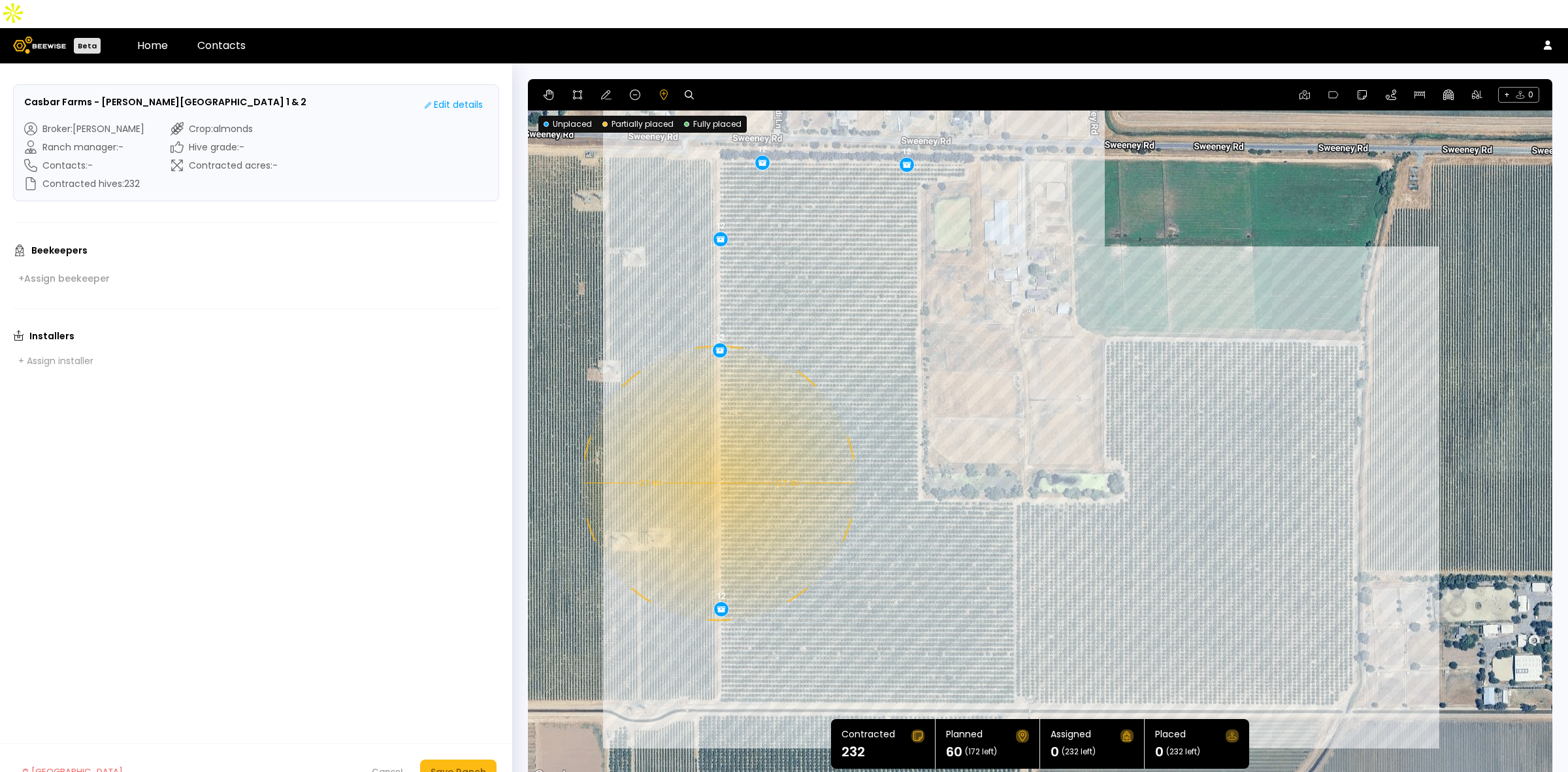
click at [718, 455] on div "0.1 mi 0.1 mi 12 12 12 12 12" at bounding box center [1040, 431] width 1025 height 706
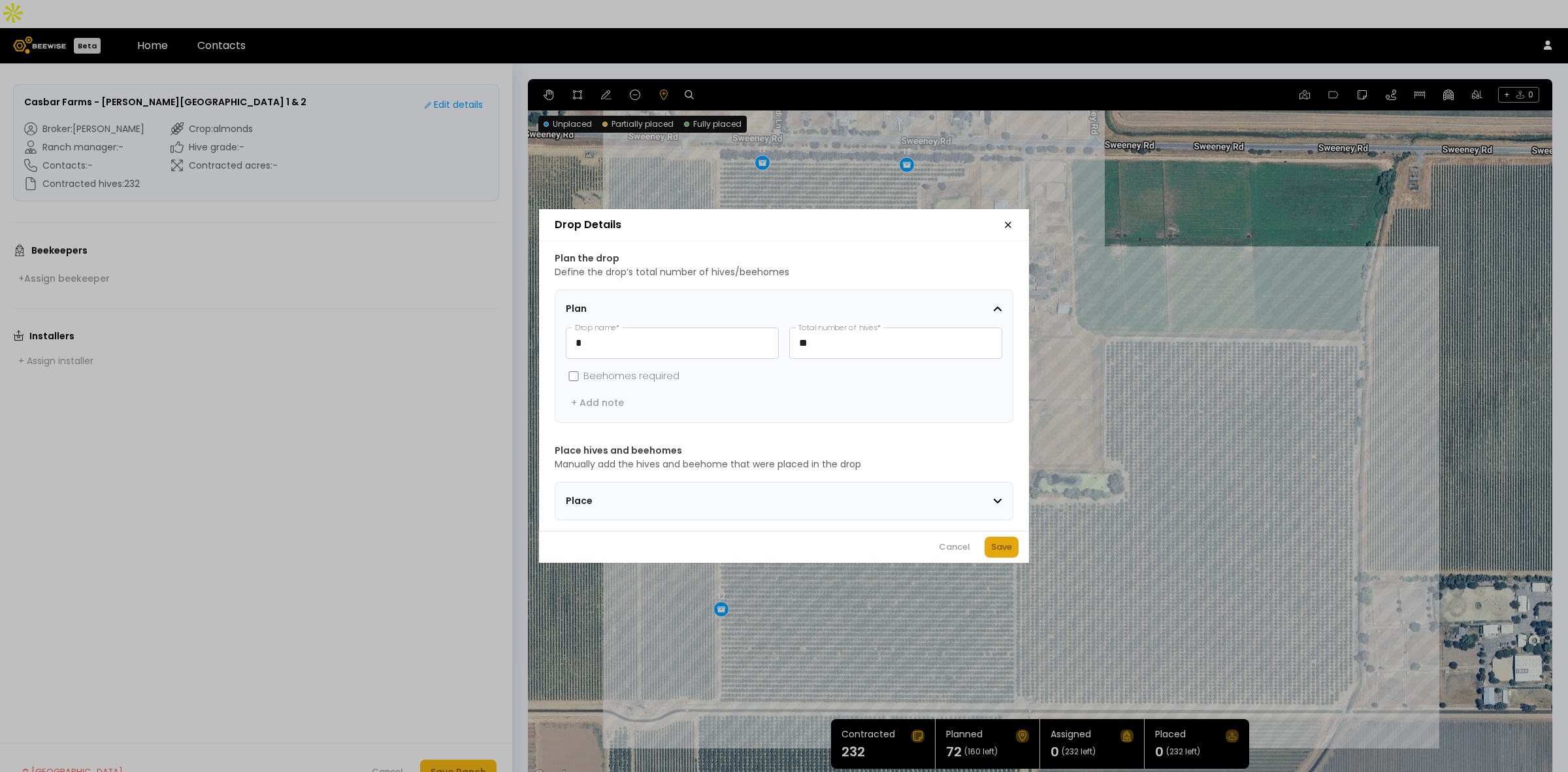
click at [999, 547] on div "Save" at bounding box center [1001, 547] width 21 height 13
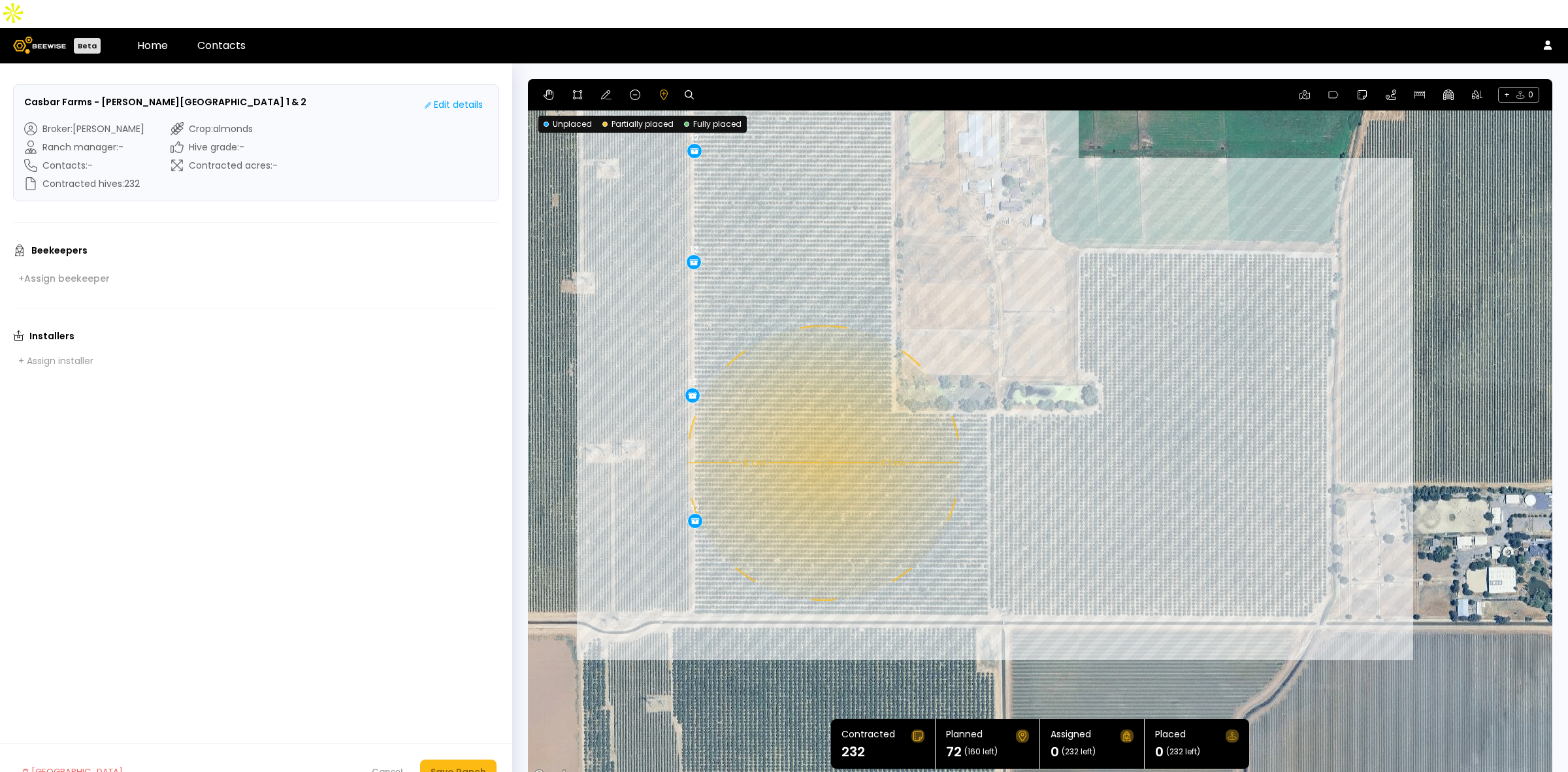
drag, startPoint x: 867, startPoint y: 595, endPoint x: 848, endPoint y: 523, distance: 74.5
click at [848, 523] on div "0.1 mi 0.1 mi 12 12 12 12 12 12" at bounding box center [1040, 431] width 1025 height 706
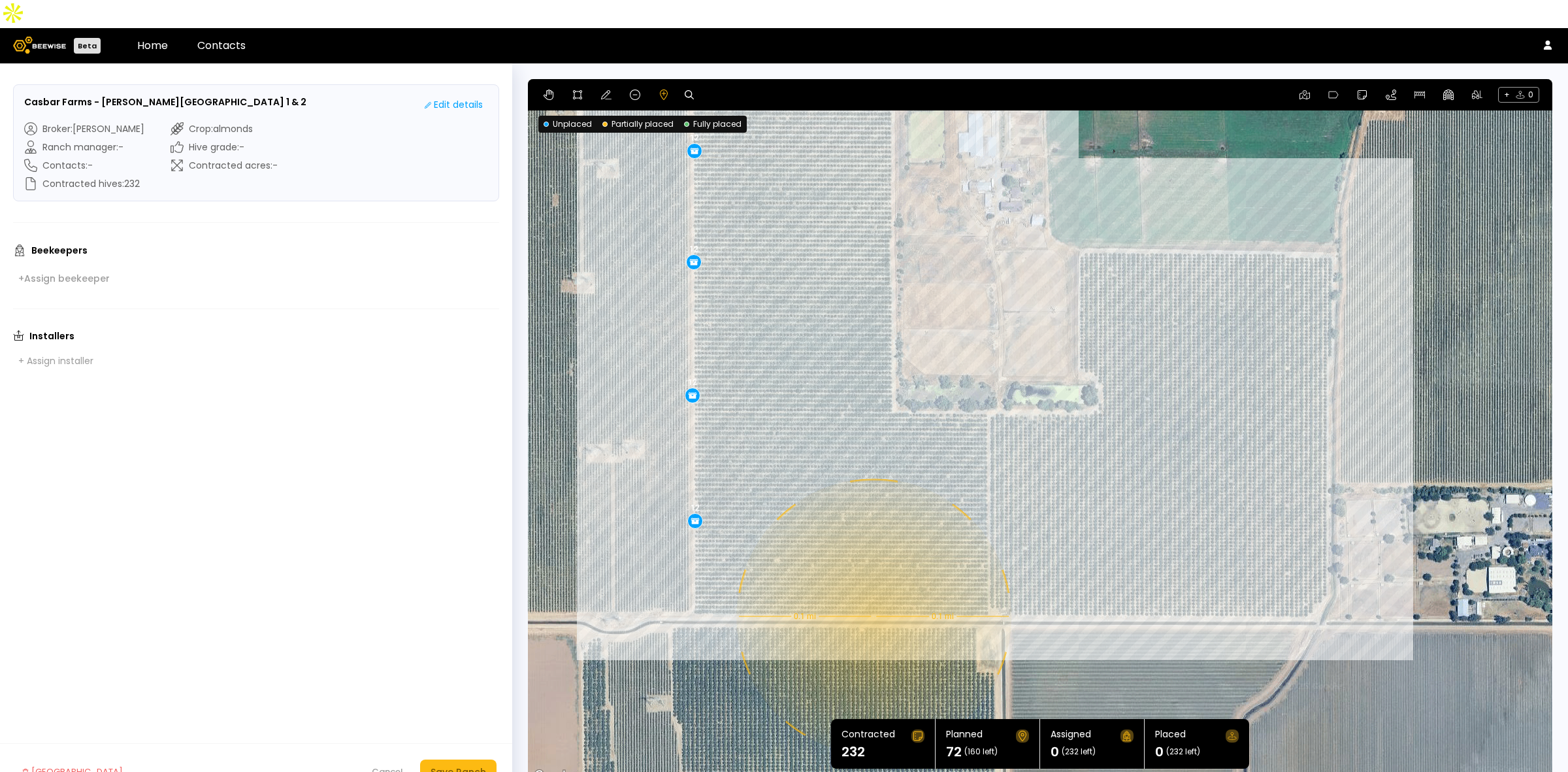
click at [873, 589] on div "0.1 mi 0.1 mi 12 12 12 12 12 12" at bounding box center [1040, 431] width 1025 height 706
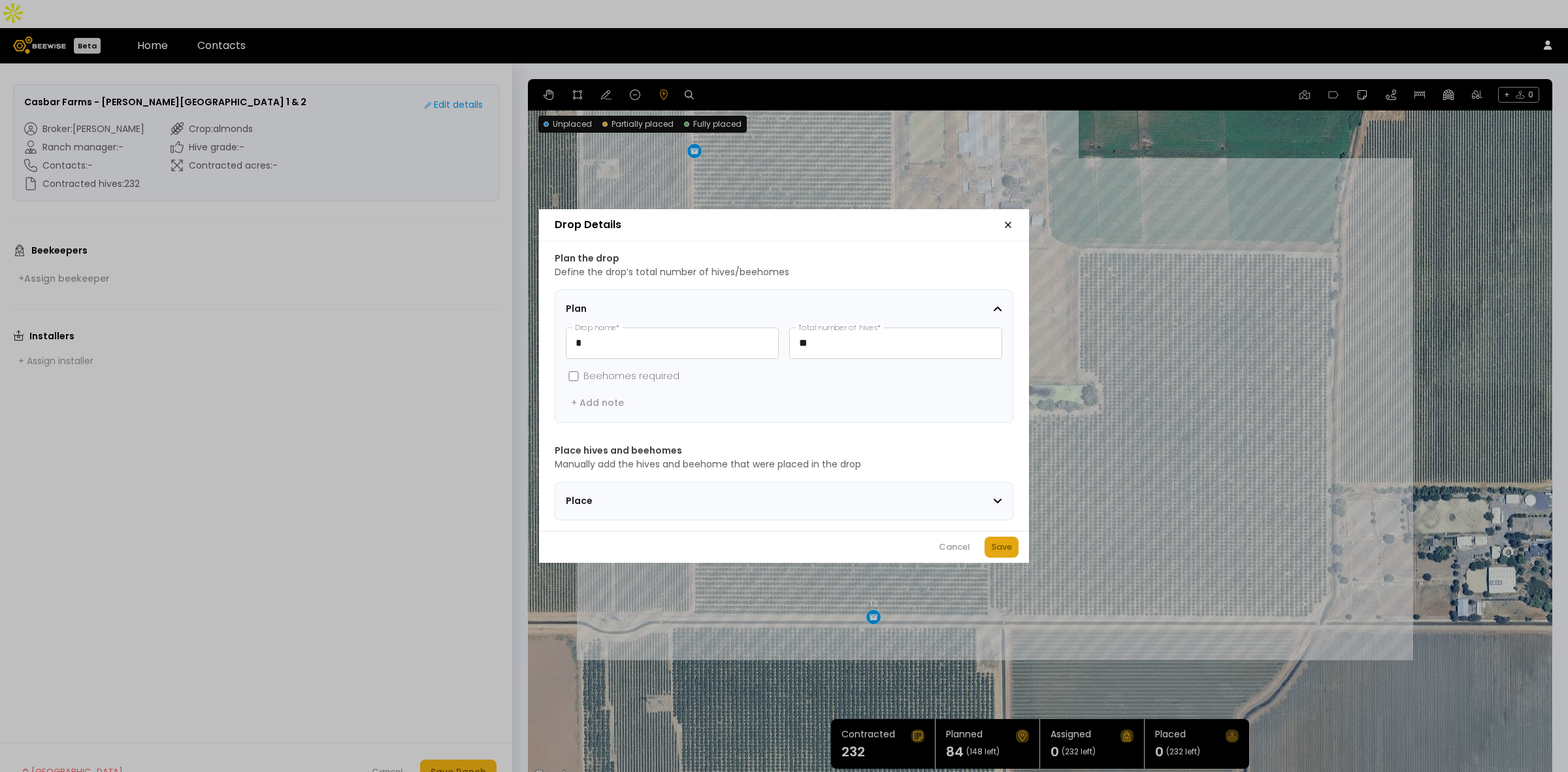
click at [995, 551] on div "Save" at bounding box center [1001, 547] width 21 height 13
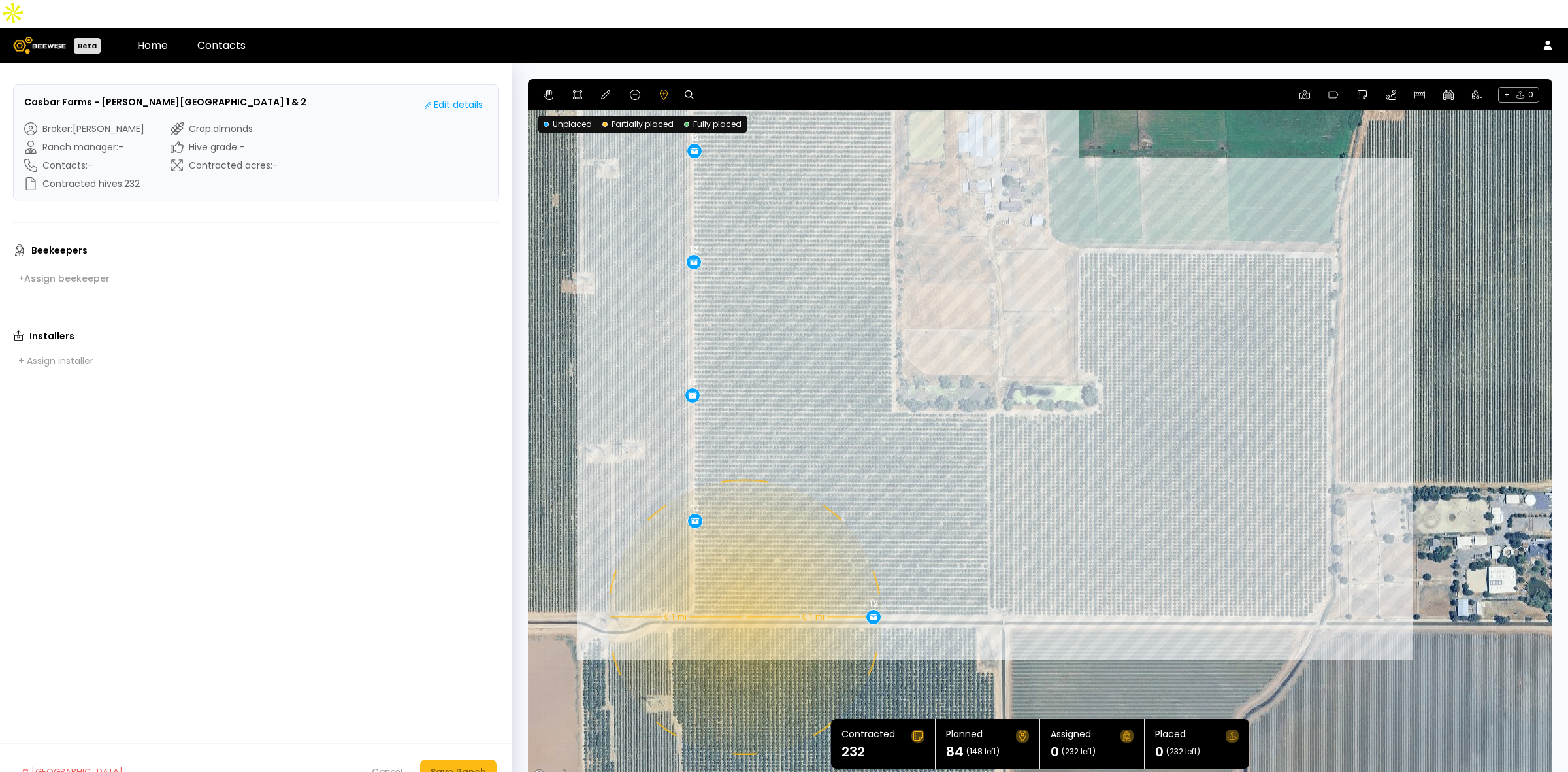
click at [743, 589] on div "0.1 mi 0.1 mi 12 12 12 12 12 12 12" at bounding box center [1040, 431] width 1025 height 706
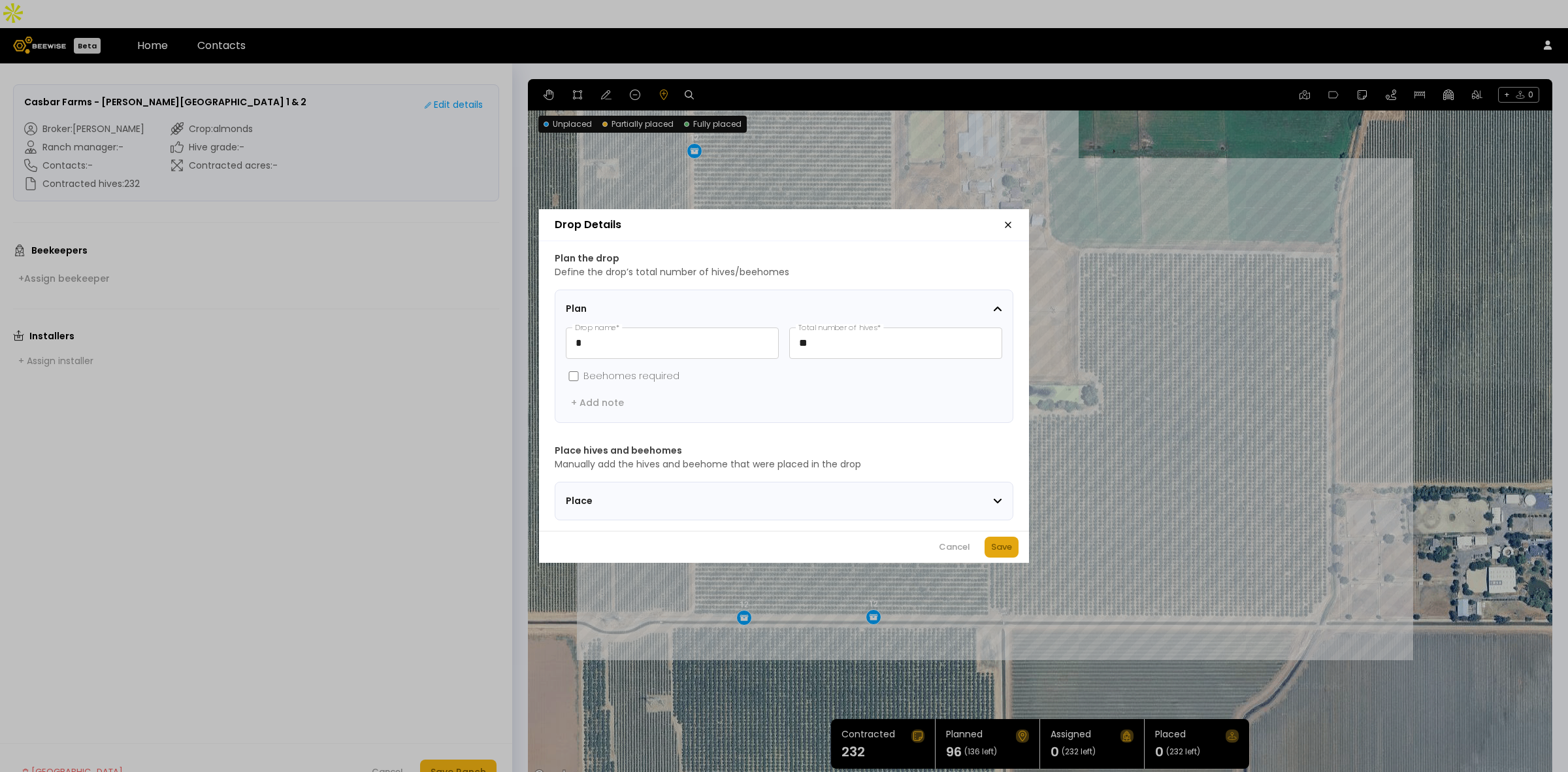
click at [1003, 553] on div "Save" at bounding box center [1001, 547] width 21 height 13
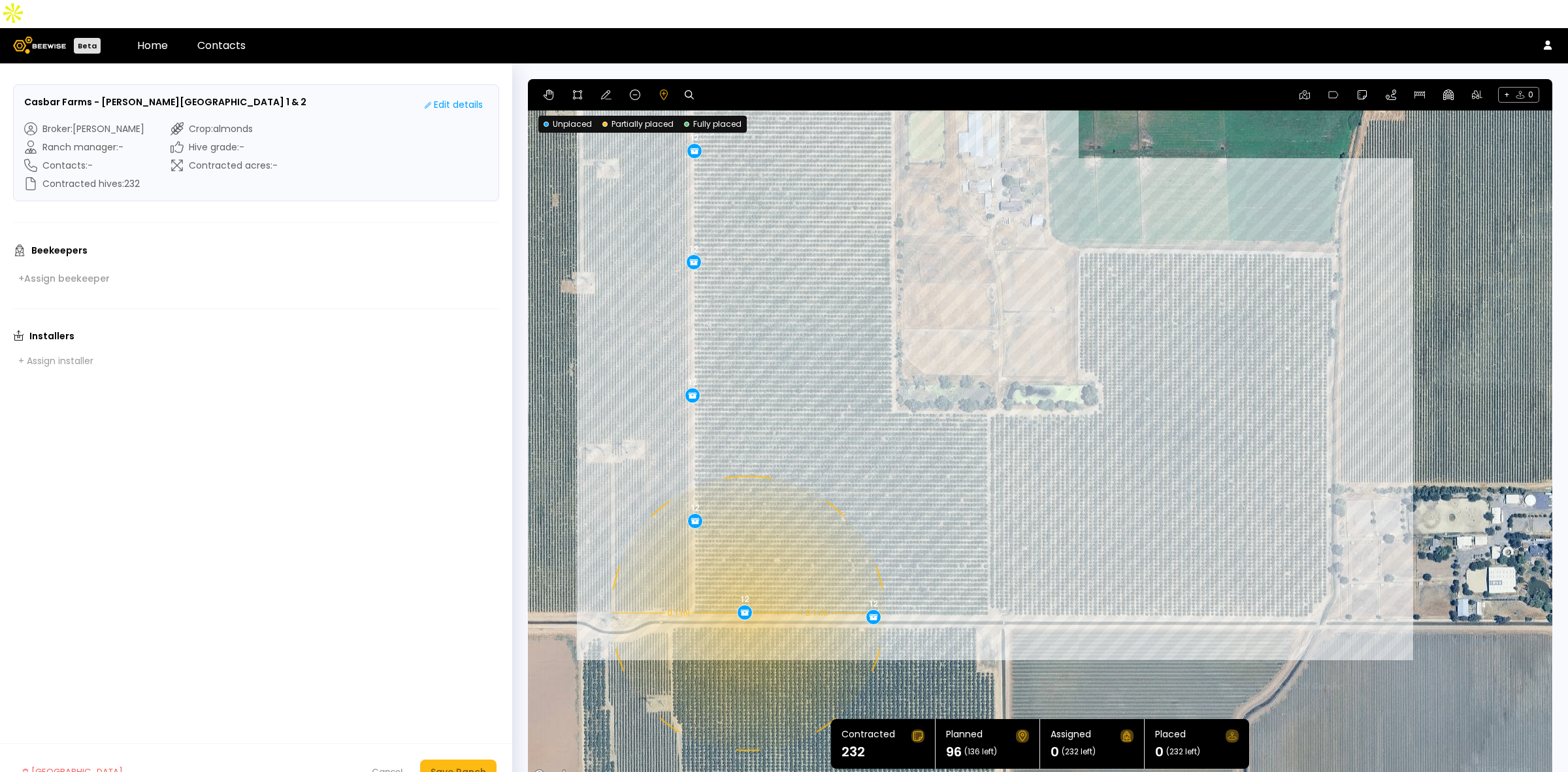
drag, startPoint x: 745, startPoint y: 592, endPoint x: 747, endPoint y: 585, distance: 7.3
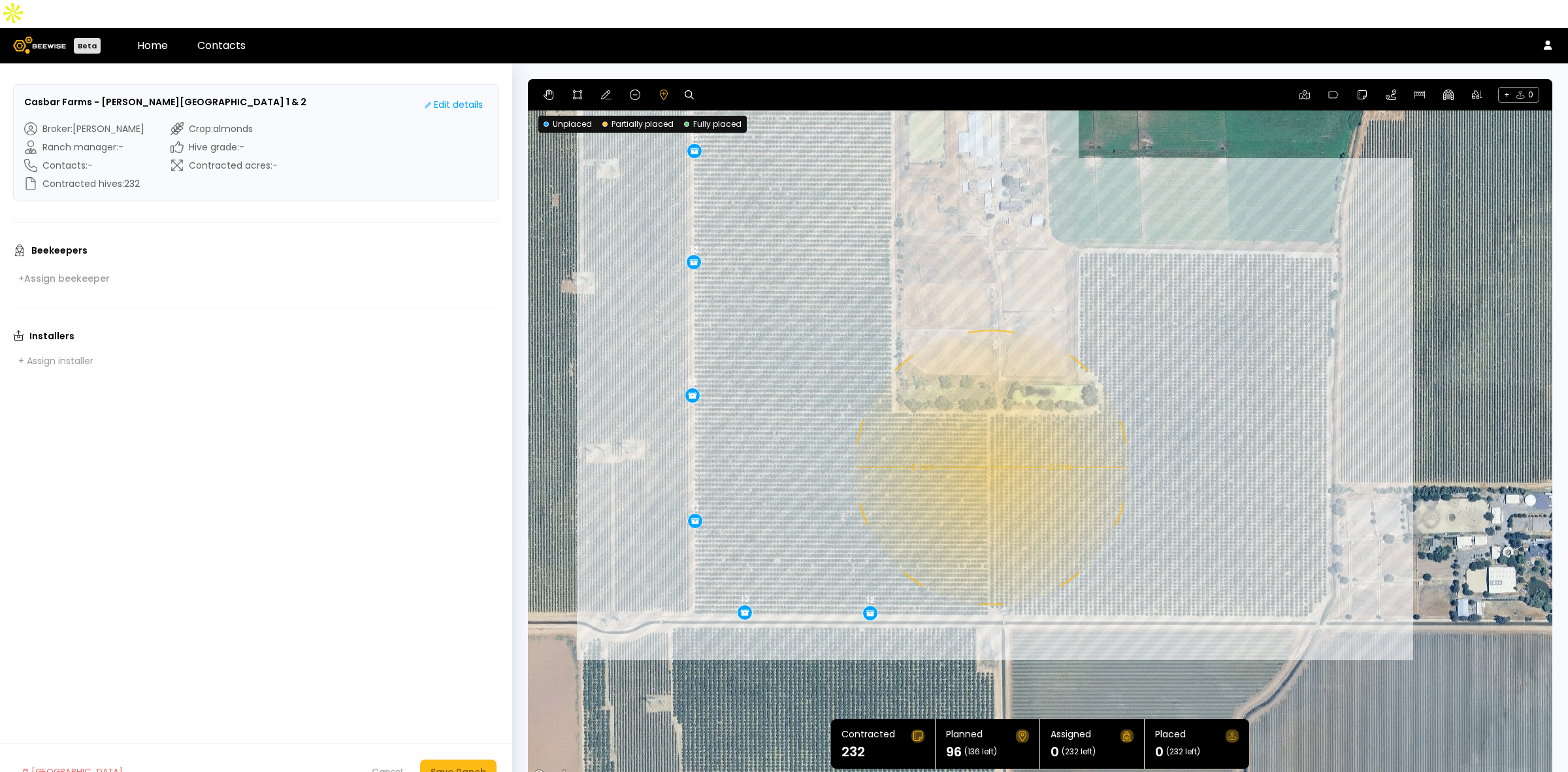
click at [990, 440] on div "0.1 mi 0.1 mi 12 12 12 12 12 12 12 12" at bounding box center [1040, 431] width 1025 height 706
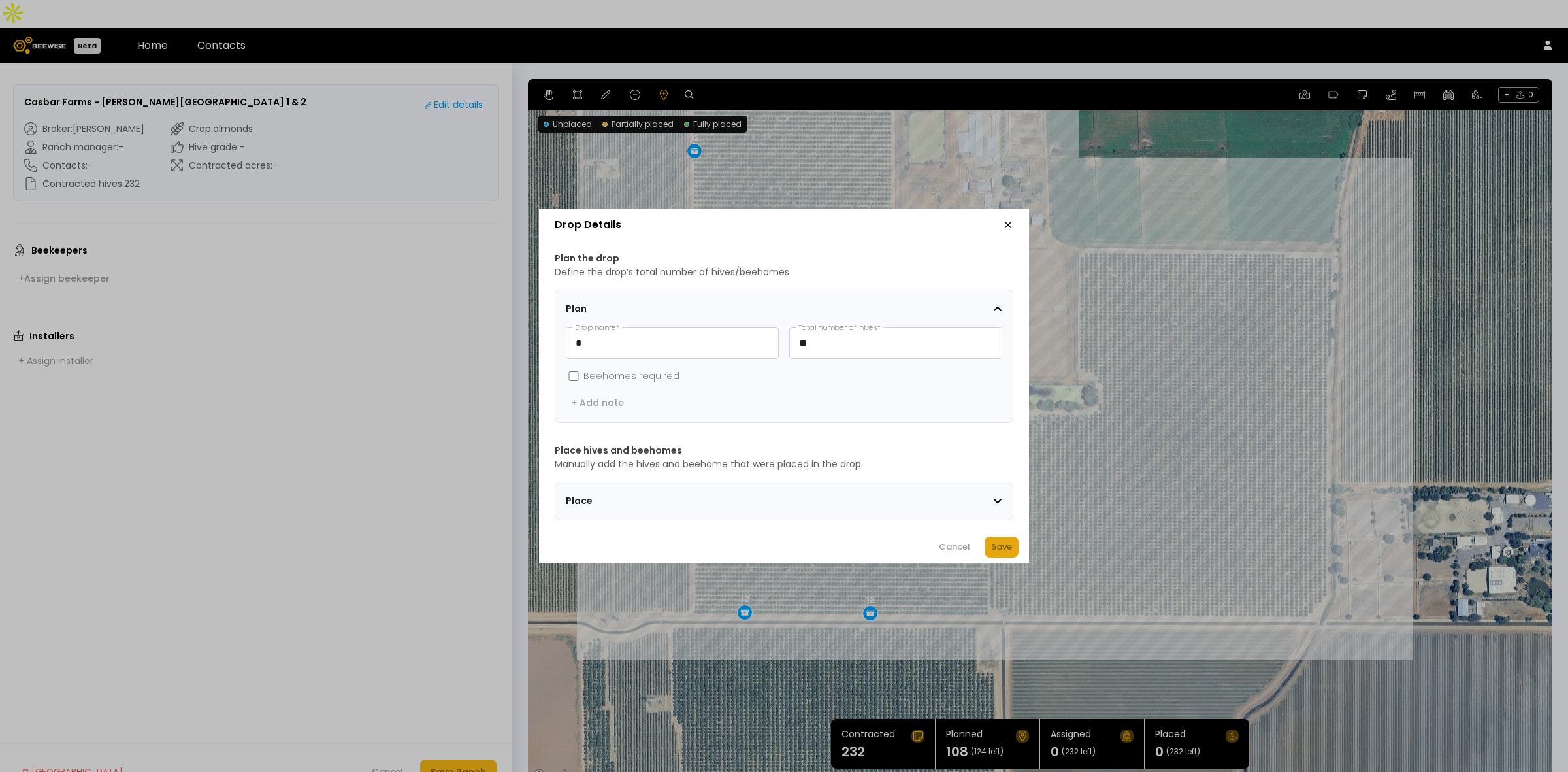
click at [1003, 548] on div "Save" at bounding box center [1001, 547] width 21 height 13
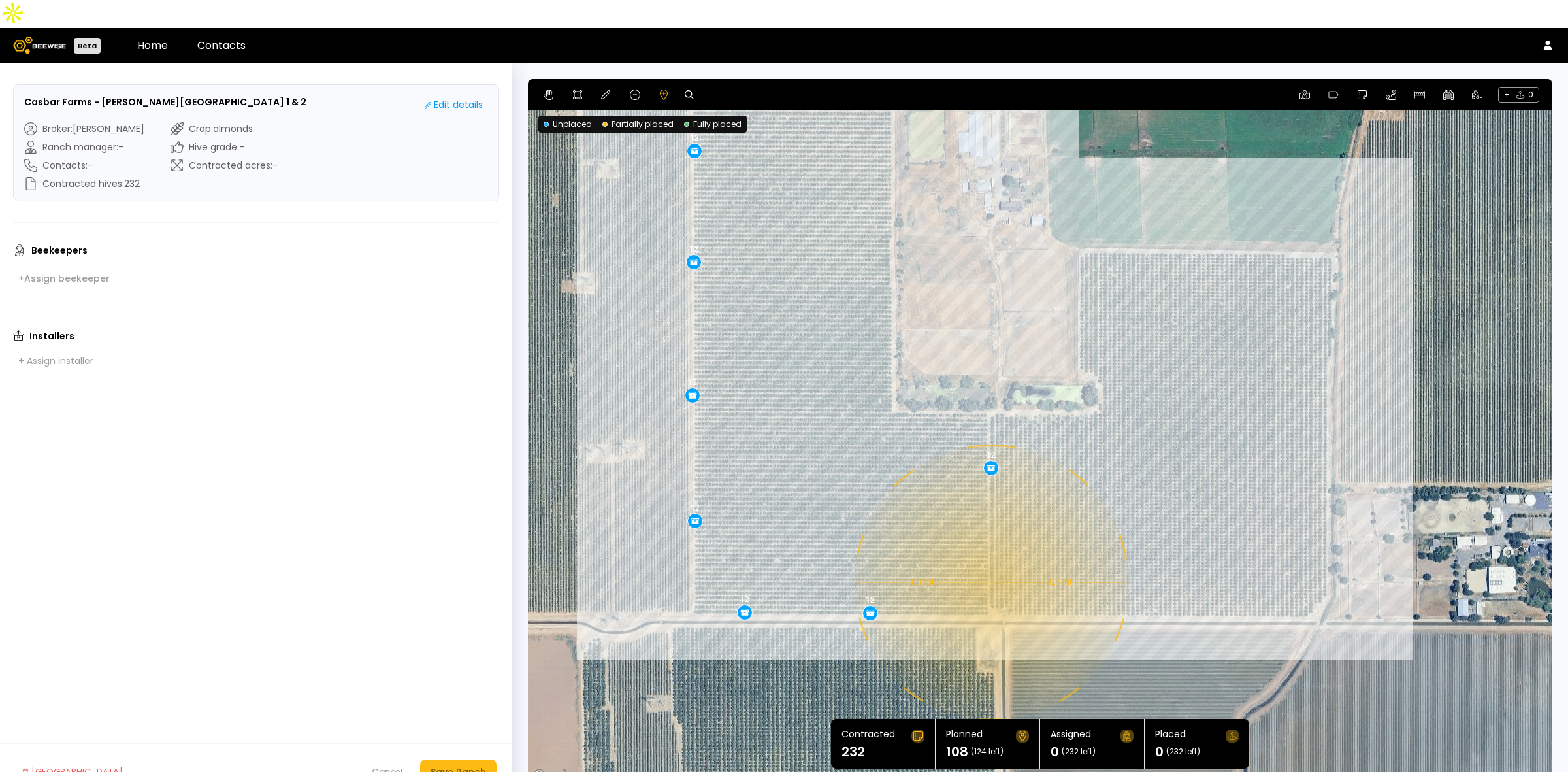
click at [990, 554] on div "0.1 mi 0.1 mi 12 12 12 12 12 12 12 12 12" at bounding box center [1040, 431] width 1025 height 706
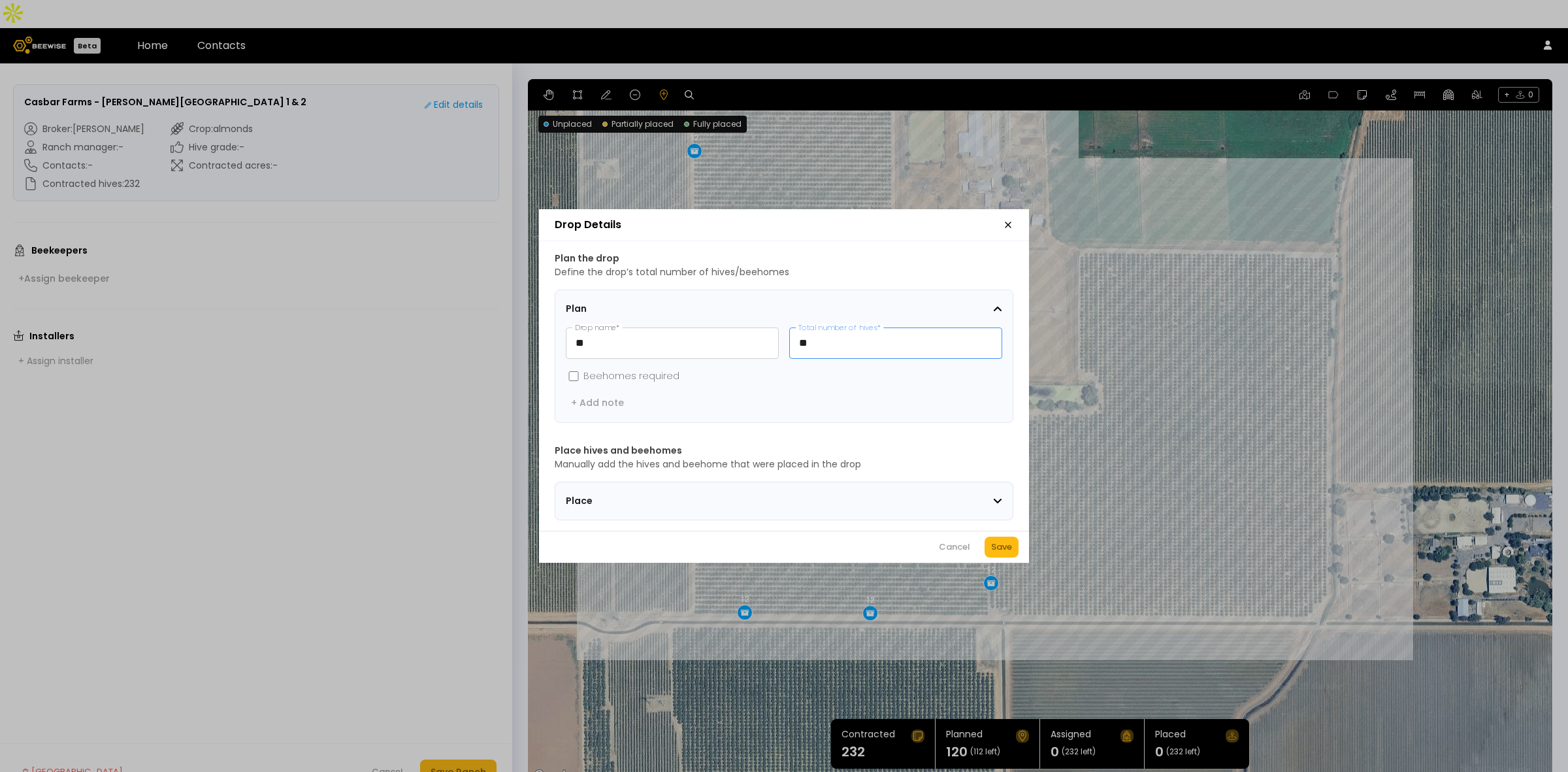
drag, startPoint x: 843, startPoint y: 344, endPoint x: 789, endPoint y: 341, distance: 54.1
click at [790, 341] on input "**" at bounding box center [896, 342] width 212 height 30
type input "*"
click at [1009, 547] on div "Save" at bounding box center [1001, 547] width 21 height 13
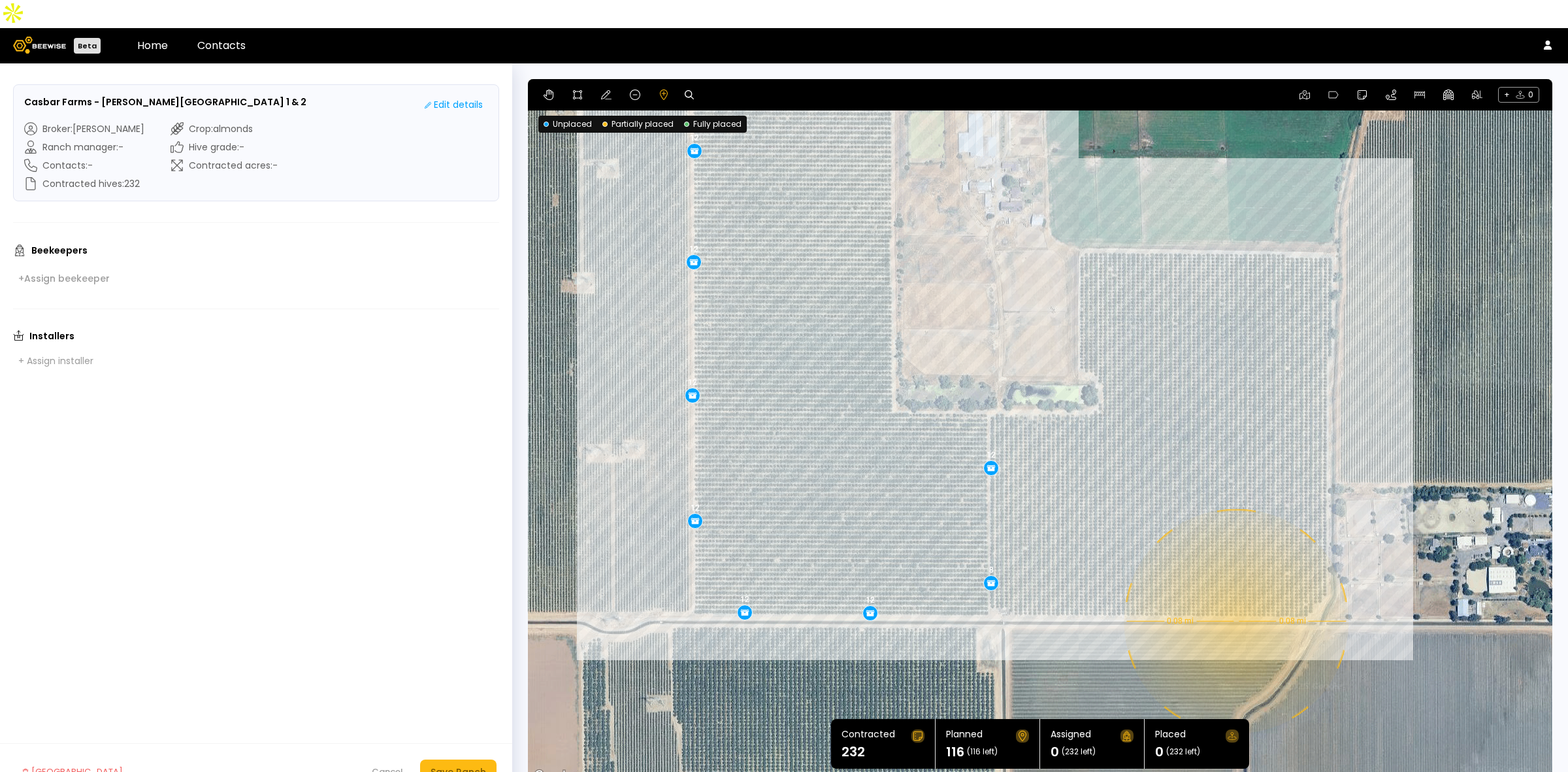
click at [1235, 593] on div "0.08 mi 0.08 mi 12 12 12 12 12 12 12 12 12 8" at bounding box center [1040, 431] width 1025 height 706
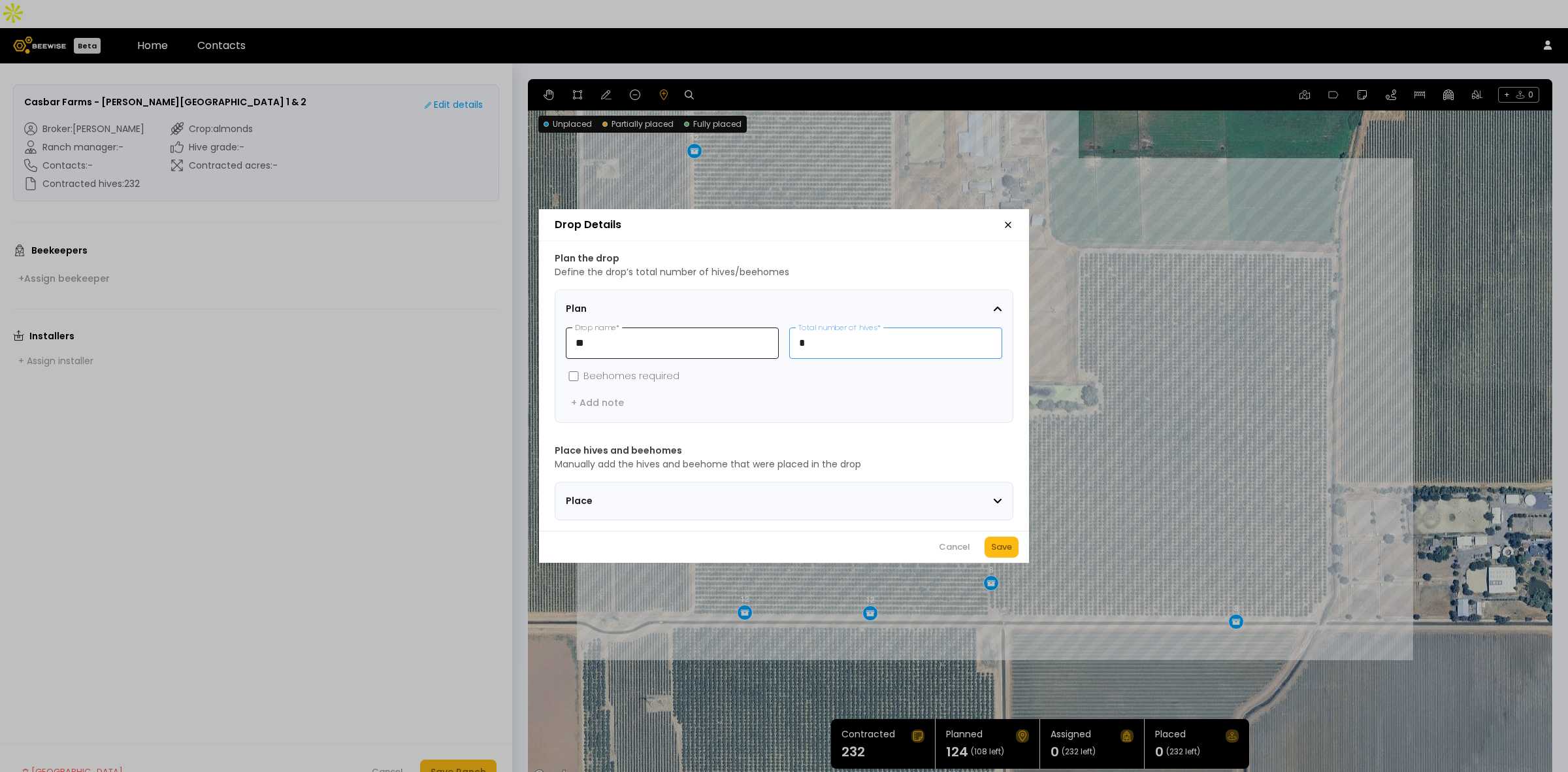
drag, startPoint x: 824, startPoint y: 341, endPoint x: 760, endPoint y: 339, distance: 64.0
click at [768, 337] on div "** Drop name * * Total number of hives *" at bounding box center [784, 342] width 436 height 31
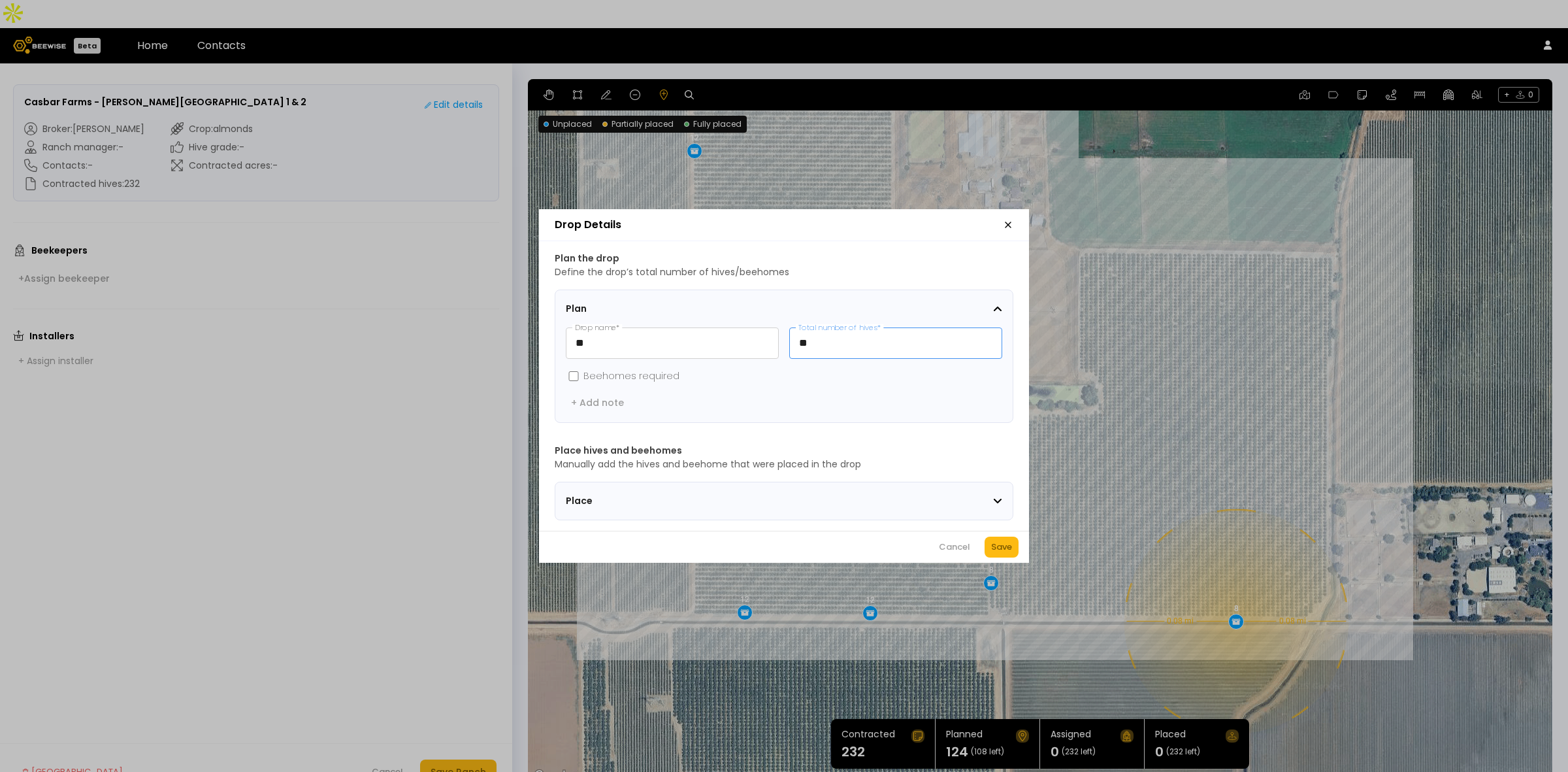
type input "**"
click at [999, 549] on div "Save" at bounding box center [1001, 547] width 21 height 13
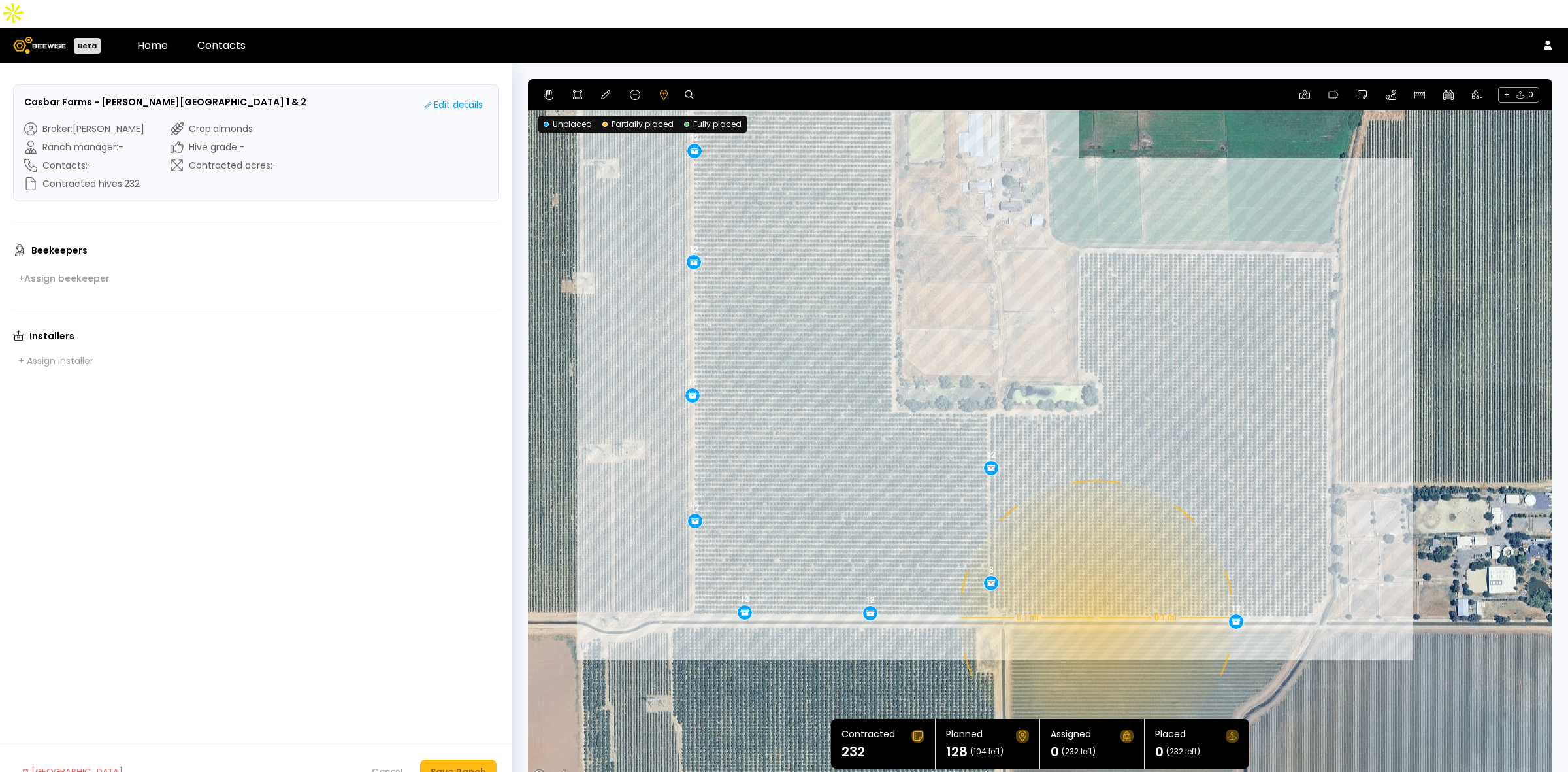
click at [1095, 589] on div "0.1 mi 0.1 mi 12 12 12 12 12 12 12 12 12 8 12" at bounding box center [1040, 431] width 1025 height 706
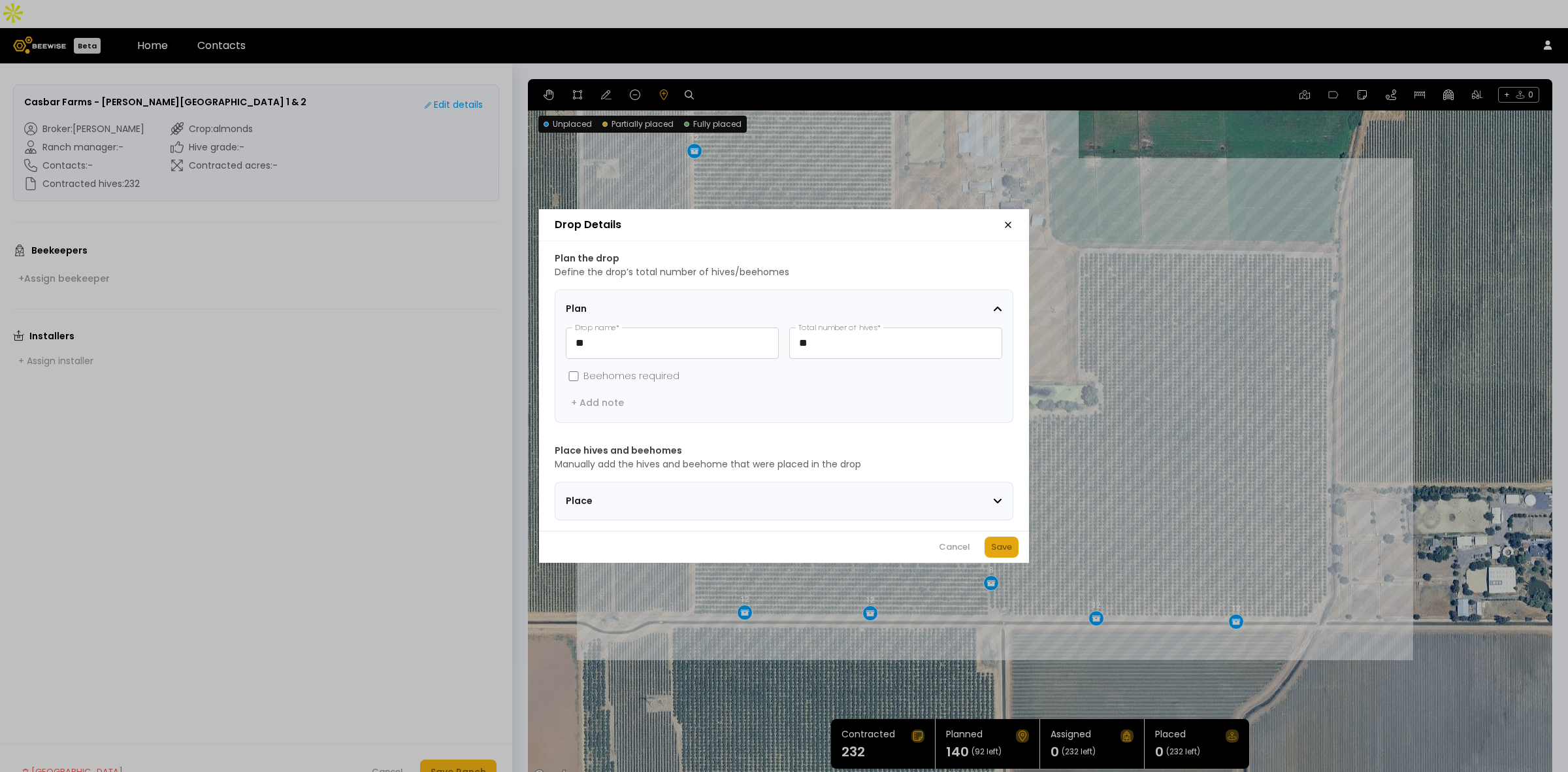
click at [1012, 553] on div "Save" at bounding box center [1001, 547] width 21 height 13
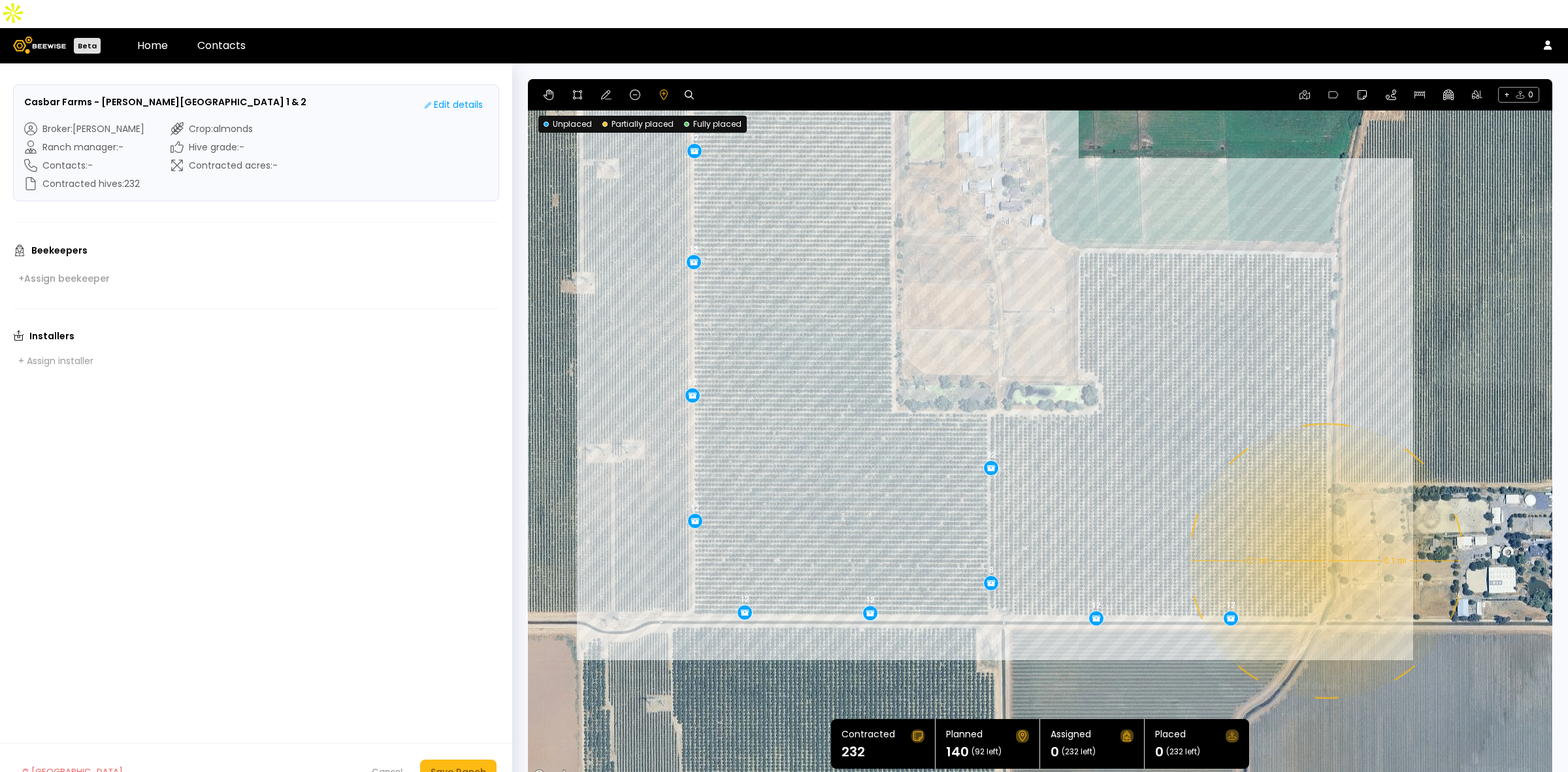
click at [1325, 533] on div "0.1 mi 0.1 mi 12 12 12 12 12 12 12 12 12 8 12 12" at bounding box center [1040, 431] width 1025 height 706
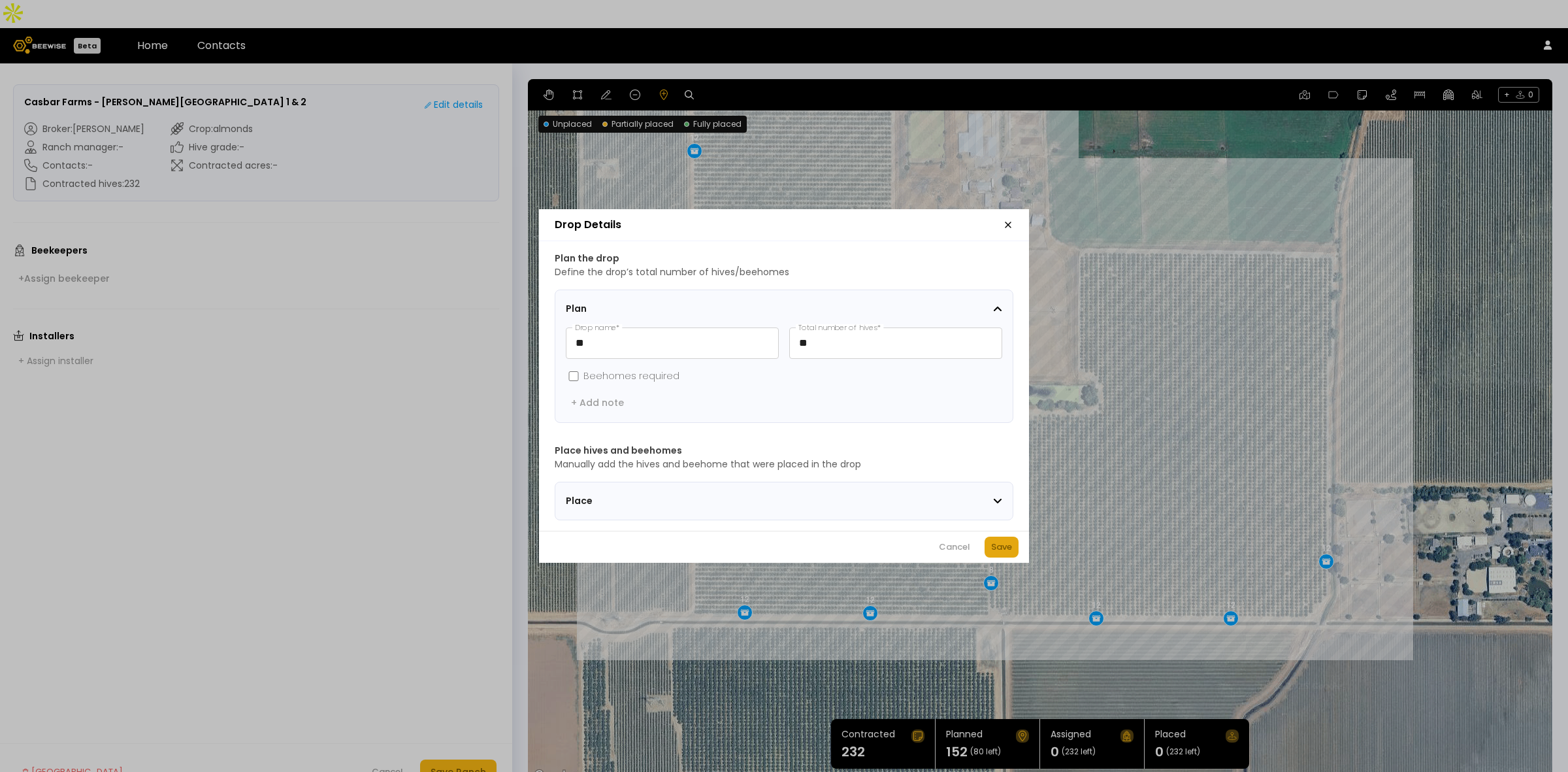
click at [1001, 553] on div "Save" at bounding box center [1001, 547] width 21 height 13
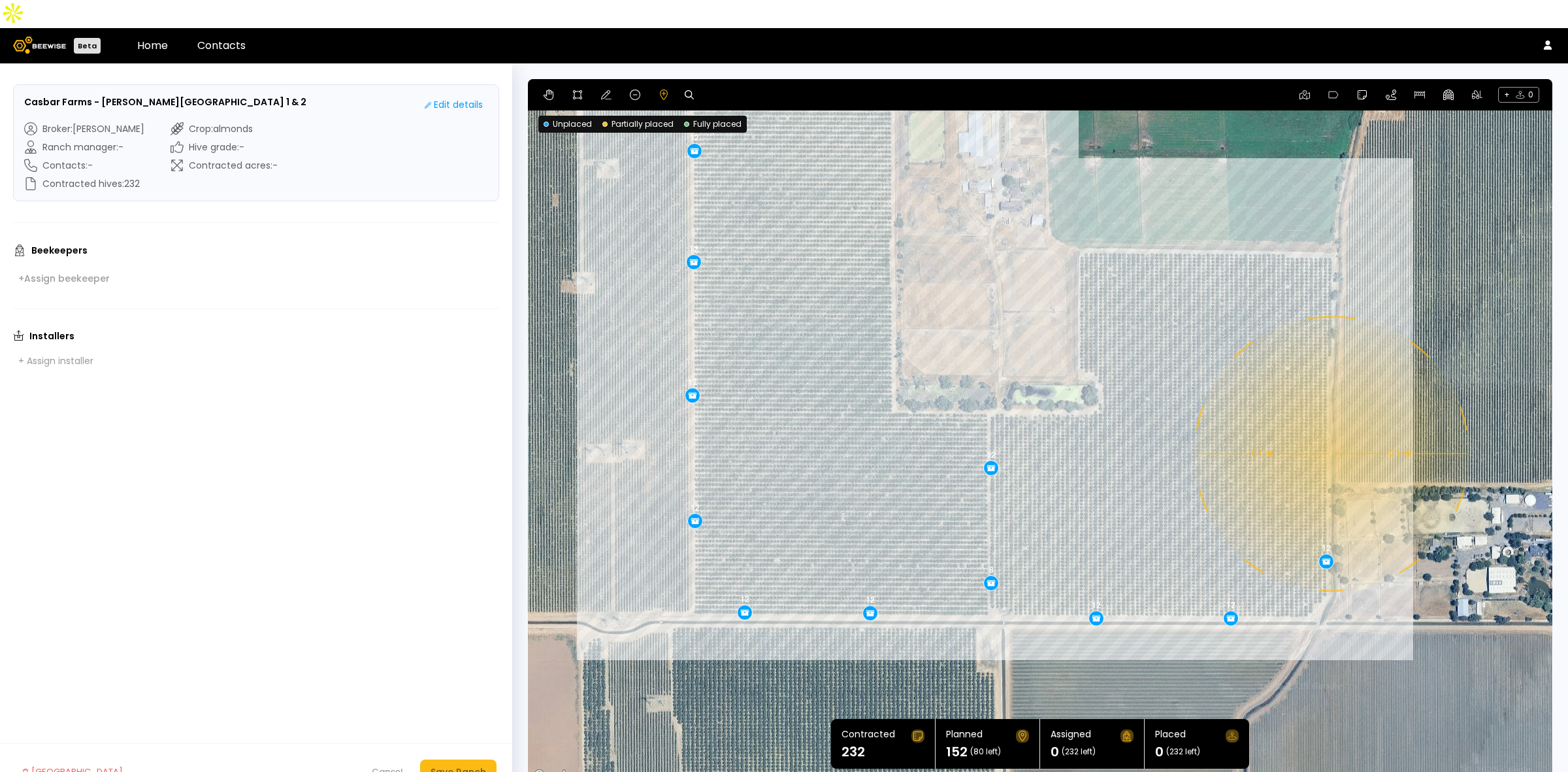
click at [1331, 426] on div "0.1 mi 0.1 mi 12 12 12 12 12 12 12 12 12 8 12 12 12" at bounding box center [1040, 431] width 1025 height 706
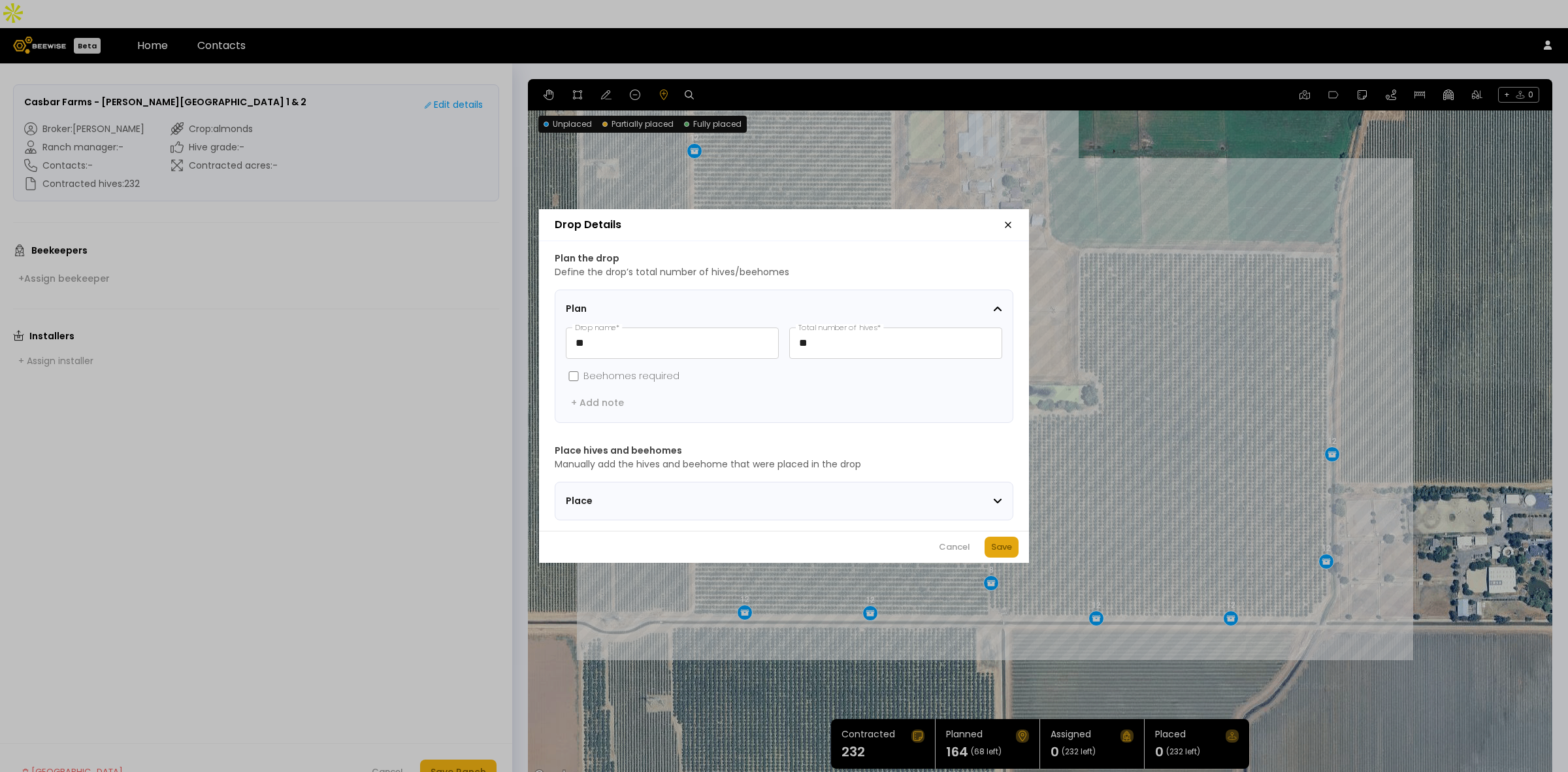
click at [1007, 551] on div "Save" at bounding box center [1001, 547] width 21 height 13
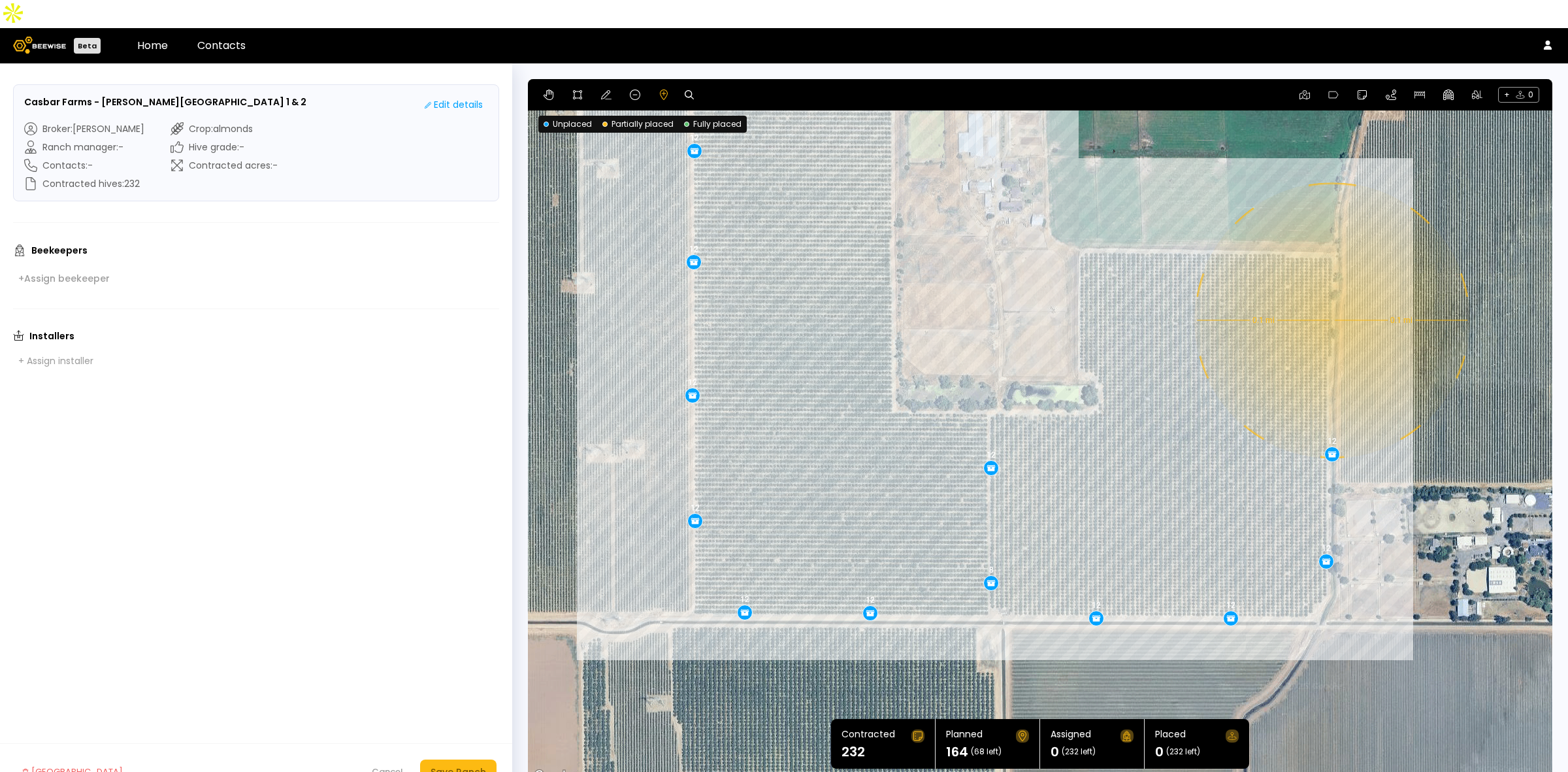
click at [1331, 292] on div "0.1 mi 0.1 mi 12 12 12 12 12 12 12 12 12 8 12 12 12 12" at bounding box center [1040, 431] width 1025 height 706
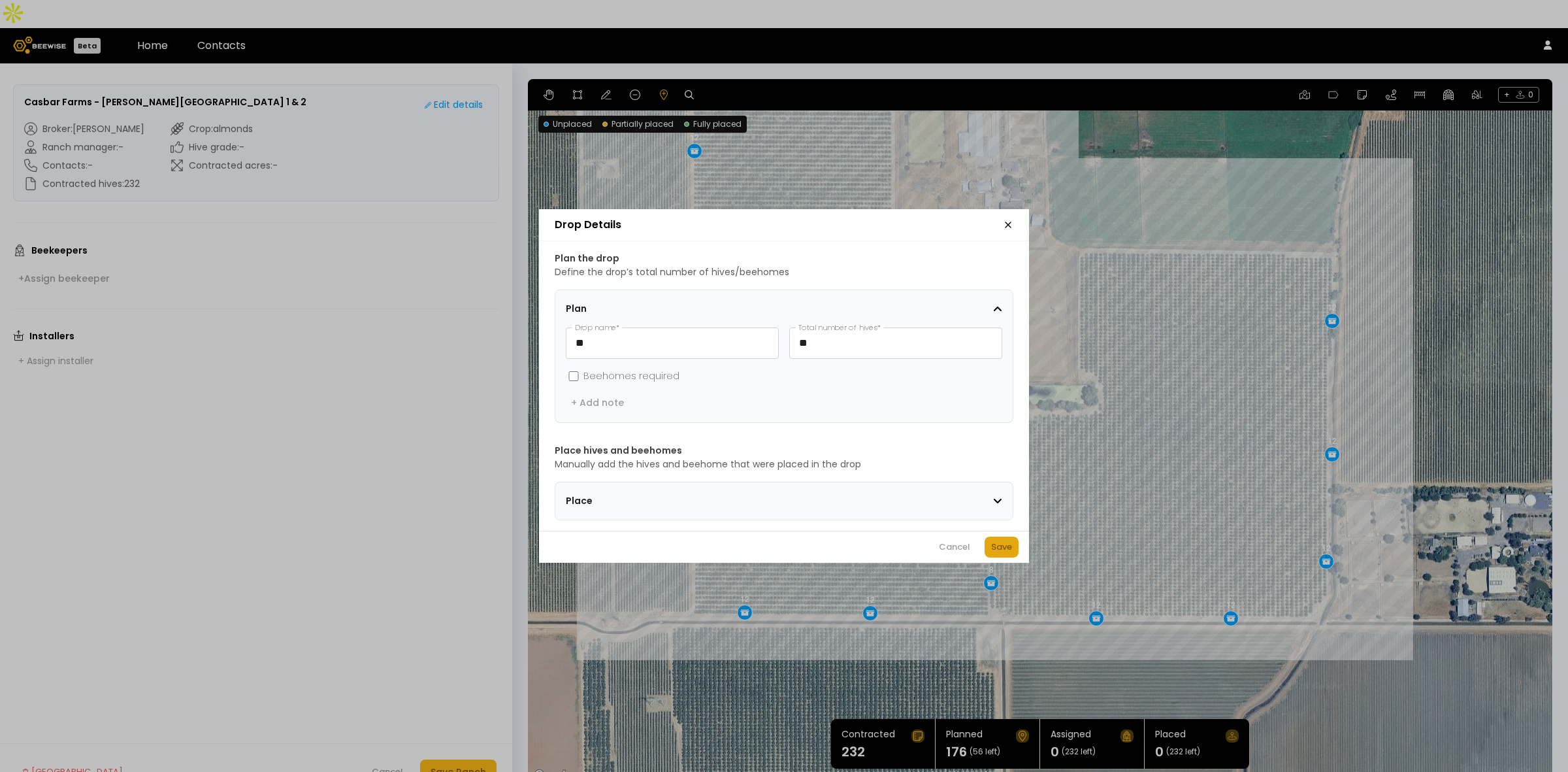
click at [998, 553] on div "Save" at bounding box center [1001, 547] width 21 height 13
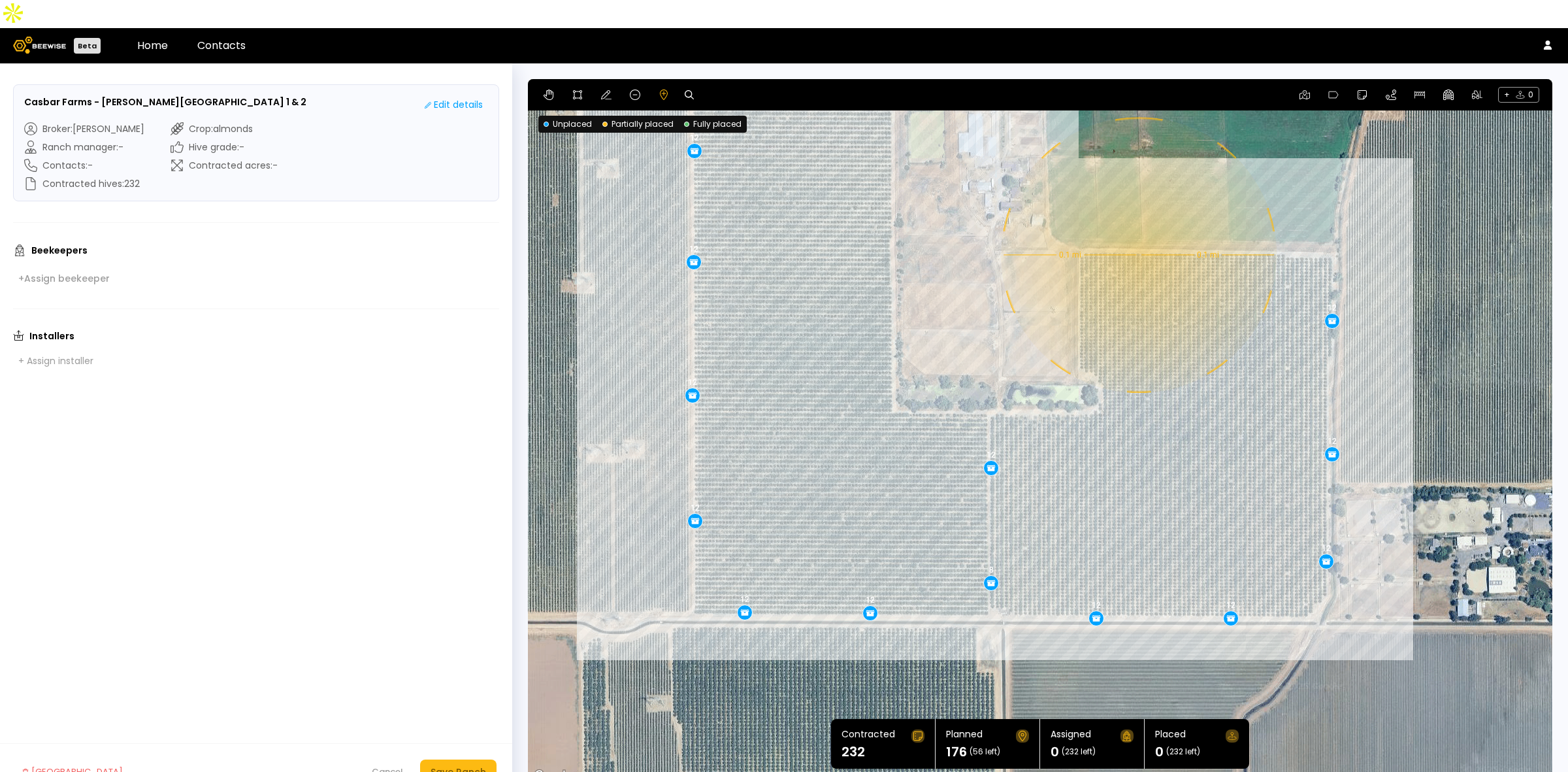
click at [1138, 227] on div "0.1 mi 0.1 mi 12 12 12 12 12 12 12 12 12 8 12 12 12 12 12" at bounding box center [1040, 431] width 1025 height 706
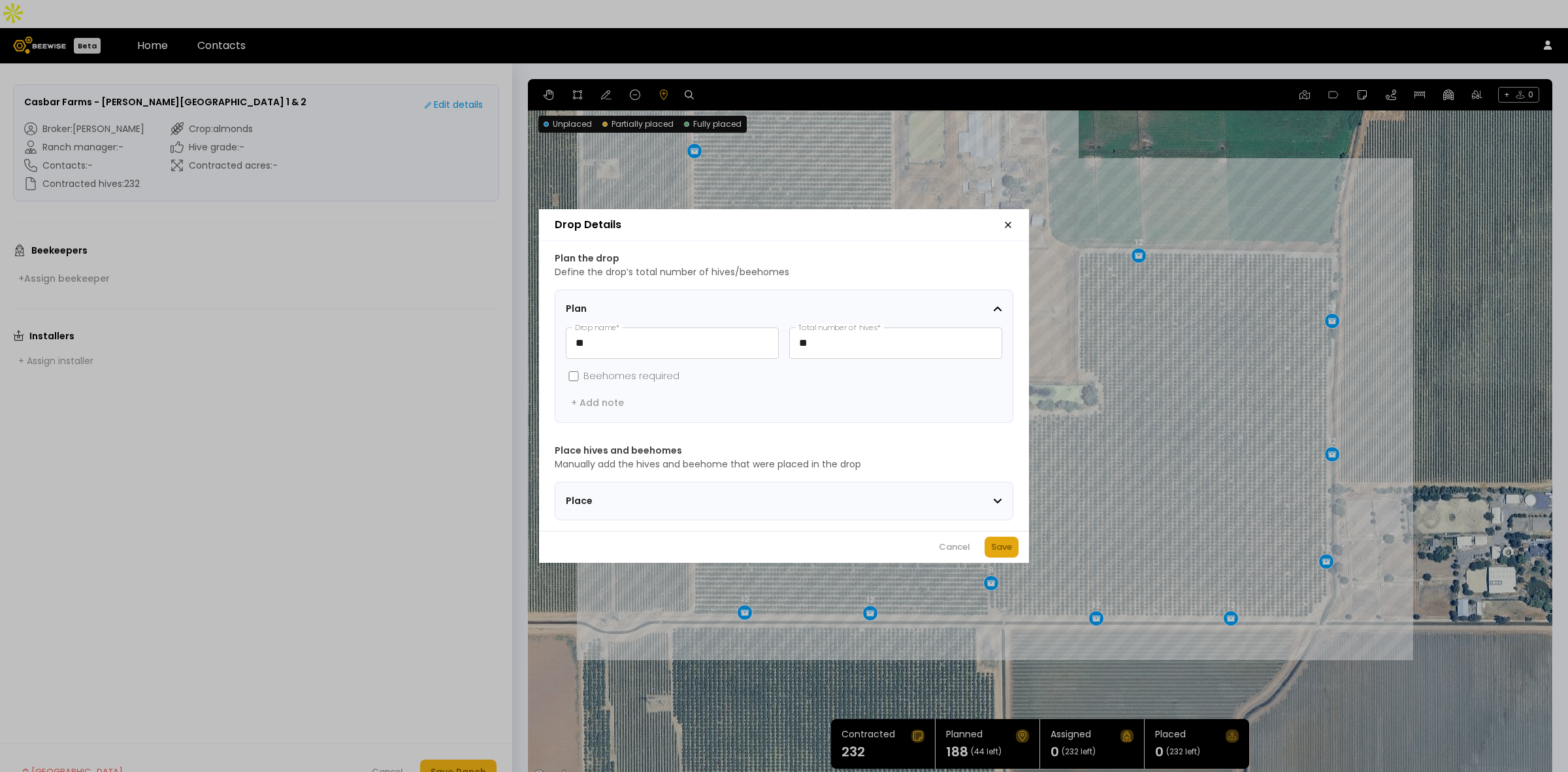
click at [987, 551] on button "Save" at bounding box center [1002, 547] width 34 height 21
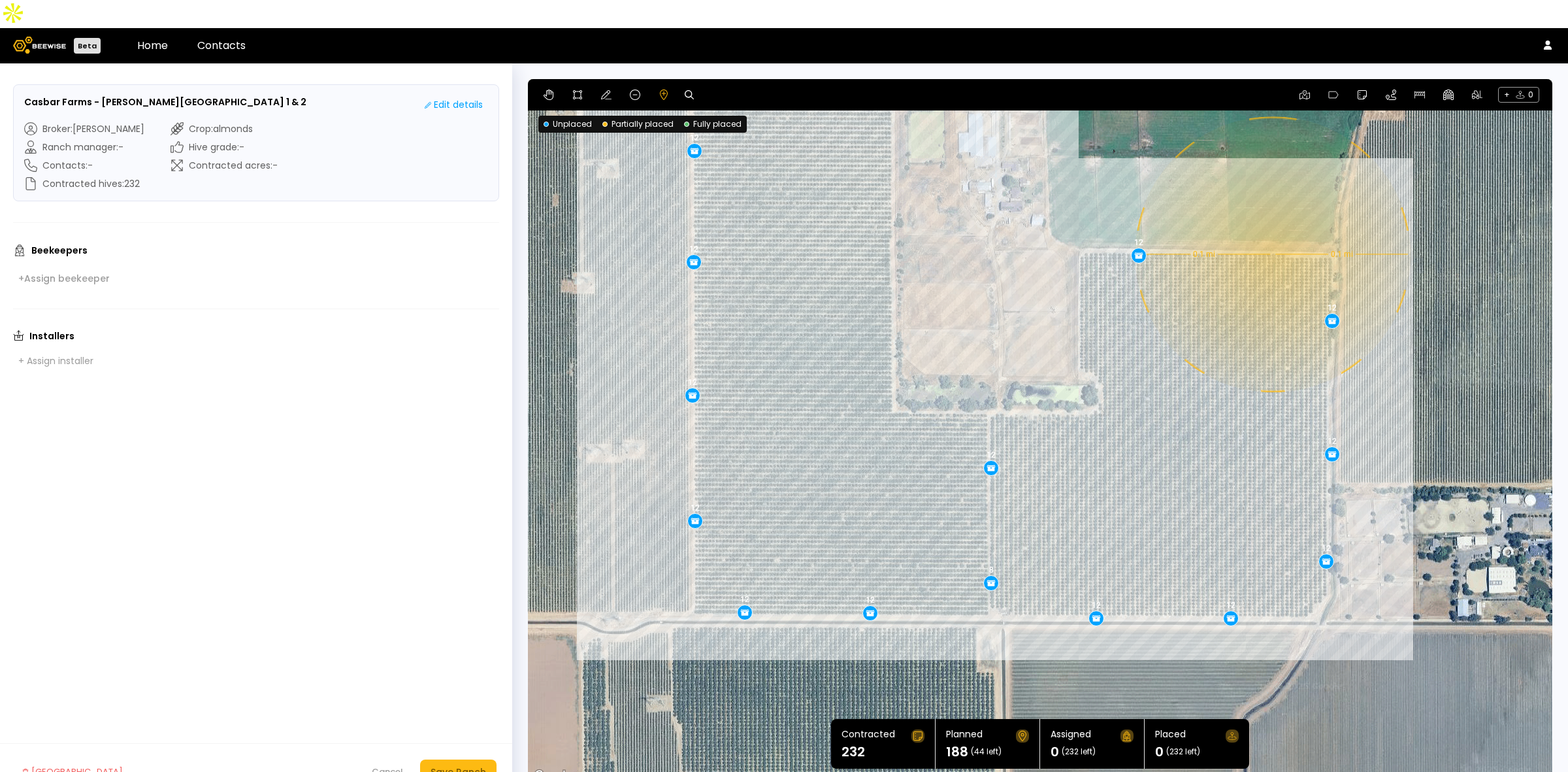
click at [1272, 226] on div "0.1 mi 0.1 mi 12 12 12 12 12 12 12 12 12 8 12 12 12 12 12 12" at bounding box center [1040, 431] width 1025 height 706
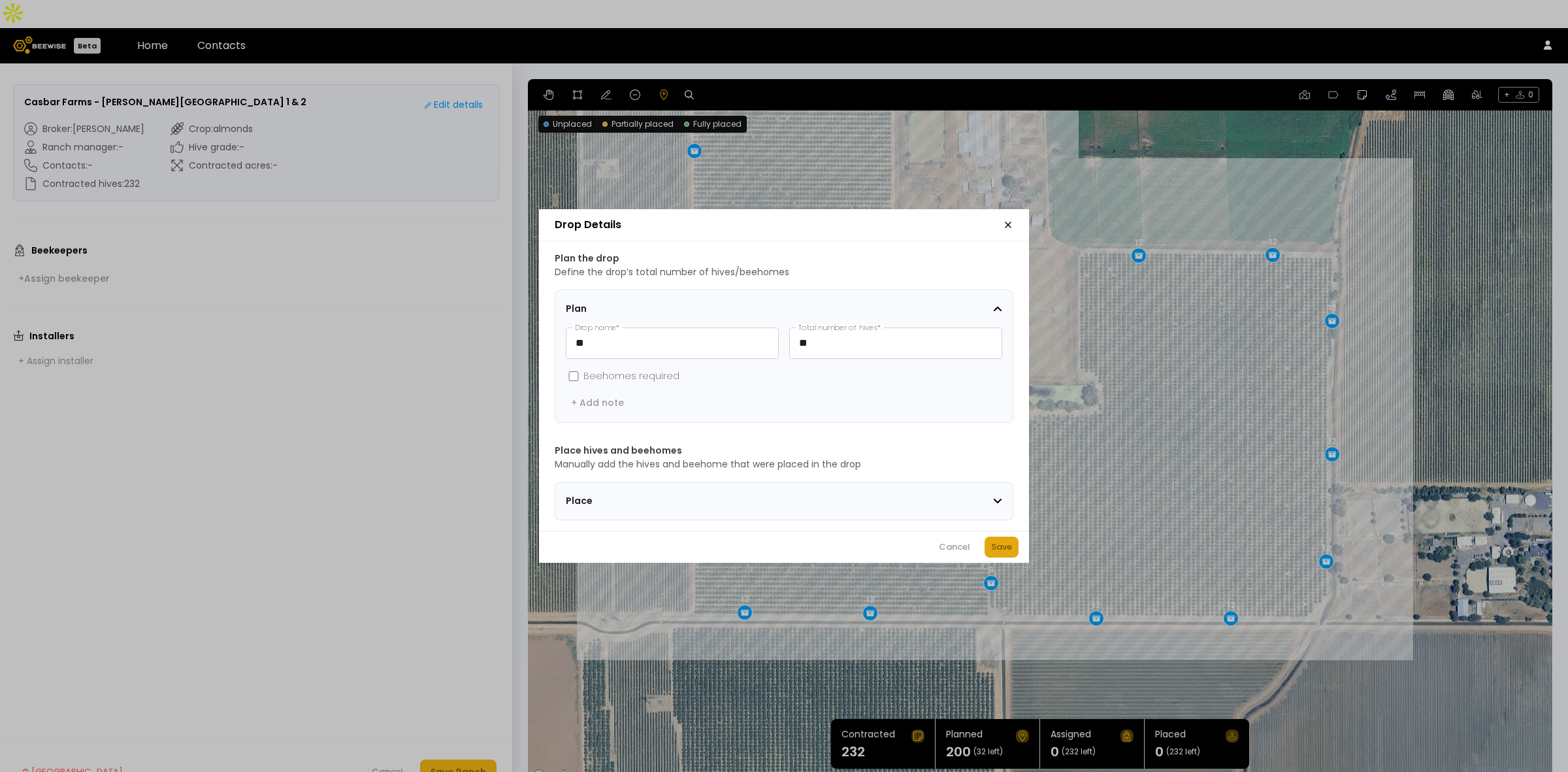
click at [1012, 553] on button "Save" at bounding box center [1002, 547] width 34 height 21
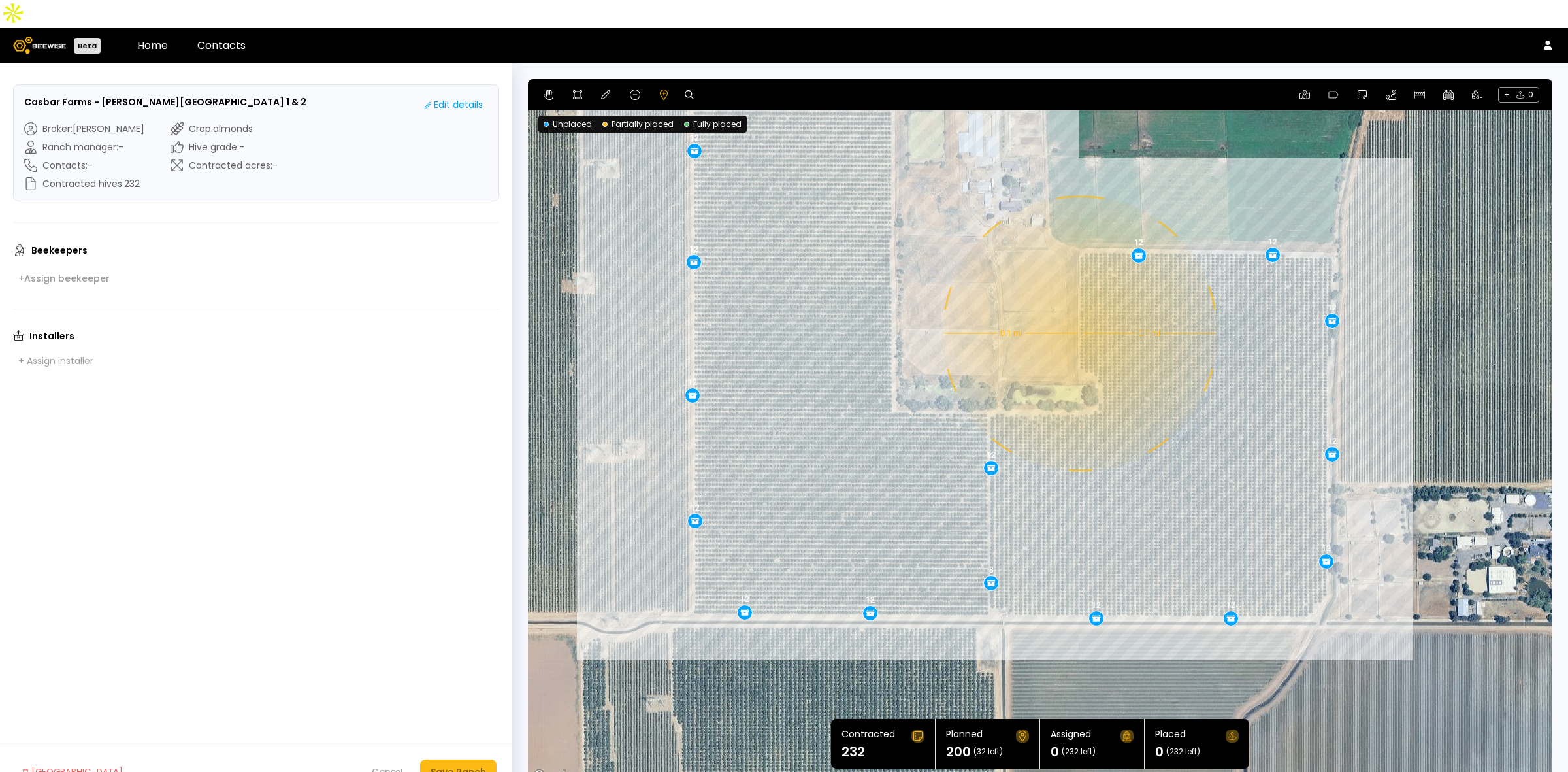
click at [1079, 305] on div "0.1 mi 0.1 mi 12 12 12 12 12 12 12 12 12 8 12 12 12 12 12 12 12" at bounding box center [1040, 431] width 1025 height 706
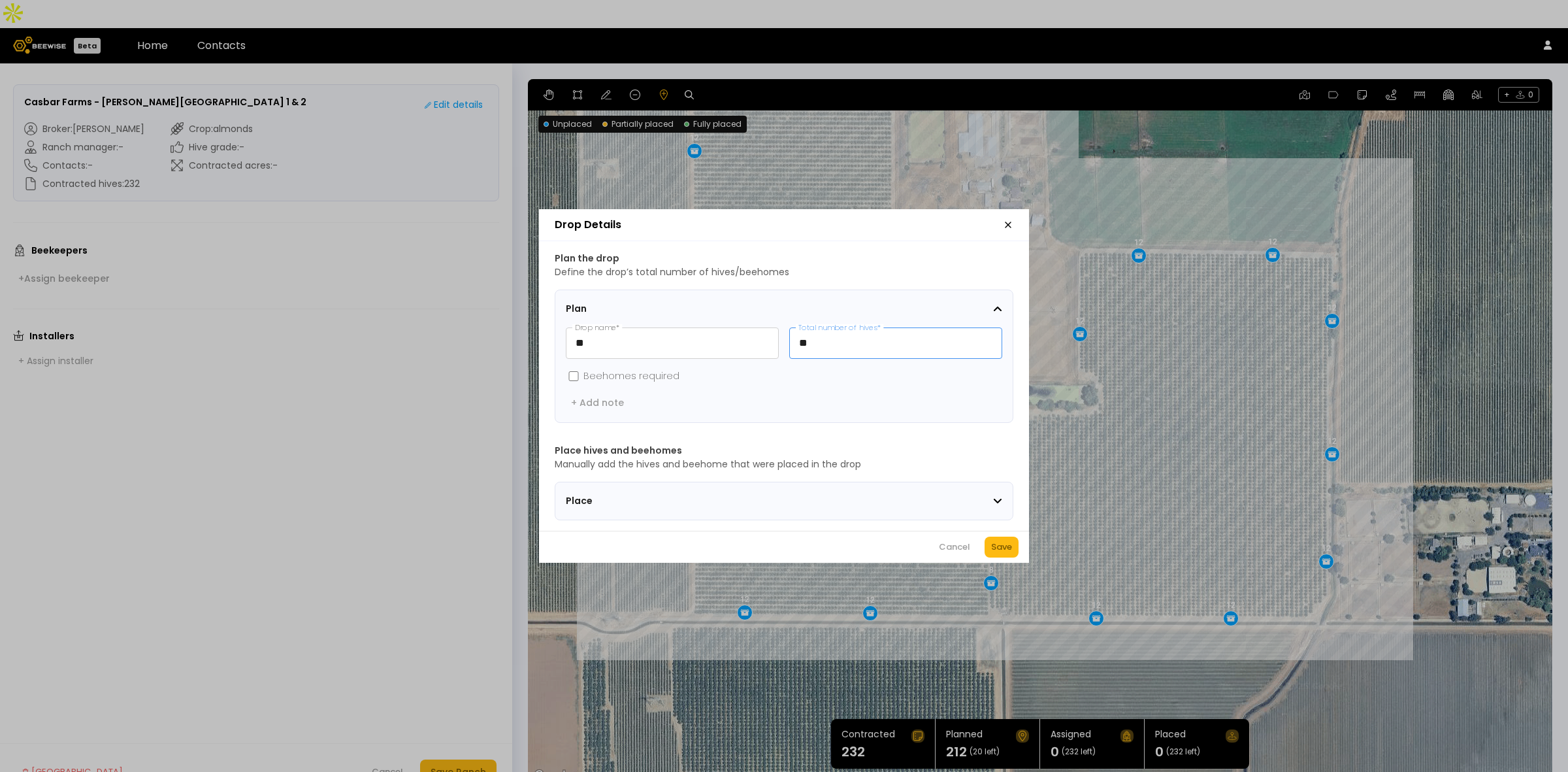
drag, startPoint x: 848, startPoint y: 335, endPoint x: 805, endPoint y: 324, distance: 44.4
click at [805, 329] on input "**" at bounding box center [896, 342] width 212 height 30
drag, startPoint x: 854, startPoint y: 343, endPoint x: 747, endPoint y: 334, distance: 107.4
click at [745, 340] on div "** Drop name * *** Total number of hives *" at bounding box center [784, 342] width 436 height 31
type input "*"
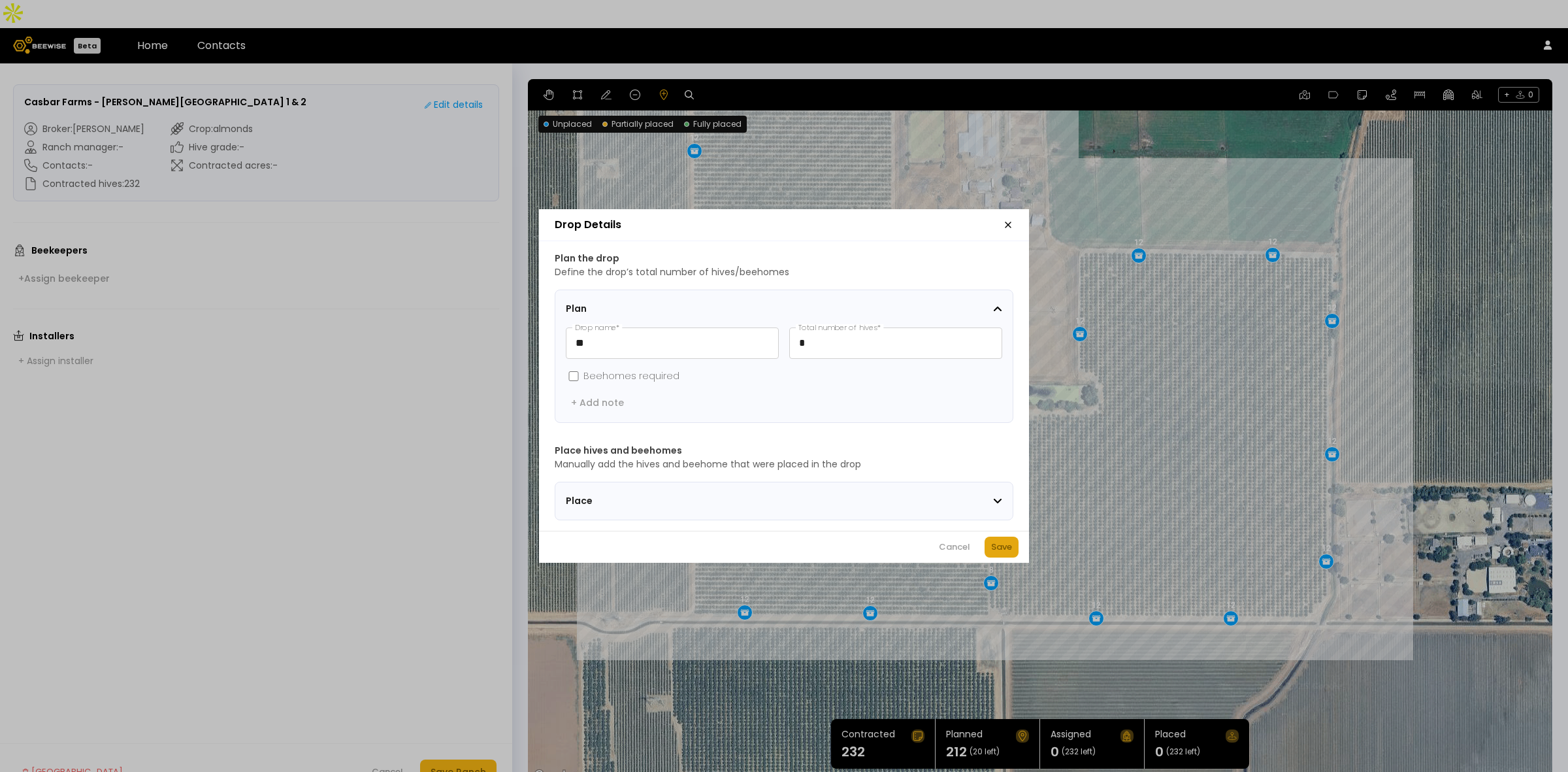
click at [1001, 547] on div "Save" at bounding box center [1001, 547] width 21 height 13
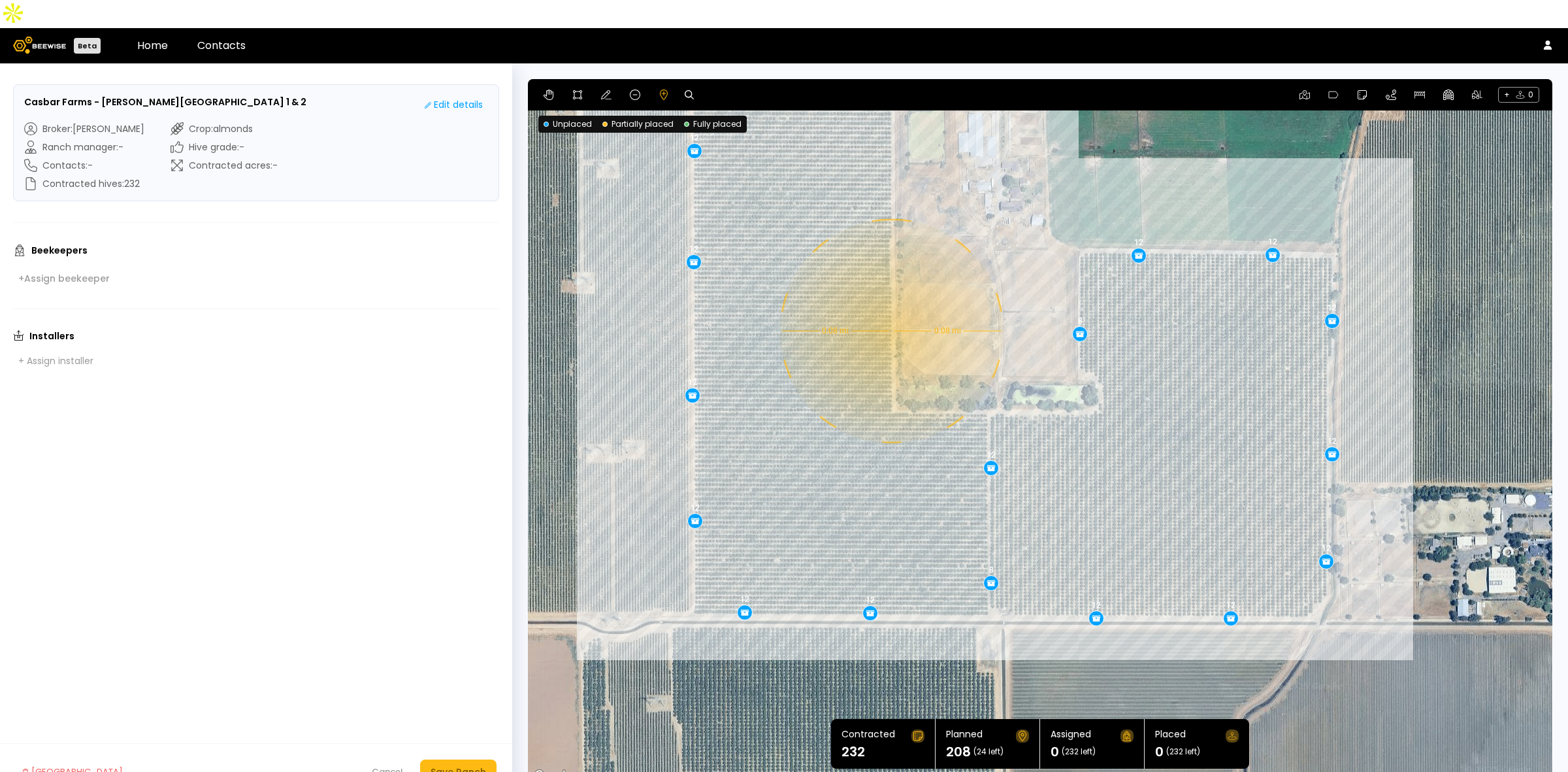
click at [890, 303] on div "0.08 mi 0.08 mi 12 12 12 12 12 12 12 12 12 8 12 12 12 12 12 12 12 8" at bounding box center [1040, 431] width 1025 height 706
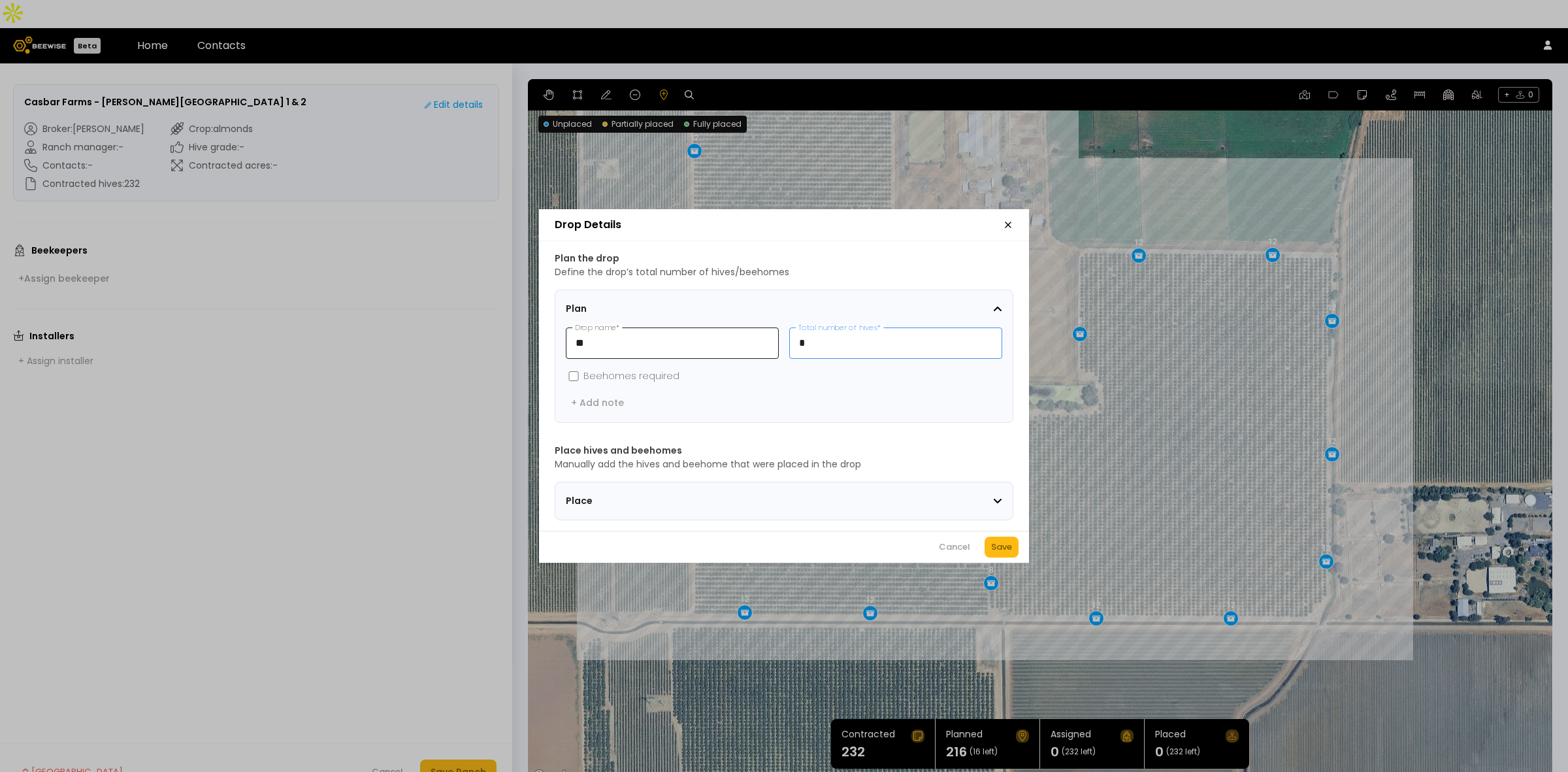
drag, startPoint x: 792, startPoint y: 347, endPoint x: 752, endPoint y: 342, distance: 40.3
click at [752, 342] on div "** Drop name * * Total number of hives *" at bounding box center [784, 342] width 436 height 31
type input "**"
click at [1007, 553] on div "Save" at bounding box center [1001, 547] width 21 height 13
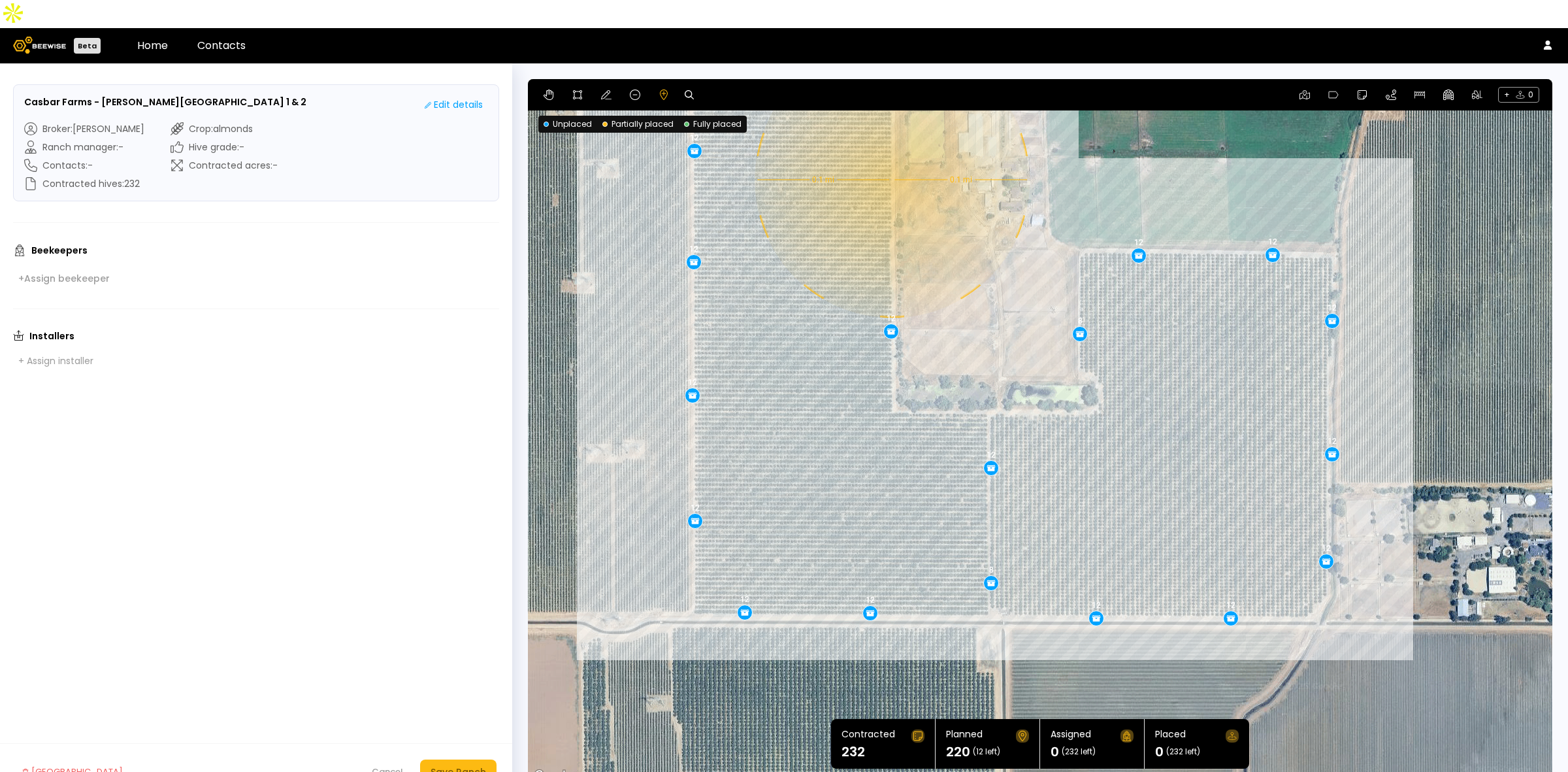
click at [890, 151] on div "0.1 mi 0.1 mi 12 12 12 12 12 12 12 12 12 8 12 12 12 12 12 12 12 8 12" at bounding box center [1040, 431] width 1025 height 706
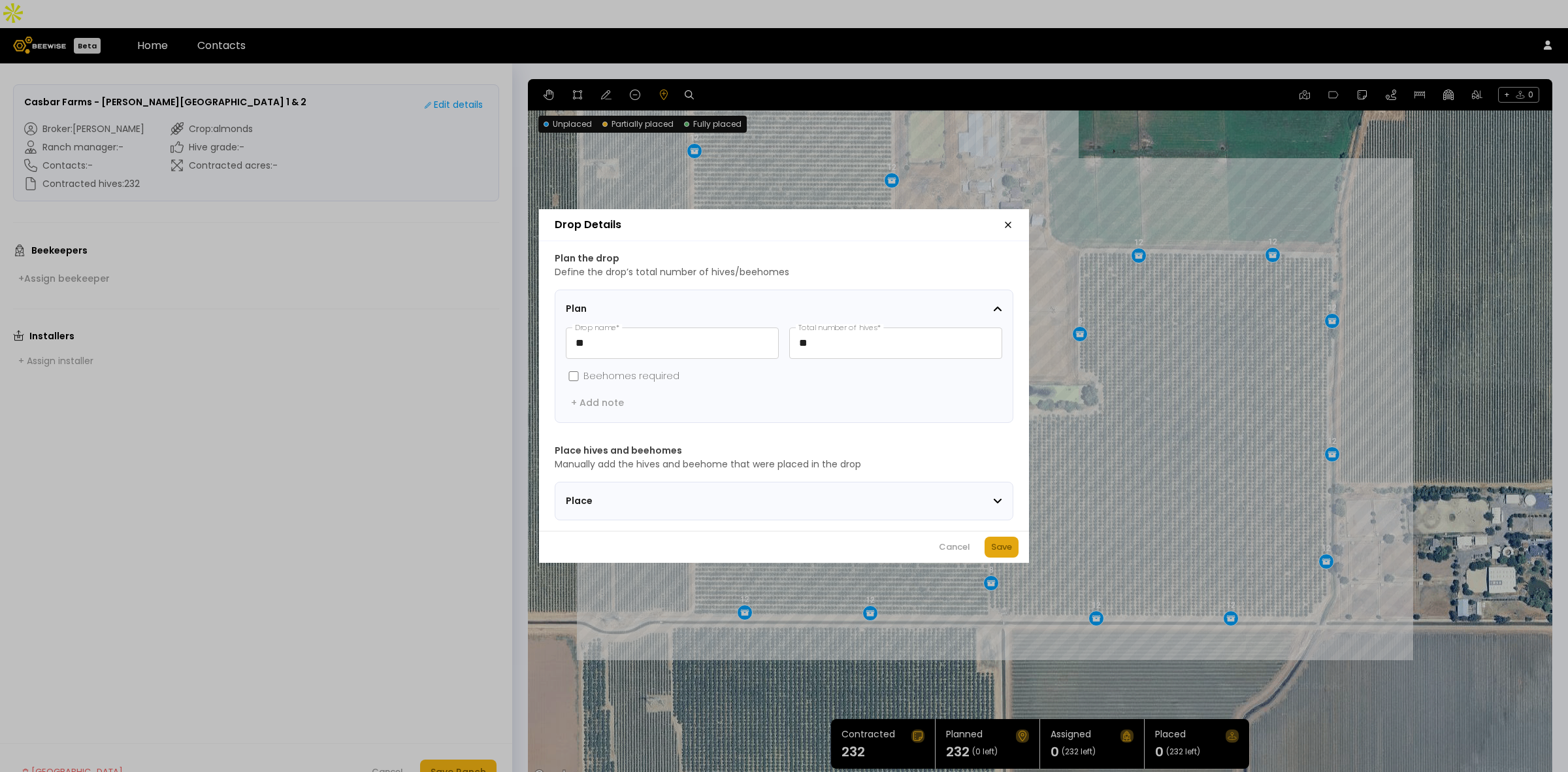
click at [991, 553] on div "Save" at bounding box center [1001, 547] width 21 height 13
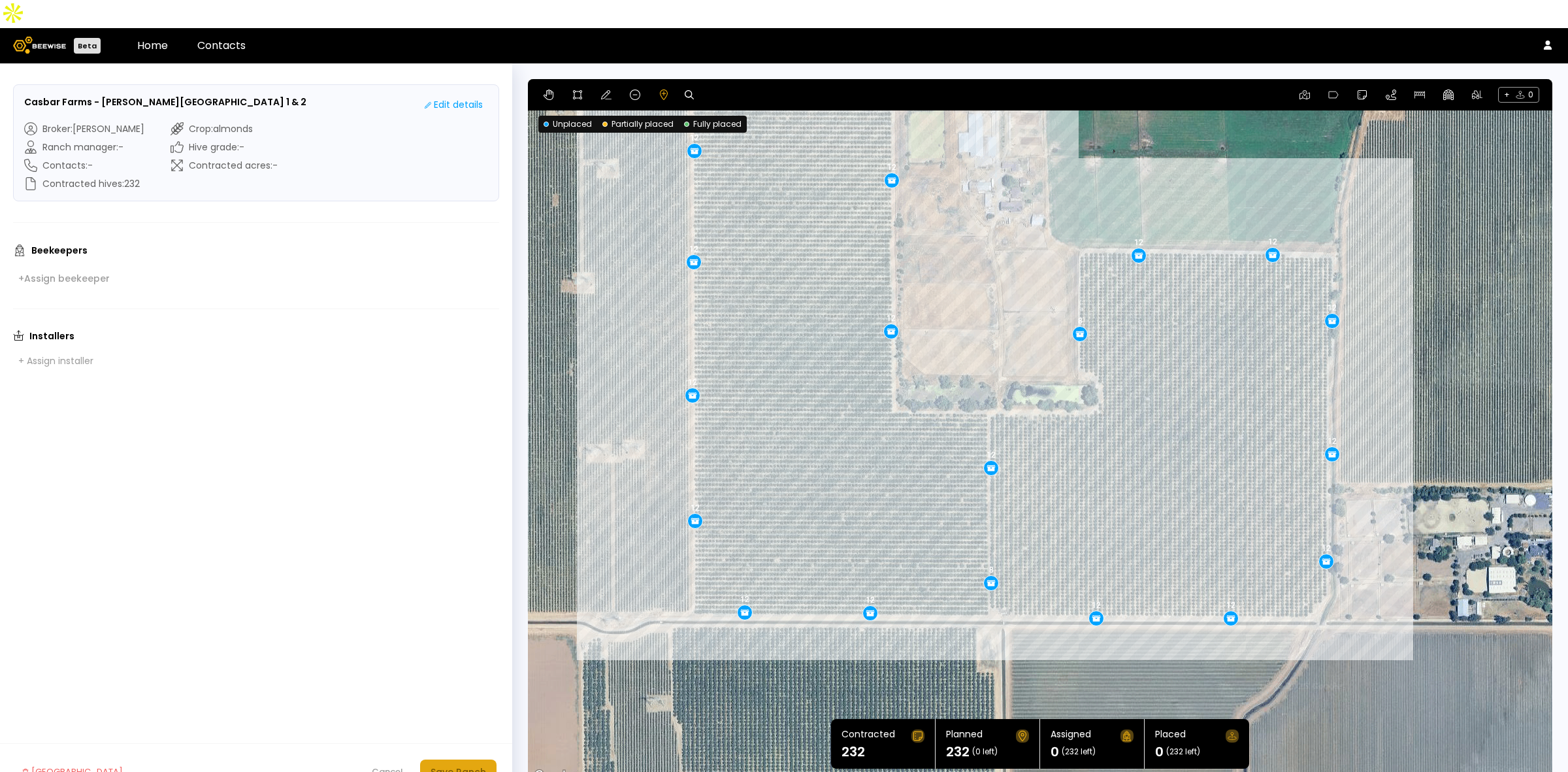
click at [453, 764] on div "Save Ranch" at bounding box center [458, 771] width 56 height 15
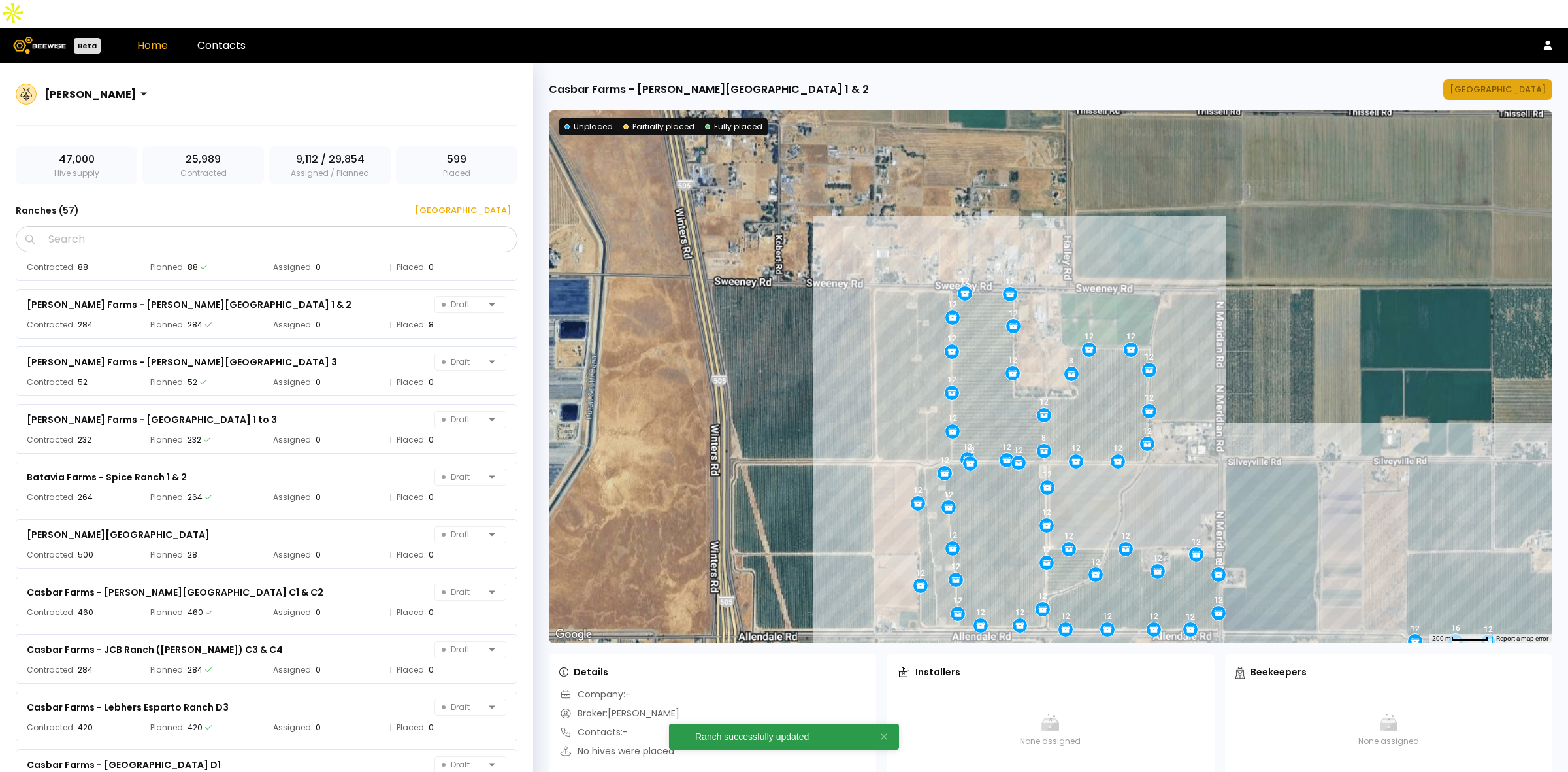
click at [1494, 83] on div "[GEOGRAPHIC_DATA]" at bounding box center [1498, 89] width 96 height 13
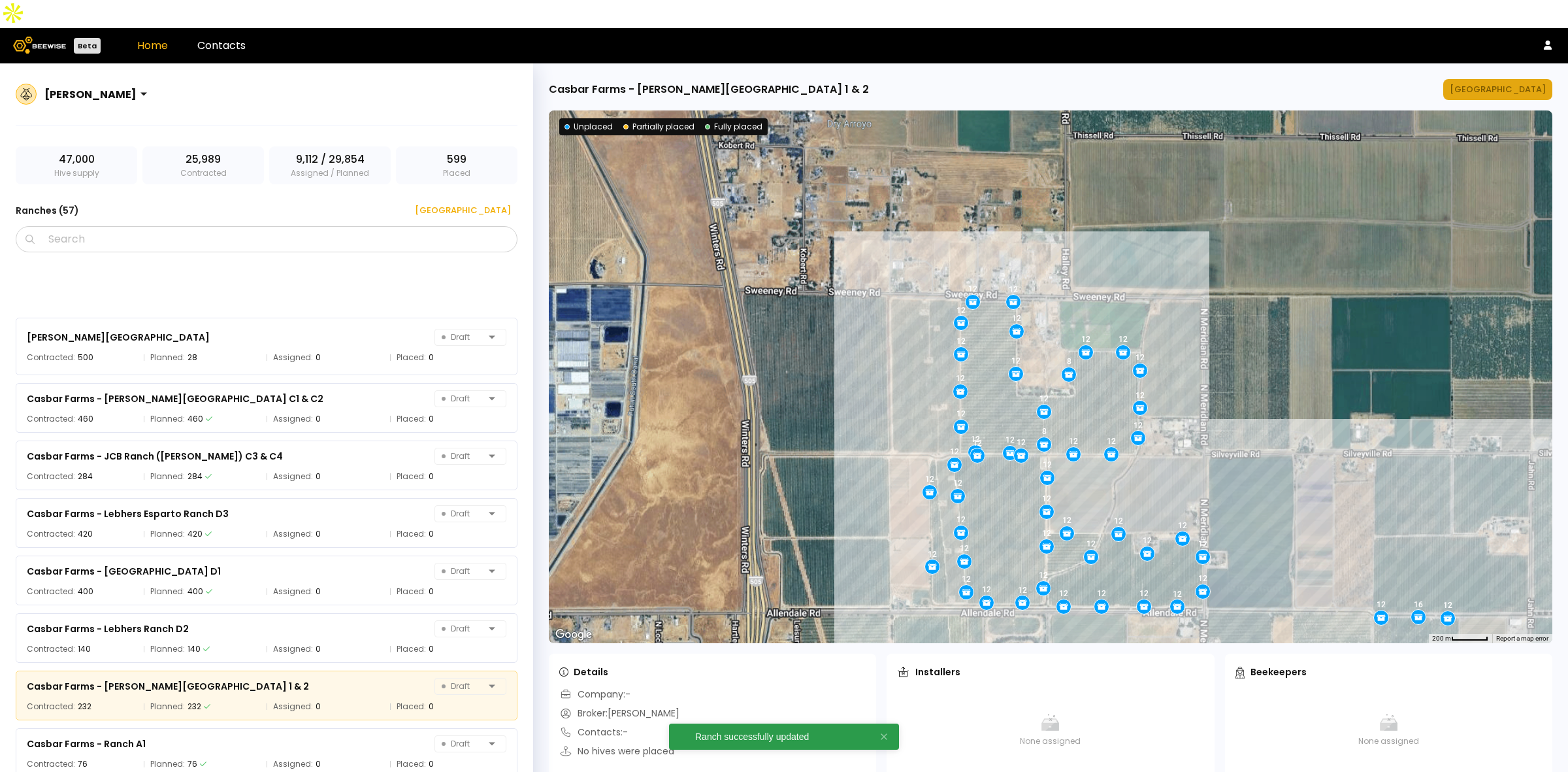
scroll to position [968, 0]
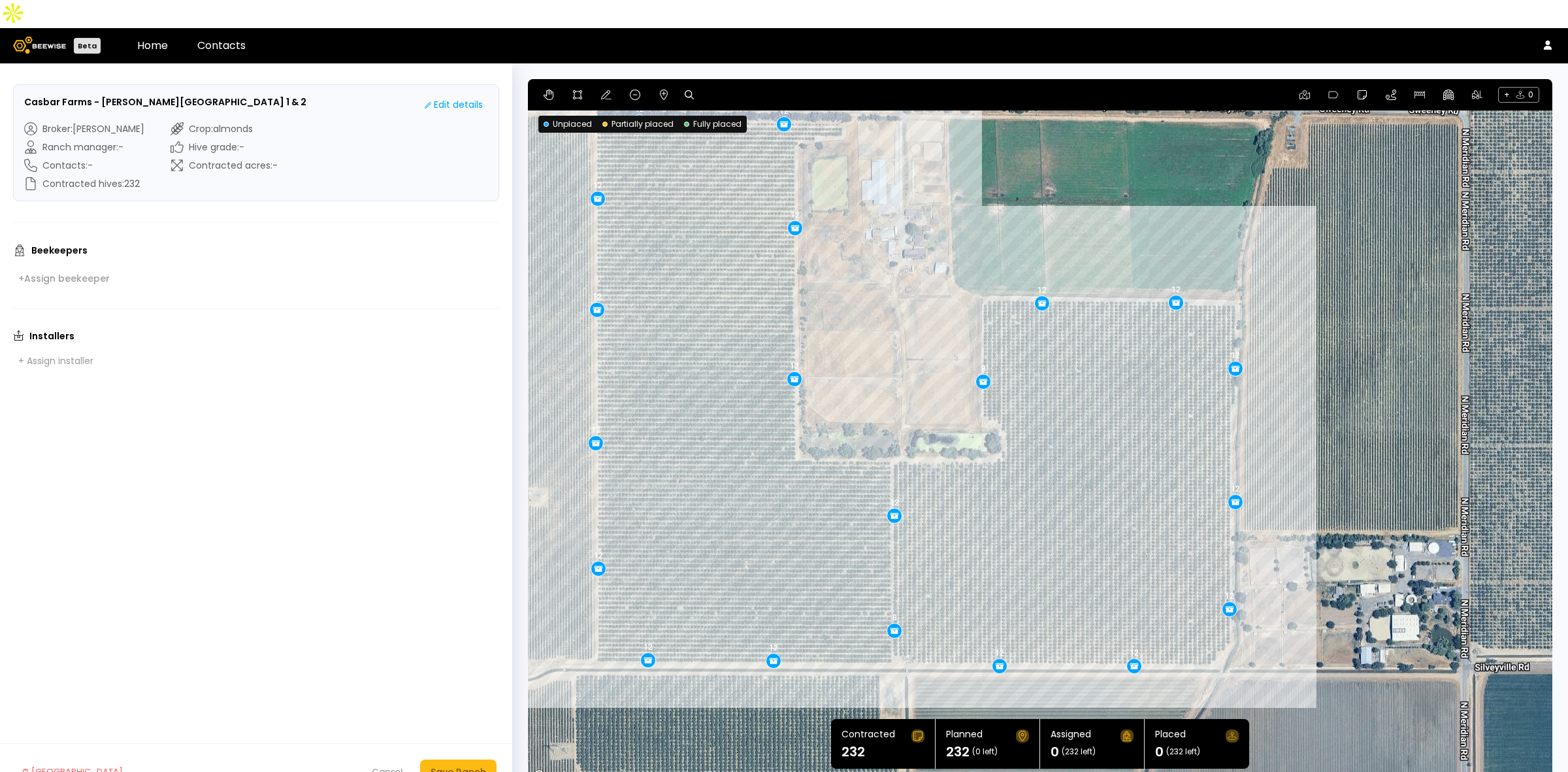
drag, startPoint x: 938, startPoint y: 577, endPoint x: 823, endPoint y: 554, distance: 117.3
click at [823, 554] on div "12 12 12 12 8 8 12 12 12 12 12 12 12 12 12 12 12 12 12 12" at bounding box center [1040, 431] width 1025 height 706
click at [381, 765] on div "Cancel" at bounding box center [387, 771] width 31 height 13
